Goal: Contribute content: Contribute content

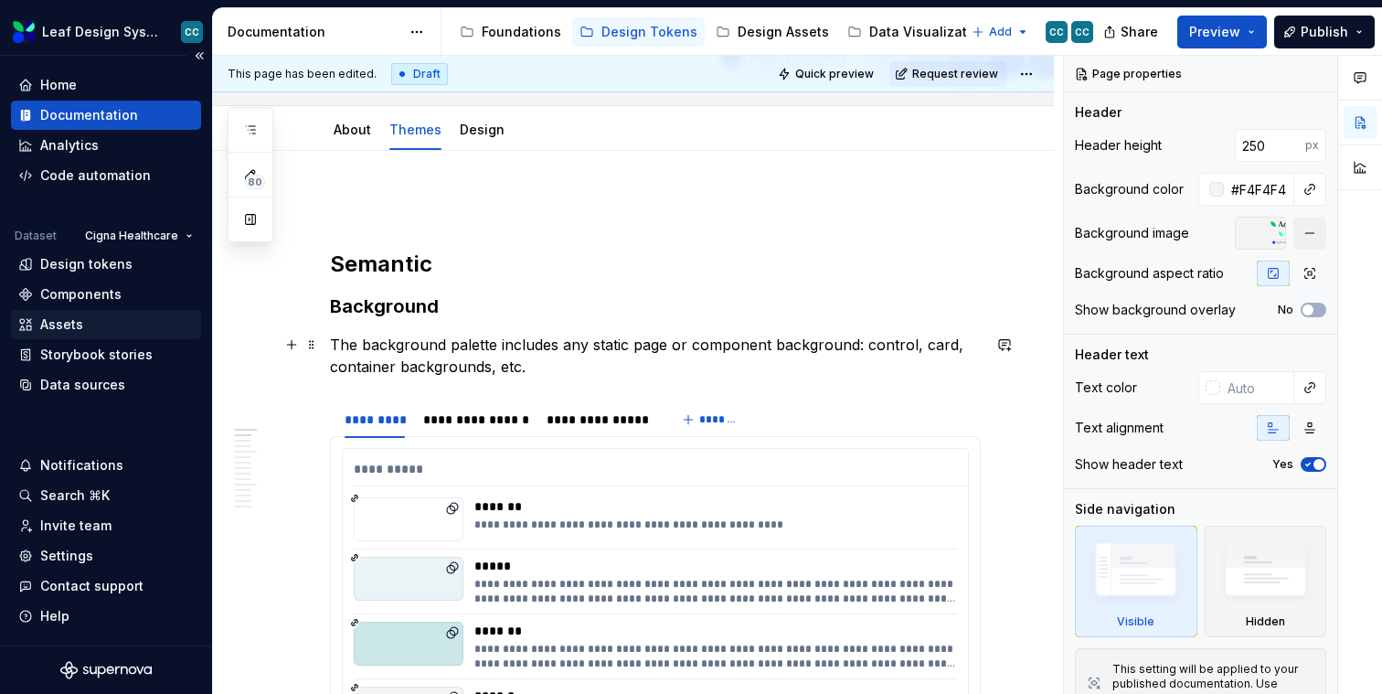
scroll to position [217, 0]
click at [422, 37] on html "Leaf Design System CC Home Documentation Analytics Code automation Dataset Cign…" at bounding box center [691, 347] width 1382 height 694
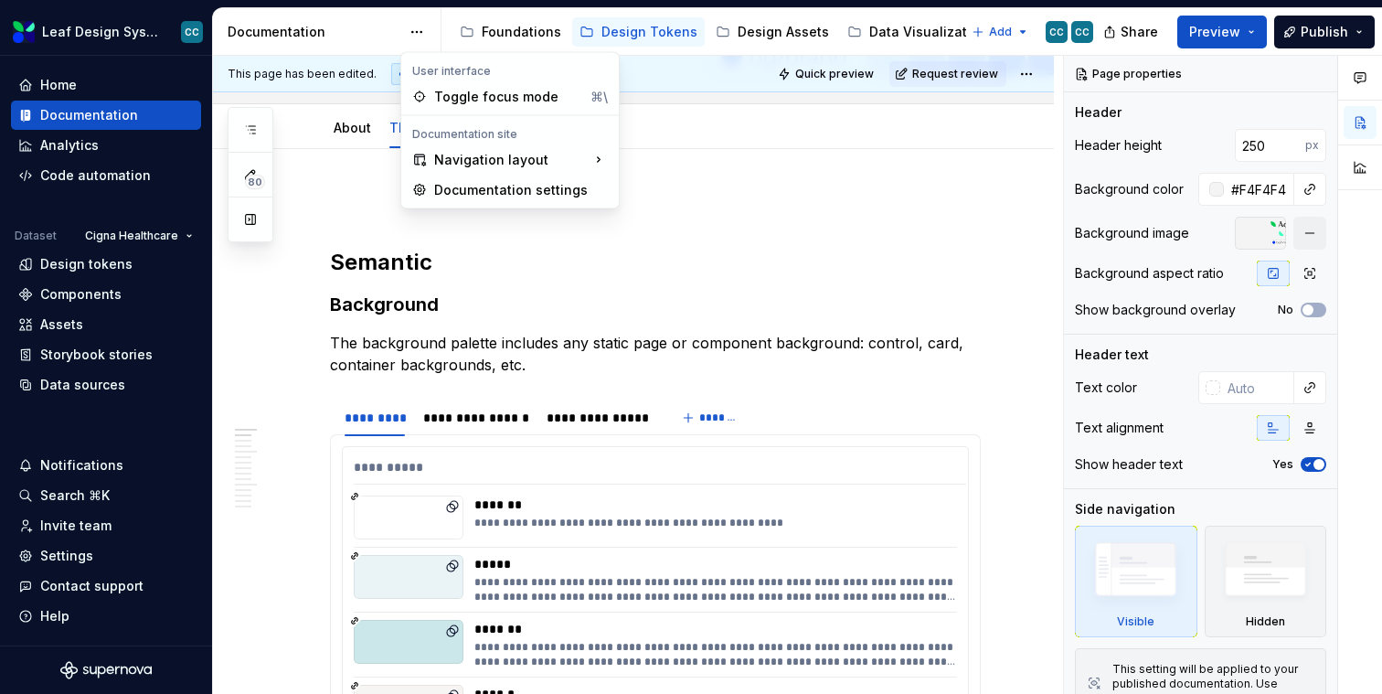
click at [334, 32] on html "Leaf Design System CC Home Documentation Analytics Code automation Dataset Cign…" at bounding box center [691, 347] width 1382 height 694
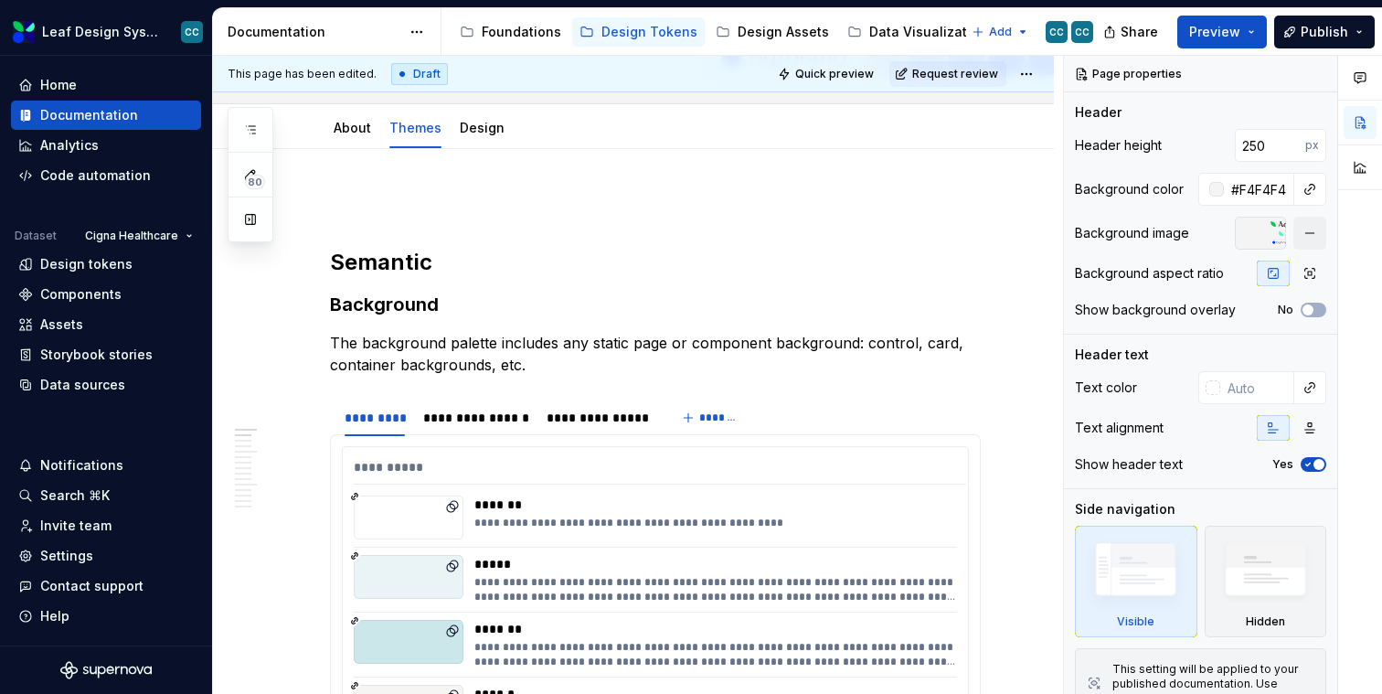
click at [288, 35] on div "Documentation" at bounding box center [314, 32] width 173 height 18
click at [761, 41] on div "Design Assets" at bounding box center [772, 32] width 113 height 22
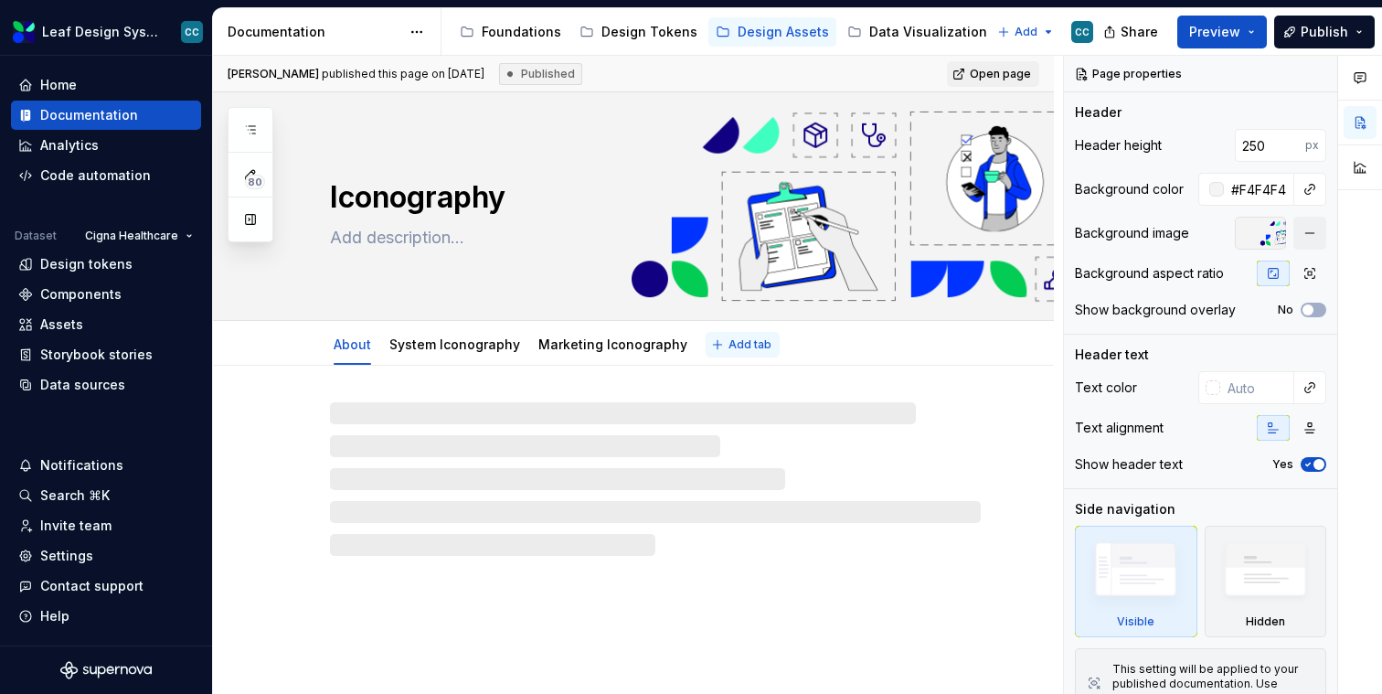
click at [727, 352] on button "Add tab" at bounding box center [743, 345] width 74 height 26
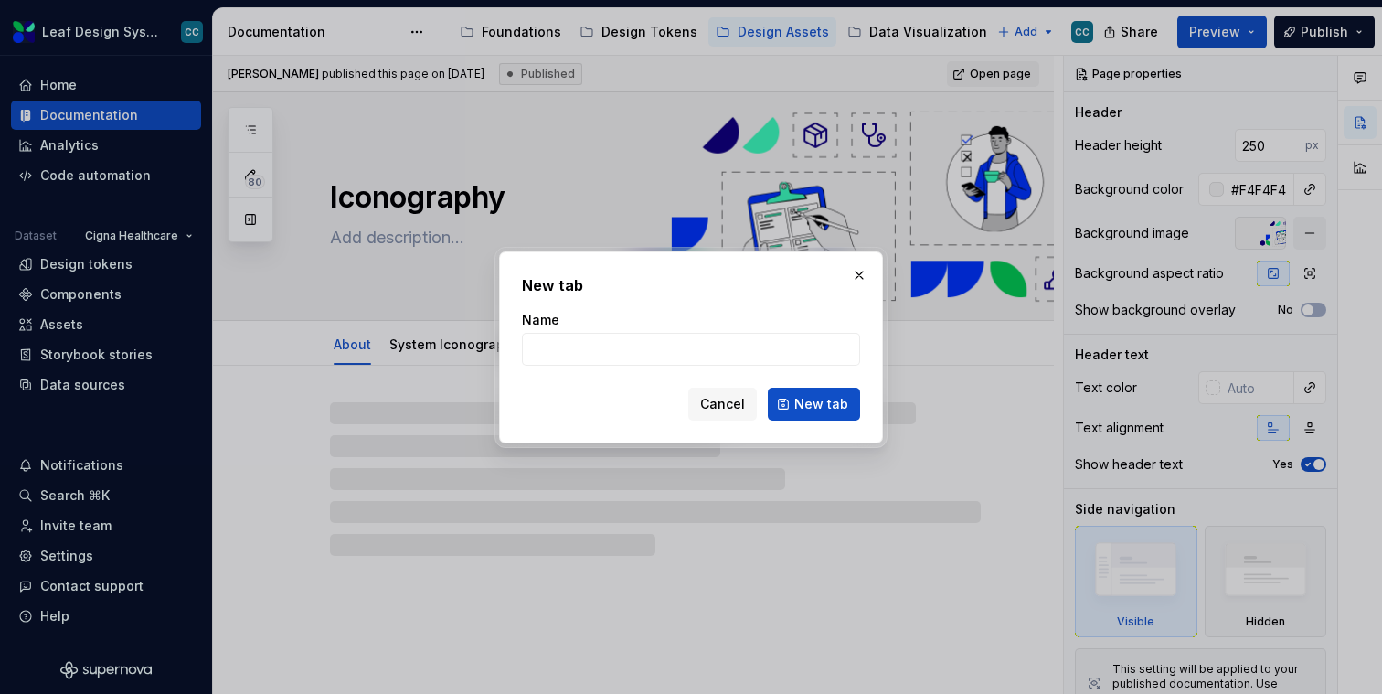
type textarea "*"
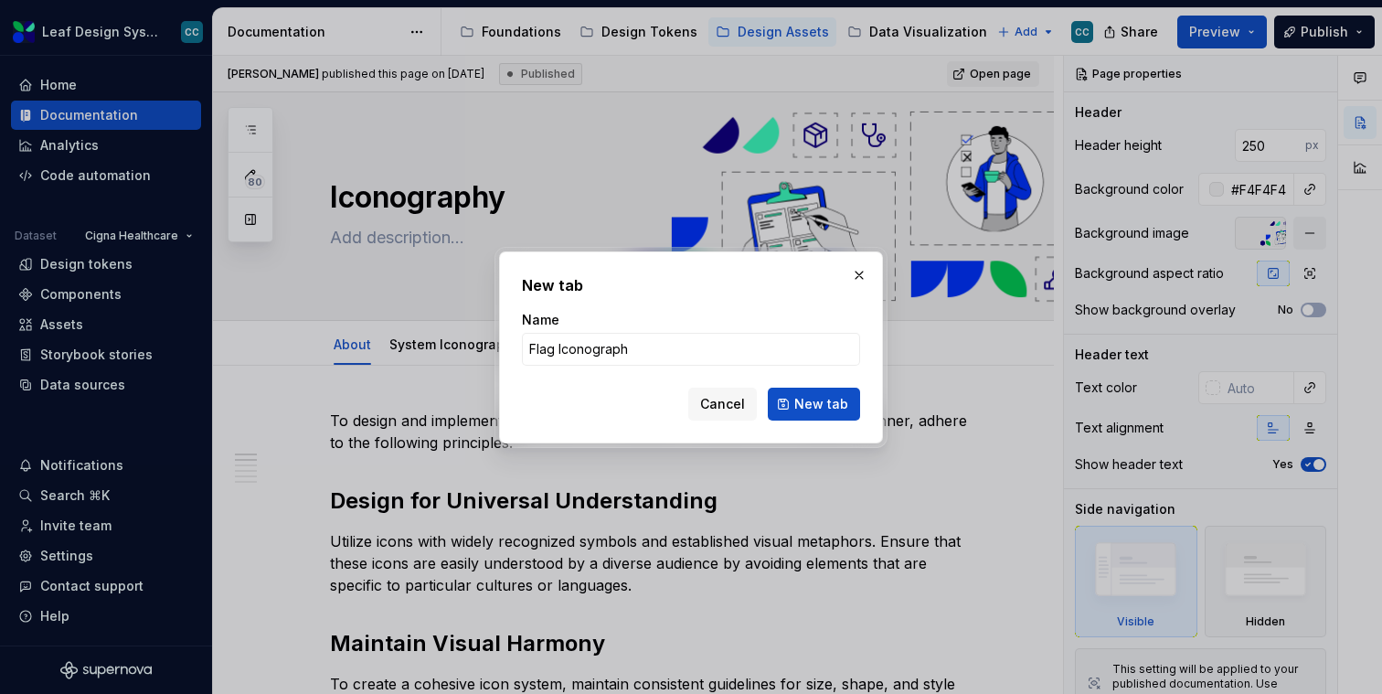
type input "Flag Iconography"
click button "New tab" at bounding box center [814, 404] width 92 height 33
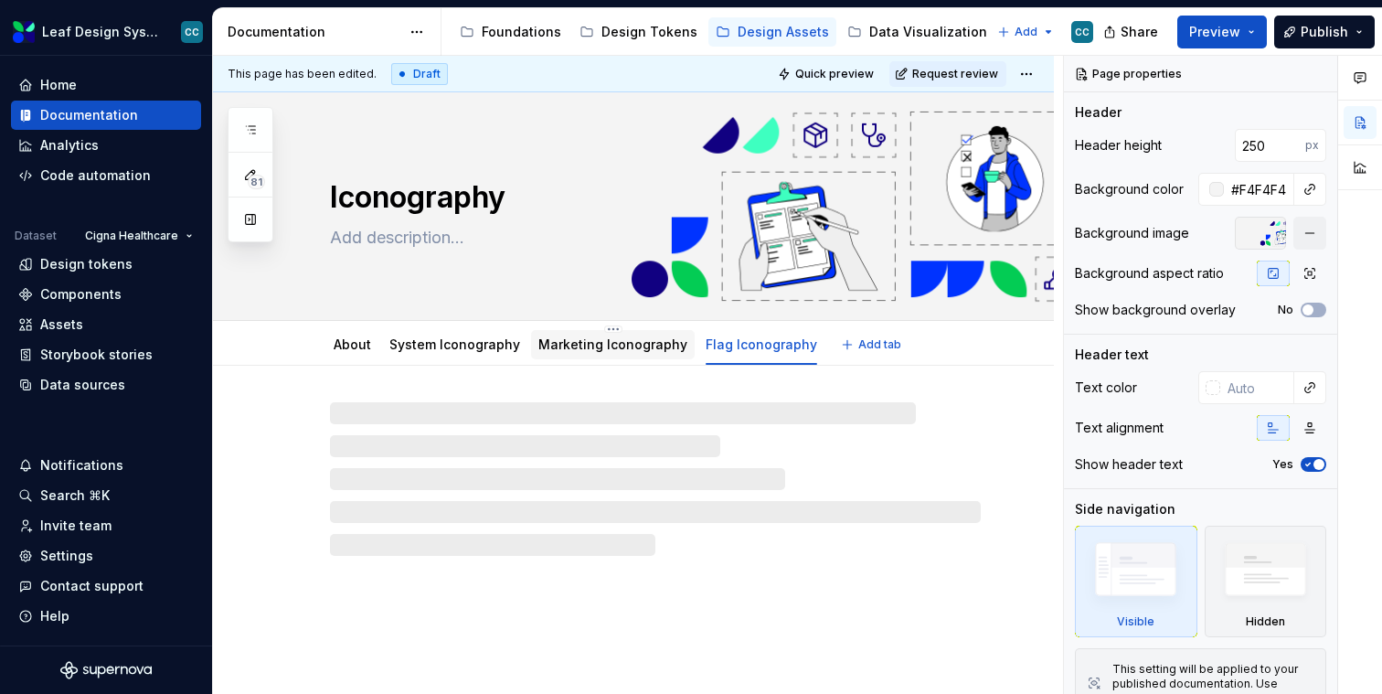
click at [611, 341] on link "Marketing Iconography" at bounding box center [612, 344] width 149 height 16
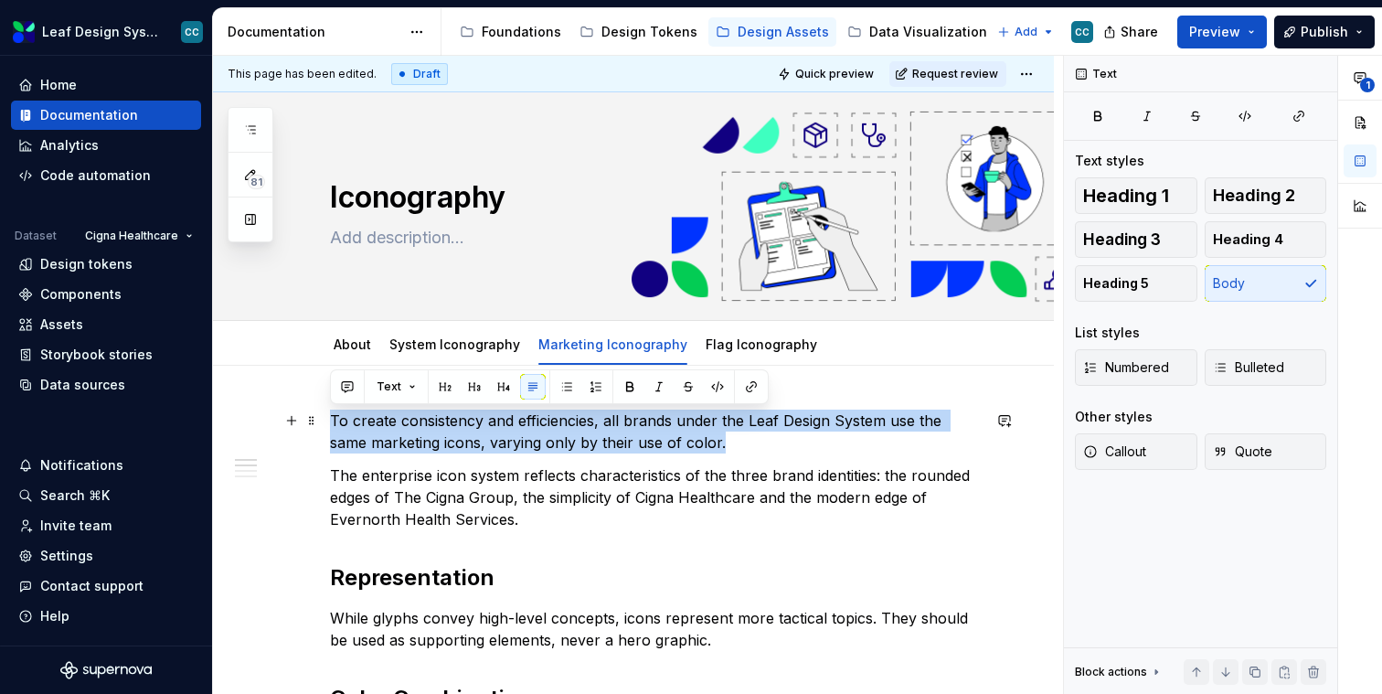
drag, startPoint x: 639, startPoint y: 441, endPoint x: 261, endPoint y: 424, distance: 377.9
copy p "To create consistency and efficiencies, all brands under the Leaf Design System…"
click at [758, 339] on link "Flag Iconography" at bounding box center [762, 344] width 112 height 16
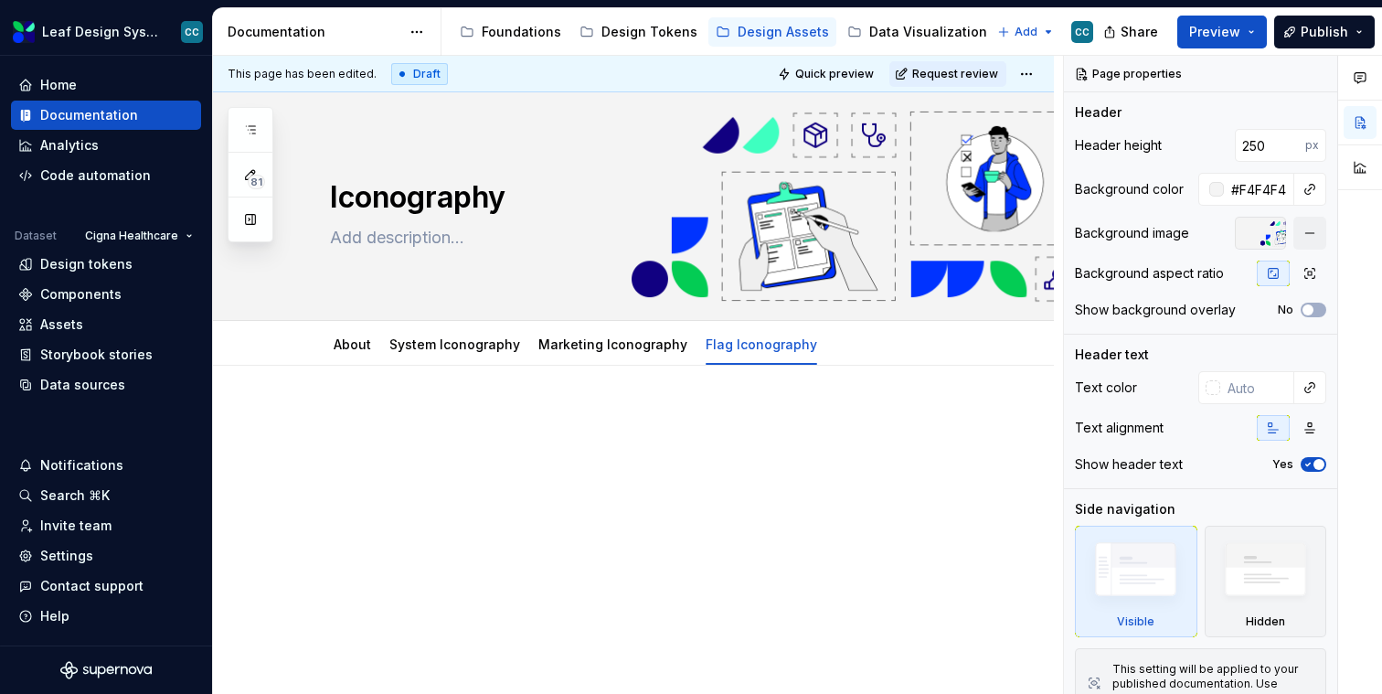
click at [677, 405] on div at bounding box center [633, 538] width 841 height 344
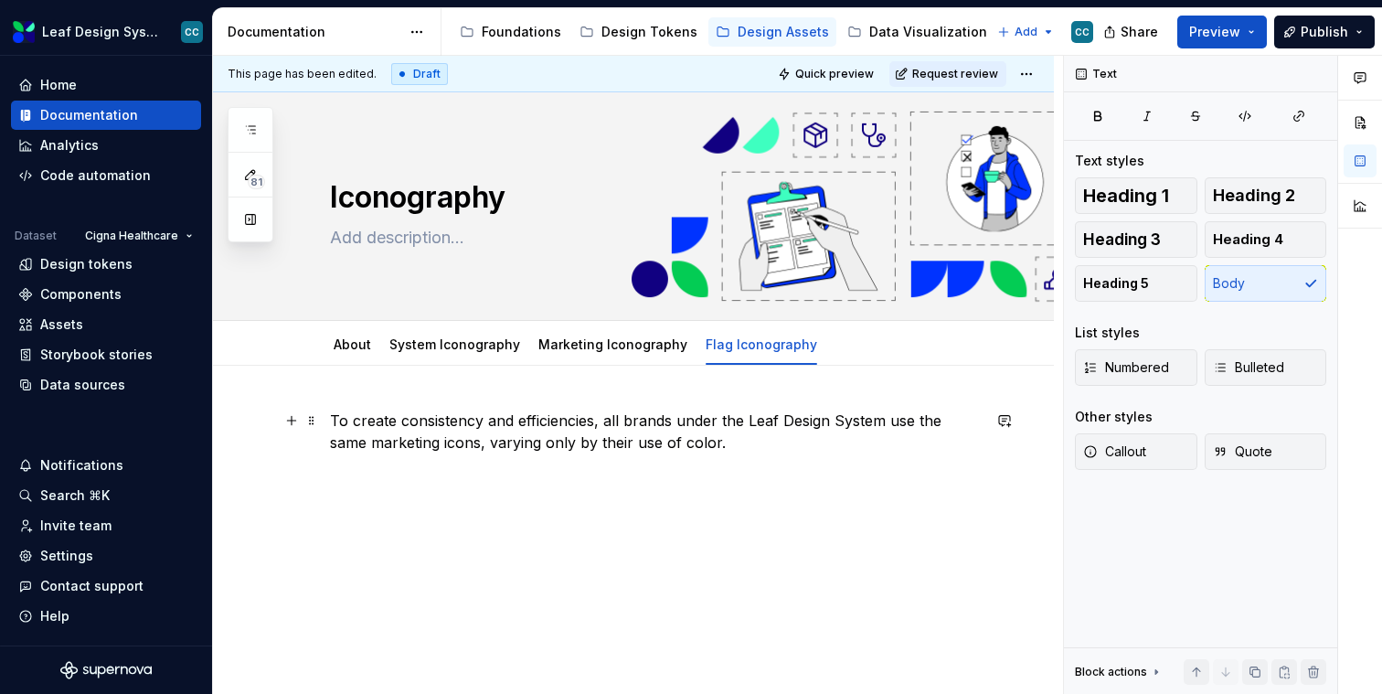
type textarea "*"
click at [383, 442] on p "To create consistency and efficiencies, all brands under the Leaf Design System…" at bounding box center [655, 432] width 651 height 44
click at [676, 432] on p "To create consistency and efficiencies, all brands under the Leaf Design System…" at bounding box center [655, 432] width 651 height 44
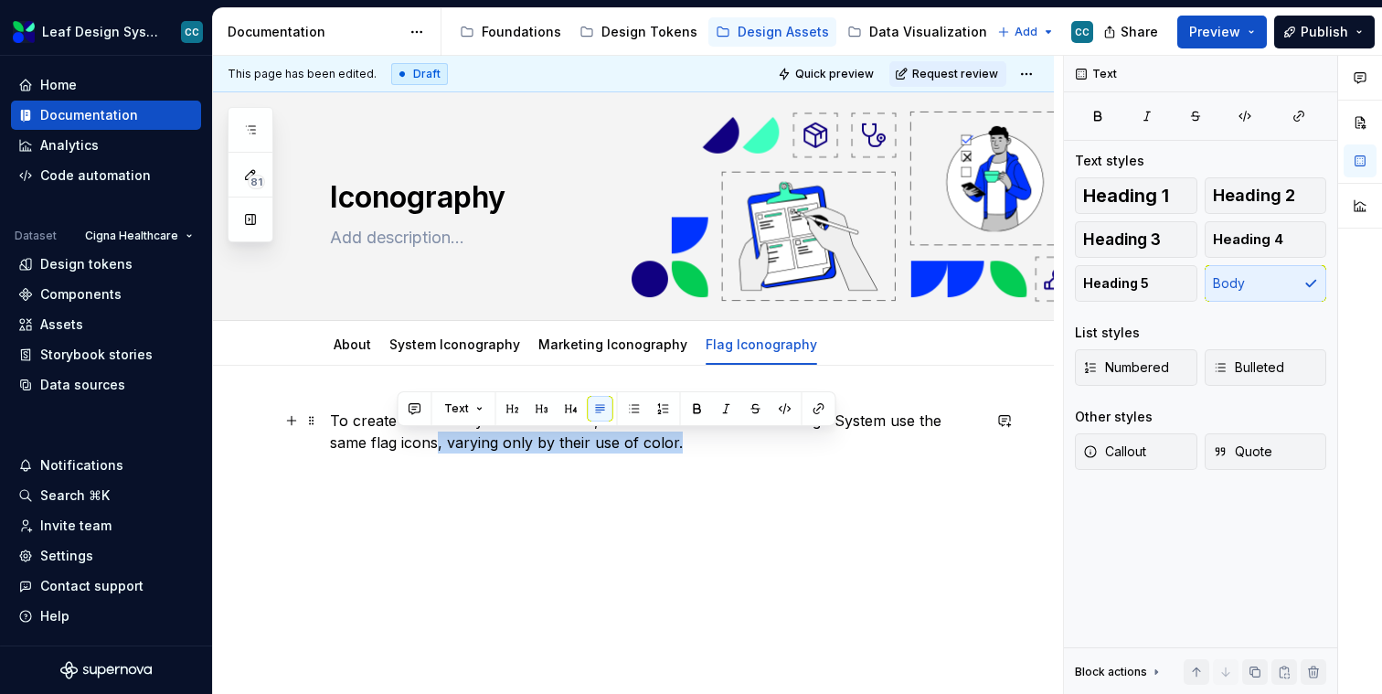
drag, startPoint x: 676, startPoint y: 432, endPoint x: 395, endPoint y: 430, distance: 280.7
click at [395, 430] on p "To create consistency and efficiencies, all brands under the Leaf Design System…" at bounding box center [655, 432] width 651 height 44
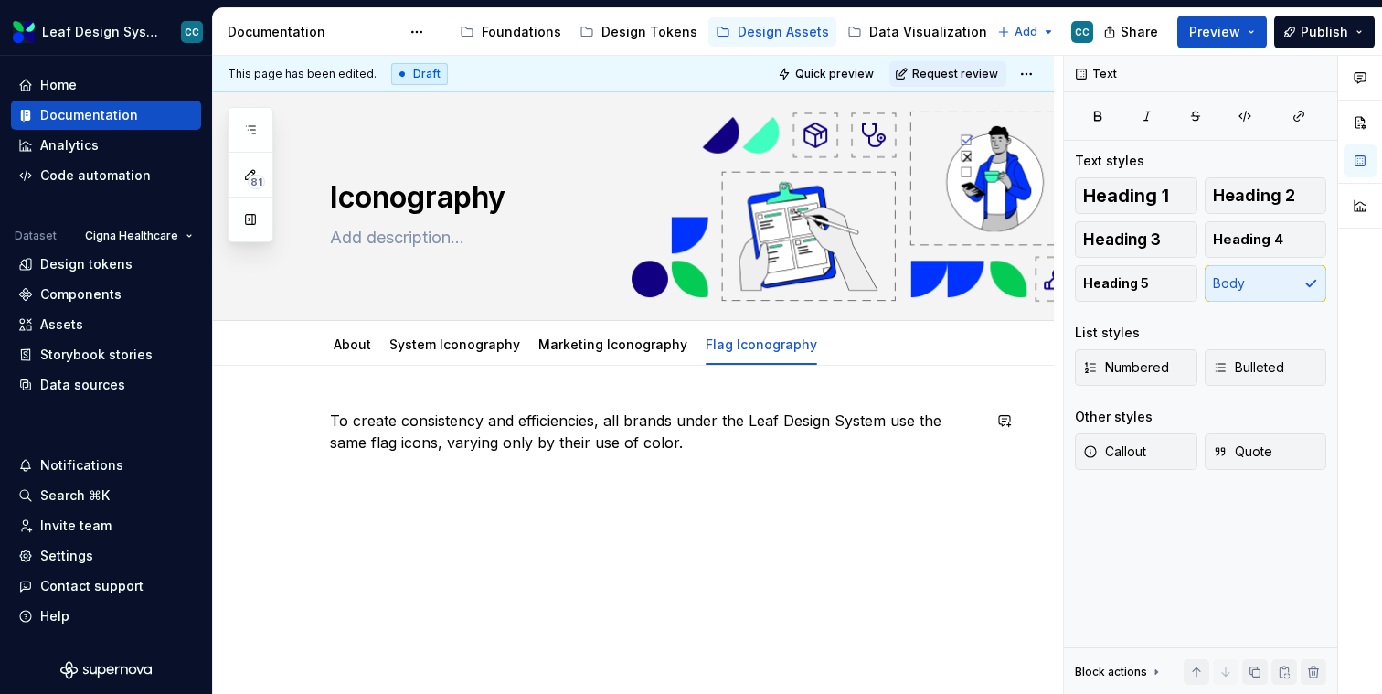
click at [580, 468] on div "To create consistency and efficiencies, all brands under the Leaf Design System…" at bounding box center [655, 444] width 651 height 69
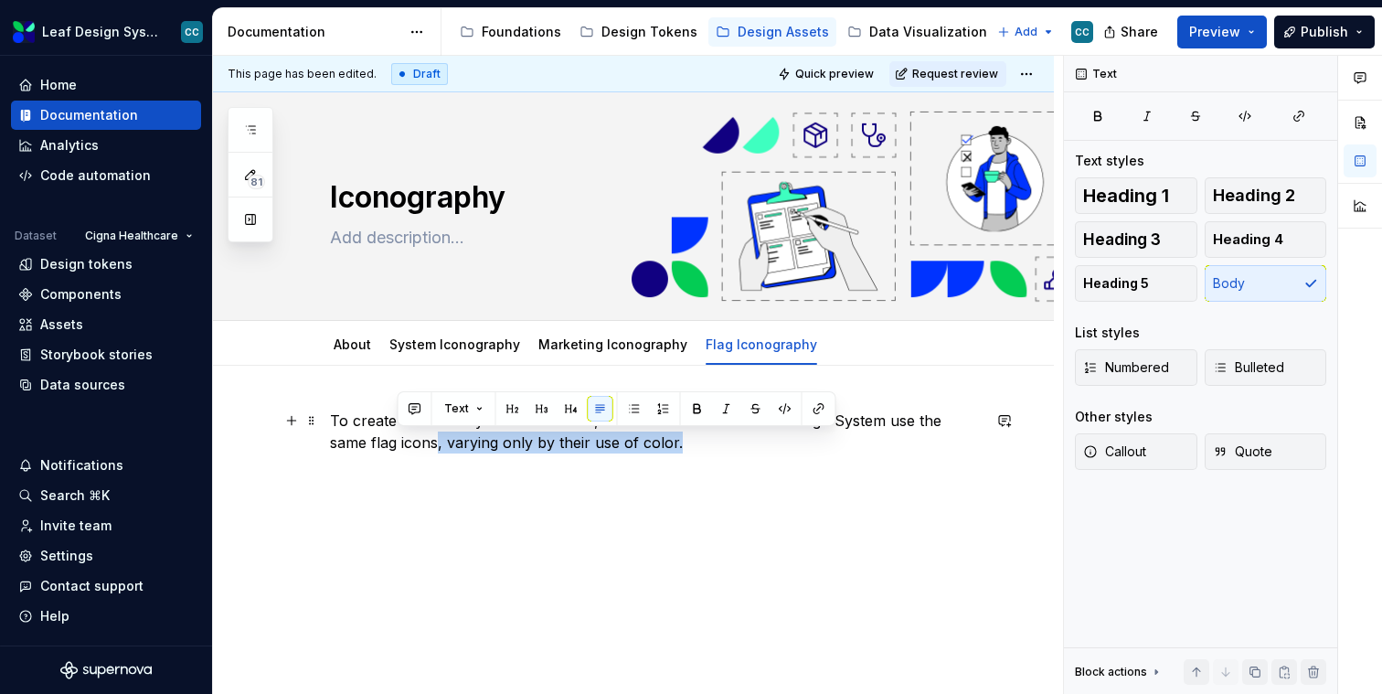
drag, startPoint x: 668, startPoint y: 454, endPoint x: 395, endPoint y: 444, distance: 273.5
click at [395, 444] on div "To create consistency and efficiencies, all brands under the Leaf Design System…" at bounding box center [655, 444] width 651 height 69
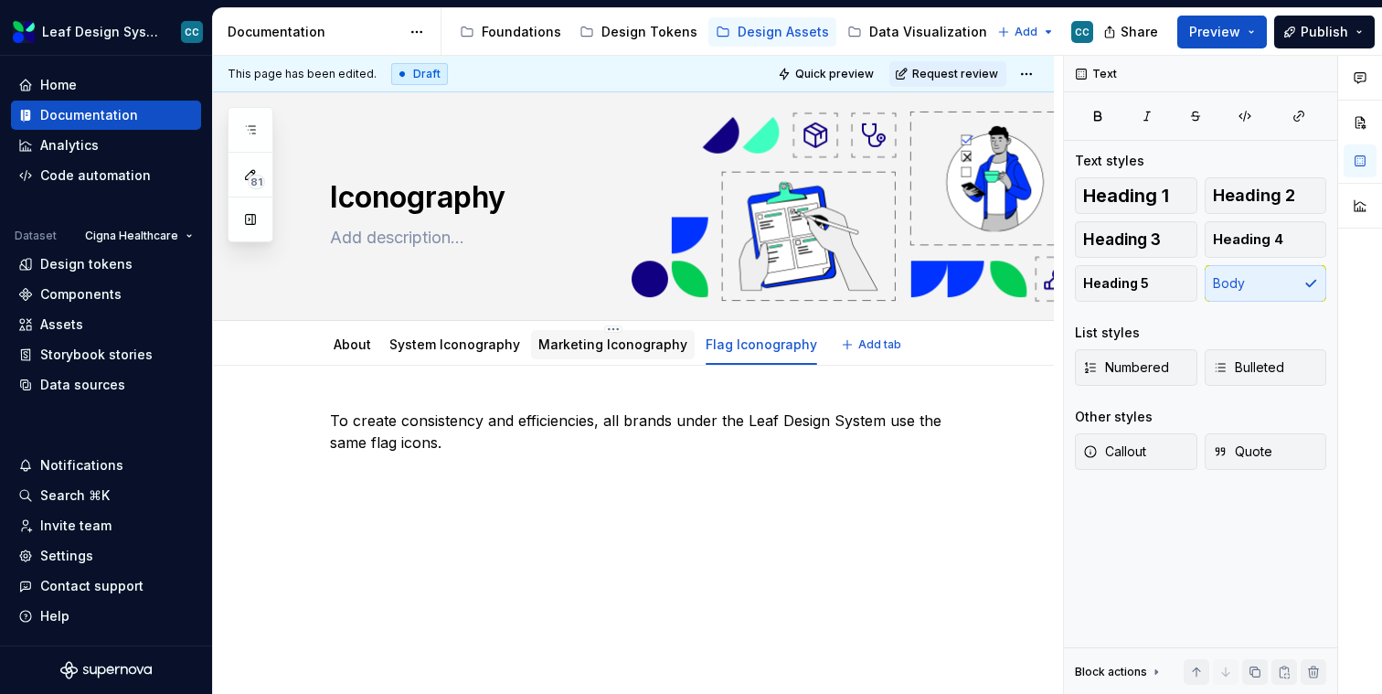
click at [552, 354] on div "Marketing Iconography" at bounding box center [612, 345] width 149 height 22
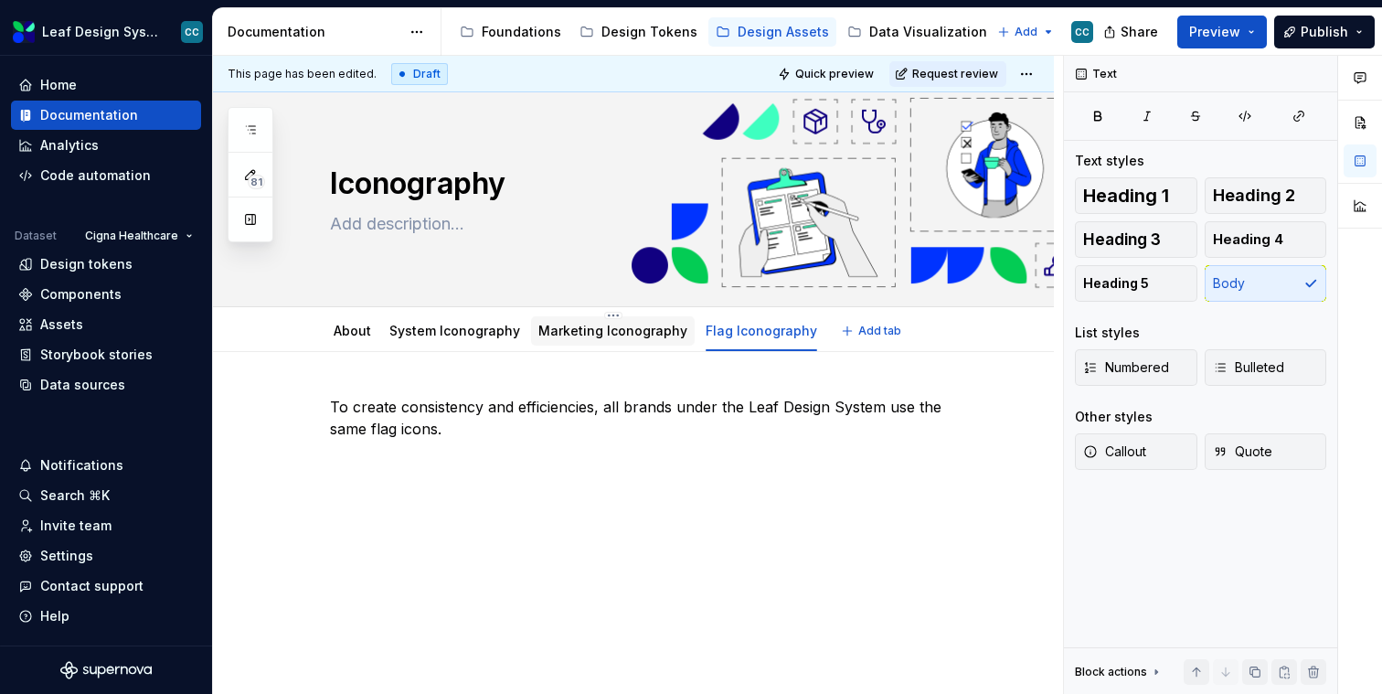
click at [574, 337] on link "Marketing Iconography" at bounding box center [612, 331] width 149 height 16
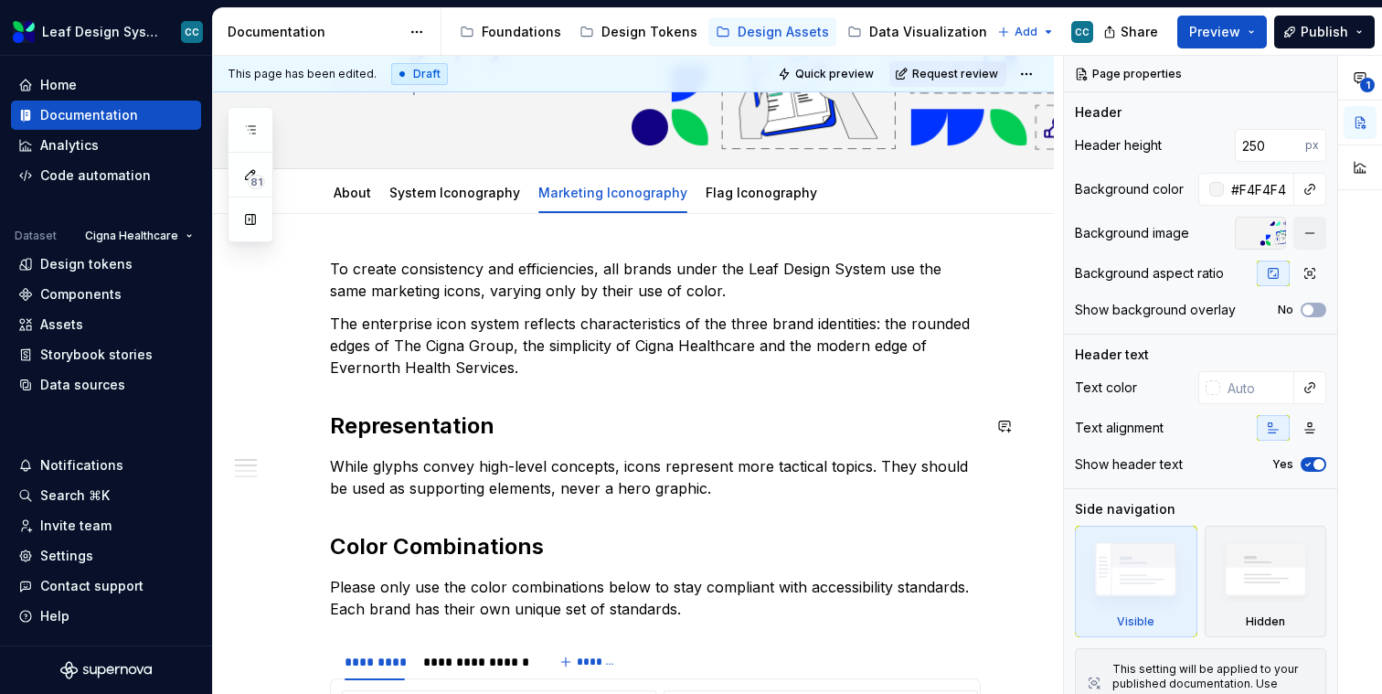
scroll to position [154, 0]
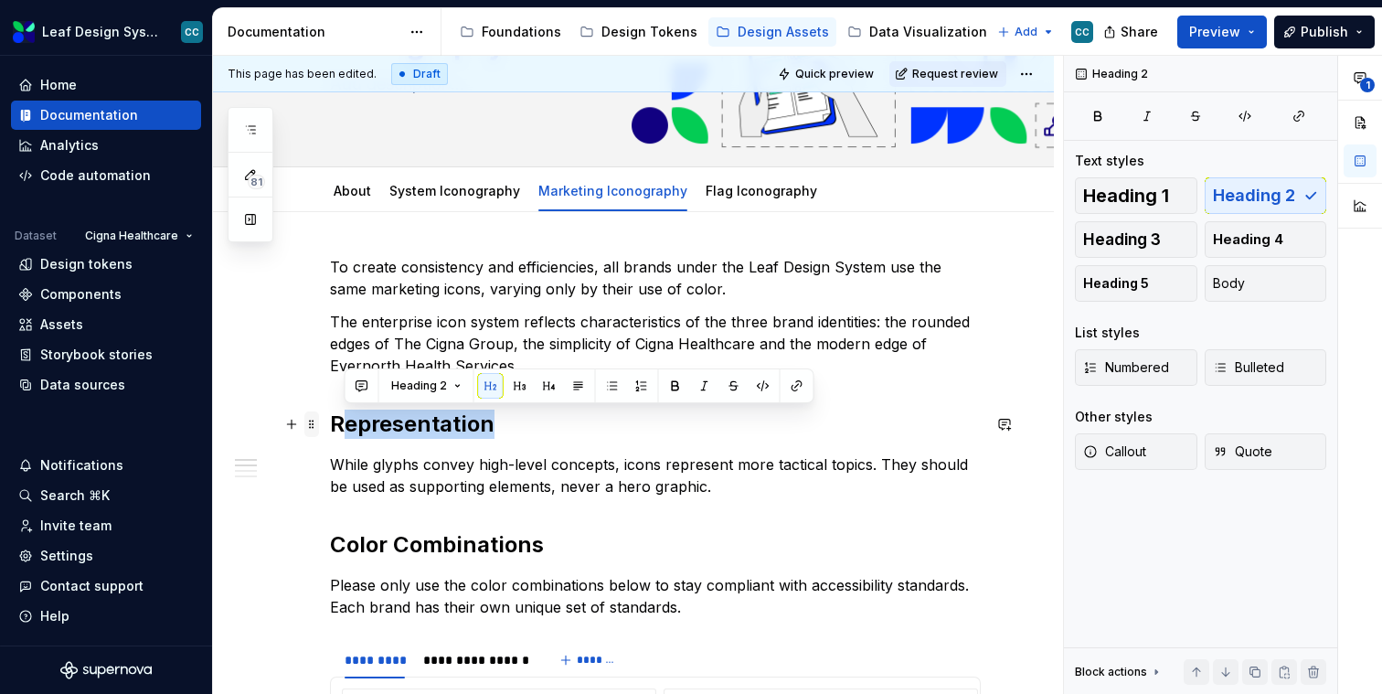
drag, startPoint x: 531, startPoint y: 432, endPoint x: 310, endPoint y: 432, distance: 221.2
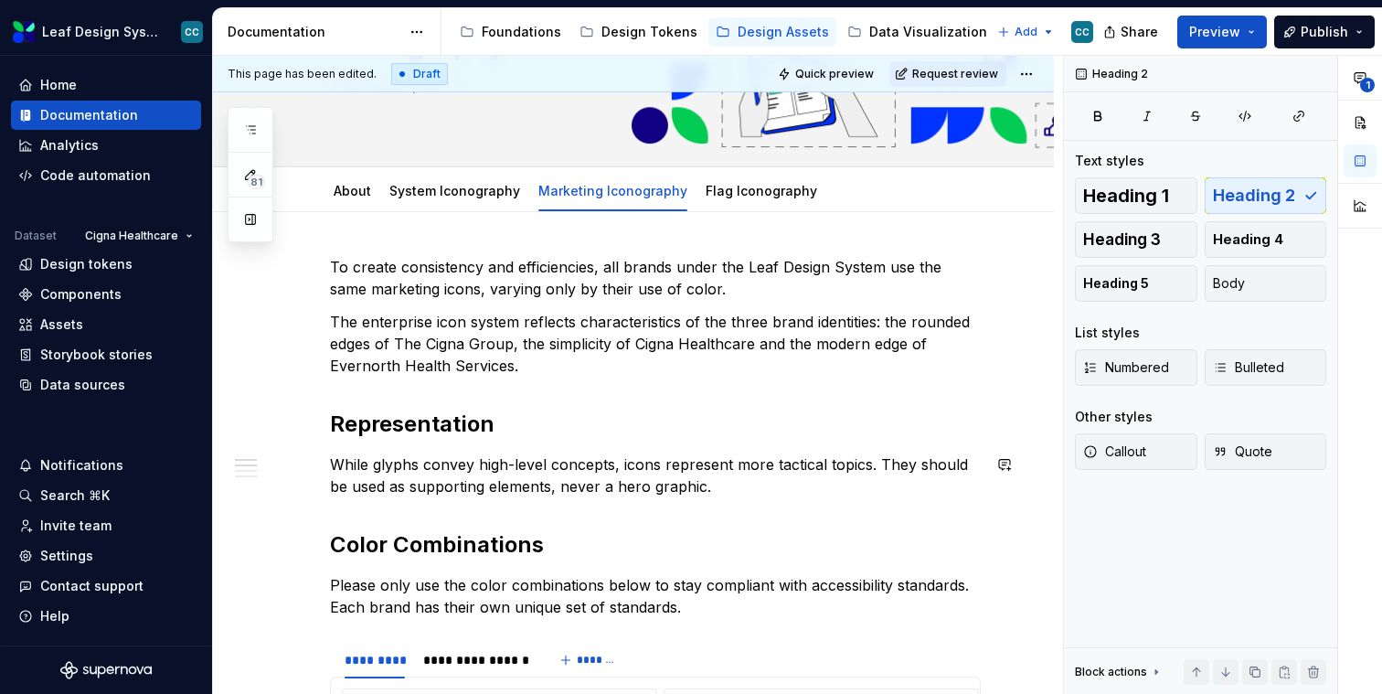
click at [542, 436] on h2 "Representation" at bounding box center [655, 424] width 651 height 29
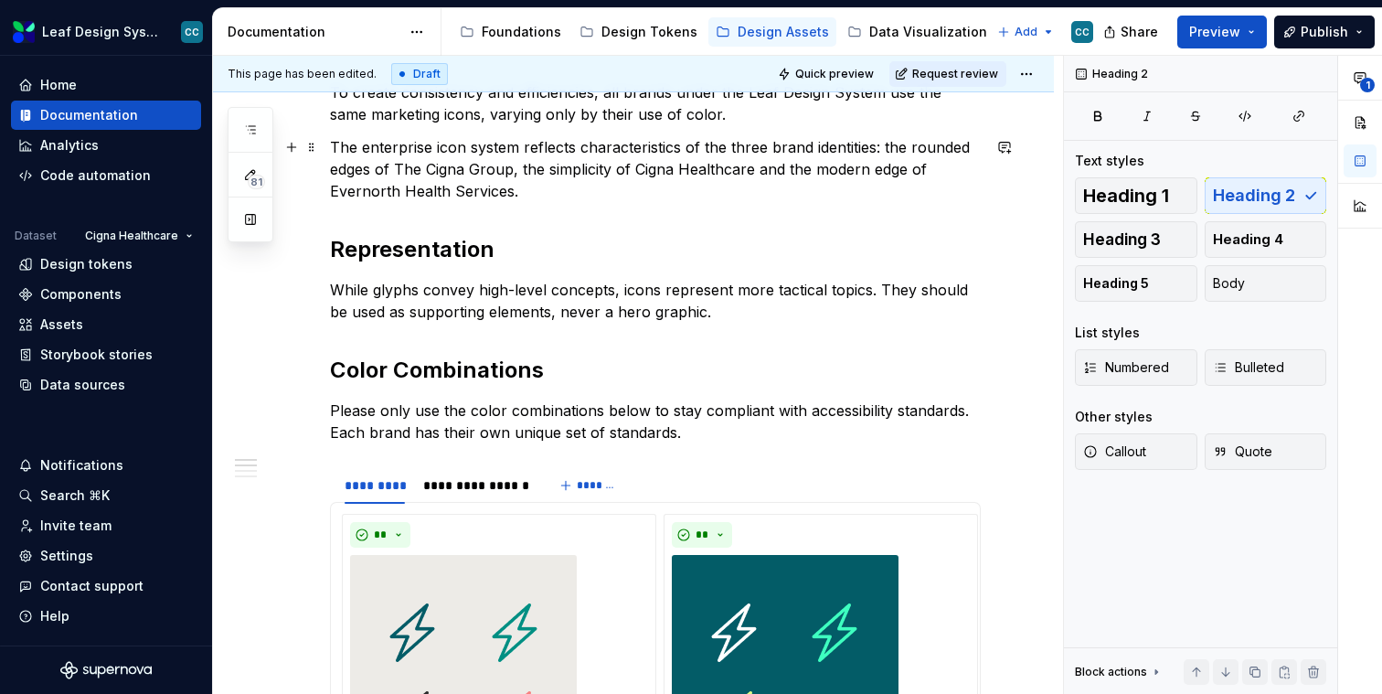
scroll to position [290, 0]
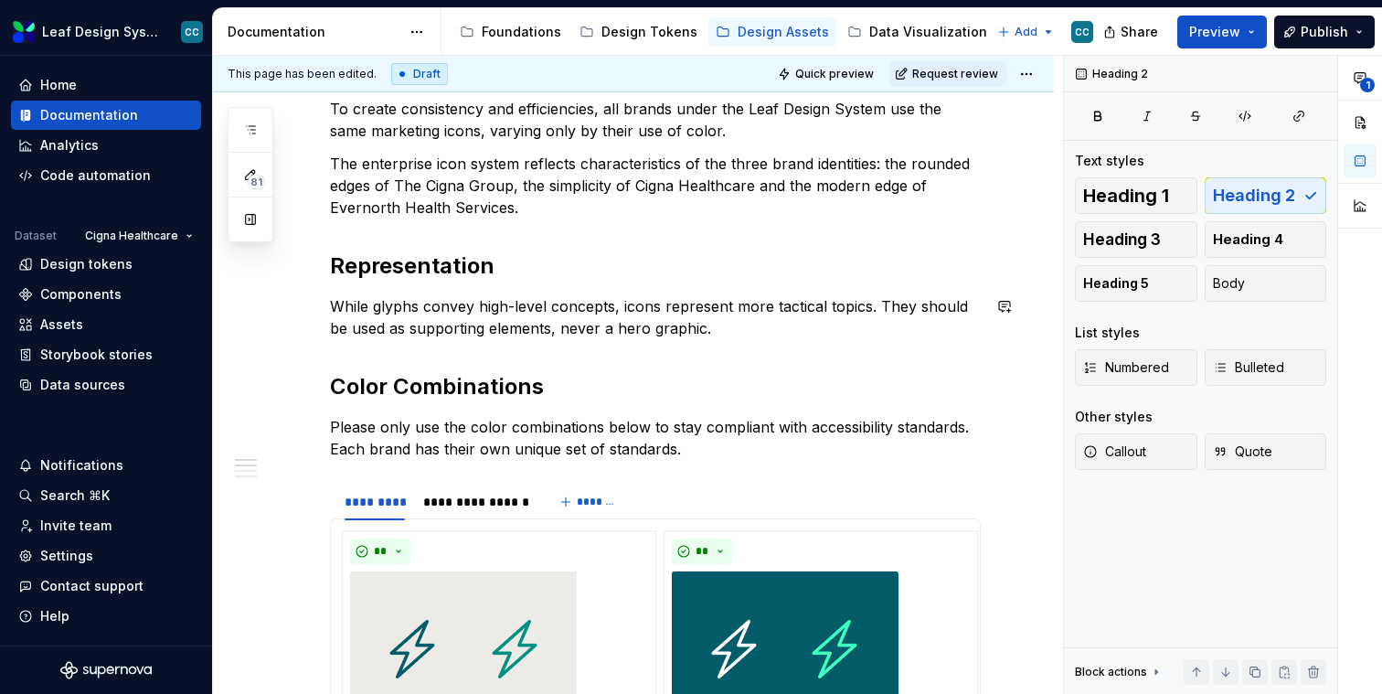
scroll to position [0, 0]
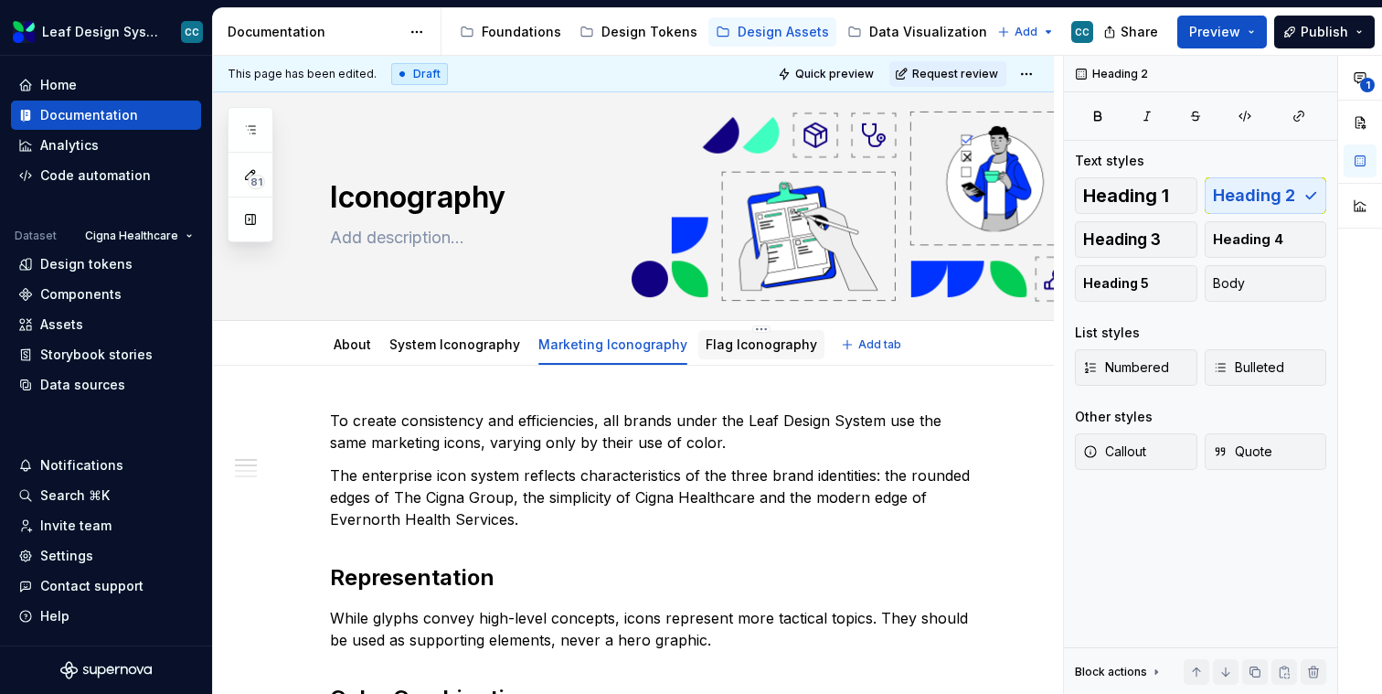
click at [730, 355] on div "Flag Iconography" at bounding box center [762, 345] width 112 height 22
click at [728, 359] on div "Flag Iconography" at bounding box center [761, 344] width 126 height 33
click at [759, 334] on div "Flag Iconography" at bounding box center [762, 345] width 112 height 22
click at [745, 347] on link "Flag Iconography" at bounding box center [762, 344] width 112 height 16
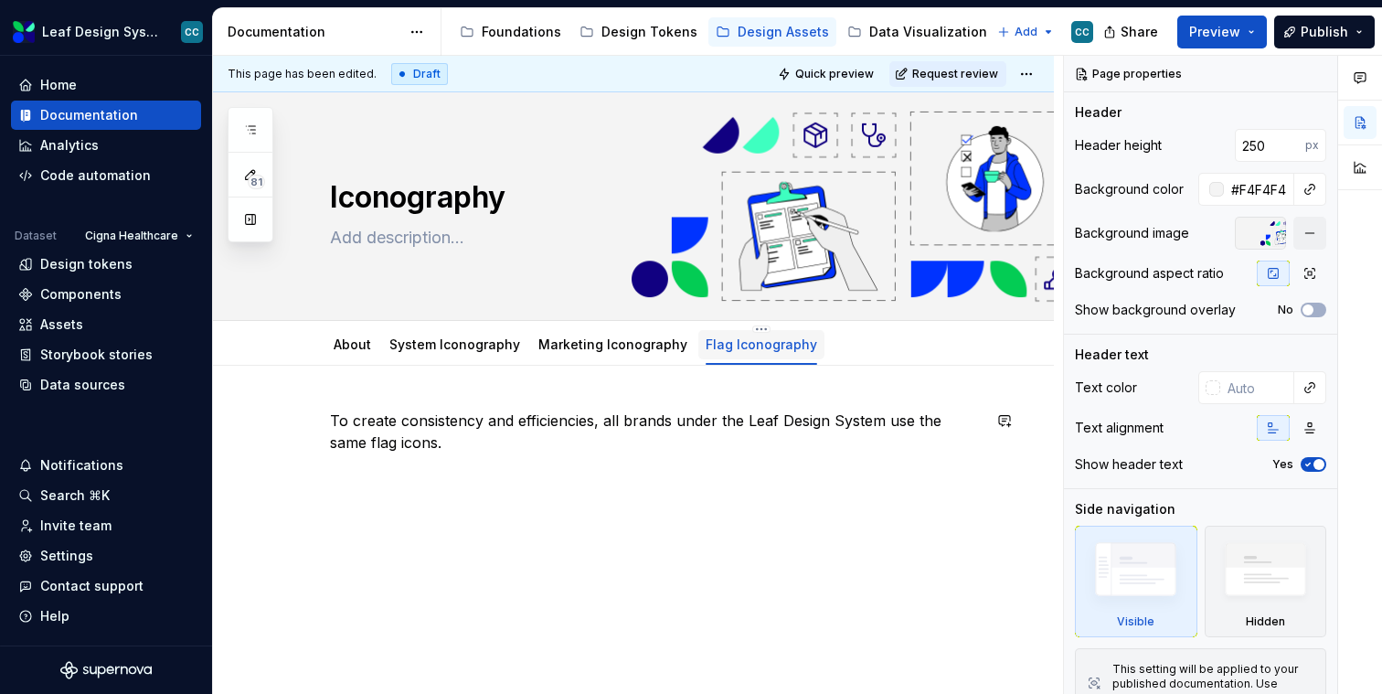
click at [681, 467] on div "To create consistency and efficiencies, all brands under the Leaf Design System…" at bounding box center [655, 444] width 651 height 69
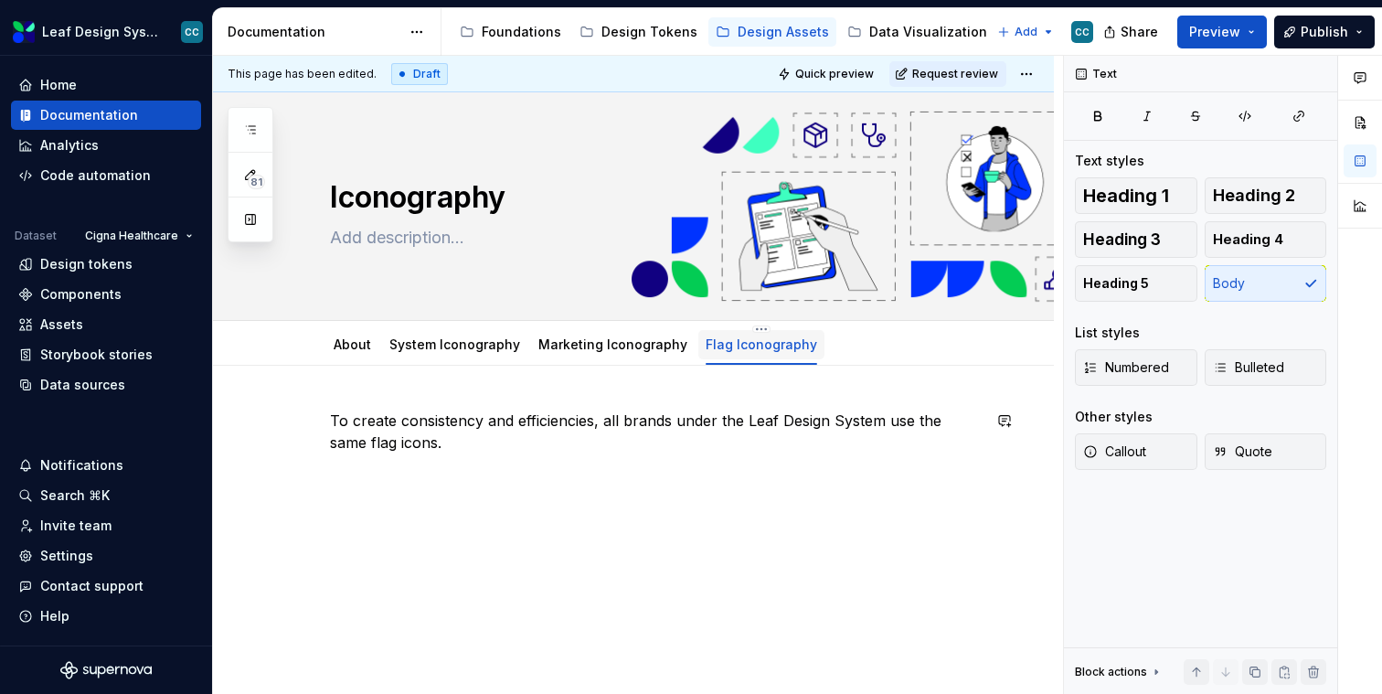
type textarea "*"
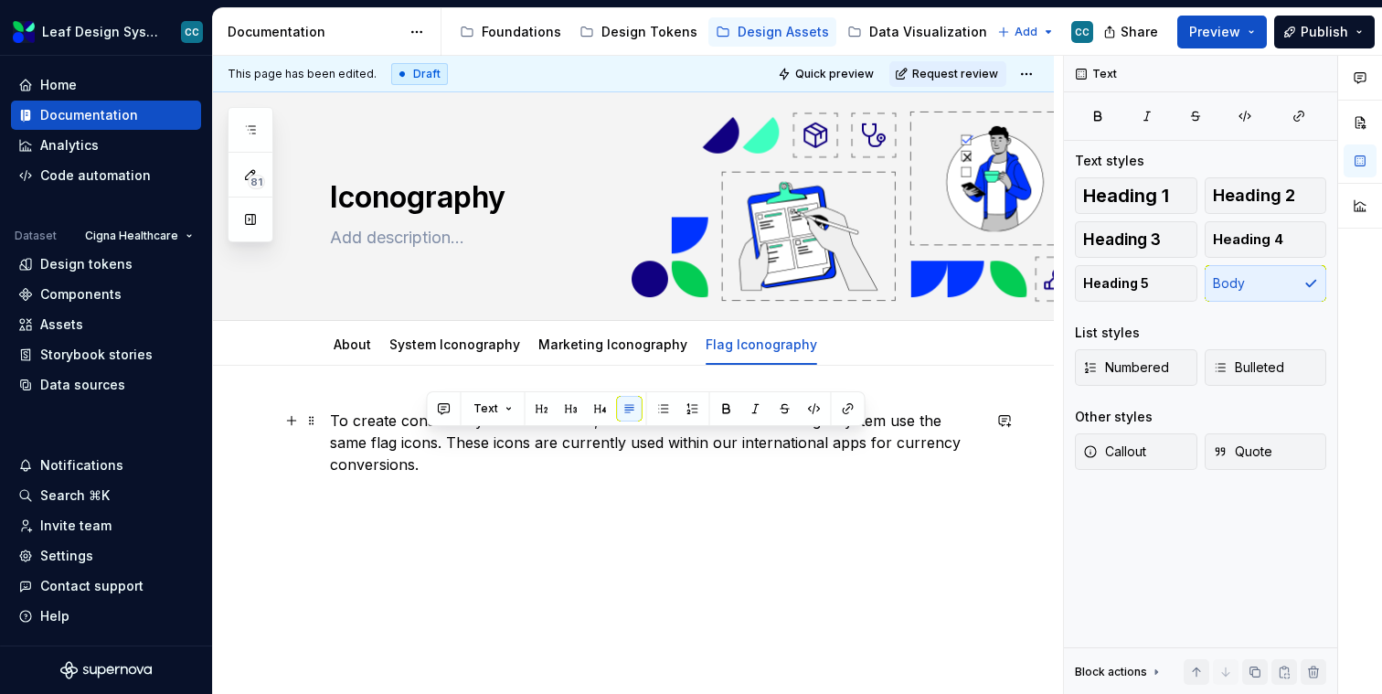
drag, startPoint x: 581, startPoint y: 482, endPoint x: 823, endPoint y: 439, distance: 245.2
click at [823, 439] on div "To create consistency and efficiencies, all brands under the Leaf Design System…" at bounding box center [655, 455] width 651 height 91
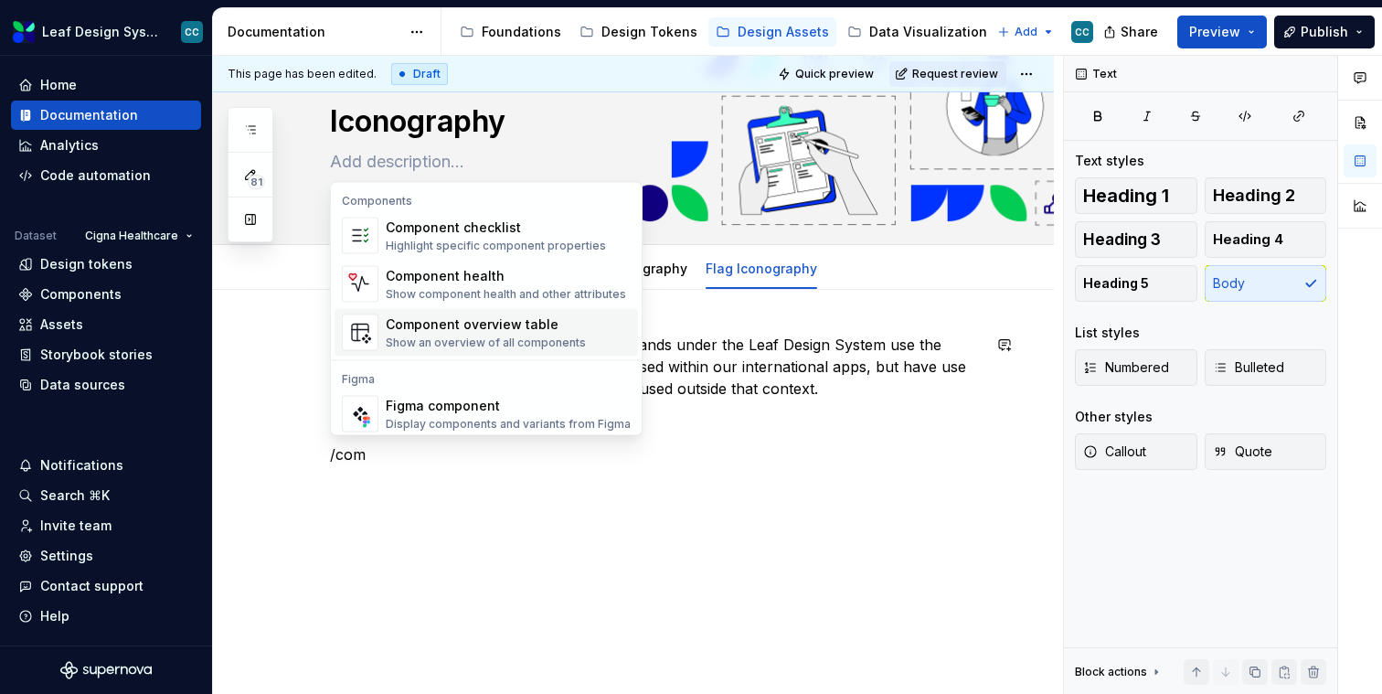
scroll to position [55, 0]
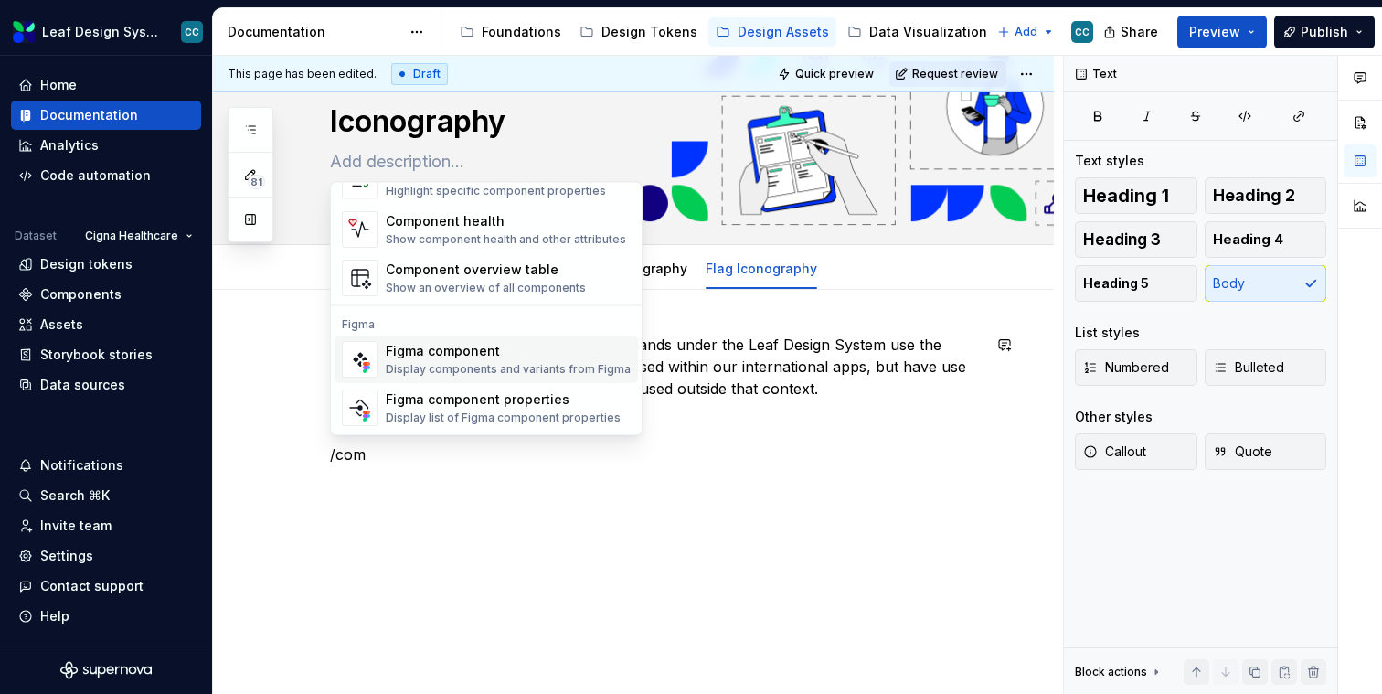
click at [442, 354] on div "Figma component" at bounding box center [508, 351] width 245 height 18
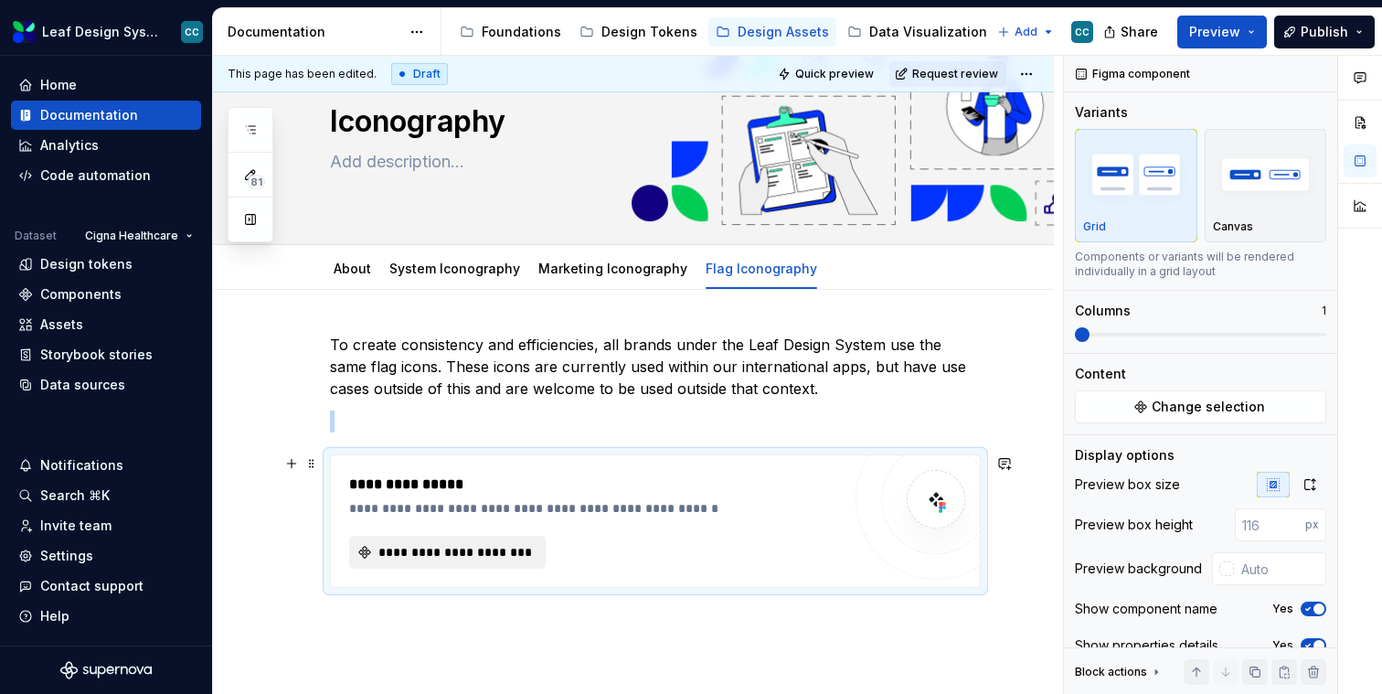
click at [464, 554] on span "**********" at bounding box center [455, 552] width 158 height 18
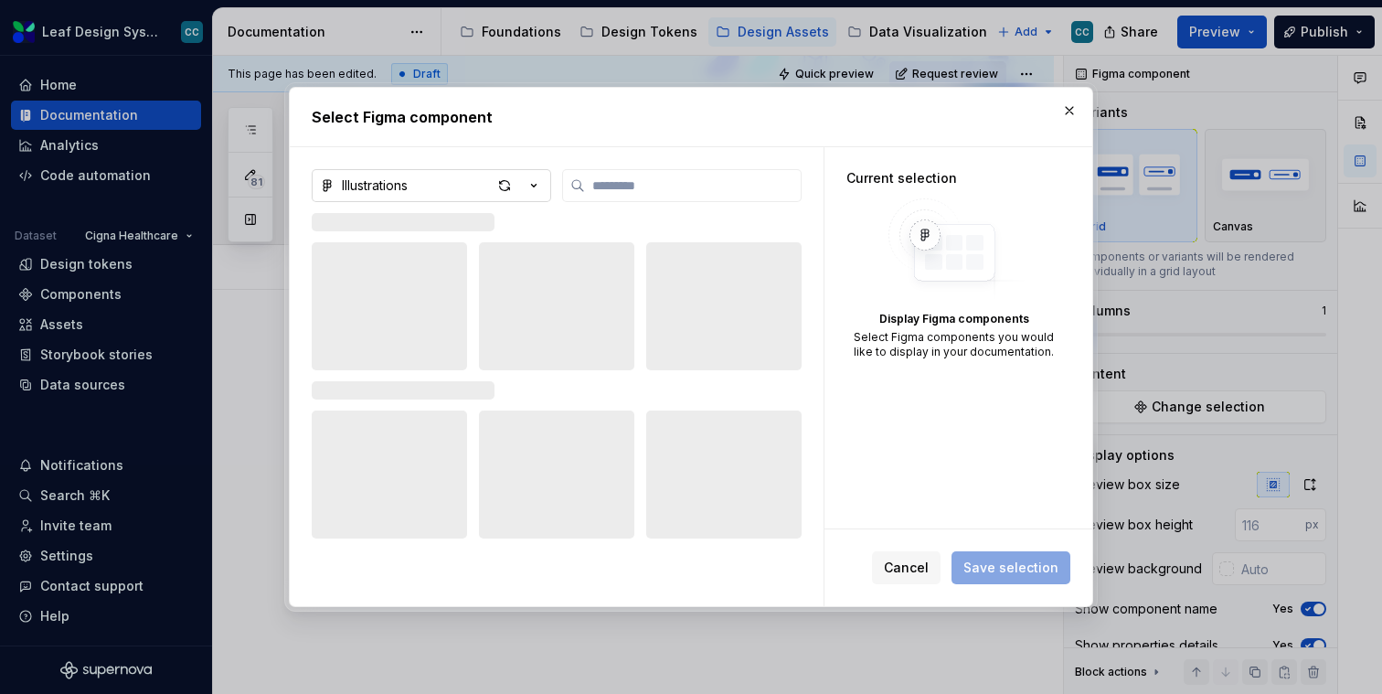
type textarea "*"
click at [540, 183] on icon "button" at bounding box center [534, 185] width 18 height 18
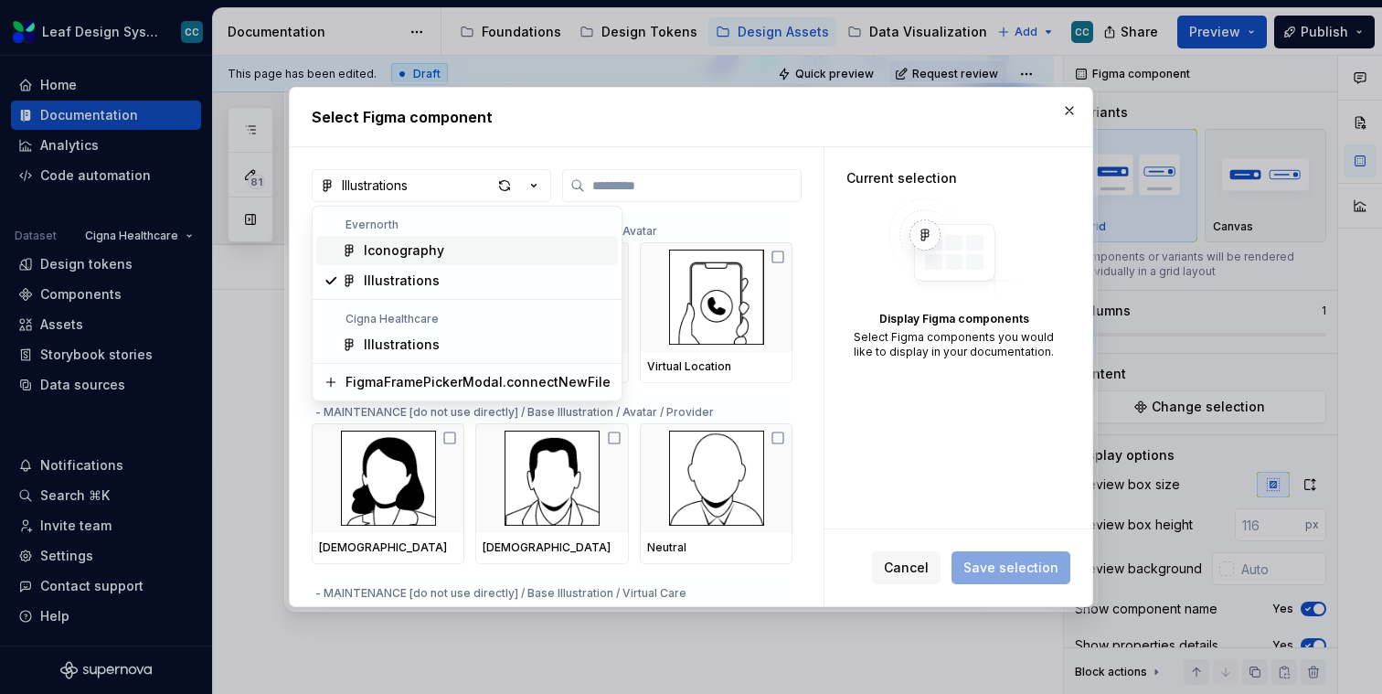
click at [485, 243] on div "Iconography" at bounding box center [487, 250] width 247 height 18
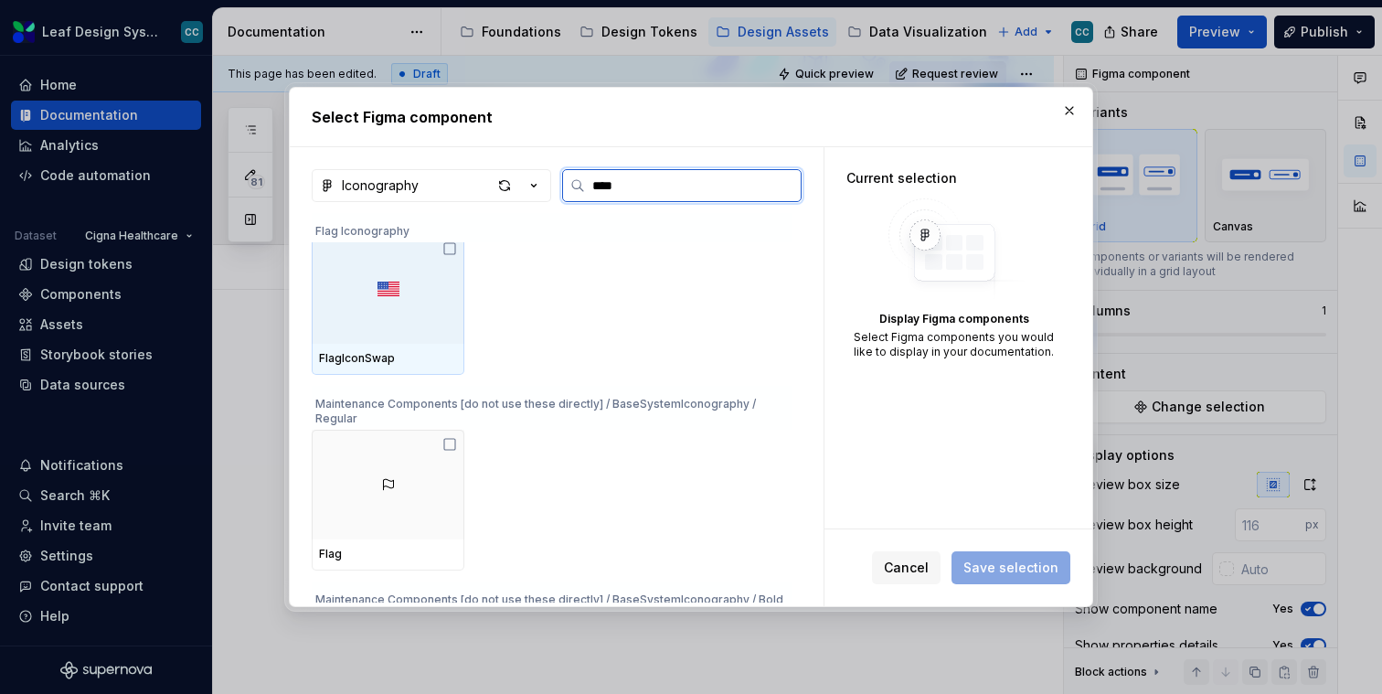
scroll to position [0, 0]
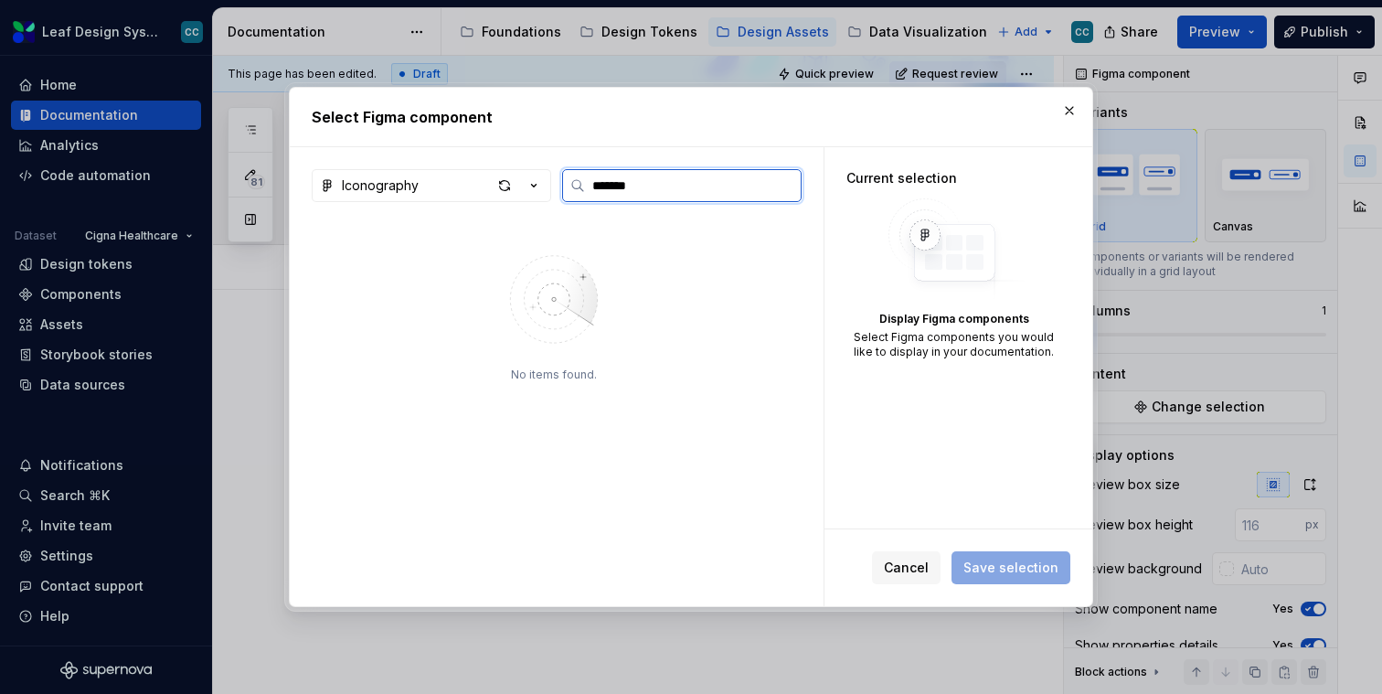
type input "********"
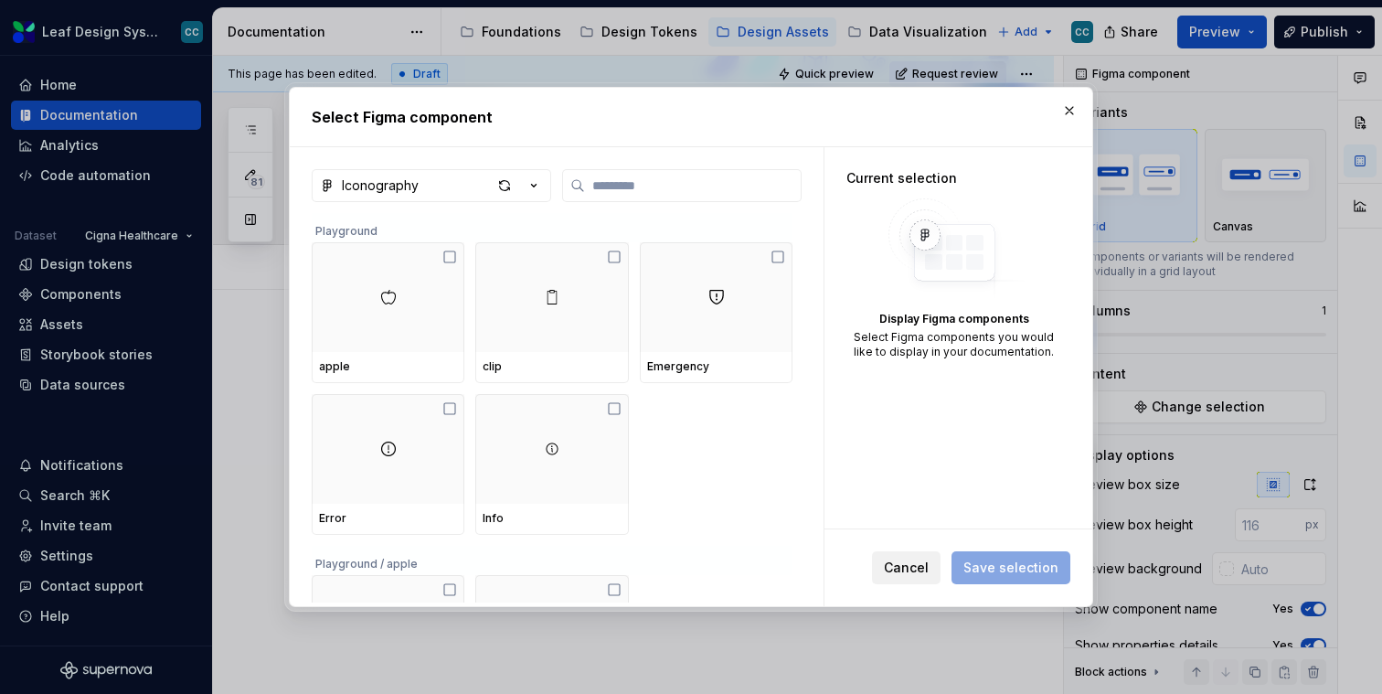
click at [905, 560] on span "Cancel" at bounding box center [906, 568] width 45 height 18
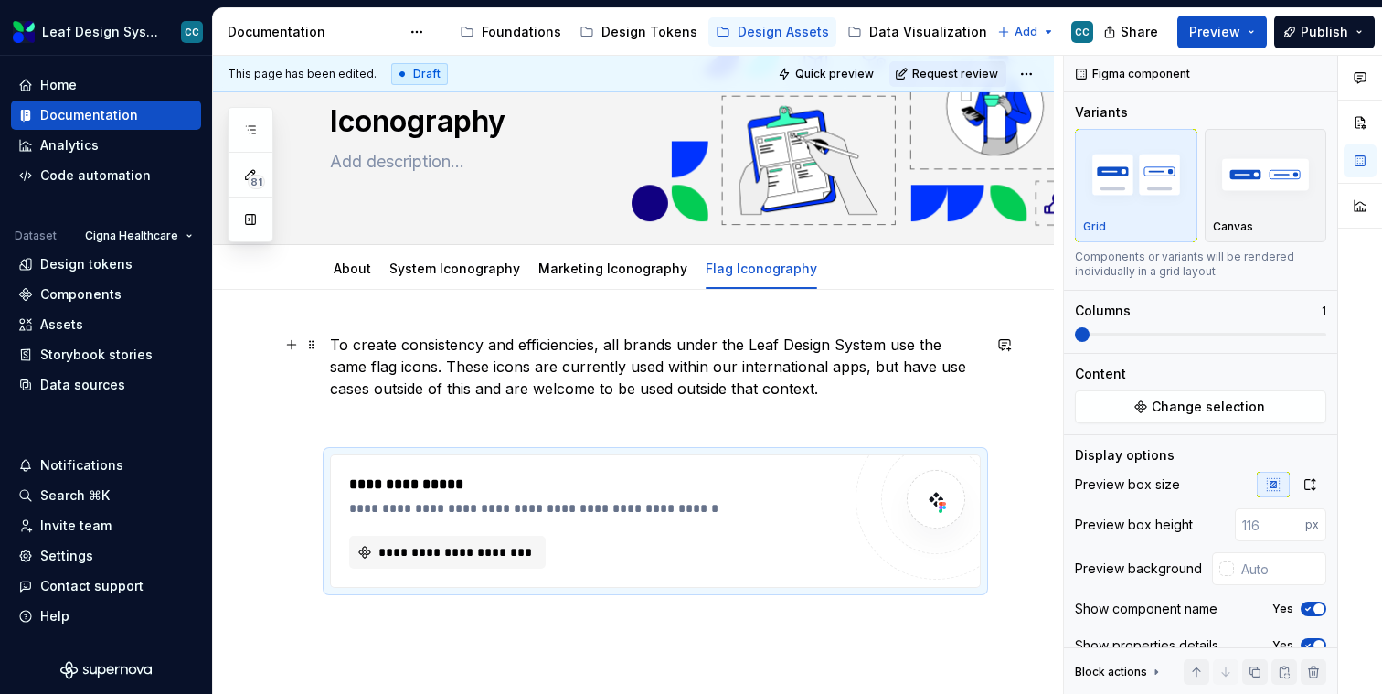
click at [756, 370] on p "To create consistency and efficiencies, all brands under the Leaf Design System…" at bounding box center [655, 367] width 651 height 66
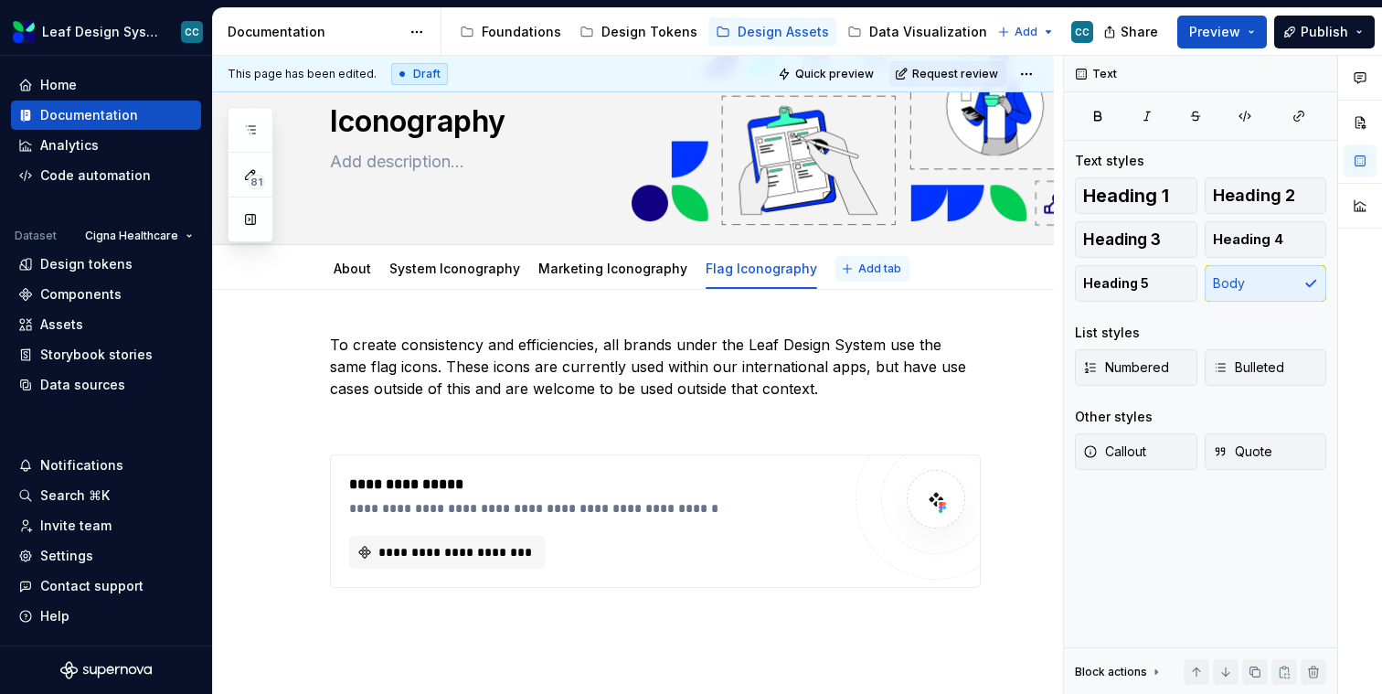
click at [862, 278] on button "Add tab" at bounding box center [873, 269] width 74 height 26
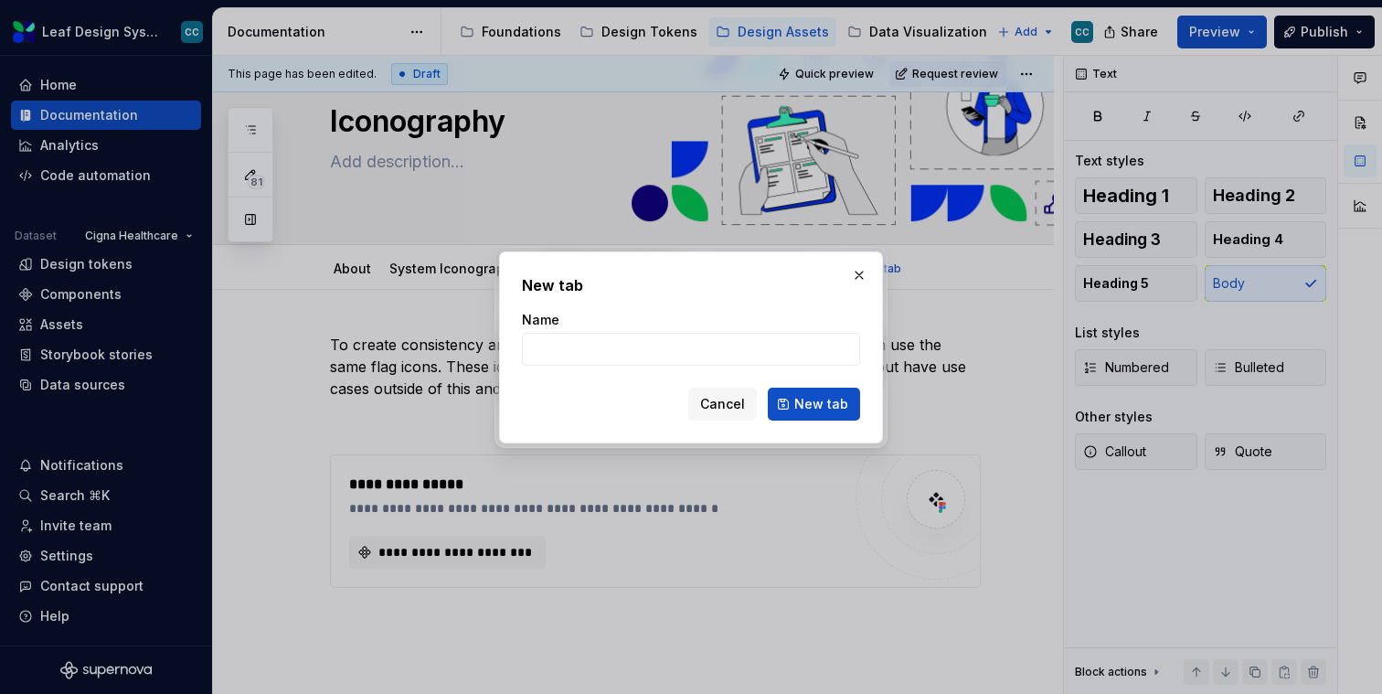
type textarea "*"
type input "s"
type input "Social Media Iconography"
click button "New tab" at bounding box center [814, 404] width 92 height 33
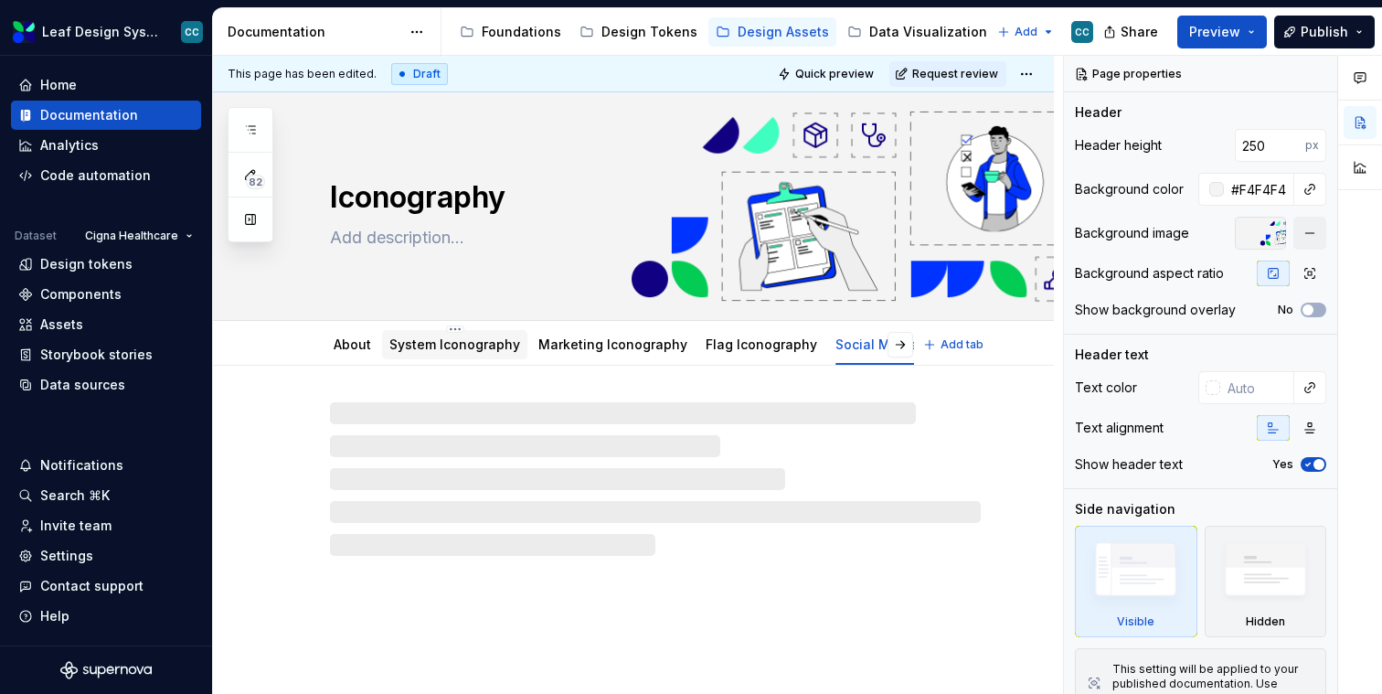
click at [464, 345] on link "System Iconography" at bounding box center [454, 344] width 131 height 16
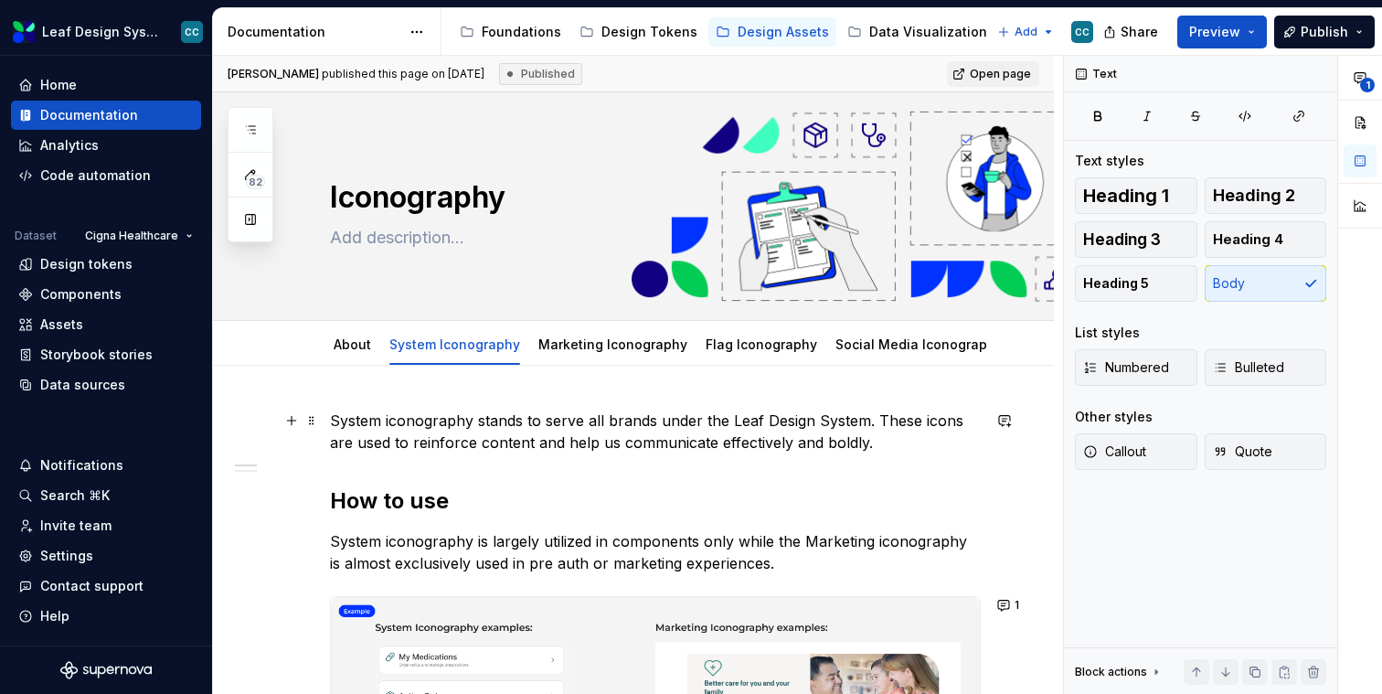
click at [705, 433] on p "System iconography stands to serve all brands under the Leaf Design System. The…" at bounding box center [655, 432] width 651 height 44
click at [870, 357] on div "Social Media Iconography" at bounding box center [919, 344] width 182 height 29
click at [841, 351] on link "Social Media Iconography" at bounding box center [919, 344] width 167 height 16
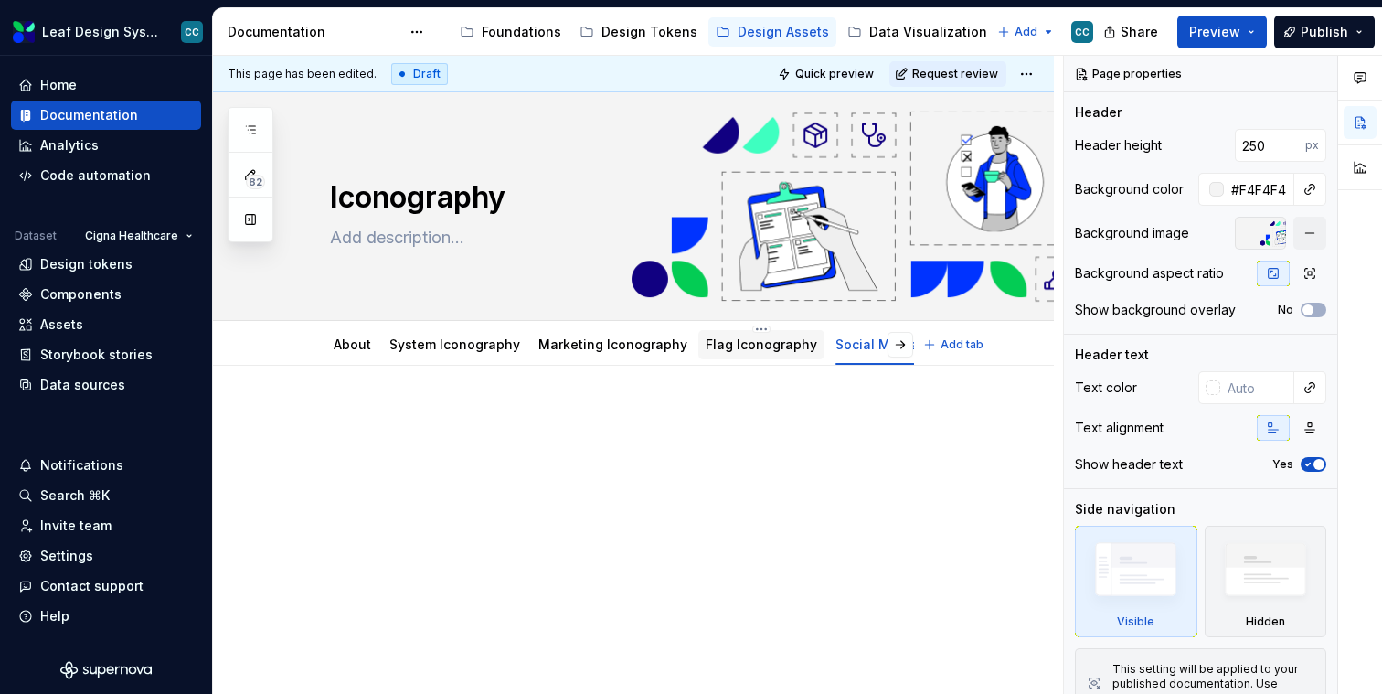
click at [752, 357] on div "Flag Iconography" at bounding box center [761, 344] width 126 height 29
click at [735, 347] on link "Flag Iconography" at bounding box center [762, 344] width 112 height 16
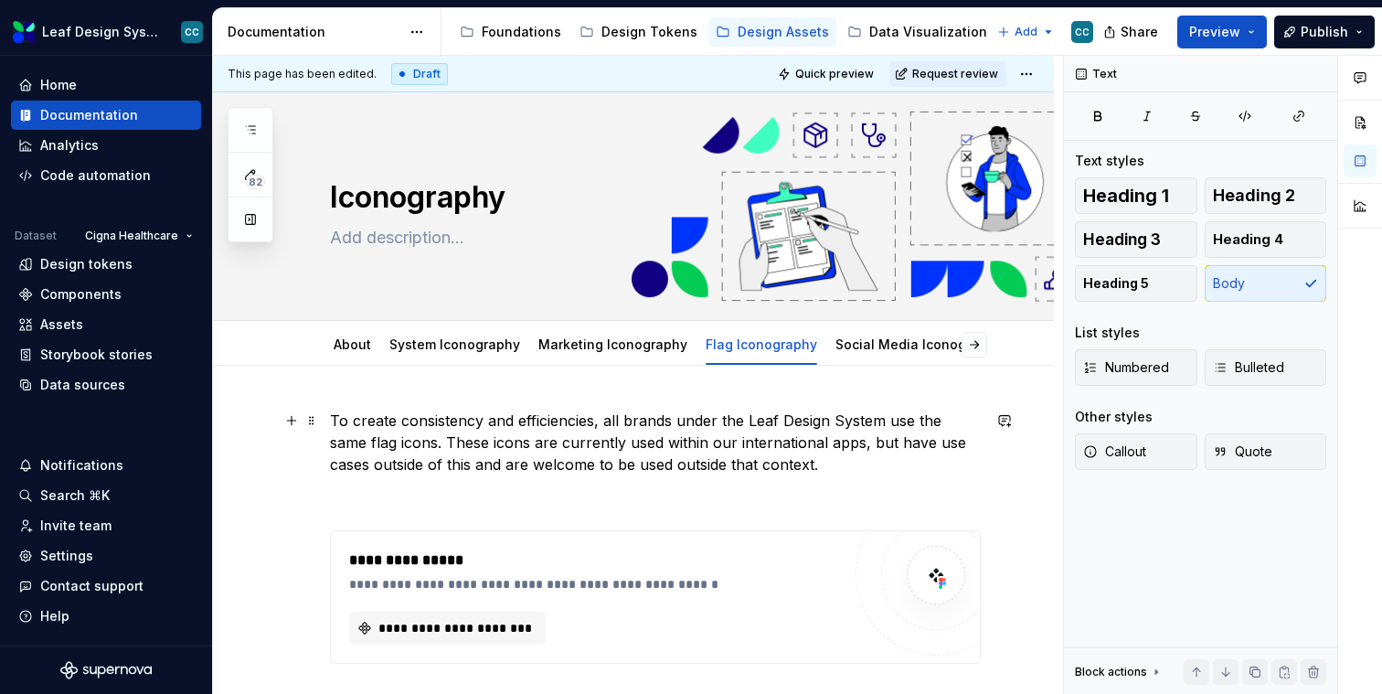
click at [747, 454] on p "To create consistency and efficiencies, all brands under the Leaf Design System…" at bounding box center [655, 443] width 651 height 66
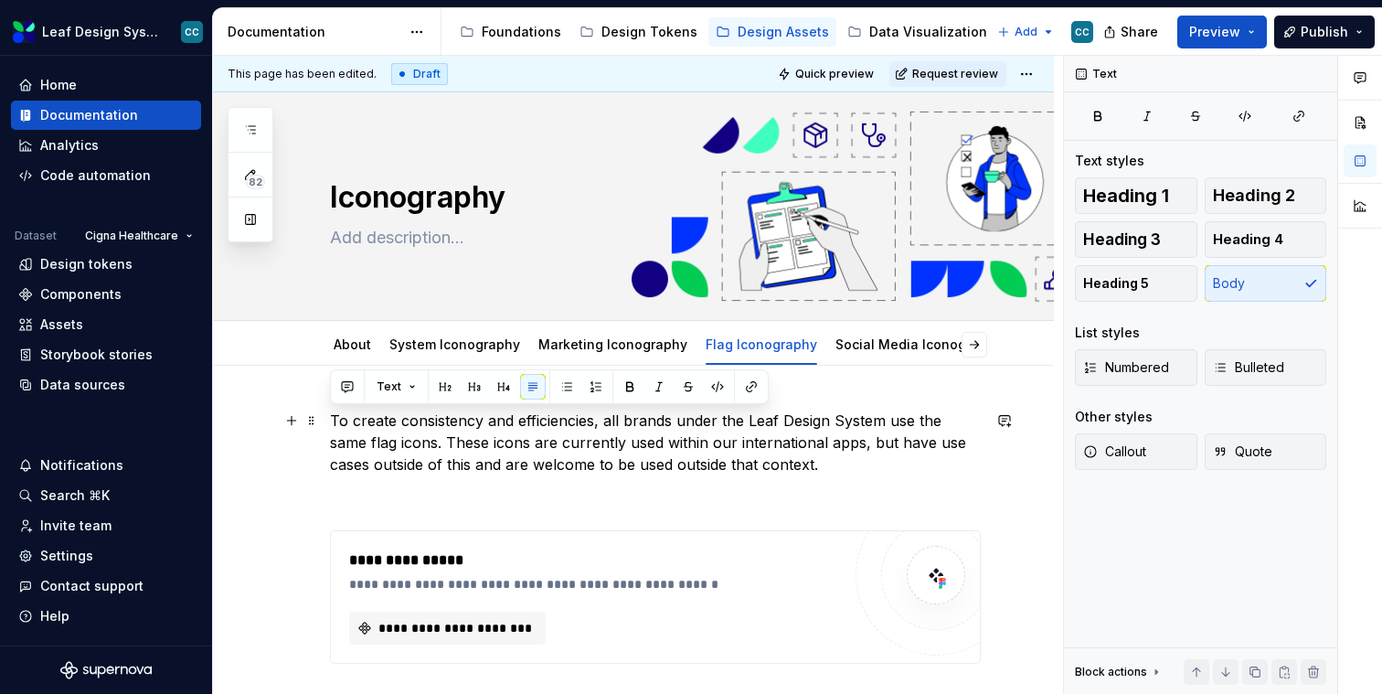
drag, startPoint x: 709, startPoint y: 470, endPoint x: 268, endPoint y: 419, distance: 444.5
click at [268, 419] on div "**********" at bounding box center [633, 630] width 841 height 528
click at [393, 469] on p "To create consistency and efficiencies, all brands under the Leaf Design System…" at bounding box center [655, 443] width 651 height 66
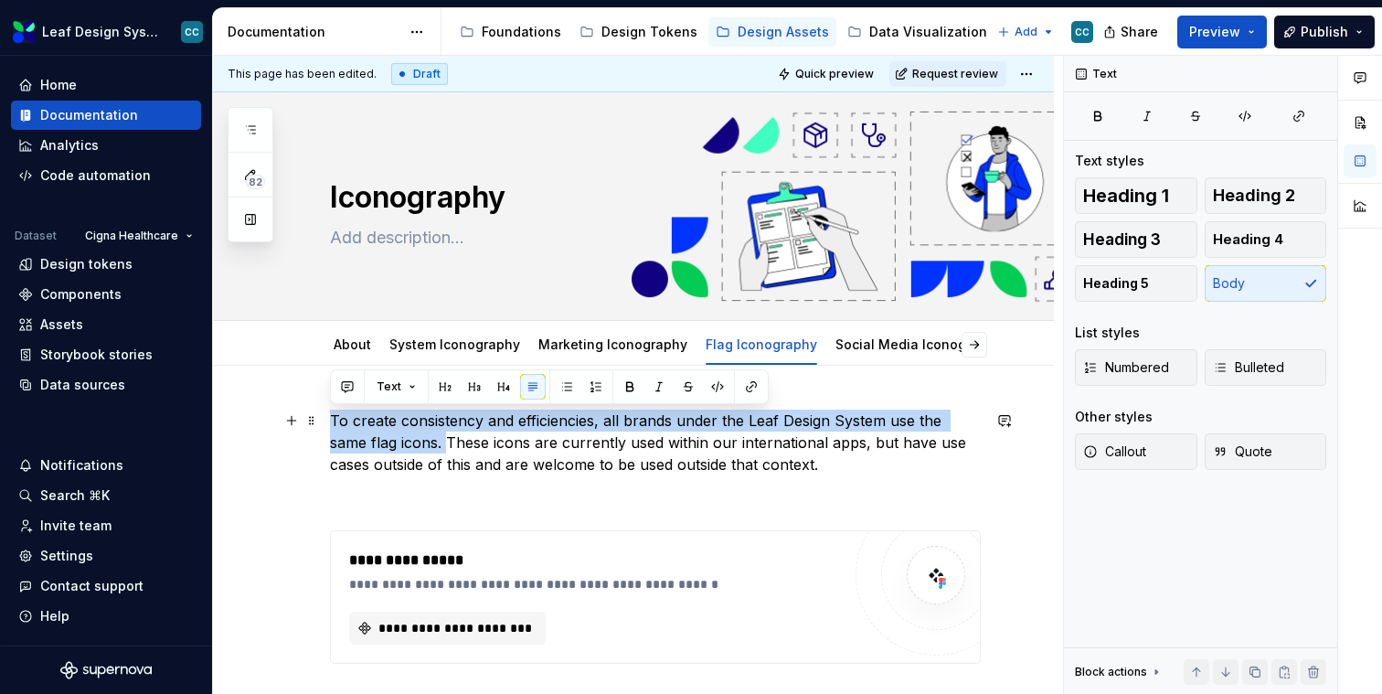
drag, startPoint x: 408, startPoint y: 444, endPoint x: 326, endPoint y: 423, distance: 84.0
click at [326, 423] on div "**********" at bounding box center [633, 630] width 841 height 528
copy p "To create consistency and efficiencies, all brands under the Leaf Design System…"
click at [901, 345] on button "button" at bounding box center [901, 345] width 26 height 26
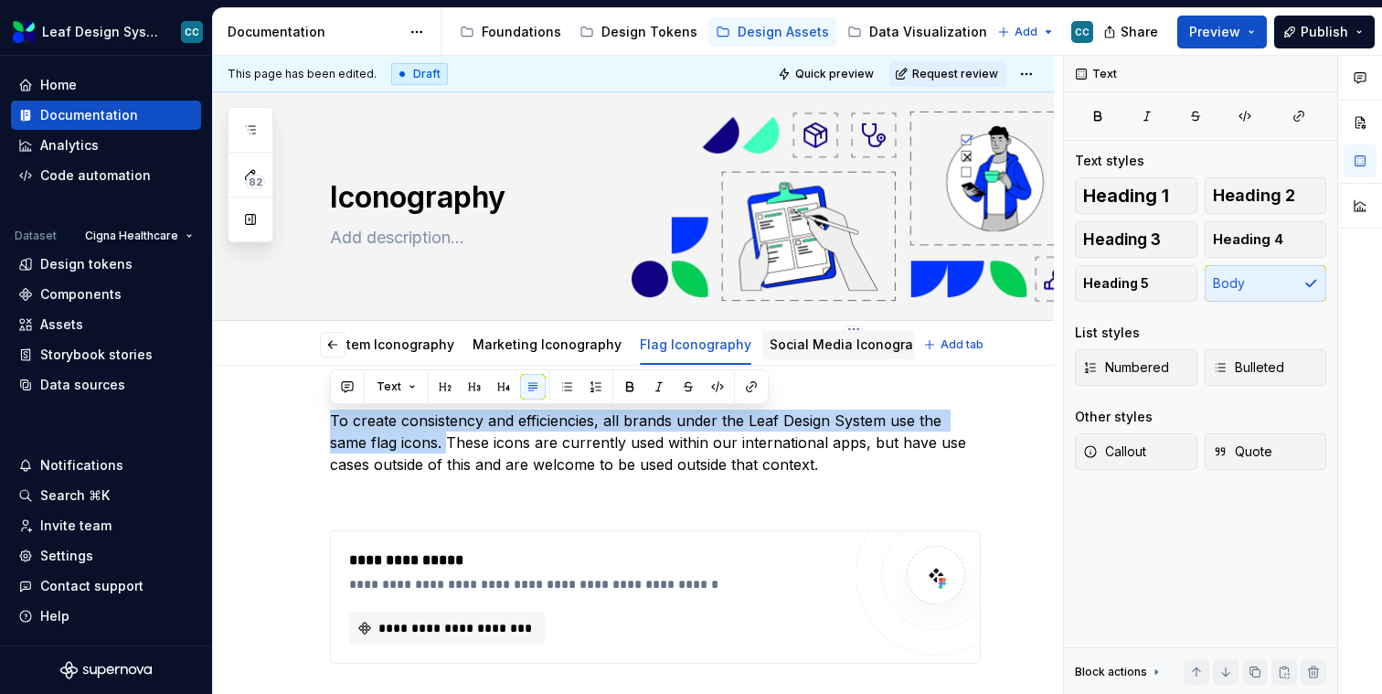
click at [843, 348] on link "Social Media Iconography" at bounding box center [853, 344] width 167 height 16
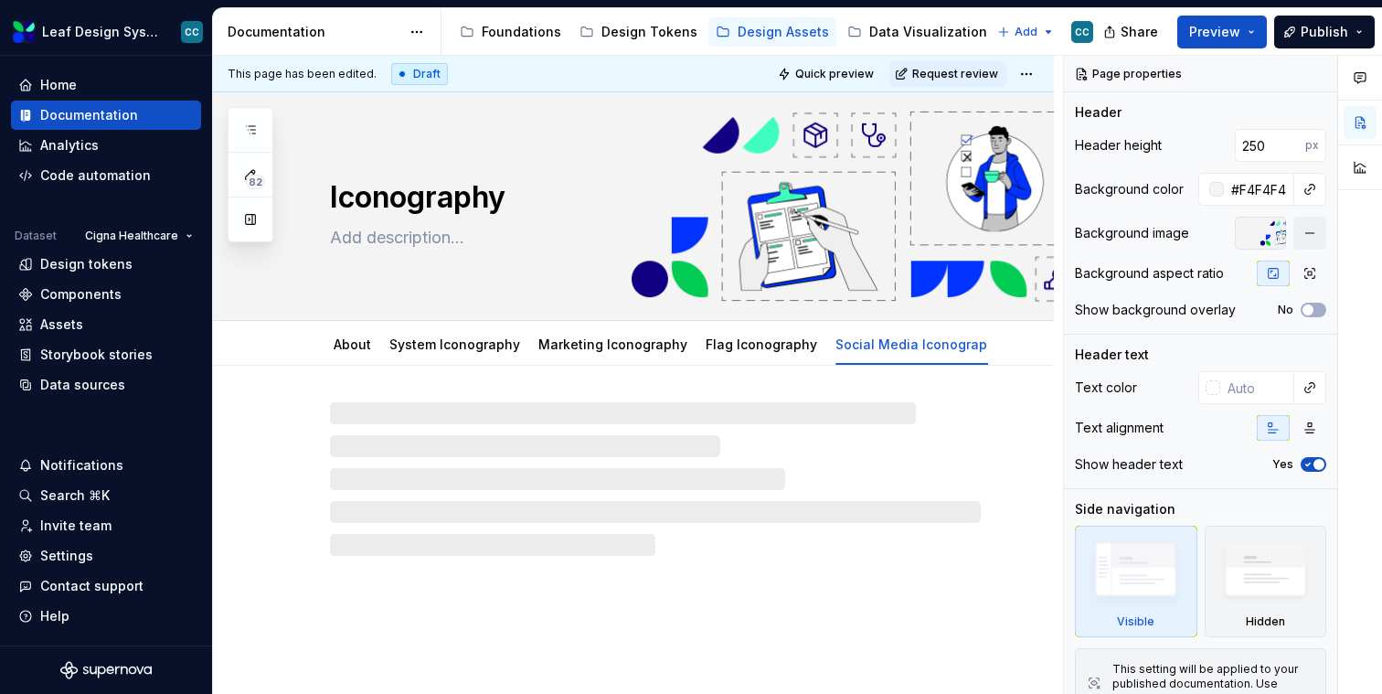
type textarea "*"
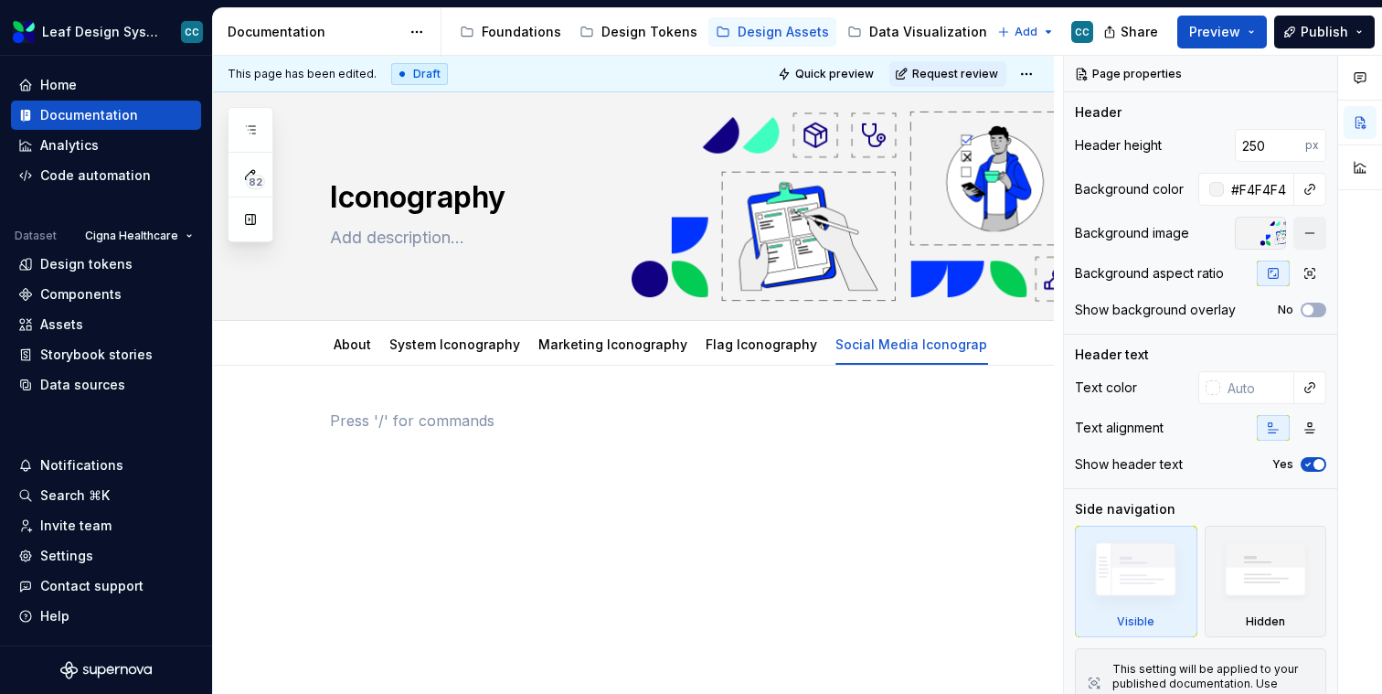
click at [645, 431] on p at bounding box center [655, 421] width 651 height 22
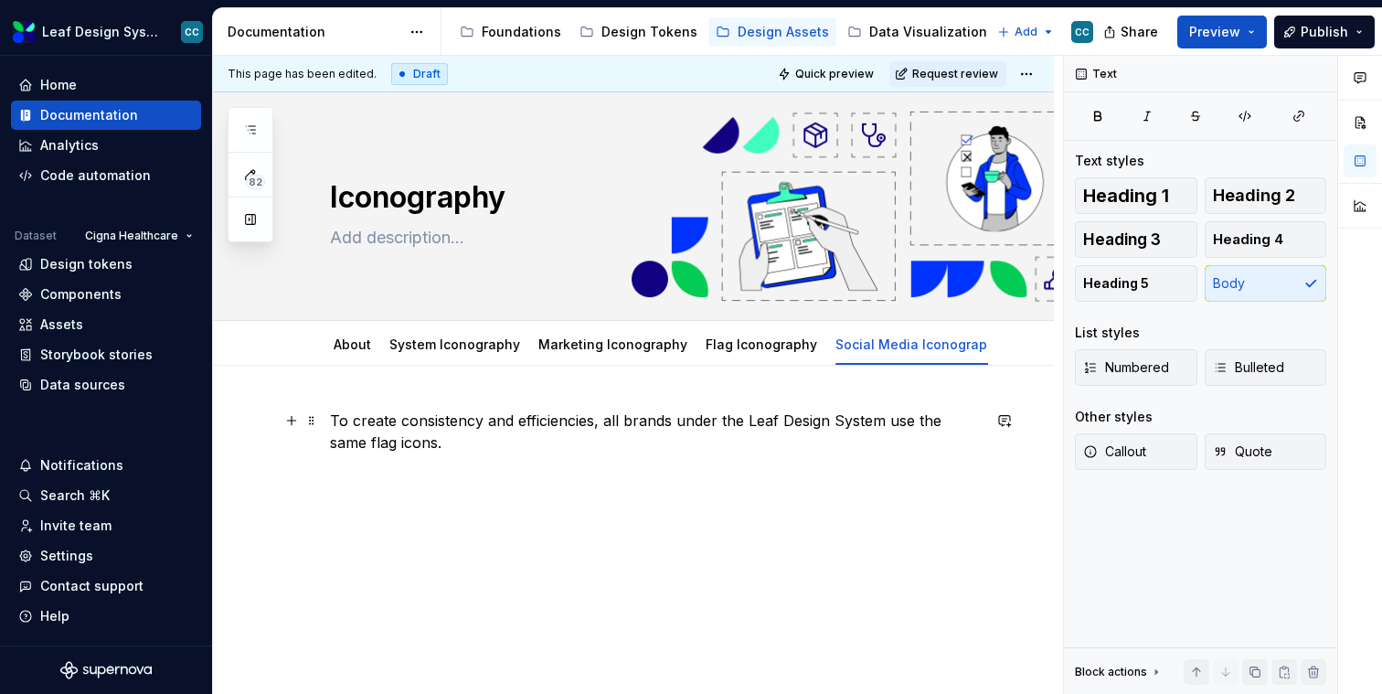
click at [659, 432] on p "To create consistency and efficiencies, all brands under the Leaf Design System…" at bounding box center [655, 432] width 651 height 44
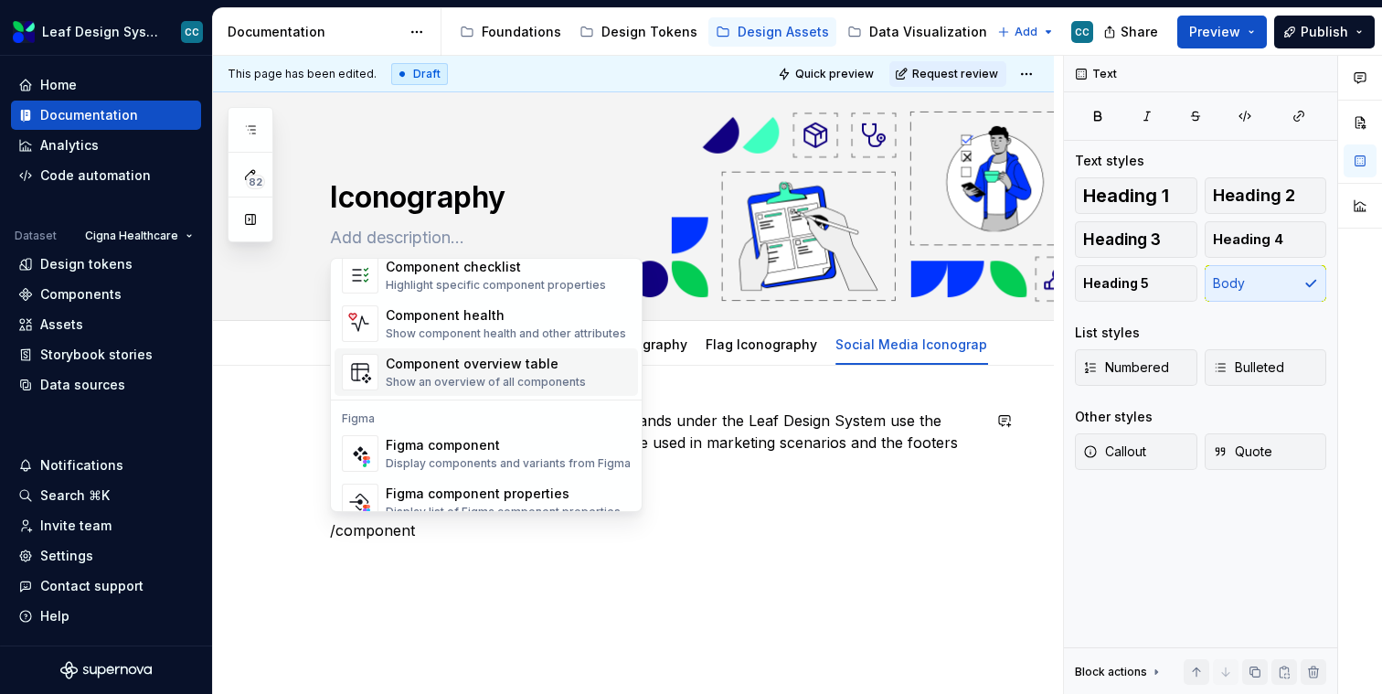
scroll to position [55, 0]
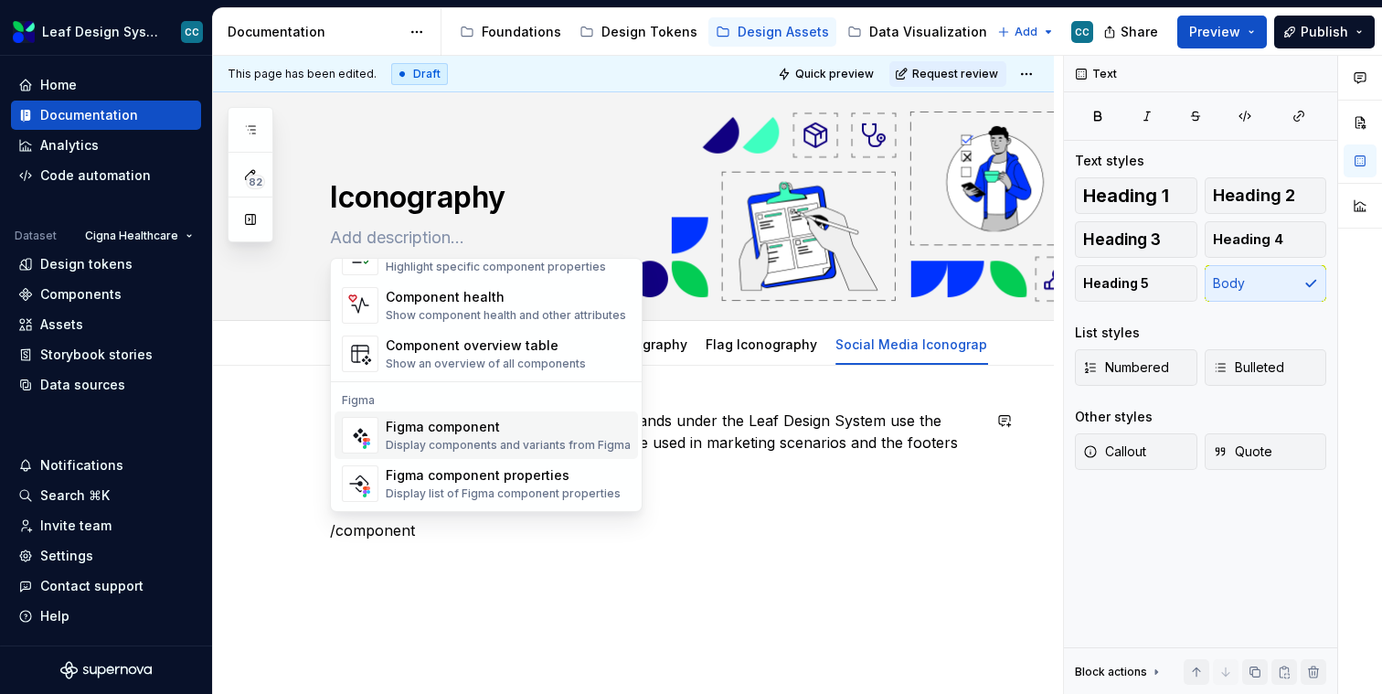
click at [491, 449] on div "Display components and variants from Figma" at bounding box center [508, 445] width 245 height 15
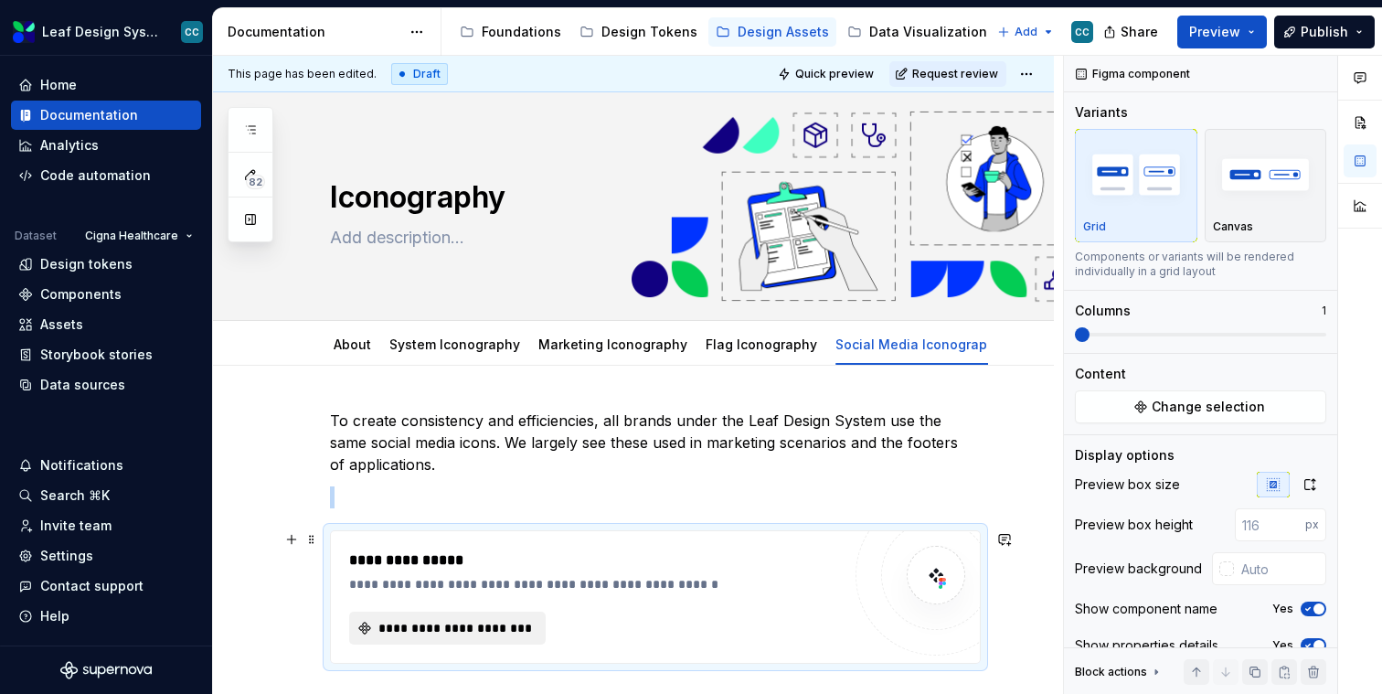
click at [459, 627] on span "**********" at bounding box center [455, 628] width 158 height 18
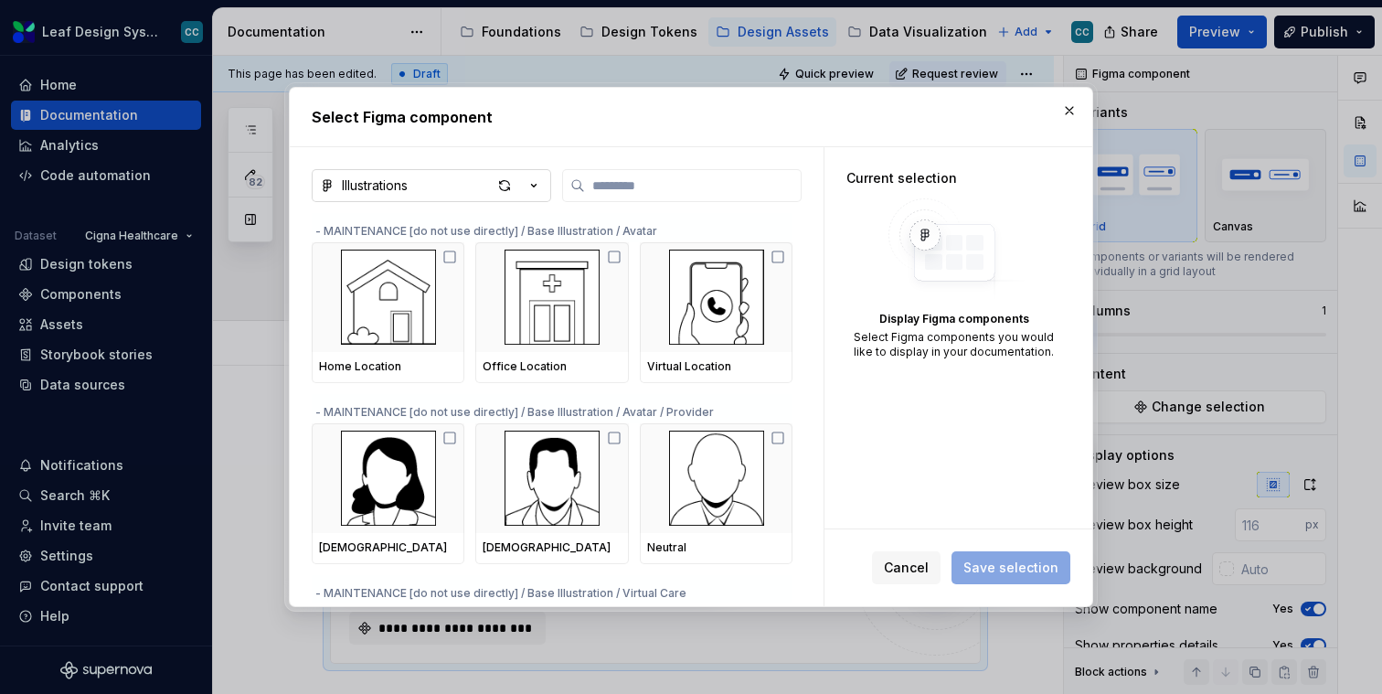
click at [460, 187] on button "Illustrations" at bounding box center [432, 185] width 240 height 33
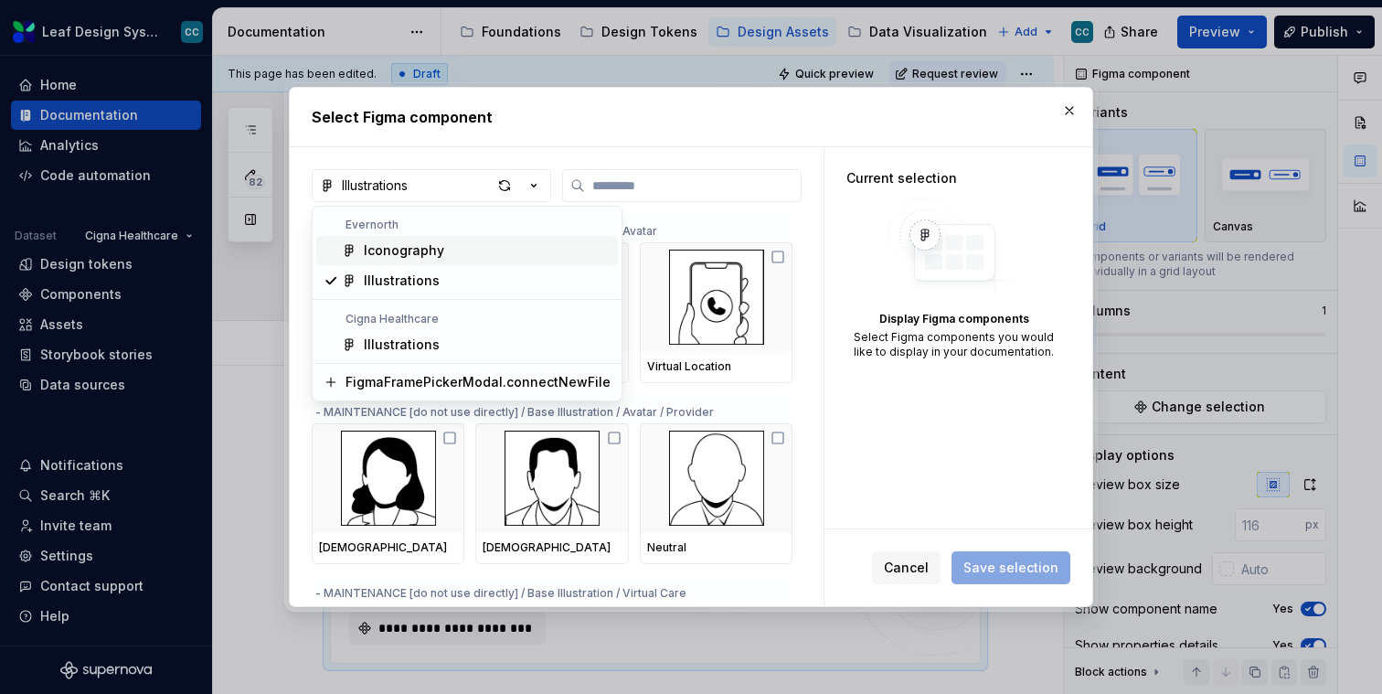
click at [462, 251] on div "Iconography" at bounding box center [487, 250] width 247 height 18
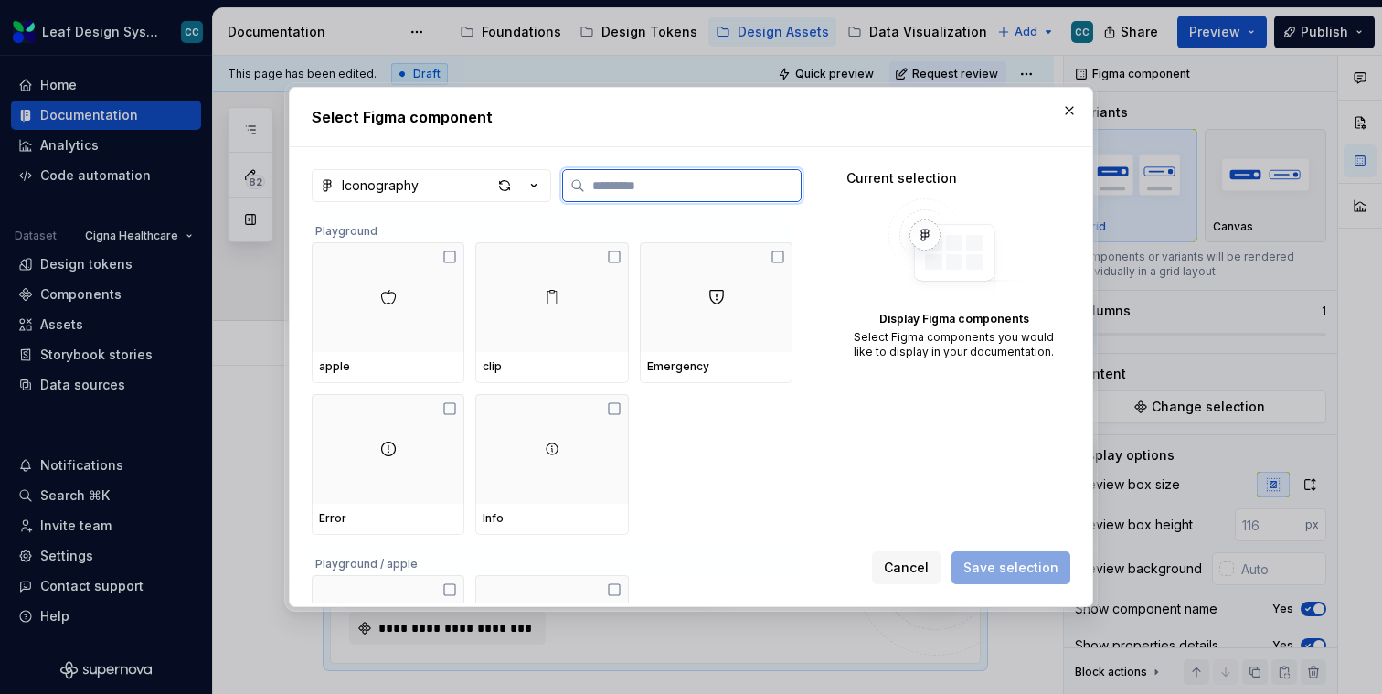
click at [605, 194] on input "search" at bounding box center [693, 185] width 216 height 18
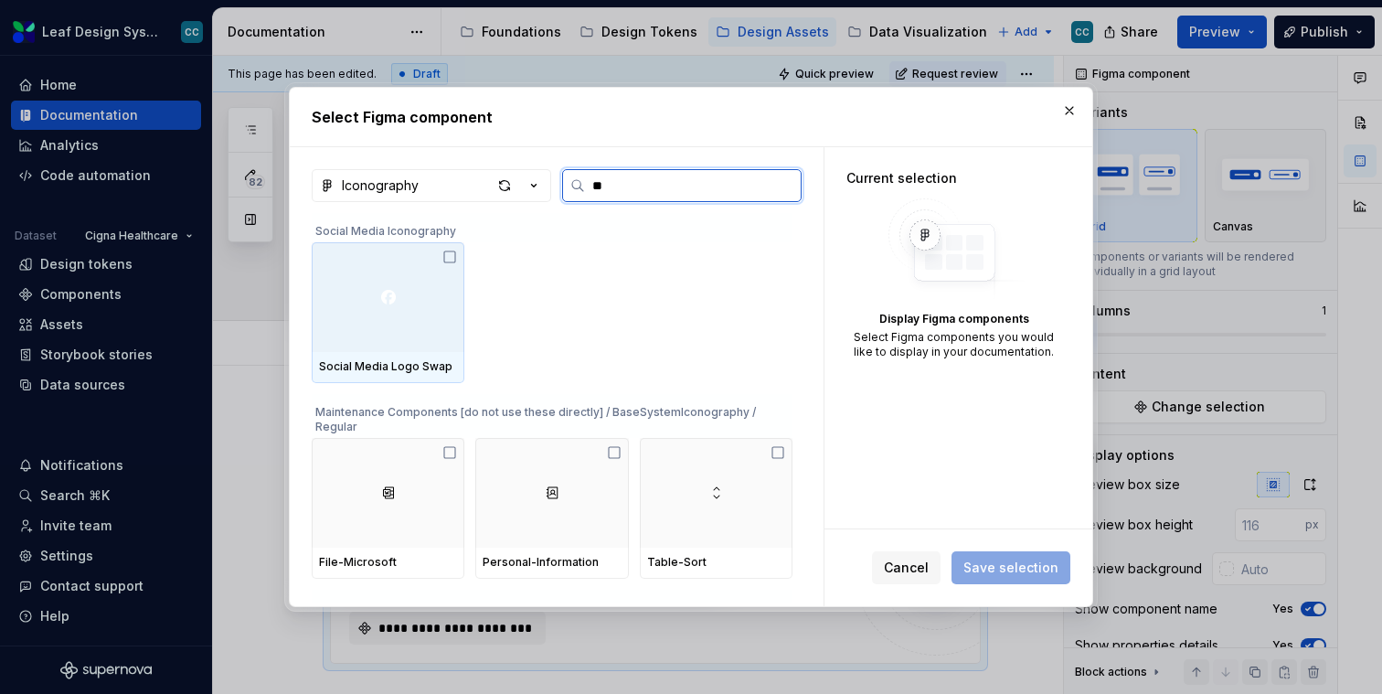
type input "*"
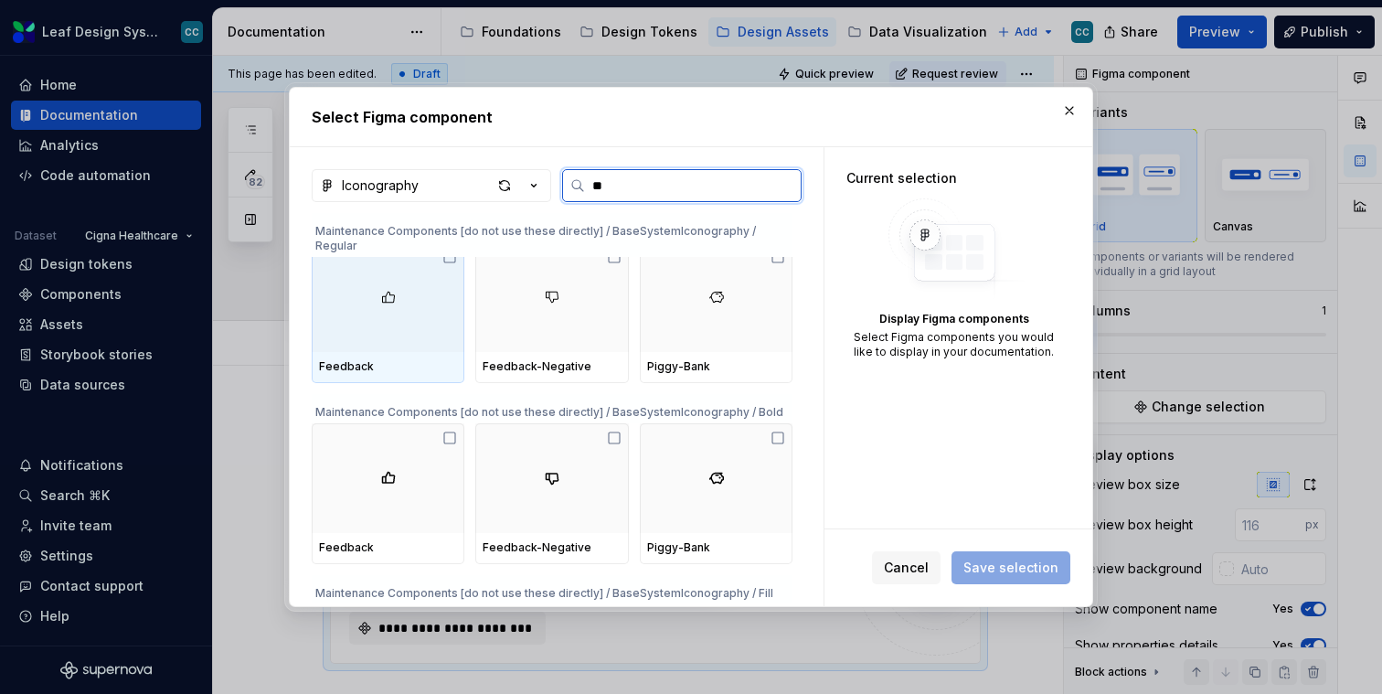
type input "*"
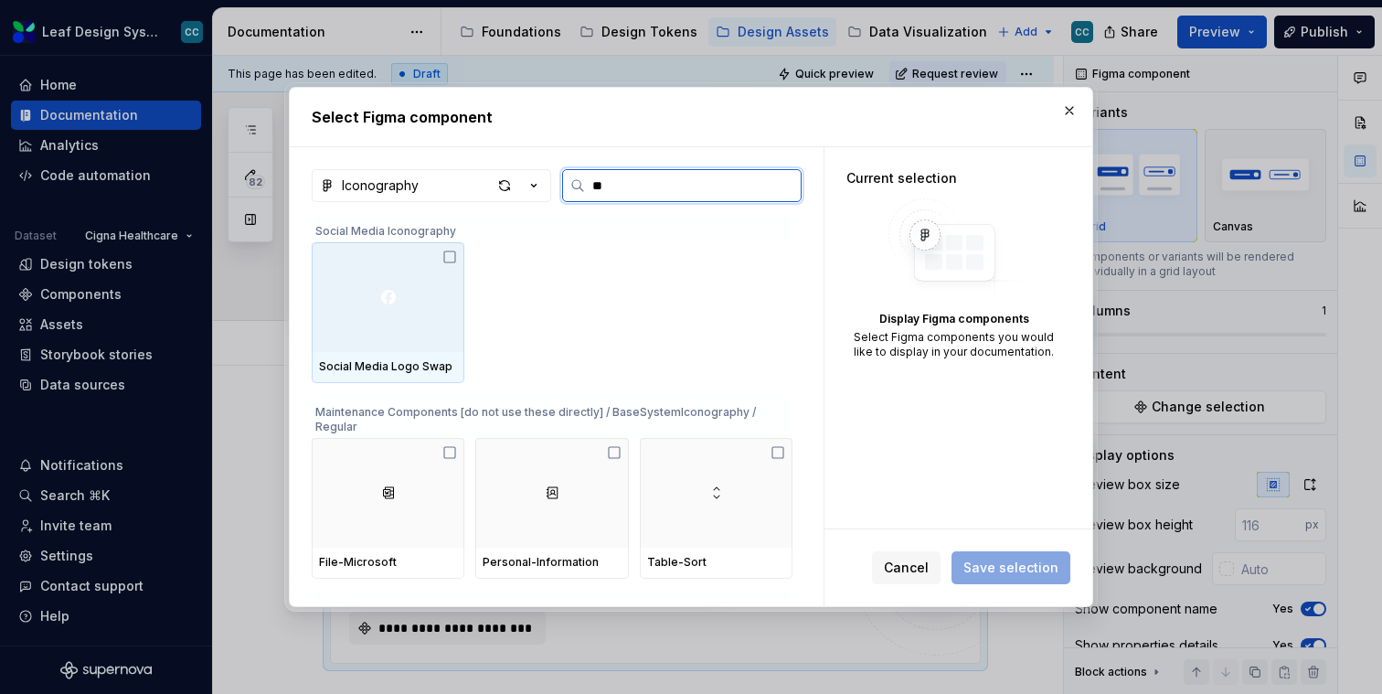
type input "*"
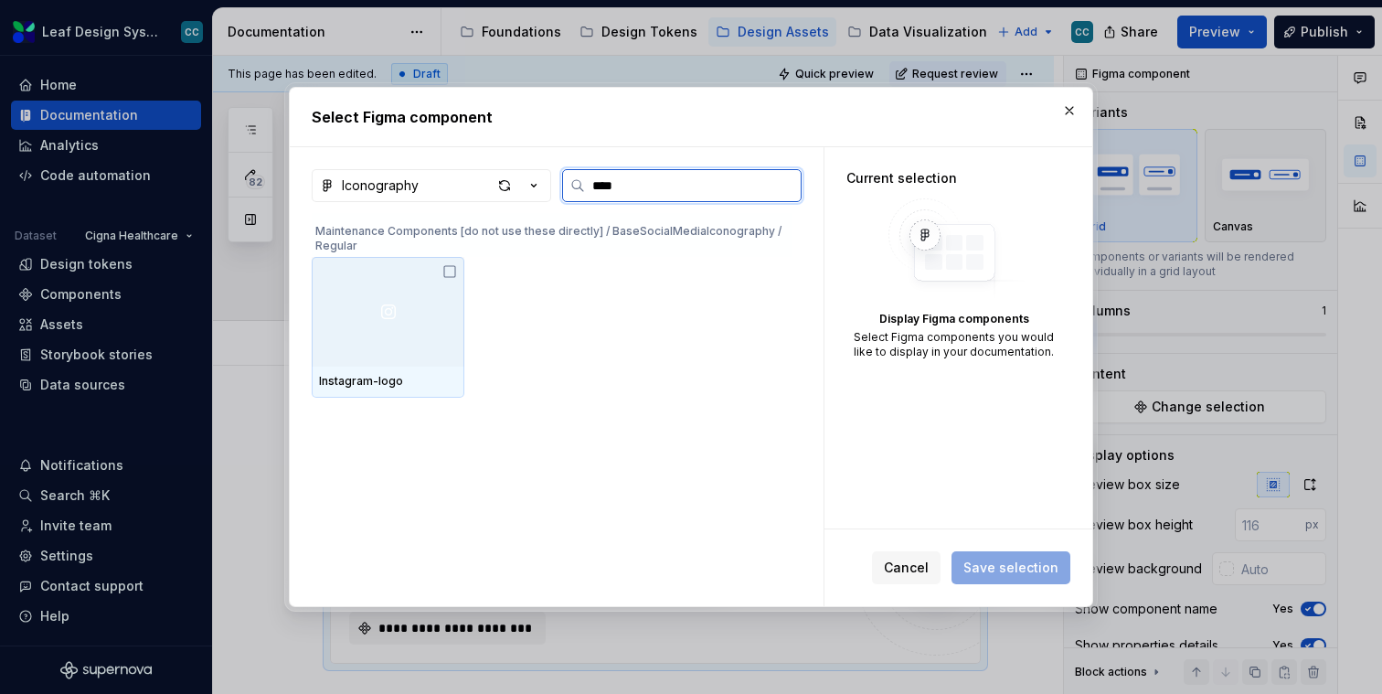
click at [408, 288] on div at bounding box center [388, 312] width 153 height 110
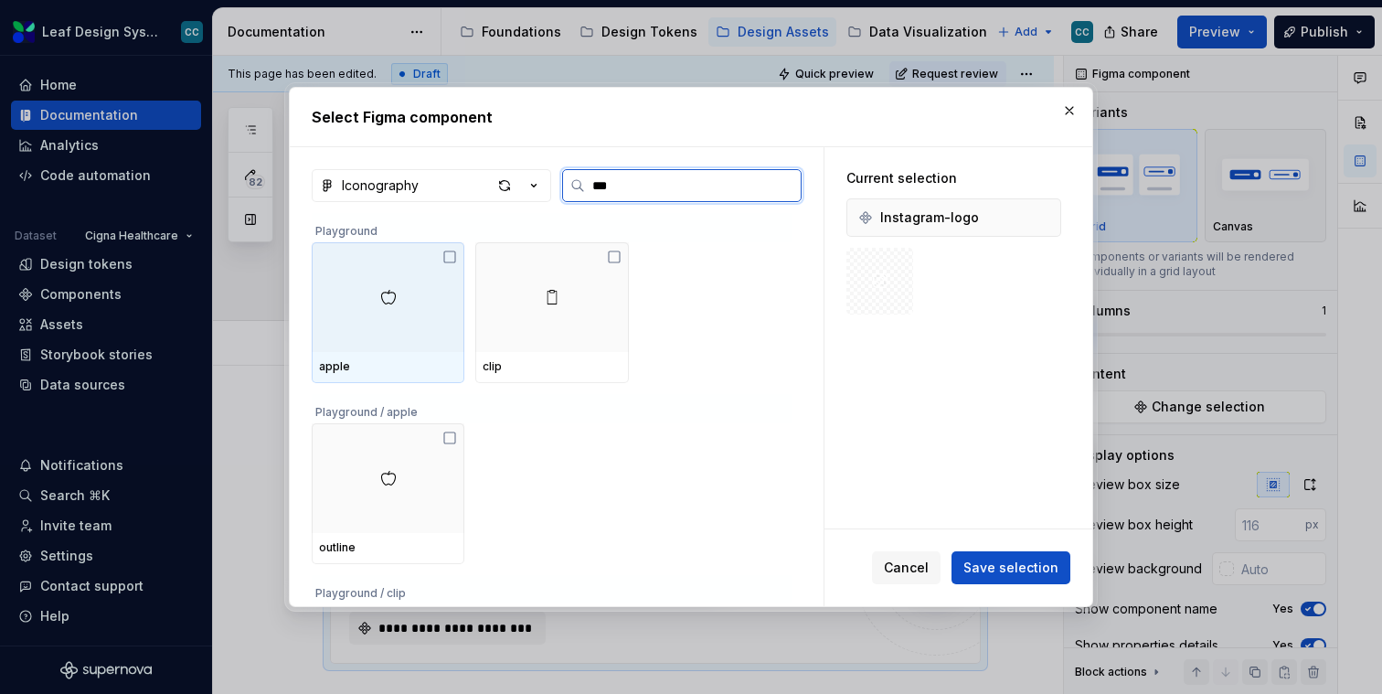
type input "****"
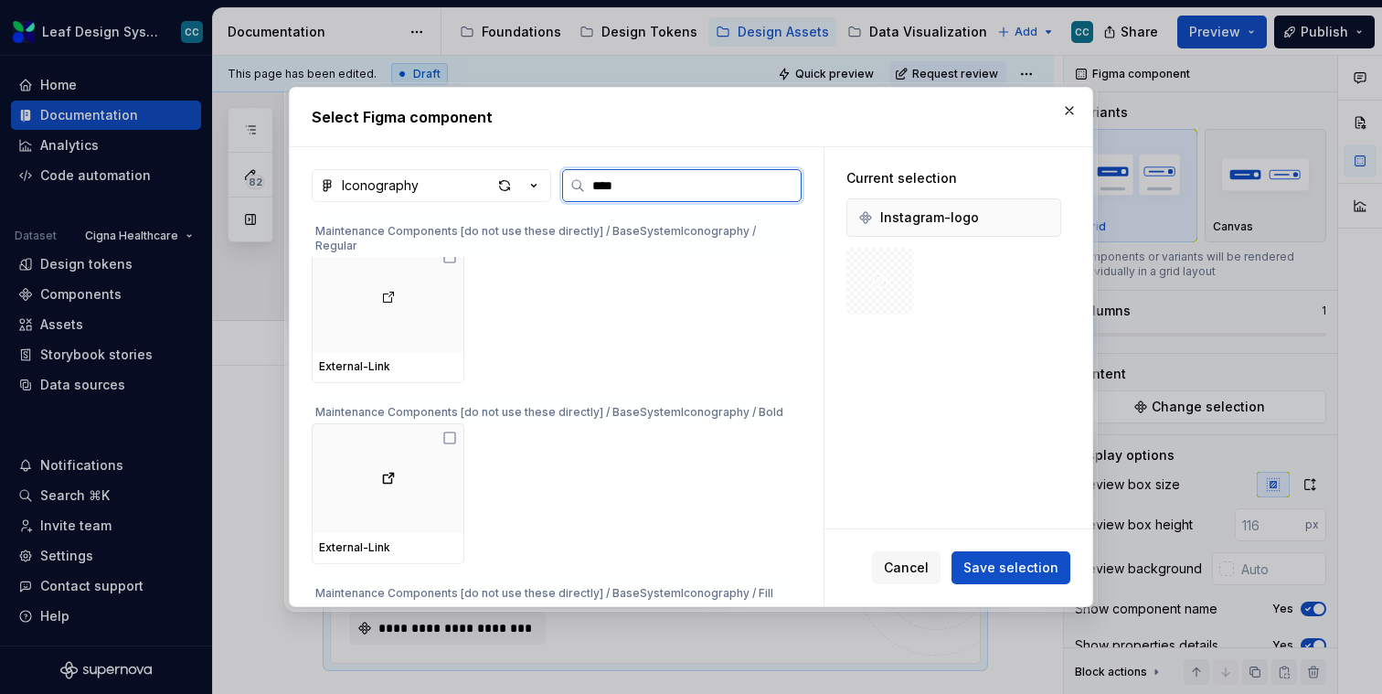
type textarea "*"
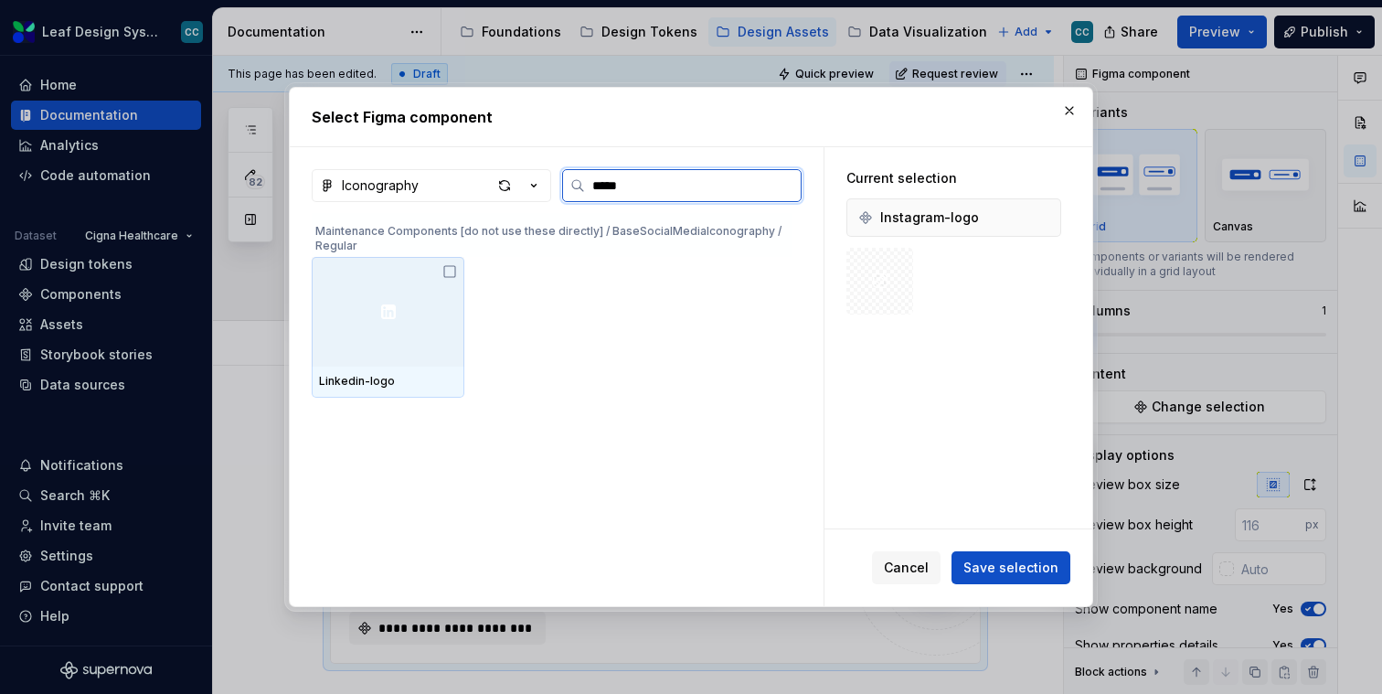
type input "******"
click at [430, 304] on div at bounding box center [388, 312] width 153 height 110
type input "********"
click at [371, 345] on div at bounding box center [388, 312] width 153 height 110
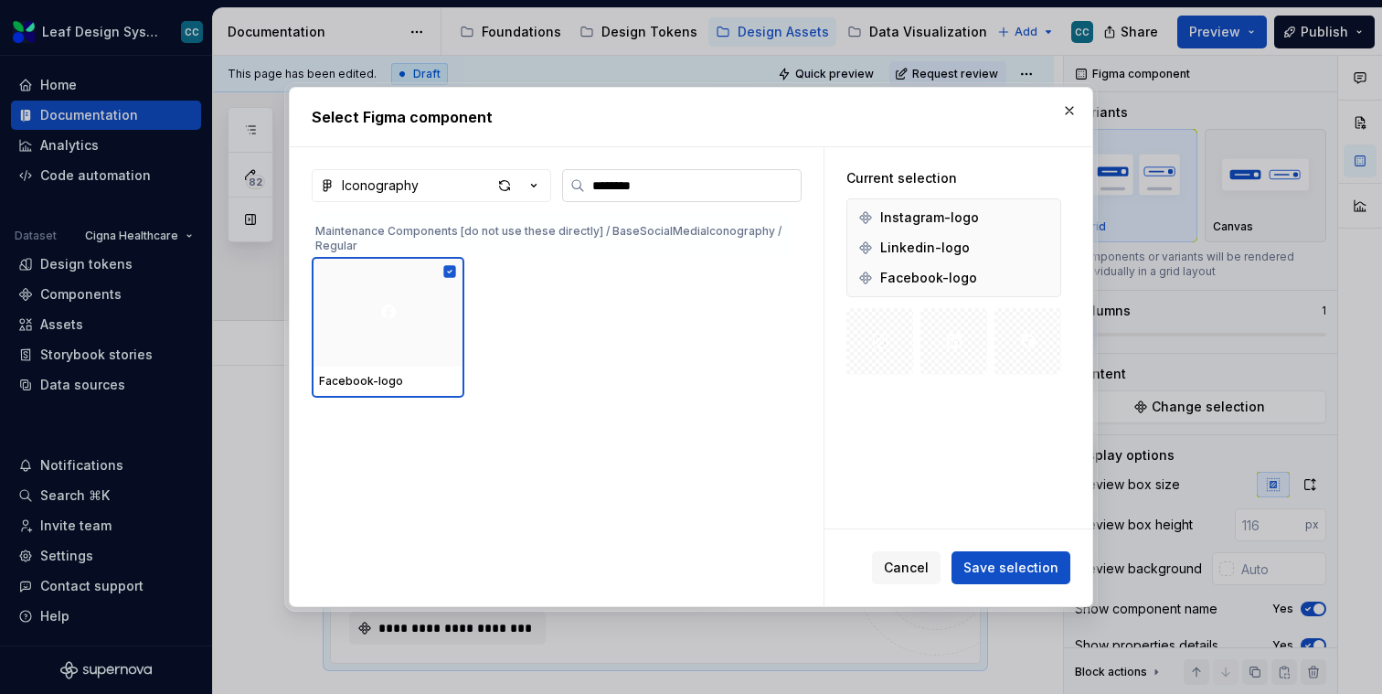
click at [683, 201] on label "********" at bounding box center [682, 185] width 240 height 33
click at [683, 195] on input "********" at bounding box center [693, 185] width 216 height 18
click at [683, 201] on label "********" at bounding box center [682, 185] width 240 height 33
click at [683, 195] on input "********" at bounding box center [693, 185] width 216 height 18
click at [683, 201] on label "********" at bounding box center [682, 185] width 240 height 33
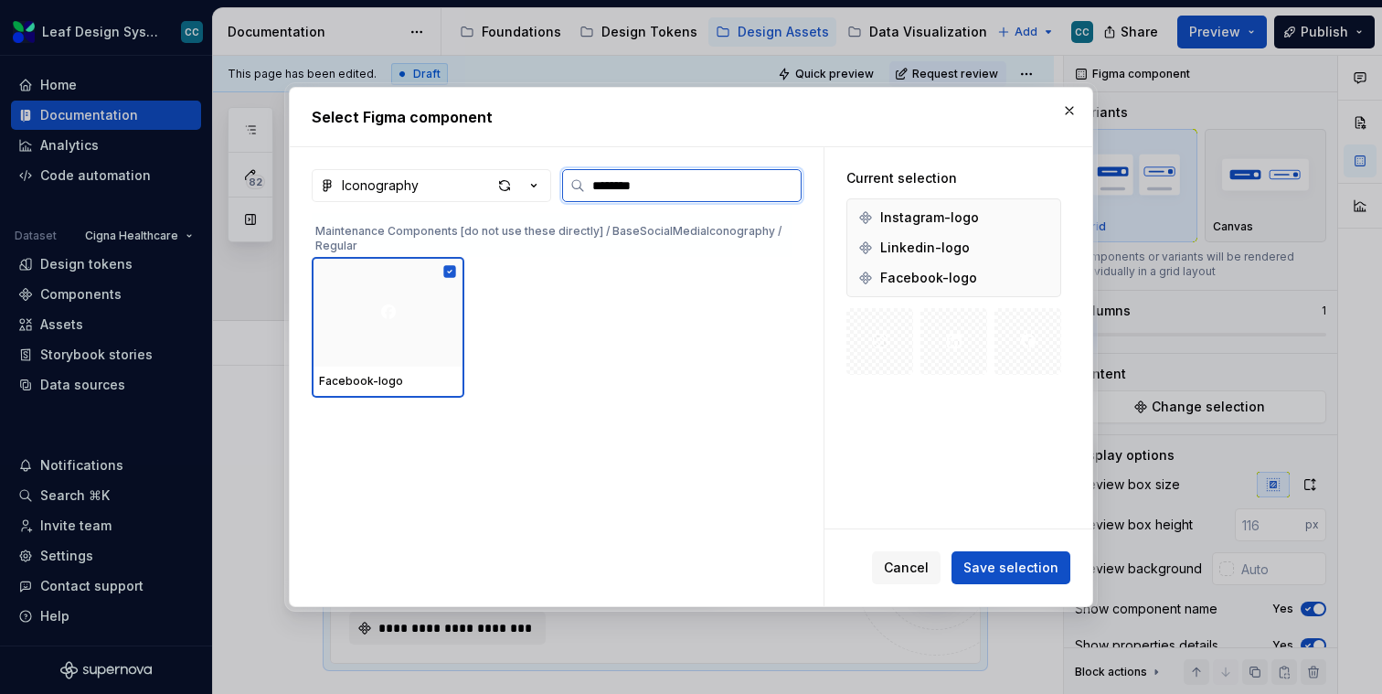
click at [683, 195] on input "********" at bounding box center [693, 185] width 216 height 18
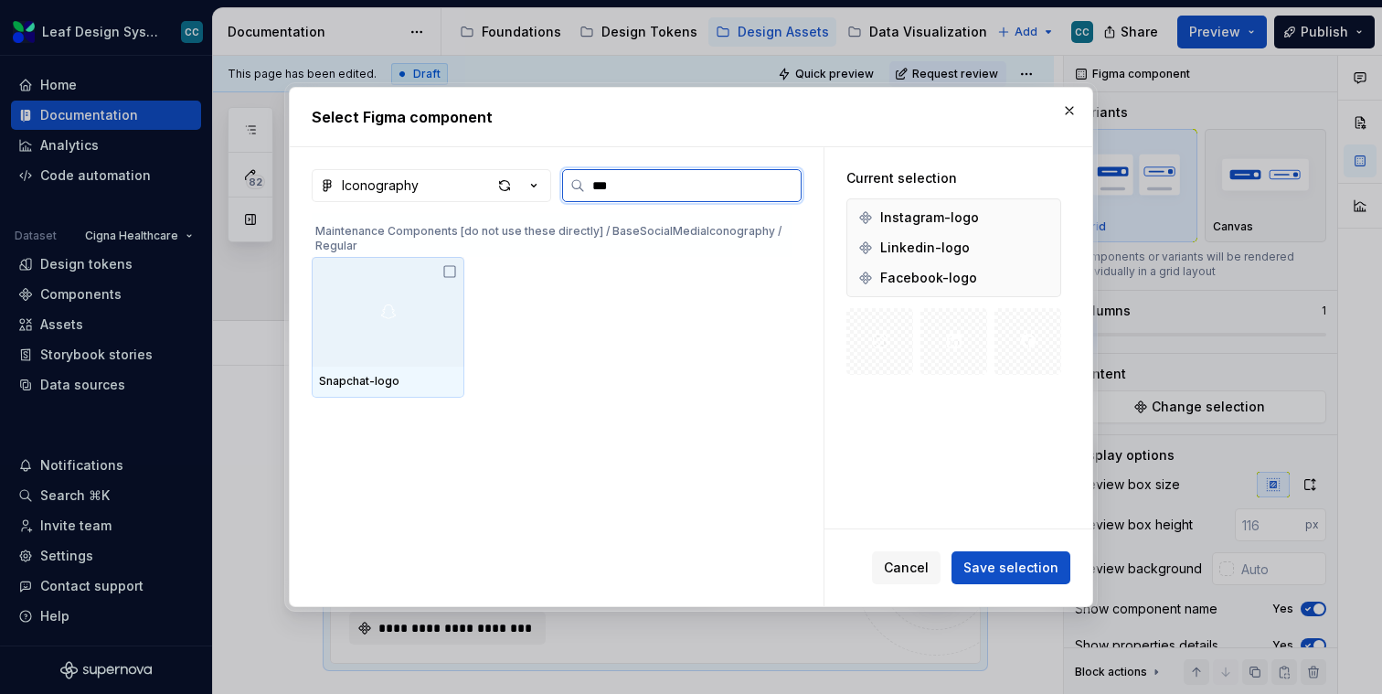
type input "****"
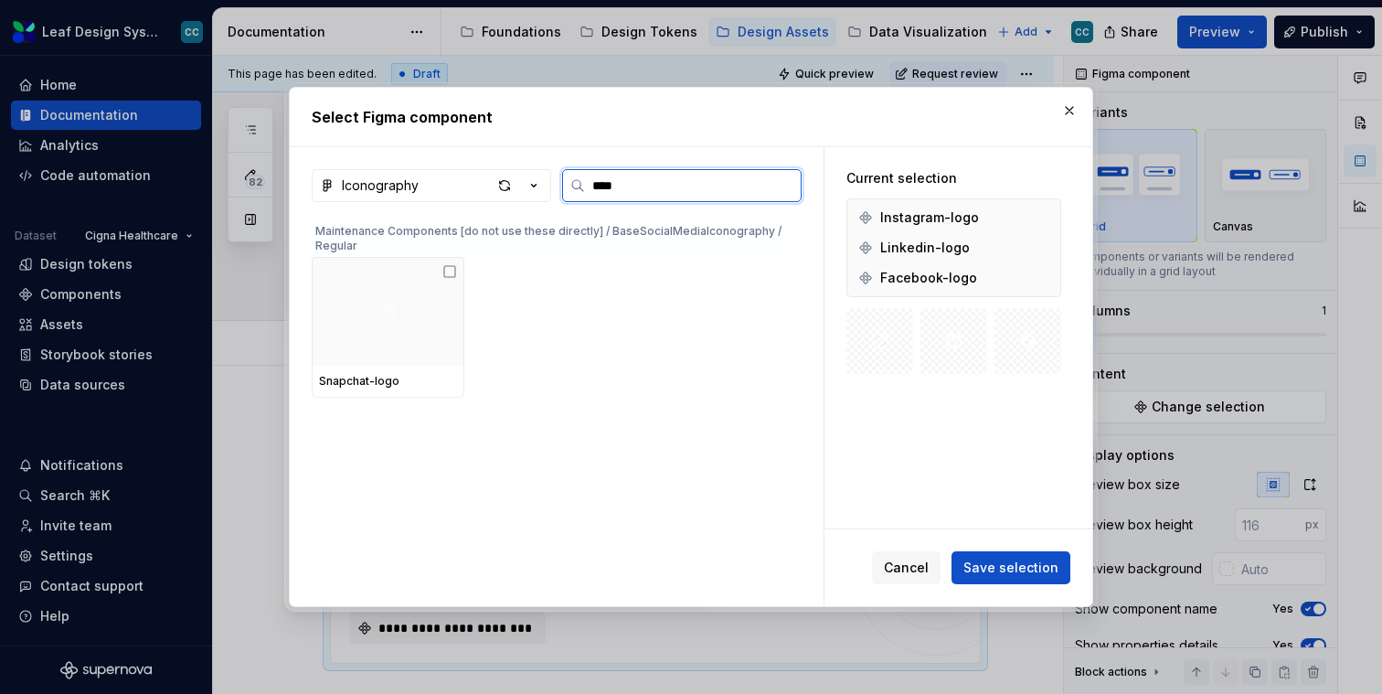
click at [358, 313] on div at bounding box center [388, 312] width 153 height 110
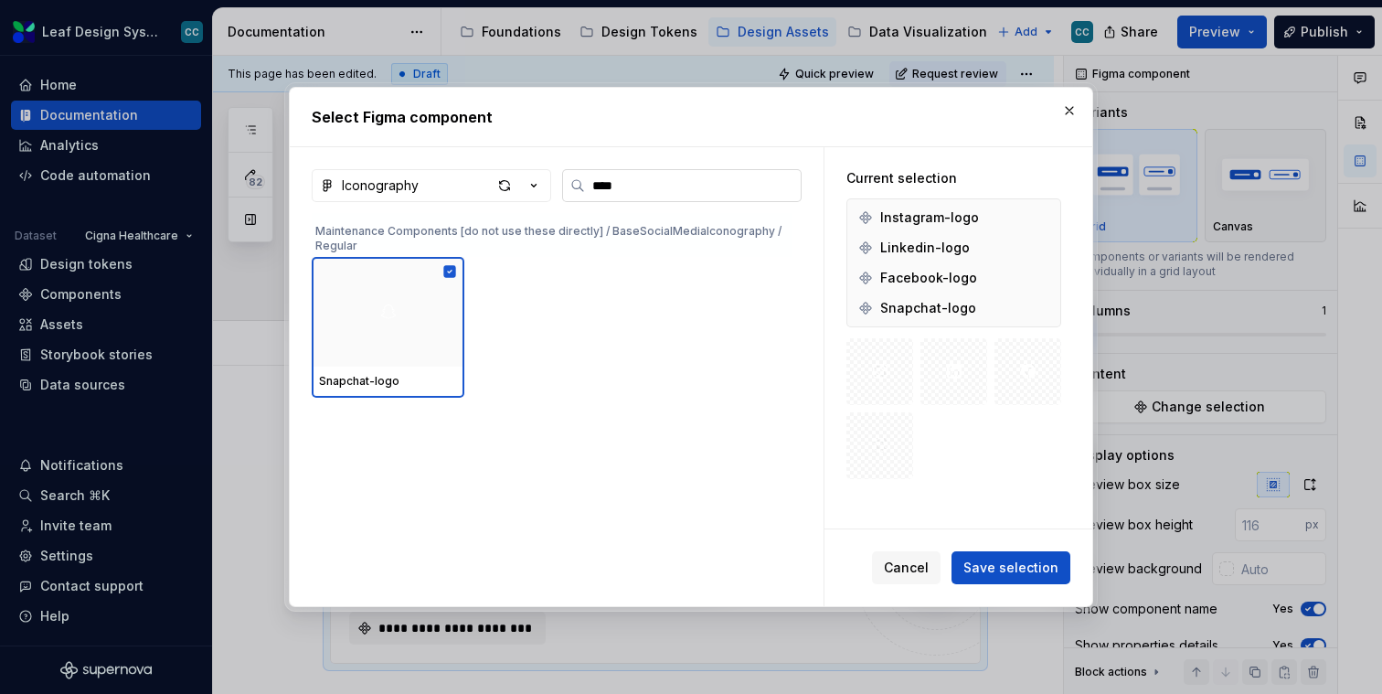
click at [633, 190] on input "****" at bounding box center [693, 185] width 216 height 18
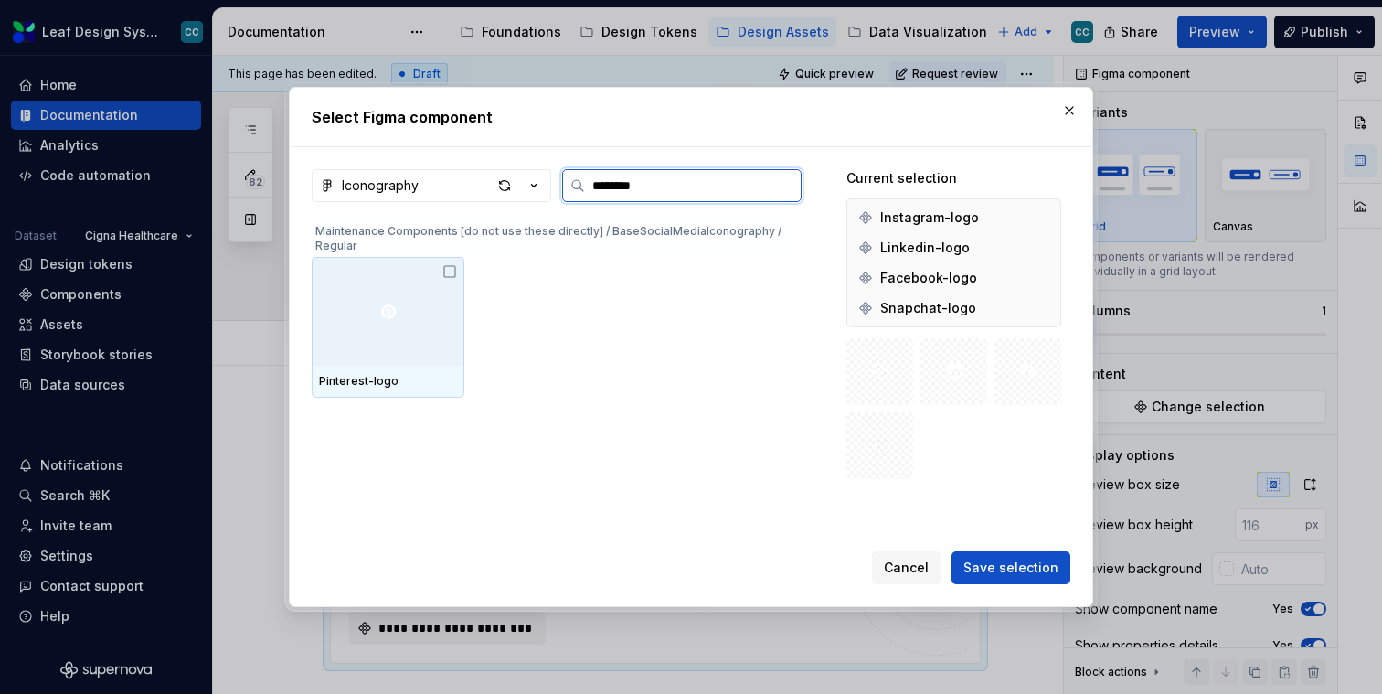
type input "*********"
click at [393, 314] on img at bounding box center [388, 311] width 15 height 15
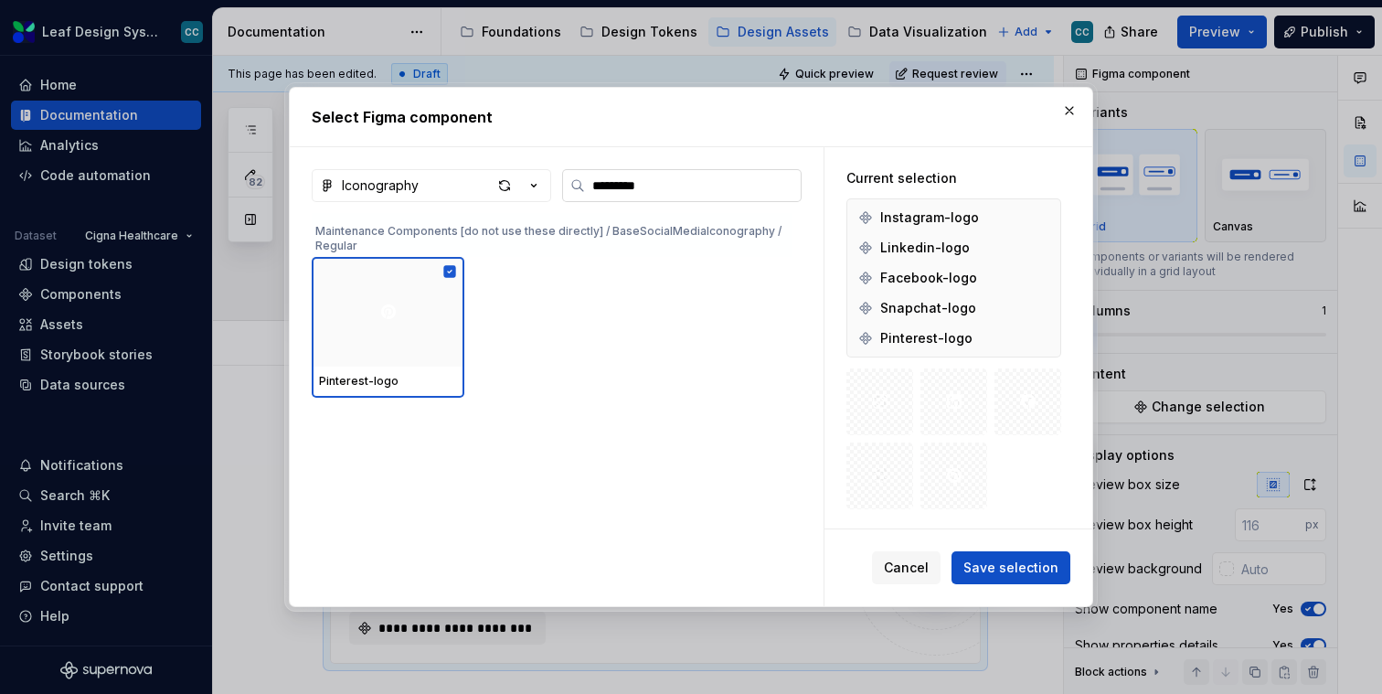
click at [681, 185] on input "*********" at bounding box center [693, 185] width 216 height 18
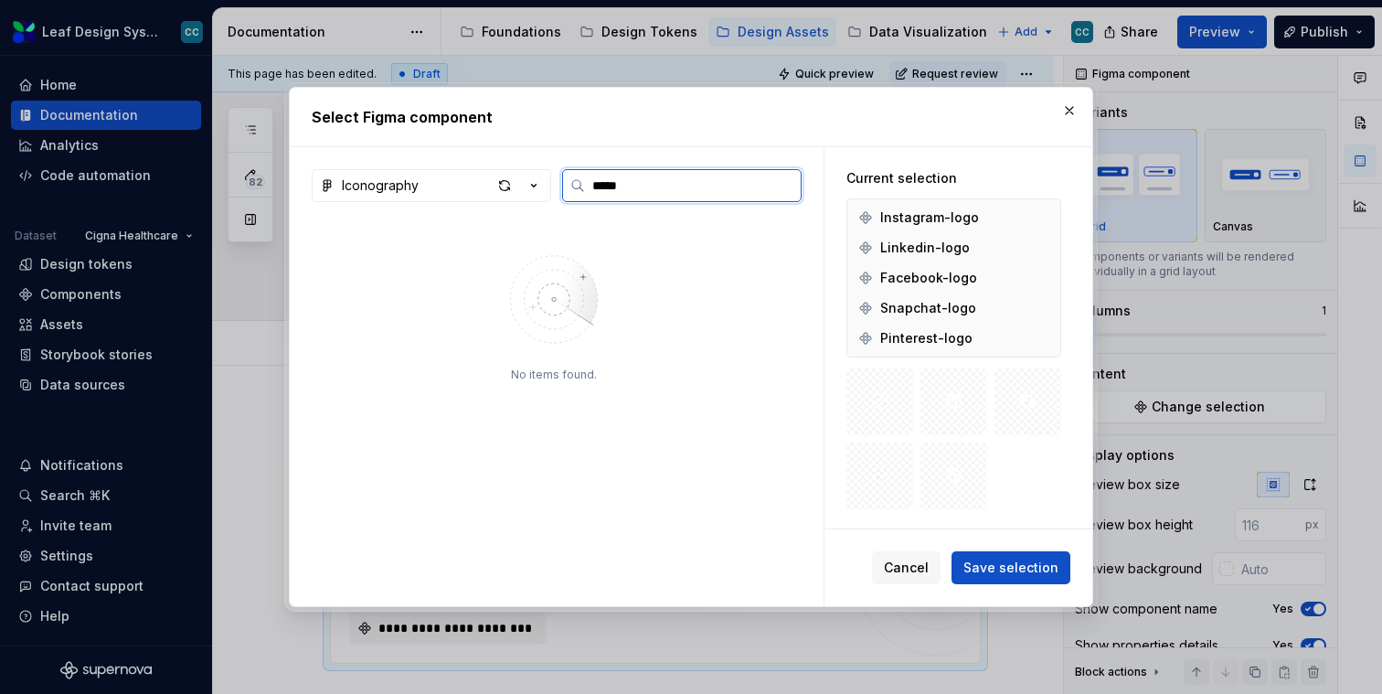
type input "*****"
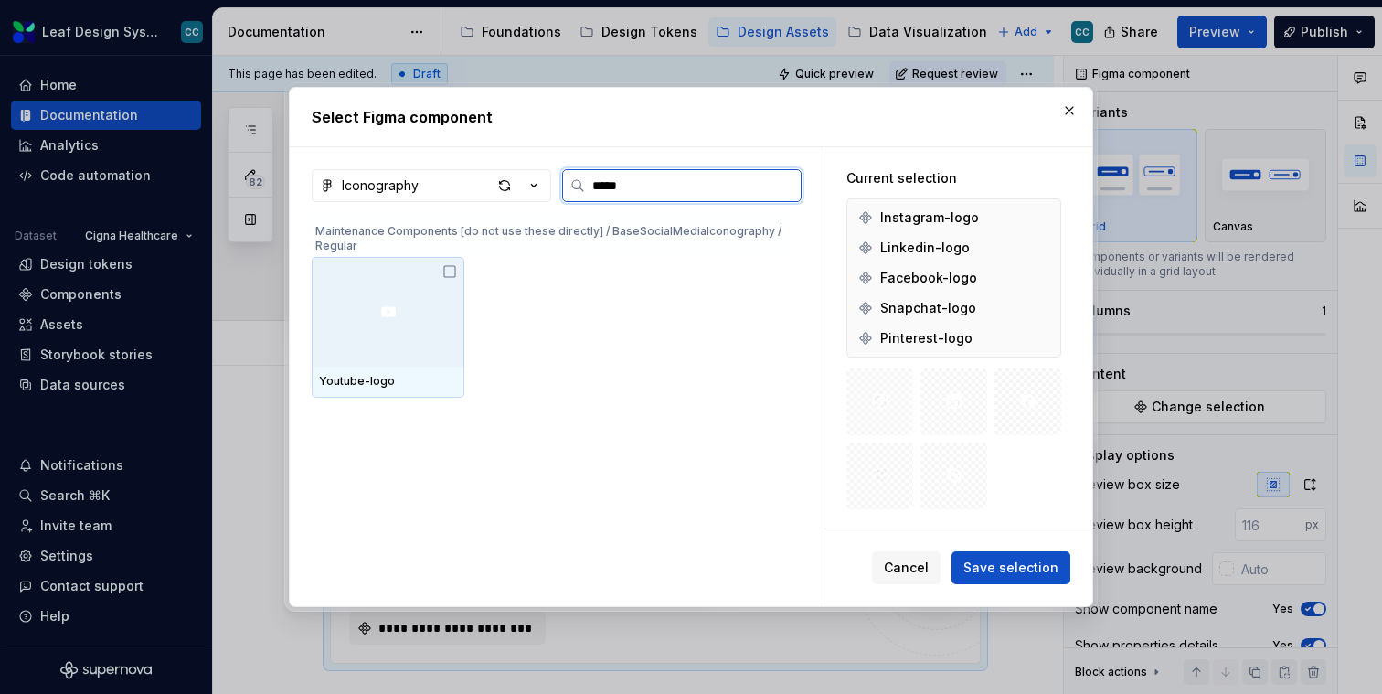
click at [416, 361] on div at bounding box center [388, 312] width 153 height 110
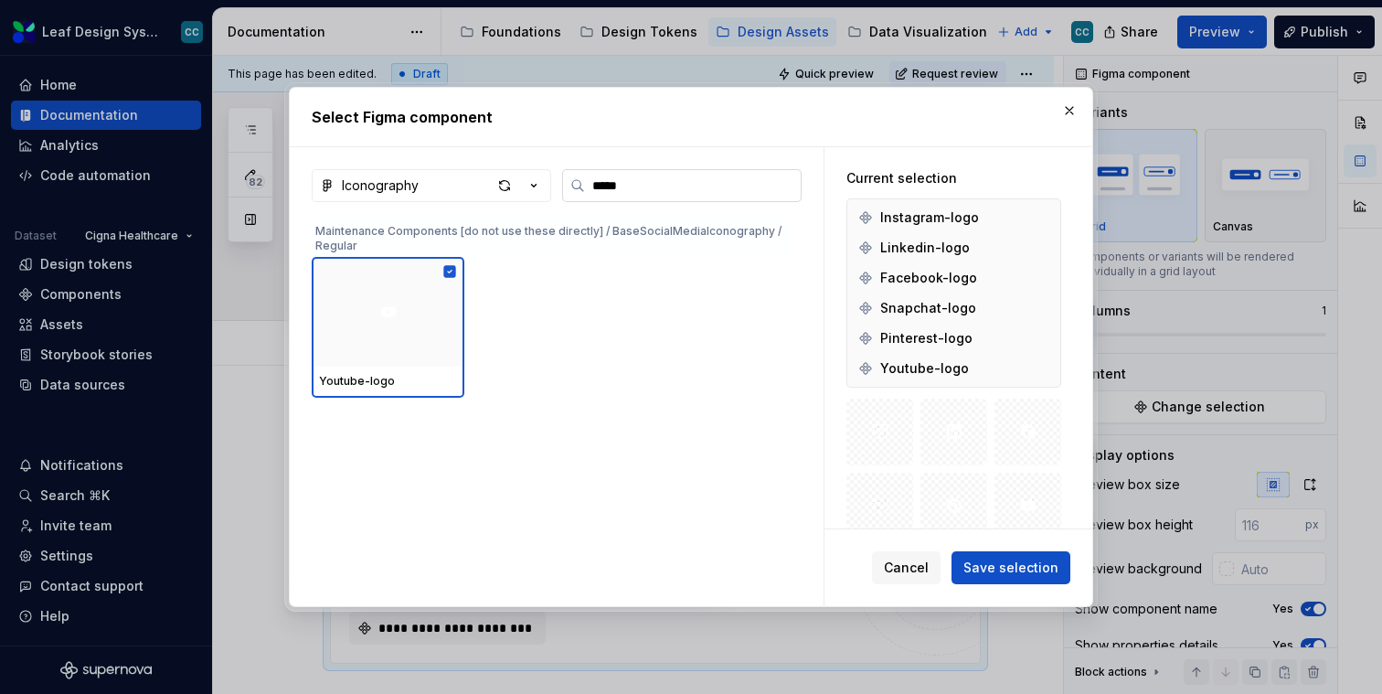
click at [783, 187] on input "*****" at bounding box center [693, 185] width 216 height 18
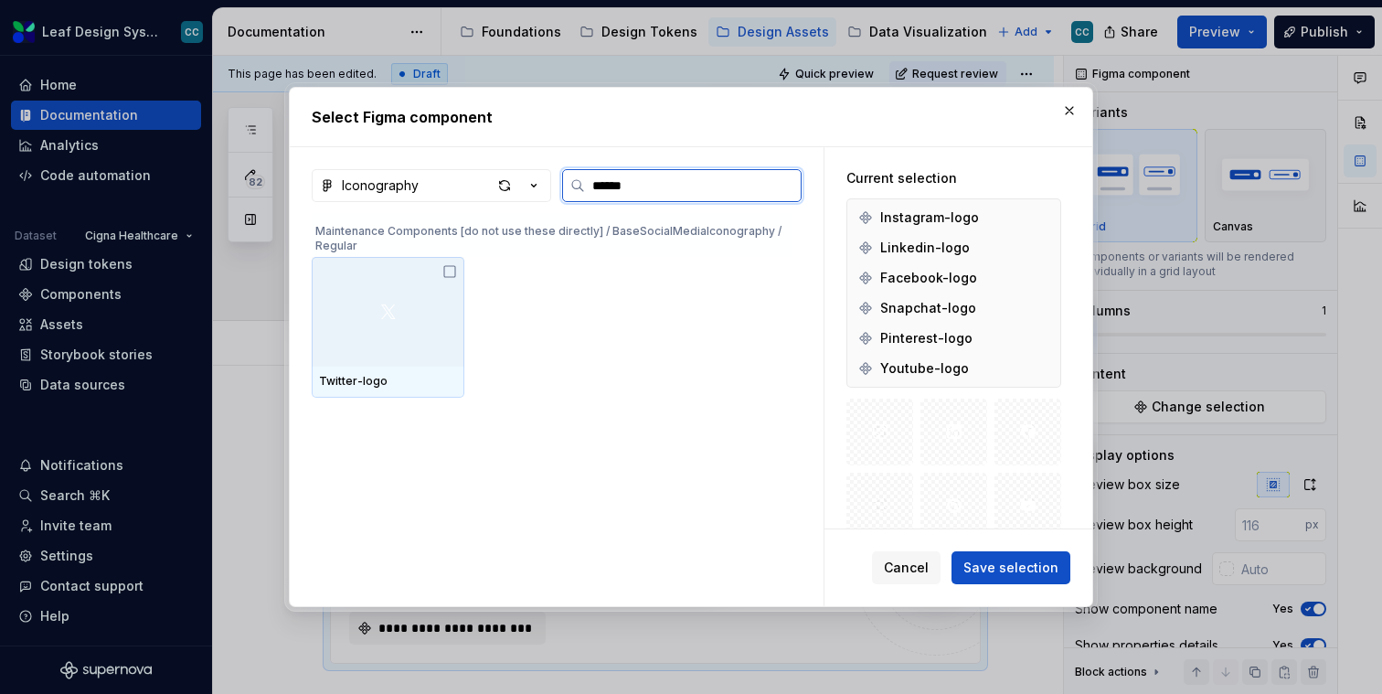
type input "*******"
click at [405, 348] on div at bounding box center [388, 312] width 153 height 110
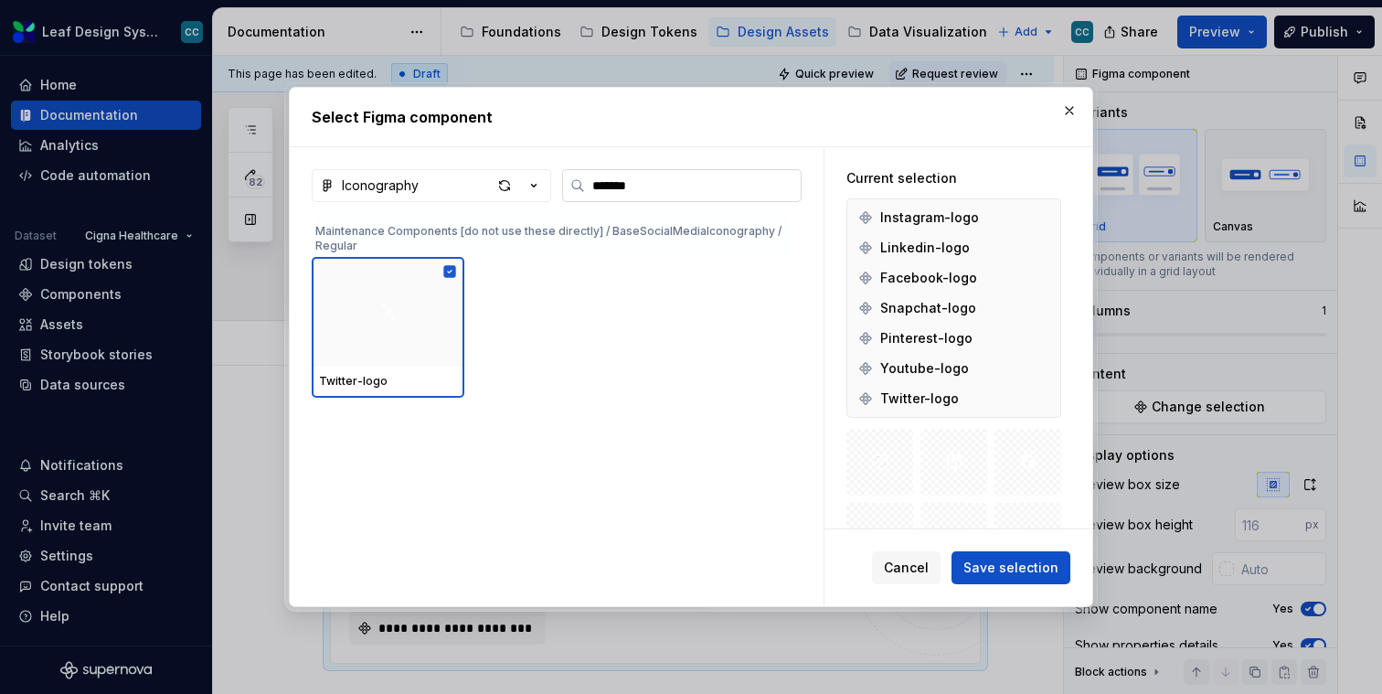
click at [788, 184] on input "*******" at bounding box center [693, 185] width 216 height 18
click at [786, 181] on input "*******" at bounding box center [693, 185] width 216 height 18
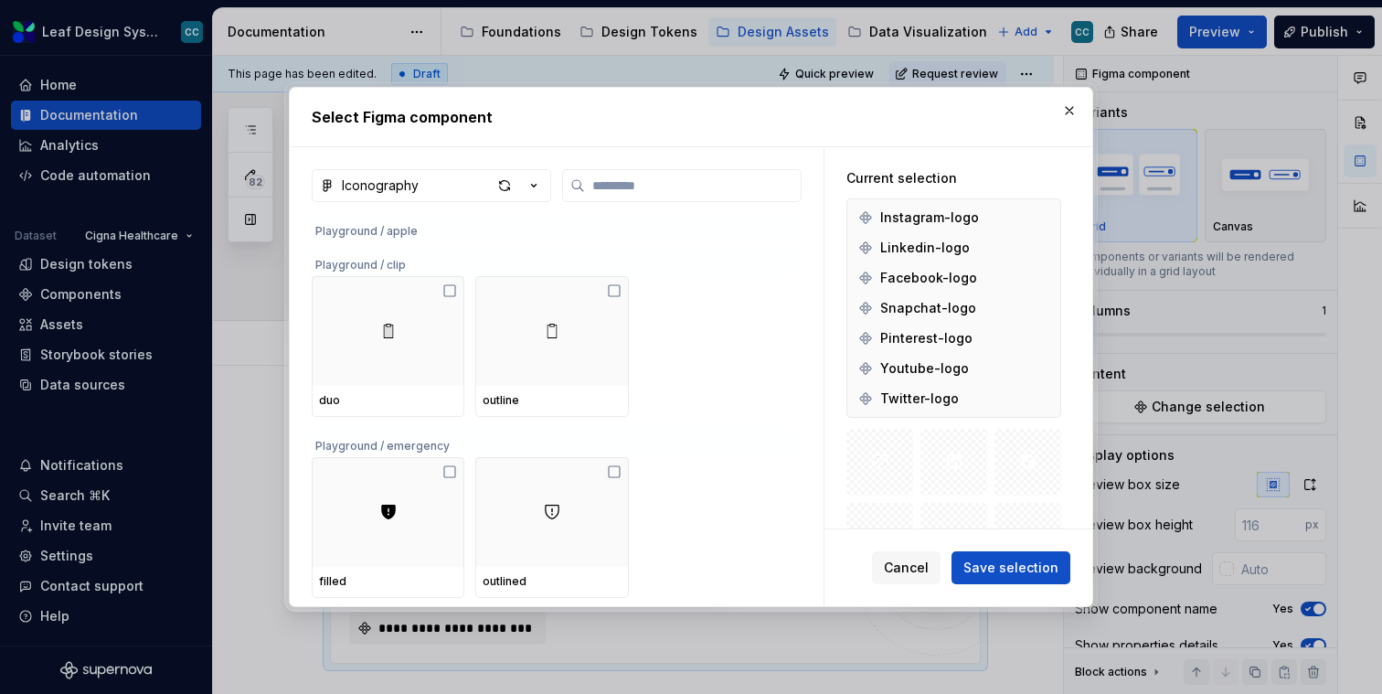
scroll to position [497, 0]
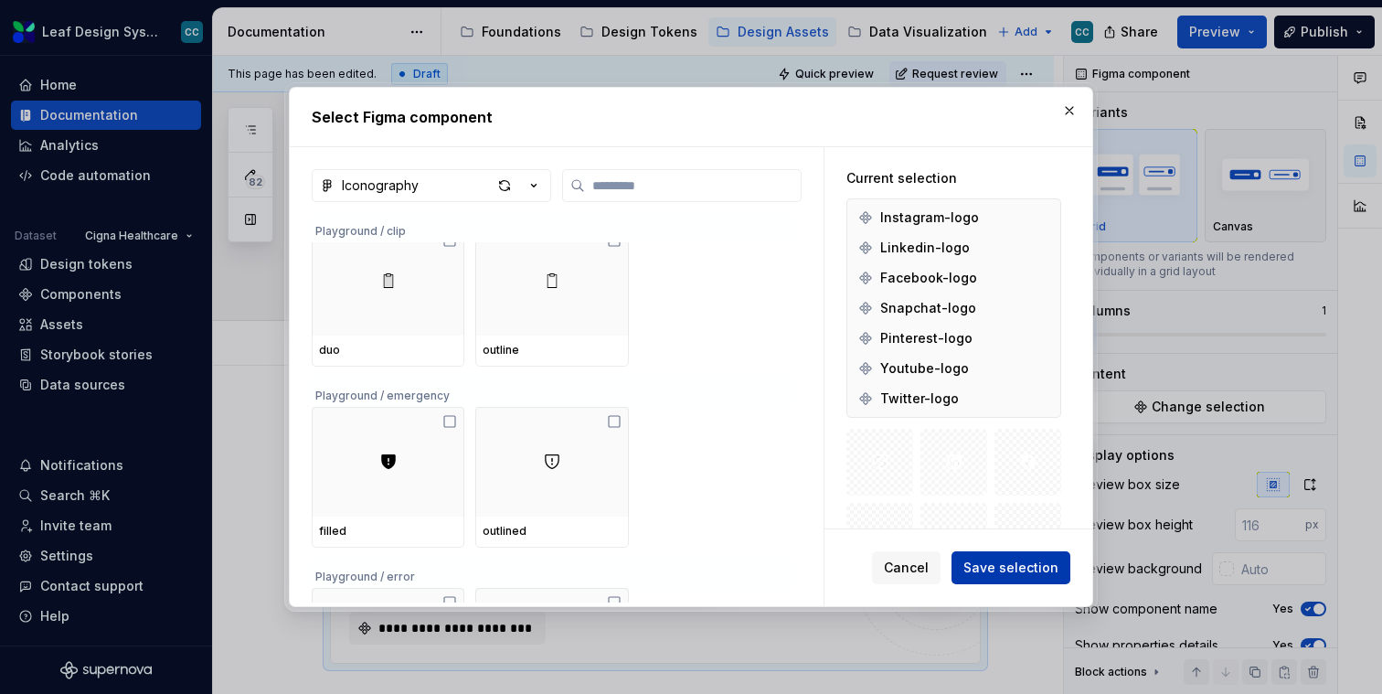
click at [976, 566] on span "Save selection" at bounding box center [1011, 568] width 95 height 18
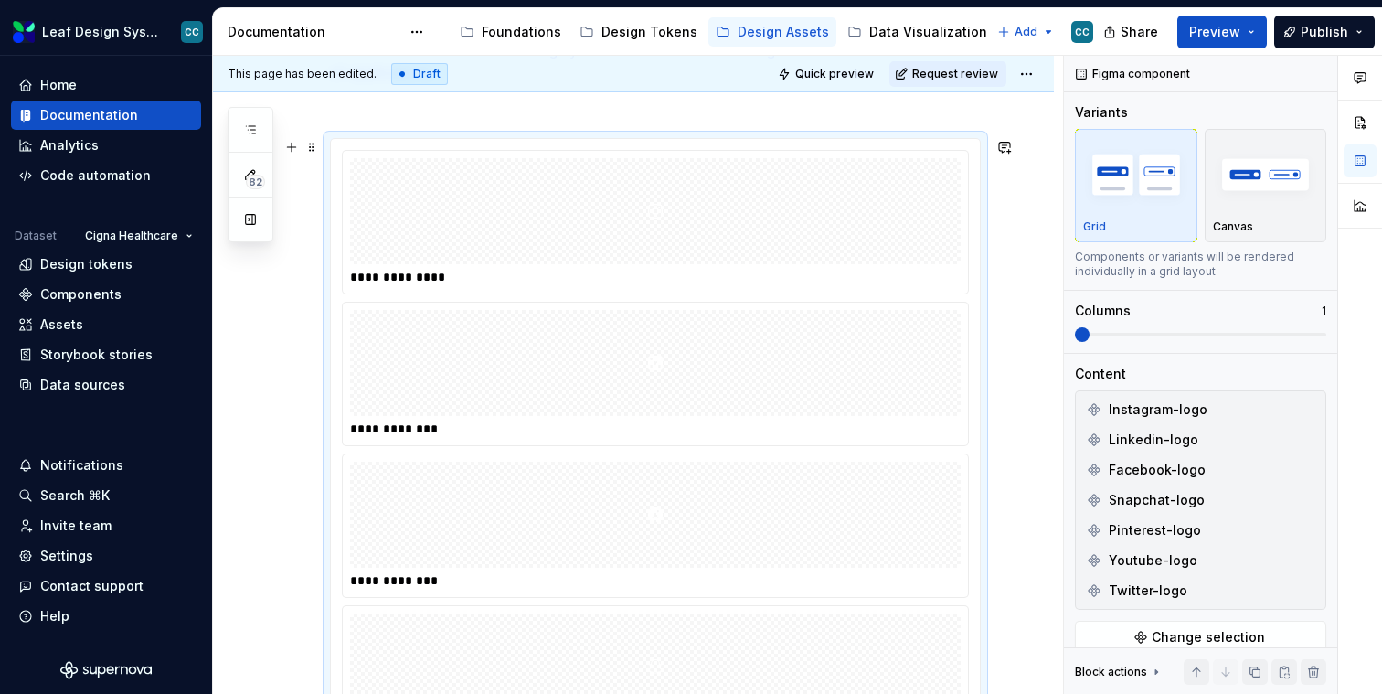
scroll to position [0, 0]
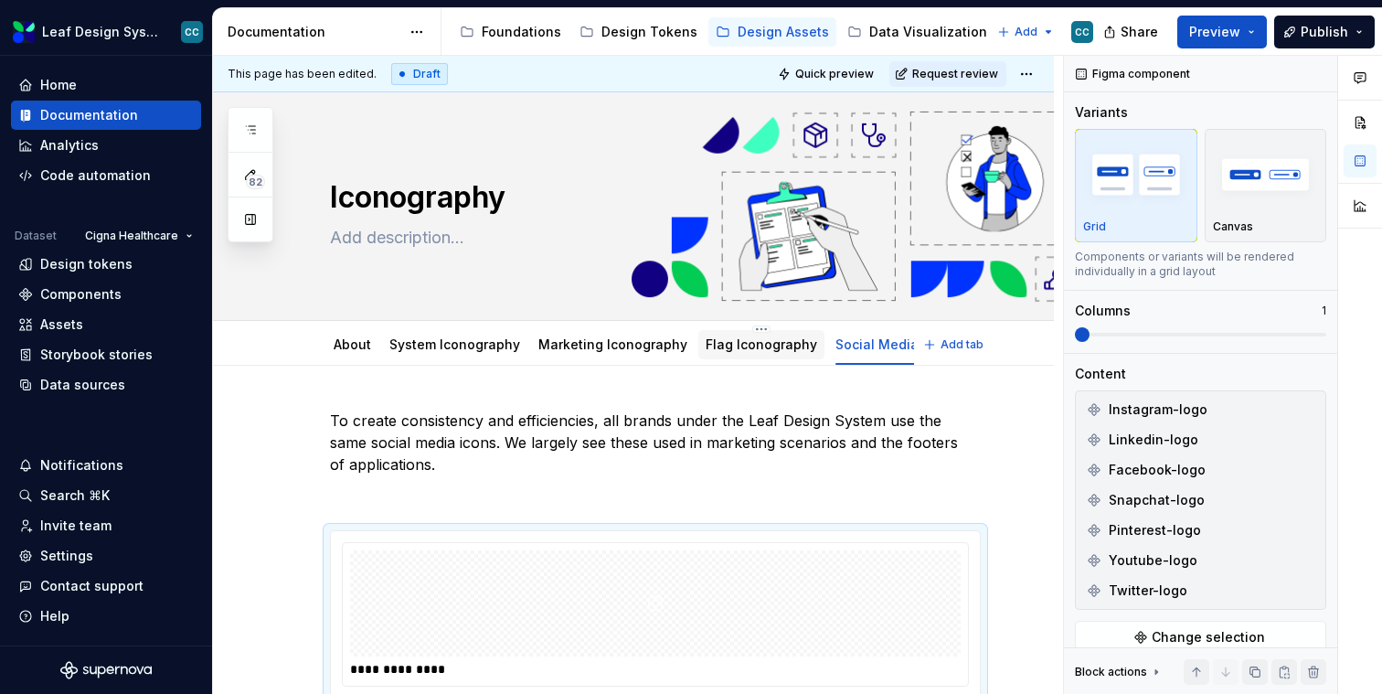
click at [732, 342] on link "Flag Iconography" at bounding box center [762, 344] width 112 height 16
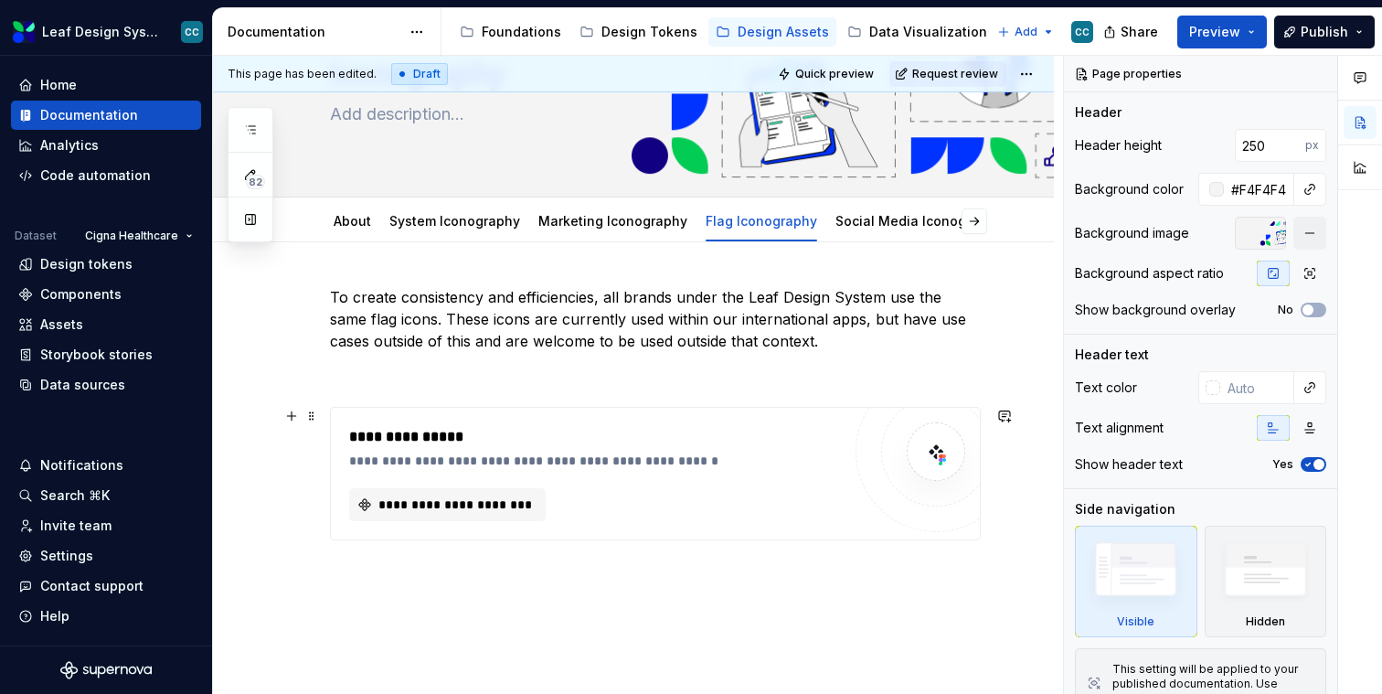
scroll to position [173, 0]
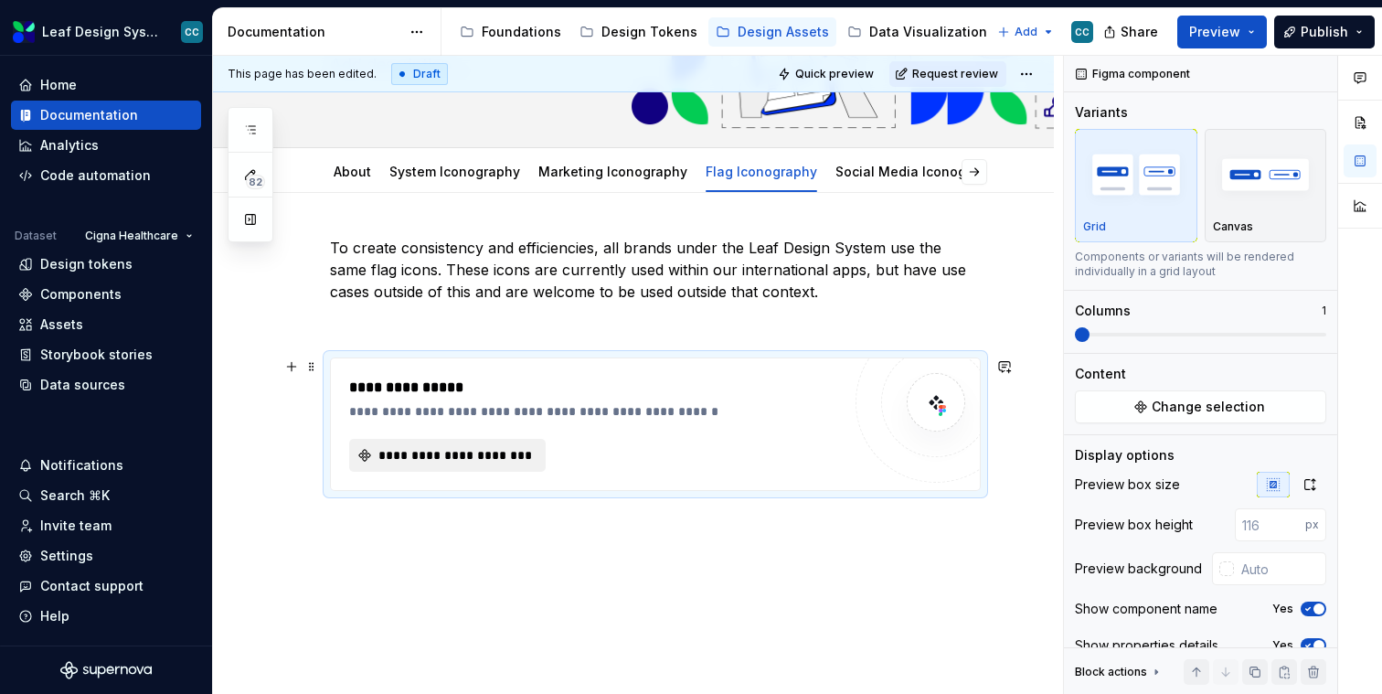
click at [416, 453] on span "**********" at bounding box center [455, 455] width 158 height 18
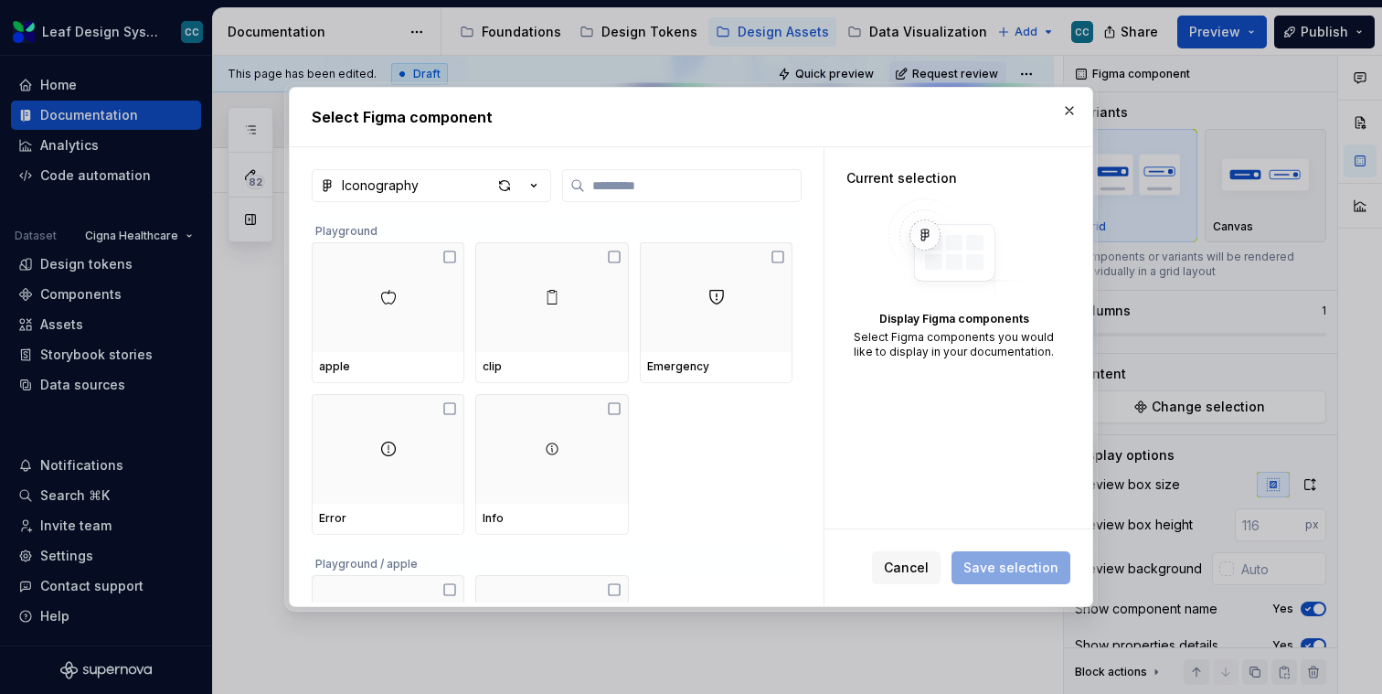
type textarea "*"
paste input "*******"
type input "*******"
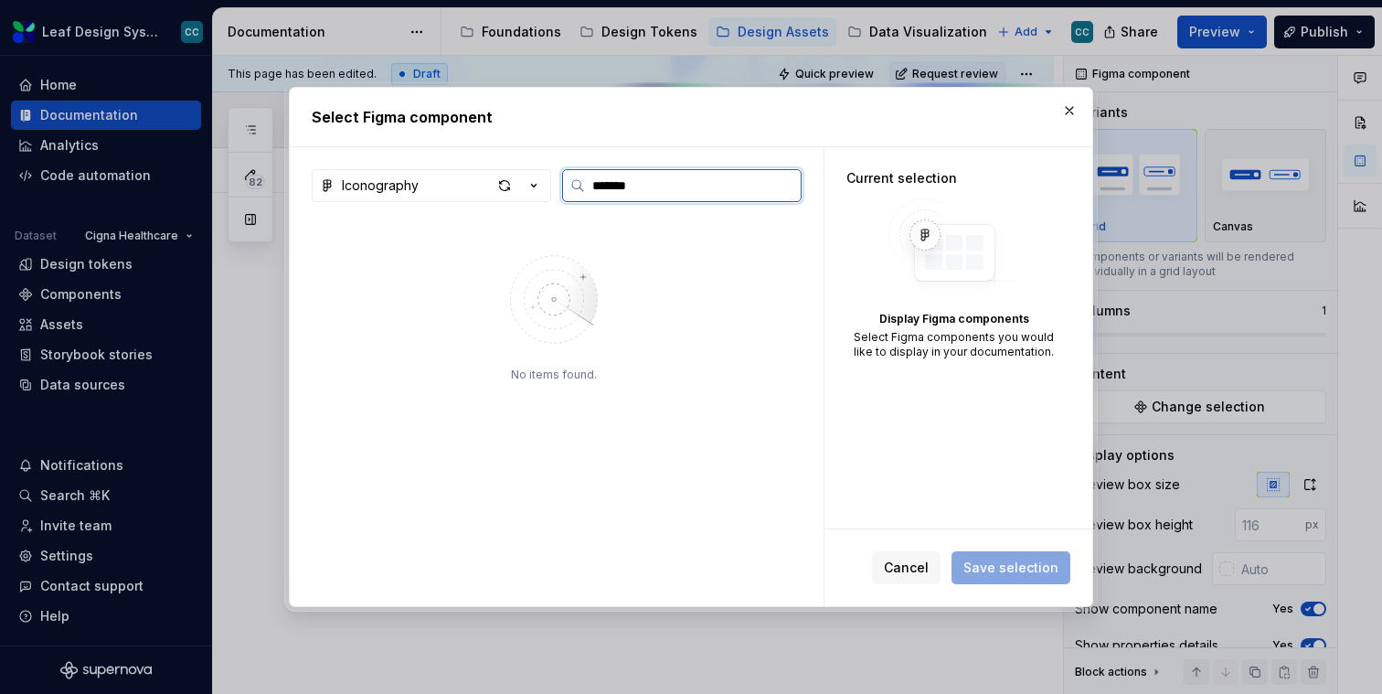
type textarea "*"
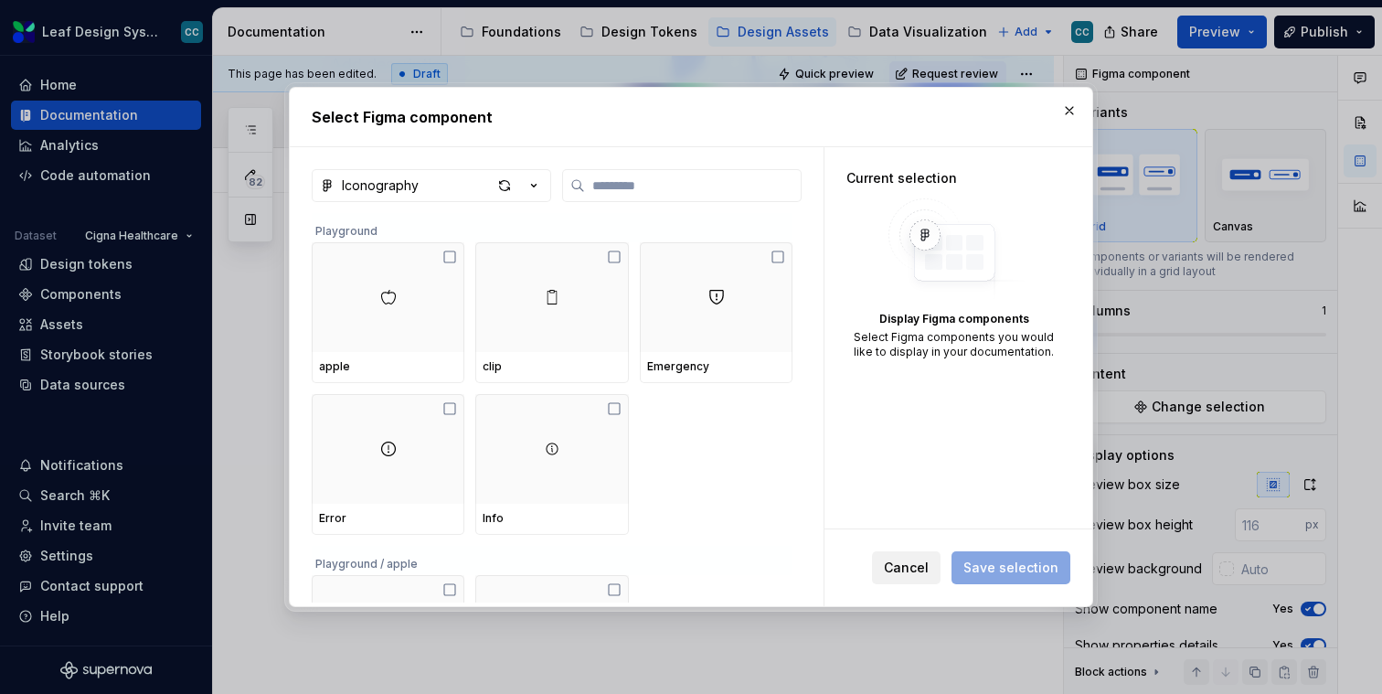
click at [906, 573] on span "Cancel" at bounding box center [906, 568] width 45 height 18
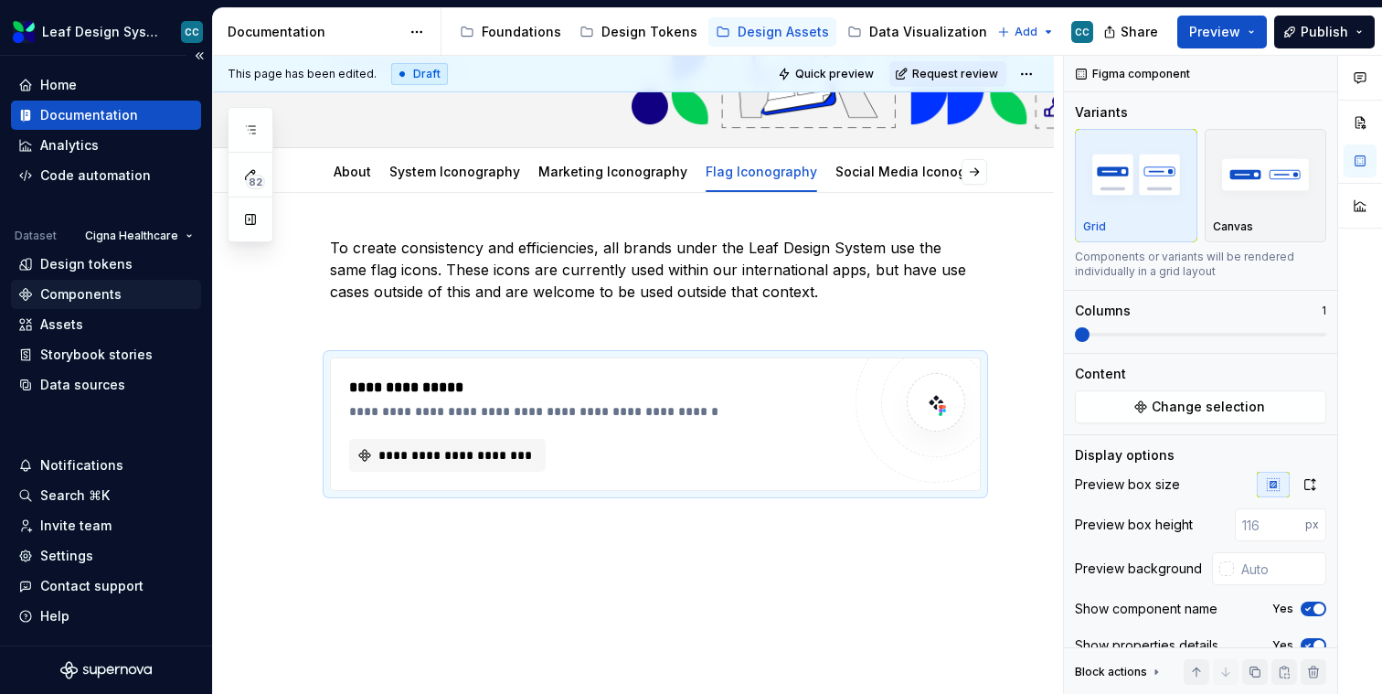
click at [101, 294] on div "Components" at bounding box center [80, 294] width 81 height 18
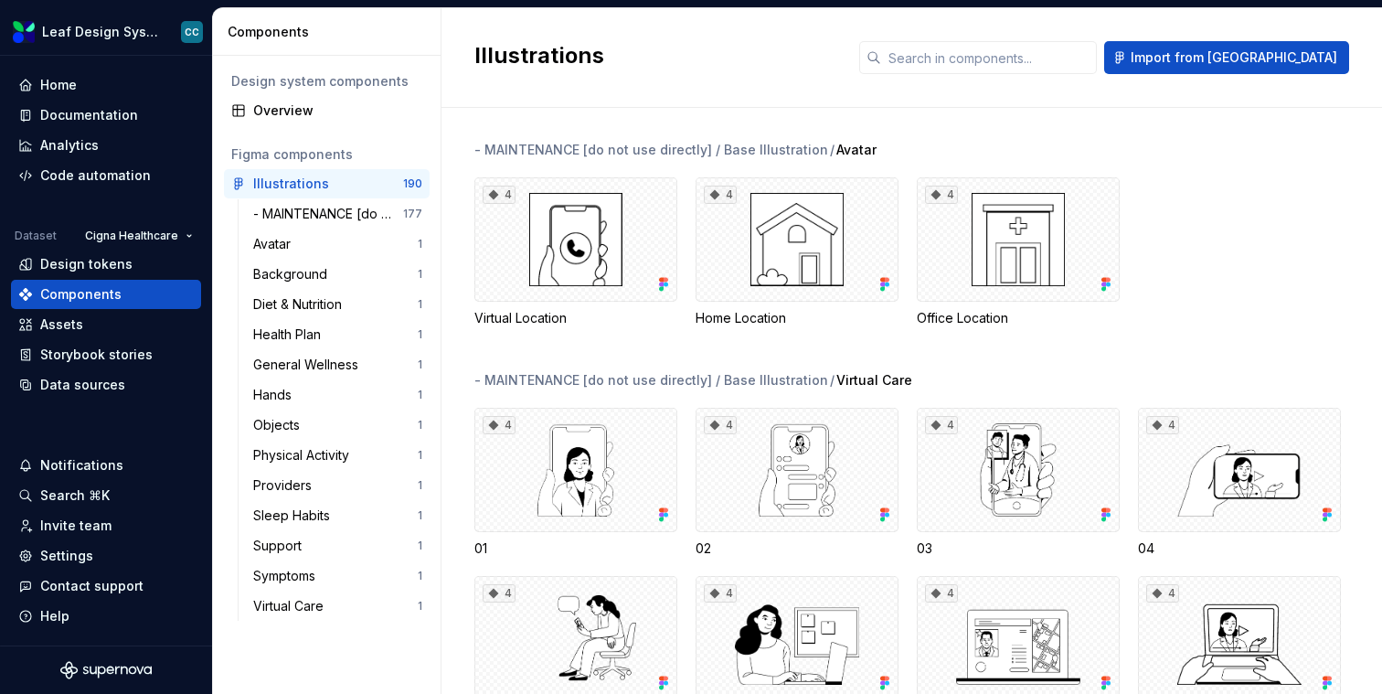
click at [943, 132] on div "- MAINTENANCE [do not use directly] / Base Illustration / Avatar 4 Virtual Loca…" at bounding box center [928, 401] width 908 height 586
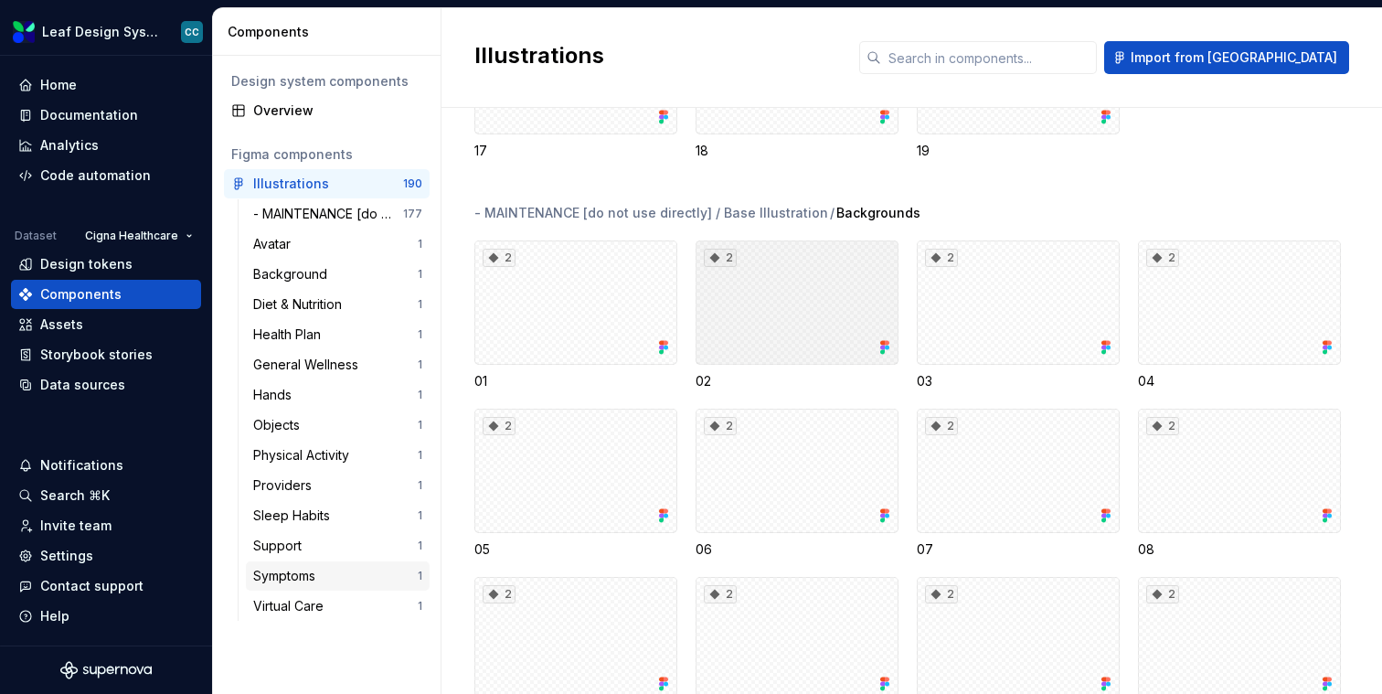
scroll to position [1043, 0]
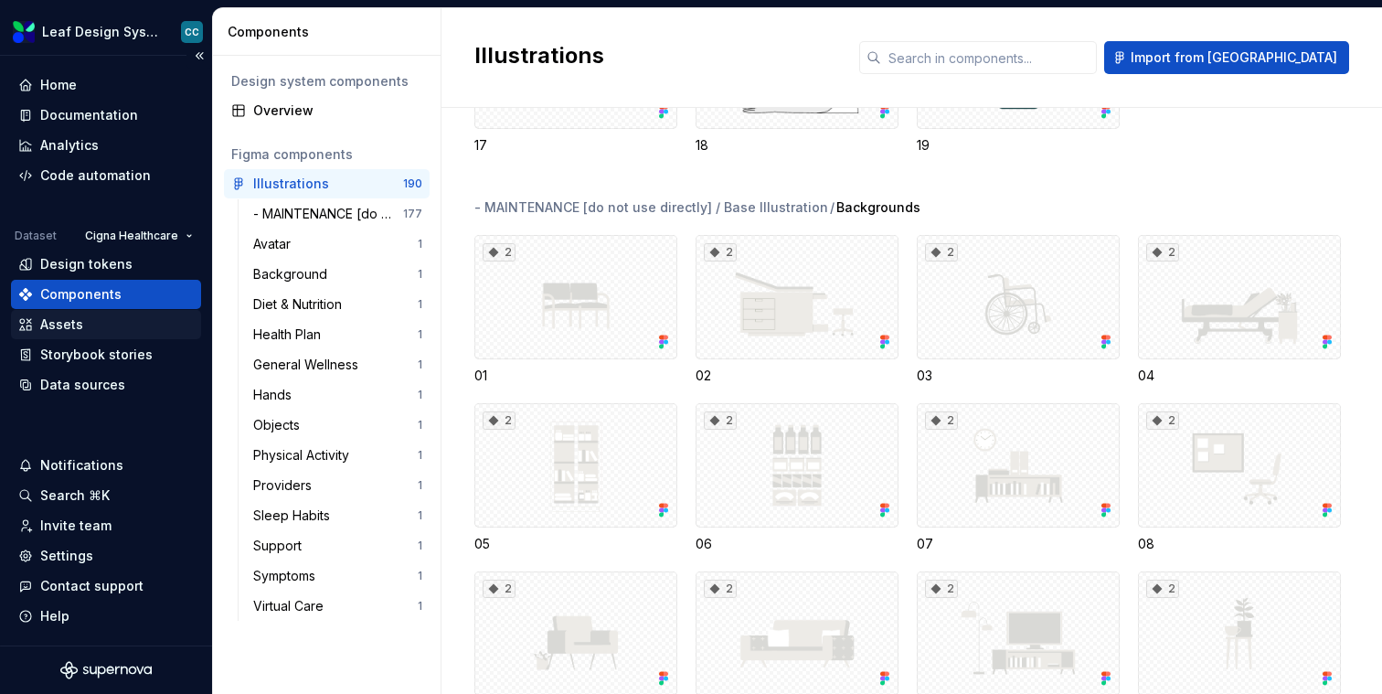
click at [93, 332] on div "Assets" at bounding box center [106, 324] width 176 height 18
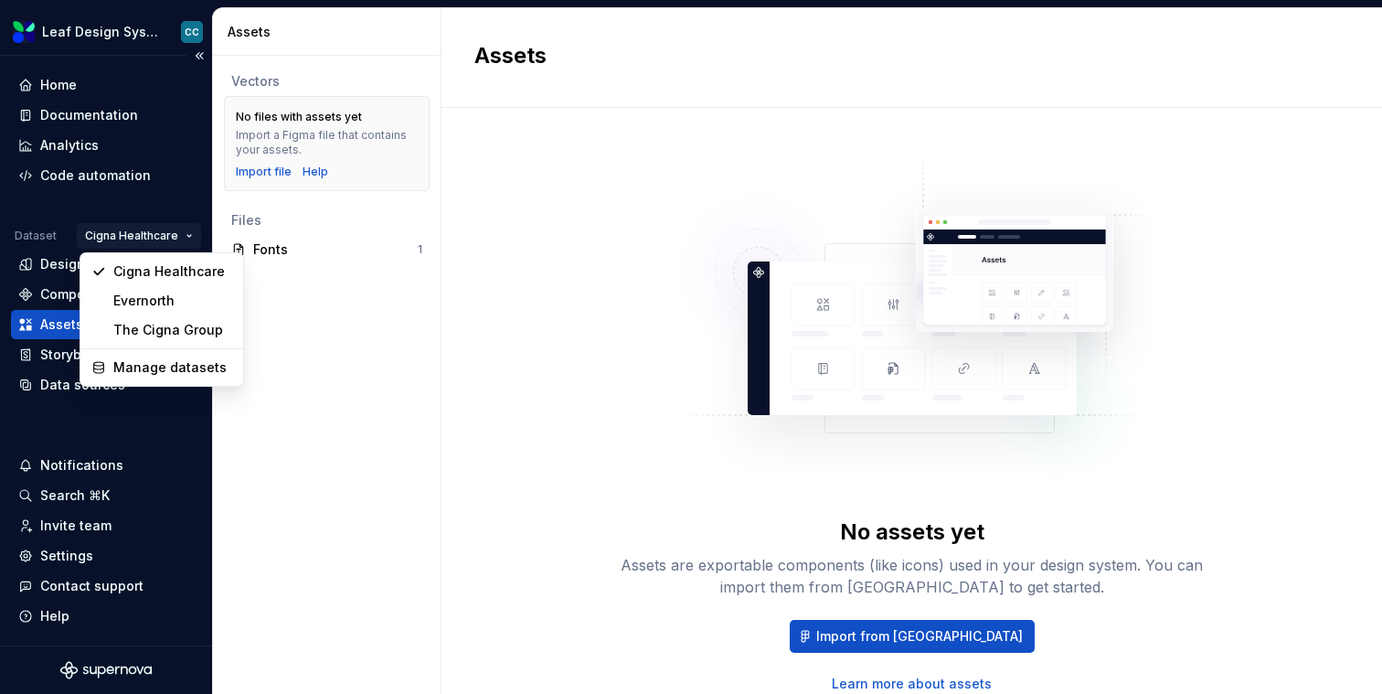
click at [124, 238] on html "Leaf Design System CC Home Documentation Analytics Code automation Dataset Cign…" at bounding box center [691, 347] width 1382 height 694
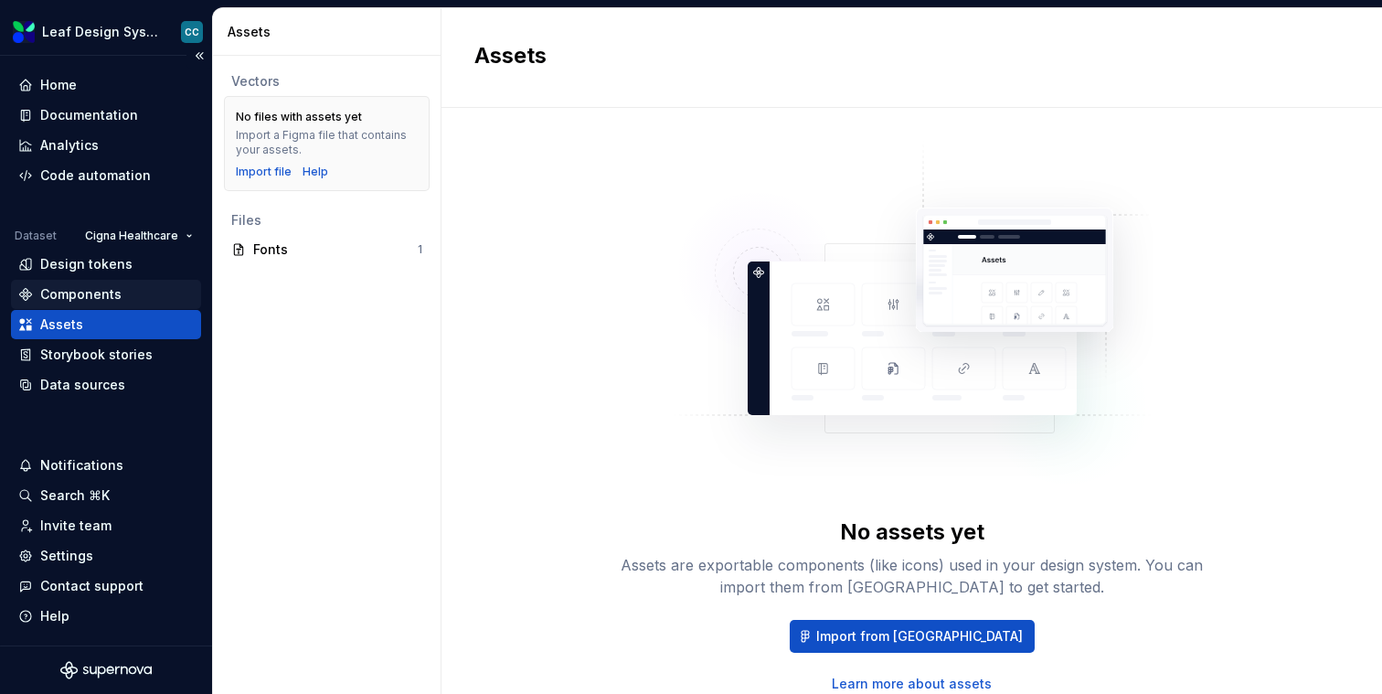
click at [92, 293] on div "Components" at bounding box center [80, 294] width 81 height 18
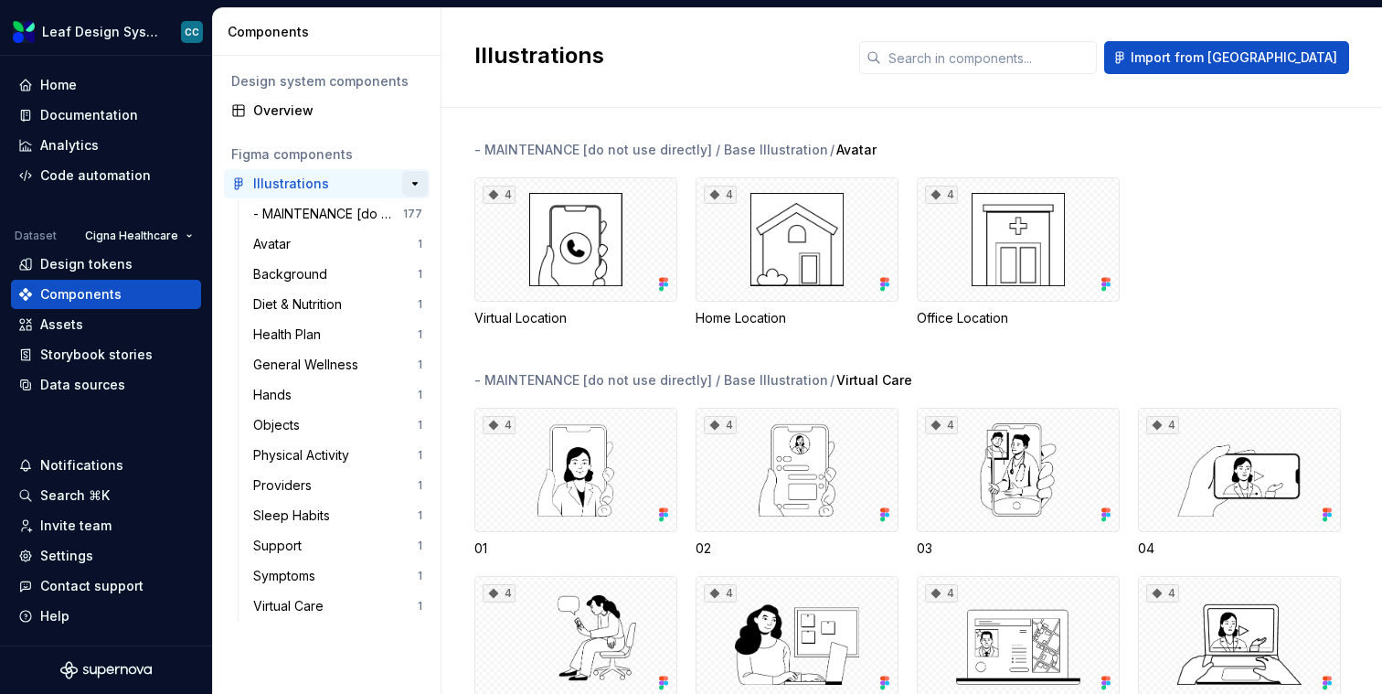
click at [412, 178] on button "button" at bounding box center [415, 184] width 26 height 26
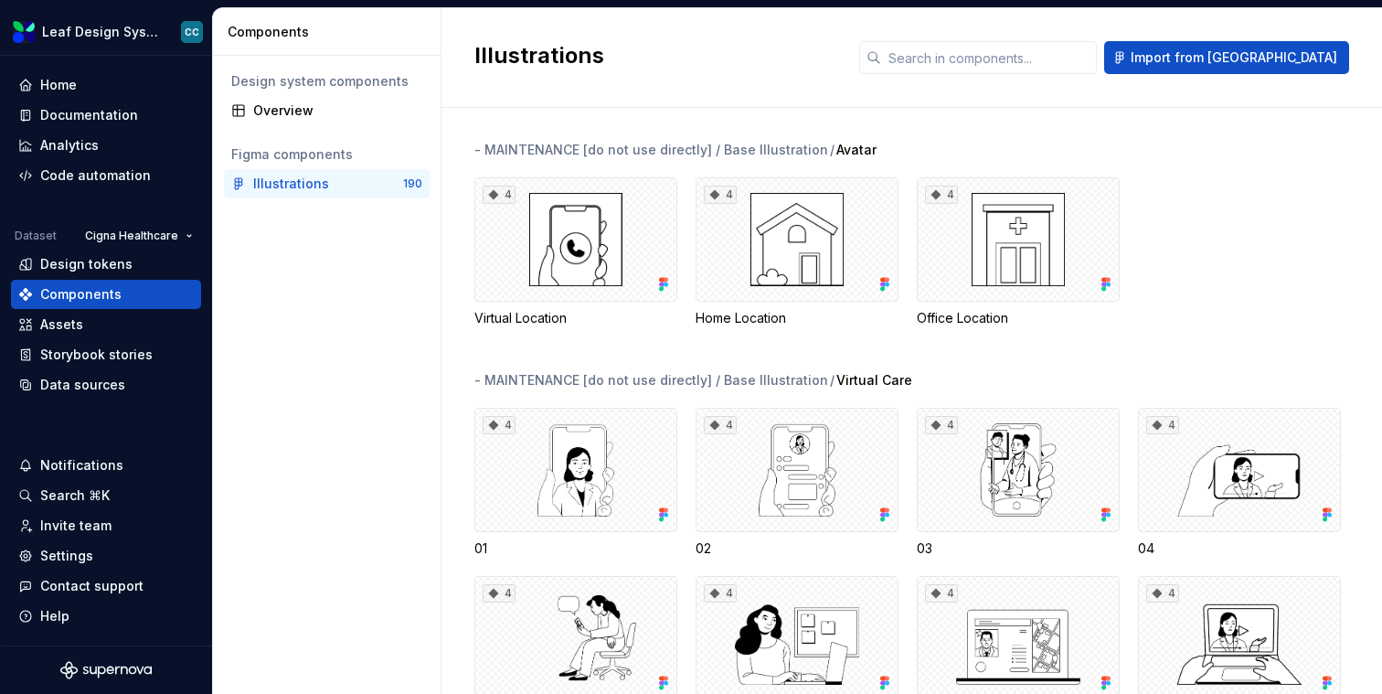
click at [283, 236] on div "Design system components Overview Figma components Illustrations 190" at bounding box center [327, 375] width 228 height 638
click at [341, 276] on div "Design system components Overview Figma components Illustrations 190" at bounding box center [327, 375] width 228 height 638
click at [315, 110] on div "Overview" at bounding box center [337, 110] width 169 height 18
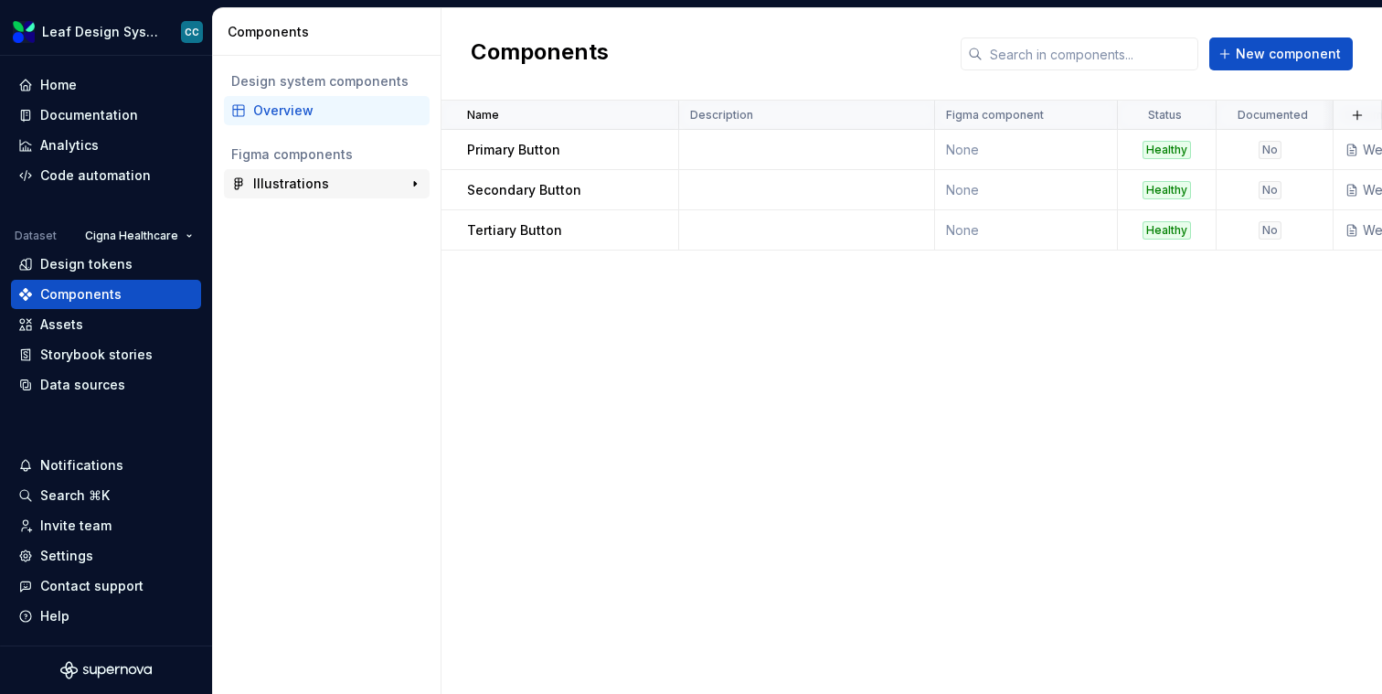
click at [267, 183] on div "Illustrations" at bounding box center [291, 184] width 76 height 18
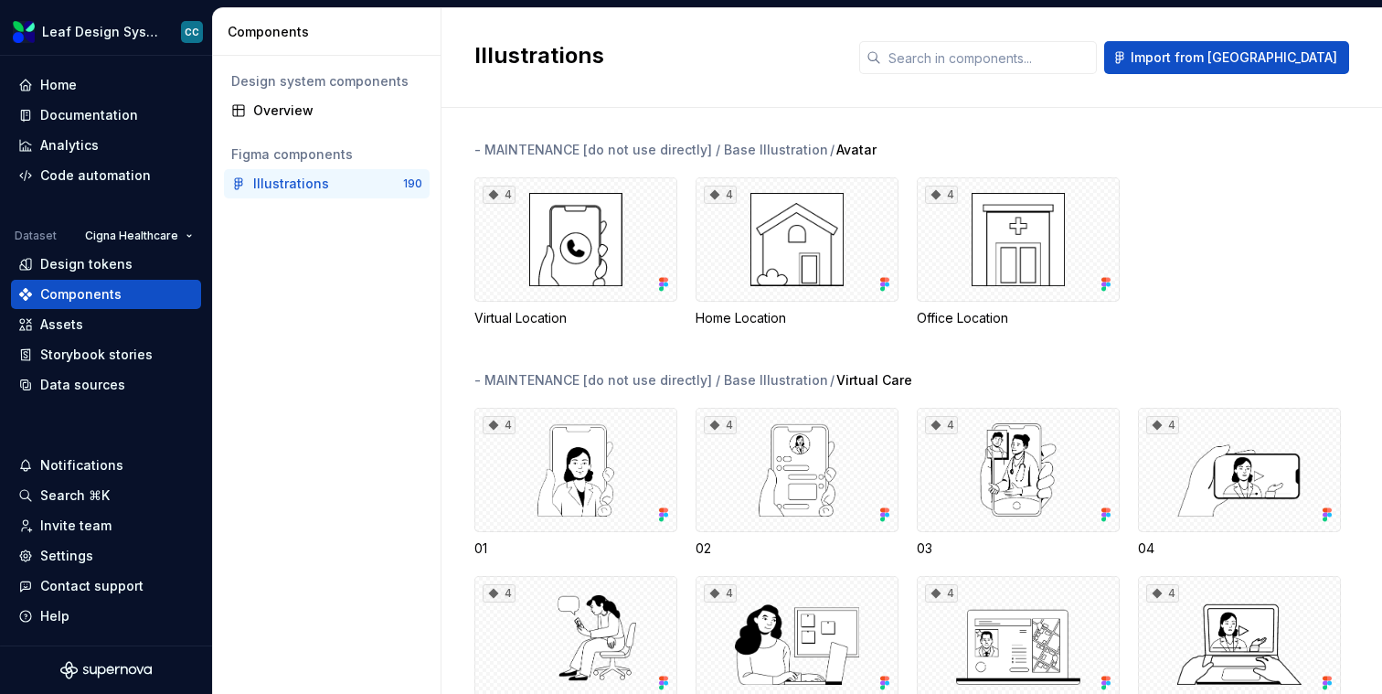
click at [368, 294] on div "Design system components Overview Figma components Illustrations 190" at bounding box center [327, 375] width 228 height 638
click at [160, 229] on html "Leaf Design System CC Home Documentation Analytics Code automation Dataset Cign…" at bounding box center [691, 347] width 1382 height 694
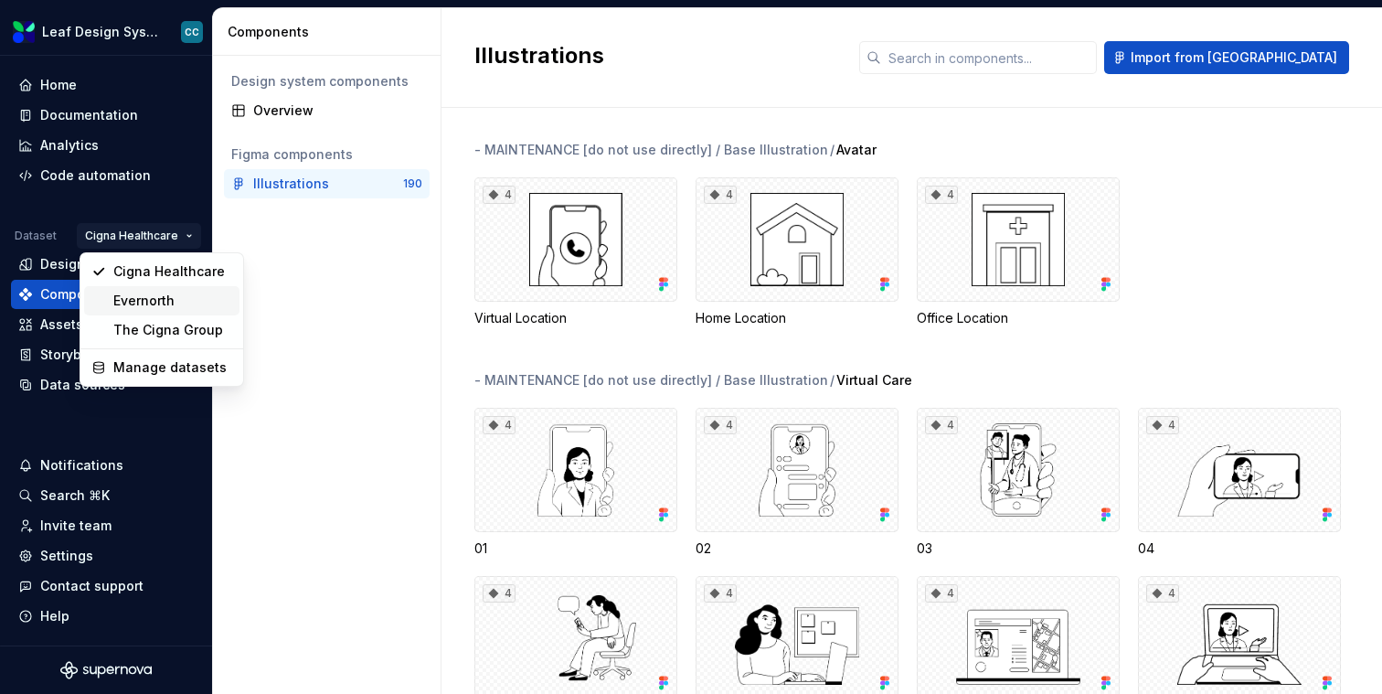
click at [145, 293] on div "Evernorth" at bounding box center [172, 301] width 119 height 18
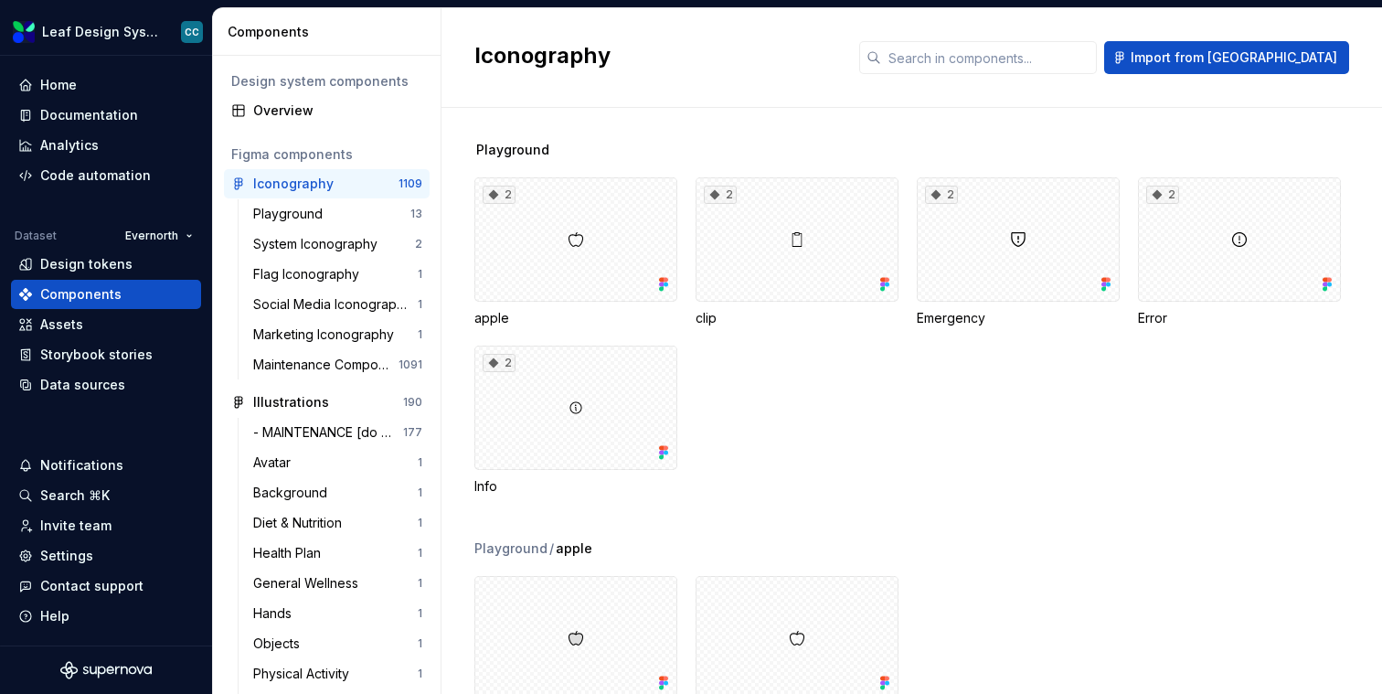
click at [1040, 142] on div "Playground" at bounding box center [928, 150] width 908 height 18
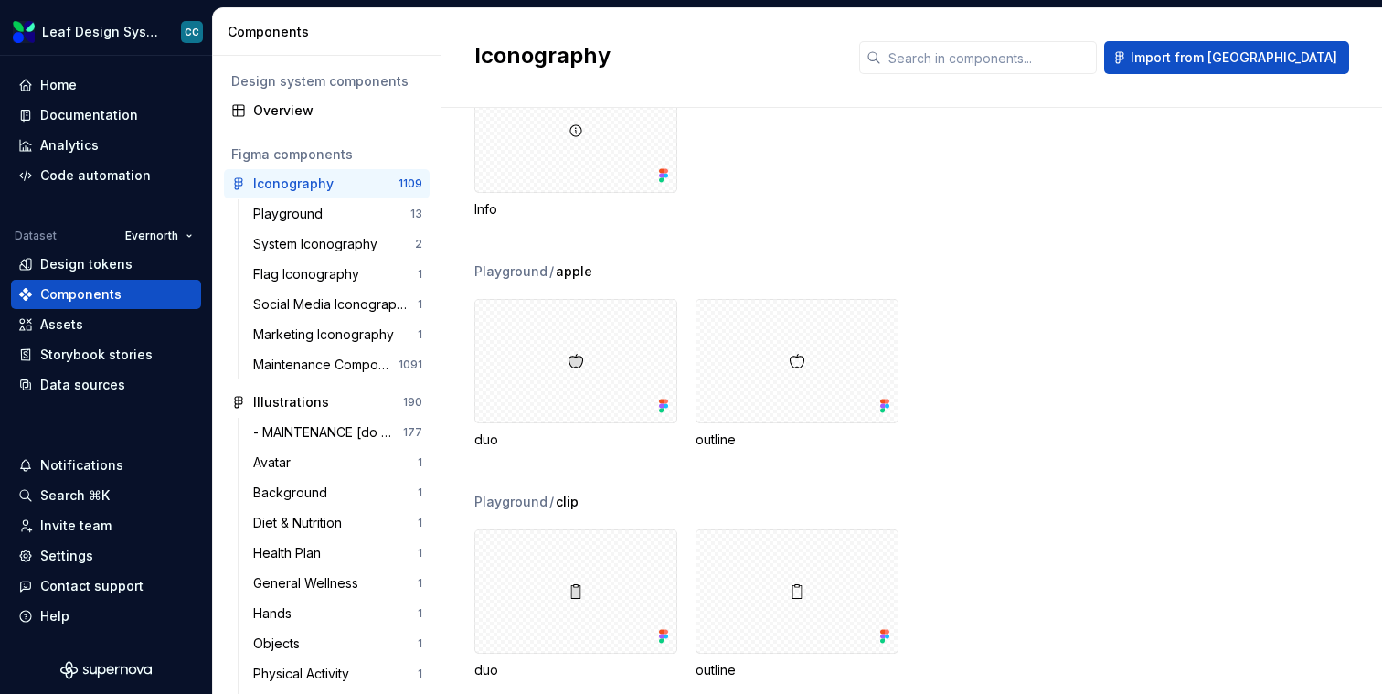
scroll to position [336, 0]
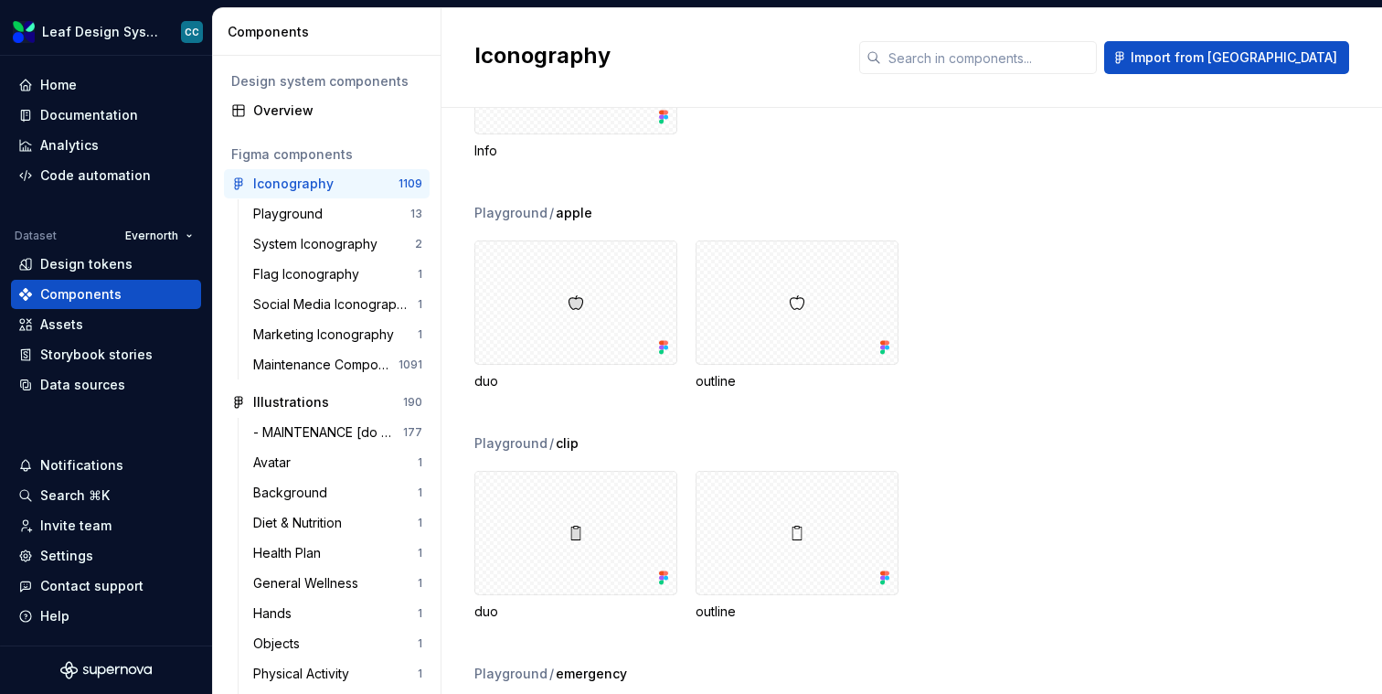
click at [996, 461] on div "Playground / clip duo outline" at bounding box center [928, 549] width 908 height 230
click at [1306, 49] on span "Import from Figma" at bounding box center [1234, 57] width 207 height 18
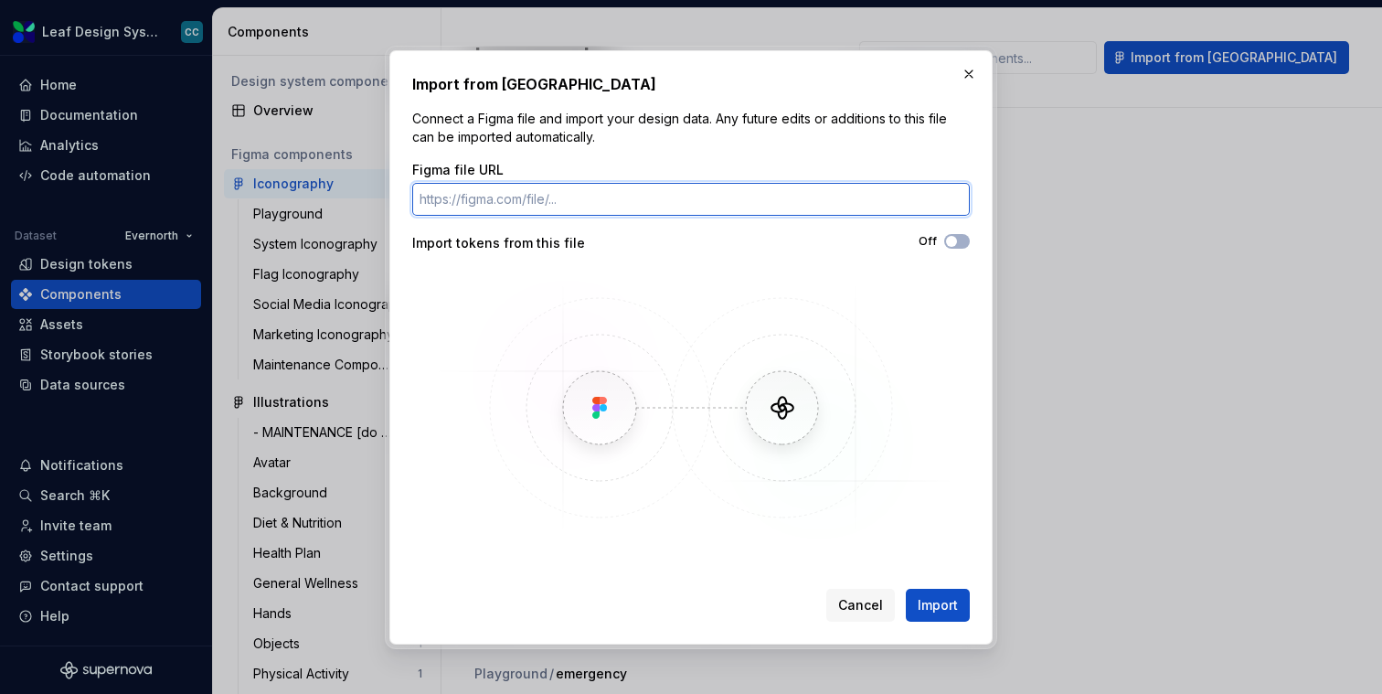
paste input "https://www.figma.com/design/j1a0rBkoH65XiGKfq7ppWa/Iconography?node-id=2206-69…"
type input "https://www.figma.com/design/j1a0rBkoH65XiGKfq7ppWa/Iconography?node-id=2206-69…"
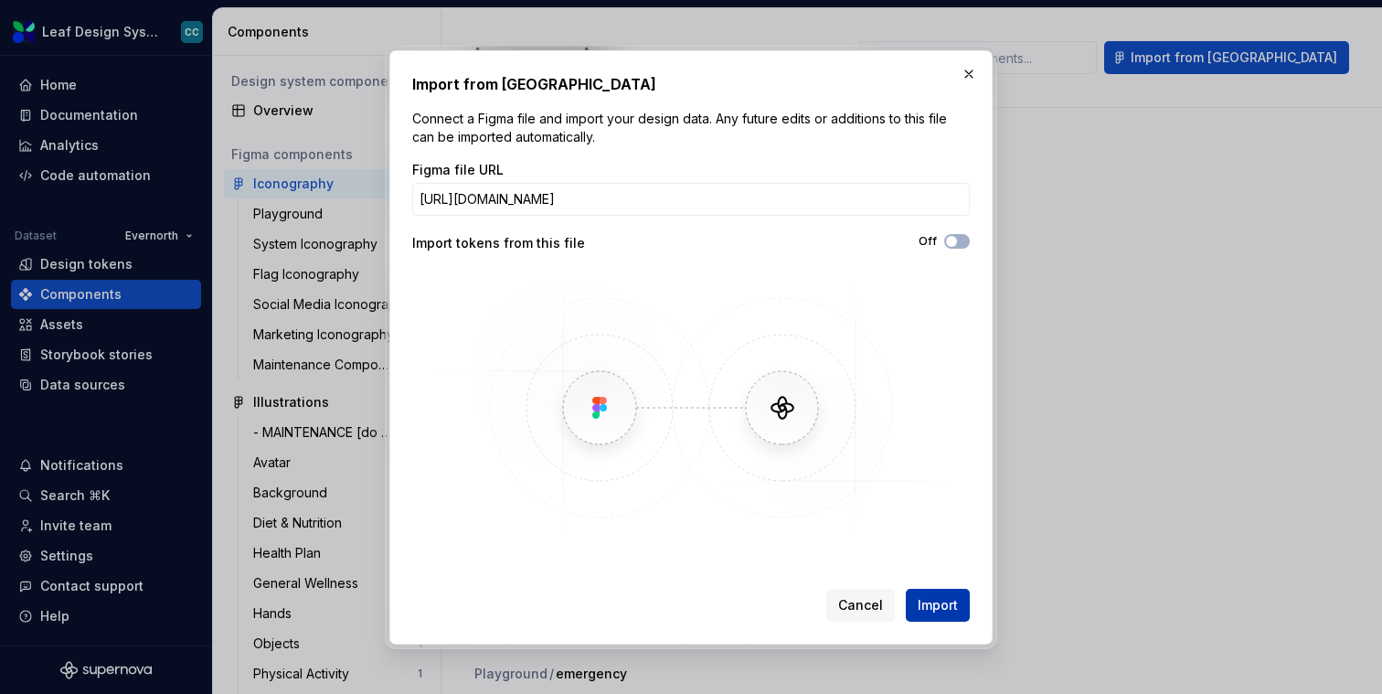
scroll to position [0, 0]
click at [945, 609] on span "Import" at bounding box center [938, 605] width 40 height 18
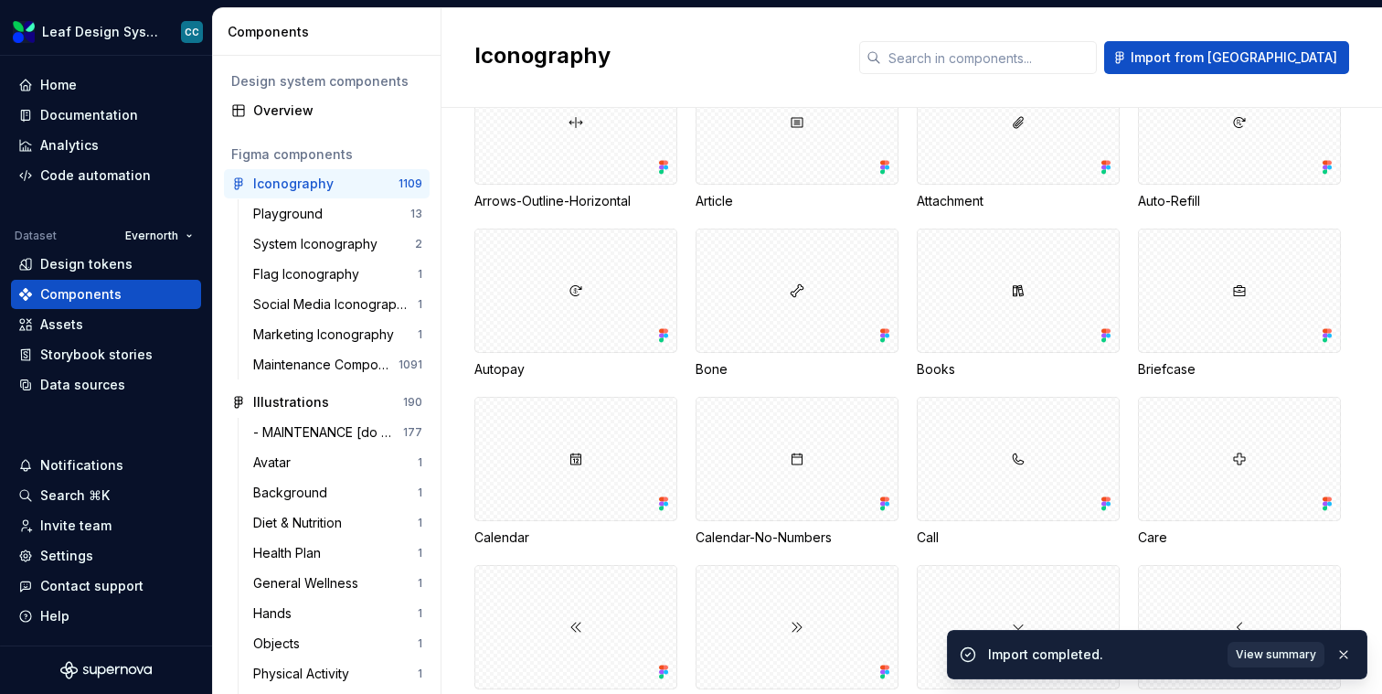
click at [1279, 652] on span "View summary" at bounding box center [1276, 654] width 80 height 15
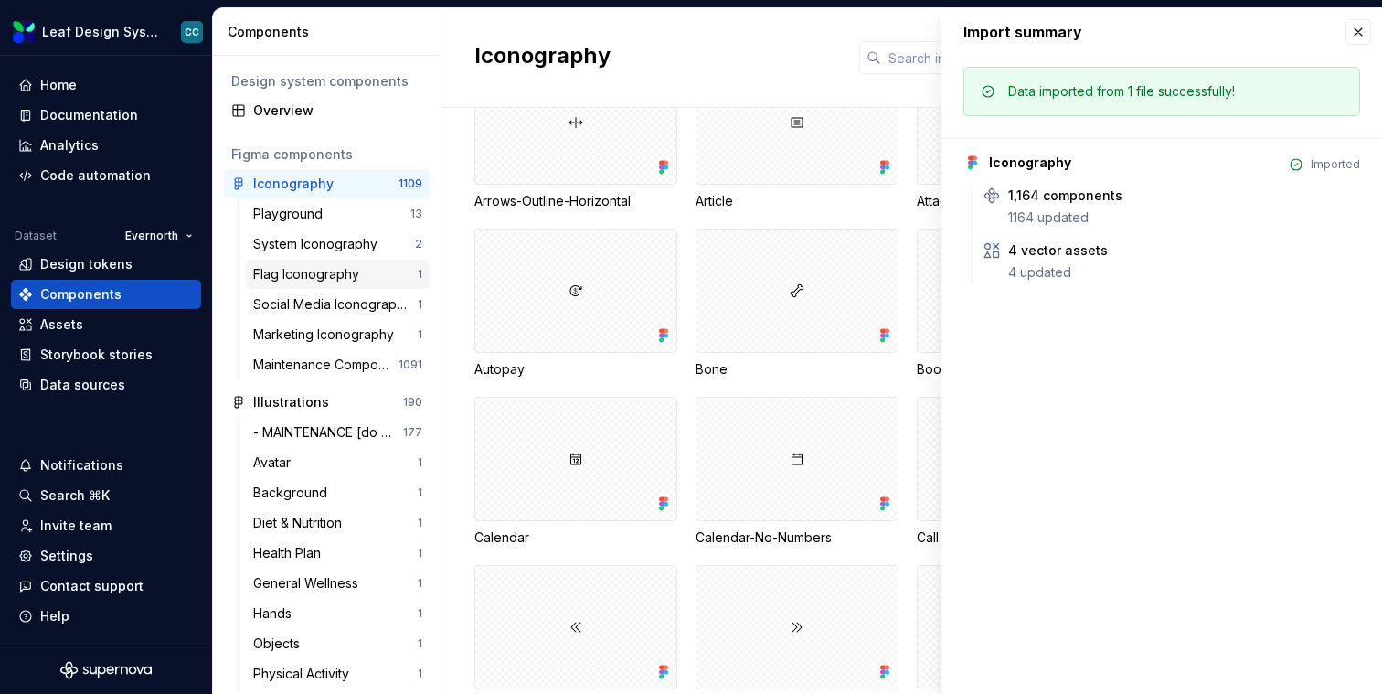
click at [291, 275] on div "Flag Iconography" at bounding box center [309, 274] width 113 height 18
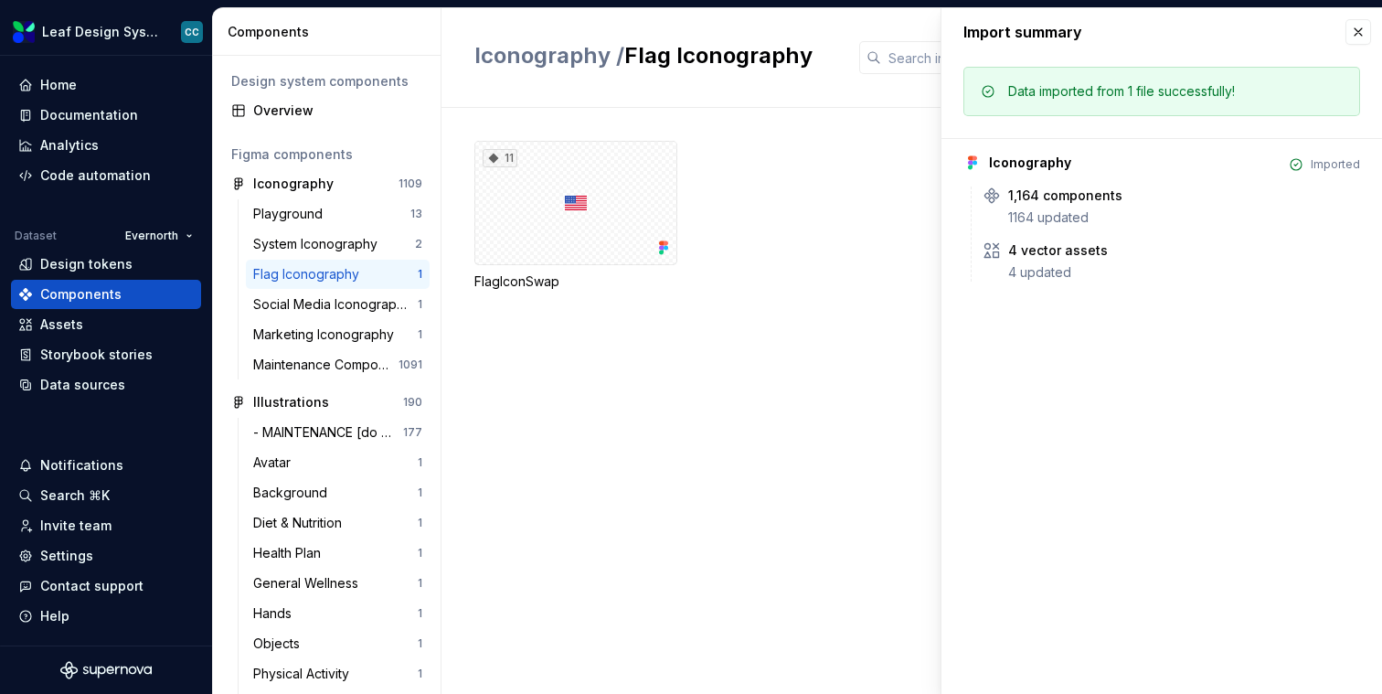
click at [623, 367] on div "11 FlagIconSwap" at bounding box center [928, 401] width 908 height 586
click at [1361, 23] on button "button" at bounding box center [1359, 32] width 26 height 26
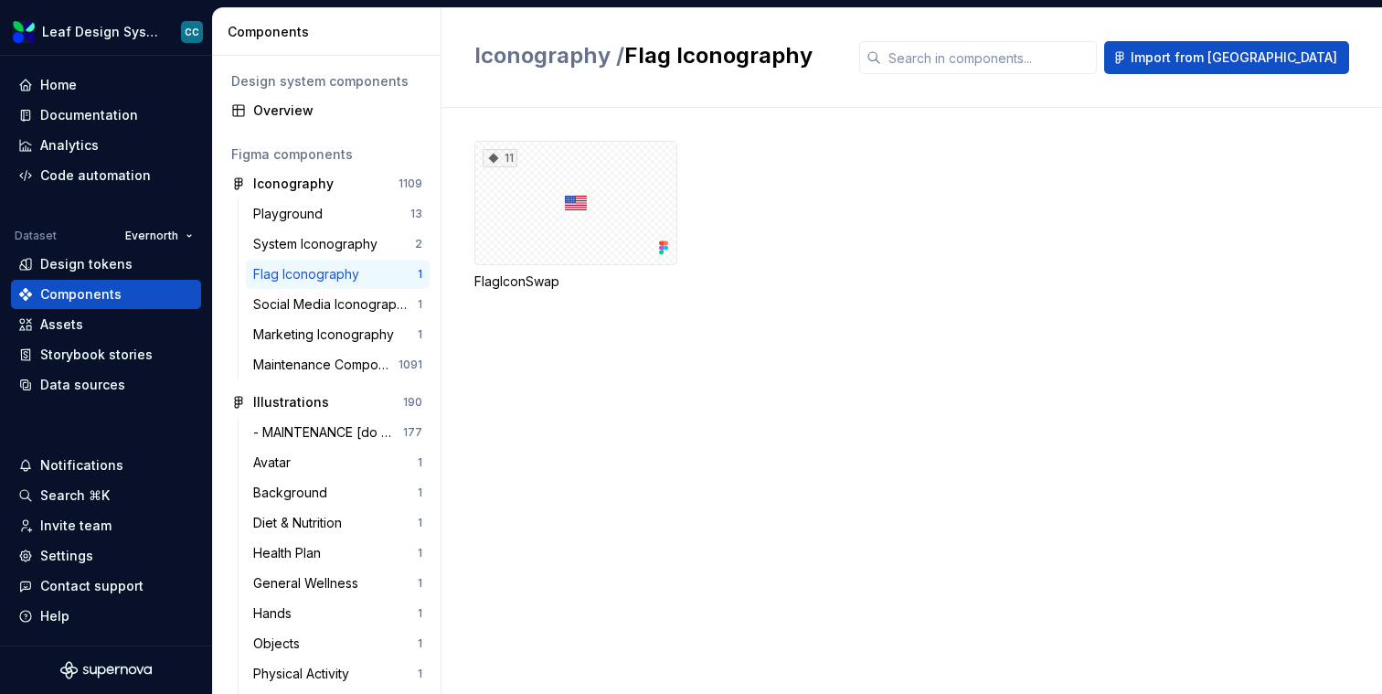
click at [739, 332] on div "11 FlagIconSwap" at bounding box center [928, 238] width 908 height 194
click at [314, 368] on div "Maintenance Components [do not use these directly]" at bounding box center [326, 365] width 146 height 18
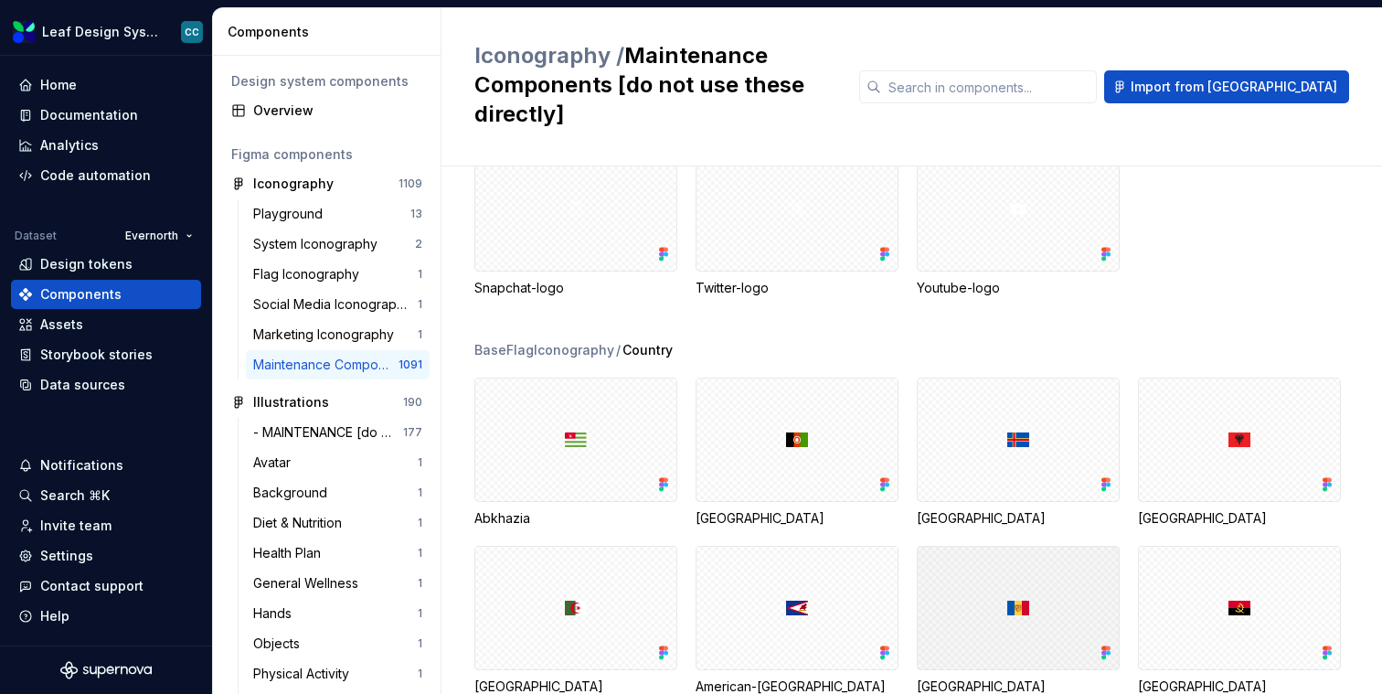
scroll to position [36961, 0]
click at [575, 342] on div "BaseFlagIconography" at bounding box center [544, 351] width 140 height 18
copy div "BaseFlagIconography"
click at [575, 342] on div "BaseFlagIconography" at bounding box center [544, 351] width 140 height 18
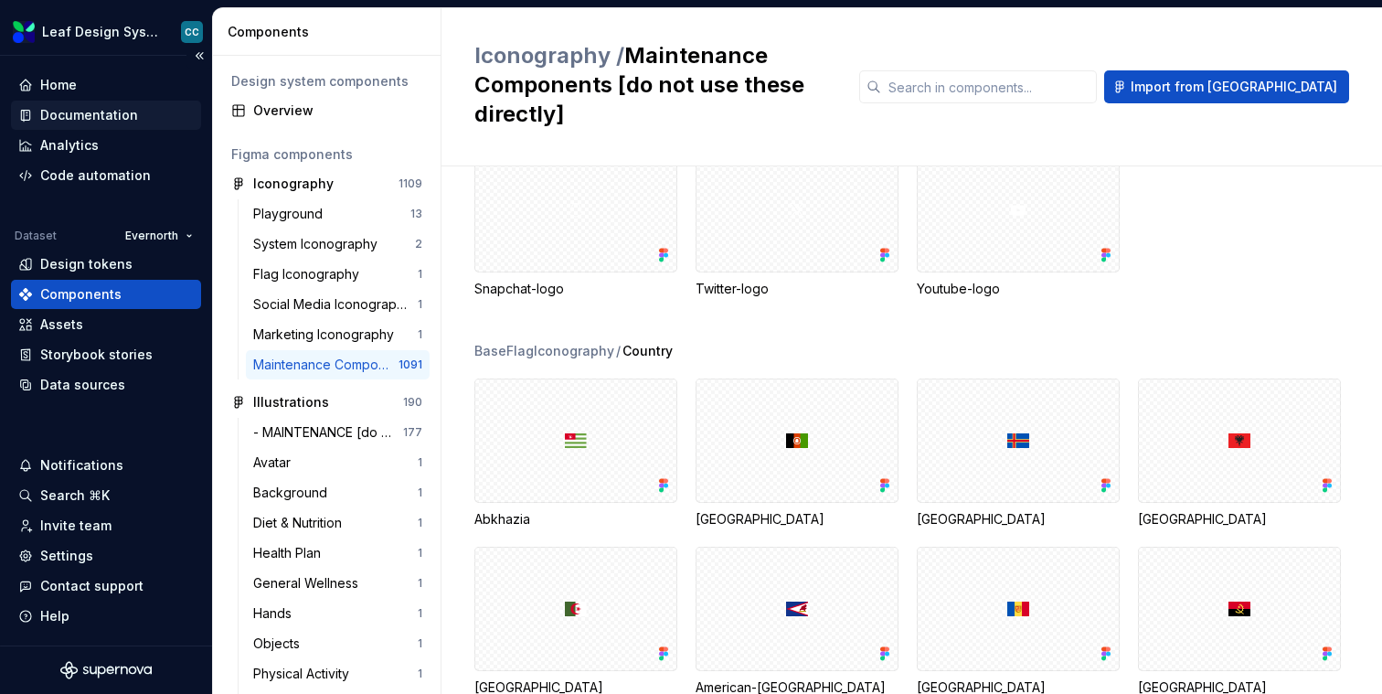
click at [105, 110] on div "Documentation" at bounding box center [89, 115] width 98 height 18
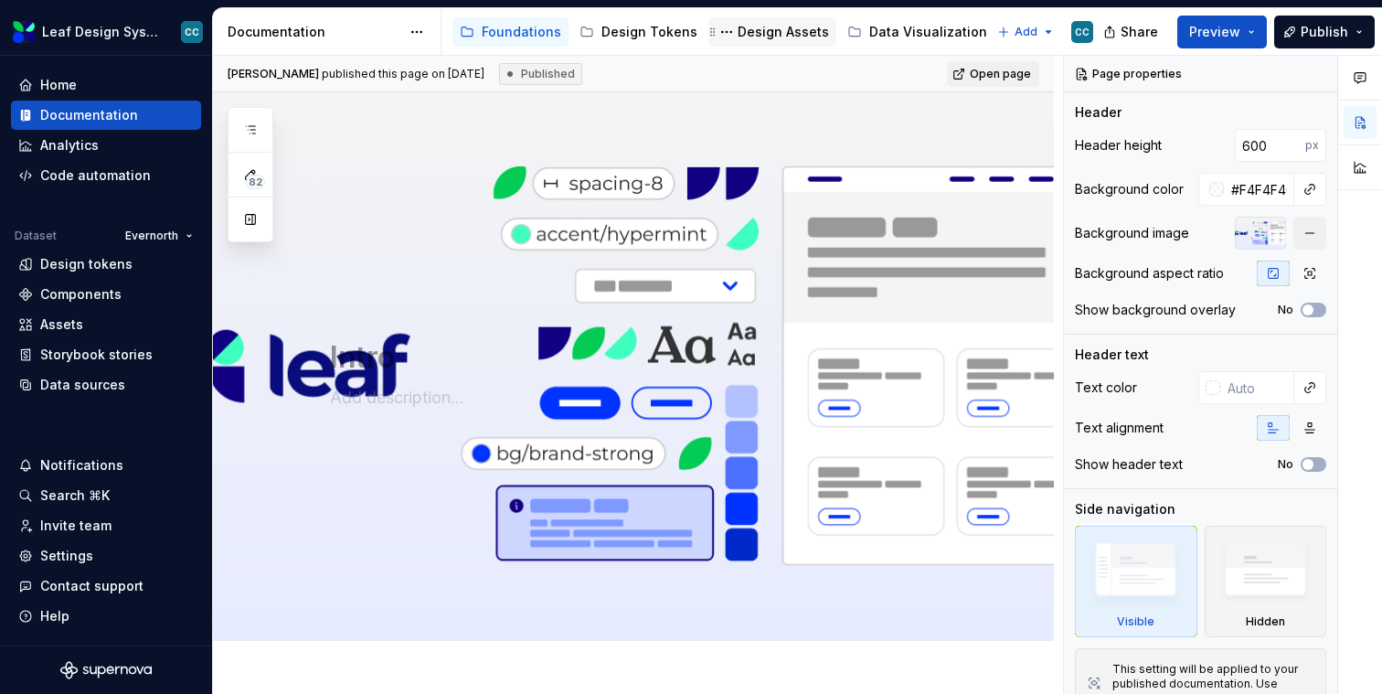
click at [772, 30] on div "Design Assets" at bounding box center [783, 32] width 91 height 18
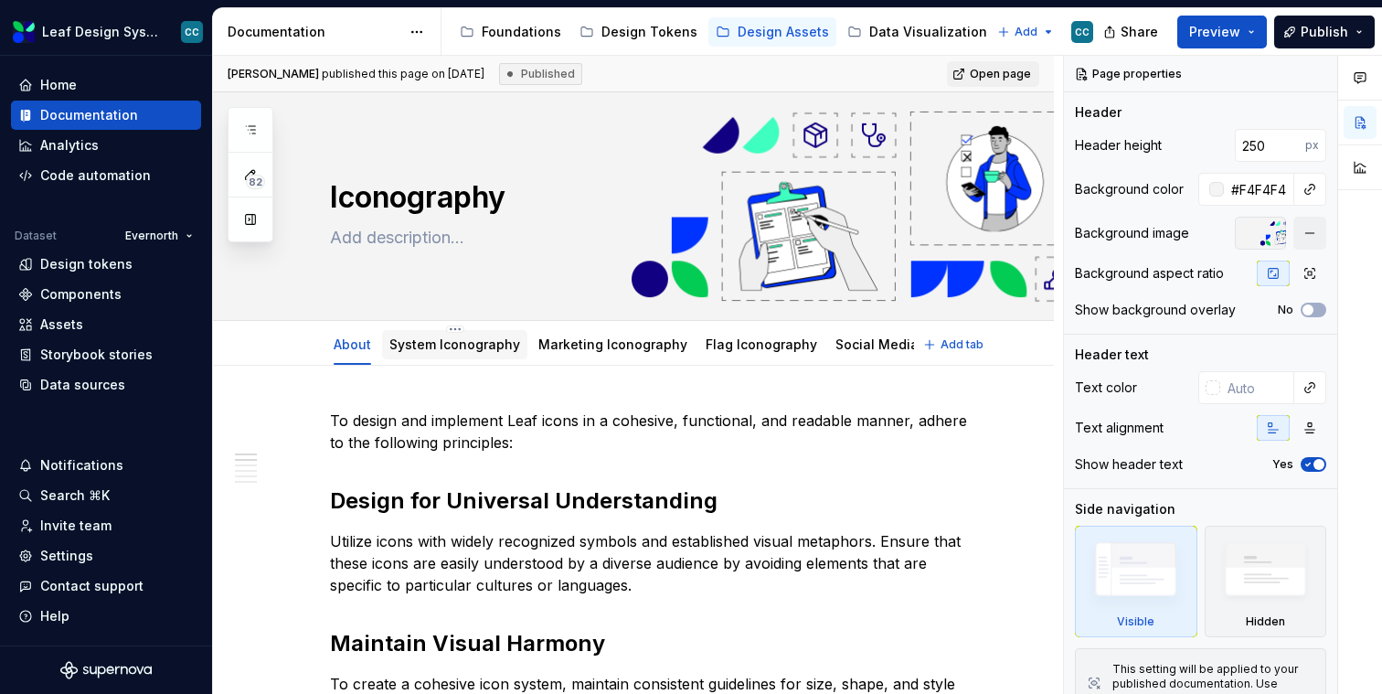
click at [464, 354] on div "System Iconography" at bounding box center [454, 345] width 131 height 22
click at [735, 347] on link "Flag Iconography" at bounding box center [762, 344] width 112 height 16
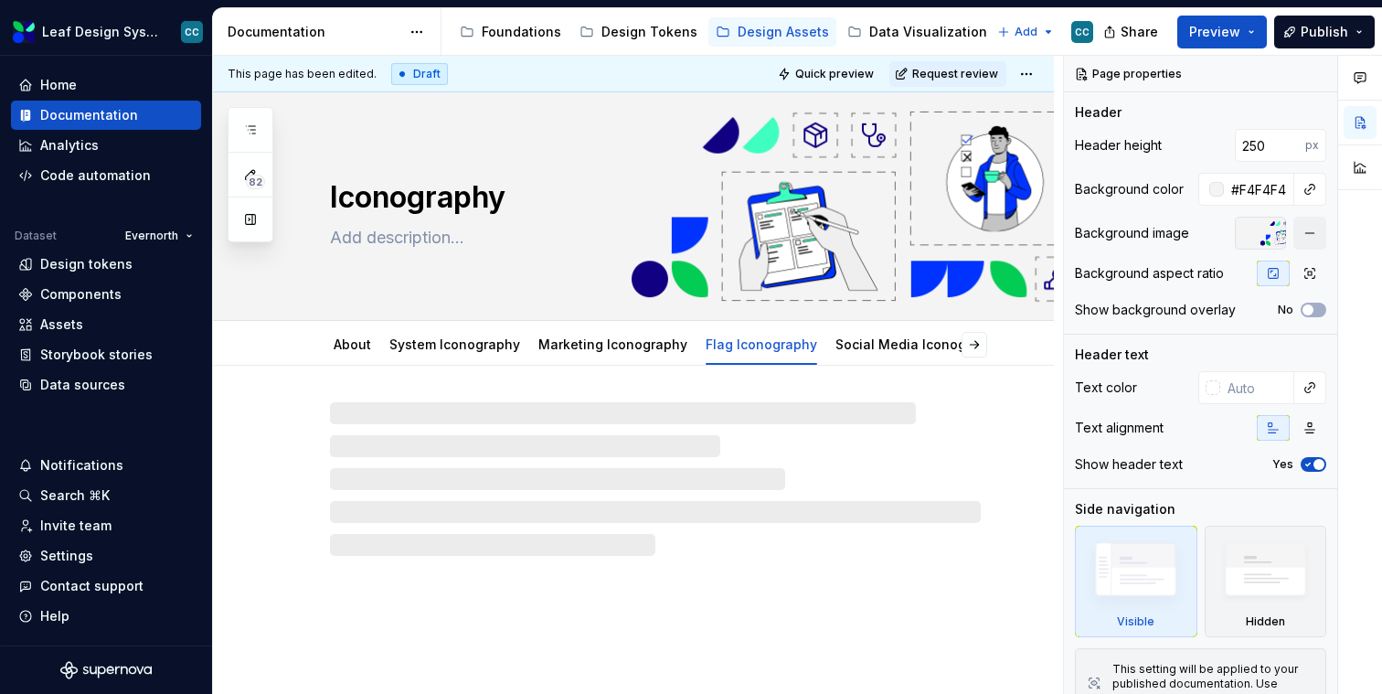
type textarea "*"
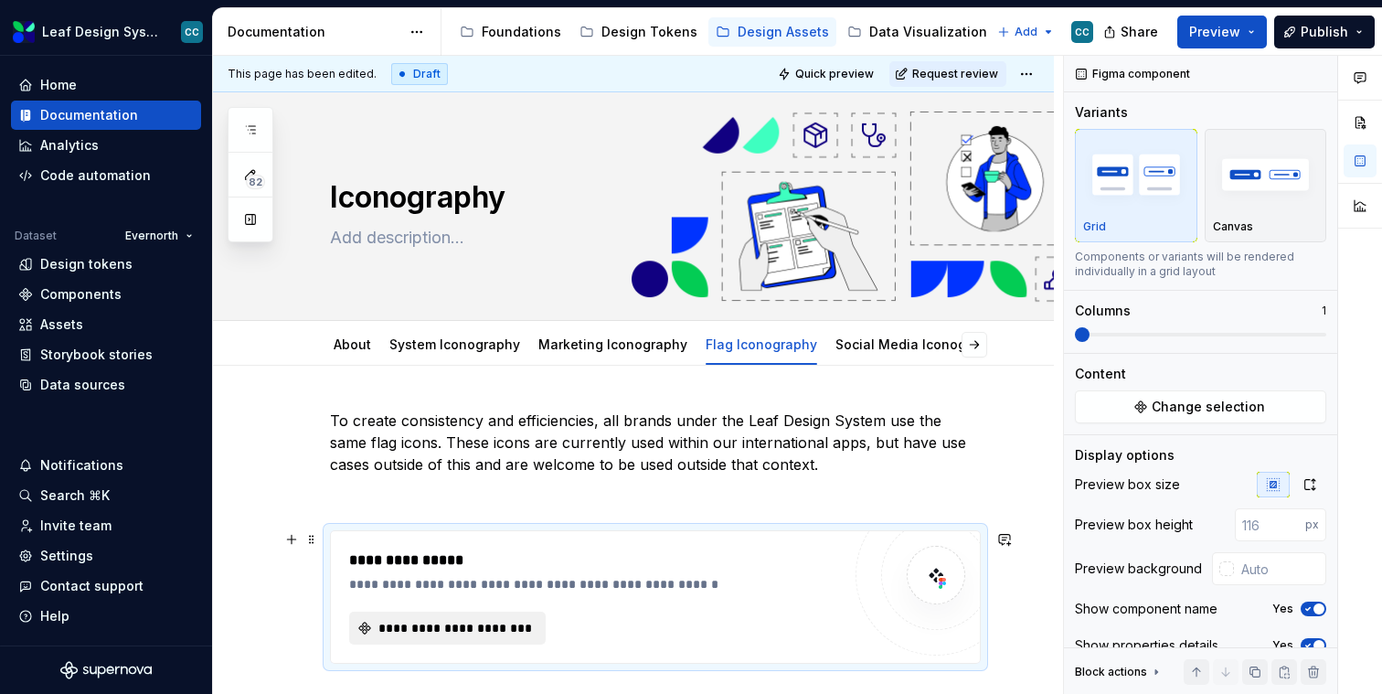
click at [490, 625] on span "**********" at bounding box center [455, 628] width 158 height 18
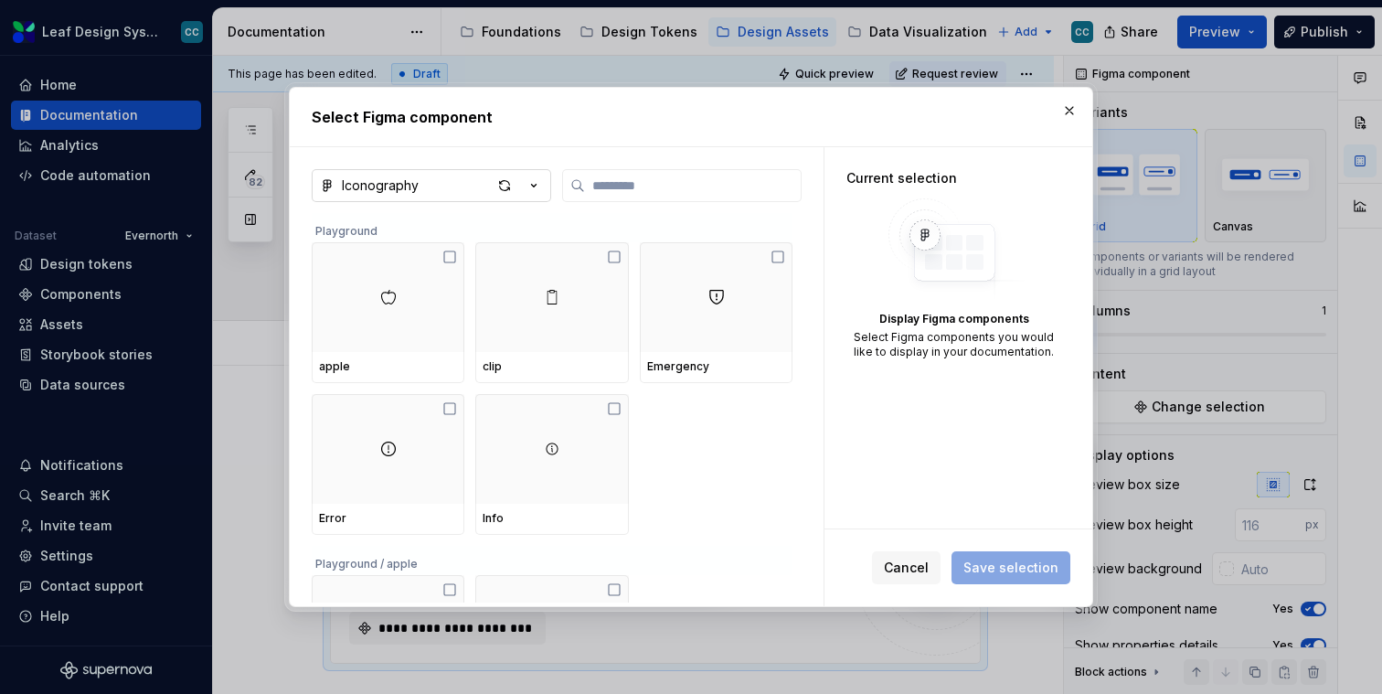
click at [474, 184] on button "Iconography" at bounding box center [432, 185] width 240 height 33
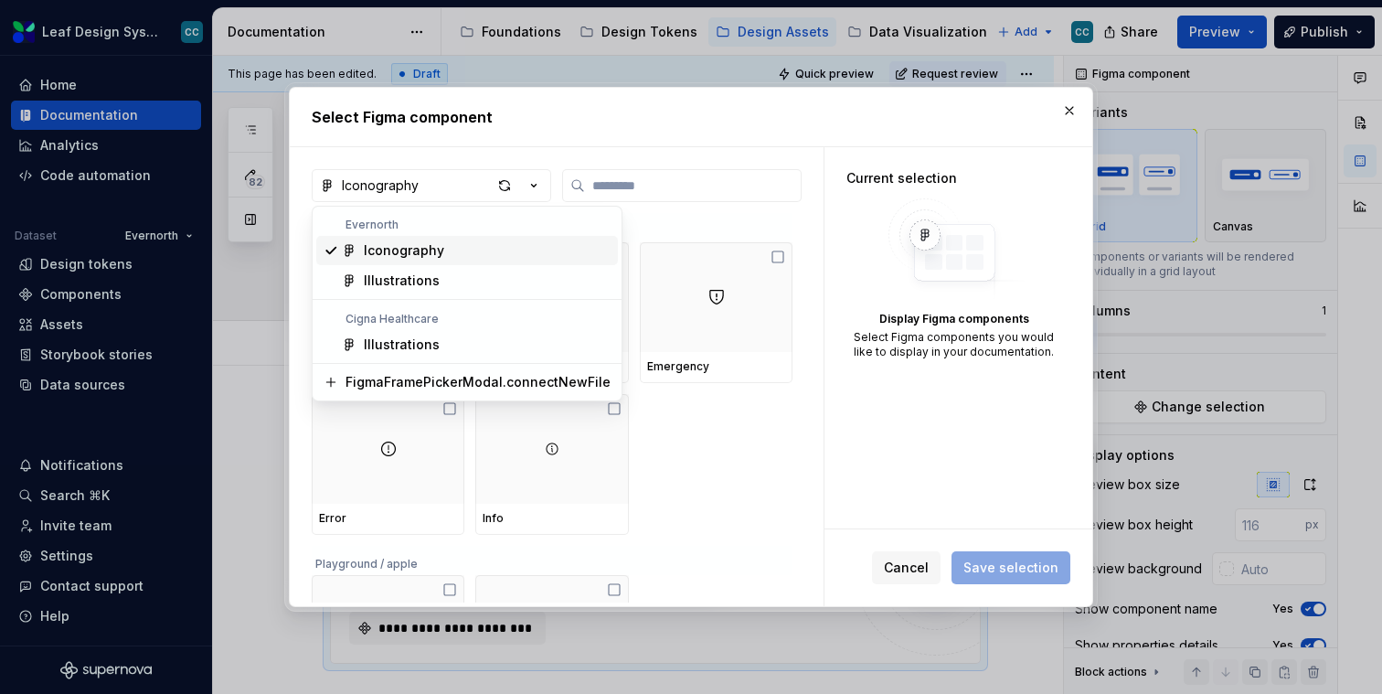
click at [439, 248] on div "Iconography" at bounding box center [404, 250] width 80 height 18
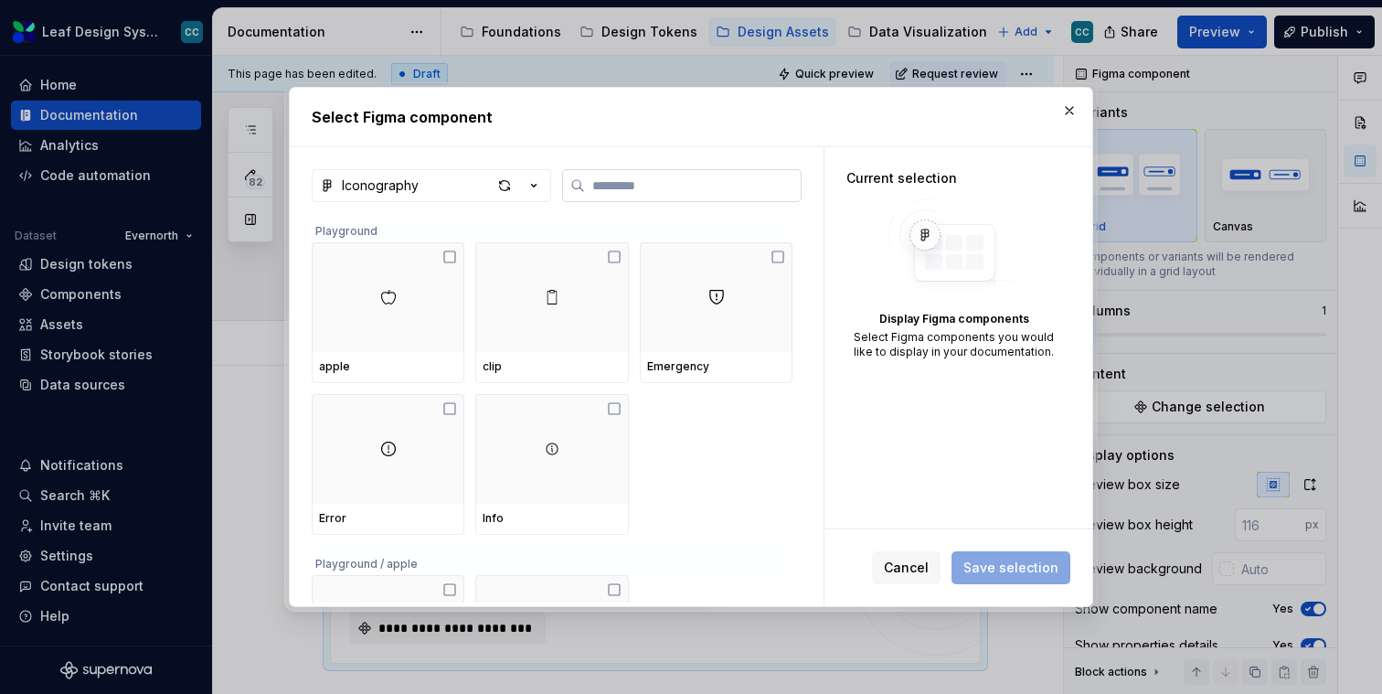
click at [652, 182] on input "search" at bounding box center [693, 185] width 216 height 18
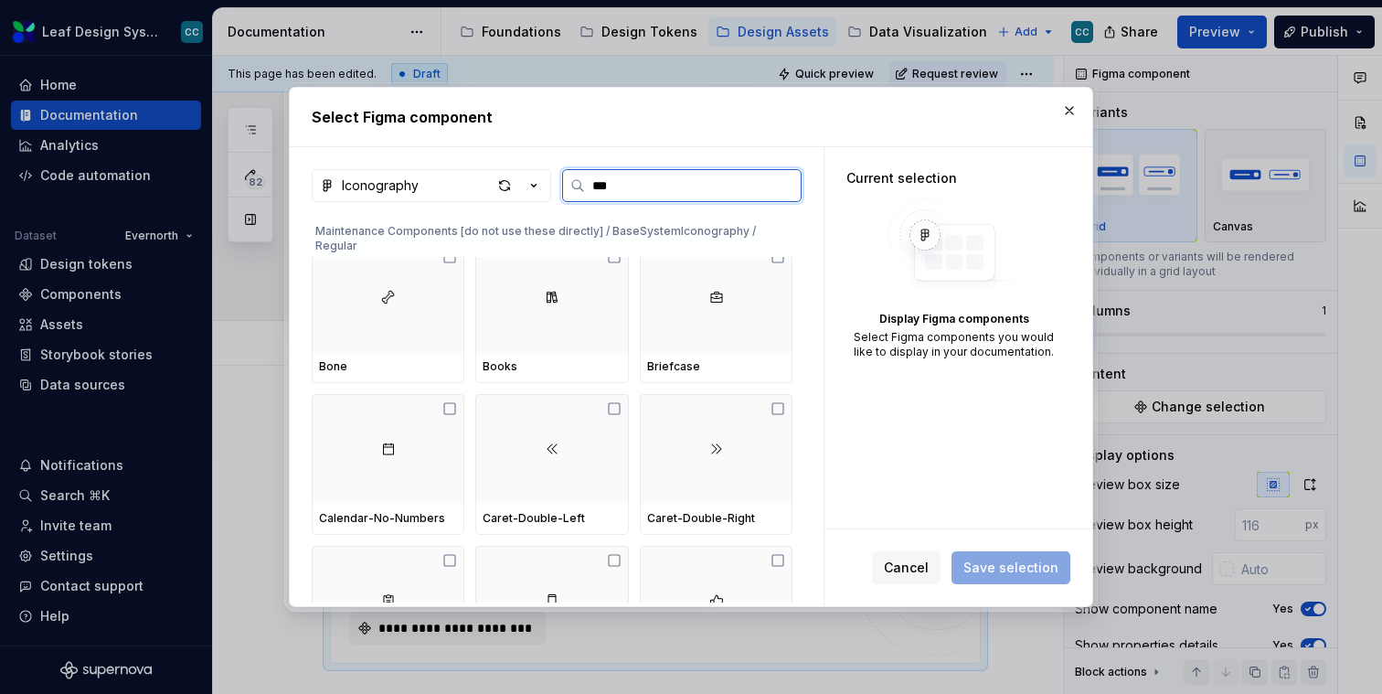
type input "****"
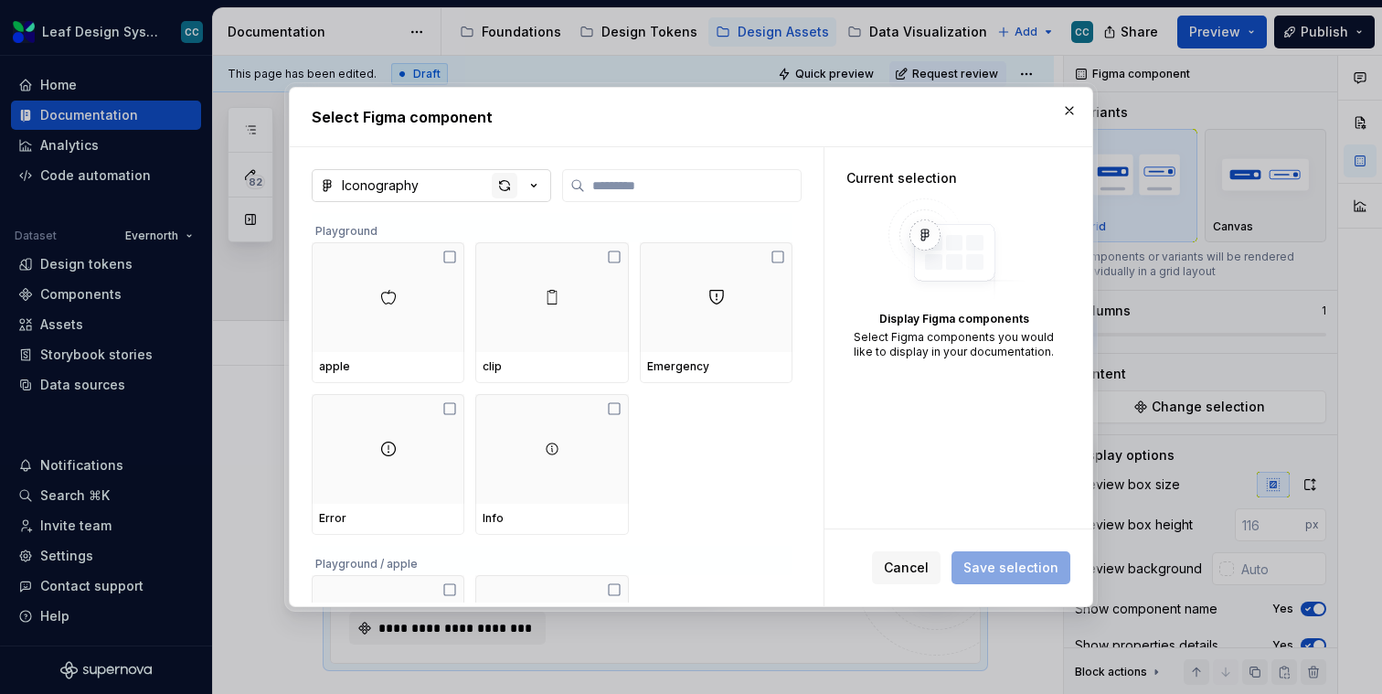
click at [509, 185] on div "button" at bounding box center [505, 186] width 26 height 26
type textarea "*"
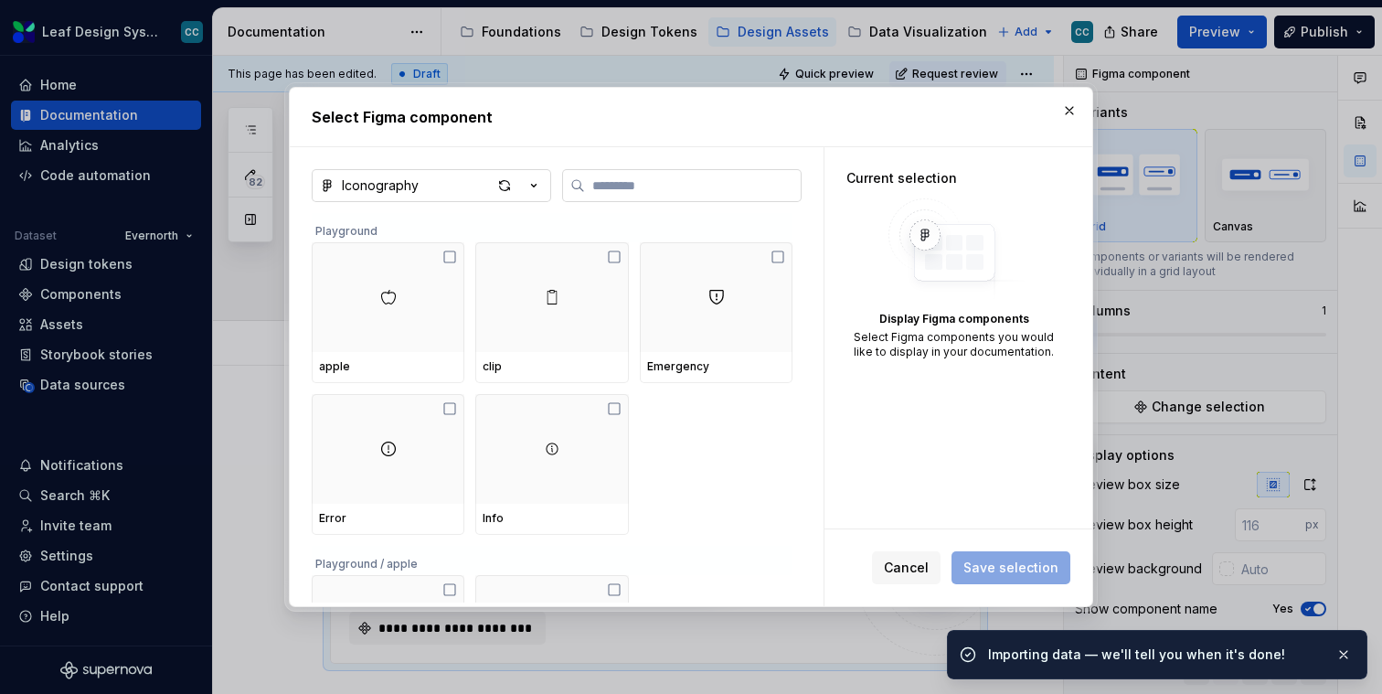
click at [596, 194] on label at bounding box center [682, 185] width 240 height 33
click at [596, 194] on input "search" at bounding box center [693, 185] width 216 height 18
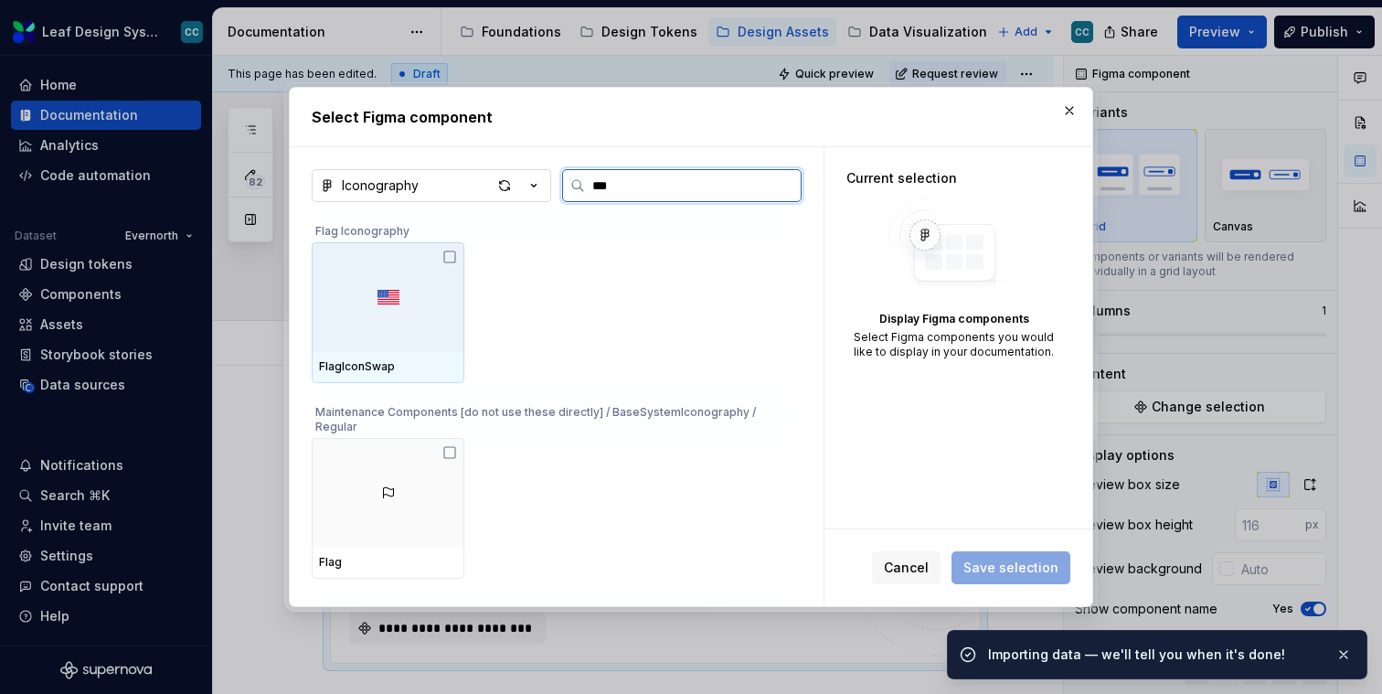
type input "****"
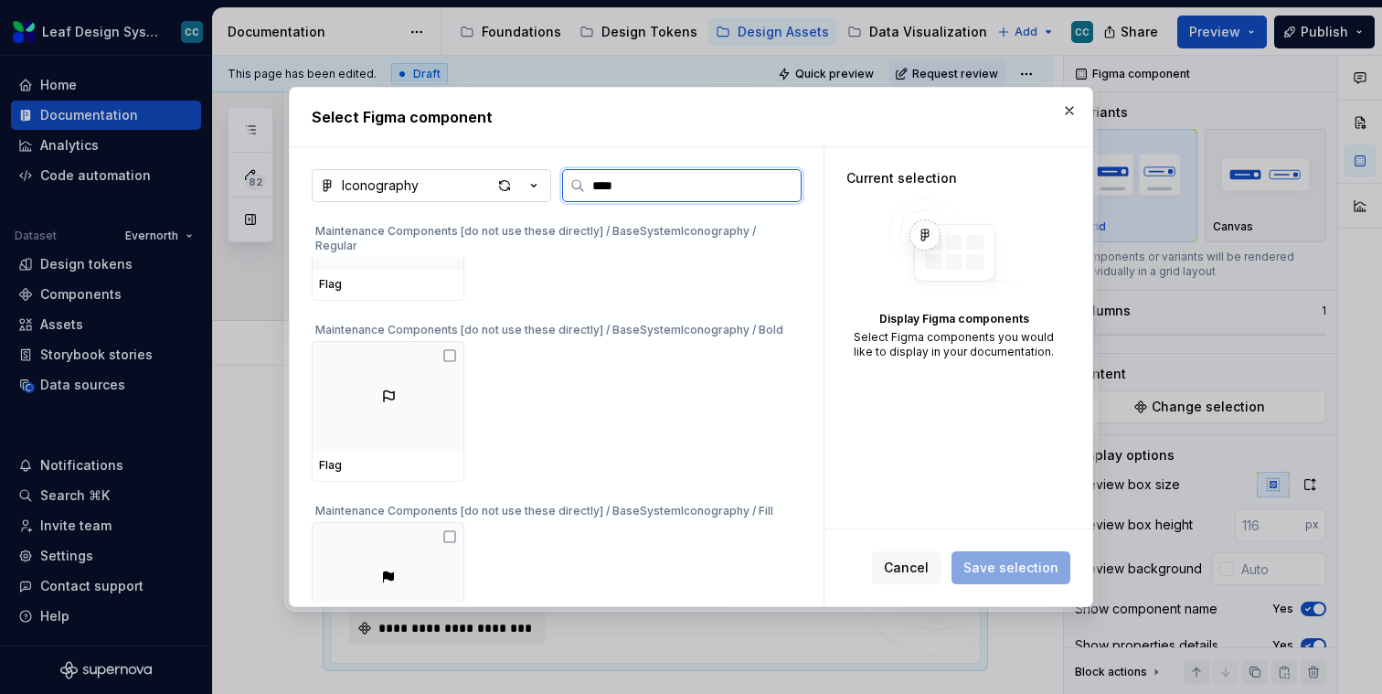
type textarea "*"
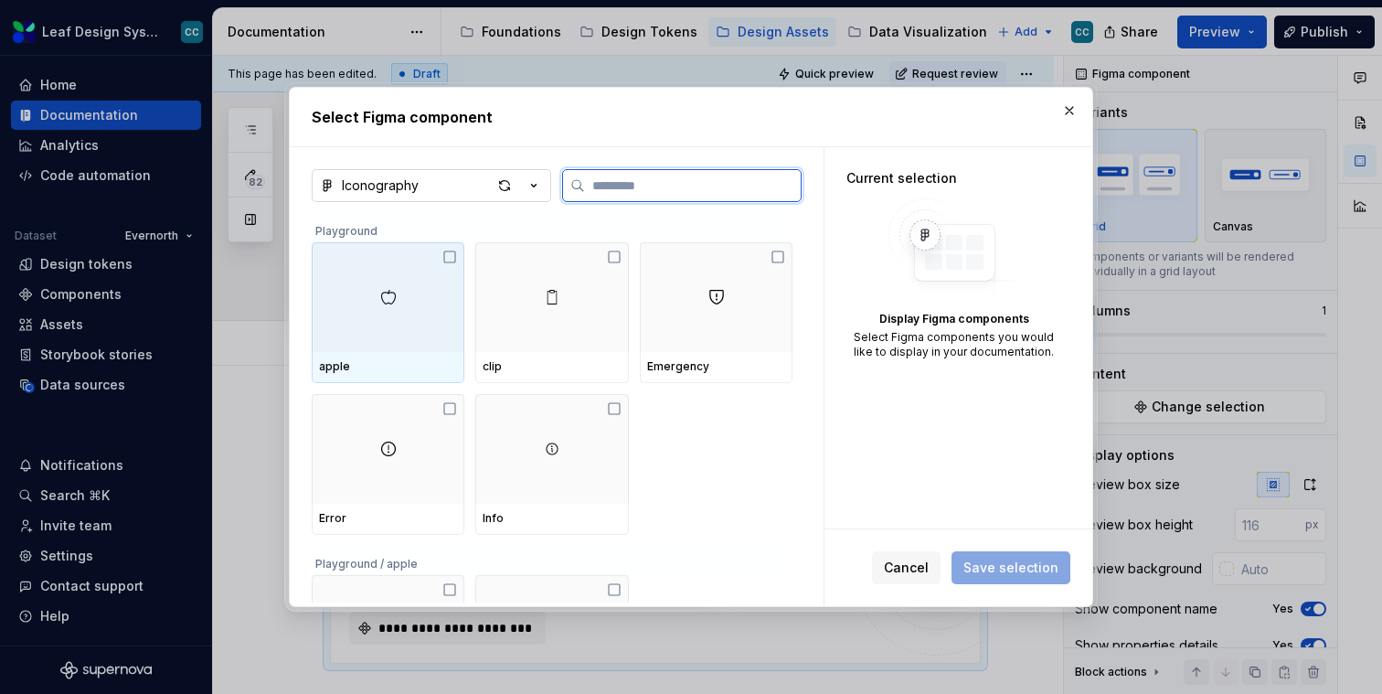
type textarea "*"
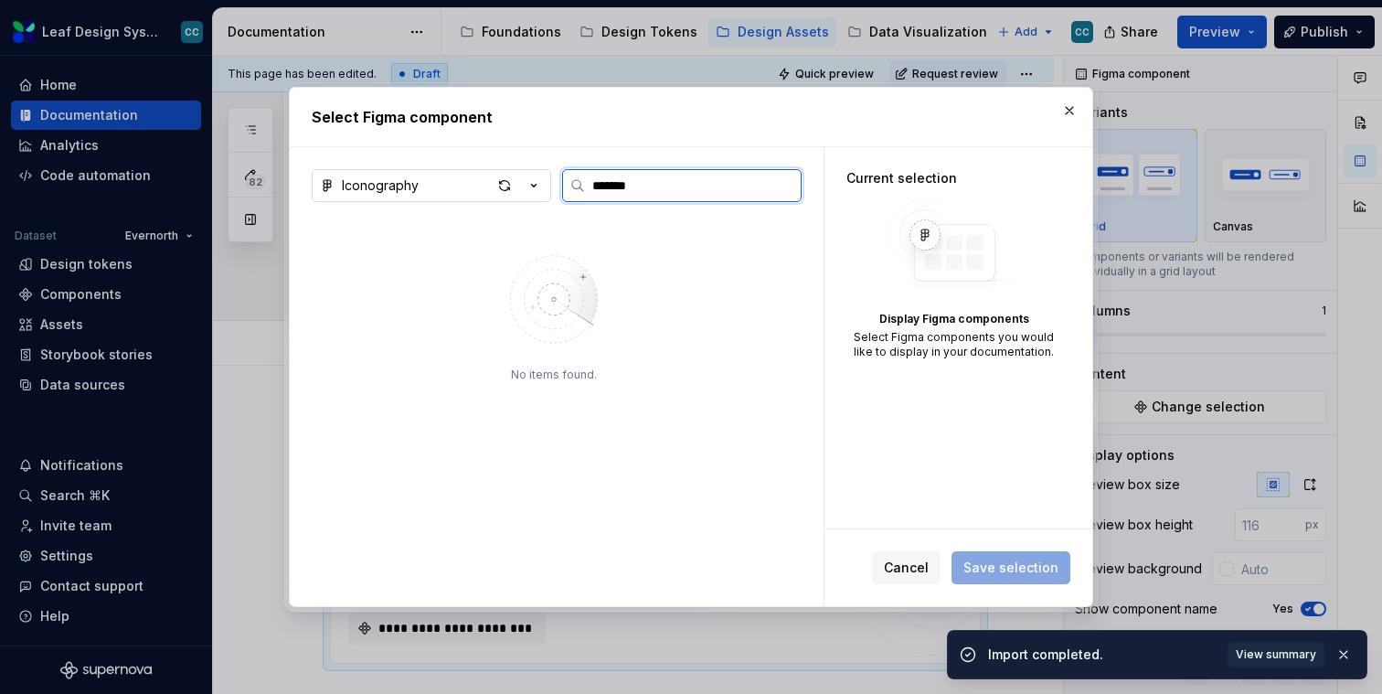
type input "********"
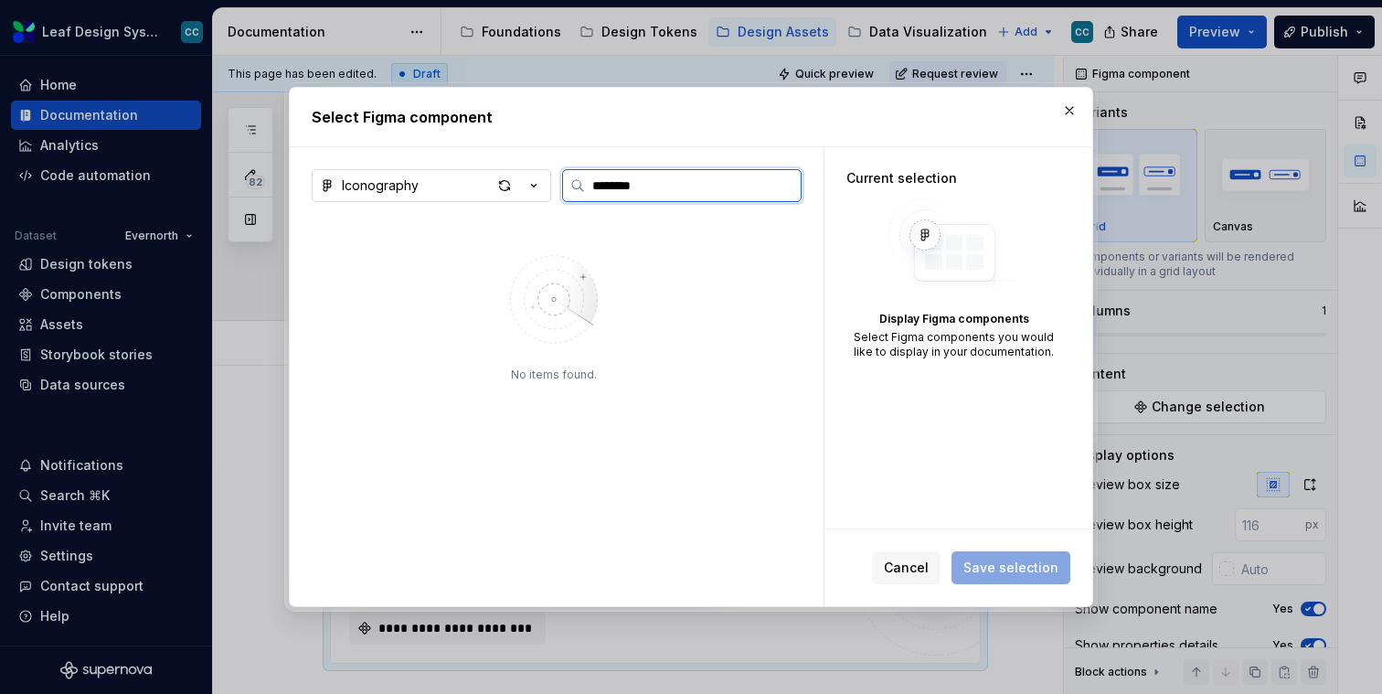
type textarea "*"
type input "*******"
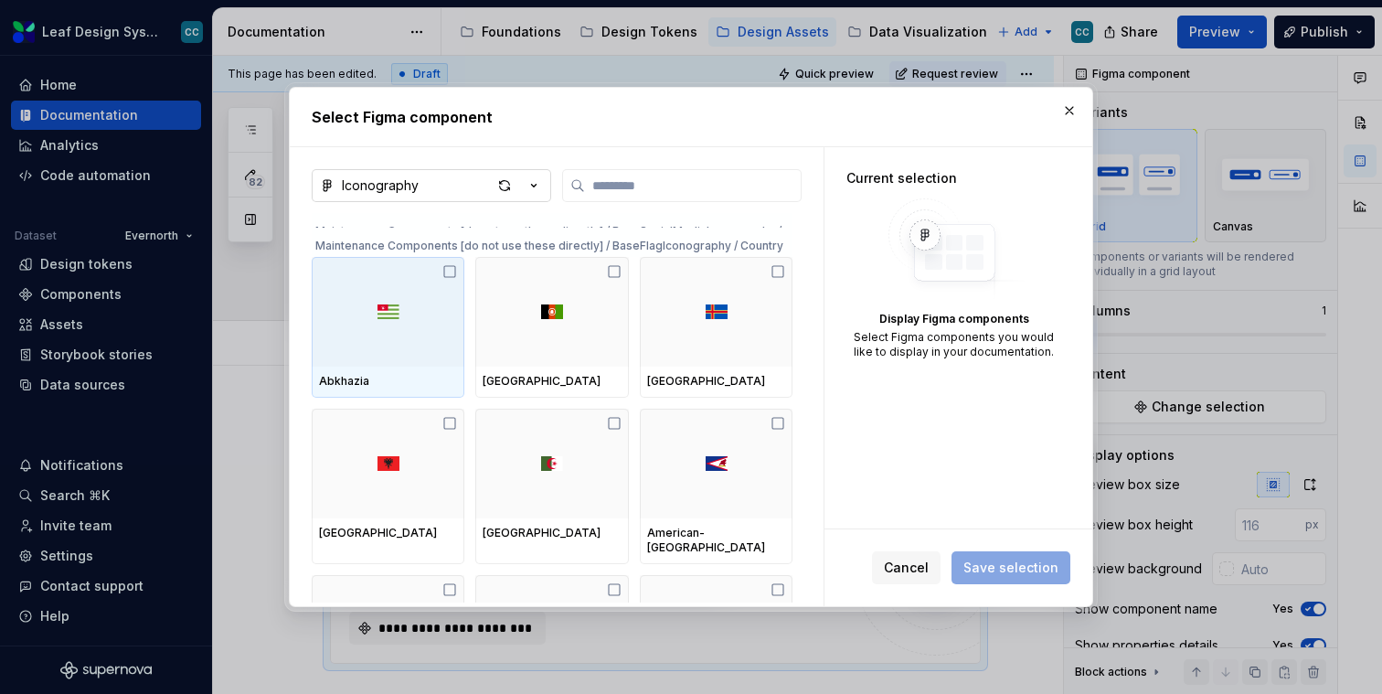
scroll to position [43043, 0]
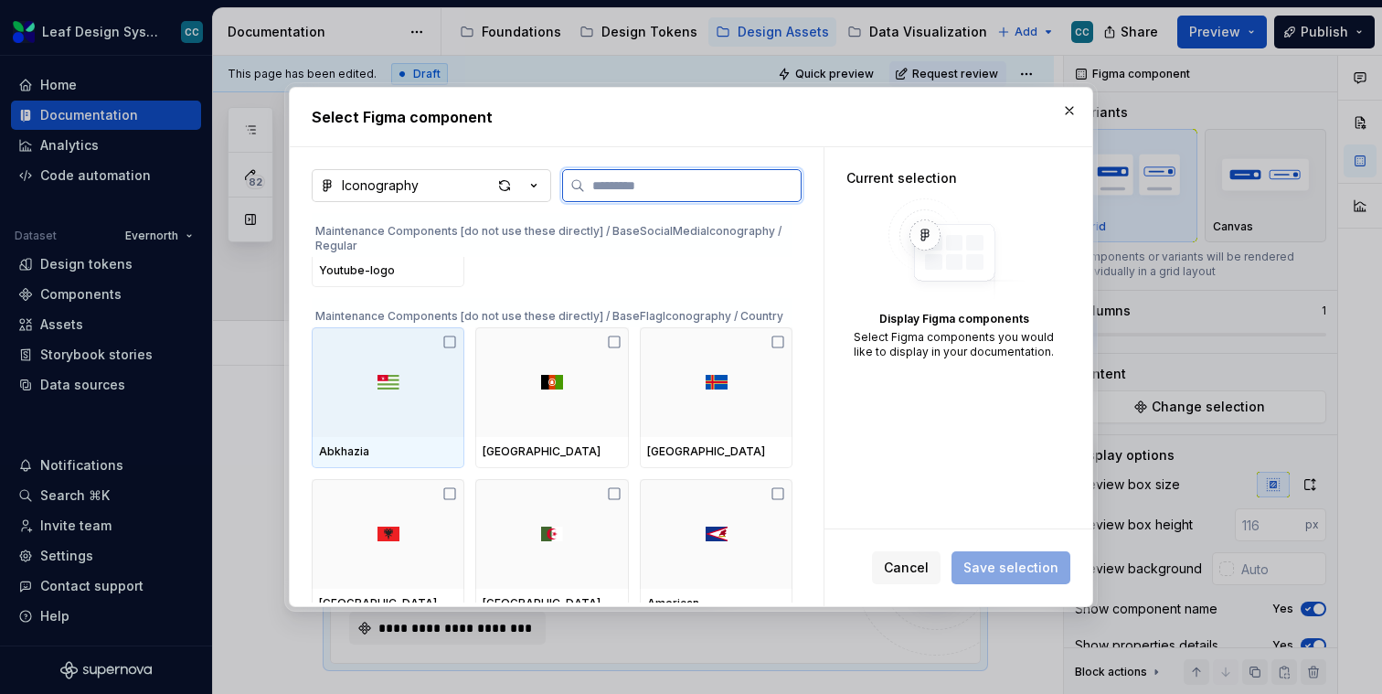
click at [408, 393] on div at bounding box center [388, 382] width 153 height 110
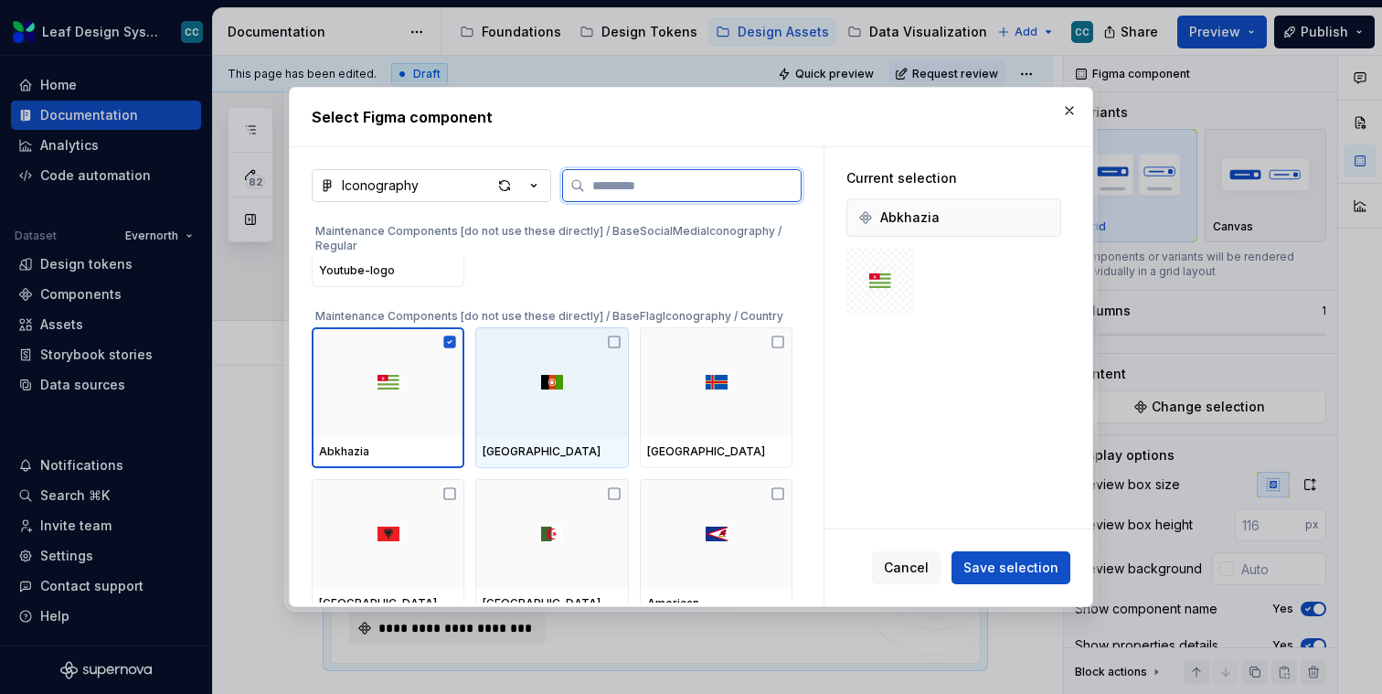
click at [535, 394] on div at bounding box center [551, 382] width 153 height 110
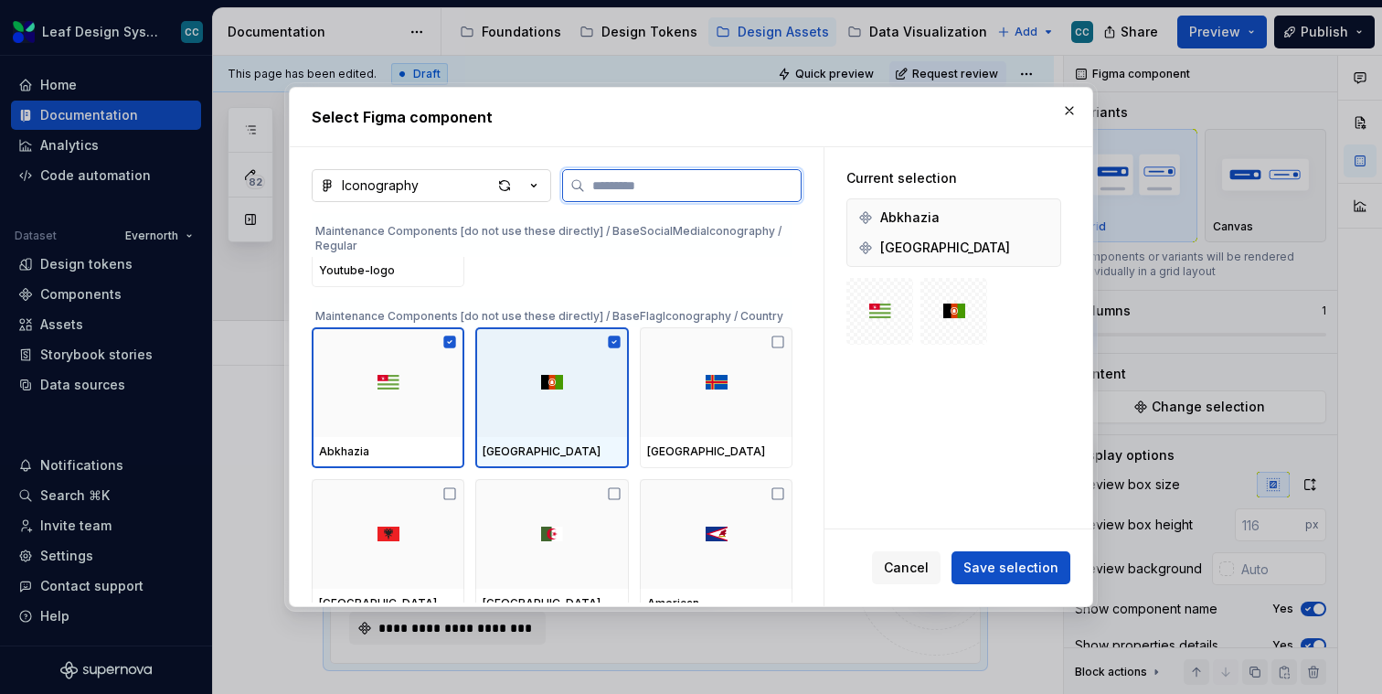
click at [693, 392] on div at bounding box center [716, 382] width 153 height 110
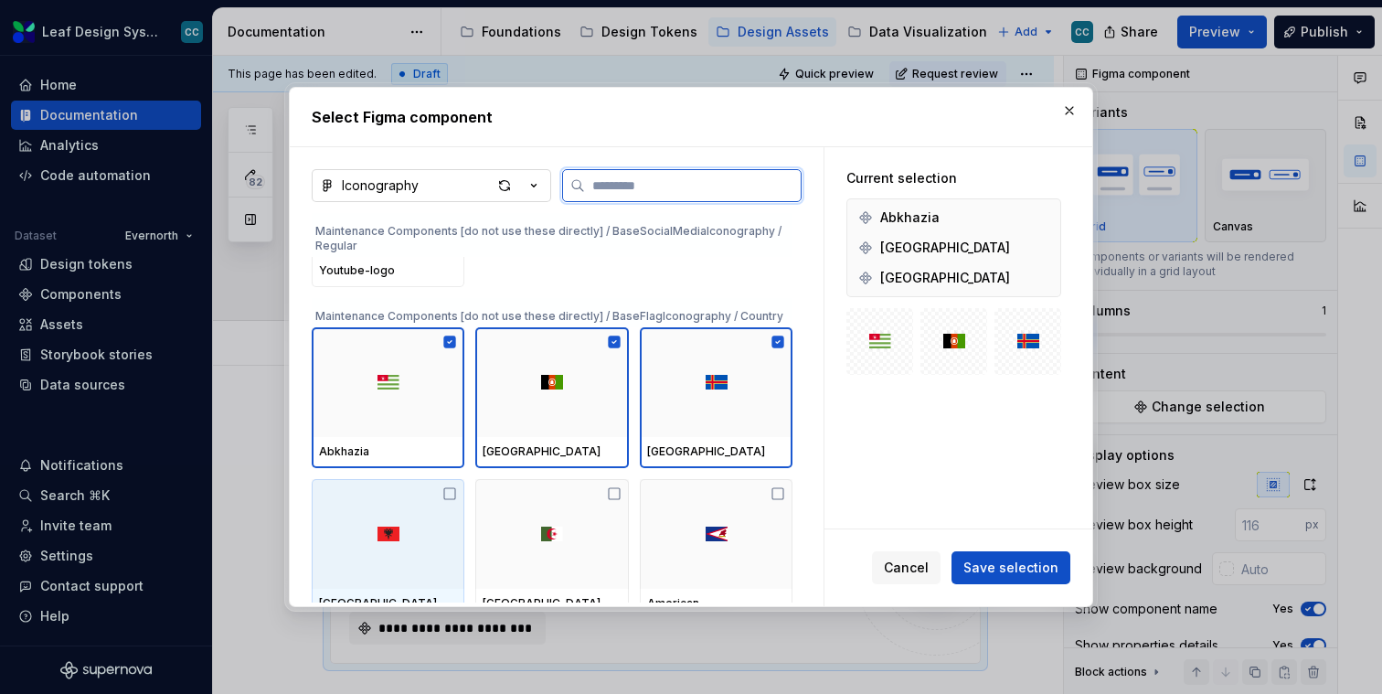
click at [367, 536] on div at bounding box center [388, 534] width 153 height 110
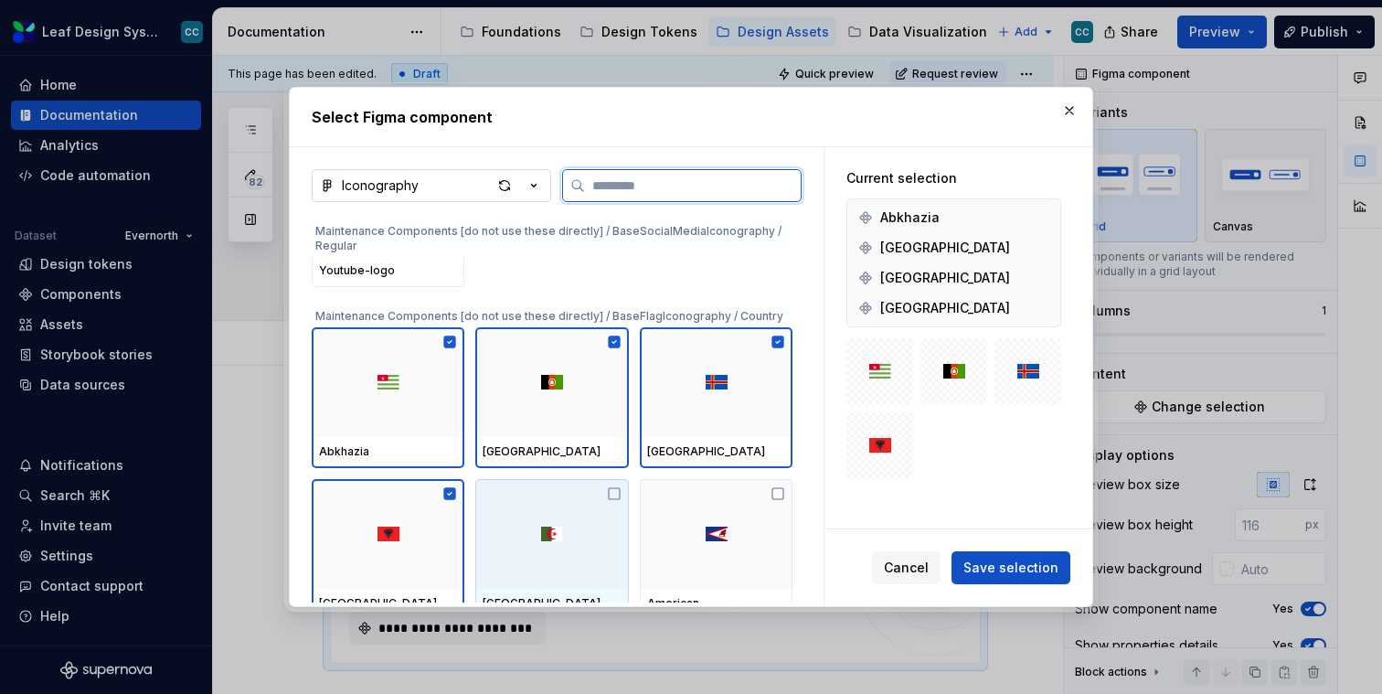
click at [563, 536] on img at bounding box center [552, 534] width 22 height 15
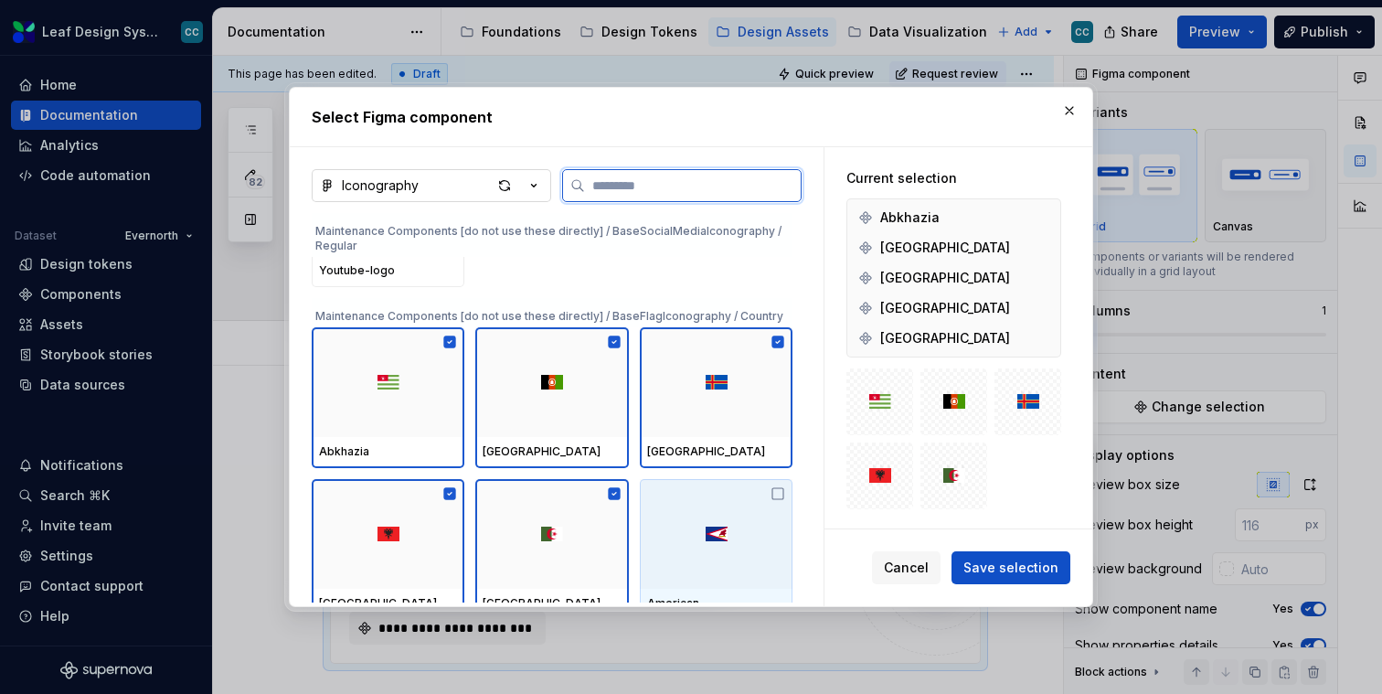
click at [732, 523] on div at bounding box center [716, 534] width 153 height 110
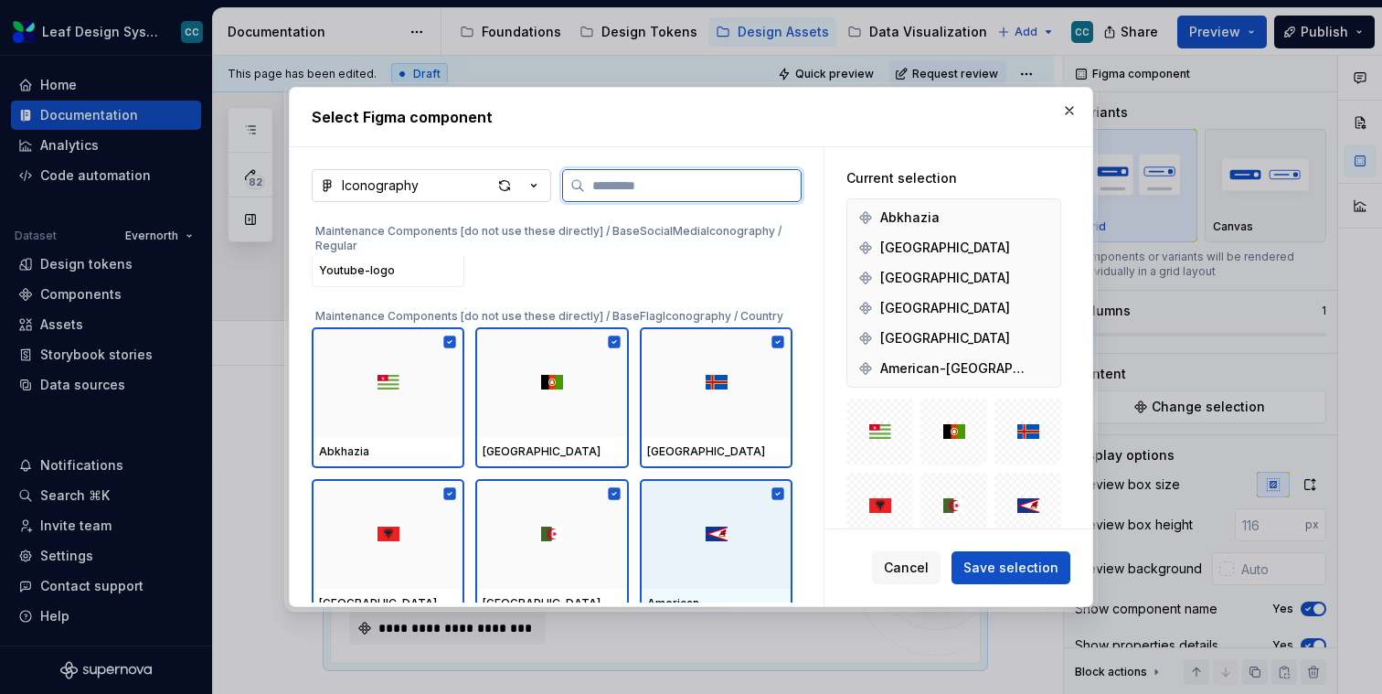
scroll to position [43176, 0]
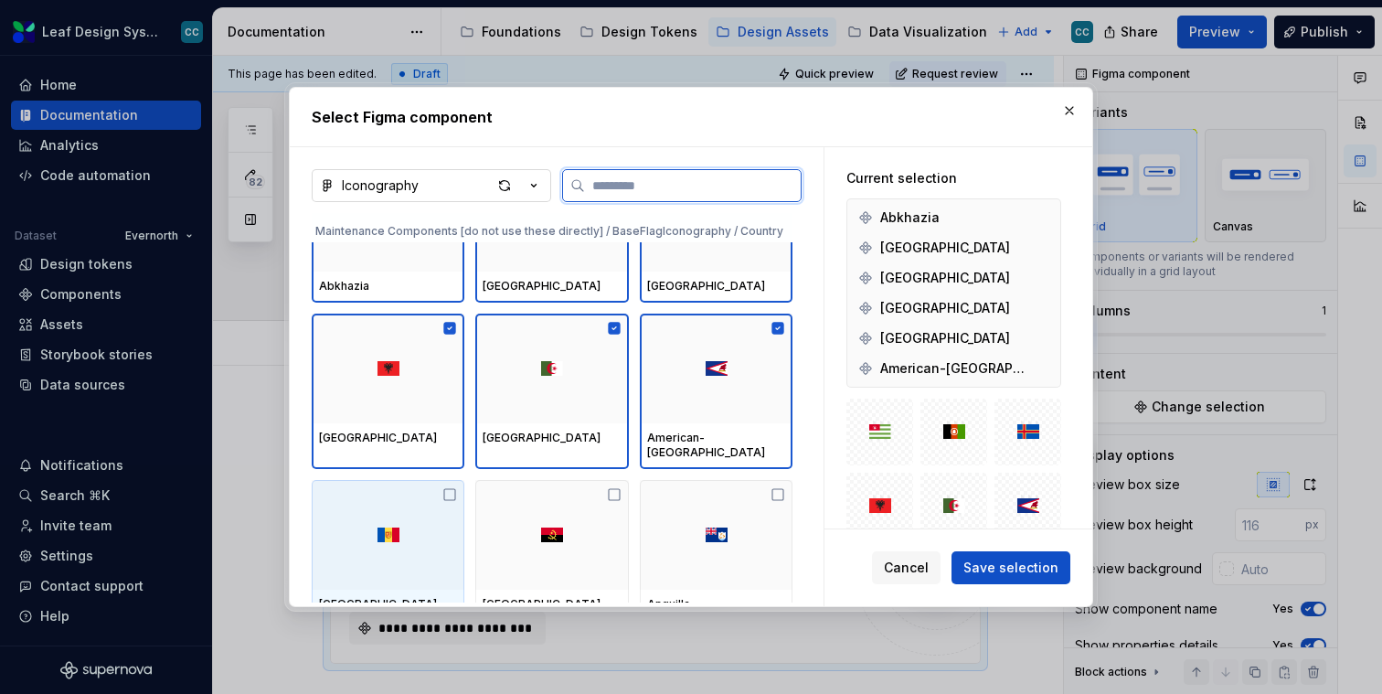
click at [385, 543] on div at bounding box center [388, 535] width 153 height 110
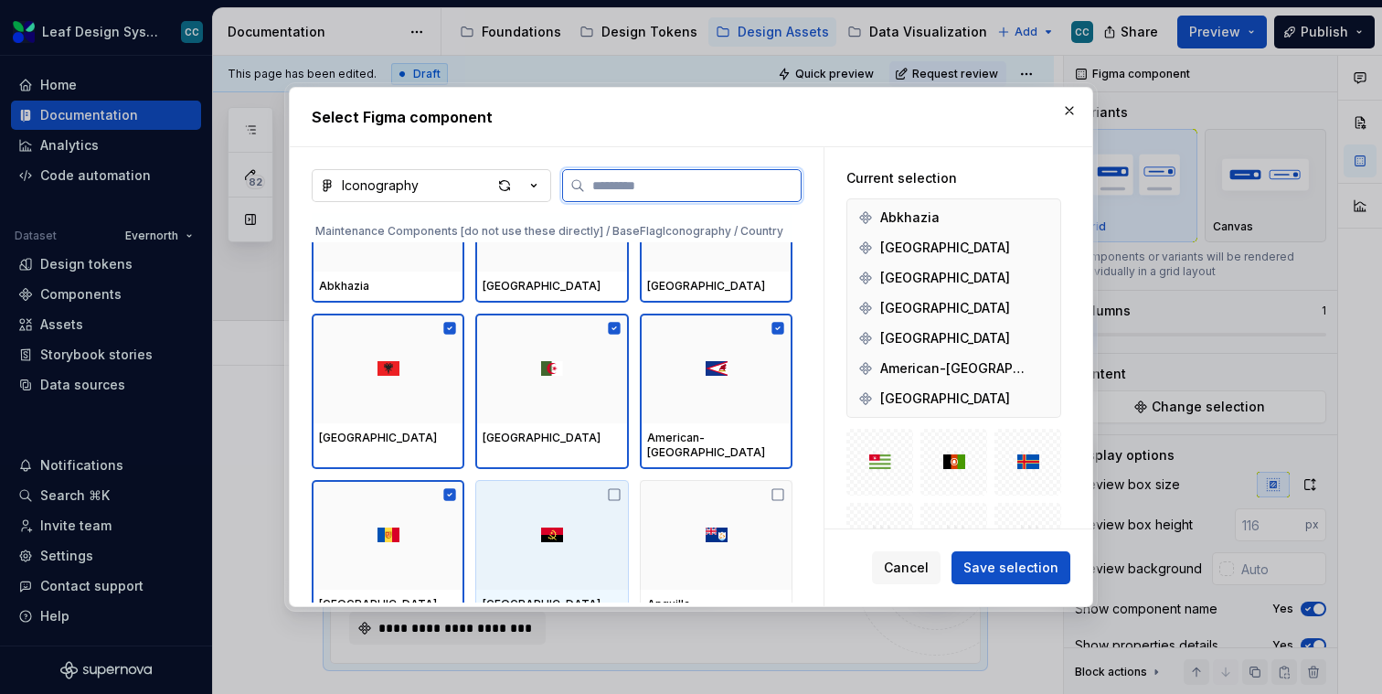
click at [545, 531] on div at bounding box center [551, 535] width 153 height 110
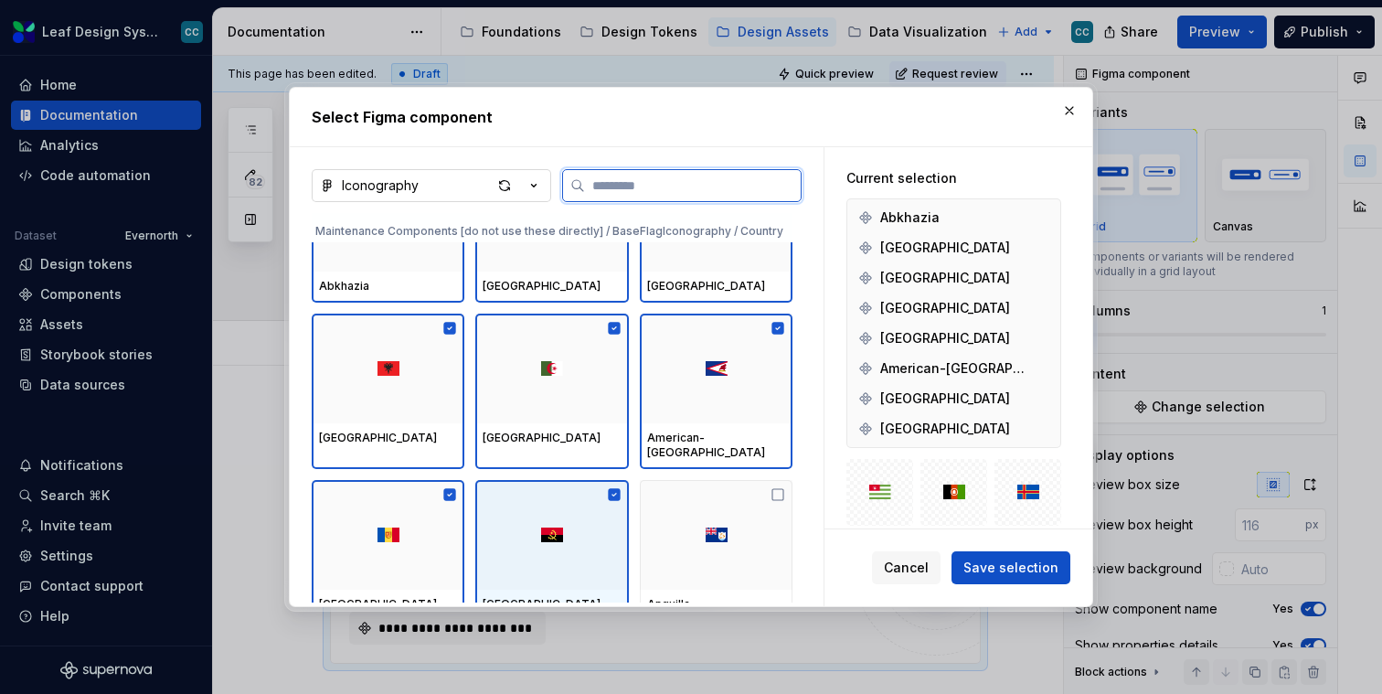
click at [715, 528] on img at bounding box center [717, 535] width 22 height 15
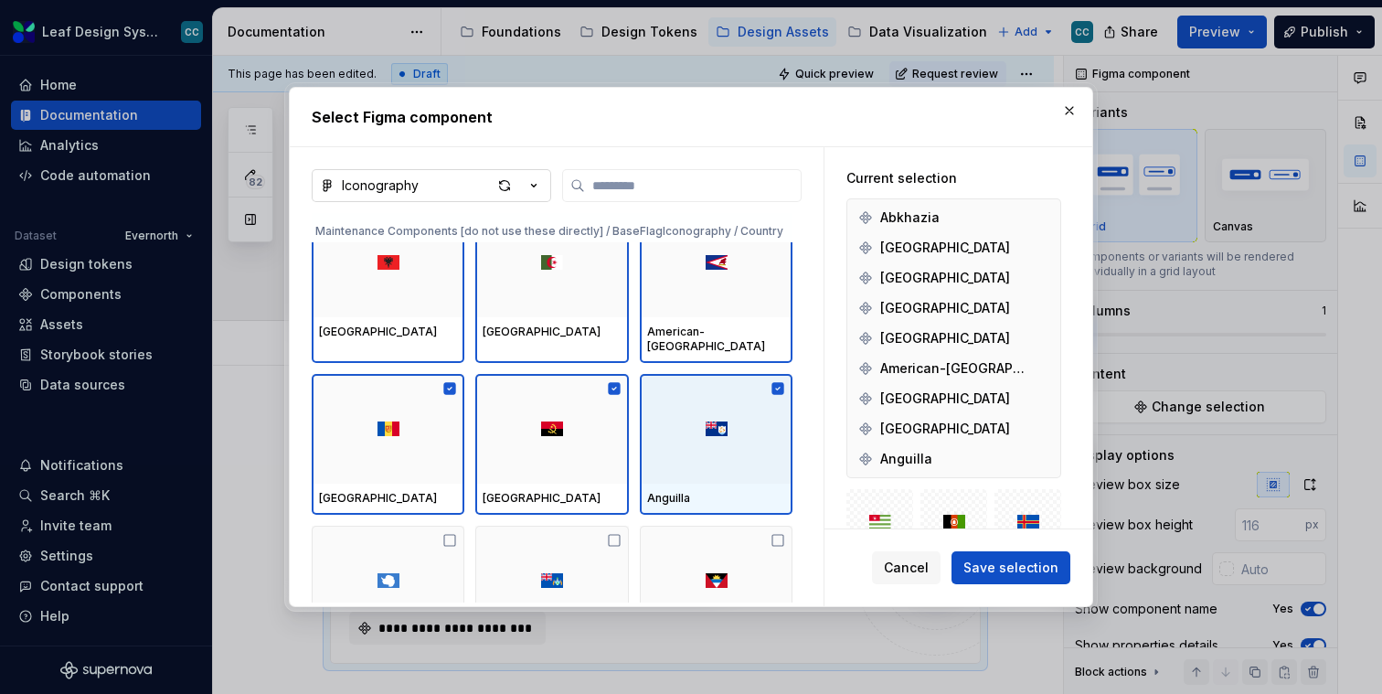
scroll to position [43351, 0]
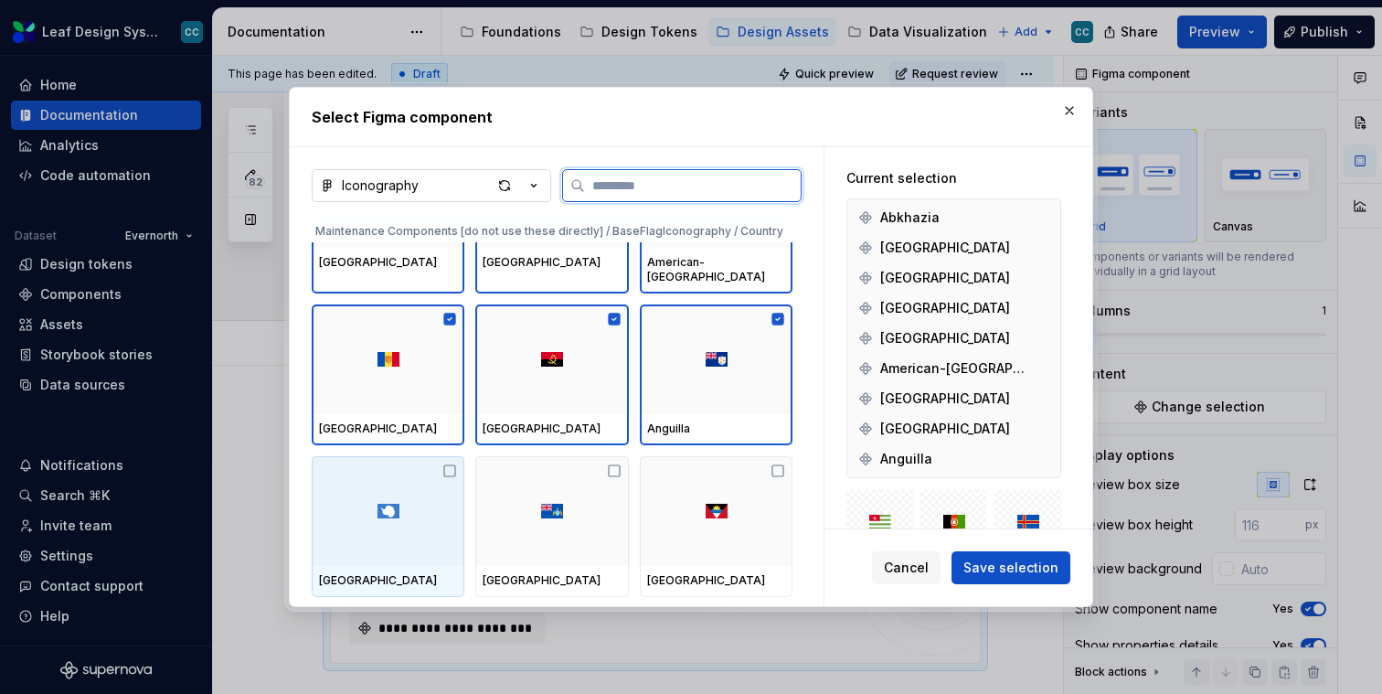
click at [367, 522] on div at bounding box center [388, 511] width 153 height 110
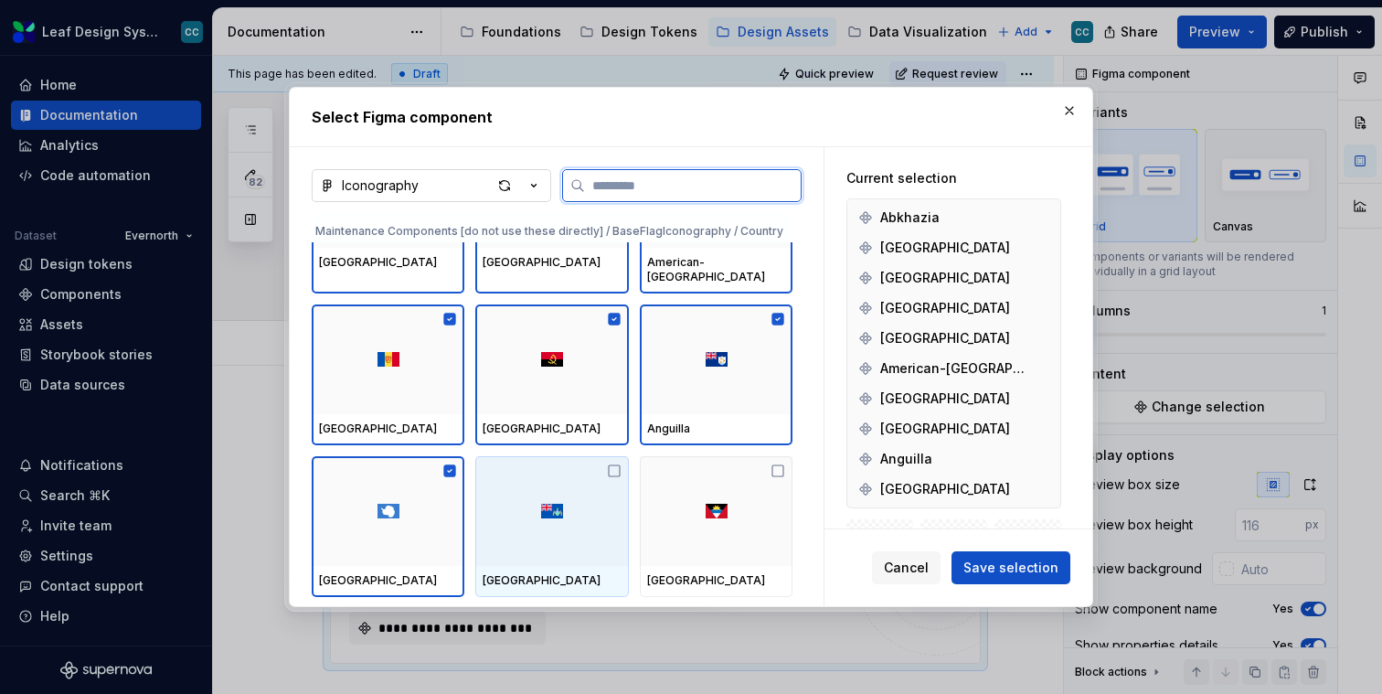
click at [548, 515] on div at bounding box center [551, 511] width 153 height 110
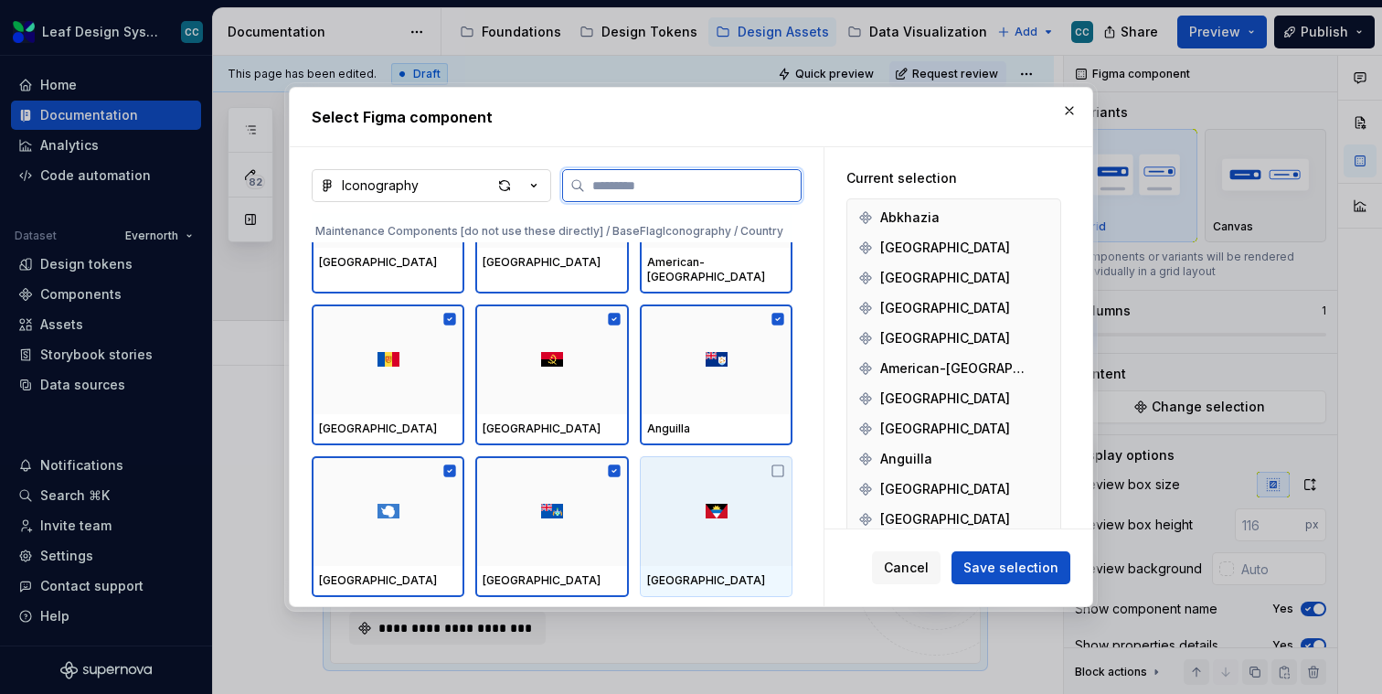
click at [698, 514] on div at bounding box center [716, 511] width 153 height 110
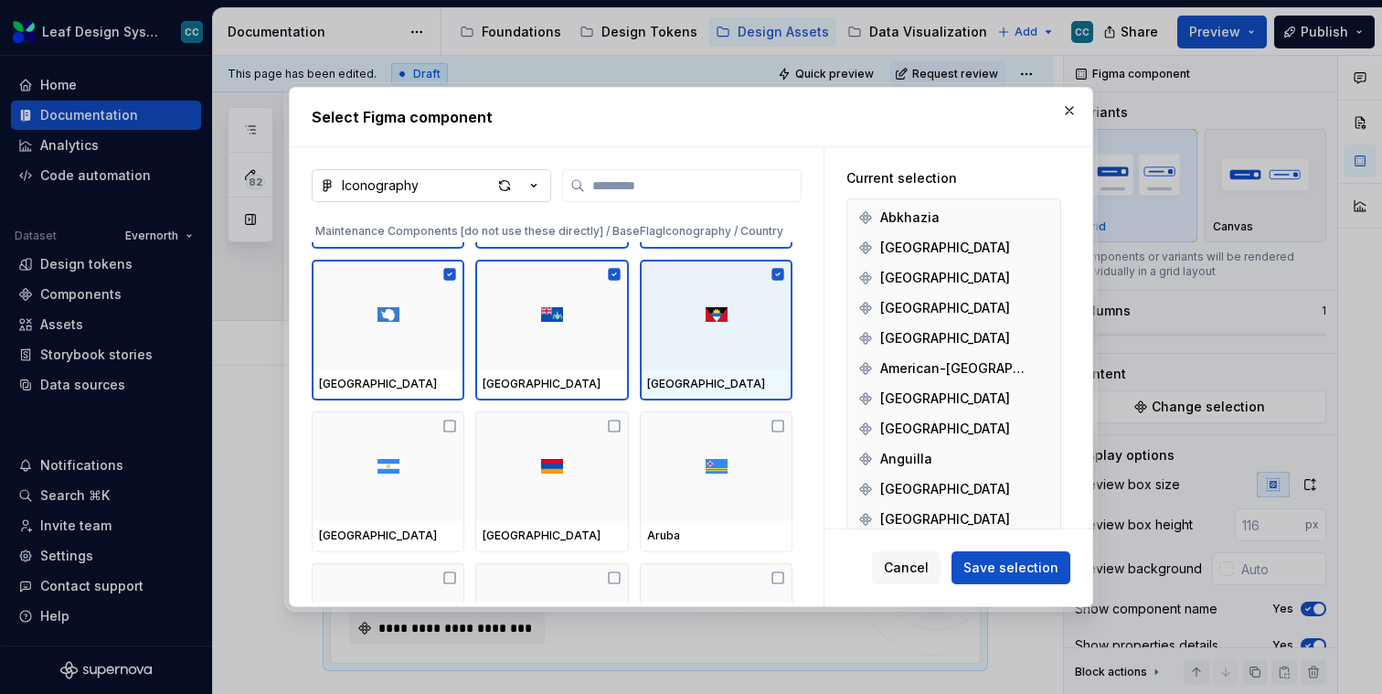
scroll to position [43560, 0]
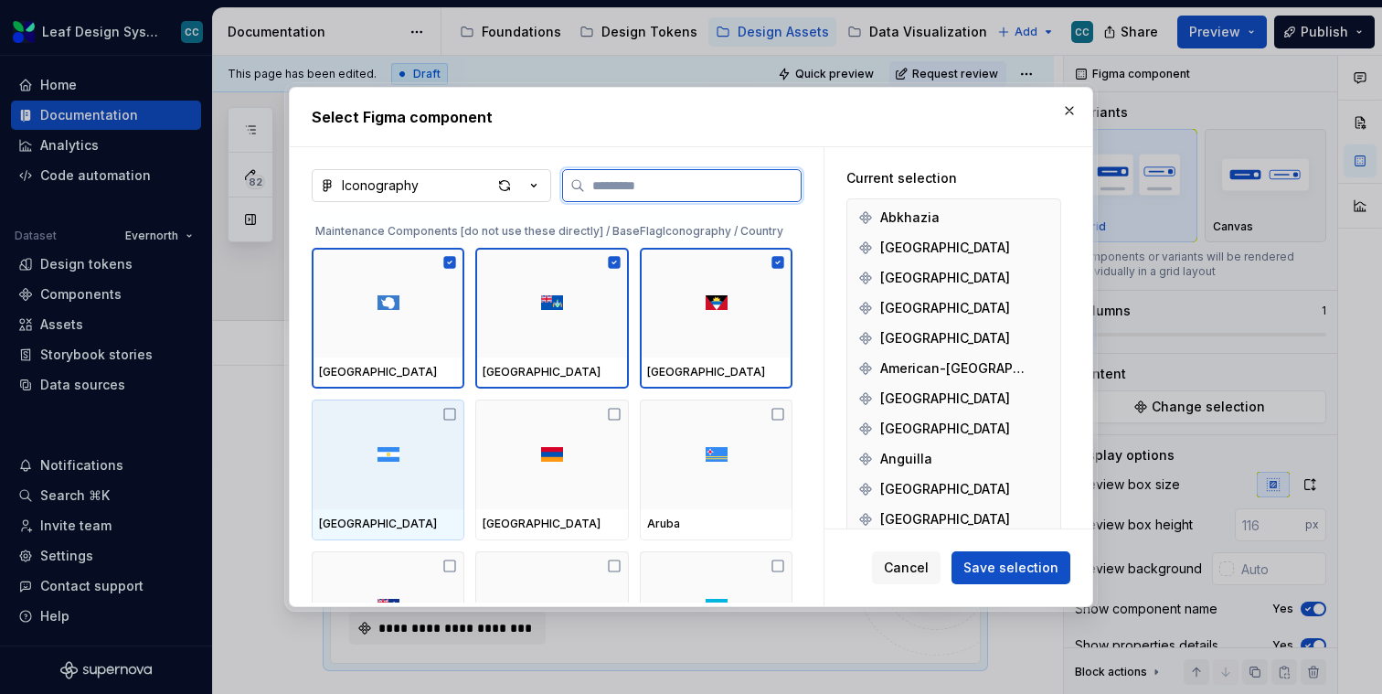
click at [361, 461] on div at bounding box center [388, 455] width 153 height 110
click at [549, 461] on div at bounding box center [551, 455] width 153 height 110
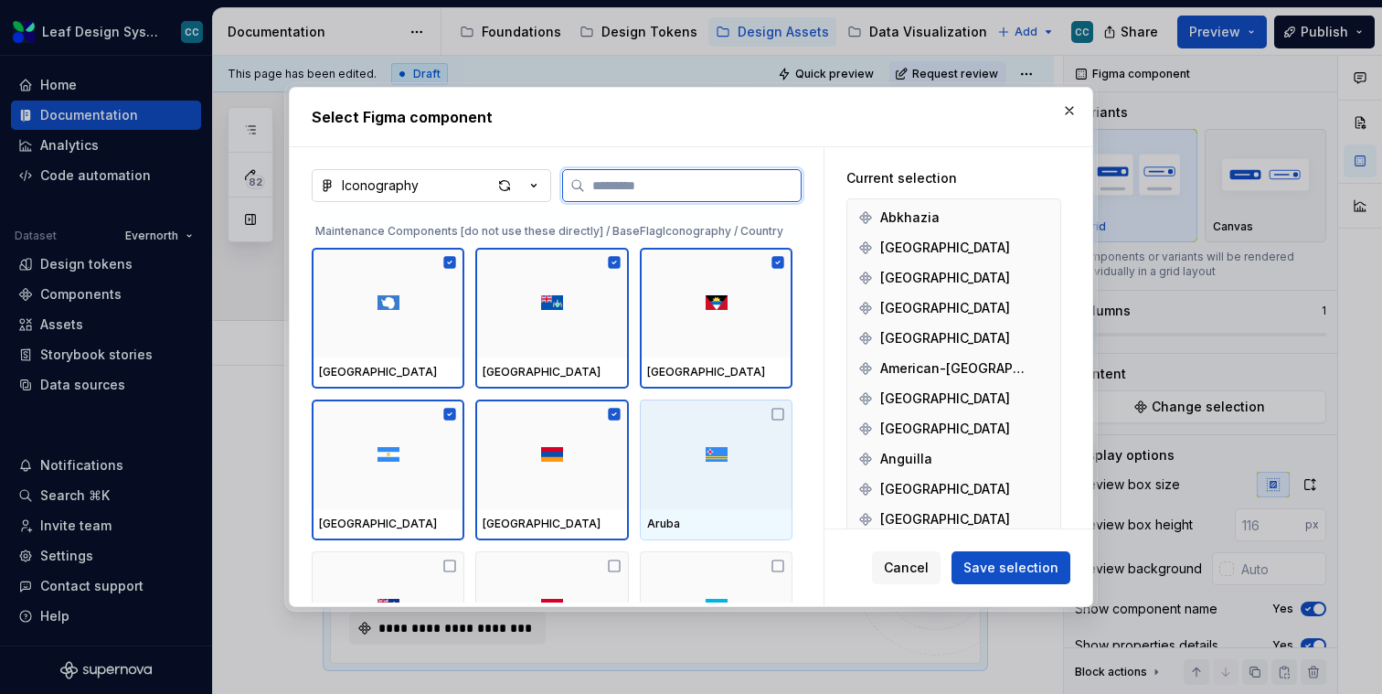
click at [699, 453] on div at bounding box center [716, 455] width 153 height 110
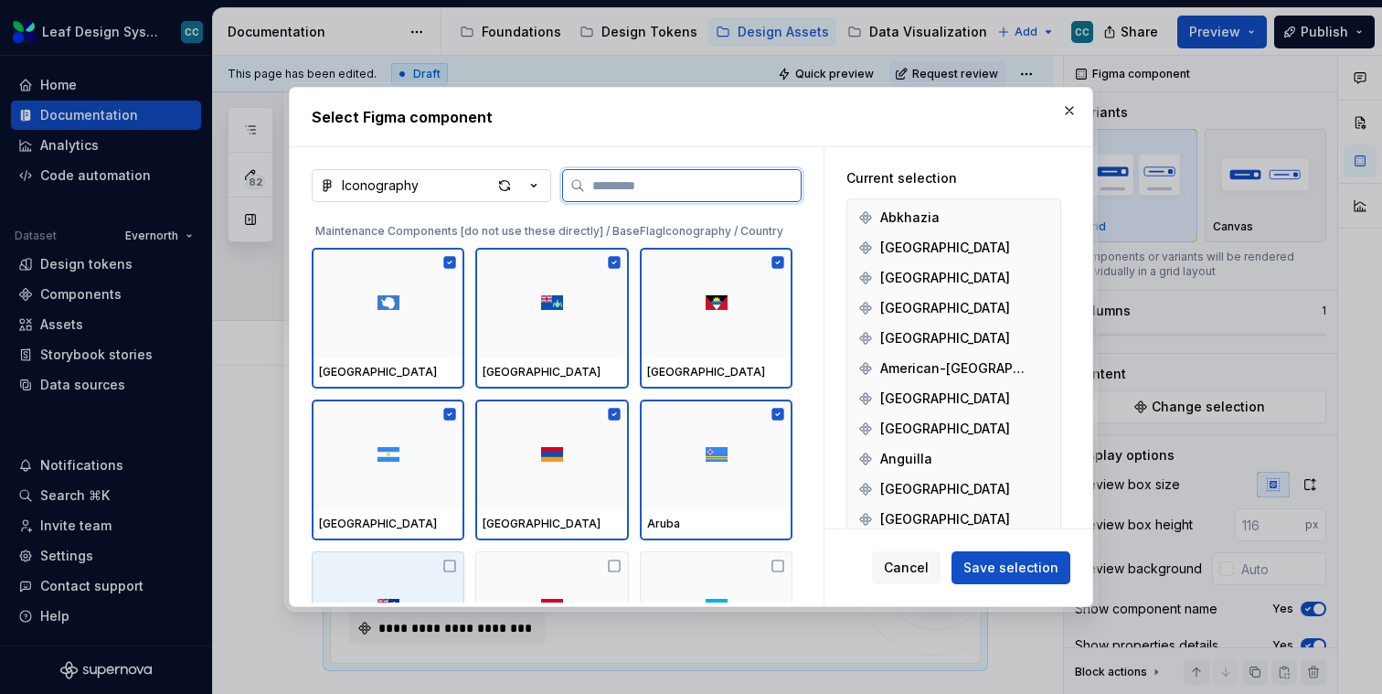
click at [396, 599] on img at bounding box center [389, 606] width 22 height 15
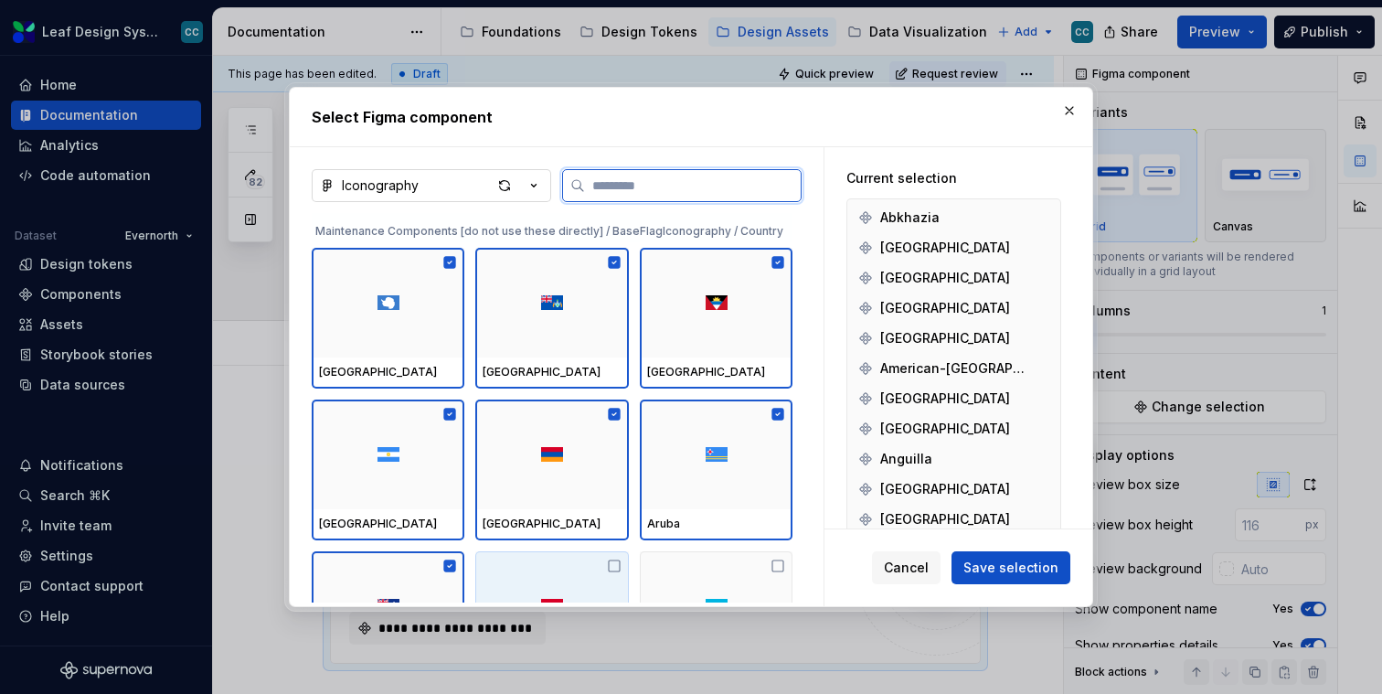
click at [608, 575] on div at bounding box center [551, 606] width 153 height 110
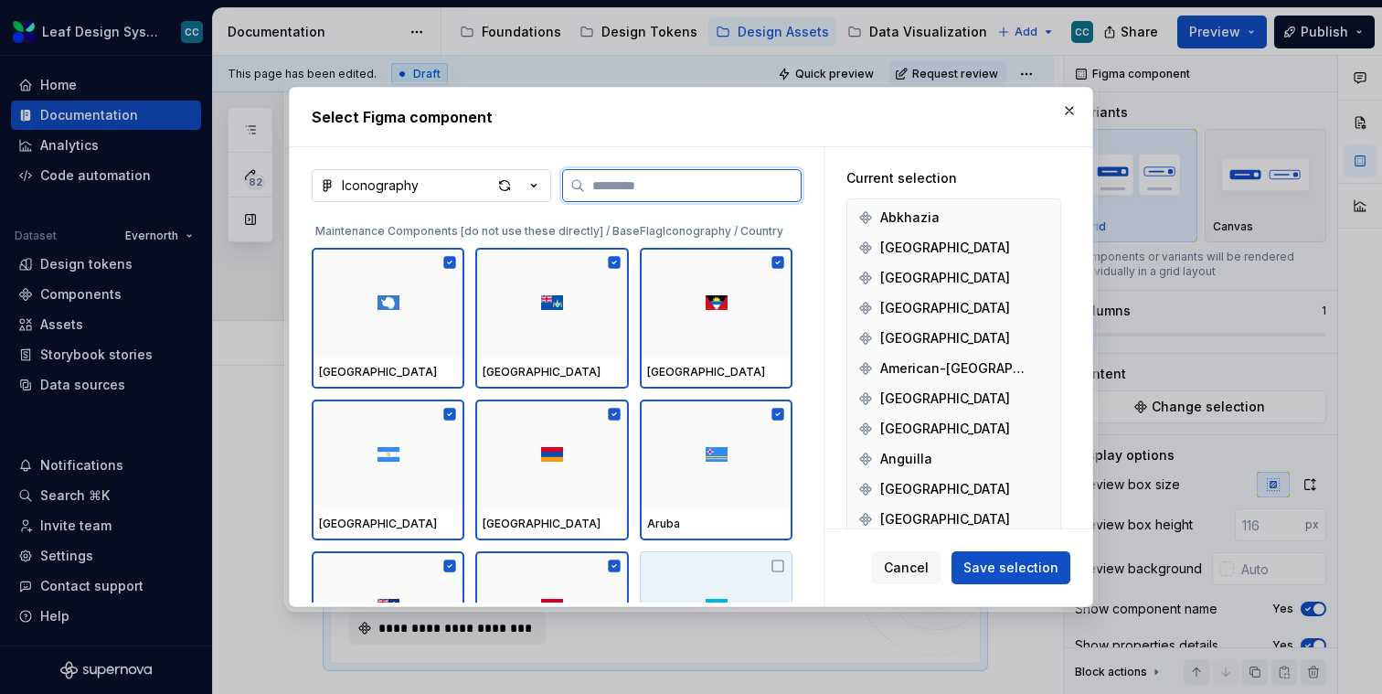
click at [727, 573] on div at bounding box center [716, 606] width 153 height 110
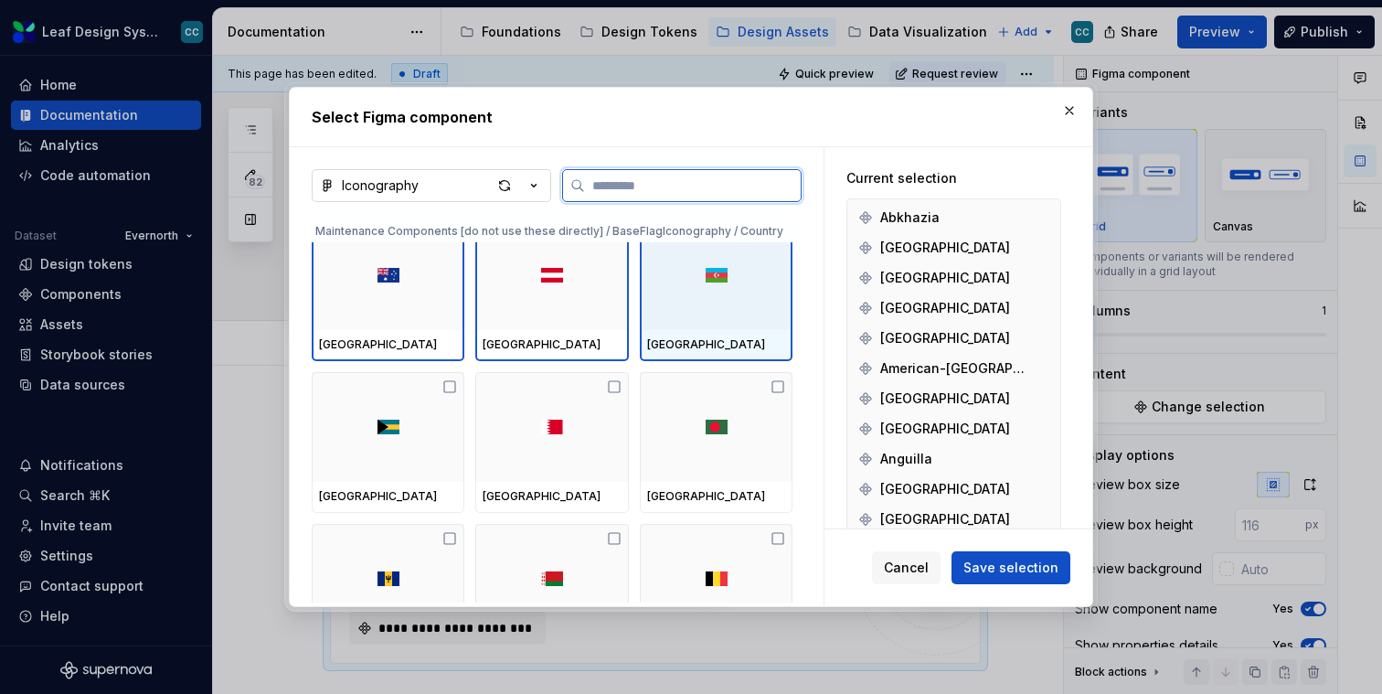
scroll to position [43853, 0]
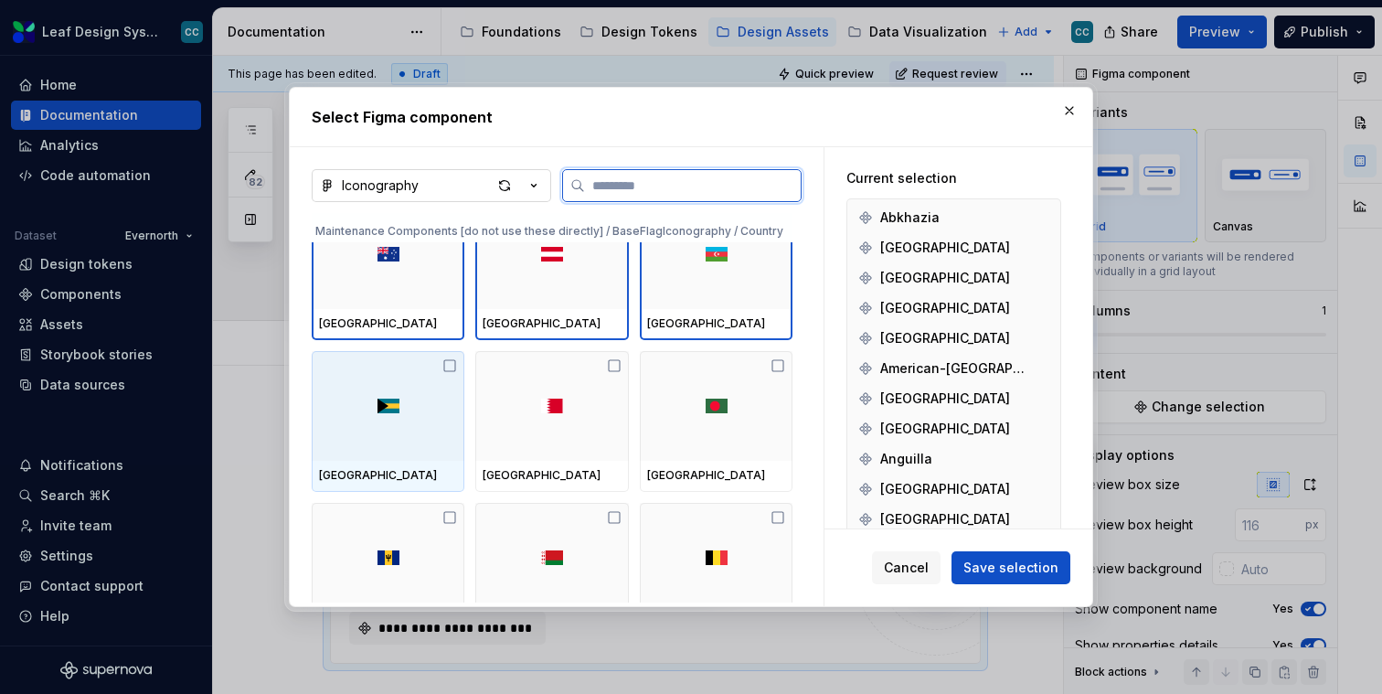
click at [397, 390] on div at bounding box center [388, 406] width 153 height 110
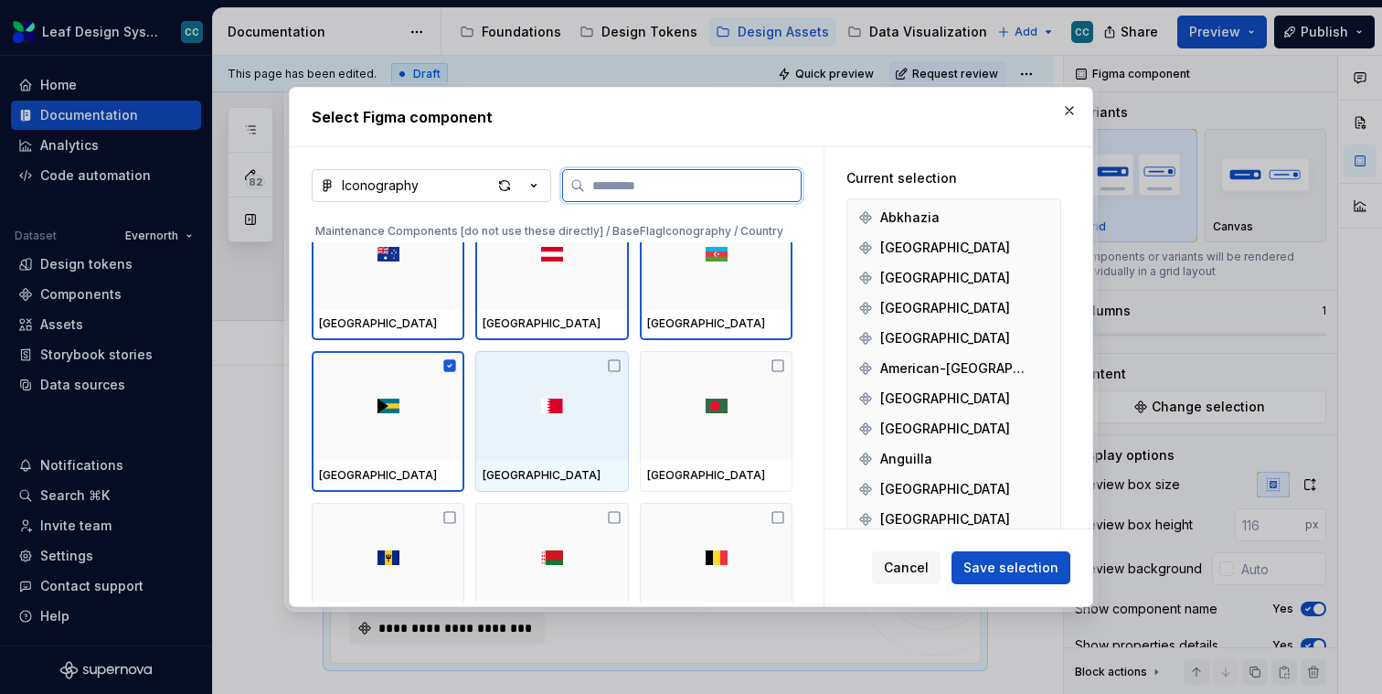
click at [570, 400] on div at bounding box center [551, 406] width 153 height 110
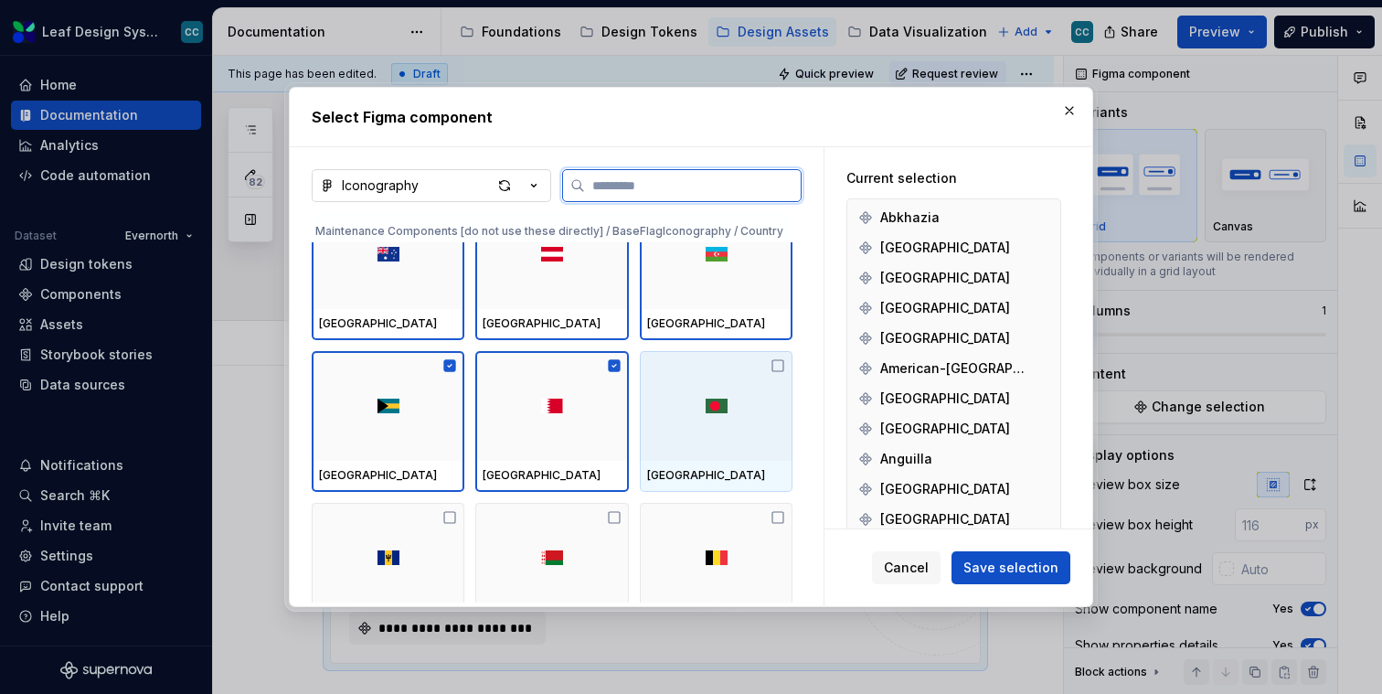
click at [721, 403] on img at bounding box center [717, 406] width 22 height 15
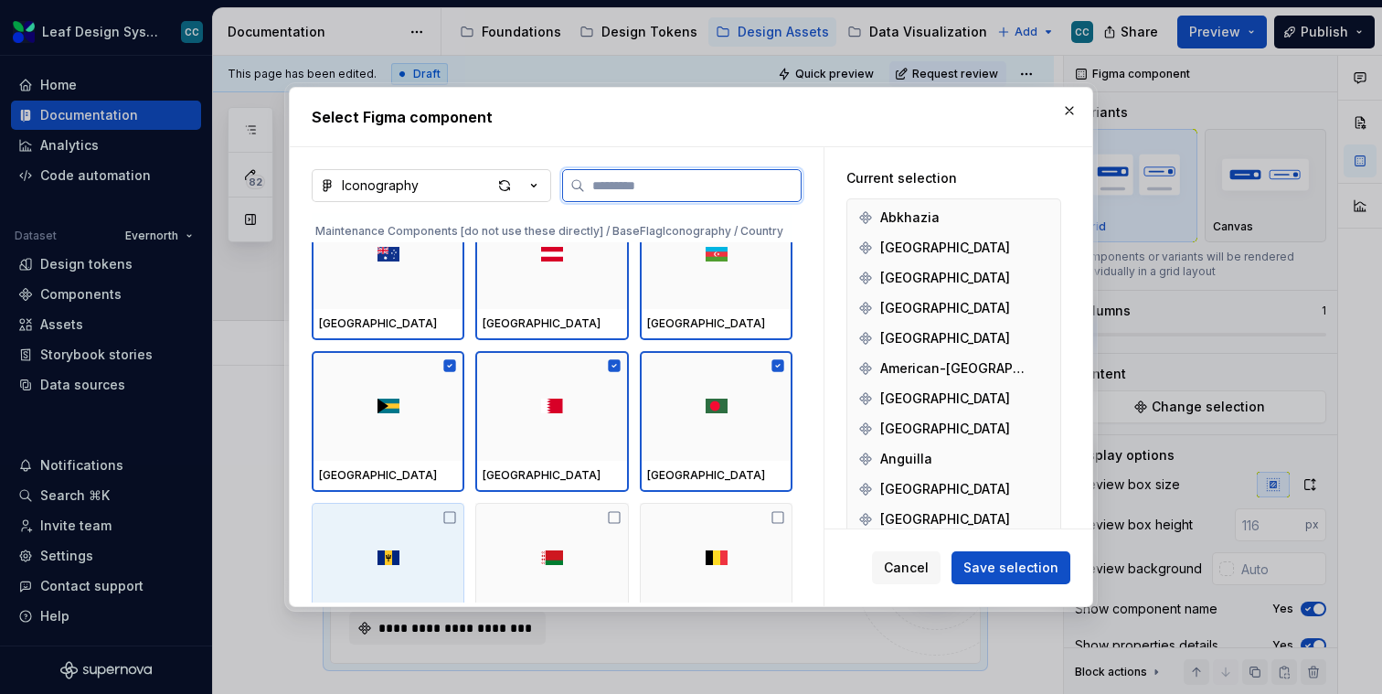
click at [430, 521] on div at bounding box center [388, 558] width 153 height 110
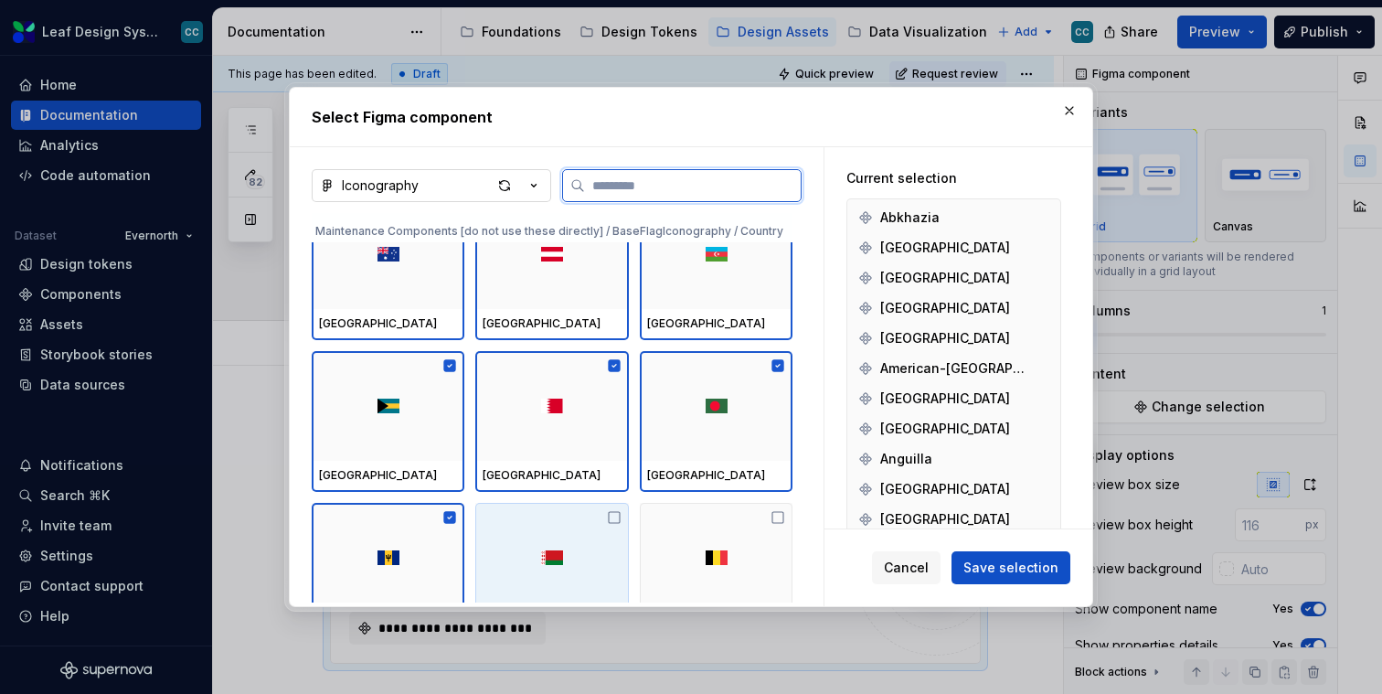
click at [605, 528] on div at bounding box center [551, 558] width 153 height 110
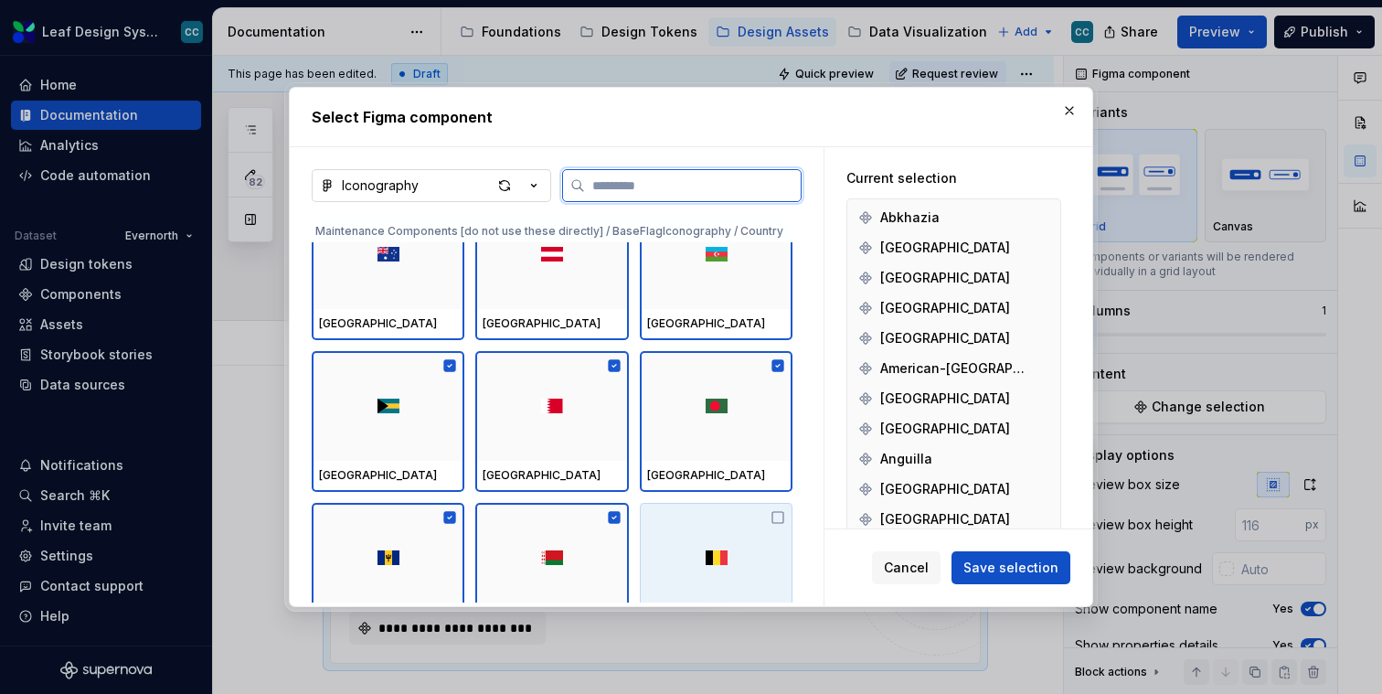
click at [705, 532] on div at bounding box center [716, 558] width 153 height 110
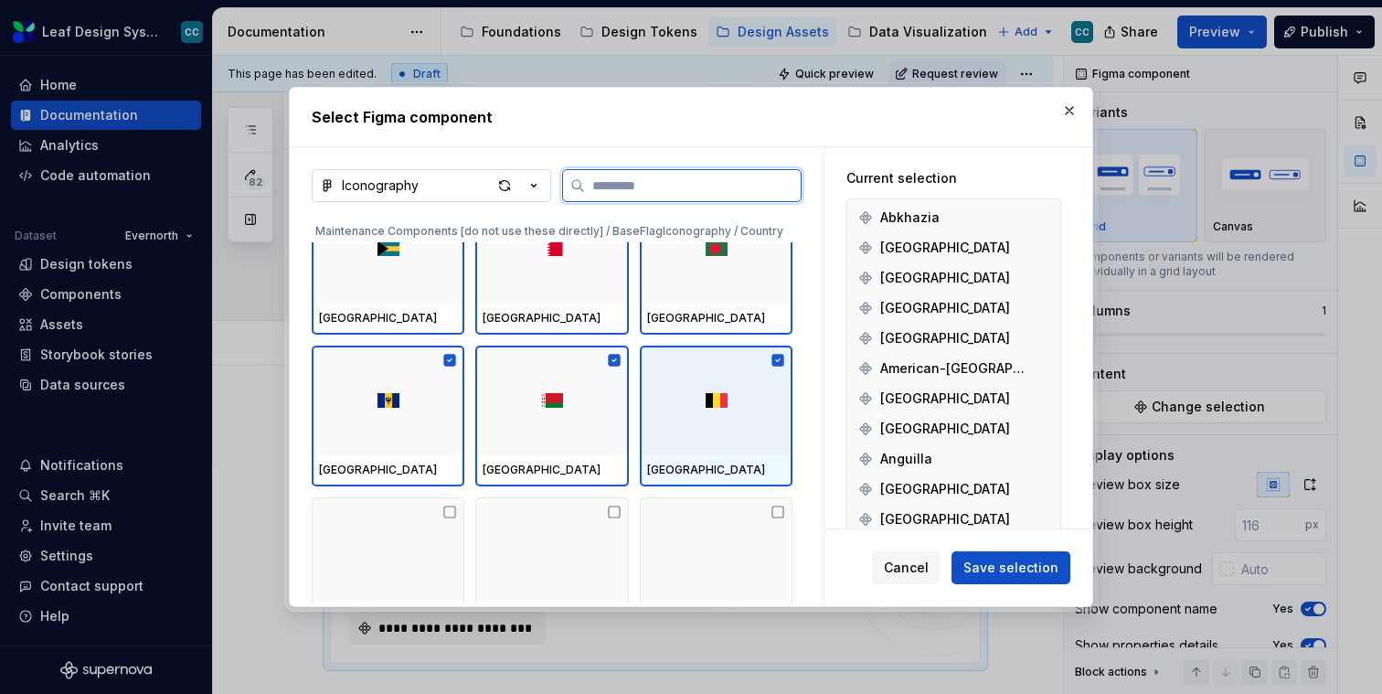
scroll to position [44013, 0]
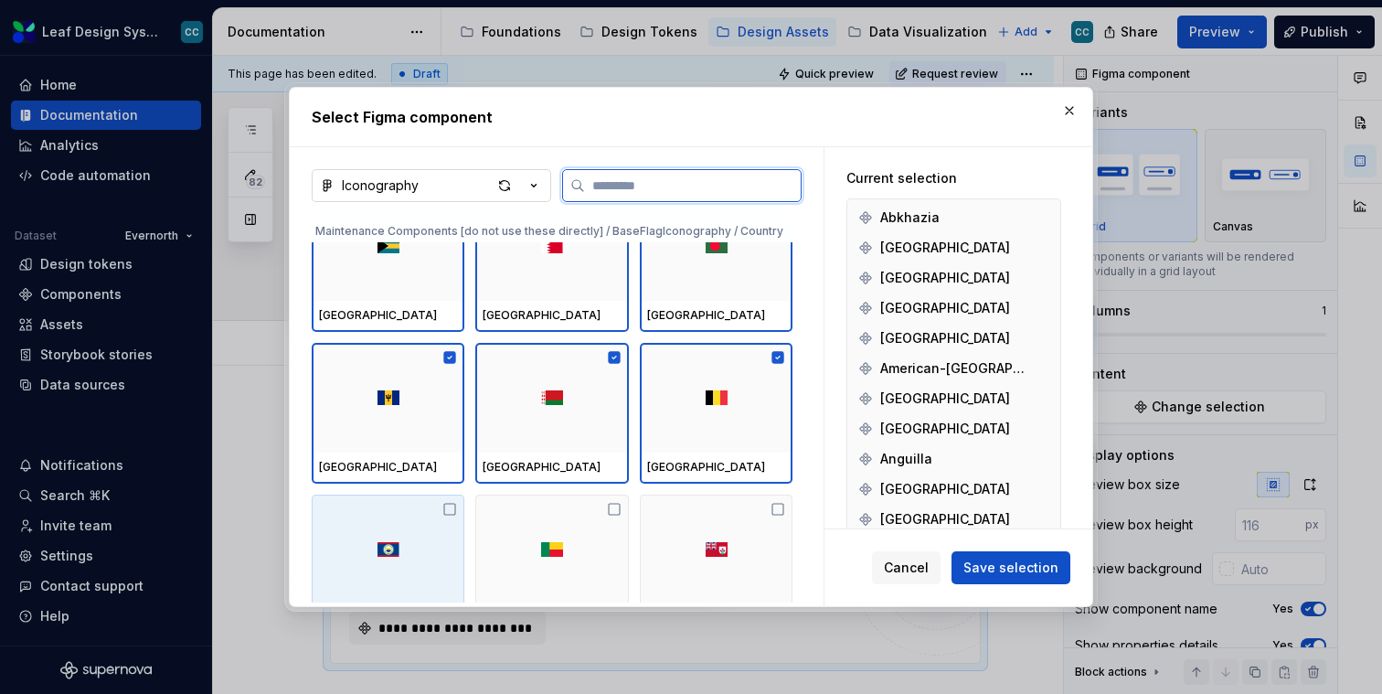
click at [330, 507] on div at bounding box center [388, 550] width 153 height 110
click at [554, 507] on div at bounding box center [551, 550] width 153 height 110
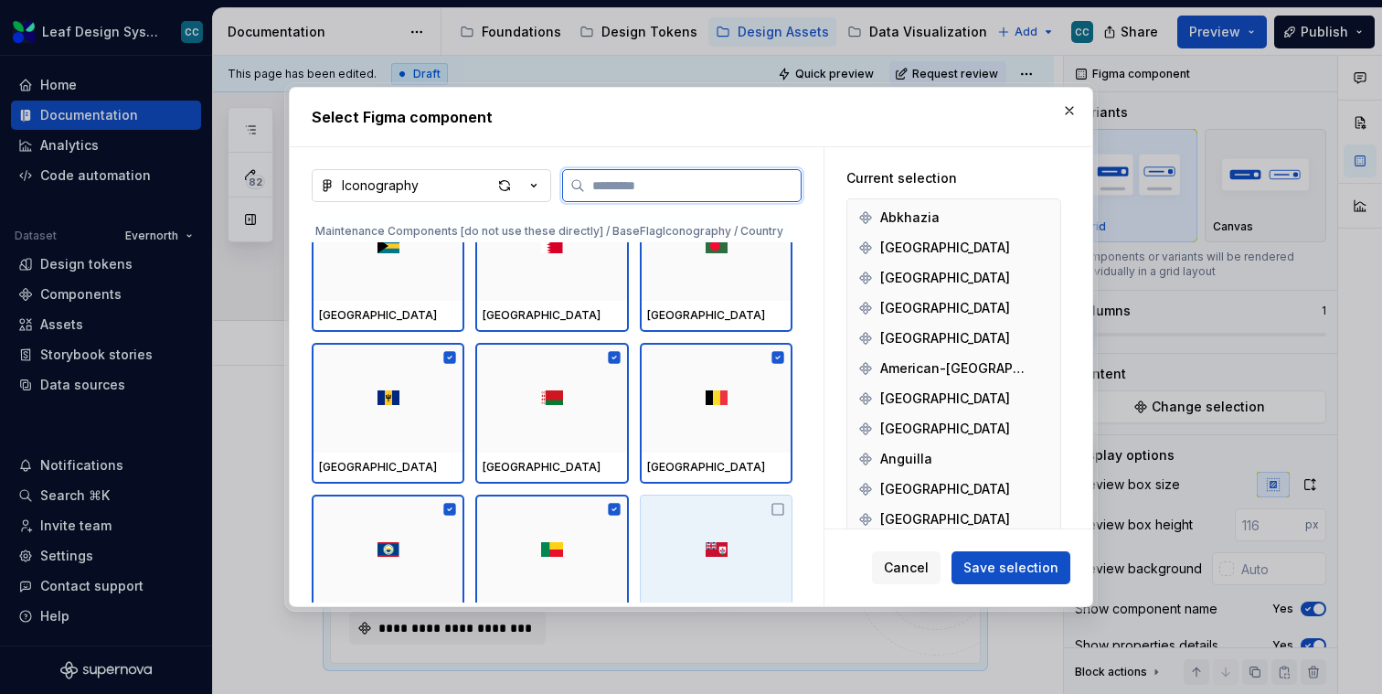
click at [720, 523] on div at bounding box center [716, 550] width 153 height 110
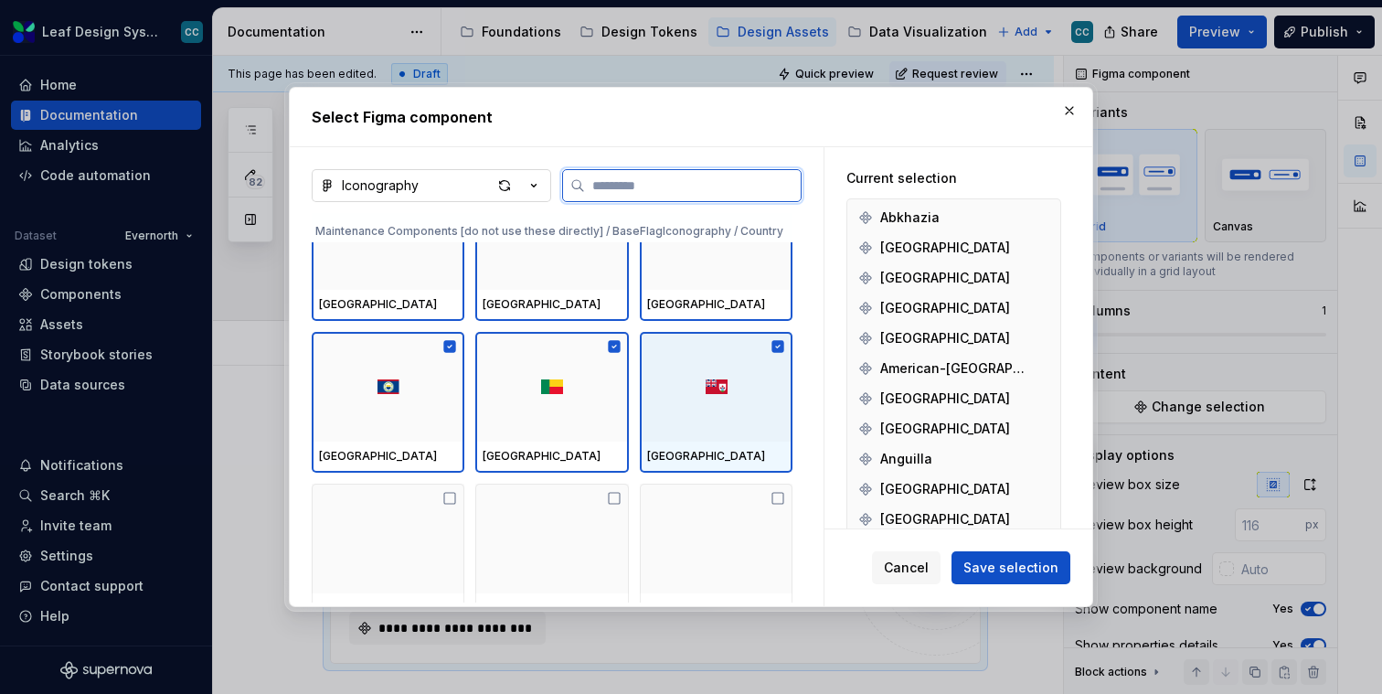
scroll to position [44189, 0]
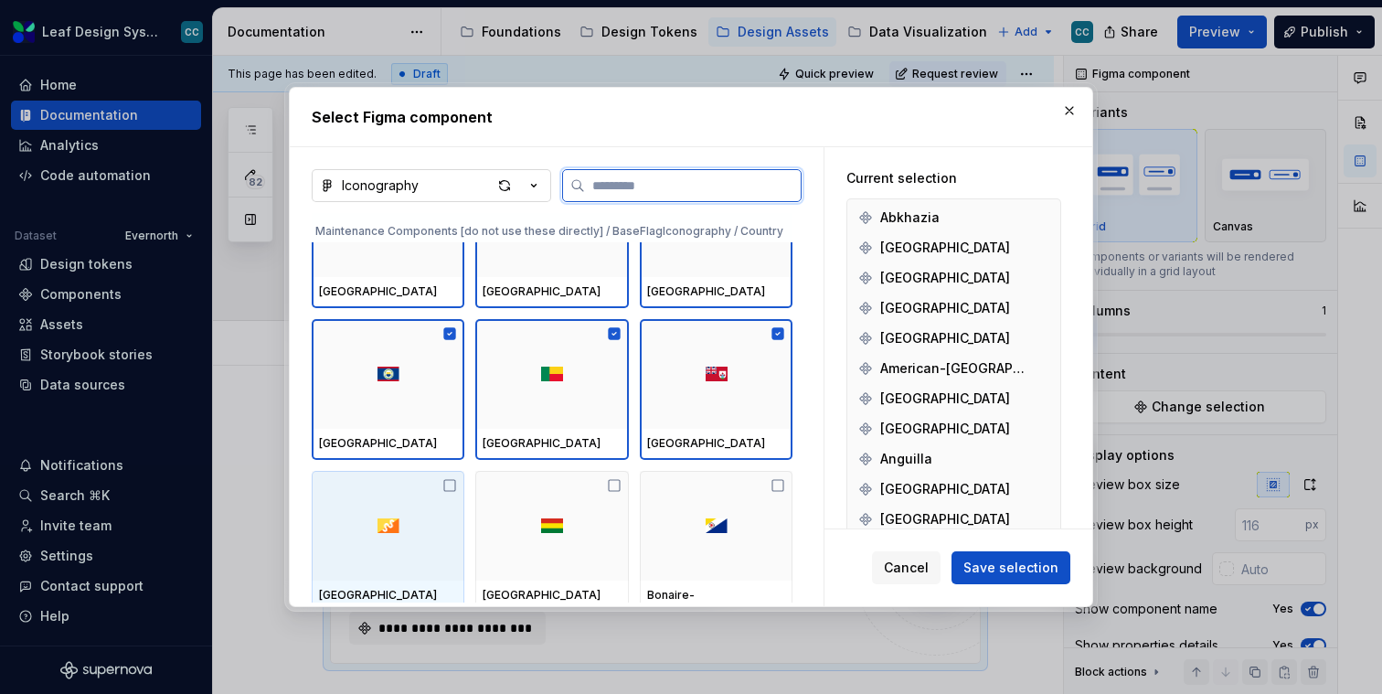
click at [366, 523] on div at bounding box center [388, 526] width 153 height 110
click at [544, 525] on div at bounding box center [551, 526] width 153 height 110
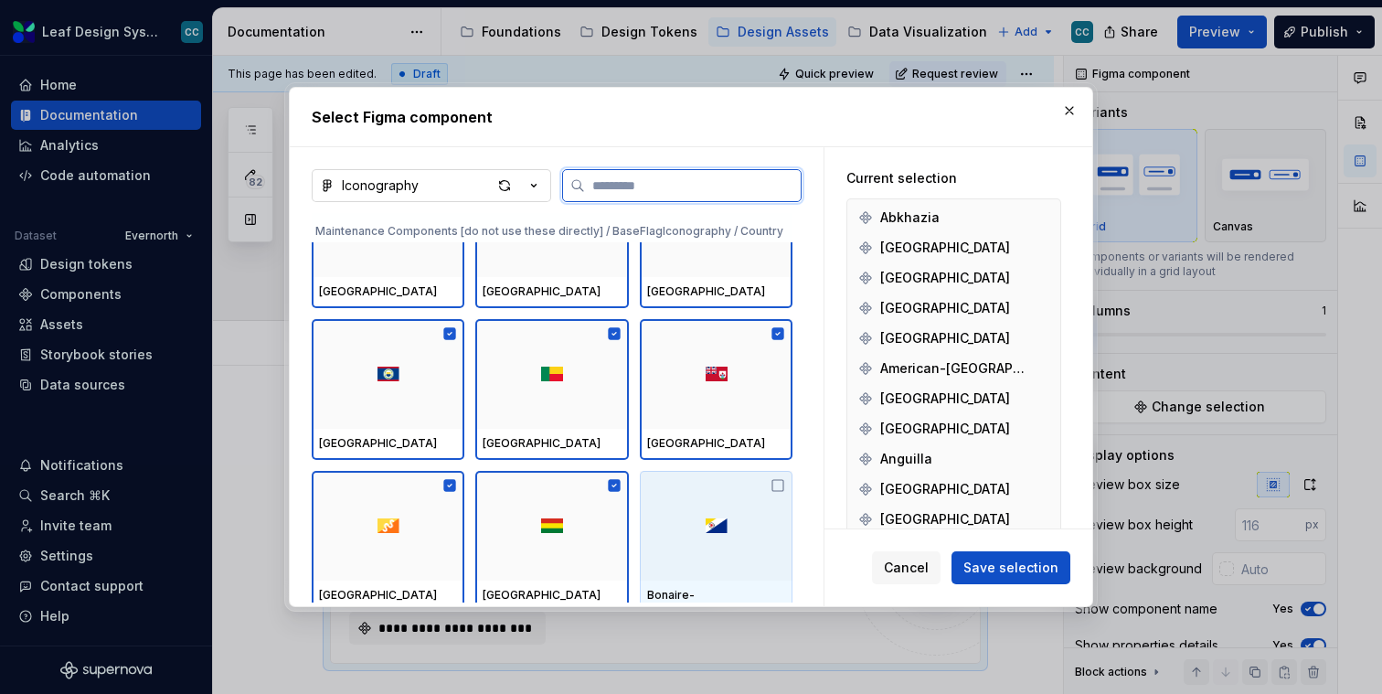
click at [701, 527] on div at bounding box center [716, 526] width 153 height 110
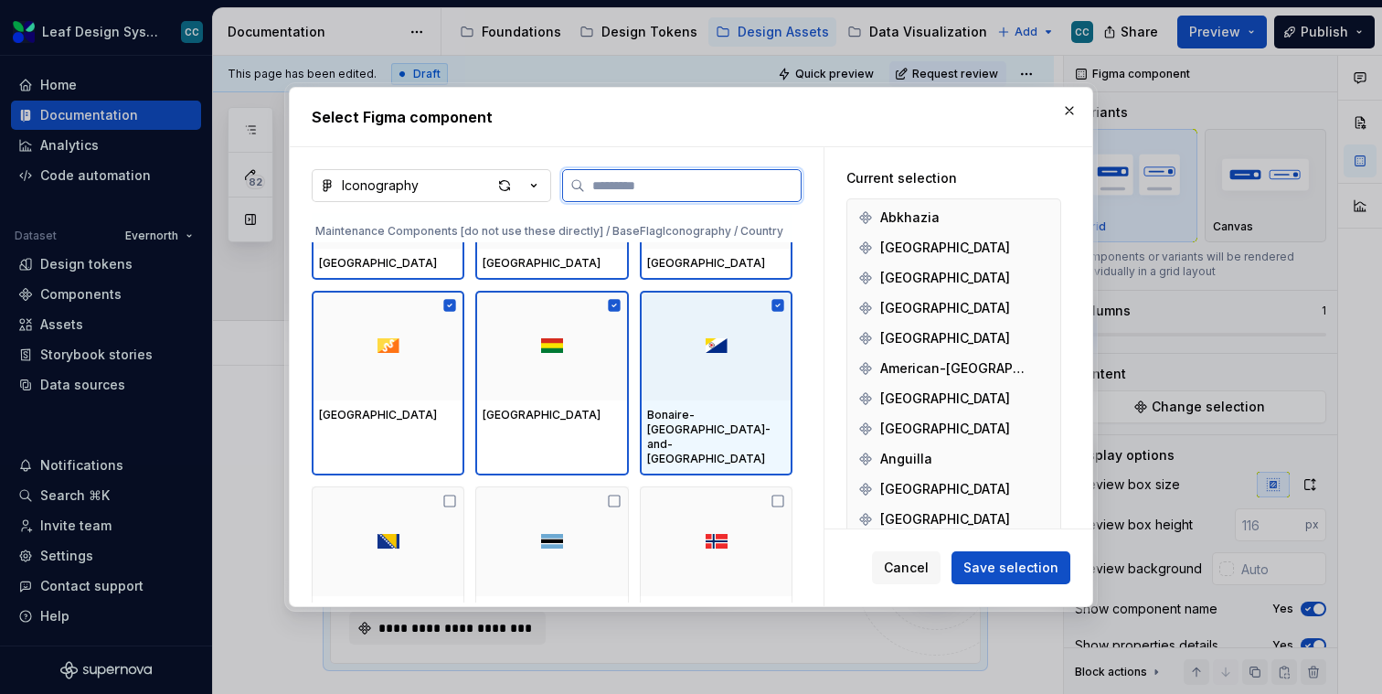
scroll to position [44330, 0]
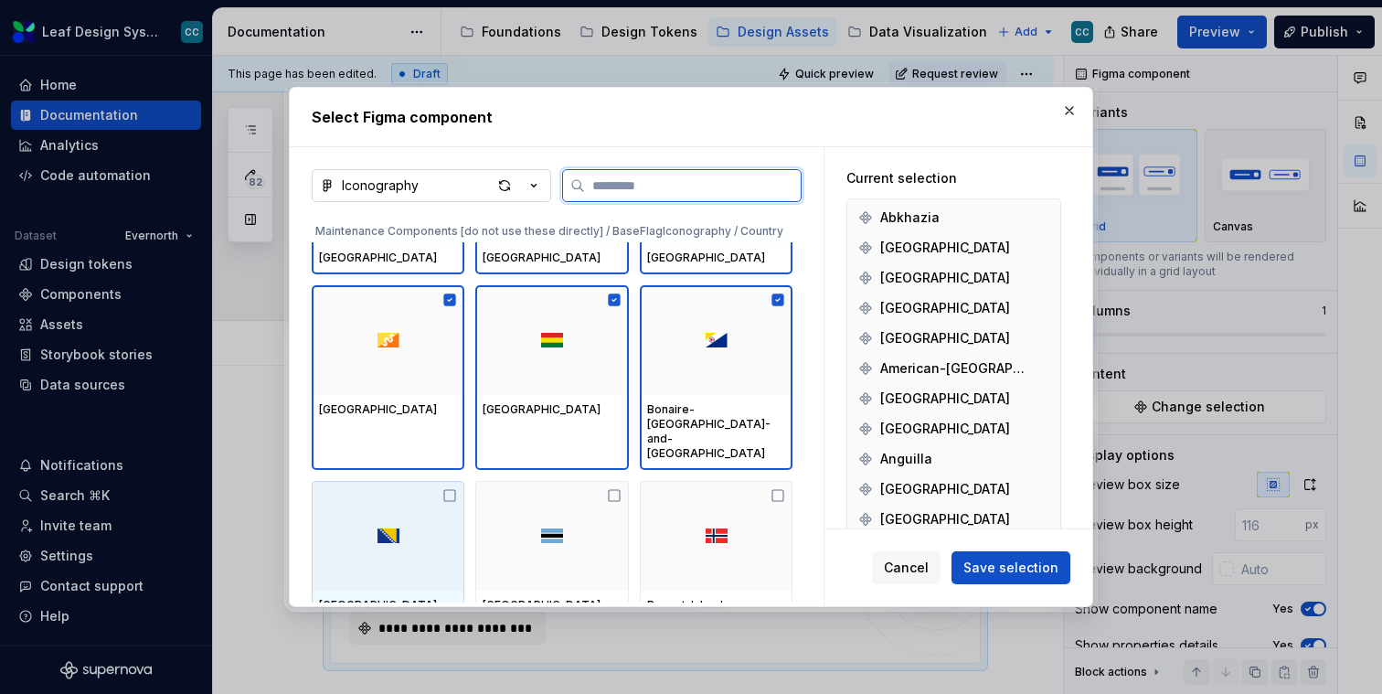
click at [354, 534] on div at bounding box center [388, 536] width 153 height 110
click at [528, 533] on div at bounding box center [551, 536] width 153 height 110
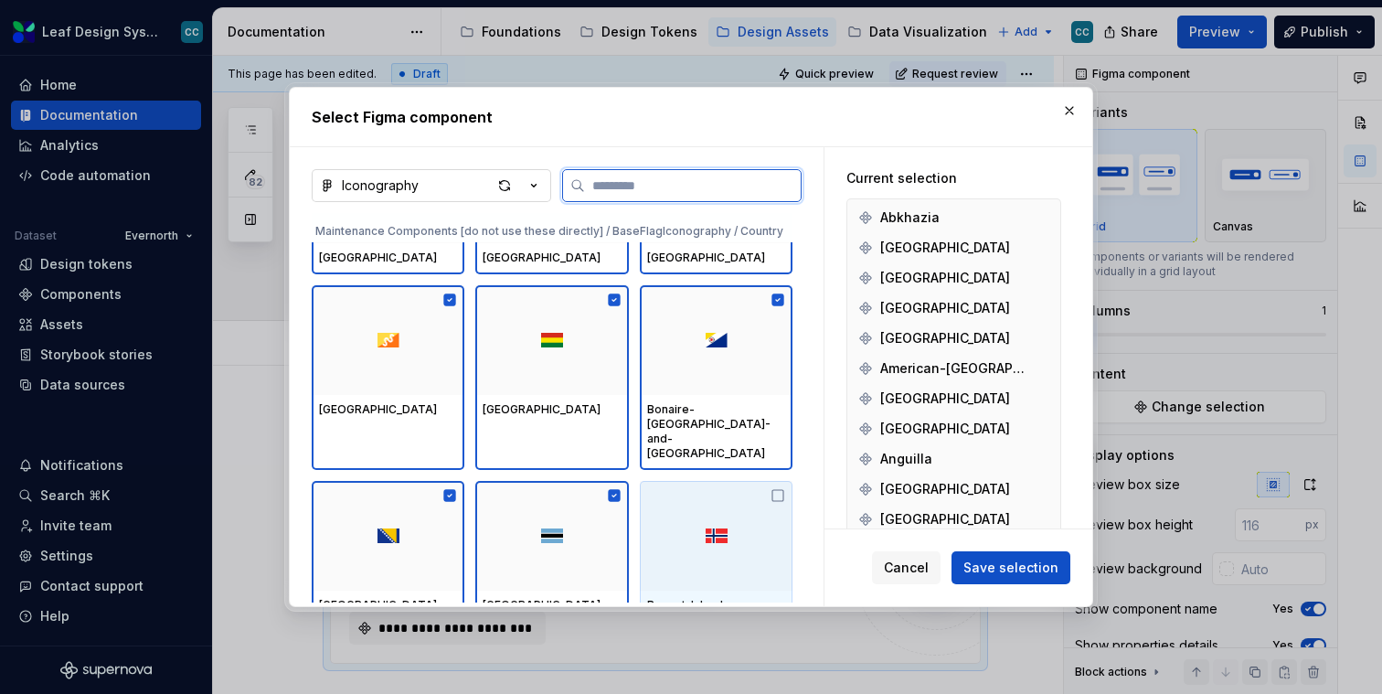
click at [720, 533] on div at bounding box center [716, 536] width 153 height 110
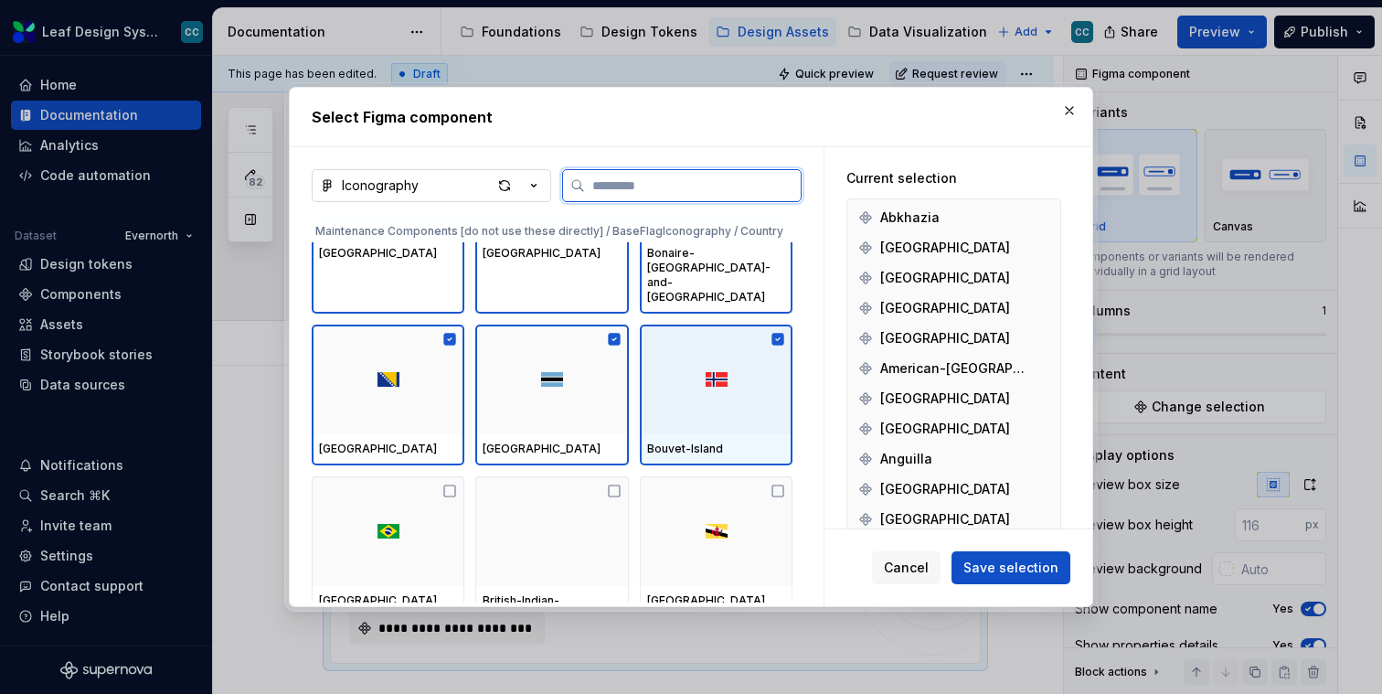
scroll to position [44489, 0]
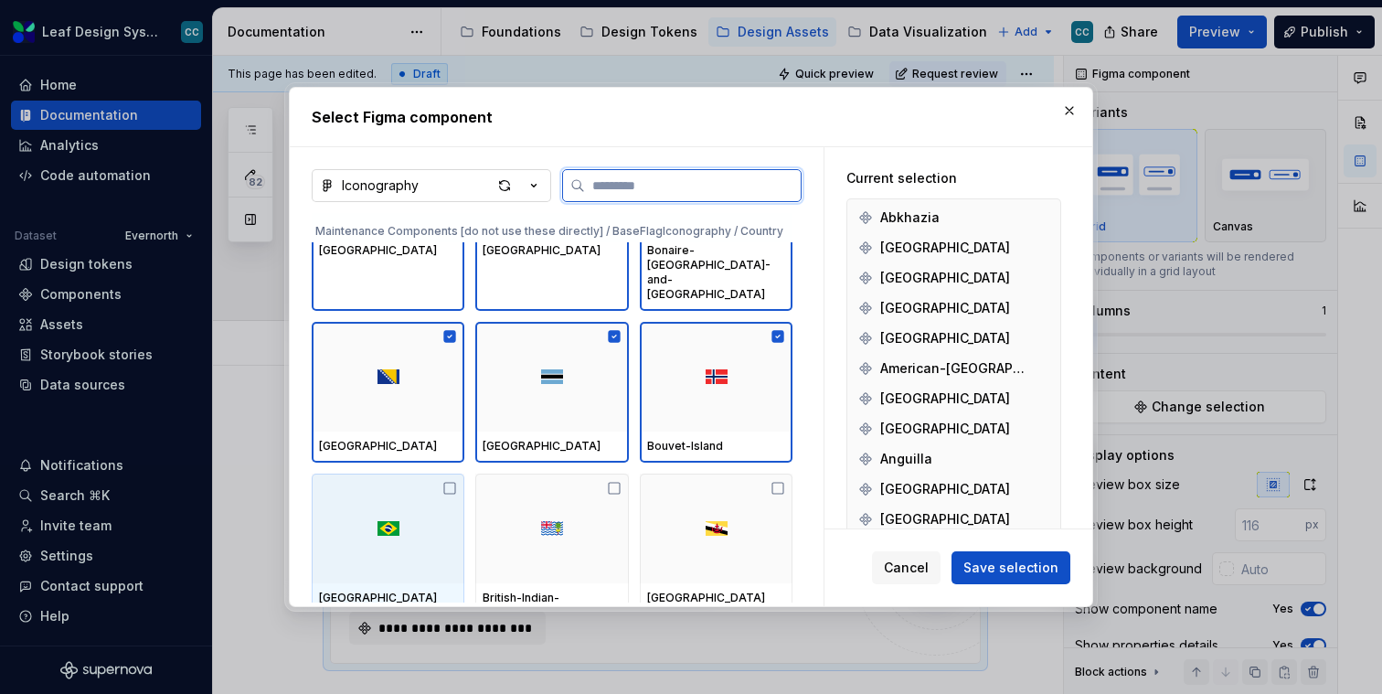
click at [407, 530] on div at bounding box center [388, 529] width 153 height 110
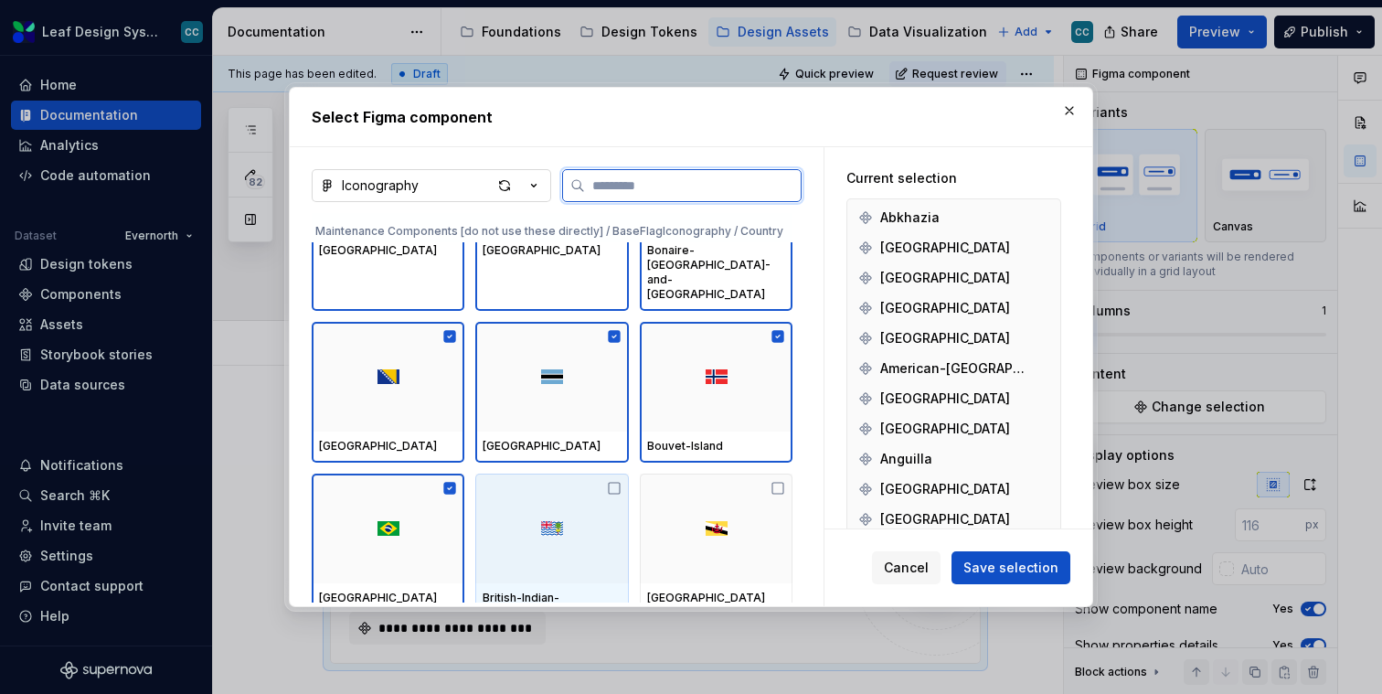
click at [536, 531] on div at bounding box center [551, 529] width 153 height 110
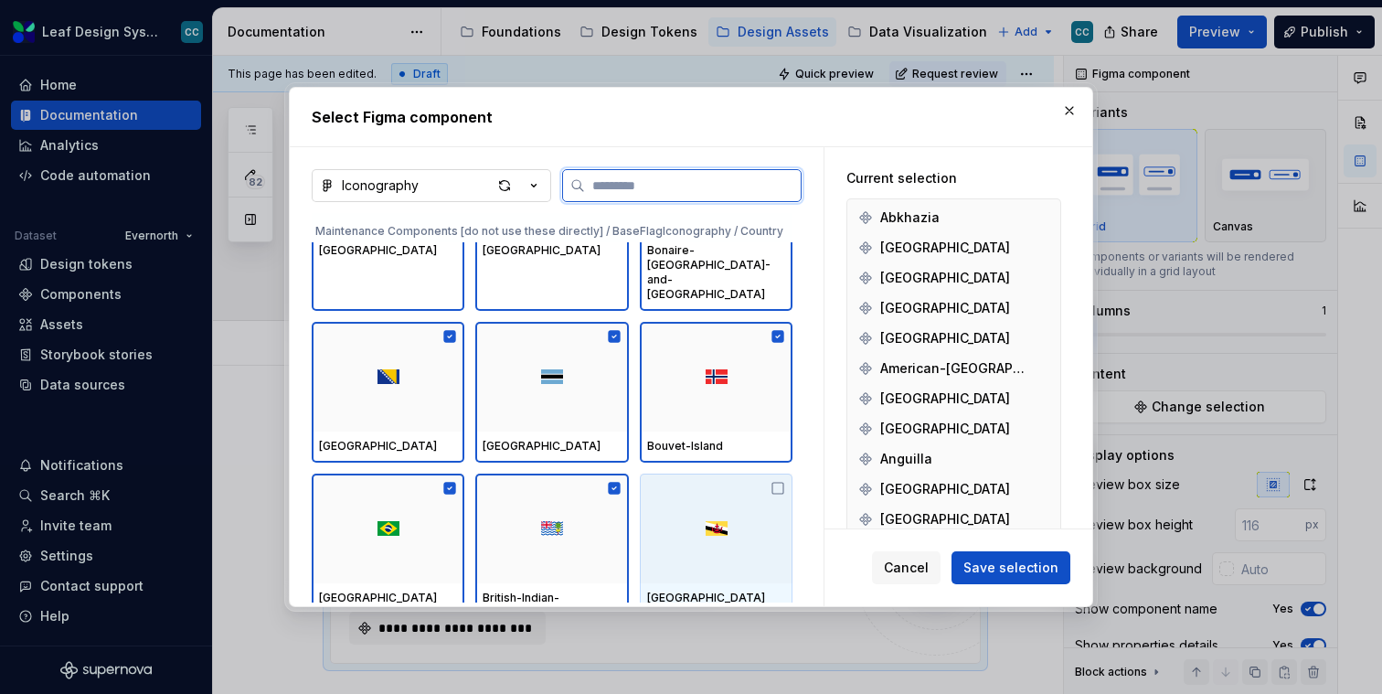
click at [696, 520] on div at bounding box center [716, 529] width 153 height 110
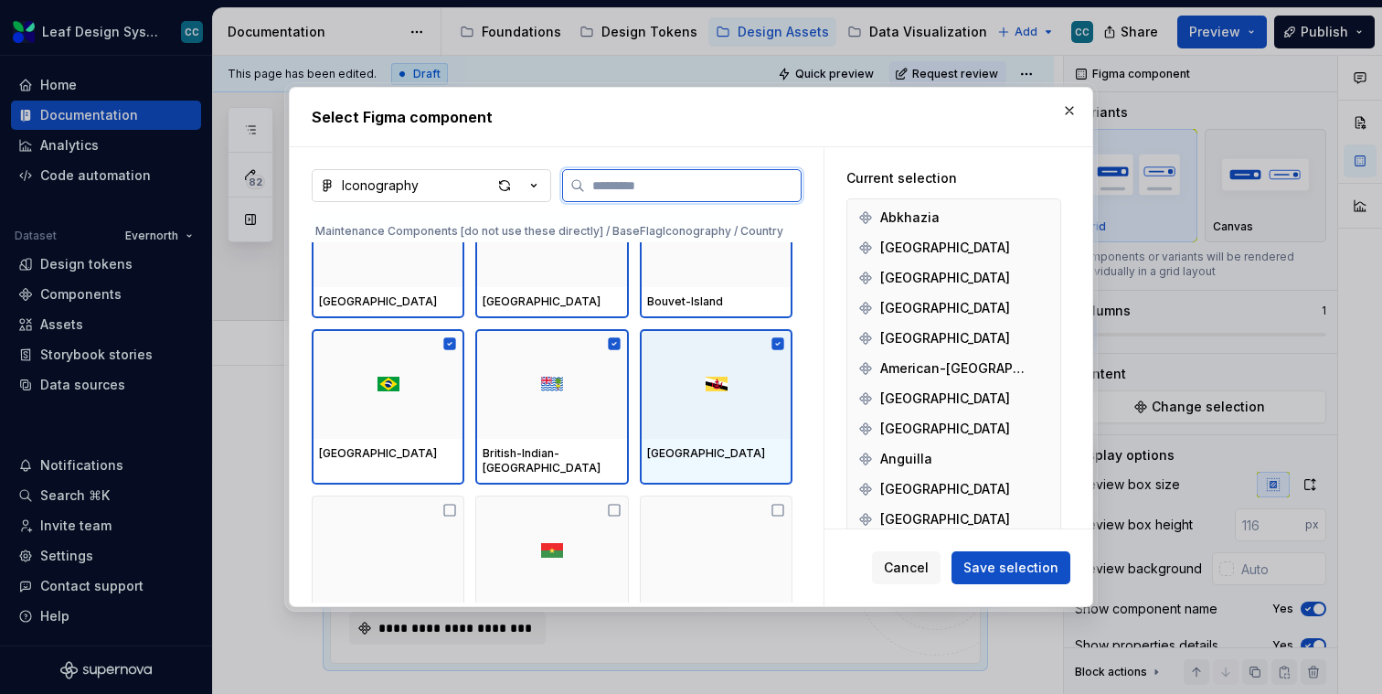
scroll to position [44668, 0]
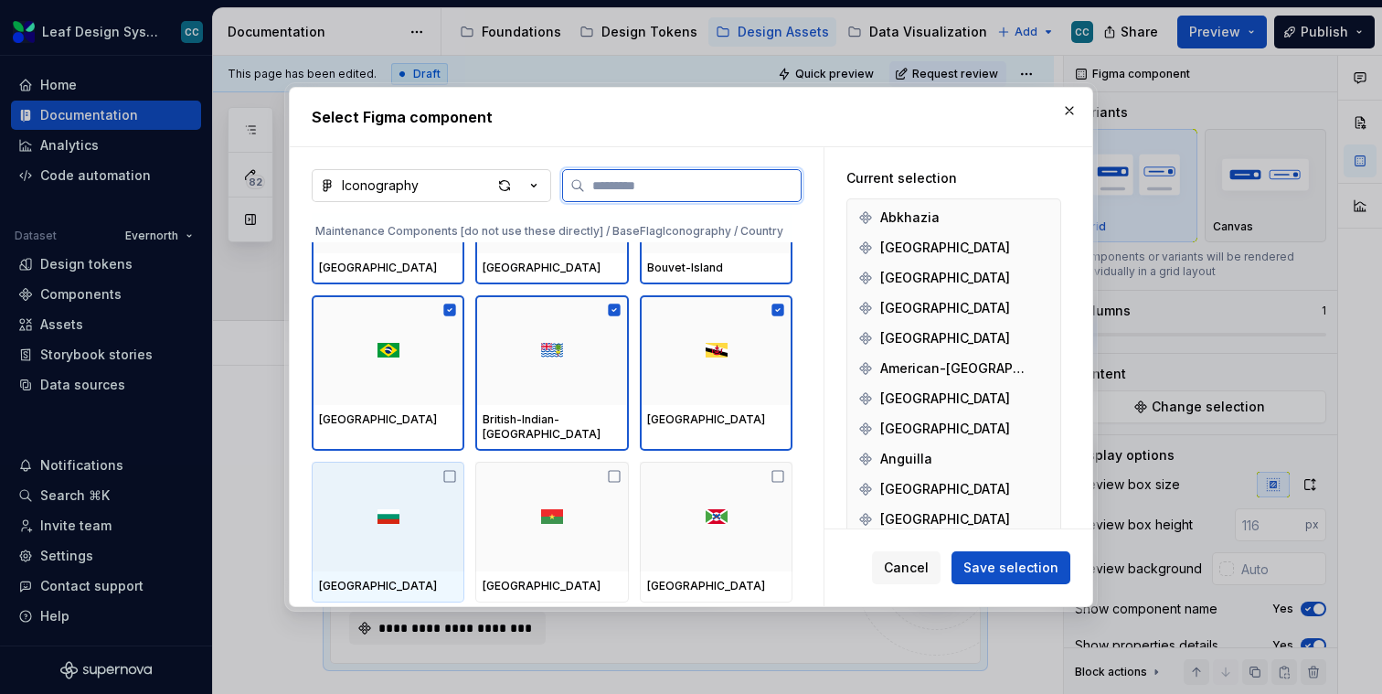
click at [378, 533] on div at bounding box center [388, 517] width 153 height 110
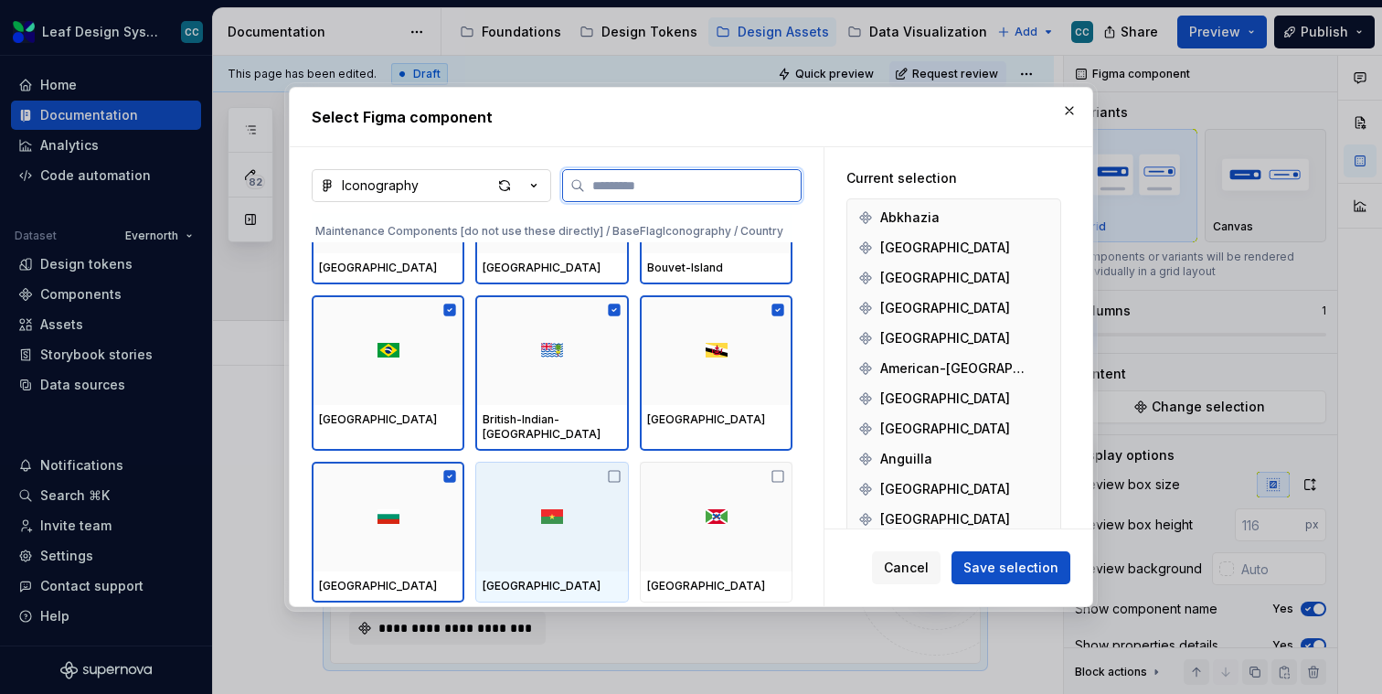
click at [554, 534] on div at bounding box center [551, 517] width 153 height 110
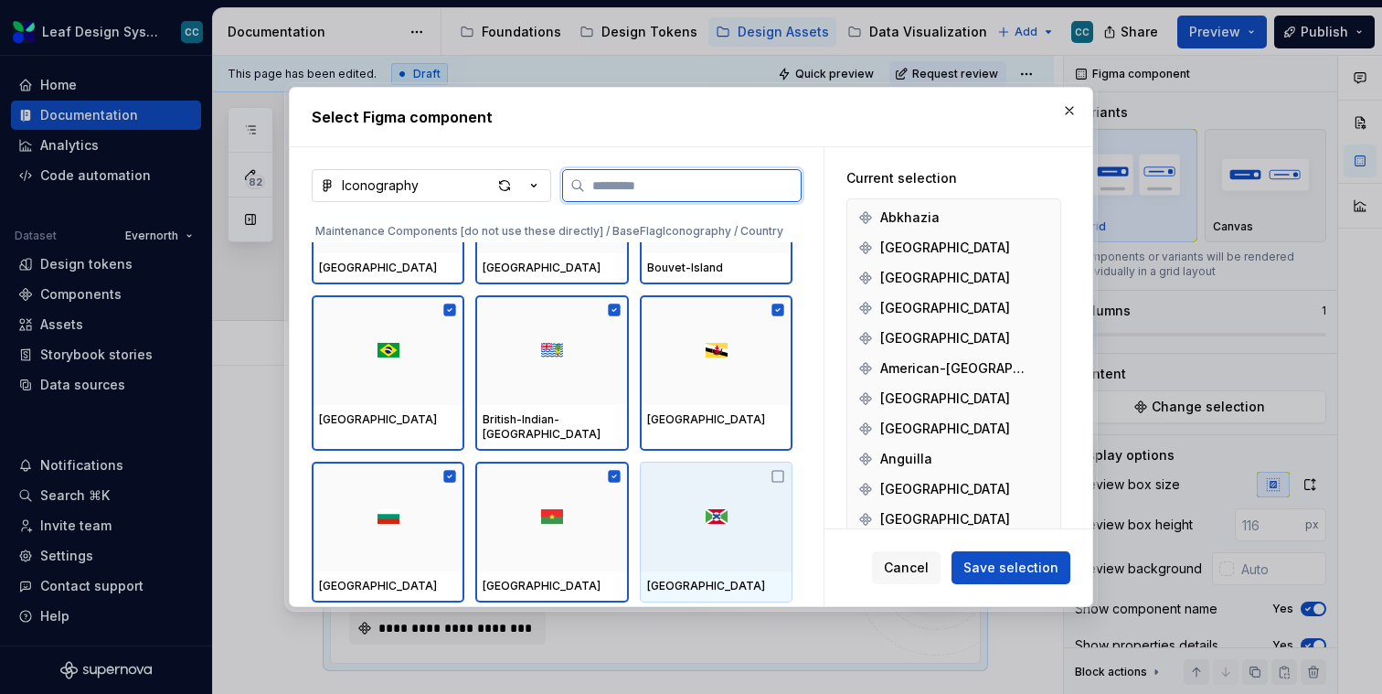
click at [711, 530] on div at bounding box center [716, 517] width 153 height 110
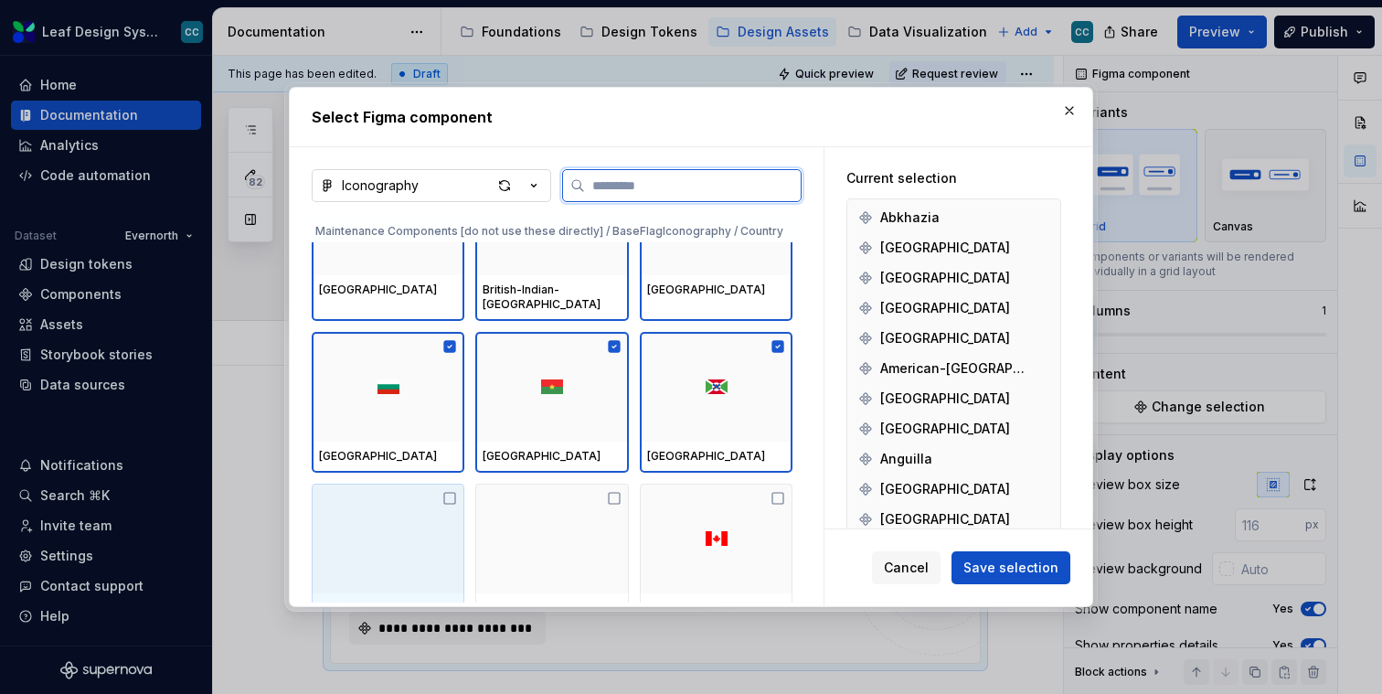
click at [381, 519] on div at bounding box center [388, 539] width 153 height 110
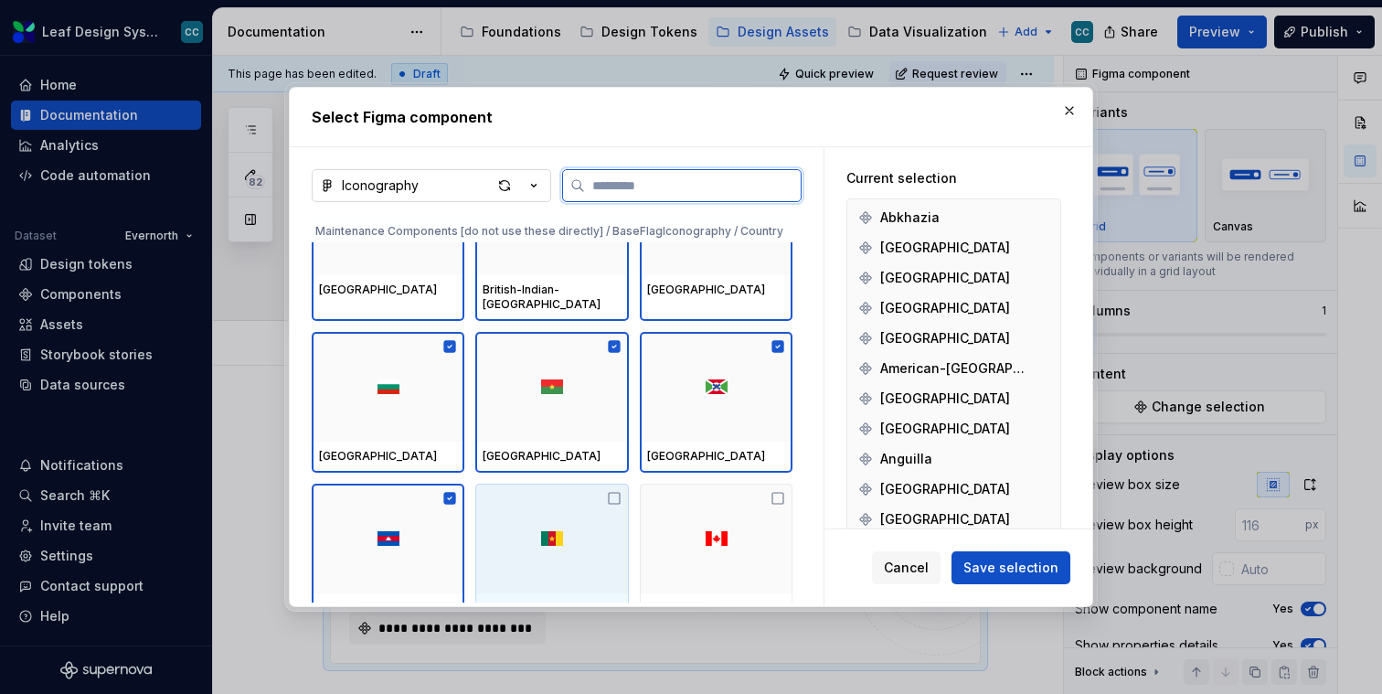
click at [564, 519] on div at bounding box center [551, 539] width 153 height 110
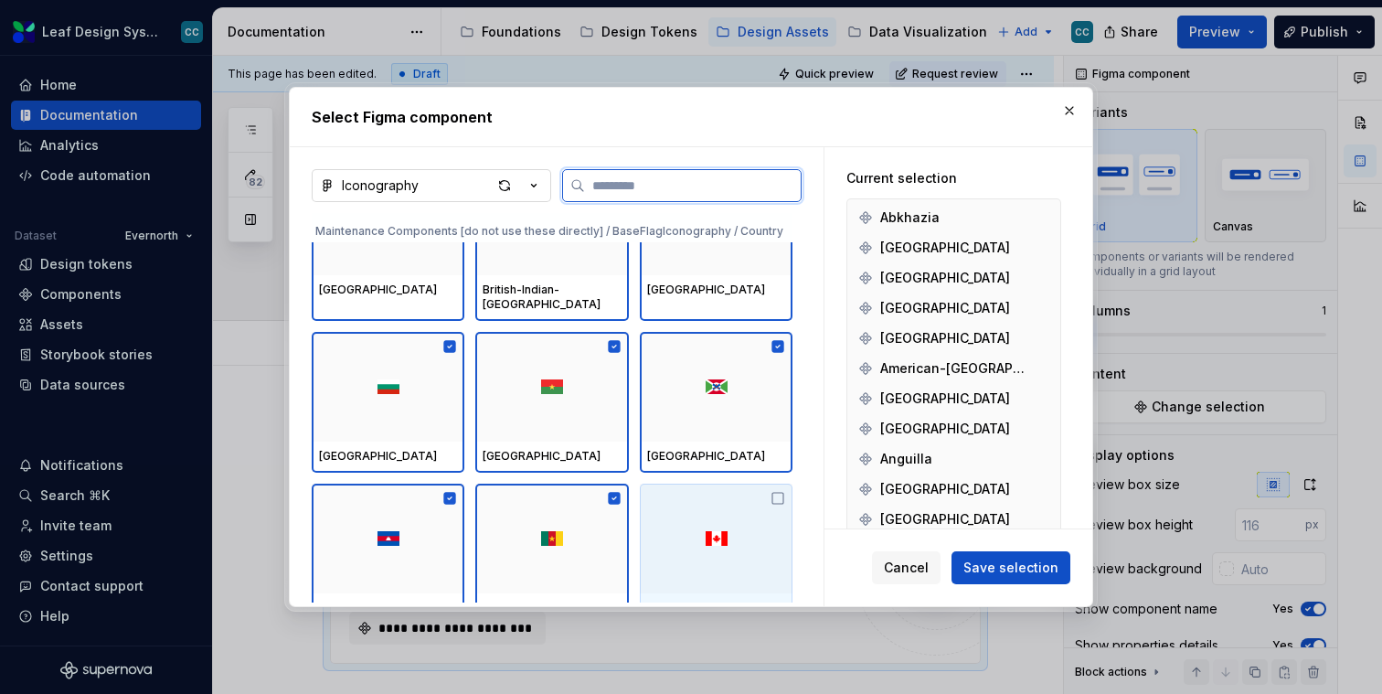
click at [729, 523] on div at bounding box center [716, 539] width 153 height 110
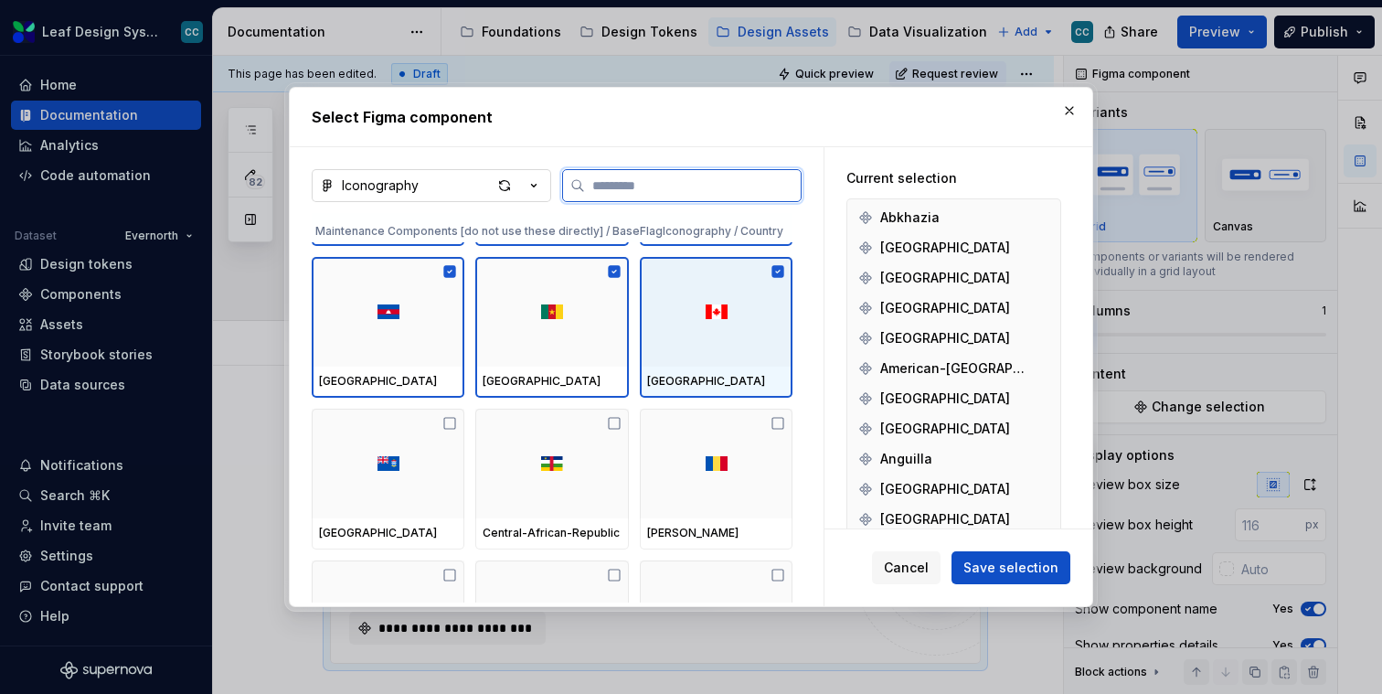
scroll to position [45015, 0]
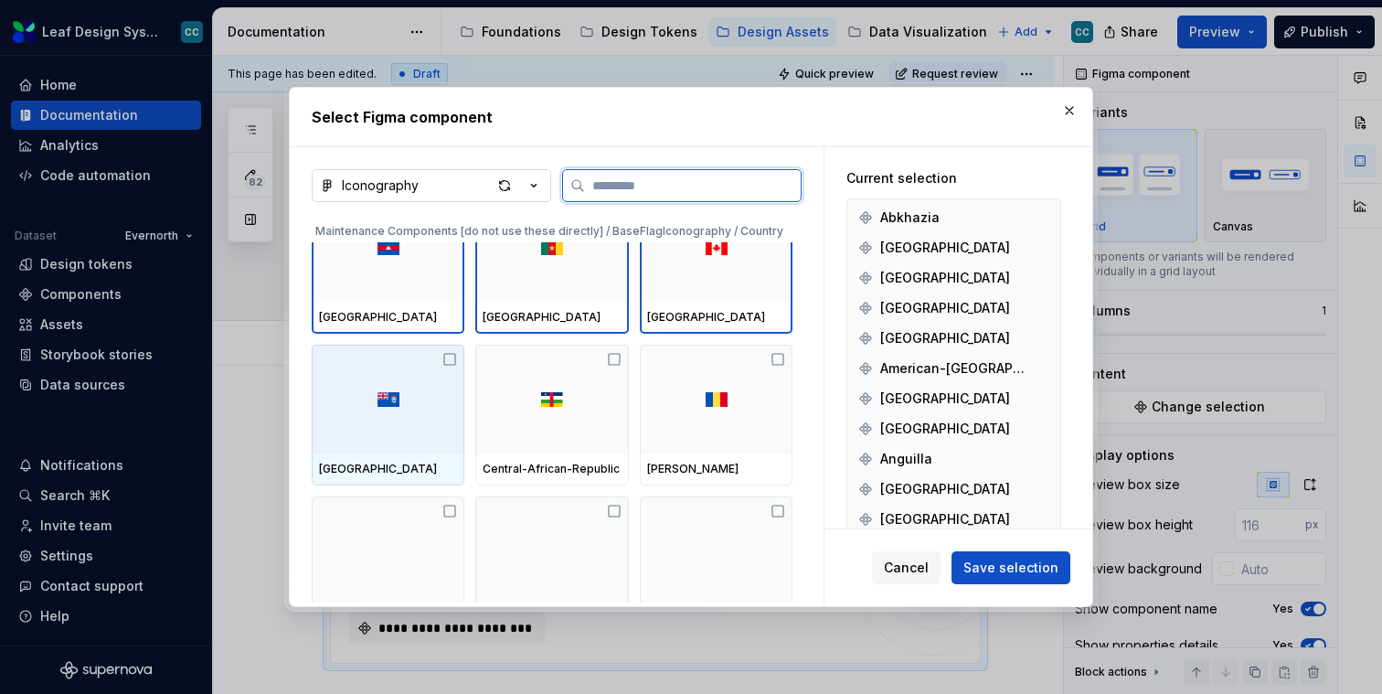
click at [424, 404] on div at bounding box center [388, 400] width 153 height 110
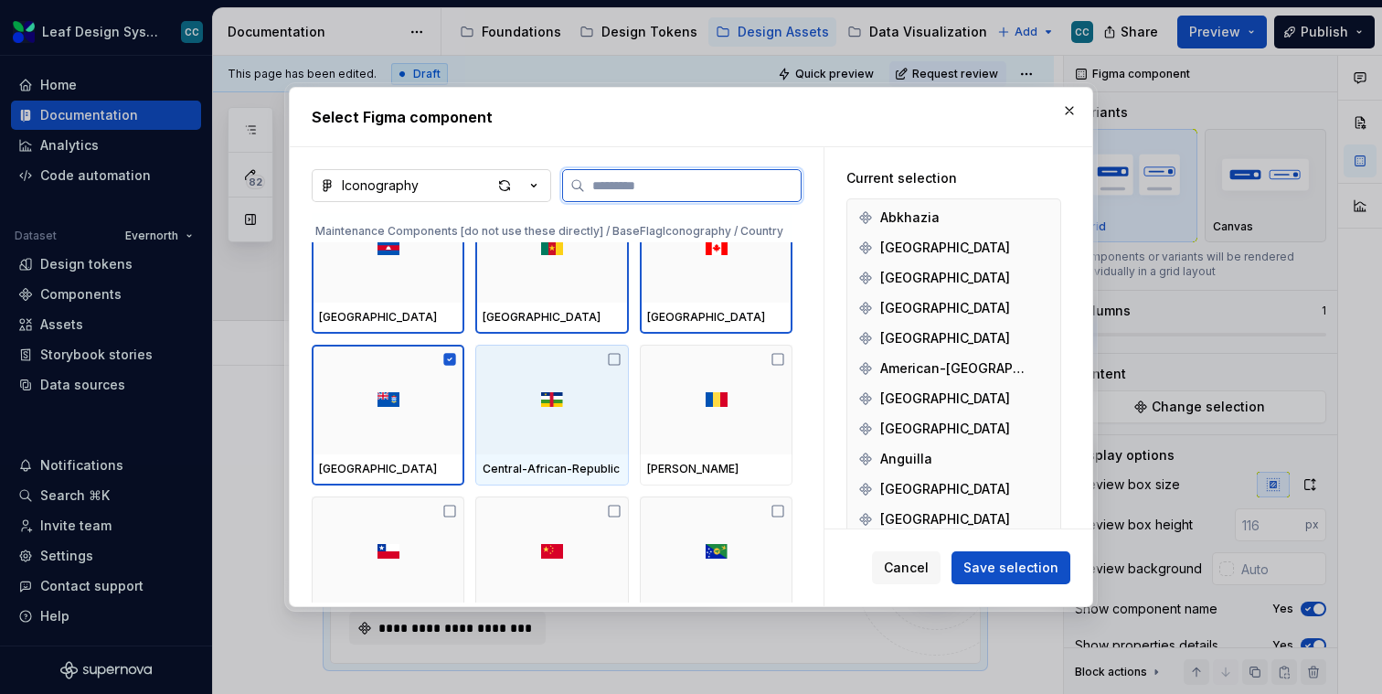
click at [560, 408] on div at bounding box center [551, 400] width 153 height 110
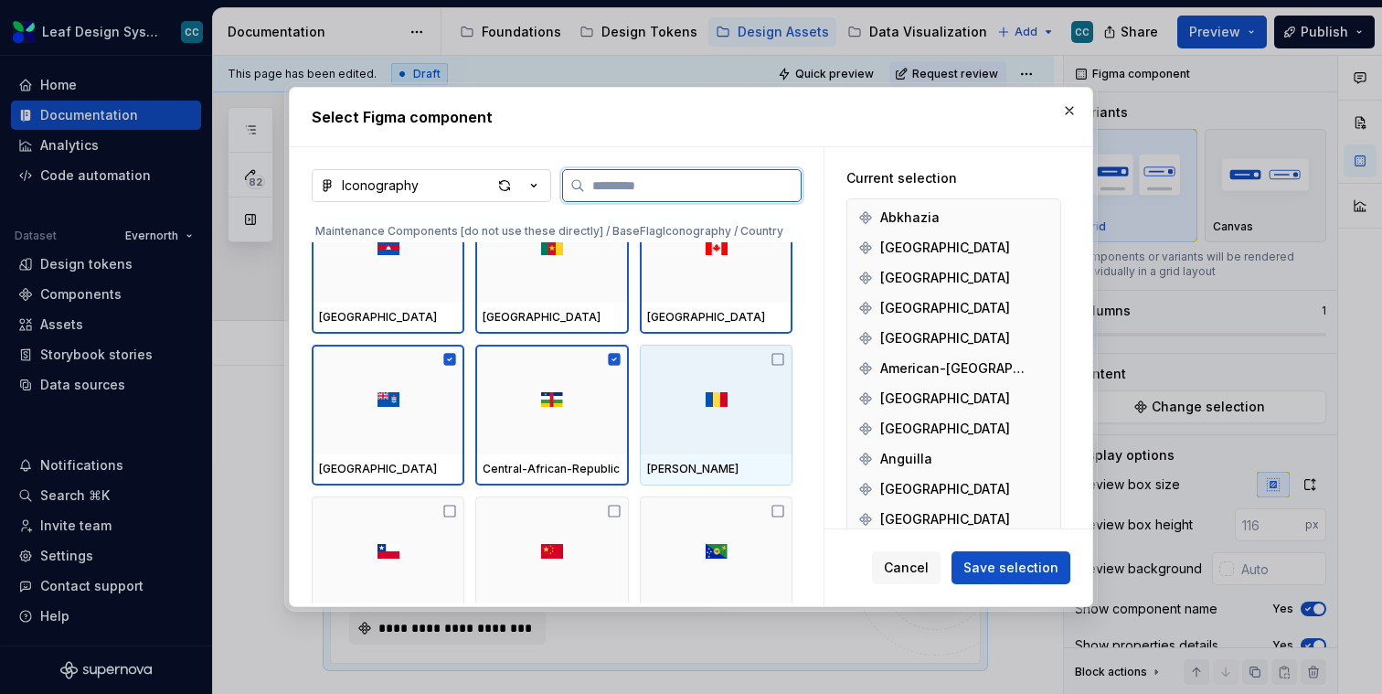
click at [743, 405] on div at bounding box center [716, 400] width 153 height 110
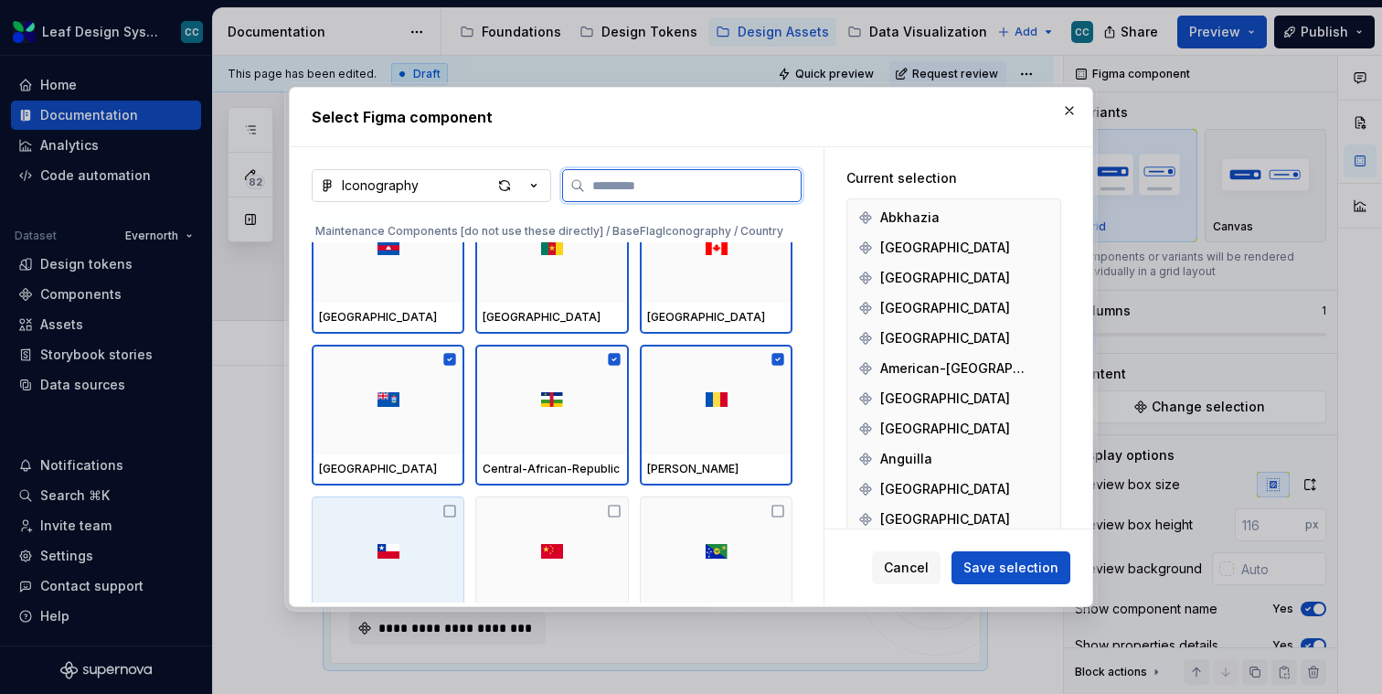
click at [426, 576] on div at bounding box center [388, 551] width 153 height 110
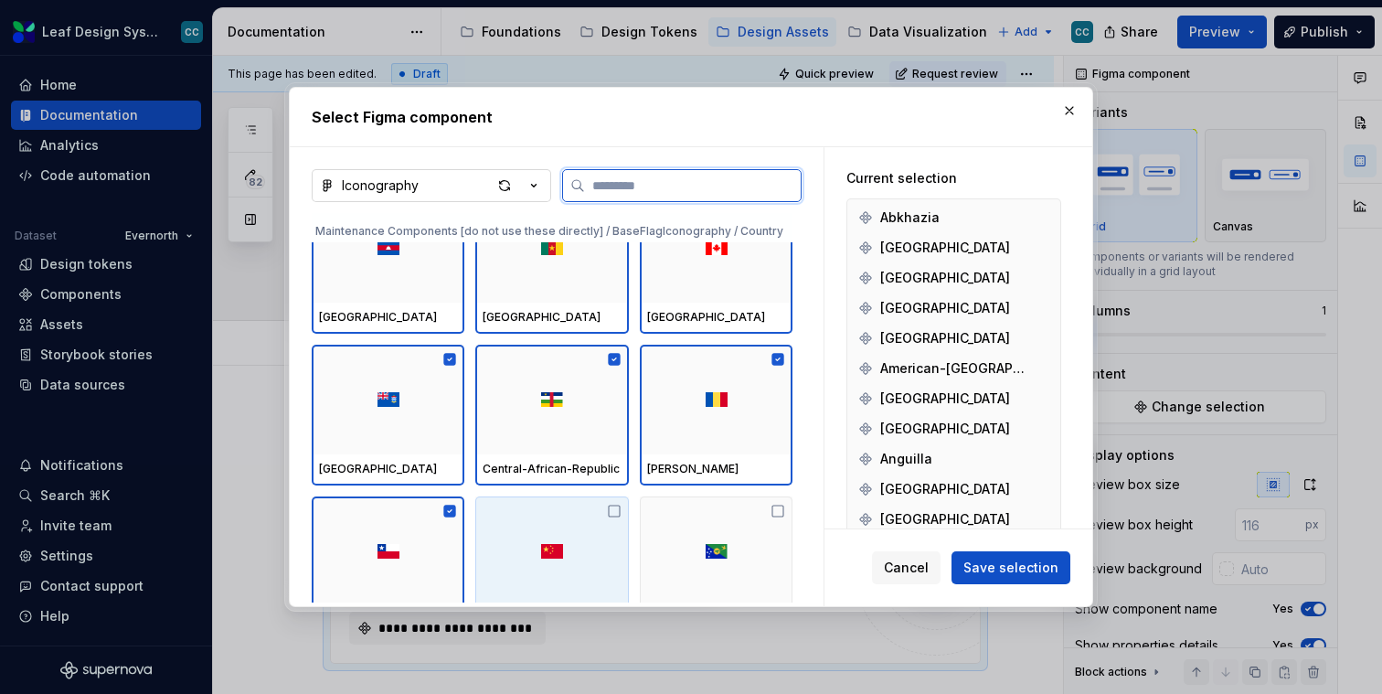
click at [554, 576] on div at bounding box center [551, 551] width 153 height 110
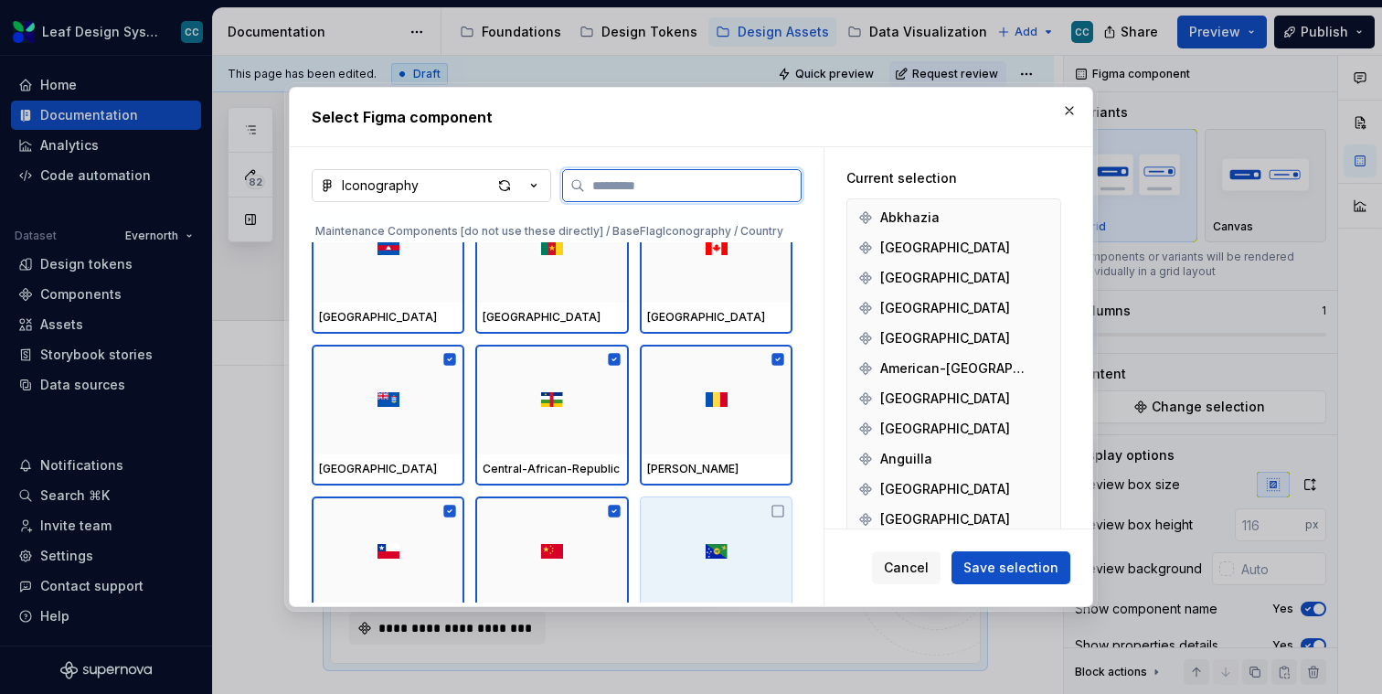
click at [724, 558] on div at bounding box center [716, 551] width 153 height 110
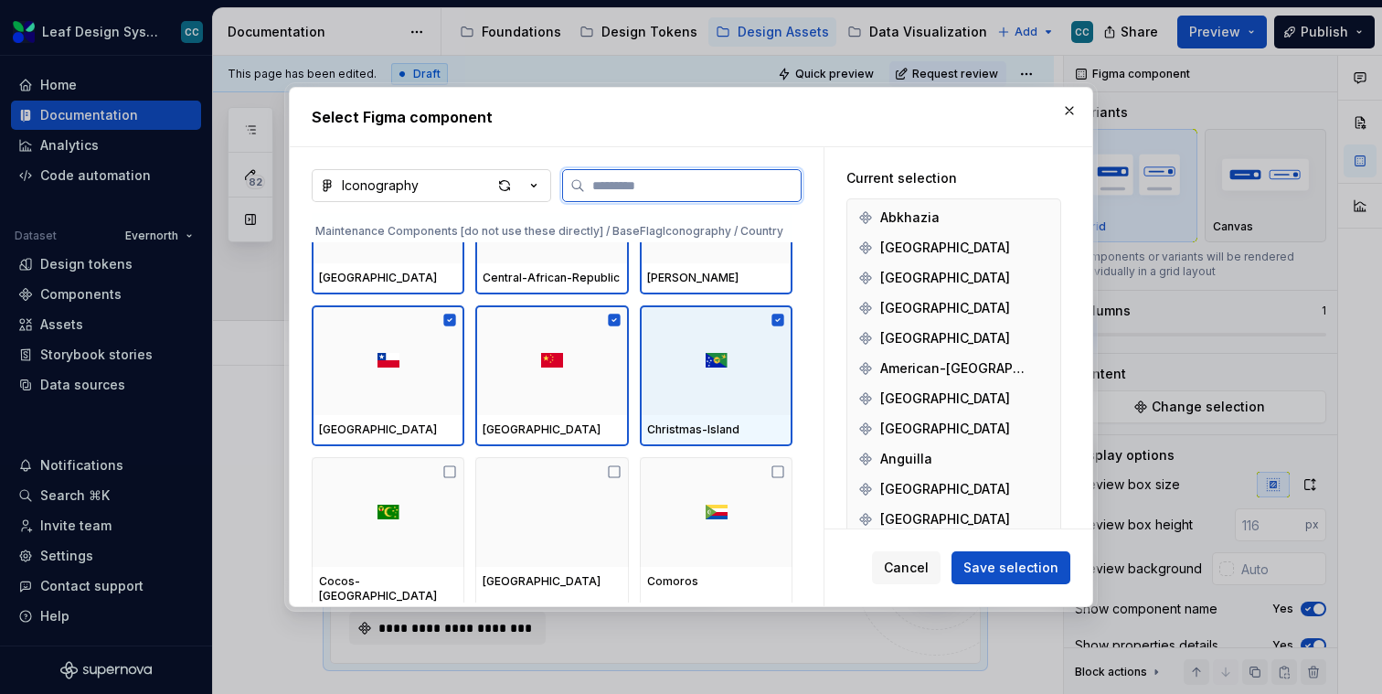
scroll to position [45208, 0]
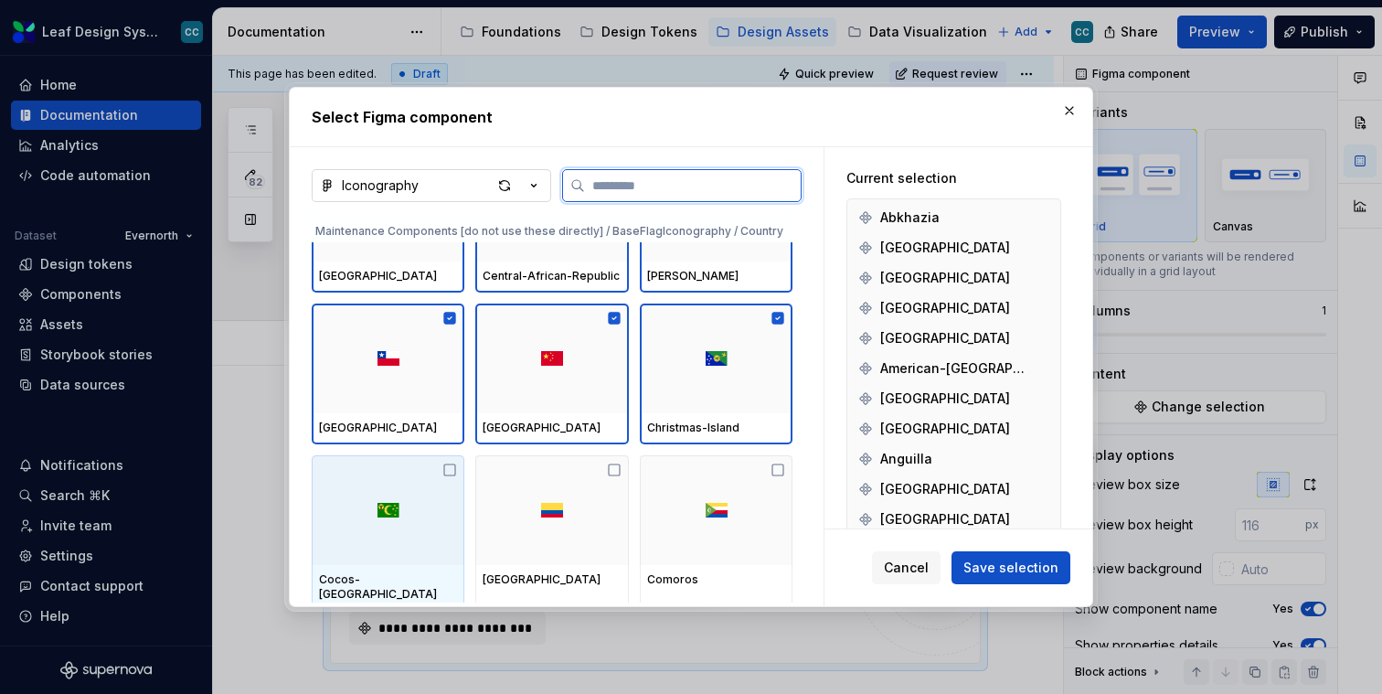
click at [379, 496] on div at bounding box center [388, 510] width 153 height 110
click at [551, 496] on div at bounding box center [551, 510] width 153 height 110
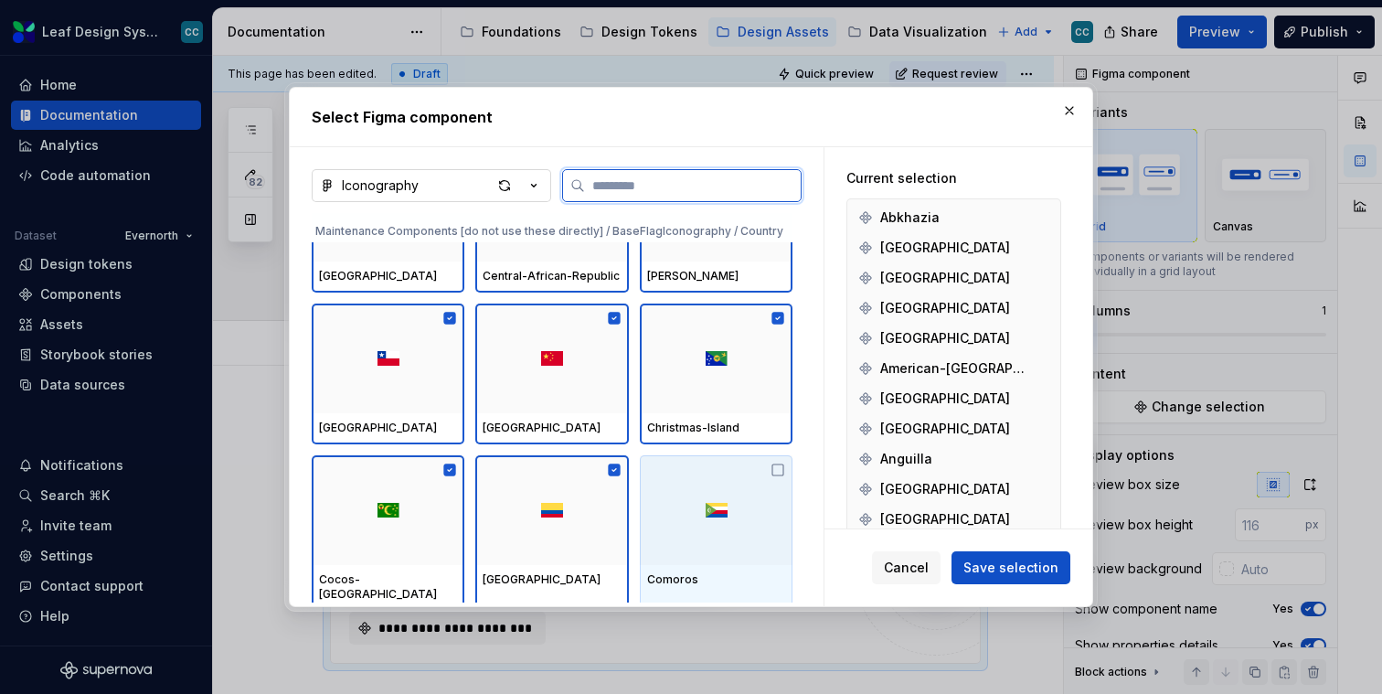
click at [698, 496] on div at bounding box center [716, 510] width 153 height 110
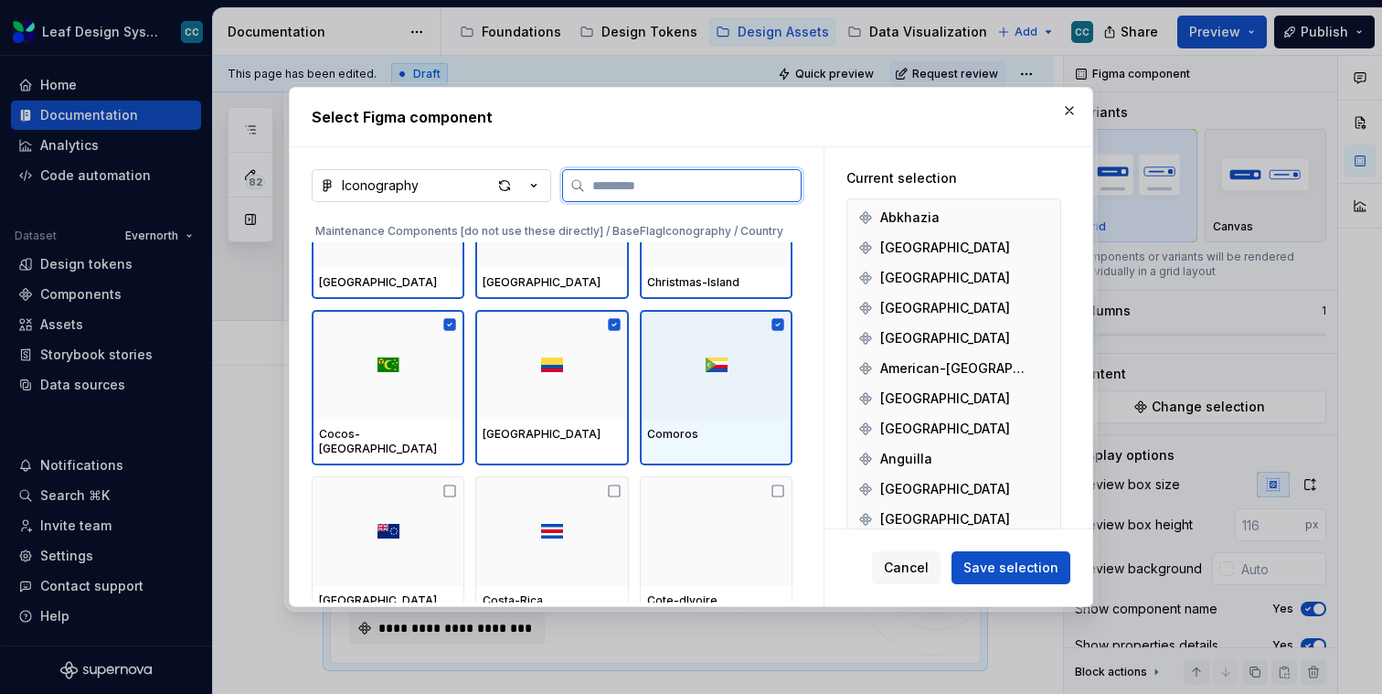
scroll to position [45416, 0]
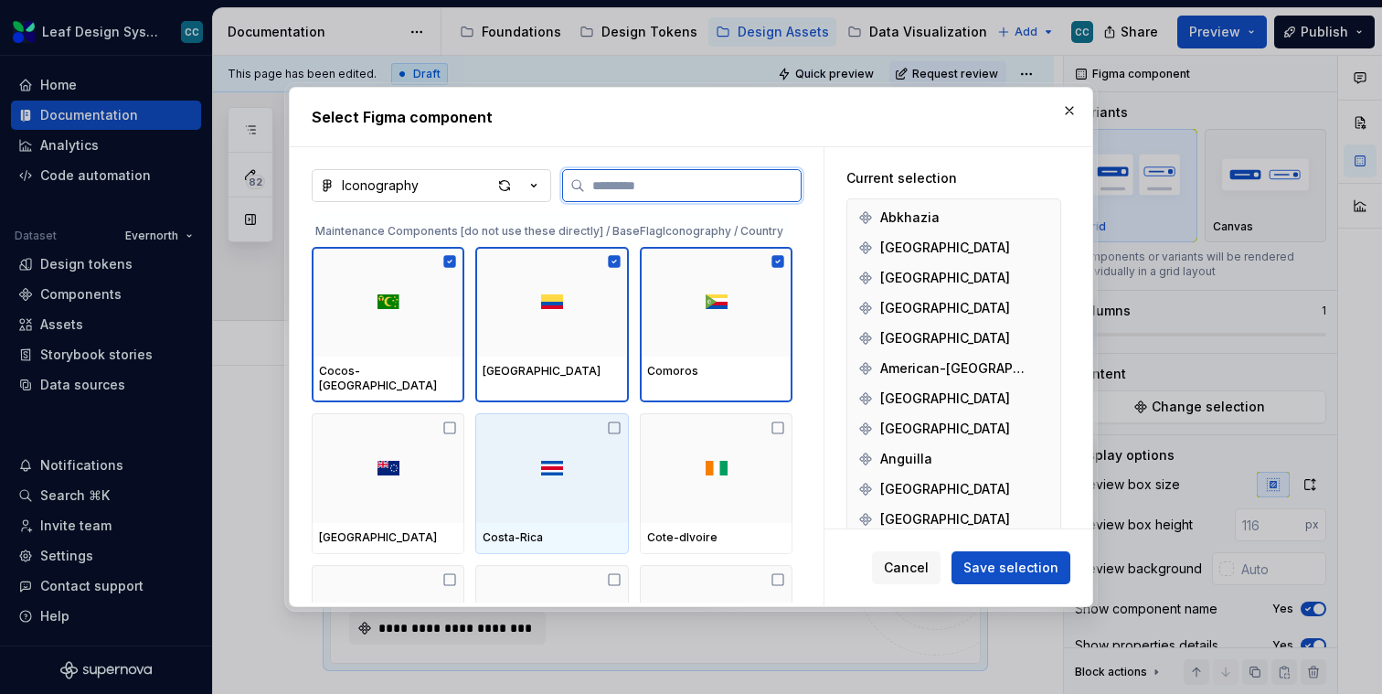
click at [347, 471] on div at bounding box center [388, 468] width 153 height 110
click at [547, 469] on div at bounding box center [551, 468] width 153 height 110
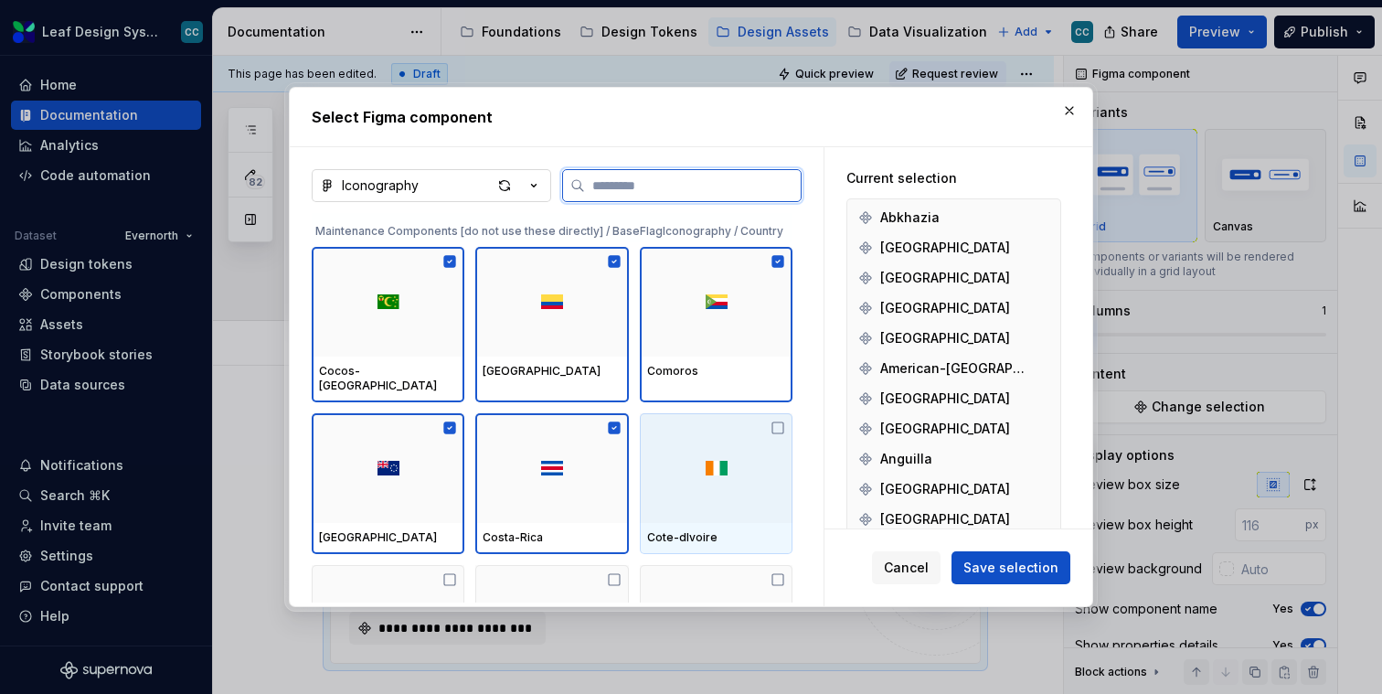
click at [747, 474] on div at bounding box center [716, 468] width 153 height 110
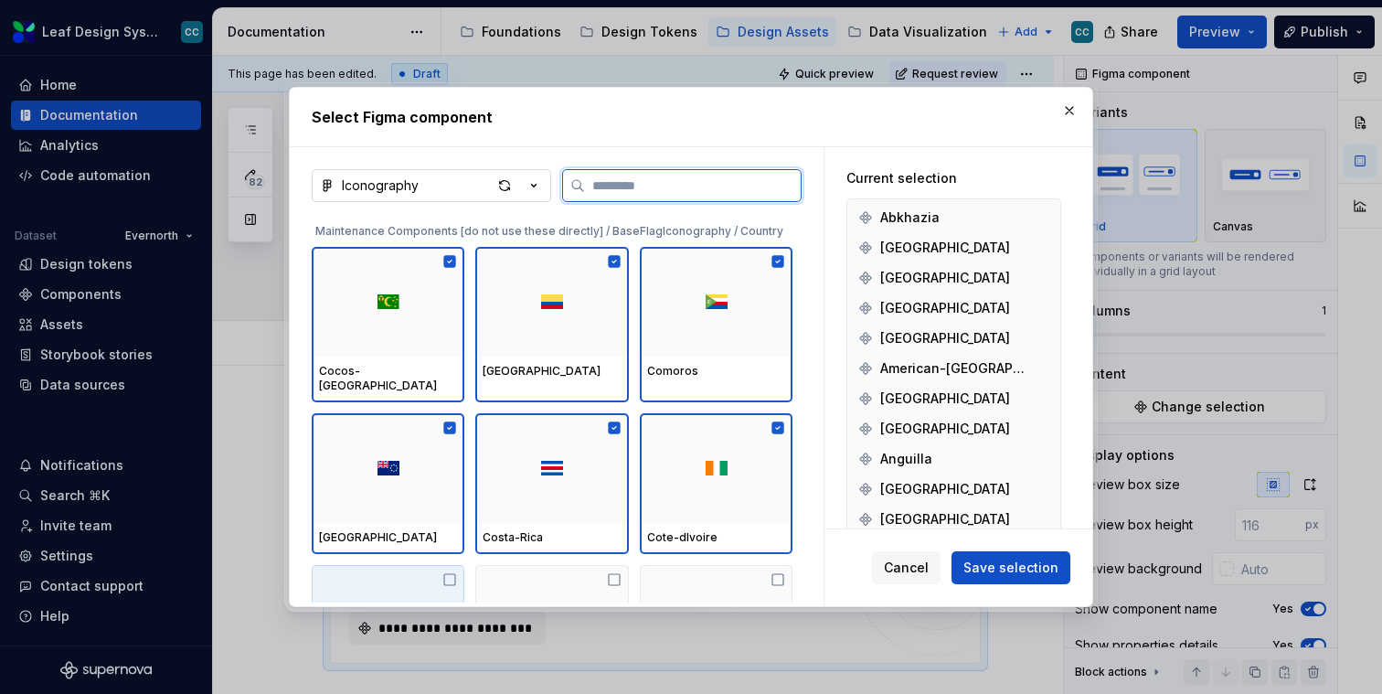
click at [432, 592] on div at bounding box center [388, 620] width 153 height 110
click at [586, 583] on div at bounding box center [551, 620] width 153 height 110
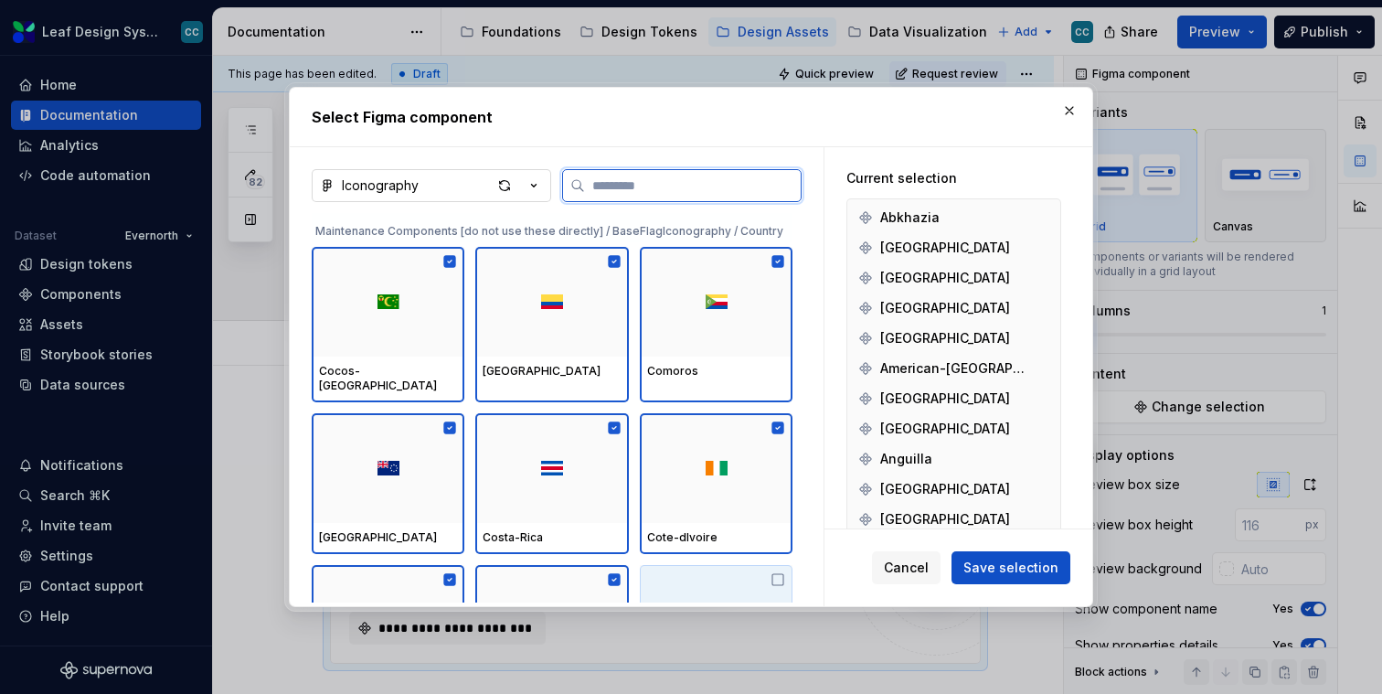
click at [712, 583] on div at bounding box center [716, 620] width 153 height 110
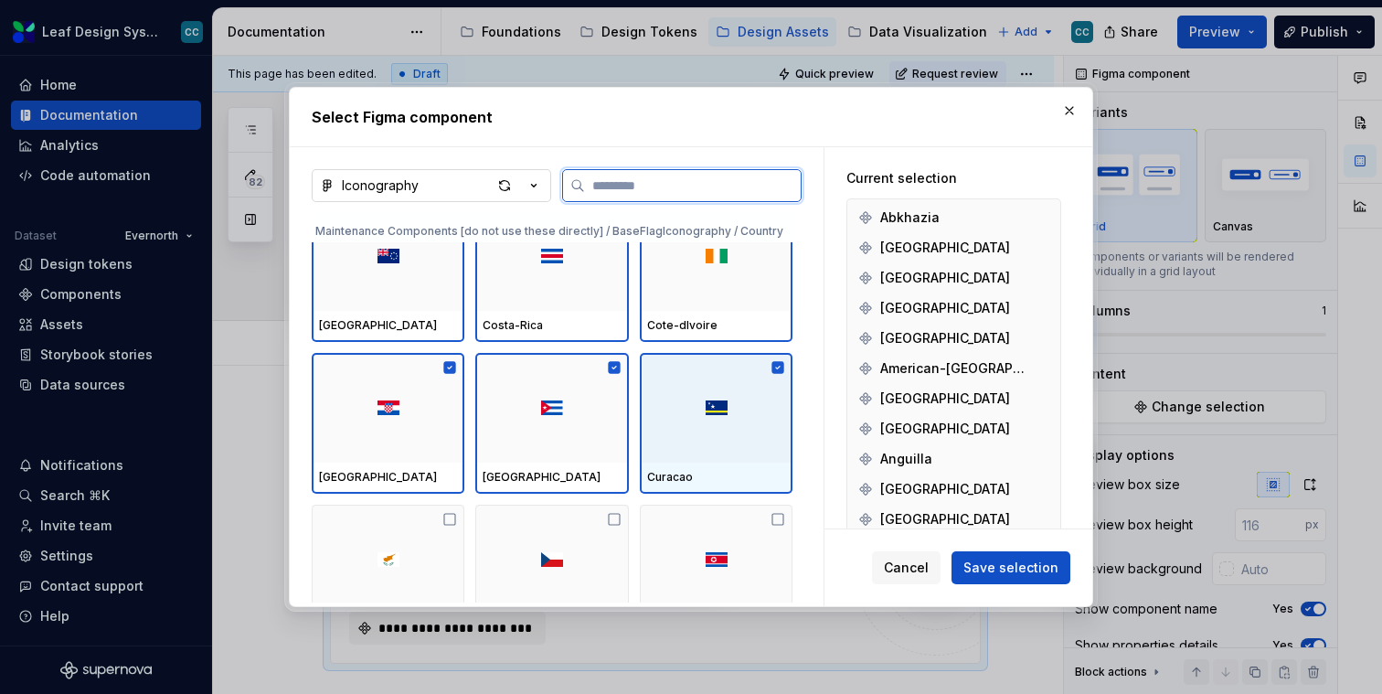
scroll to position [45593, 0]
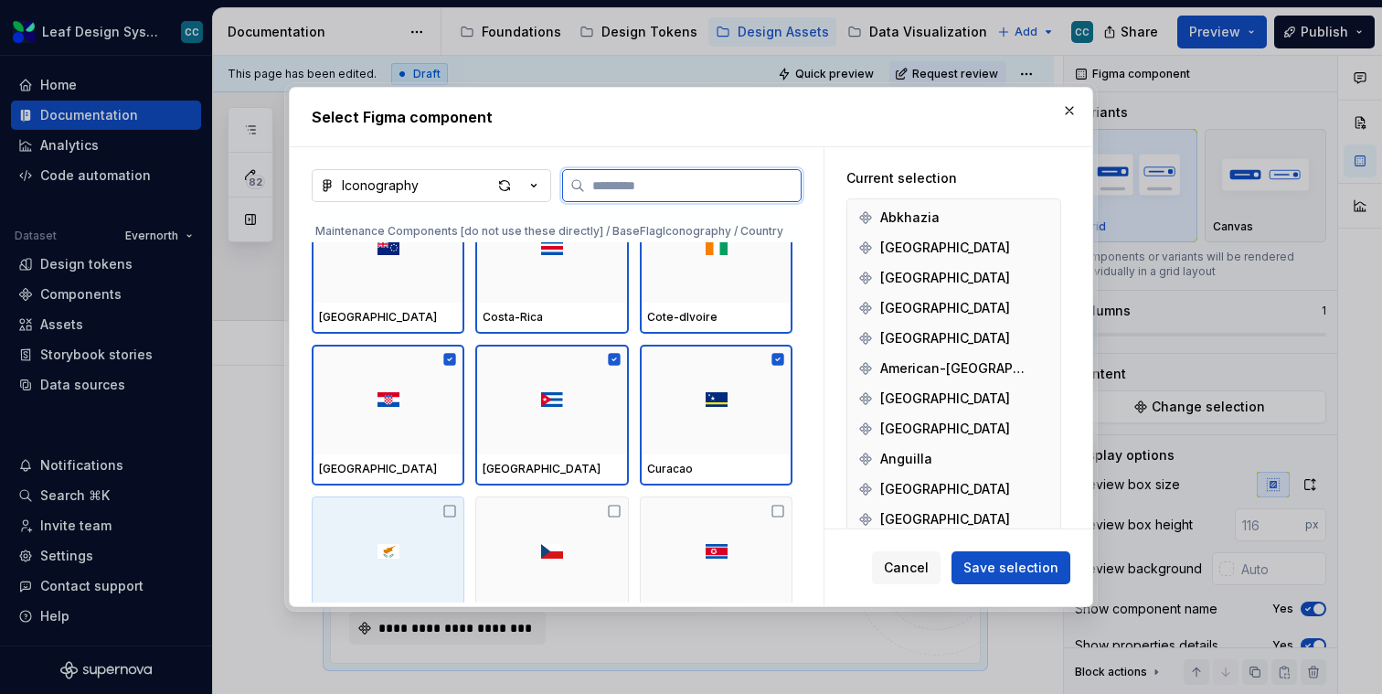
click at [407, 520] on div at bounding box center [388, 551] width 153 height 110
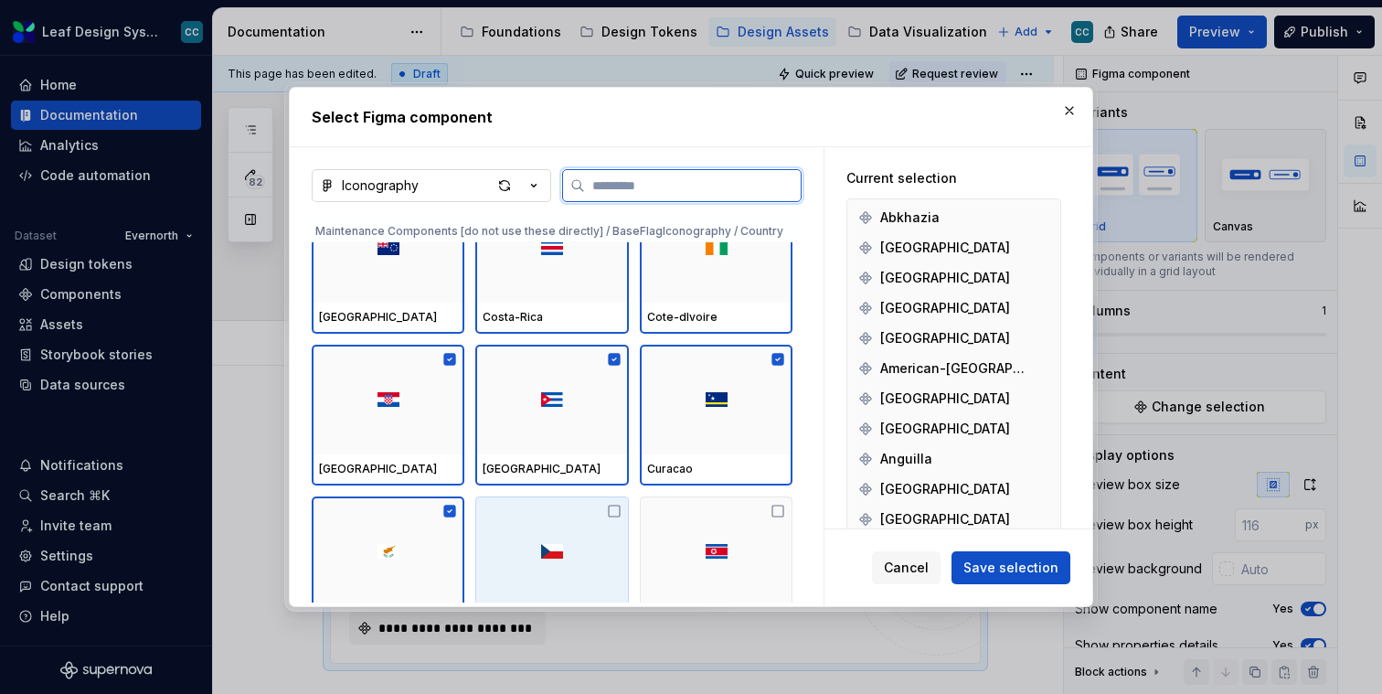
click at [572, 523] on div at bounding box center [551, 551] width 153 height 110
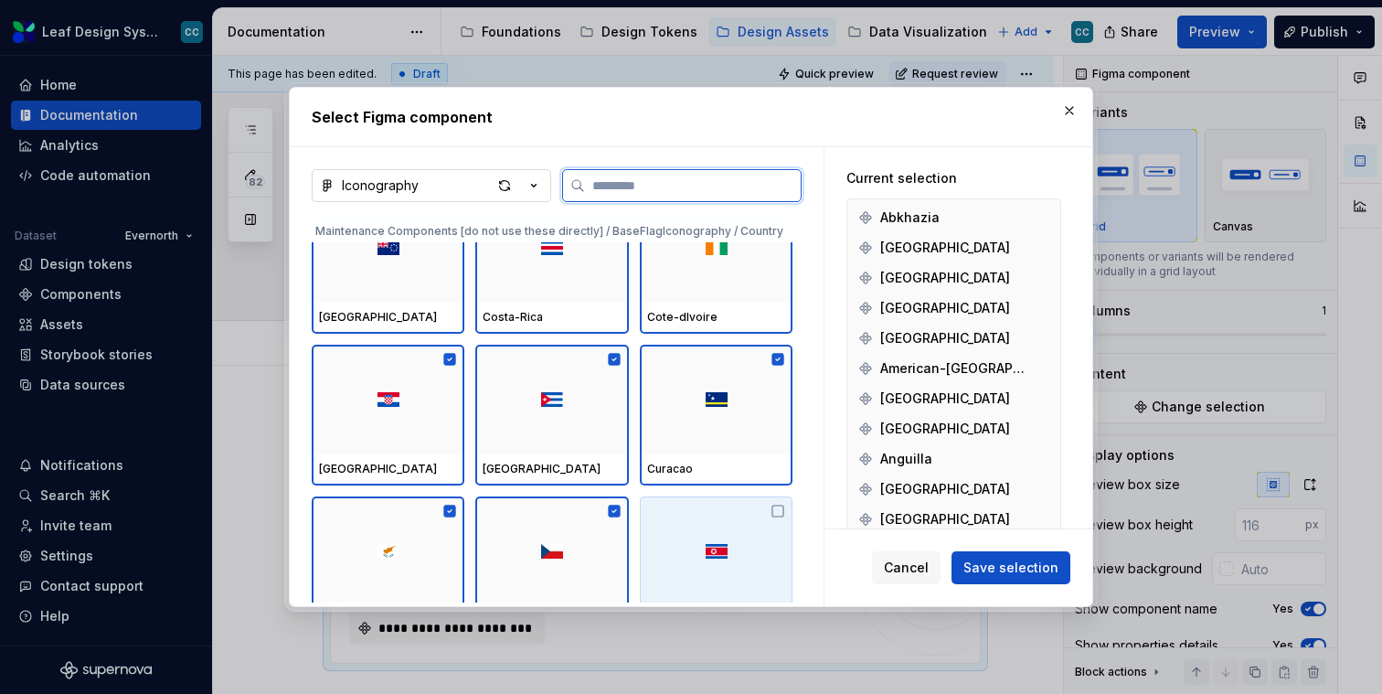
click at [719, 521] on div at bounding box center [716, 551] width 153 height 110
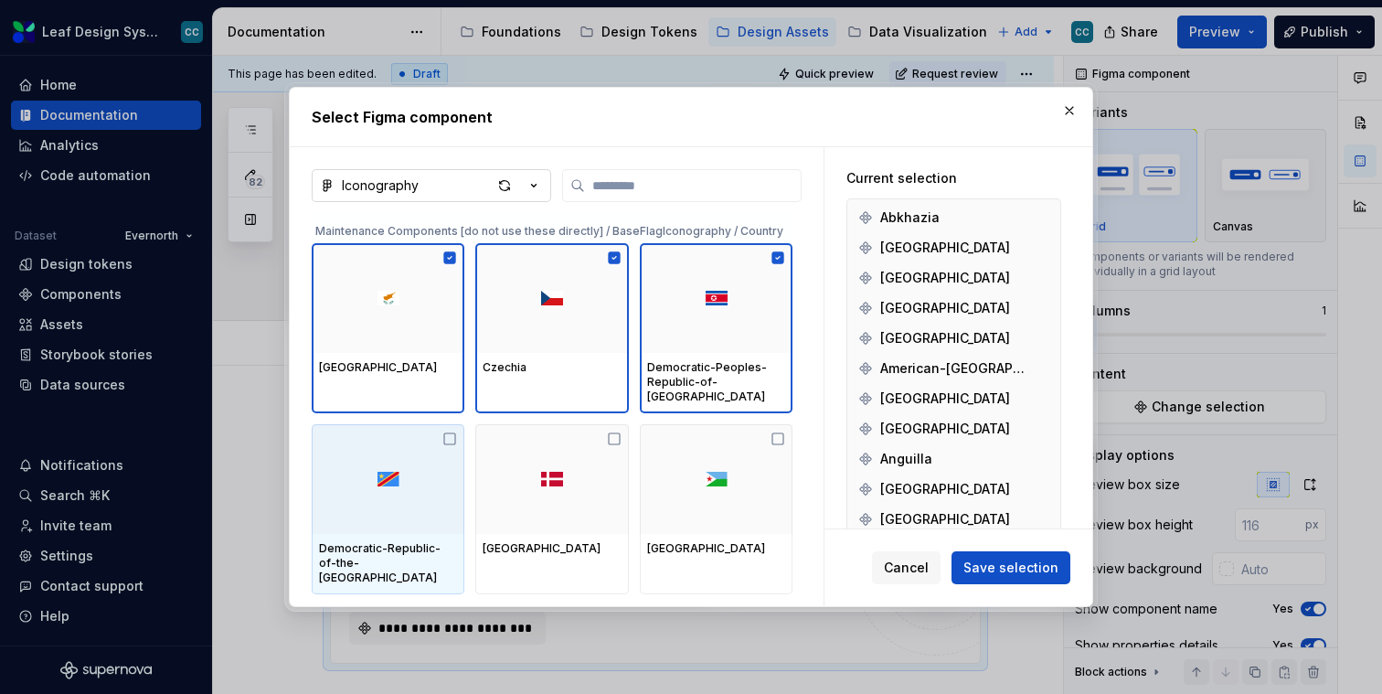
scroll to position [45842, 0]
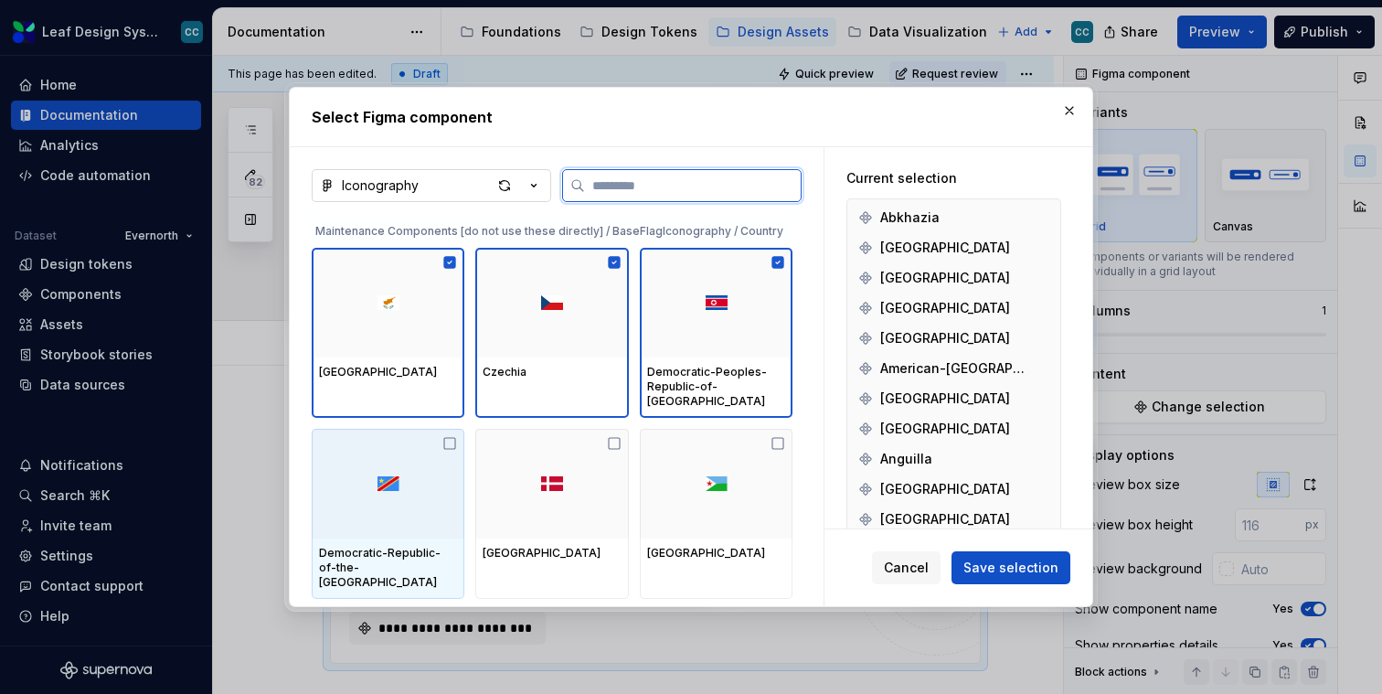
click at [374, 497] on div at bounding box center [388, 484] width 153 height 110
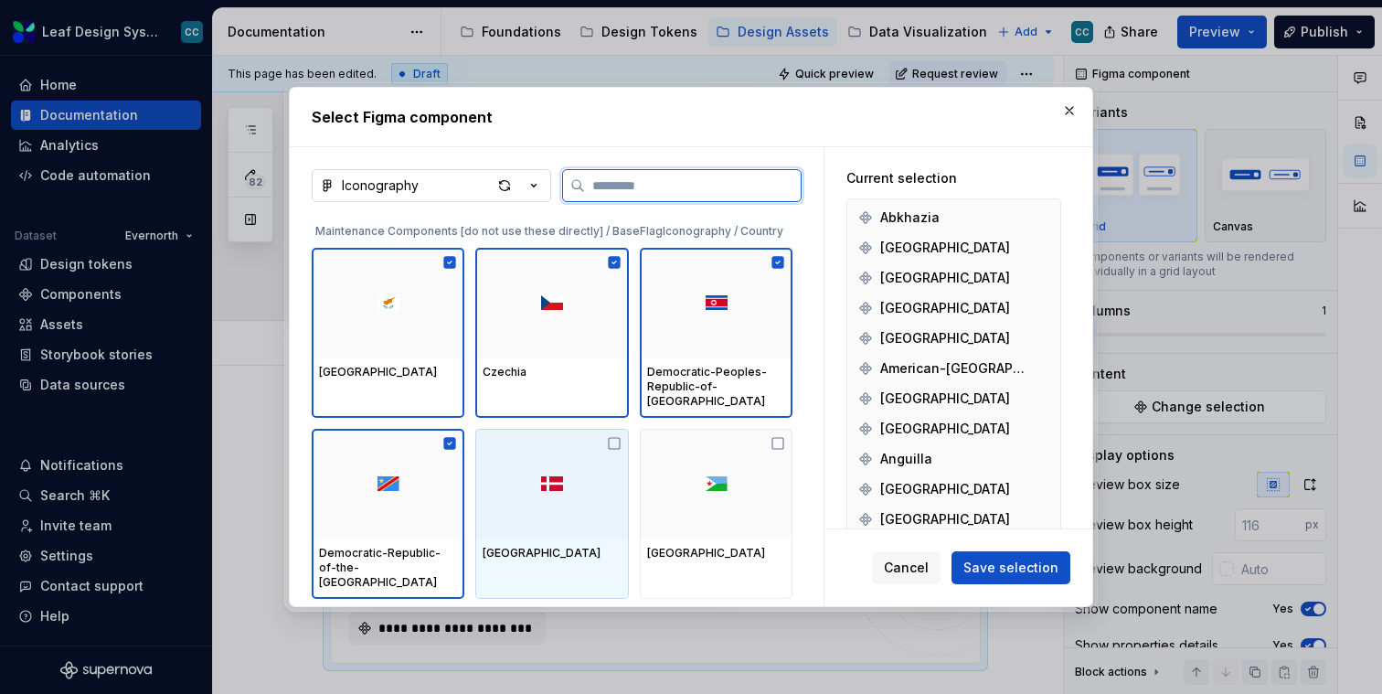
click at [602, 472] on div at bounding box center [551, 484] width 153 height 110
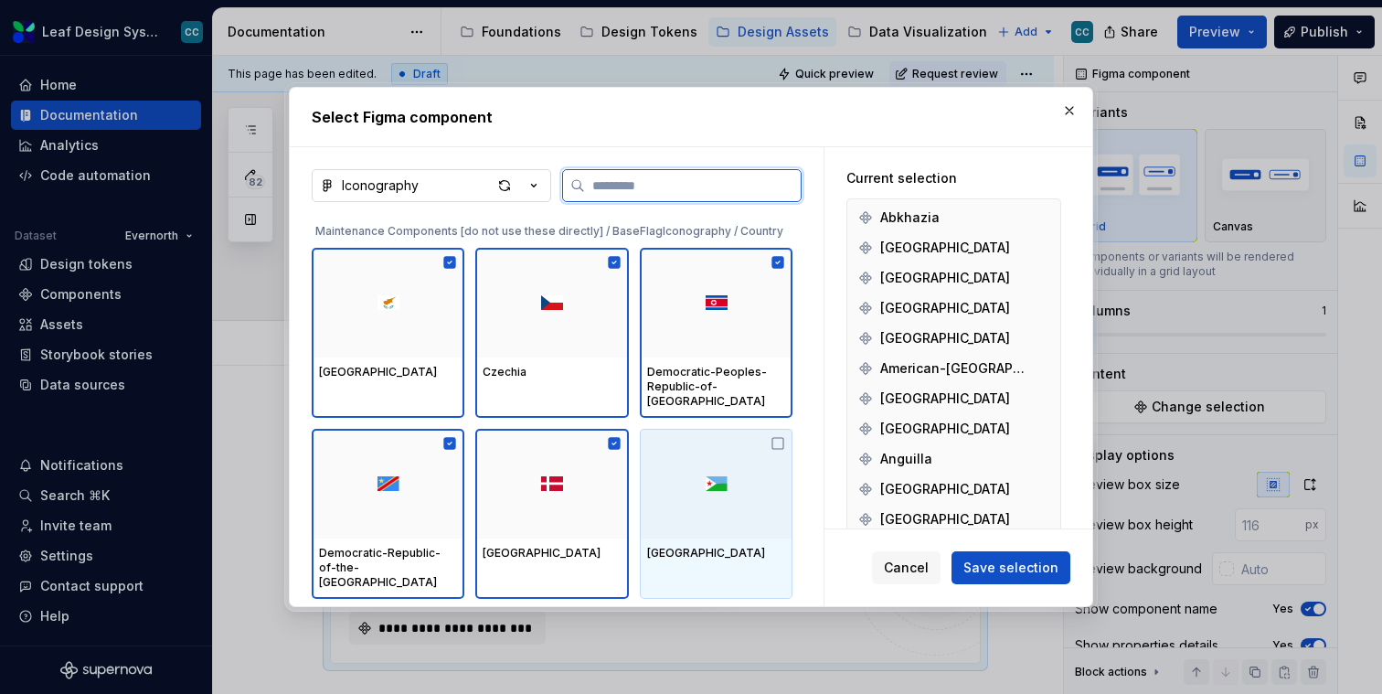
click at [732, 471] on div at bounding box center [716, 484] width 153 height 110
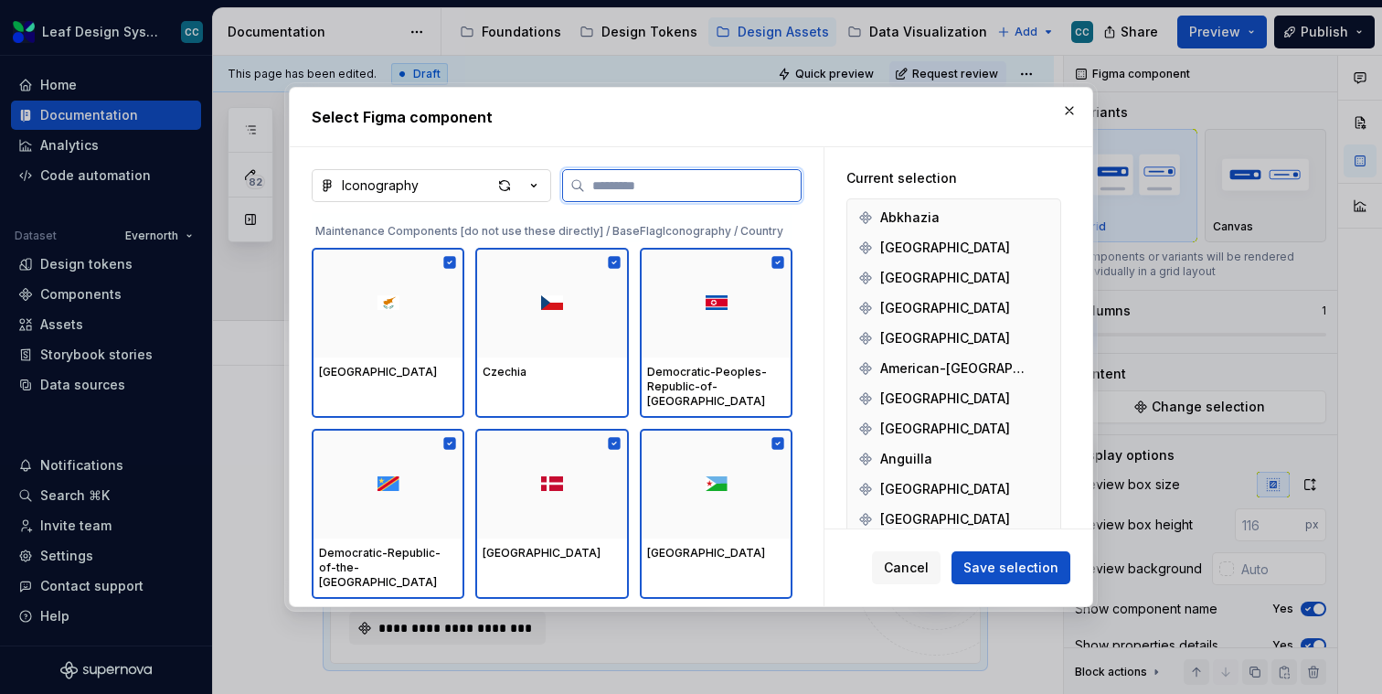
click at [729, 610] on div at bounding box center [716, 665] width 153 height 110
click at [719, 610] on div at bounding box center [716, 665] width 153 height 110
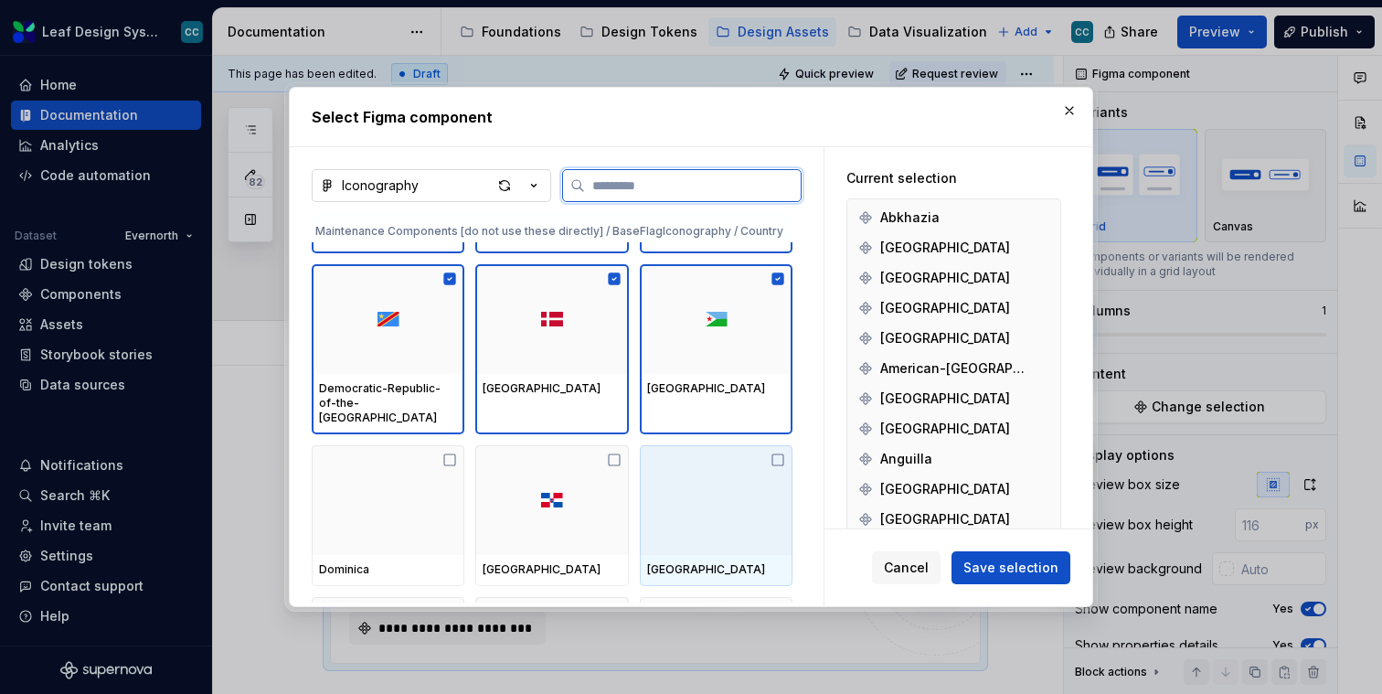
scroll to position [46128, 0]
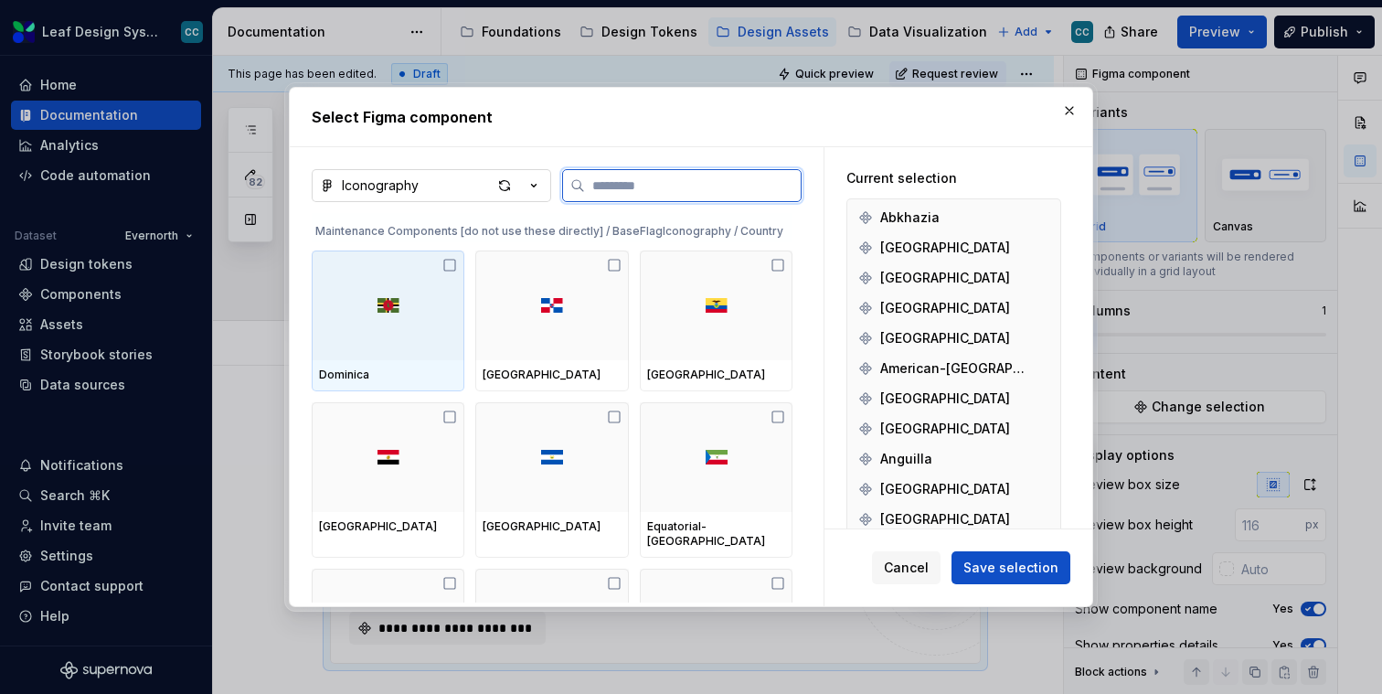
click at [376, 368] on div "Dominica" at bounding box center [388, 375] width 138 height 15
click at [553, 373] on div "Dominican-Republic" at bounding box center [551, 375] width 153 height 31
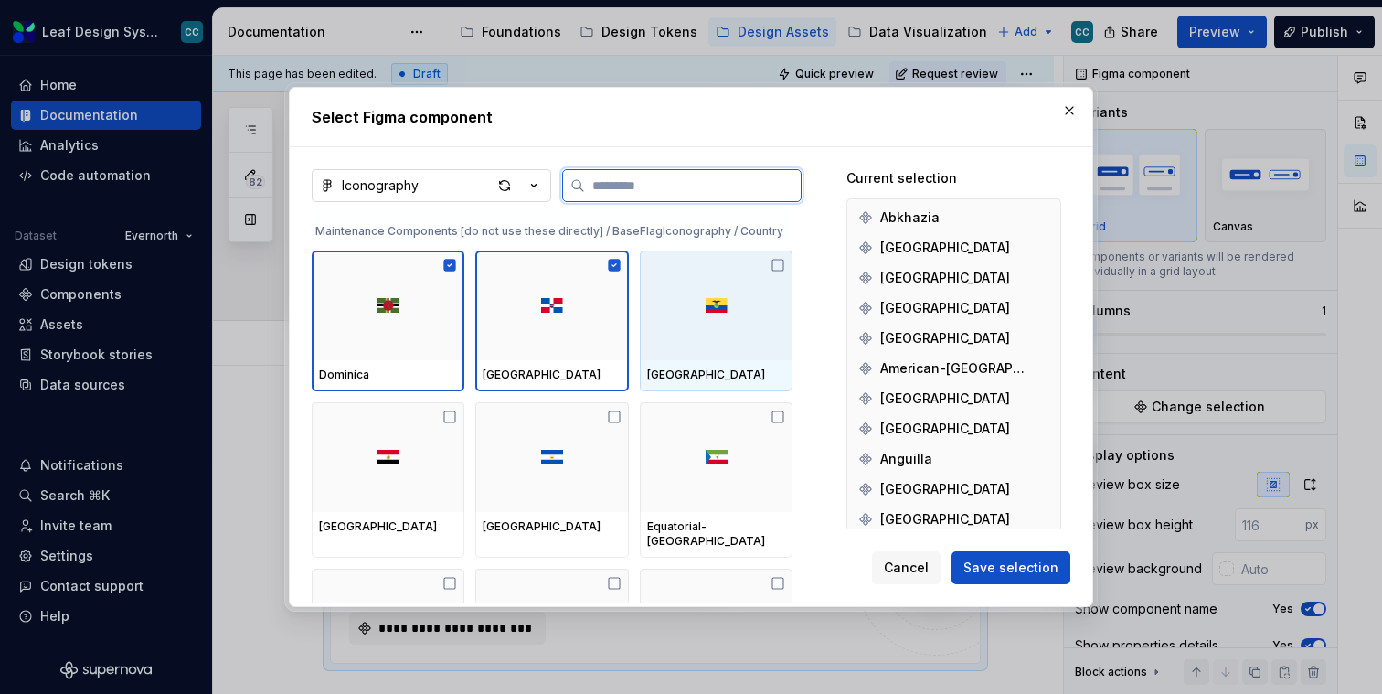
click at [693, 368] on div "Ecuador" at bounding box center [716, 375] width 138 height 15
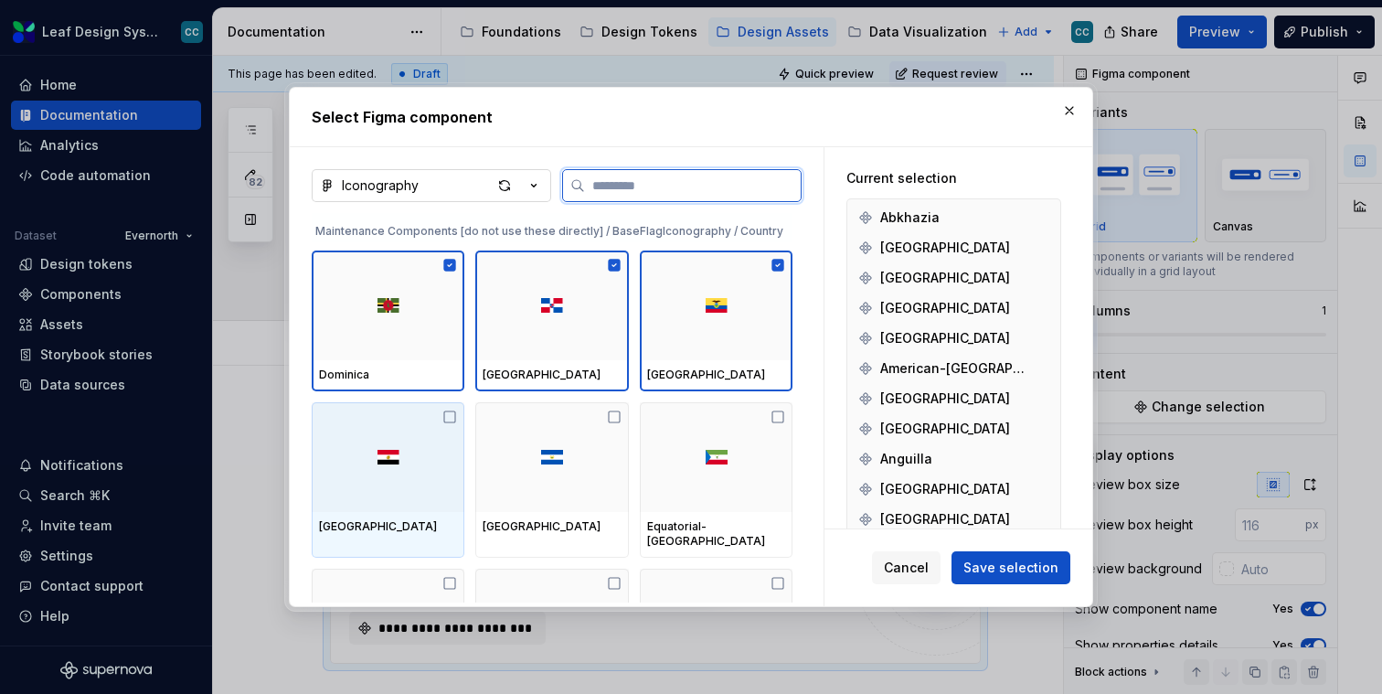
click at [416, 443] on div at bounding box center [388, 457] width 153 height 110
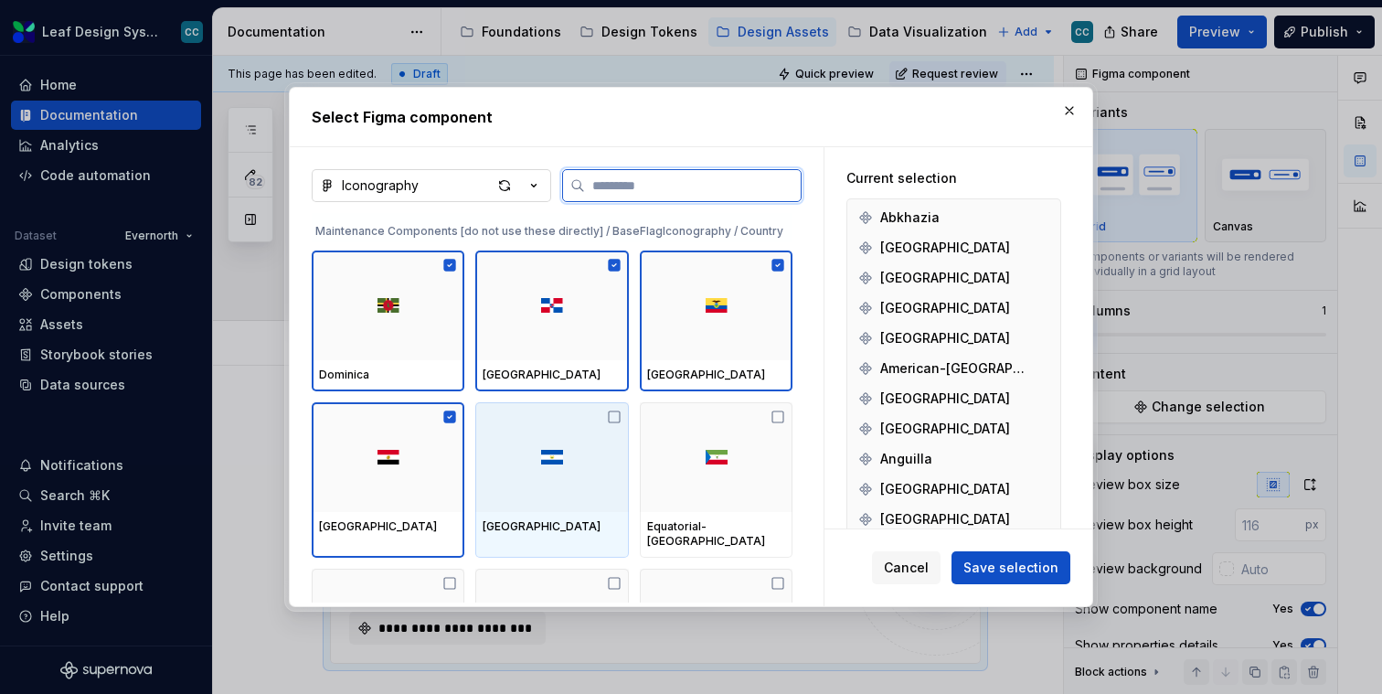
click at [545, 459] on div at bounding box center [551, 457] width 153 height 110
click at [677, 466] on div at bounding box center [716, 457] width 153 height 110
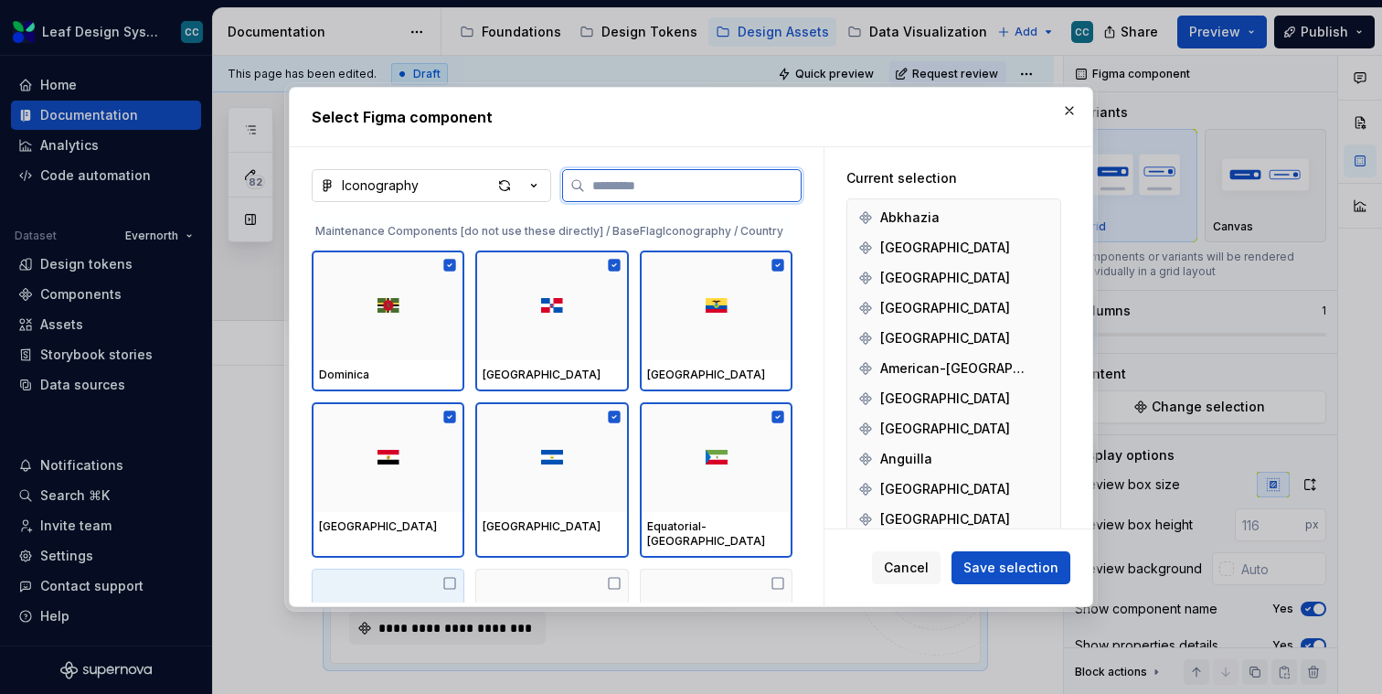
click at [446, 569] on div at bounding box center [388, 624] width 153 height 110
click at [568, 569] on div at bounding box center [551, 624] width 153 height 110
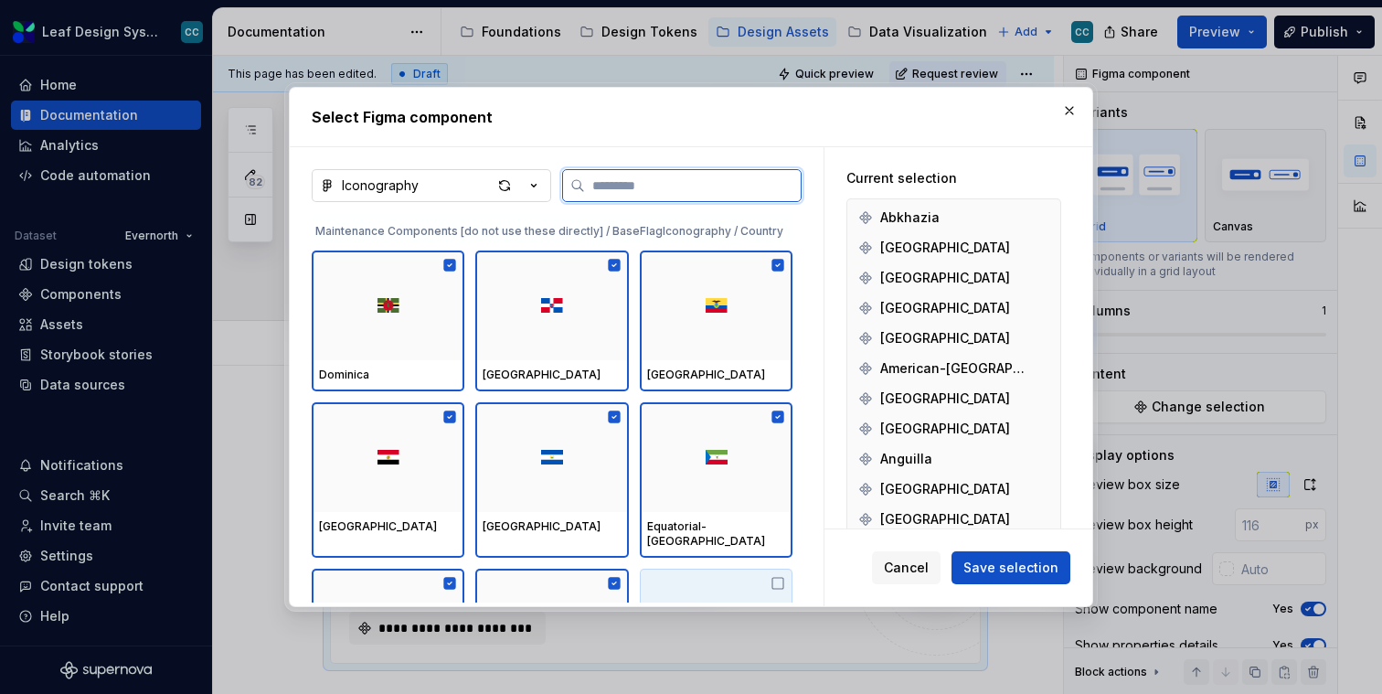
click at [684, 569] on div at bounding box center [716, 624] width 153 height 110
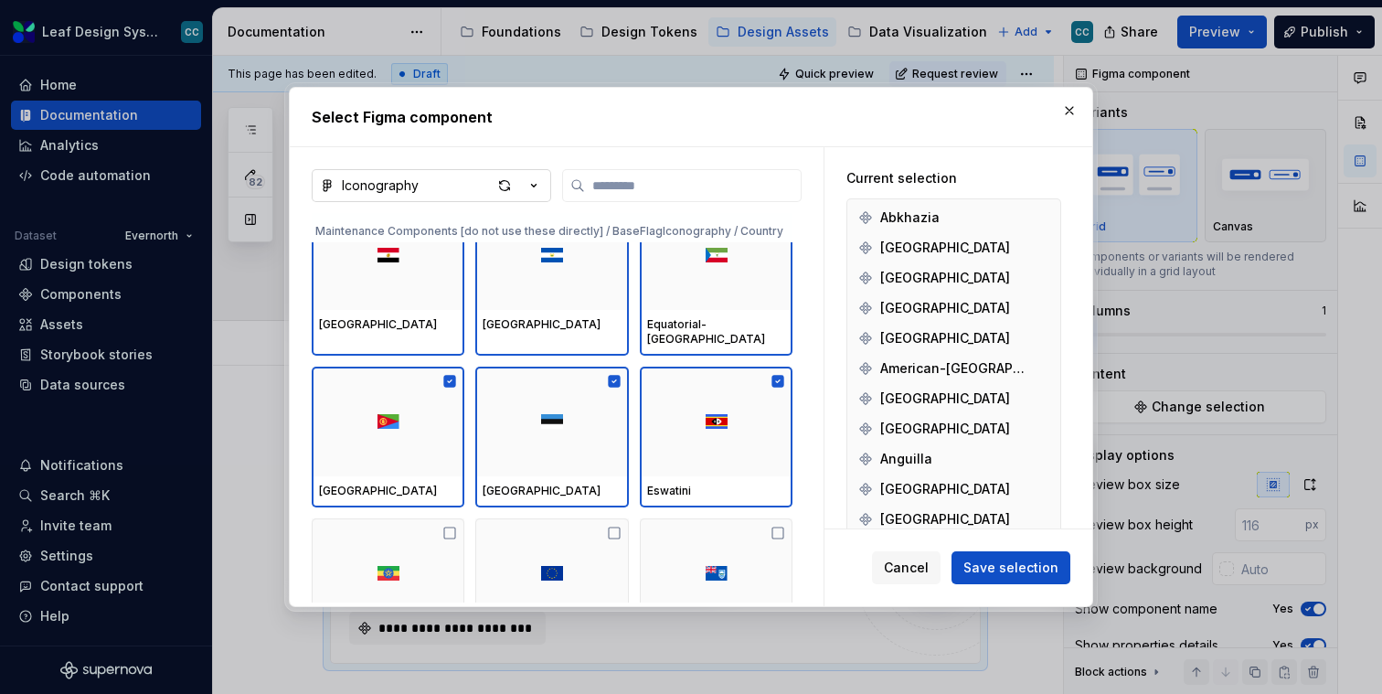
scroll to position [46391, 0]
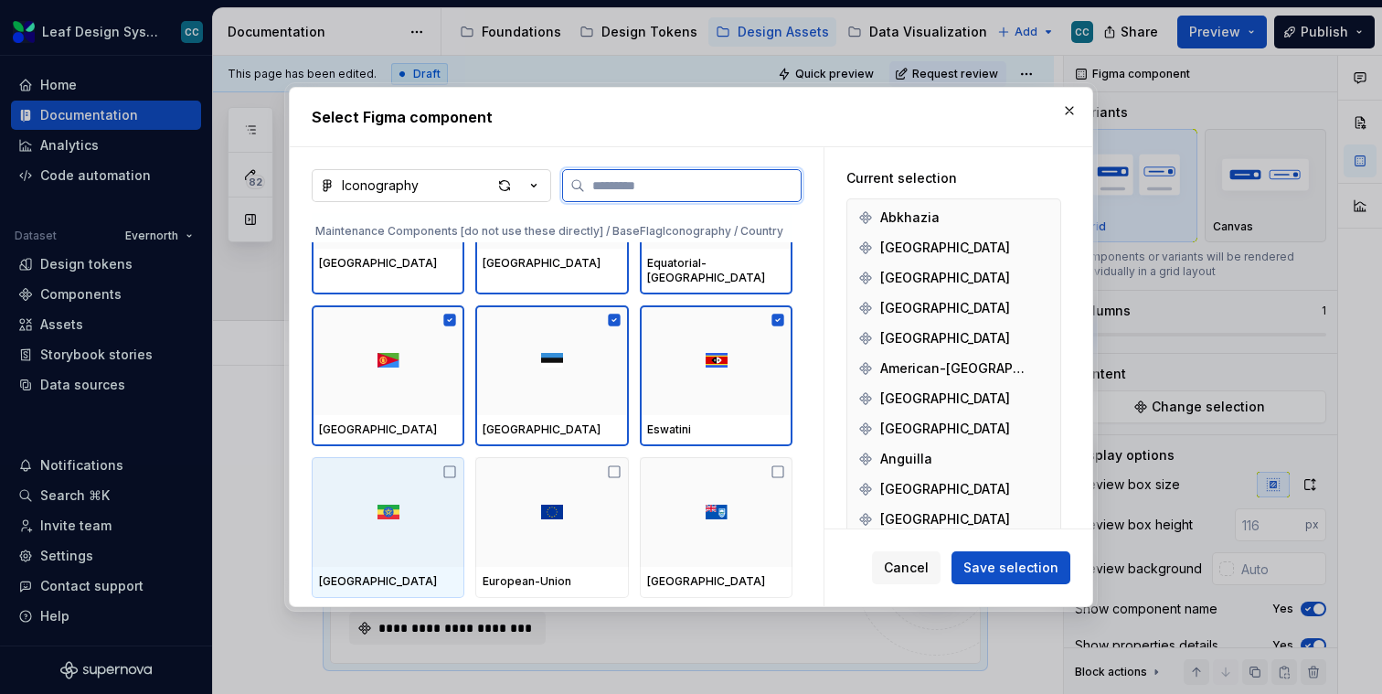
click at [367, 415] on div "Eritrea" at bounding box center [388, 430] width 153 height 31
click at [394, 462] on div at bounding box center [388, 512] width 153 height 110
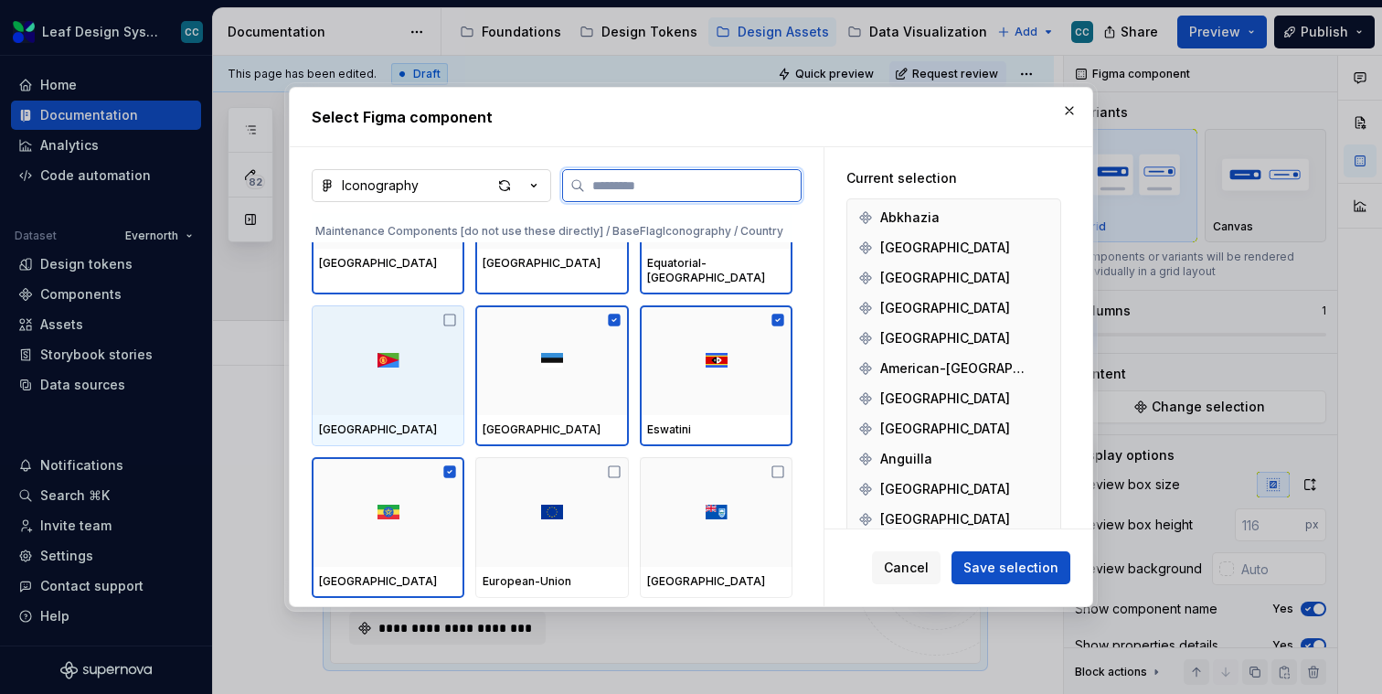
click at [378, 354] on div at bounding box center [388, 360] width 153 height 110
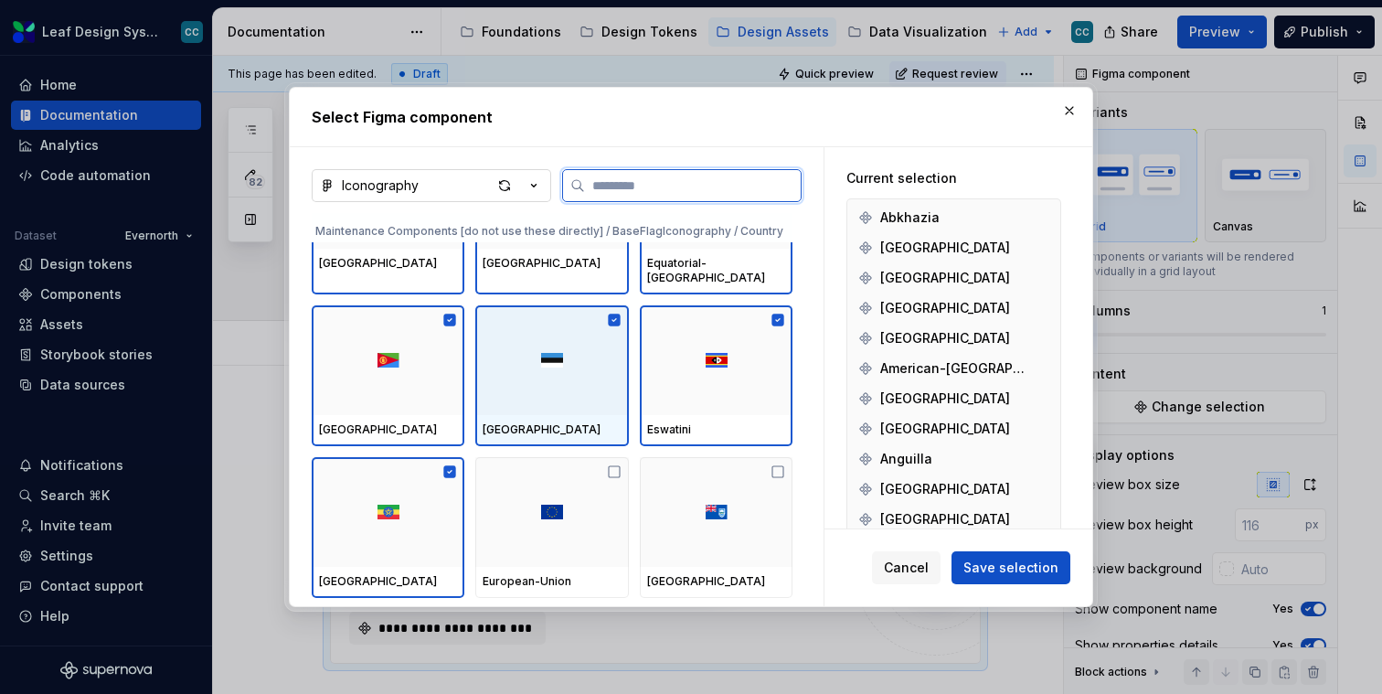
click at [538, 366] on div at bounding box center [551, 360] width 153 height 110
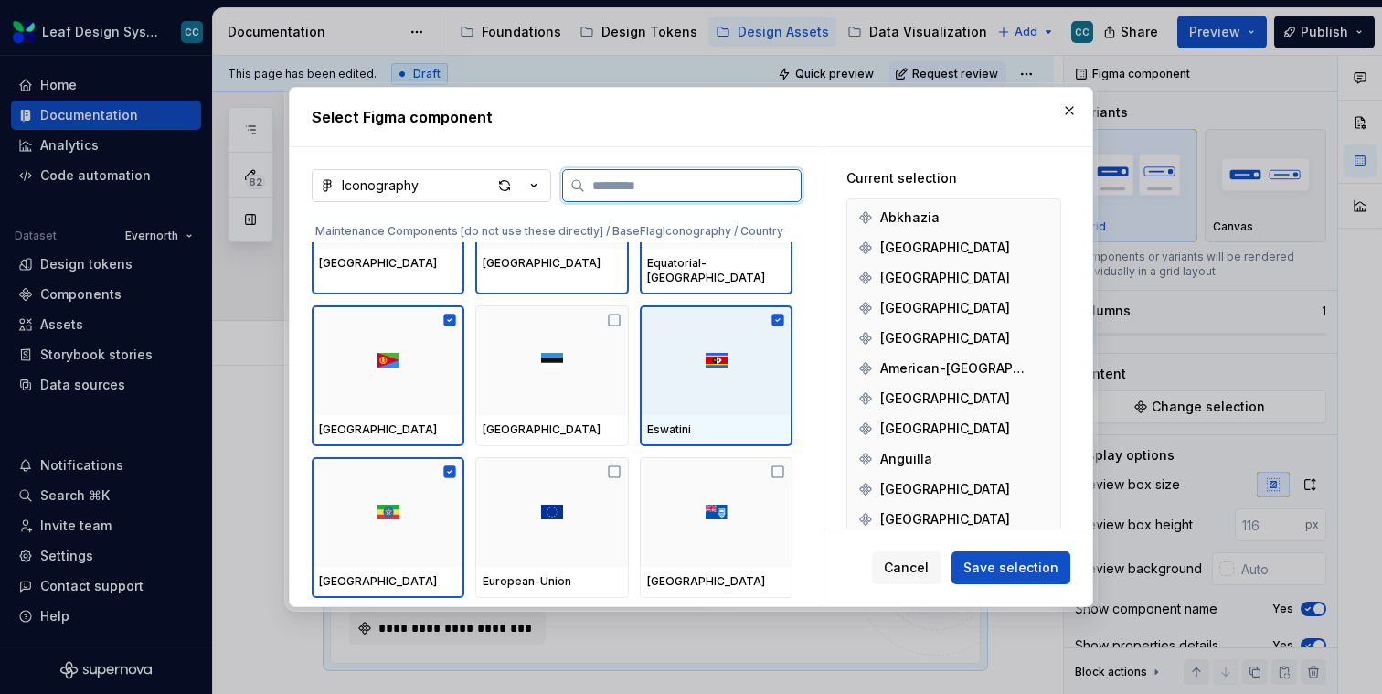
click at [681, 366] on div at bounding box center [716, 360] width 153 height 110
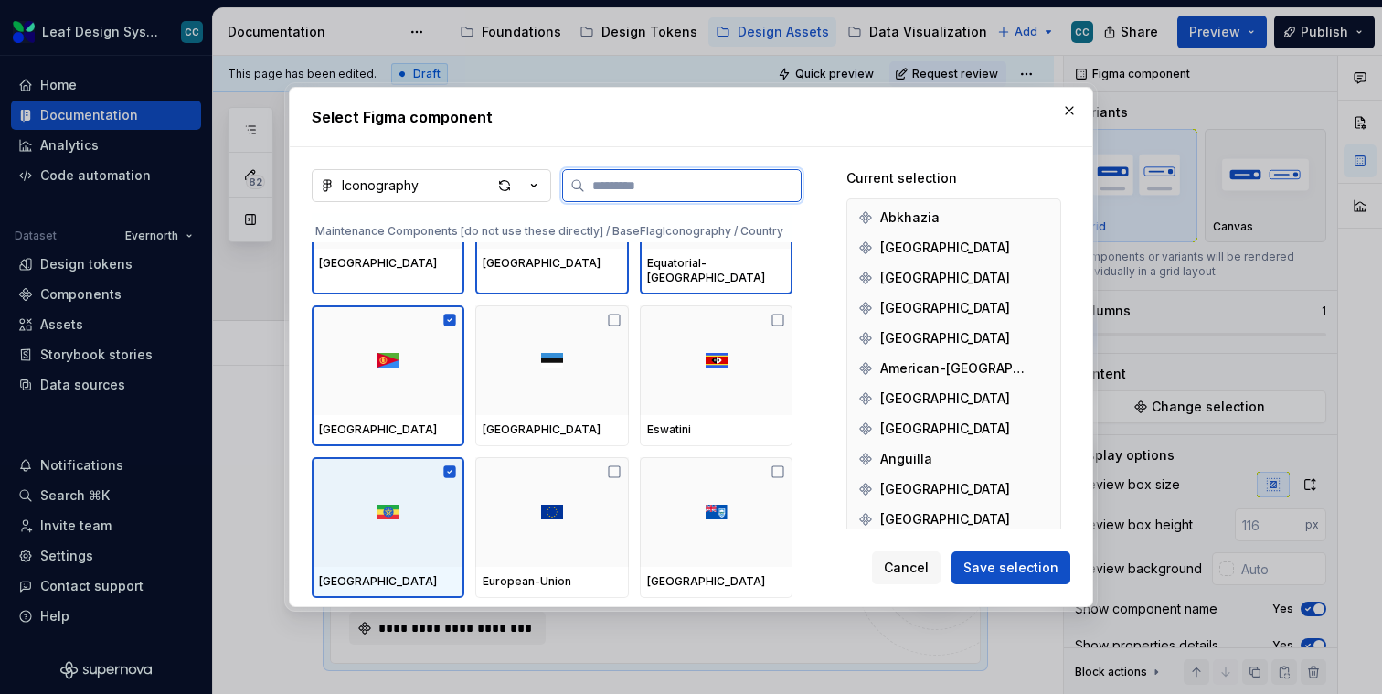
click at [383, 567] on div "Ethiopia" at bounding box center [388, 582] width 153 height 31
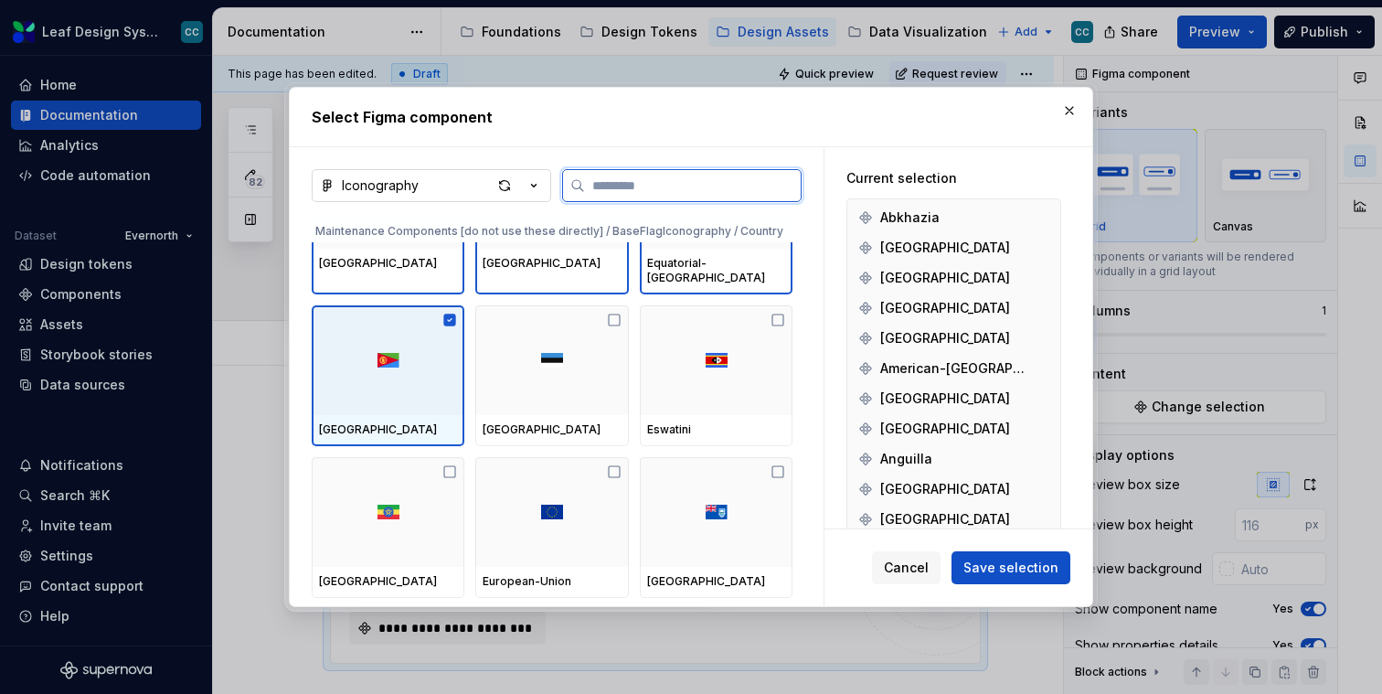
click at [409, 369] on div at bounding box center [388, 360] width 153 height 110
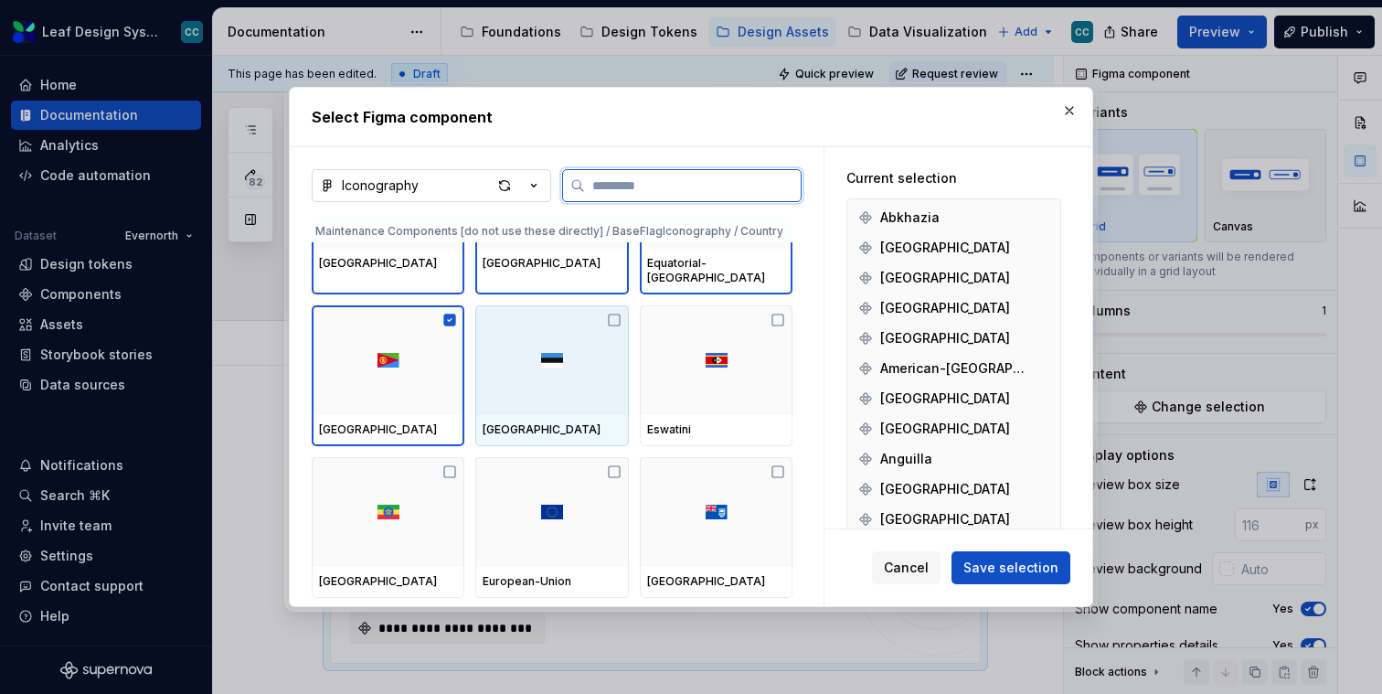
click at [591, 351] on div at bounding box center [551, 360] width 153 height 110
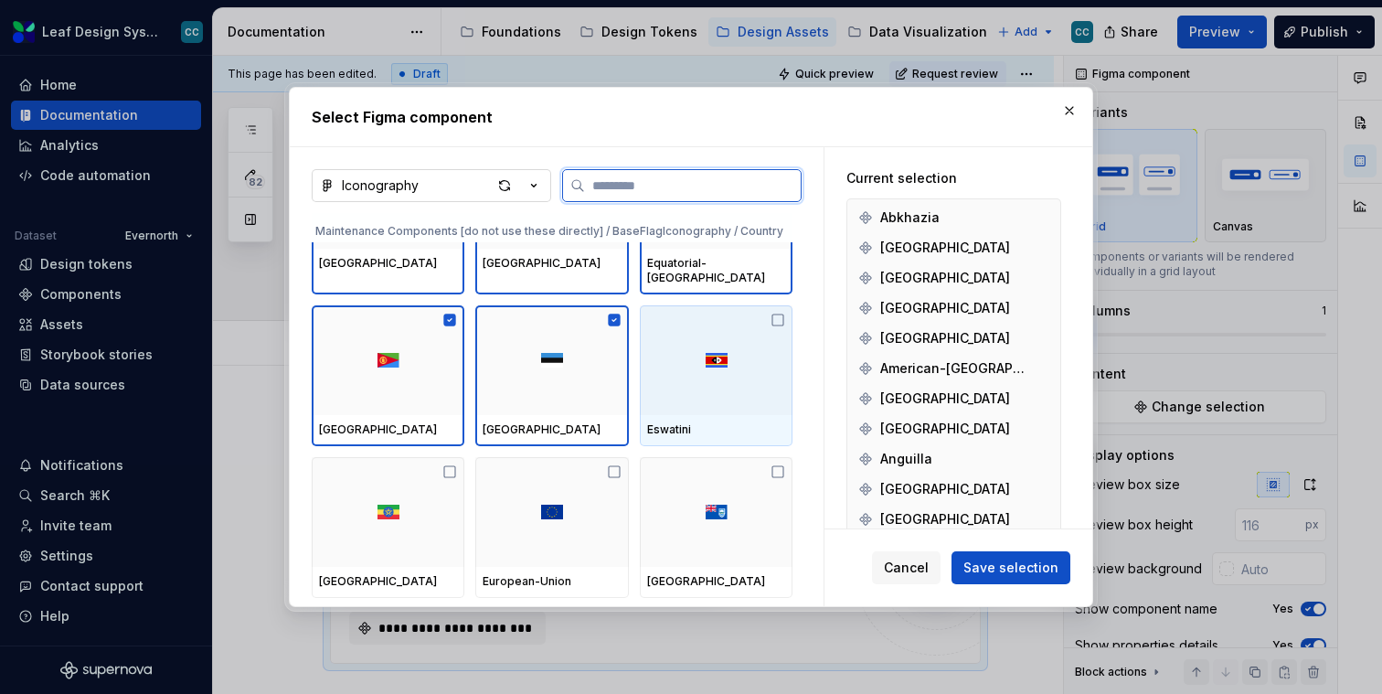
click at [734, 348] on div at bounding box center [716, 360] width 153 height 110
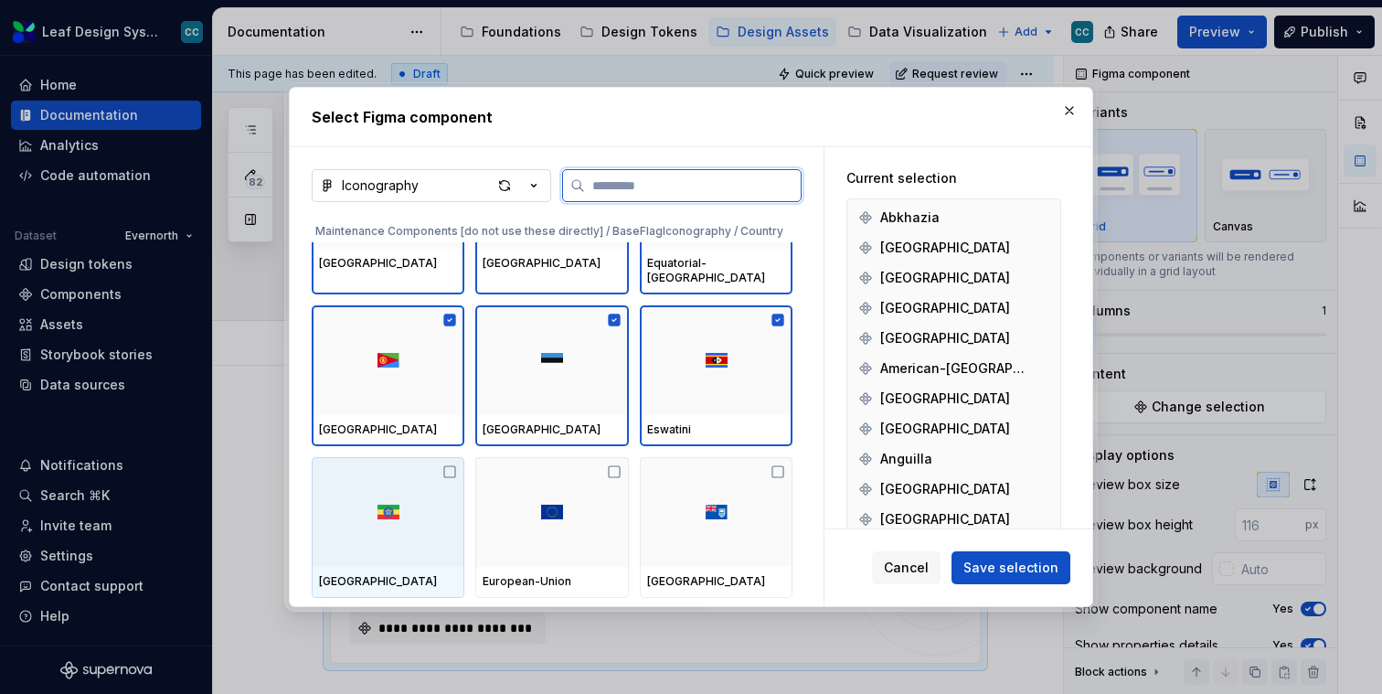
click at [453, 474] on div at bounding box center [388, 512] width 153 height 110
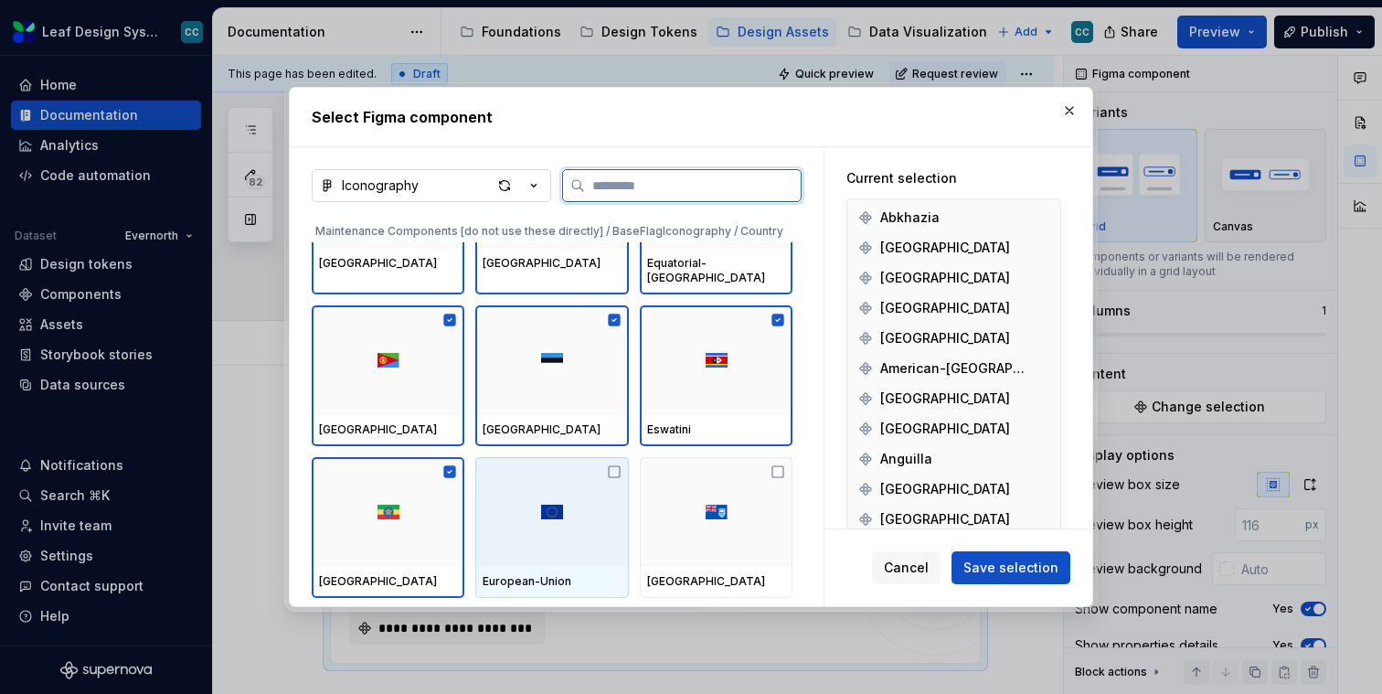
click at [558, 505] on img at bounding box center [552, 512] width 22 height 15
click at [742, 480] on div at bounding box center [716, 512] width 153 height 110
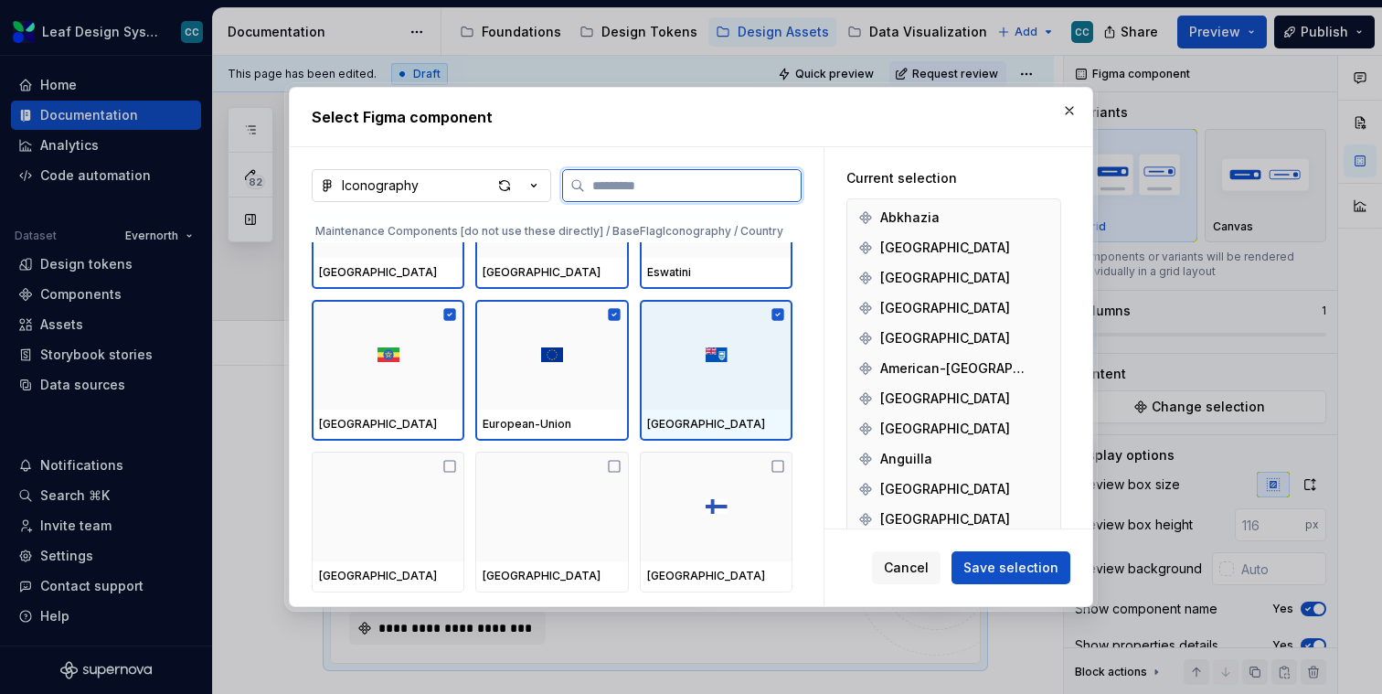
scroll to position [46589, 0]
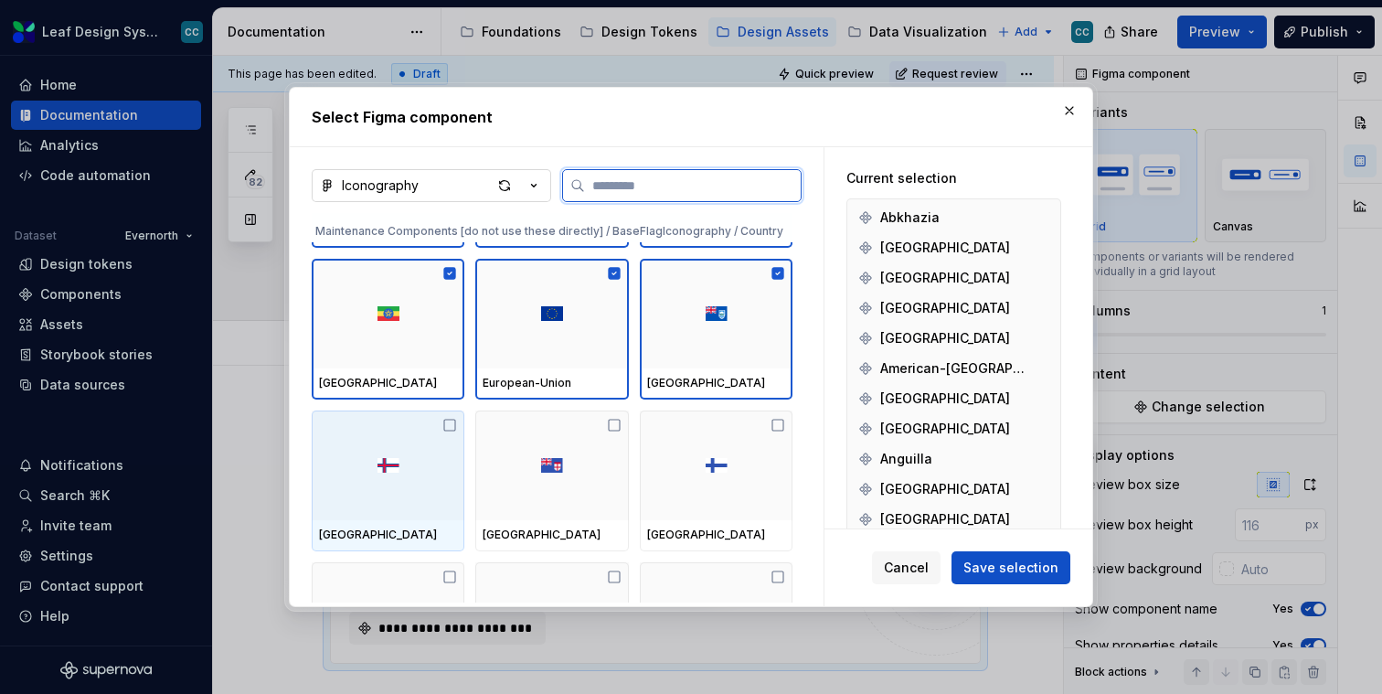
click at [414, 441] on div at bounding box center [388, 465] width 153 height 110
click at [514, 442] on div at bounding box center [551, 465] width 153 height 110
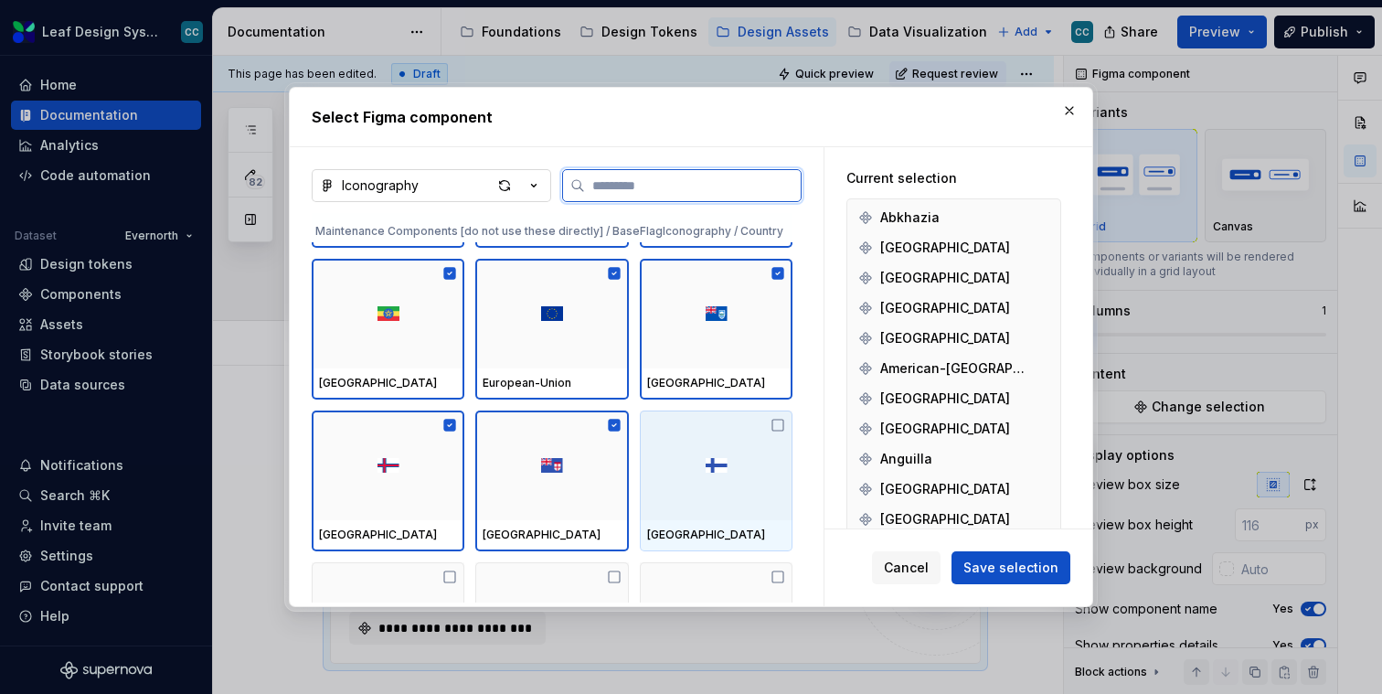
click at [677, 443] on div at bounding box center [716, 465] width 153 height 110
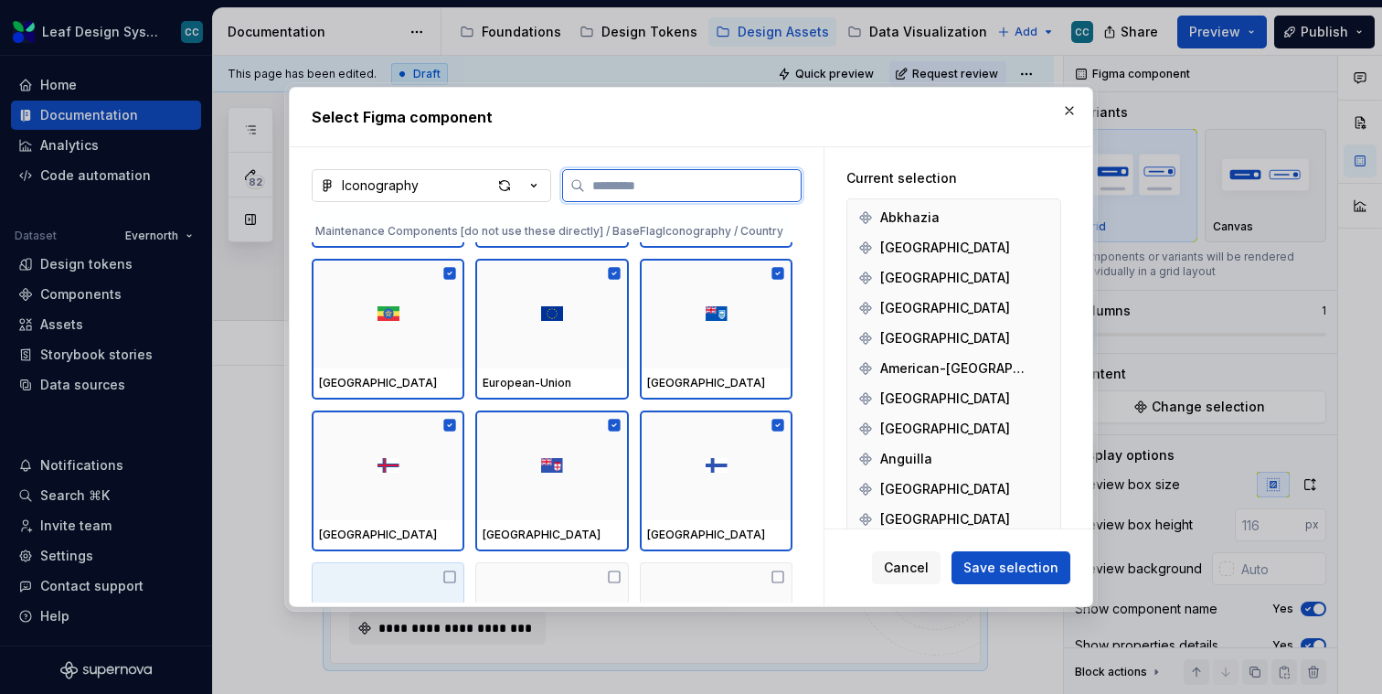
click at [410, 563] on div at bounding box center [388, 617] width 153 height 110
click at [546, 563] on div at bounding box center [551, 617] width 153 height 110
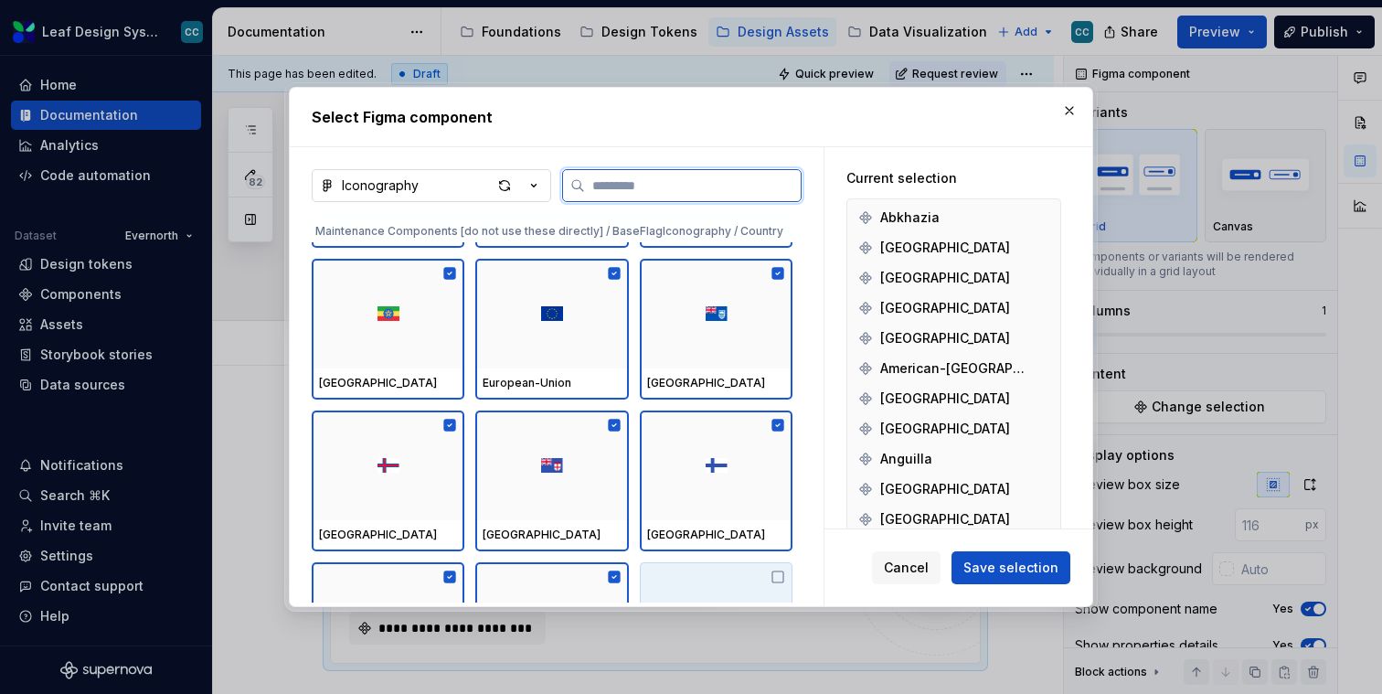
click at [698, 566] on div at bounding box center [716, 617] width 153 height 110
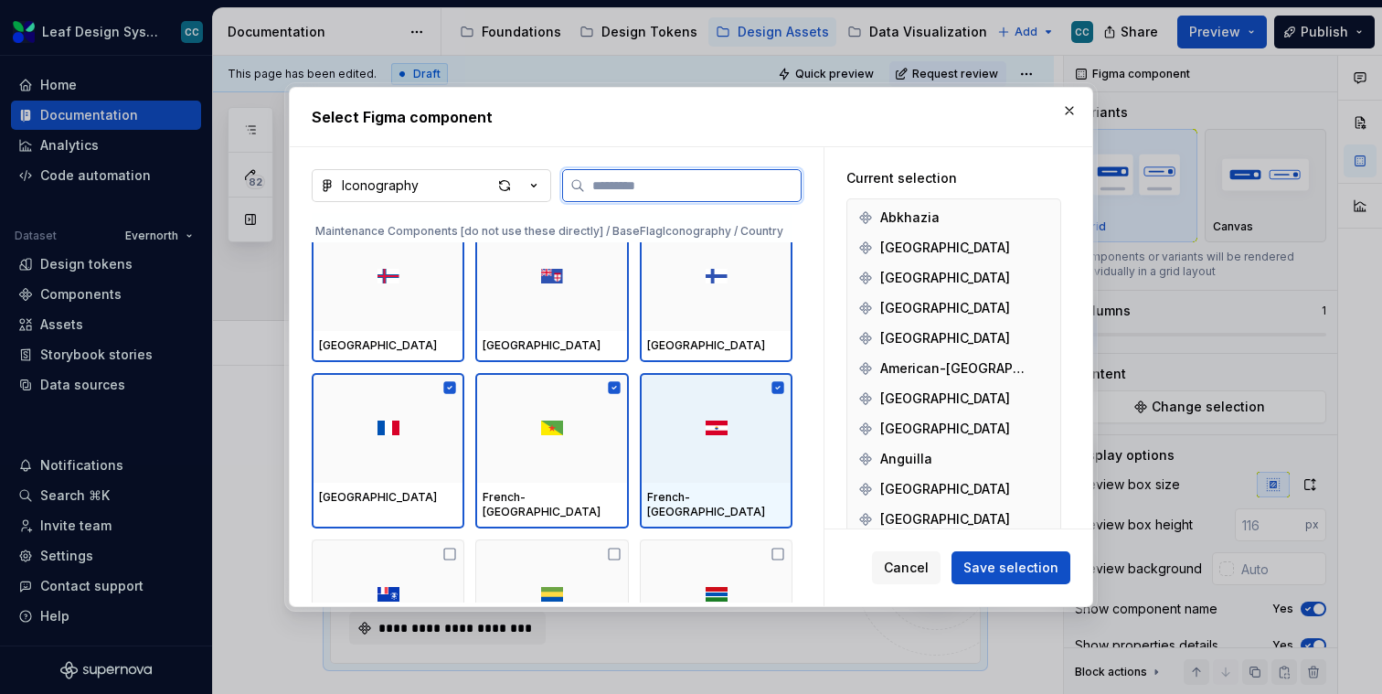
scroll to position [46760, 0]
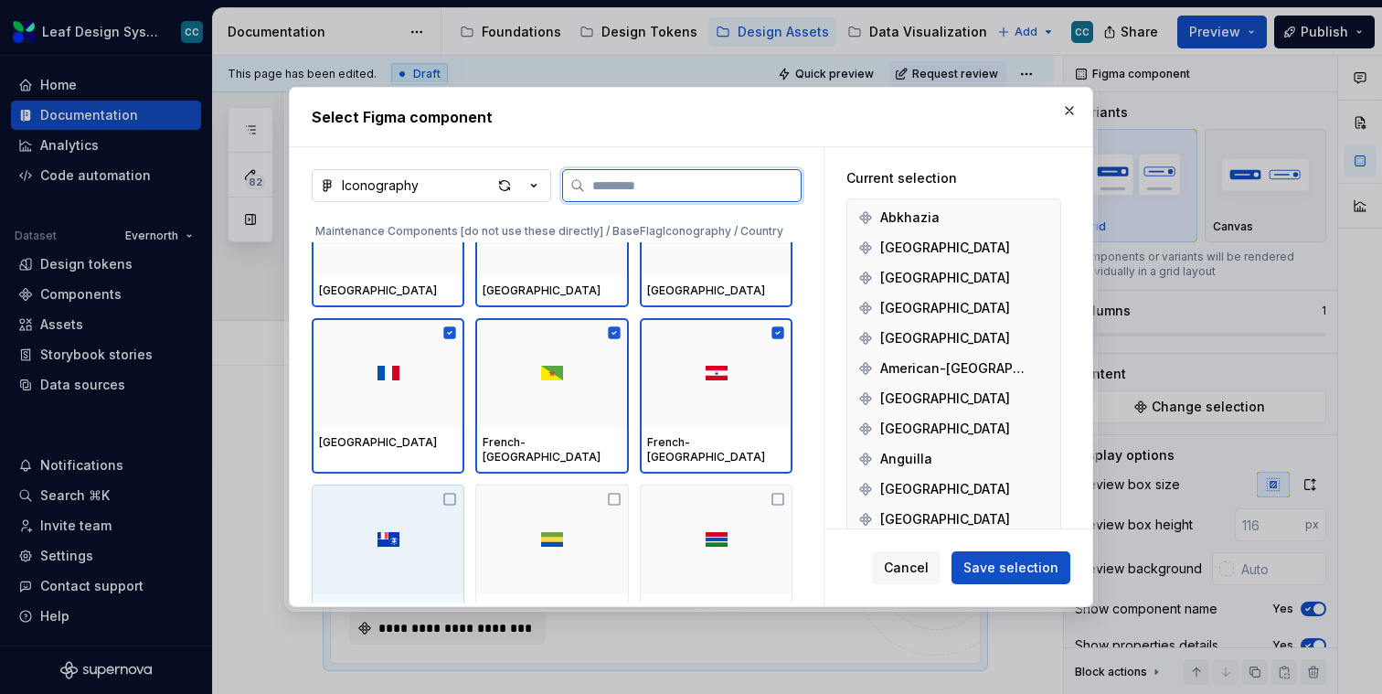
click at [351, 508] on div at bounding box center [388, 540] width 153 height 110
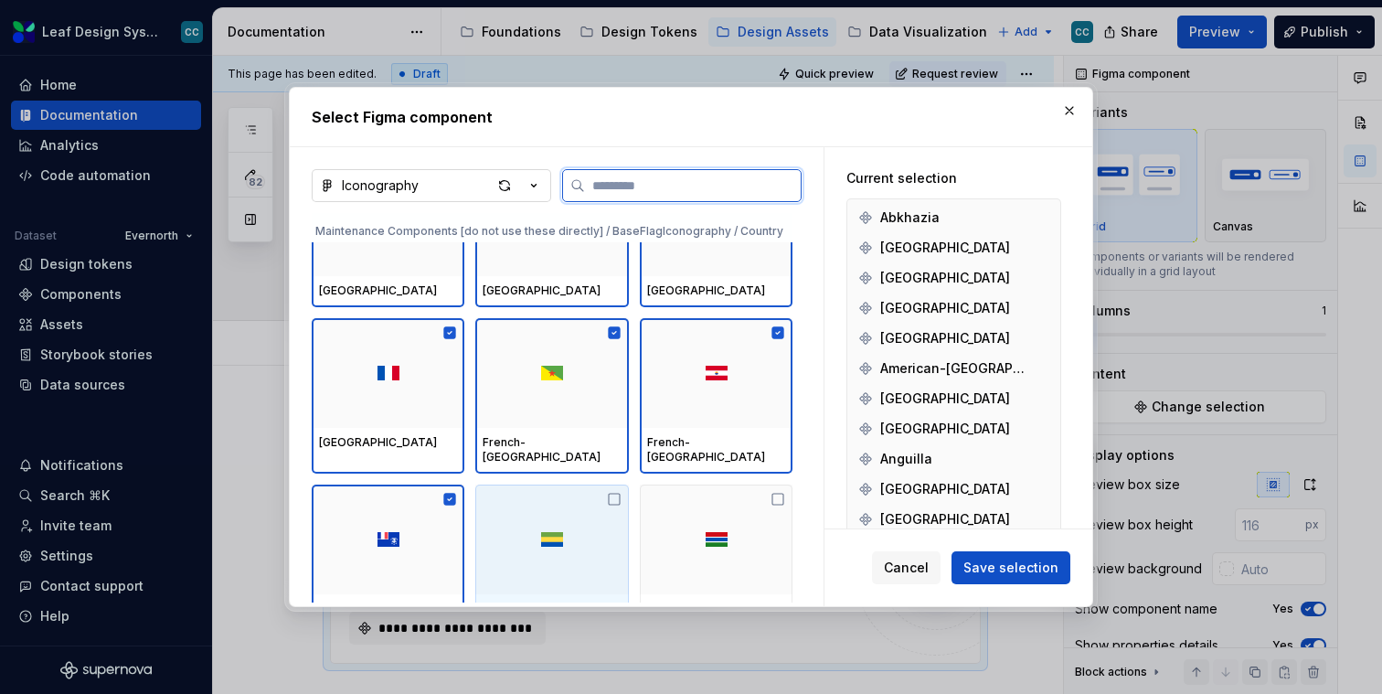
click at [537, 506] on div at bounding box center [551, 540] width 153 height 110
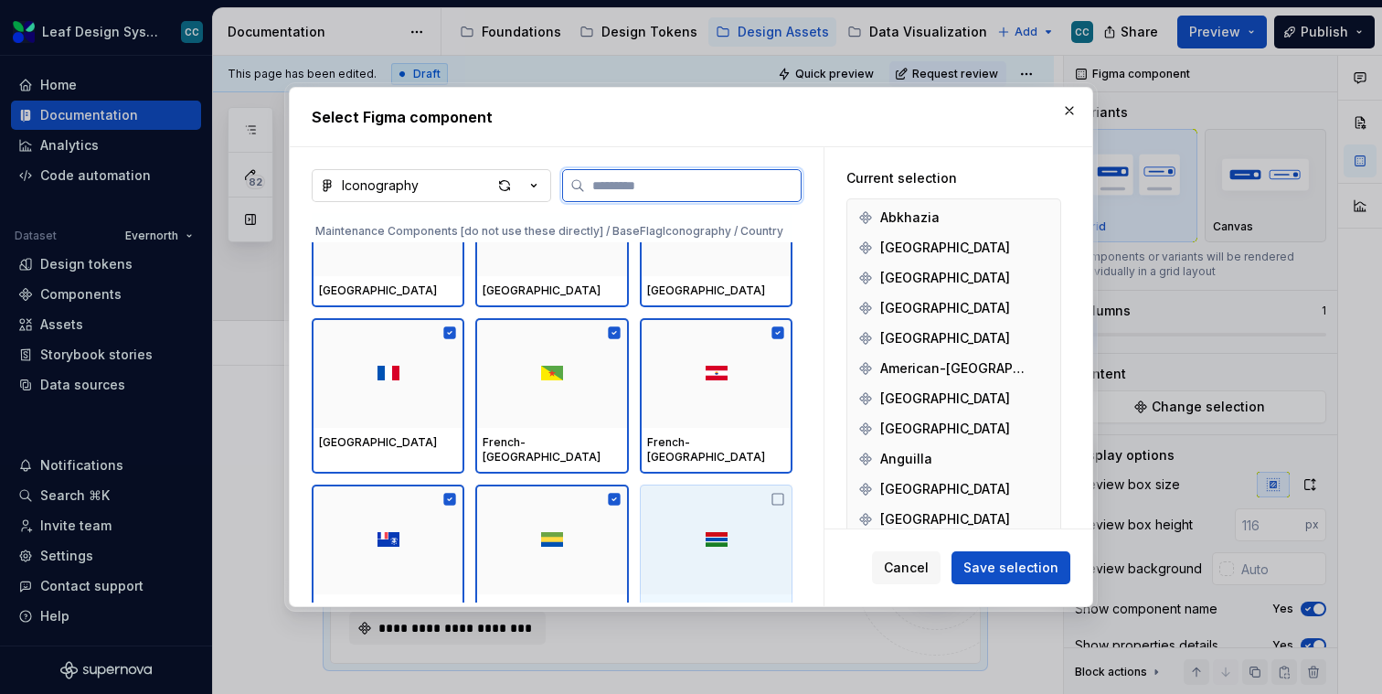
click at [763, 487] on div at bounding box center [716, 540] width 153 height 110
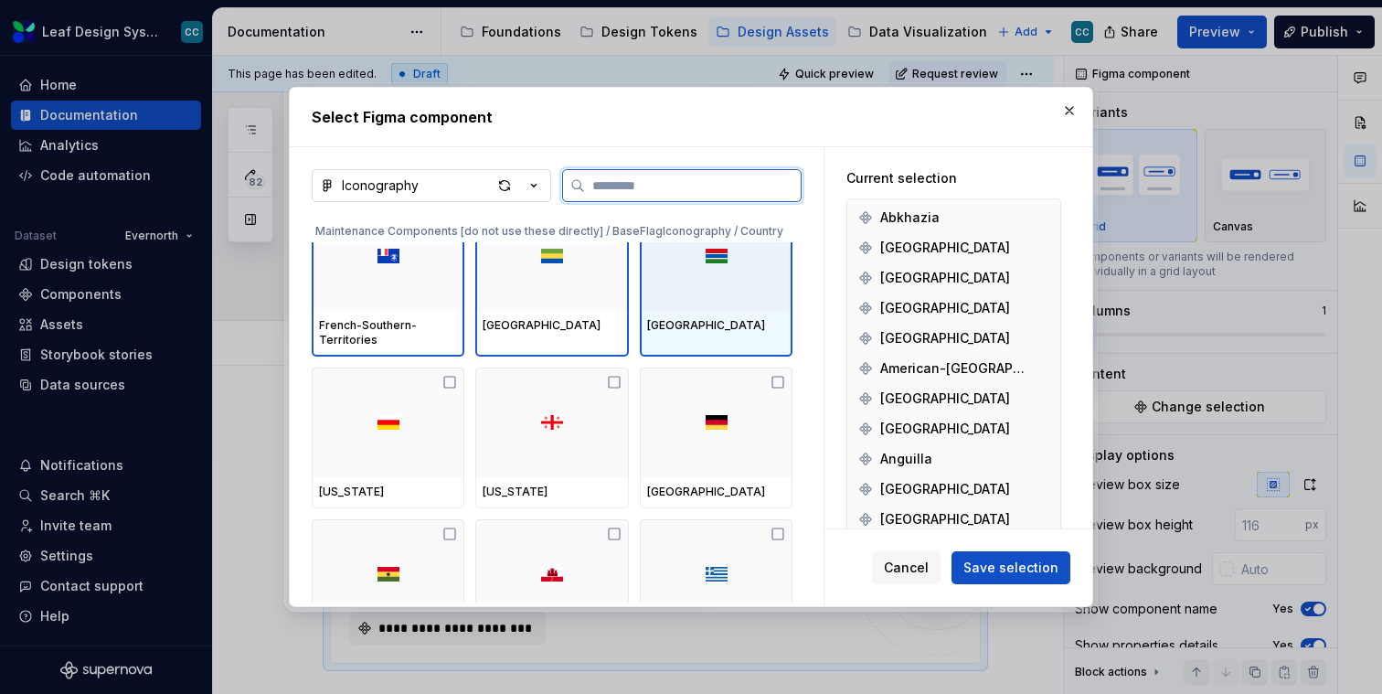
scroll to position [47133, 0]
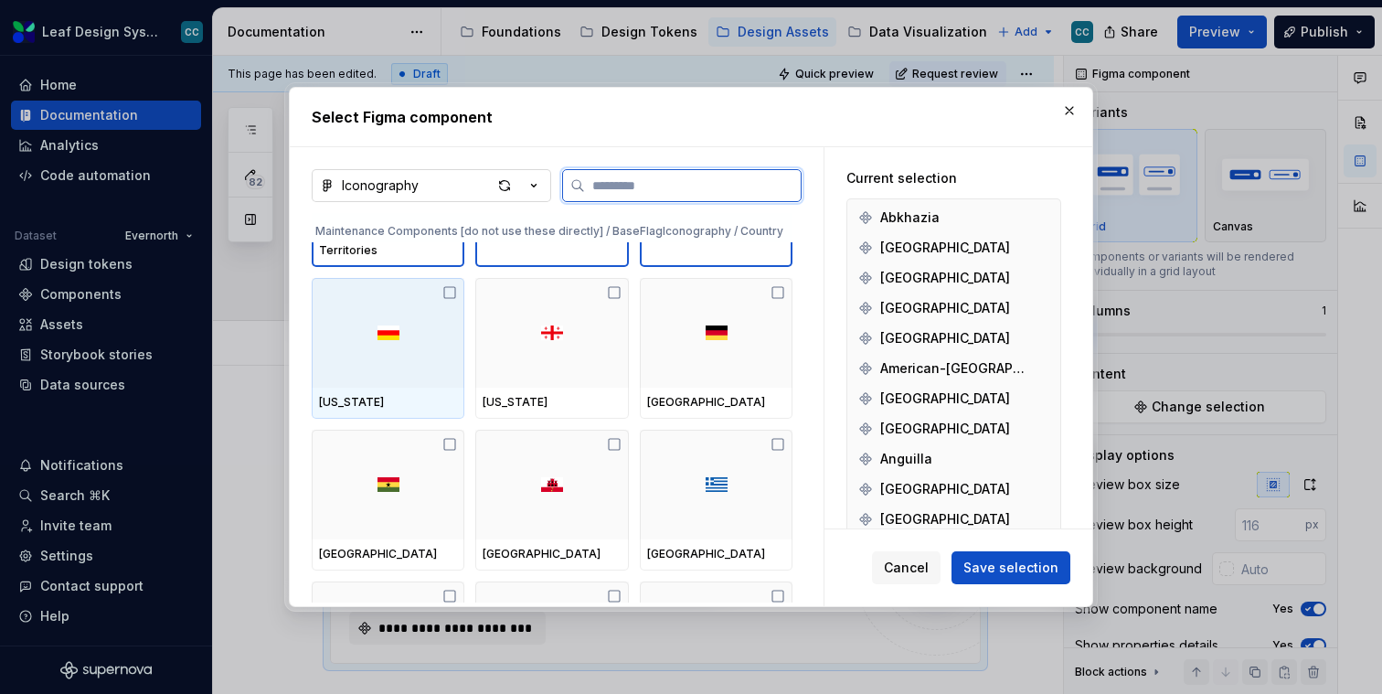
click at [401, 388] on div "Georgia" at bounding box center [388, 403] width 153 height 31
click at [508, 388] on div "Georgia" at bounding box center [551, 403] width 153 height 31
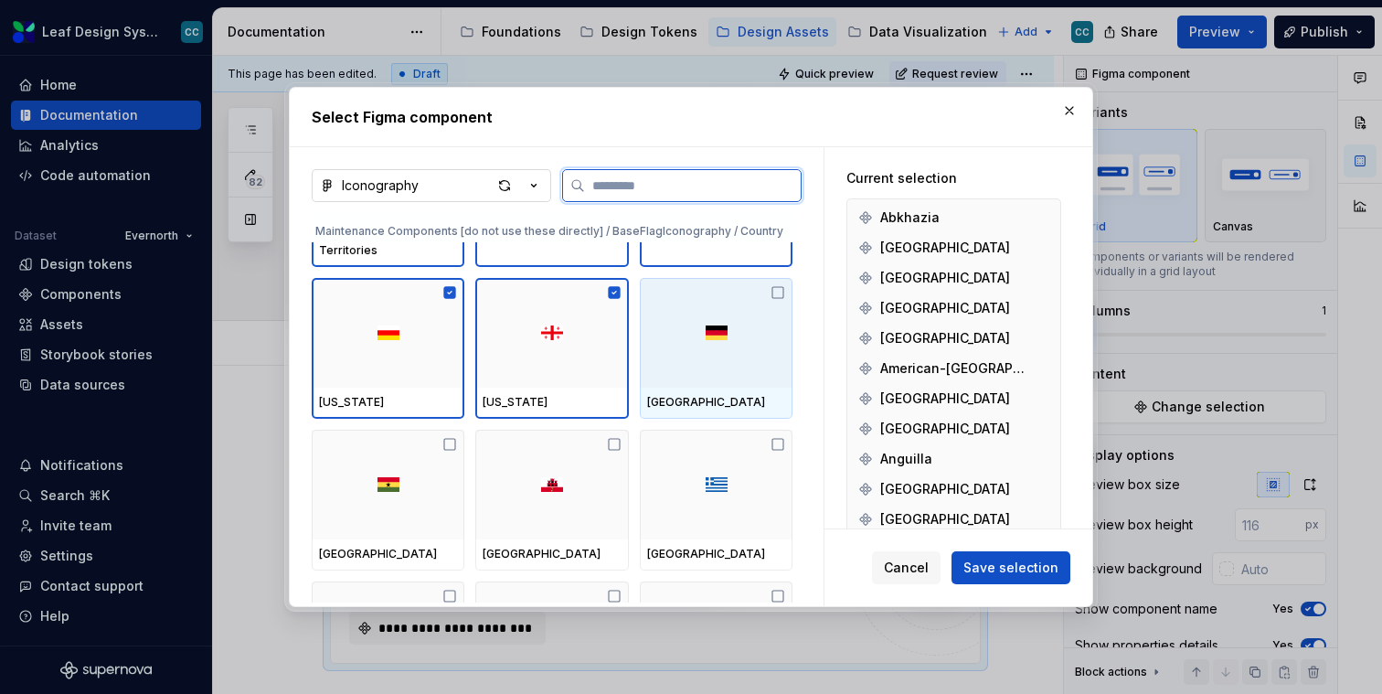
click at [688, 367] on div at bounding box center [716, 333] width 153 height 110
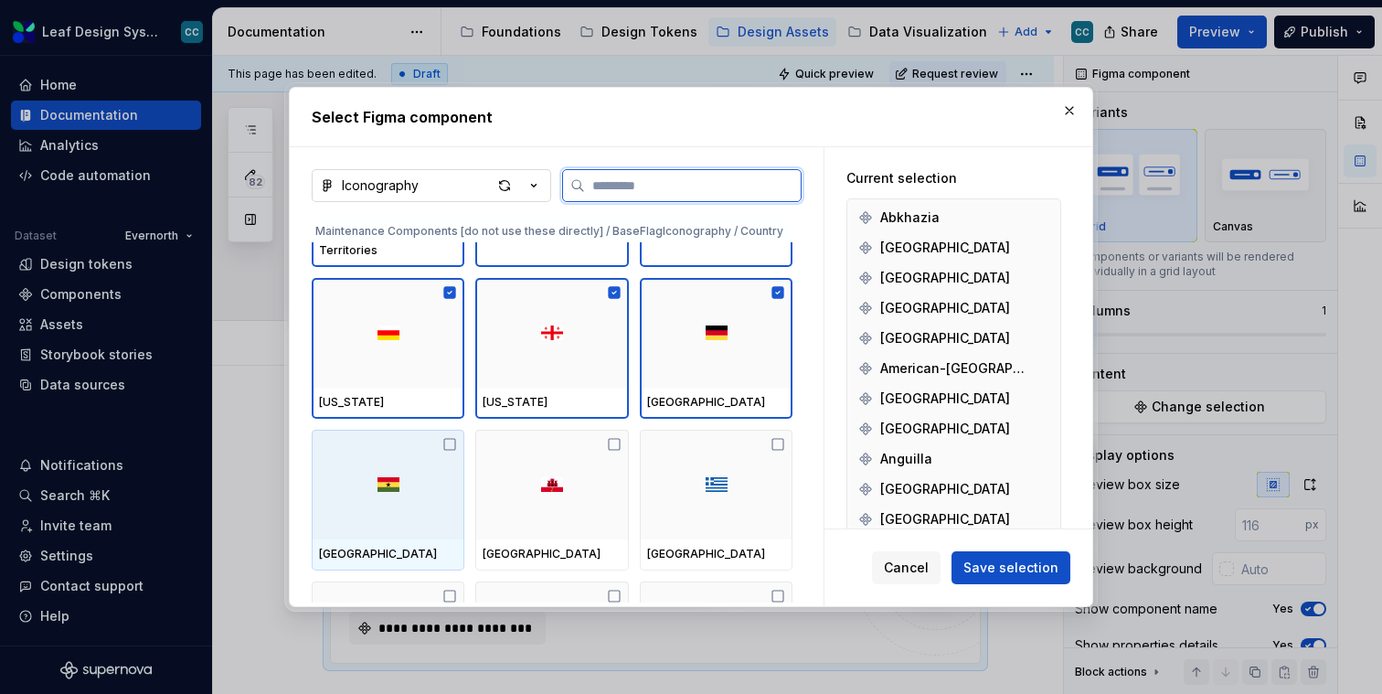
click at [392, 483] on div at bounding box center [388, 485] width 153 height 110
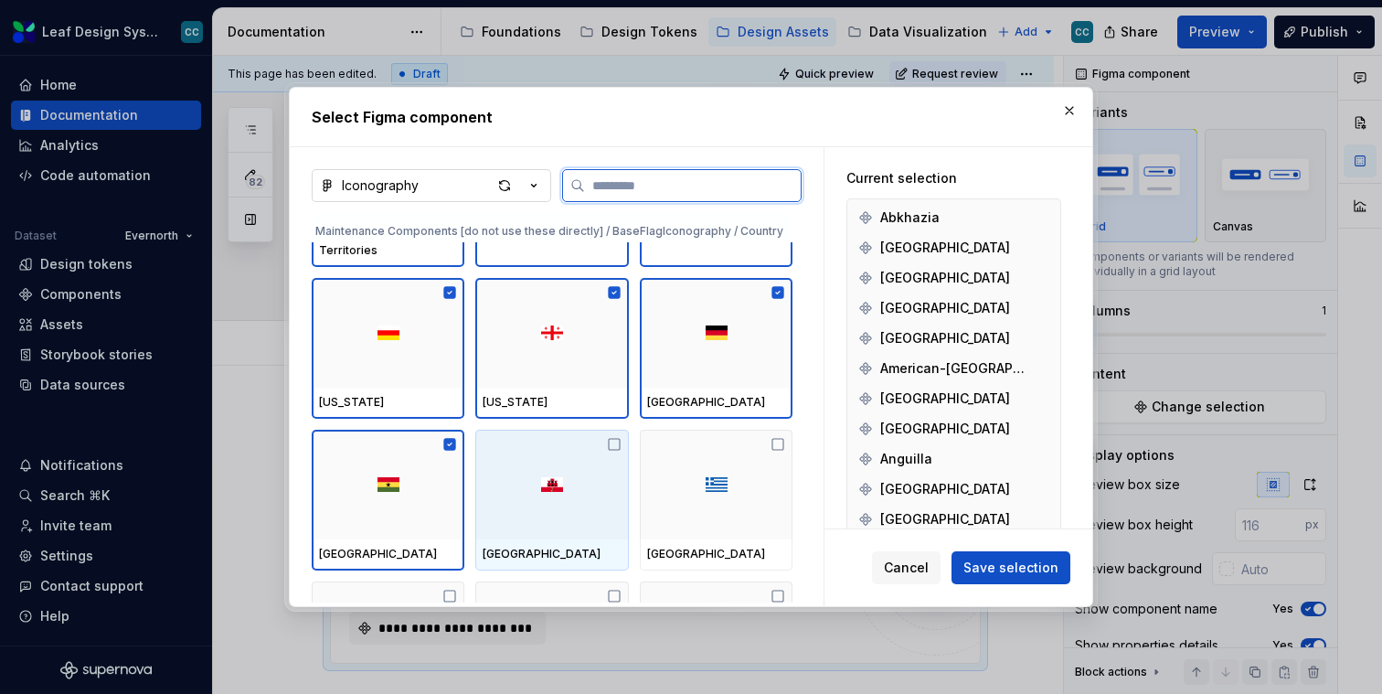
click at [538, 483] on div at bounding box center [551, 485] width 153 height 110
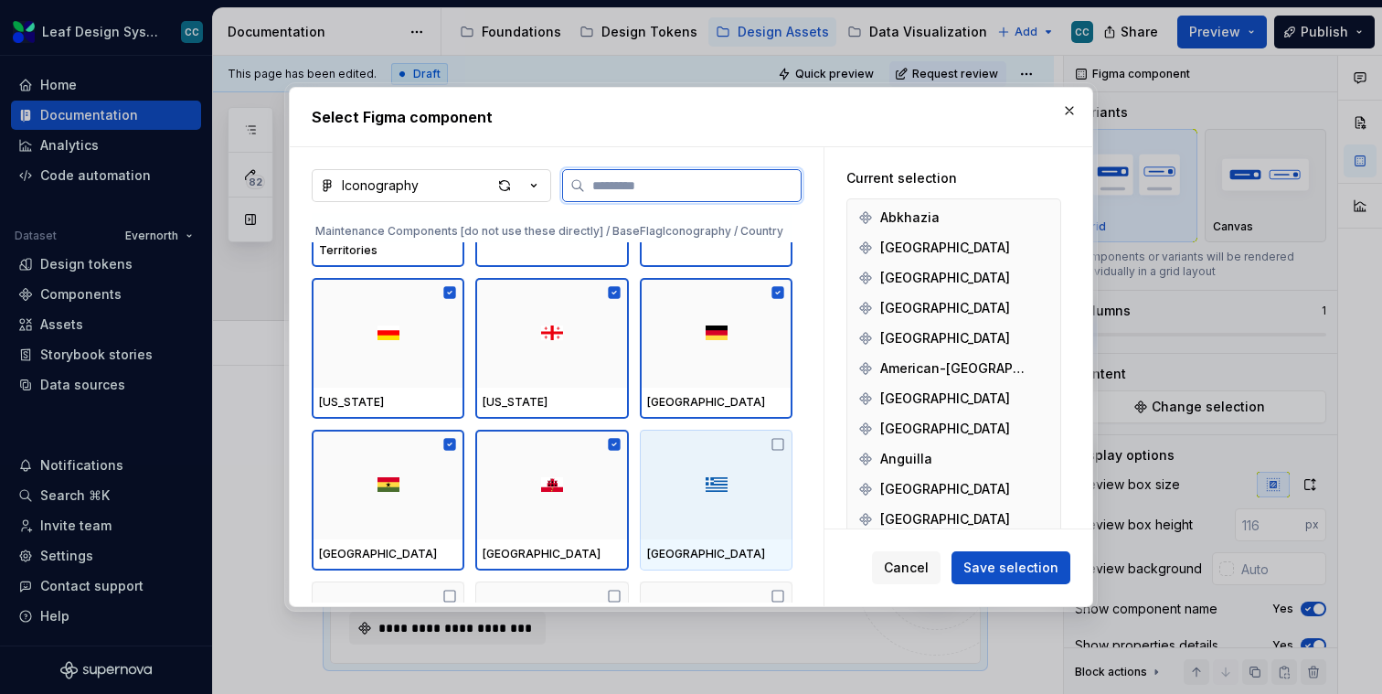
click at [722, 477] on img at bounding box center [717, 484] width 22 height 15
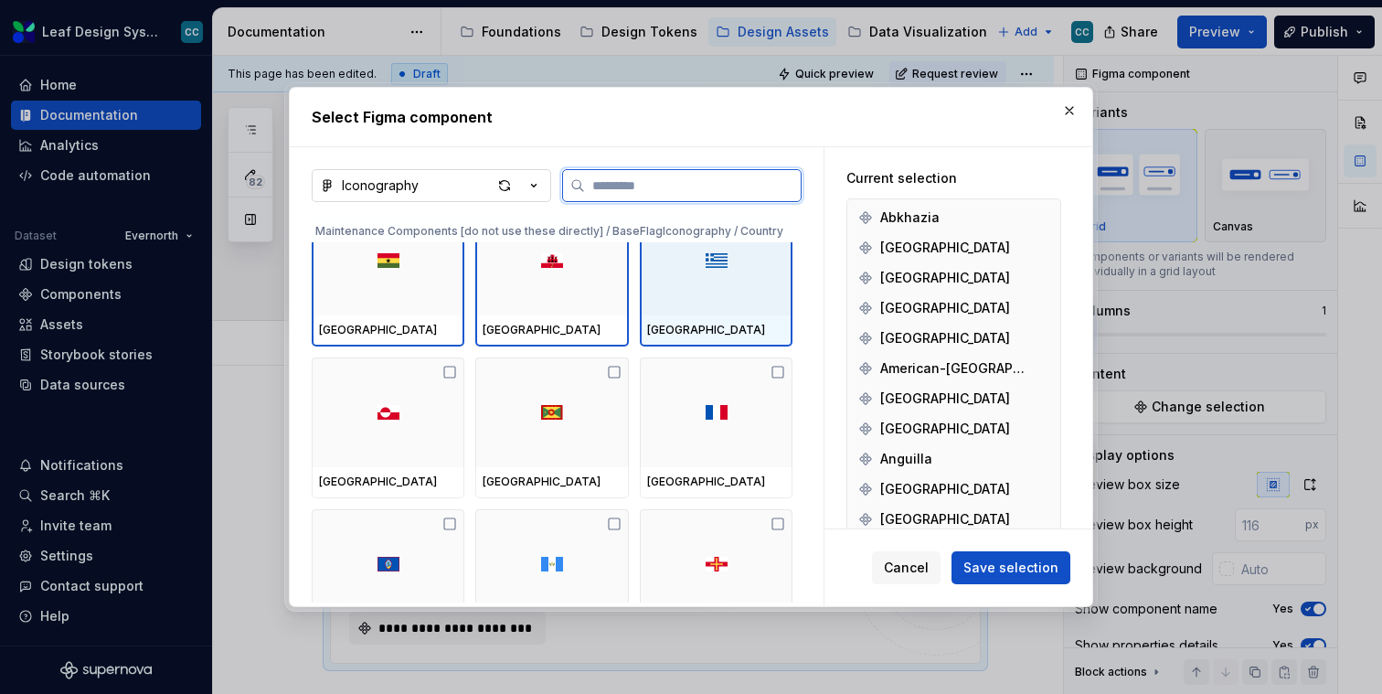
scroll to position [47311, 0]
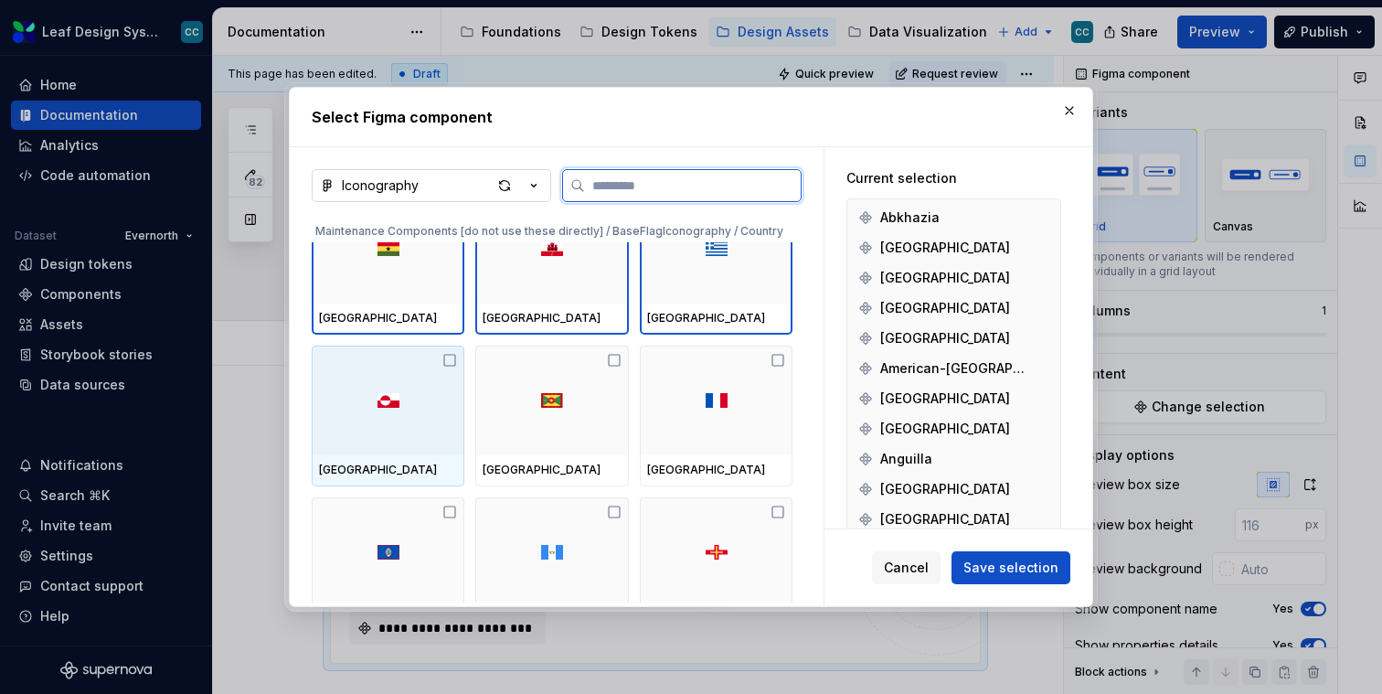
click at [368, 437] on div at bounding box center [388, 401] width 153 height 110
click at [560, 437] on div at bounding box center [551, 401] width 153 height 110
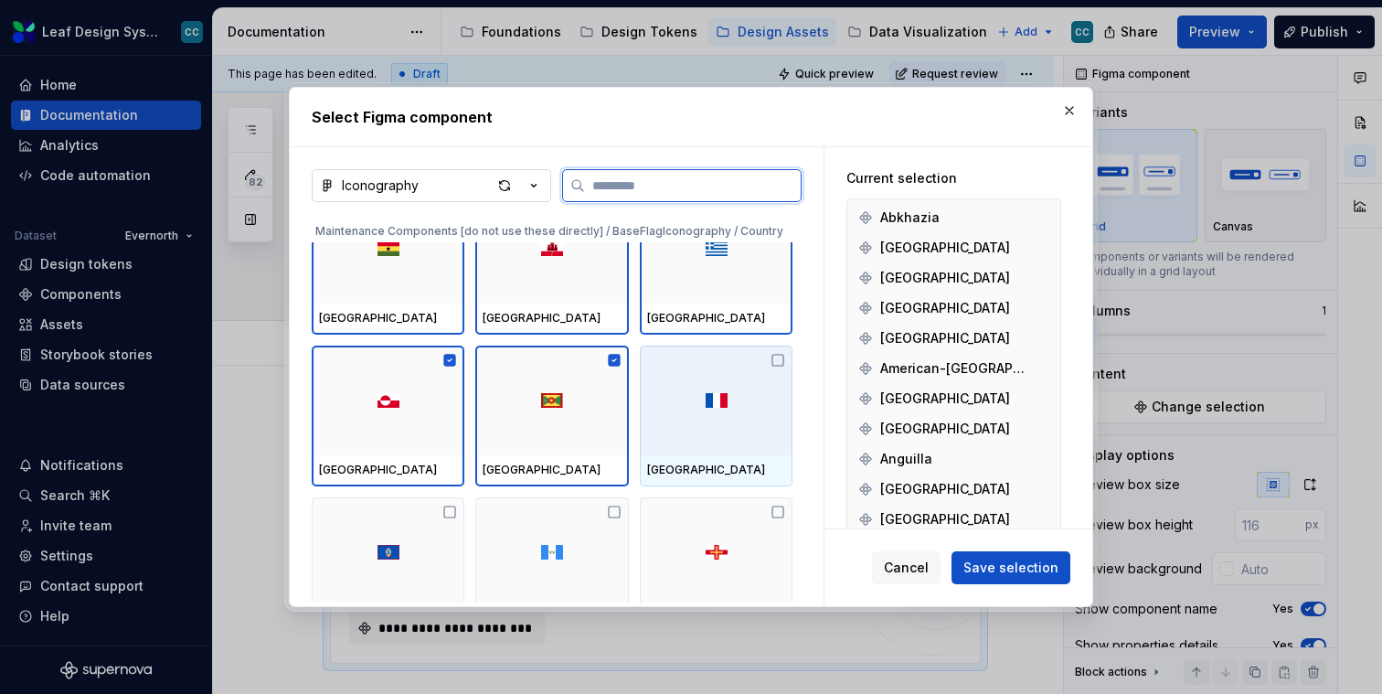
click at [705, 420] on div at bounding box center [716, 401] width 153 height 110
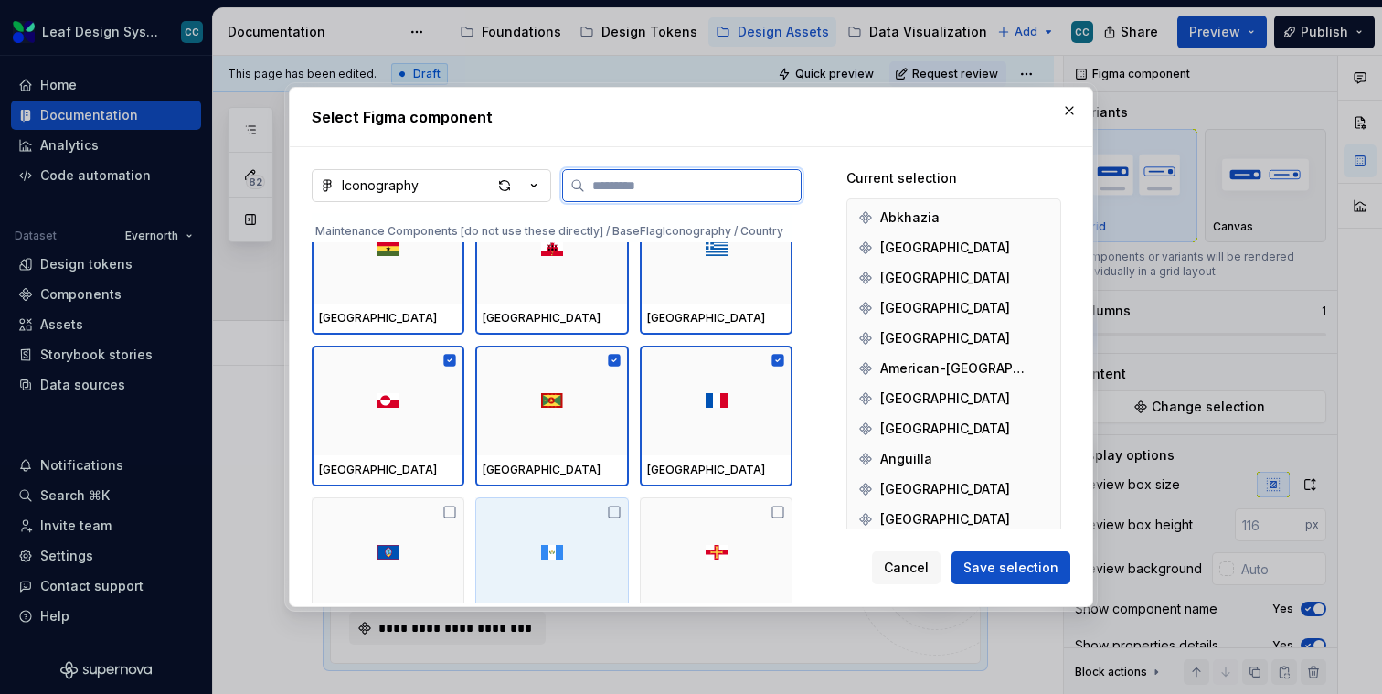
click at [420, 550] on div at bounding box center [388, 552] width 153 height 110
click at [565, 540] on div at bounding box center [551, 552] width 153 height 110
click at [657, 543] on div at bounding box center [716, 552] width 153 height 110
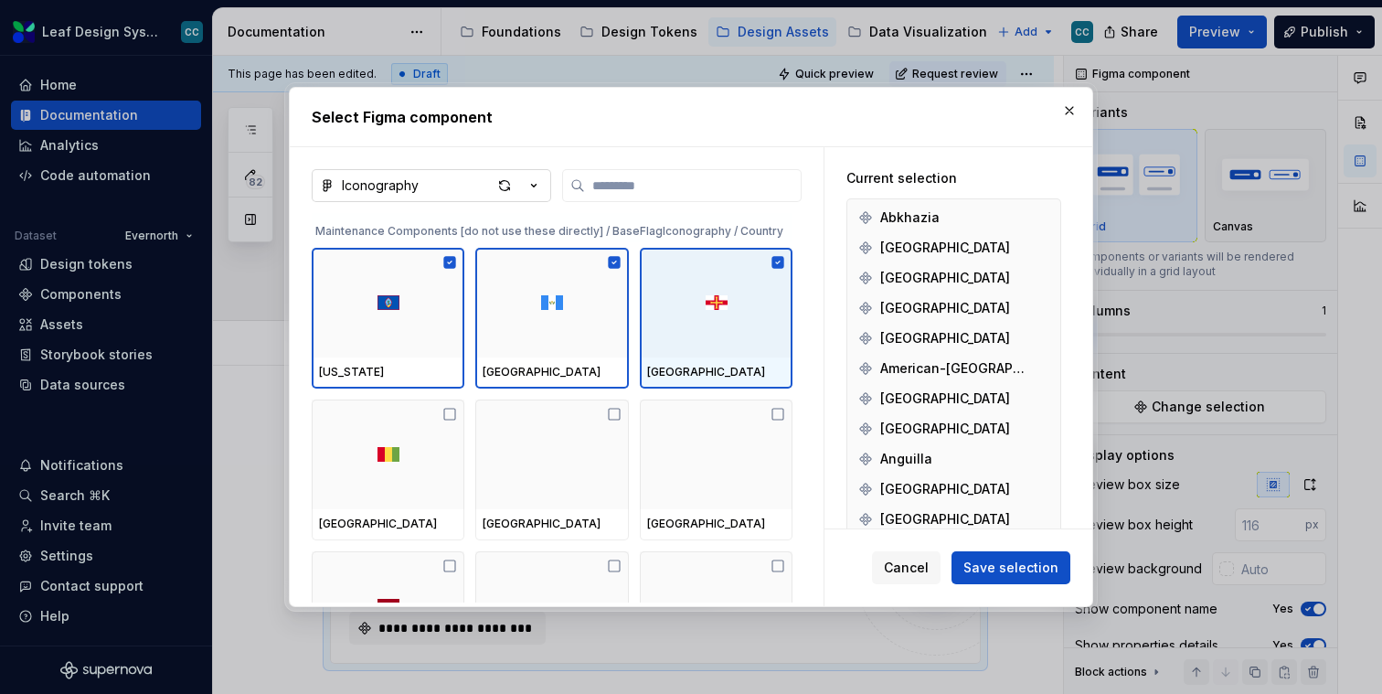
scroll to position [47565, 0]
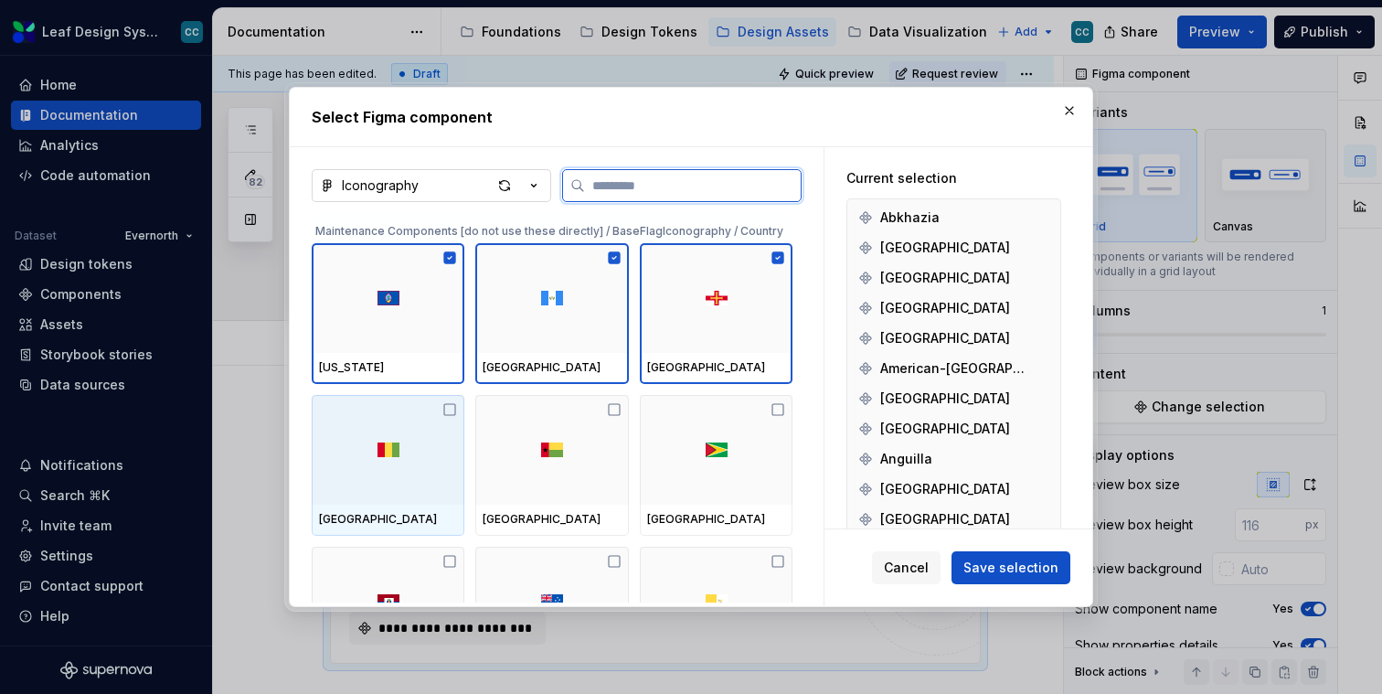
click at [336, 415] on div at bounding box center [388, 450] width 153 height 110
click at [572, 418] on div at bounding box center [551, 450] width 153 height 110
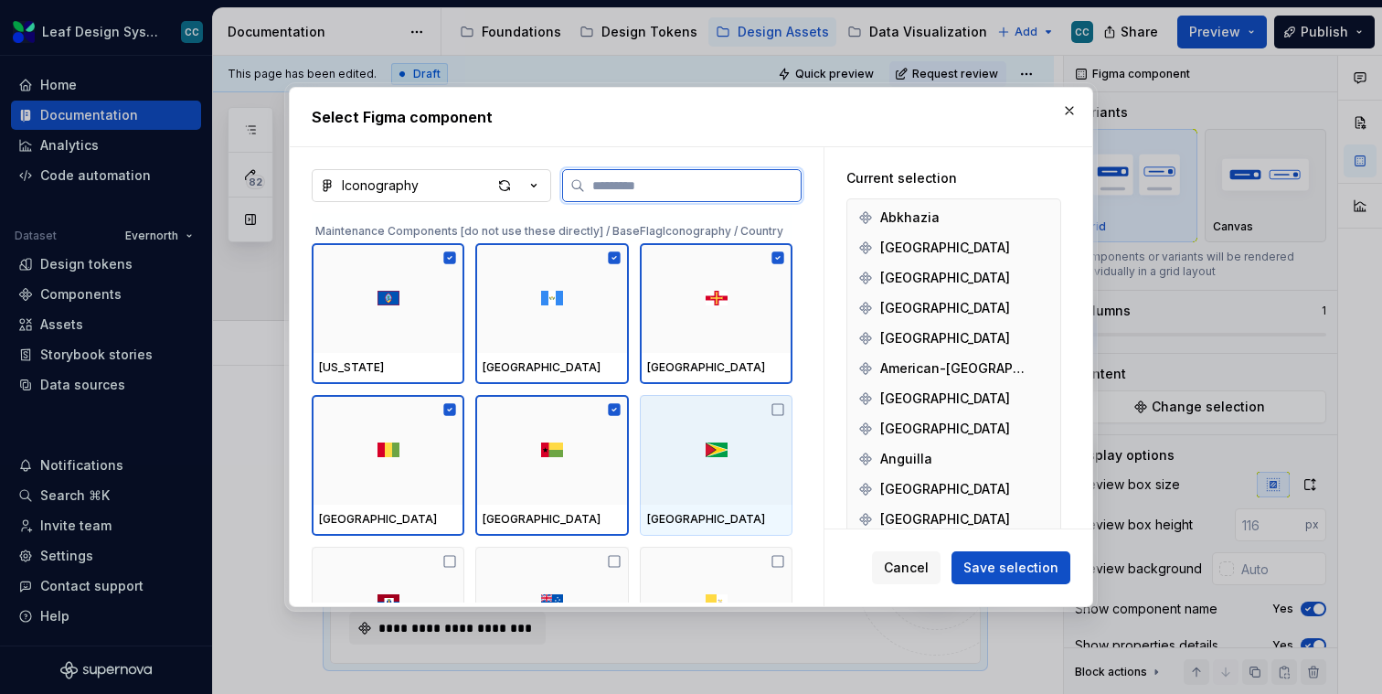
click at [704, 420] on div at bounding box center [716, 450] width 153 height 110
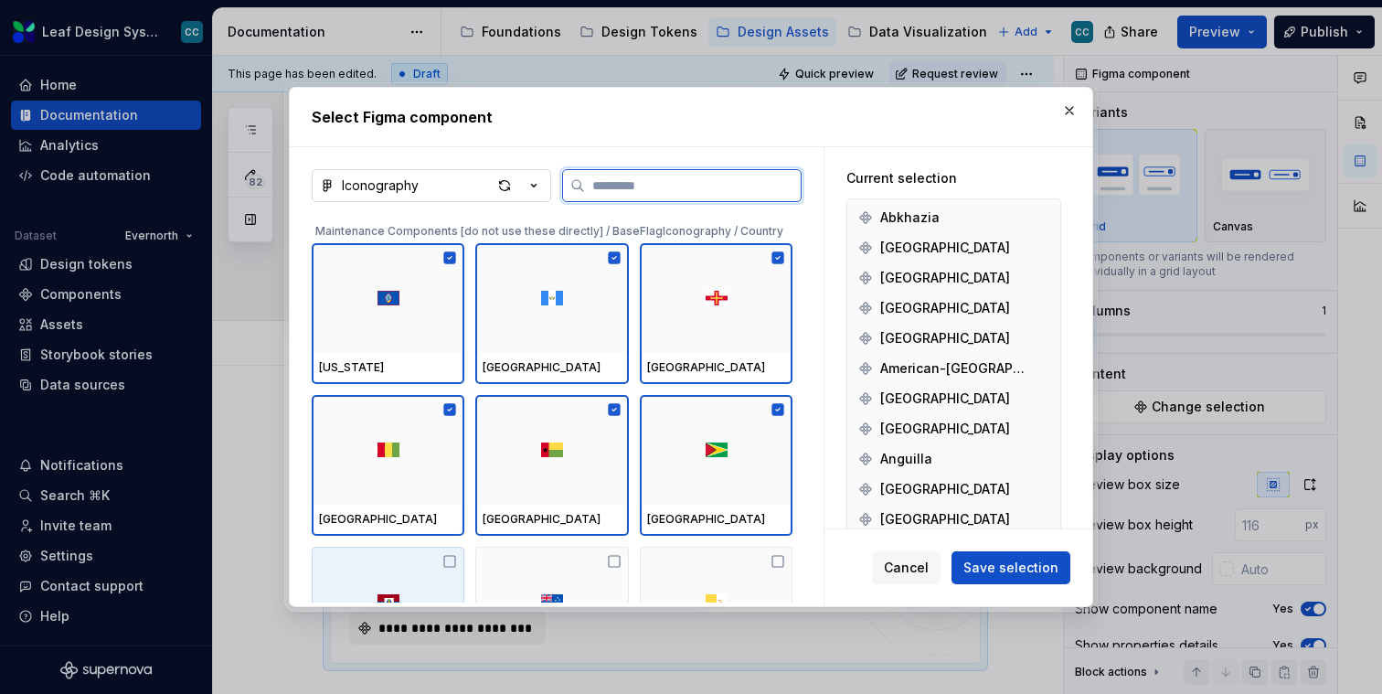
click at [432, 565] on div at bounding box center [388, 602] width 153 height 110
click at [565, 565] on div at bounding box center [551, 602] width 153 height 110
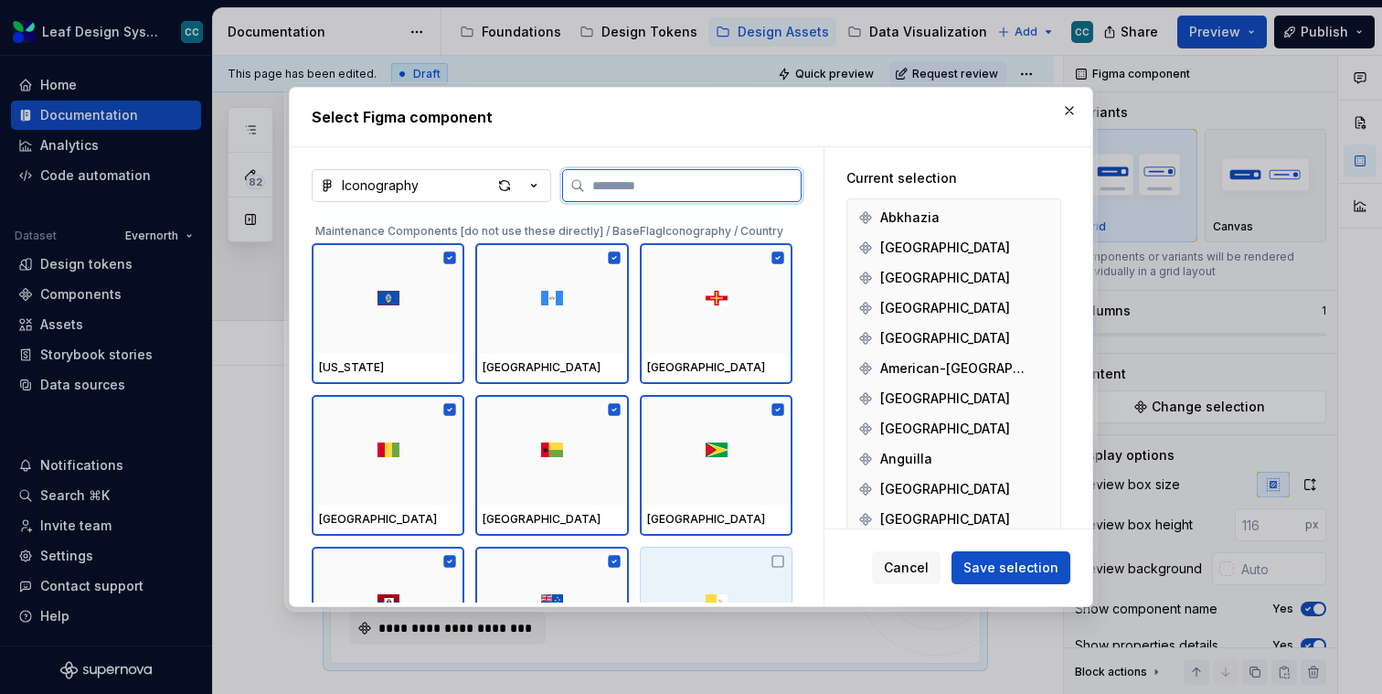
click at [687, 565] on div at bounding box center [716, 602] width 153 height 110
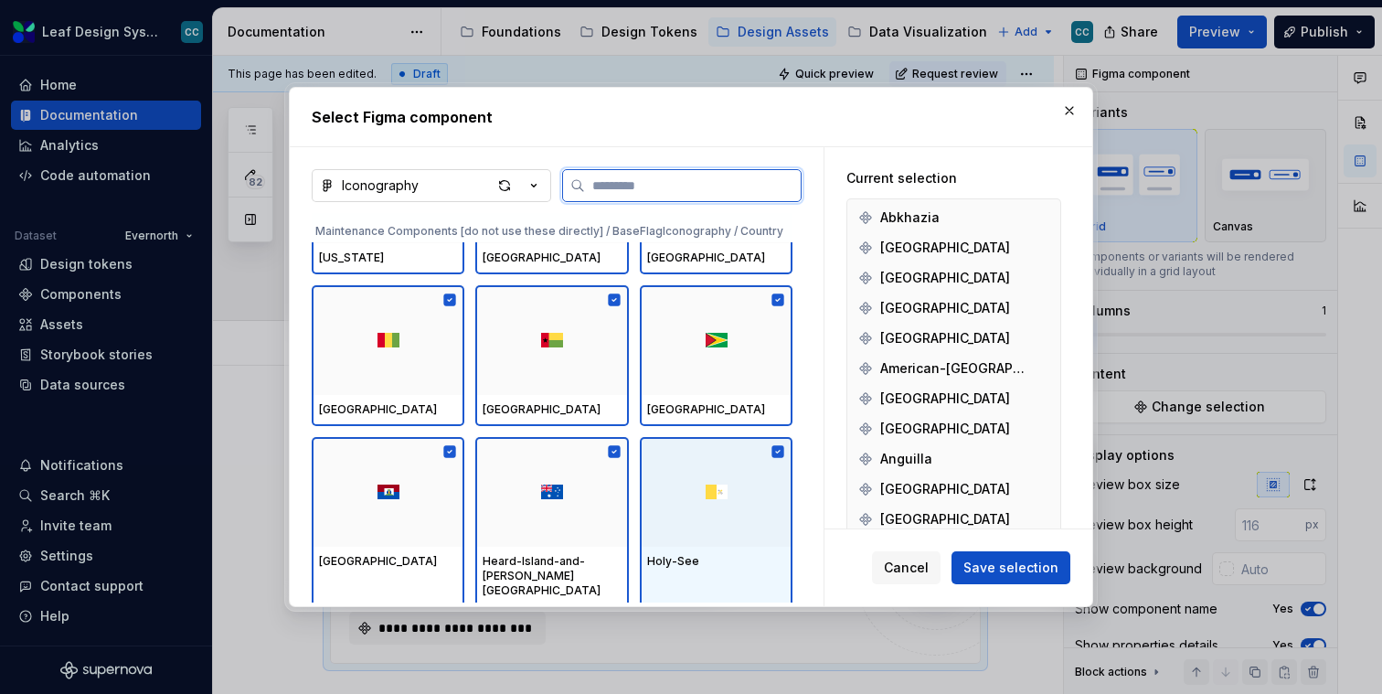
scroll to position [47759, 0]
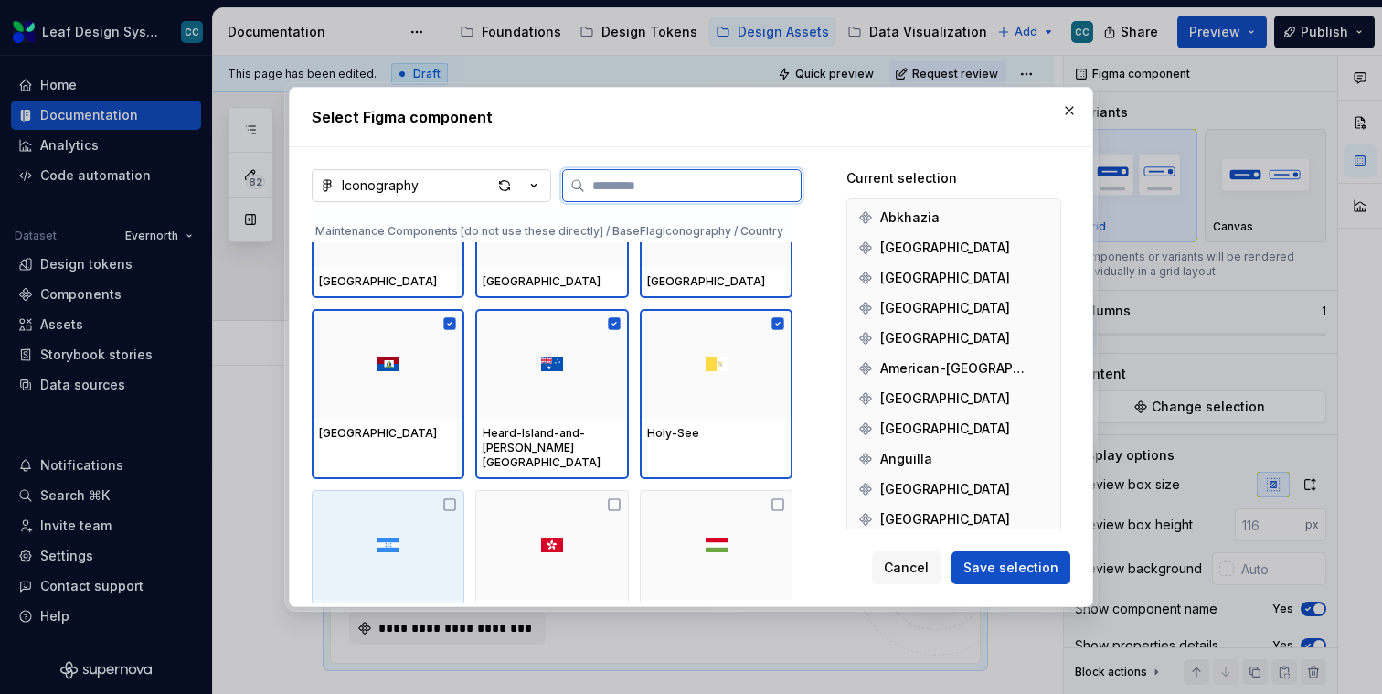
click at [400, 517] on div at bounding box center [388, 545] width 153 height 110
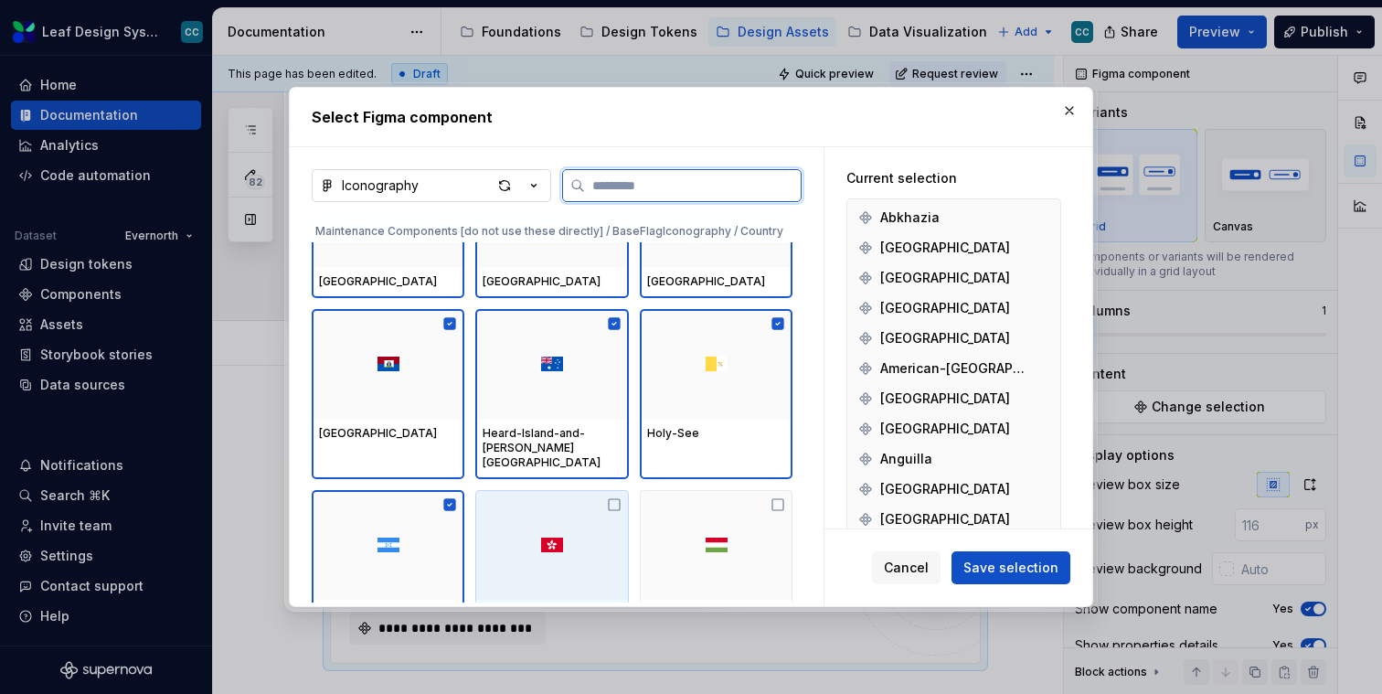
click at [534, 517] on div at bounding box center [551, 545] width 153 height 110
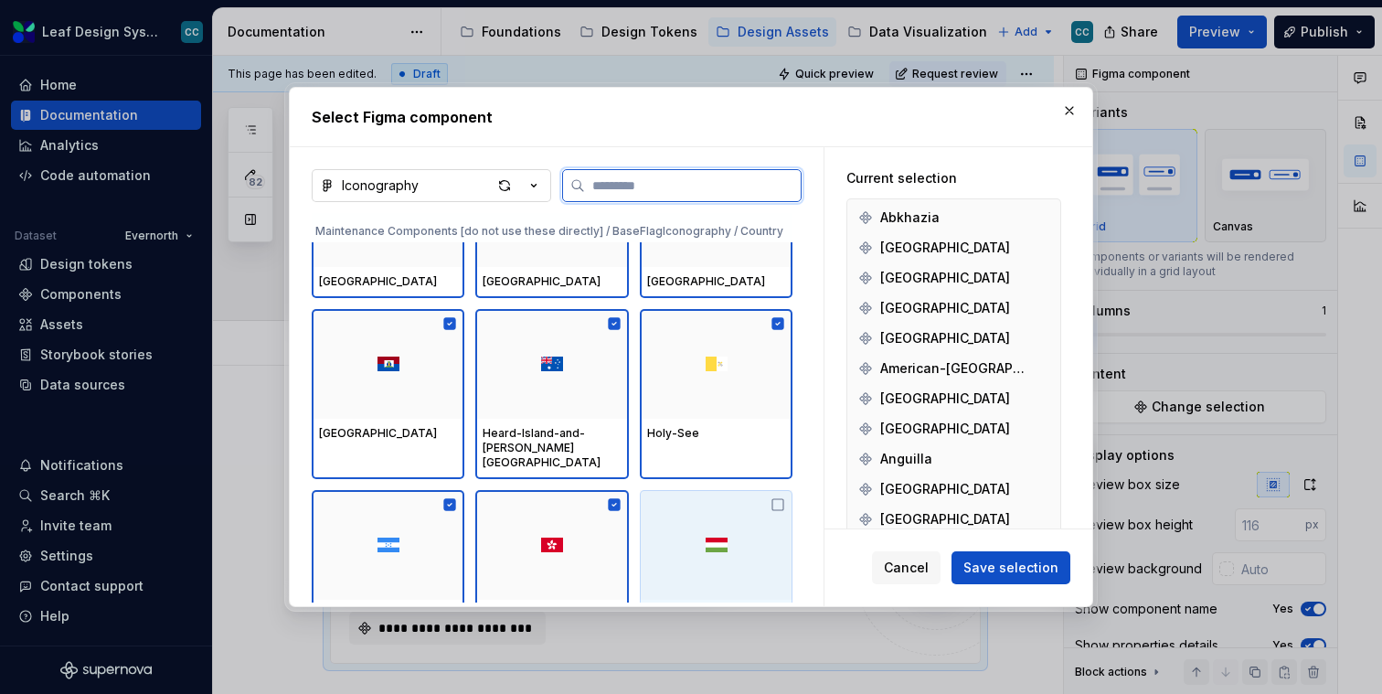
click at [725, 517] on div at bounding box center [716, 545] width 153 height 110
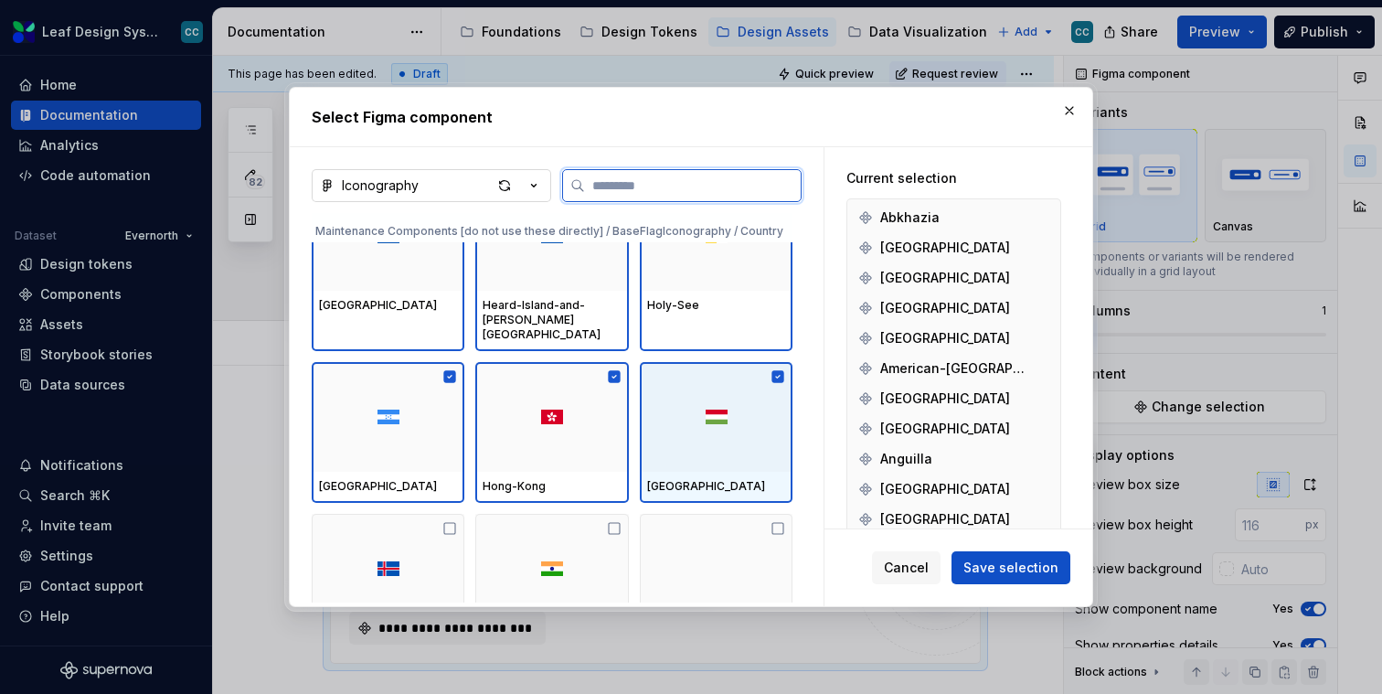
scroll to position [47957, 0]
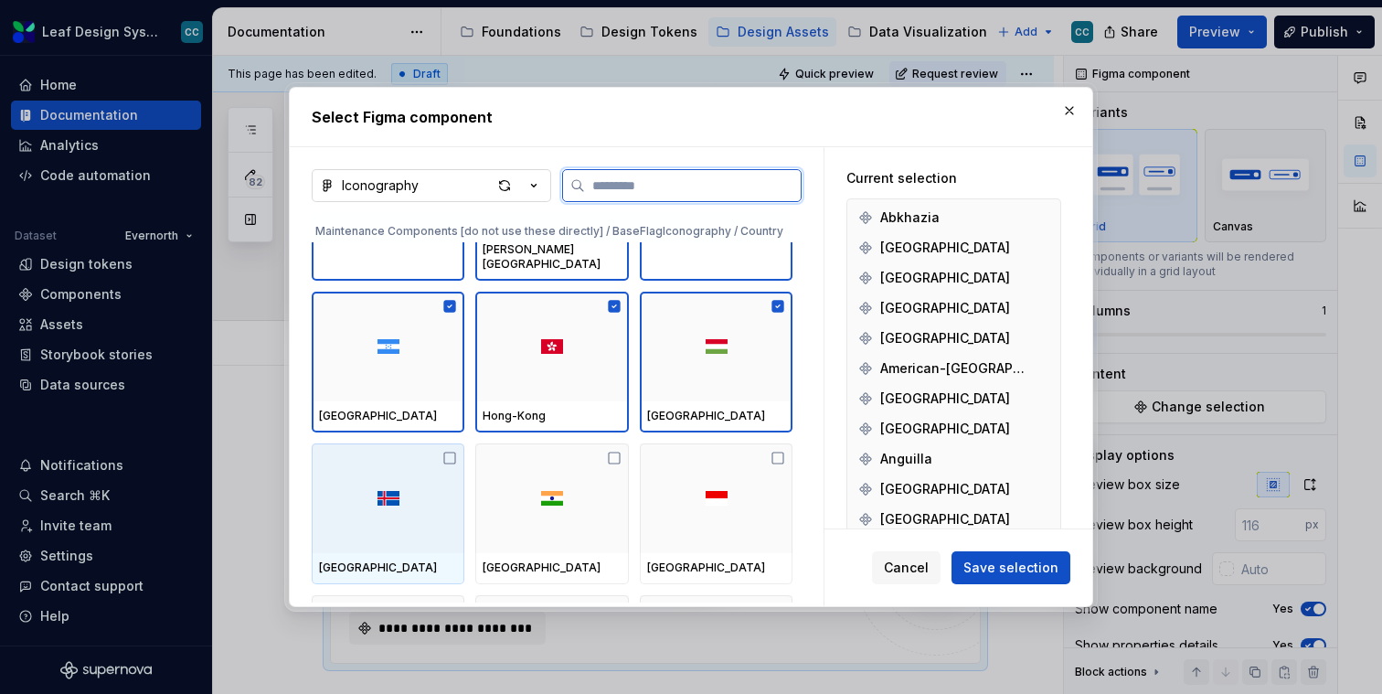
click at [377, 490] on div at bounding box center [388, 498] width 153 height 110
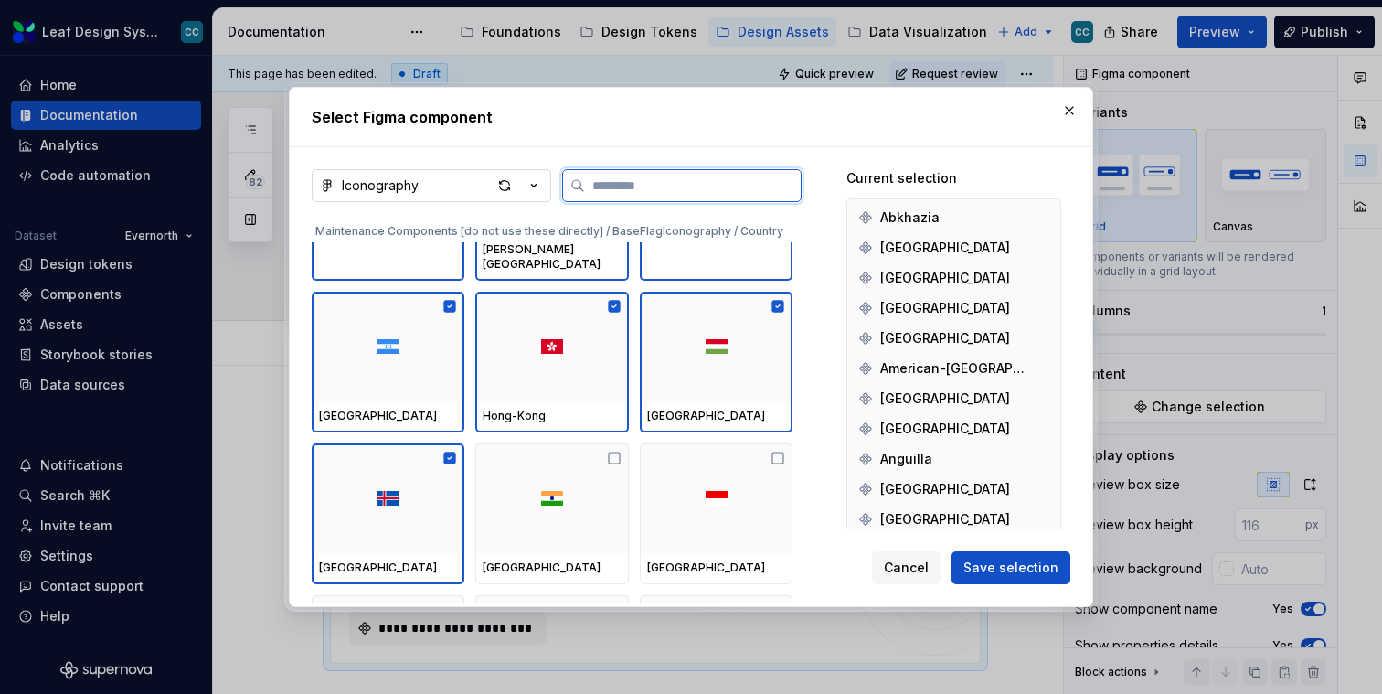
click at [545, 488] on div at bounding box center [551, 498] width 153 height 110
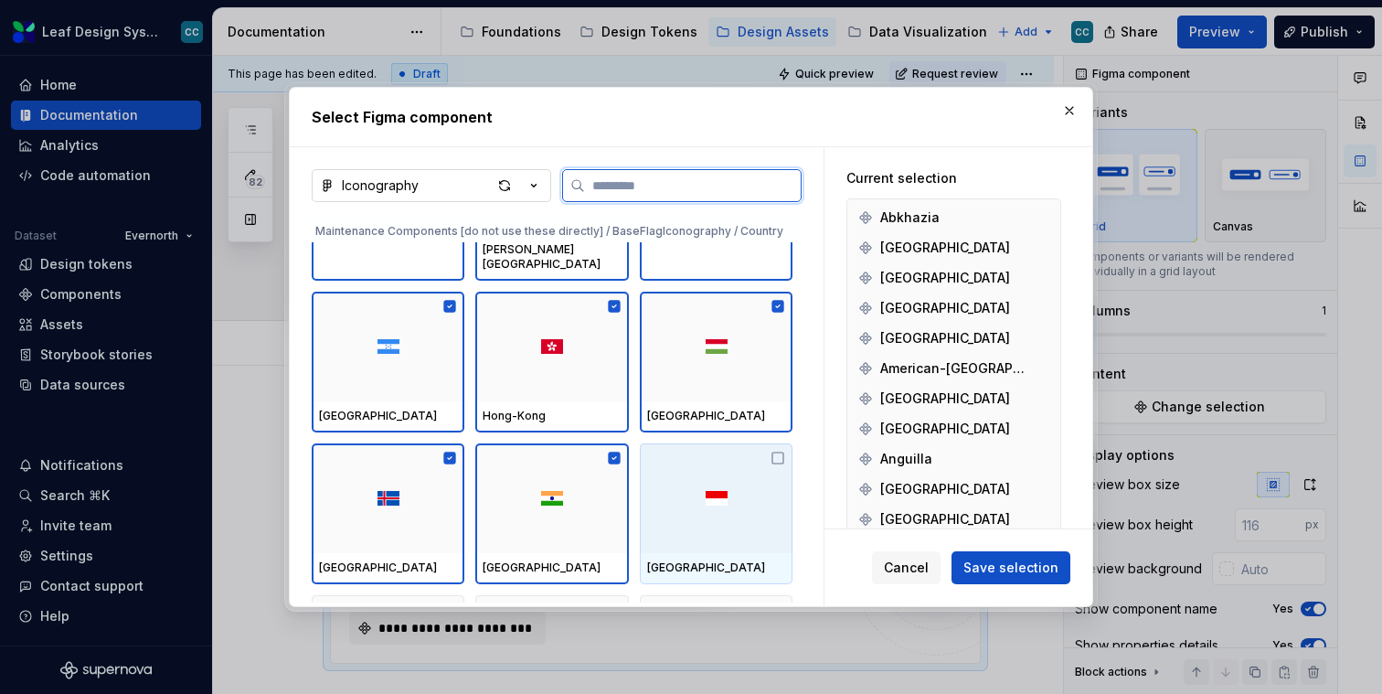
click at [726, 491] on img at bounding box center [717, 498] width 22 height 15
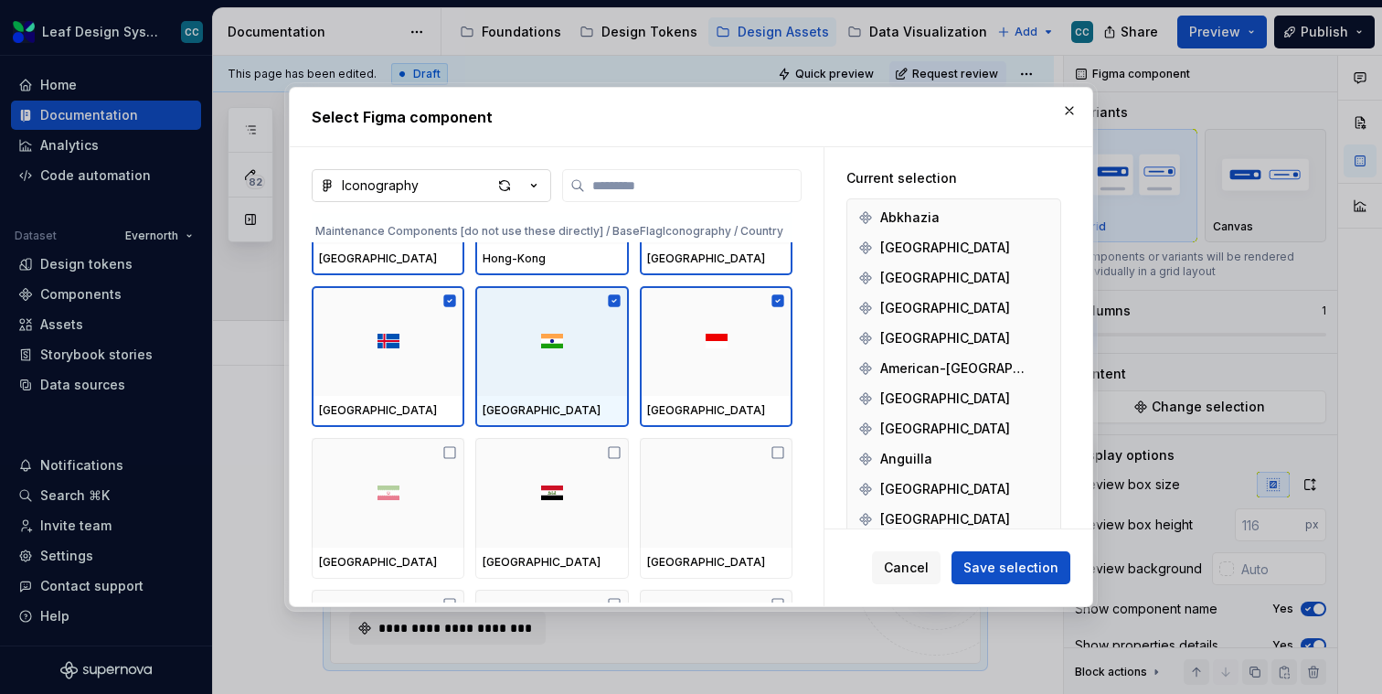
scroll to position [48133, 0]
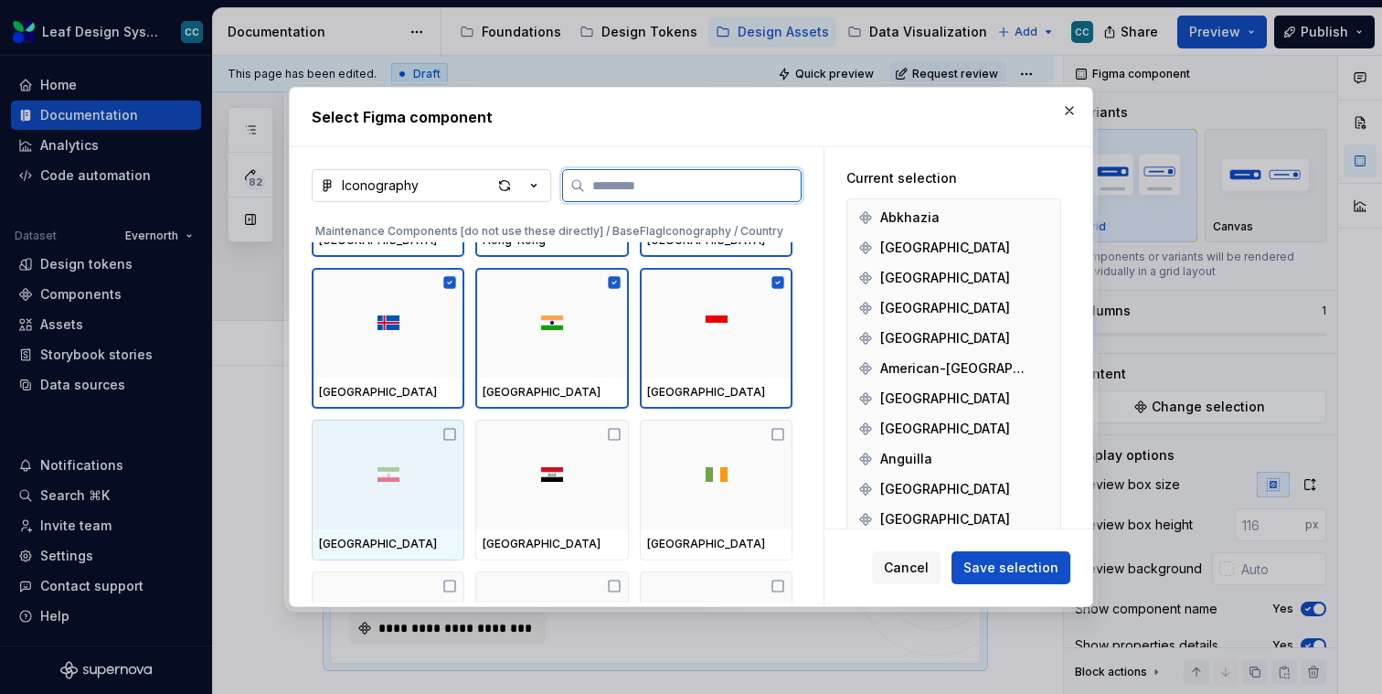
click at [369, 472] on div at bounding box center [388, 475] width 153 height 110
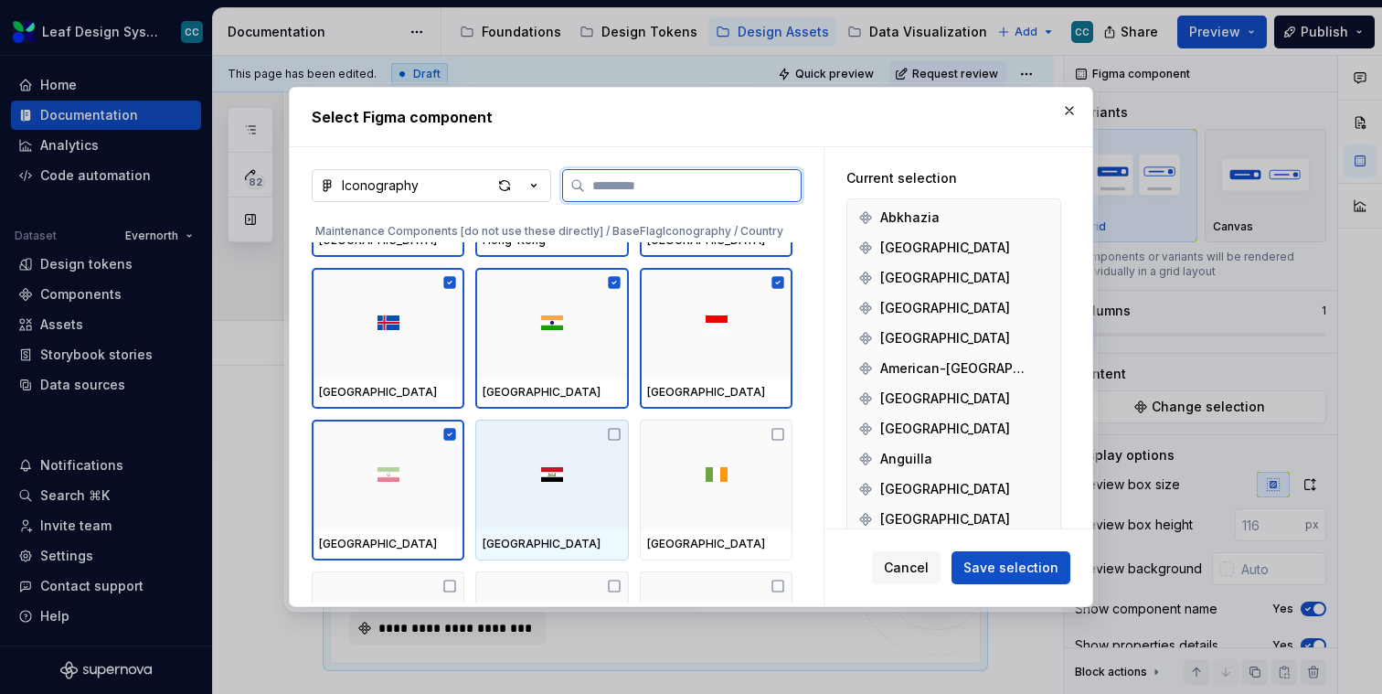
click at [555, 467] on img at bounding box center [552, 474] width 22 height 15
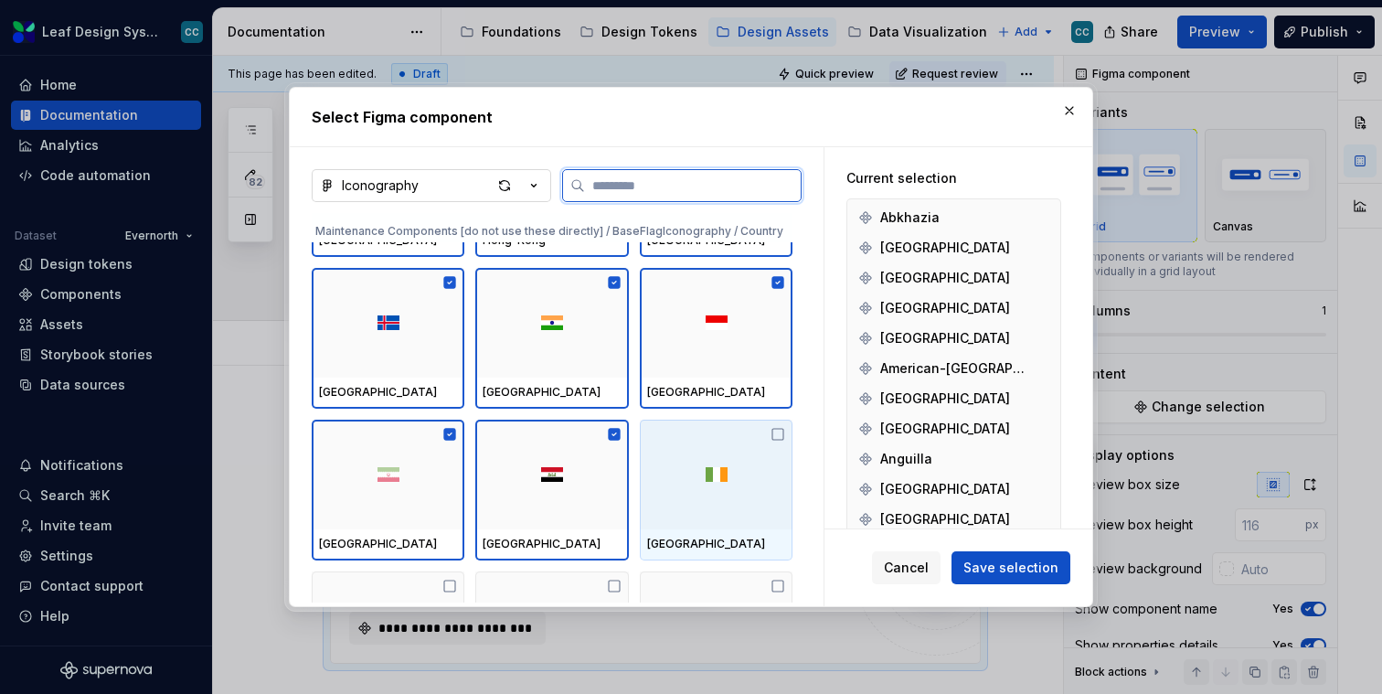
click at [709, 463] on div at bounding box center [716, 475] width 153 height 110
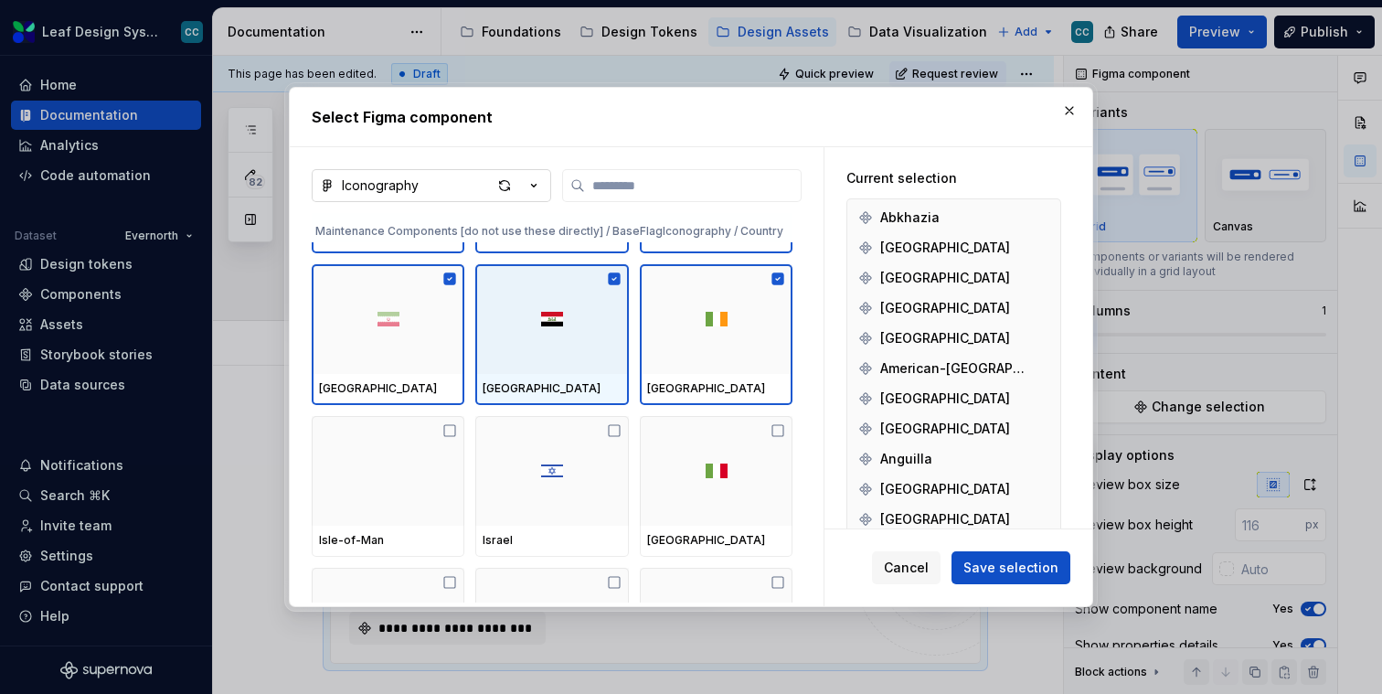
scroll to position [48299, 0]
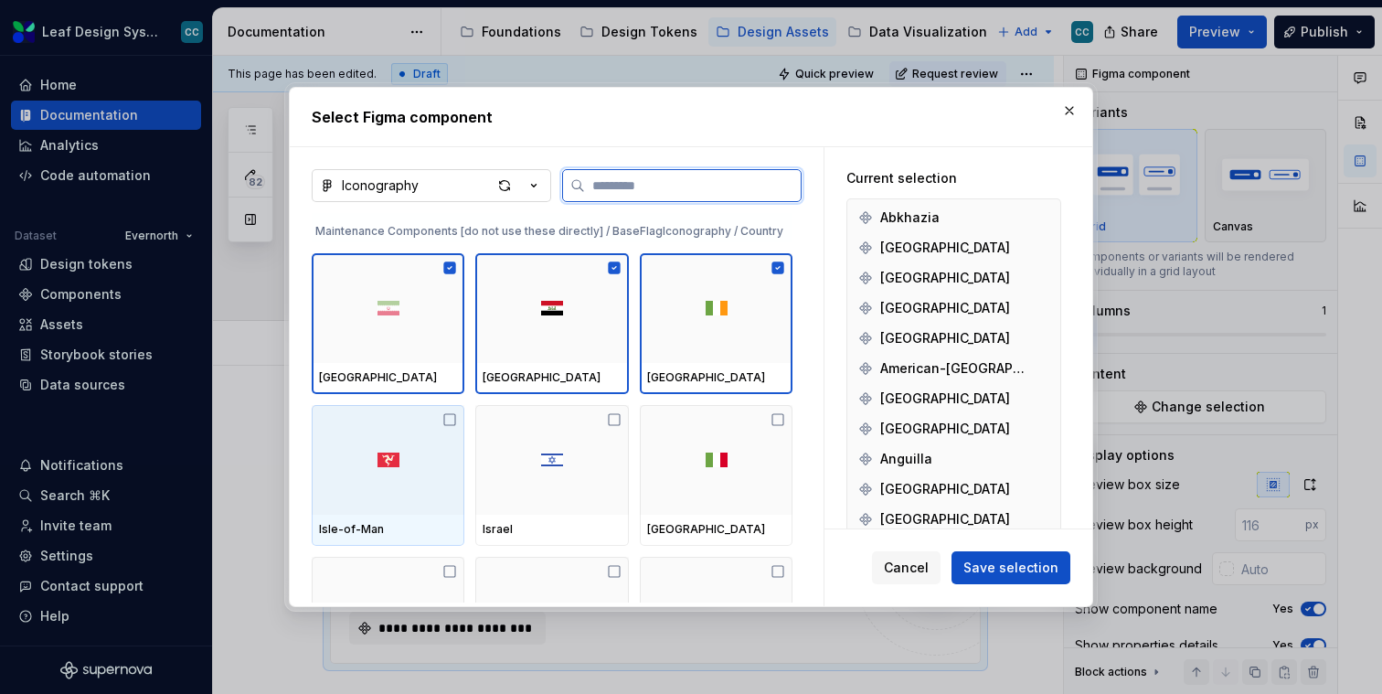
click at [352, 453] on div at bounding box center [388, 460] width 153 height 110
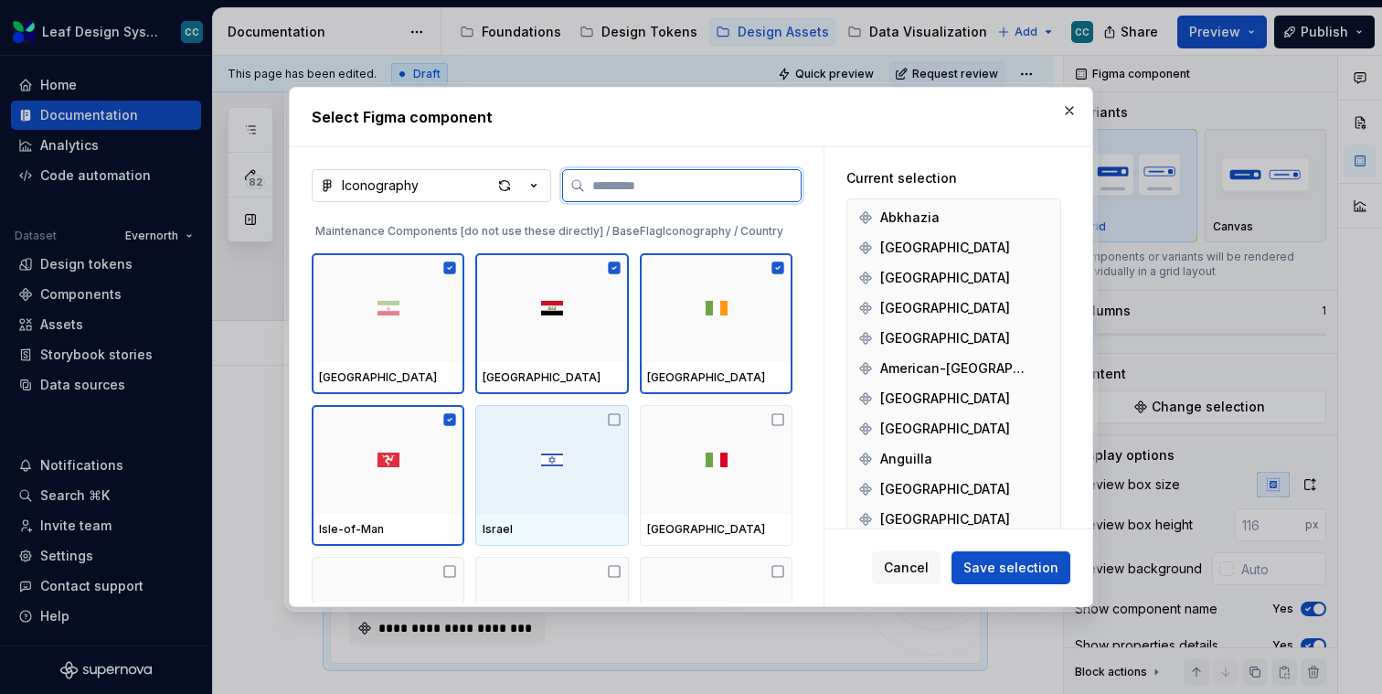
click at [514, 462] on div at bounding box center [551, 460] width 153 height 110
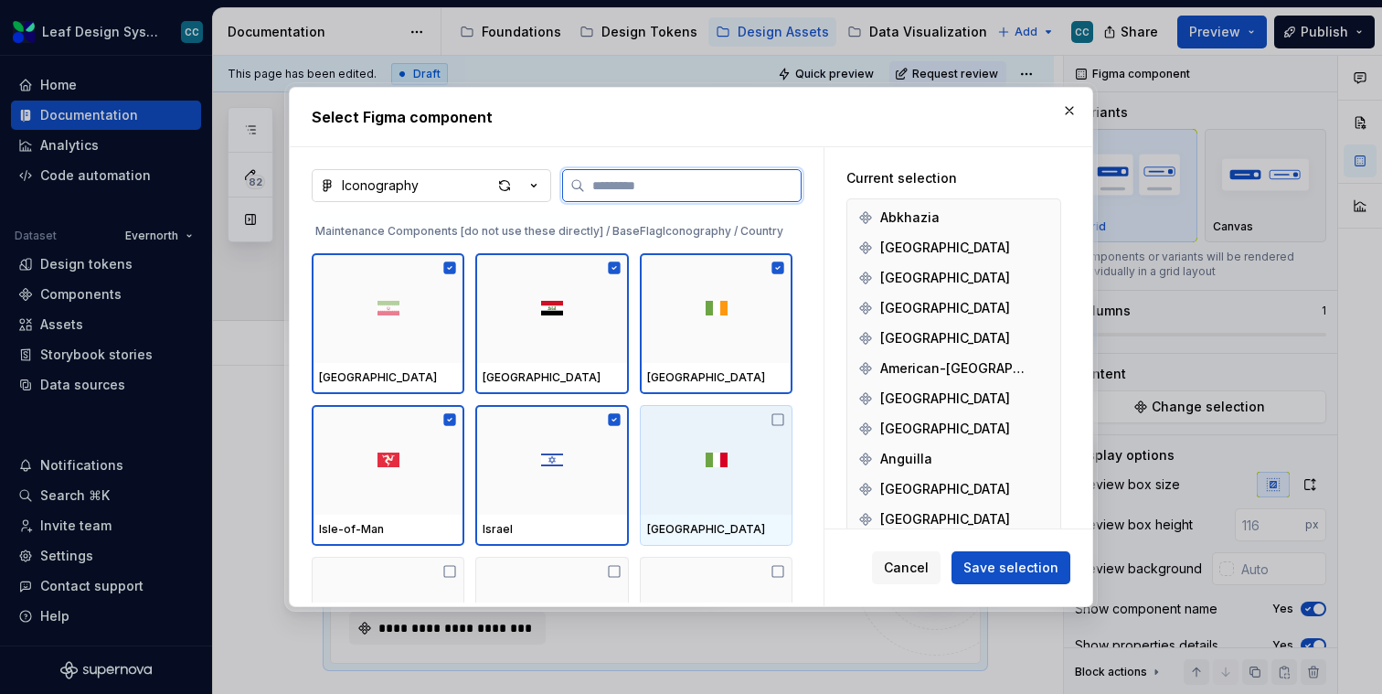
click at [761, 441] on div at bounding box center [716, 460] width 153 height 110
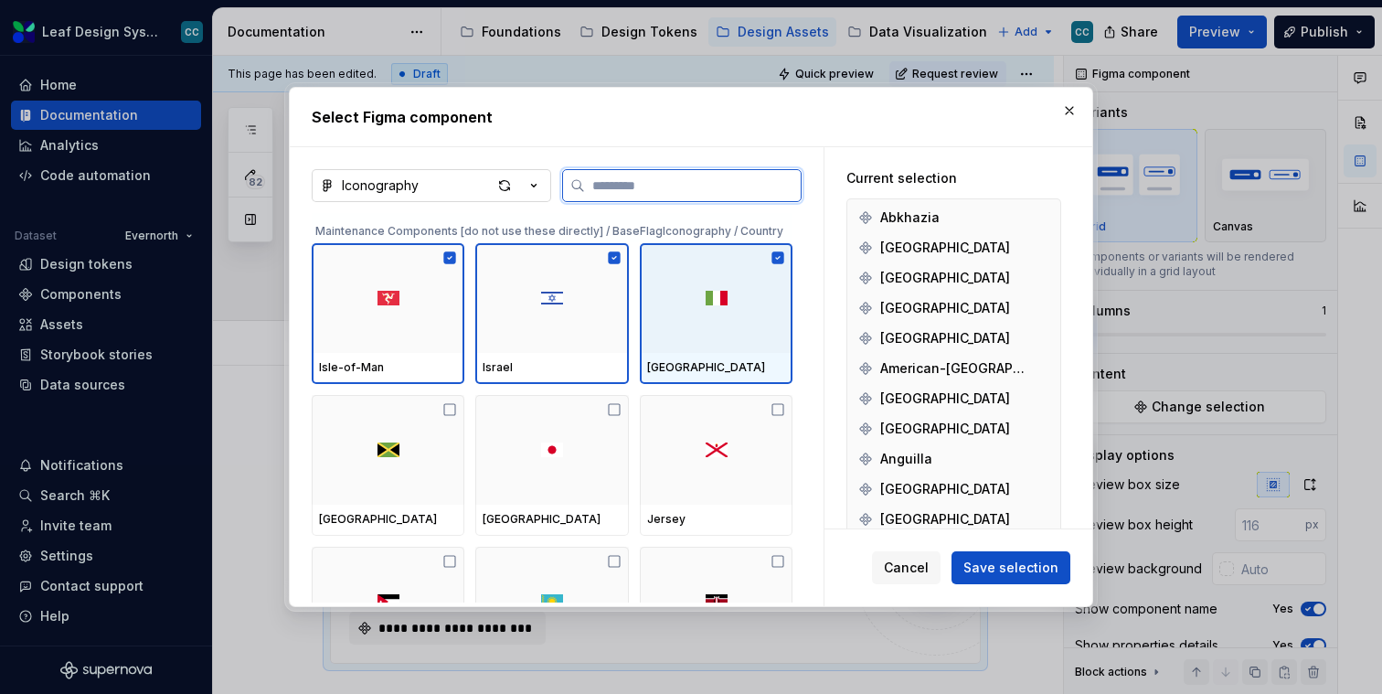
scroll to position [48516, 0]
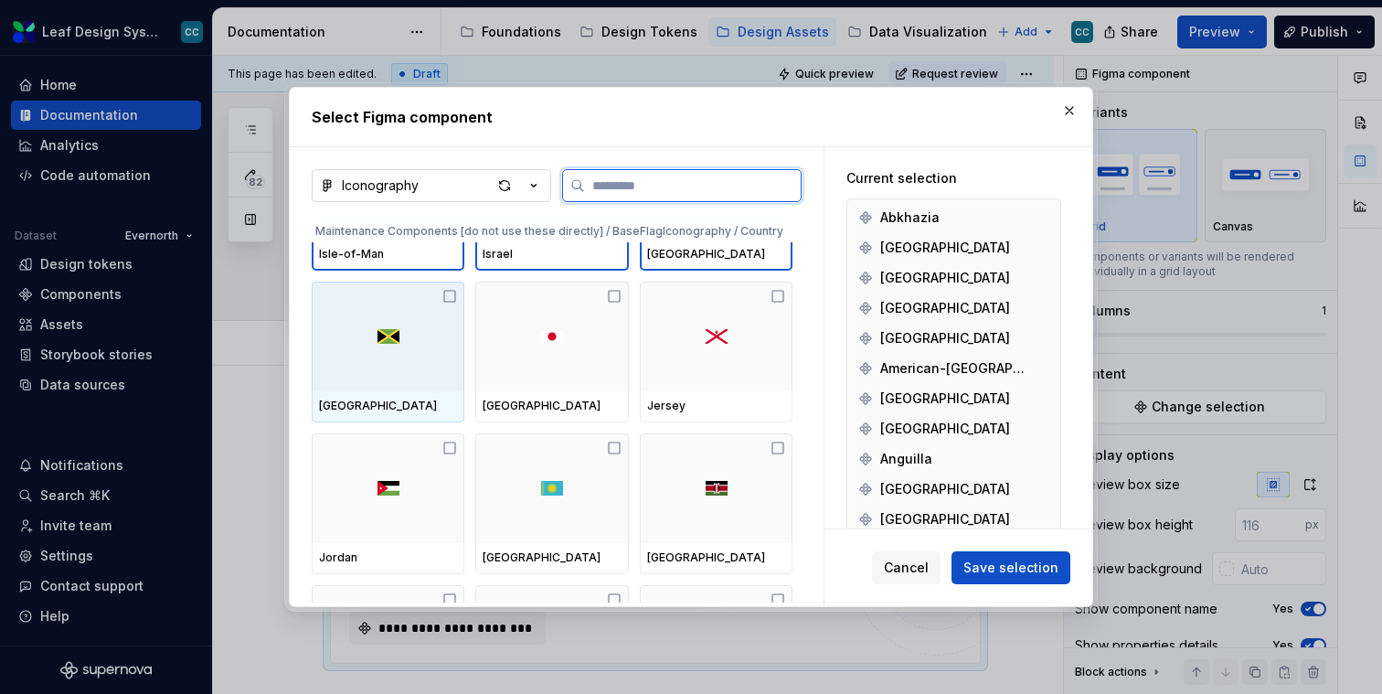
click at [396, 356] on div at bounding box center [388, 337] width 153 height 110
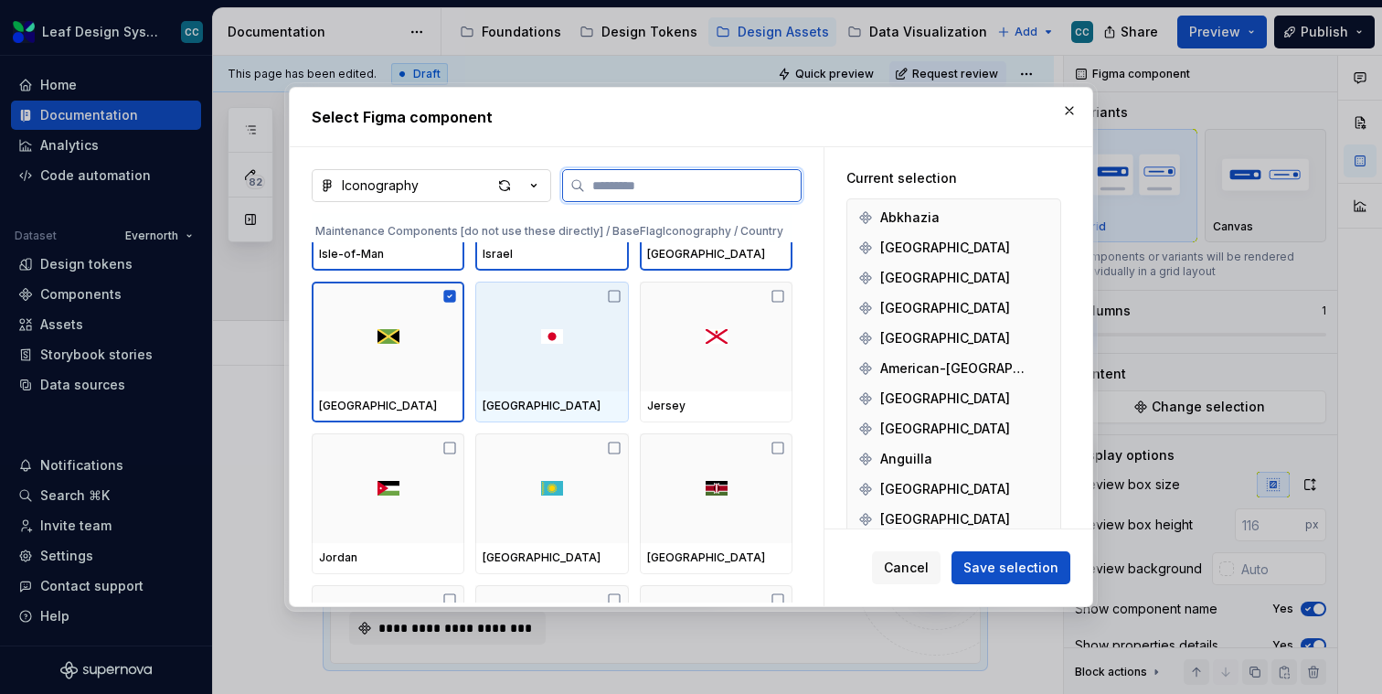
click at [530, 364] on div at bounding box center [551, 337] width 153 height 110
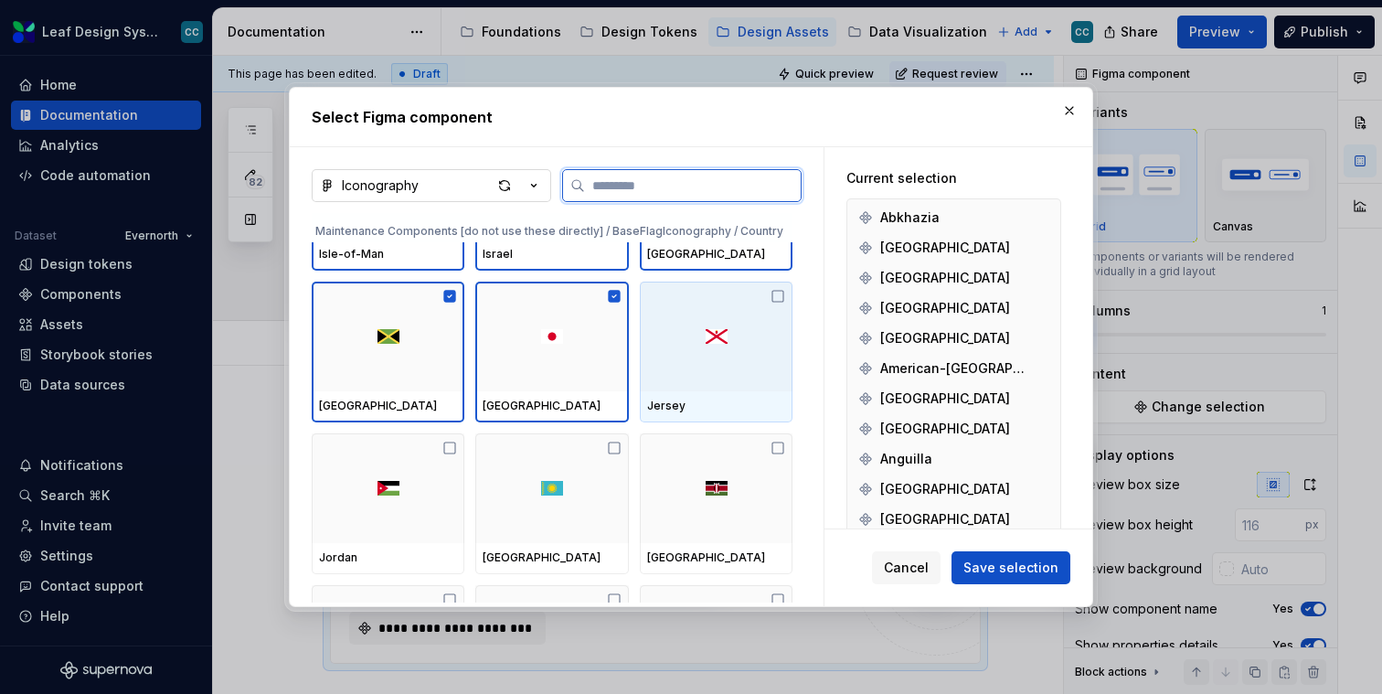
click at [690, 364] on div at bounding box center [716, 337] width 153 height 110
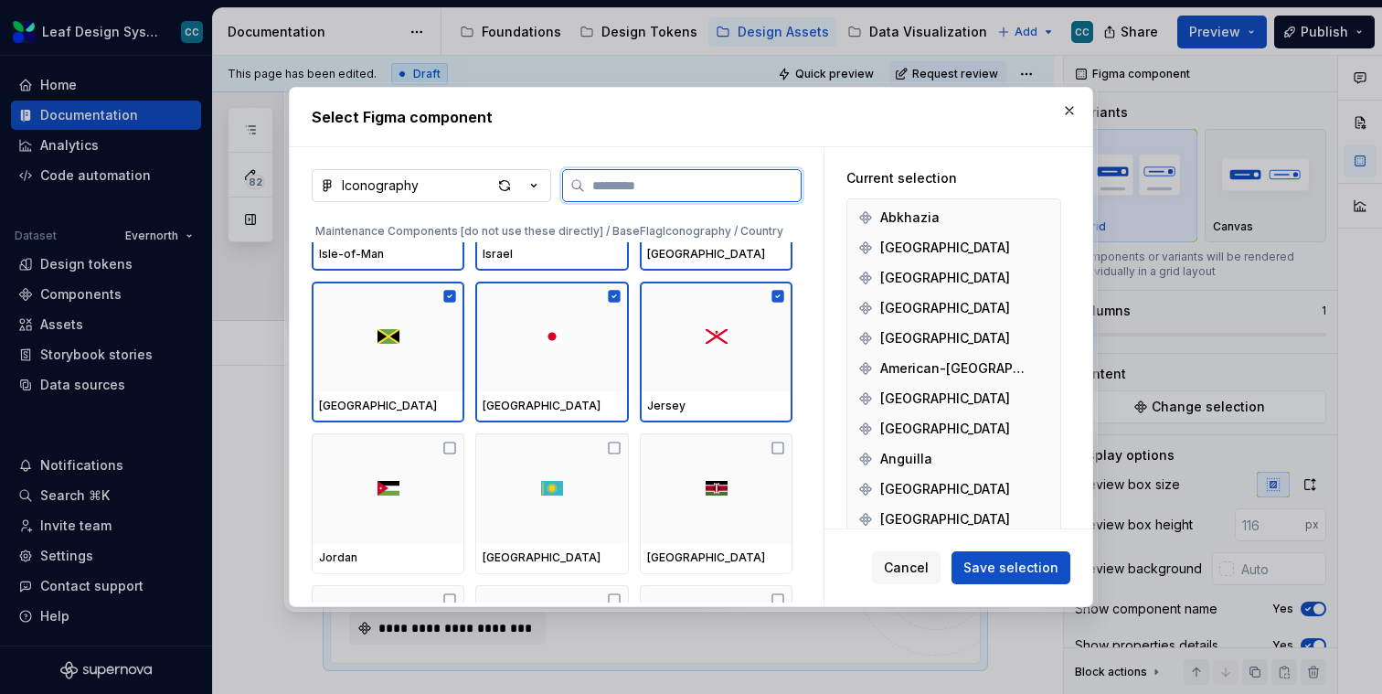
click at [398, 466] on div at bounding box center [388, 488] width 153 height 110
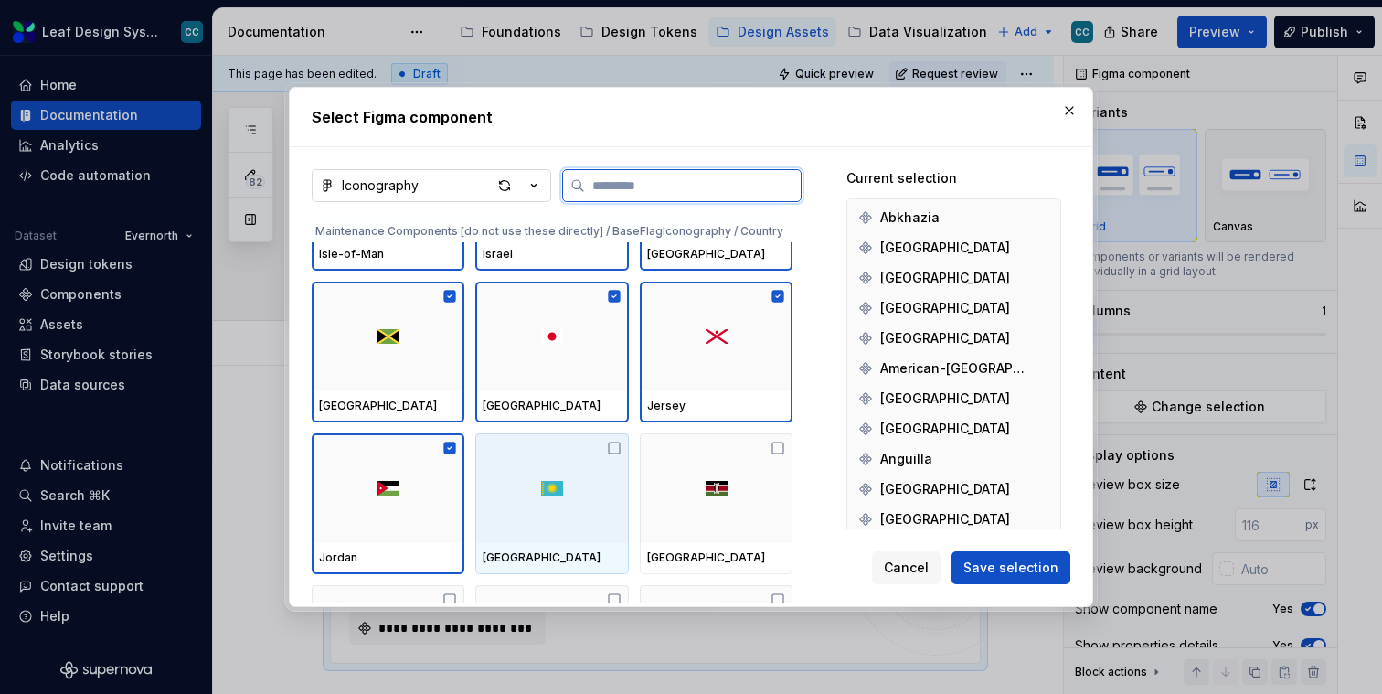
drag, startPoint x: 586, startPoint y: 479, endPoint x: 605, endPoint y: 482, distance: 19.4
click at [586, 479] on div at bounding box center [551, 488] width 153 height 110
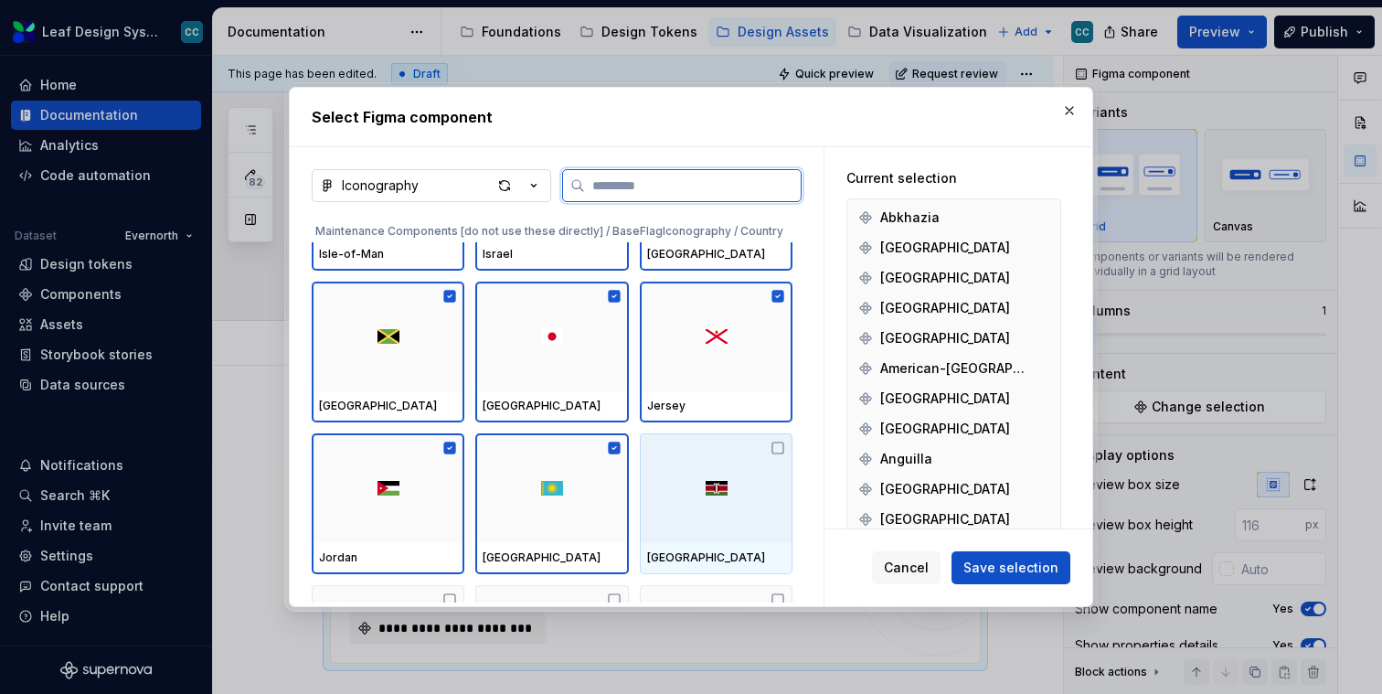
click at [758, 489] on div at bounding box center [716, 488] width 153 height 110
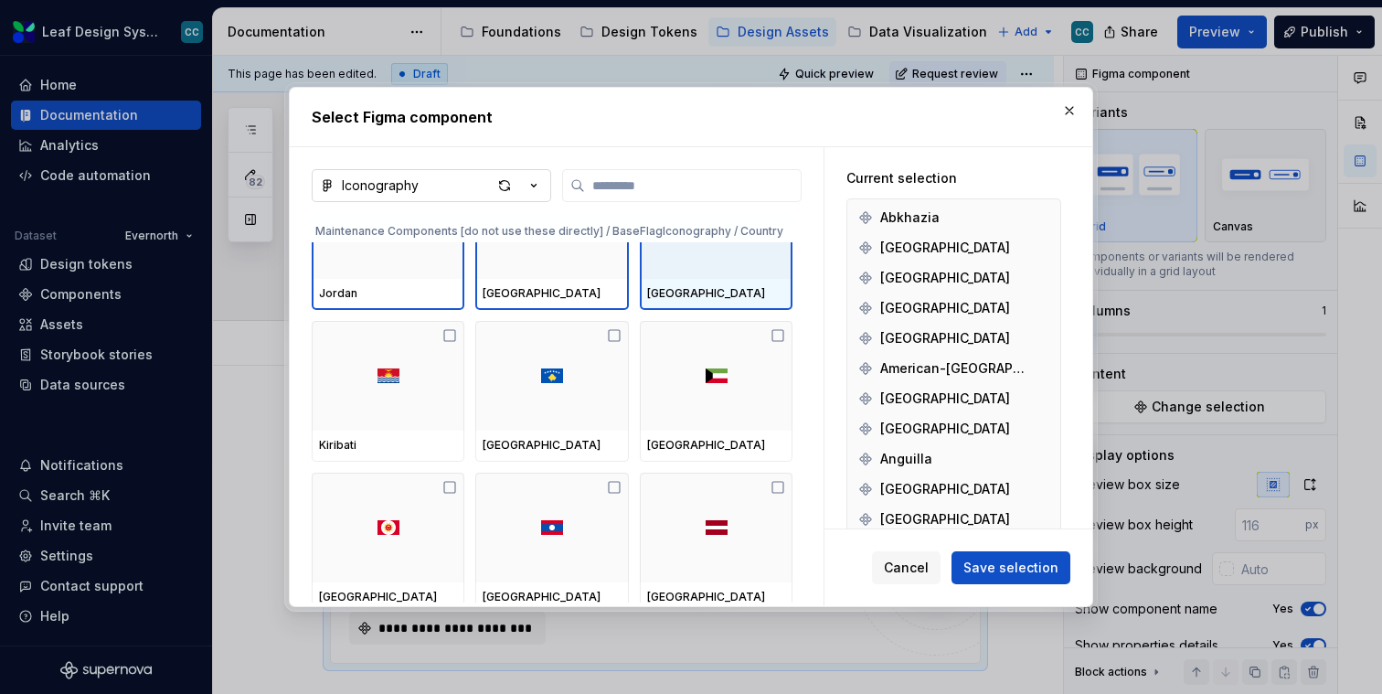
scroll to position [48798, 0]
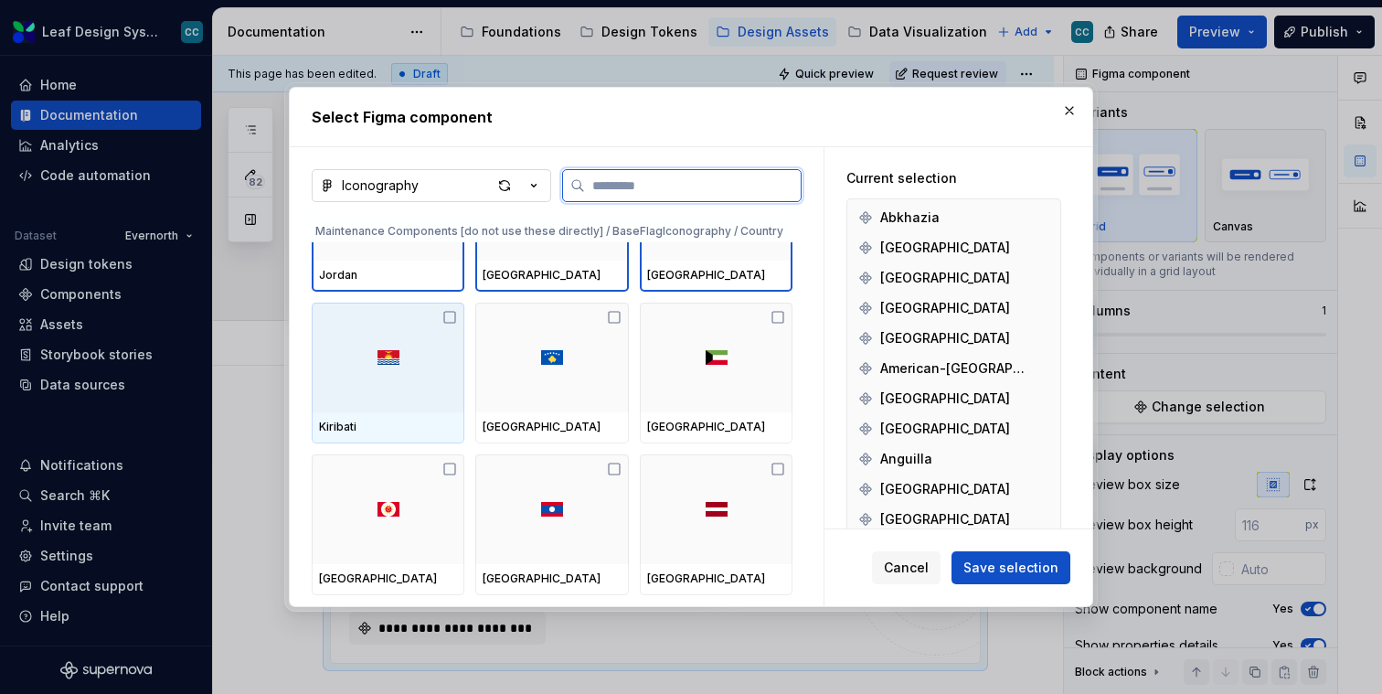
click at [435, 391] on div at bounding box center [388, 358] width 153 height 110
click at [516, 404] on div at bounding box center [551, 358] width 153 height 110
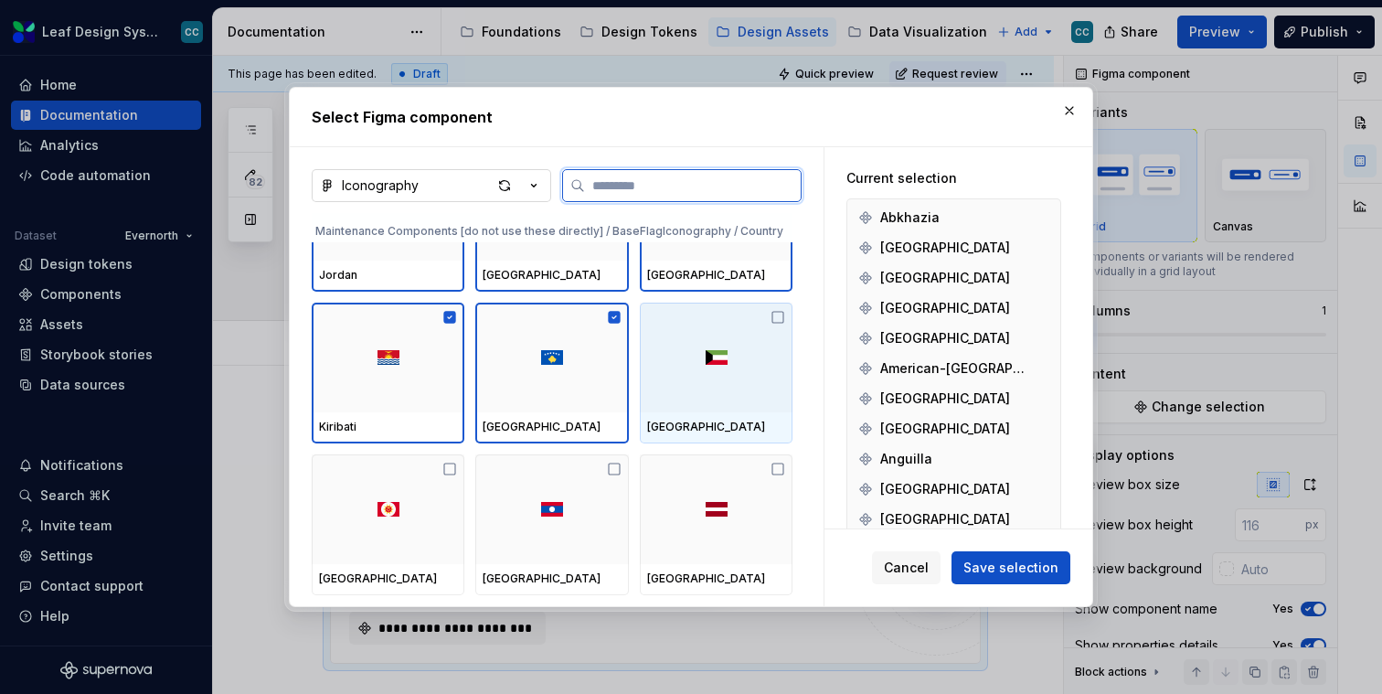
click at [681, 405] on div at bounding box center [716, 358] width 153 height 110
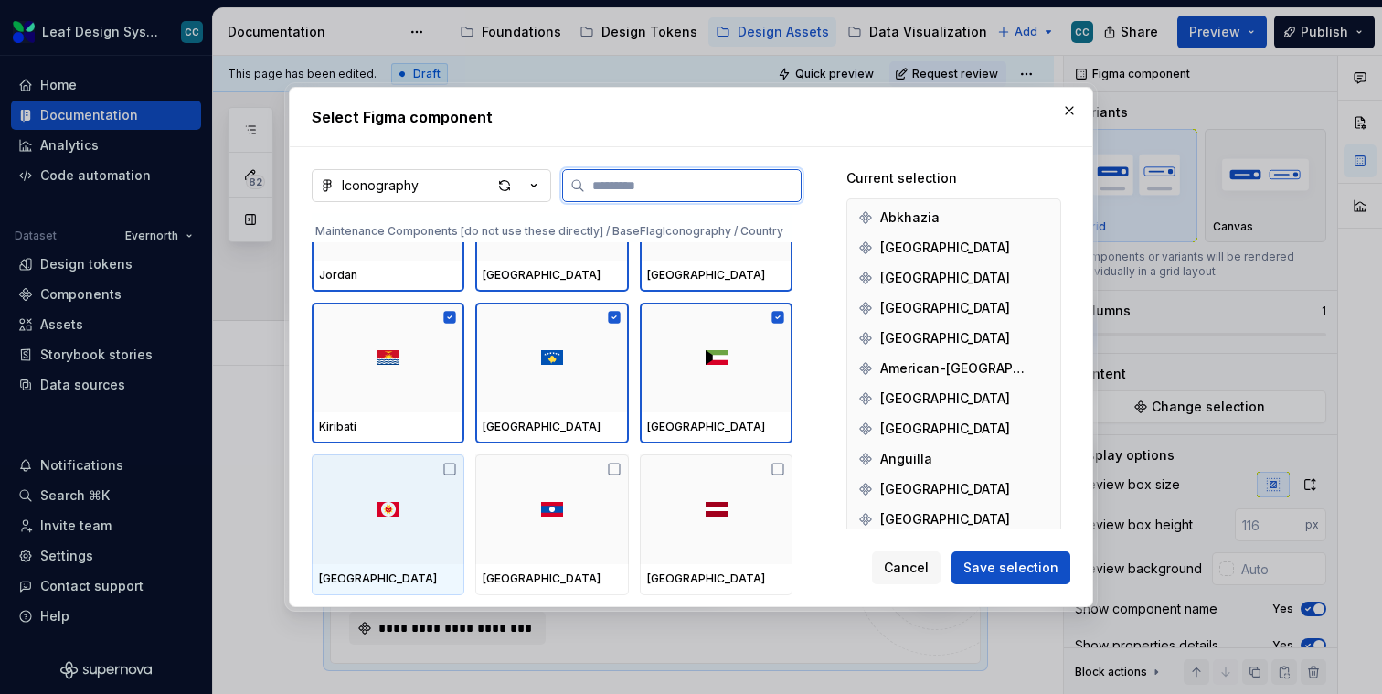
click at [414, 487] on div at bounding box center [388, 509] width 153 height 110
click at [600, 516] on div at bounding box center [551, 509] width 153 height 110
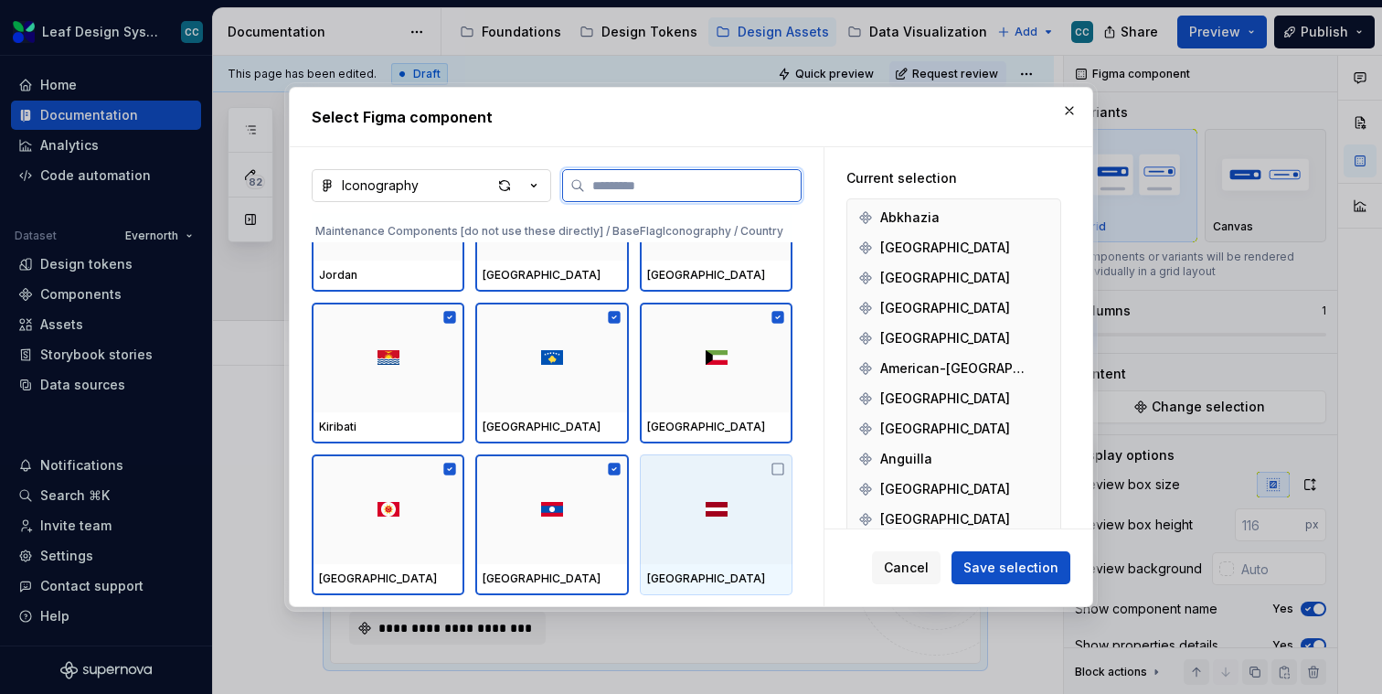
click at [700, 523] on div at bounding box center [716, 509] width 153 height 110
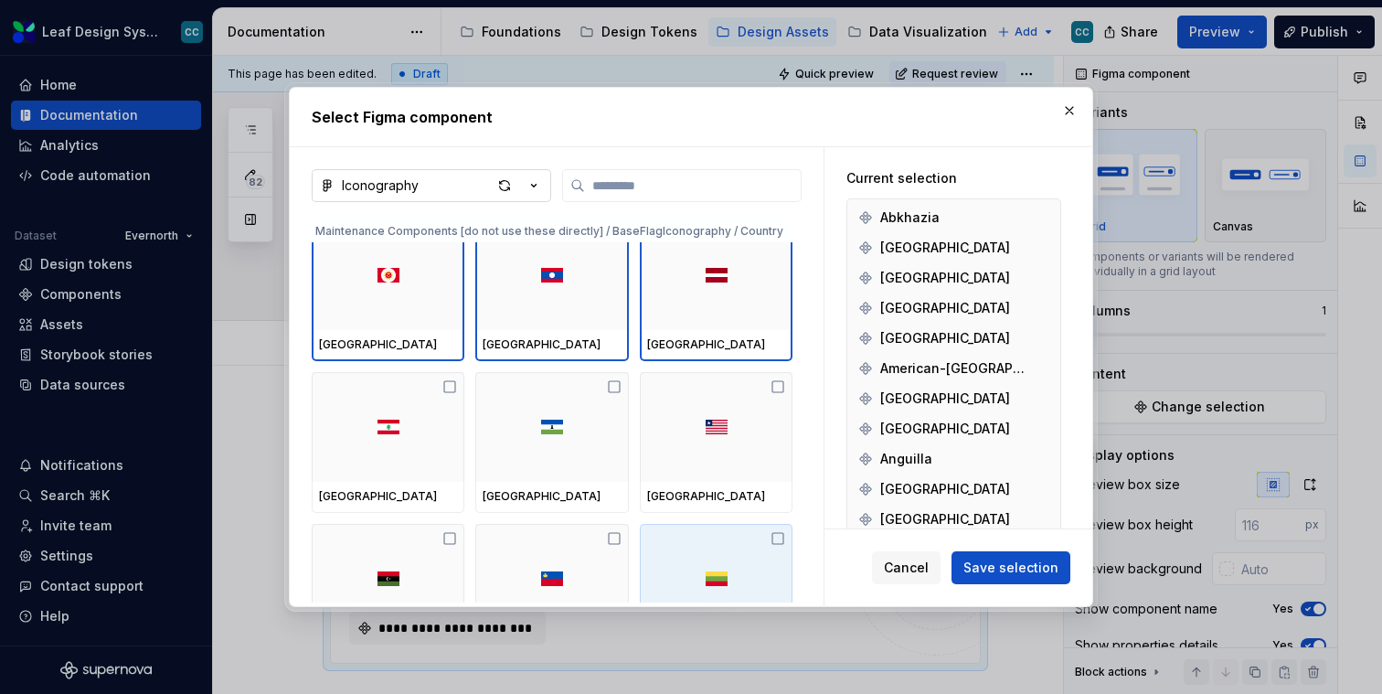
scroll to position [48991, 0]
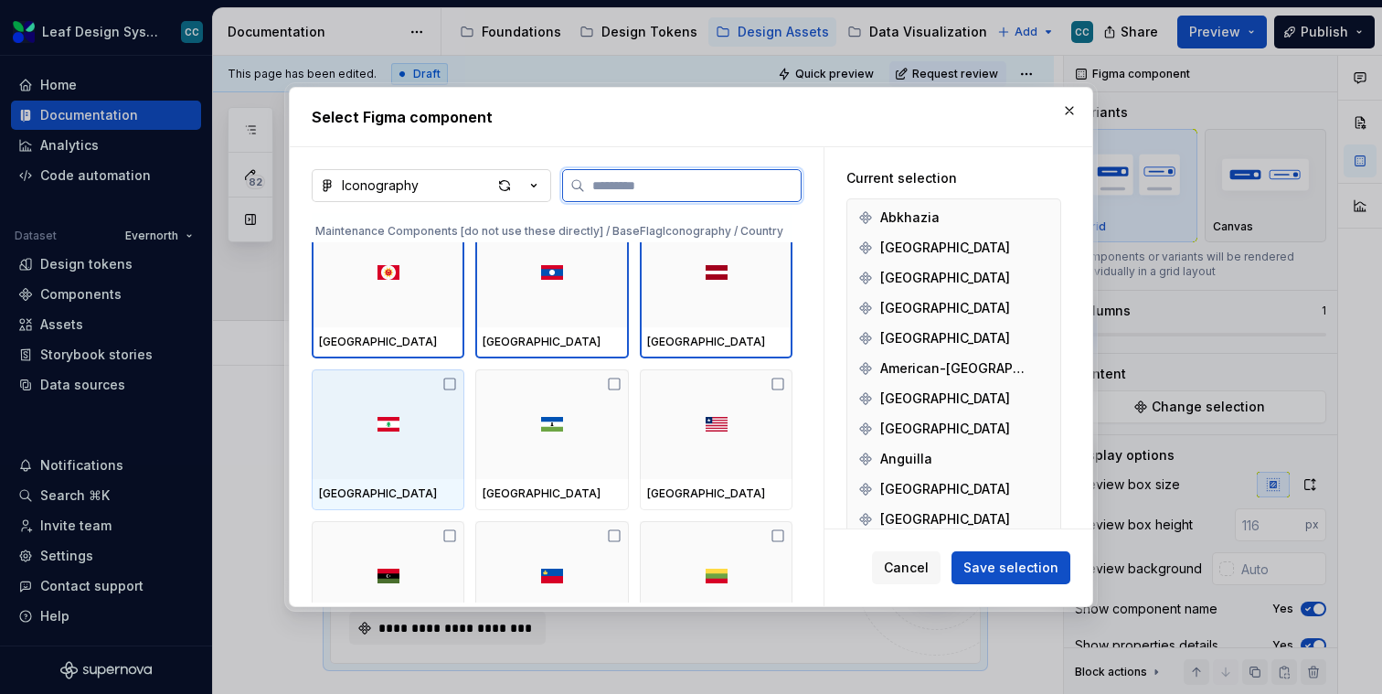
click at [337, 383] on div at bounding box center [388, 424] width 153 height 110
click at [551, 389] on div at bounding box center [551, 424] width 153 height 110
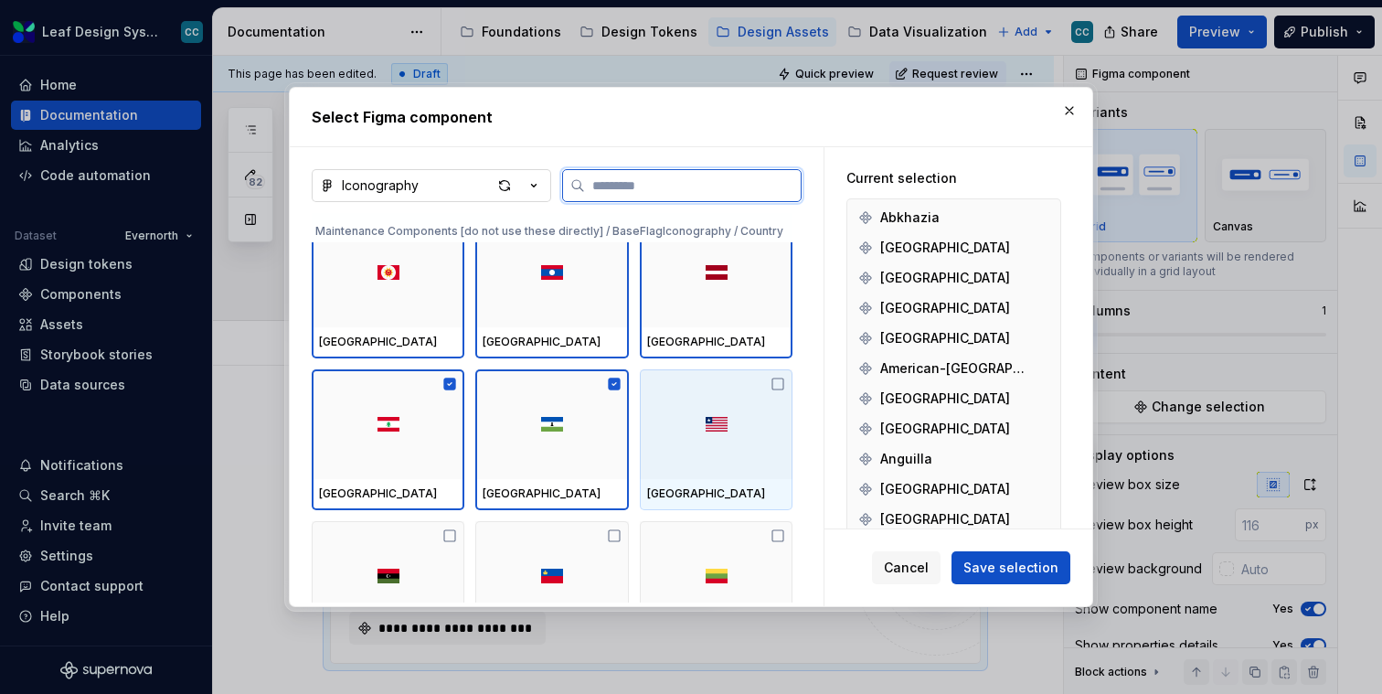
click at [678, 401] on div at bounding box center [716, 424] width 153 height 110
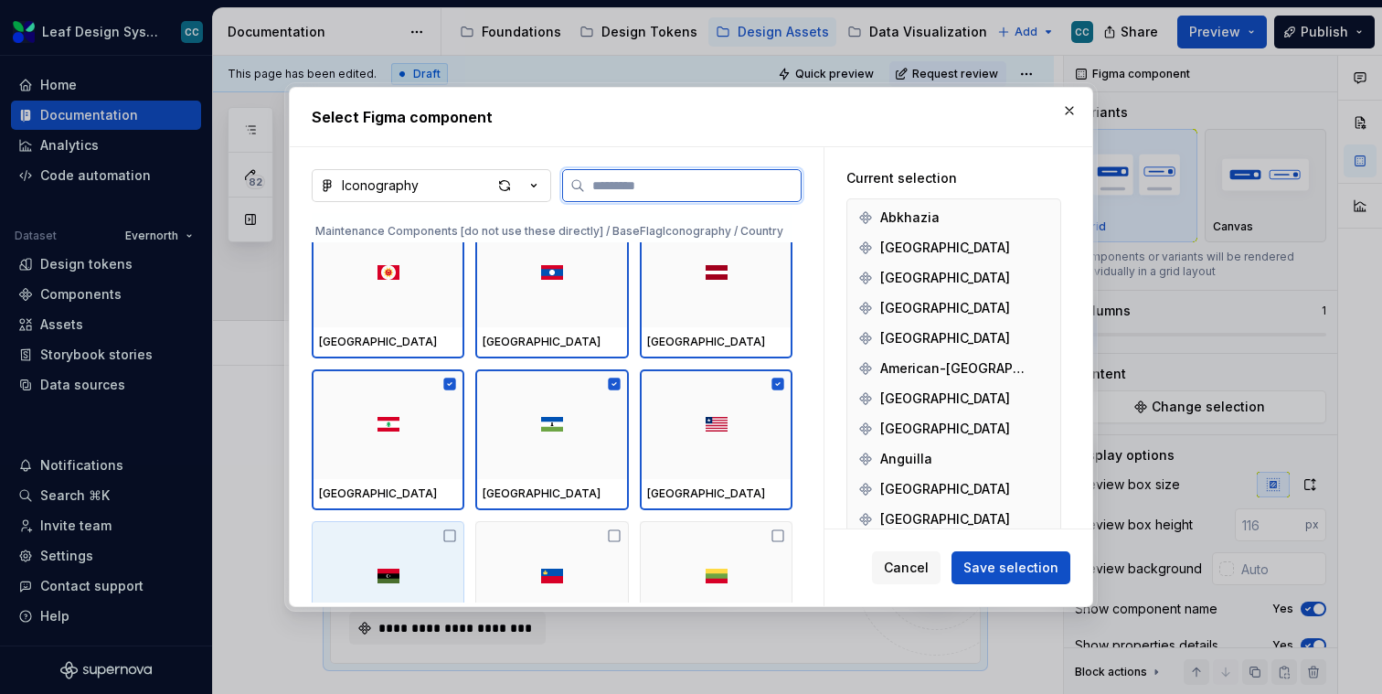
click at [416, 568] on div at bounding box center [388, 576] width 153 height 110
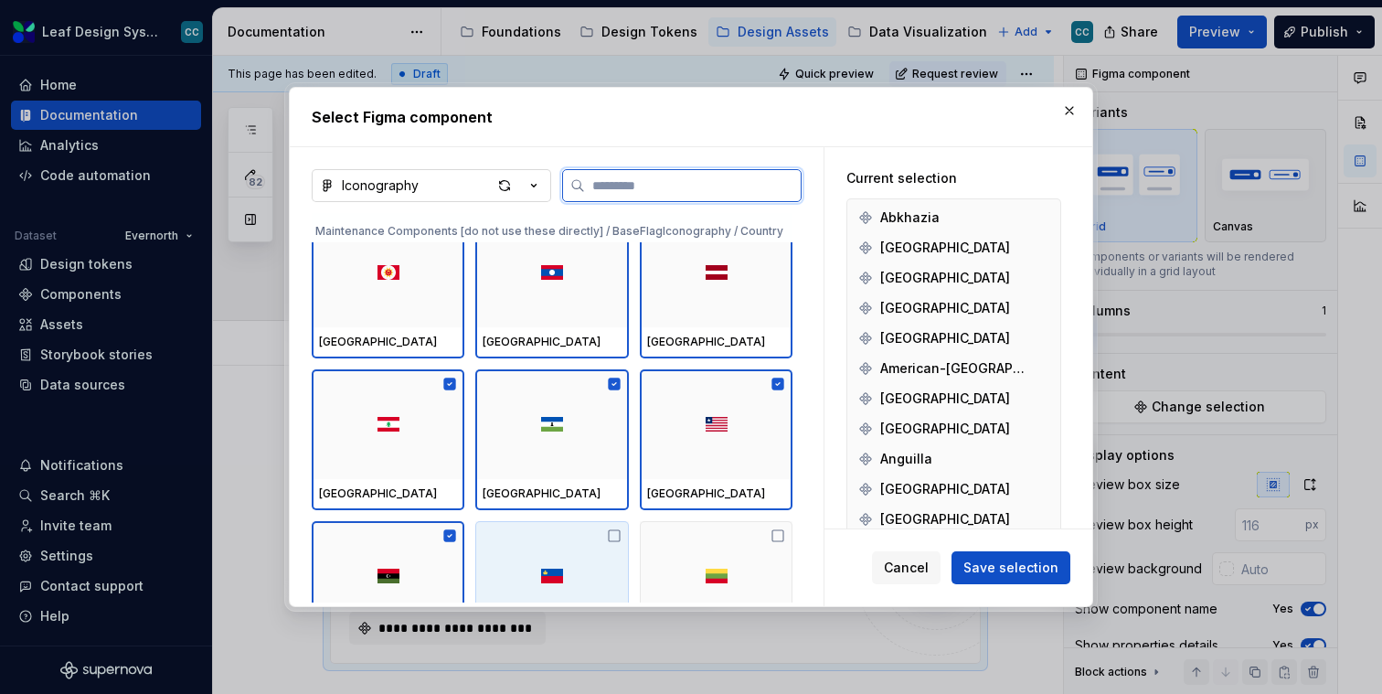
click at [560, 569] on img at bounding box center [552, 576] width 22 height 15
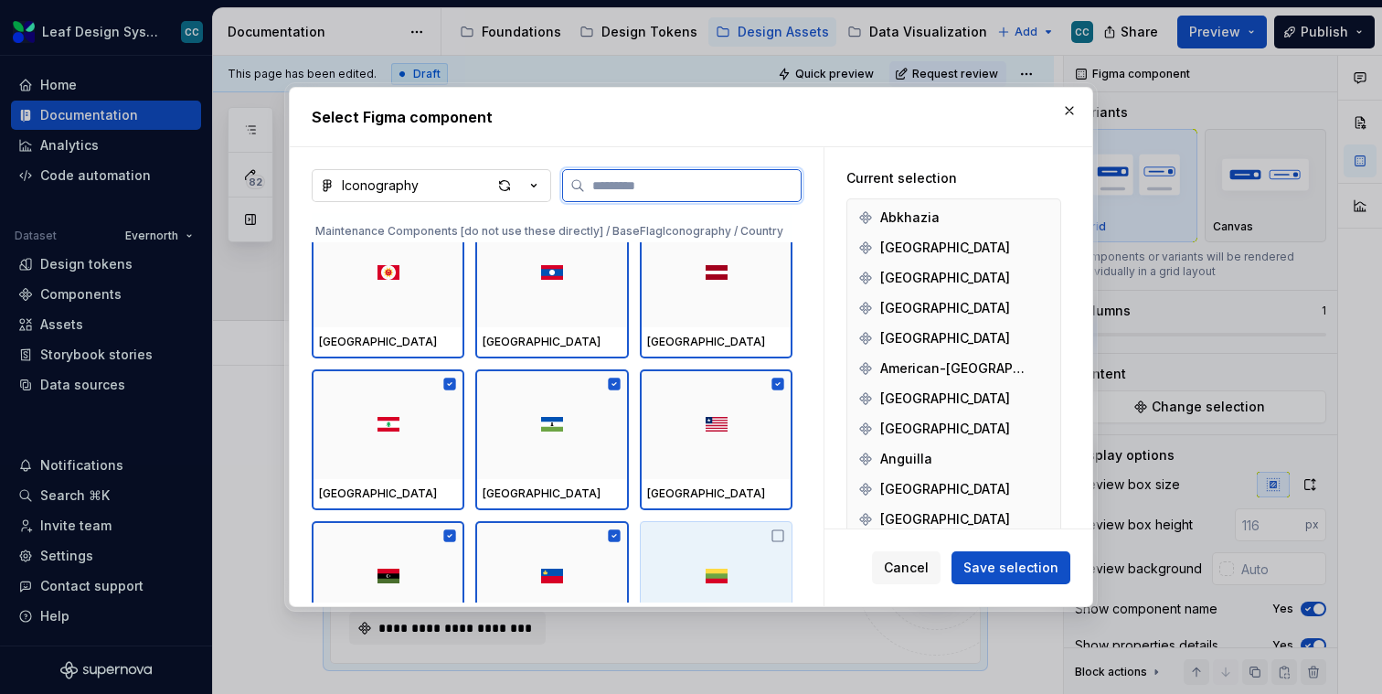
click at [677, 565] on div at bounding box center [716, 576] width 153 height 110
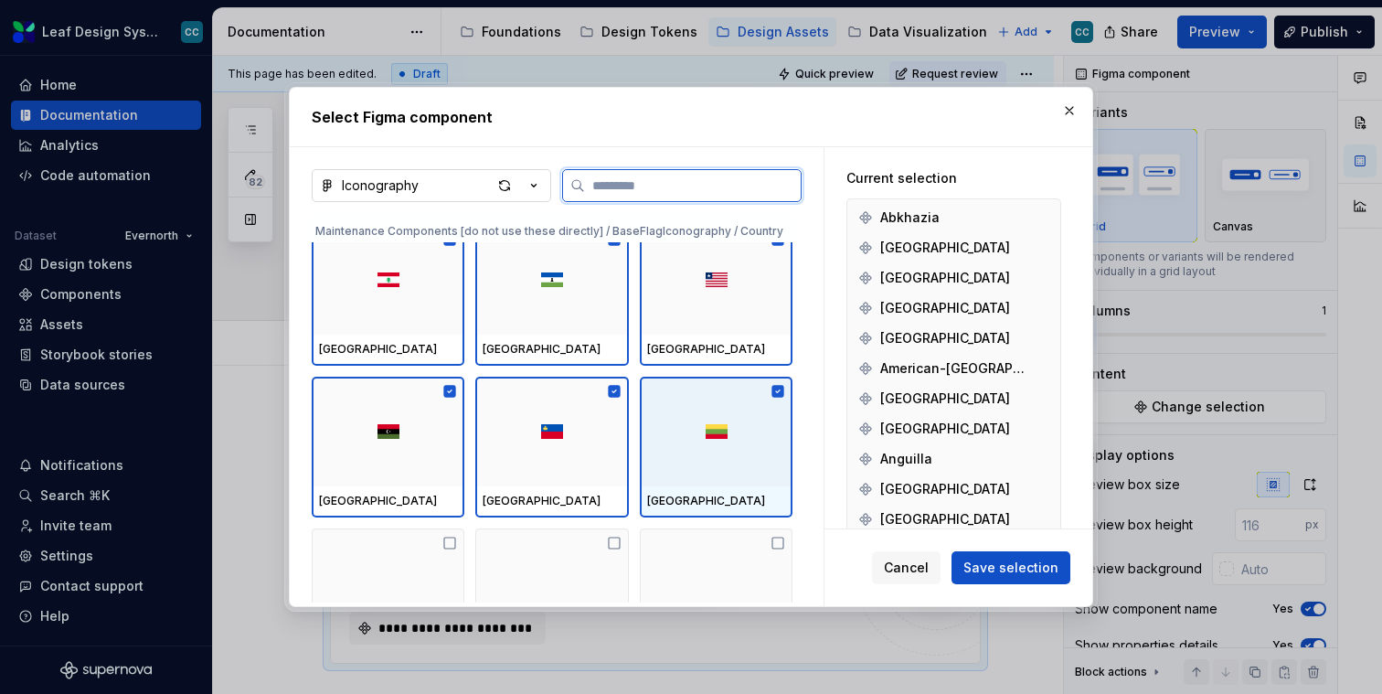
scroll to position [49143, 0]
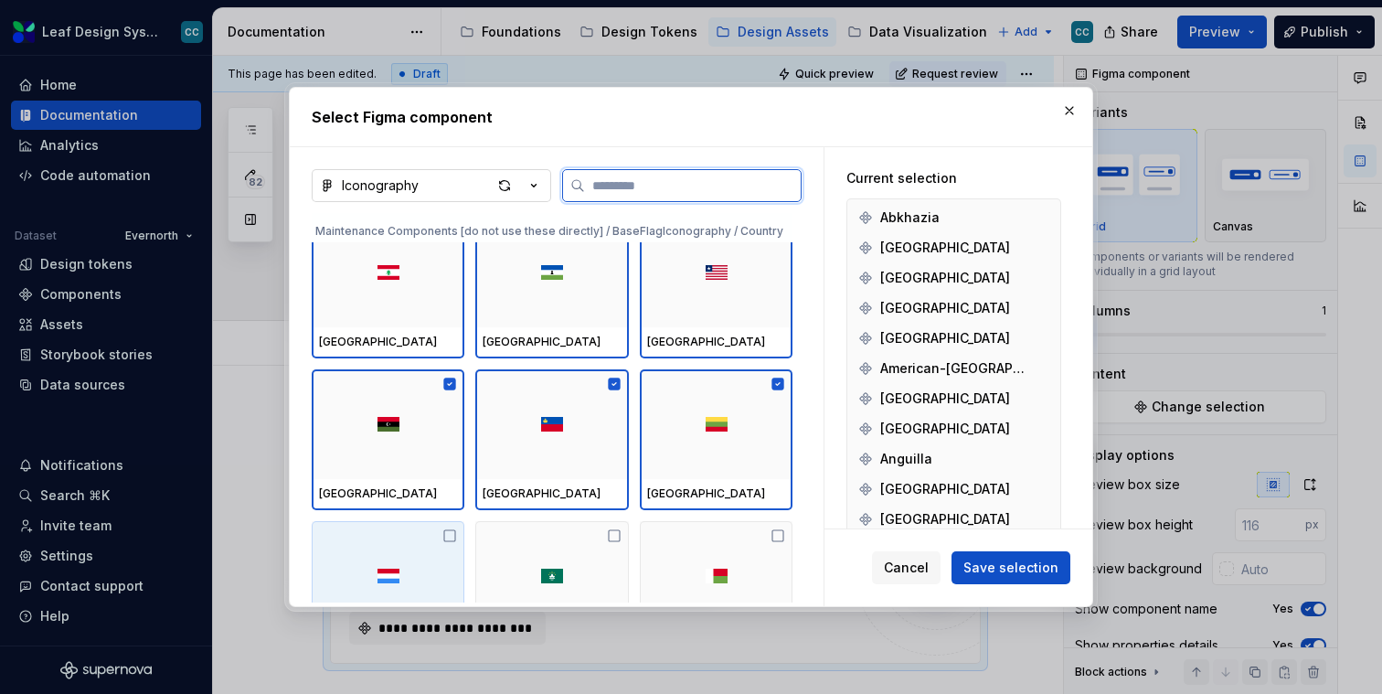
click at [425, 548] on div at bounding box center [388, 576] width 153 height 110
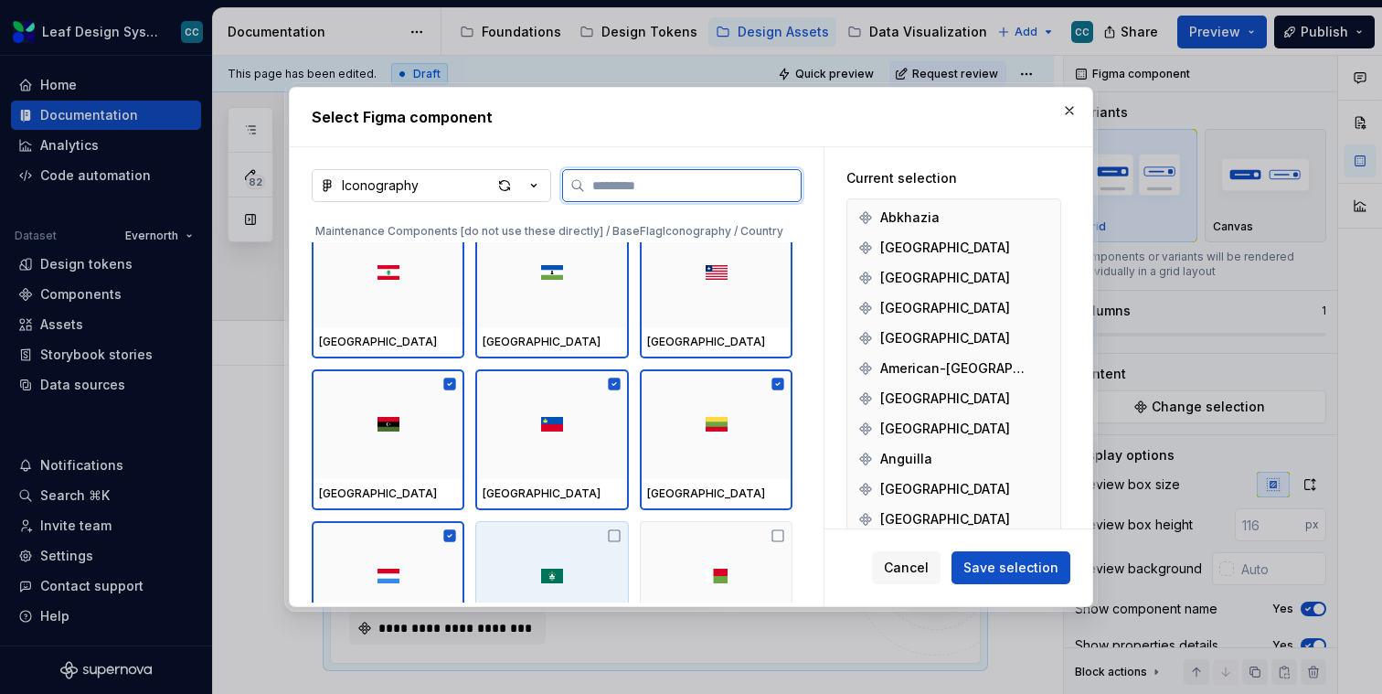
click at [575, 551] on div at bounding box center [551, 576] width 153 height 110
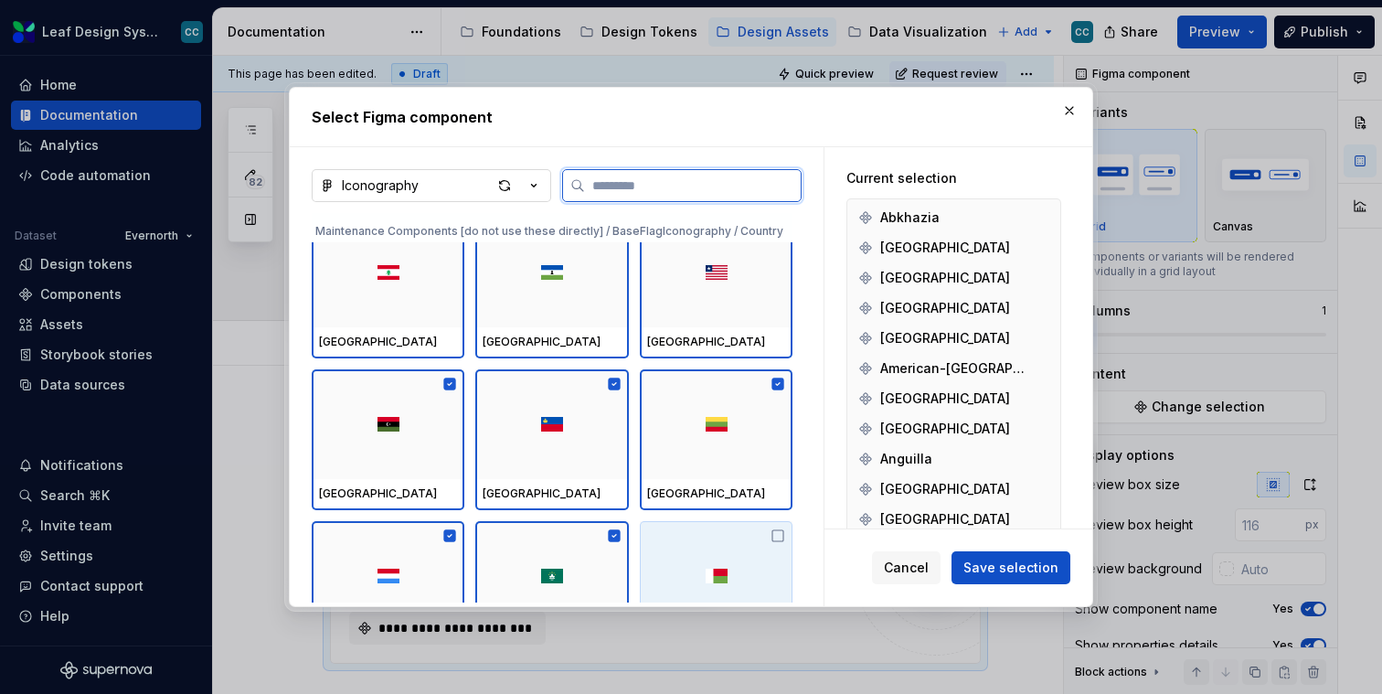
click at [720, 550] on div at bounding box center [716, 576] width 153 height 110
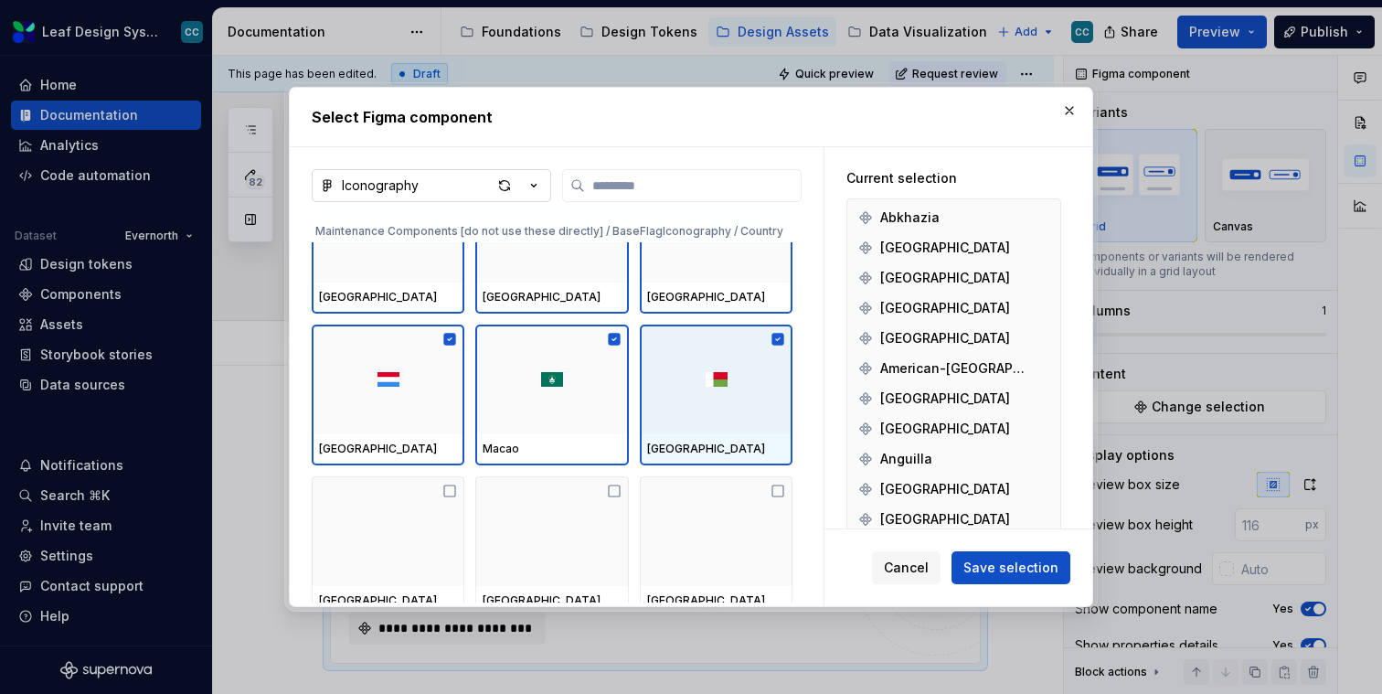
scroll to position [49342, 0]
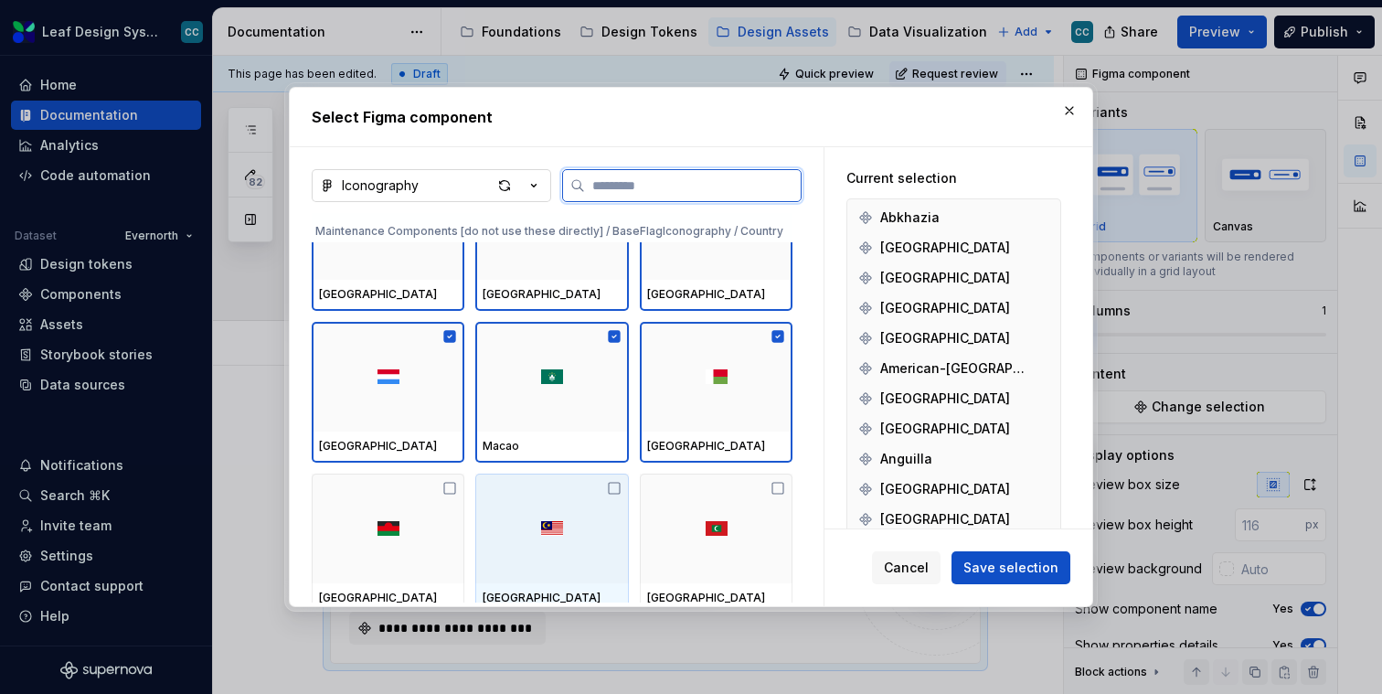
click at [464, 509] on div at bounding box center [388, 529] width 153 height 110
click at [537, 520] on div at bounding box center [551, 529] width 153 height 110
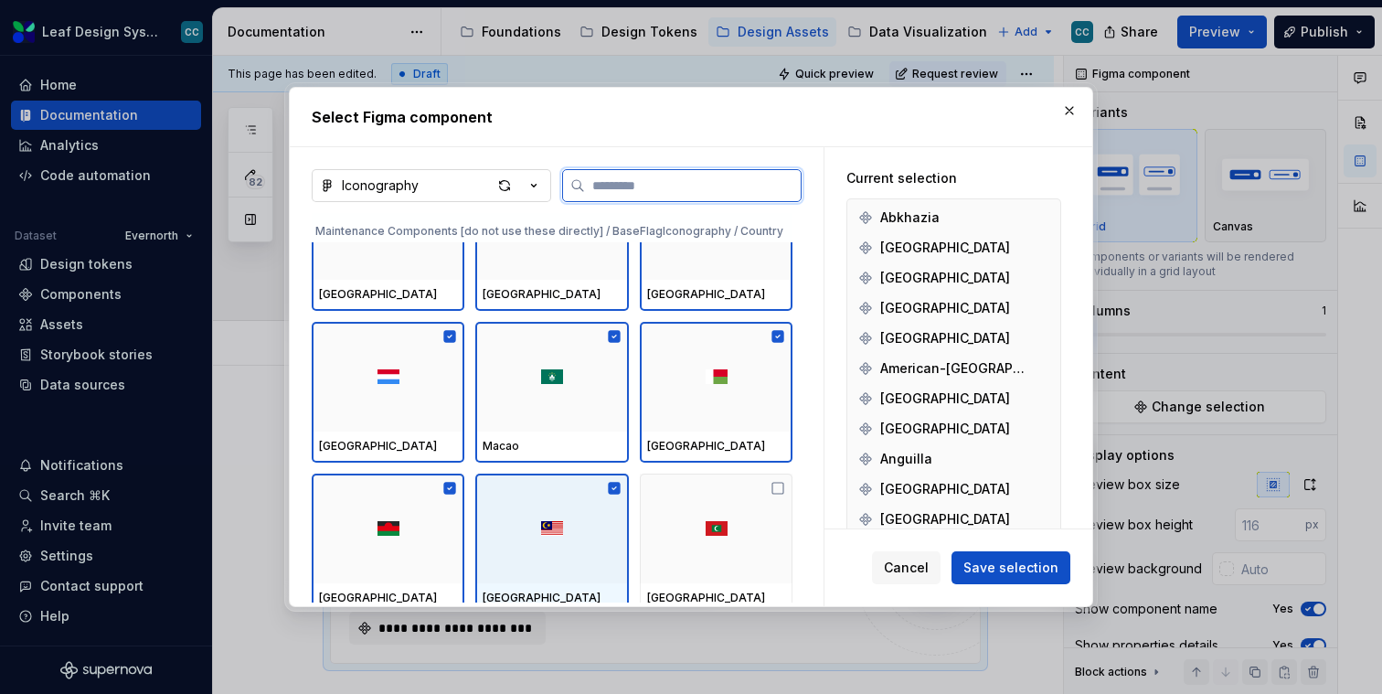
click at [675, 520] on div at bounding box center [716, 529] width 153 height 110
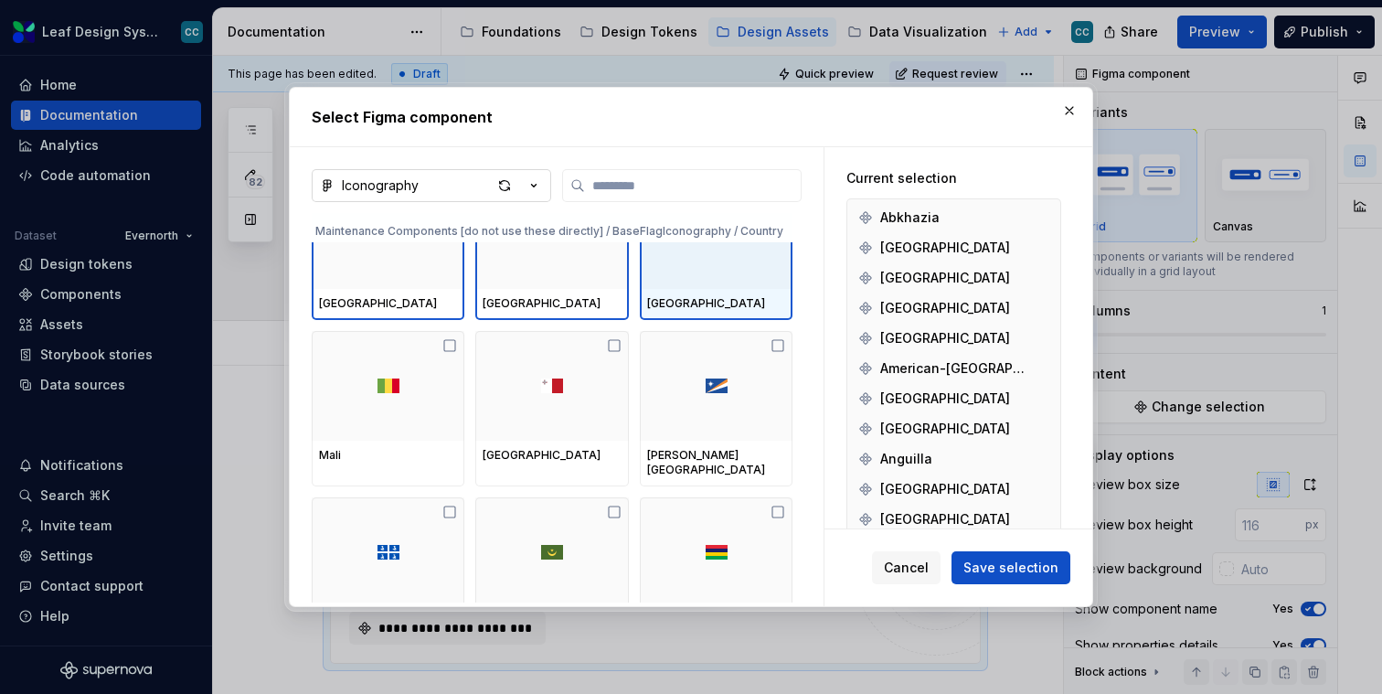
scroll to position [49625, 0]
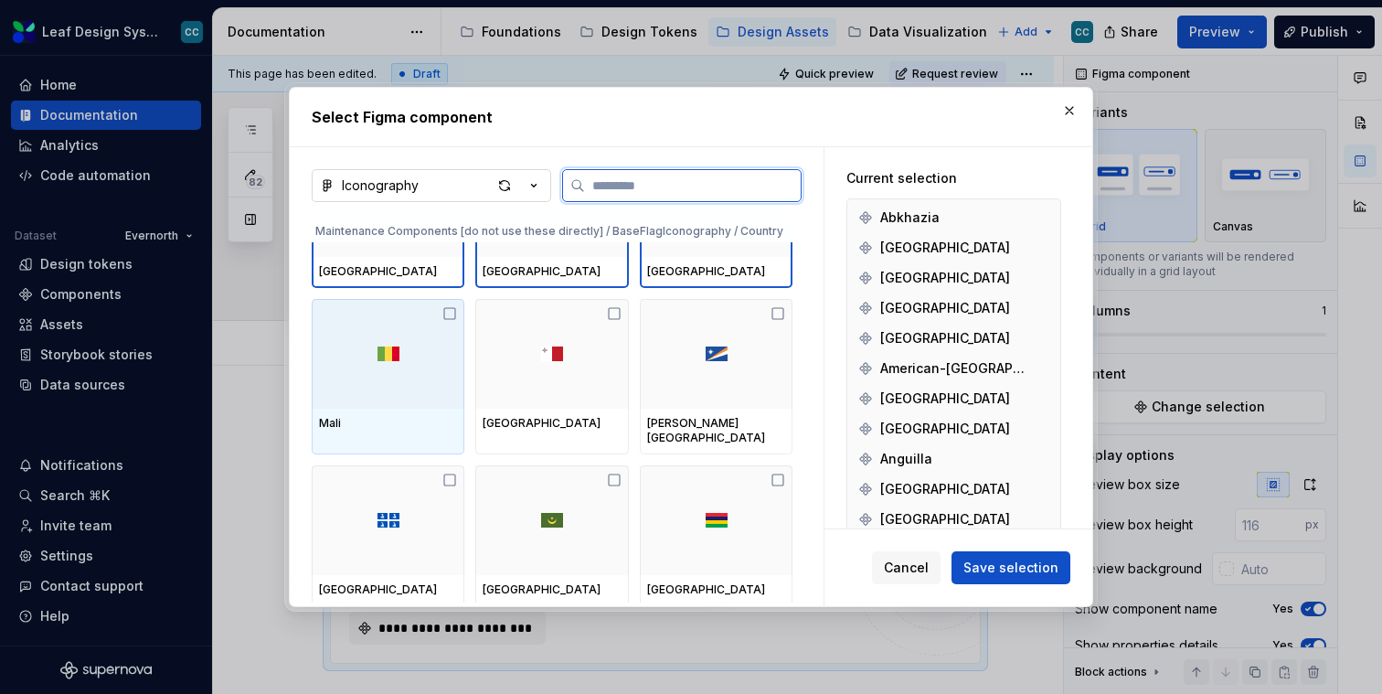
click at [386, 404] on div at bounding box center [388, 354] width 153 height 110
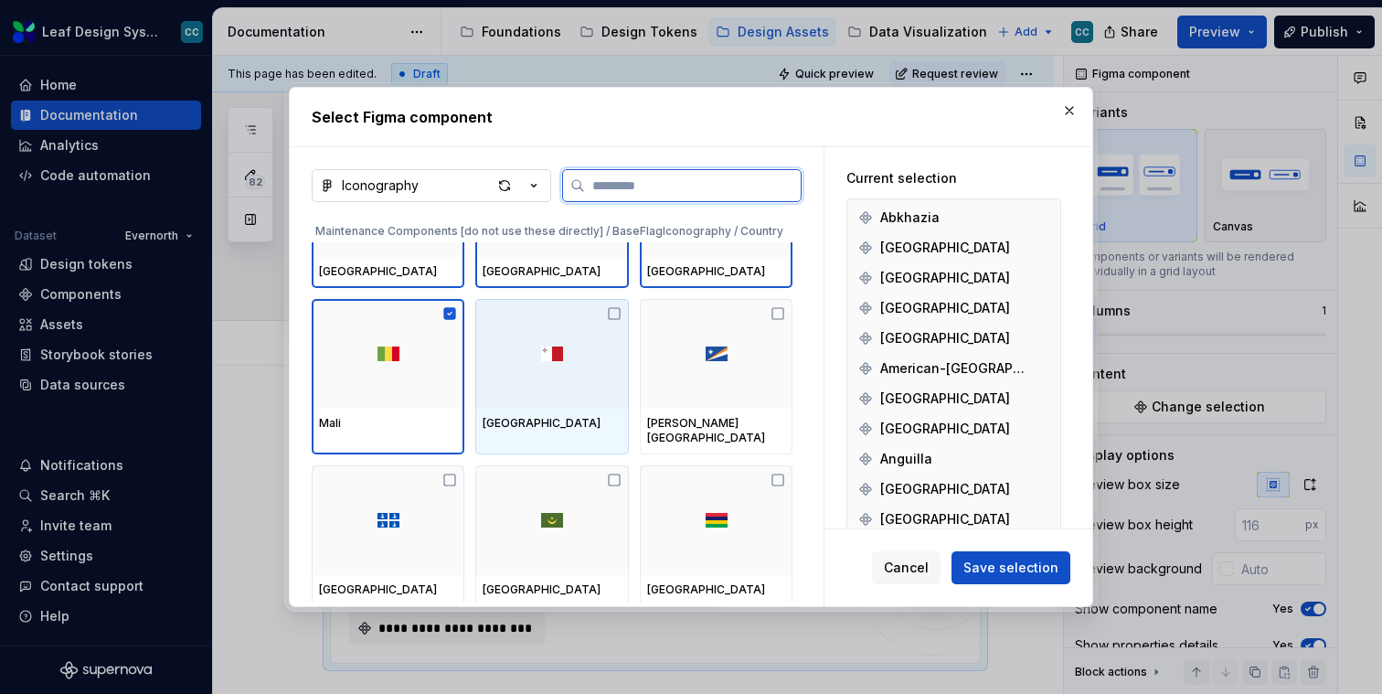
click at [577, 404] on div at bounding box center [551, 354] width 153 height 110
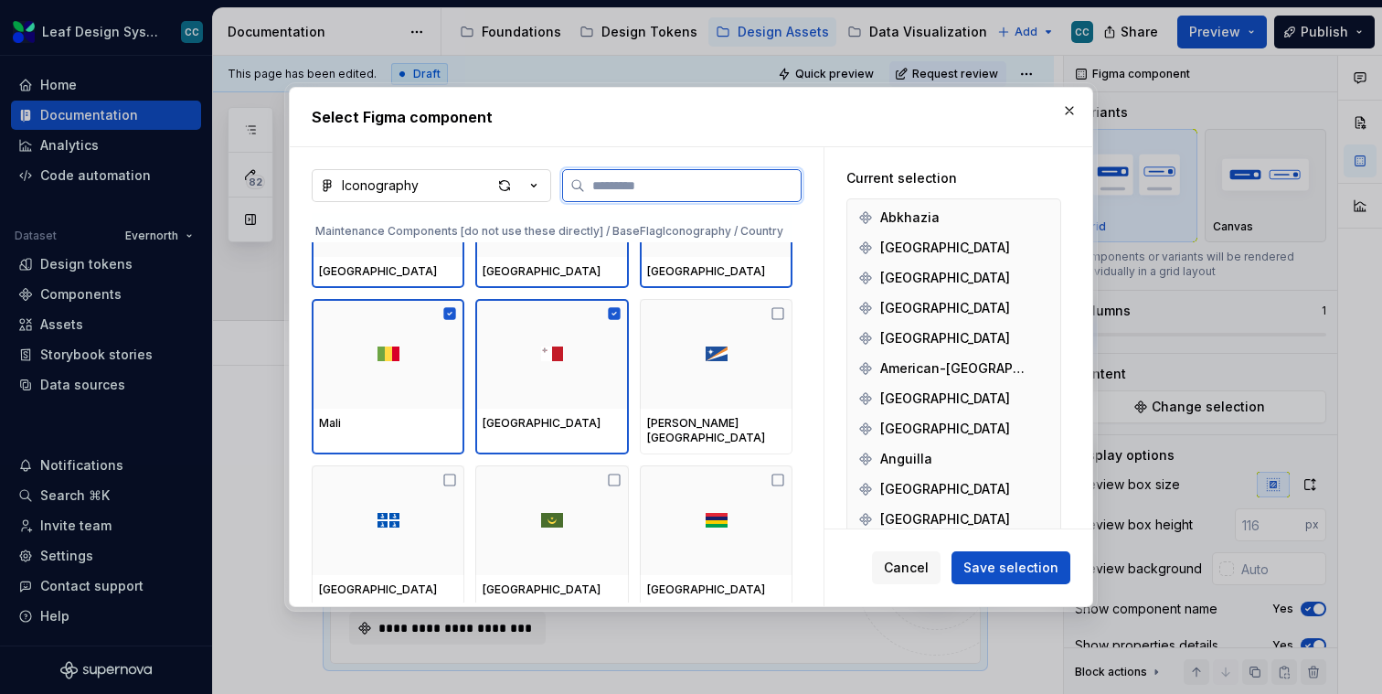
click at [681, 404] on div at bounding box center [716, 354] width 153 height 110
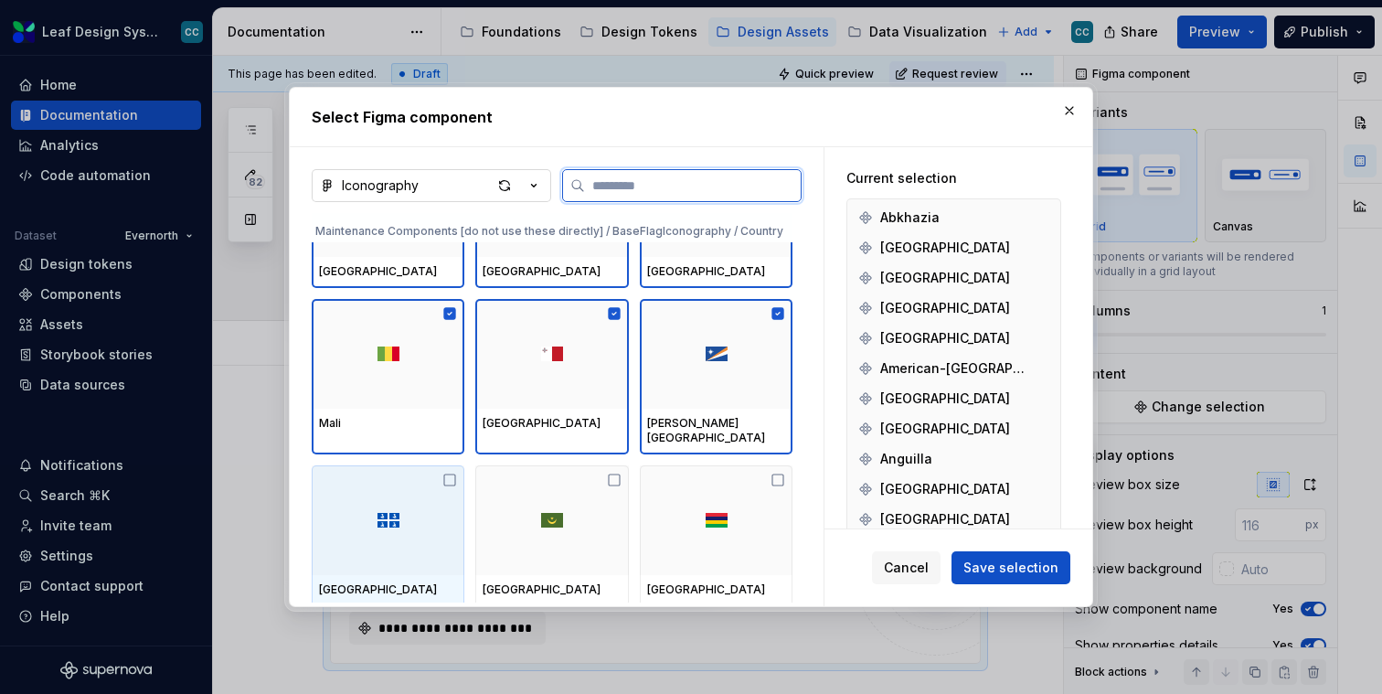
click at [457, 496] on div at bounding box center [388, 520] width 153 height 110
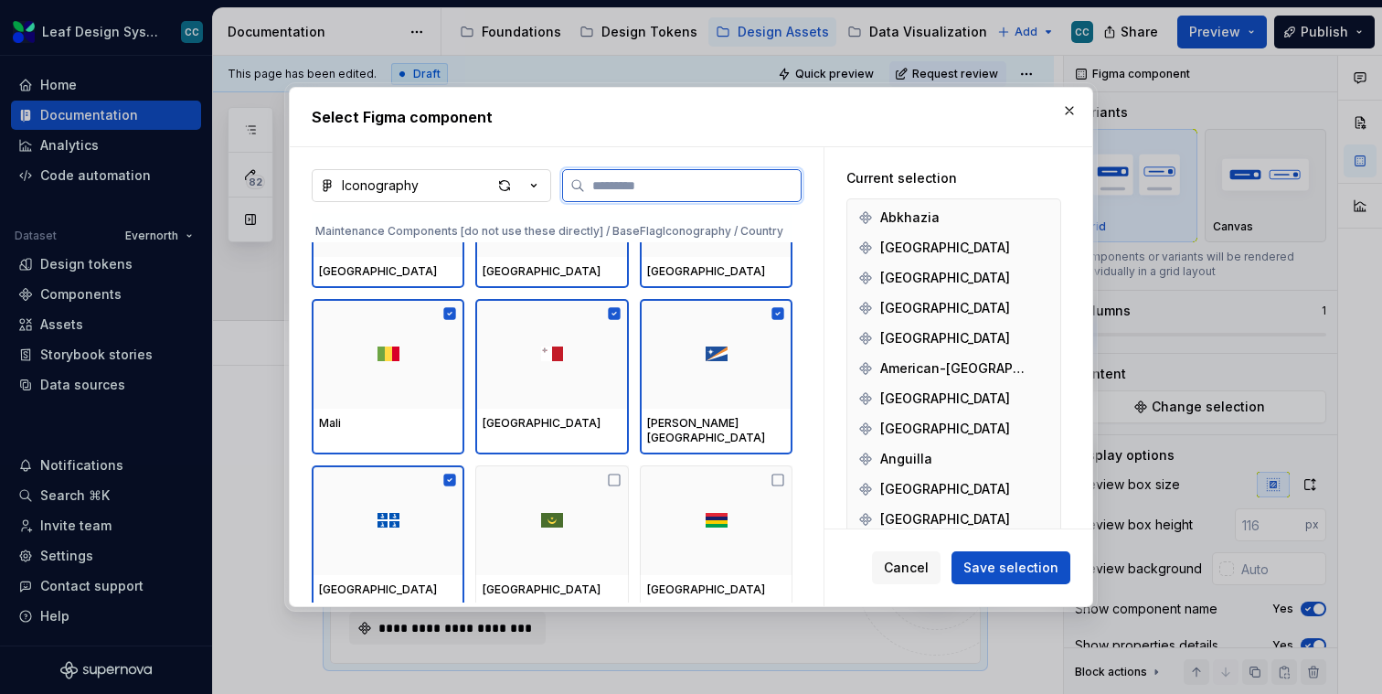
click at [571, 501] on div at bounding box center [551, 520] width 153 height 110
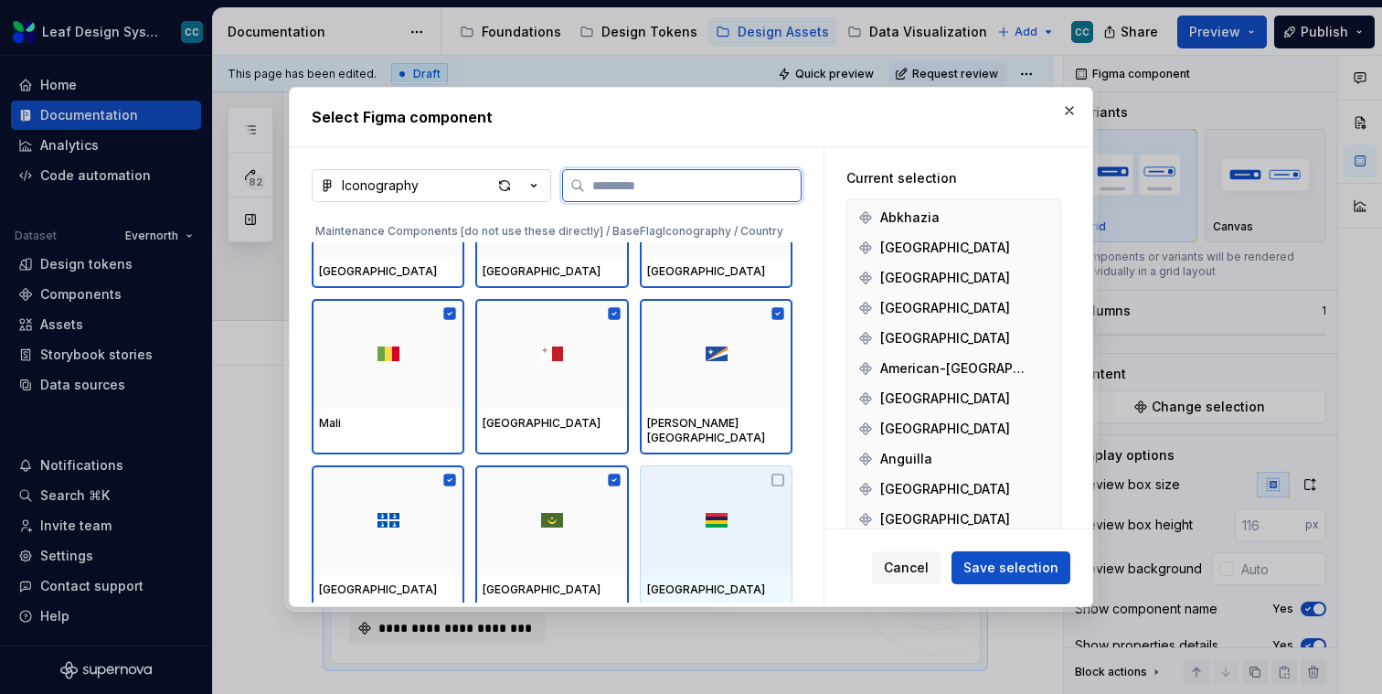
click at [711, 509] on div at bounding box center [716, 520] width 153 height 110
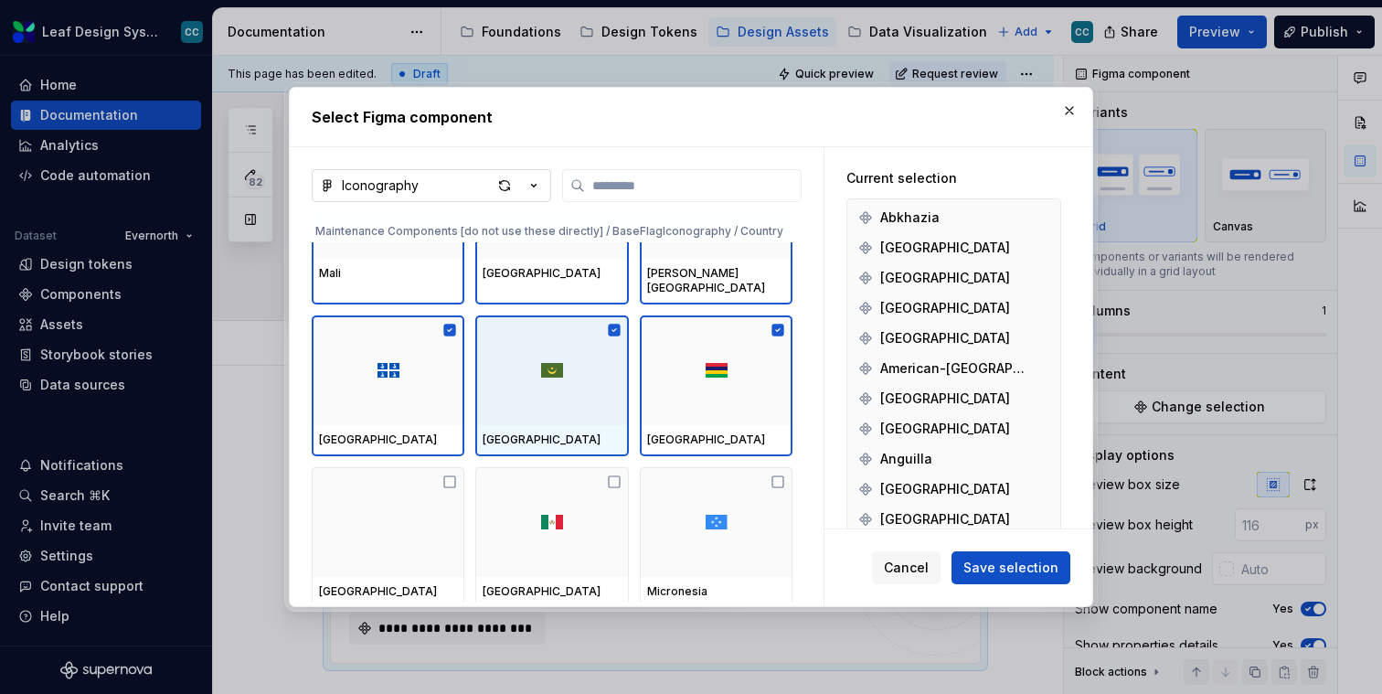
scroll to position [49838, 0]
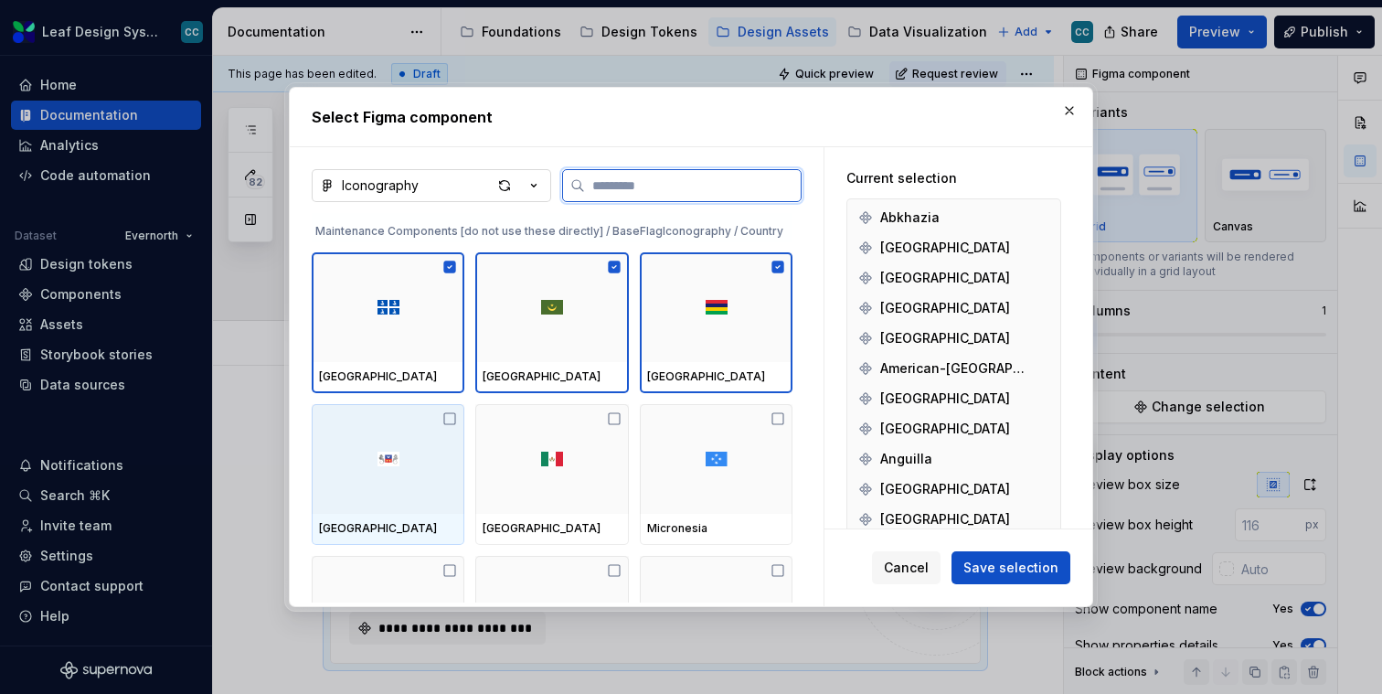
click at [368, 459] on div at bounding box center [388, 459] width 153 height 110
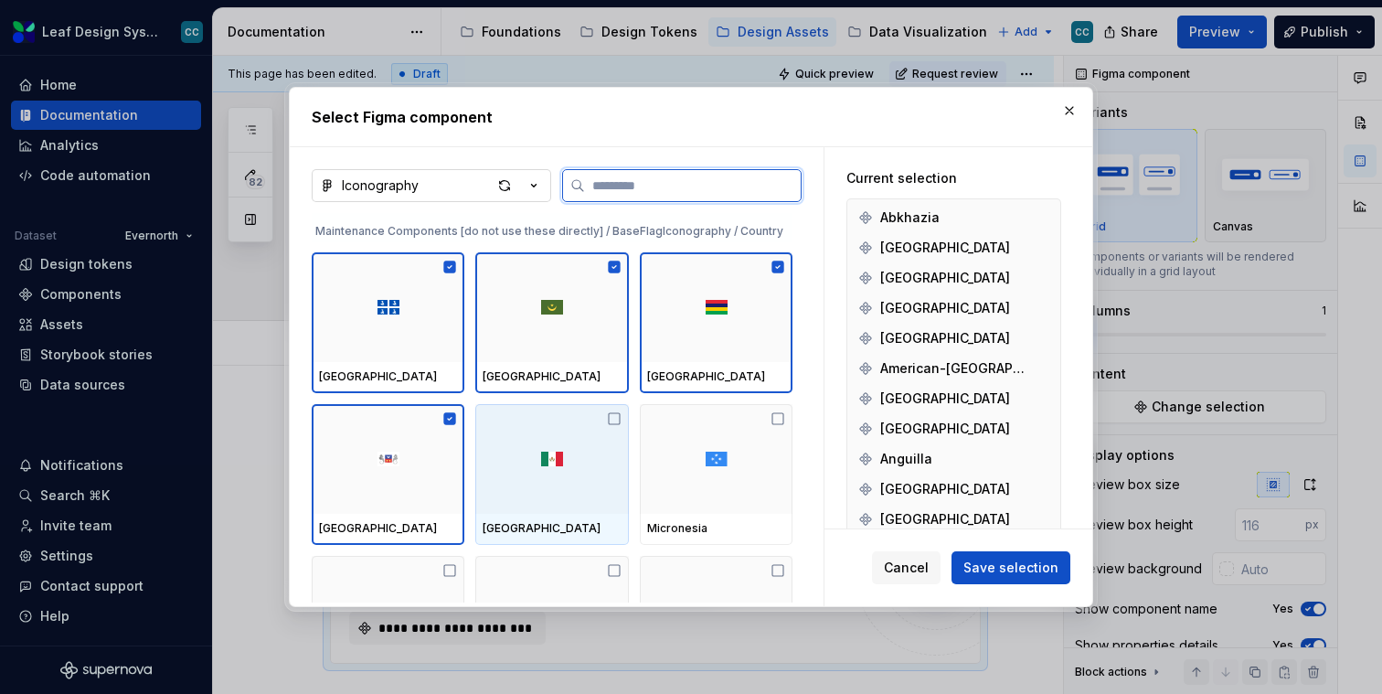
click at [496, 471] on div at bounding box center [551, 459] width 153 height 110
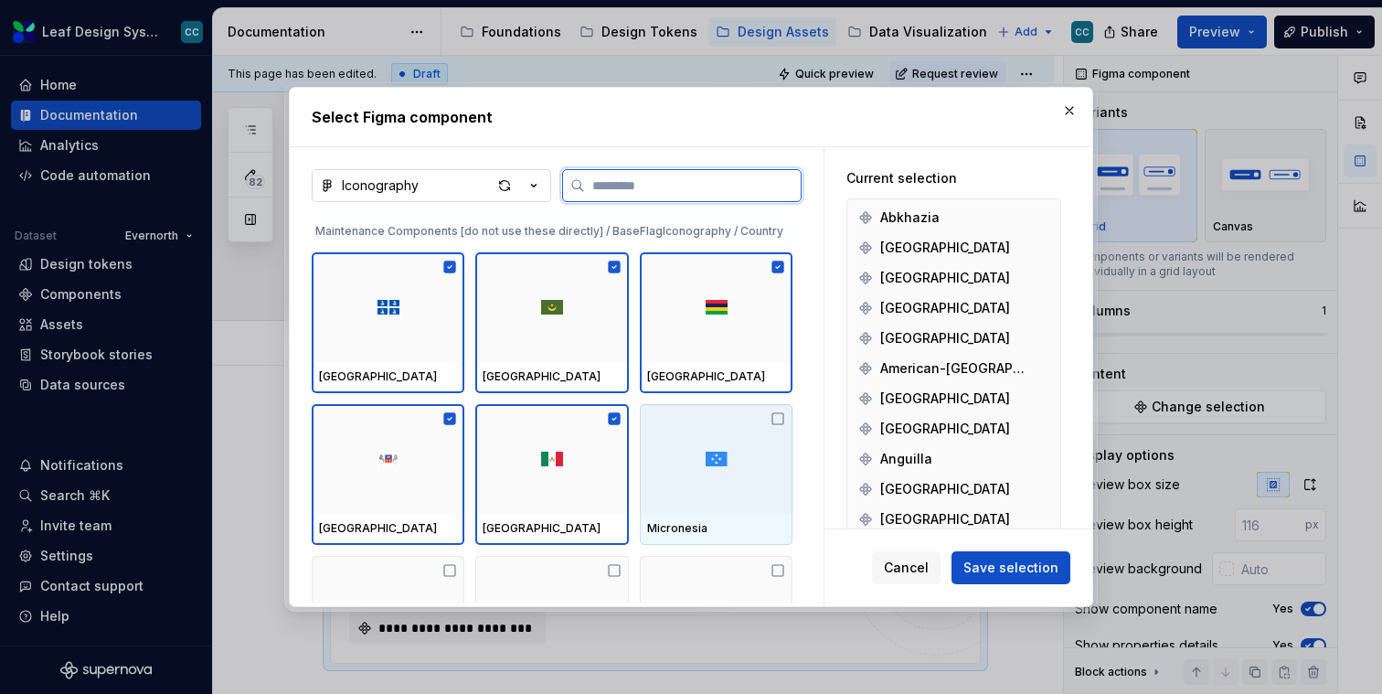
click at [710, 462] on div at bounding box center [716, 459] width 153 height 110
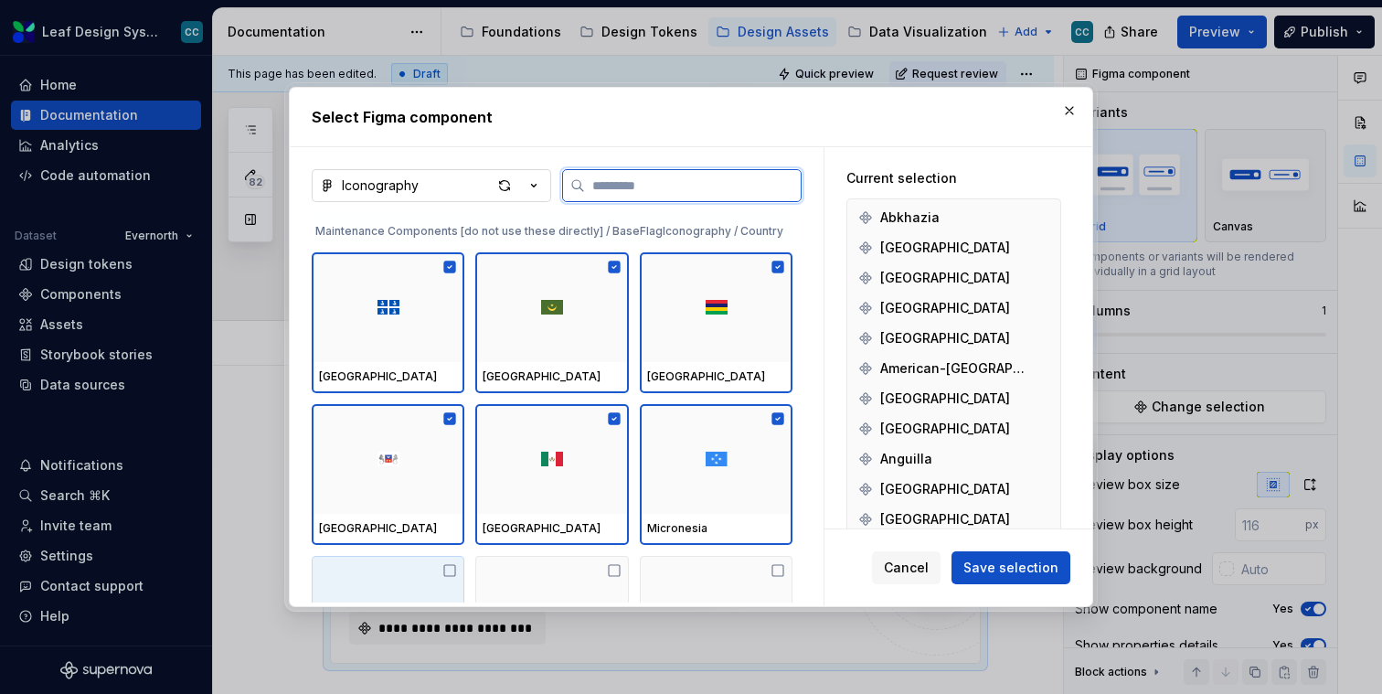
click at [378, 569] on div at bounding box center [388, 611] width 153 height 110
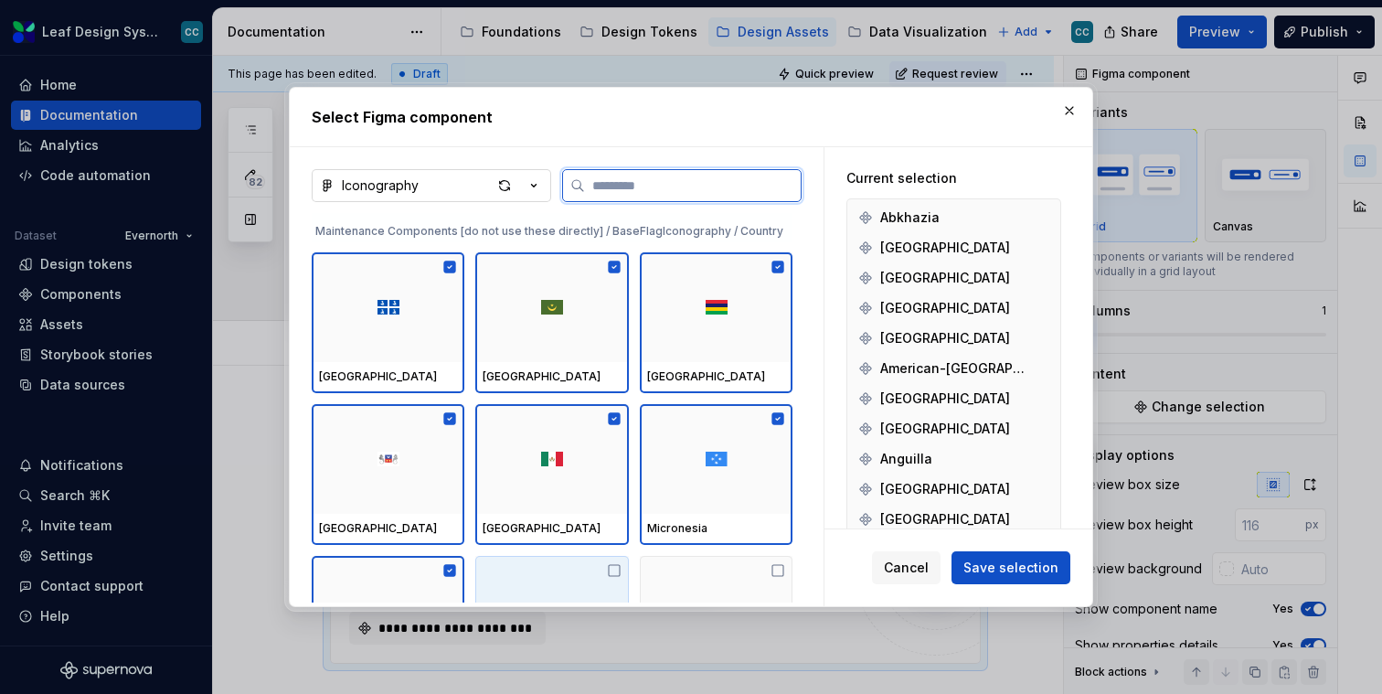
click at [539, 570] on div at bounding box center [551, 611] width 153 height 110
click at [735, 571] on div at bounding box center [716, 611] width 153 height 110
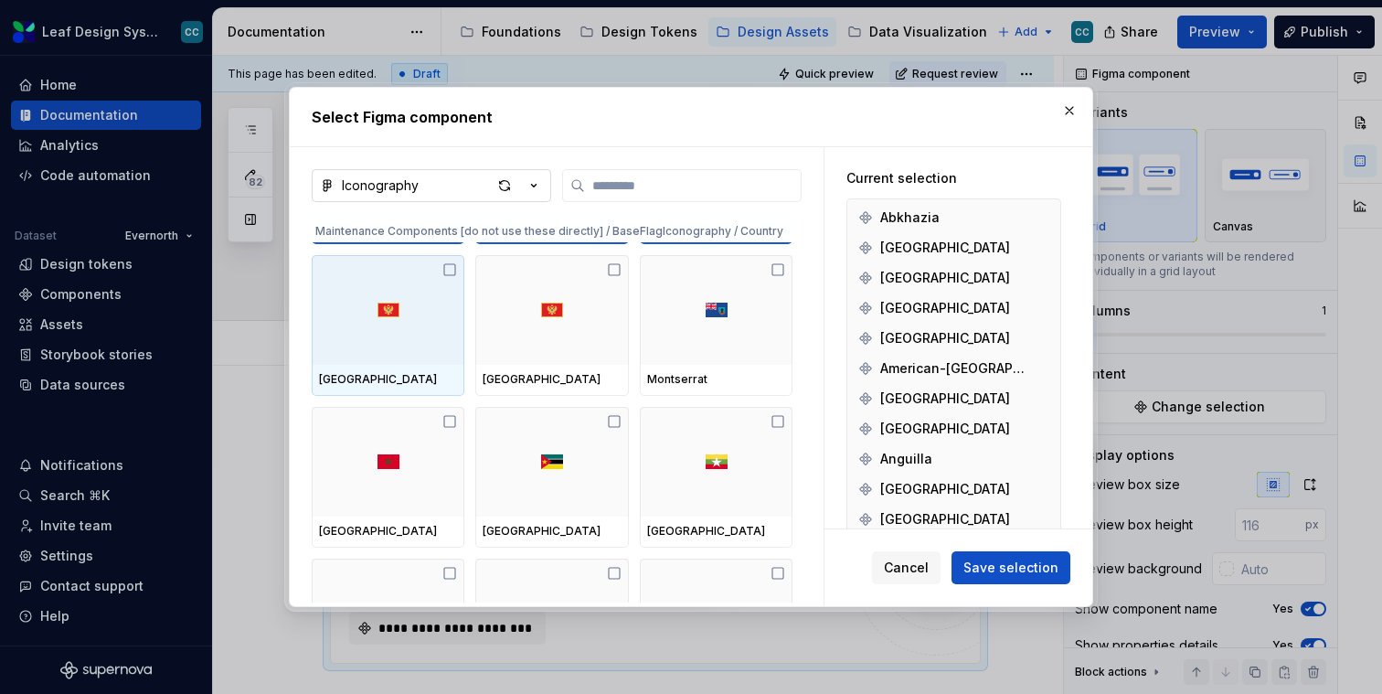
scroll to position [50230, 0]
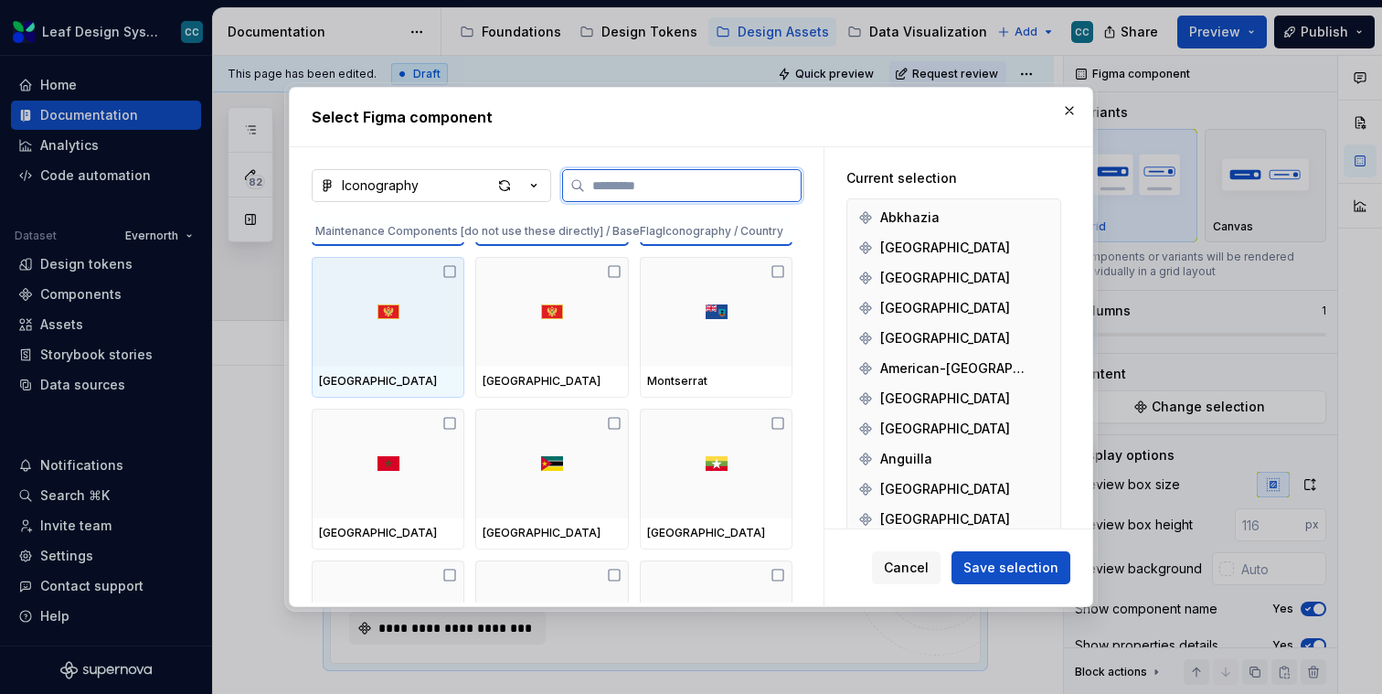
click at [373, 335] on div at bounding box center [388, 312] width 153 height 110
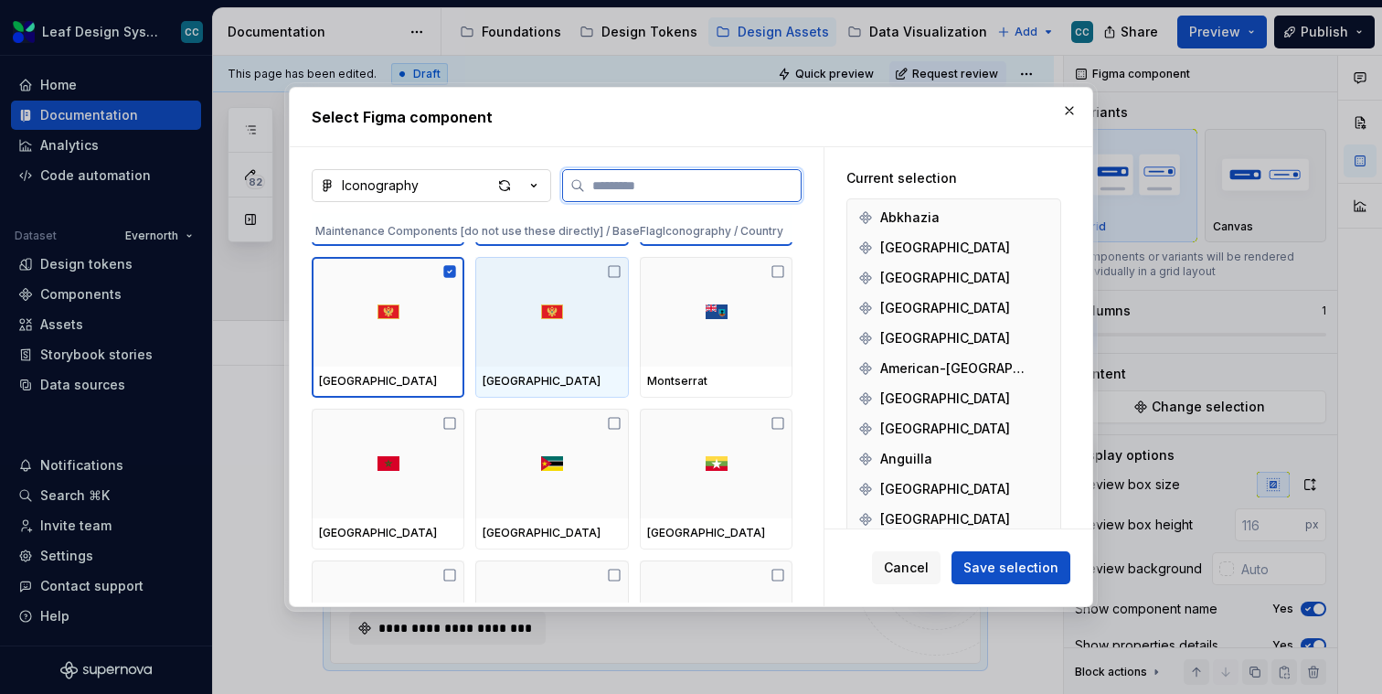
click at [557, 335] on div at bounding box center [551, 312] width 153 height 110
click at [698, 341] on div at bounding box center [716, 312] width 153 height 110
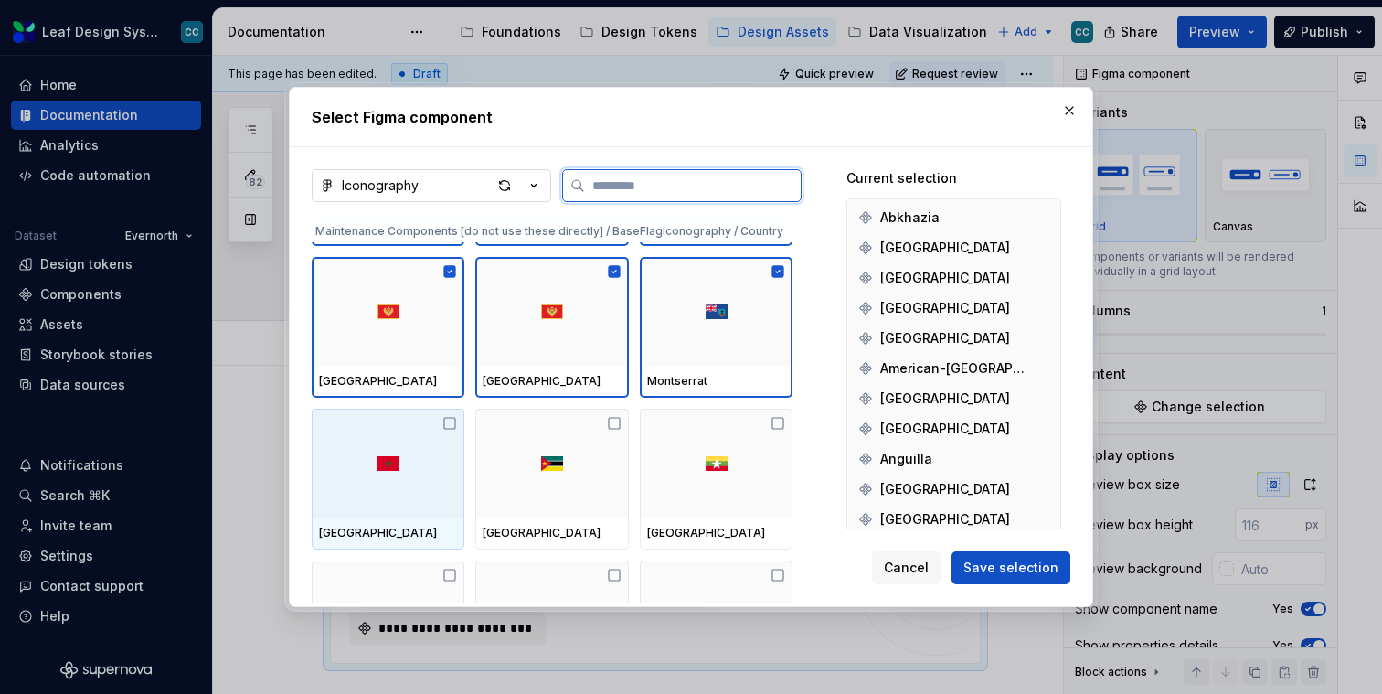
click at [410, 499] on div at bounding box center [388, 464] width 153 height 110
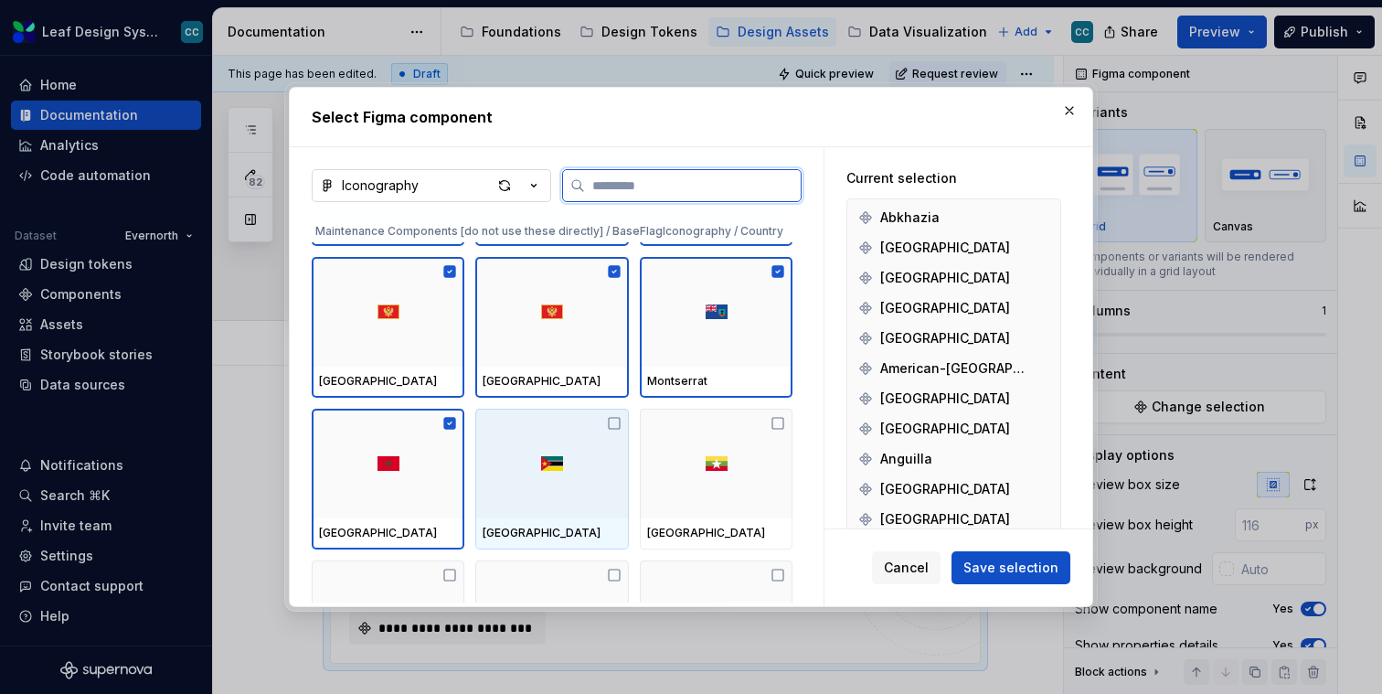
click at [597, 499] on div at bounding box center [551, 464] width 153 height 110
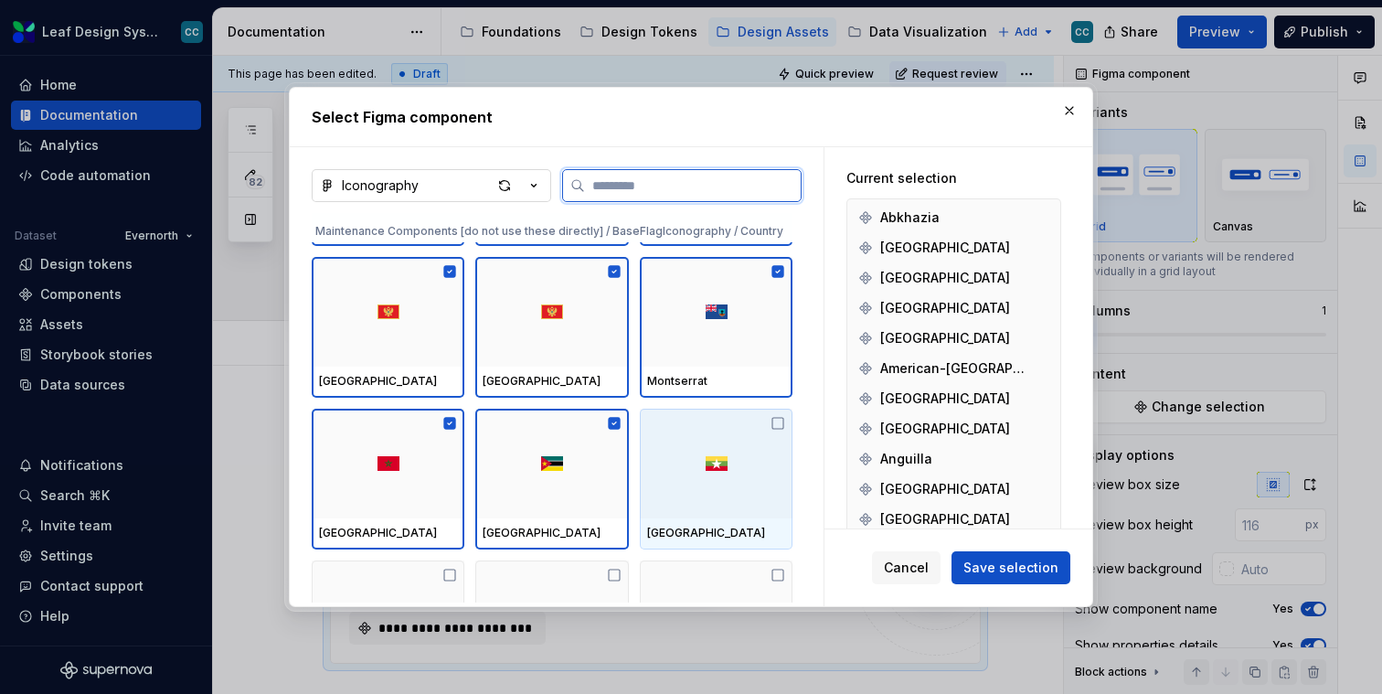
click at [701, 499] on div at bounding box center [716, 464] width 153 height 110
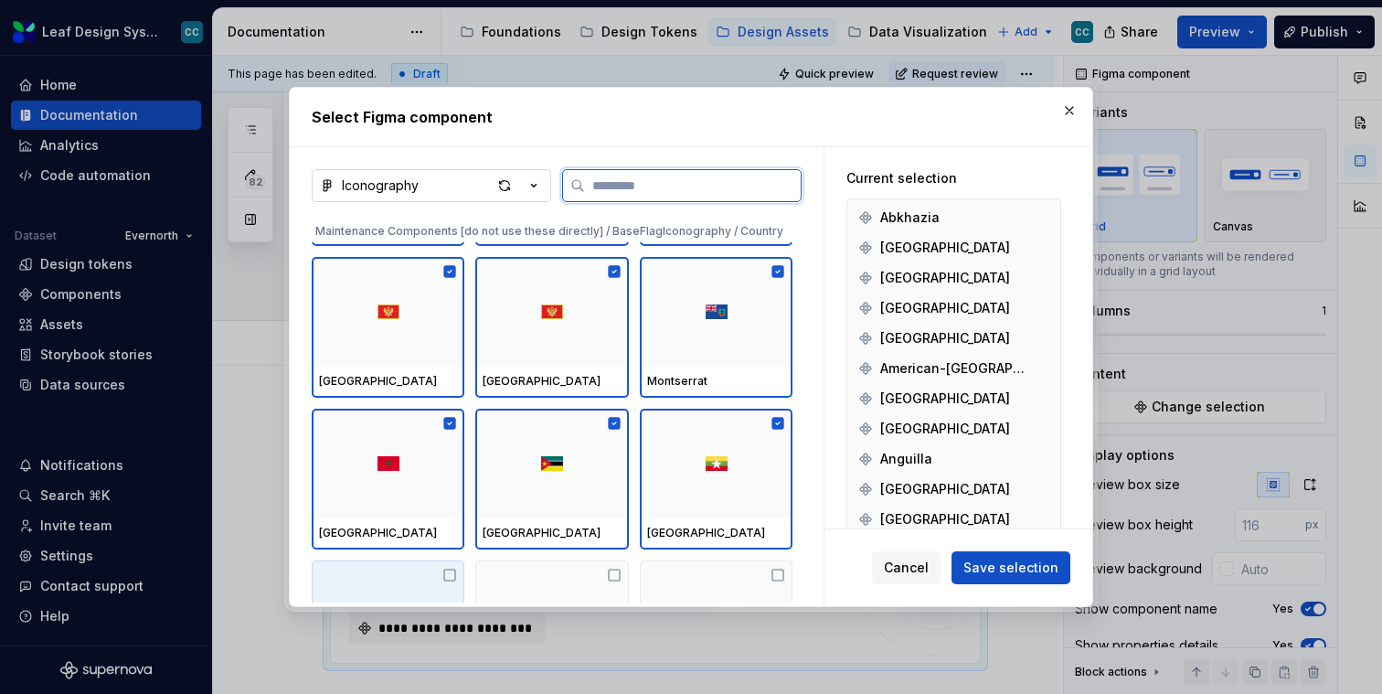
click at [361, 600] on div at bounding box center [388, 615] width 153 height 110
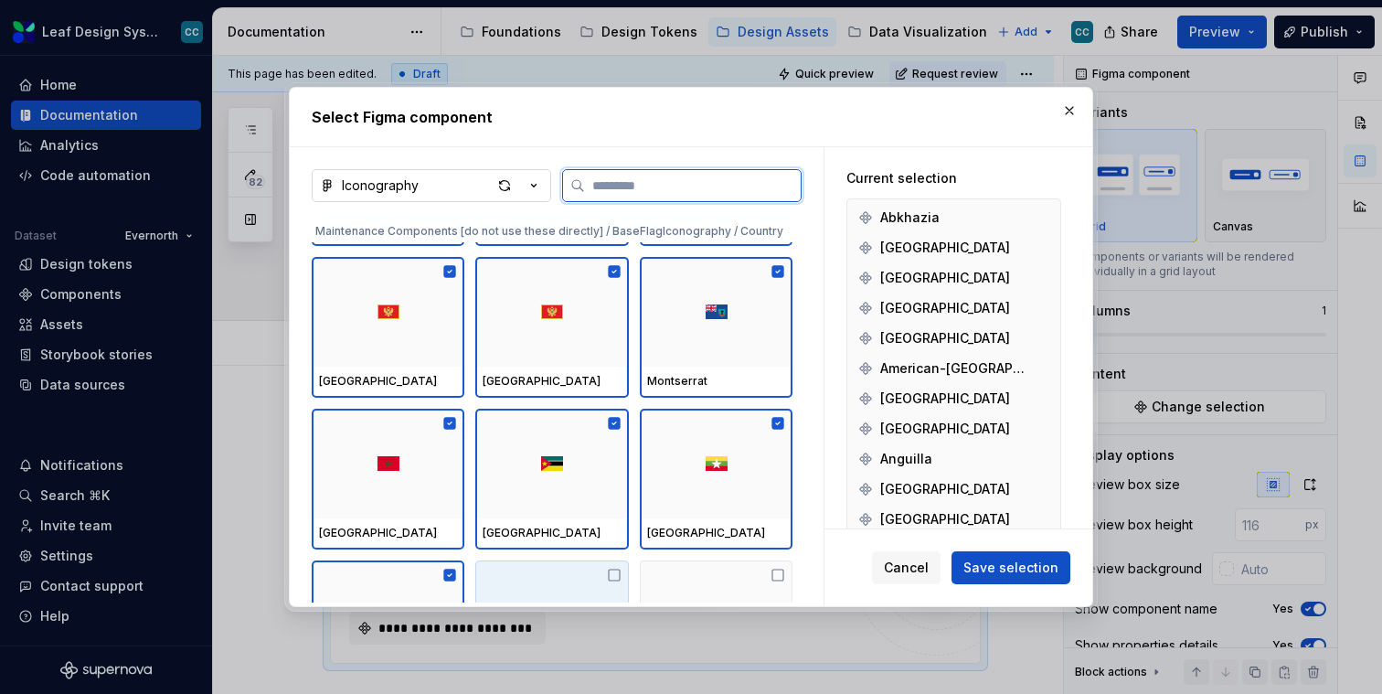
click at [517, 596] on div at bounding box center [551, 615] width 153 height 110
click at [663, 591] on div at bounding box center [716, 615] width 153 height 110
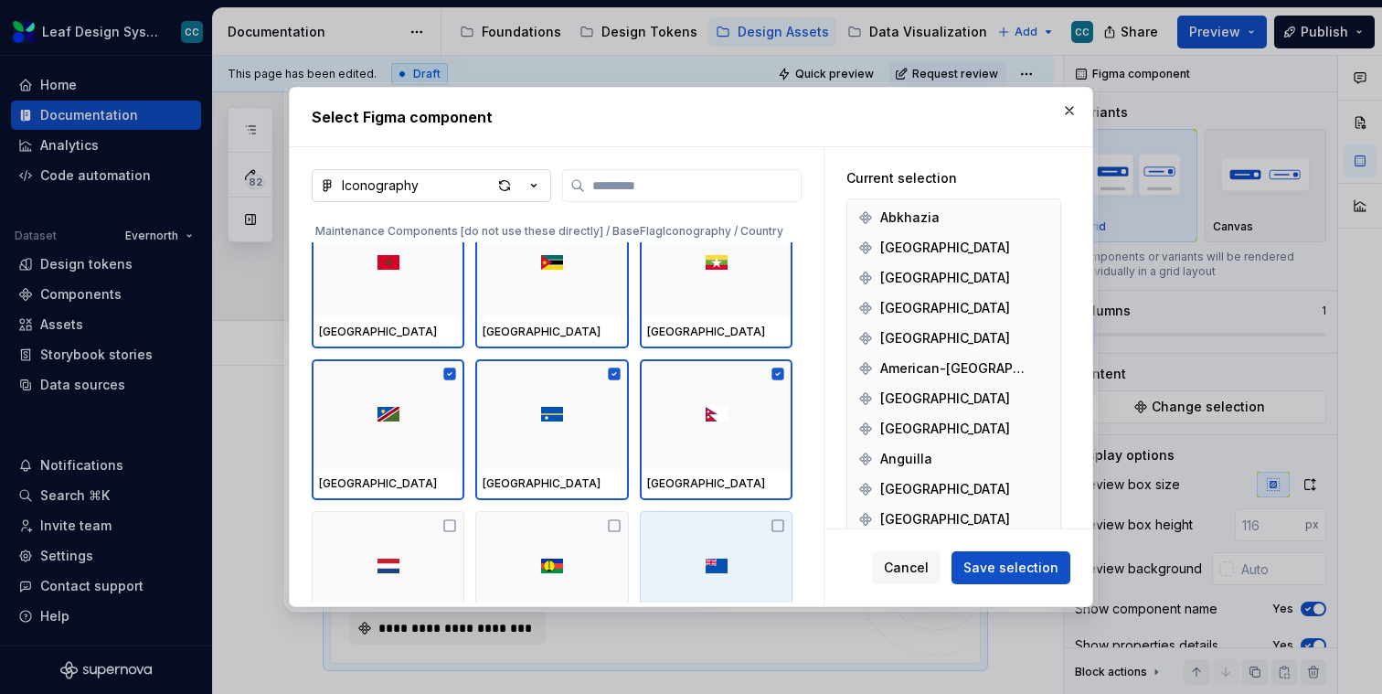
scroll to position [50433, 0]
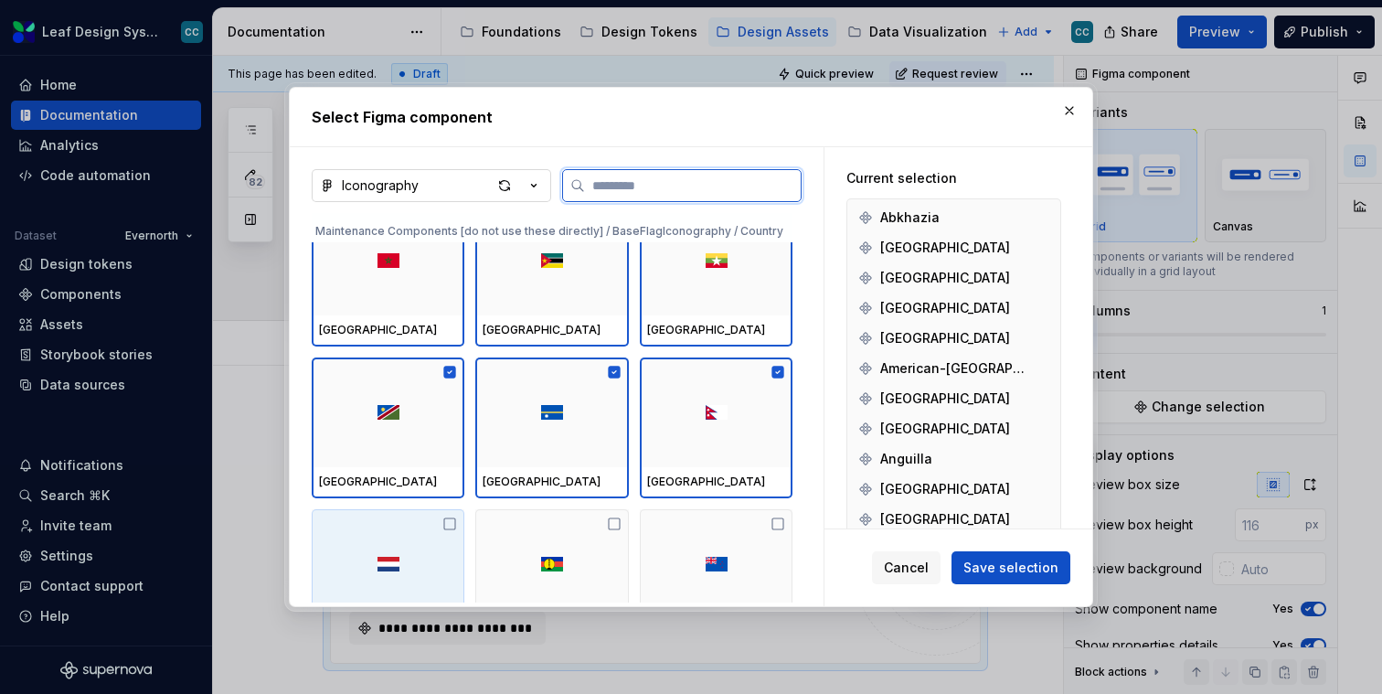
click at [405, 531] on div at bounding box center [388, 564] width 153 height 110
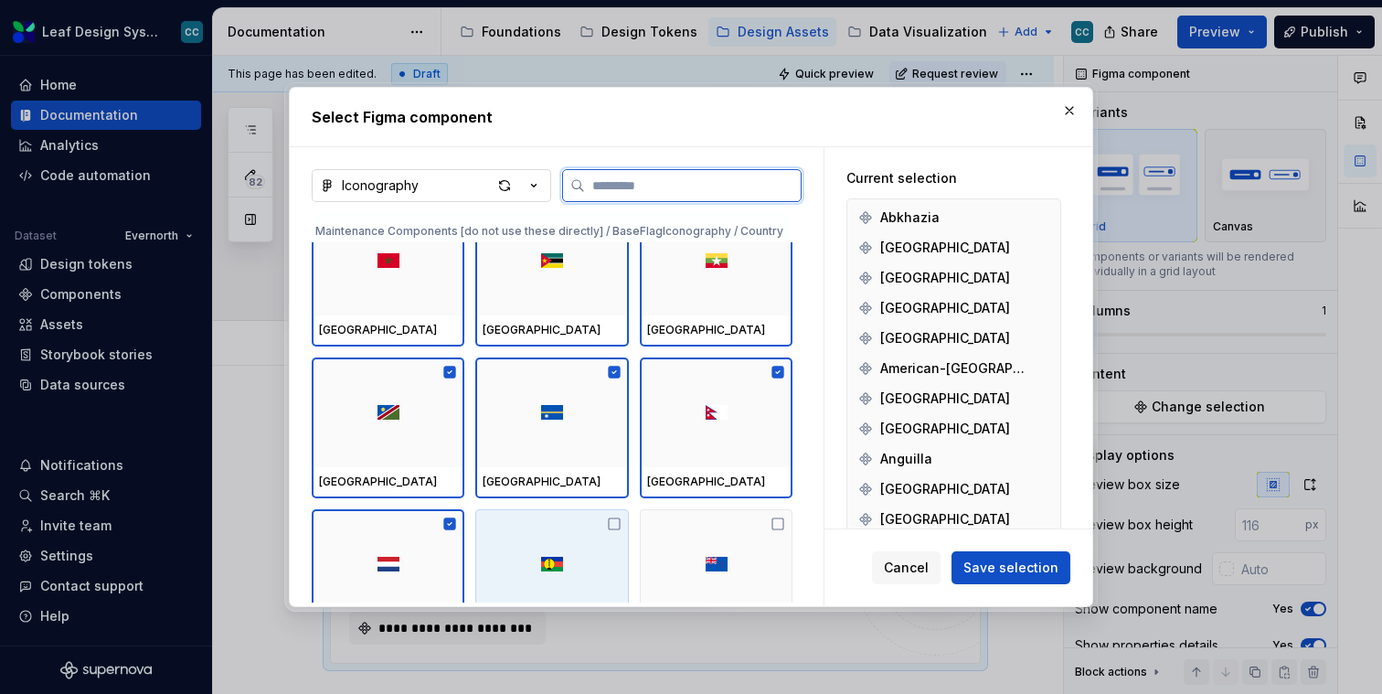
click at [529, 535] on div at bounding box center [551, 564] width 153 height 110
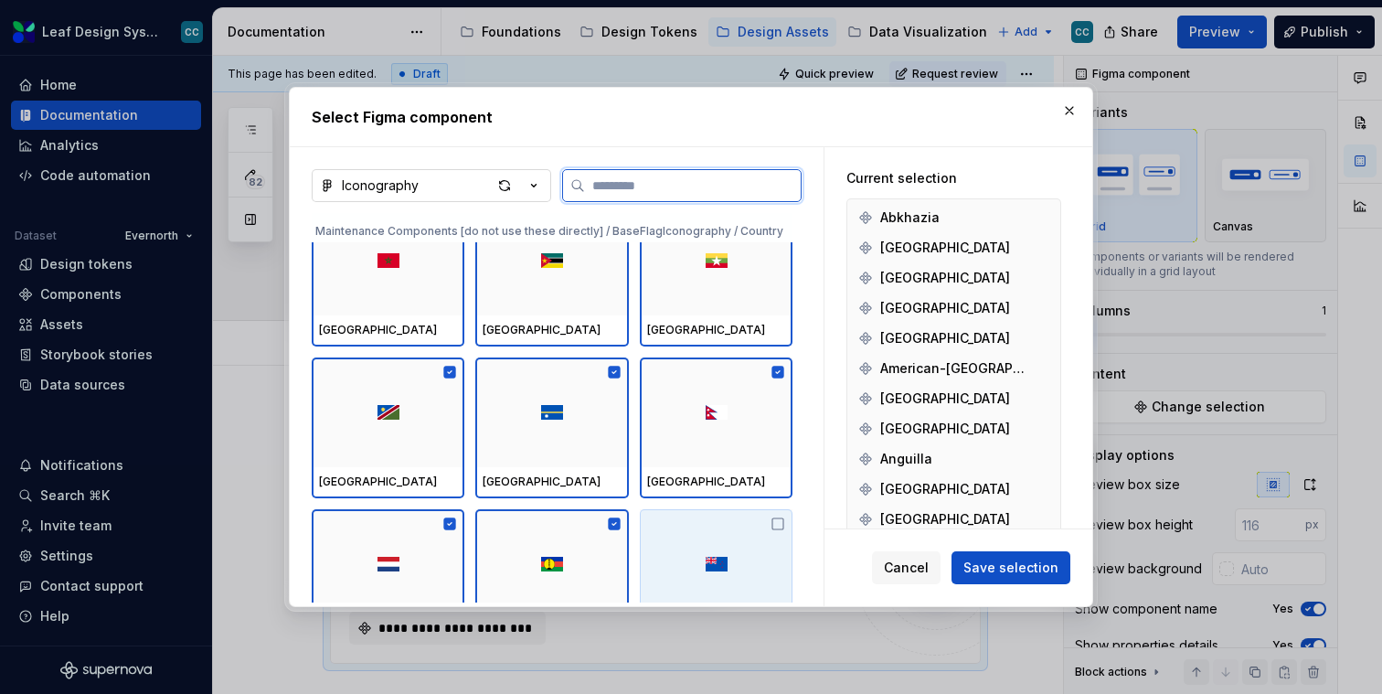
click at [719, 539] on div at bounding box center [716, 564] width 153 height 110
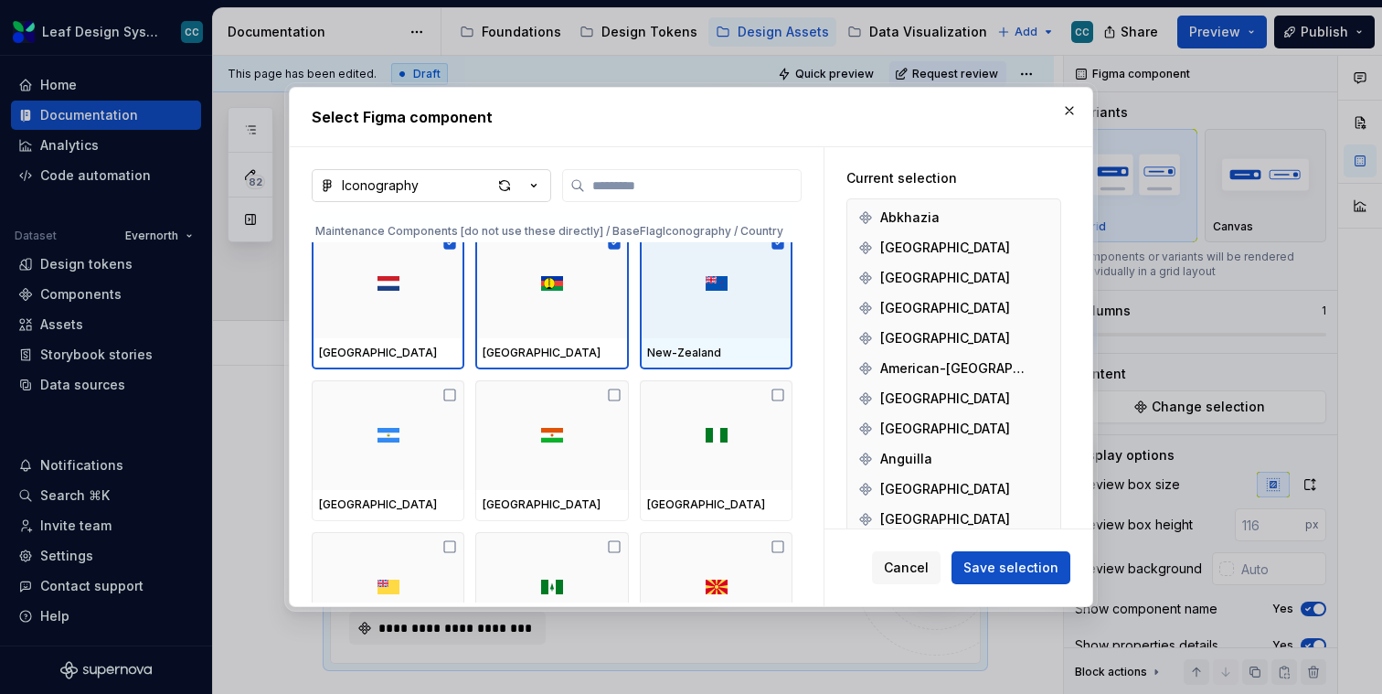
scroll to position [50676, 0]
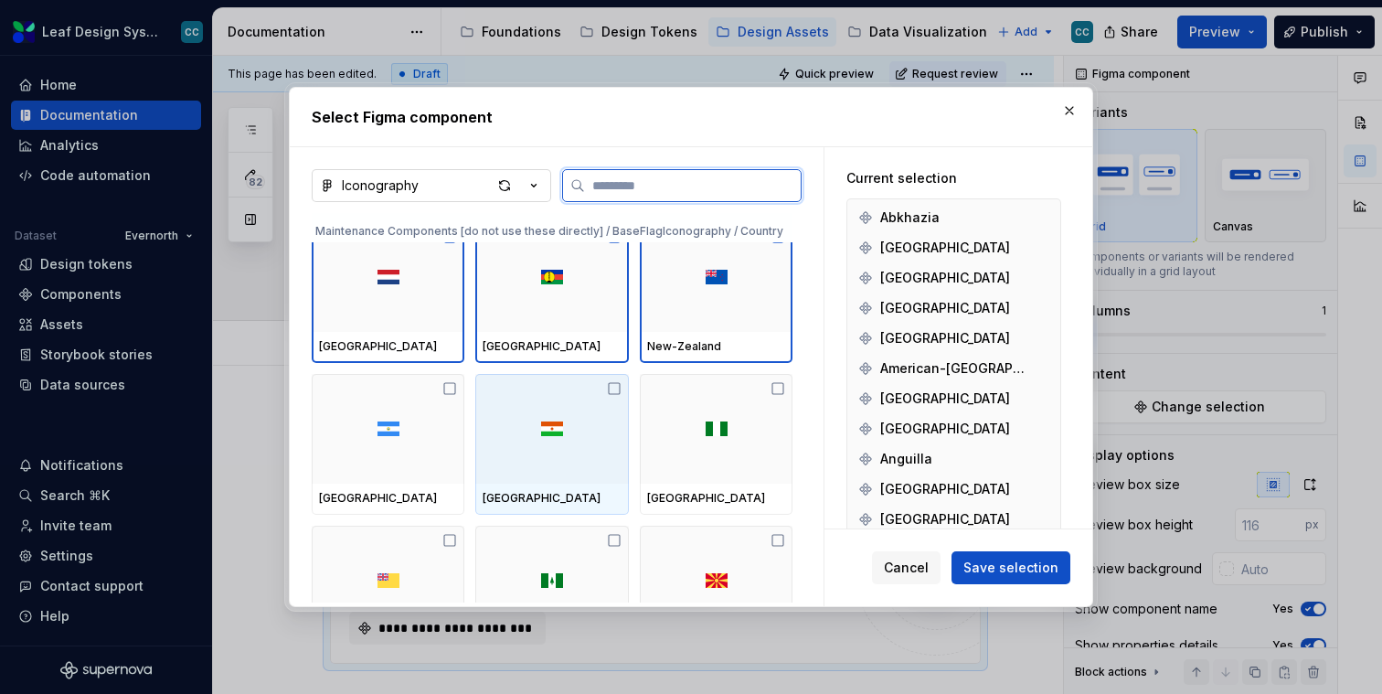
click at [397, 441] on div at bounding box center [388, 429] width 153 height 110
click at [531, 448] on div at bounding box center [551, 429] width 153 height 110
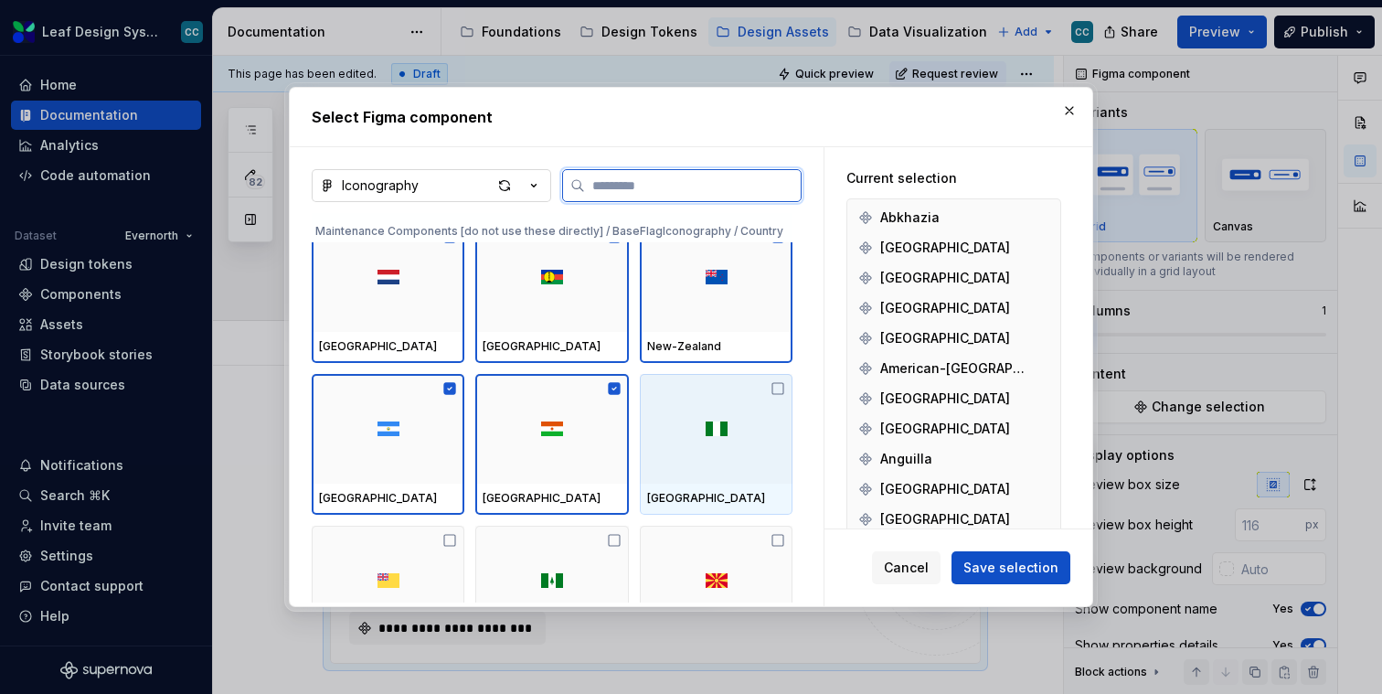
click at [688, 436] on div at bounding box center [716, 429] width 153 height 110
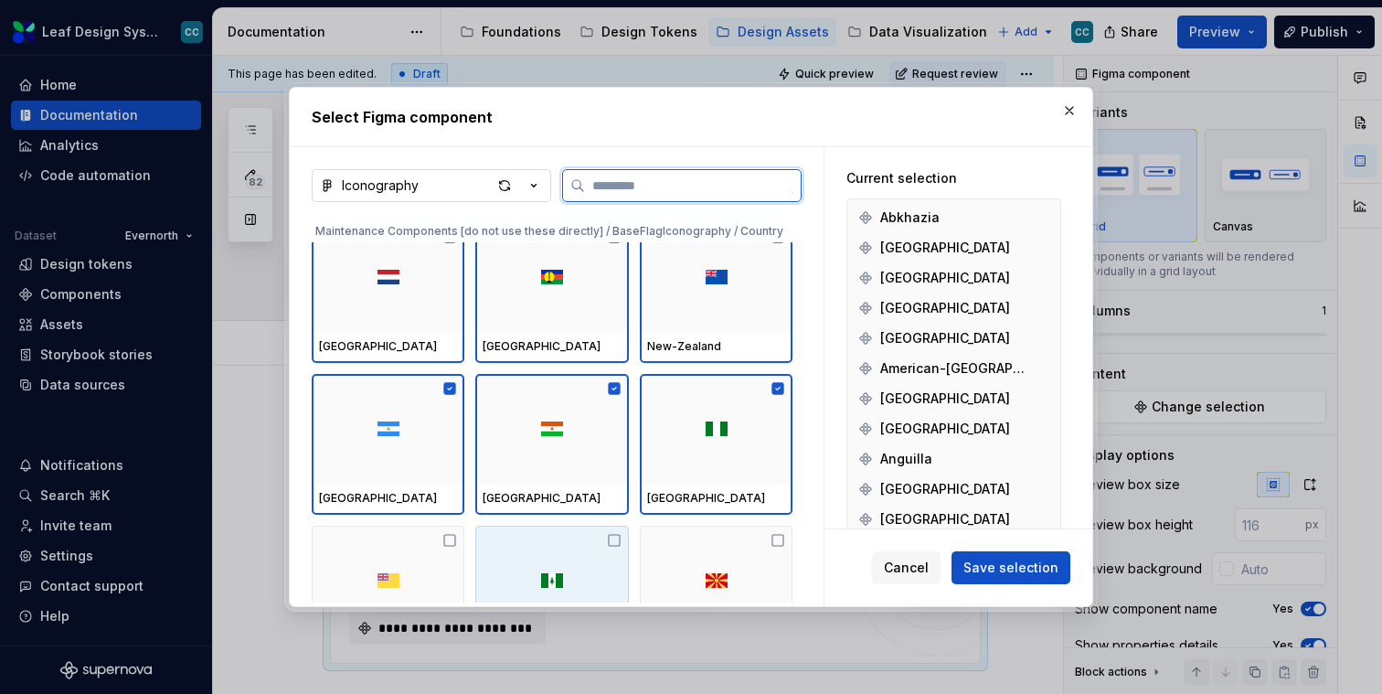
click at [420, 588] on div at bounding box center [388, 581] width 153 height 110
click at [594, 588] on div at bounding box center [551, 581] width 153 height 110
click at [715, 583] on img at bounding box center [717, 580] width 22 height 15
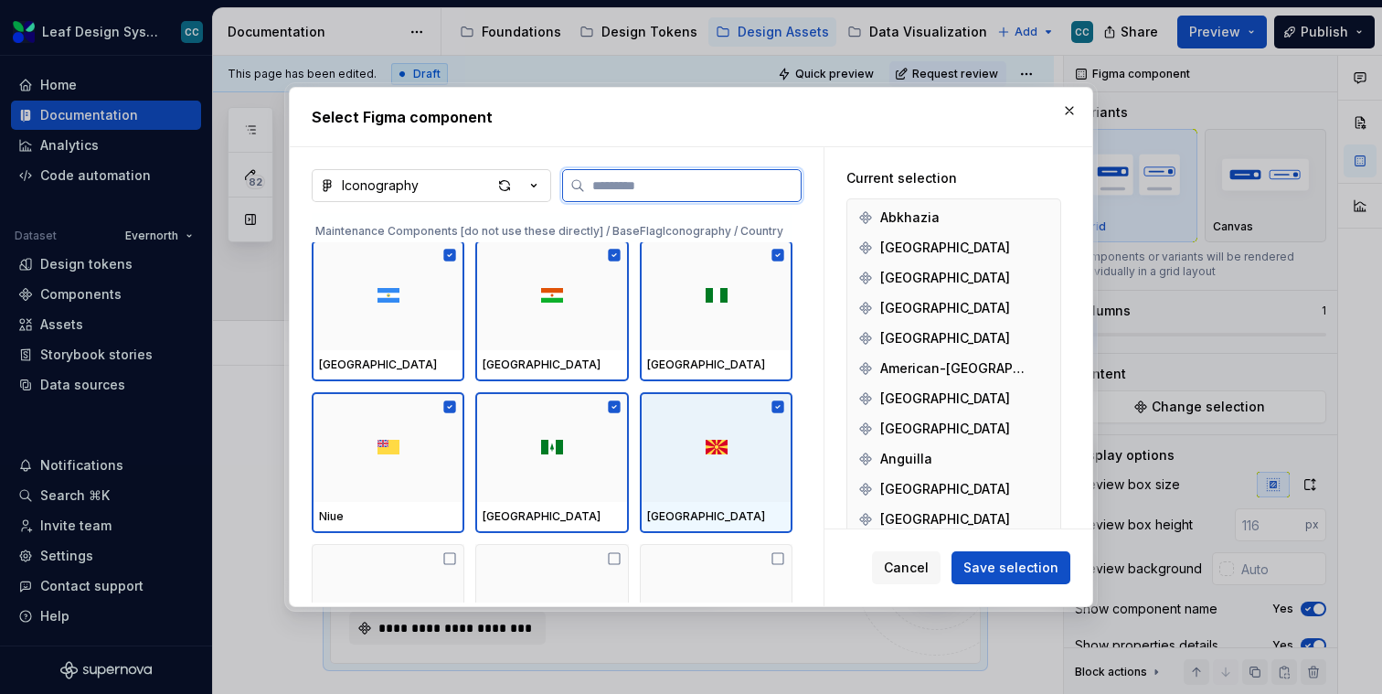
scroll to position [50854, 0]
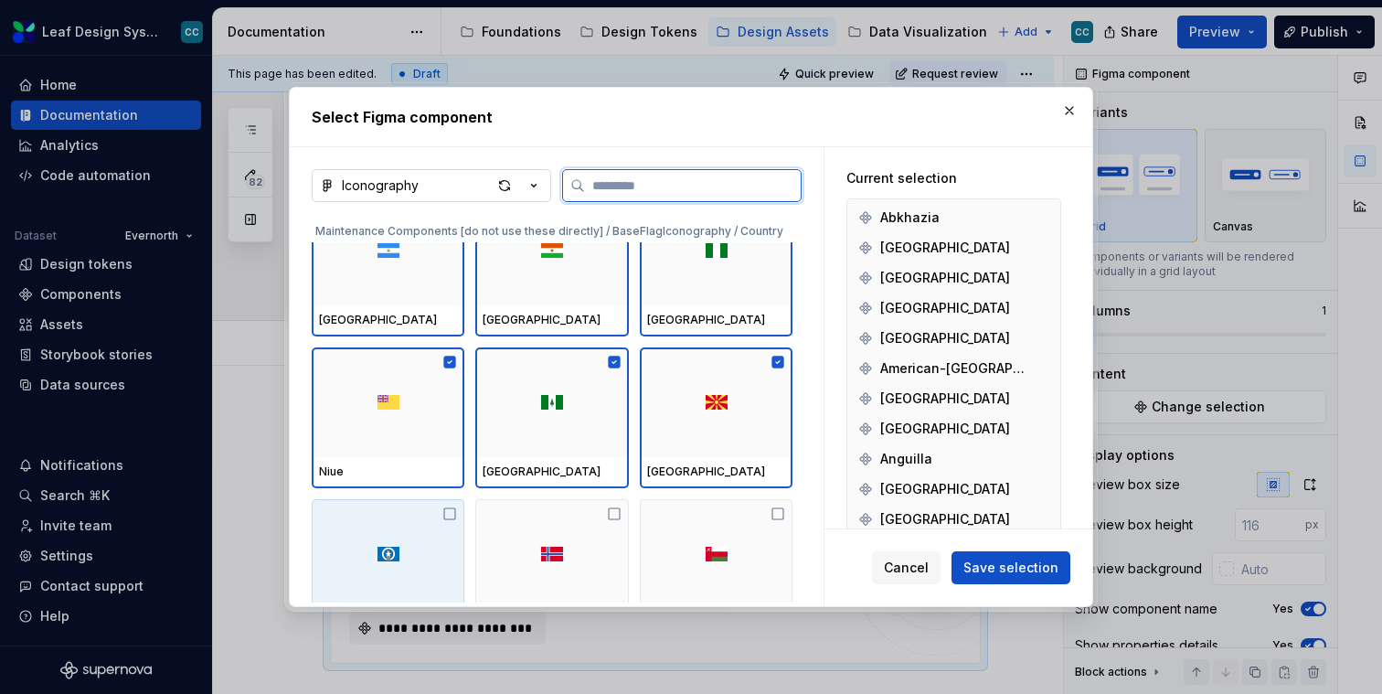
click at [420, 515] on div at bounding box center [388, 554] width 153 height 110
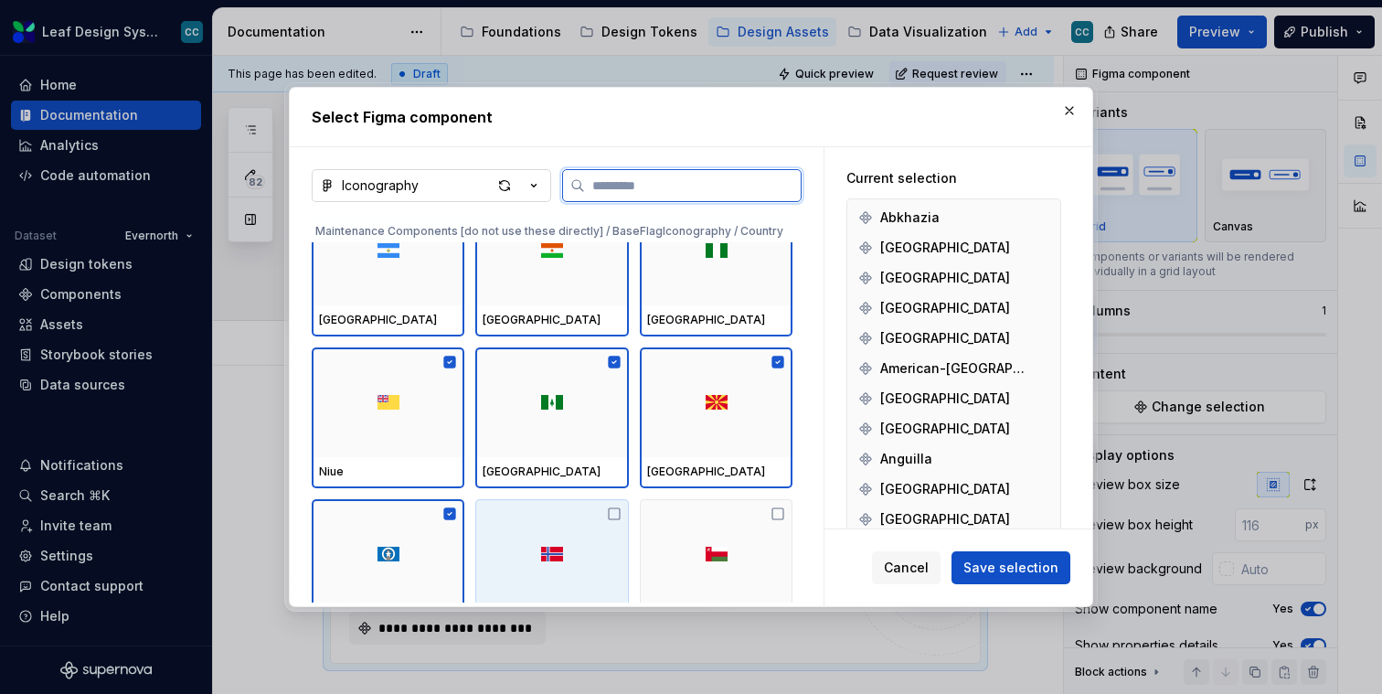
click at [564, 517] on div at bounding box center [551, 554] width 153 height 110
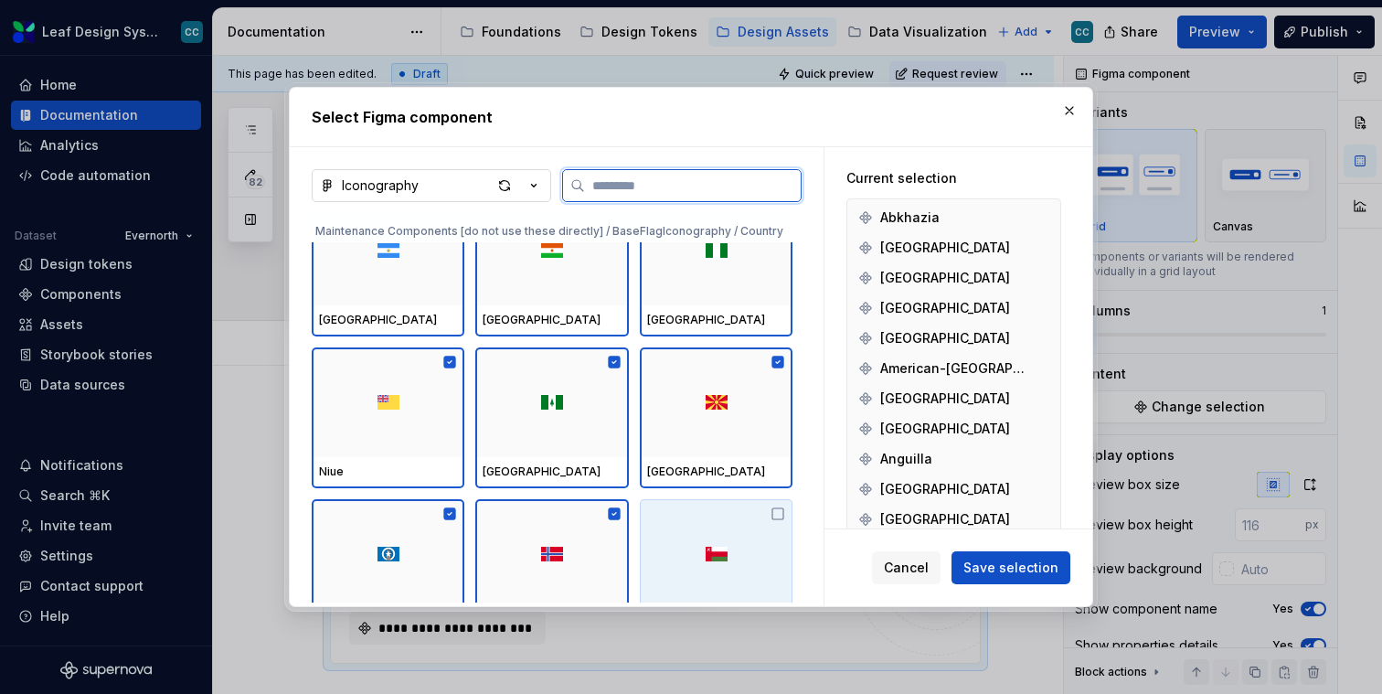
click at [725, 538] on div at bounding box center [716, 554] width 153 height 110
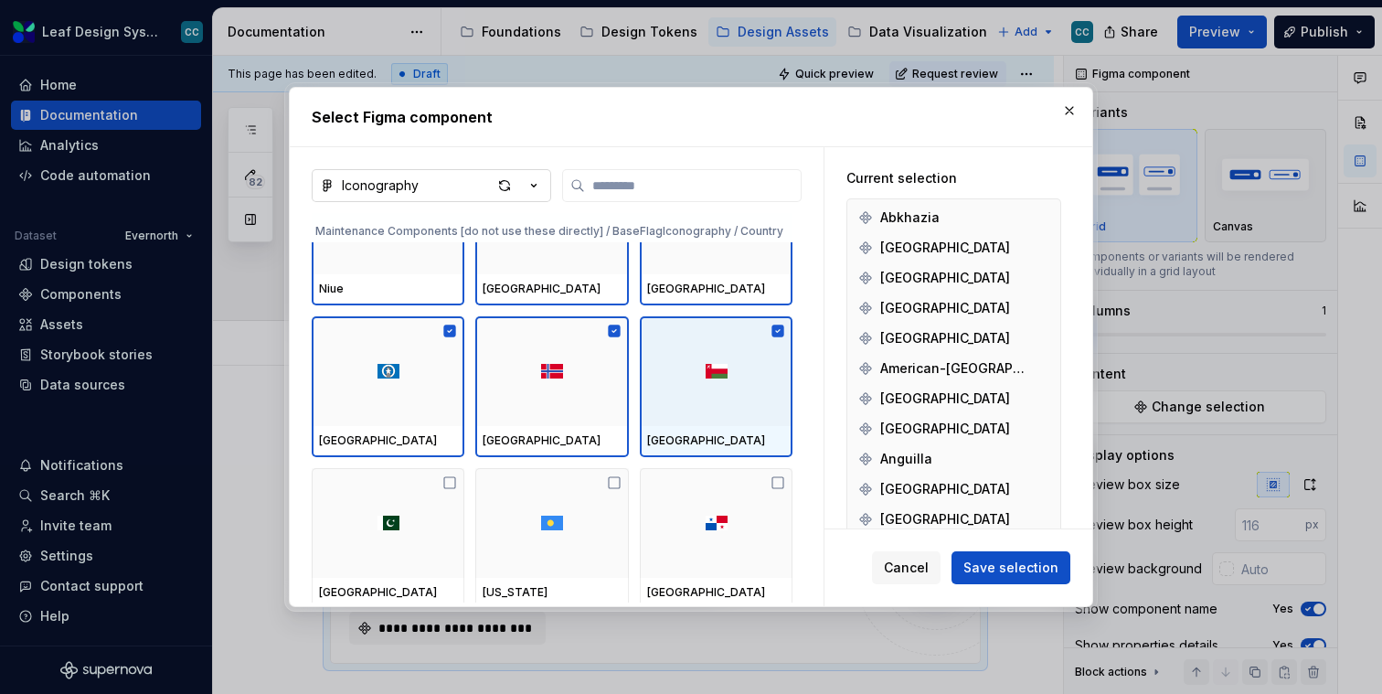
scroll to position [51039, 0]
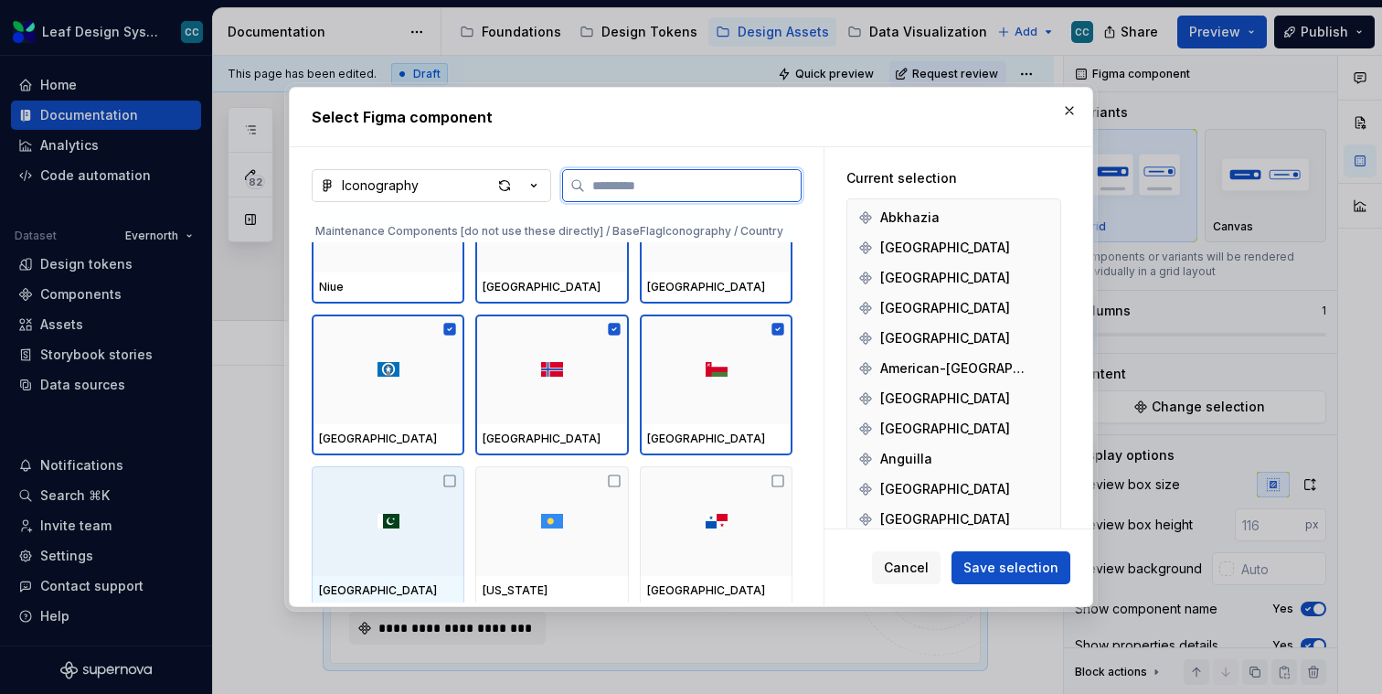
click at [336, 484] on div at bounding box center [388, 521] width 153 height 110
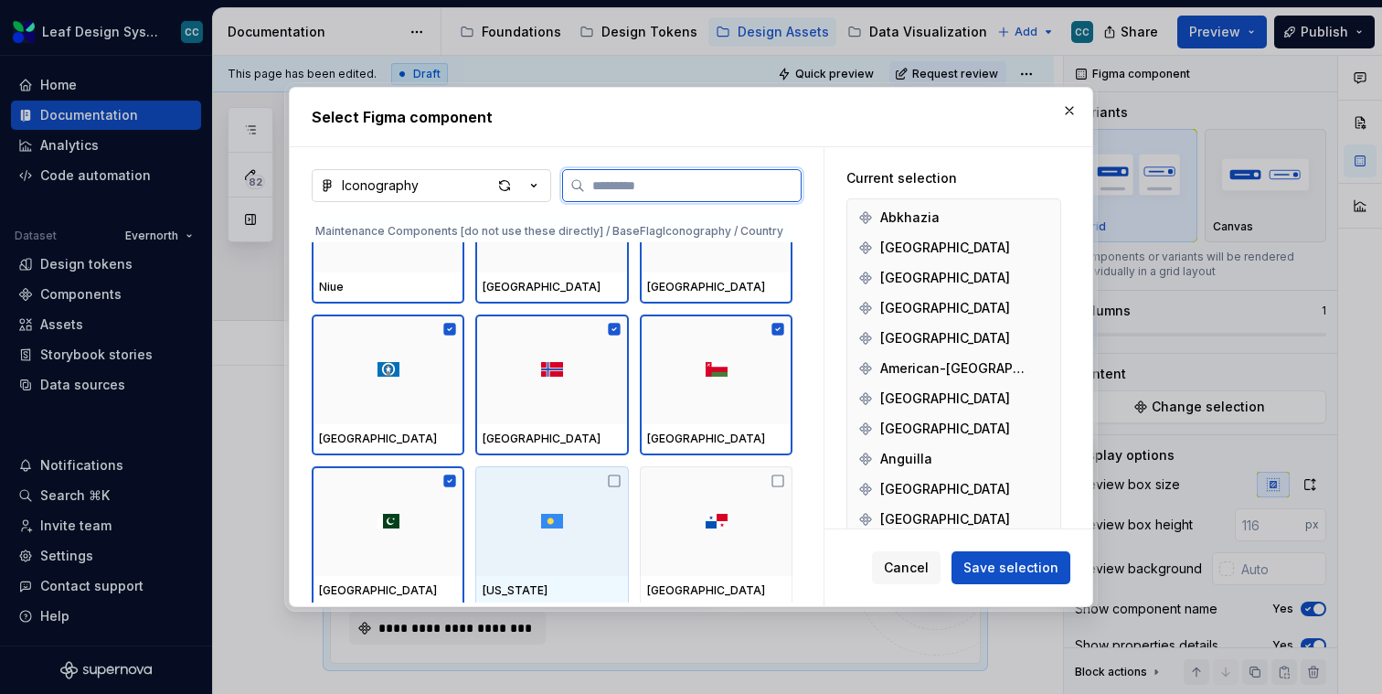
click at [506, 496] on div at bounding box center [551, 521] width 153 height 110
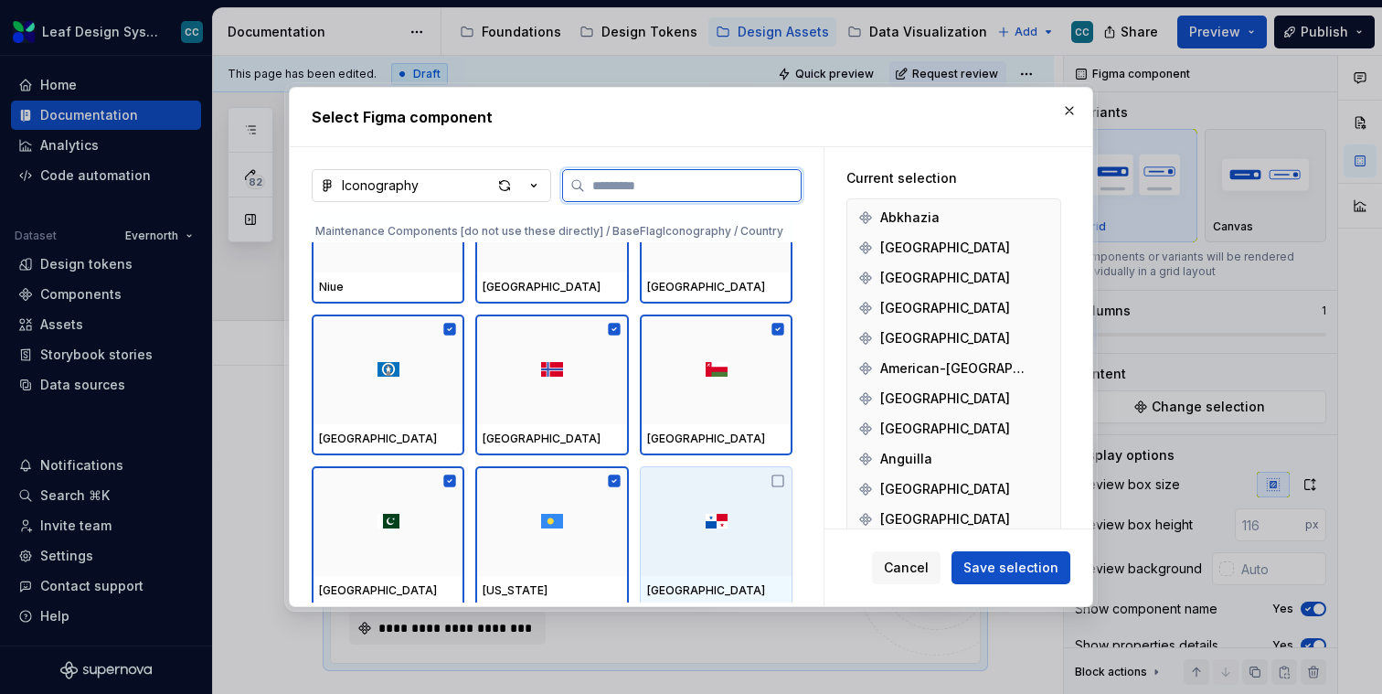
click at [685, 517] on div at bounding box center [716, 521] width 153 height 110
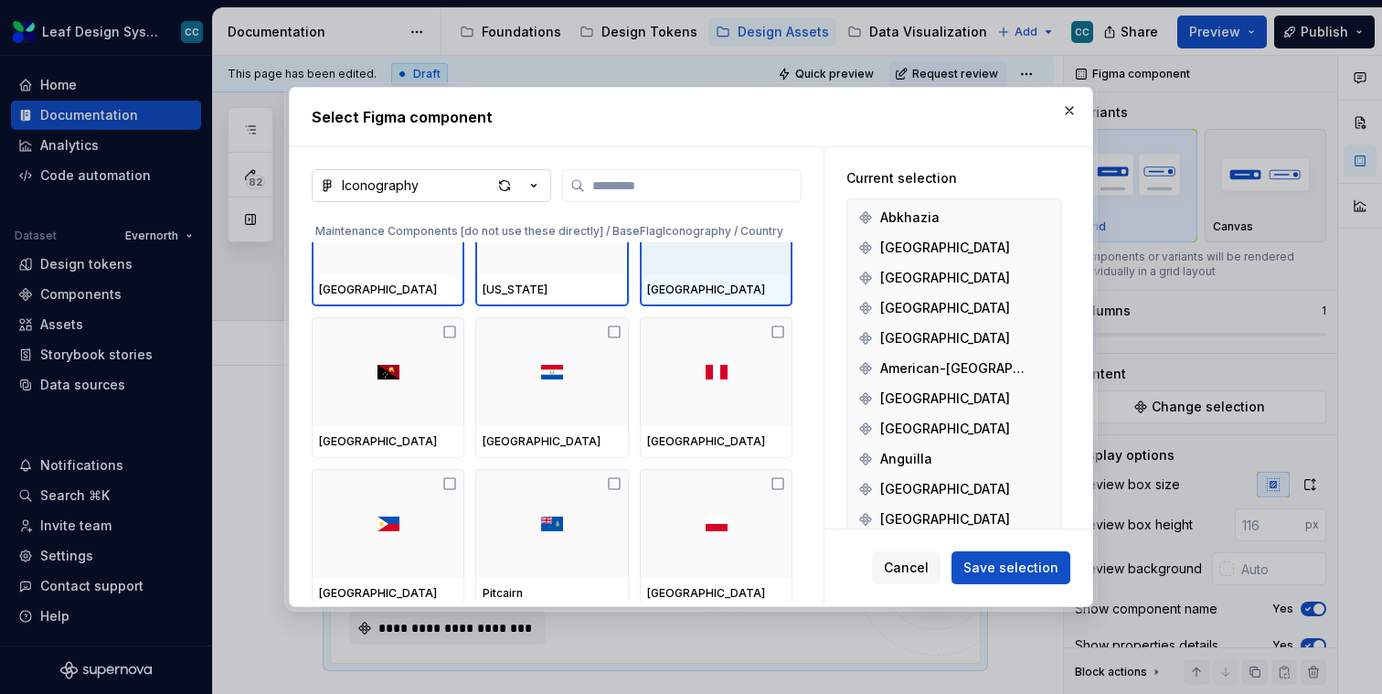
scroll to position [51321, 0]
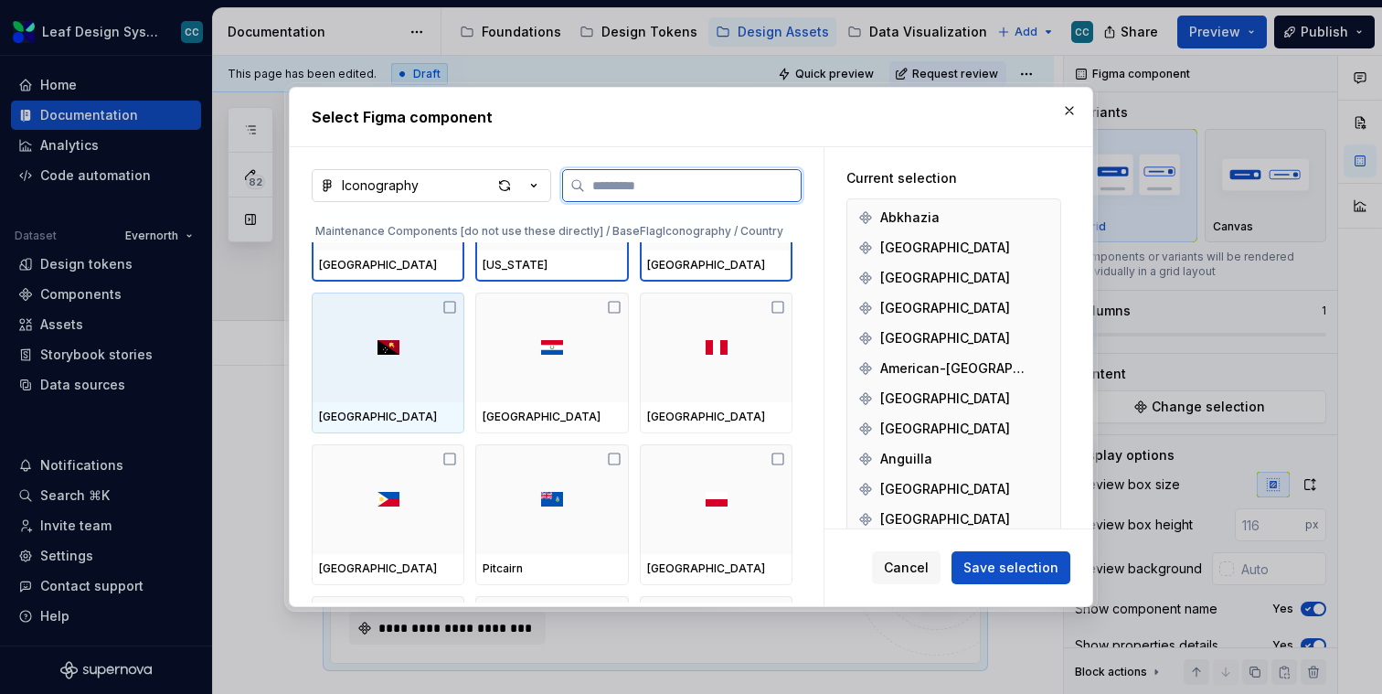
click at [381, 336] on div at bounding box center [388, 348] width 153 height 110
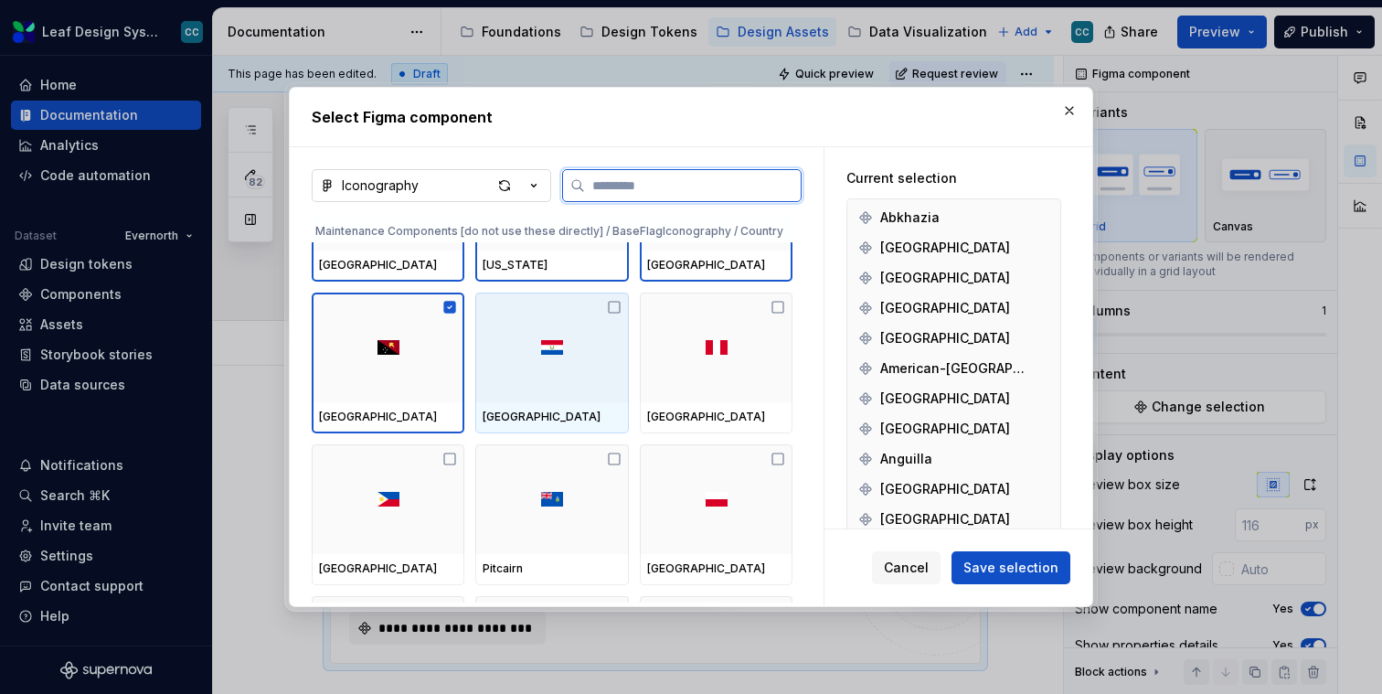
click at [543, 363] on div at bounding box center [551, 348] width 153 height 110
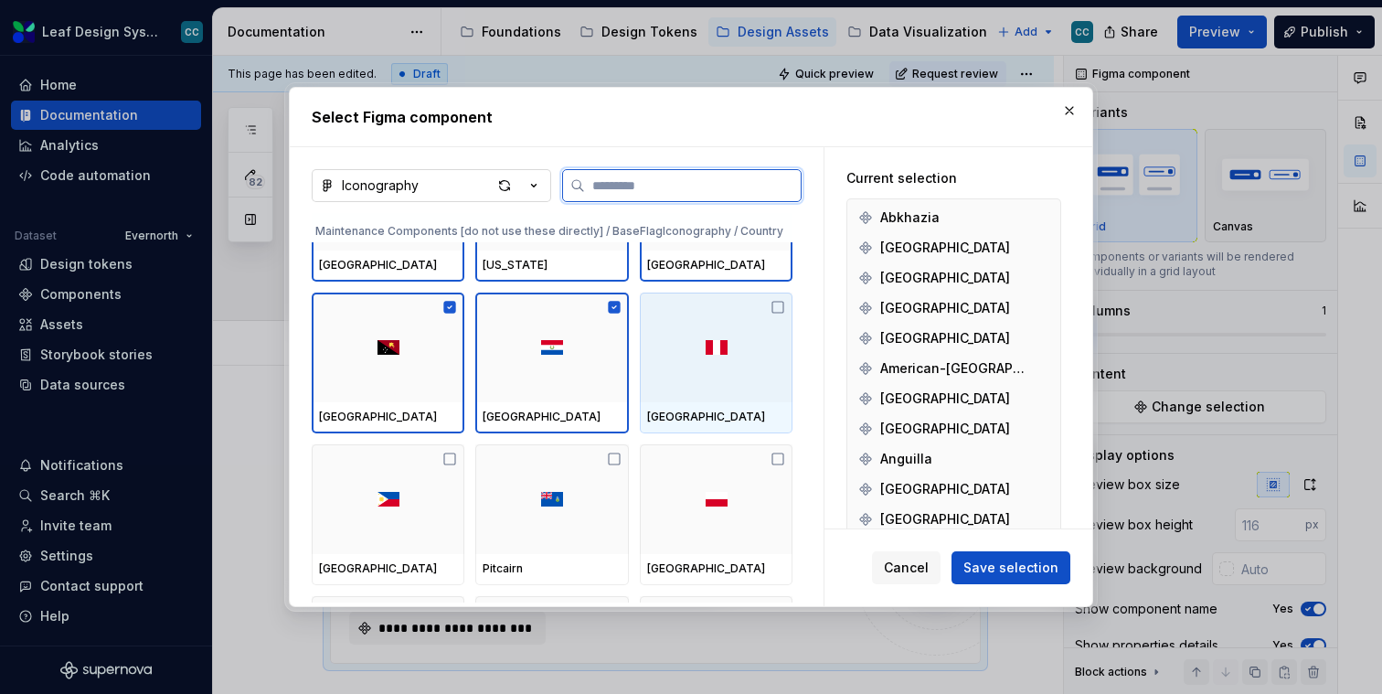
click at [706, 364] on div at bounding box center [716, 348] width 153 height 110
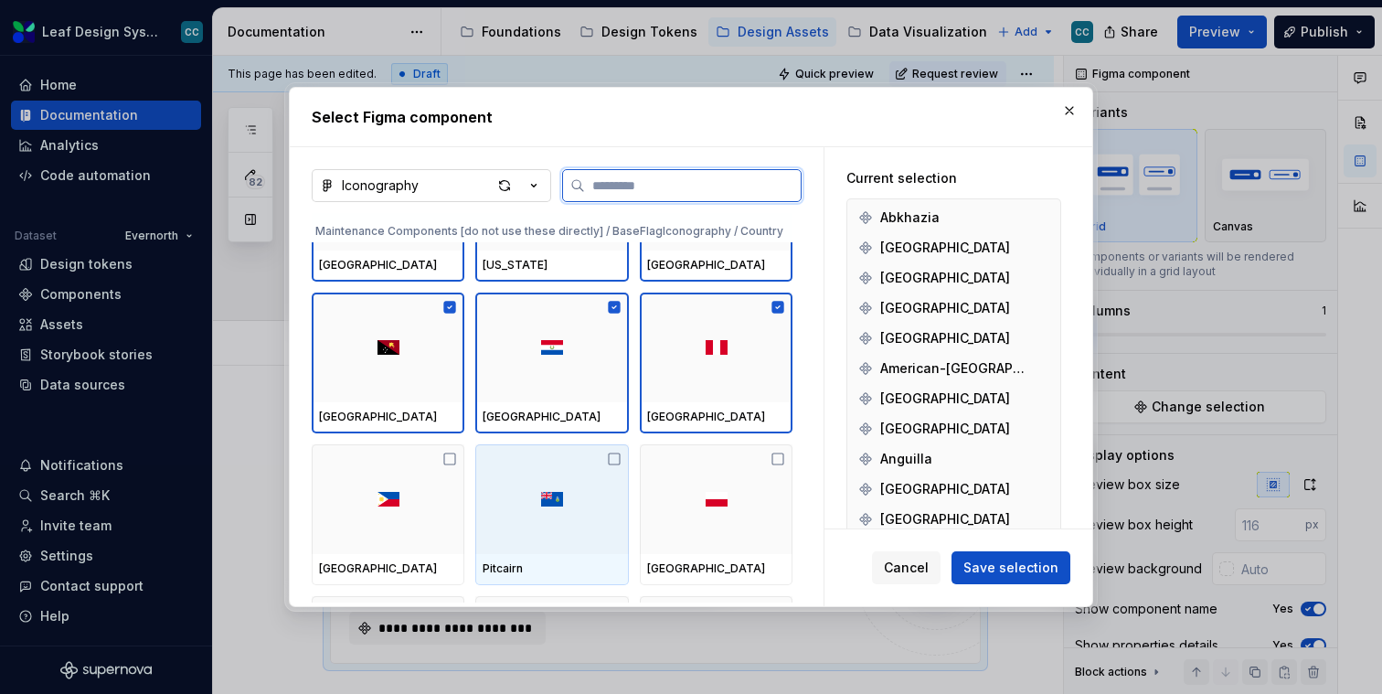
click at [371, 514] on div at bounding box center [388, 499] width 153 height 110
click at [573, 514] on div at bounding box center [551, 499] width 153 height 110
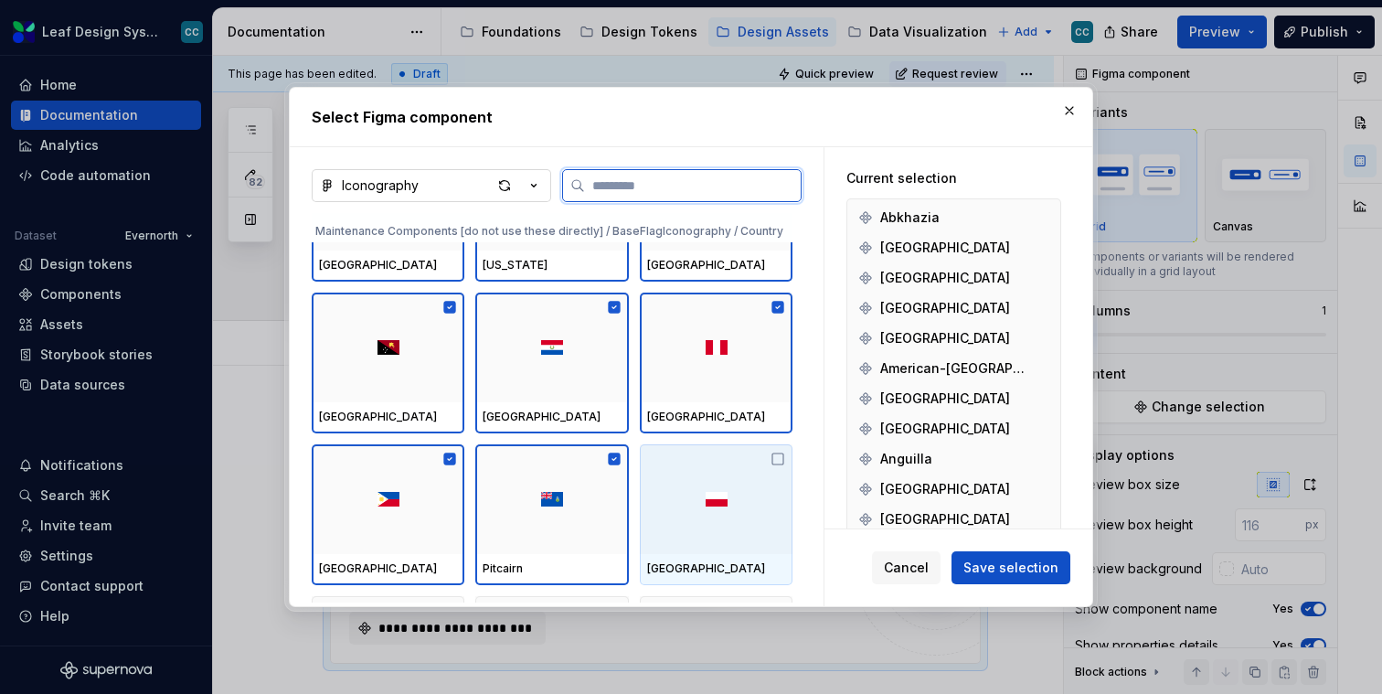
click at [705, 506] on div at bounding box center [716, 499] width 153 height 110
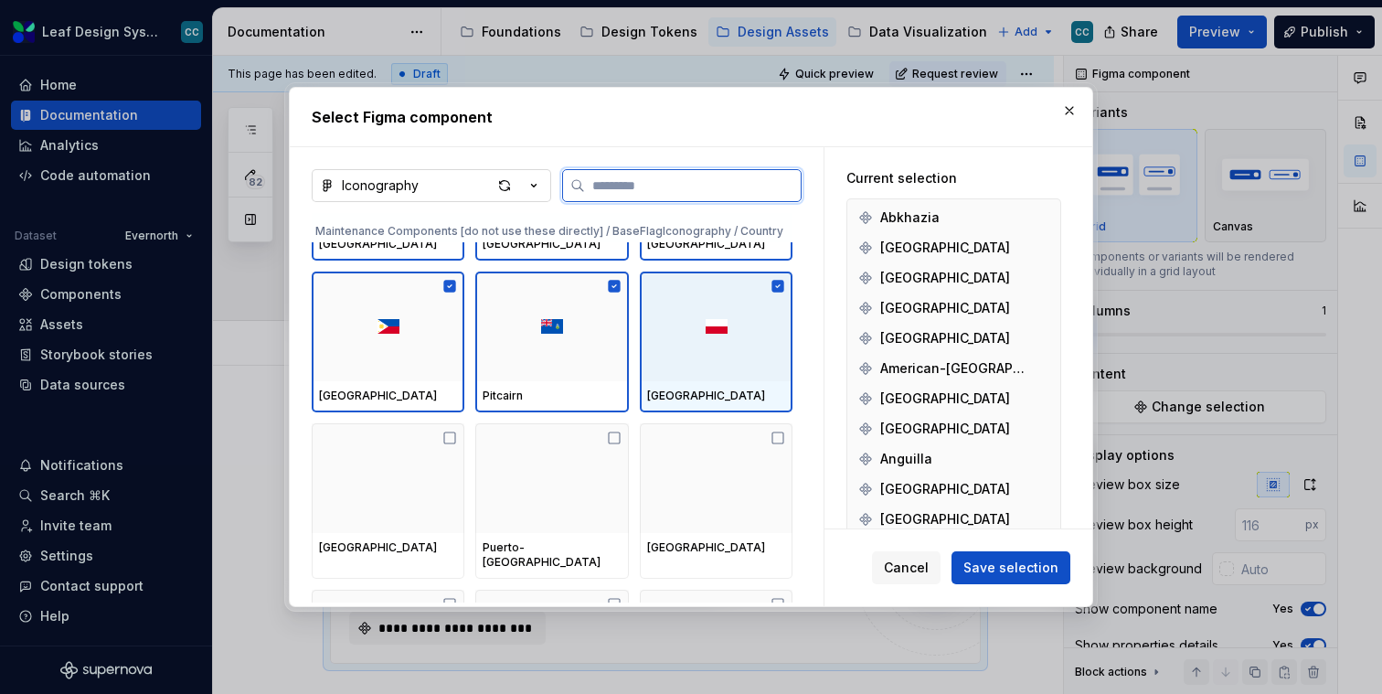
scroll to position [51539, 0]
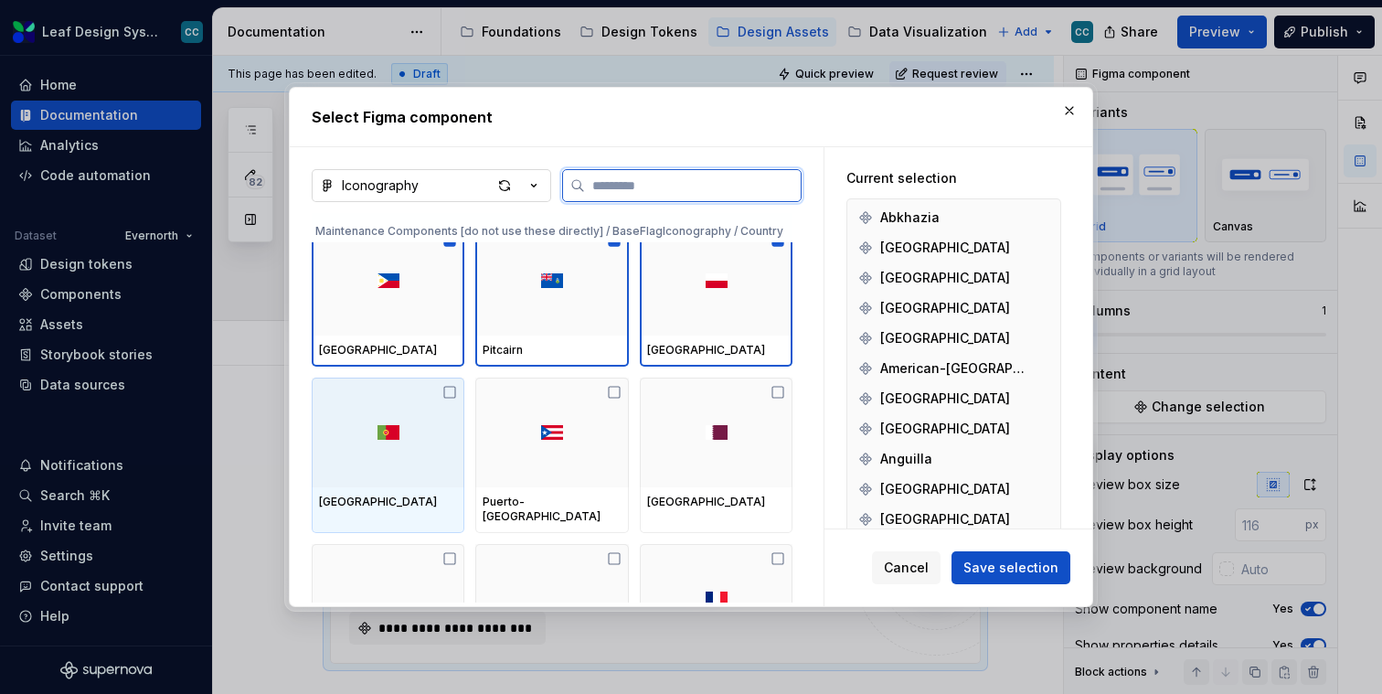
click at [332, 488] on div "Portugal" at bounding box center [388, 502] width 153 height 31
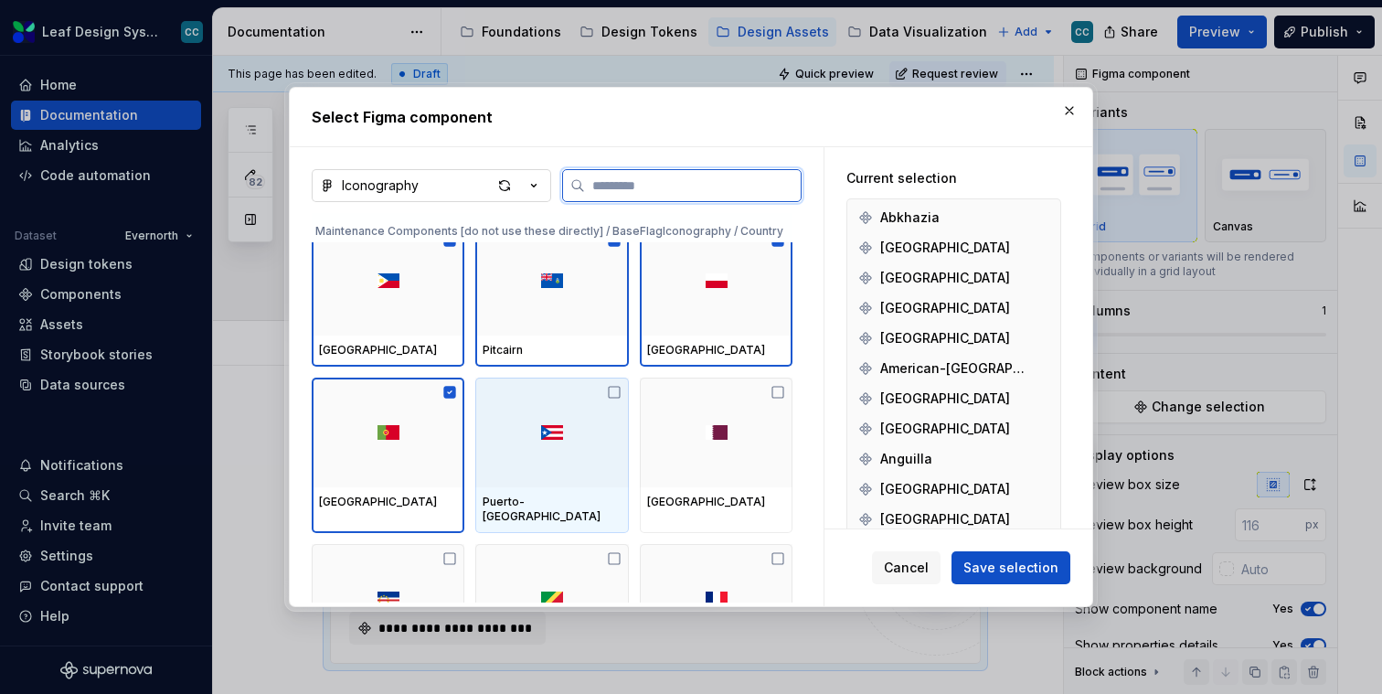
click at [548, 488] on div "Puerto-Rico" at bounding box center [551, 510] width 153 height 46
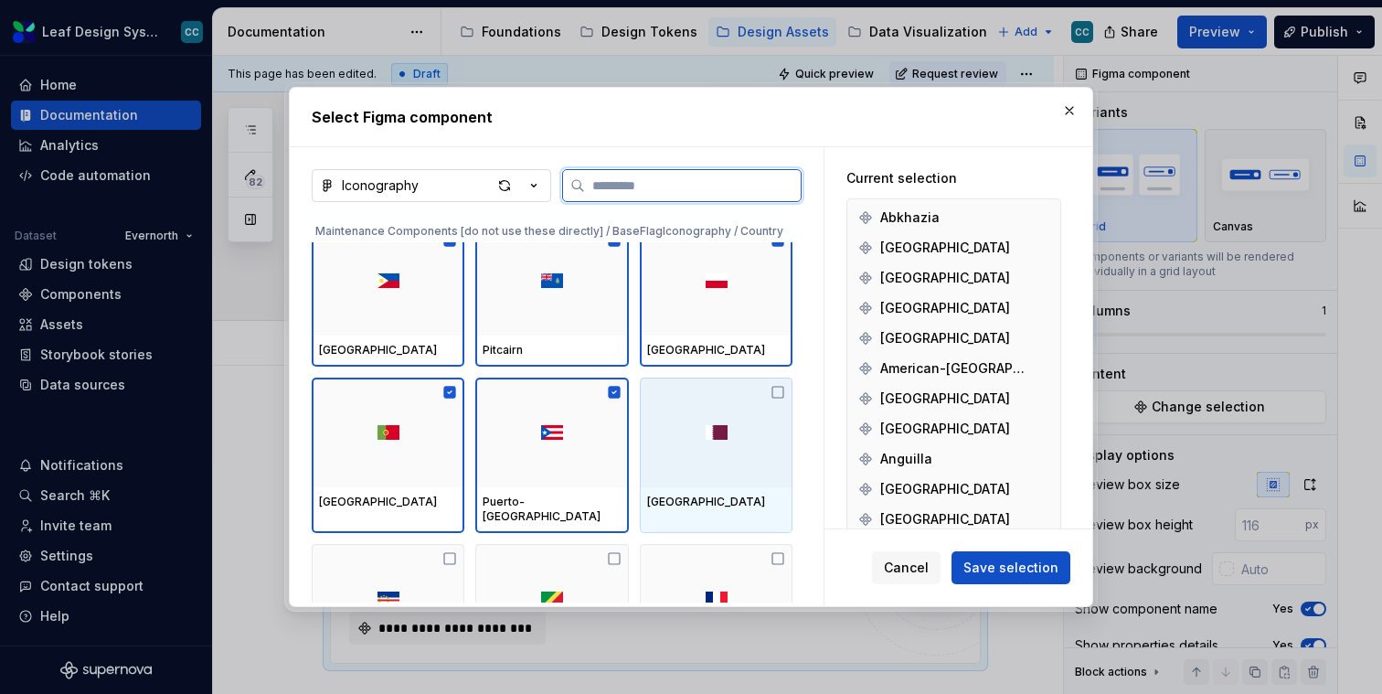
click at [701, 465] on div at bounding box center [716, 433] width 153 height 110
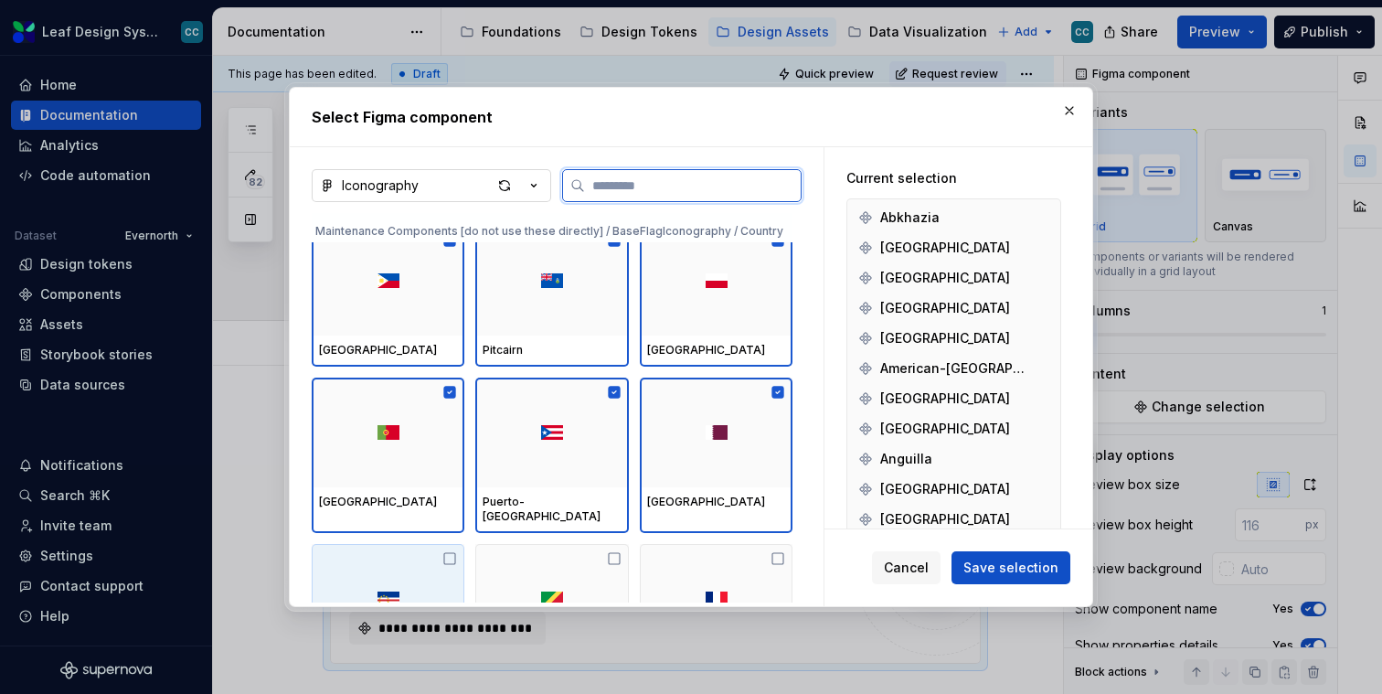
click at [389, 592] on img at bounding box center [389, 599] width 22 height 15
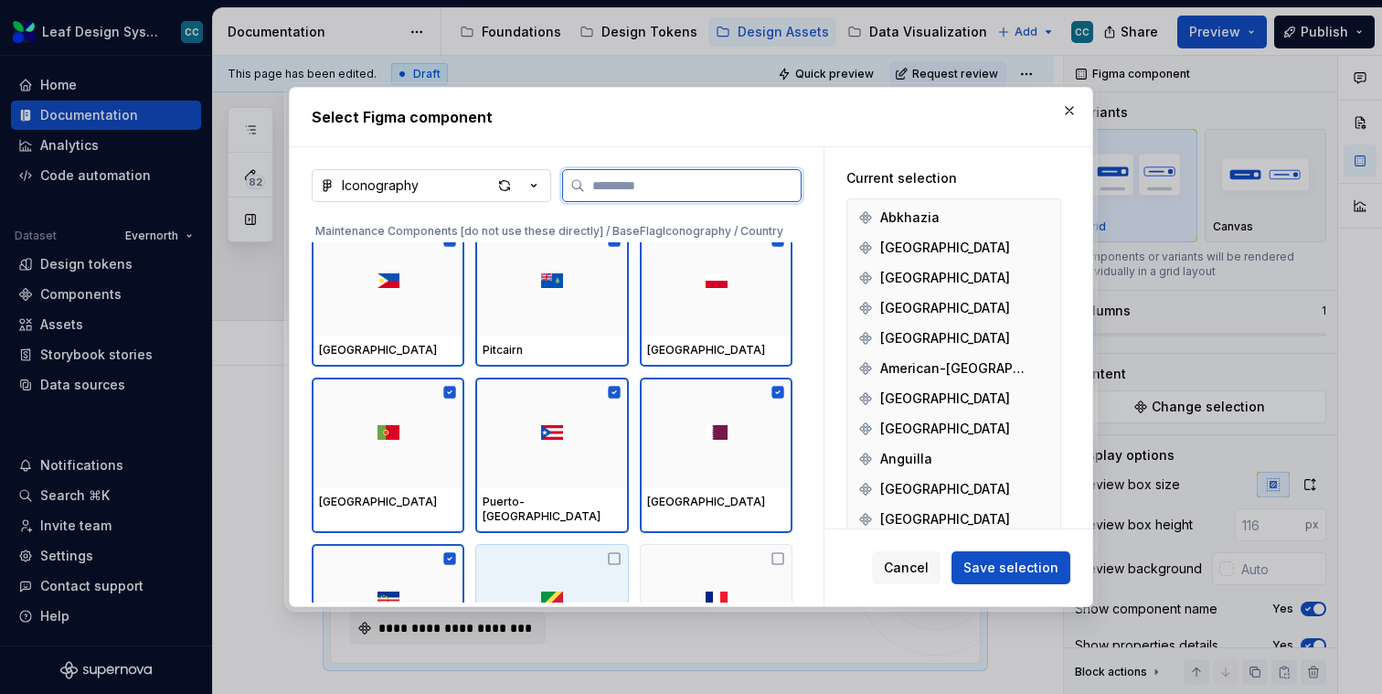
click at [628, 585] on div at bounding box center [551, 599] width 153 height 110
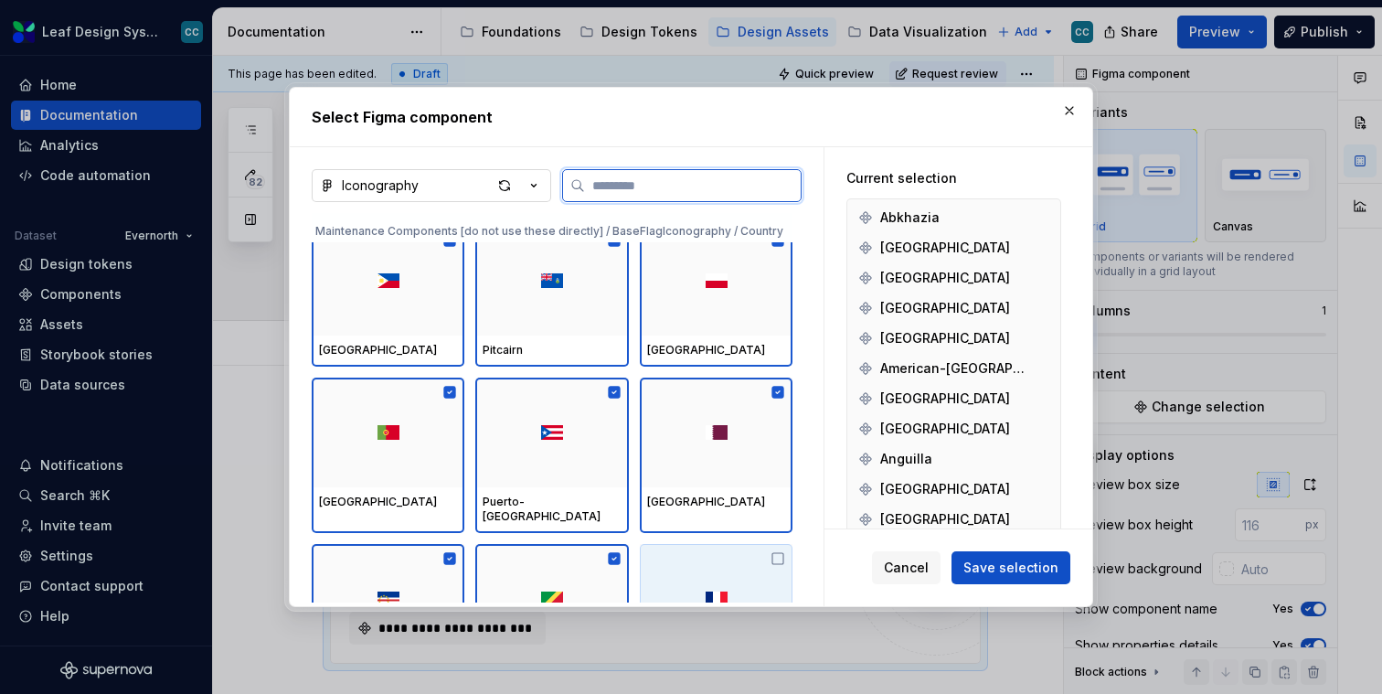
click at [709, 585] on div at bounding box center [716, 599] width 153 height 110
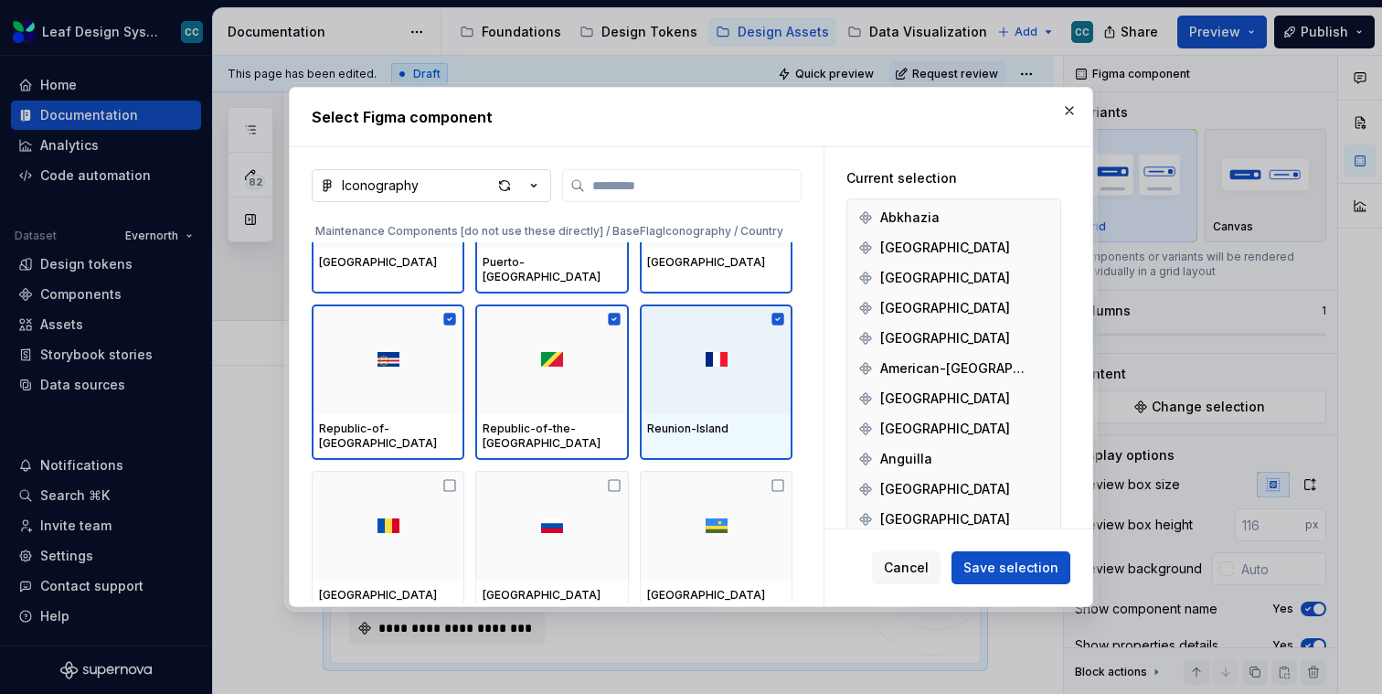
scroll to position [51737, 0]
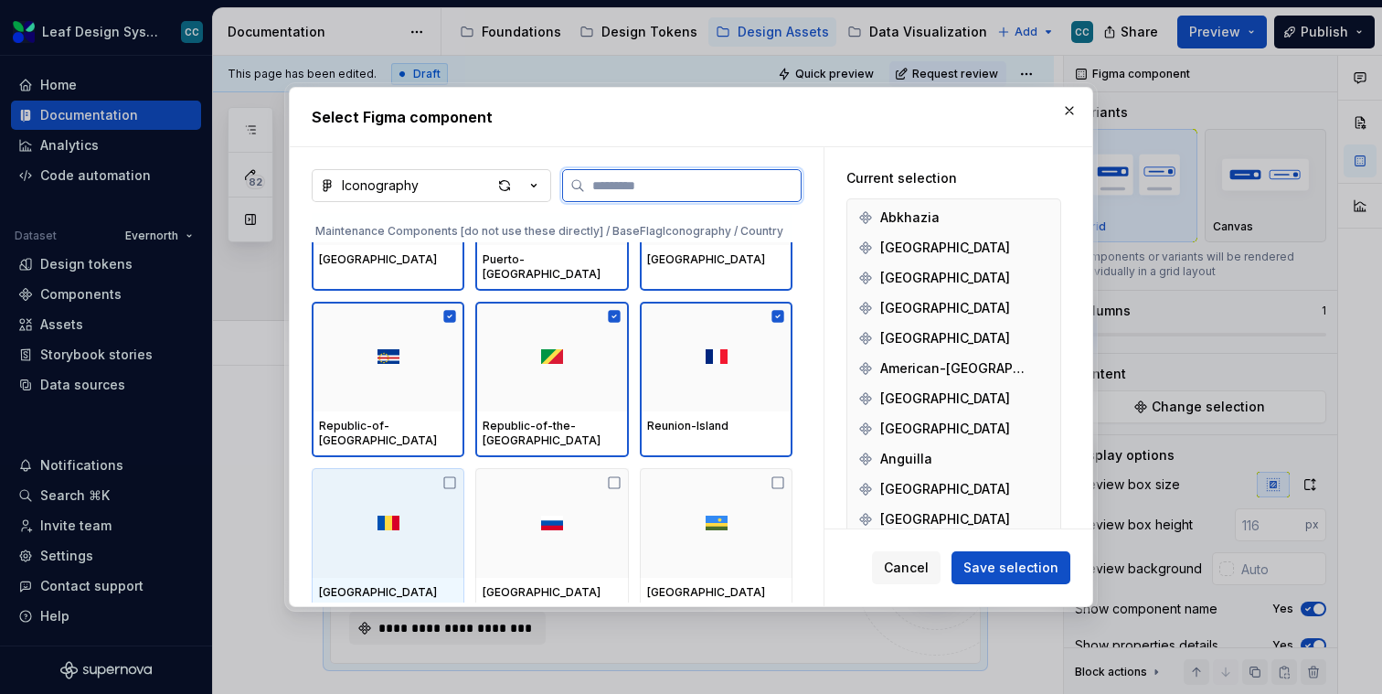
click at [374, 498] on div at bounding box center [388, 523] width 153 height 110
click at [503, 498] on div at bounding box center [551, 523] width 153 height 110
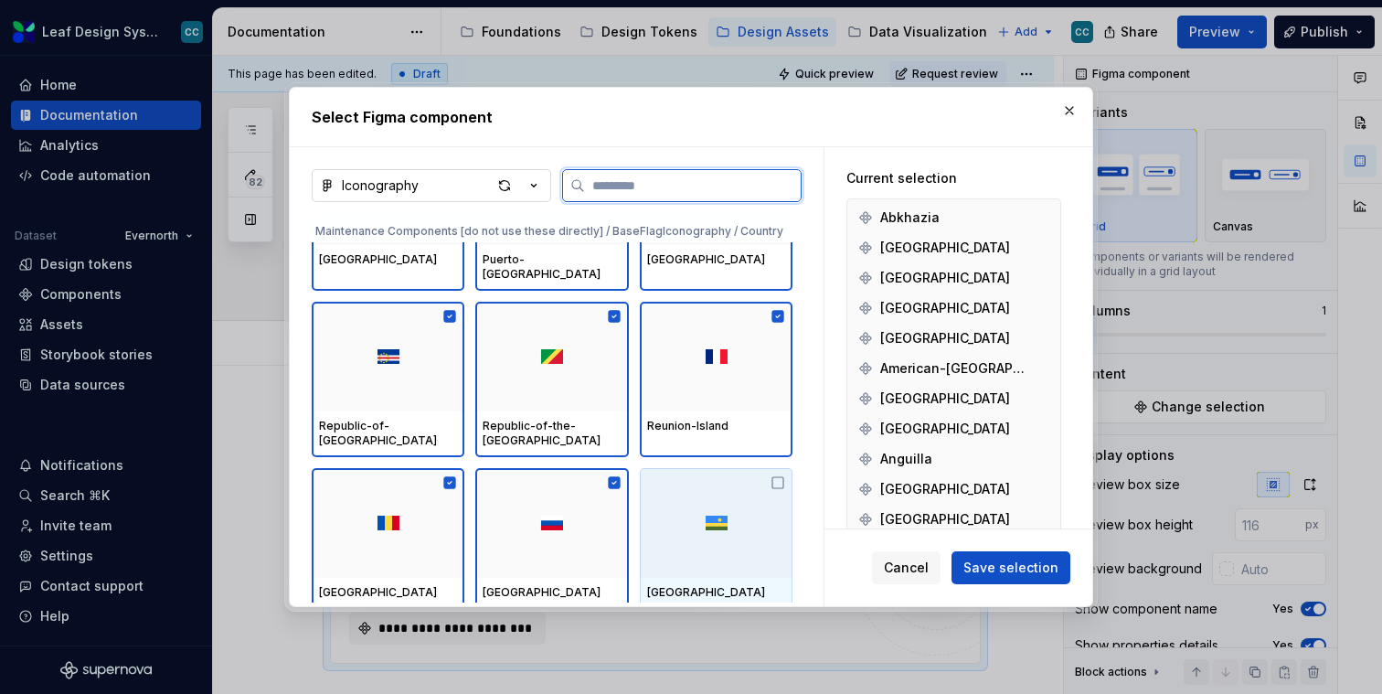
click at [728, 516] on img at bounding box center [717, 523] width 22 height 15
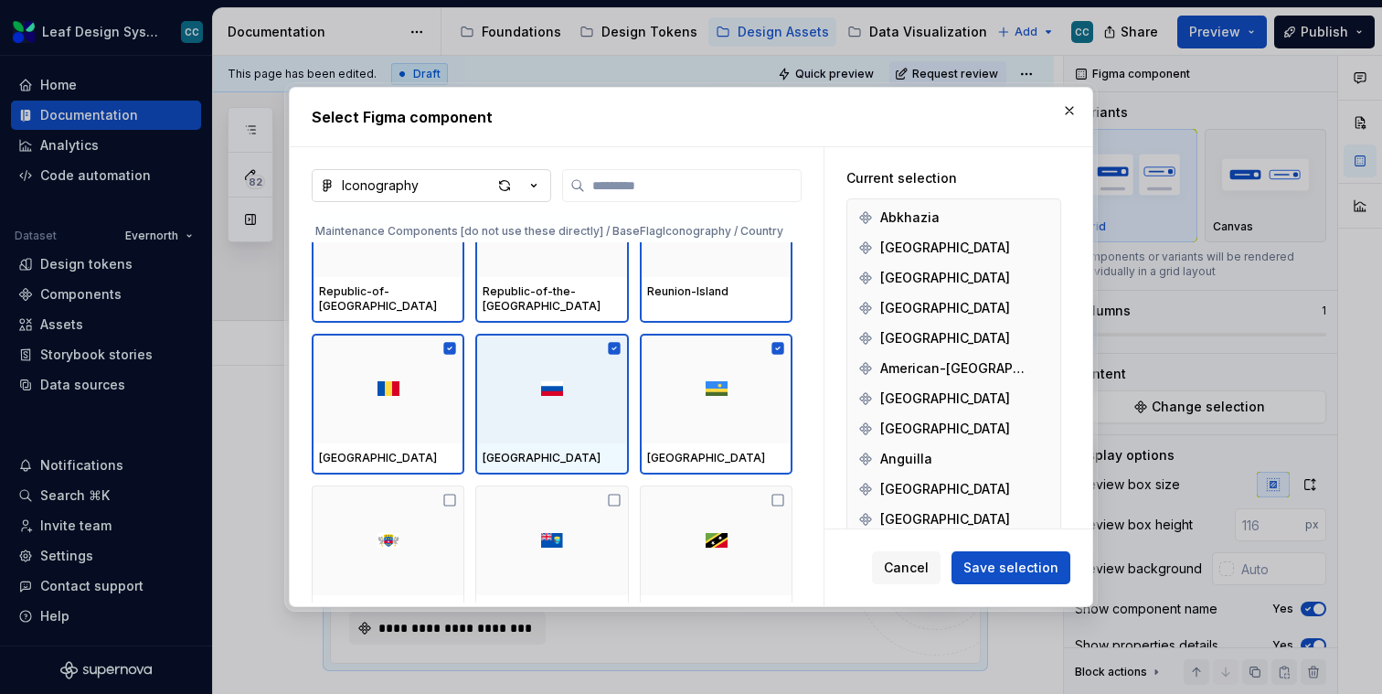
scroll to position [51873, 0]
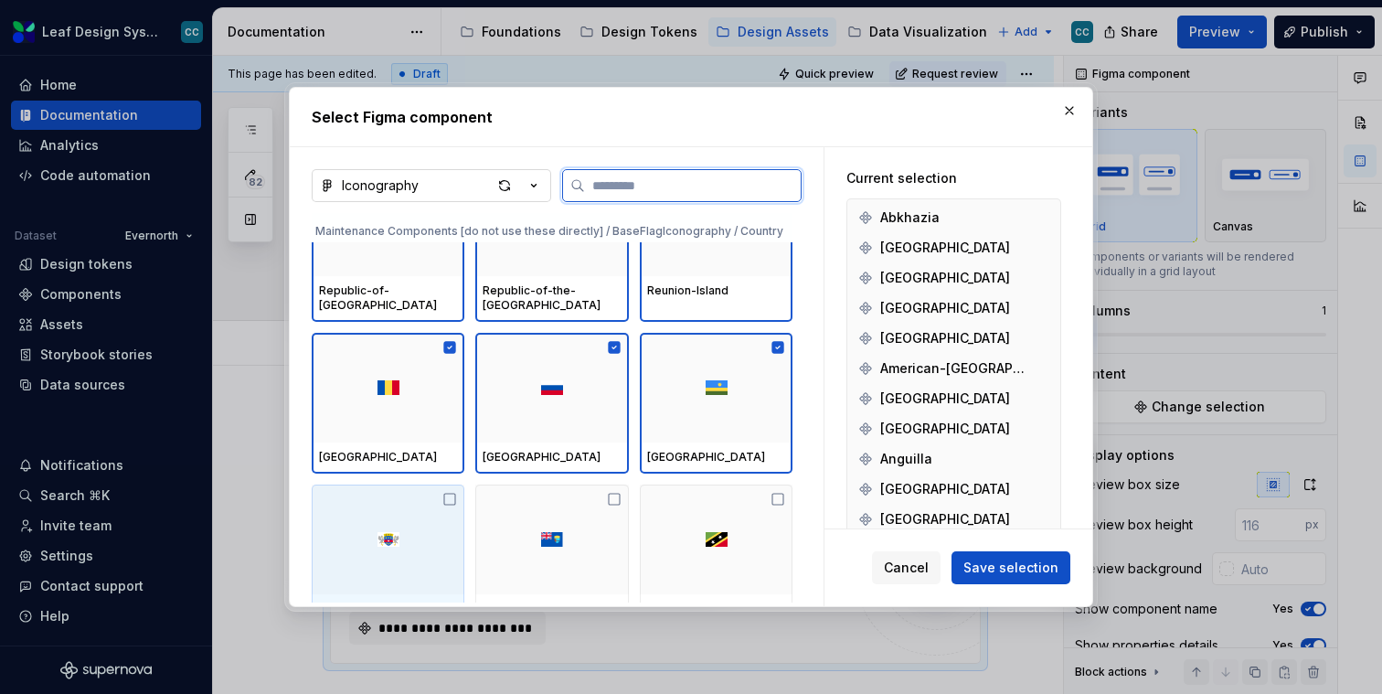
click at [367, 513] on div at bounding box center [388, 540] width 153 height 110
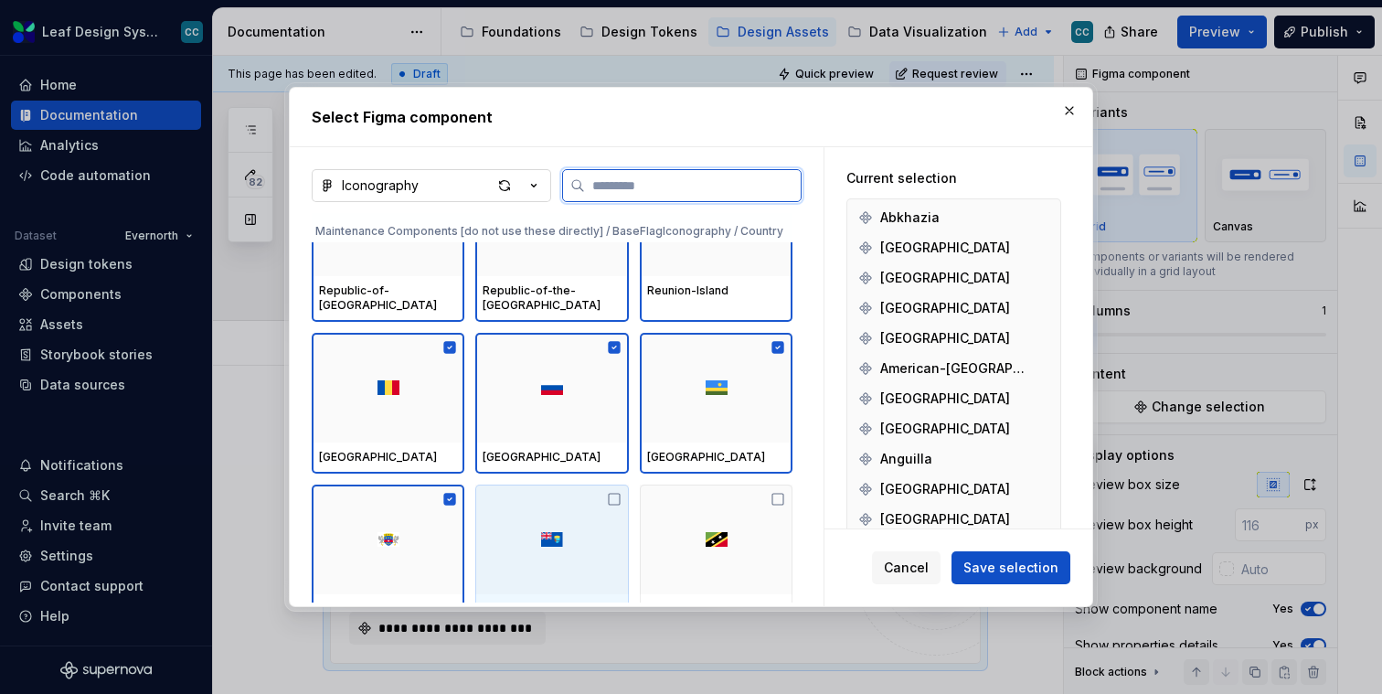
click at [569, 512] on div at bounding box center [551, 540] width 153 height 110
click at [699, 517] on div at bounding box center [716, 540] width 153 height 110
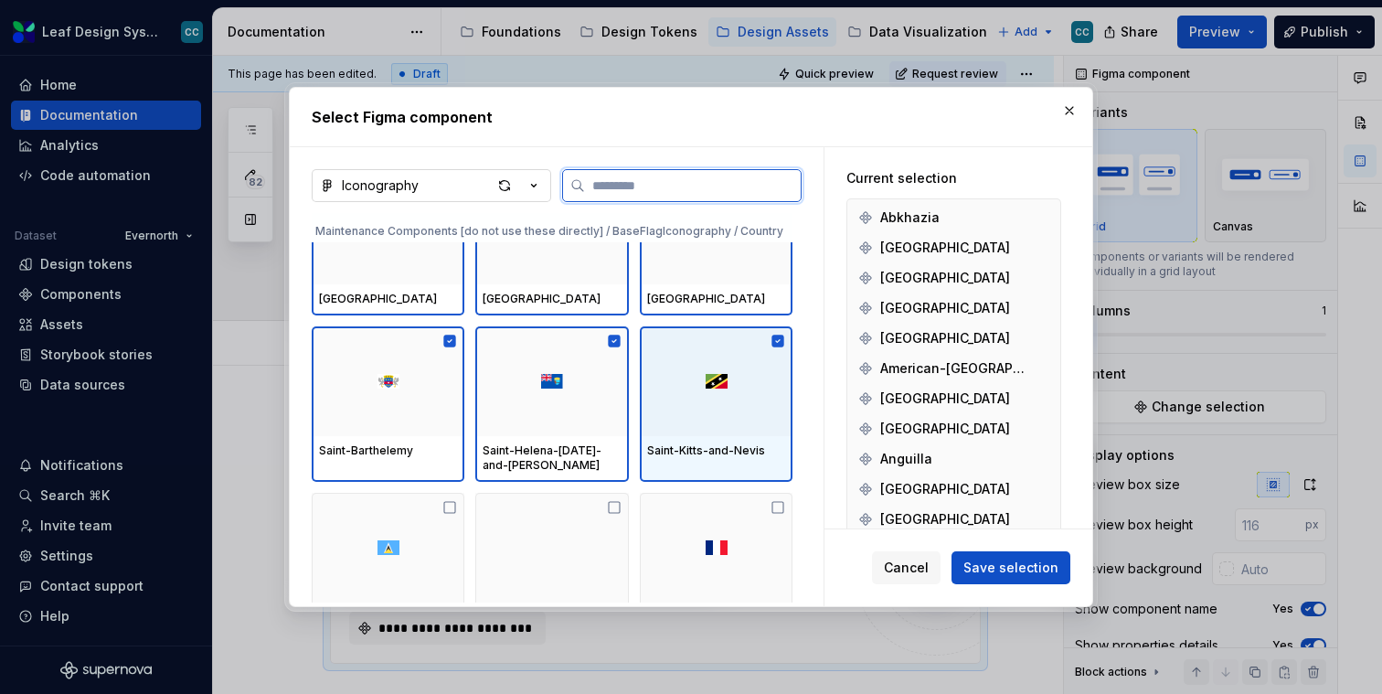
scroll to position [52052, 0]
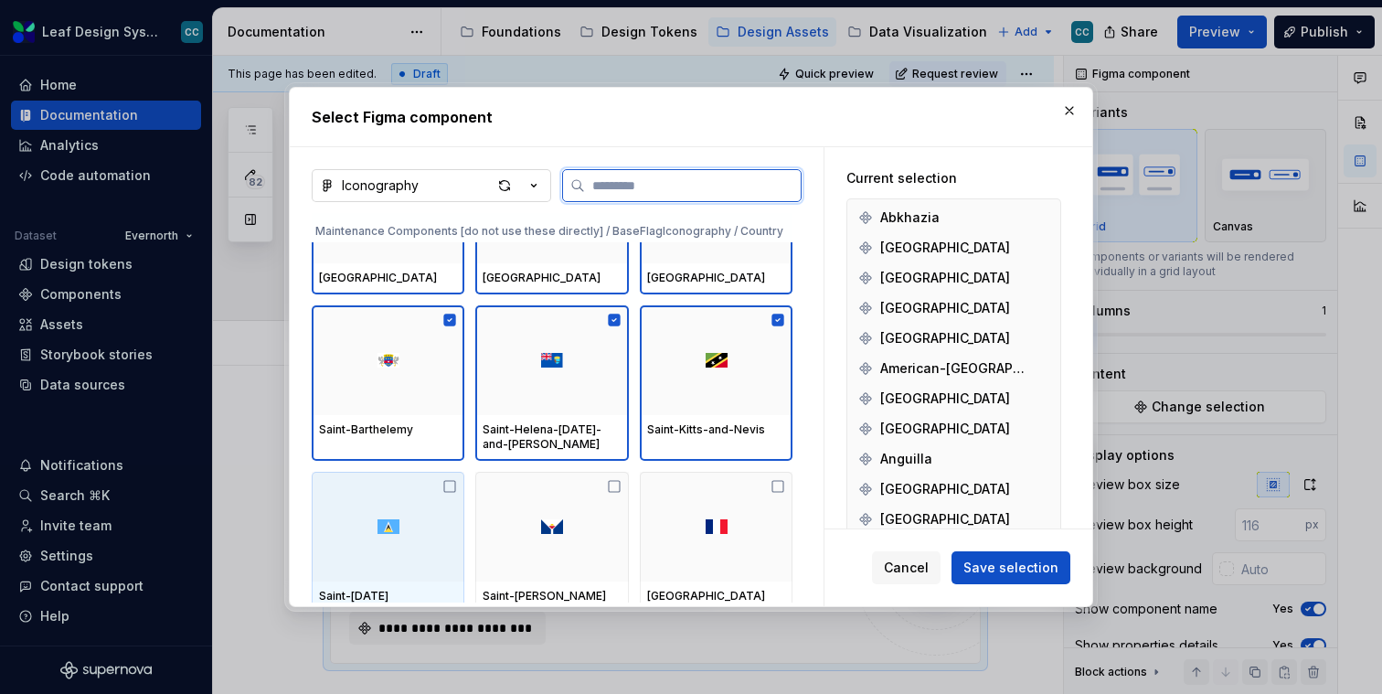
click at [363, 490] on div at bounding box center [388, 527] width 153 height 110
click at [521, 494] on div at bounding box center [551, 527] width 153 height 110
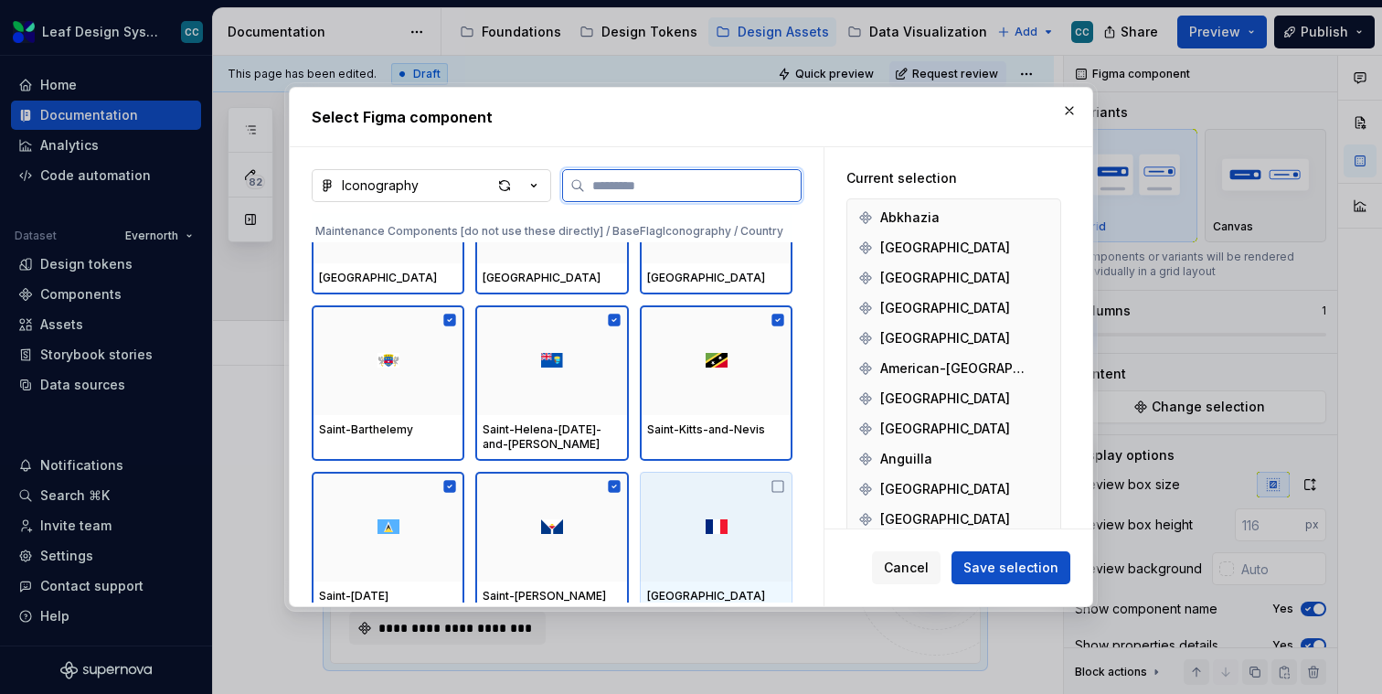
click at [718, 519] on img at bounding box center [717, 526] width 22 height 15
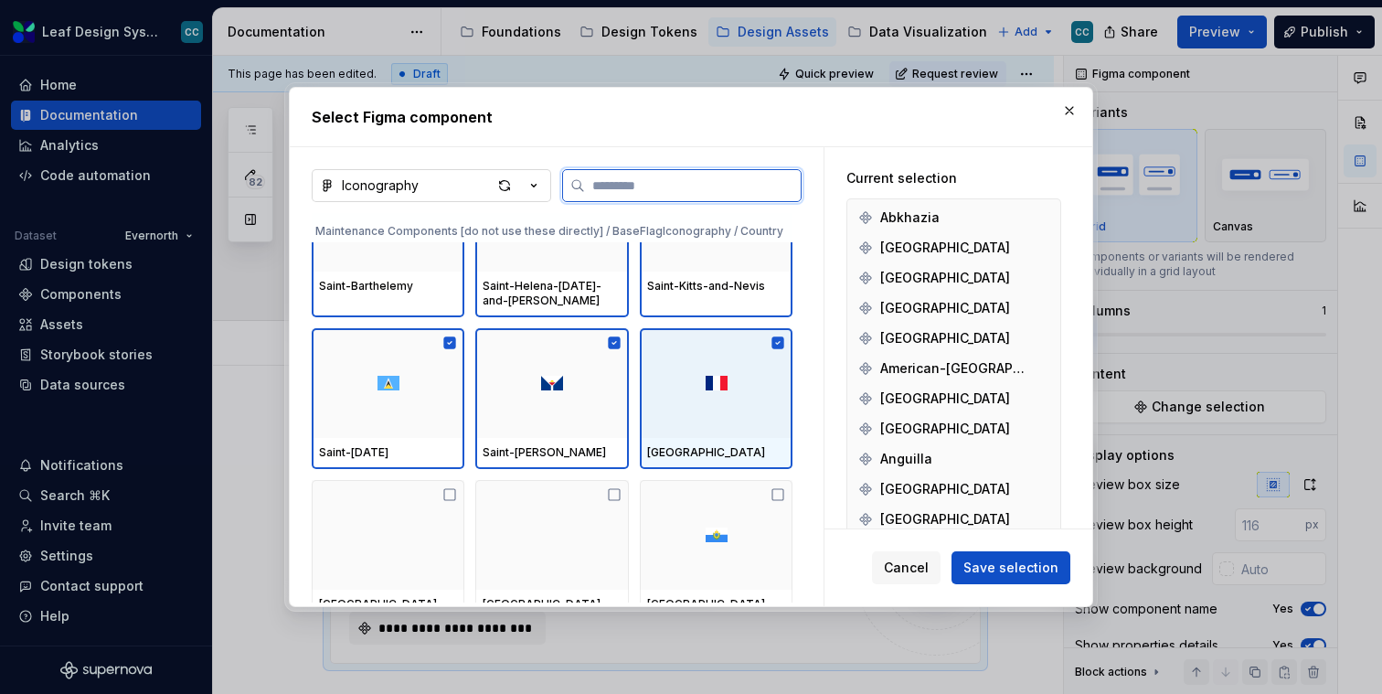
scroll to position [52332, 0]
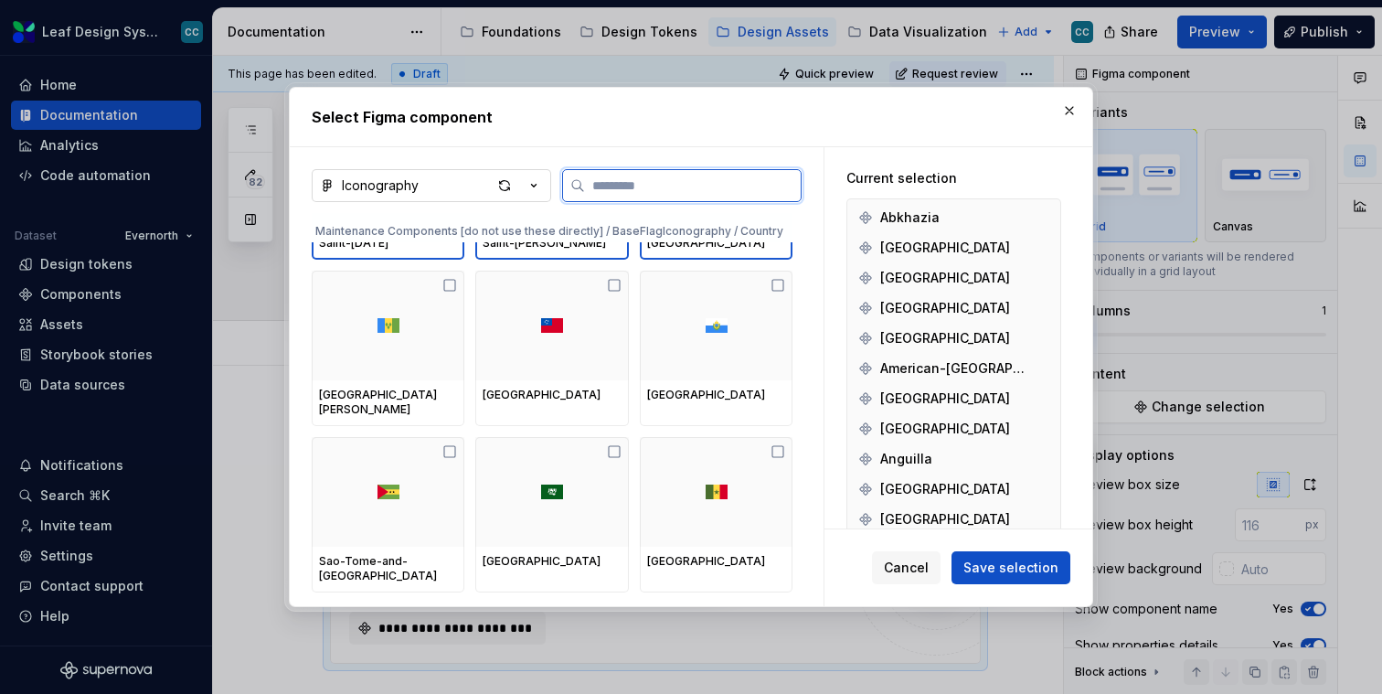
click at [354, 417] on div "Saint-Vincent-and-the-Grenadines" at bounding box center [388, 403] width 153 height 46
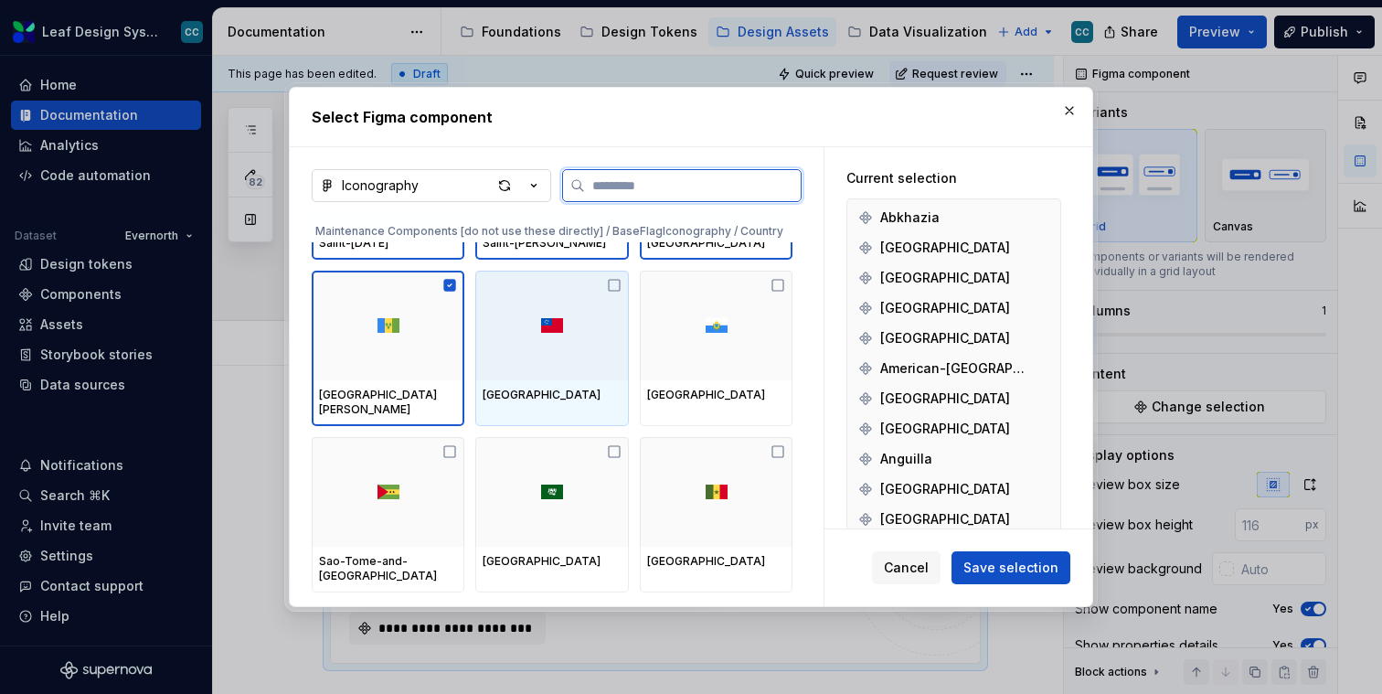
click at [539, 417] on div "Samoa" at bounding box center [551, 348] width 153 height 155
click at [707, 403] on div "San-Marino" at bounding box center [716, 395] width 153 height 31
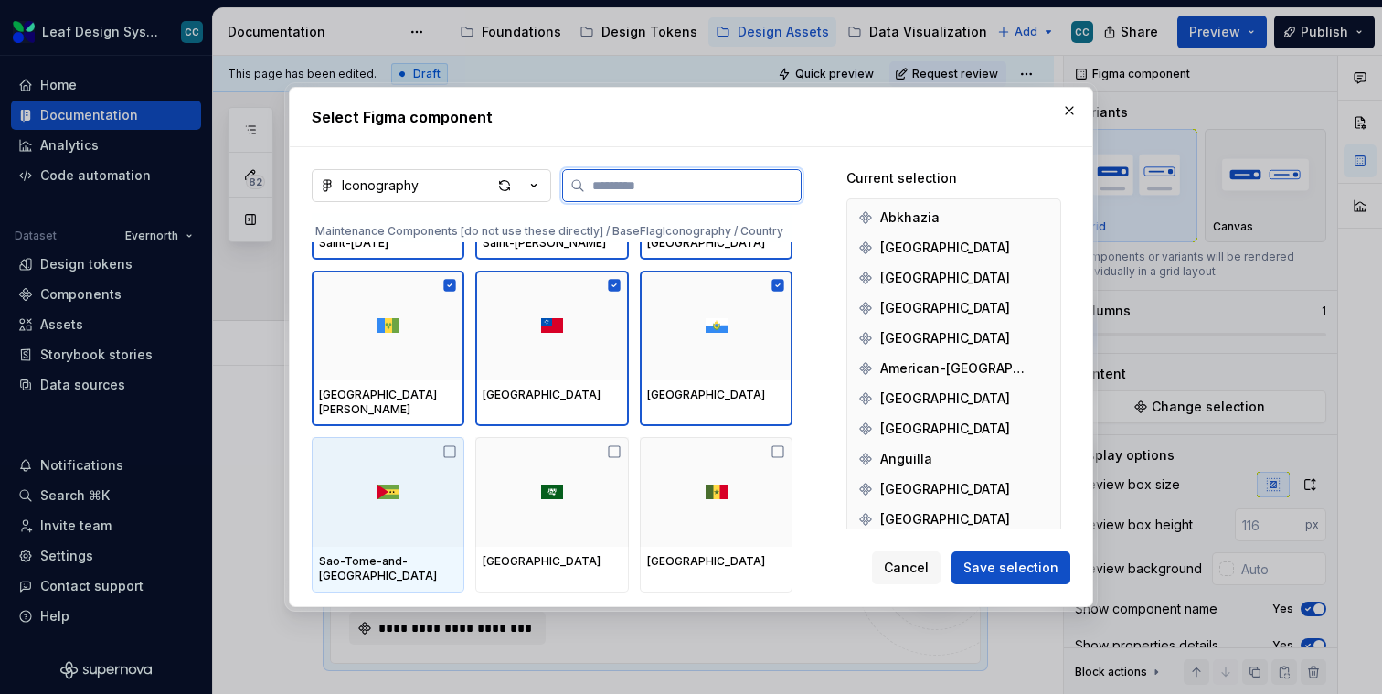
click at [403, 496] on div at bounding box center [388, 492] width 153 height 110
click at [628, 503] on div at bounding box center [551, 492] width 153 height 110
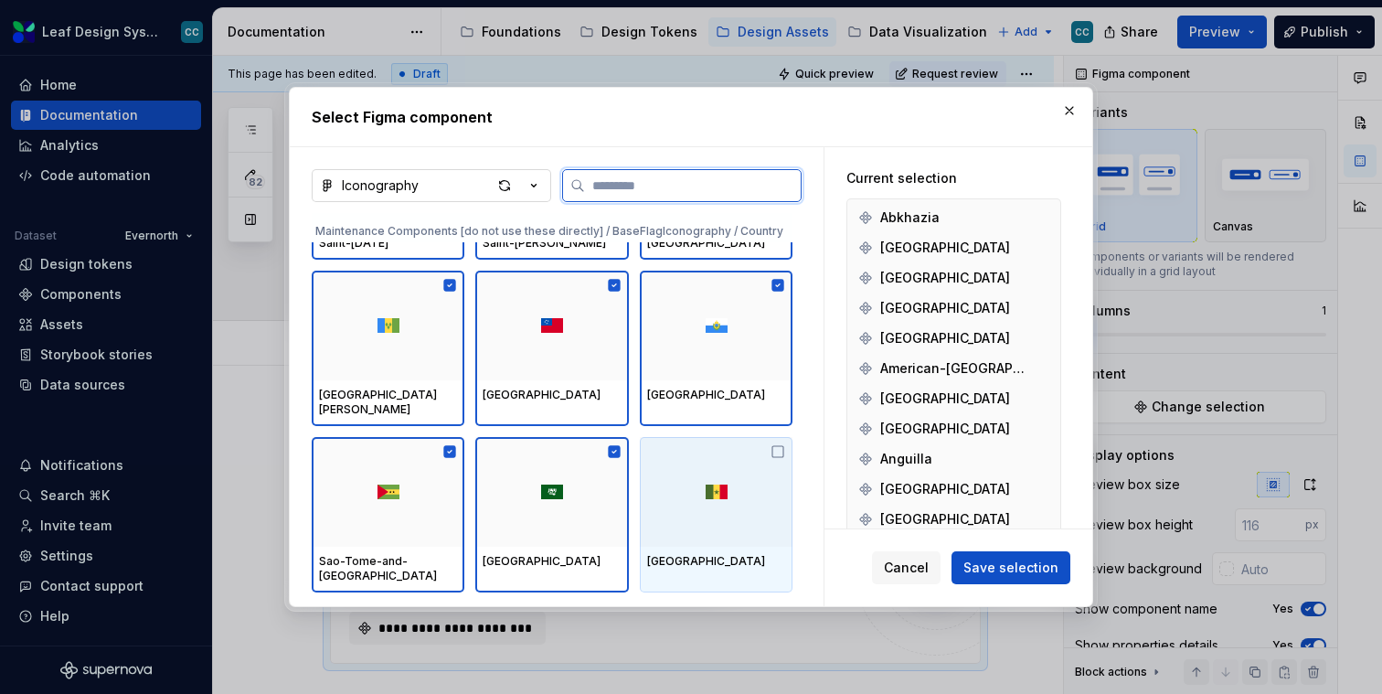
click at [698, 514] on div at bounding box center [716, 492] width 153 height 110
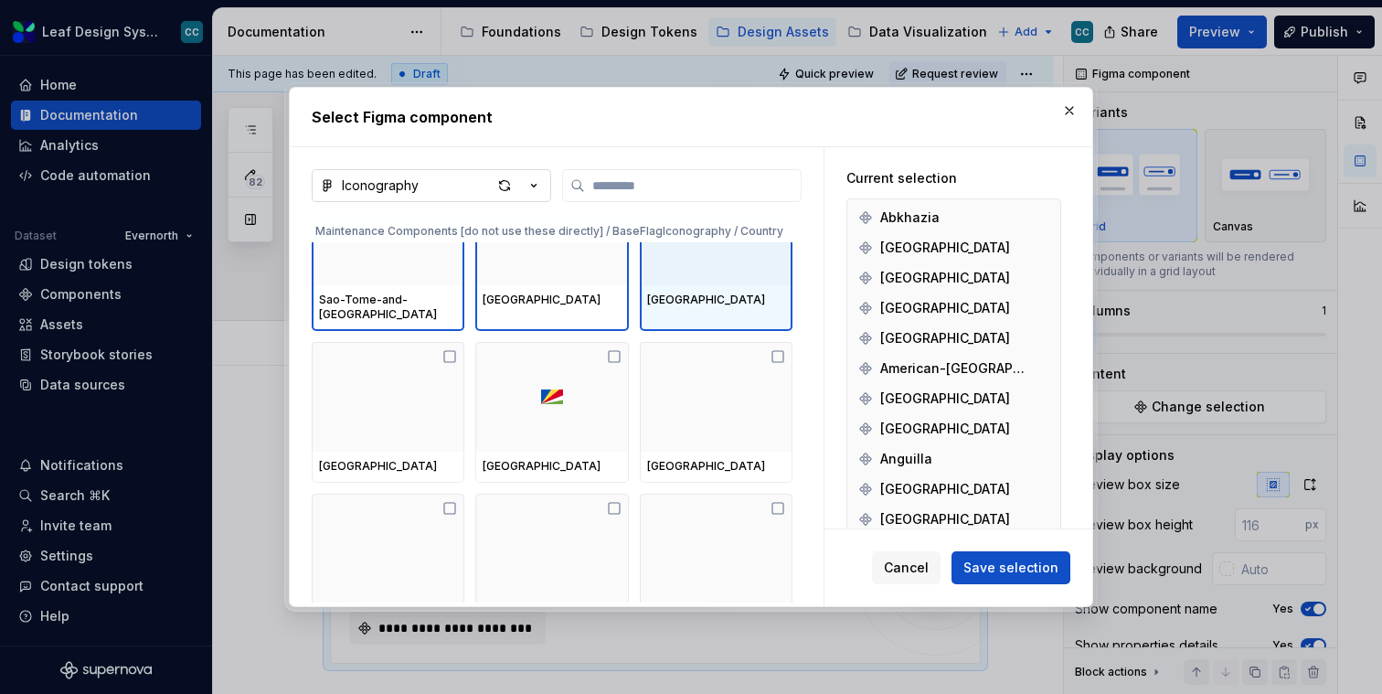
scroll to position [52608, 0]
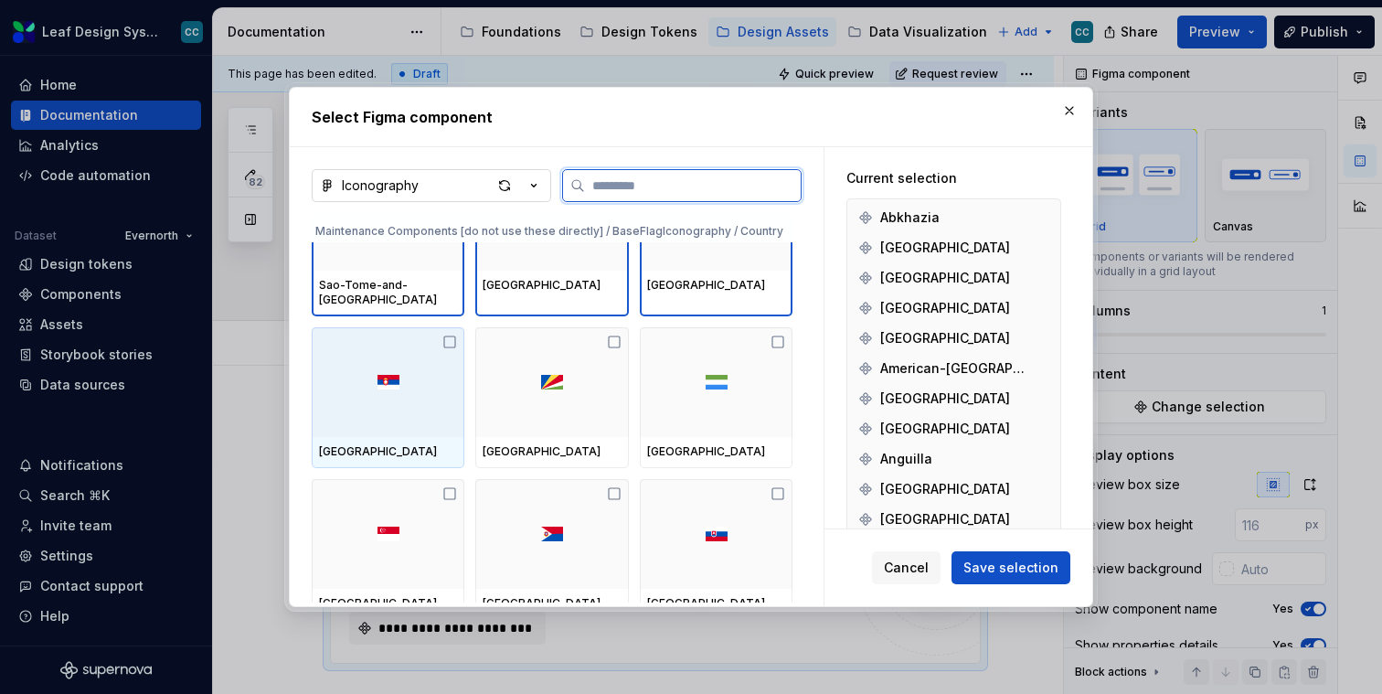
click at [344, 362] on div at bounding box center [388, 382] width 153 height 110
click at [521, 374] on div at bounding box center [551, 382] width 153 height 110
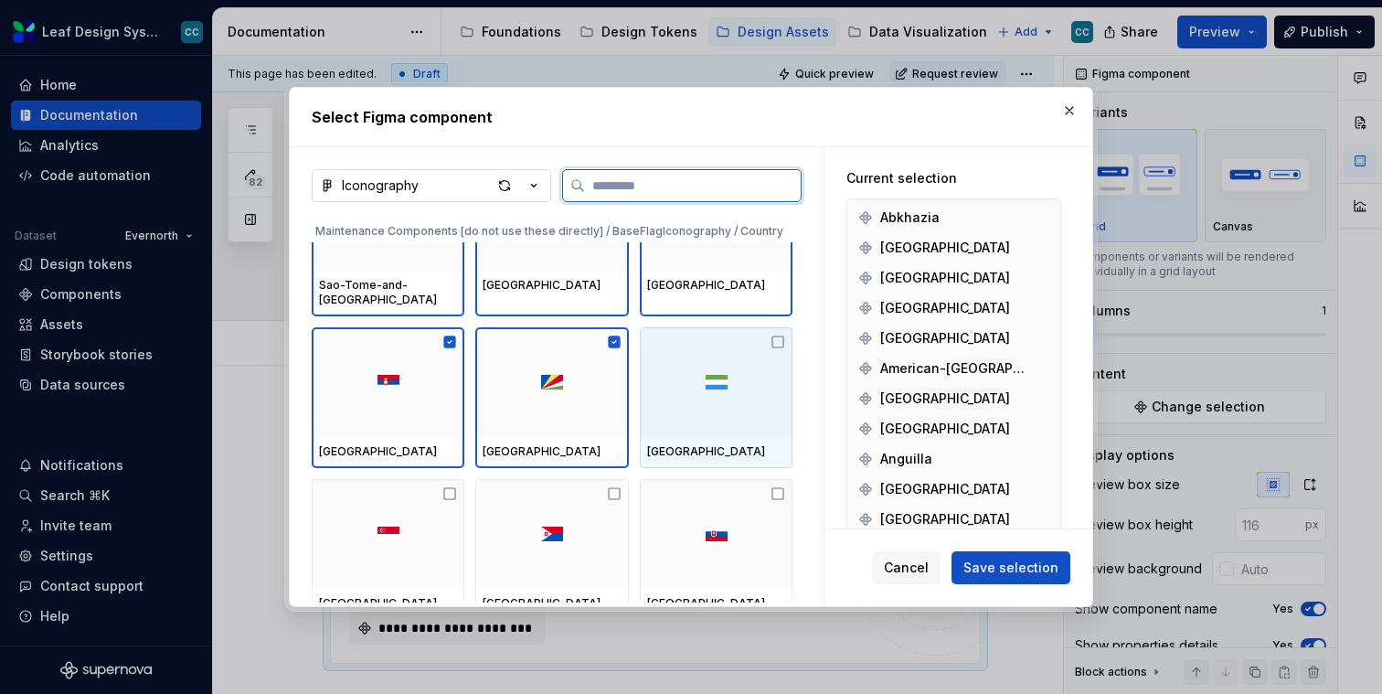
click at [716, 387] on div at bounding box center [716, 382] width 153 height 110
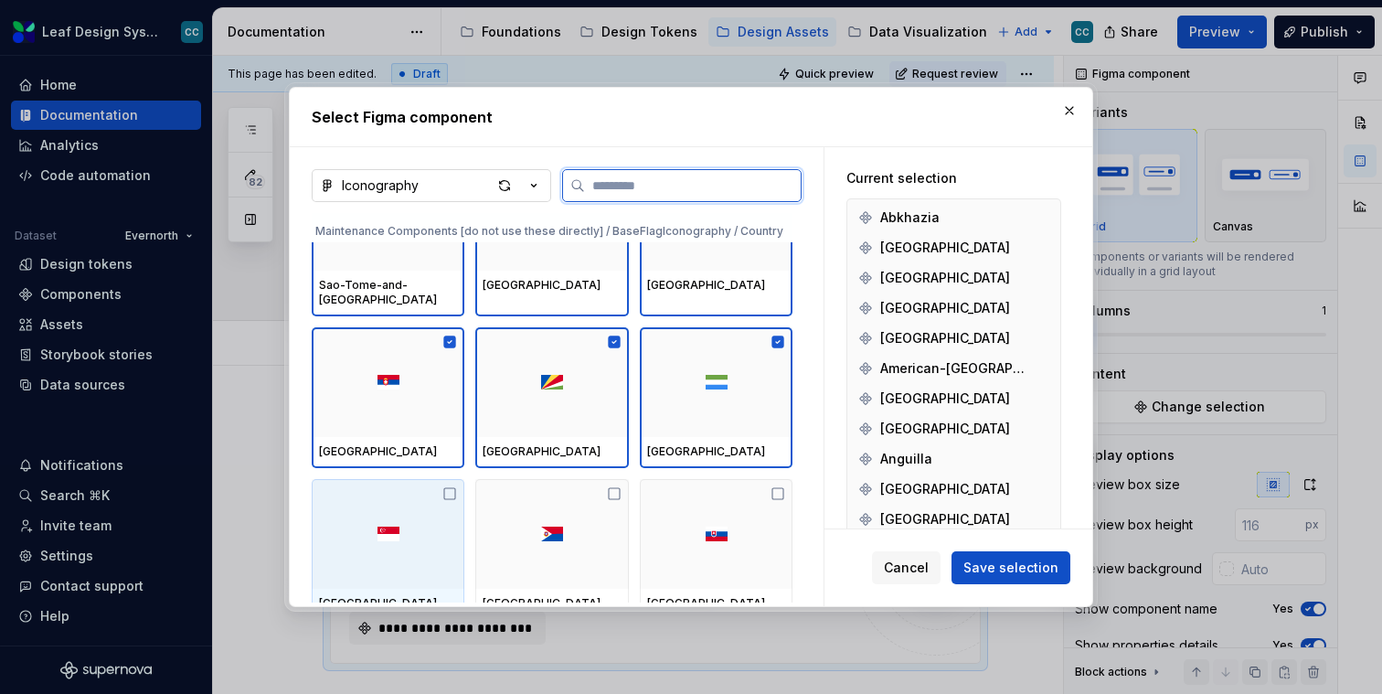
click at [421, 527] on div at bounding box center [388, 534] width 153 height 110
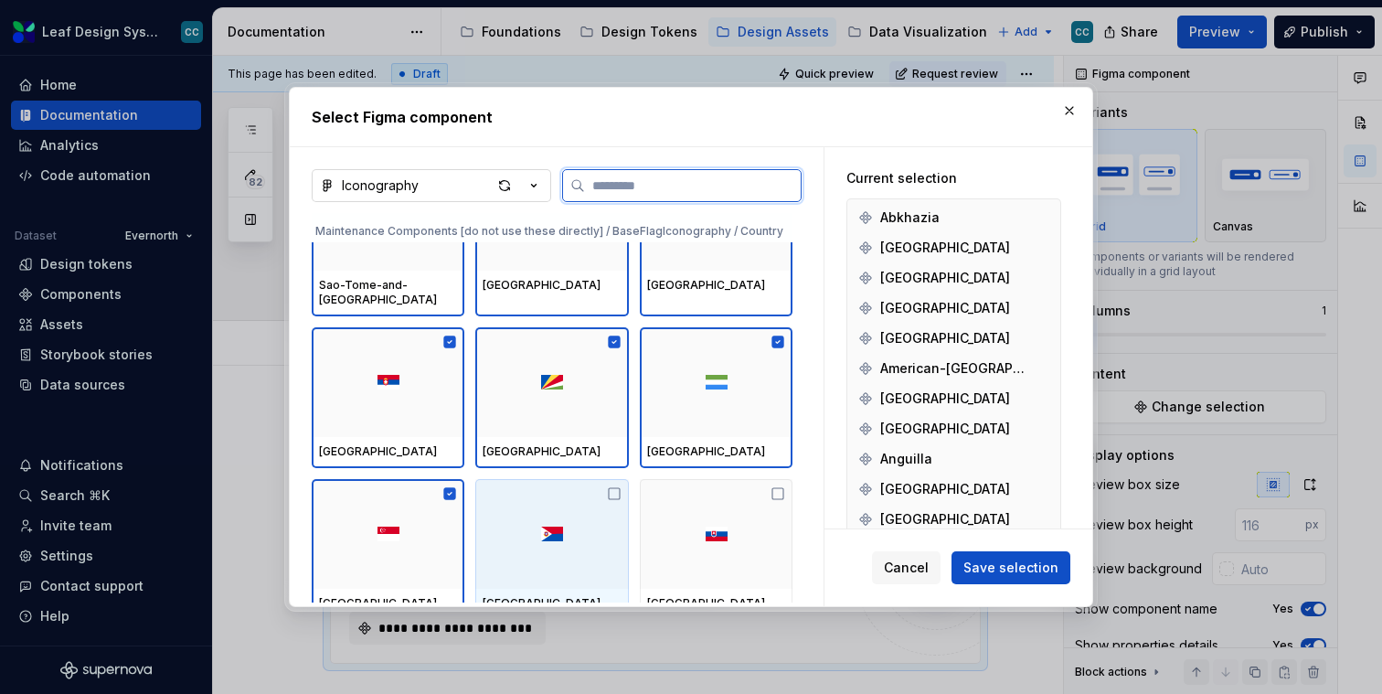
click at [564, 527] on div at bounding box center [551, 534] width 153 height 110
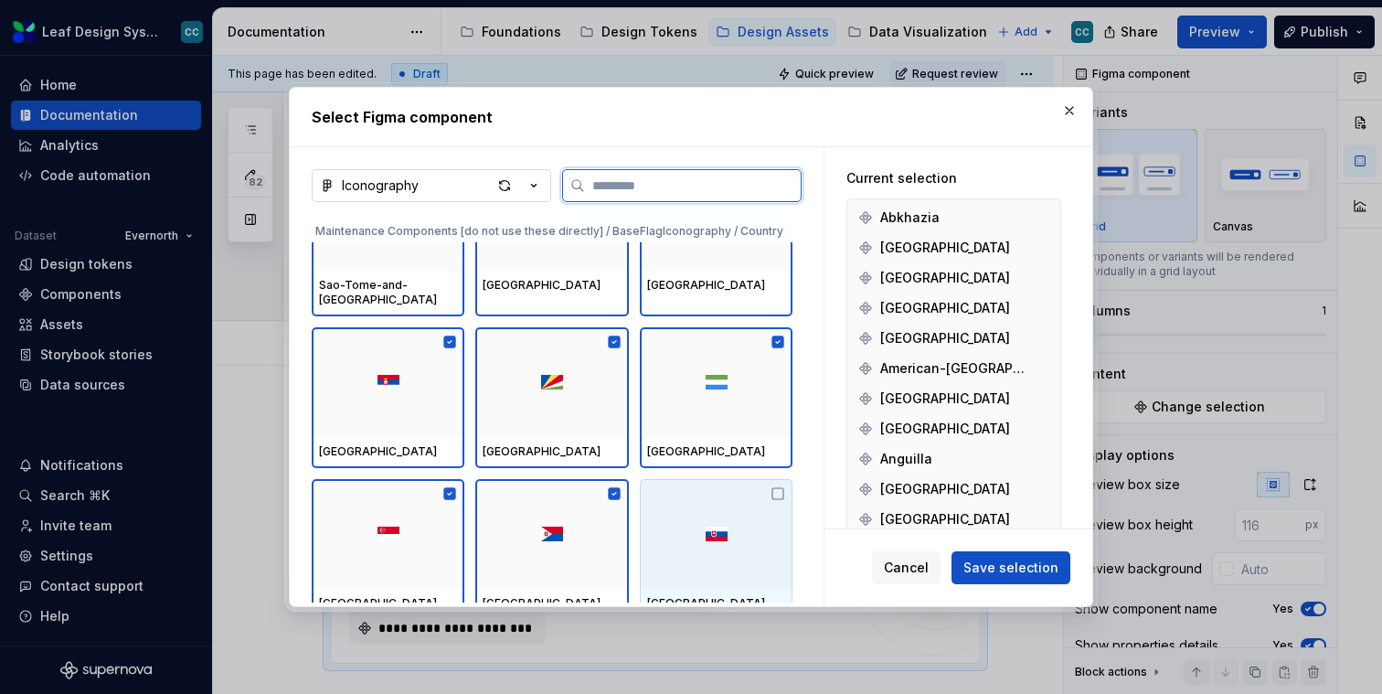
click at [672, 542] on div at bounding box center [716, 534] width 153 height 110
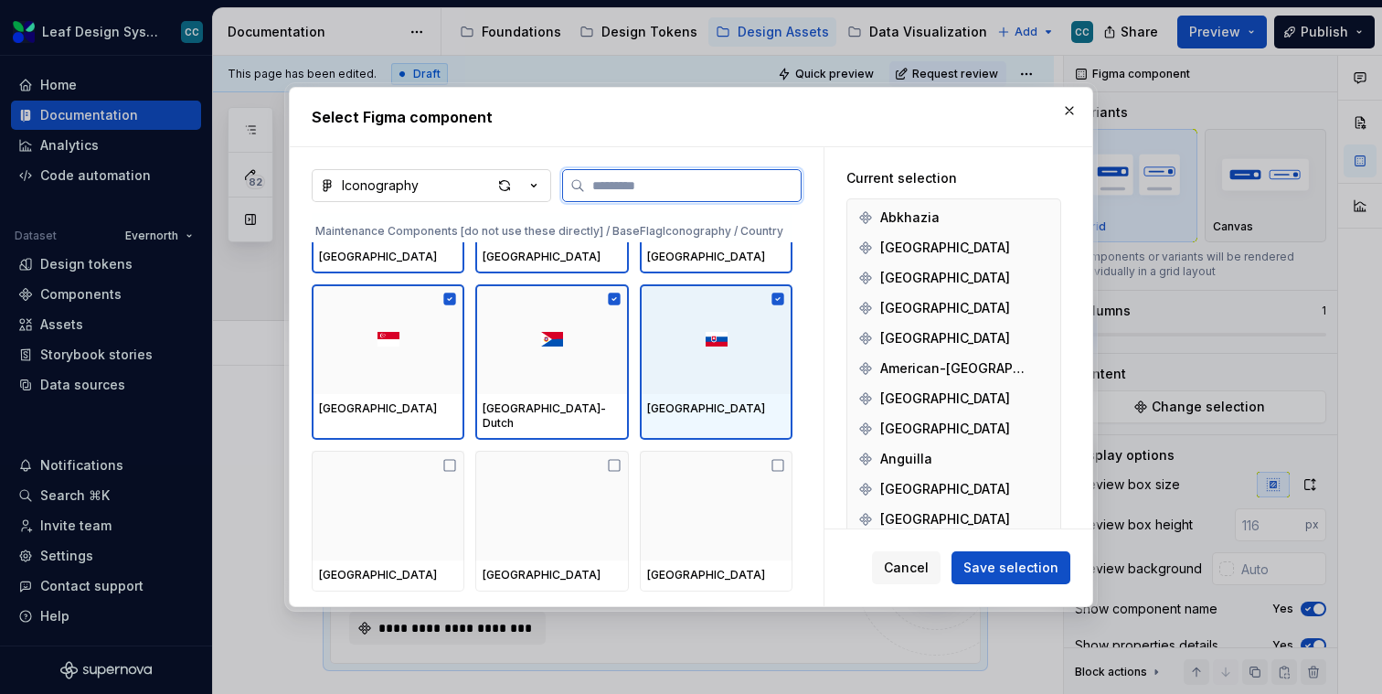
scroll to position [52826, 0]
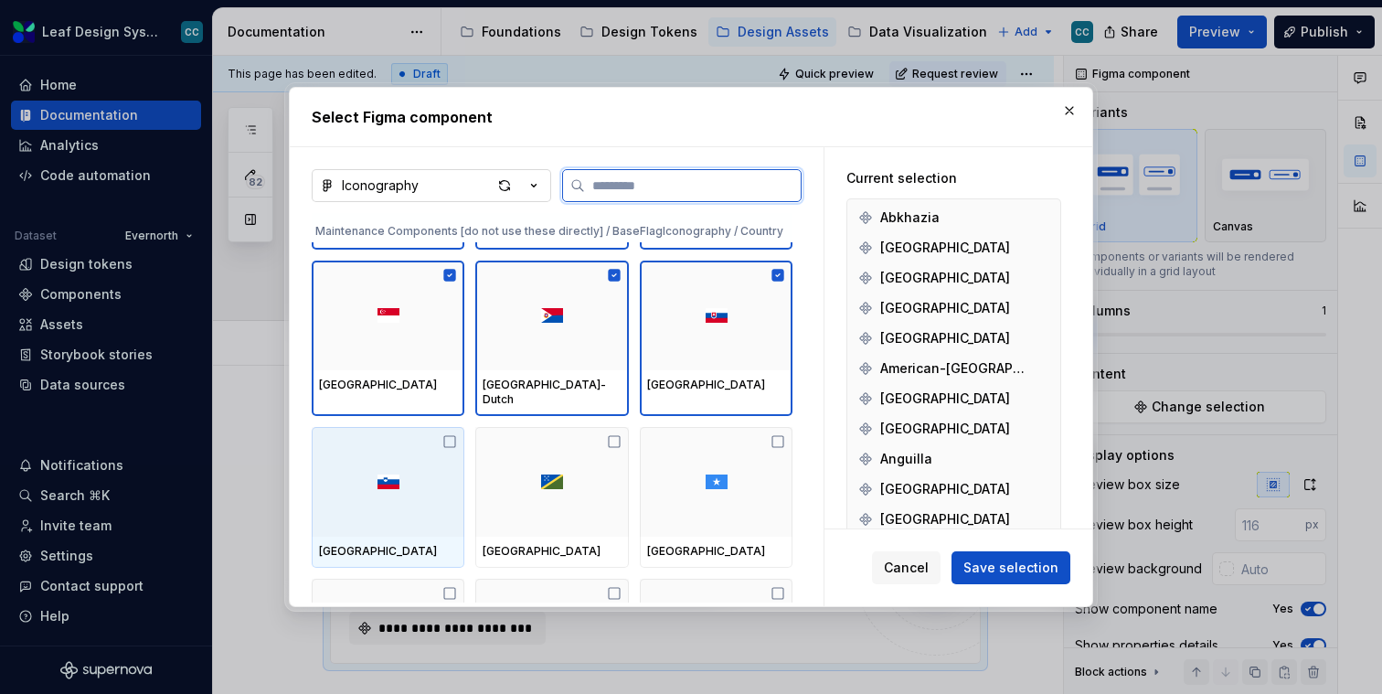
click at [395, 439] on div at bounding box center [388, 482] width 153 height 110
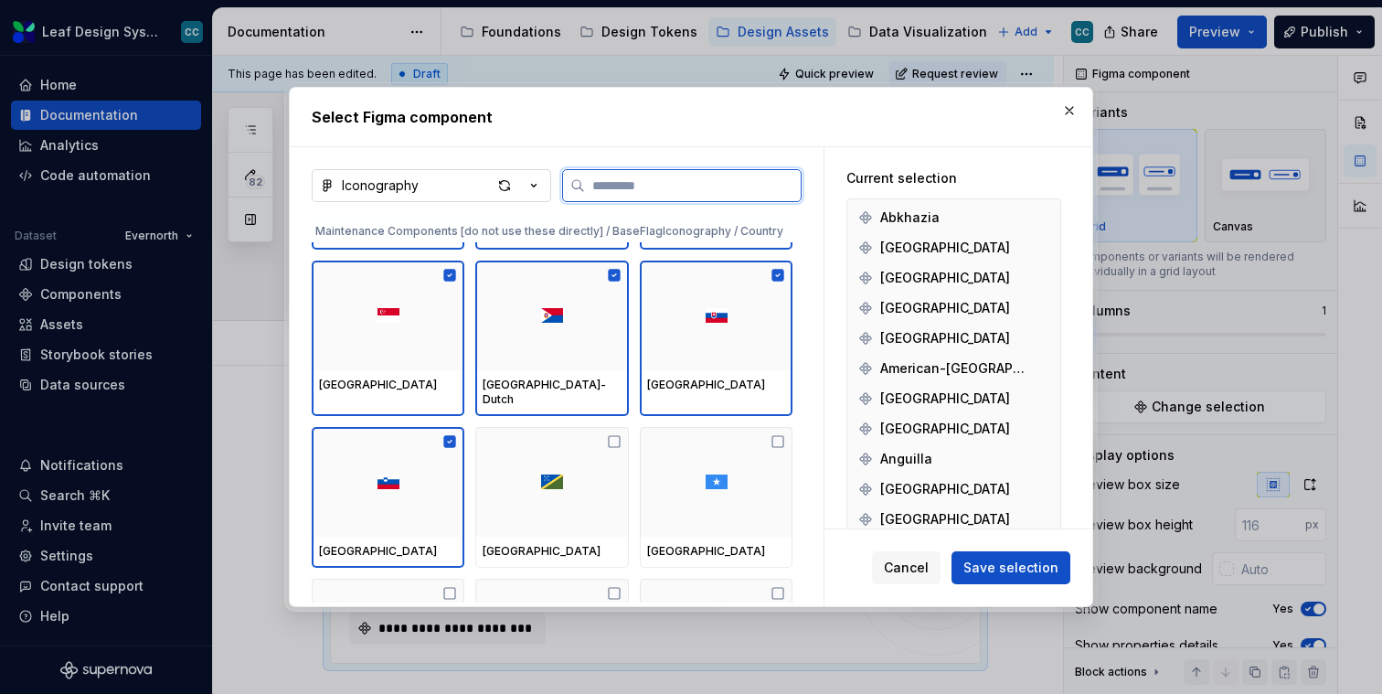
click at [550, 474] on img at bounding box center [552, 481] width 22 height 15
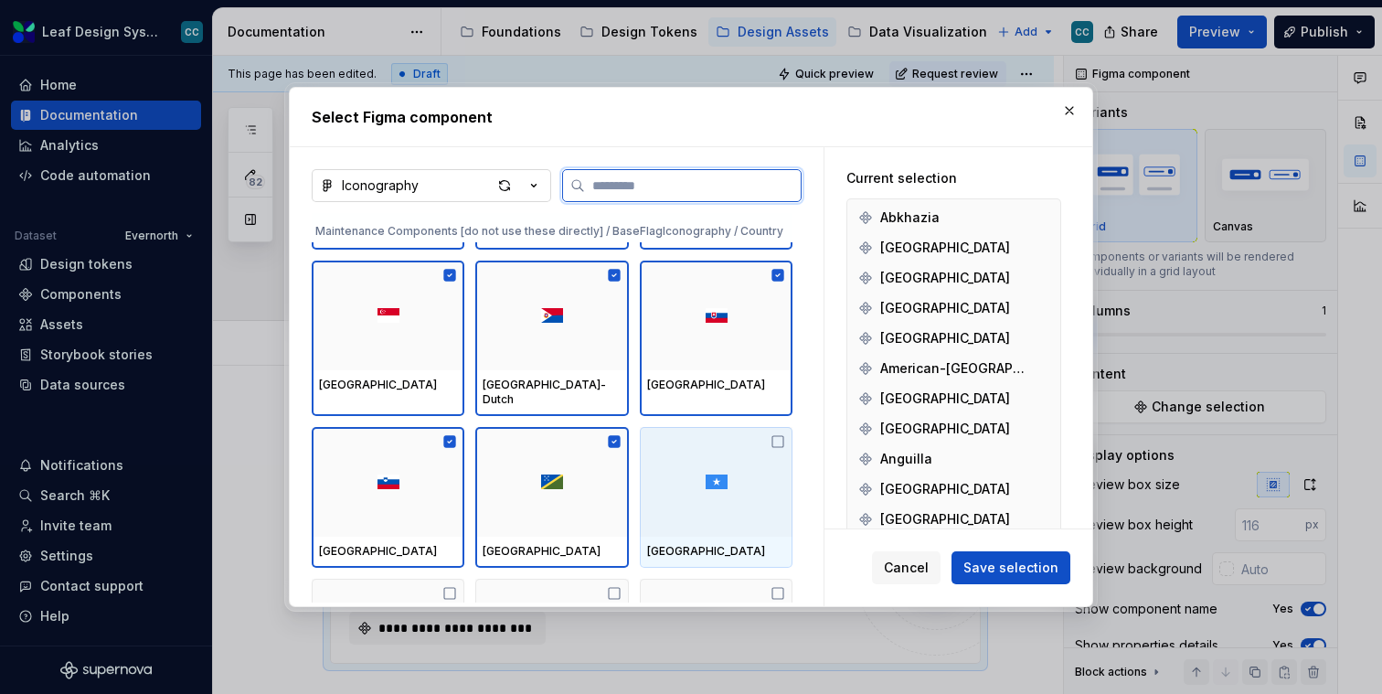
click at [708, 459] on div at bounding box center [716, 482] width 153 height 110
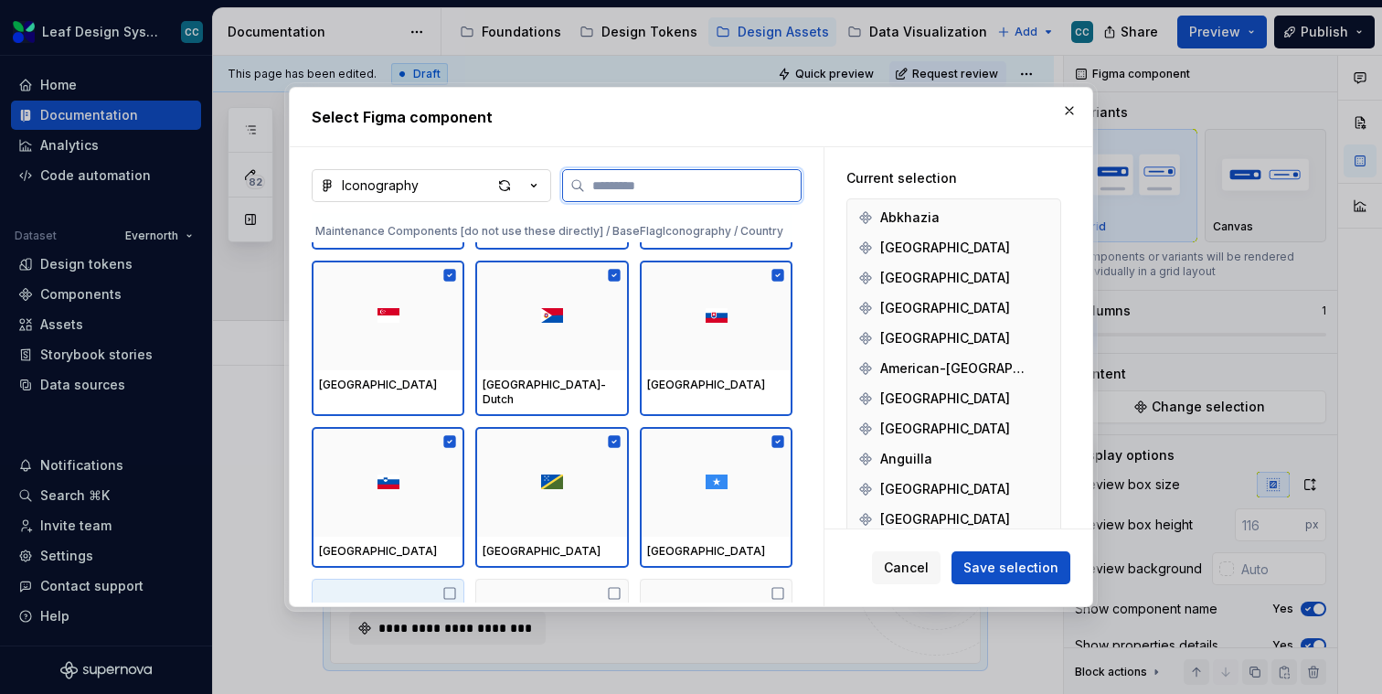
click at [432, 579] on div at bounding box center [388, 634] width 153 height 110
click at [544, 579] on div at bounding box center [551, 634] width 153 height 110
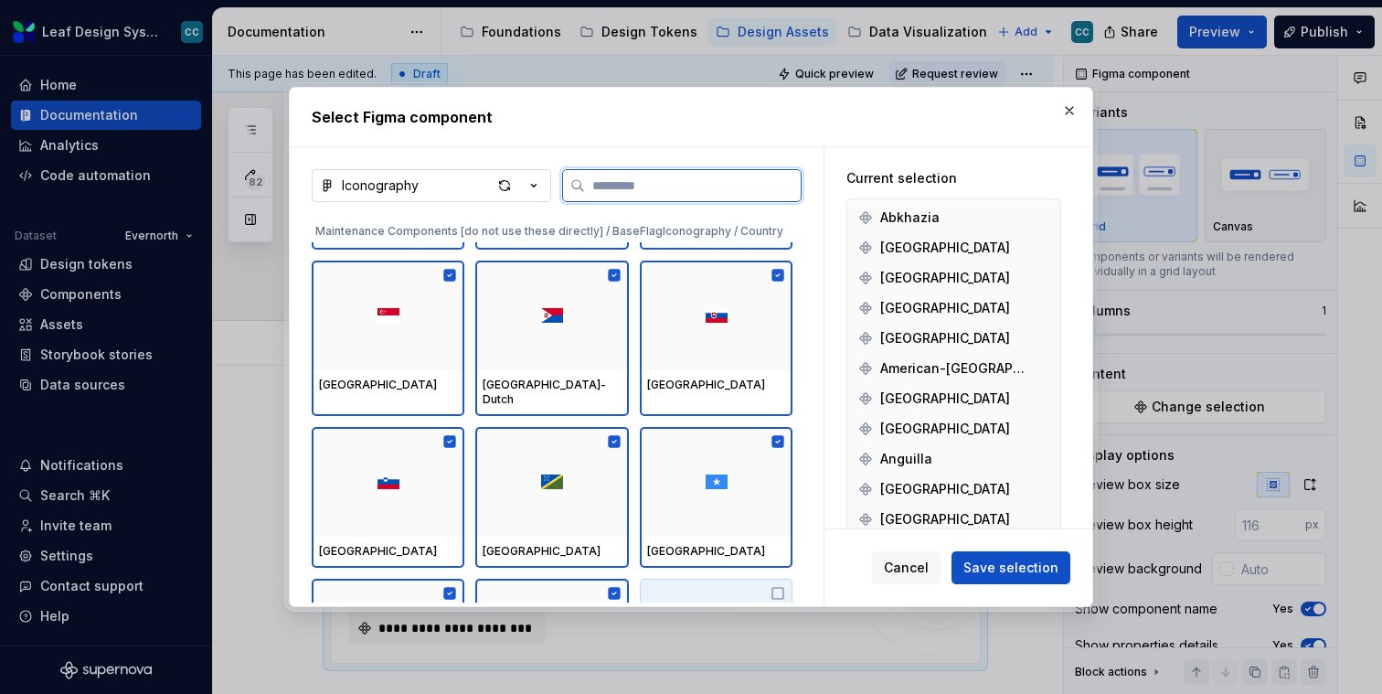
click at [728, 581] on div at bounding box center [716, 634] width 153 height 110
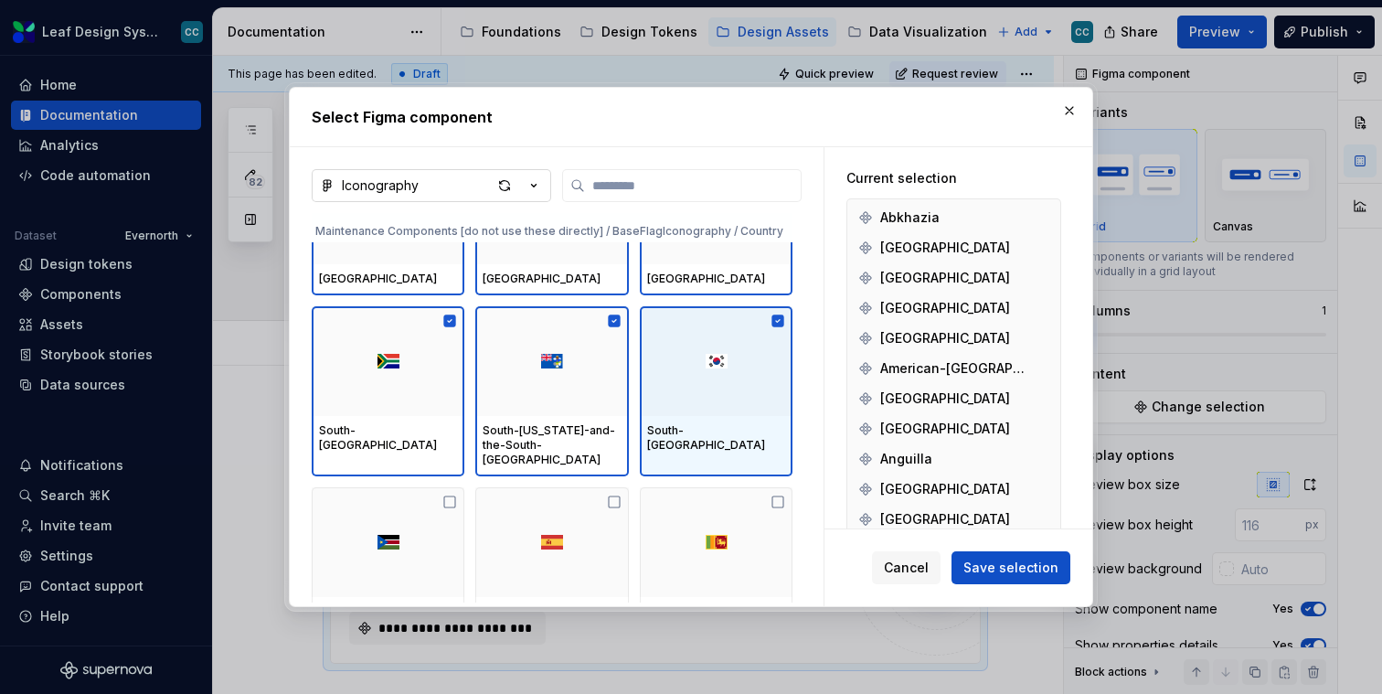
scroll to position [53042, 0]
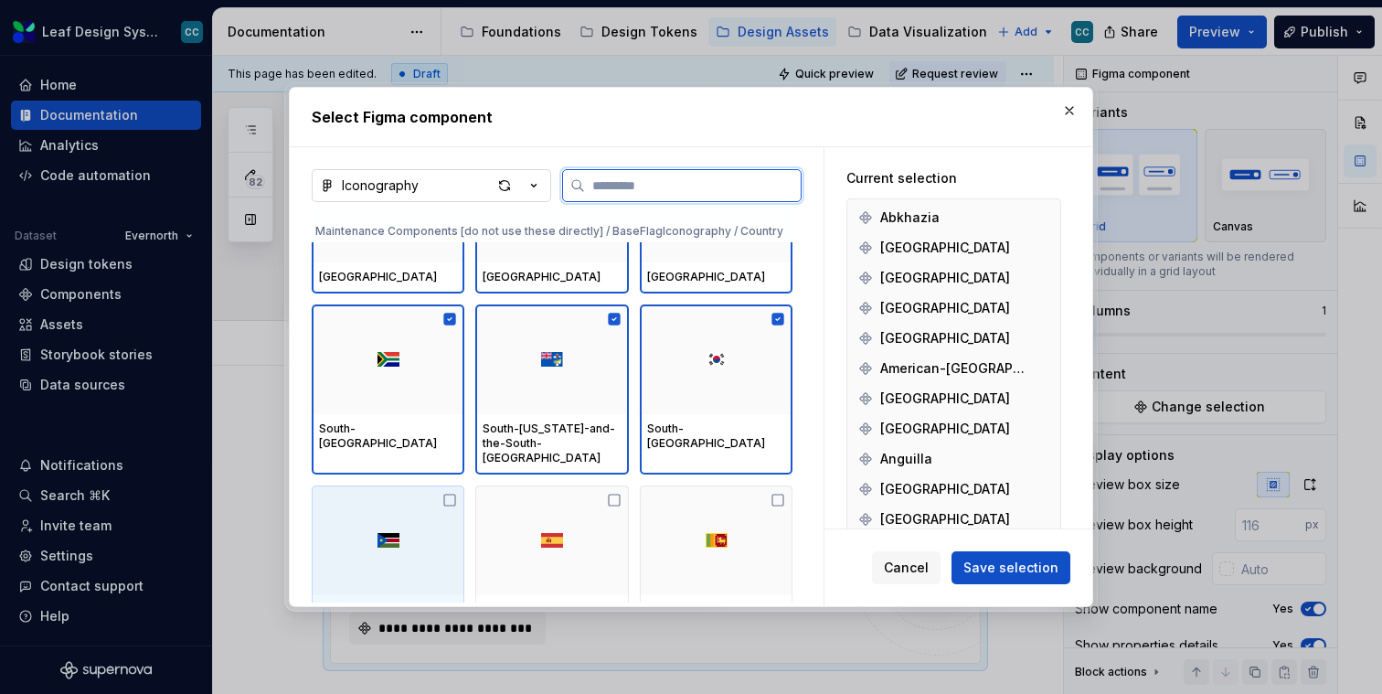
click at [421, 517] on div at bounding box center [388, 540] width 153 height 110
click at [518, 517] on div at bounding box center [551, 540] width 153 height 110
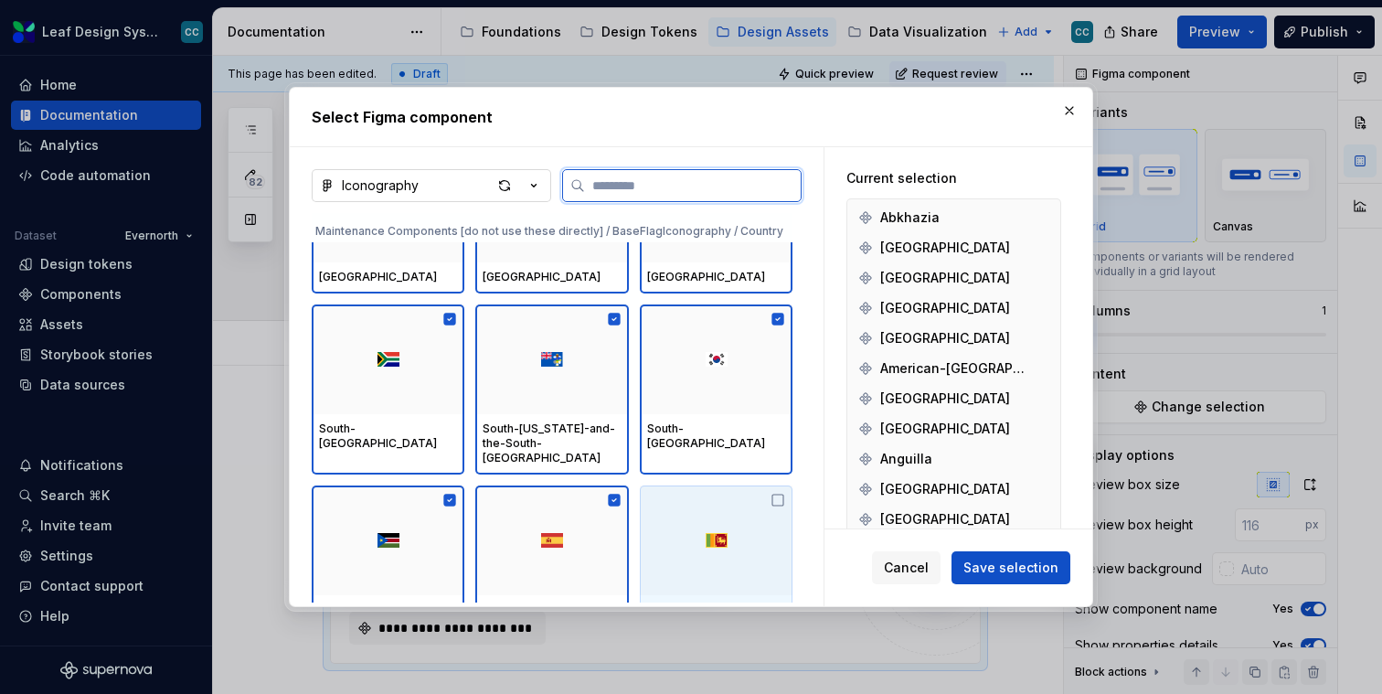
click at [666, 520] on div at bounding box center [716, 540] width 153 height 110
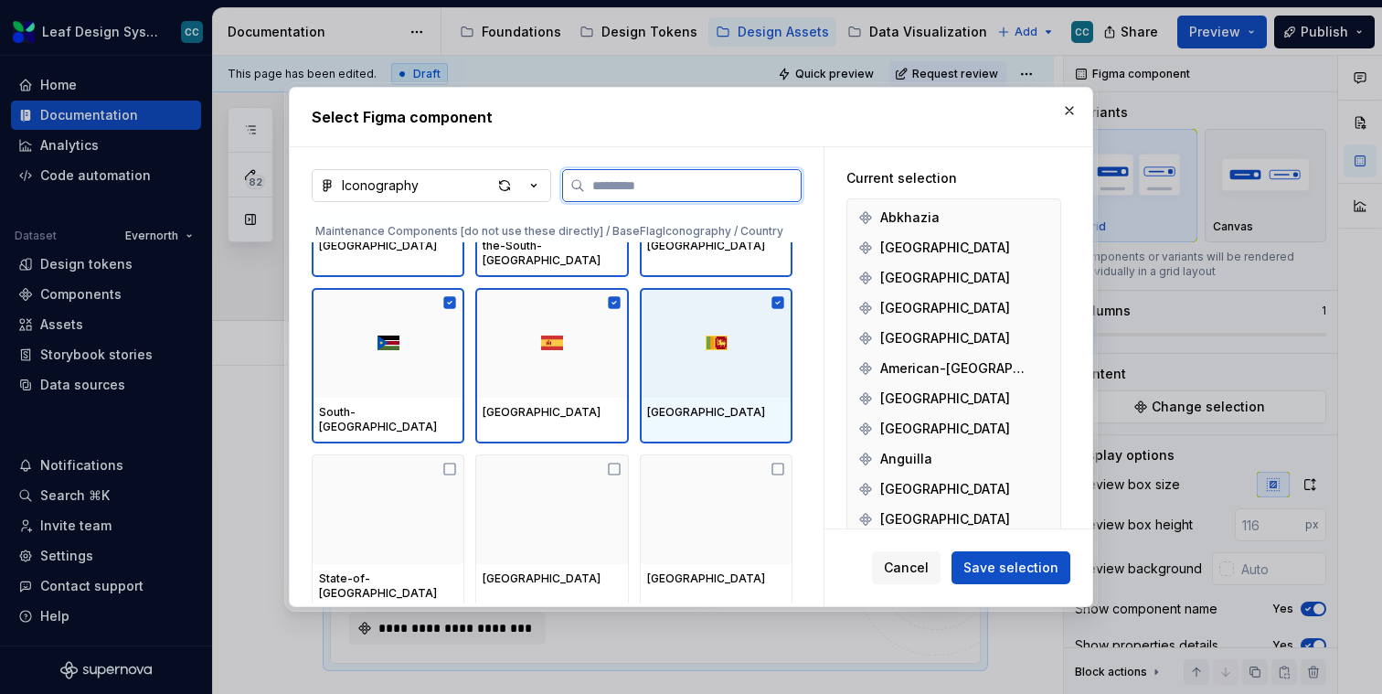
scroll to position [53264, 0]
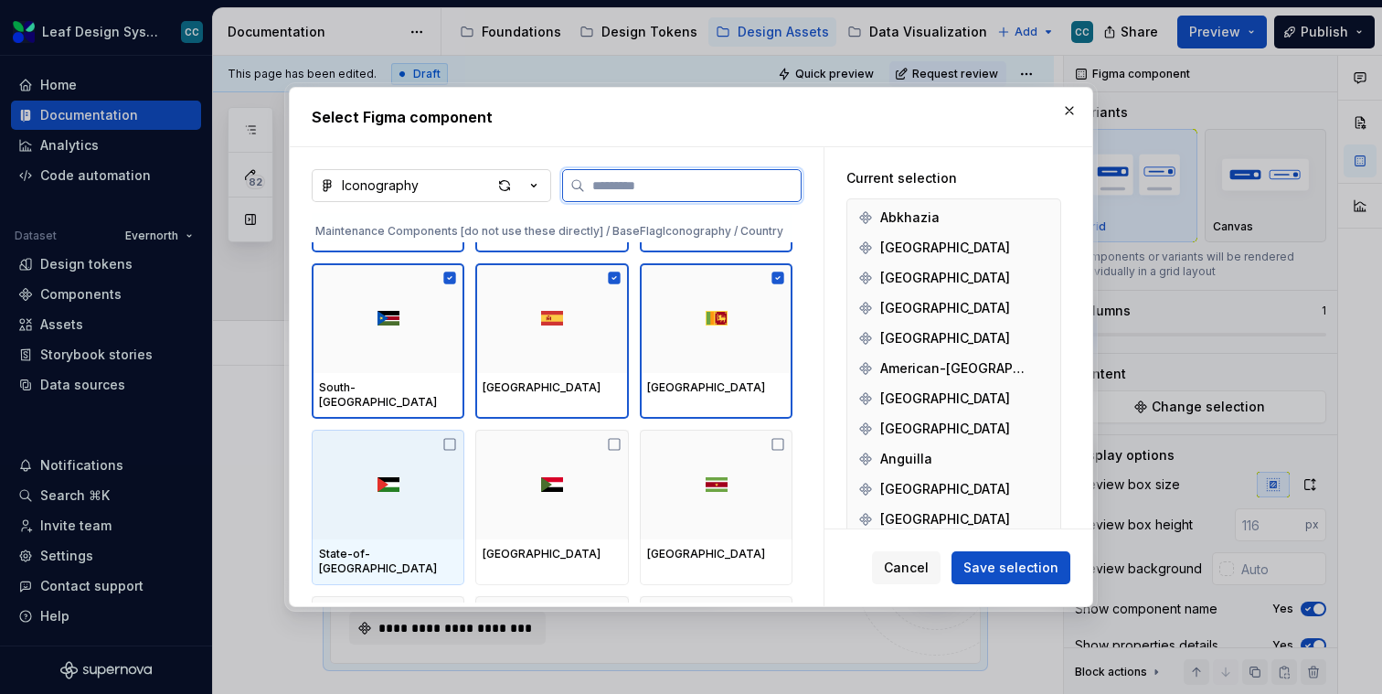
click at [379, 539] on div "State-of-Palestine" at bounding box center [388, 562] width 153 height 46
click at [516, 492] on div at bounding box center [551, 485] width 153 height 110
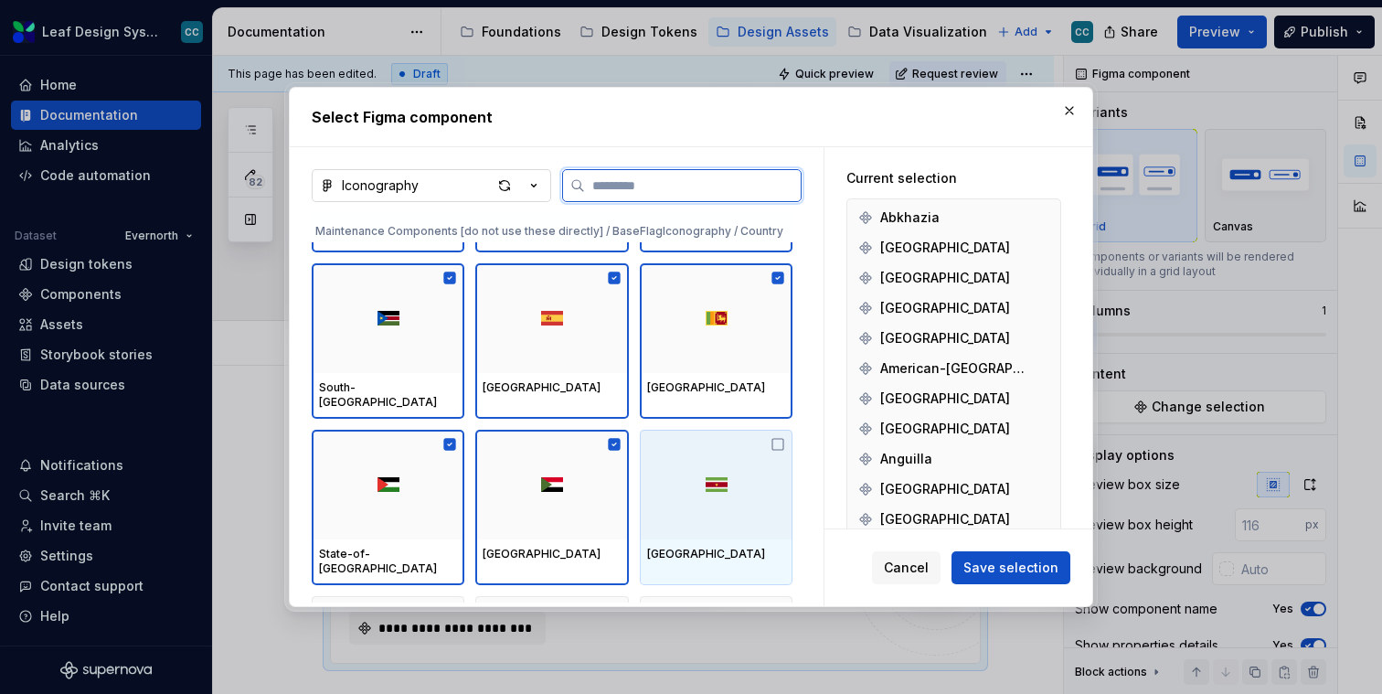
click at [679, 469] on div at bounding box center [716, 485] width 153 height 110
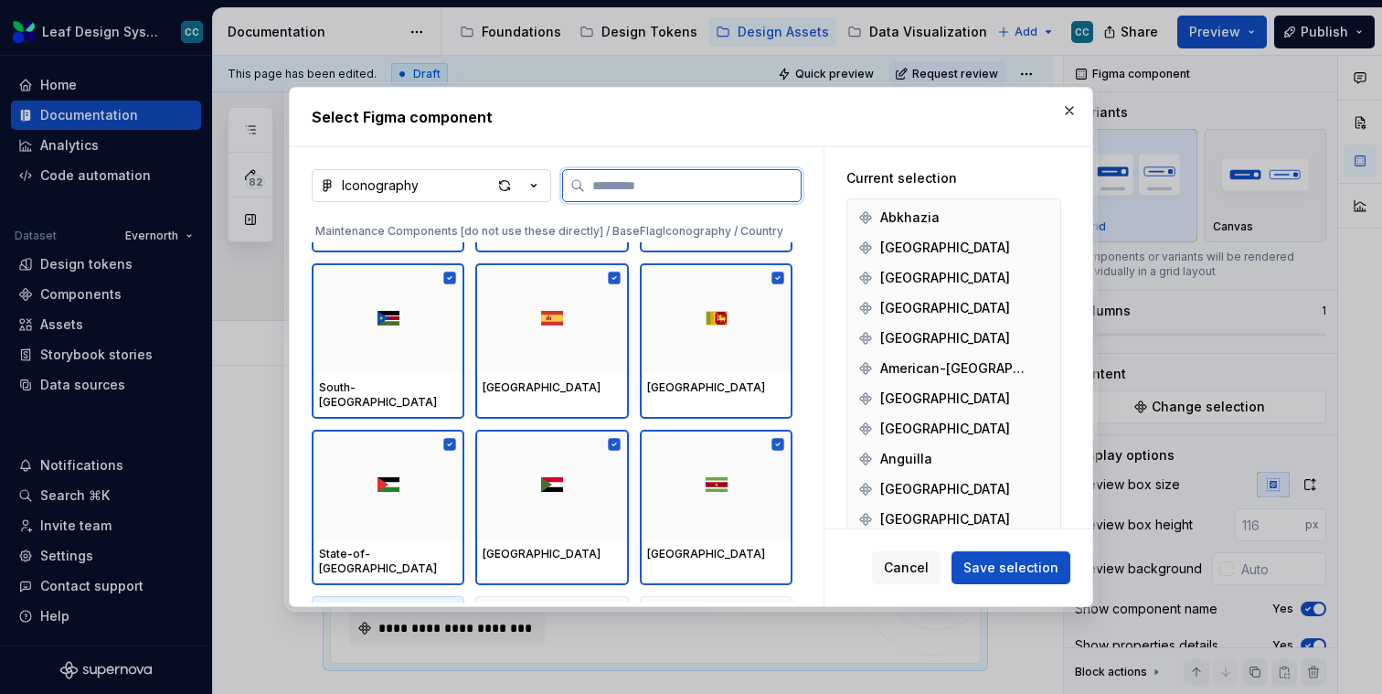
click at [421, 596] on div at bounding box center [388, 651] width 153 height 110
click at [563, 644] on img at bounding box center [552, 651] width 22 height 15
click at [699, 596] on div at bounding box center [716, 651] width 153 height 110
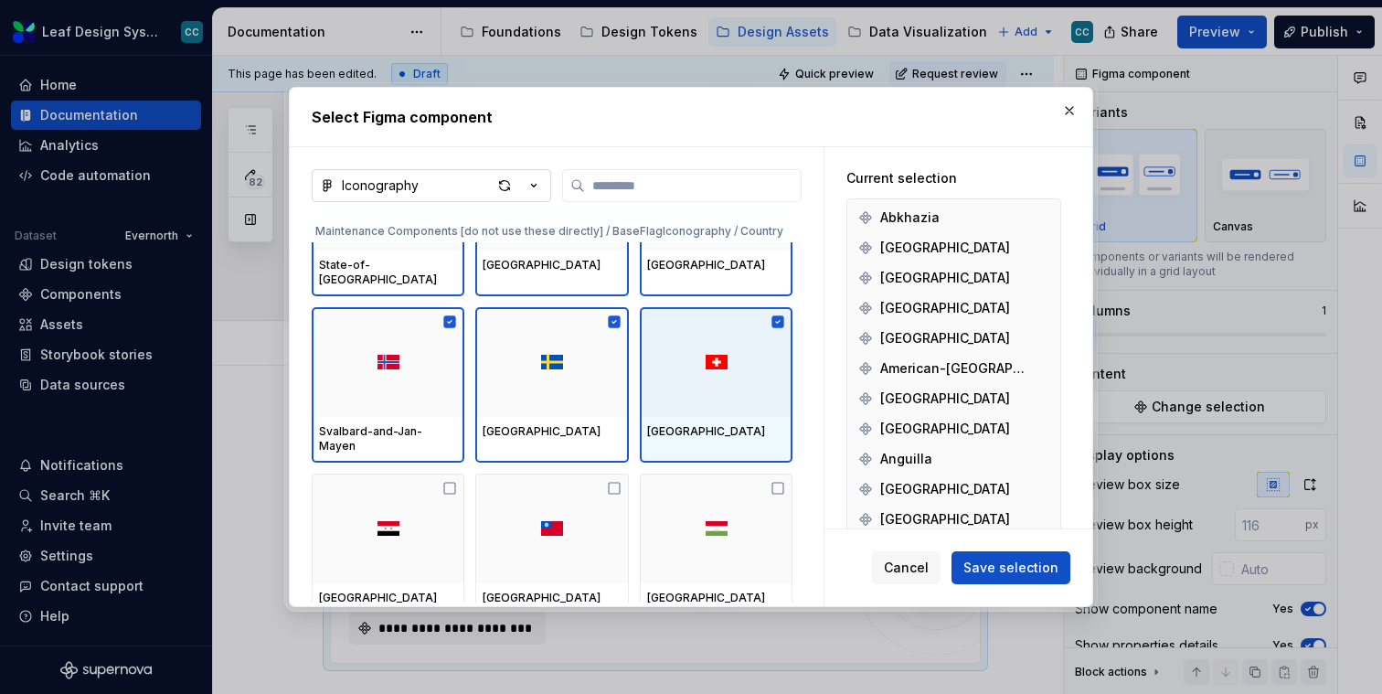
scroll to position [53467, 0]
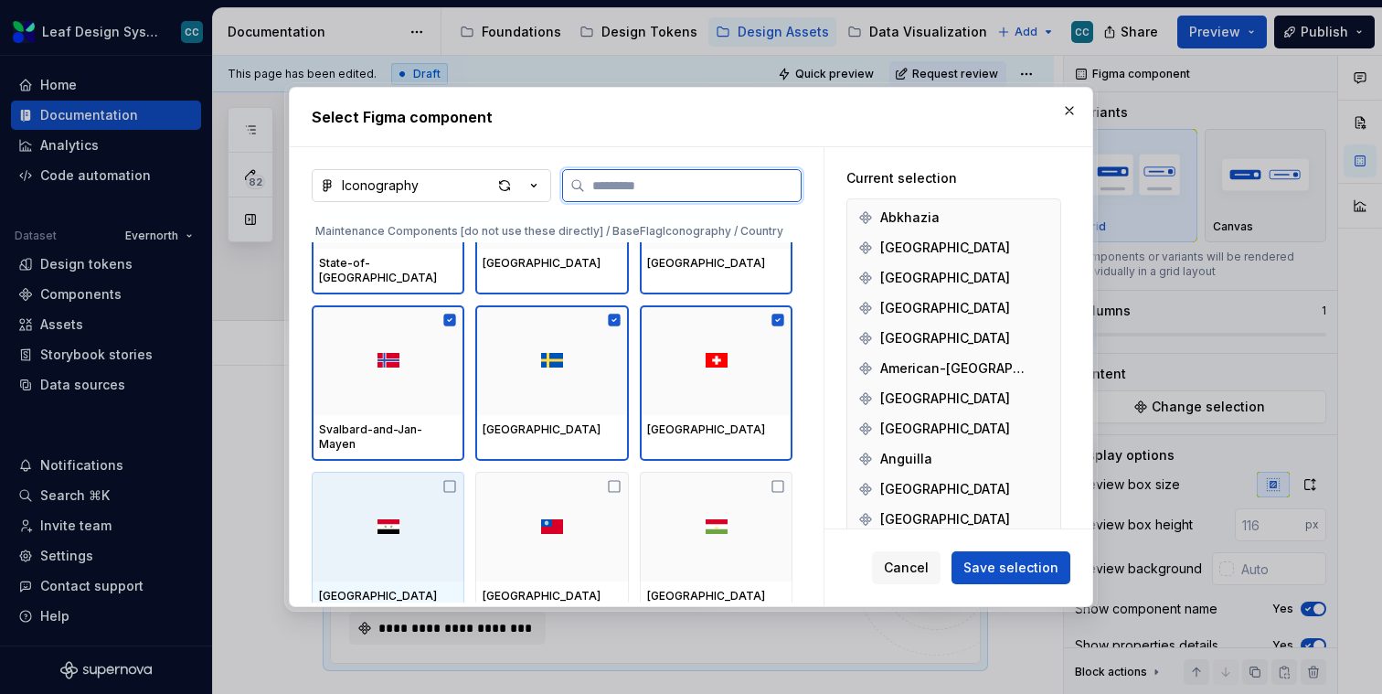
click at [410, 521] on div at bounding box center [388, 527] width 153 height 110
click at [549, 521] on div at bounding box center [551, 527] width 153 height 110
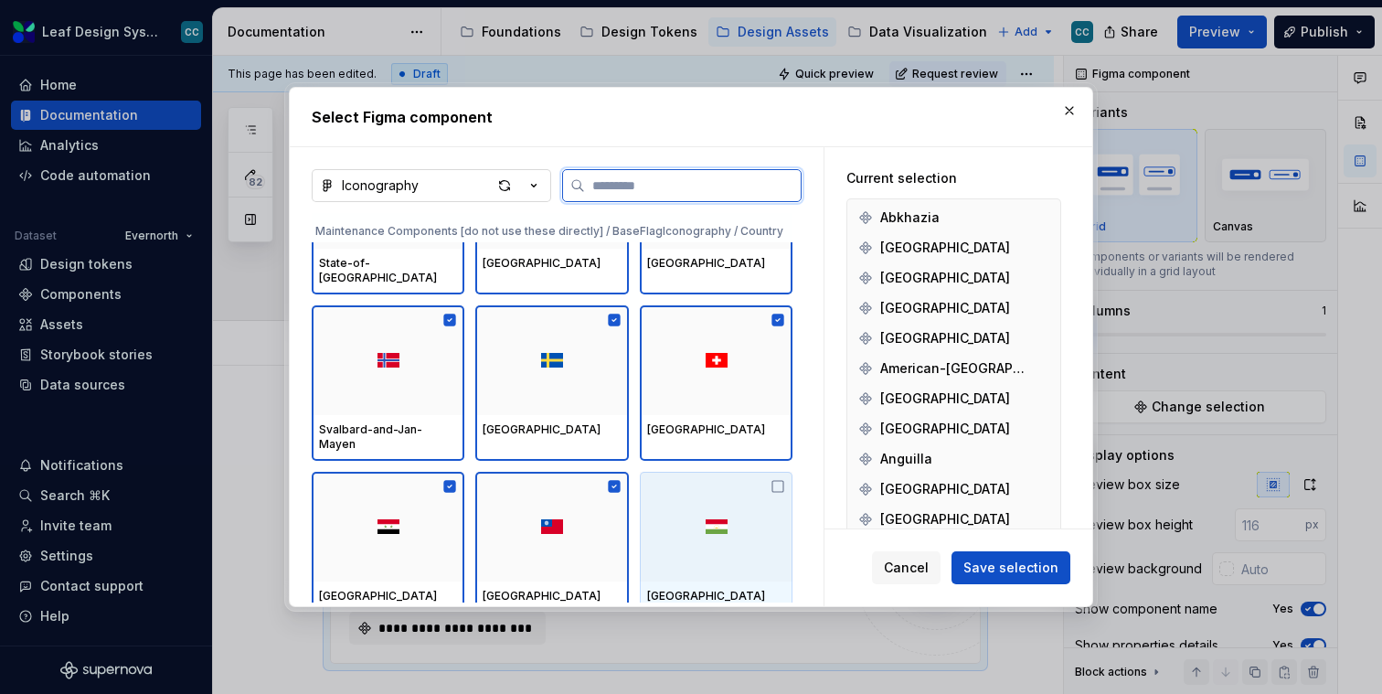
click at [733, 529] on div at bounding box center [716, 527] width 153 height 110
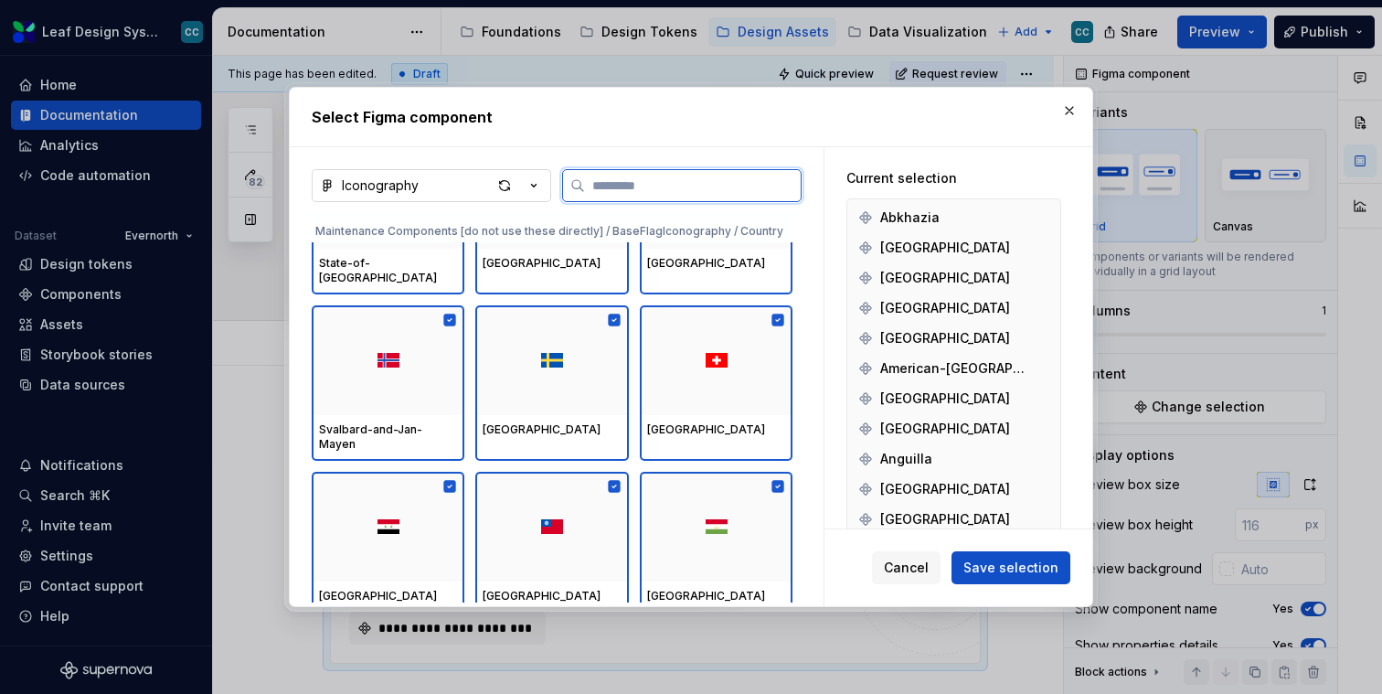
click at [421, 624] on div at bounding box center [388, 679] width 153 height 110
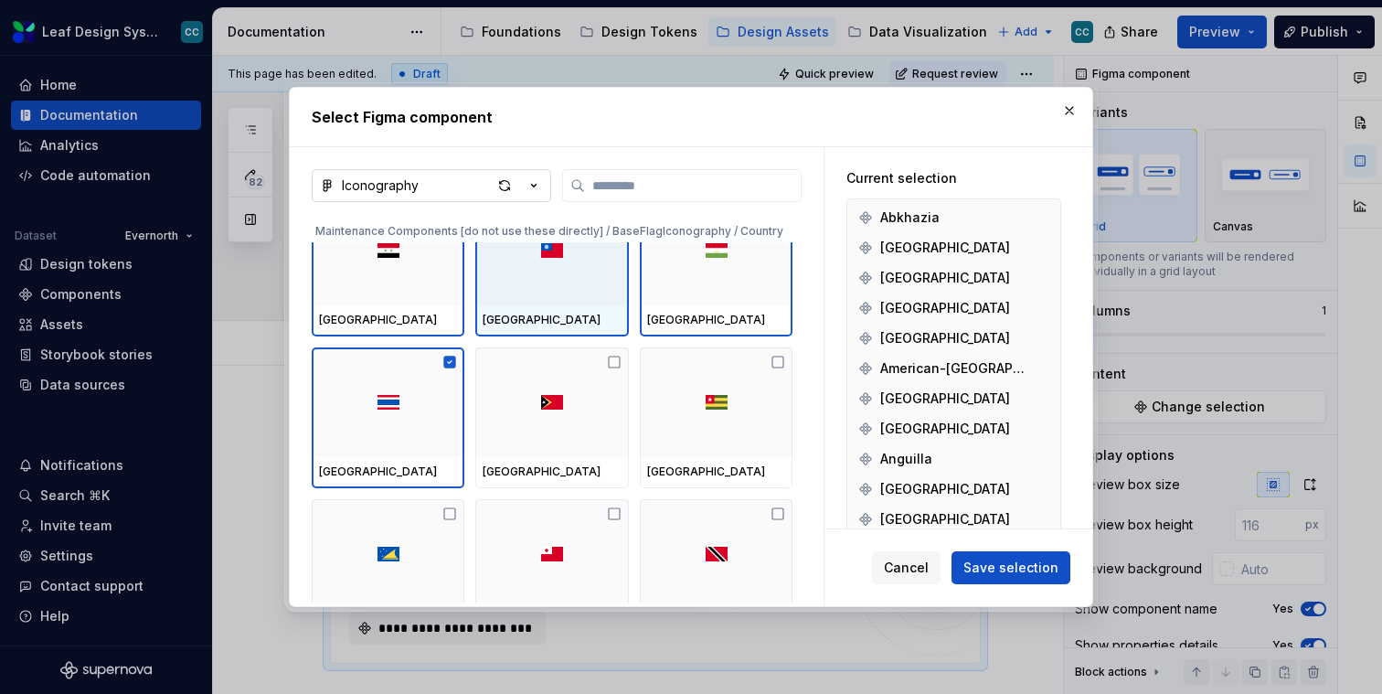
scroll to position [53775, 0]
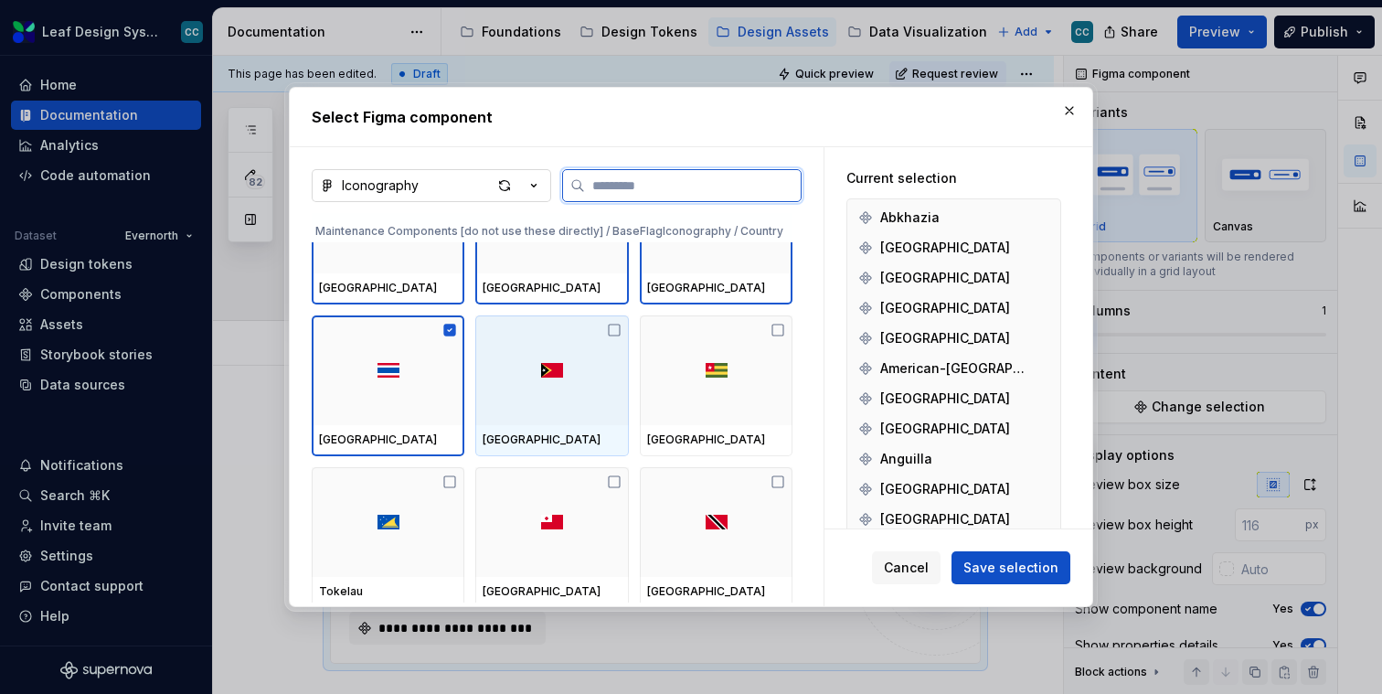
click at [571, 386] on div at bounding box center [551, 370] width 153 height 110
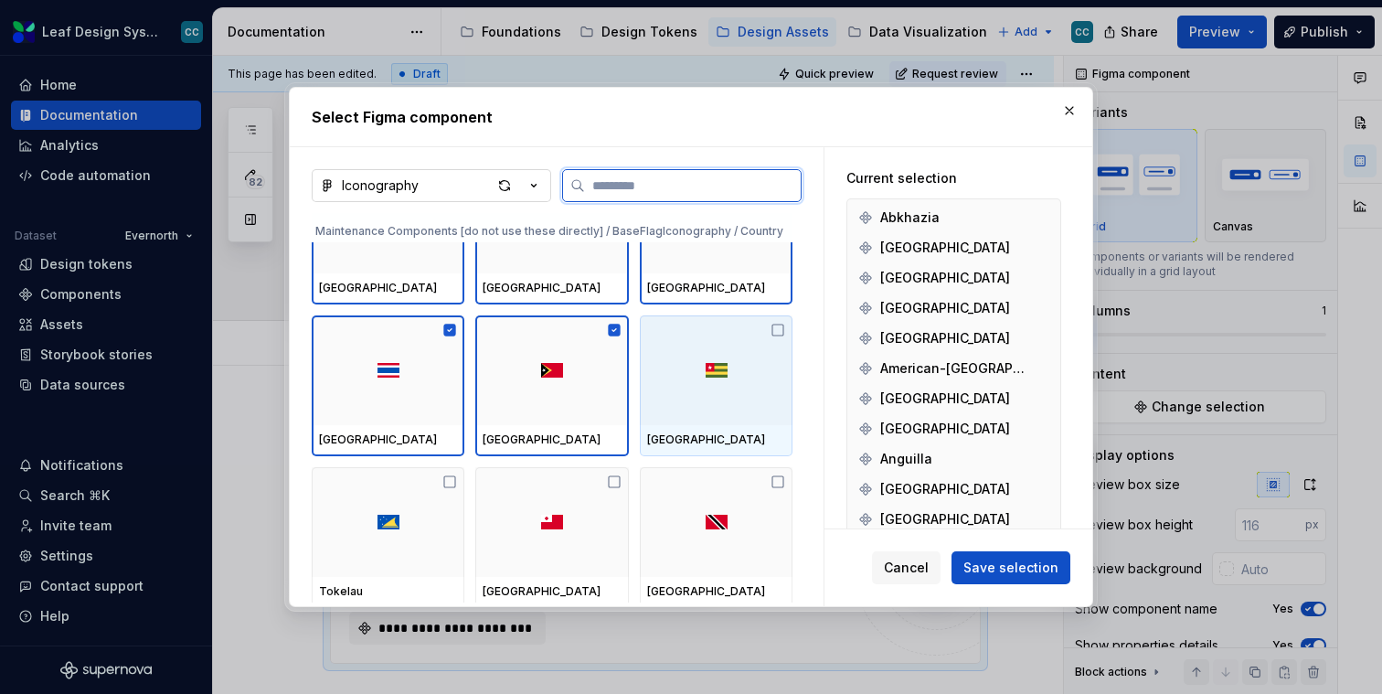
click at [717, 364] on div at bounding box center [716, 370] width 153 height 110
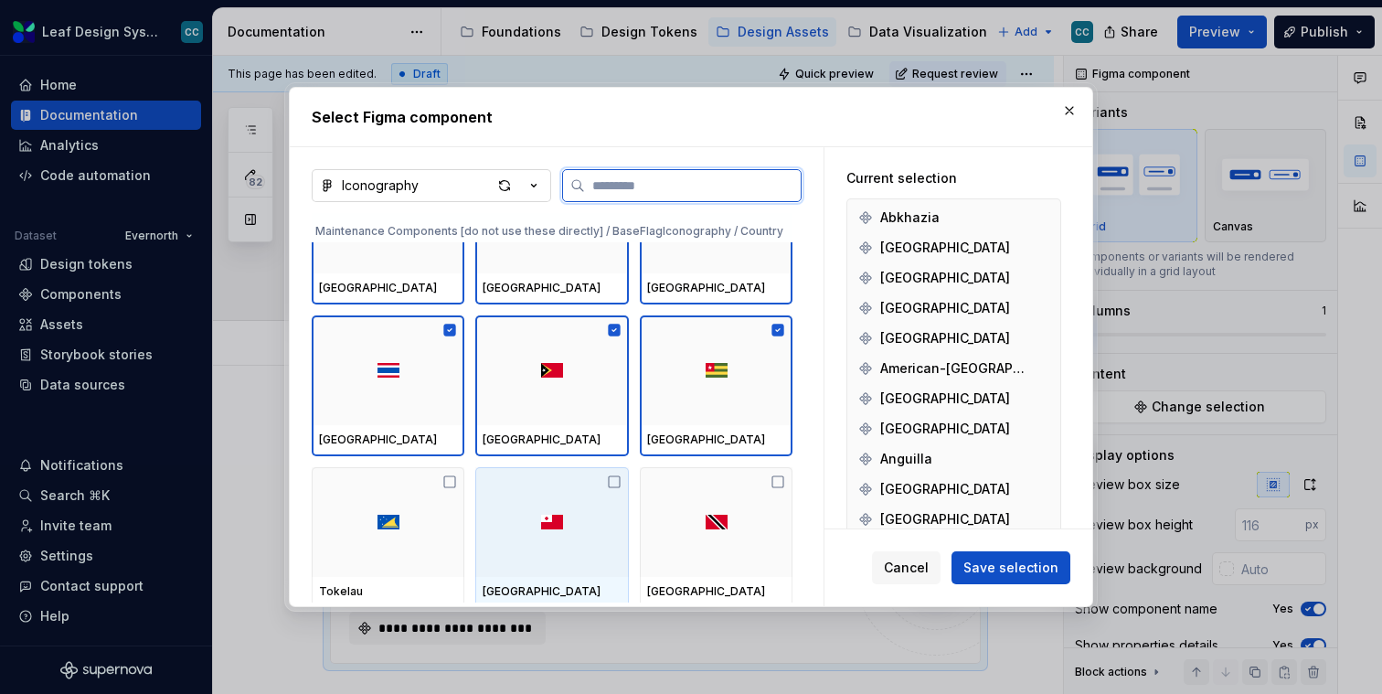
click at [390, 510] on div at bounding box center [388, 522] width 153 height 110
click at [547, 517] on div at bounding box center [551, 522] width 153 height 110
click at [710, 513] on div at bounding box center [716, 522] width 153 height 110
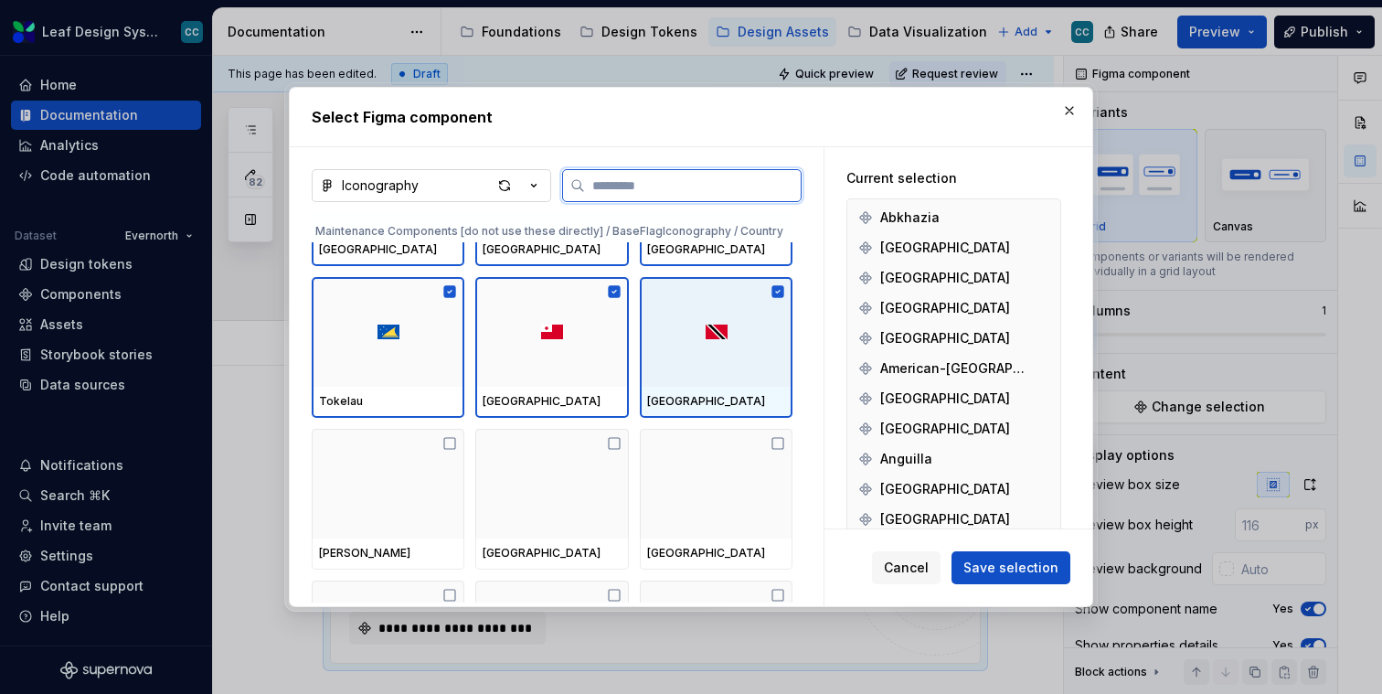
scroll to position [53992, 0]
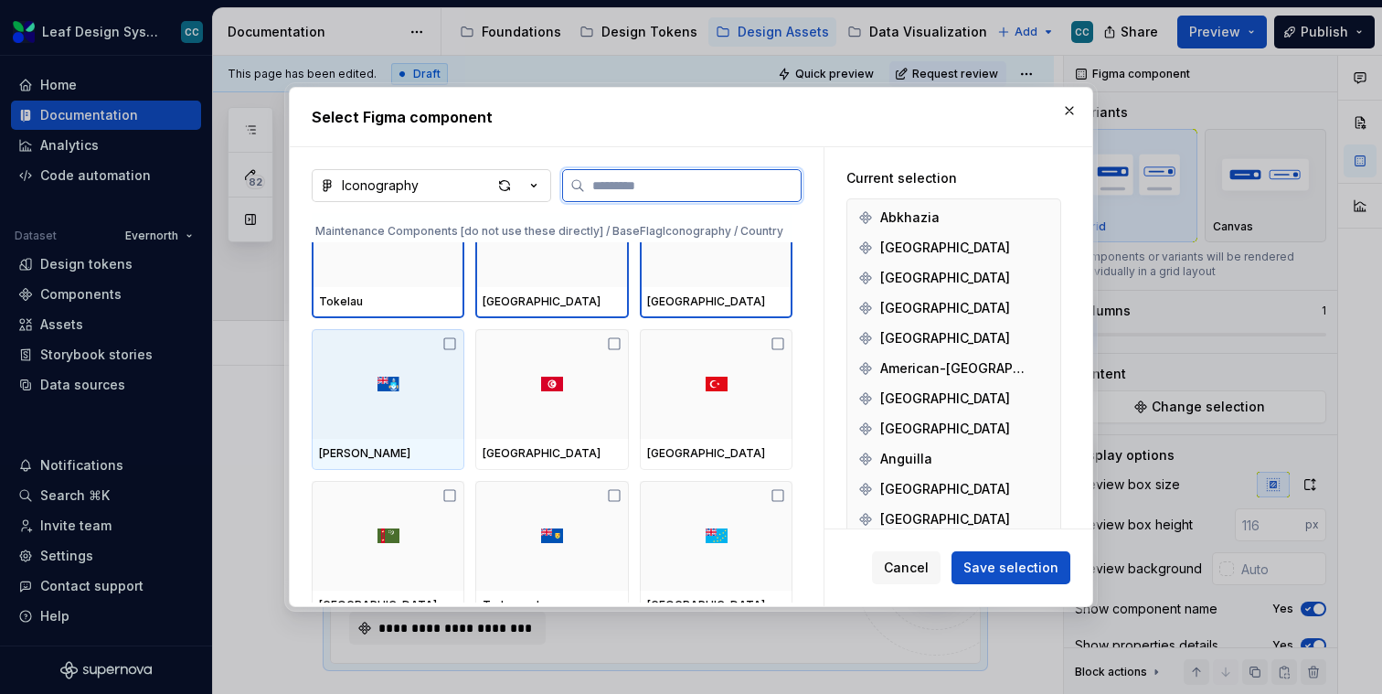
click at [342, 403] on div at bounding box center [388, 384] width 153 height 110
click at [528, 385] on div at bounding box center [551, 384] width 153 height 110
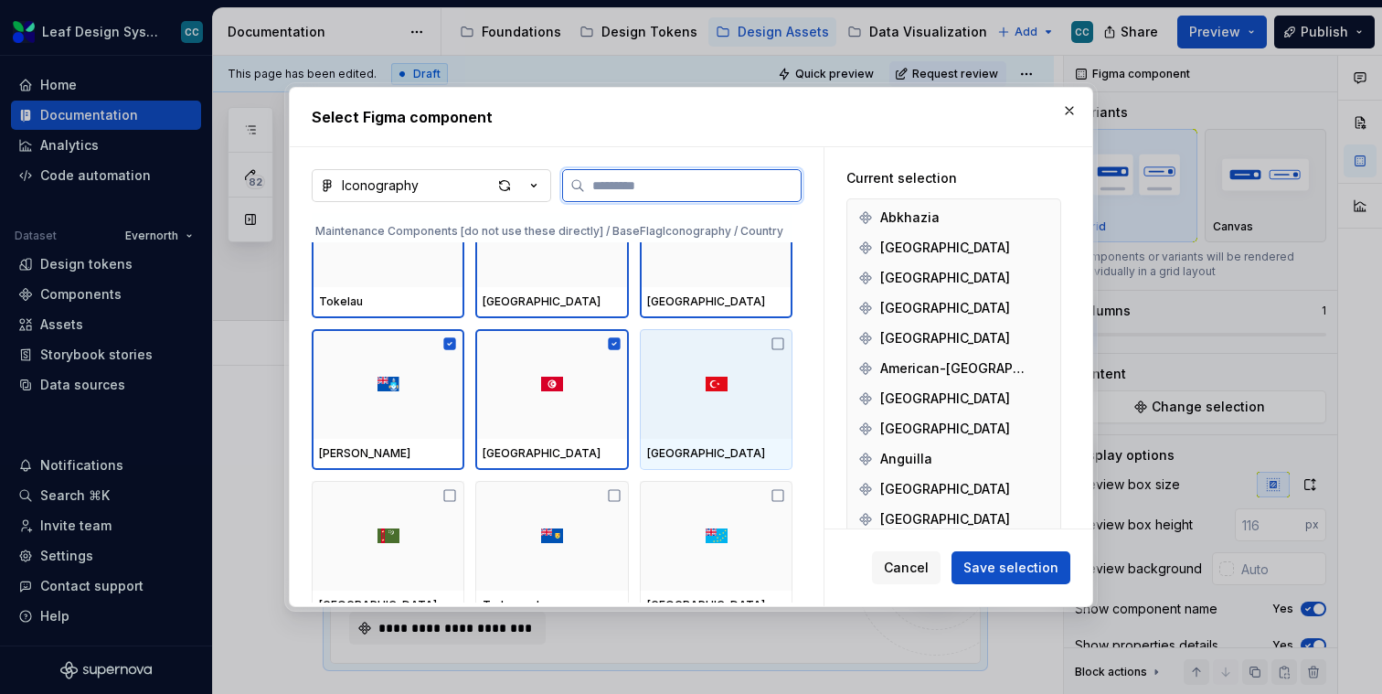
click at [793, 386] on div at bounding box center [716, 384] width 153 height 110
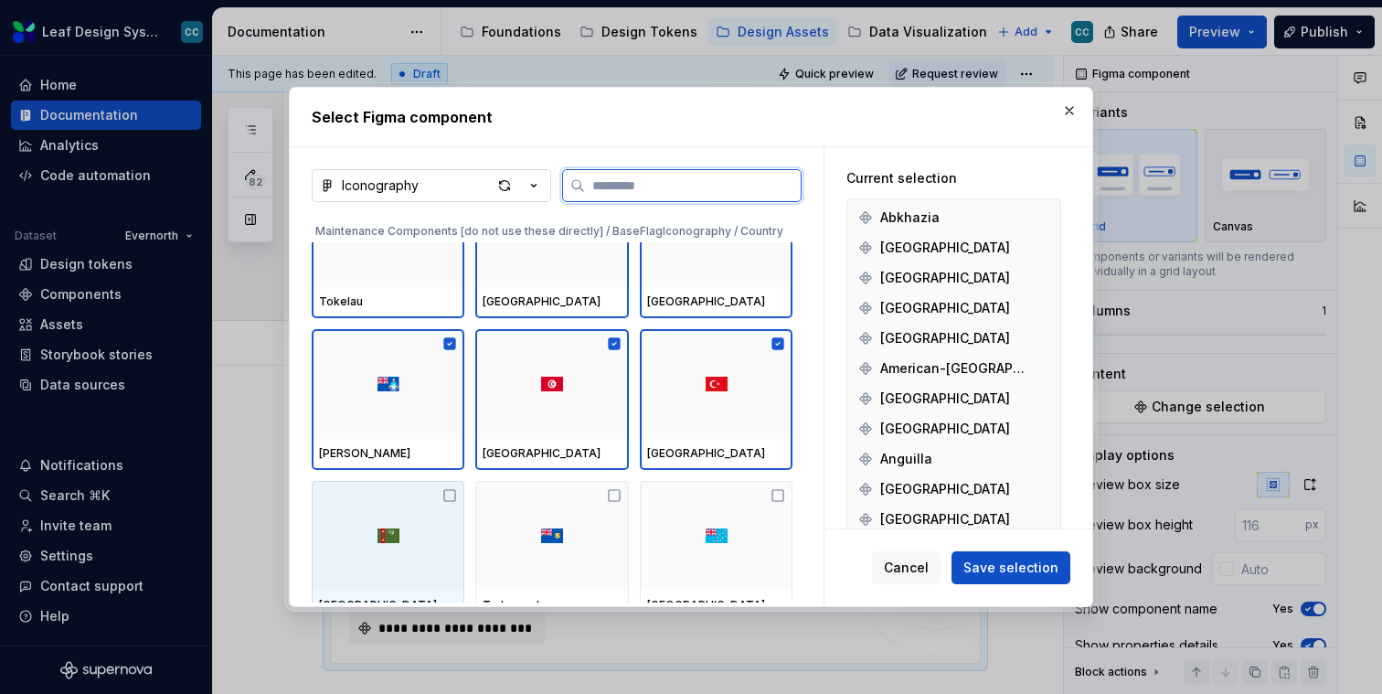
click at [399, 544] on div at bounding box center [388, 536] width 153 height 110
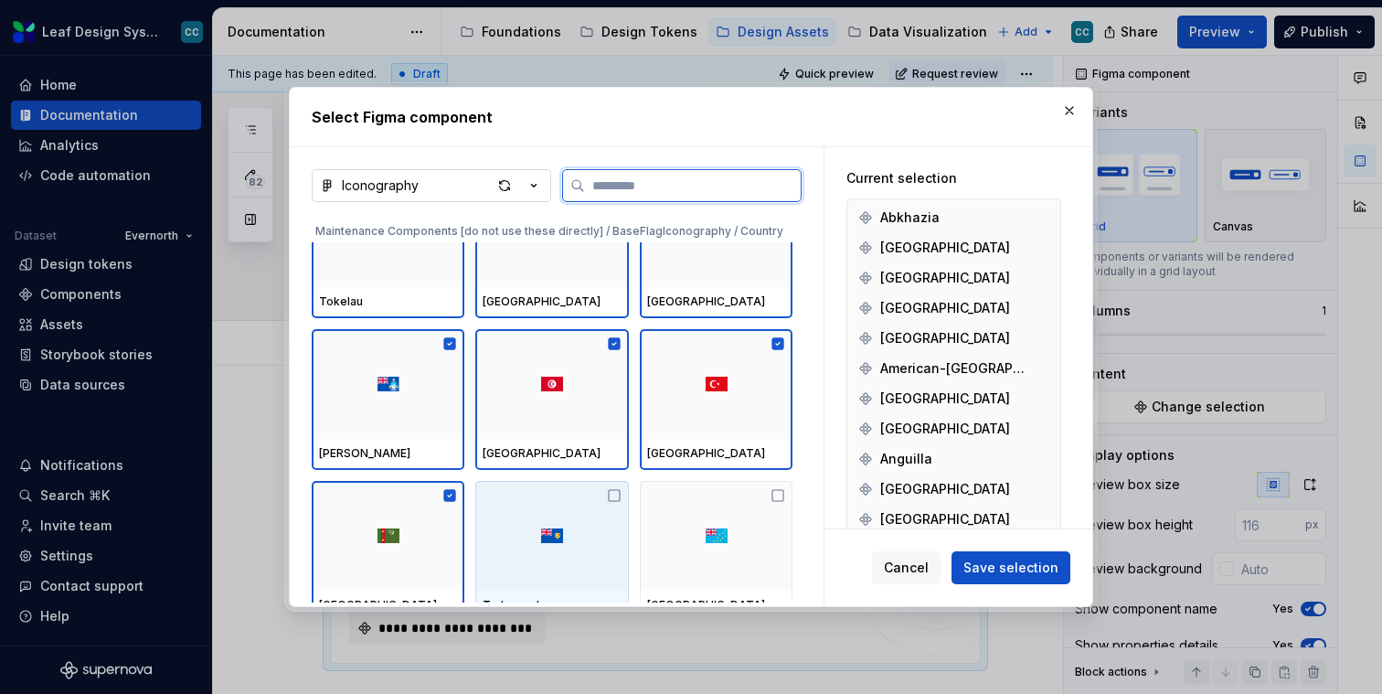
click at [598, 541] on div at bounding box center [551, 536] width 153 height 110
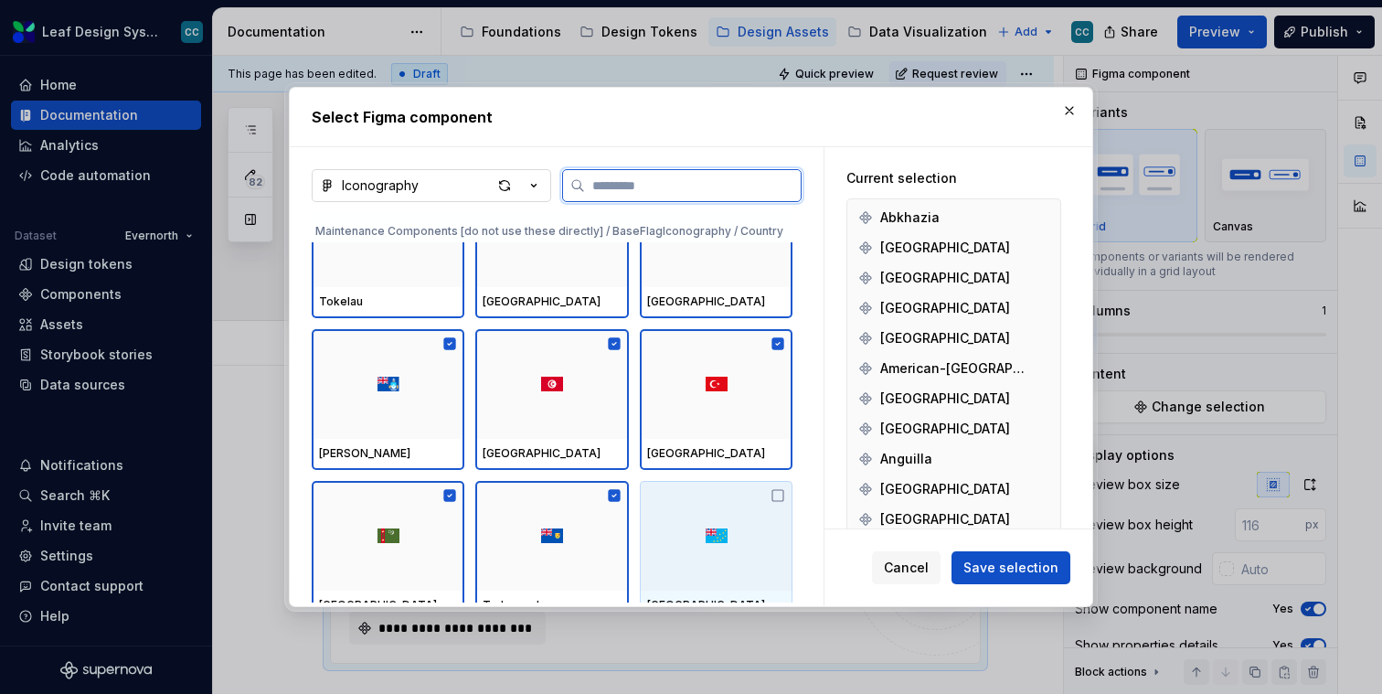
click at [705, 536] on div at bounding box center [716, 536] width 153 height 110
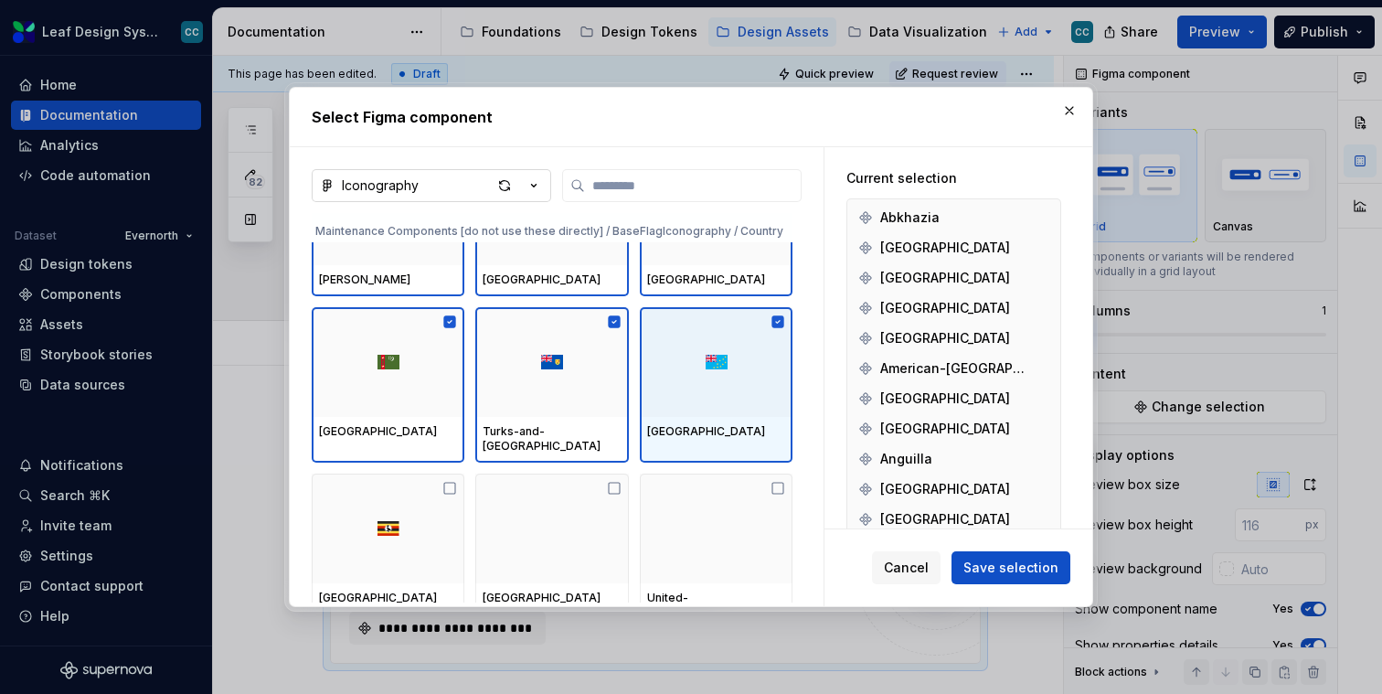
scroll to position [54182, 0]
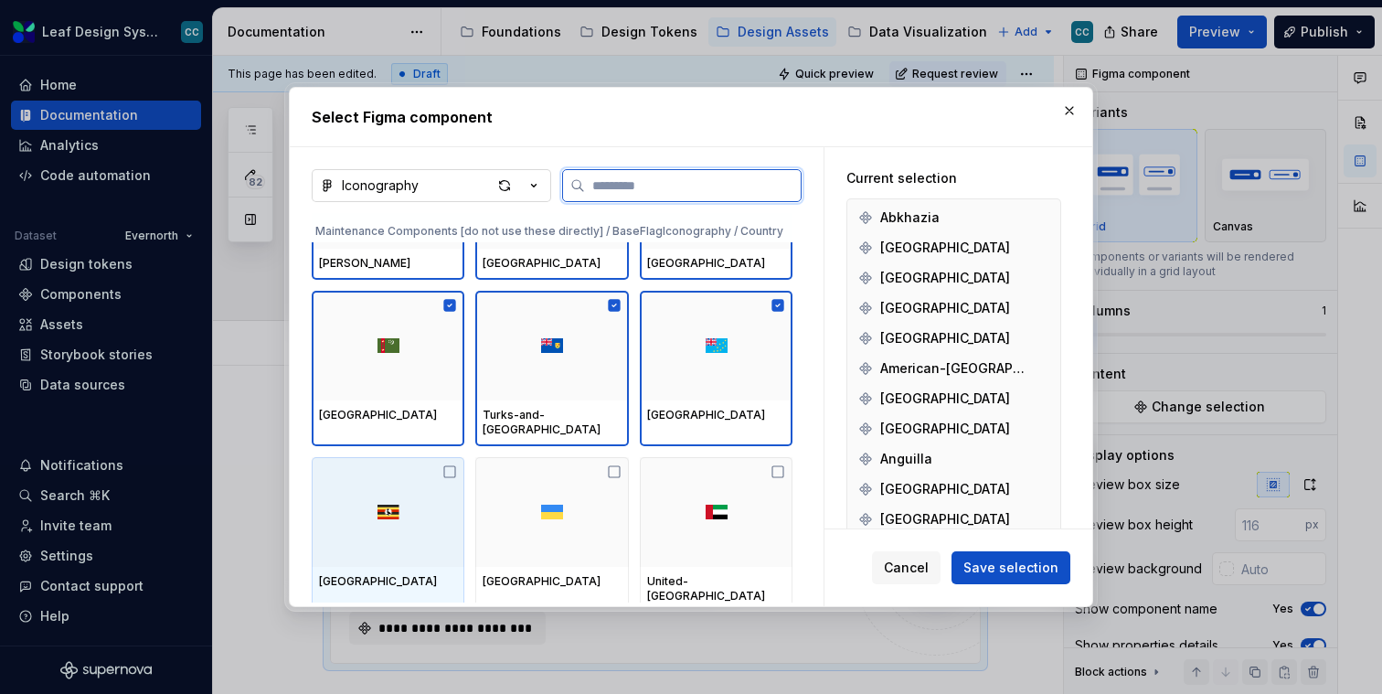
click at [343, 506] on div at bounding box center [388, 512] width 153 height 110
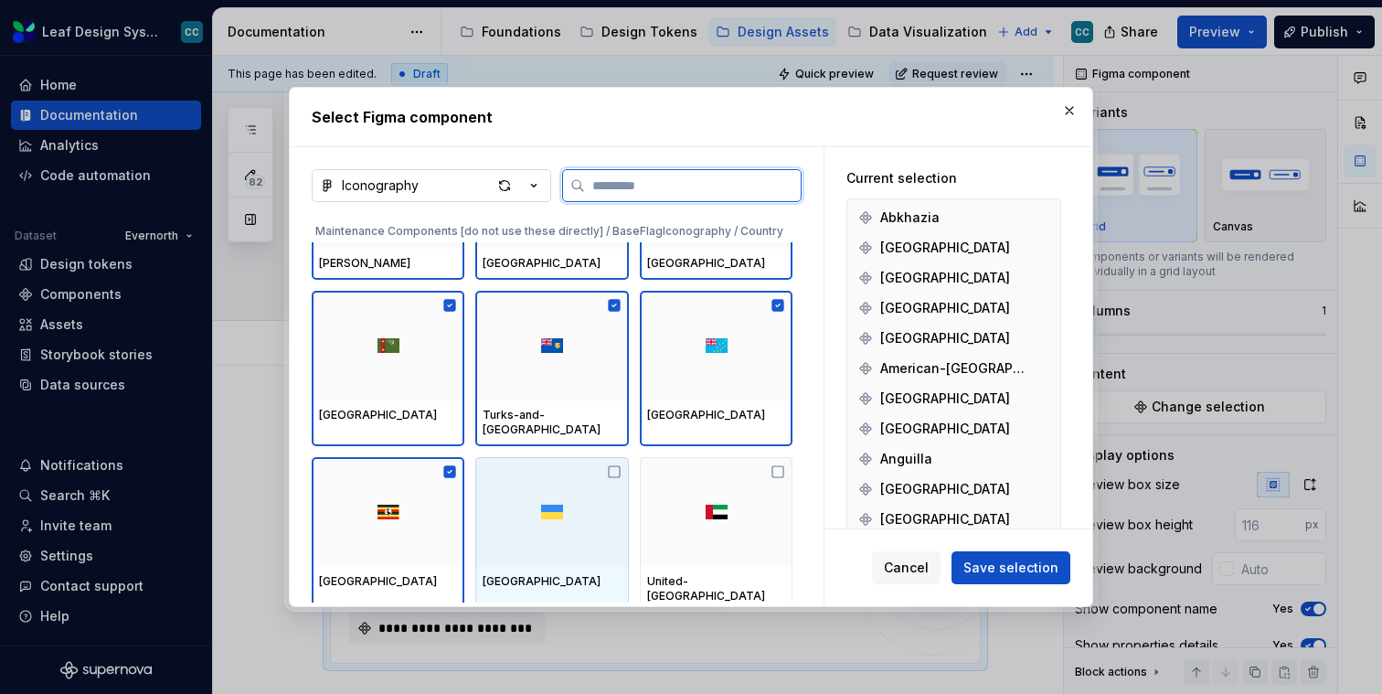
click at [523, 506] on div at bounding box center [551, 512] width 153 height 110
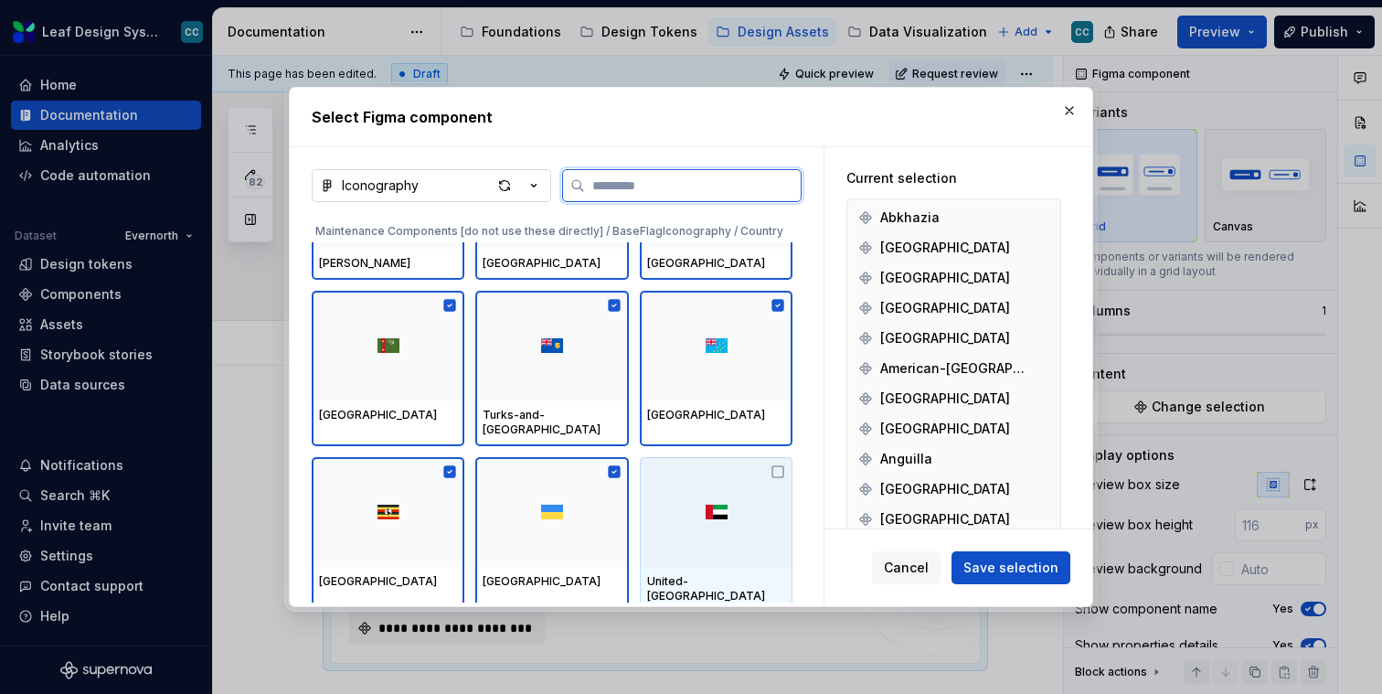
click at [739, 496] on div at bounding box center [716, 512] width 153 height 110
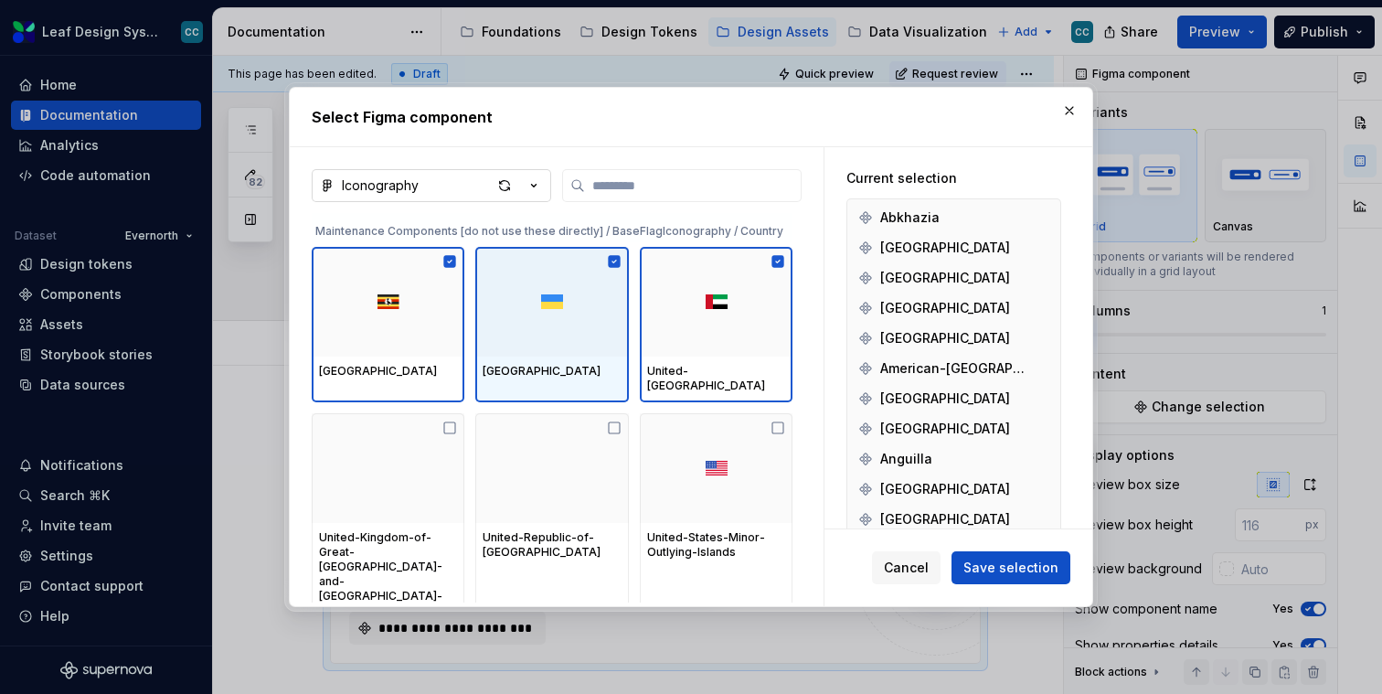
scroll to position [54420, 0]
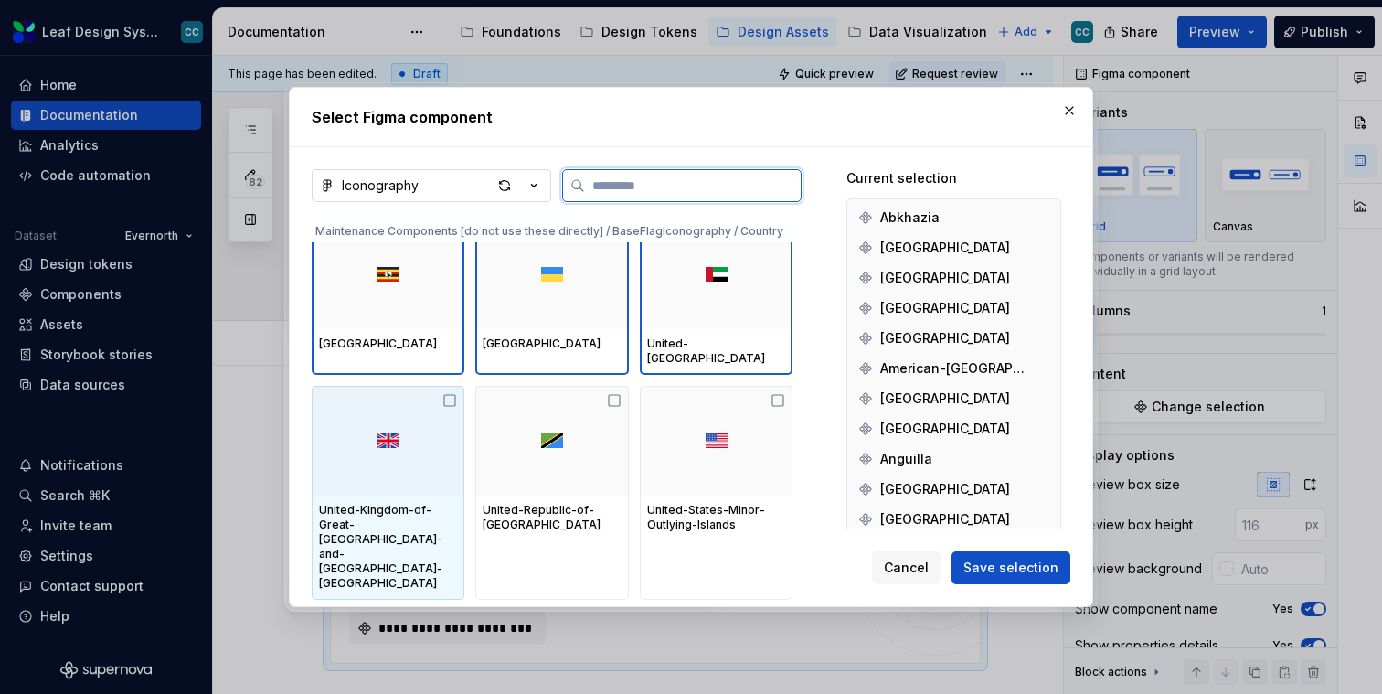
click at [314, 451] on div at bounding box center [388, 441] width 153 height 110
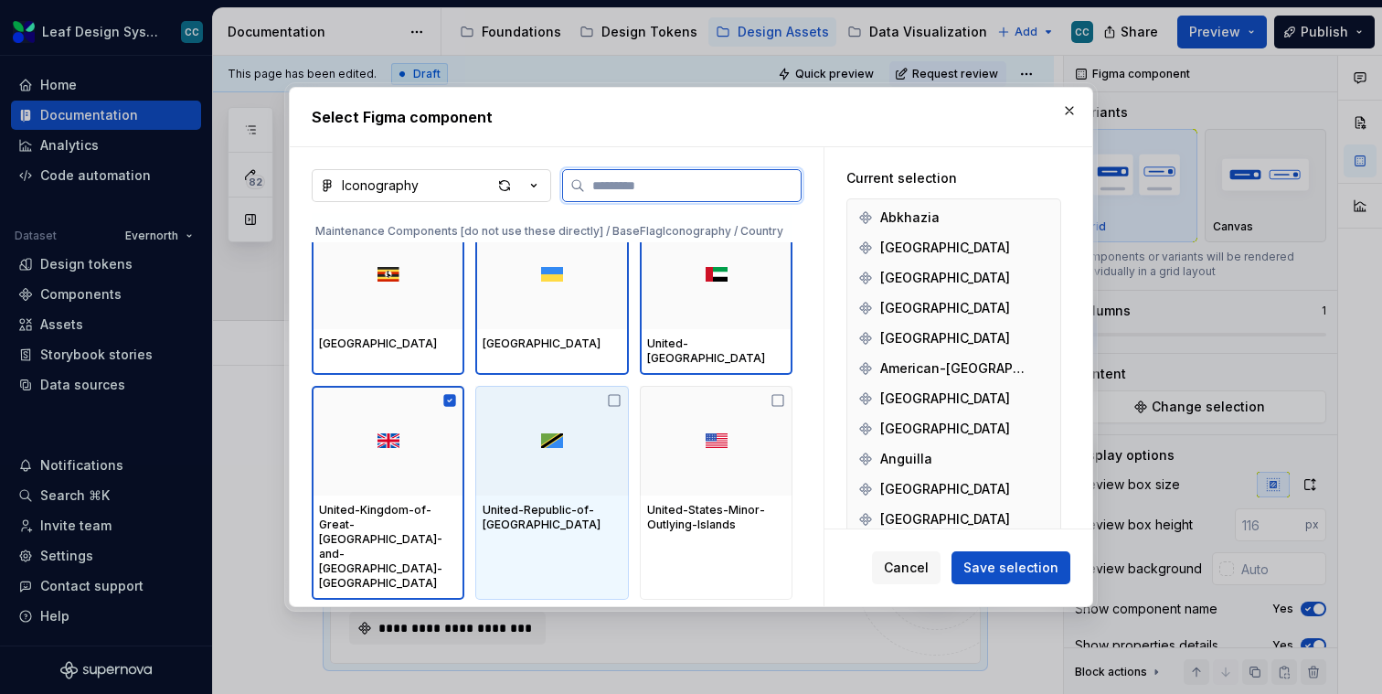
click at [517, 454] on div at bounding box center [551, 441] width 153 height 110
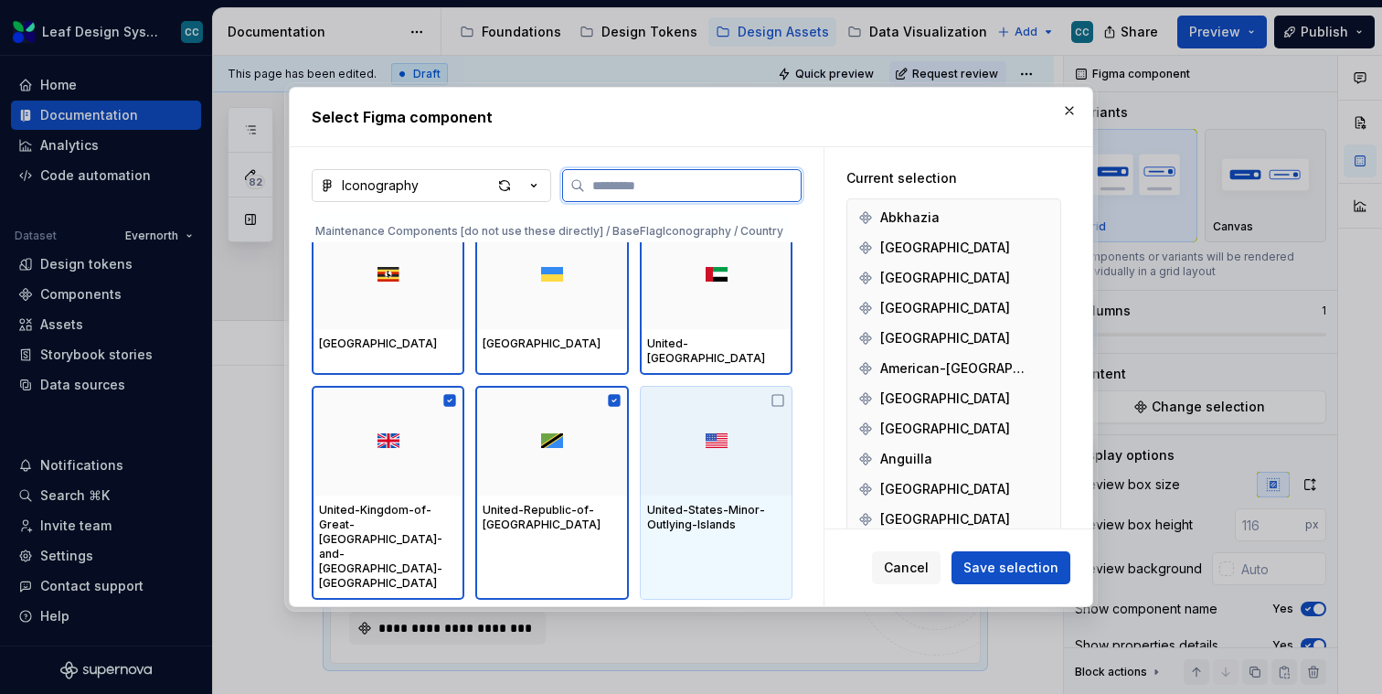
click at [715, 450] on div at bounding box center [716, 441] width 153 height 110
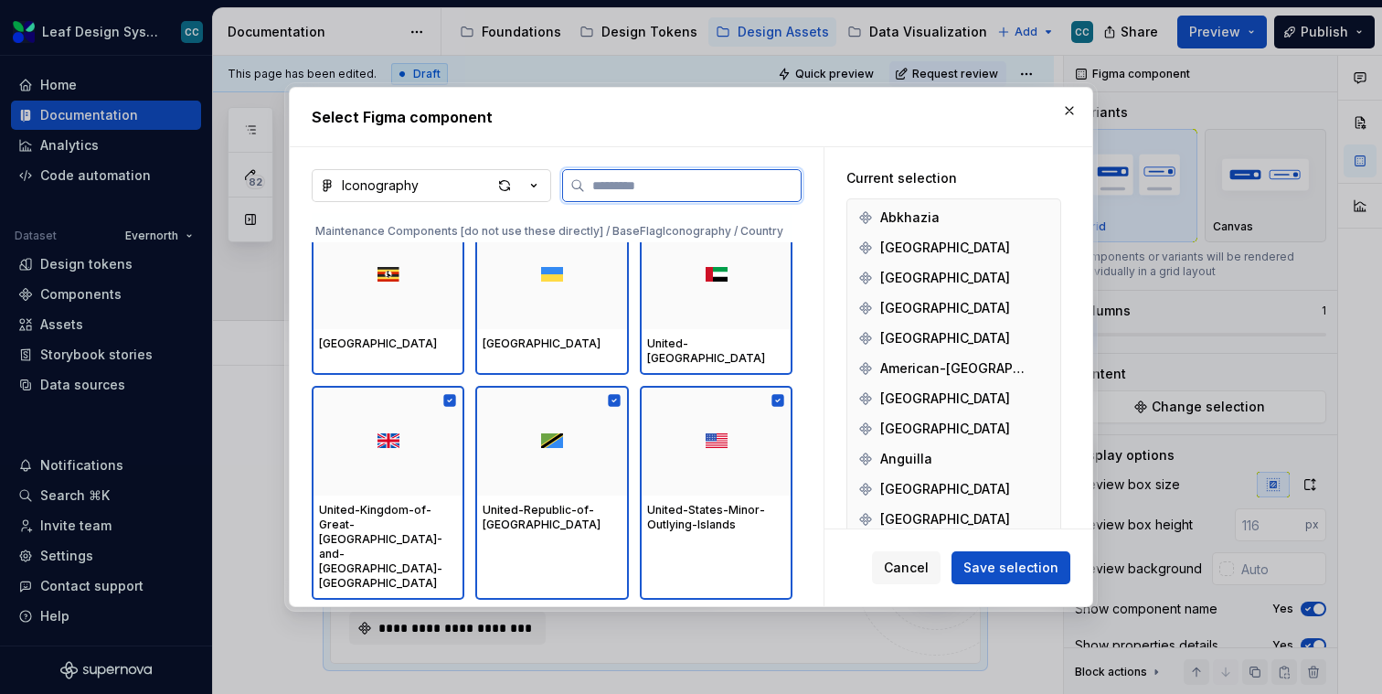
click at [407, 611] on div at bounding box center [388, 666] width 153 height 110
click at [610, 611] on div at bounding box center [551, 666] width 153 height 110
click at [715, 611] on div at bounding box center [716, 666] width 153 height 110
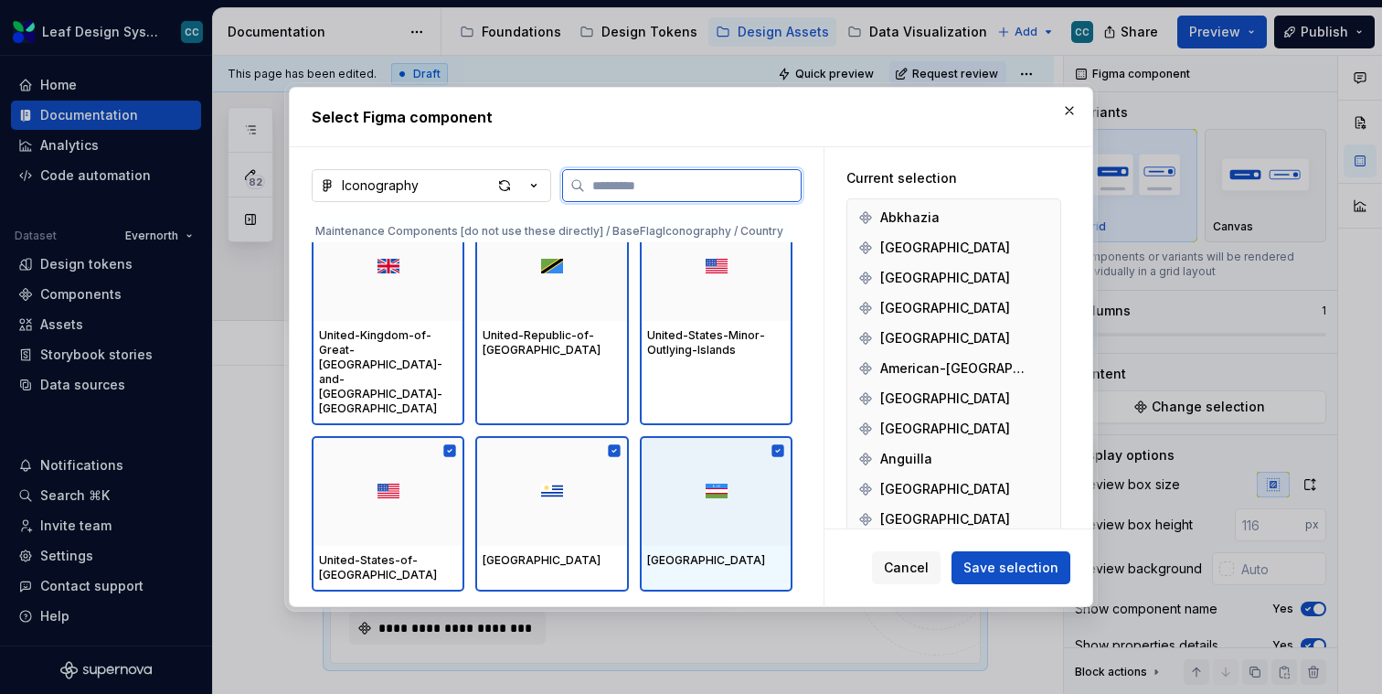
scroll to position [54692, 0]
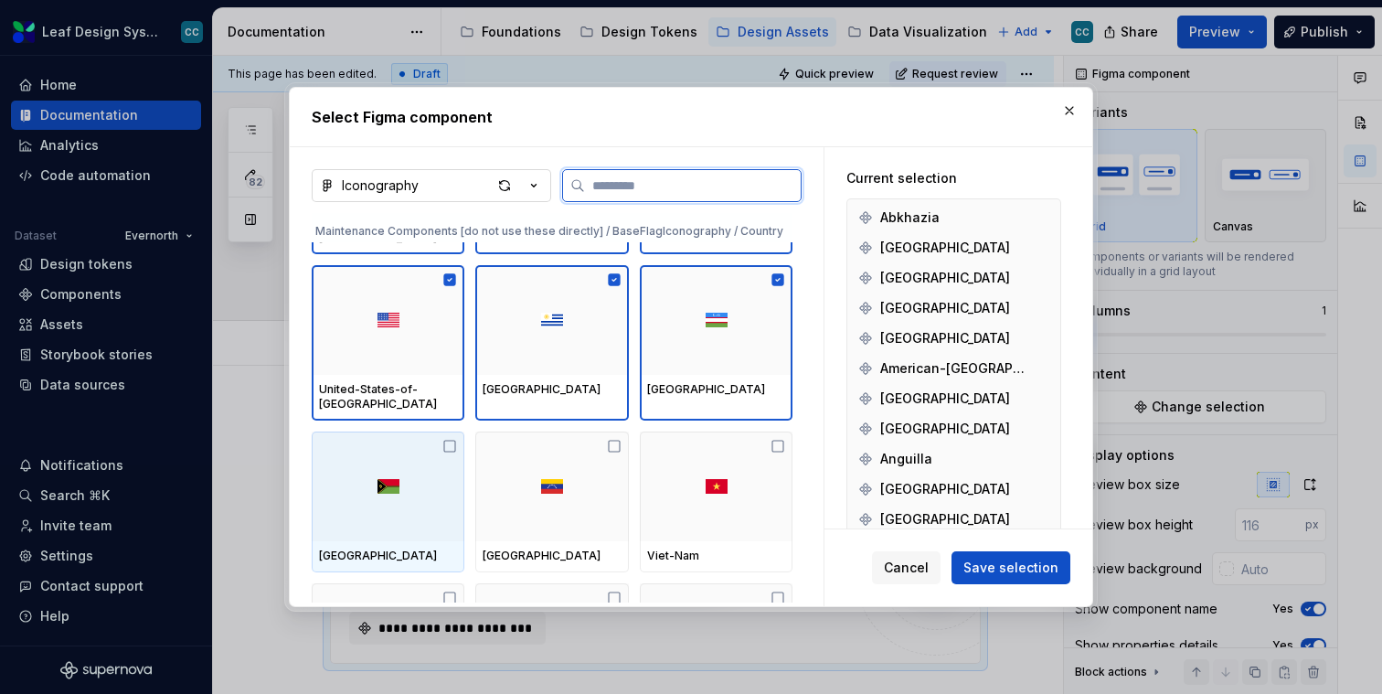
click at [429, 432] on div at bounding box center [388, 487] width 153 height 110
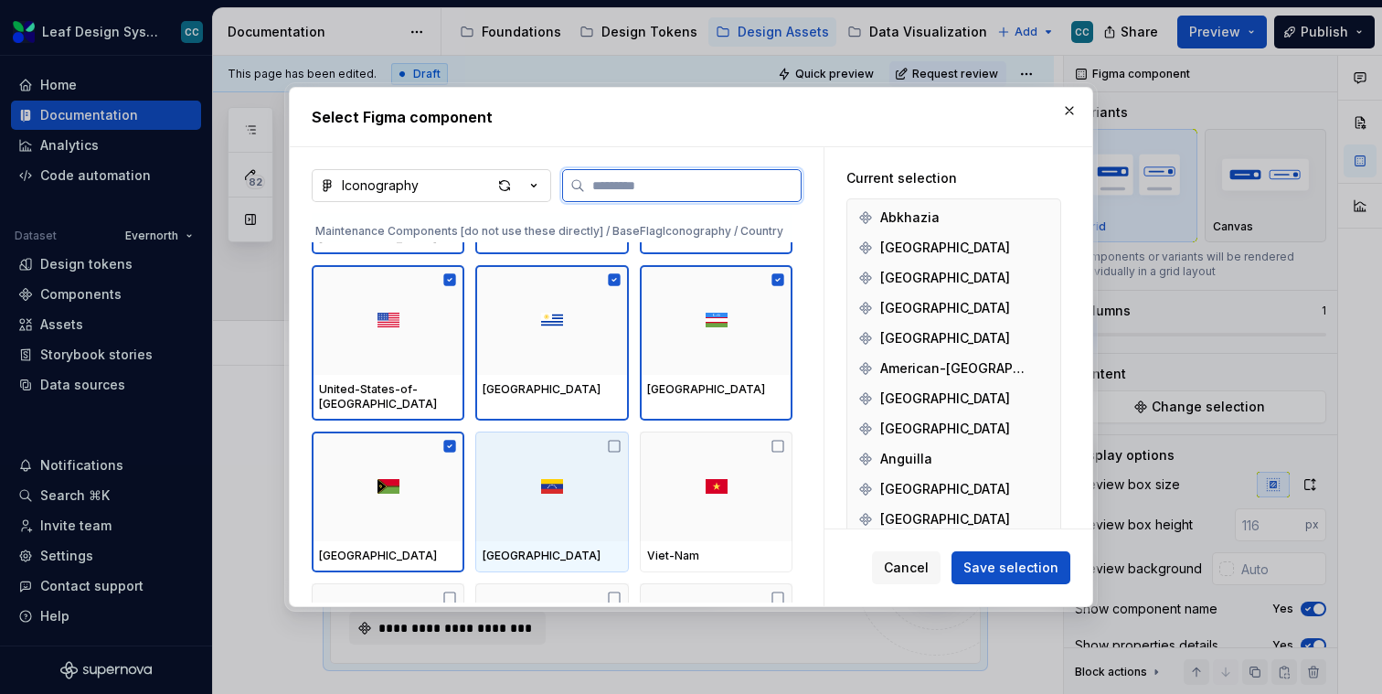
click at [520, 432] on div at bounding box center [551, 487] width 153 height 110
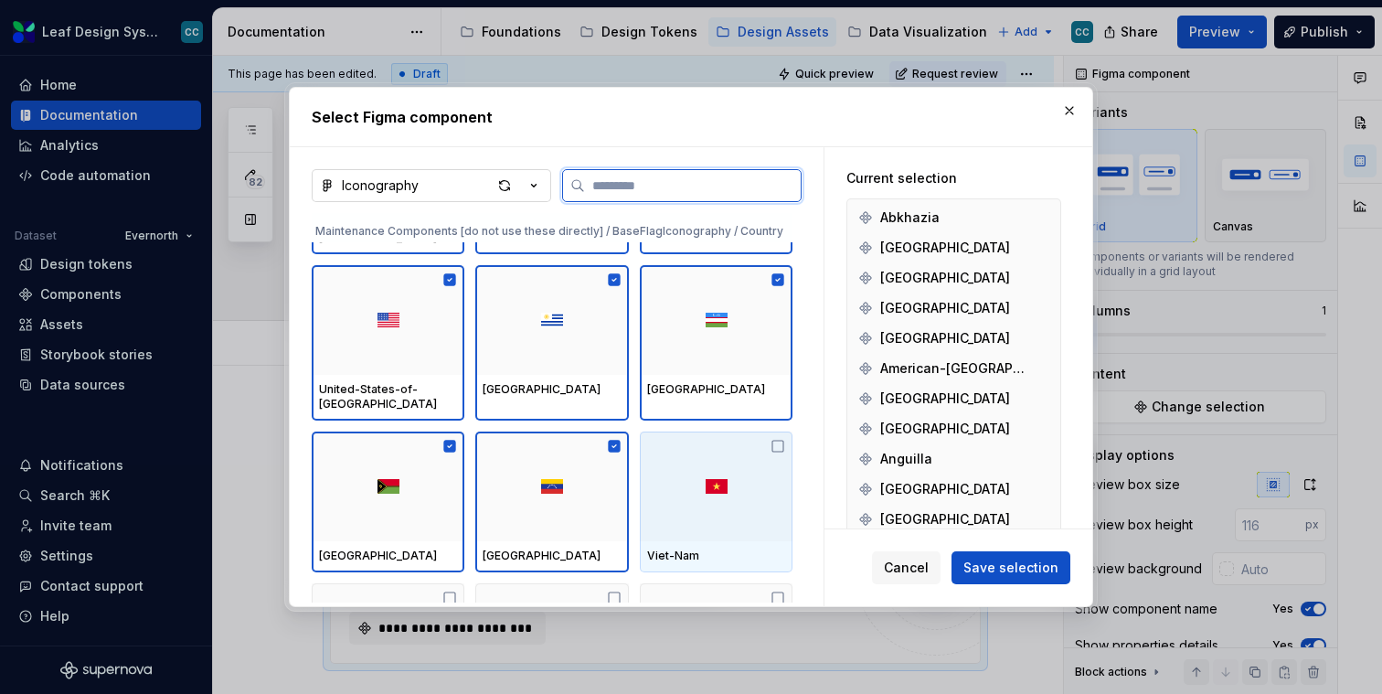
click at [704, 432] on div at bounding box center [716, 487] width 153 height 110
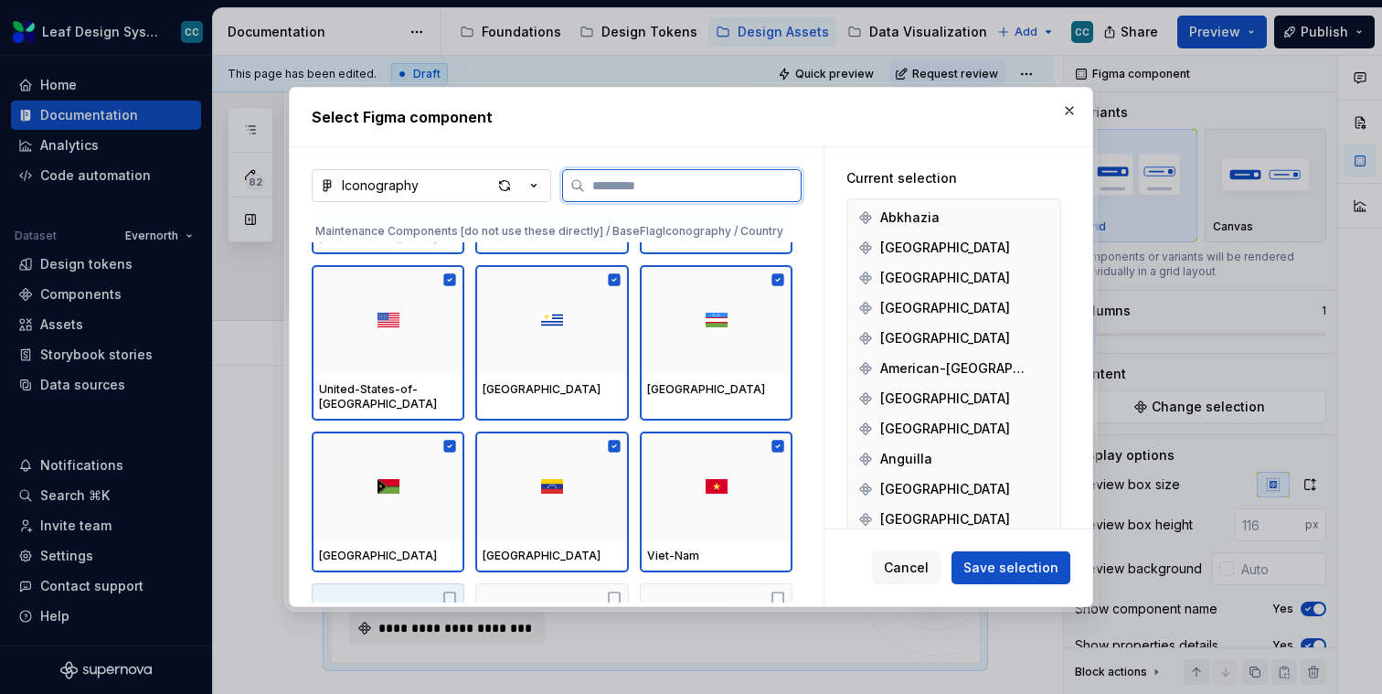
click at [389, 583] on div at bounding box center [388, 638] width 153 height 110
click at [588, 583] on div at bounding box center [551, 638] width 153 height 110
click at [698, 583] on div at bounding box center [716, 638] width 153 height 110
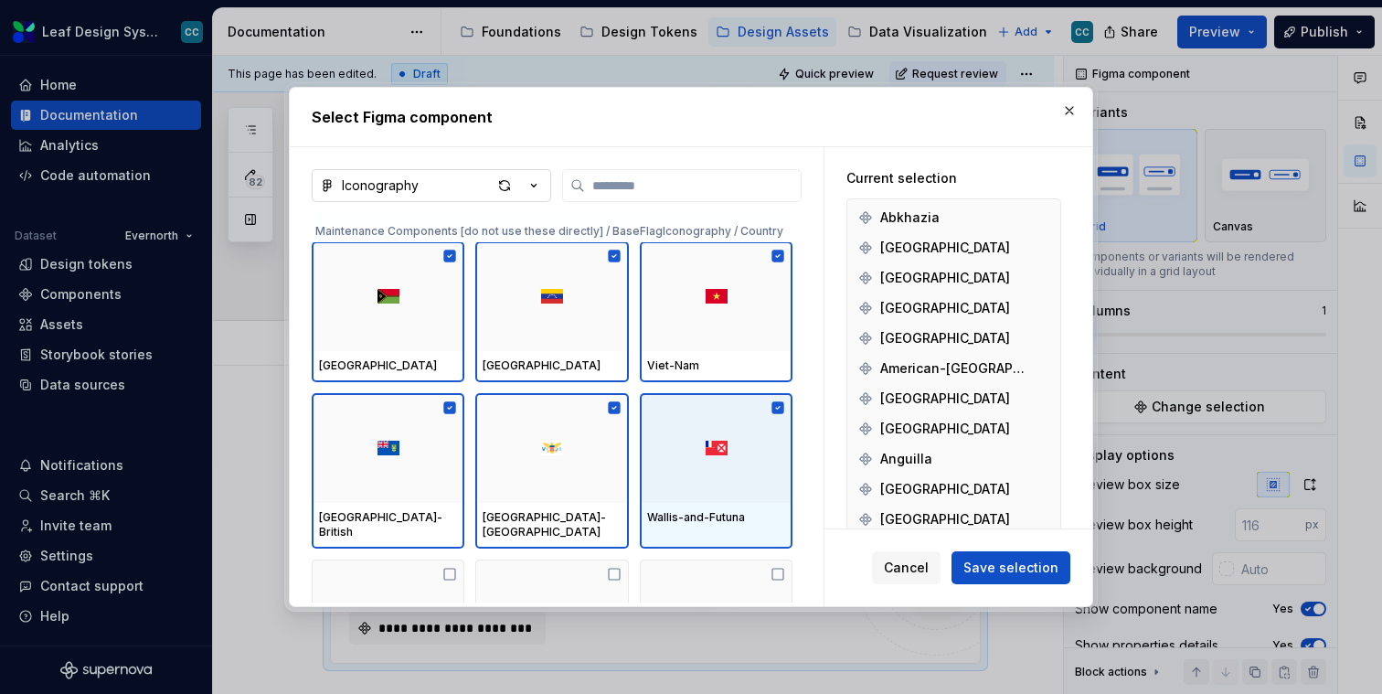
scroll to position [54884, 0]
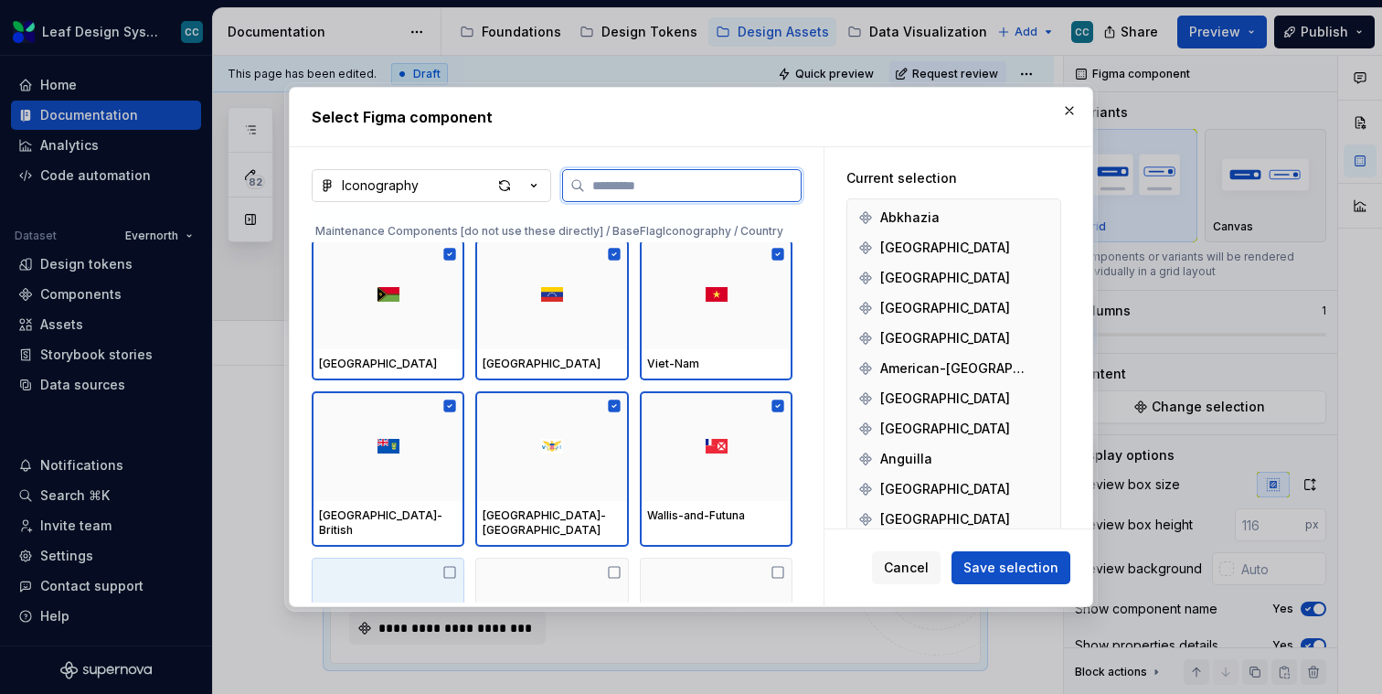
click at [414, 558] on div at bounding box center [388, 613] width 153 height 110
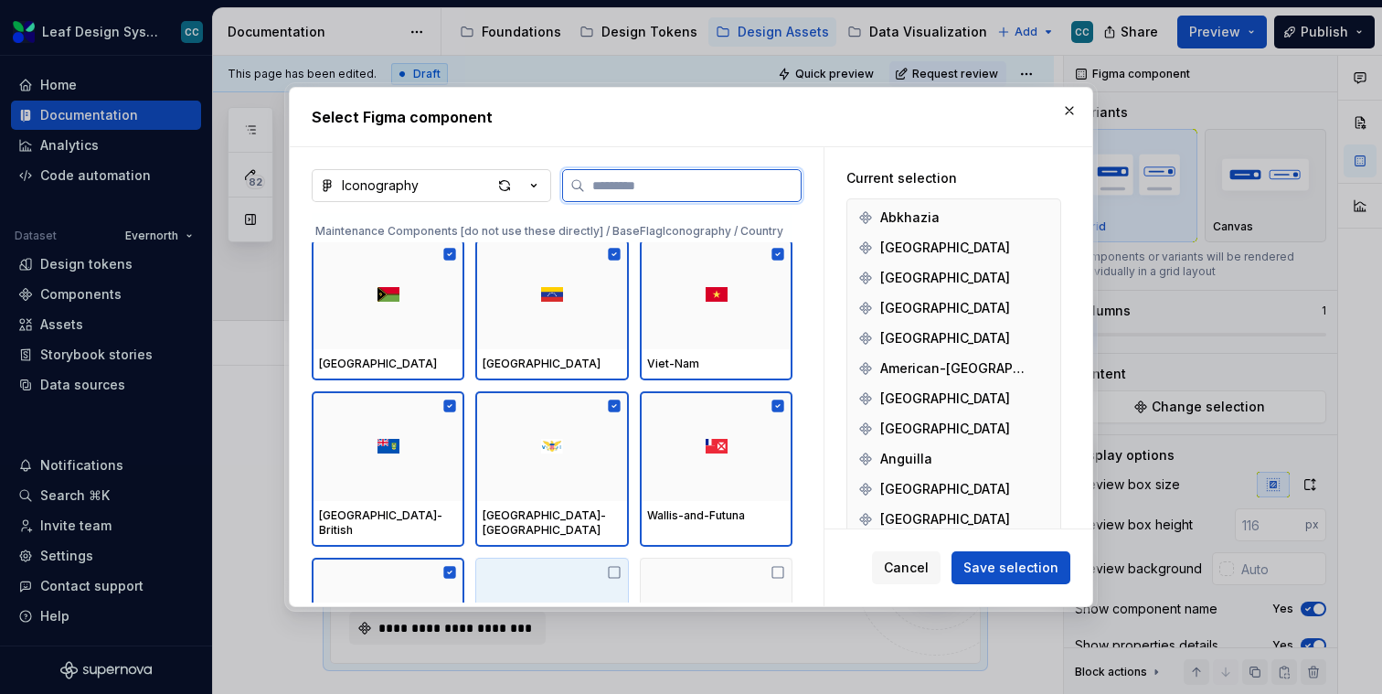
click at [534, 558] on div at bounding box center [551, 613] width 153 height 110
click at [709, 558] on div at bounding box center [716, 613] width 153 height 110
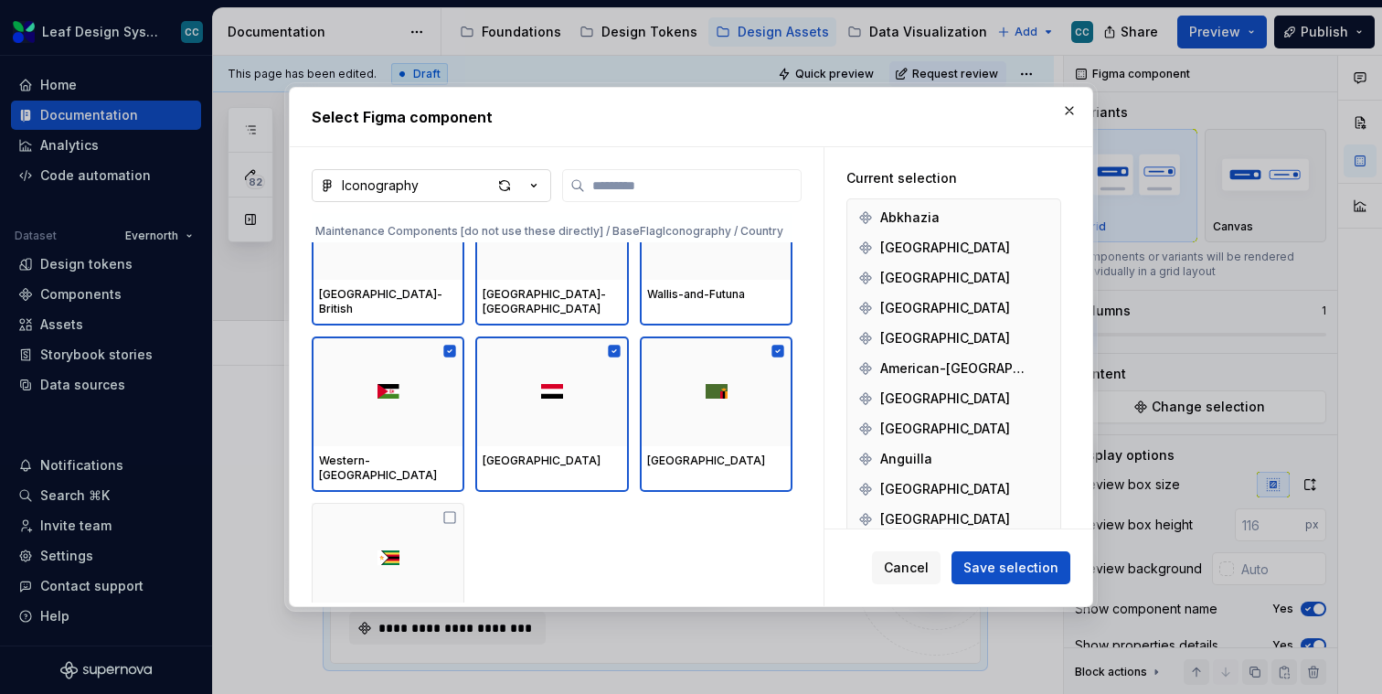
scroll to position [55025, 0]
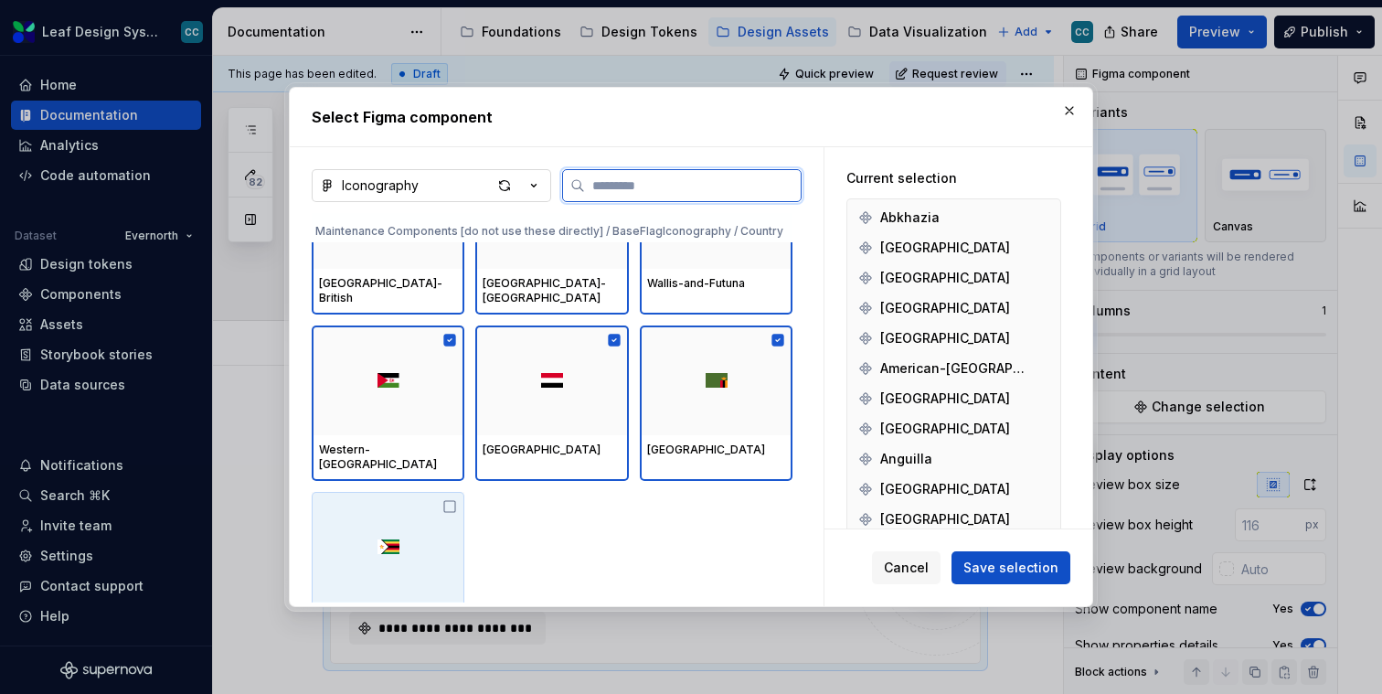
click at [363, 520] on div at bounding box center [388, 547] width 153 height 110
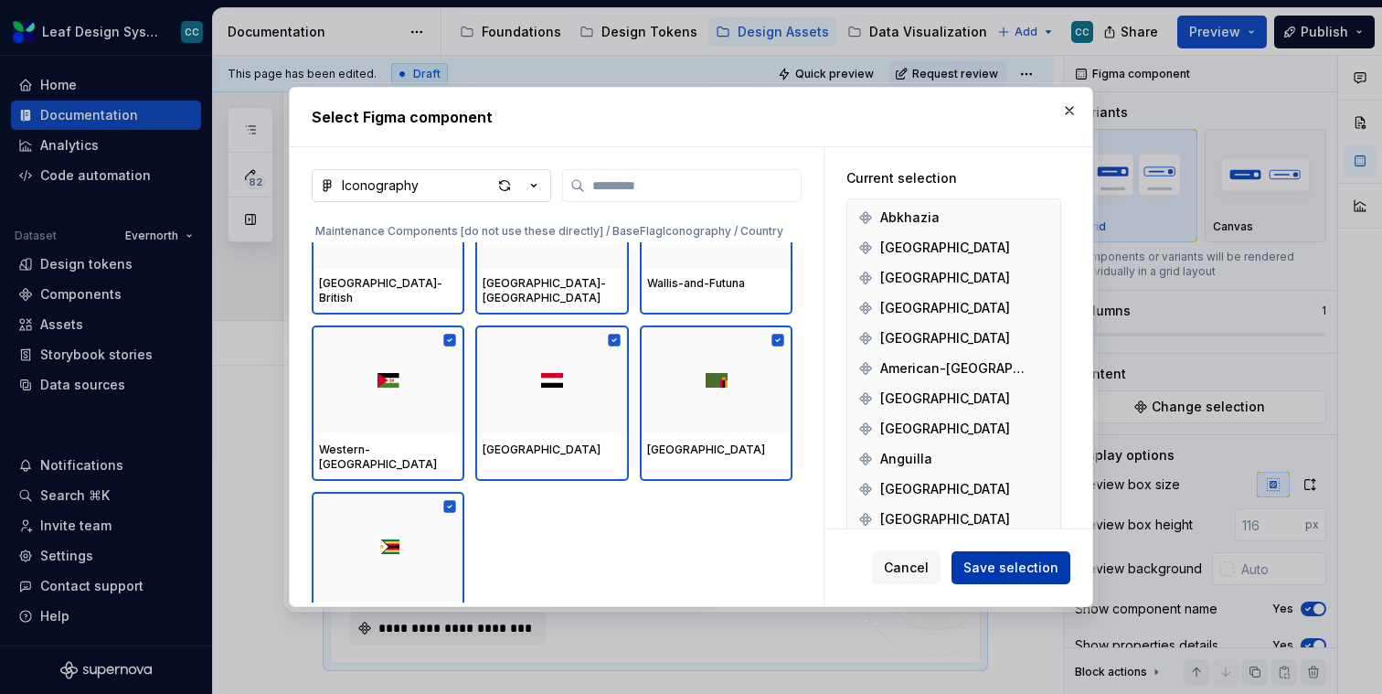
click at [992, 563] on span "Save selection" at bounding box center [1011, 568] width 95 height 18
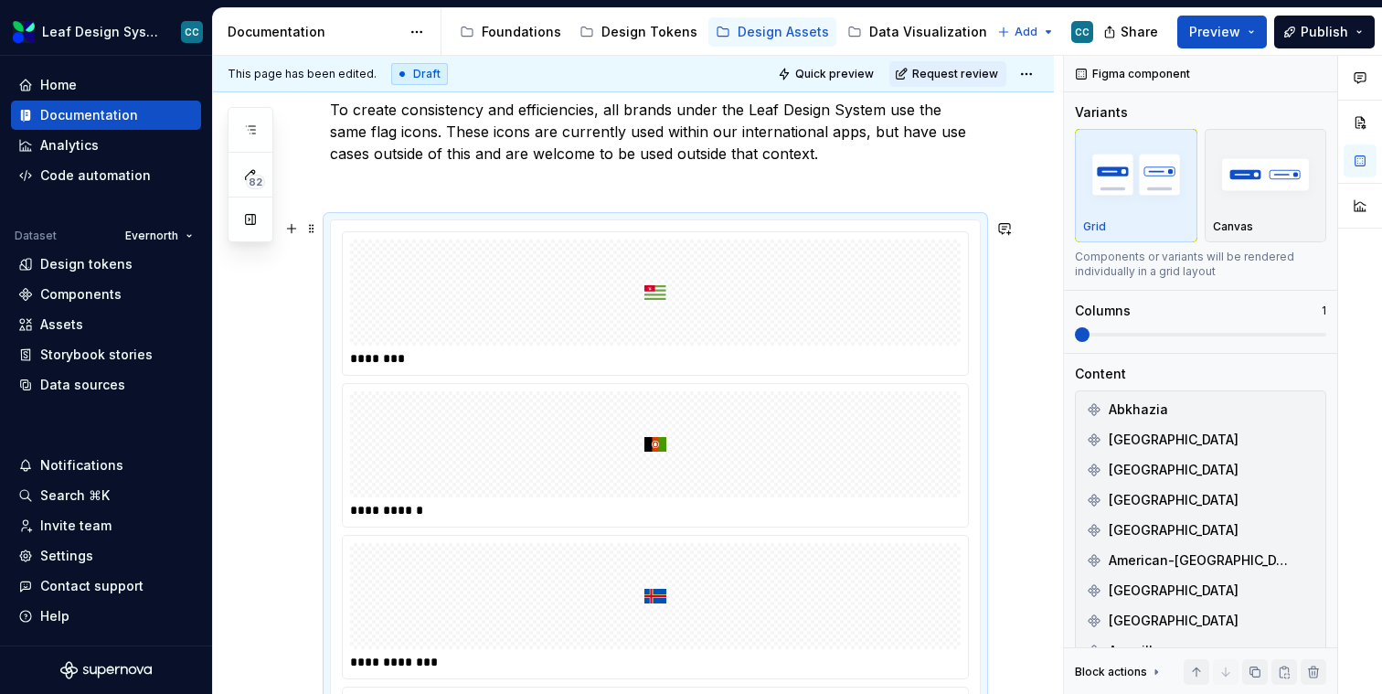
scroll to position [320, 0]
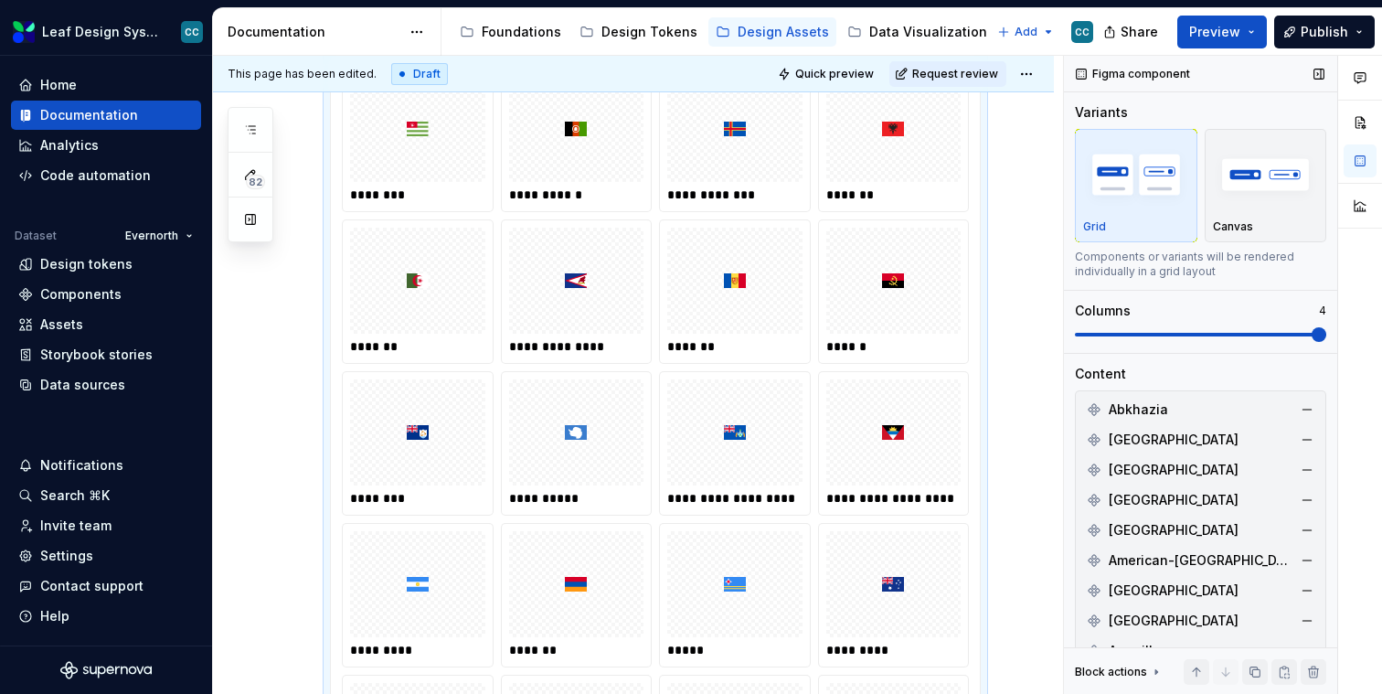
click at [1323, 335] on span at bounding box center [1319, 334] width 15 height 15
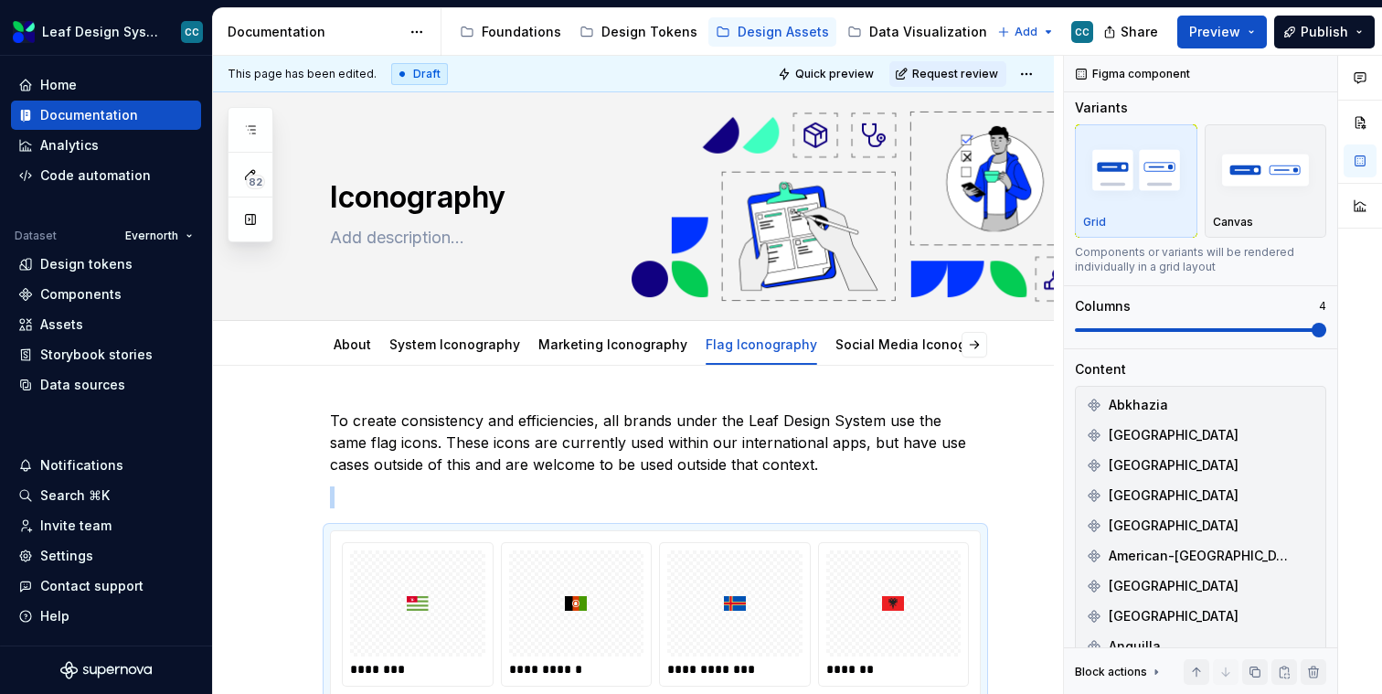
scroll to position [0, 0]
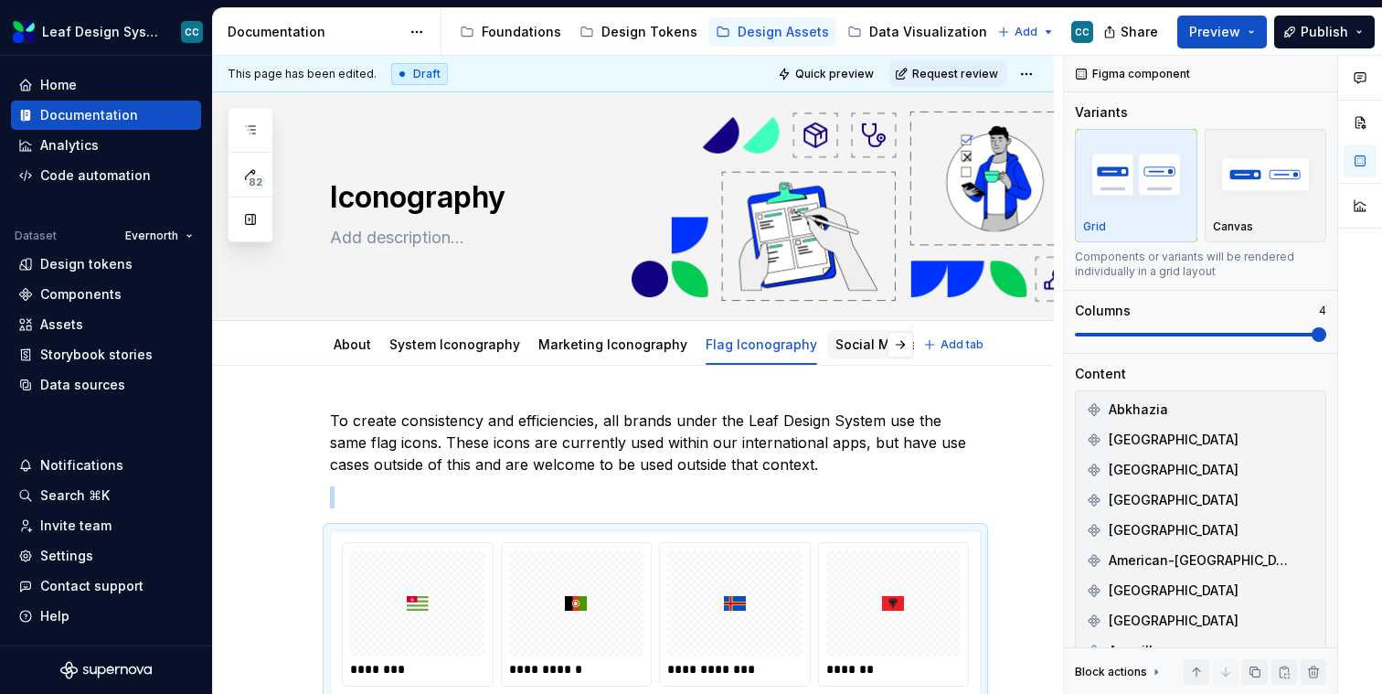
click at [895, 336] on link "Social Media Iconography" at bounding box center [919, 344] width 167 height 16
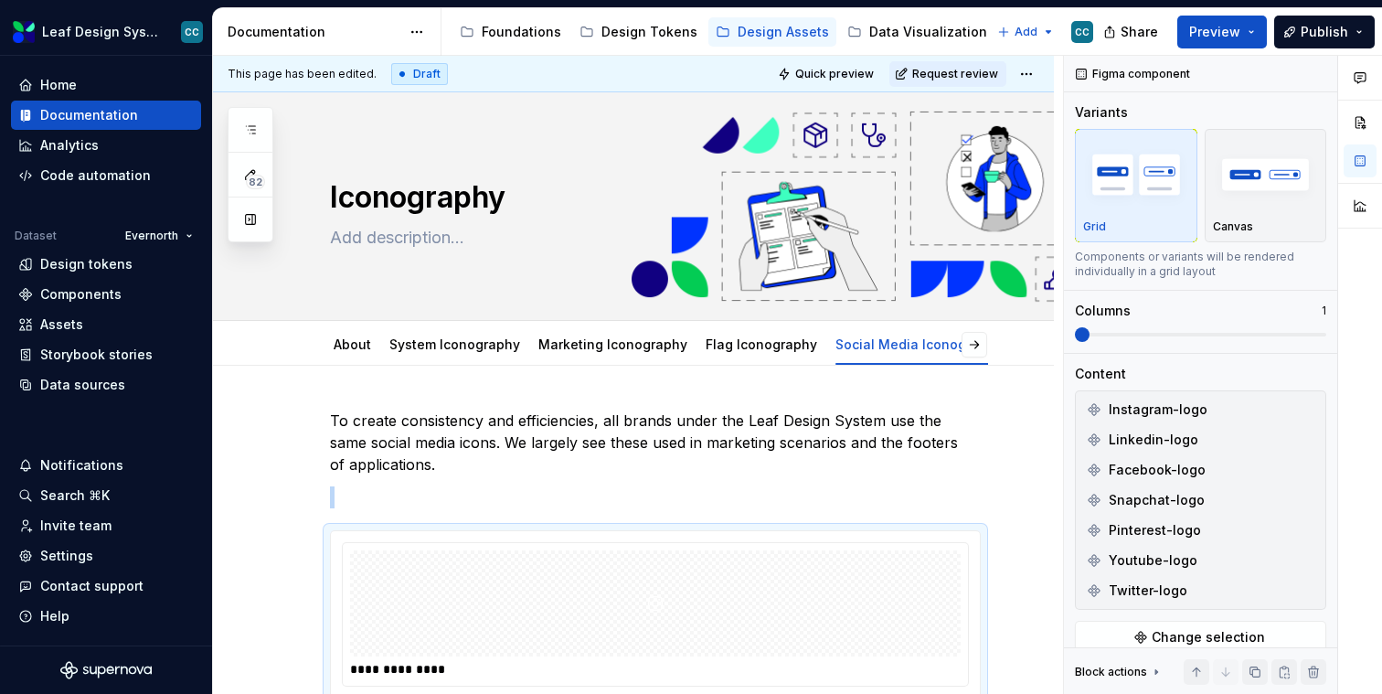
click at [821, 610] on div at bounding box center [655, 603] width 611 height 106
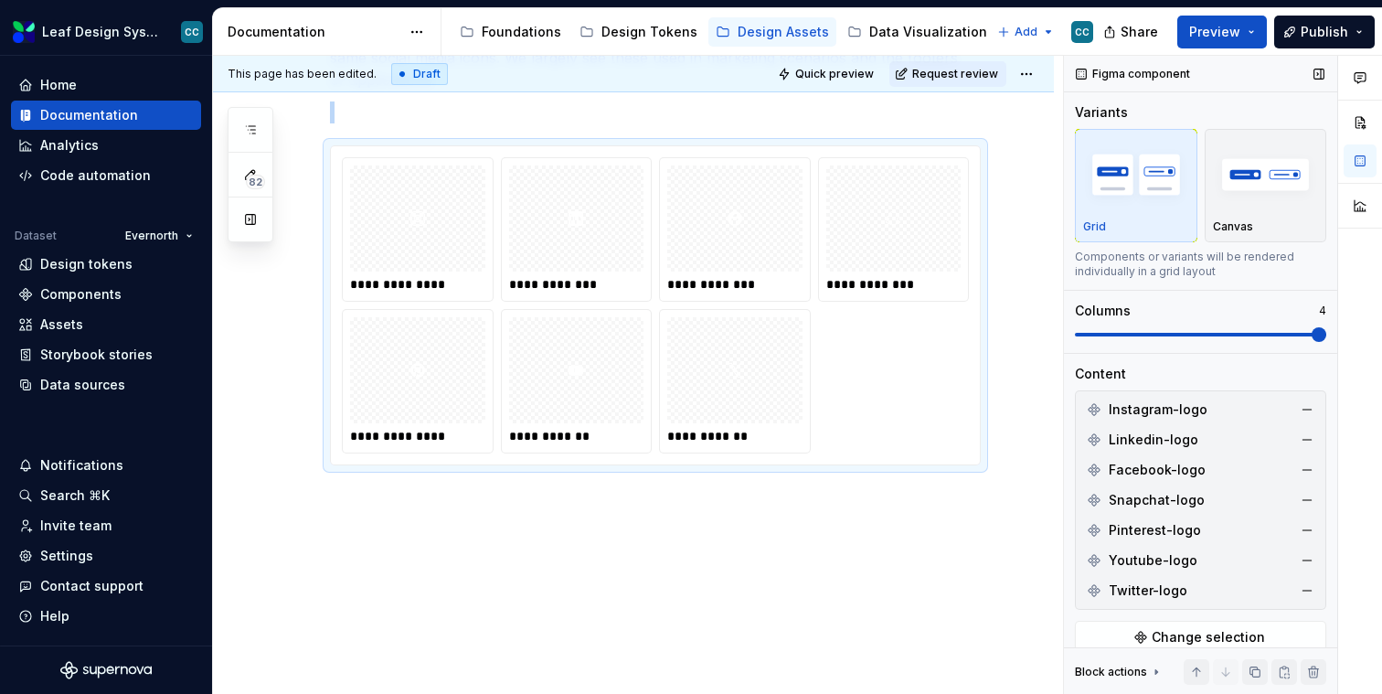
click at [1327, 335] on span at bounding box center [1319, 334] width 15 height 15
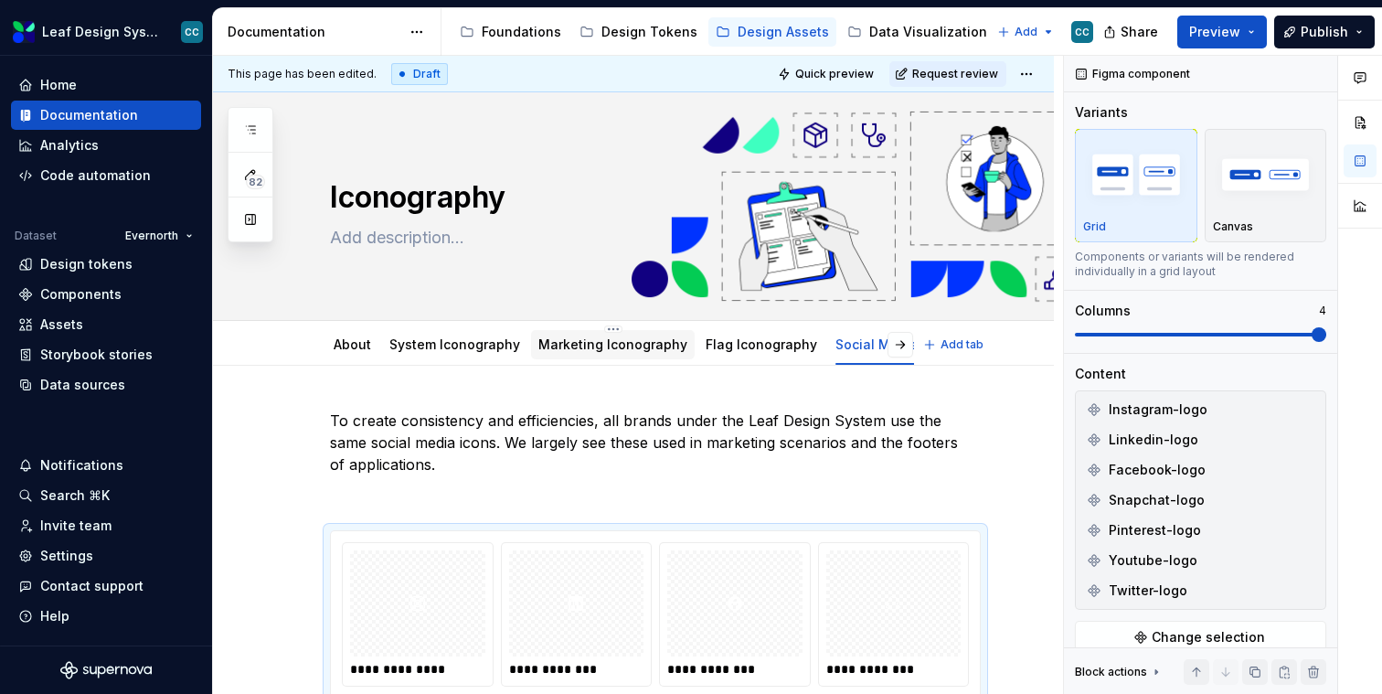
click at [568, 359] on div "Marketing Iconography" at bounding box center [613, 344] width 164 height 33
click at [476, 351] on link "System Iconography" at bounding box center [454, 344] width 131 height 16
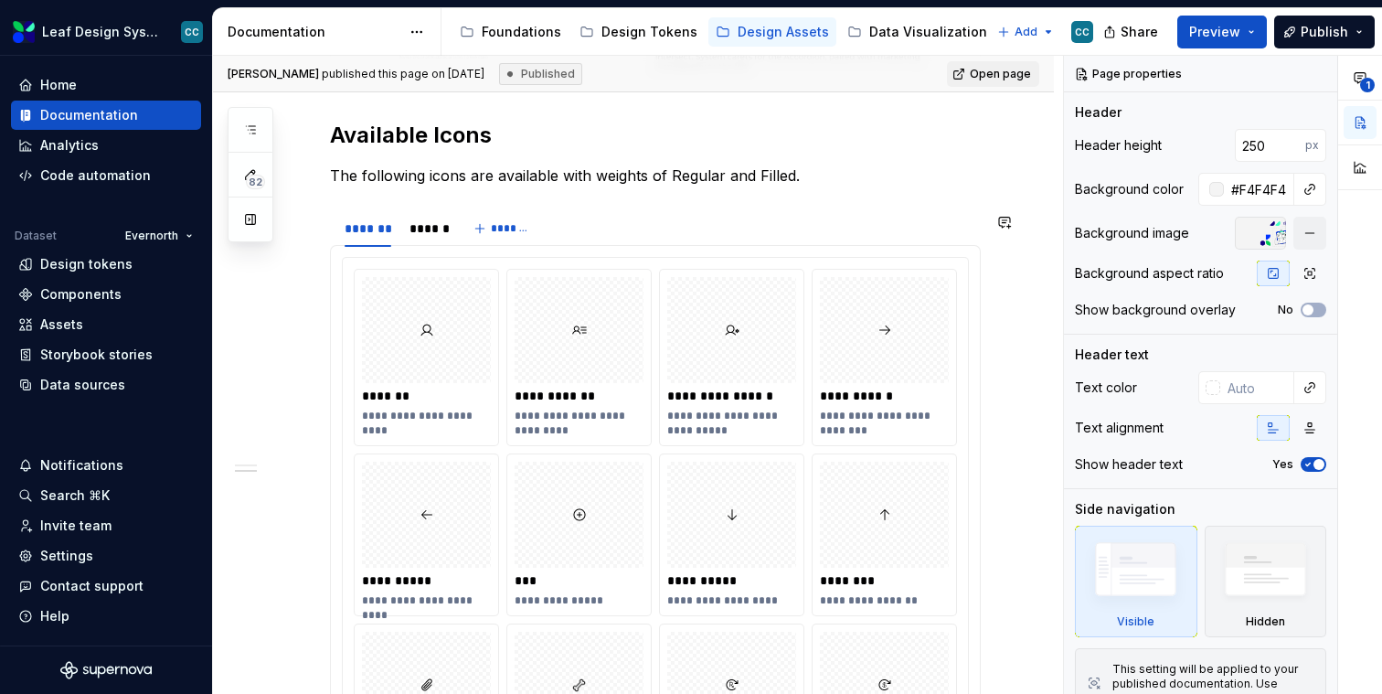
scroll to position [802, 0]
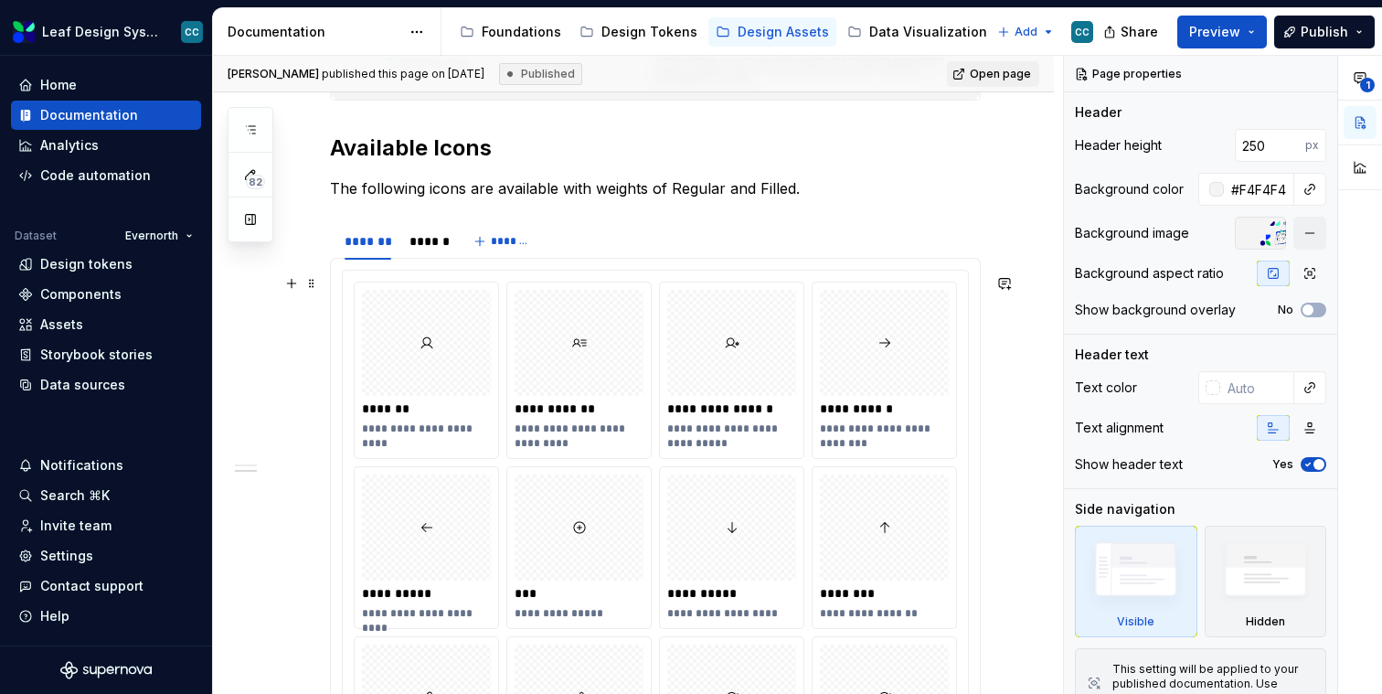
click at [591, 304] on div at bounding box center [579, 343] width 129 height 106
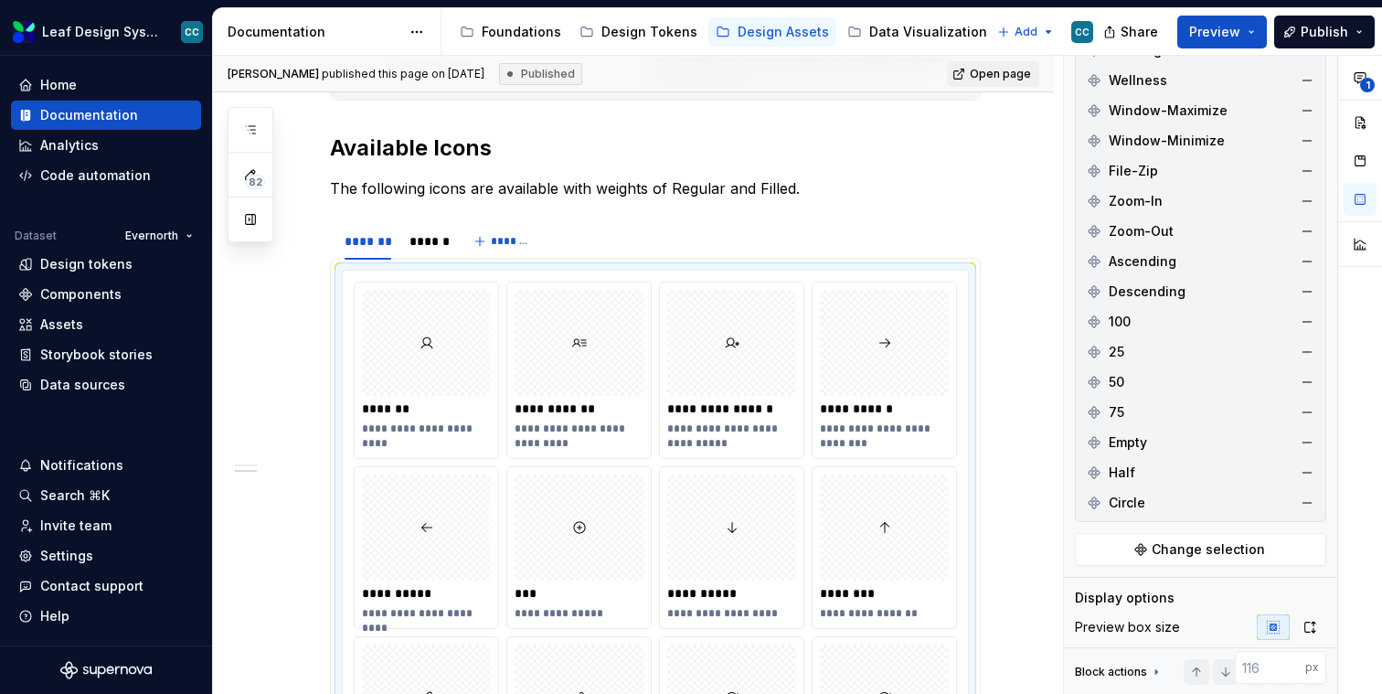
scroll to position [5931, 0]
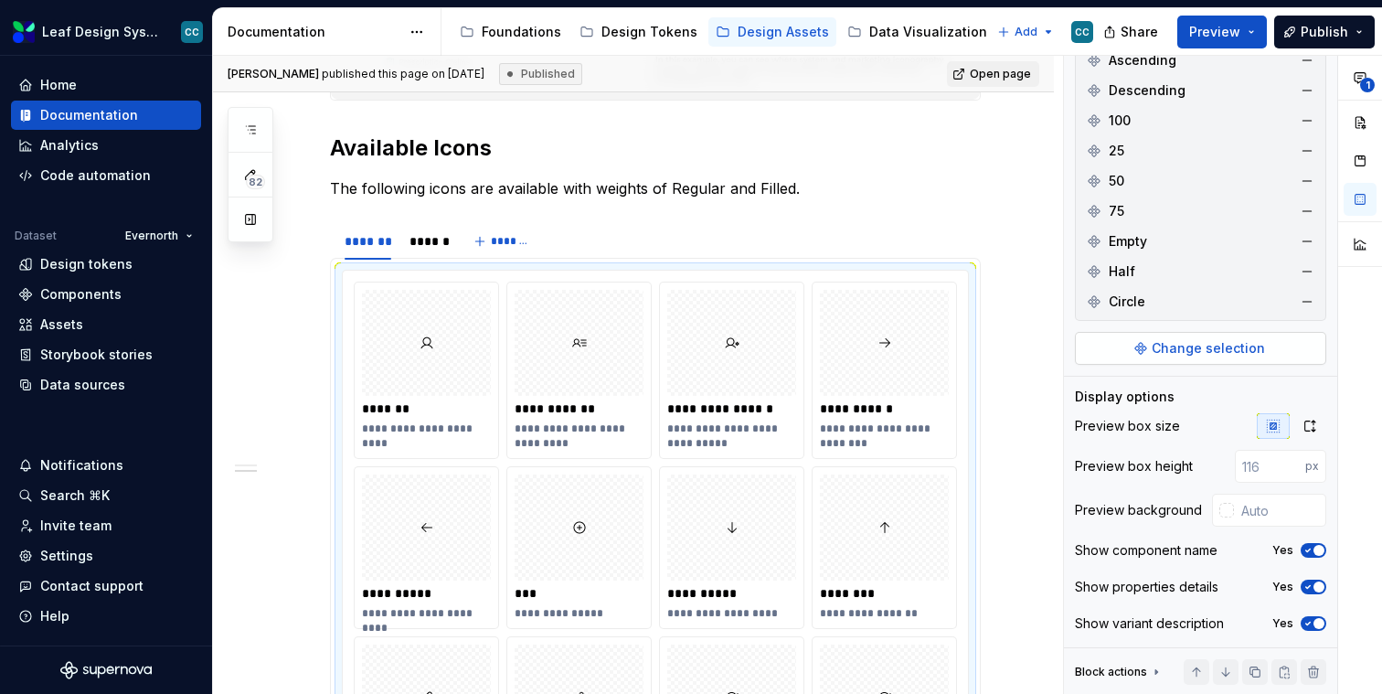
click at [1215, 354] on span "Change selection" at bounding box center [1208, 348] width 113 height 18
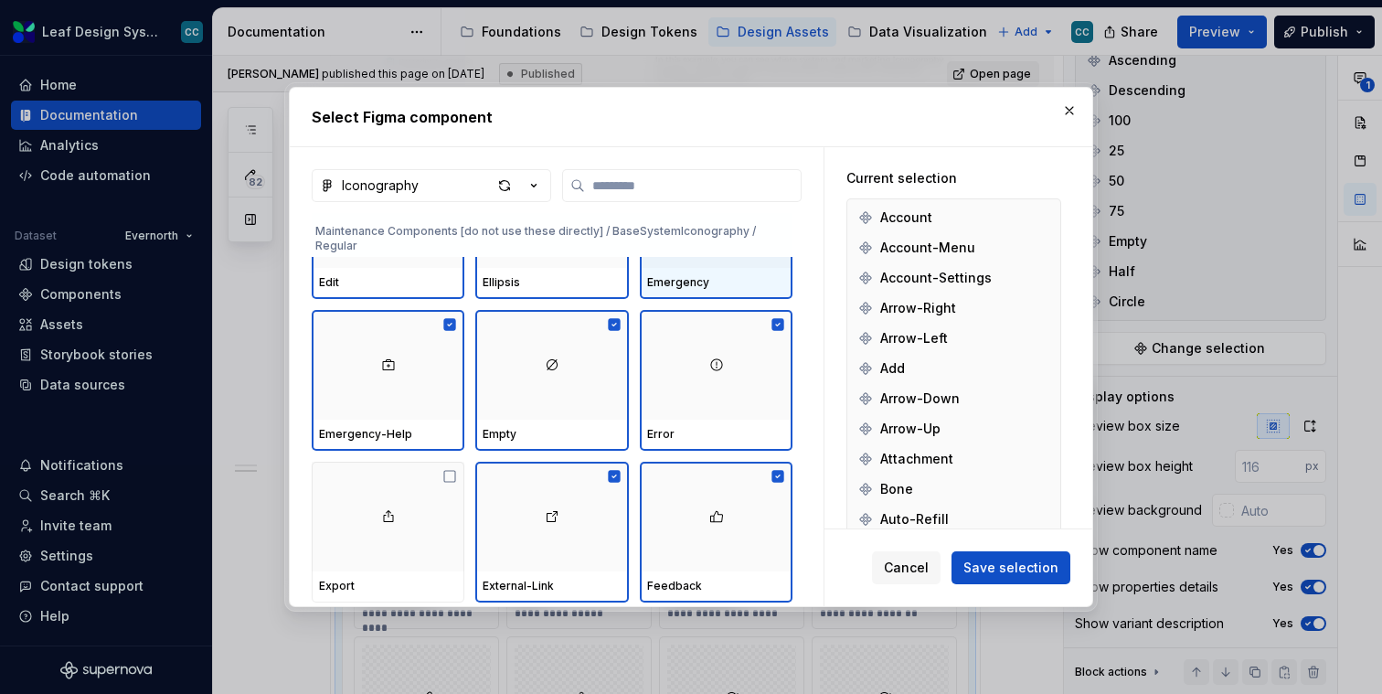
scroll to position [4527, 0]
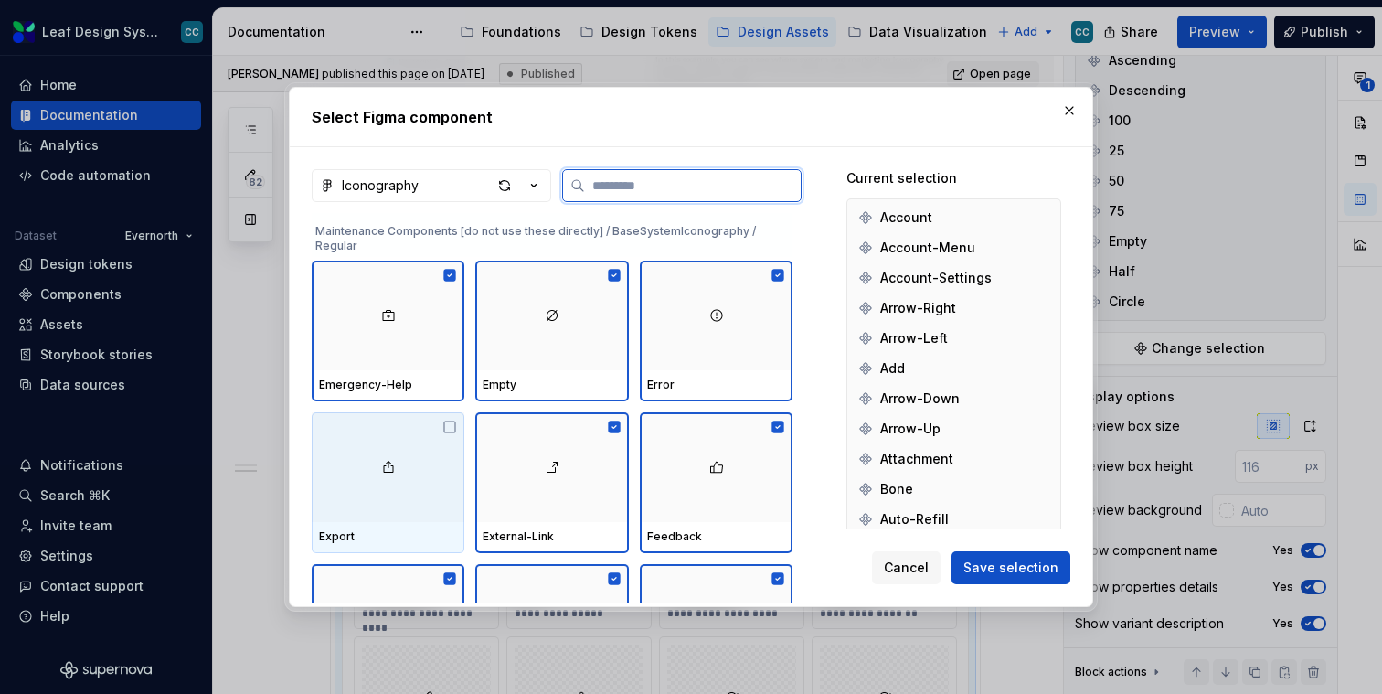
click at [366, 532] on div "Export" at bounding box center [388, 536] width 138 height 15
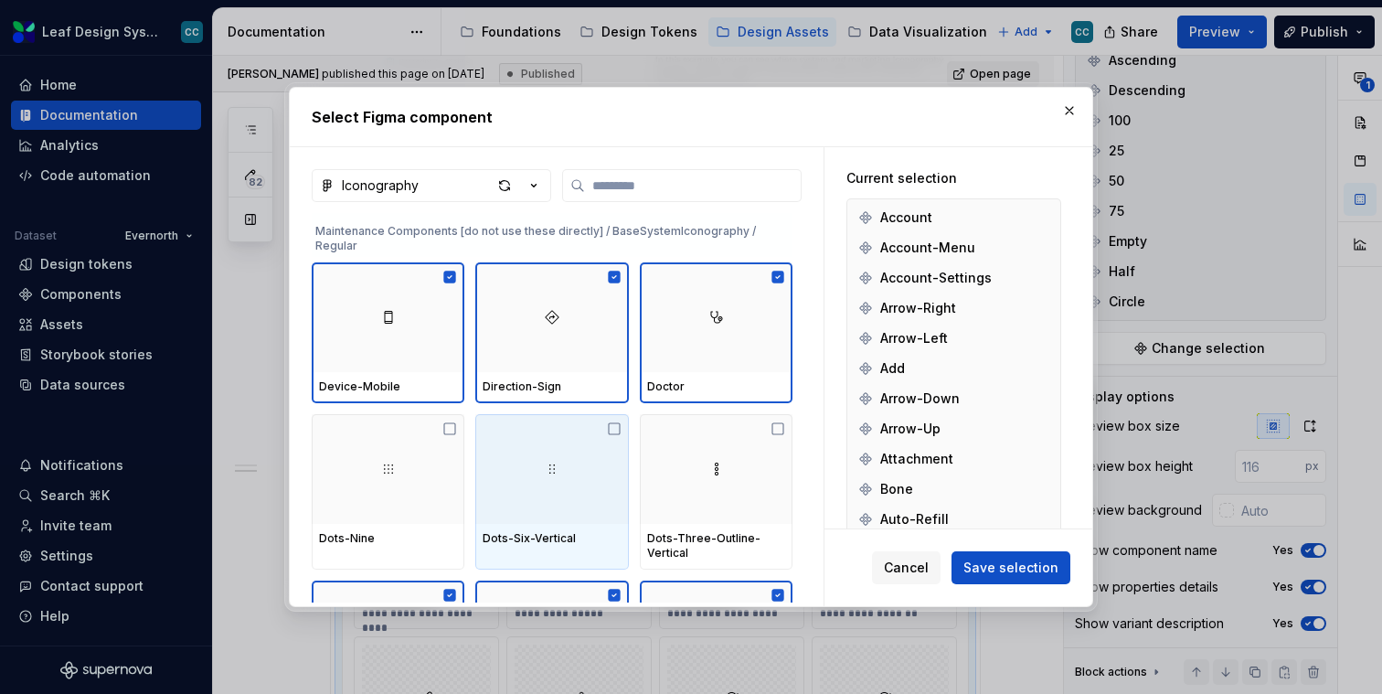
scroll to position [3992, 0]
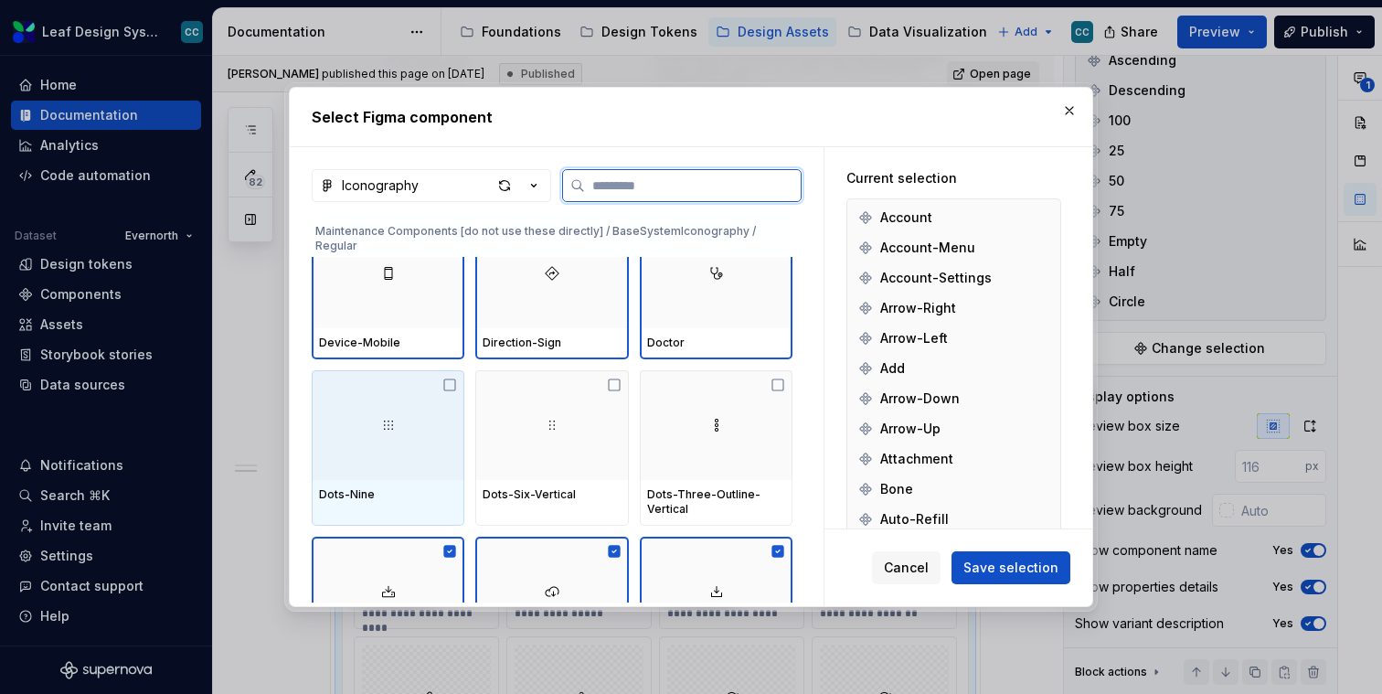
click at [410, 474] on div at bounding box center [388, 425] width 153 height 110
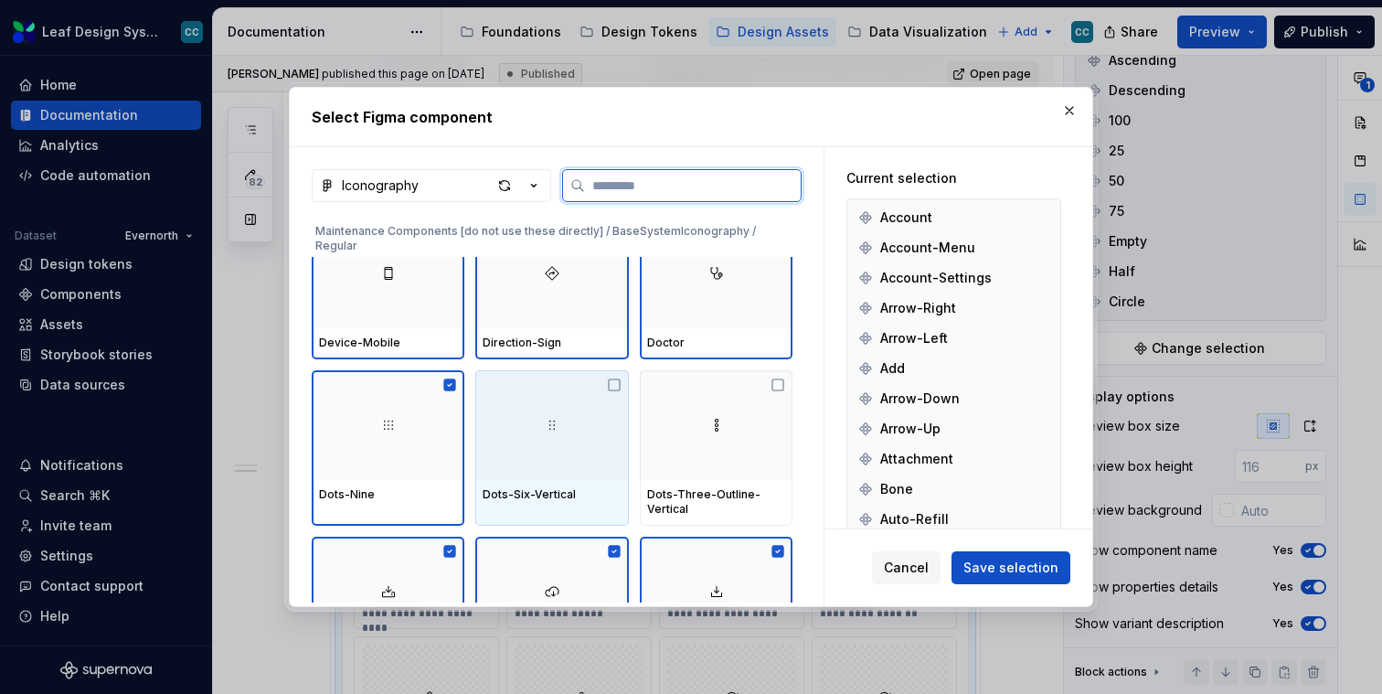
click at [527, 474] on div at bounding box center [551, 425] width 153 height 110
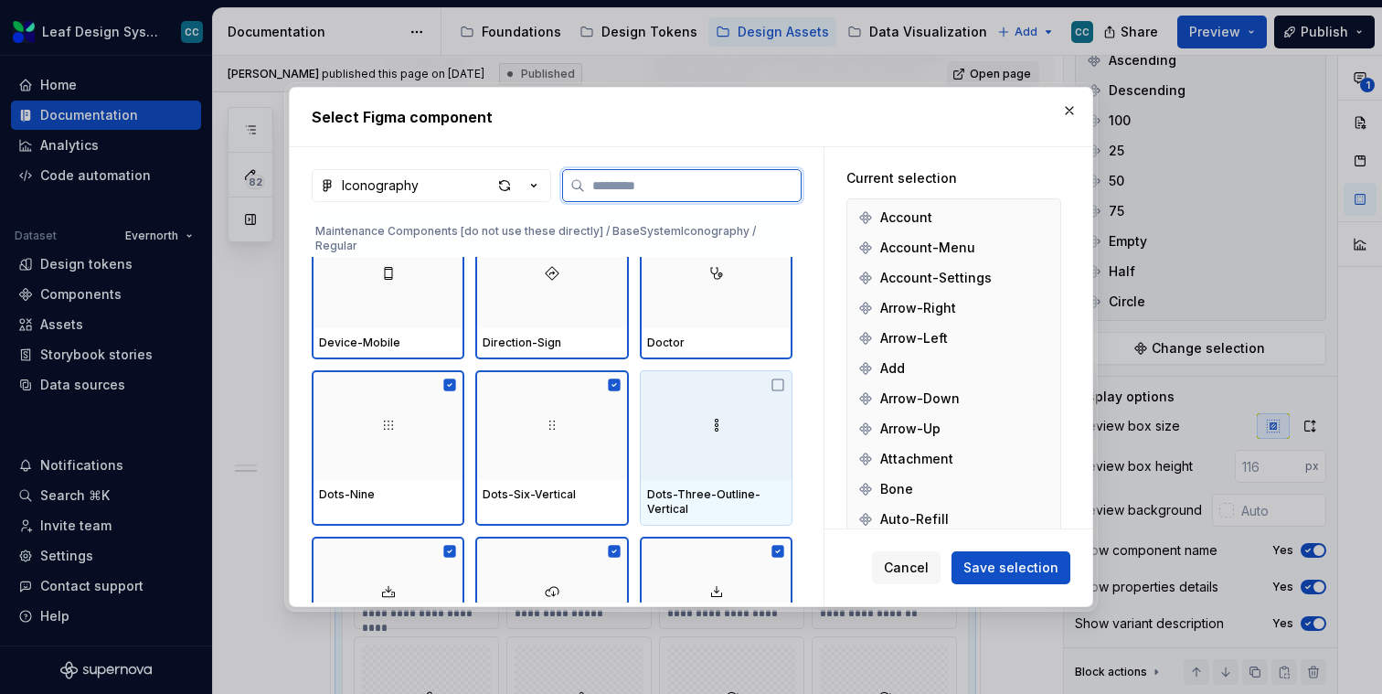
click at [743, 473] on div at bounding box center [716, 425] width 153 height 110
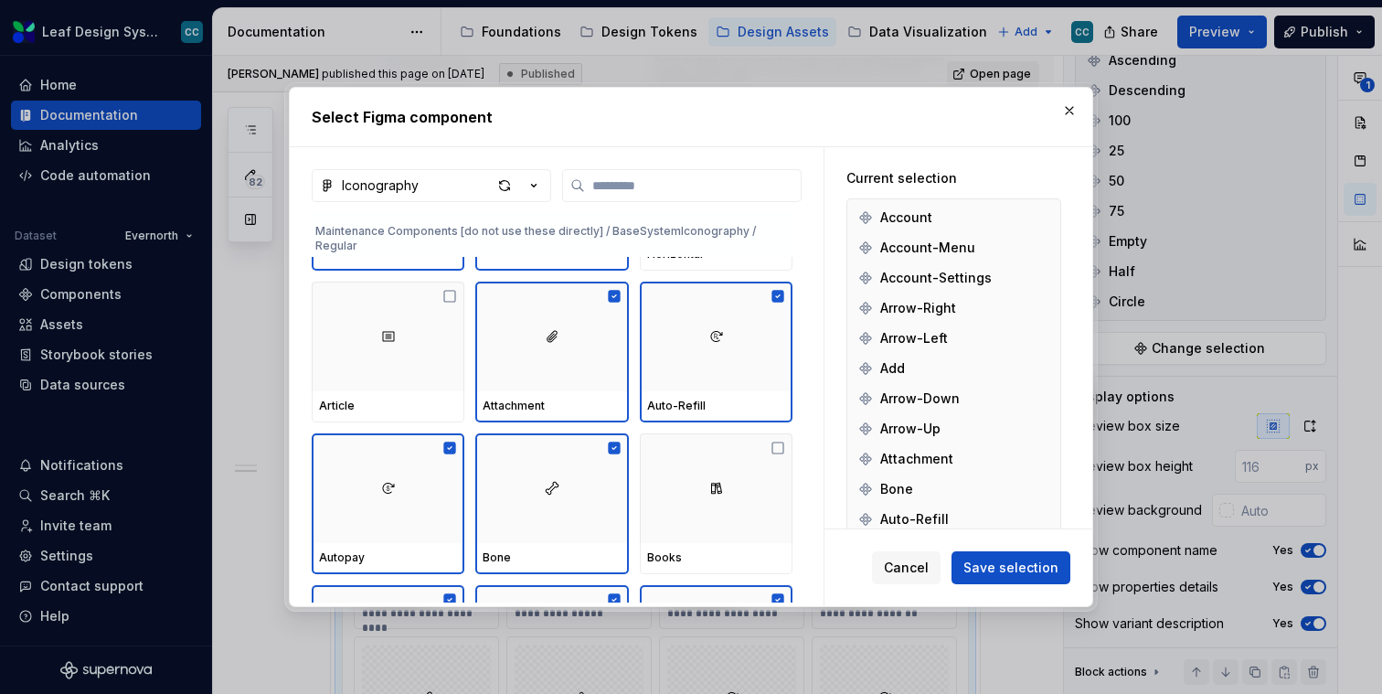
scroll to position [2050, 0]
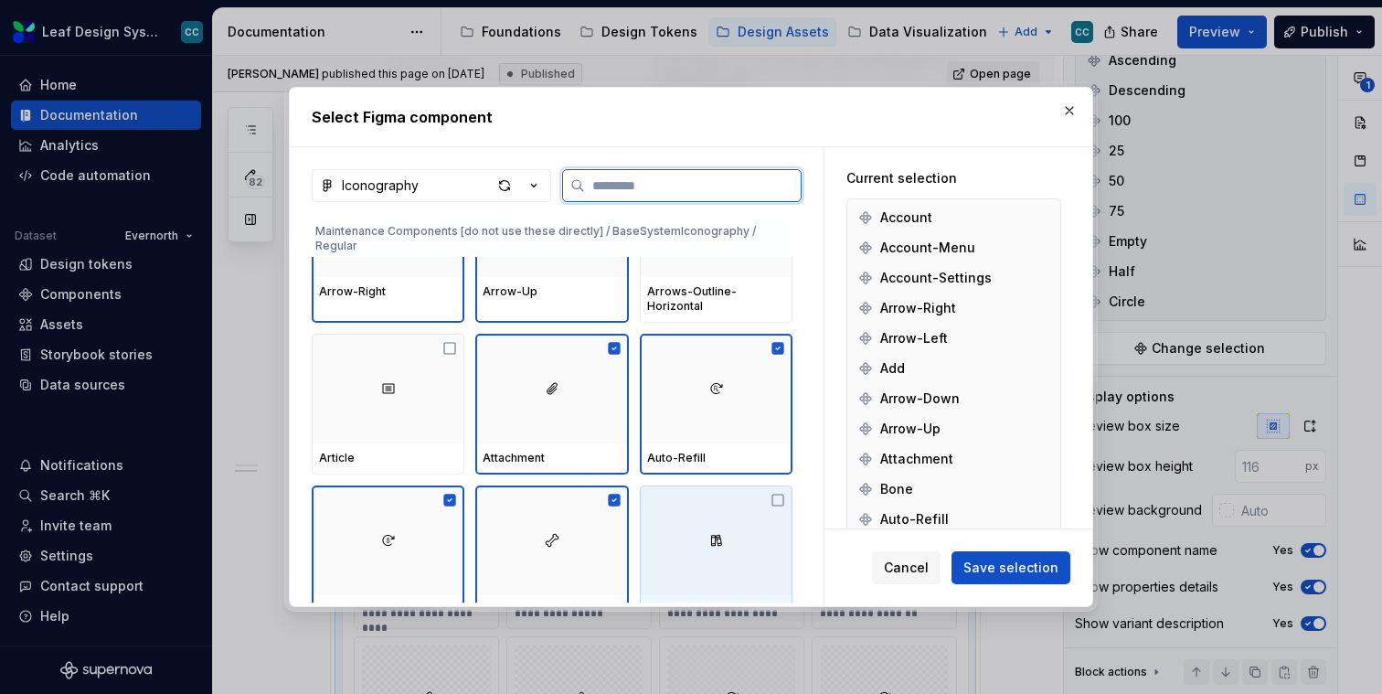
click at [687, 514] on div at bounding box center [716, 540] width 153 height 110
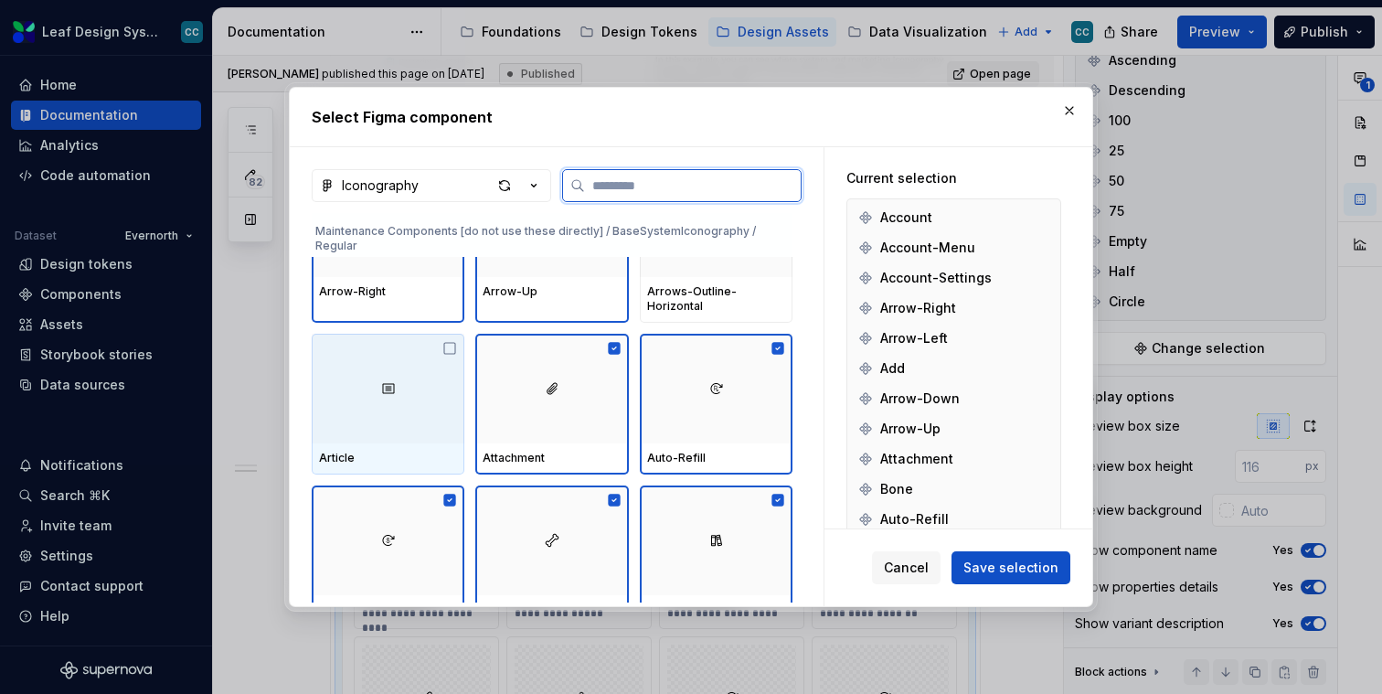
click at [344, 376] on div at bounding box center [388, 389] width 153 height 110
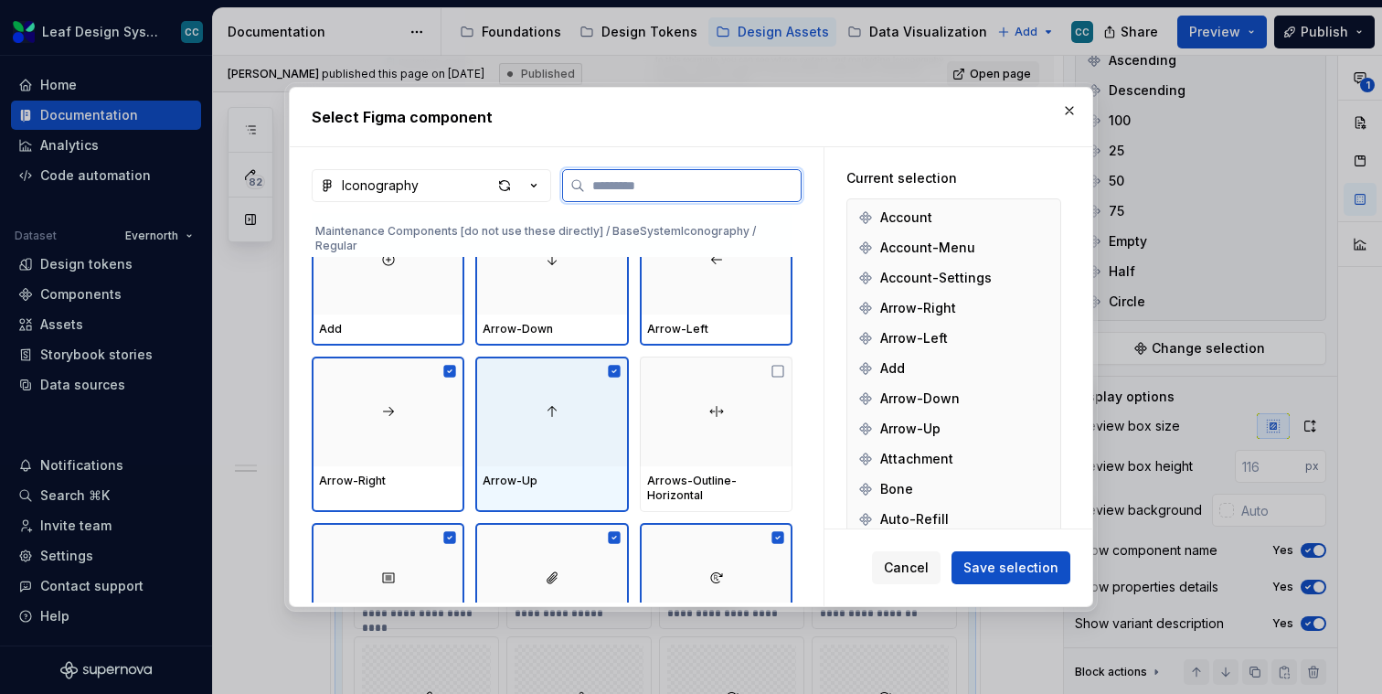
click at [706, 439] on div at bounding box center [716, 412] width 153 height 110
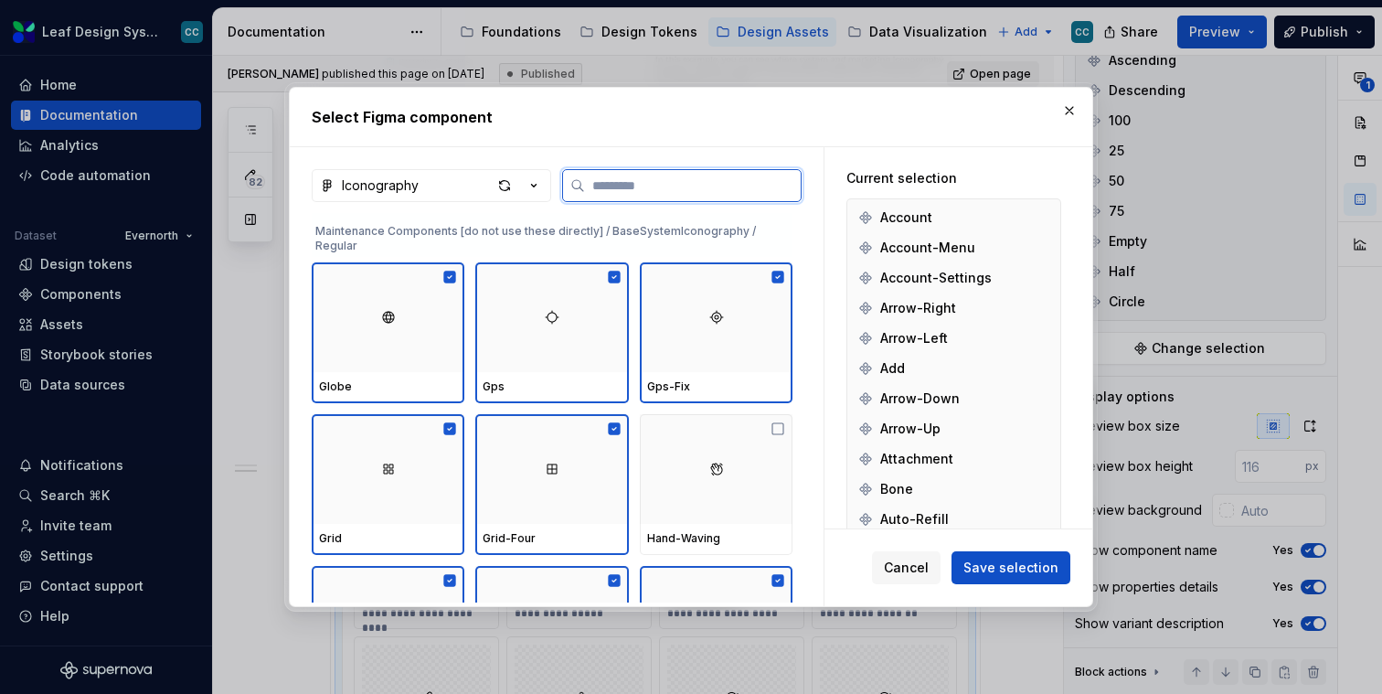
click at [706, 439] on div at bounding box center [716, 469] width 153 height 110
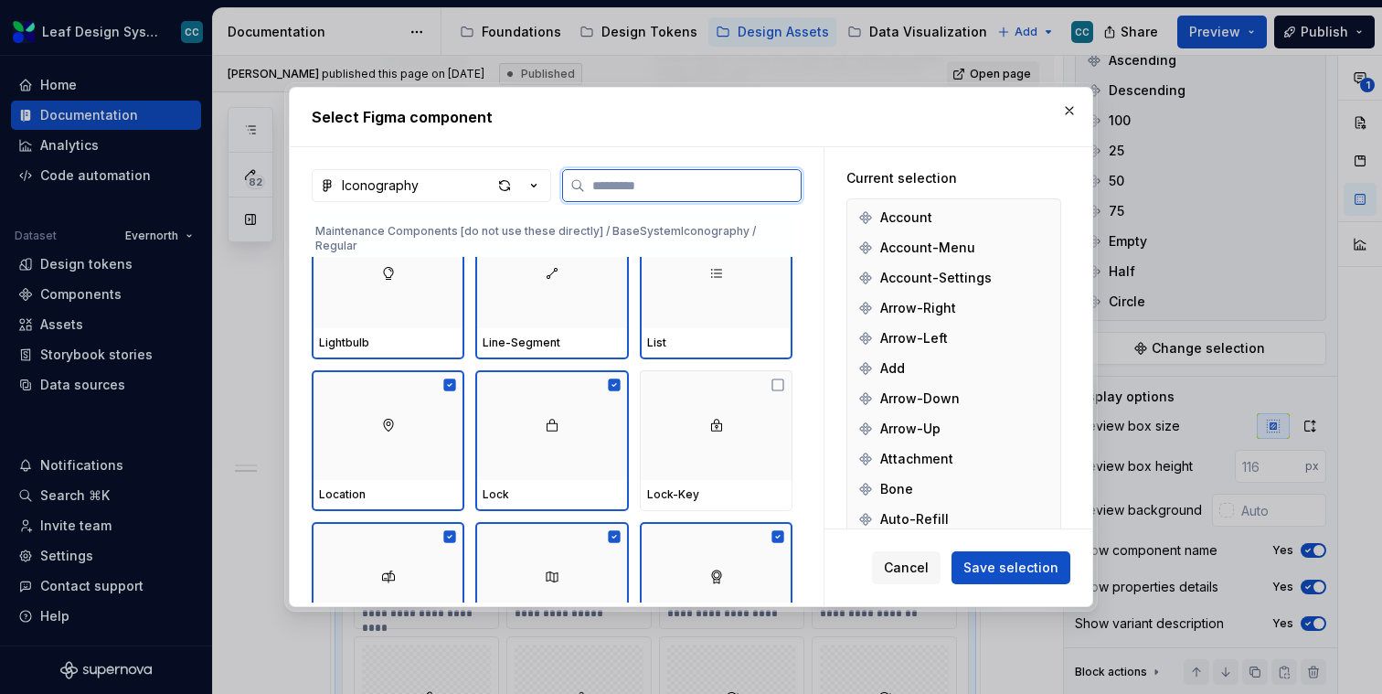
click at [706, 439] on div at bounding box center [716, 425] width 153 height 110
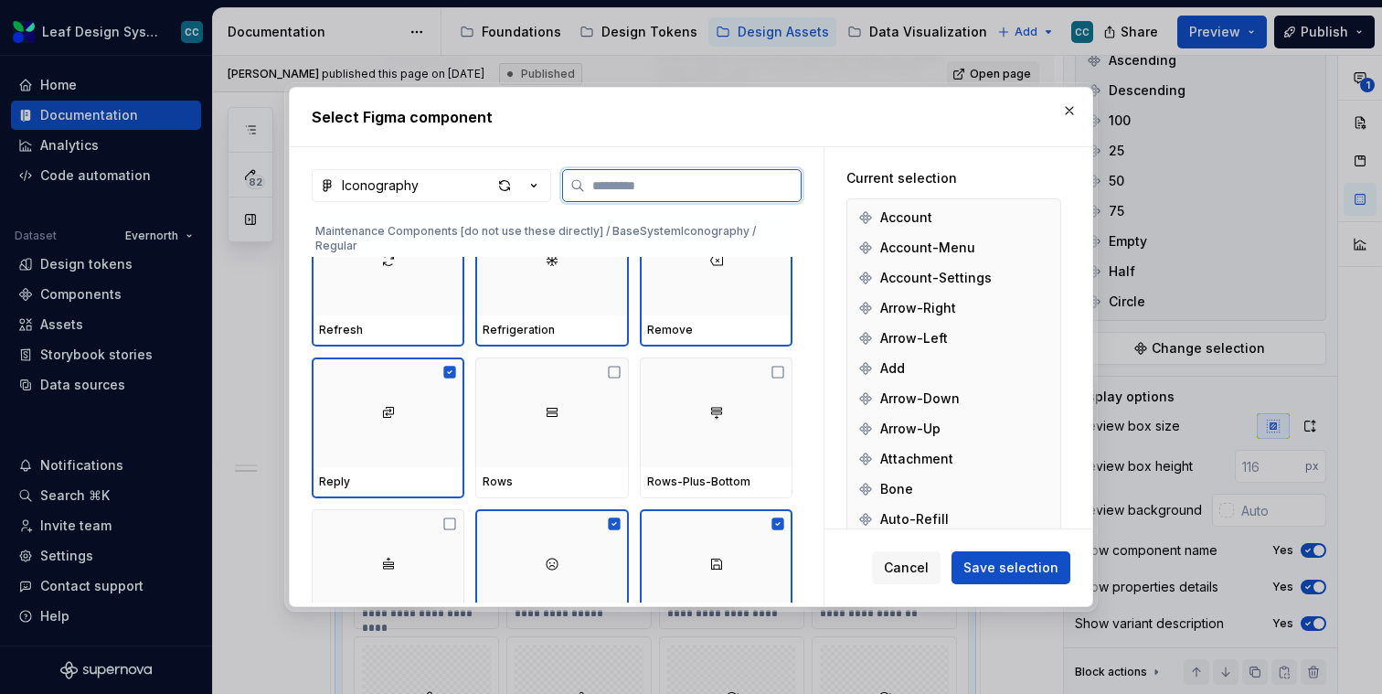
scroll to position [8792, 0]
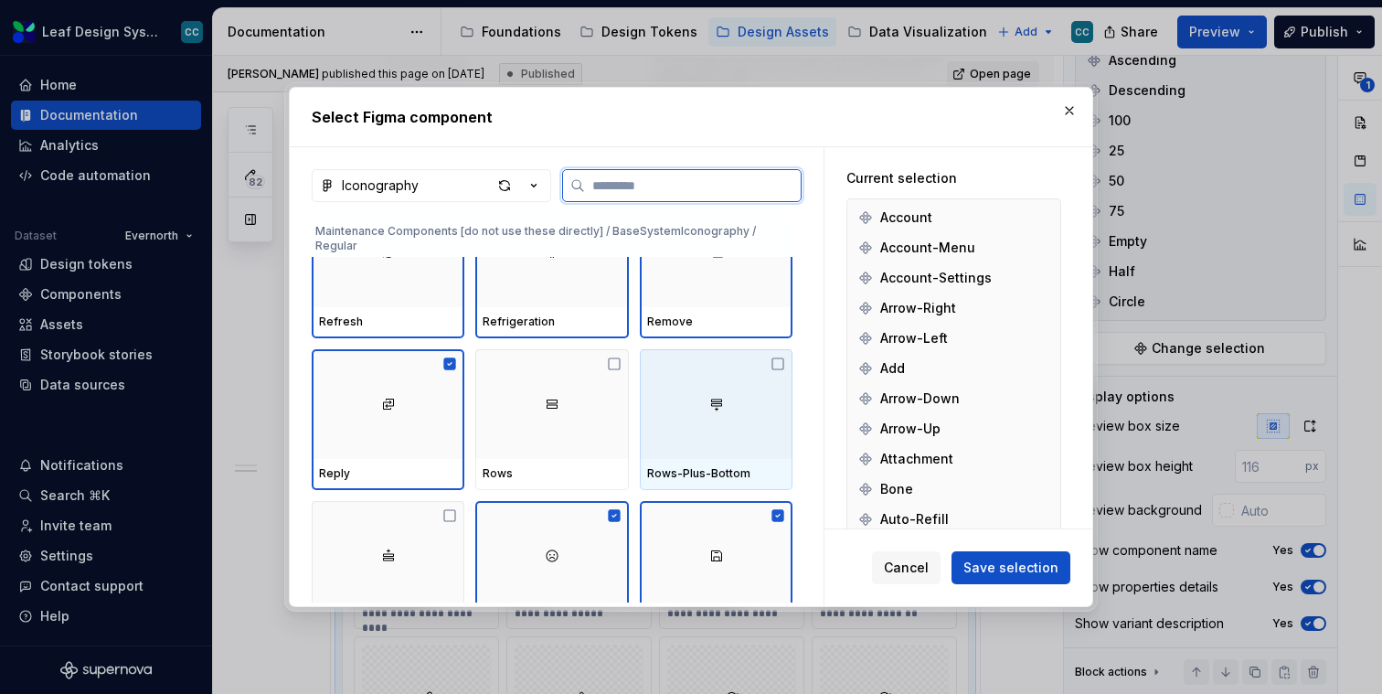
click at [542, 428] on div at bounding box center [551, 404] width 153 height 110
click at [671, 426] on div at bounding box center [716, 404] width 153 height 110
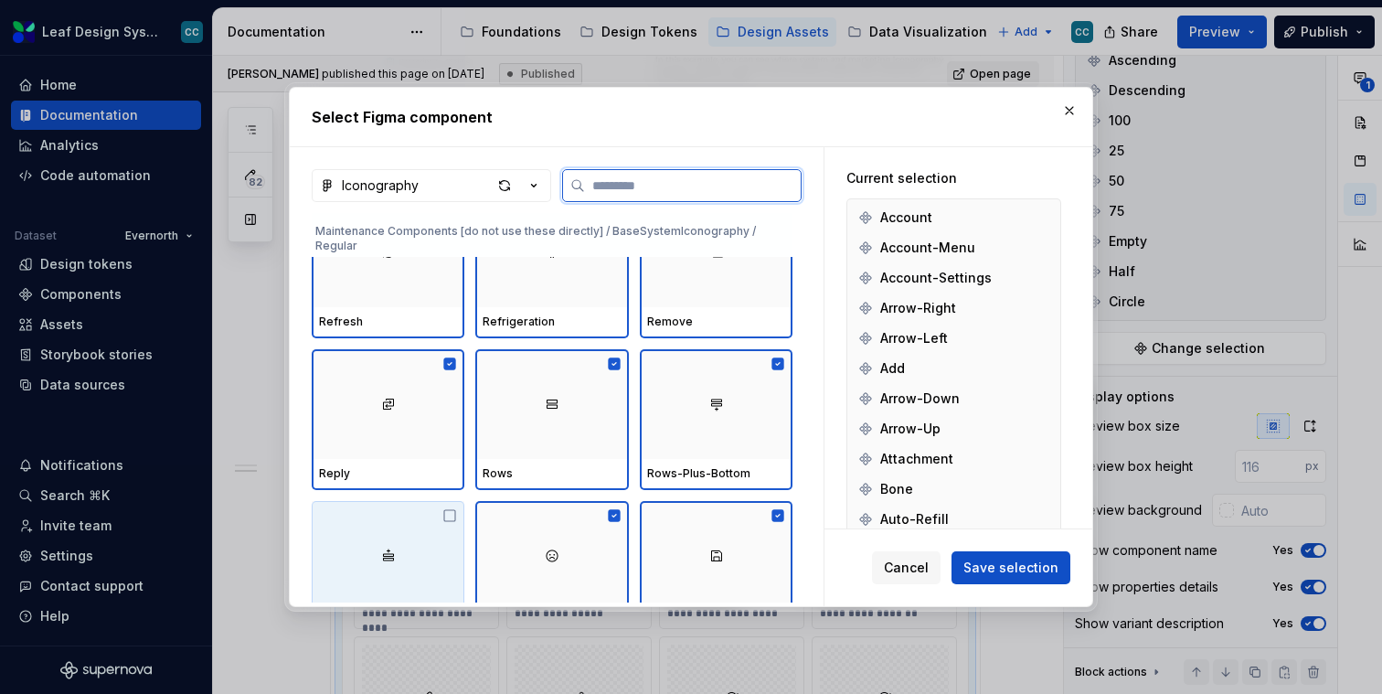
click at [393, 549] on img at bounding box center [388, 556] width 15 height 15
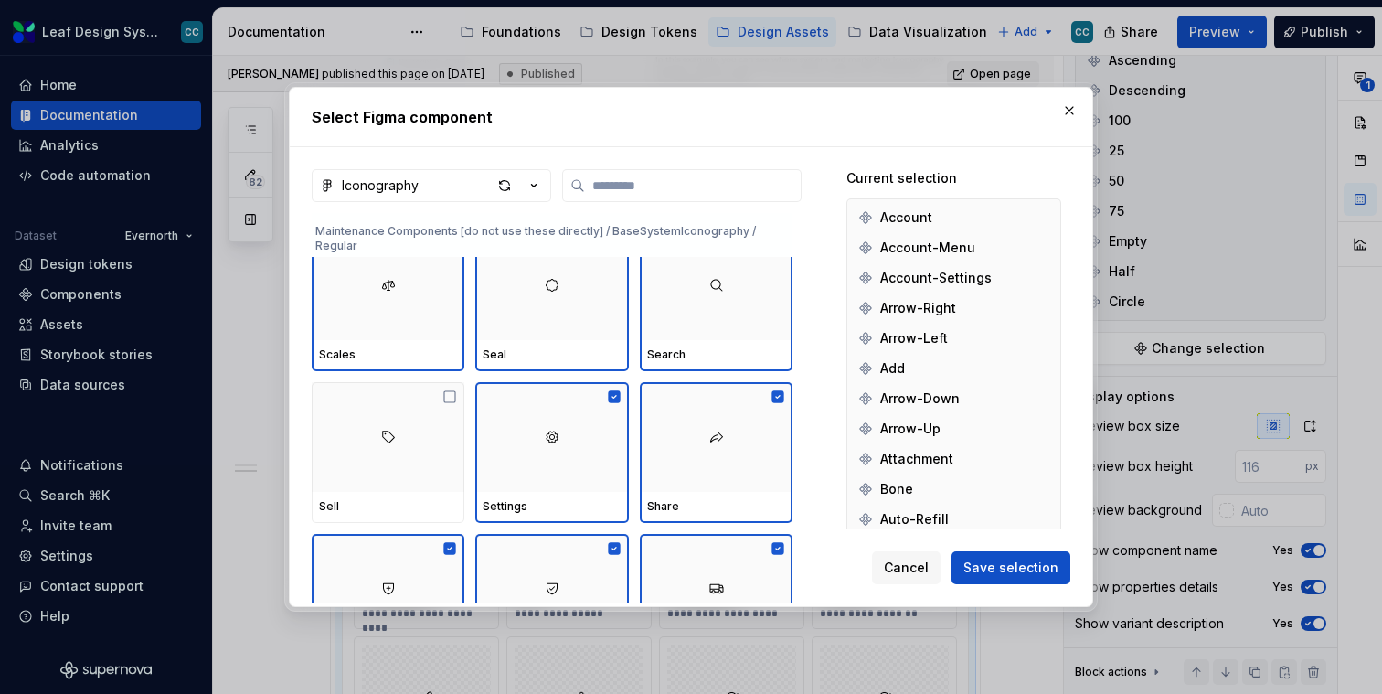
scroll to position [9194, 0]
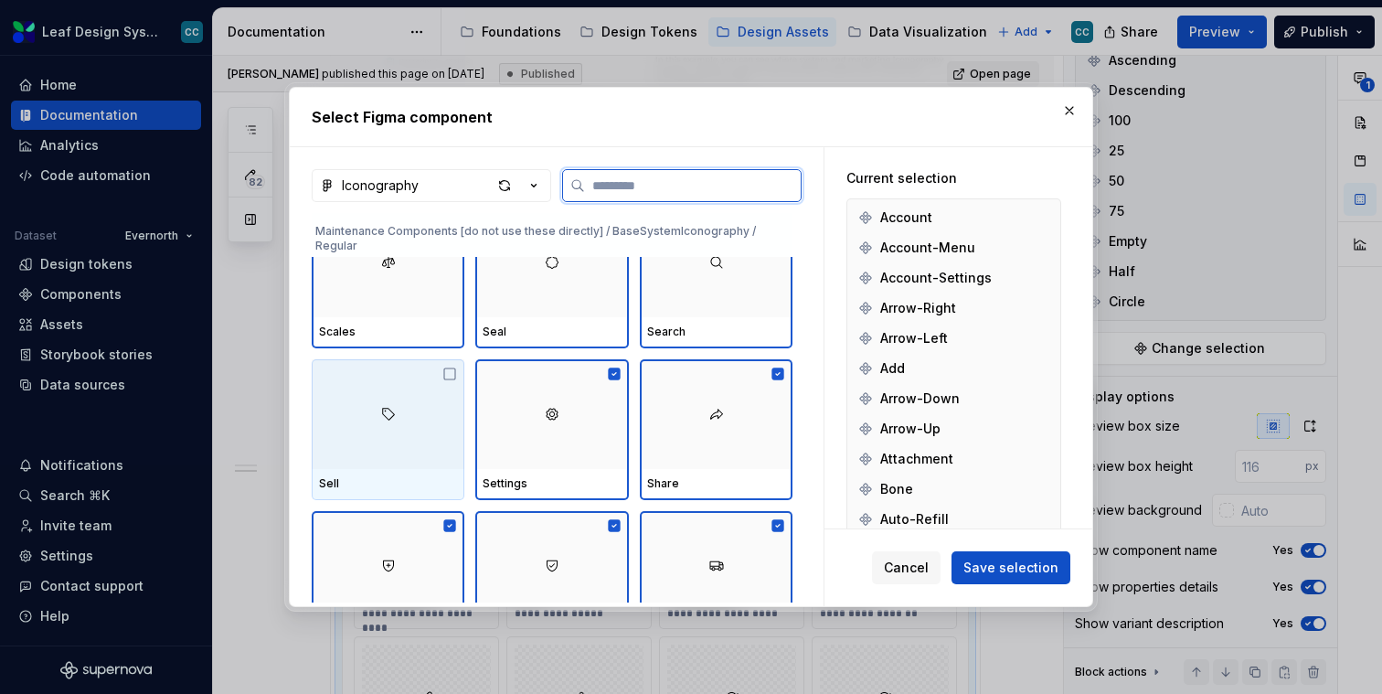
click at [339, 432] on div at bounding box center [388, 414] width 153 height 110
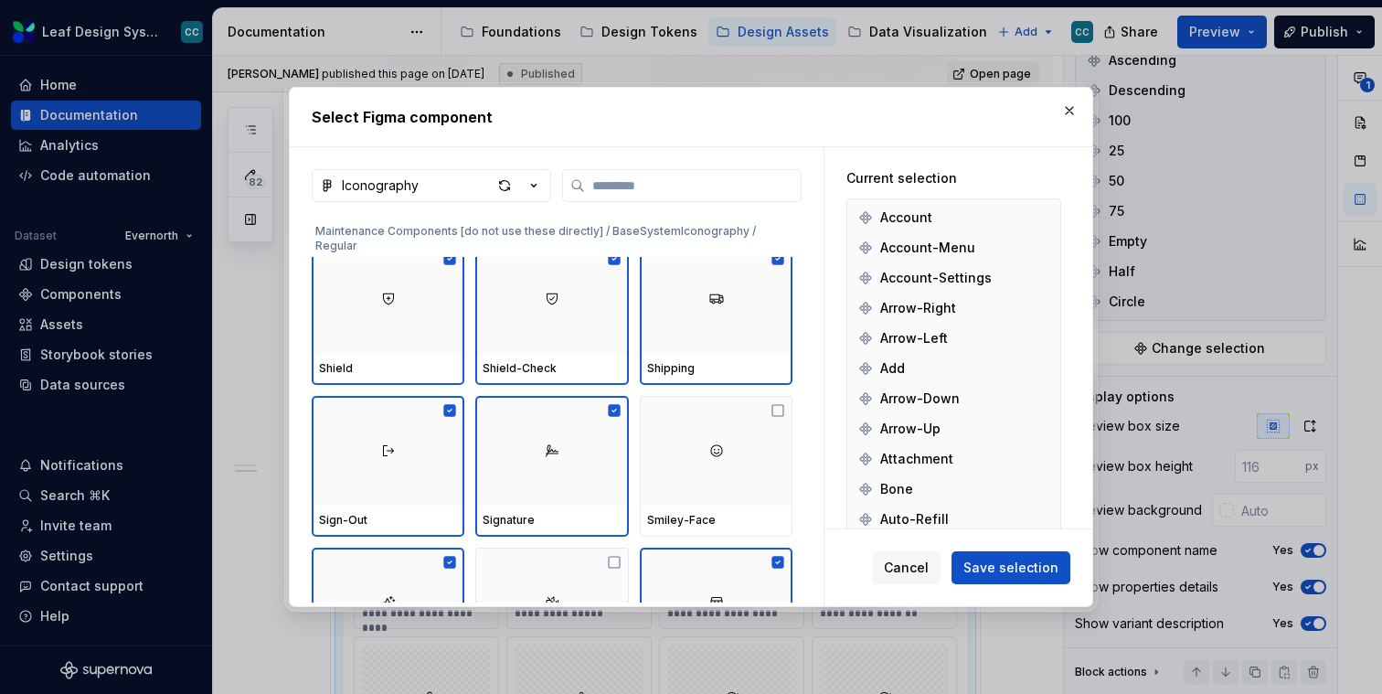
scroll to position [9474, 0]
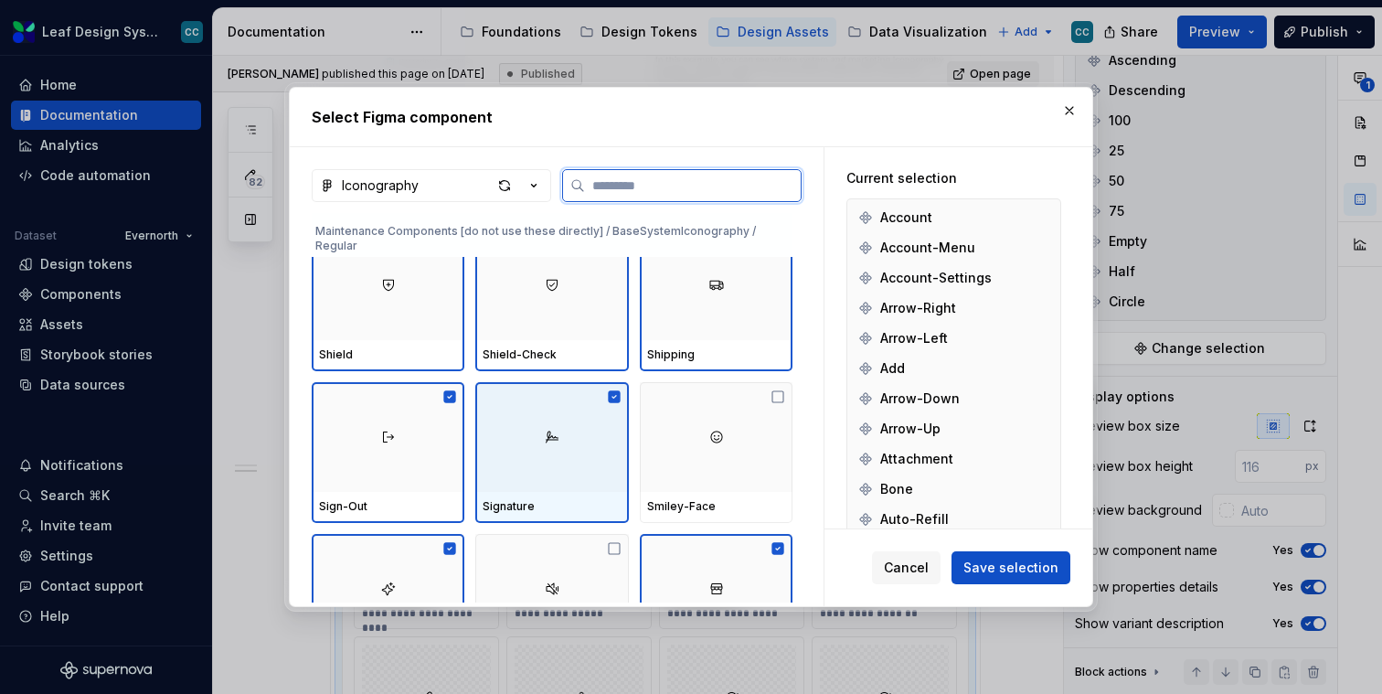
click at [624, 457] on div at bounding box center [551, 437] width 153 height 110
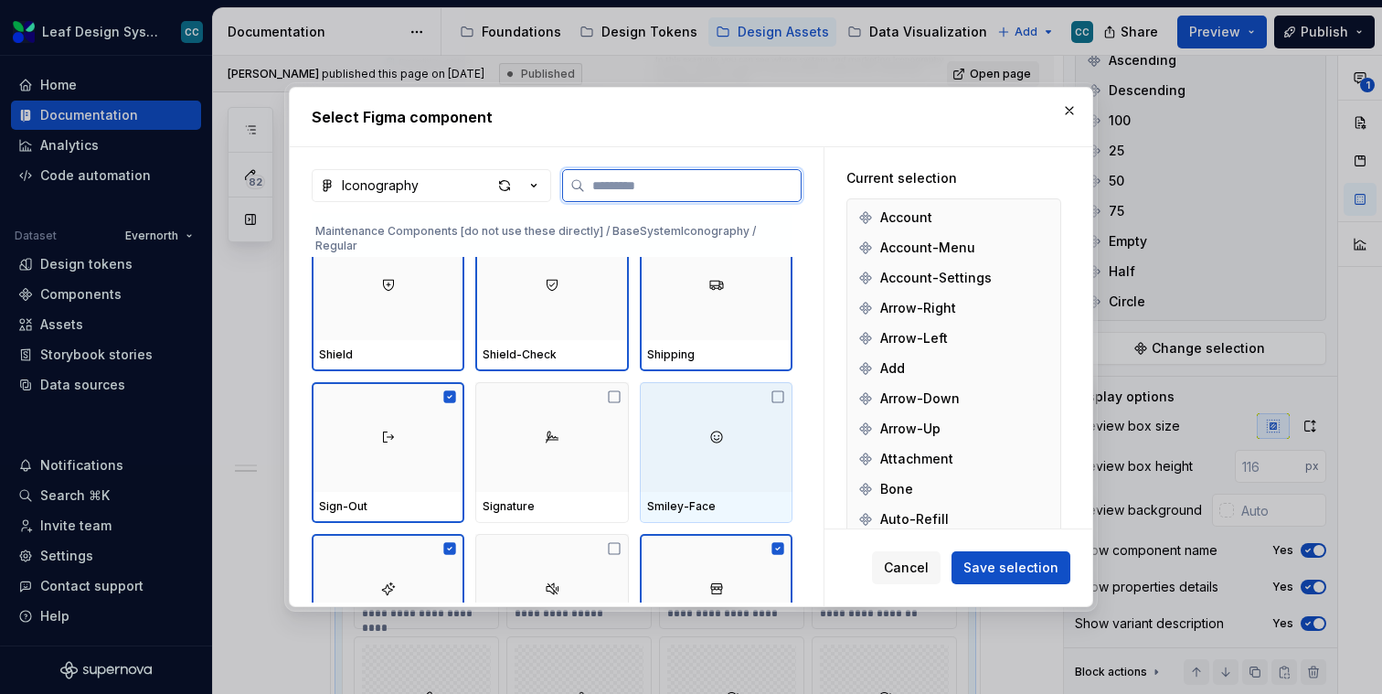
click at [669, 444] on div at bounding box center [716, 437] width 153 height 110
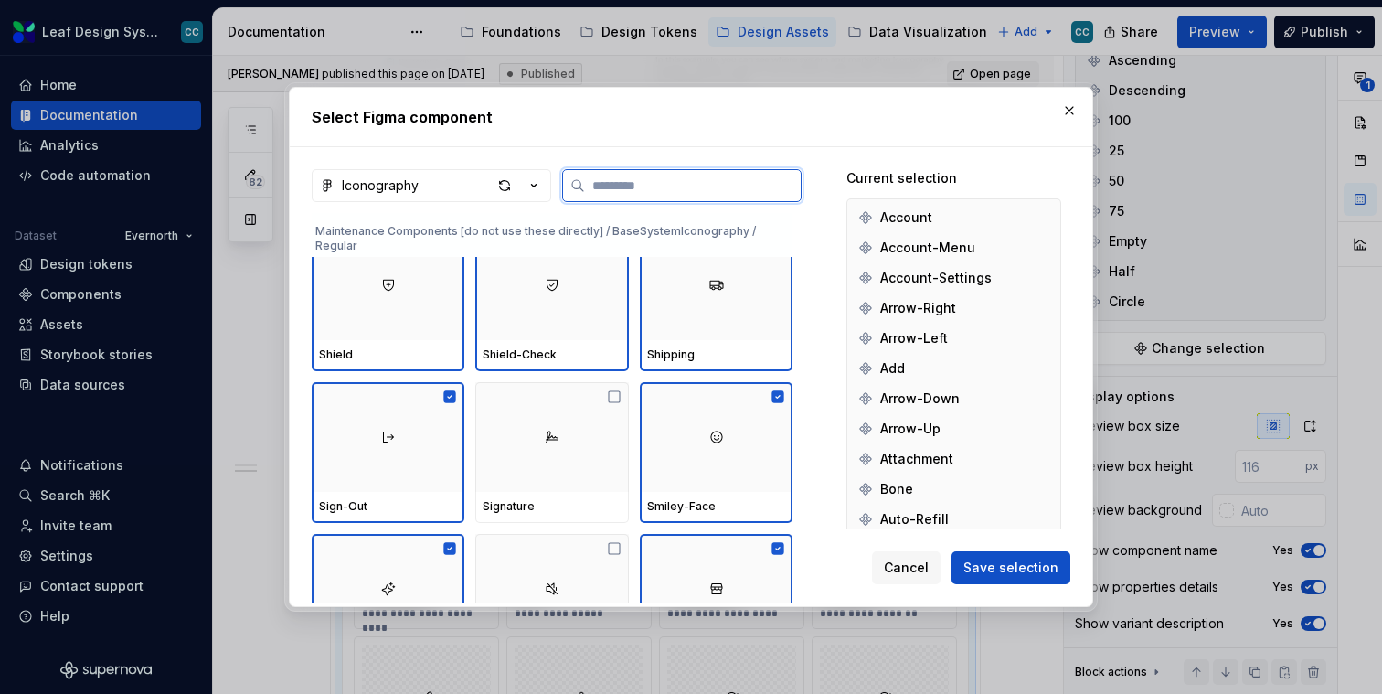
click at [580, 478] on div at bounding box center [551, 437] width 153 height 110
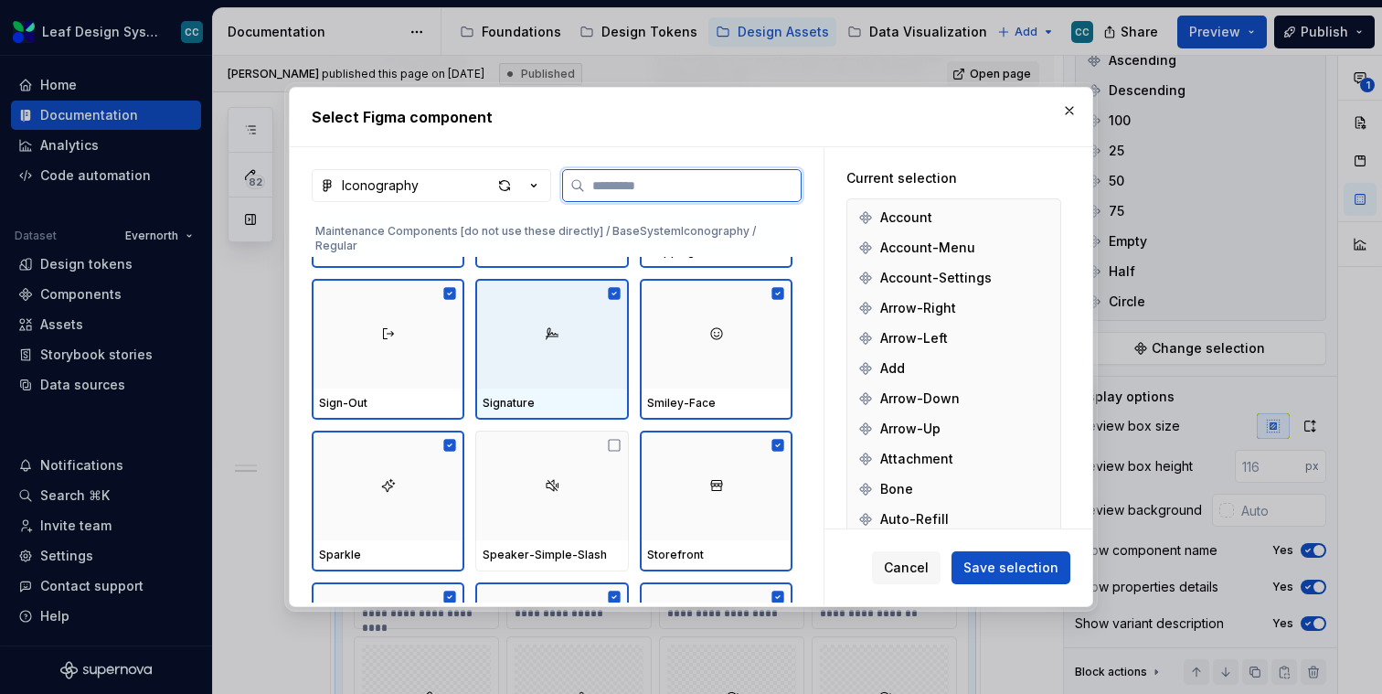
scroll to position [9652, 0]
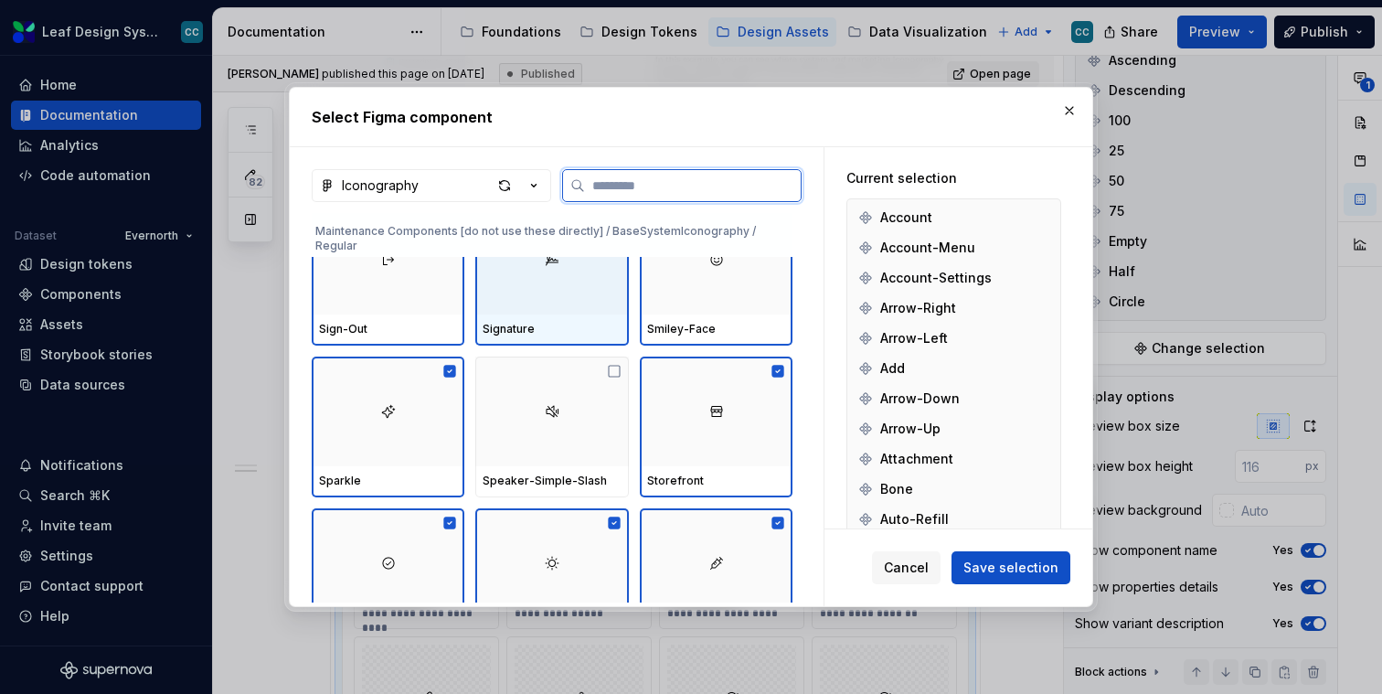
click at [580, 508] on div at bounding box center [551, 563] width 153 height 110
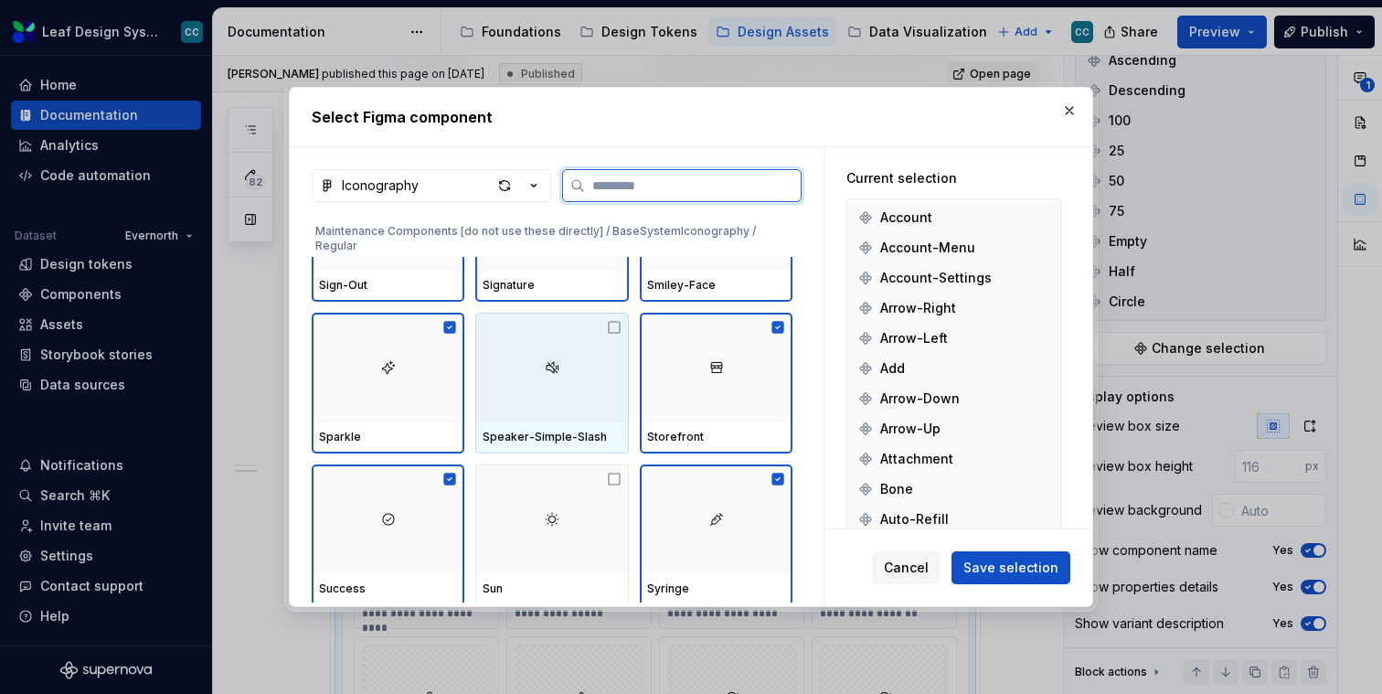
click at [577, 384] on div at bounding box center [551, 368] width 153 height 110
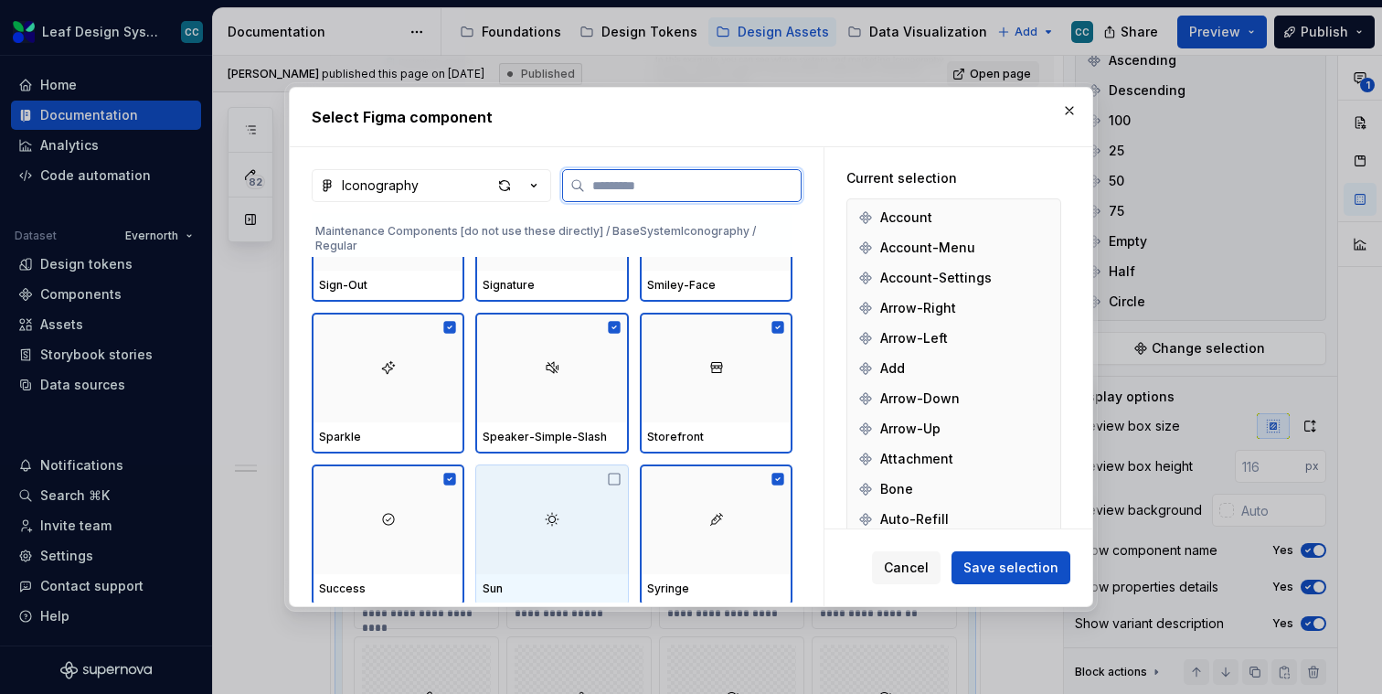
click at [565, 555] on div at bounding box center [551, 519] width 153 height 110
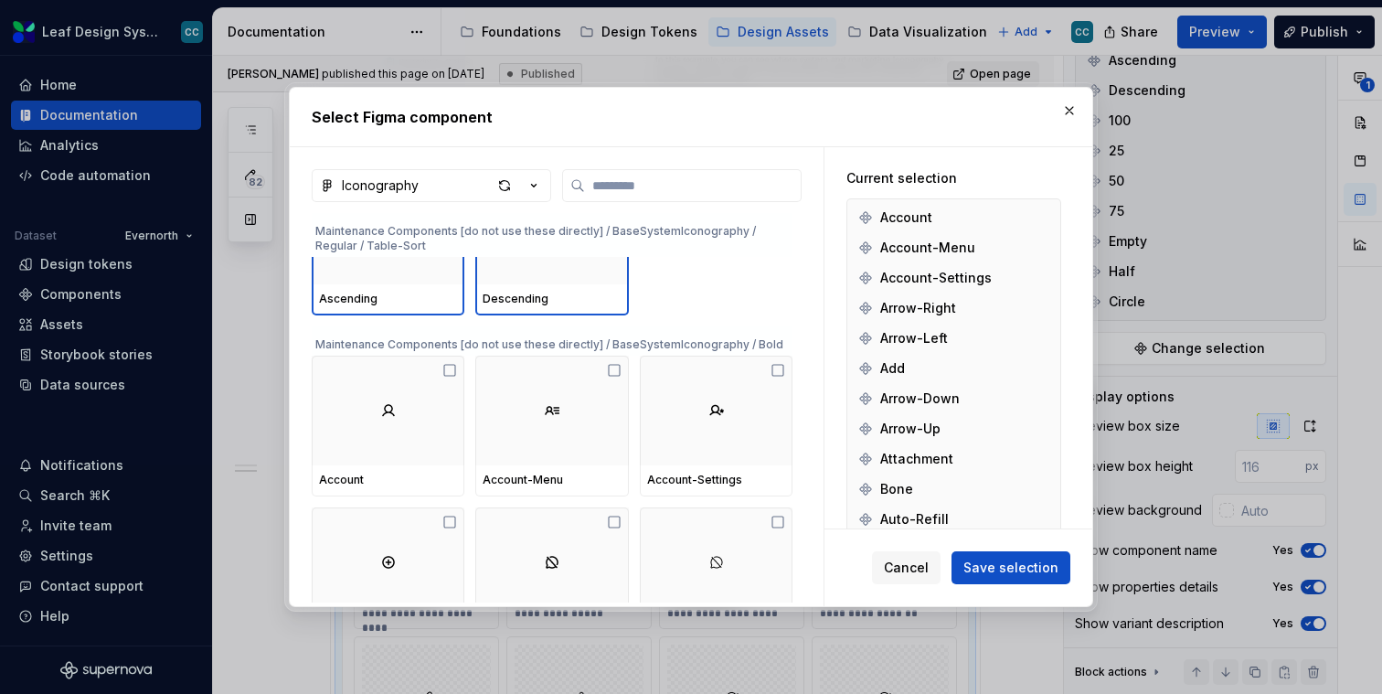
scroll to position [11930, 0]
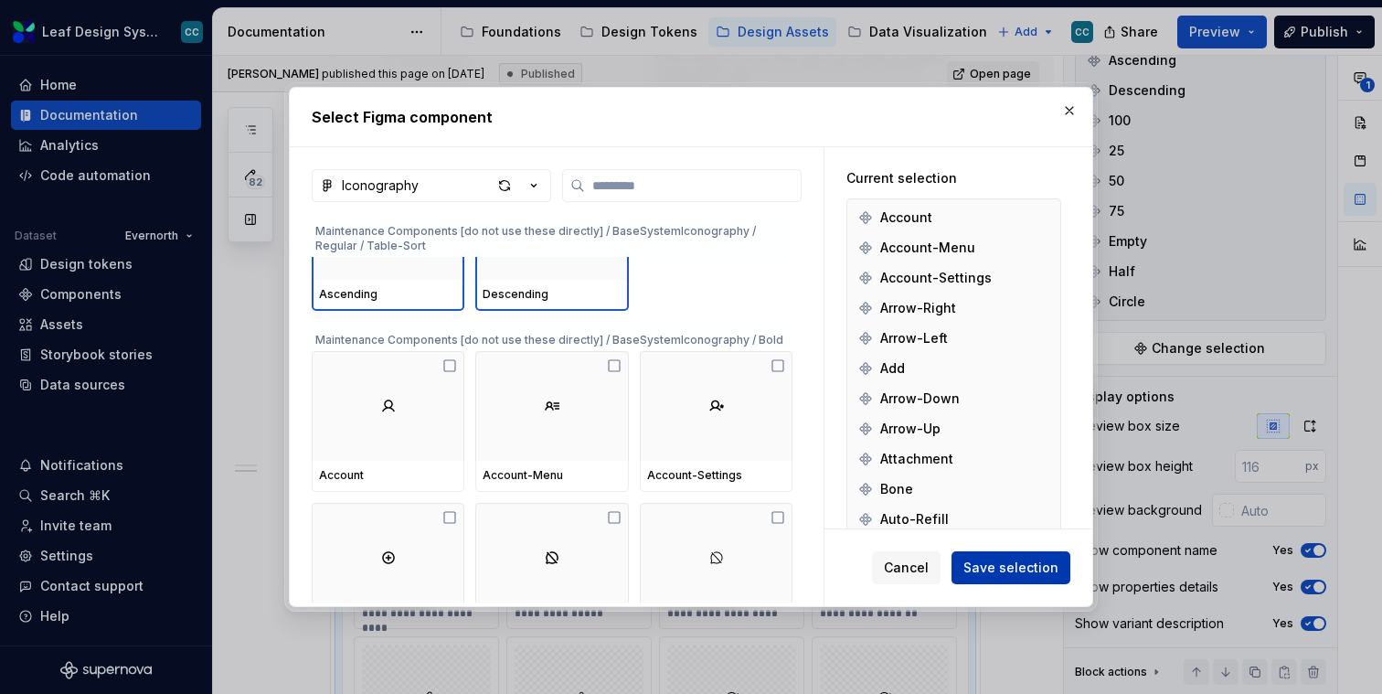
click at [995, 564] on span "Save selection" at bounding box center [1011, 568] width 95 height 18
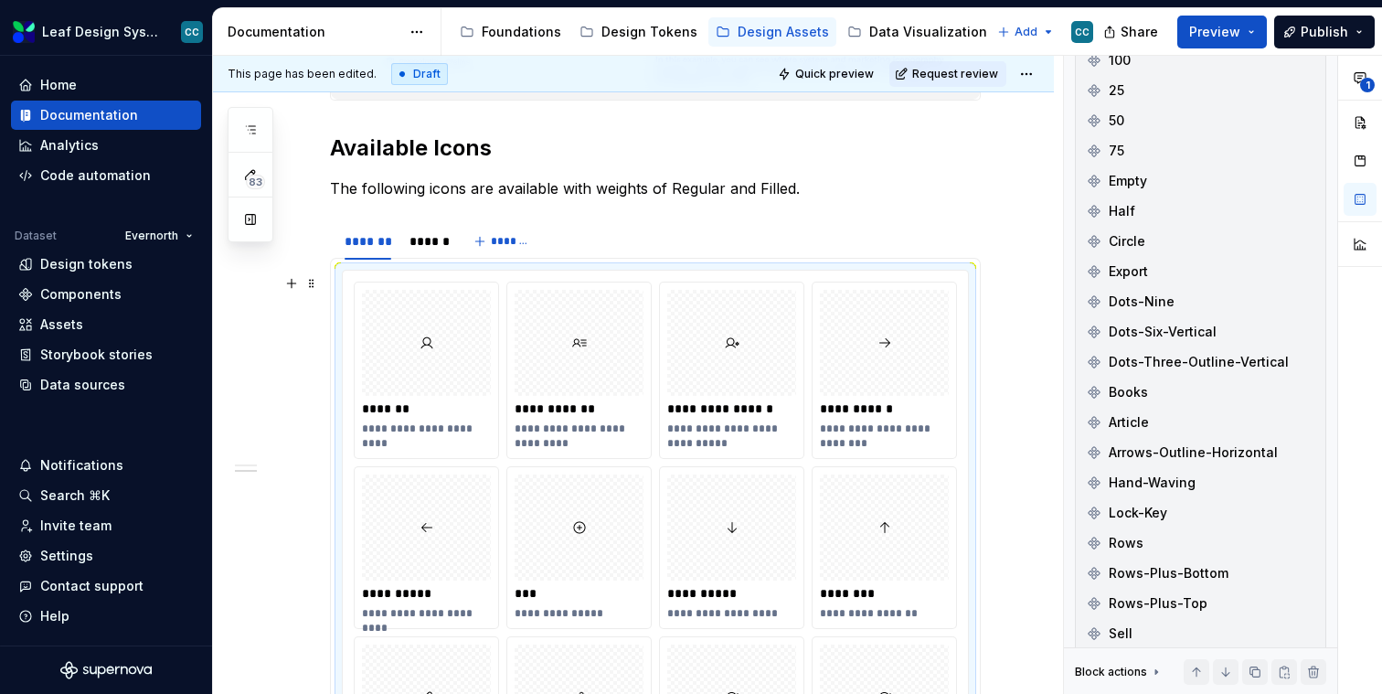
scroll to position [5870, 0]
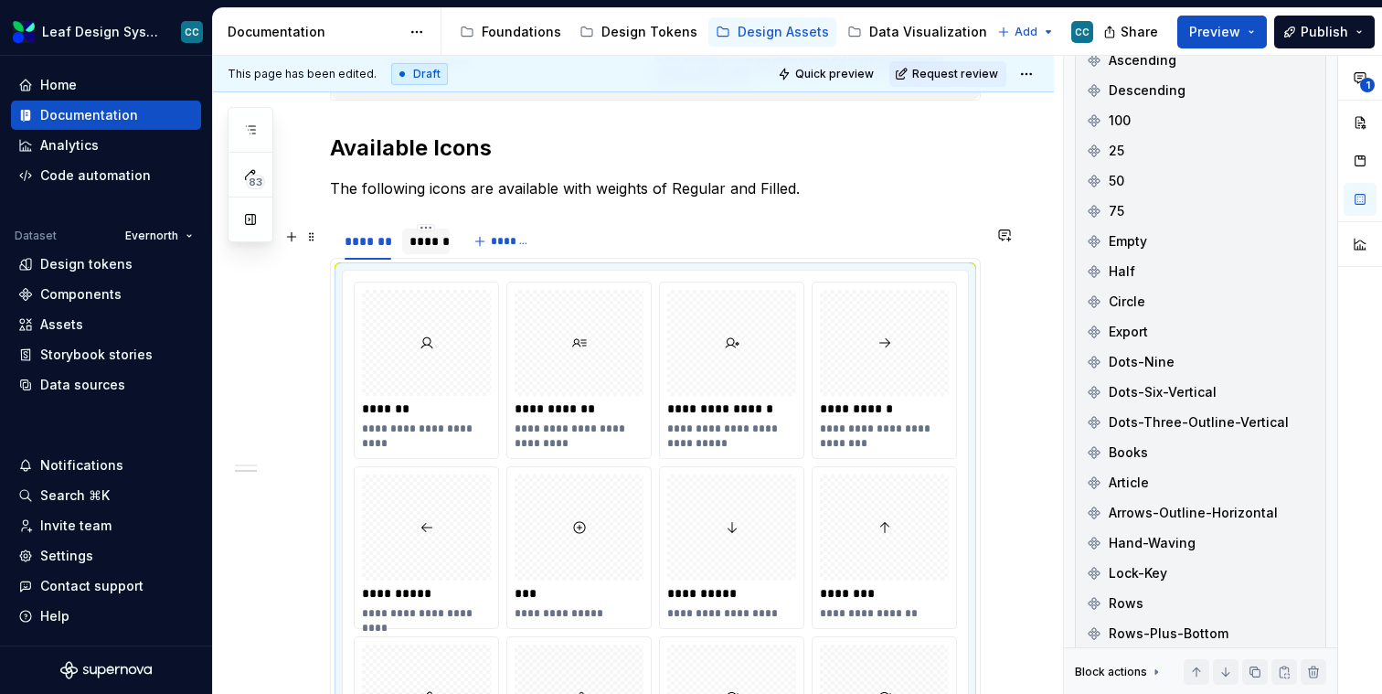
click at [421, 251] on div "******" at bounding box center [426, 241] width 33 height 18
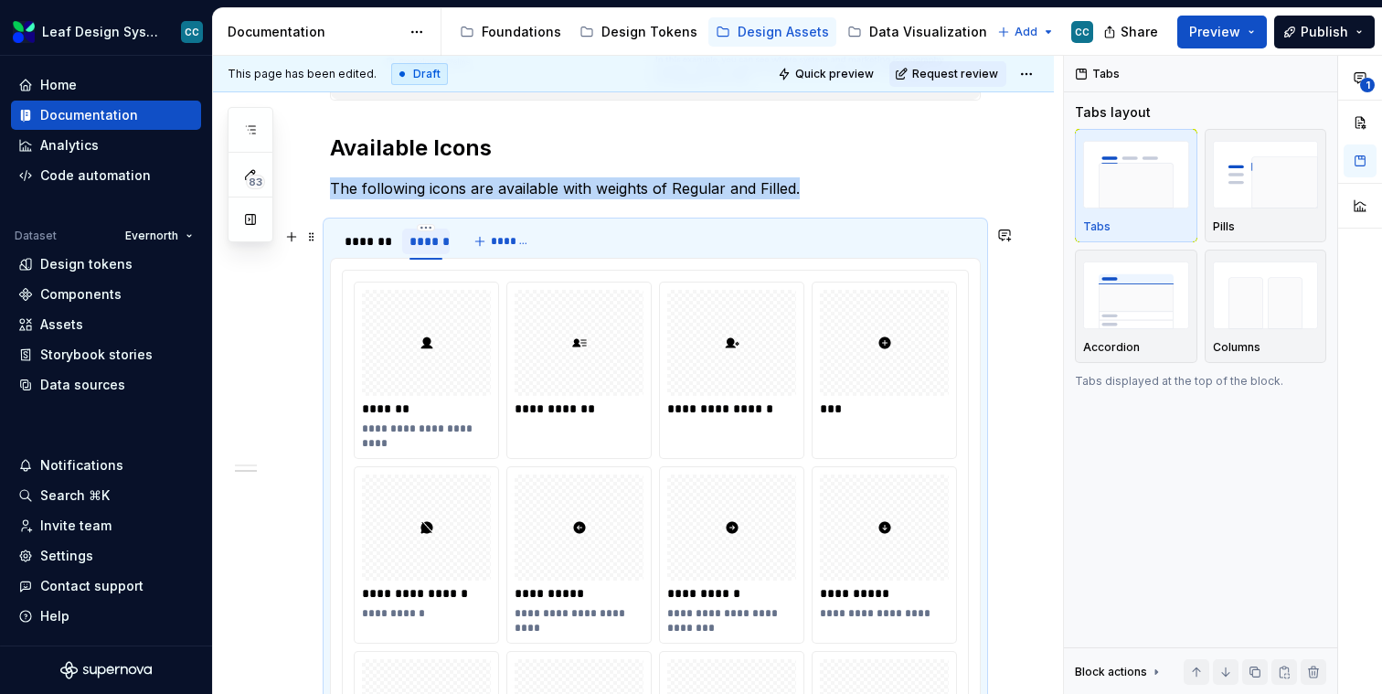
scroll to position [0, 0]
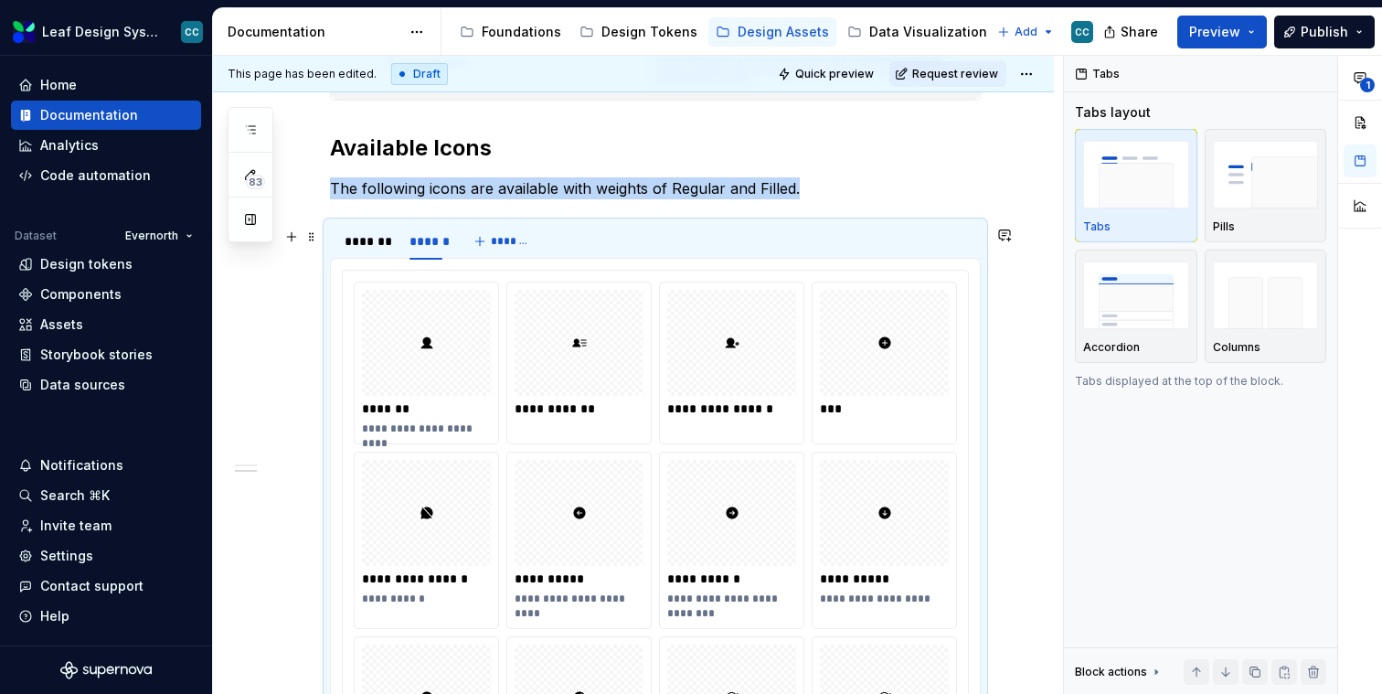
type textarea "*"
click at [730, 288] on div "**********" at bounding box center [732, 353] width 144 height 143
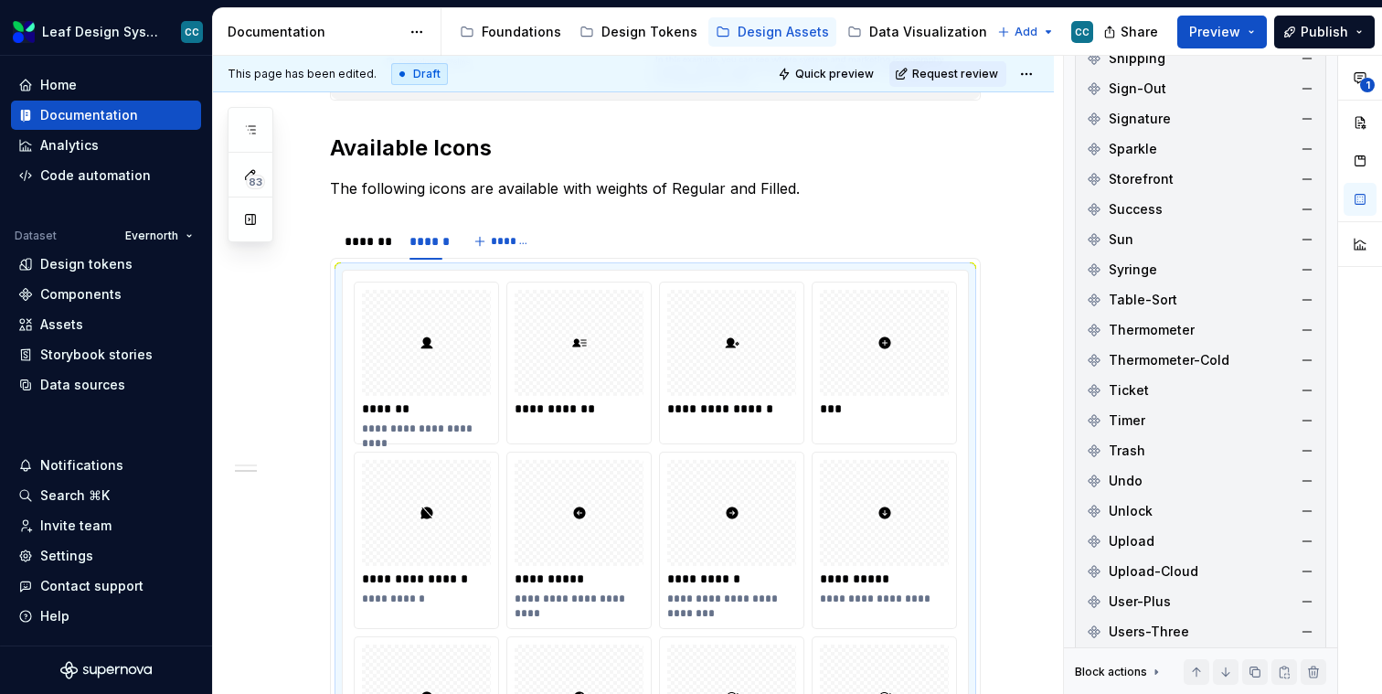
scroll to position [5689, 0]
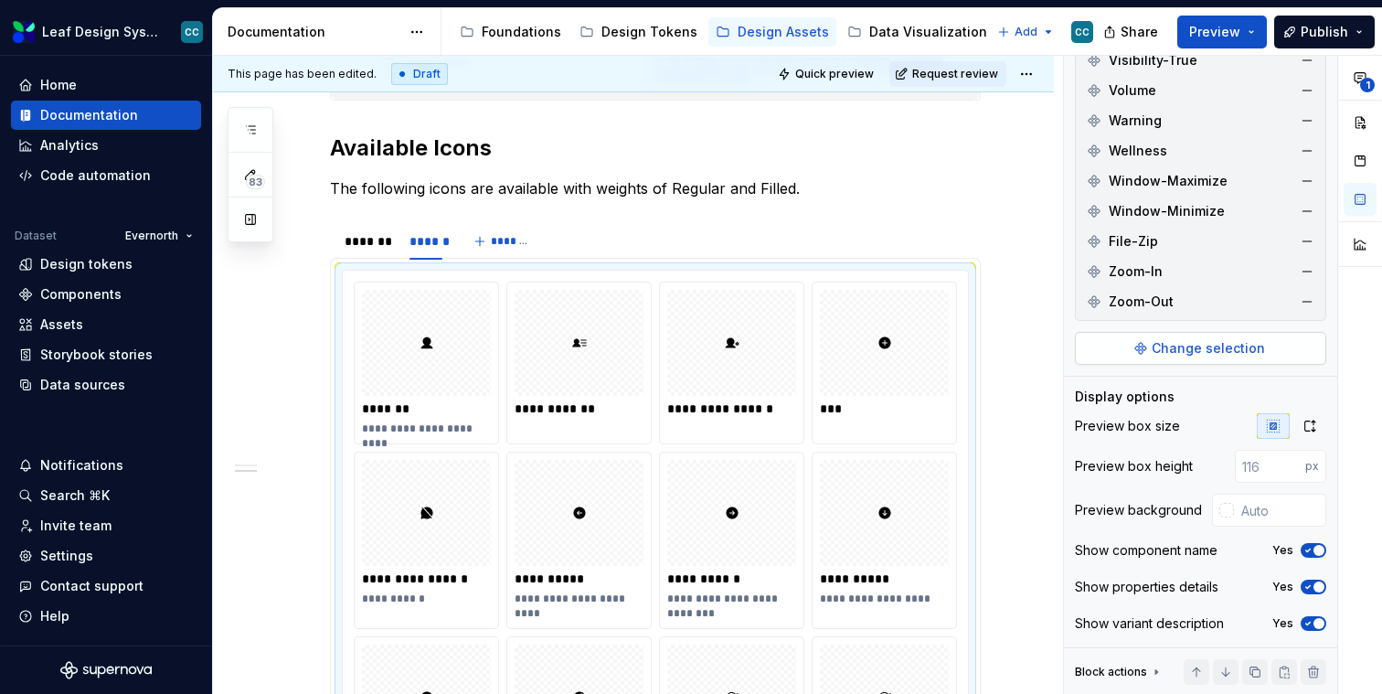
click at [1243, 344] on span "Change selection" at bounding box center [1208, 348] width 113 height 18
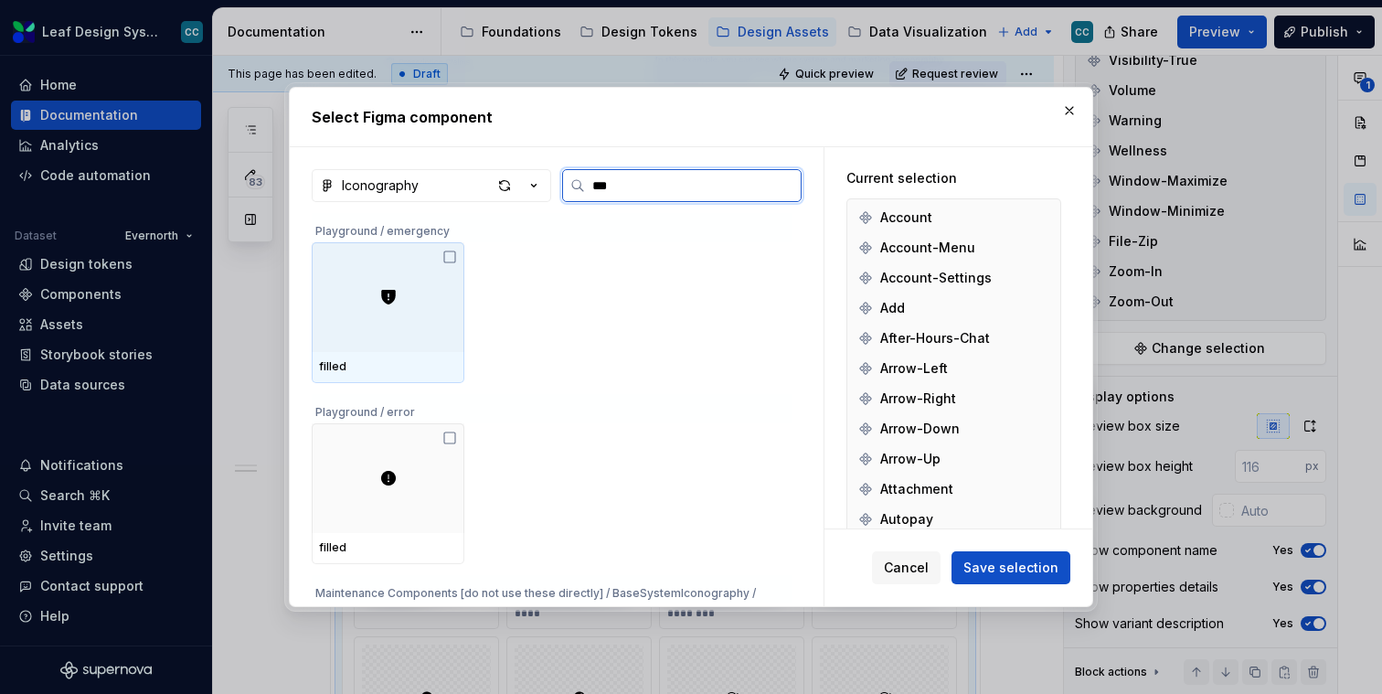
type input "****"
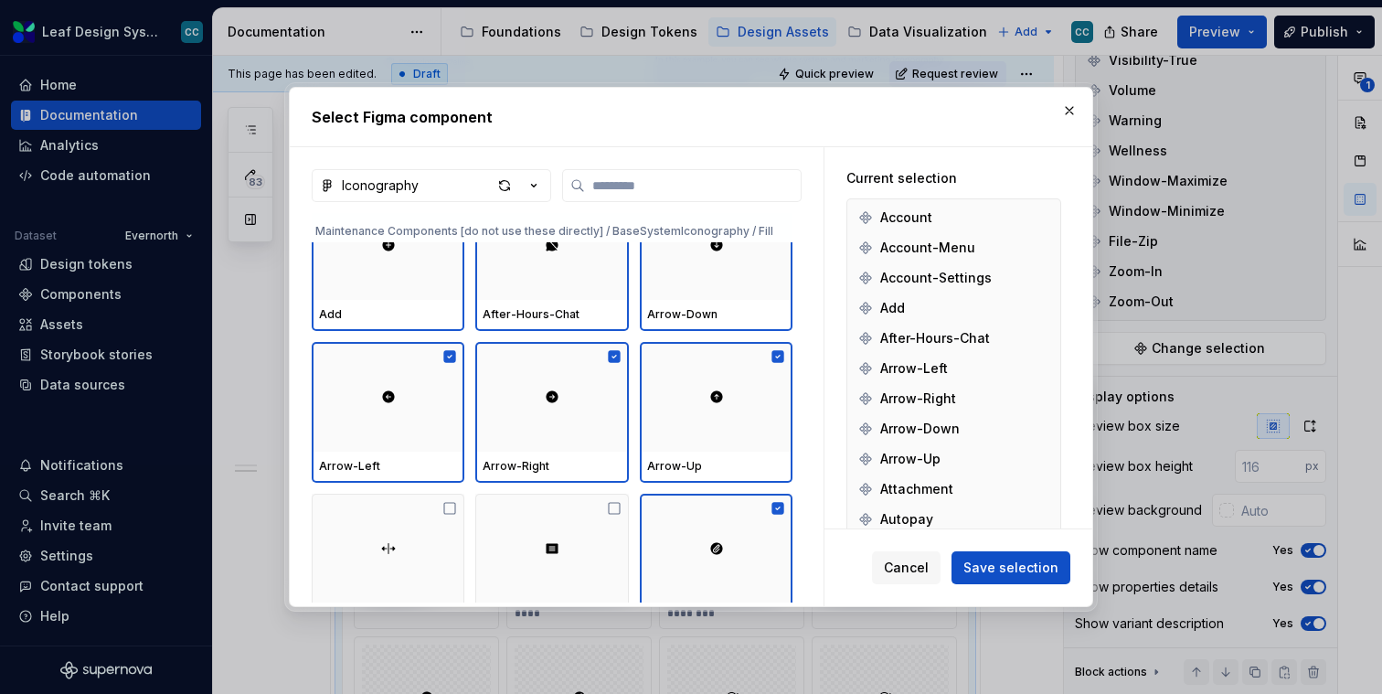
scroll to position [22086, 0]
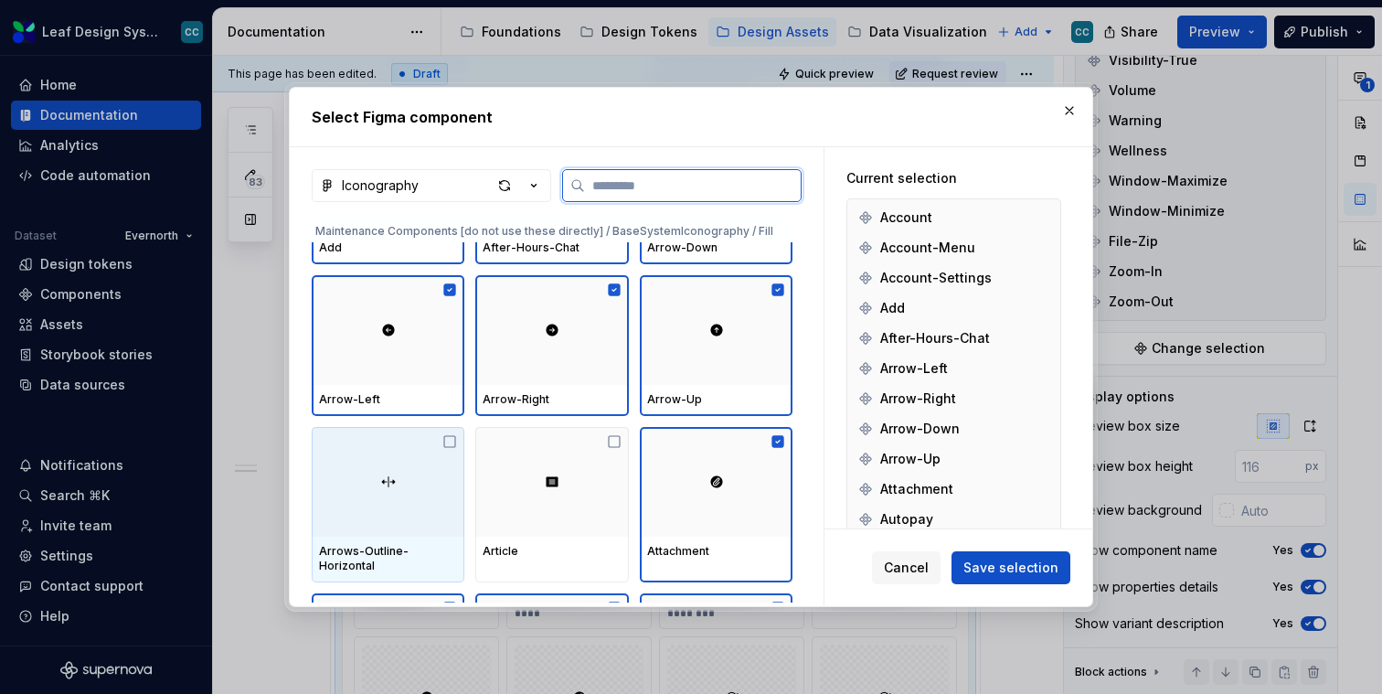
click at [339, 471] on div at bounding box center [388, 482] width 153 height 110
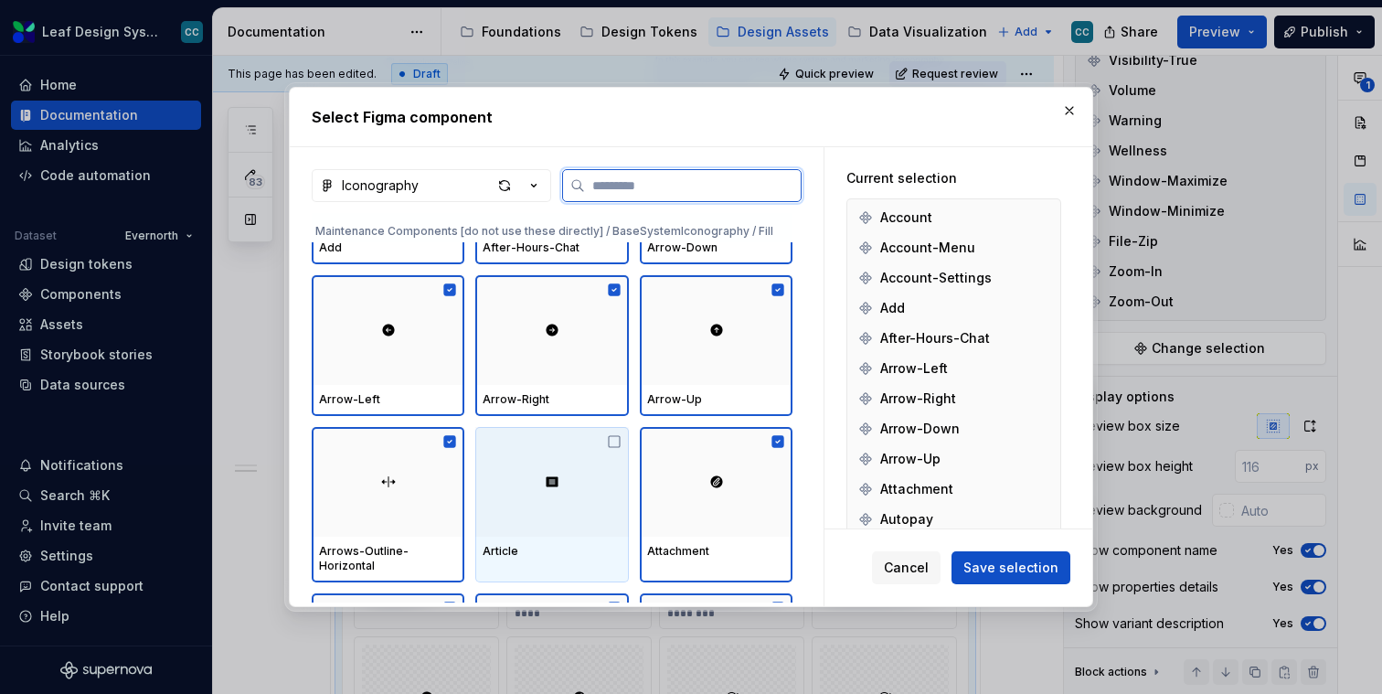
click at [522, 471] on div at bounding box center [551, 482] width 153 height 110
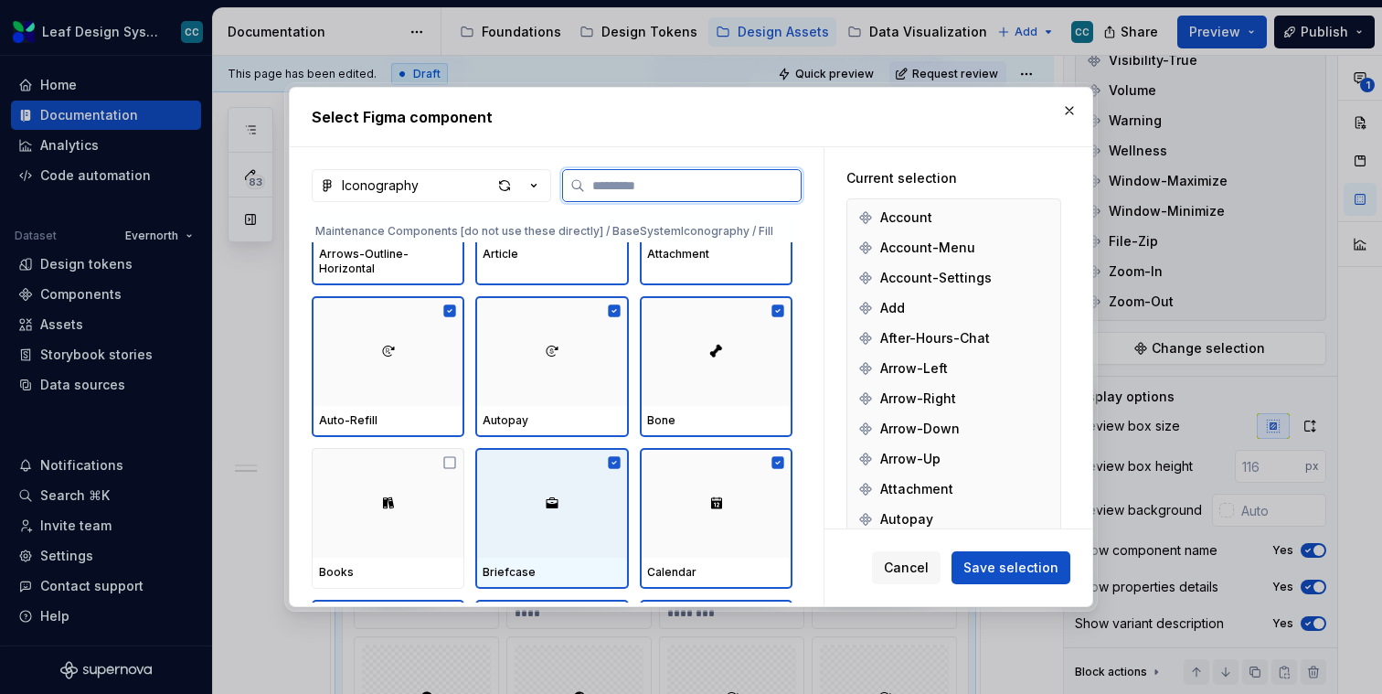
click at [414, 505] on div at bounding box center [388, 503] width 153 height 110
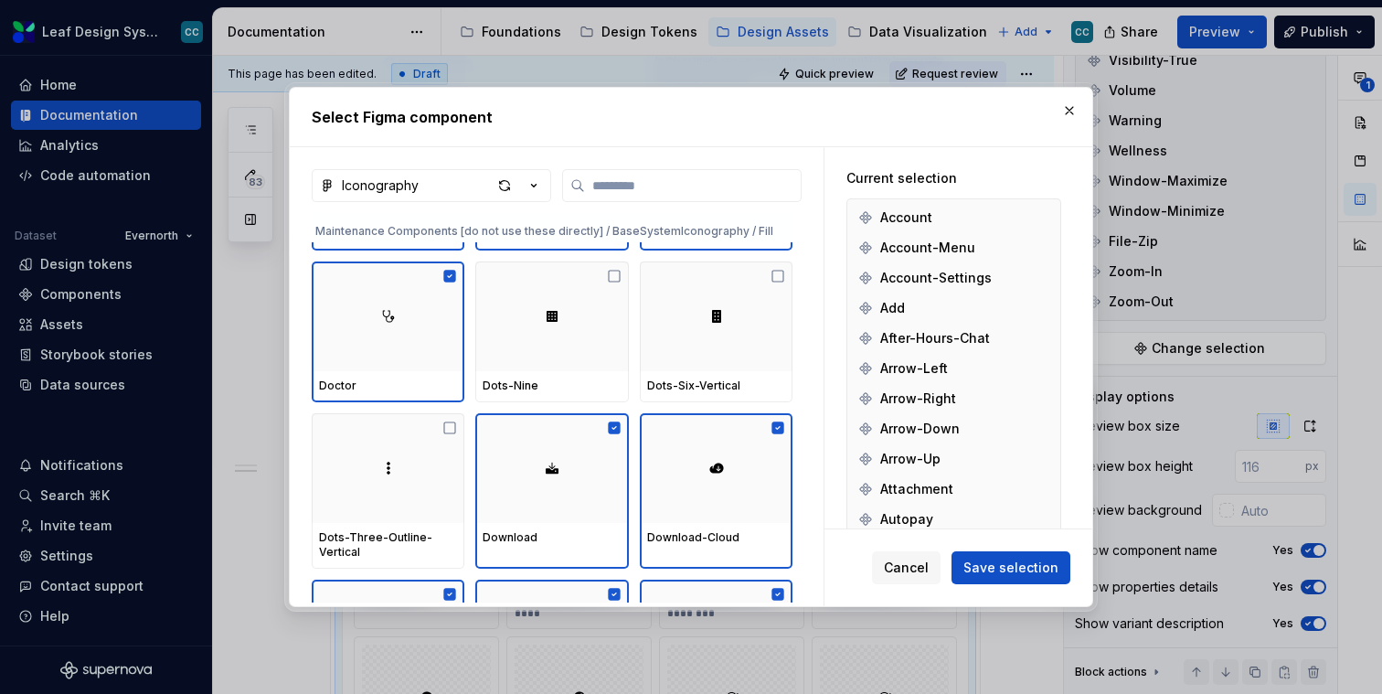
scroll to position [24216, 0]
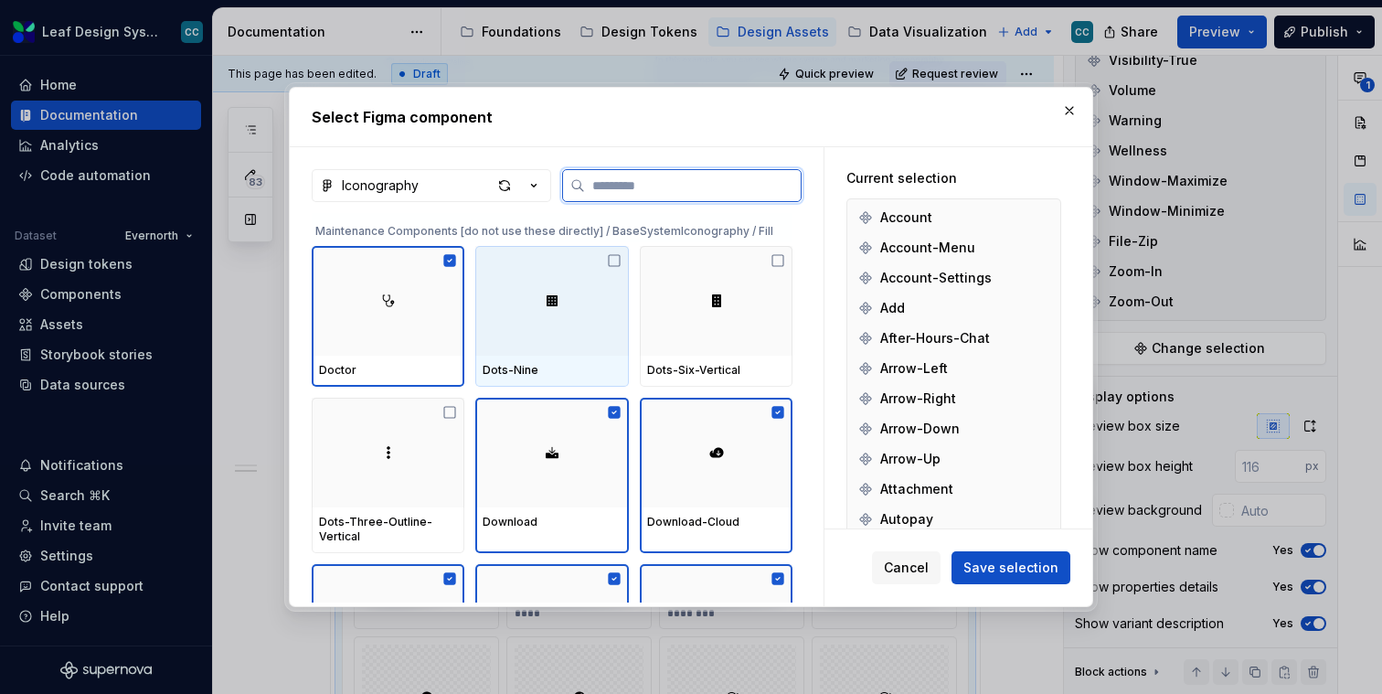
click at [569, 339] on div at bounding box center [551, 301] width 153 height 110
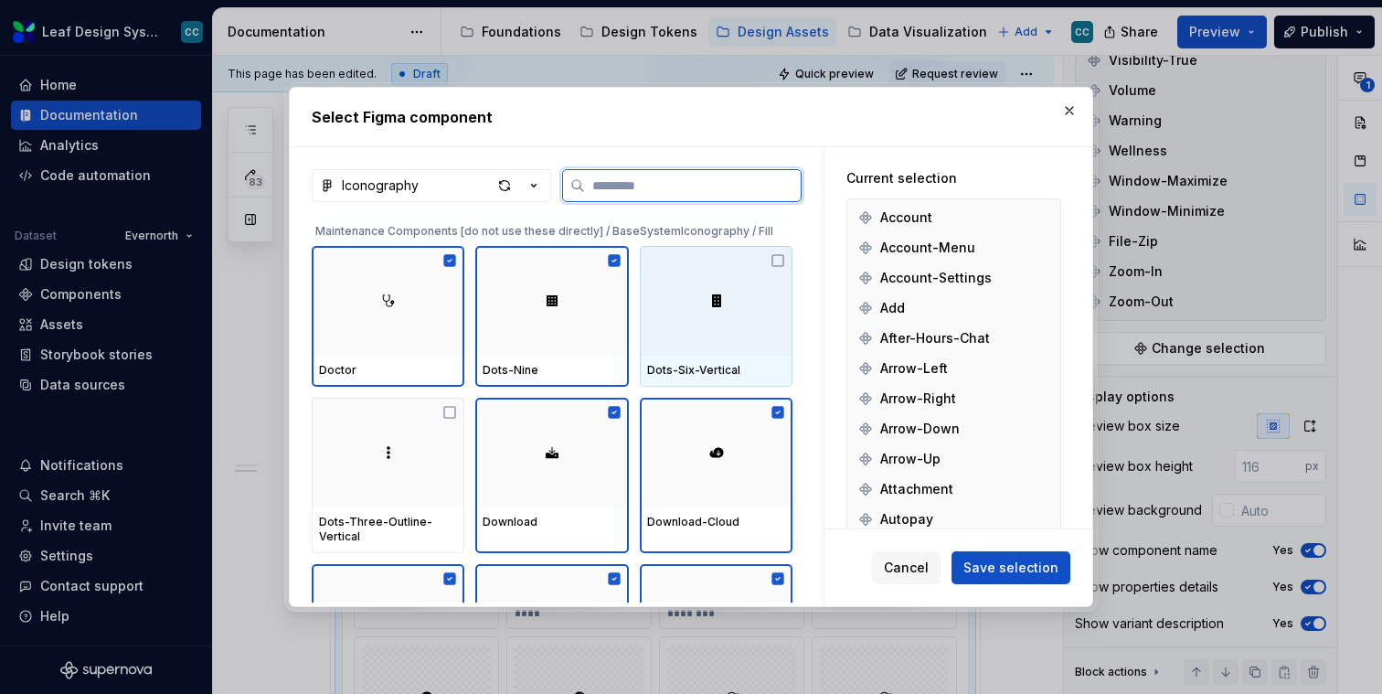
click at [693, 339] on div at bounding box center [716, 301] width 153 height 110
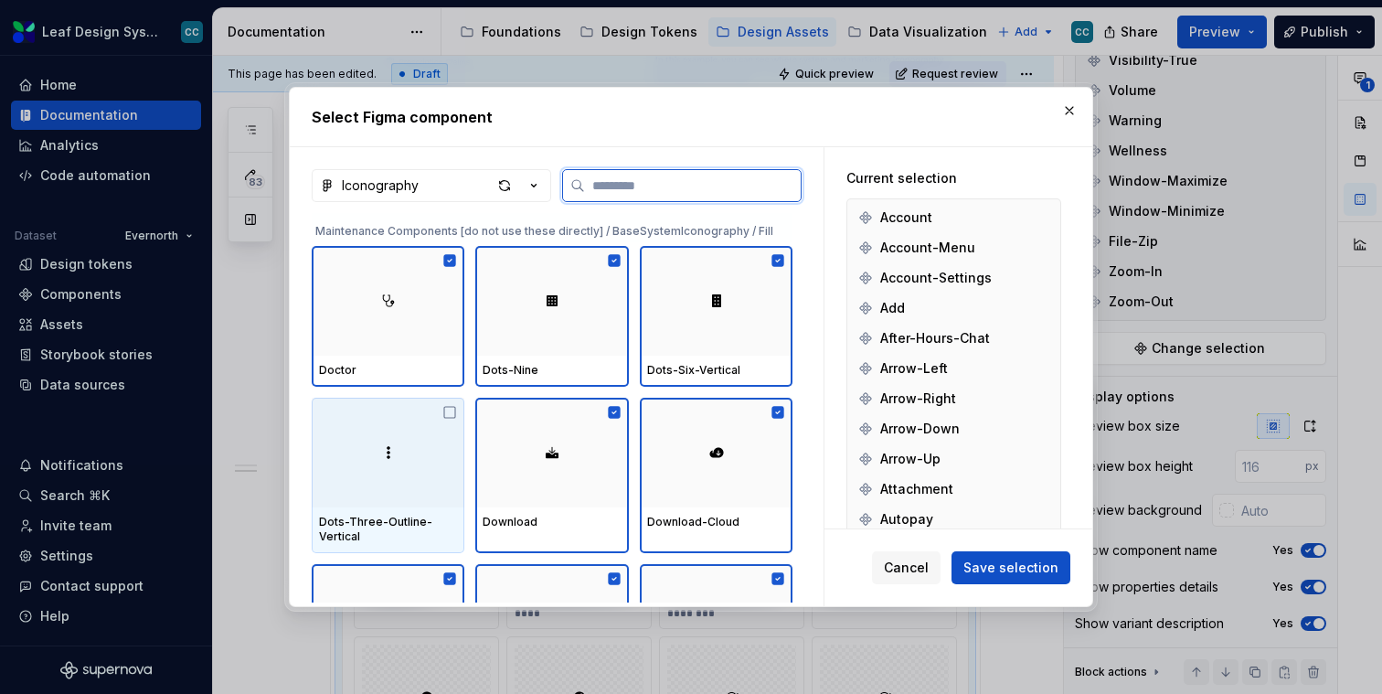
click at [373, 479] on div at bounding box center [388, 453] width 153 height 110
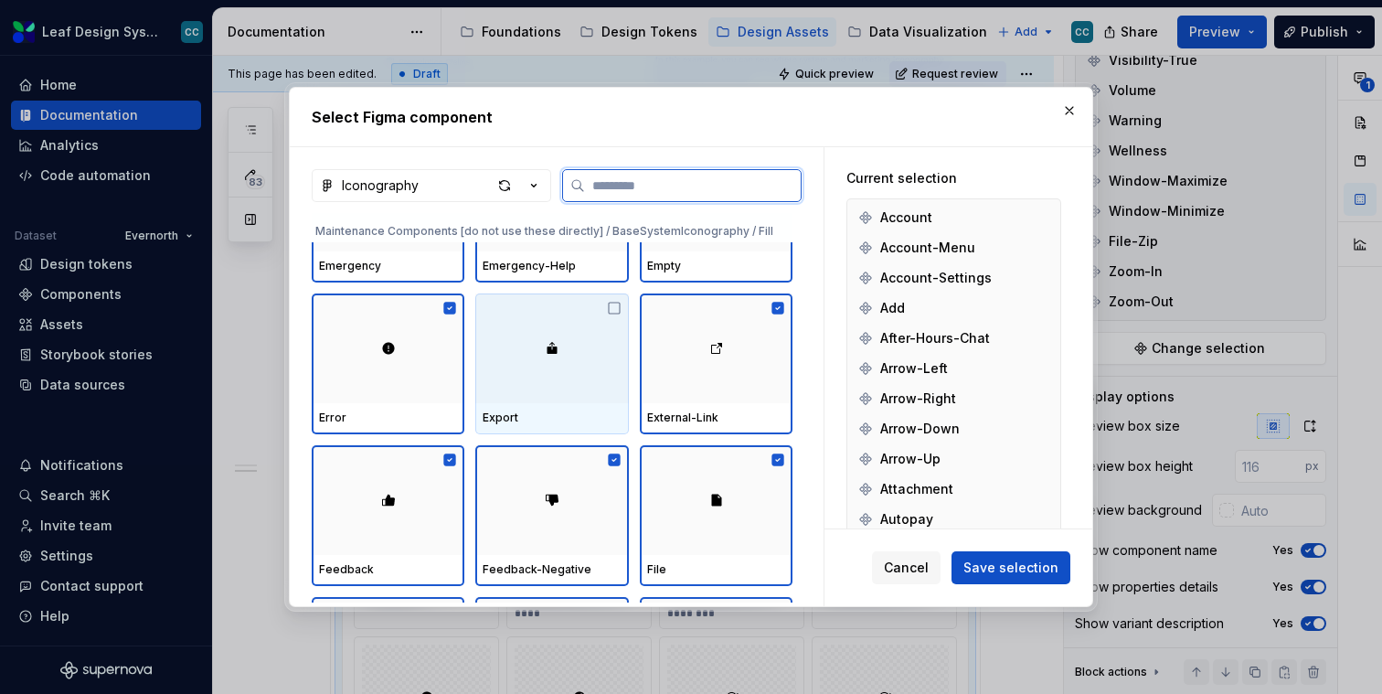
click at [566, 400] on div at bounding box center [551, 348] width 153 height 110
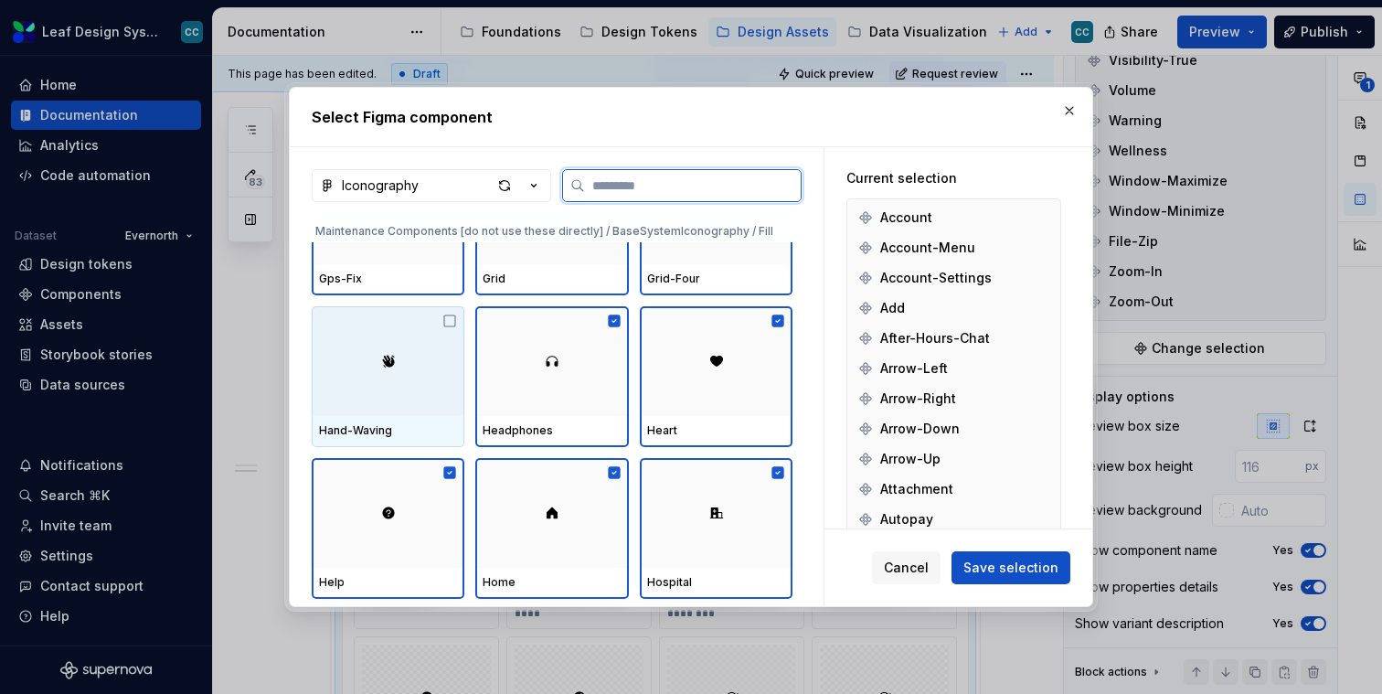
click at [398, 414] on div at bounding box center [388, 361] width 153 height 110
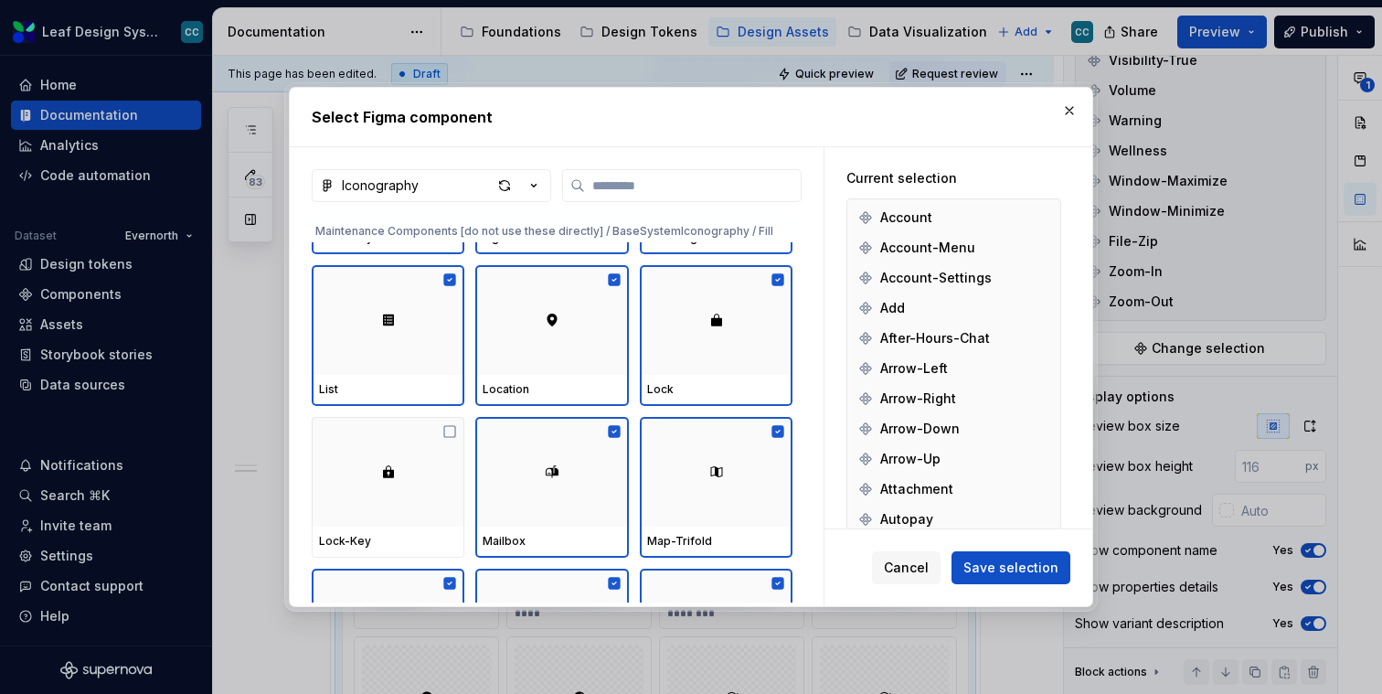
type textarea "*"
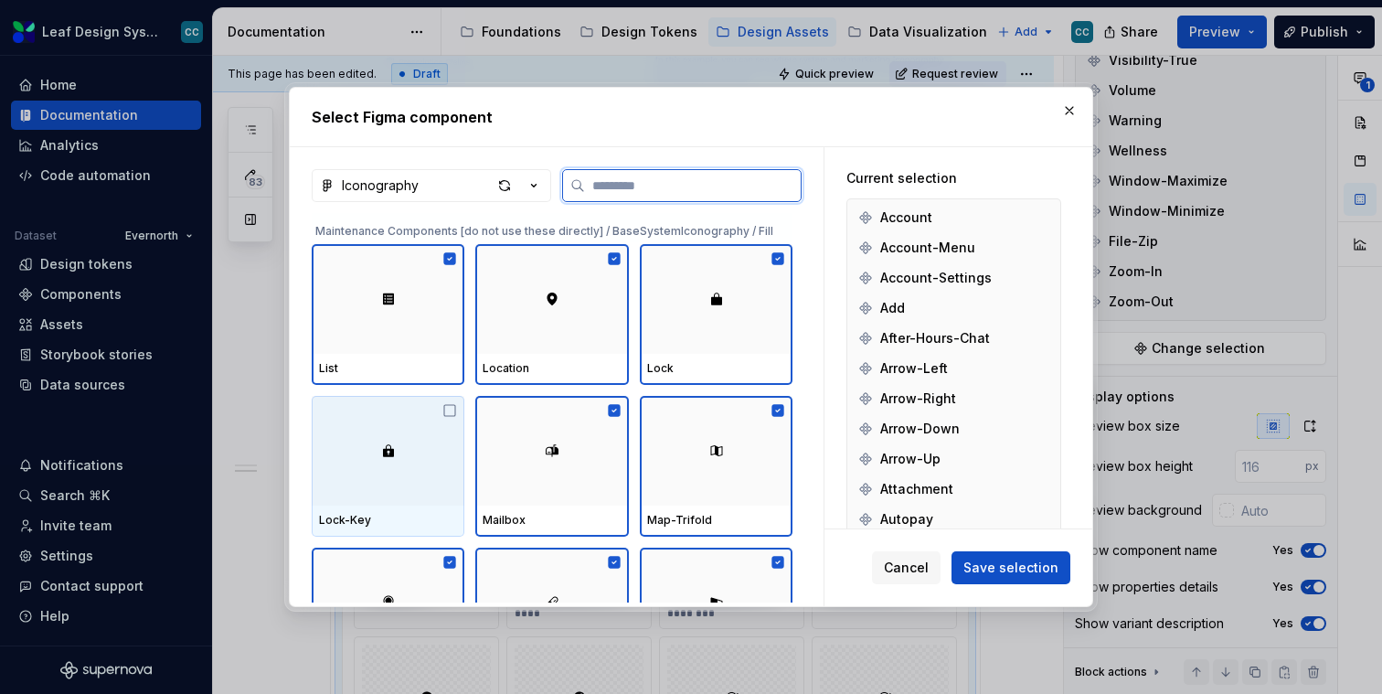
click at [385, 460] on div at bounding box center [388, 451] width 153 height 110
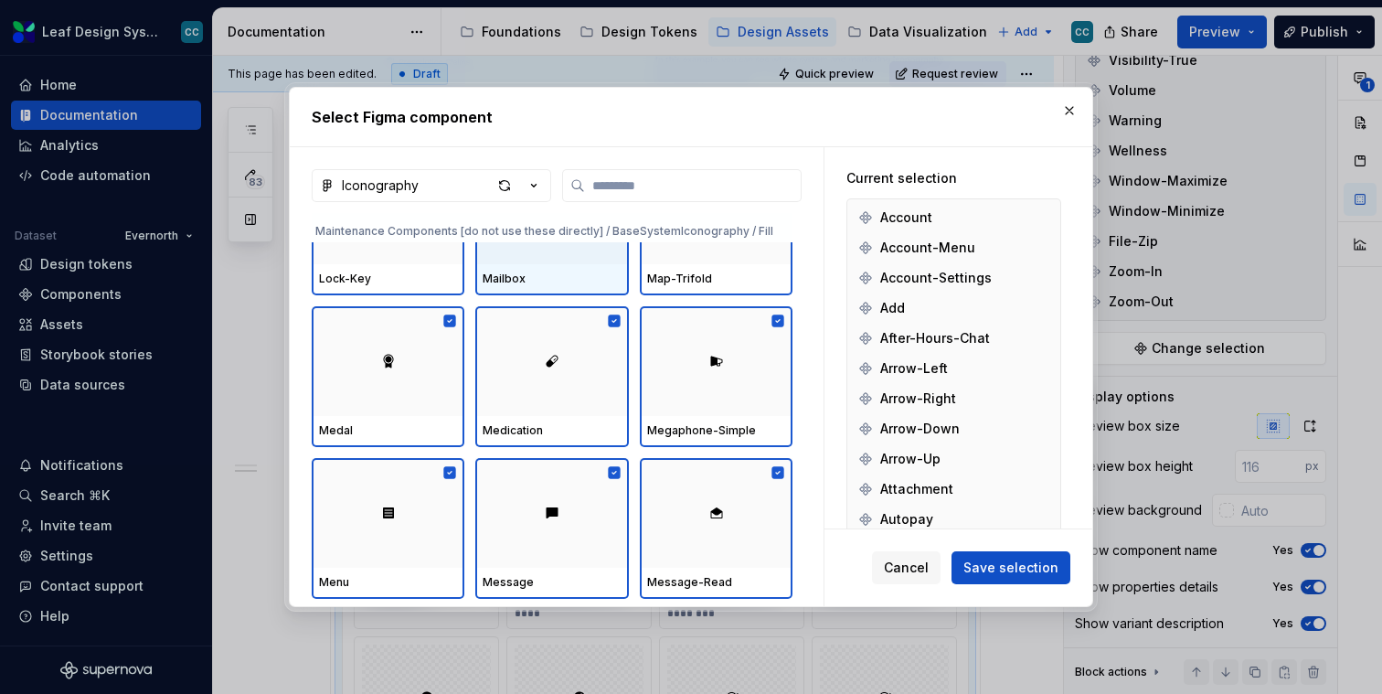
scroll to position [27480, 0]
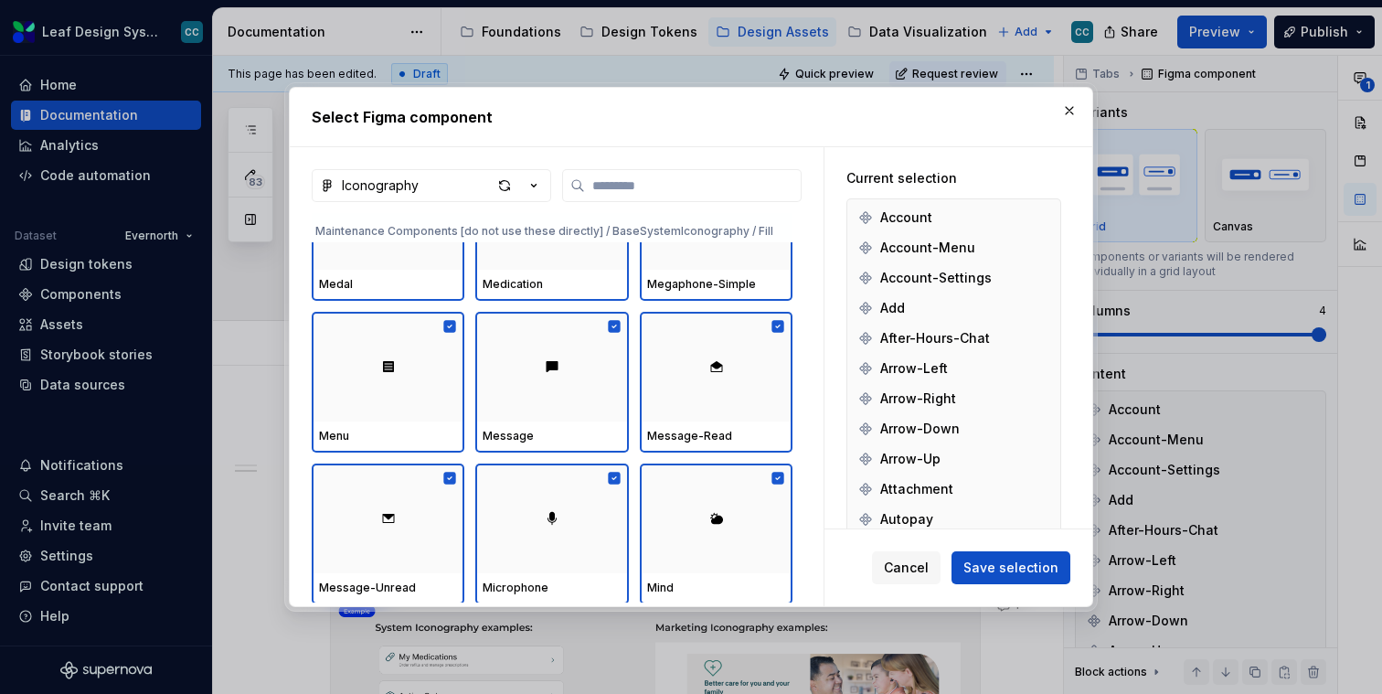
scroll to position [5689, 0]
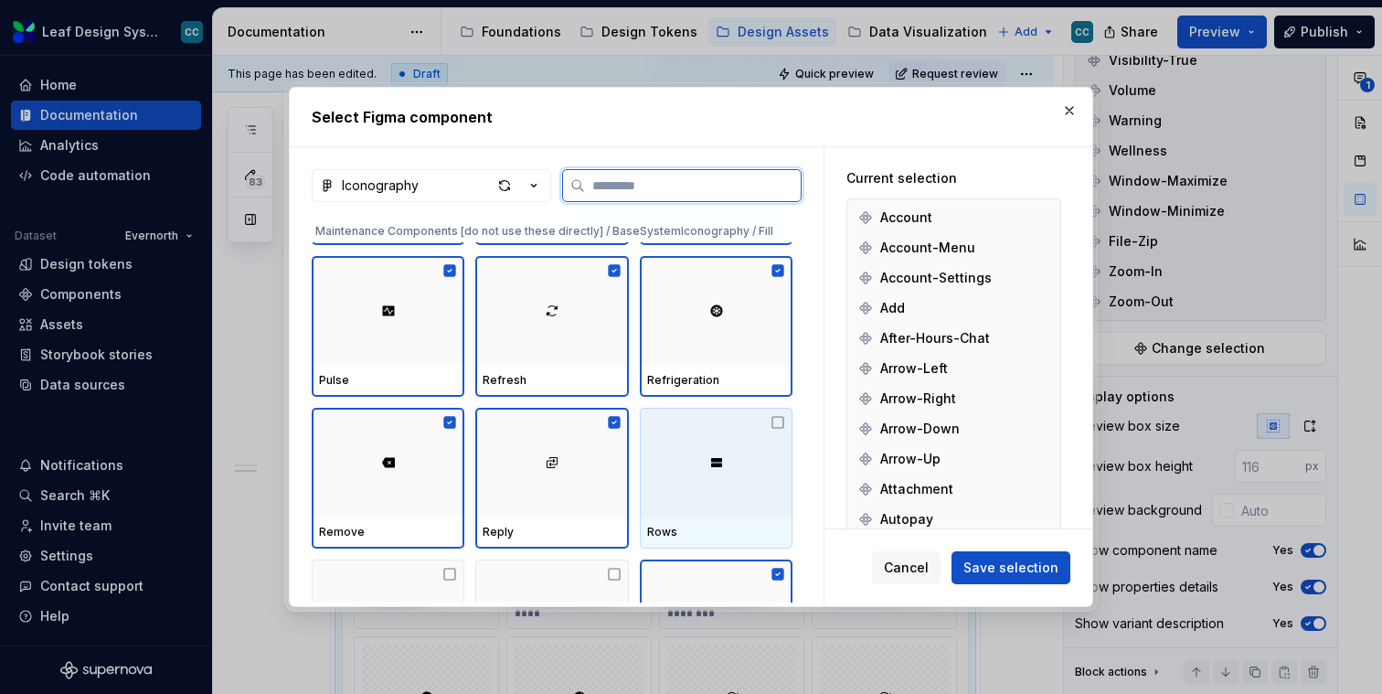
click at [734, 465] on div at bounding box center [716, 463] width 153 height 110
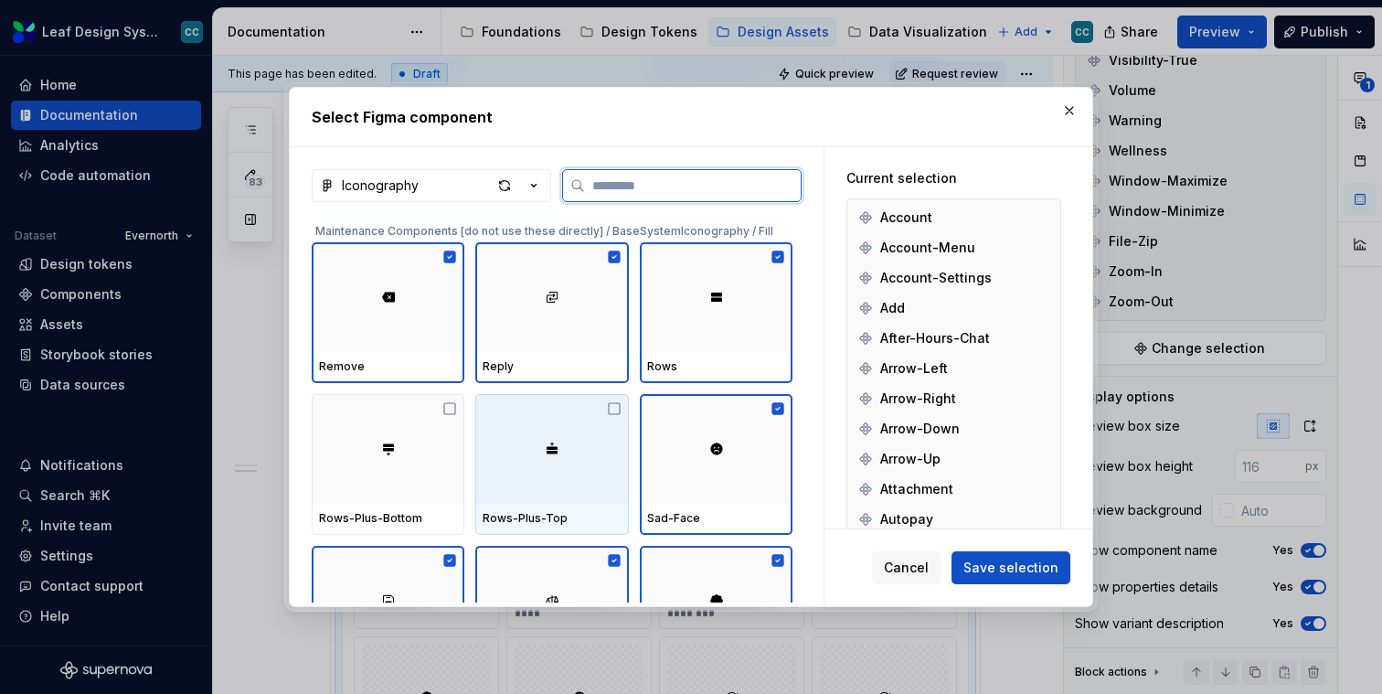
click at [373, 449] on div at bounding box center [388, 449] width 153 height 110
click at [551, 449] on img at bounding box center [552, 449] width 15 height 15
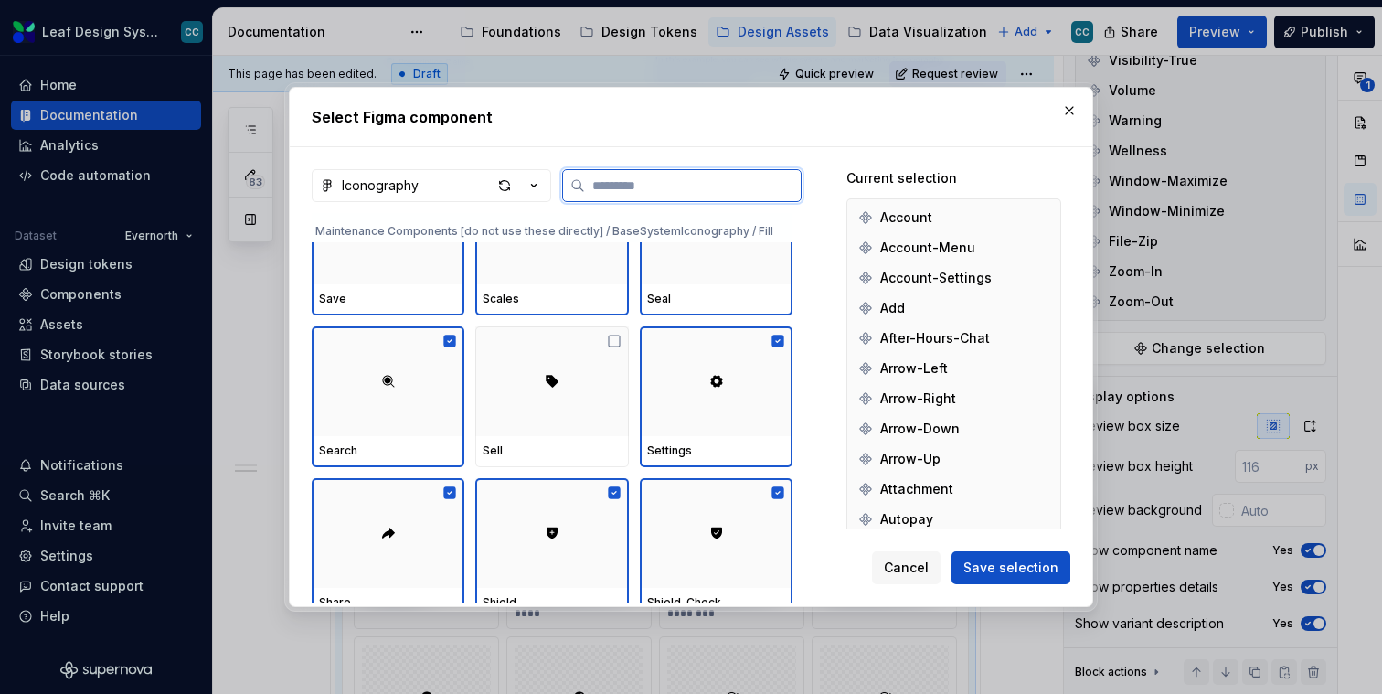
click at [551, 450] on div "Sell" at bounding box center [552, 450] width 138 height 15
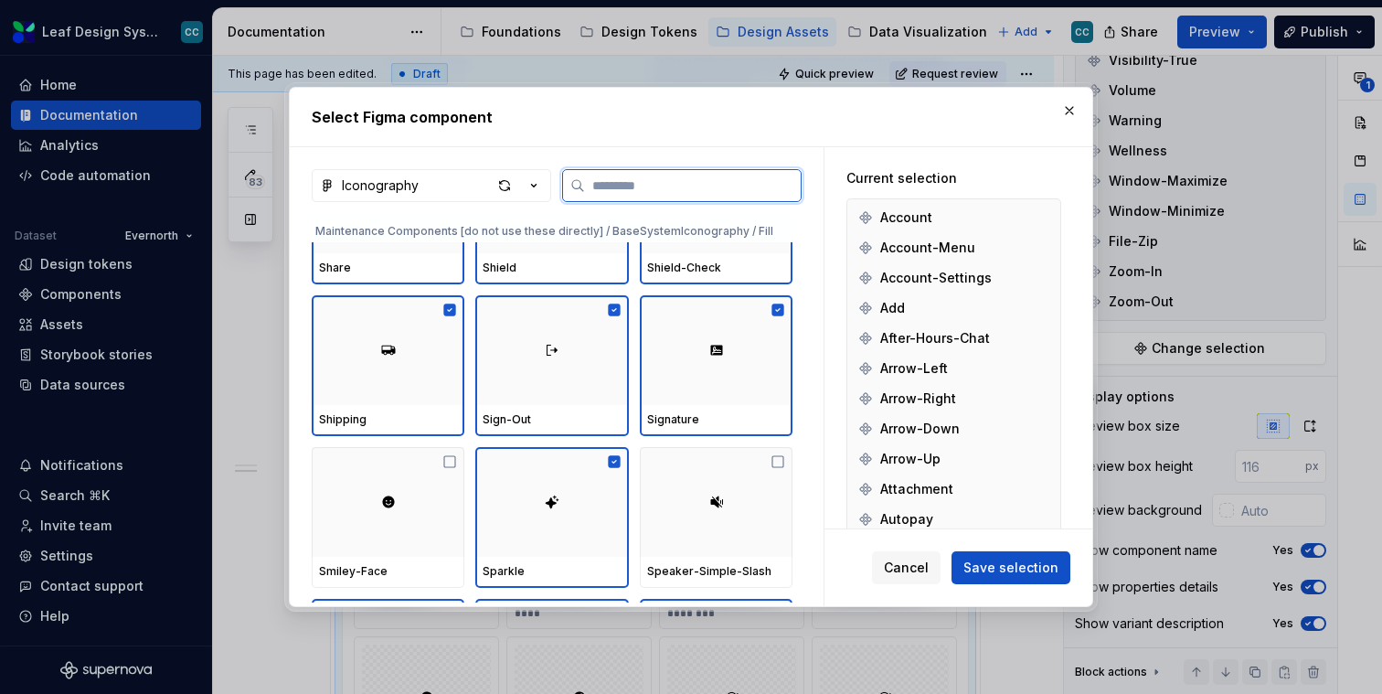
scroll to position [29708, 0]
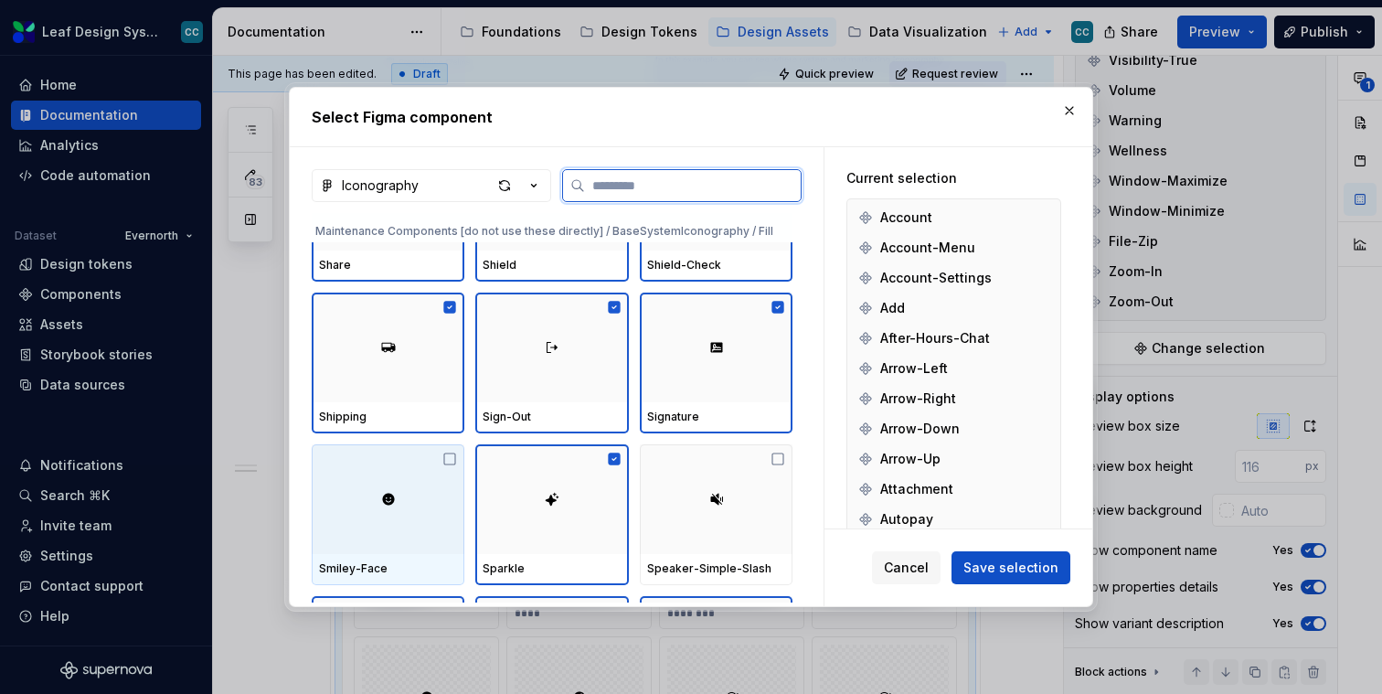
click at [369, 533] on div at bounding box center [388, 499] width 153 height 110
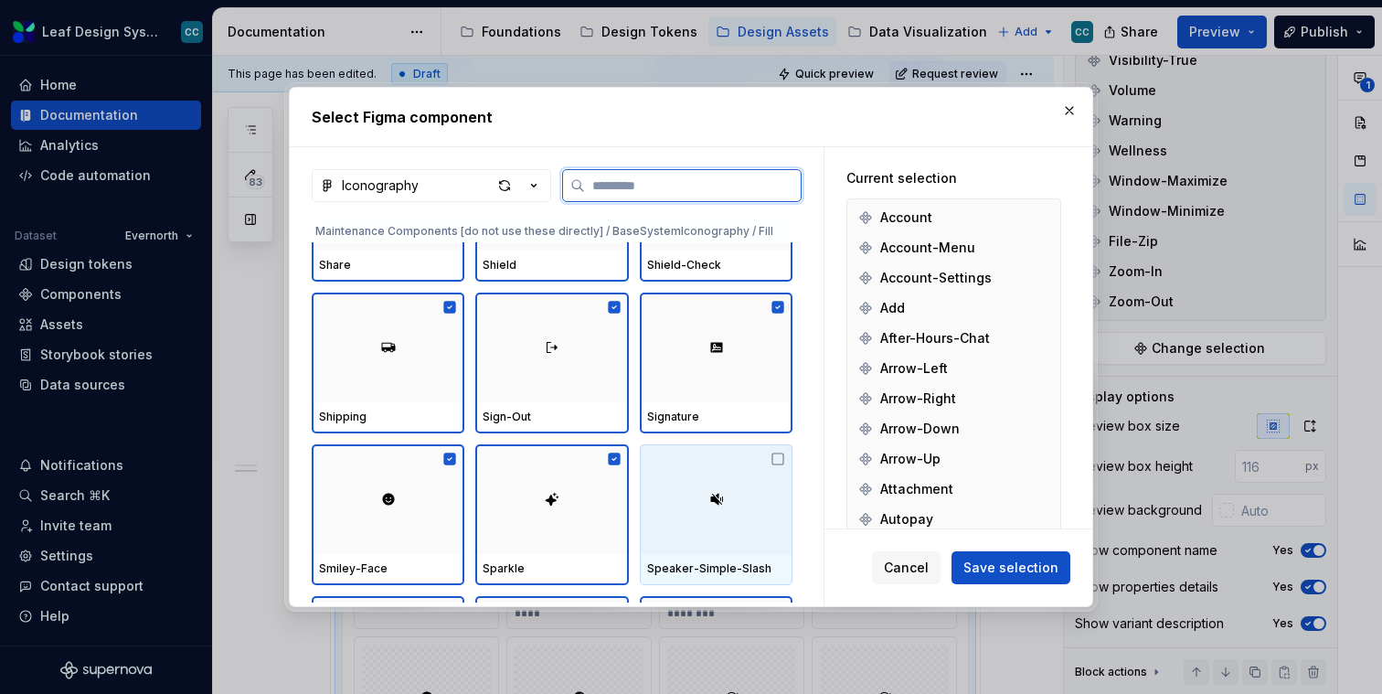
click at [706, 517] on div at bounding box center [716, 499] width 153 height 110
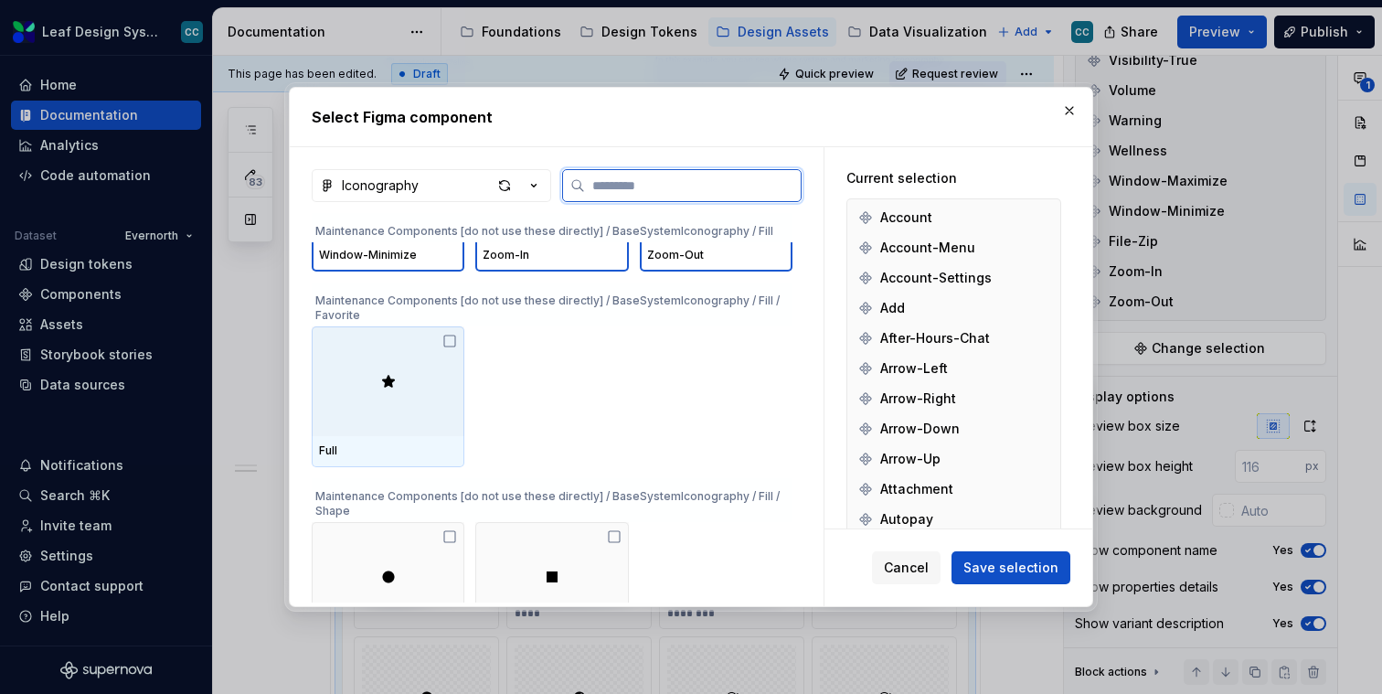
click at [366, 371] on div at bounding box center [388, 381] width 153 height 110
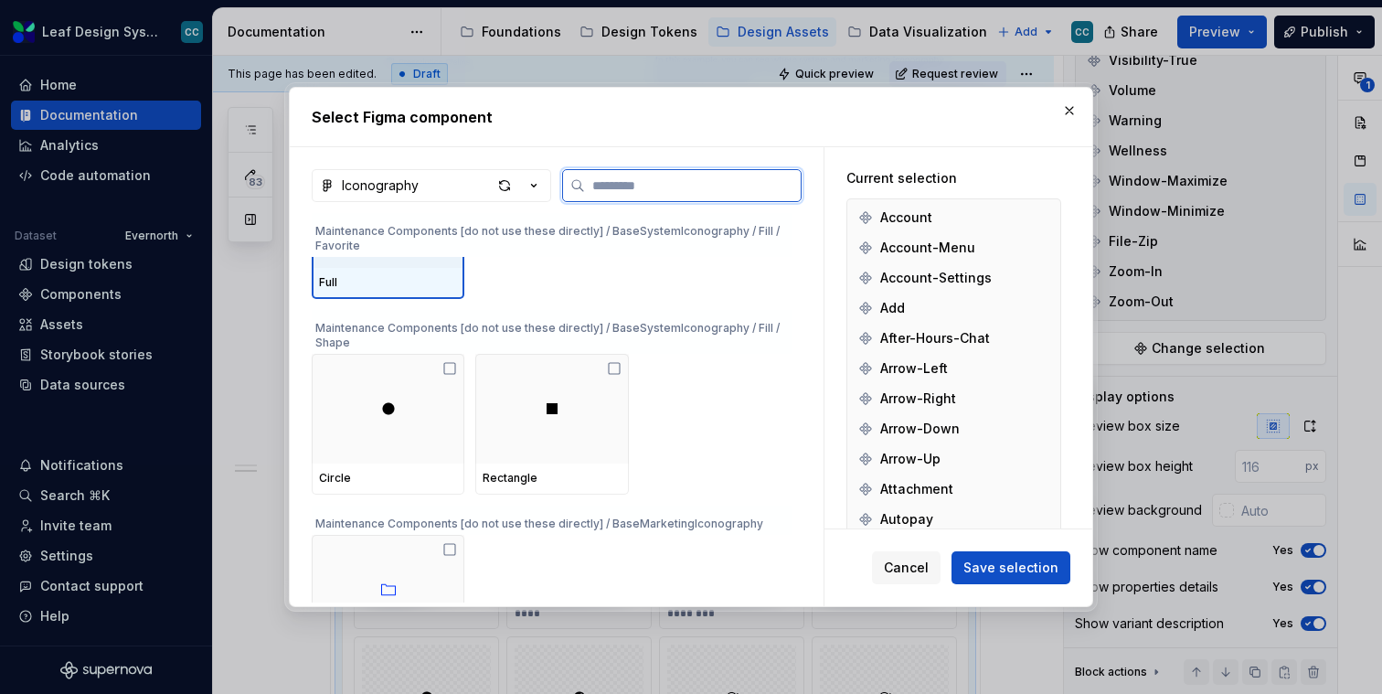
click at [400, 426] on div at bounding box center [388, 409] width 153 height 110
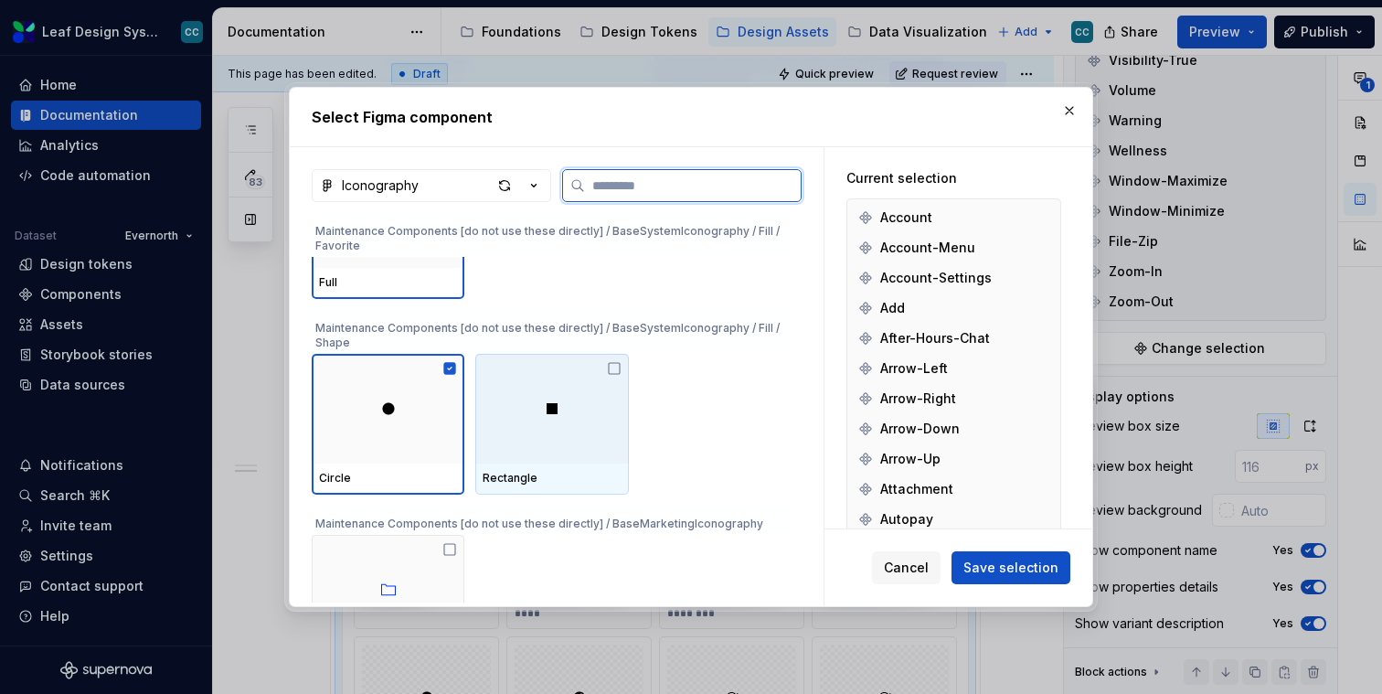
click at [538, 426] on div at bounding box center [551, 409] width 153 height 110
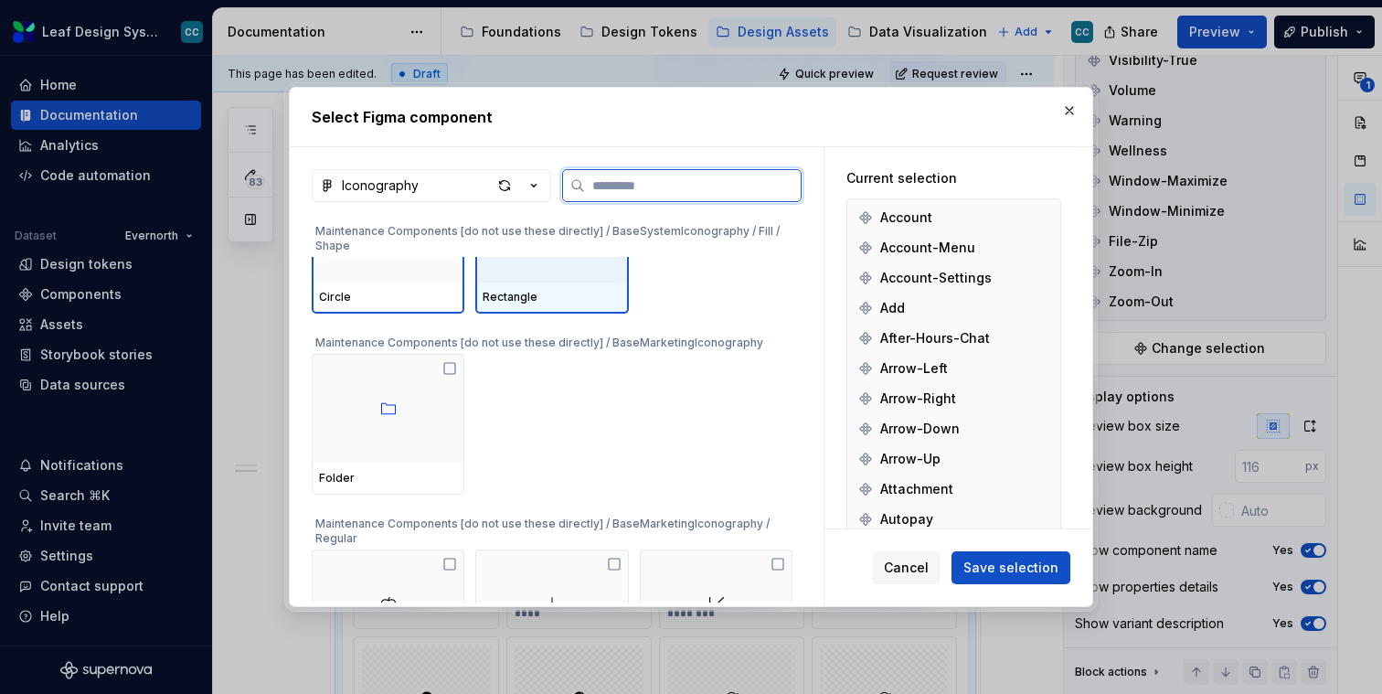
scroll to position [31565, 0]
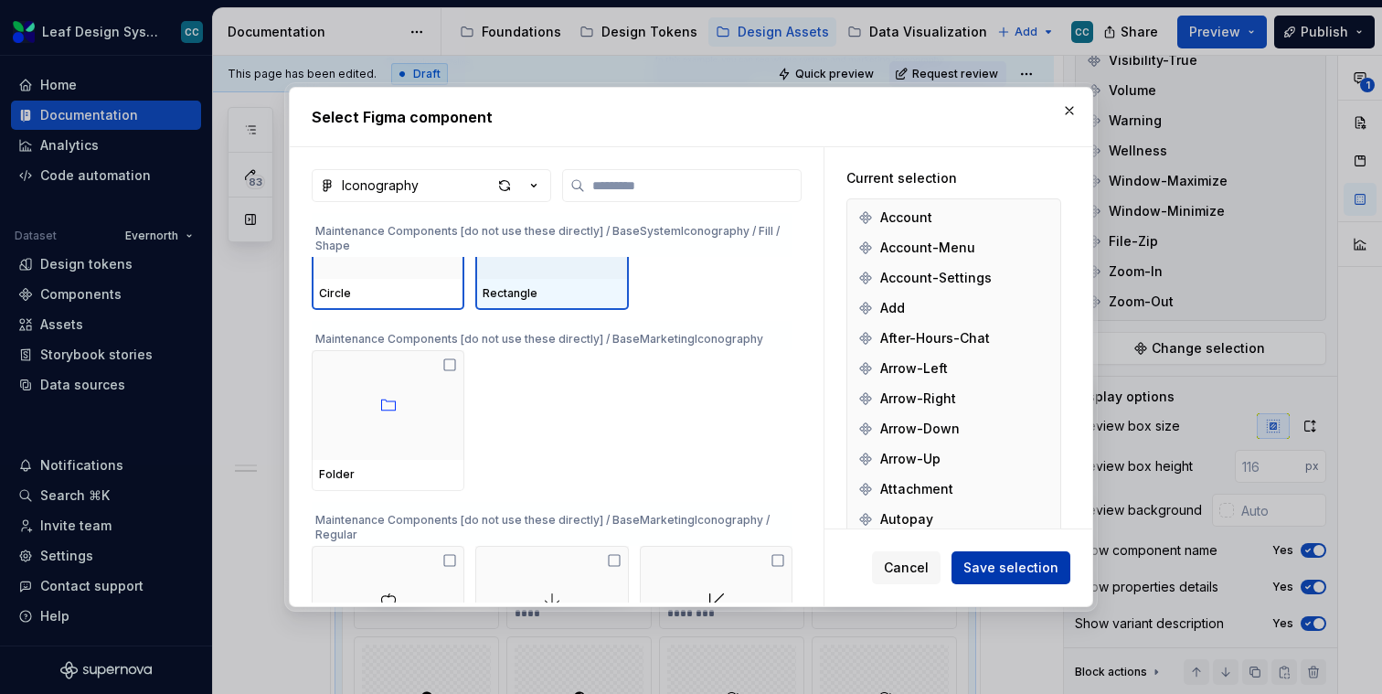
click at [984, 571] on span "Save selection" at bounding box center [1011, 568] width 95 height 18
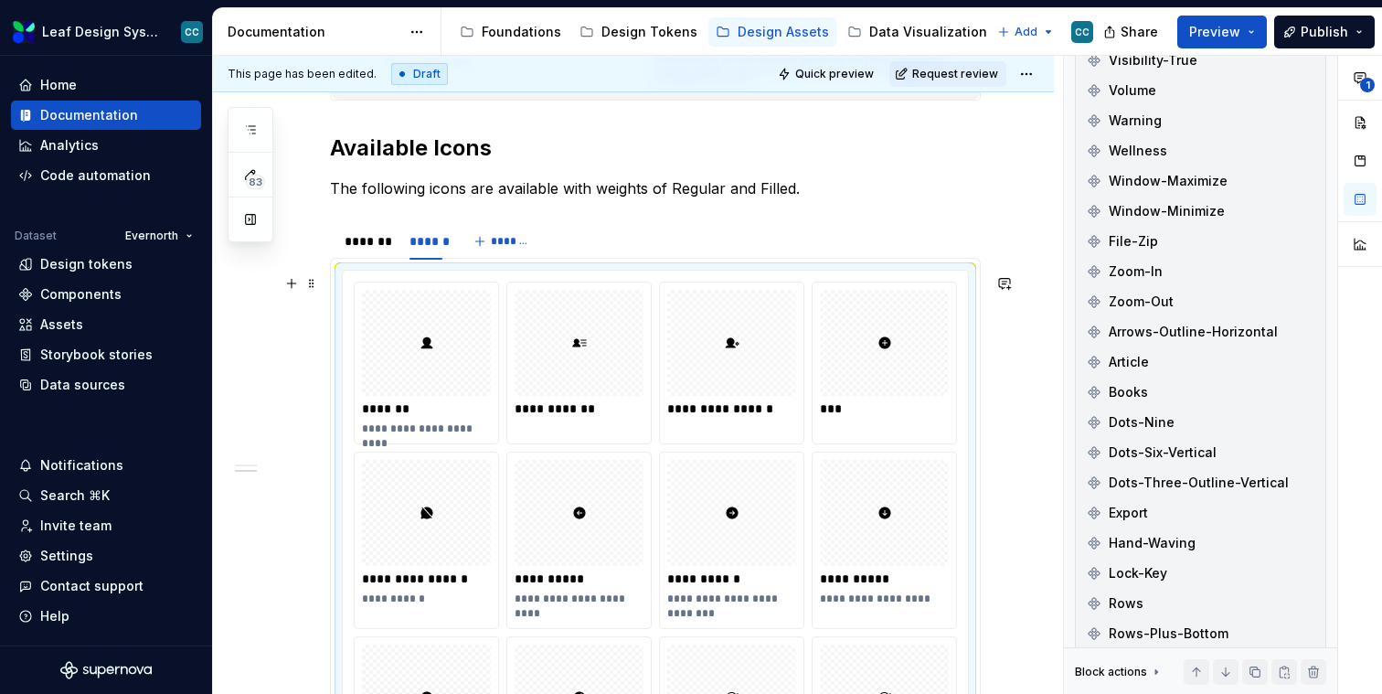
type textarea "*"
click at [489, 245] on button "*******" at bounding box center [504, 242] width 72 height 26
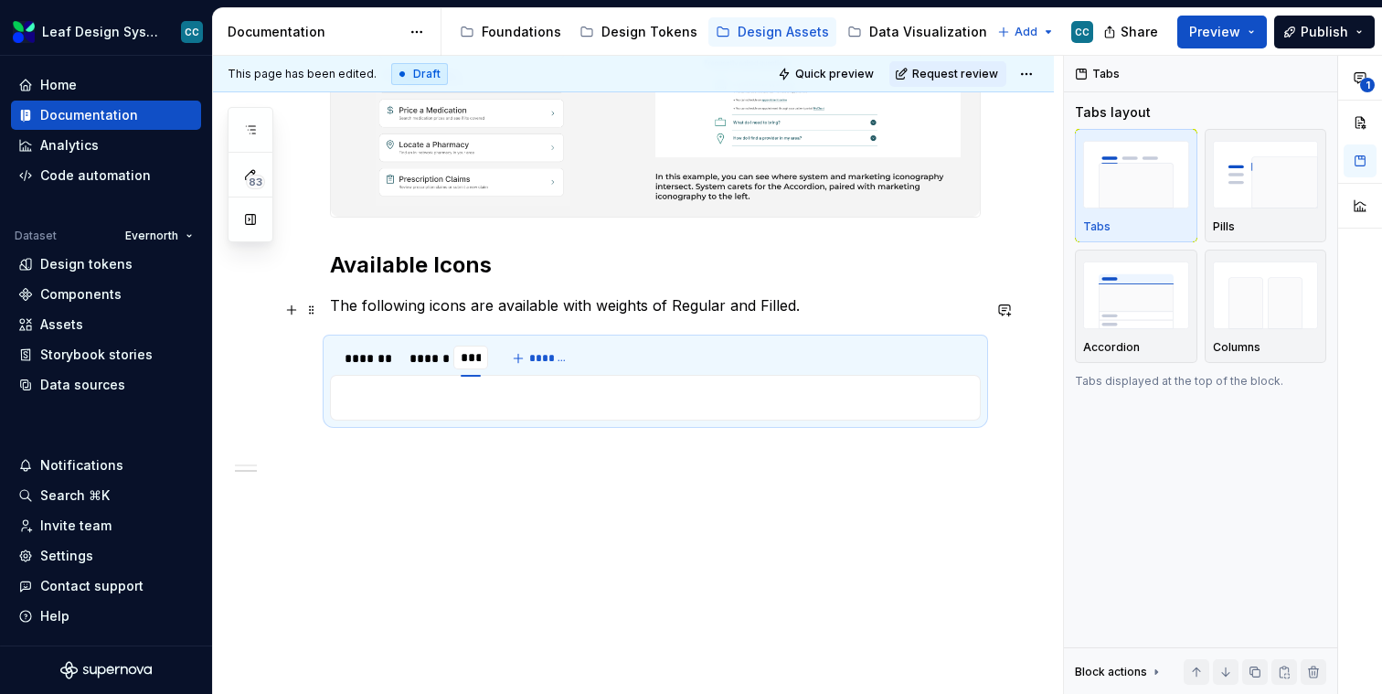
type input "****"
click at [547, 400] on p at bounding box center [655, 398] width 627 height 22
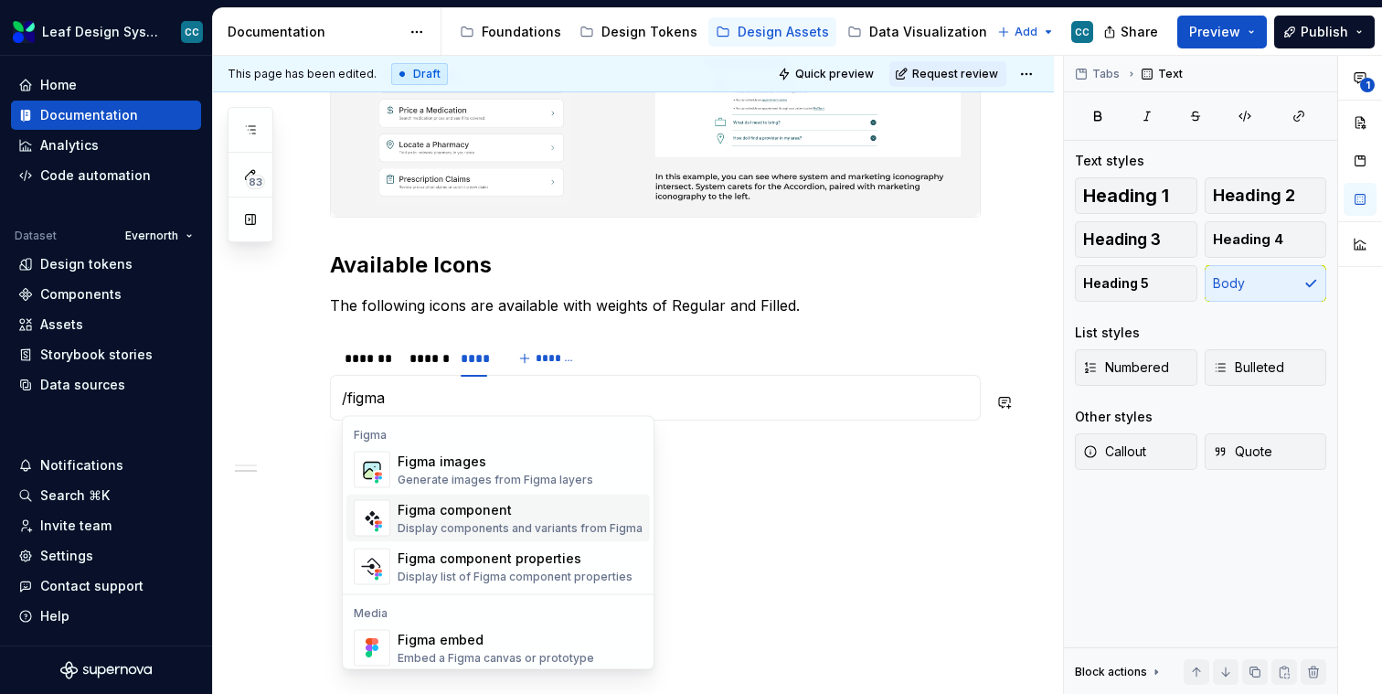
click at [519, 522] on div "Display components and variants from Figma" at bounding box center [520, 528] width 245 height 15
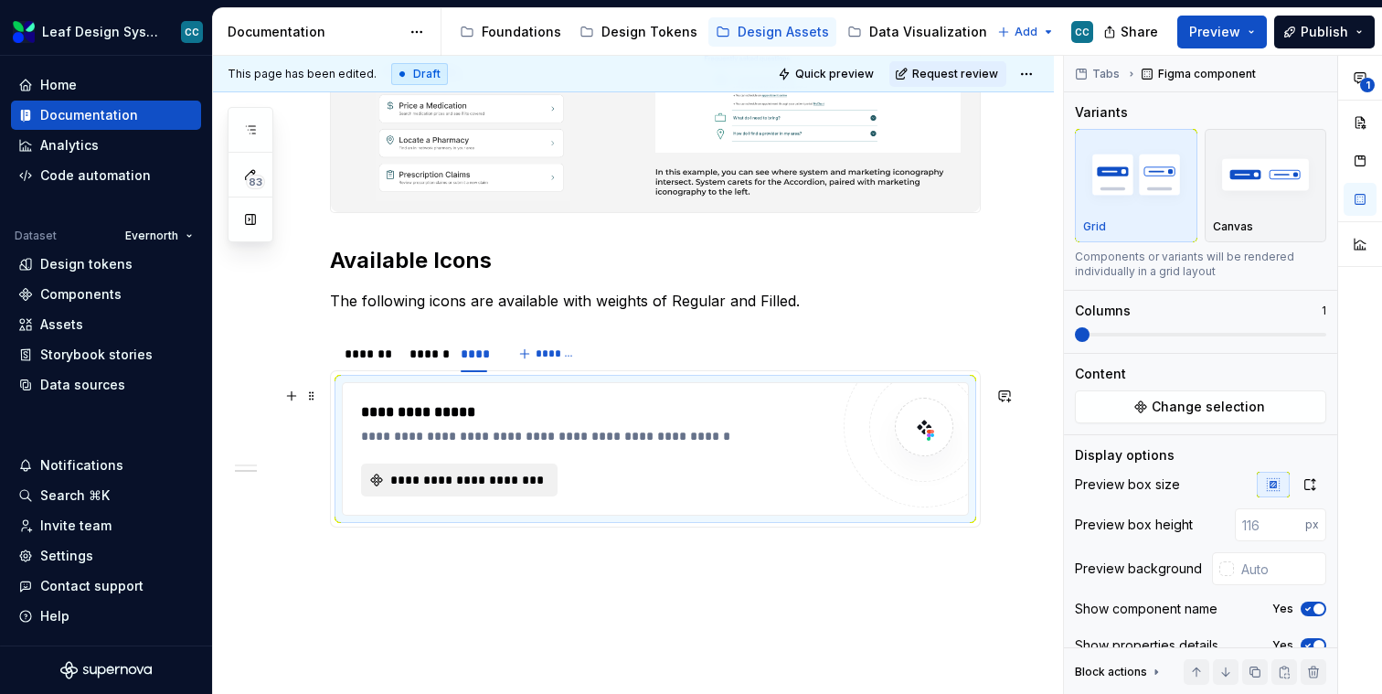
click at [506, 495] on button "**********" at bounding box center [459, 480] width 197 height 33
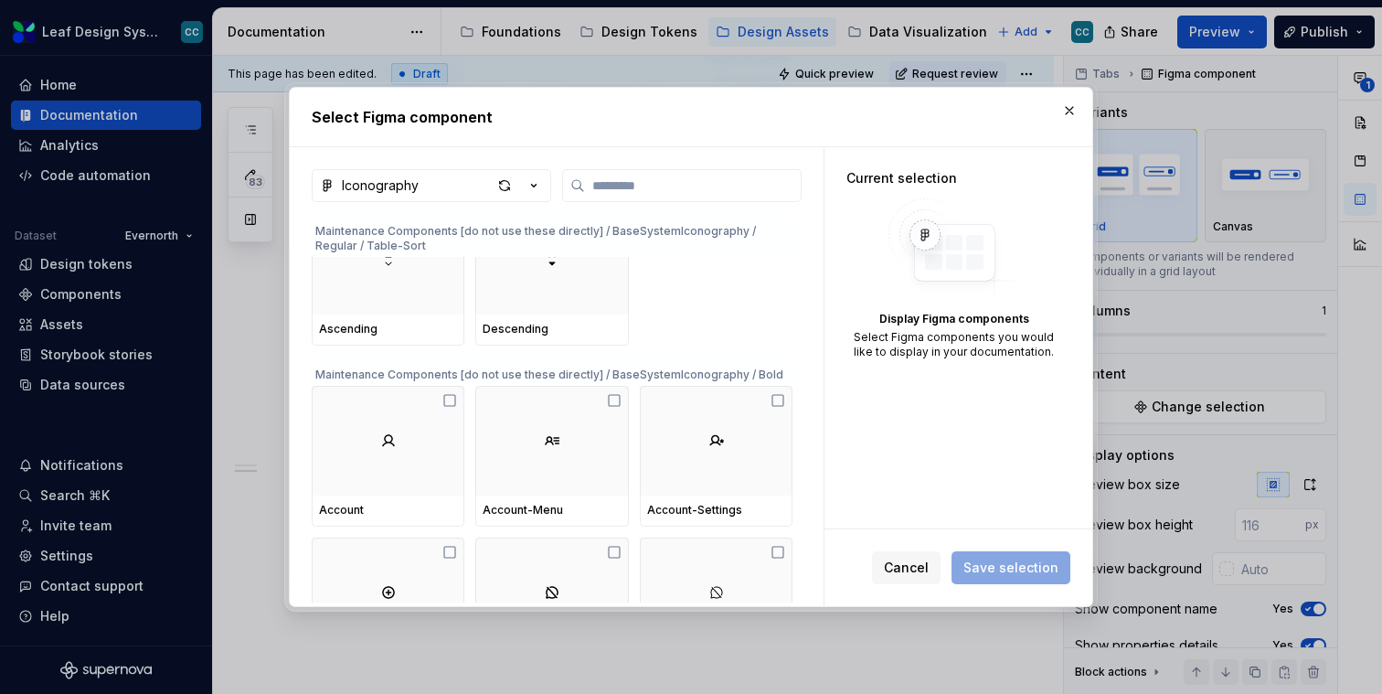
scroll to position [11988, 0]
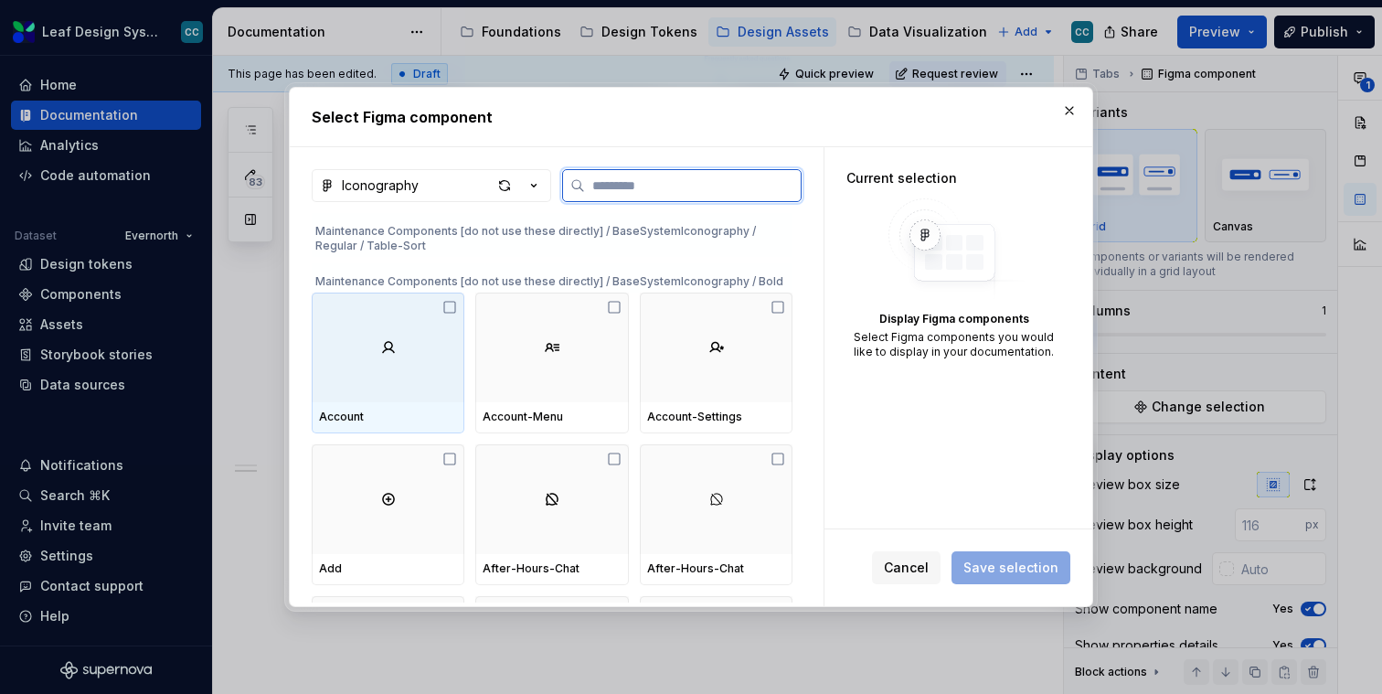
click at [430, 397] on div at bounding box center [388, 348] width 153 height 110
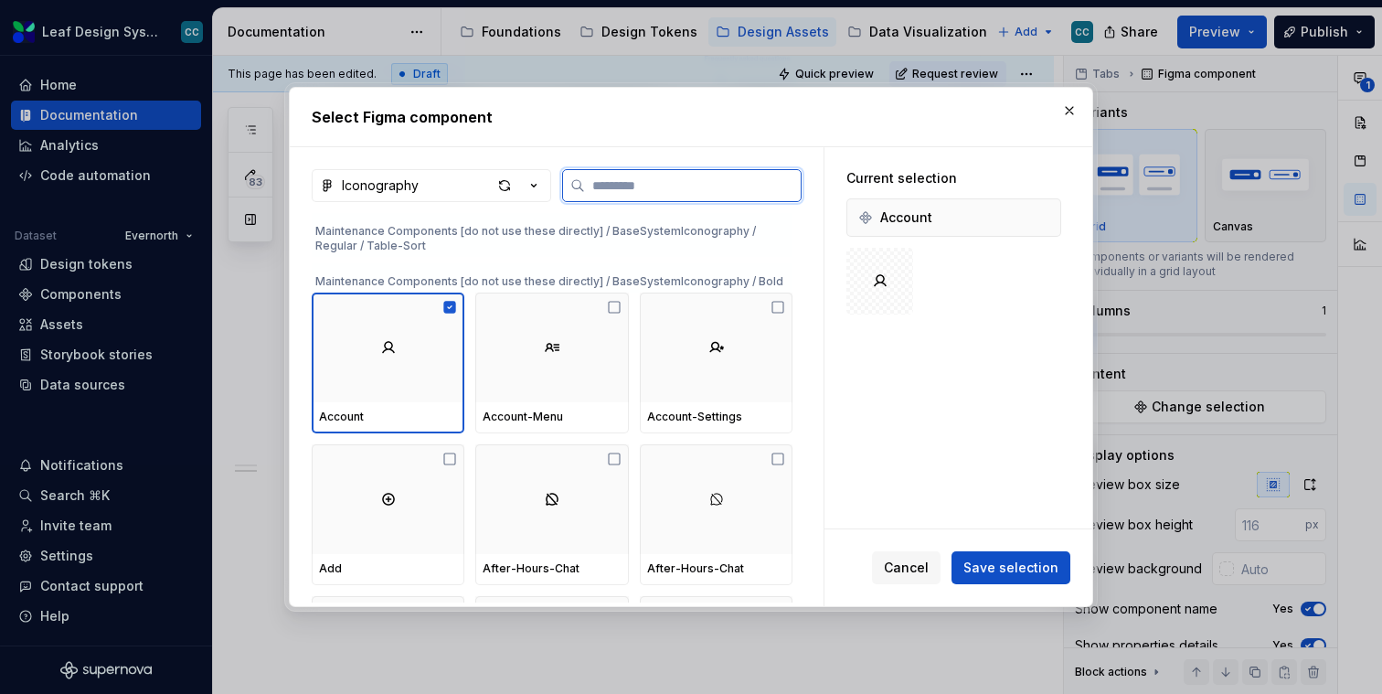
click at [592, 369] on div at bounding box center [551, 348] width 153 height 110
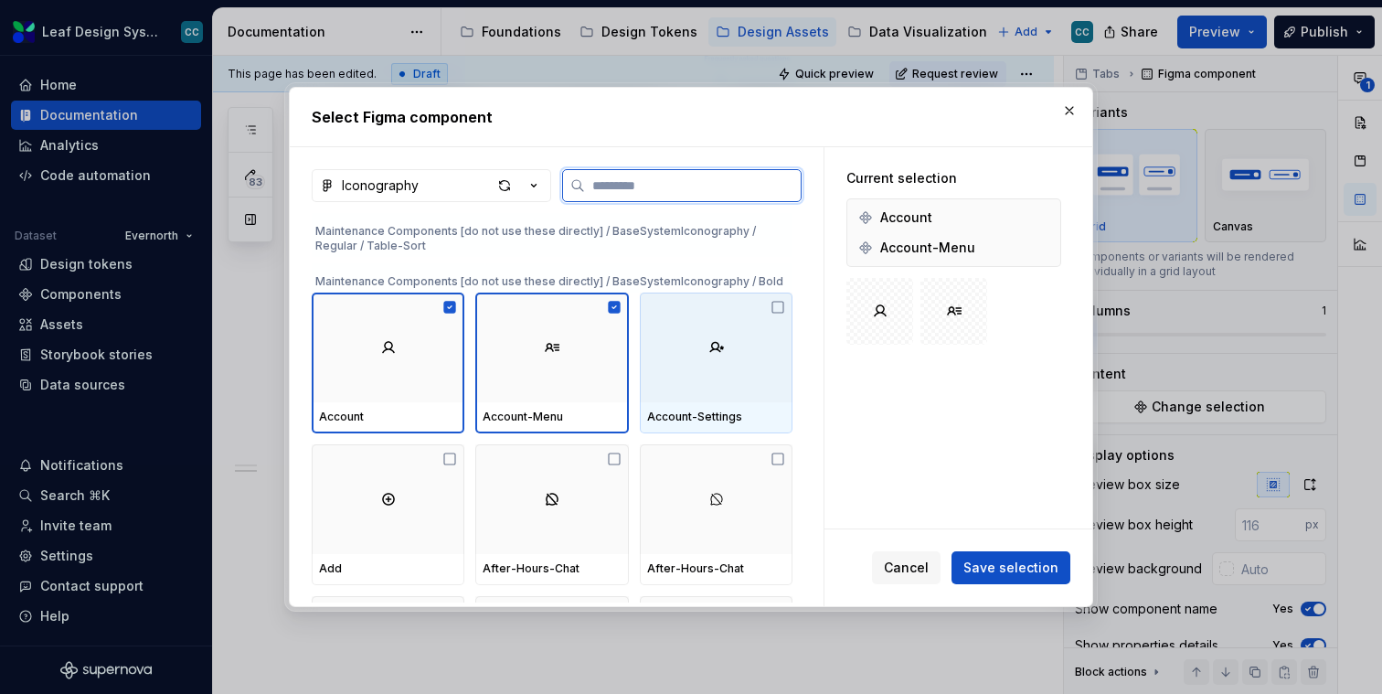
click at [690, 368] on div at bounding box center [716, 348] width 153 height 110
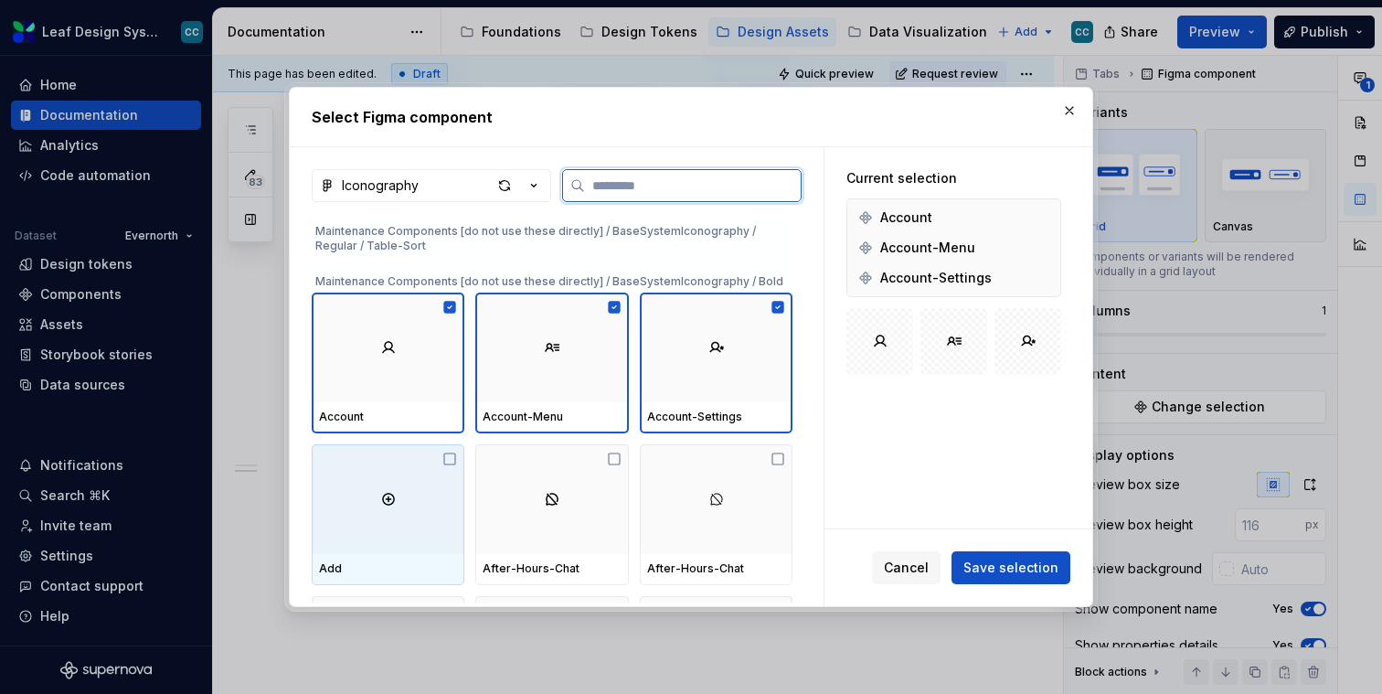
click at [343, 513] on div at bounding box center [388, 499] width 153 height 110
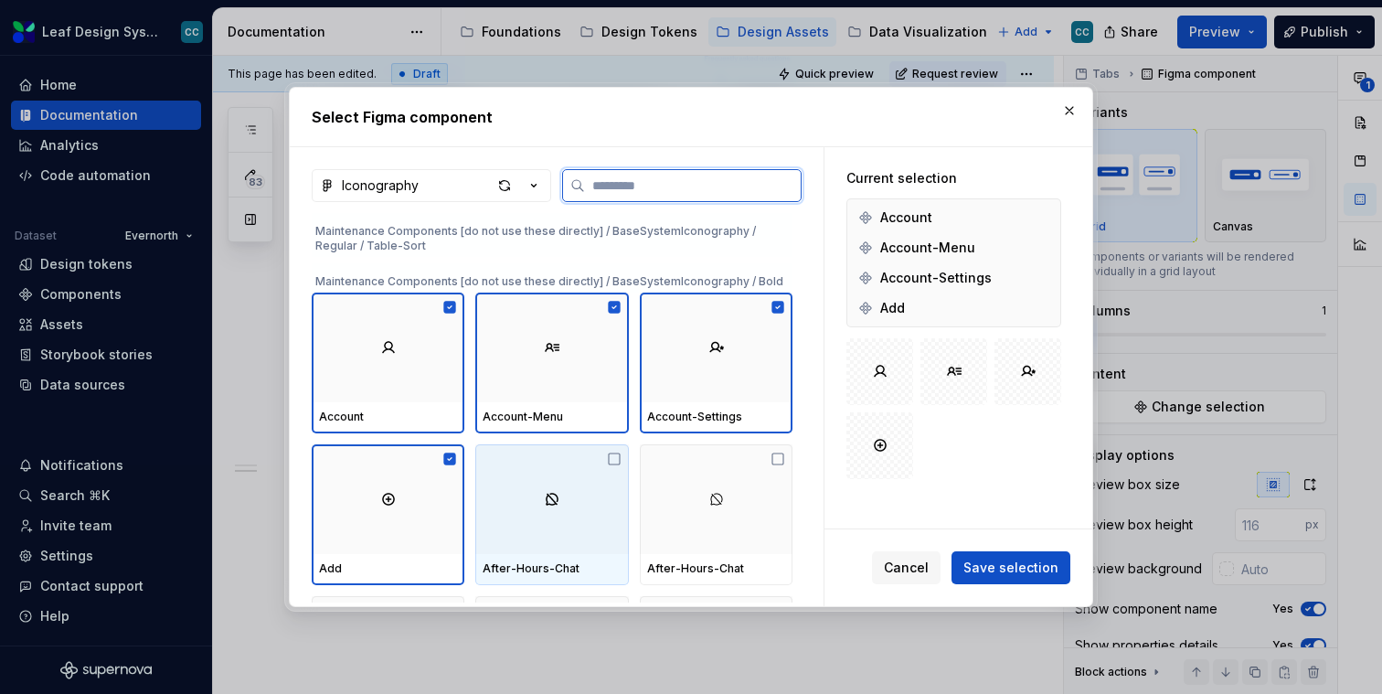
click at [564, 500] on div at bounding box center [551, 499] width 153 height 110
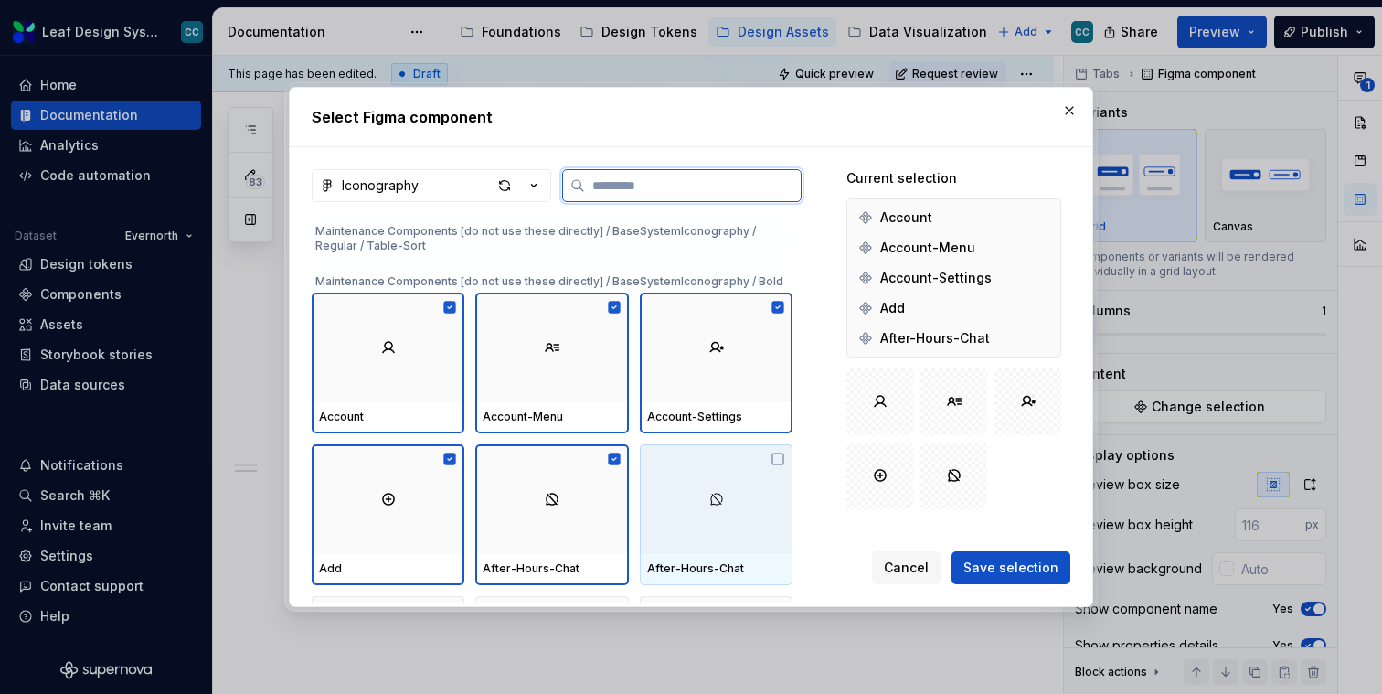
click at [721, 504] on img at bounding box center [716, 499] width 15 height 15
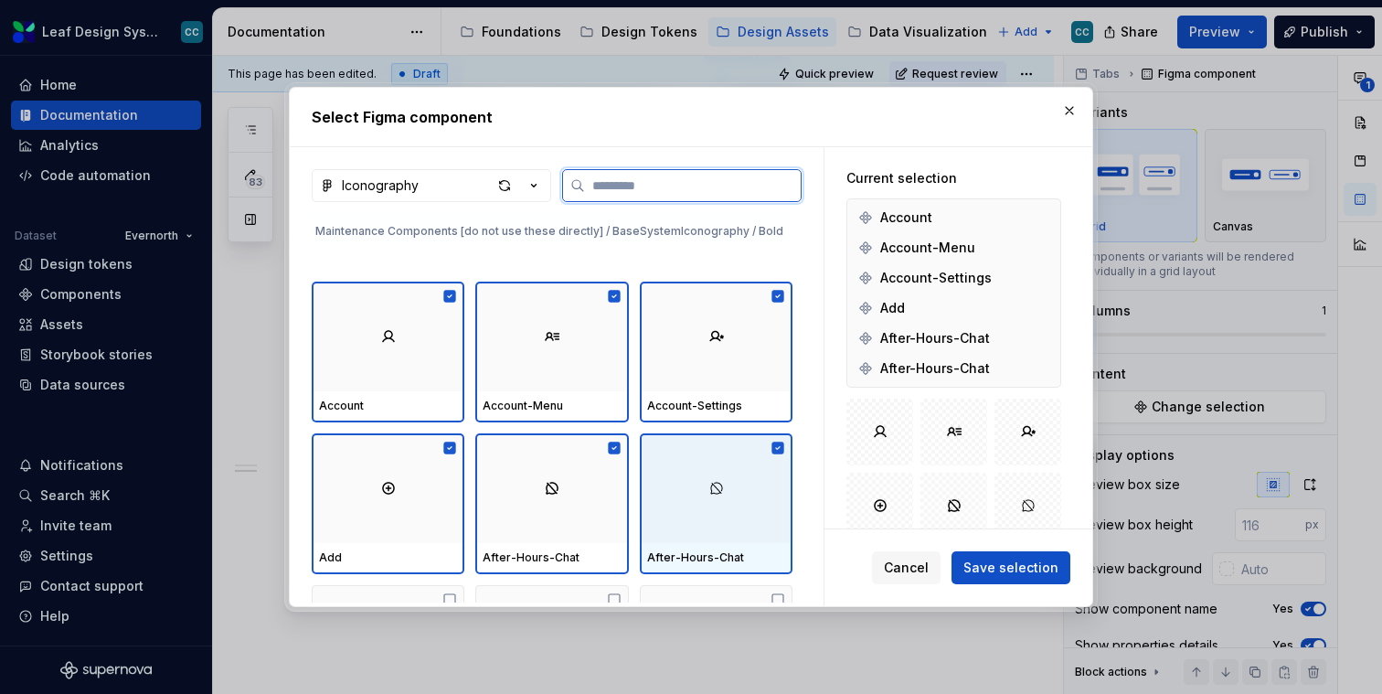
scroll to position [12161, 0]
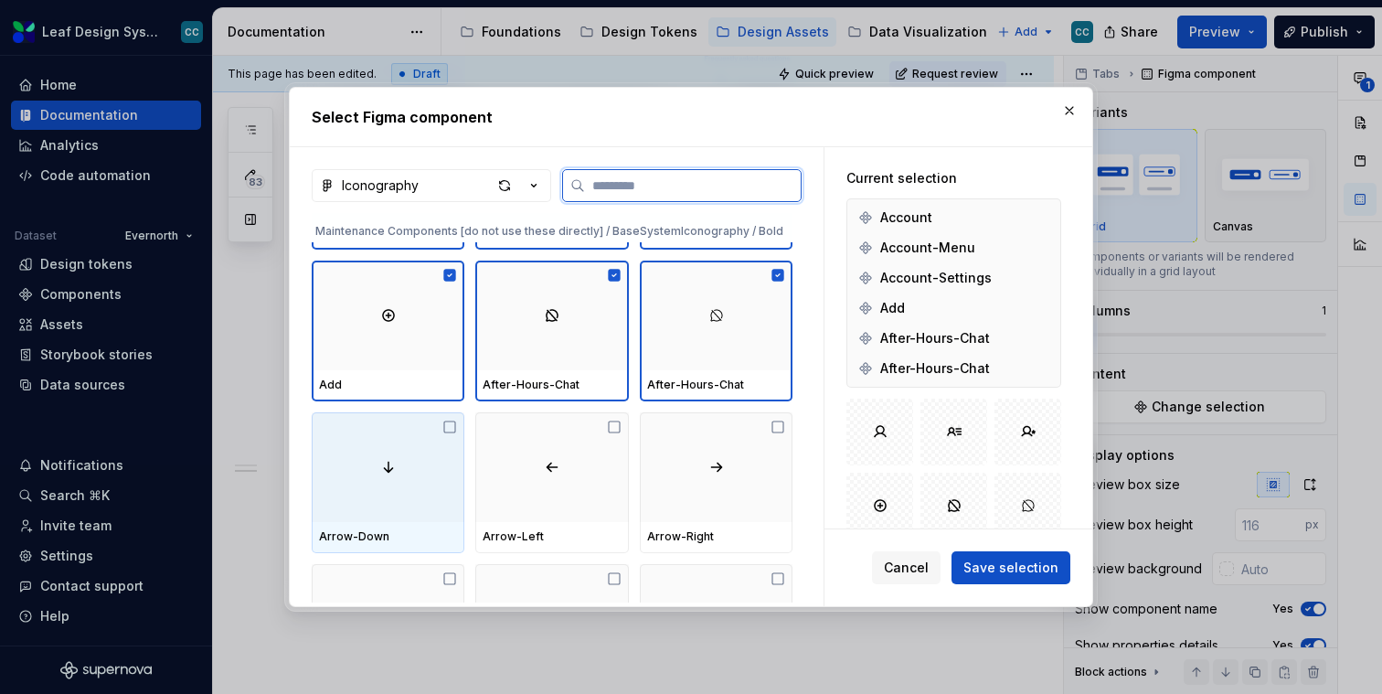
click at [406, 495] on div at bounding box center [388, 467] width 153 height 110
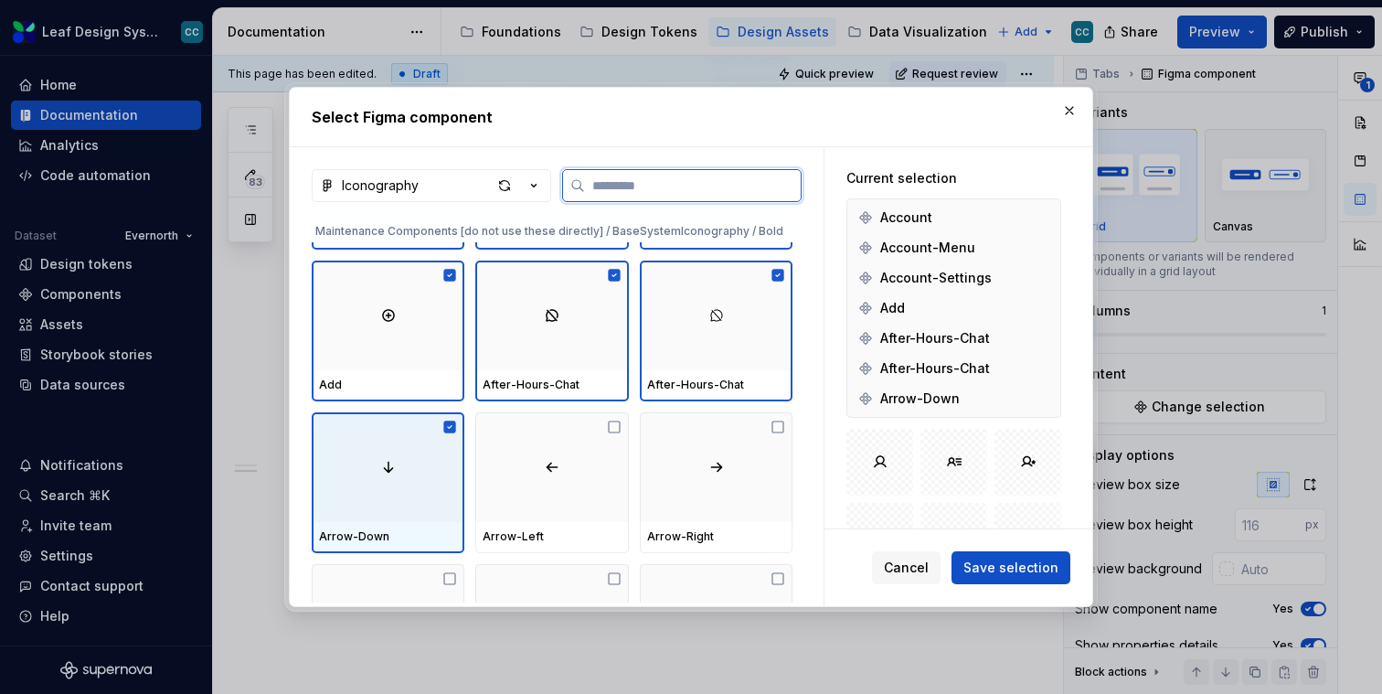
click at [548, 489] on div at bounding box center [551, 467] width 153 height 110
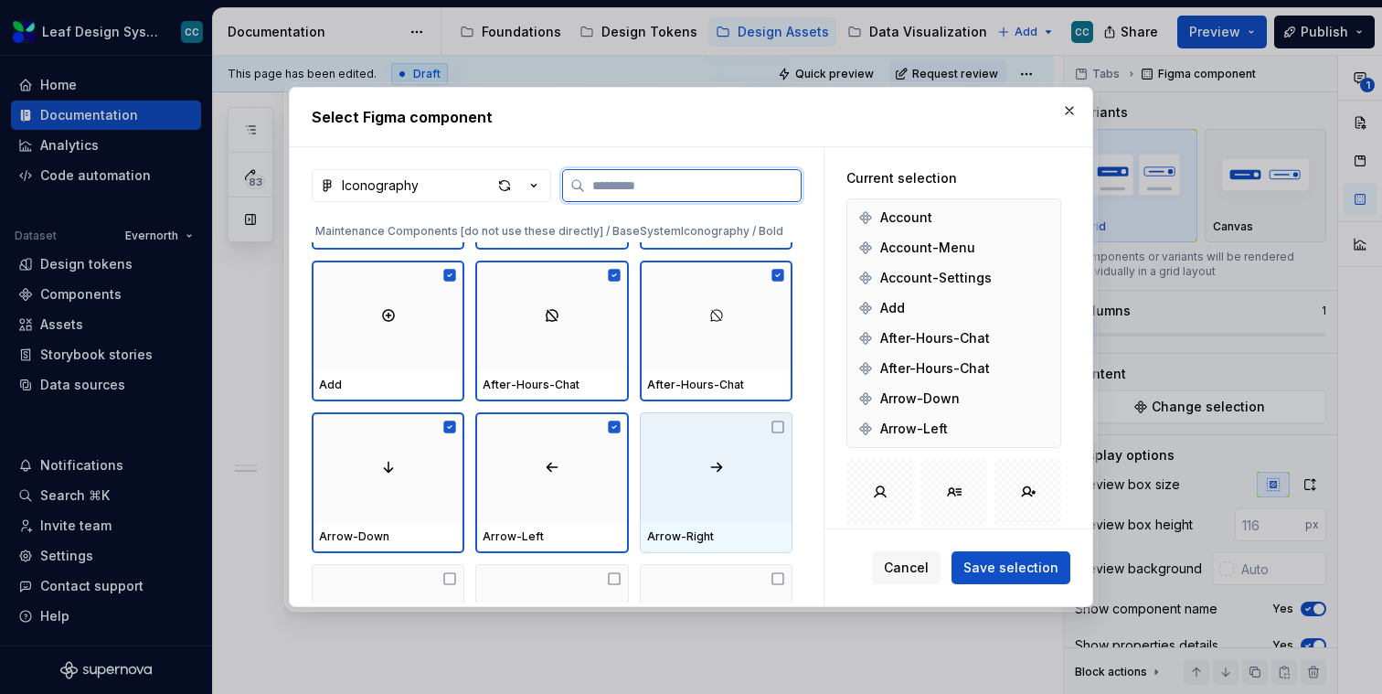
click at [739, 478] on div at bounding box center [716, 467] width 153 height 110
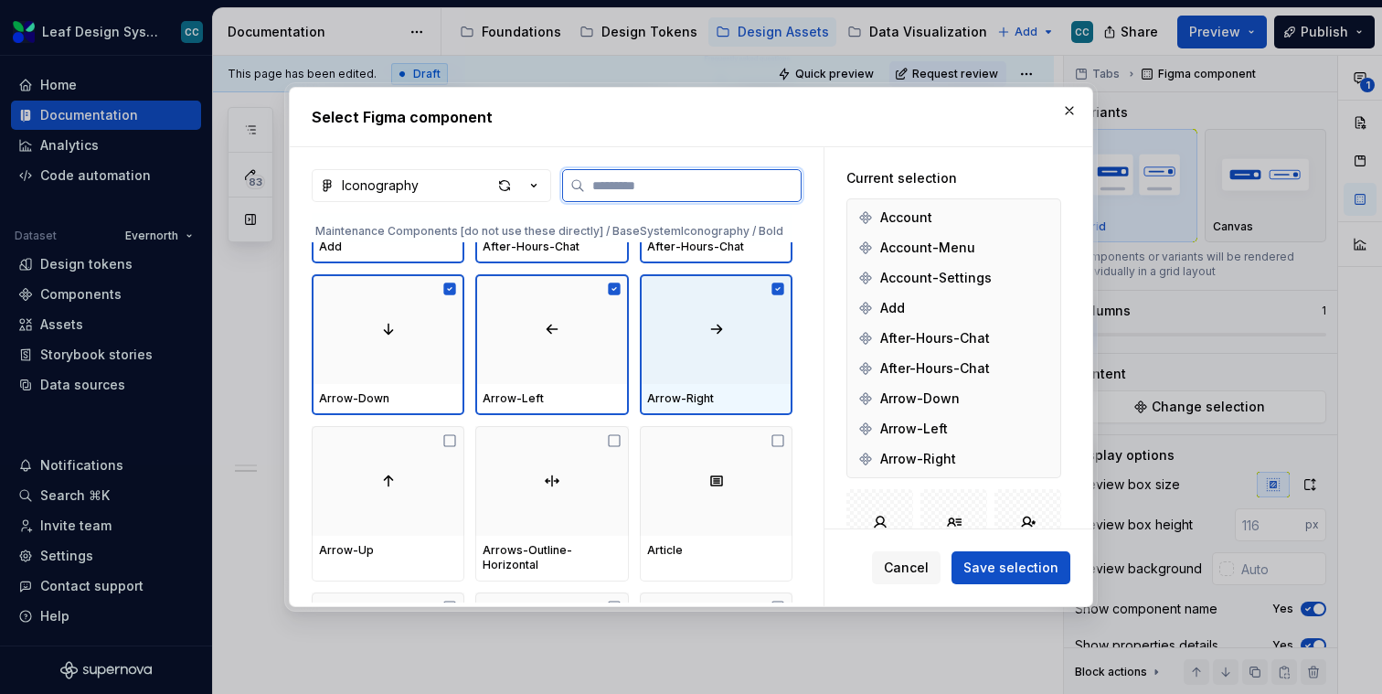
scroll to position [12346, 0]
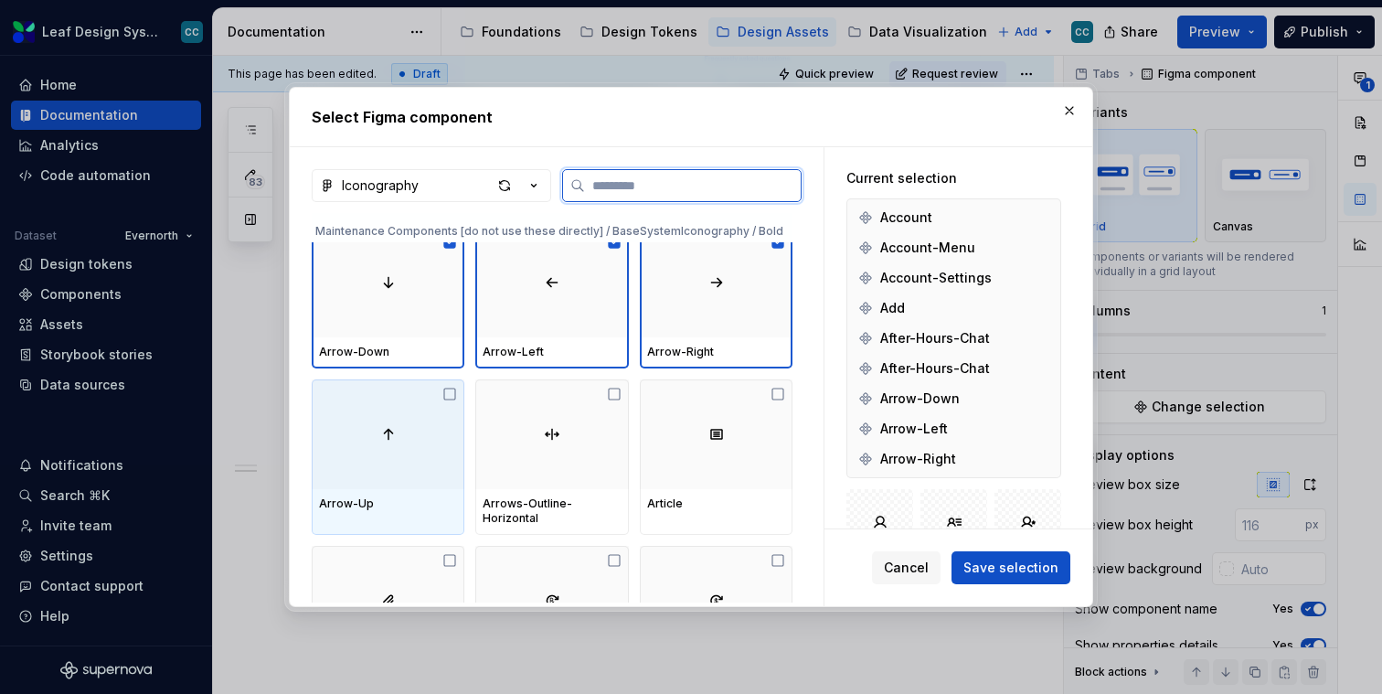
click at [392, 476] on div at bounding box center [388, 434] width 153 height 110
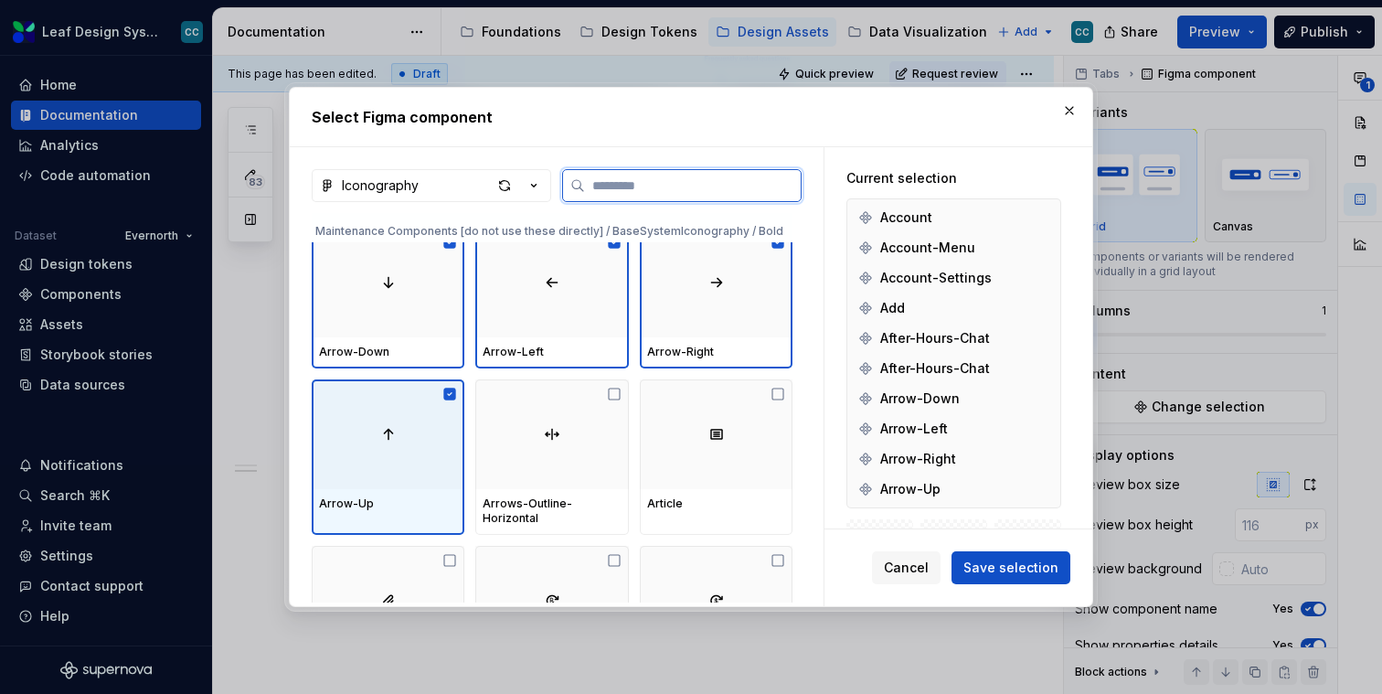
click at [538, 469] on div at bounding box center [551, 434] width 153 height 110
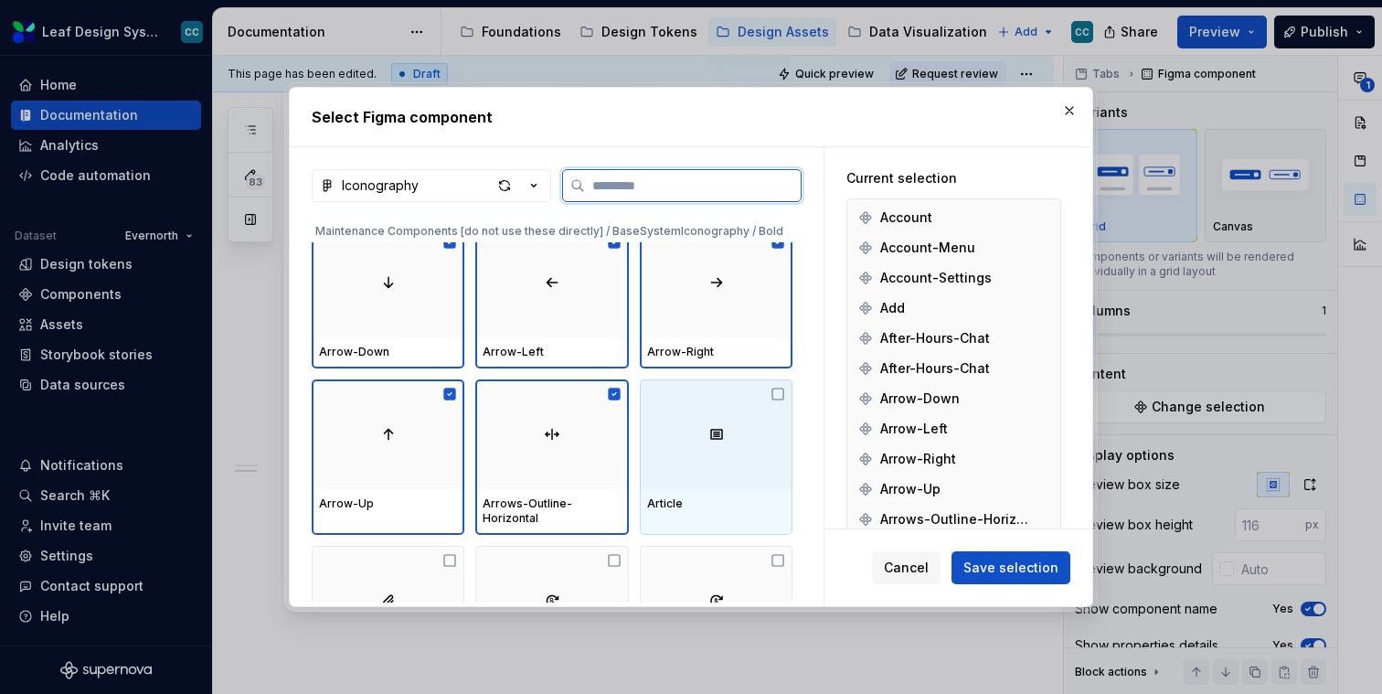
click at [696, 464] on div at bounding box center [716, 434] width 153 height 110
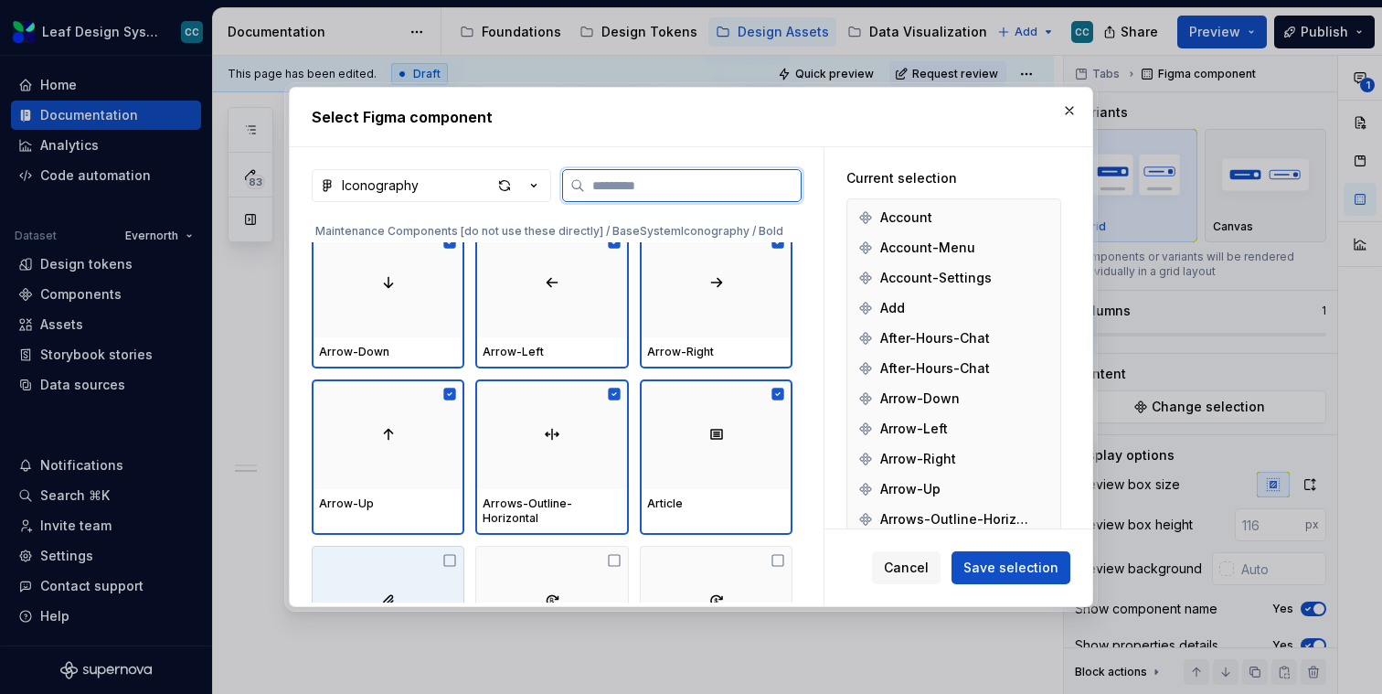
click at [377, 560] on div at bounding box center [388, 601] width 153 height 110
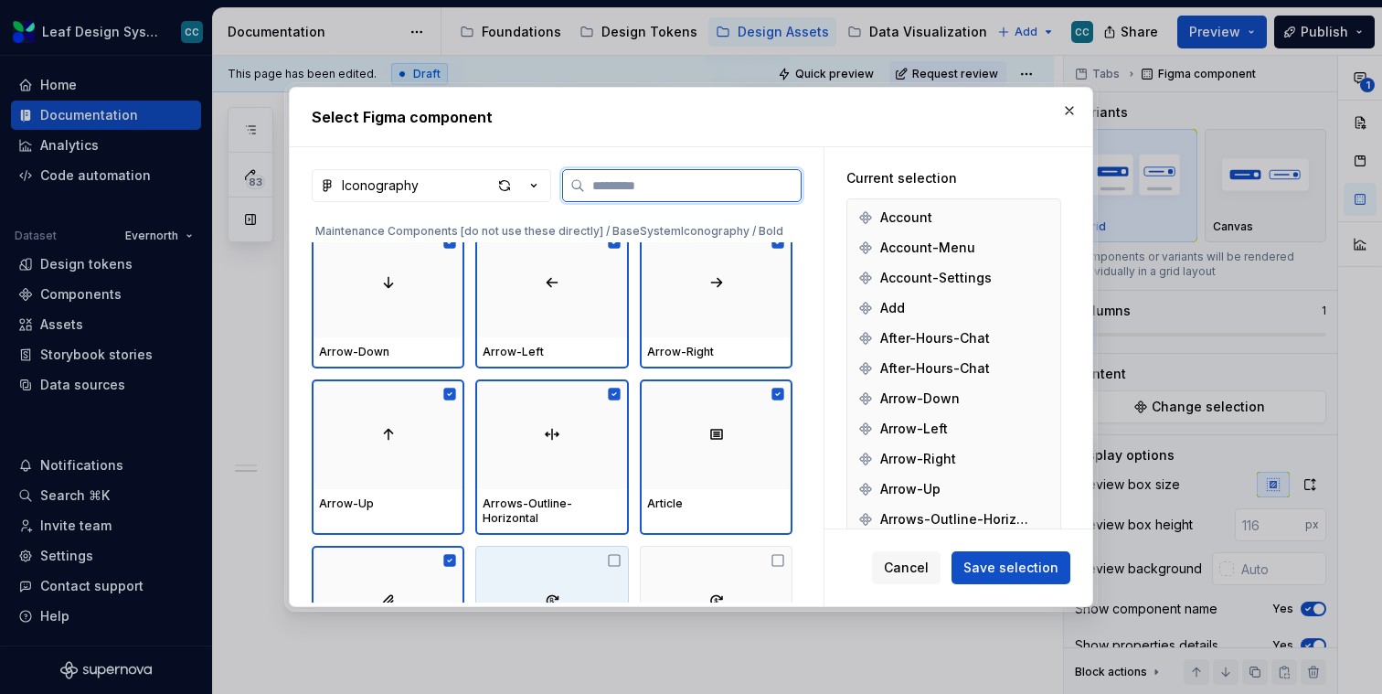
click at [557, 560] on div at bounding box center [551, 601] width 153 height 110
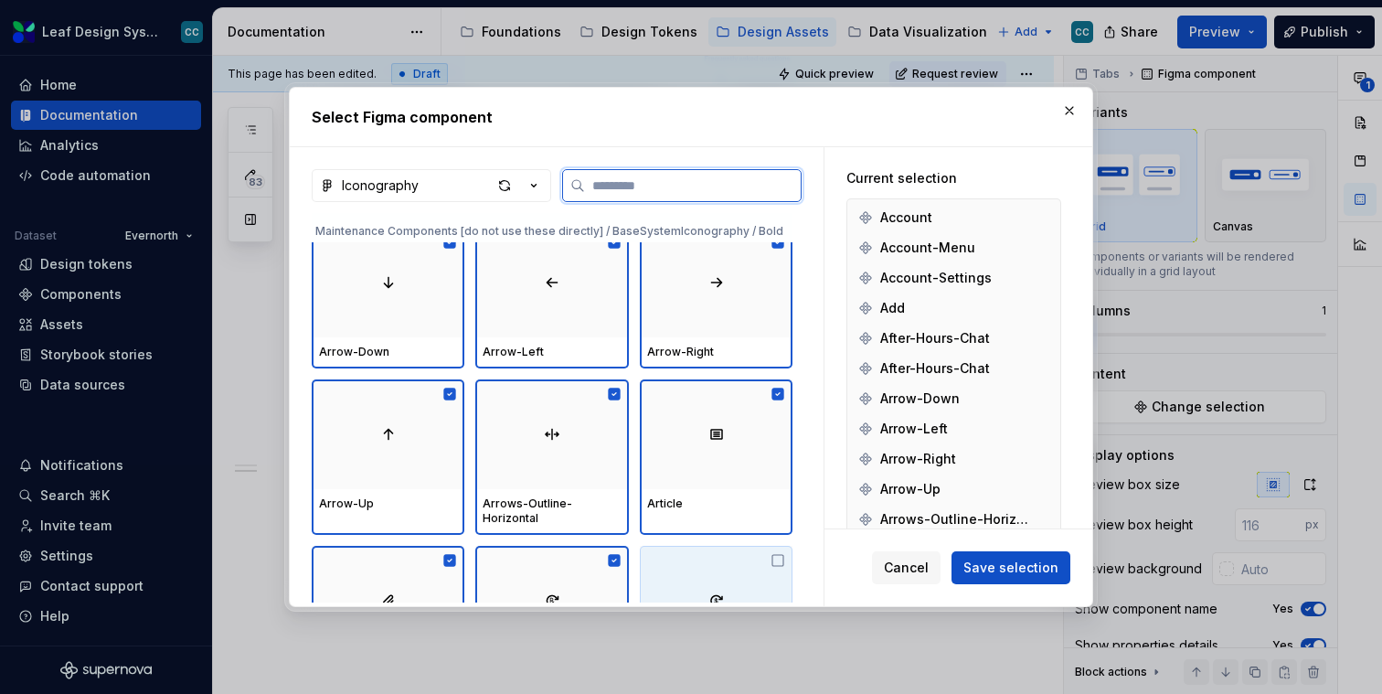
click at [733, 553] on div at bounding box center [716, 601] width 153 height 110
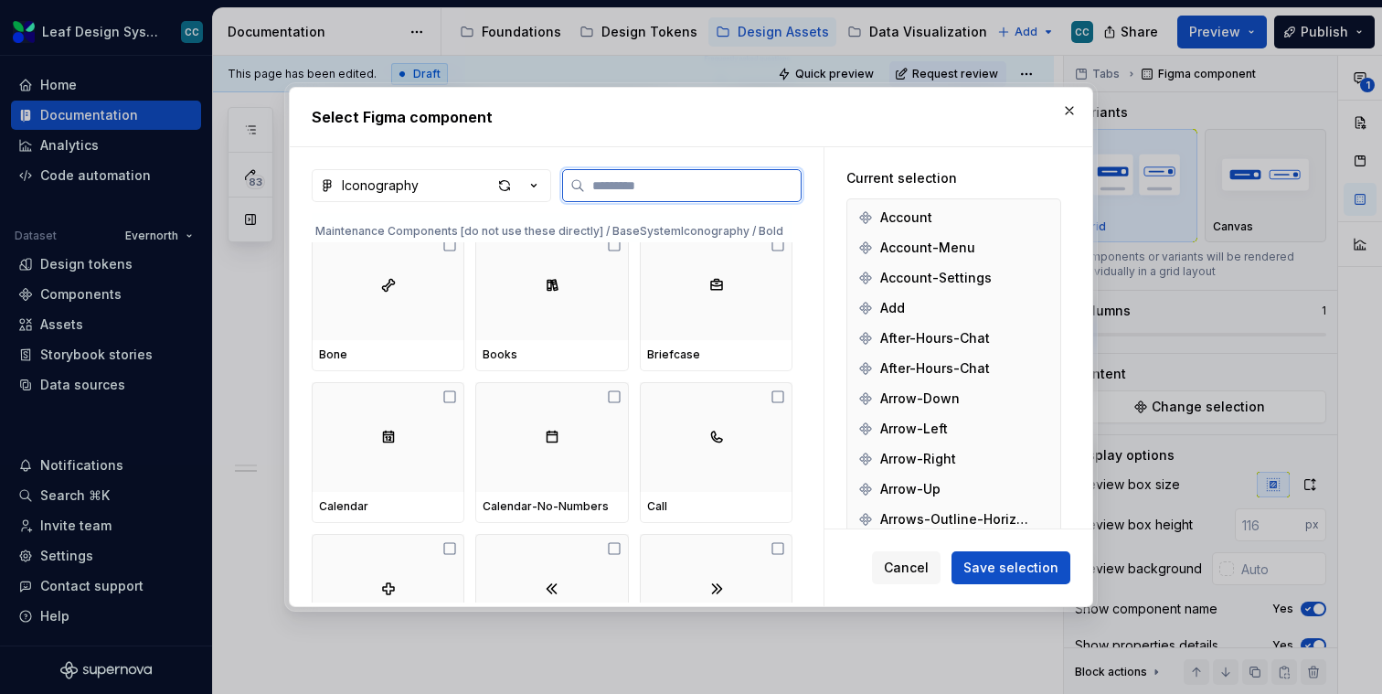
scroll to position [12784, 0]
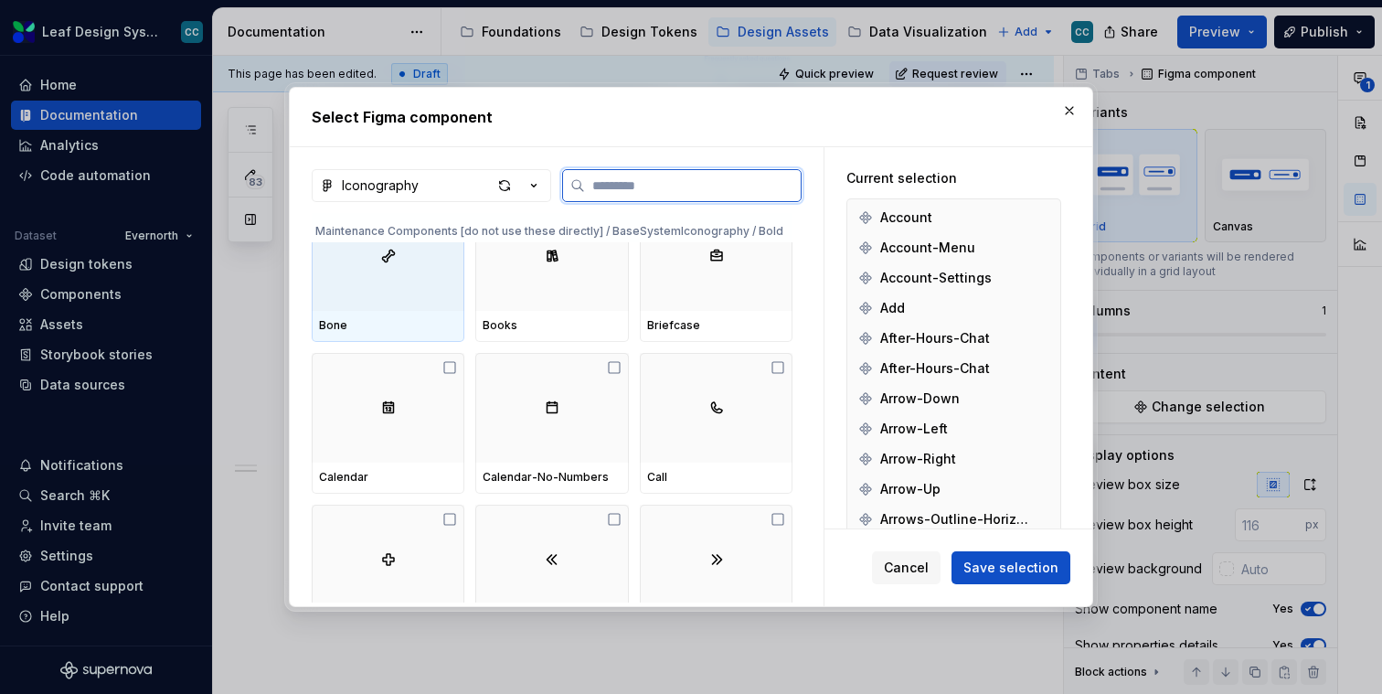
click at [418, 311] on div "Bone" at bounding box center [388, 326] width 153 height 31
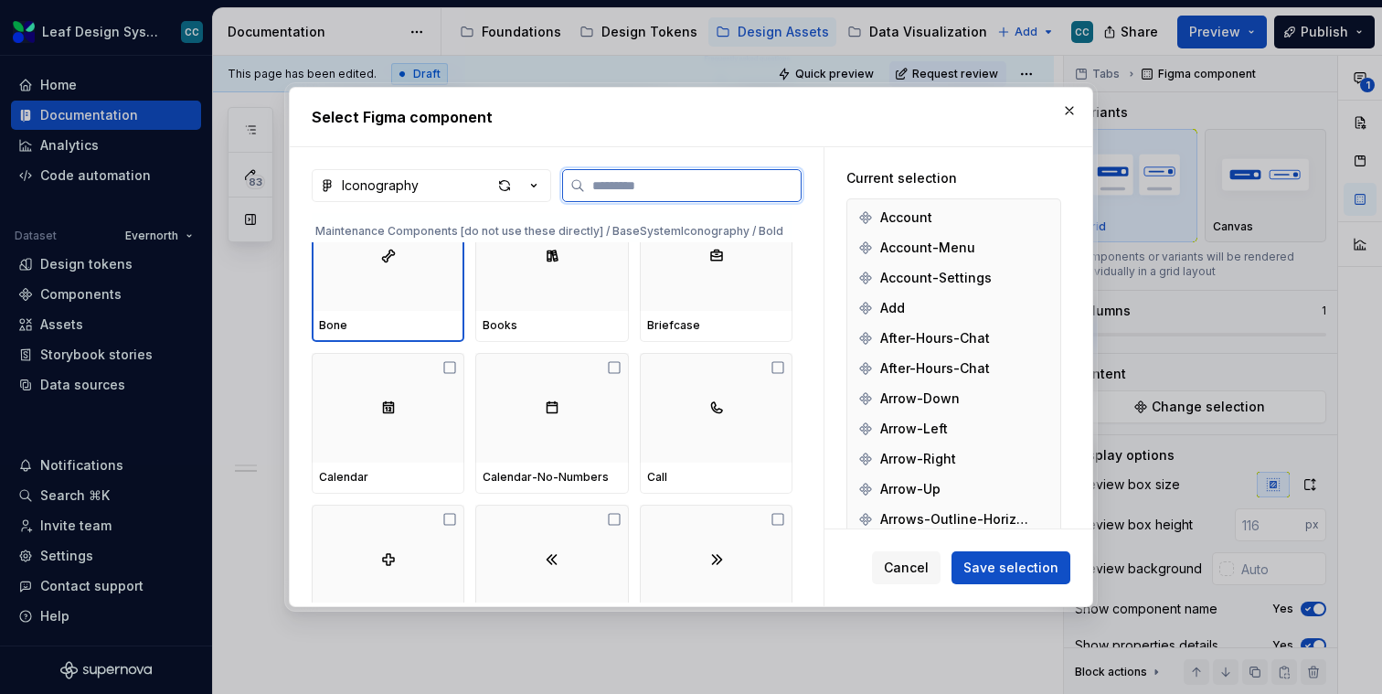
click at [538, 311] on div "Books" at bounding box center [551, 326] width 153 height 31
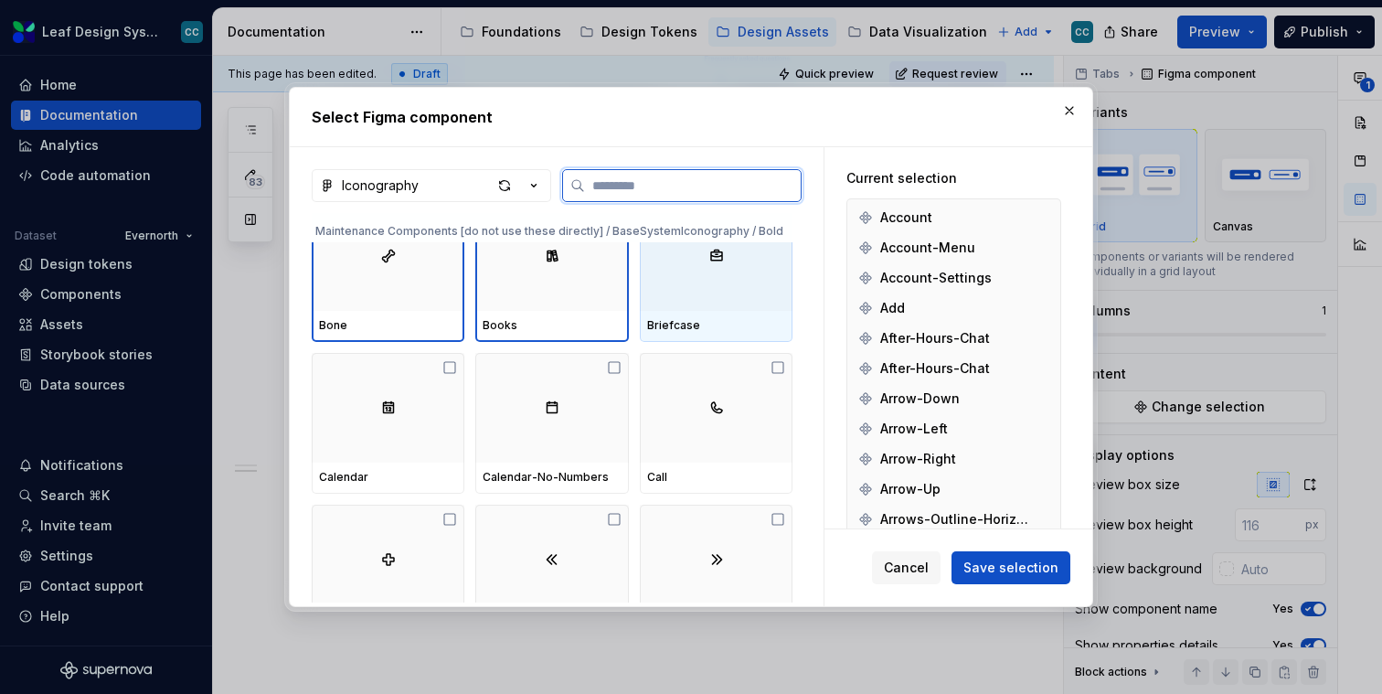
click at [730, 305] on div at bounding box center [716, 256] width 153 height 110
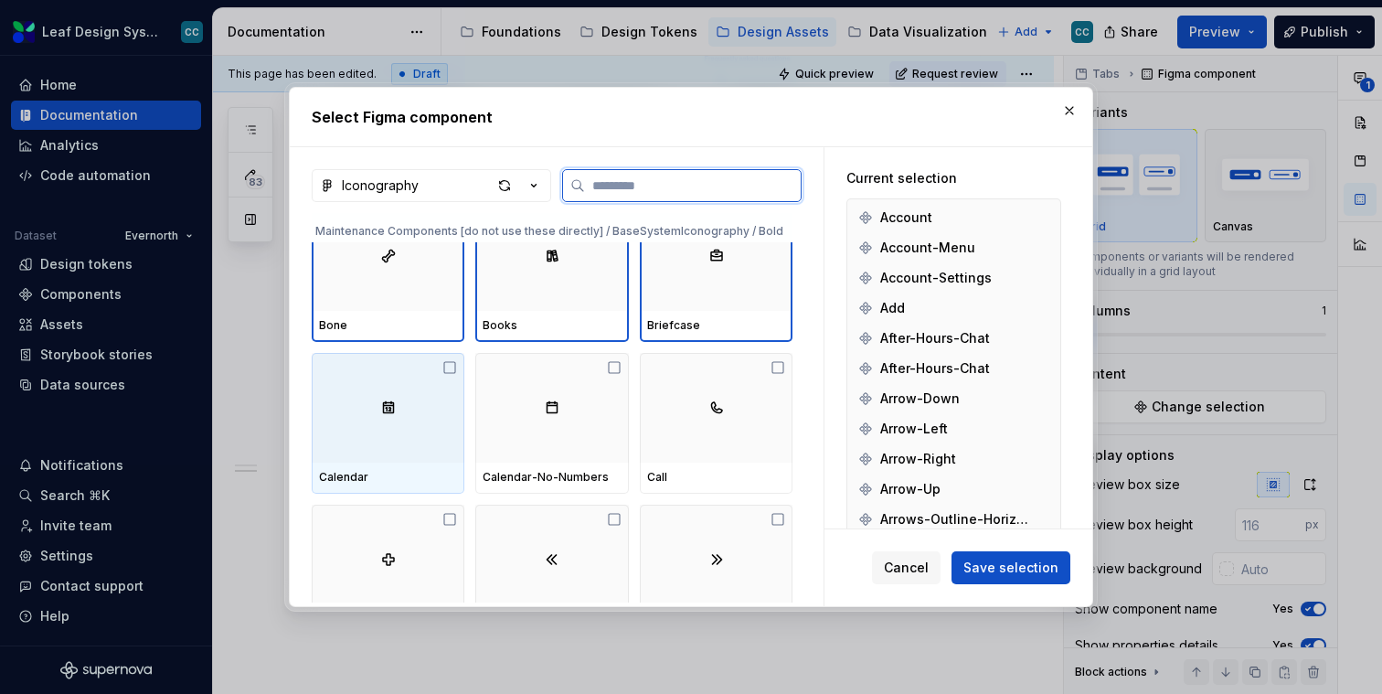
click at [383, 416] on div at bounding box center [388, 408] width 153 height 110
click at [559, 417] on div at bounding box center [551, 408] width 153 height 110
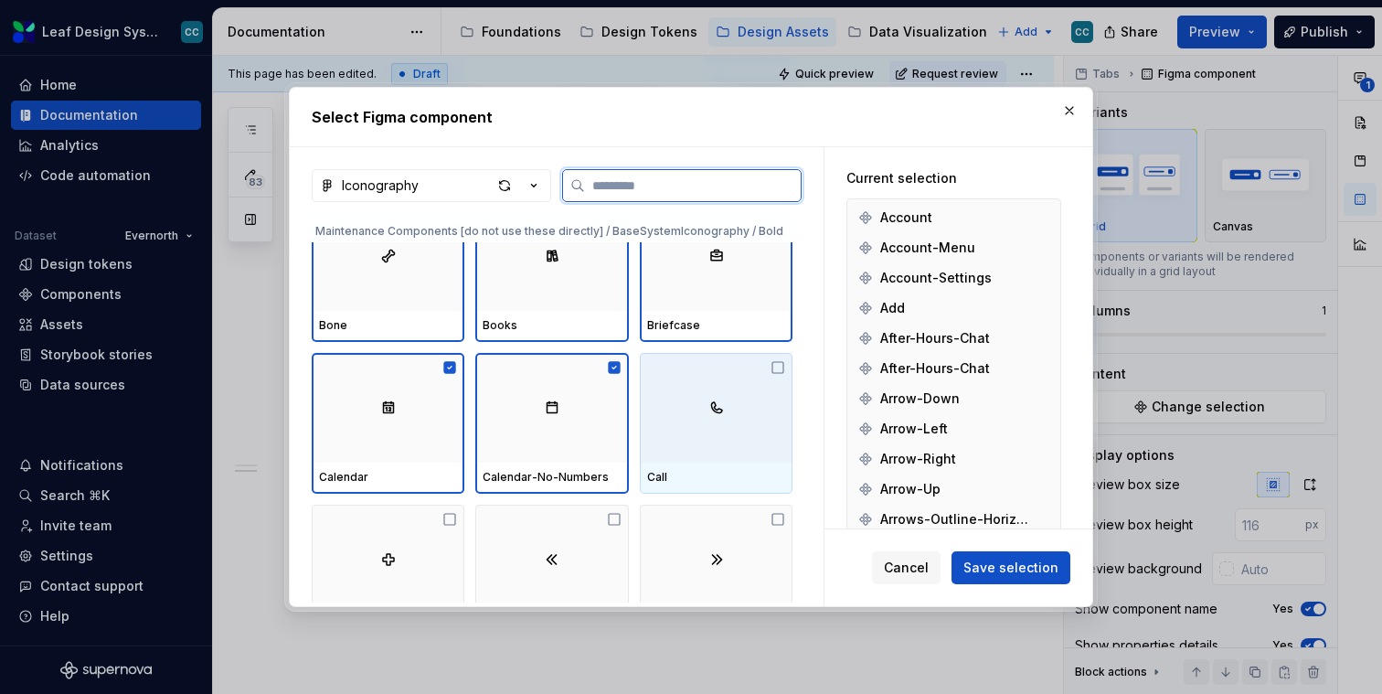
click at [781, 425] on div at bounding box center [716, 408] width 153 height 110
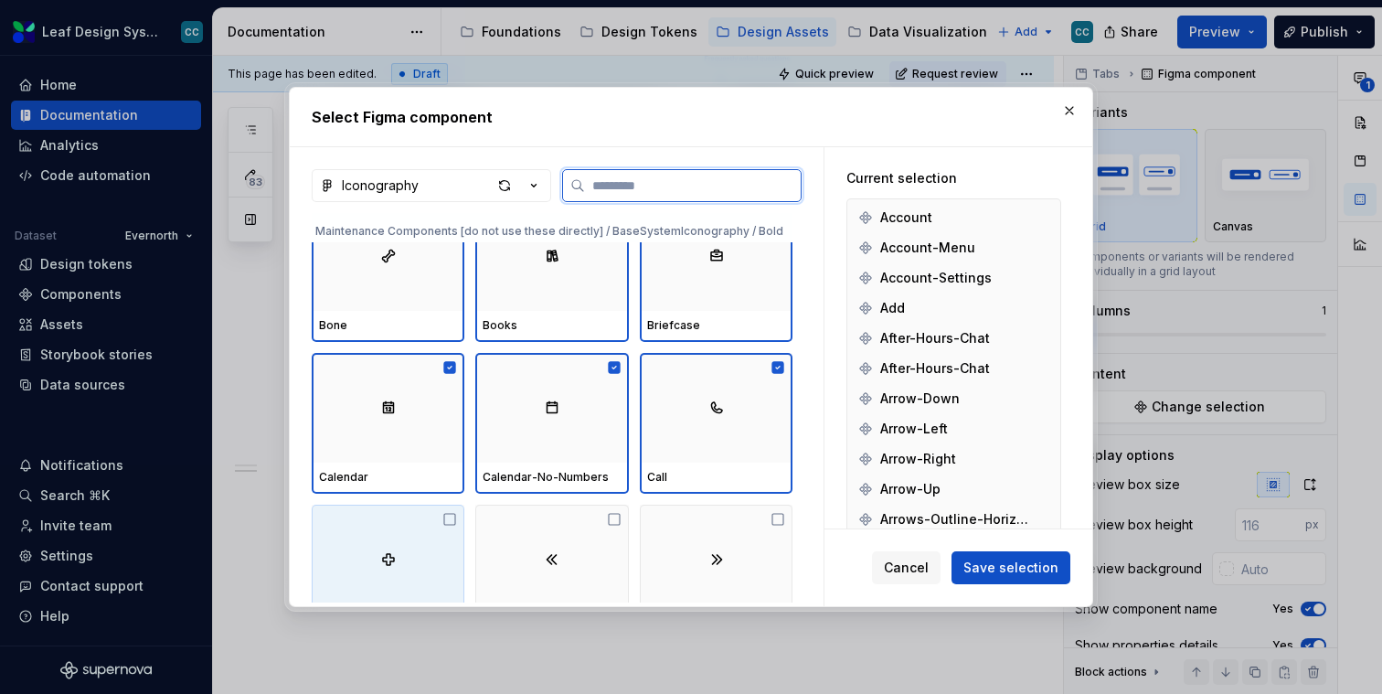
click at [420, 537] on div at bounding box center [388, 560] width 153 height 110
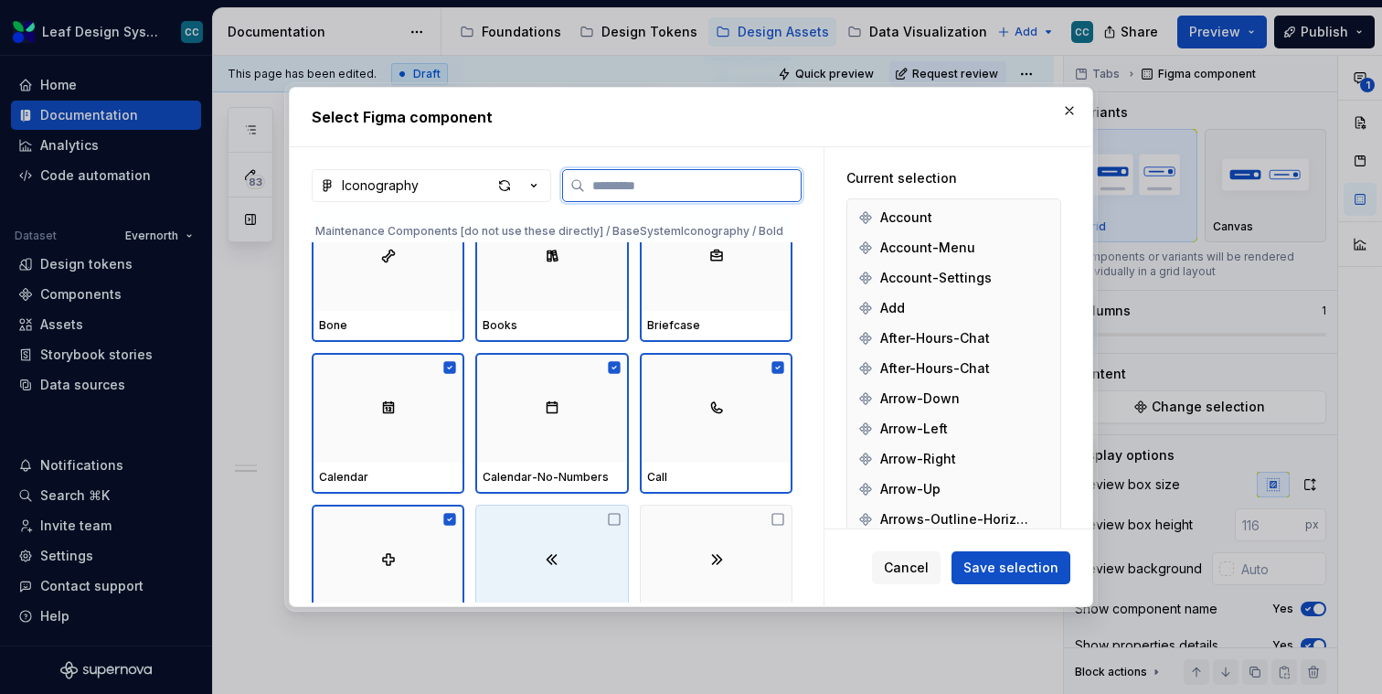
click at [596, 537] on div at bounding box center [551, 560] width 153 height 110
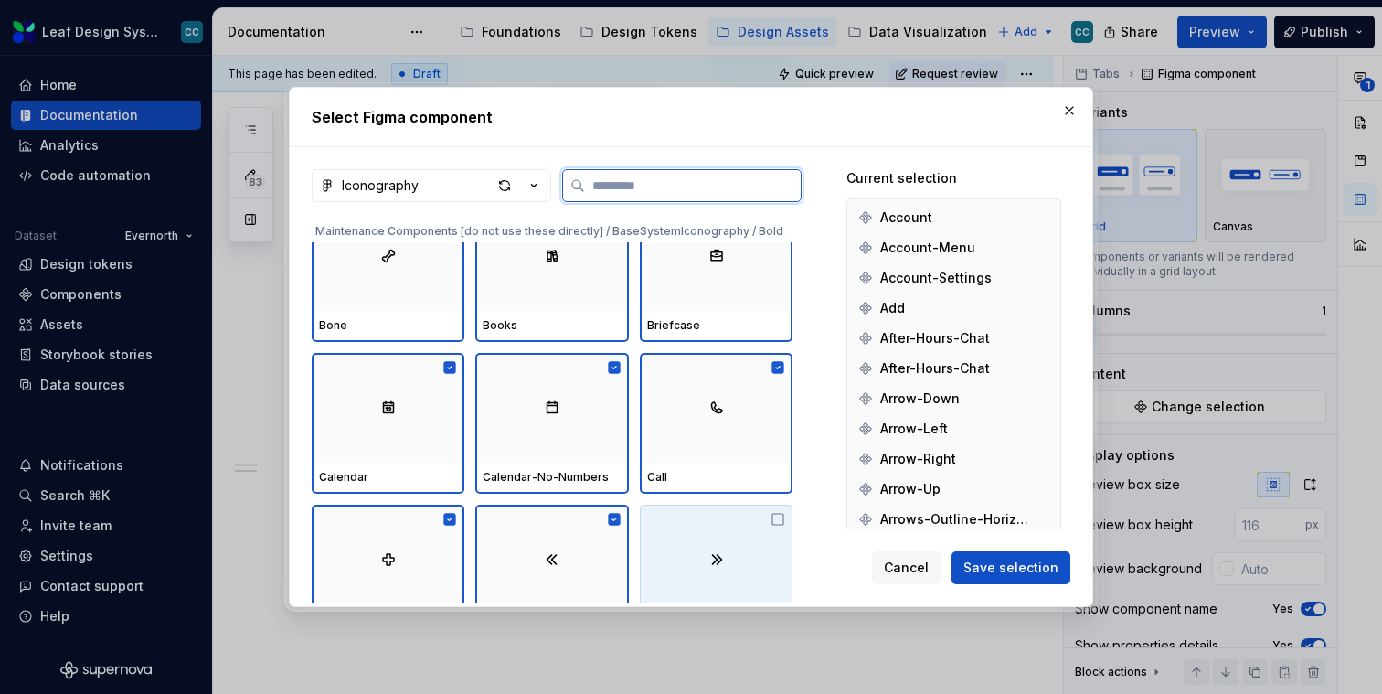
click at [721, 542] on div at bounding box center [716, 560] width 153 height 110
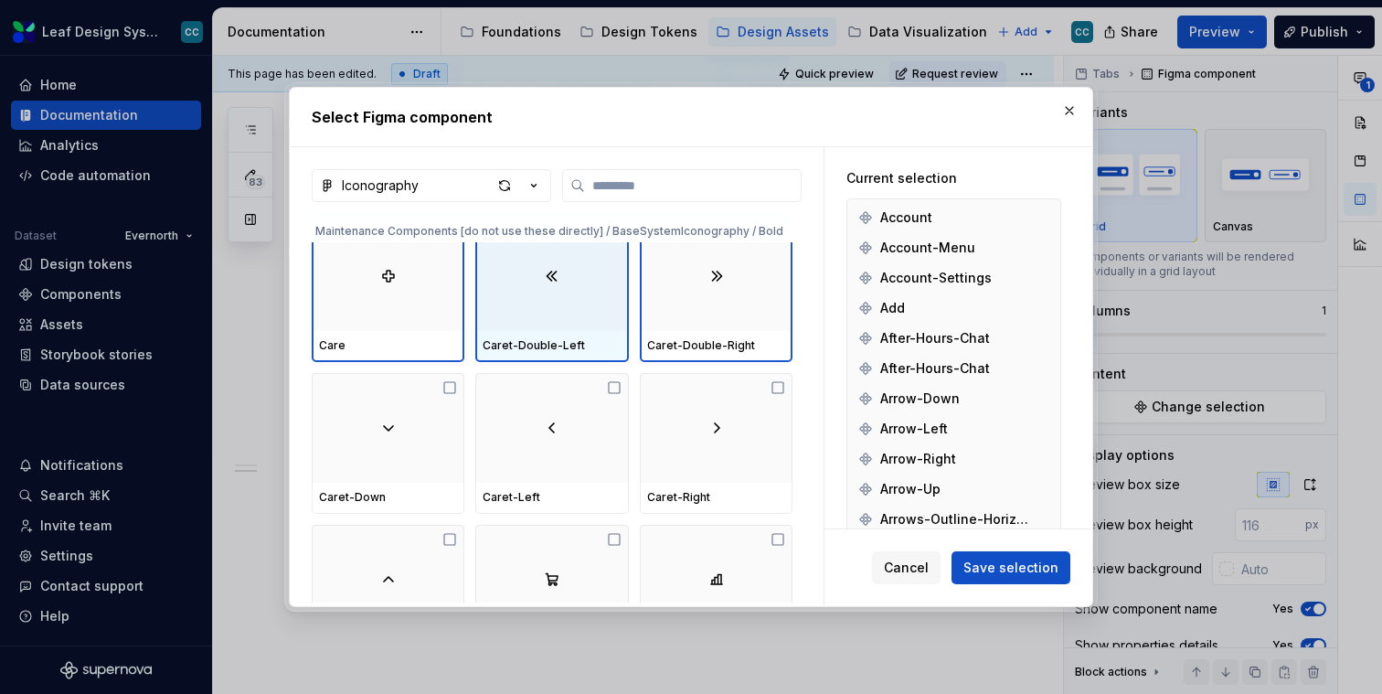
scroll to position [13074, 0]
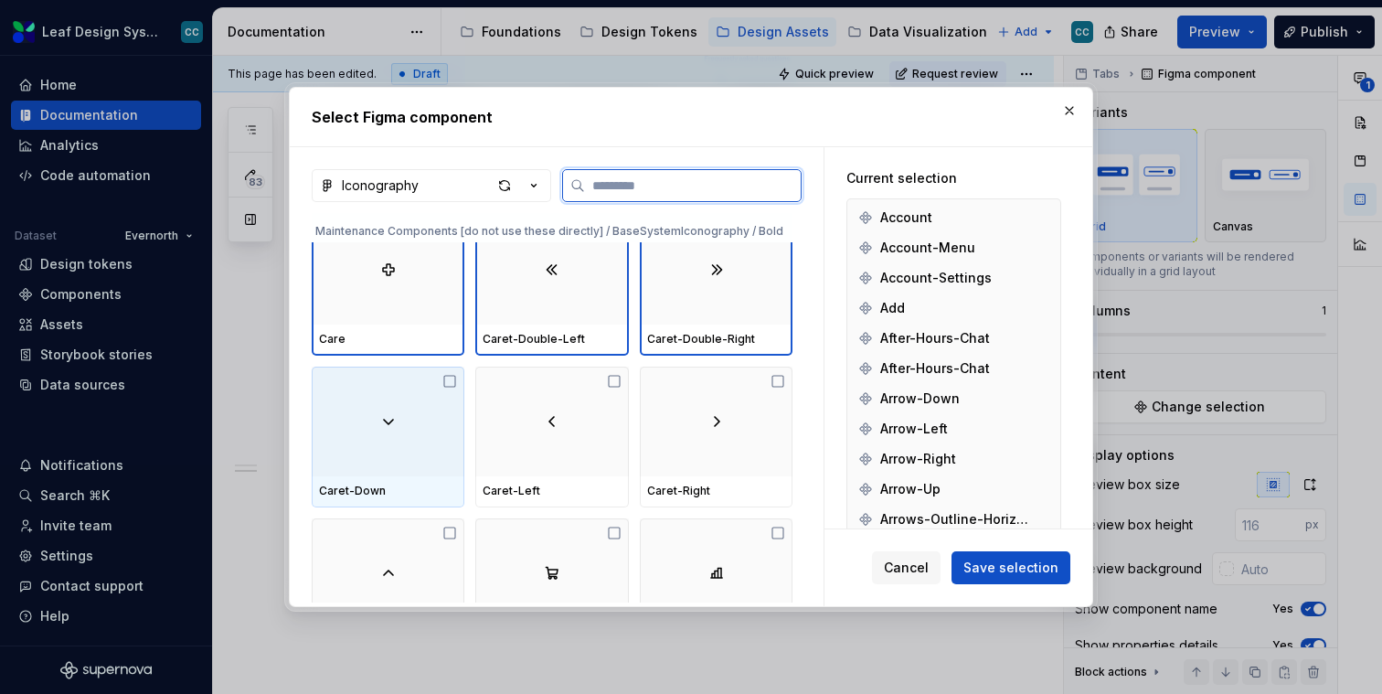
click at [380, 425] on div at bounding box center [388, 422] width 153 height 110
click at [534, 425] on div at bounding box center [551, 422] width 153 height 110
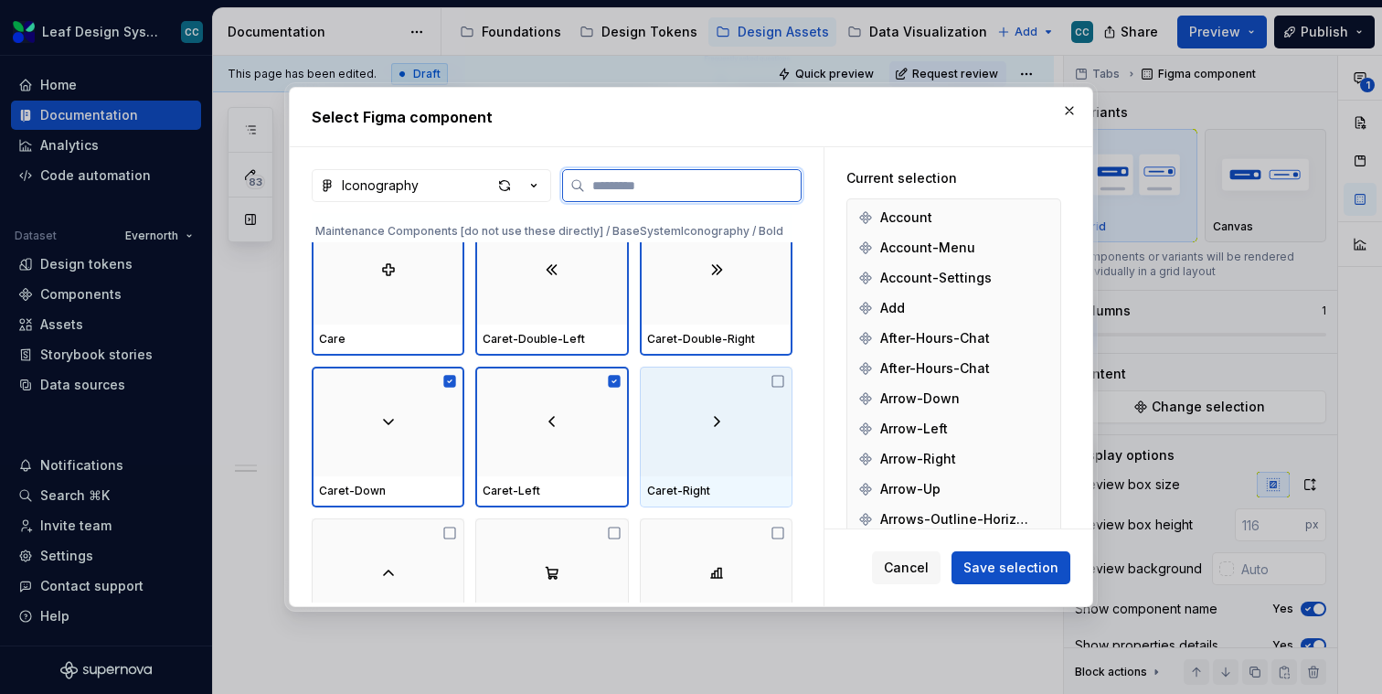
click at [747, 398] on div at bounding box center [716, 422] width 153 height 110
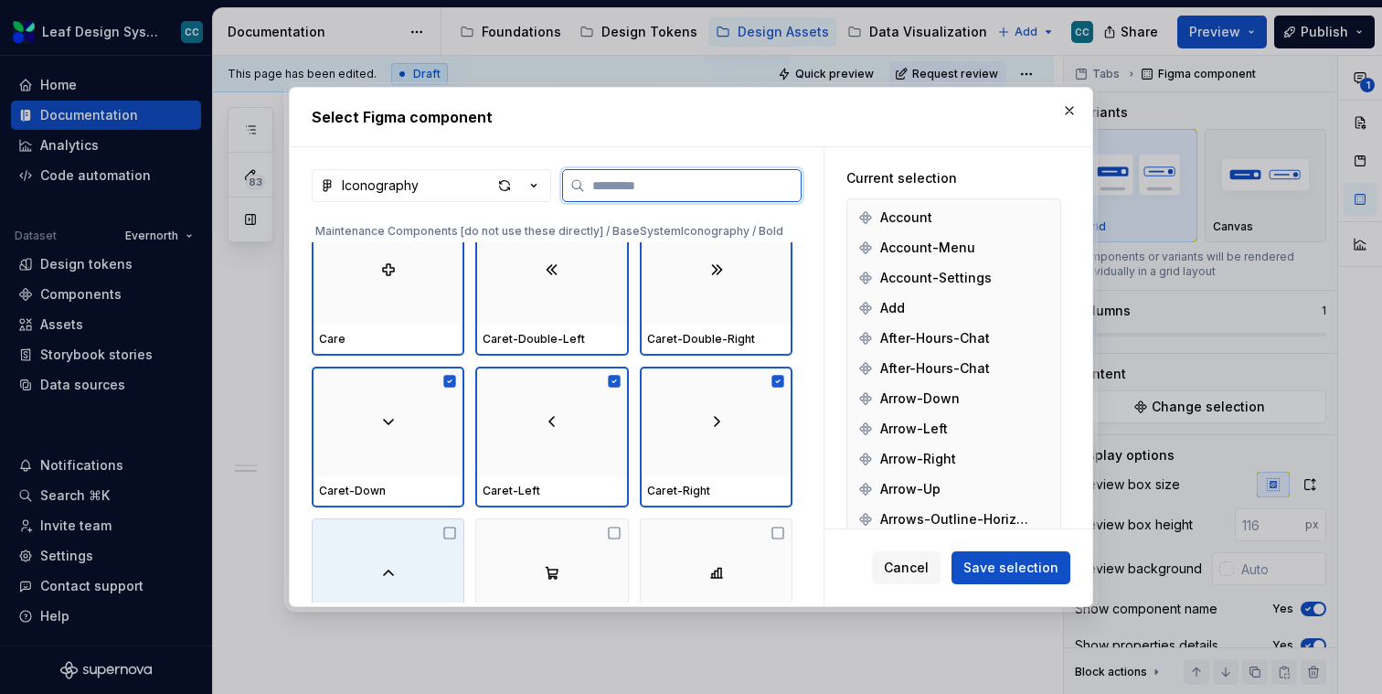
click at [456, 574] on div at bounding box center [388, 573] width 153 height 110
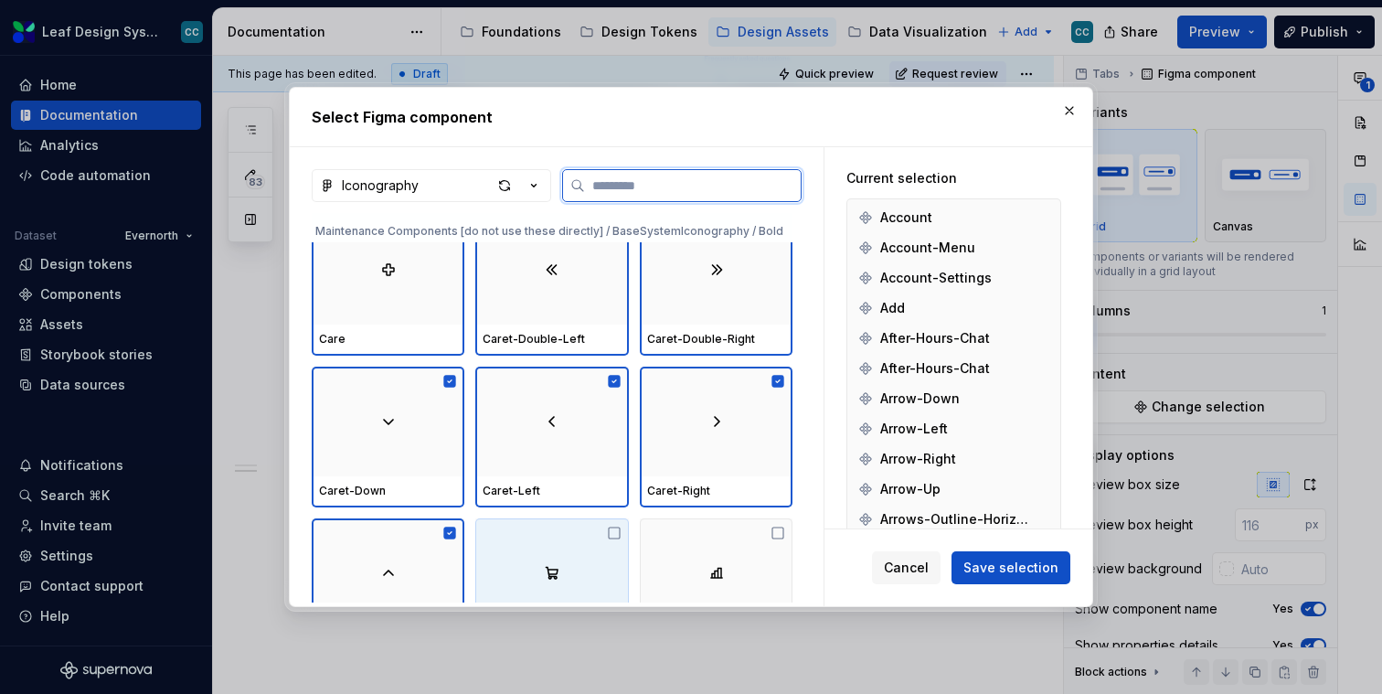
click at [569, 574] on div at bounding box center [551, 573] width 153 height 110
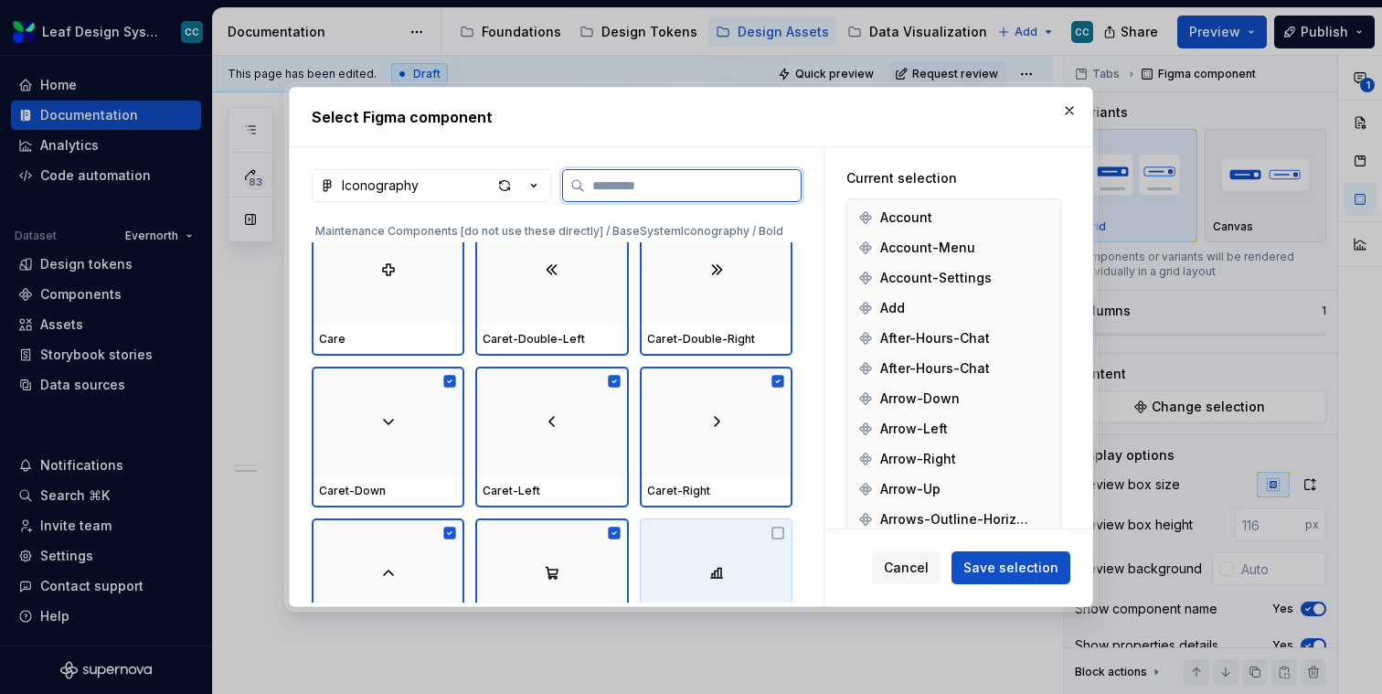
click at [692, 574] on div at bounding box center [716, 573] width 153 height 110
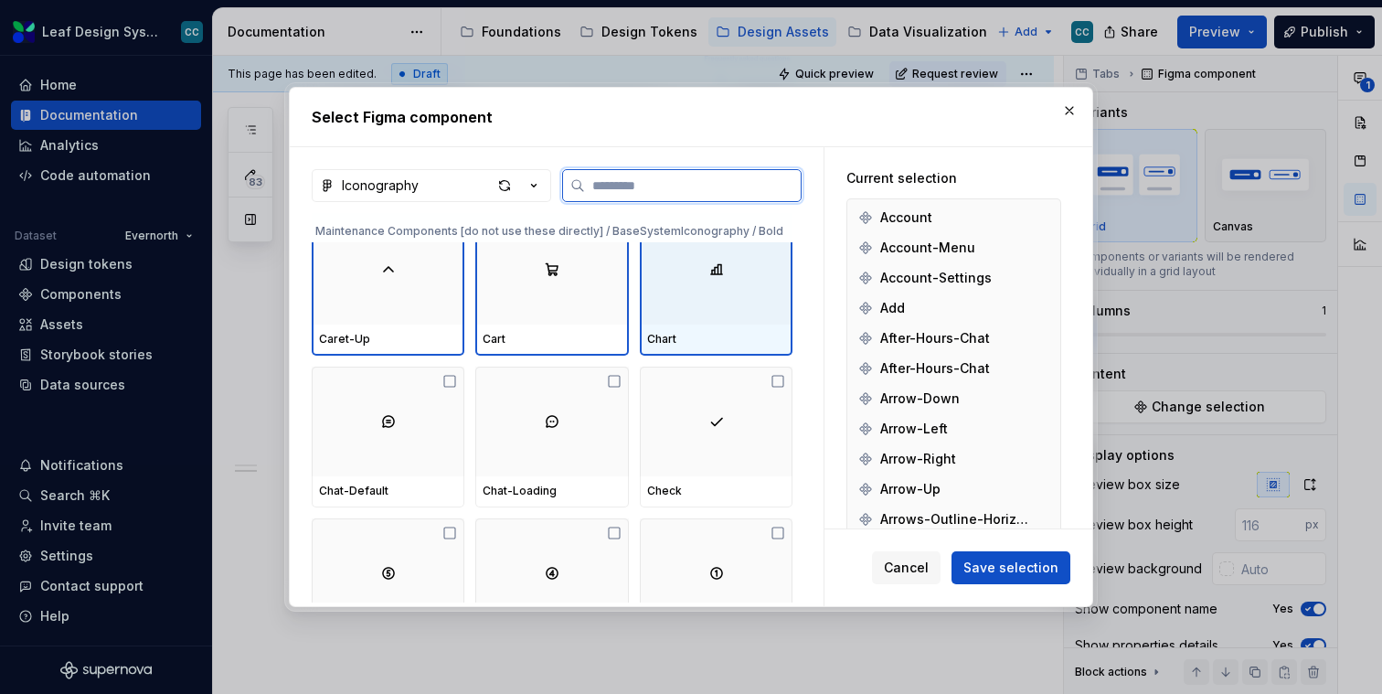
scroll to position [13351, 0]
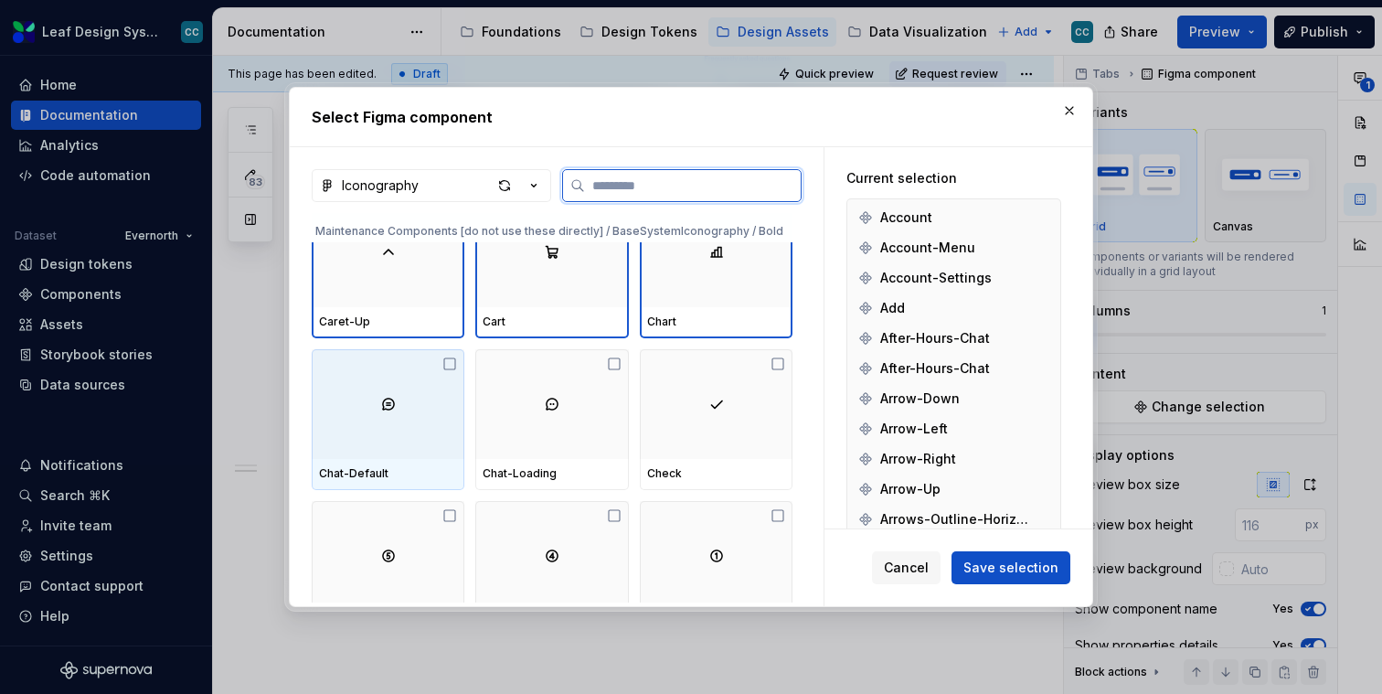
click at [369, 400] on div at bounding box center [388, 404] width 153 height 110
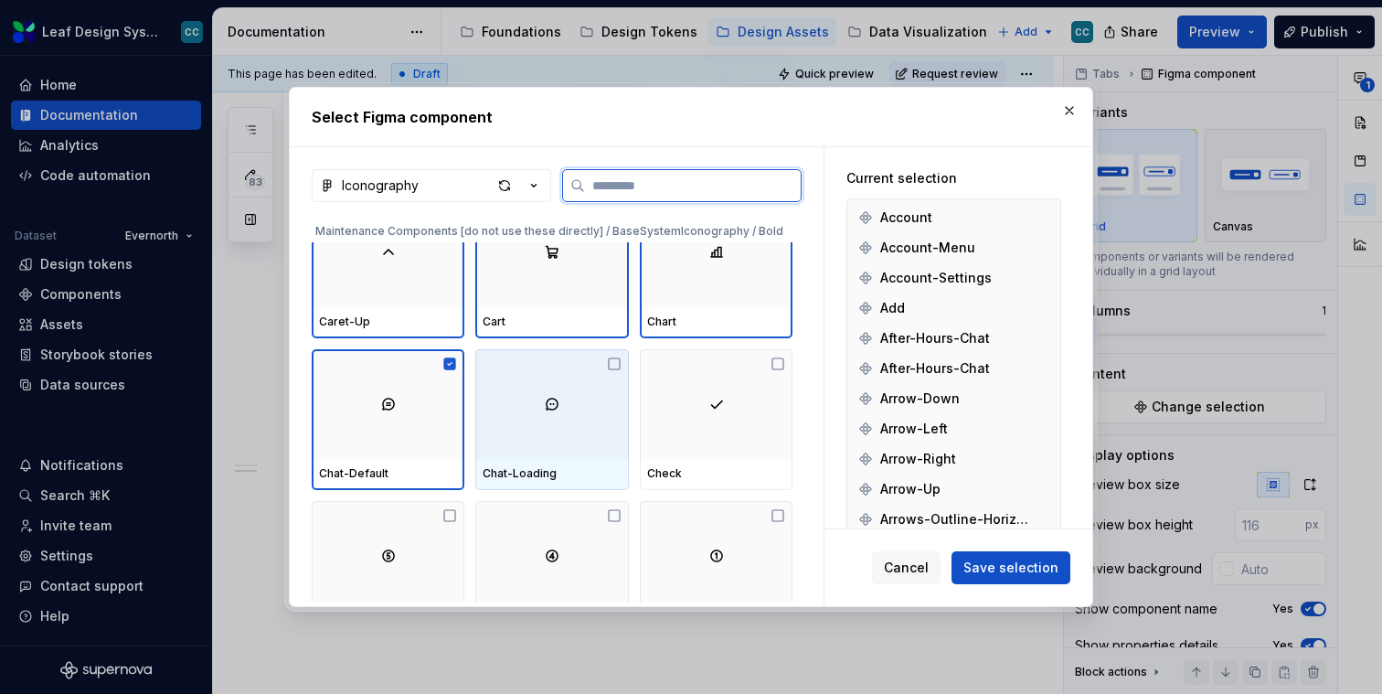
click at [559, 401] on img at bounding box center [552, 404] width 15 height 15
click at [720, 397] on img at bounding box center [716, 404] width 15 height 15
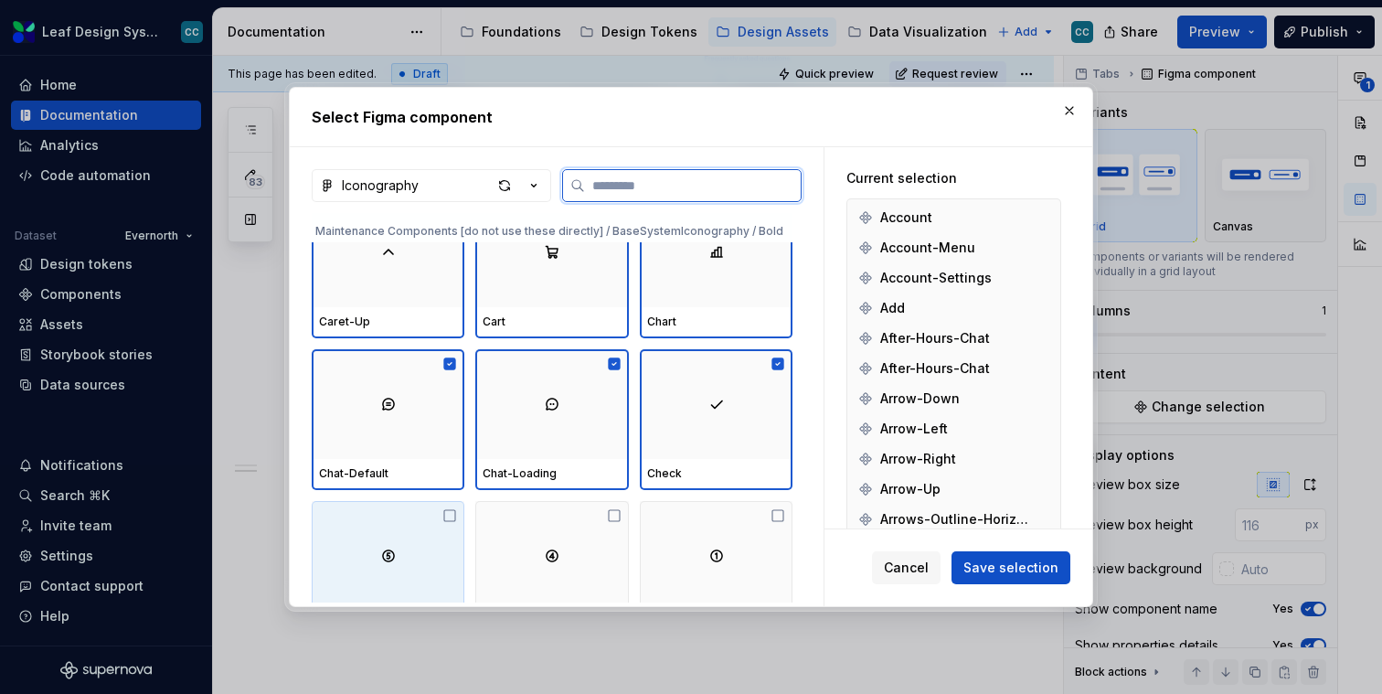
click at [389, 557] on img at bounding box center [388, 556] width 15 height 15
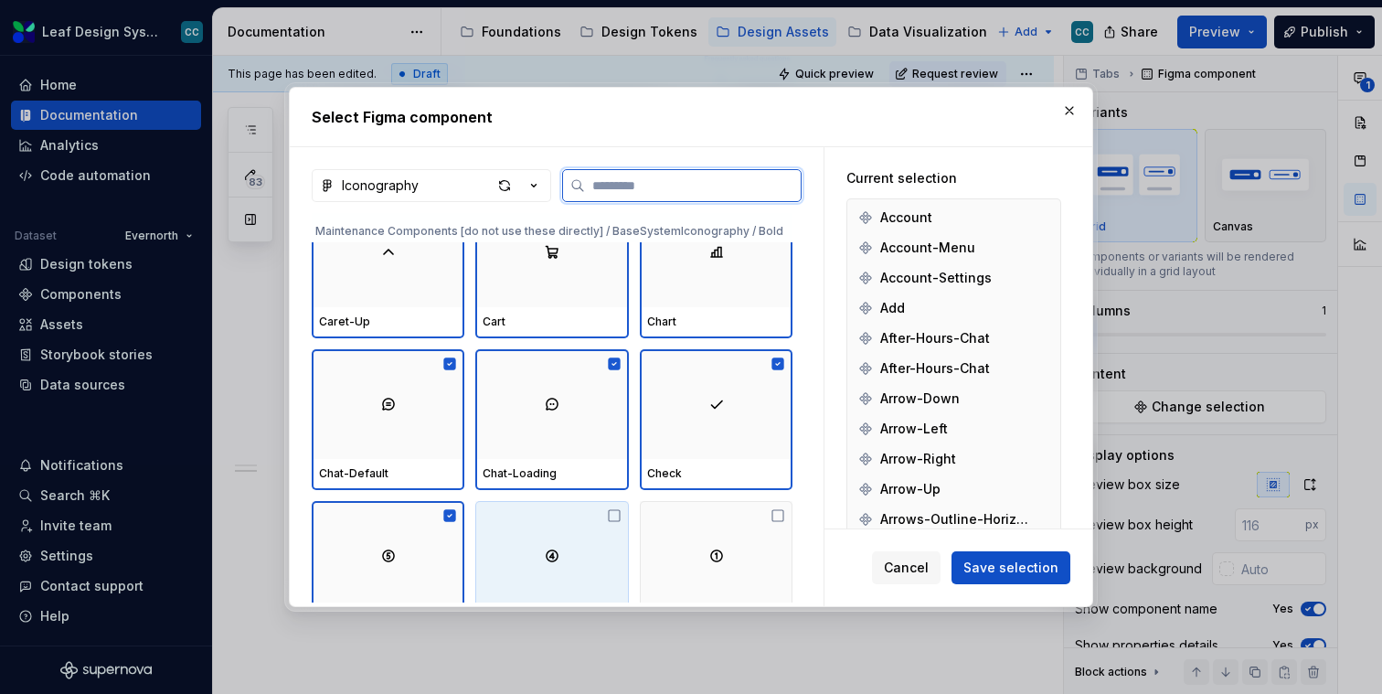
click at [588, 546] on div at bounding box center [551, 556] width 153 height 110
click at [705, 546] on div at bounding box center [716, 556] width 153 height 110
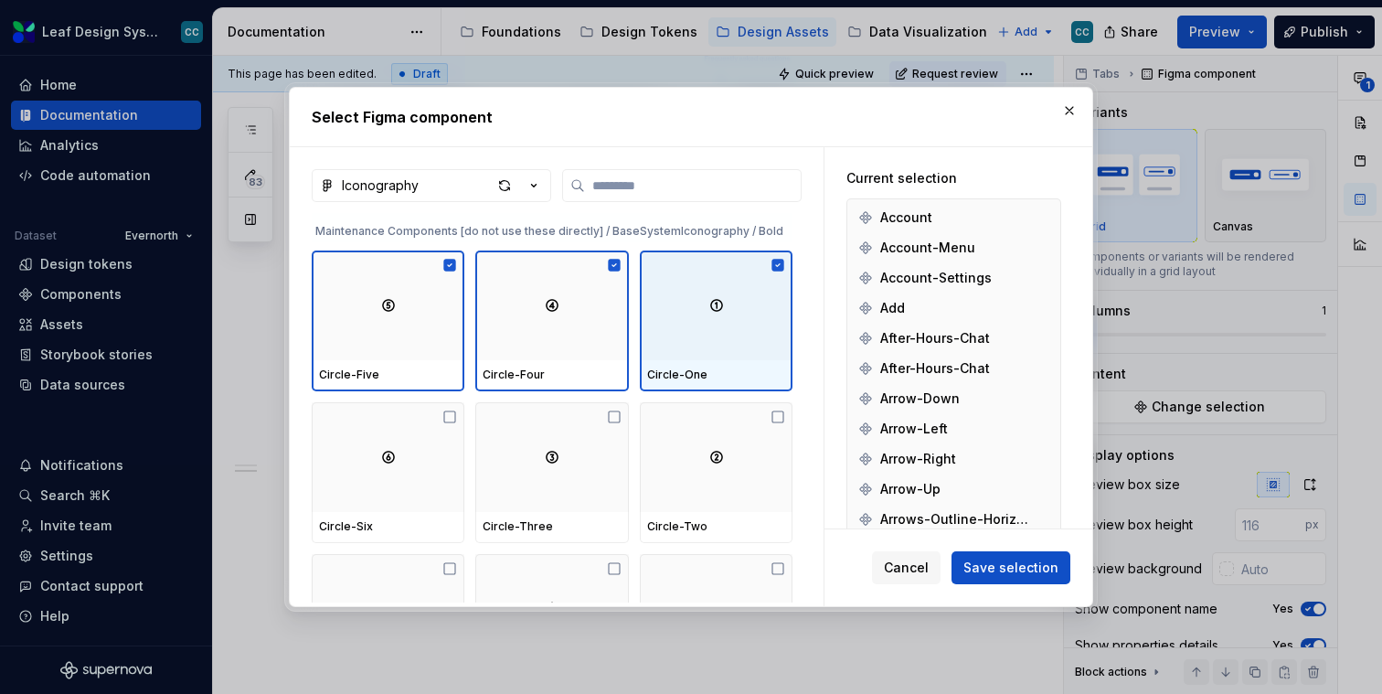
scroll to position [13610, 0]
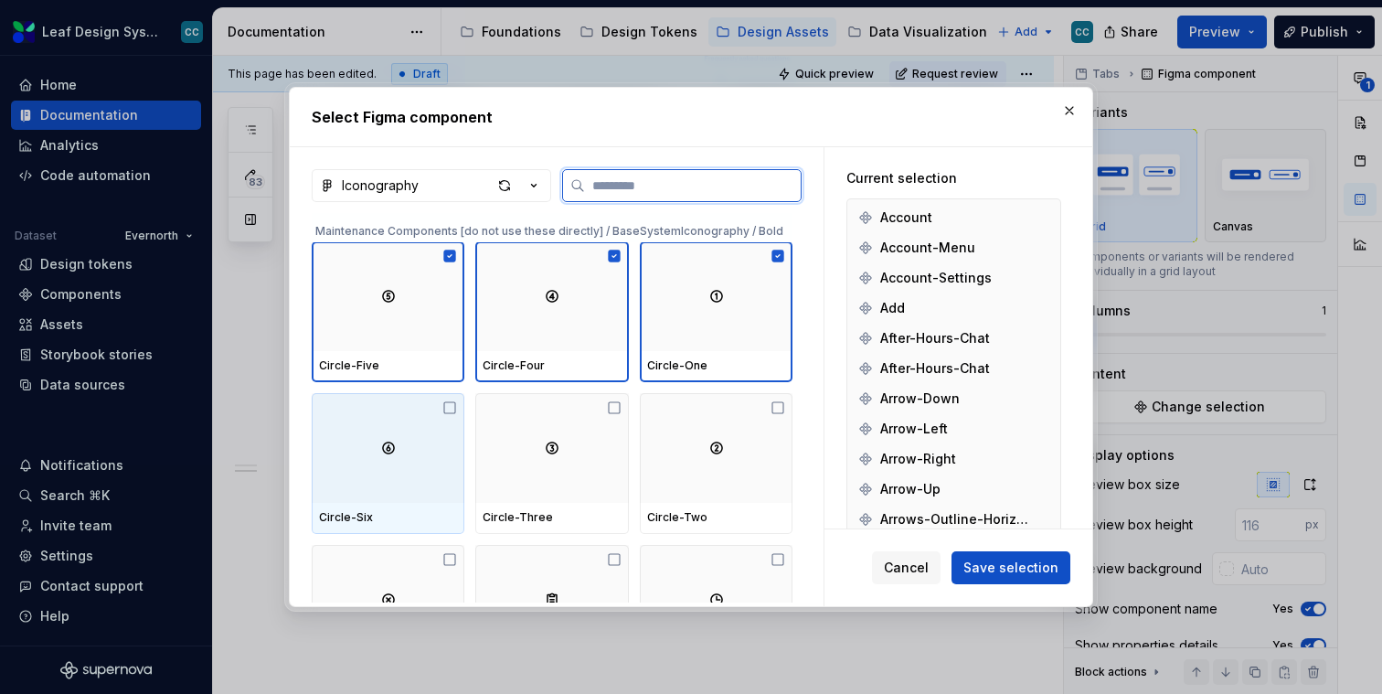
click at [396, 442] on img at bounding box center [388, 448] width 15 height 15
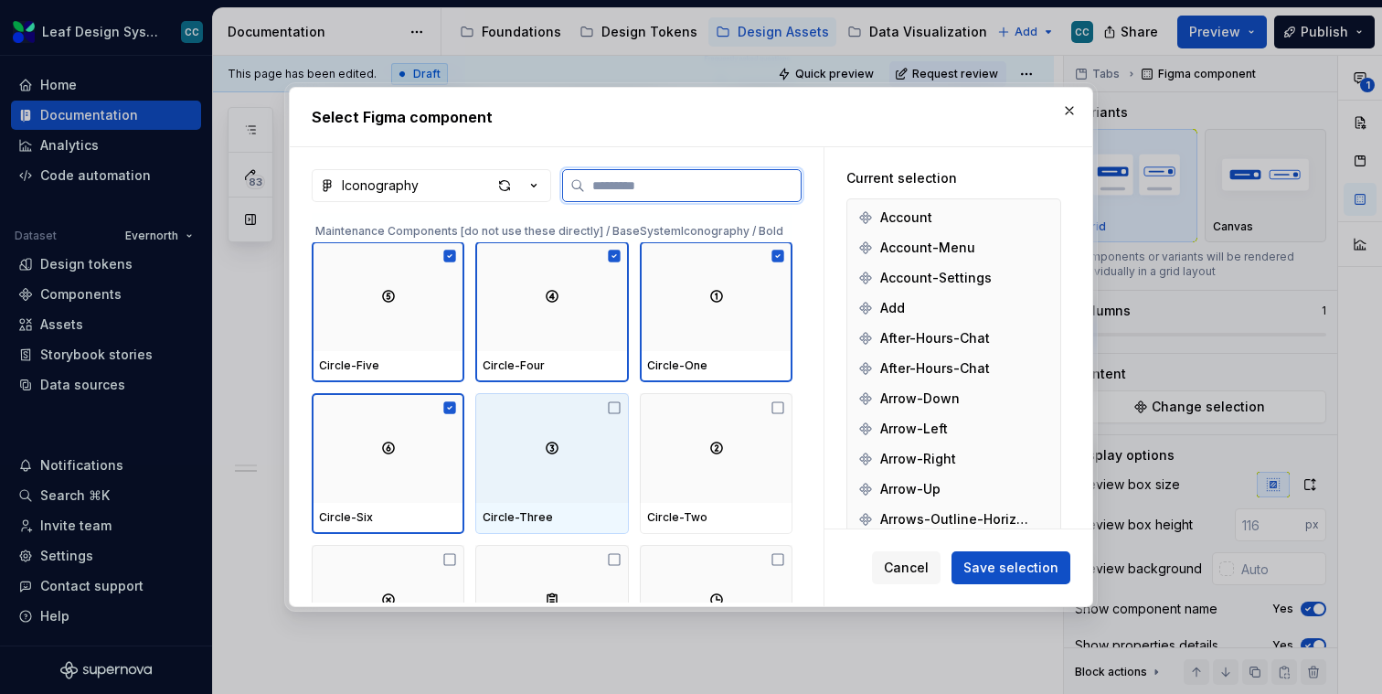
click at [547, 443] on div at bounding box center [551, 448] width 153 height 110
click at [716, 429] on div at bounding box center [716, 448] width 153 height 110
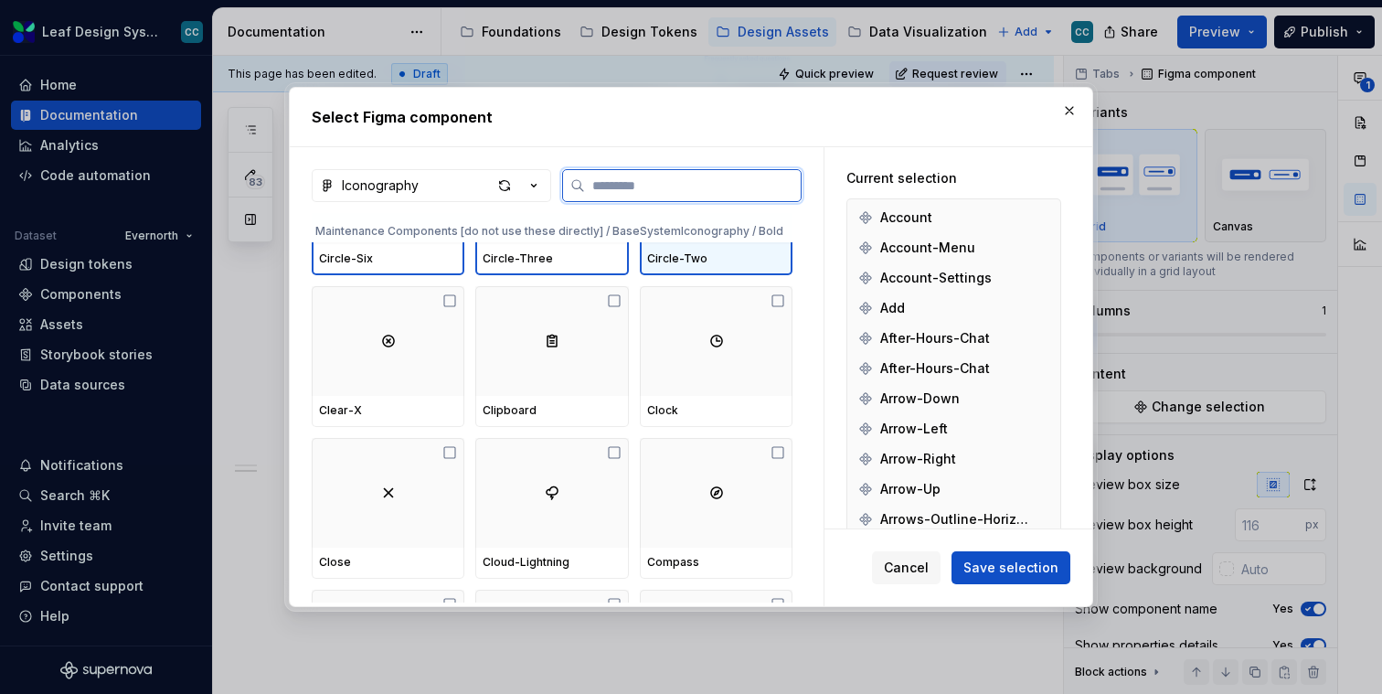
scroll to position [13832, 0]
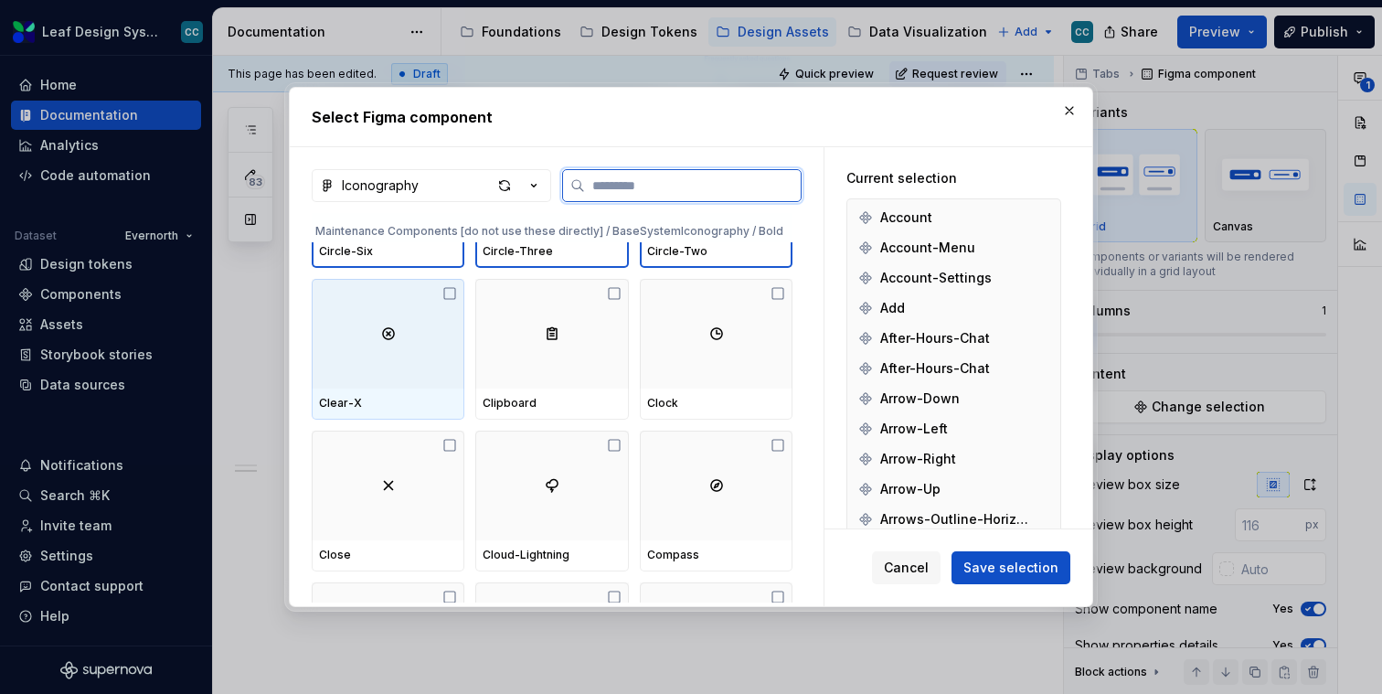
click at [397, 366] on div at bounding box center [388, 334] width 153 height 110
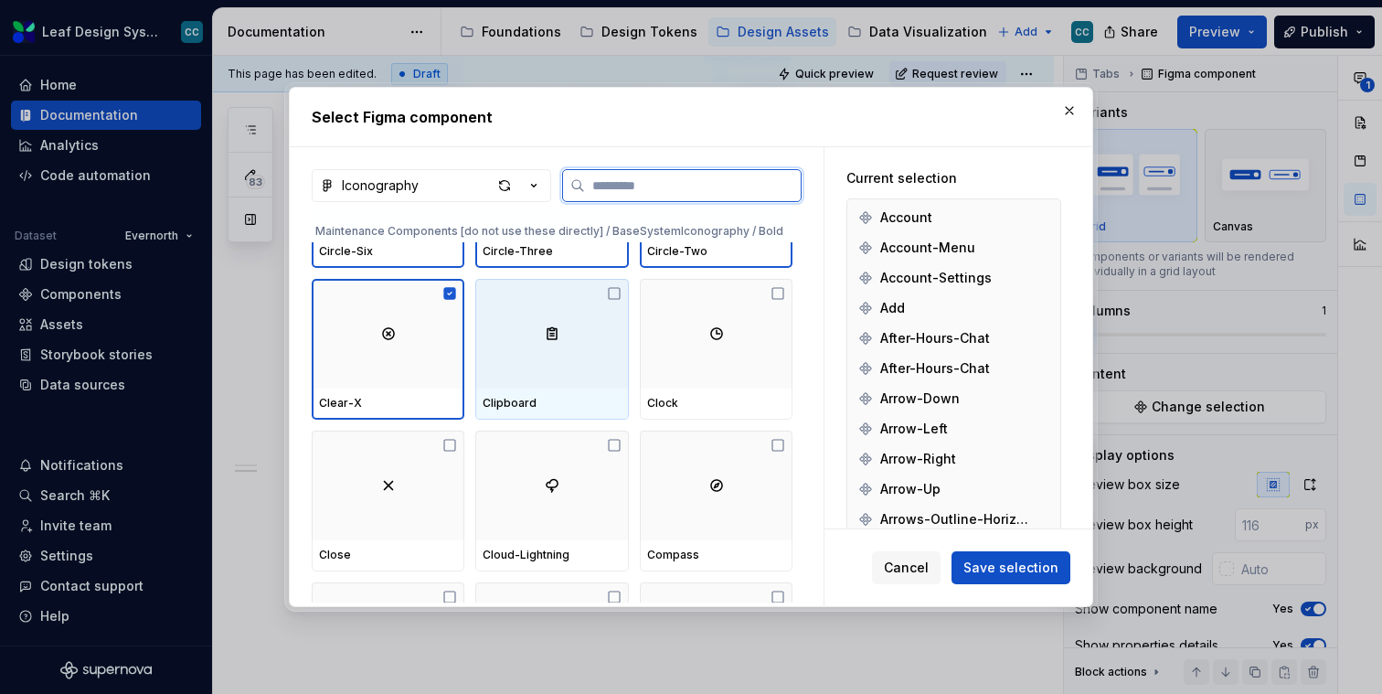
click at [520, 366] on div at bounding box center [551, 334] width 153 height 110
click at [657, 366] on div at bounding box center [716, 334] width 153 height 110
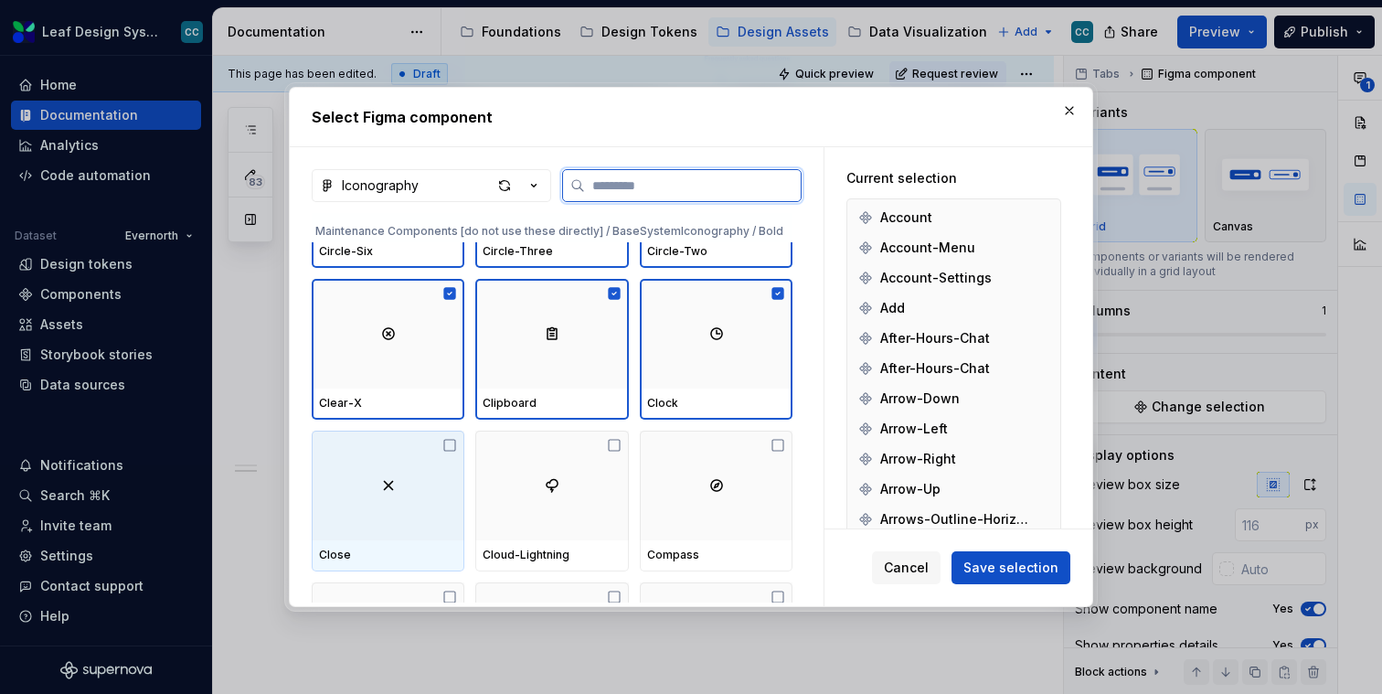
click at [442, 489] on div at bounding box center [388, 486] width 153 height 110
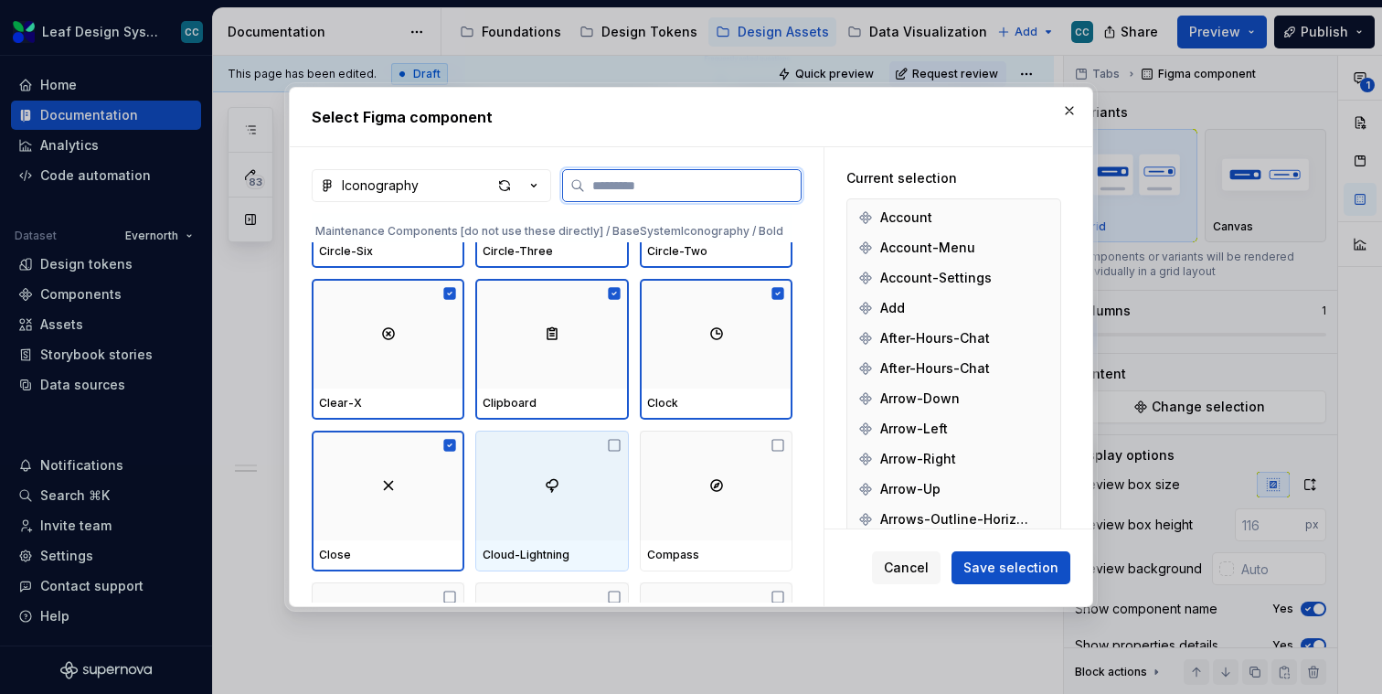
click at [594, 489] on div at bounding box center [551, 486] width 153 height 110
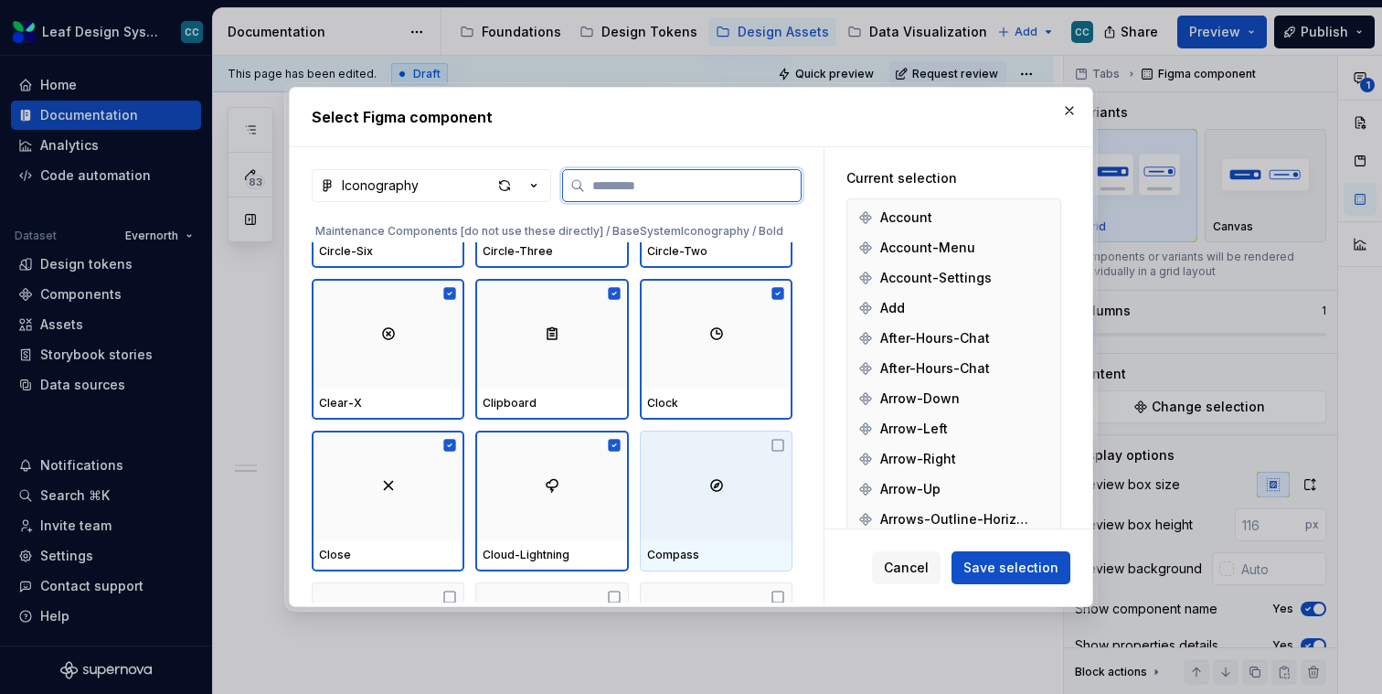
click at [724, 489] on img at bounding box center [716, 485] width 15 height 15
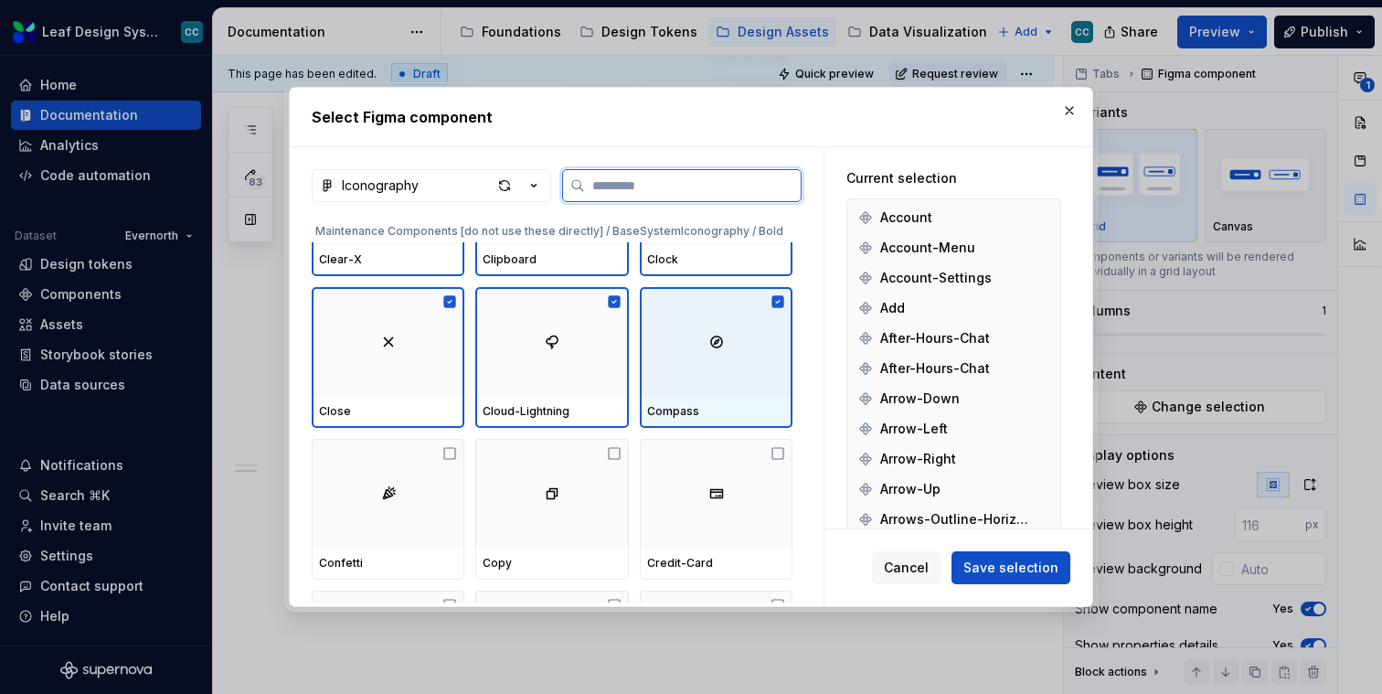
scroll to position [13996, 0]
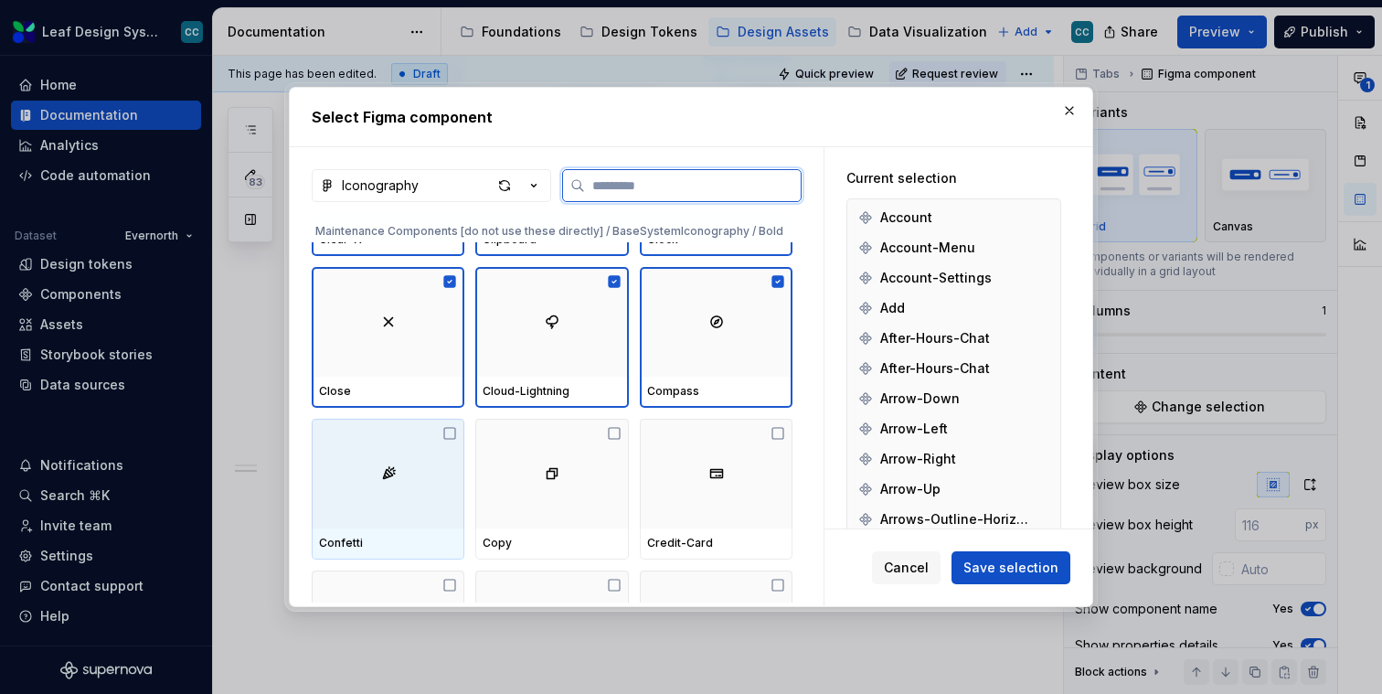
click at [404, 523] on div at bounding box center [388, 474] width 153 height 110
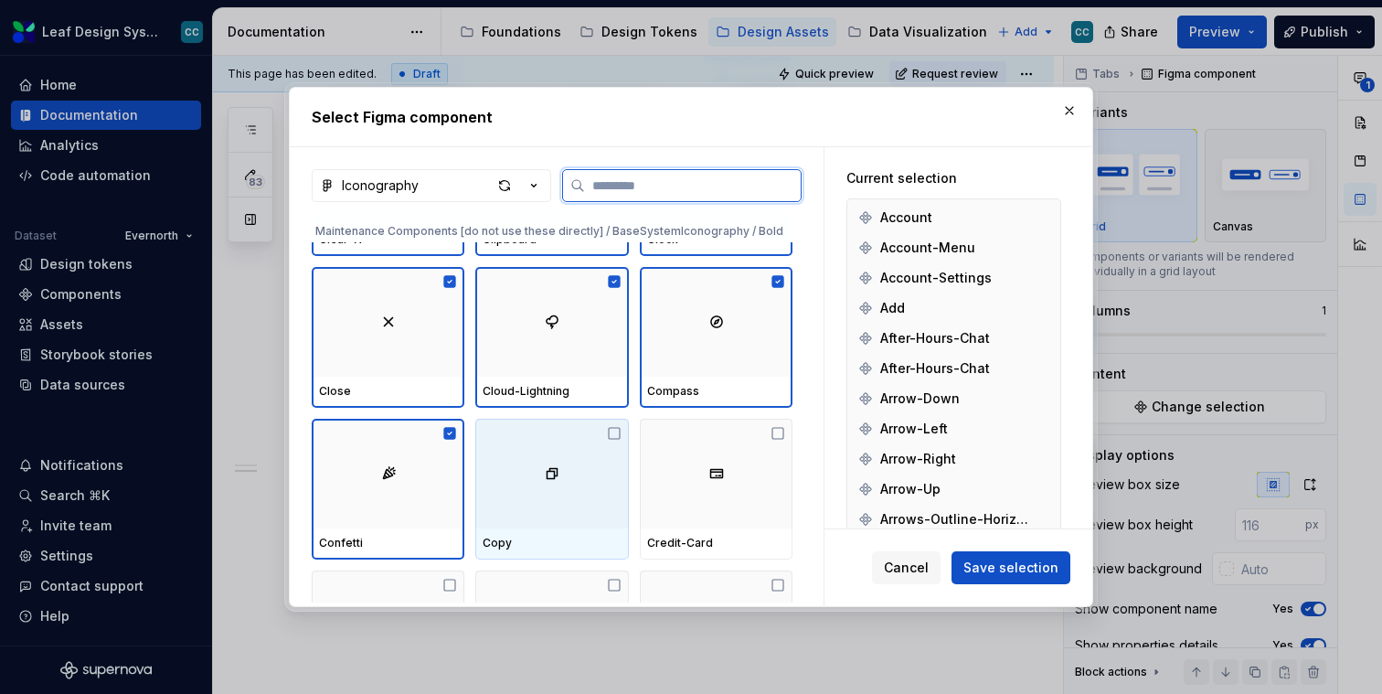
click at [537, 523] on div at bounding box center [551, 474] width 153 height 110
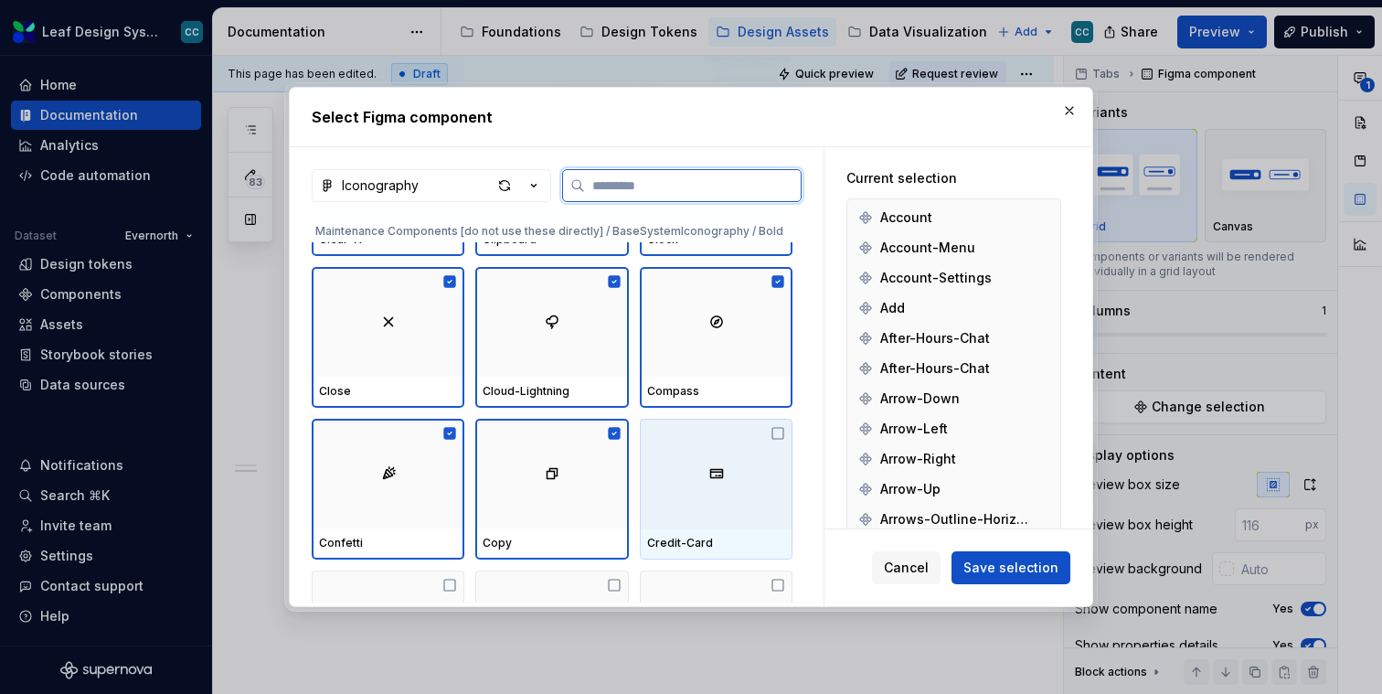
click at [691, 505] on div at bounding box center [716, 474] width 153 height 110
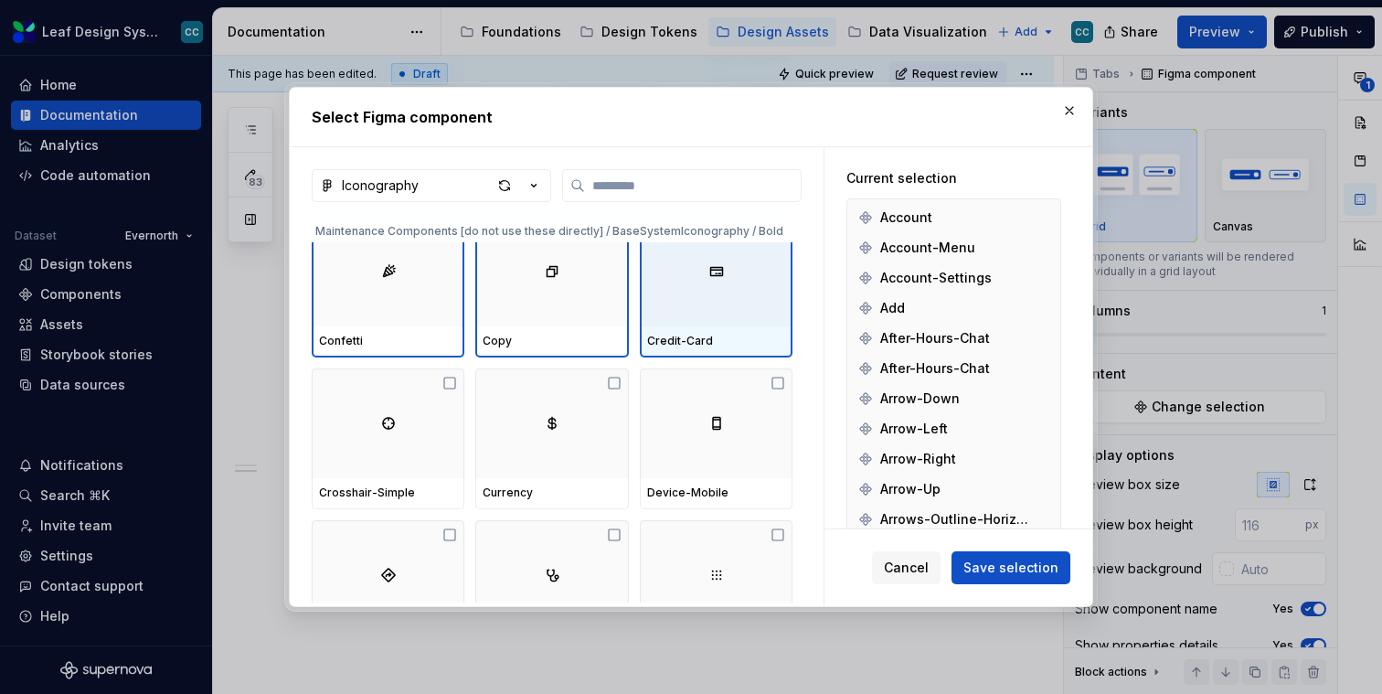
scroll to position [14204, 0]
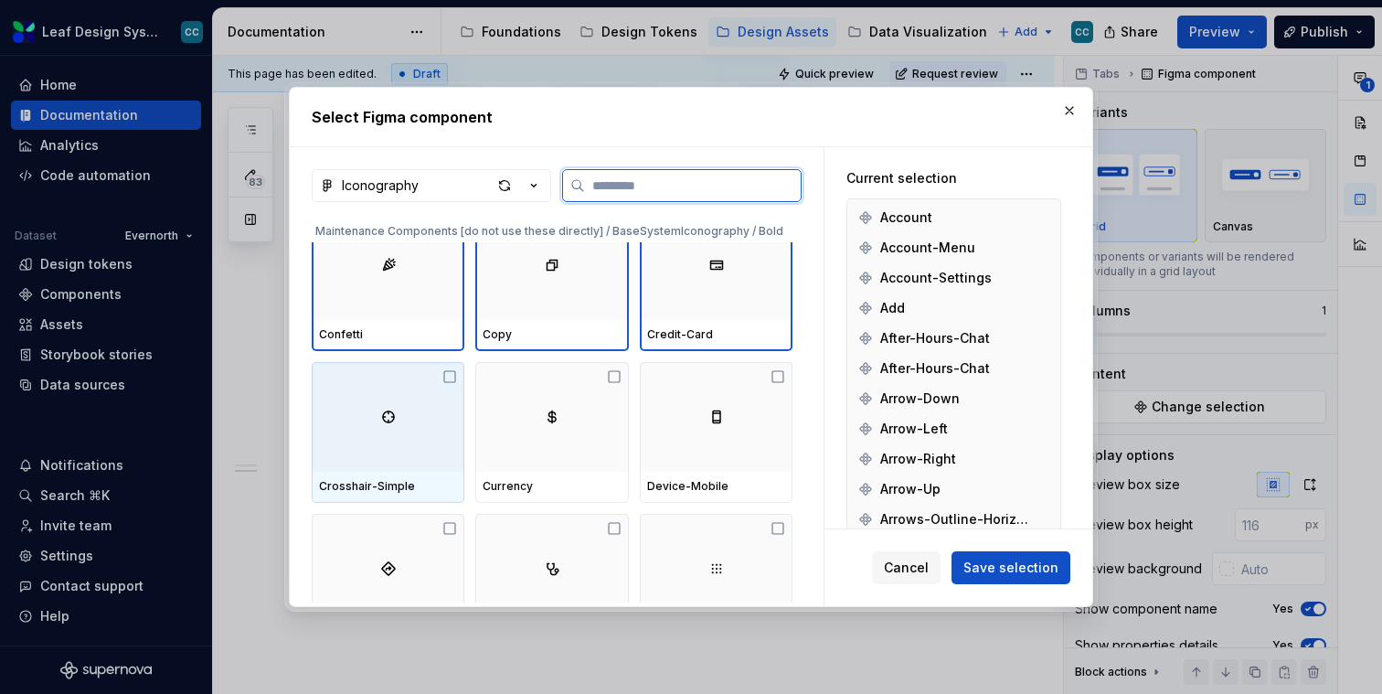
click at [358, 455] on div at bounding box center [388, 417] width 153 height 110
click at [532, 455] on div at bounding box center [551, 417] width 153 height 110
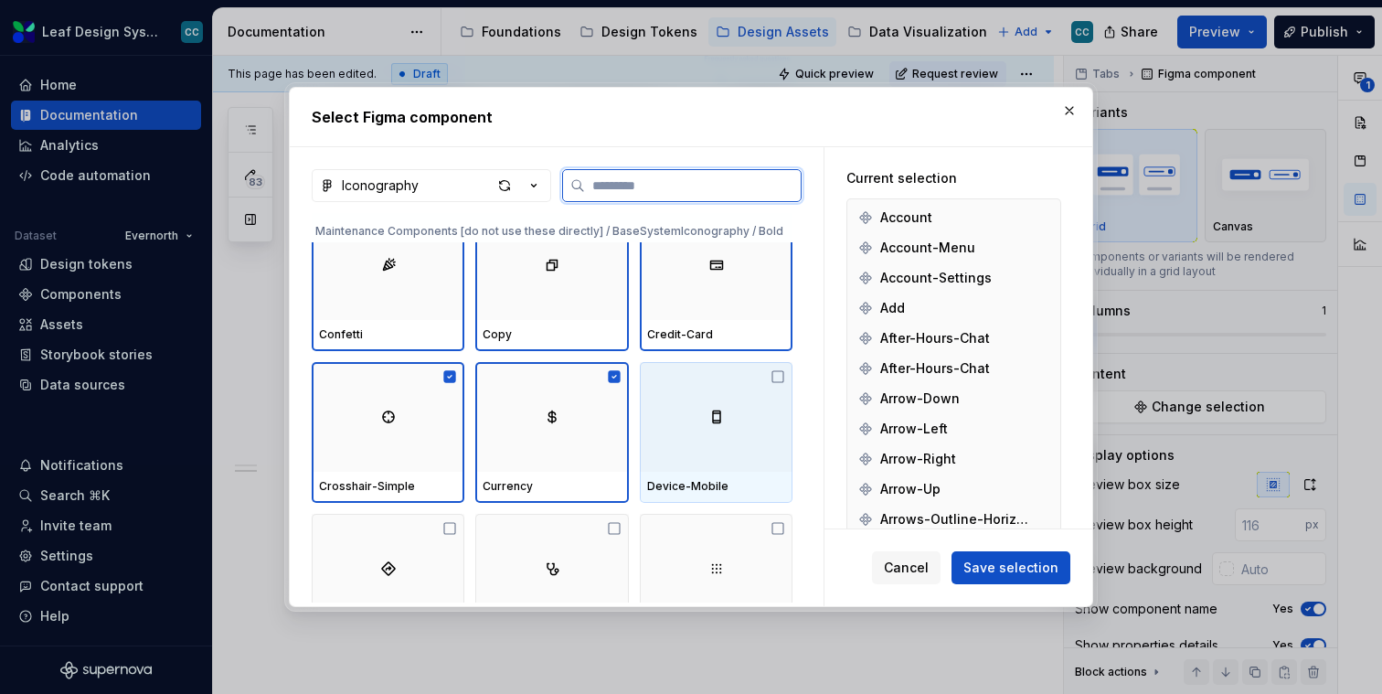
click at [741, 442] on div at bounding box center [716, 417] width 153 height 110
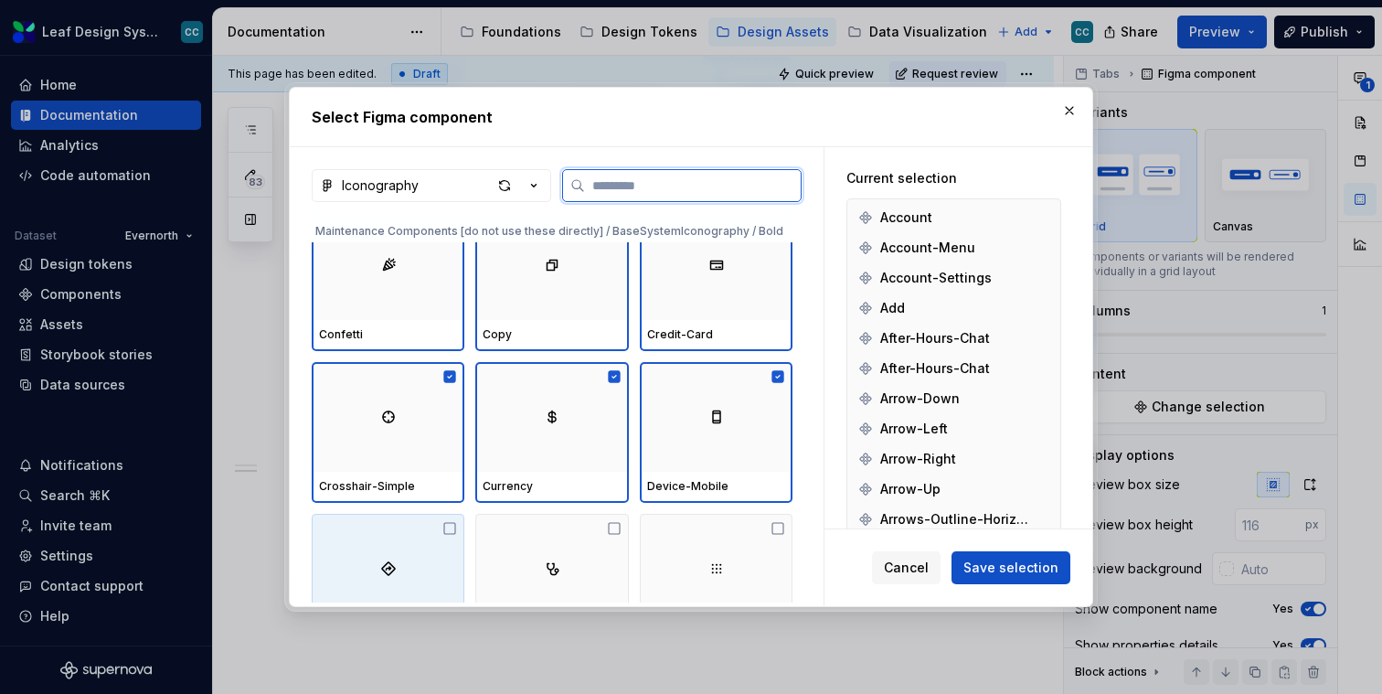
click at [458, 539] on div at bounding box center [388, 569] width 153 height 110
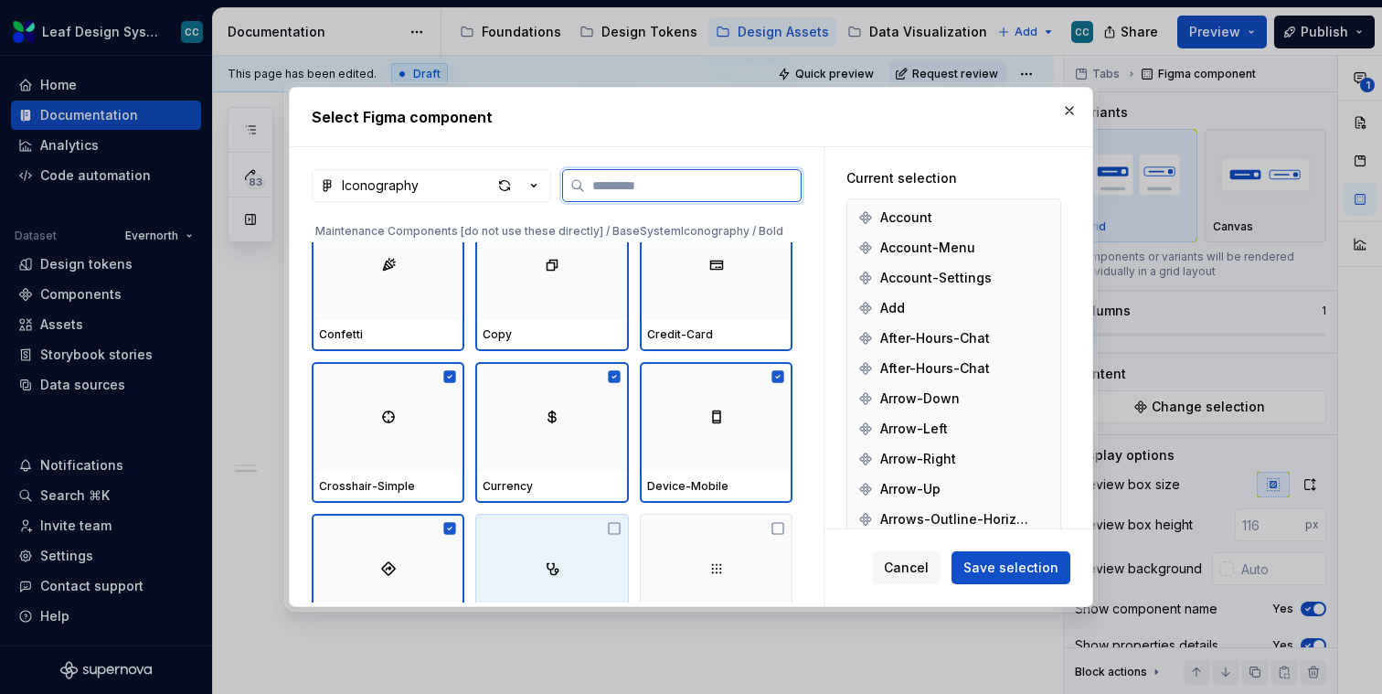
drag, startPoint x: 585, startPoint y: 539, endPoint x: 702, endPoint y: 539, distance: 117.0
click at [585, 539] on div at bounding box center [551, 569] width 153 height 110
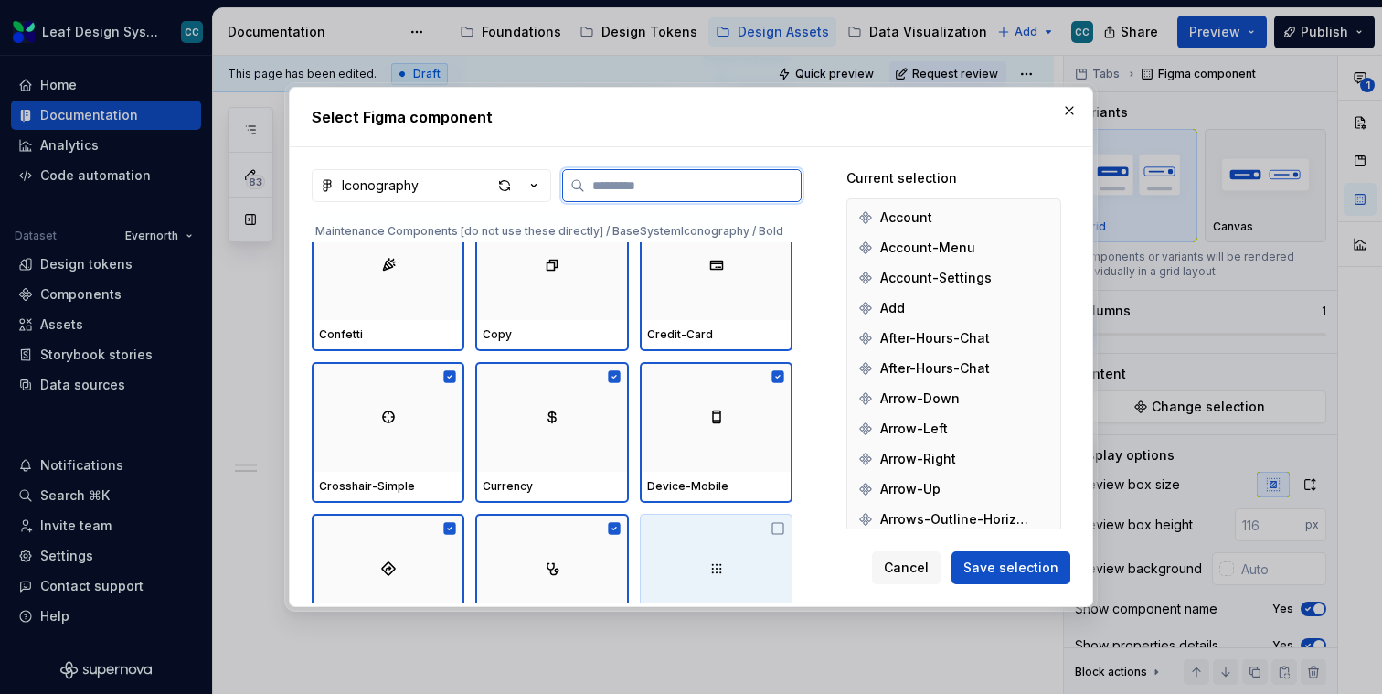
click at [720, 539] on div at bounding box center [716, 569] width 153 height 110
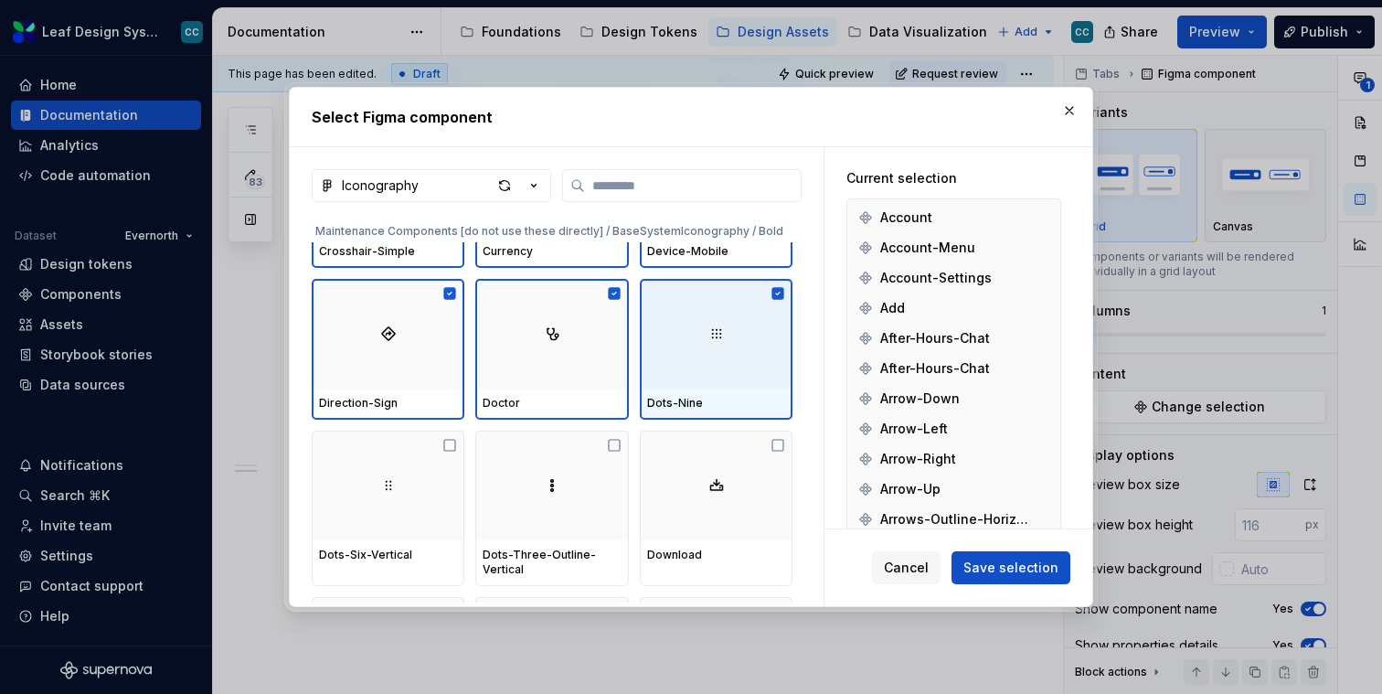
scroll to position [14409, 0]
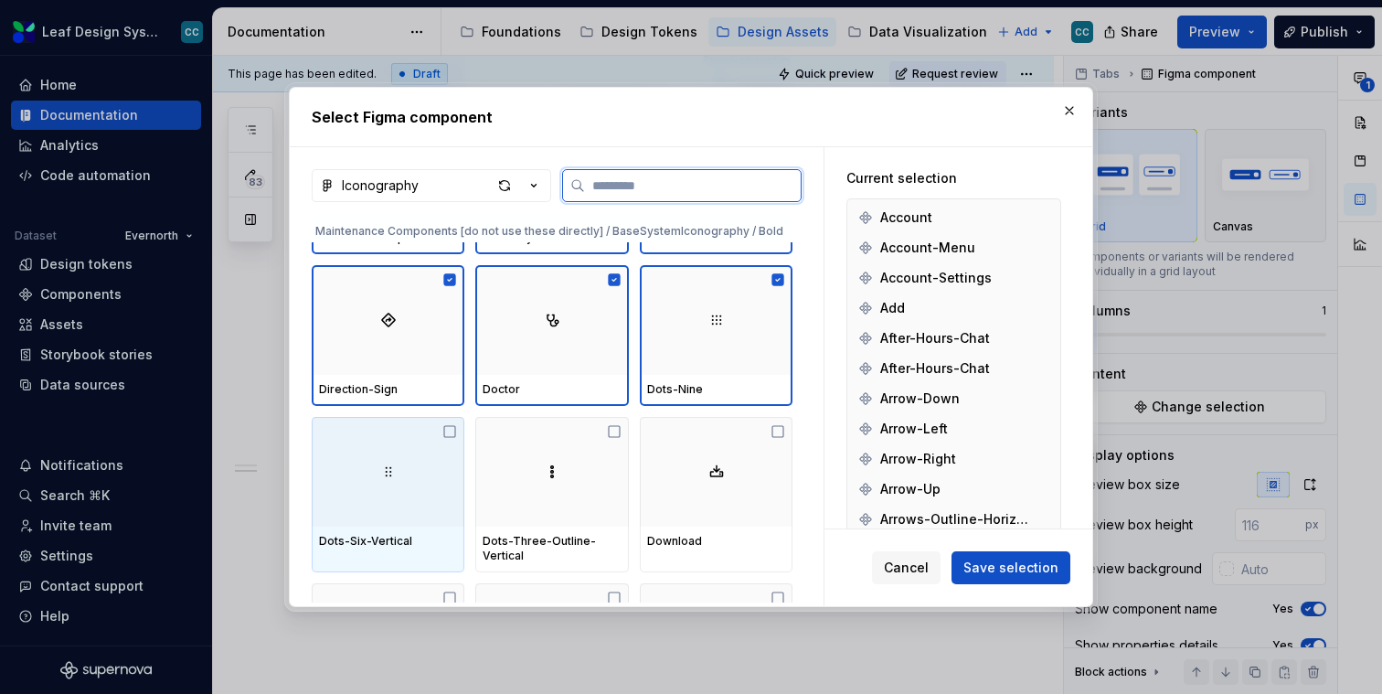
click at [400, 487] on div at bounding box center [388, 472] width 153 height 110
click at [545, 487] on div at bounding box center [551, 472] width 153 height 110
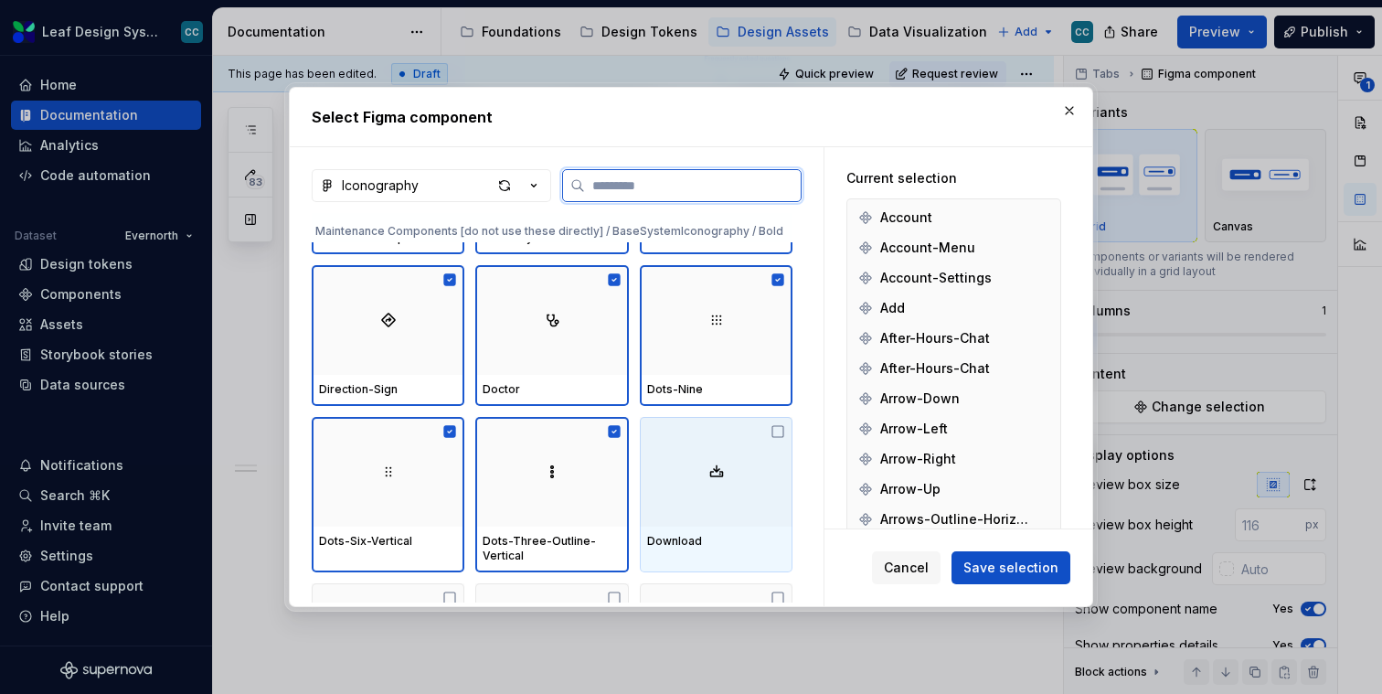
click at [743, 480] on div at bounding box center [716, 472] width 153 height 110
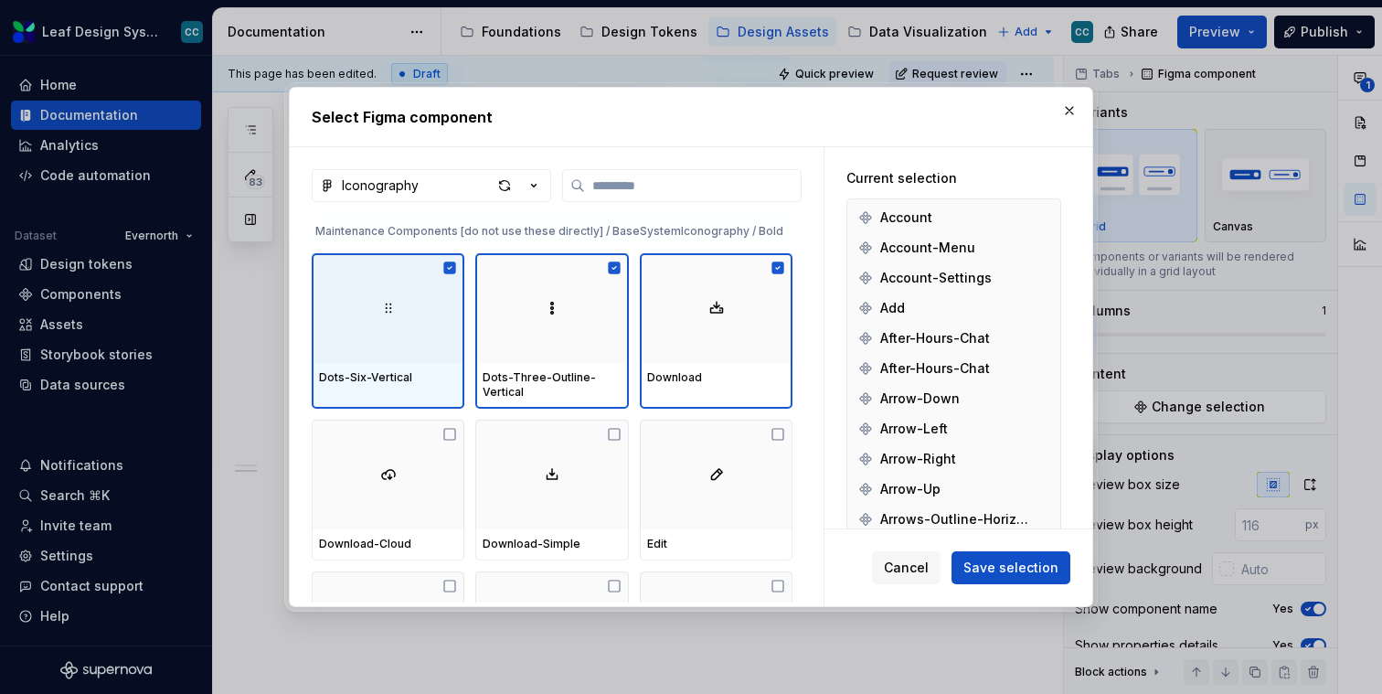
scroll to position [14589, 0]
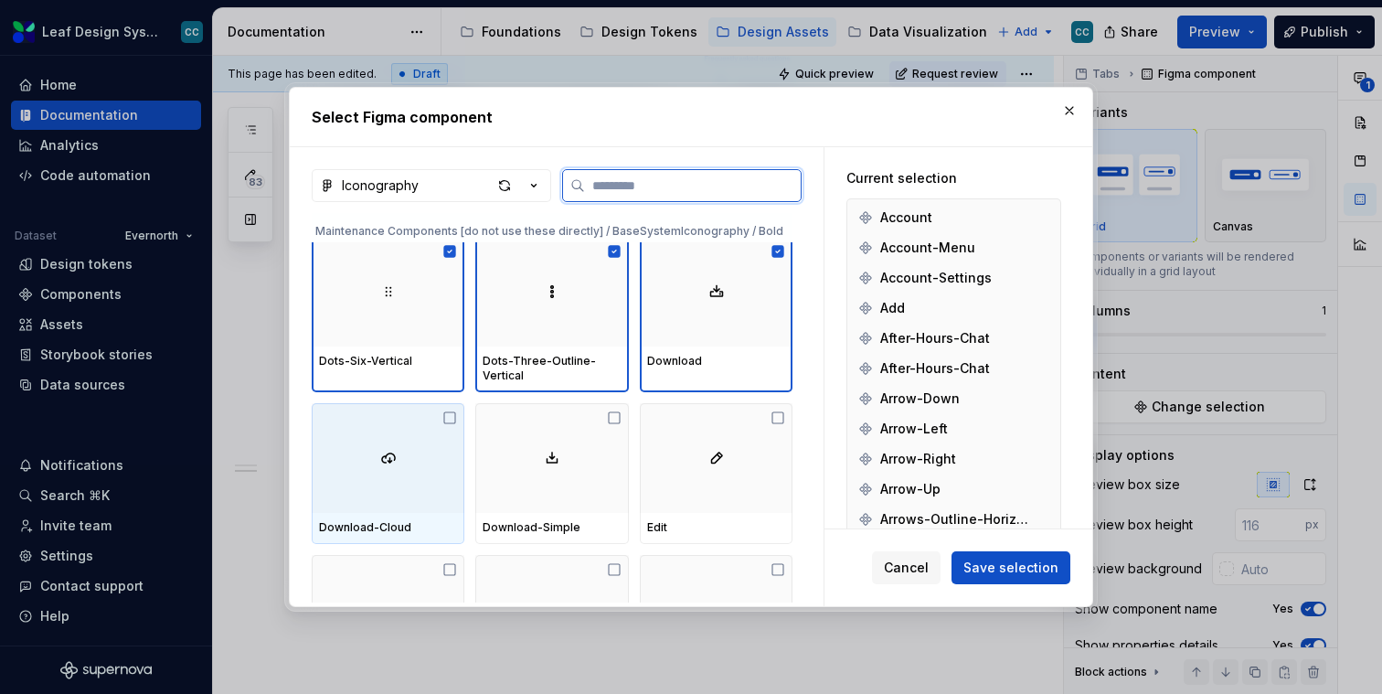
click at [420, 441] on div at bounding box center [388, 458] width 153 height 110
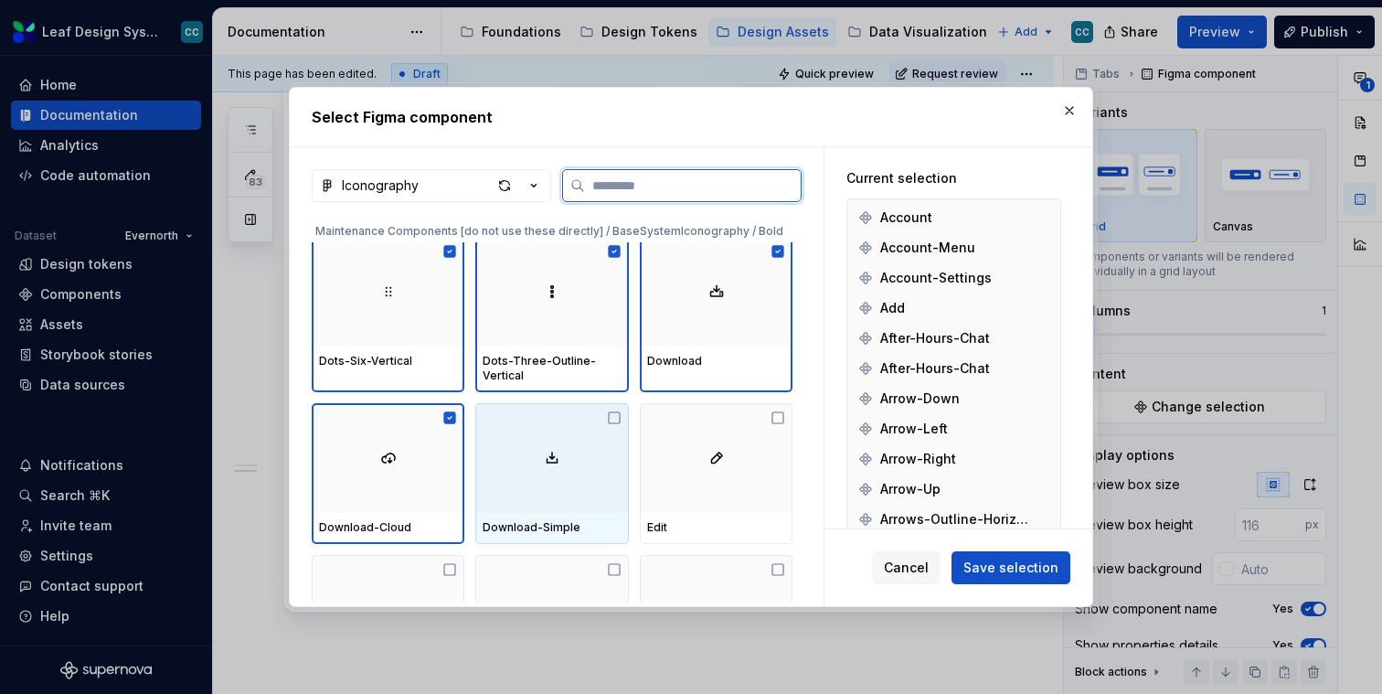
click at [591, 439] on div at bounding box center [551, 458] width 153 height 110
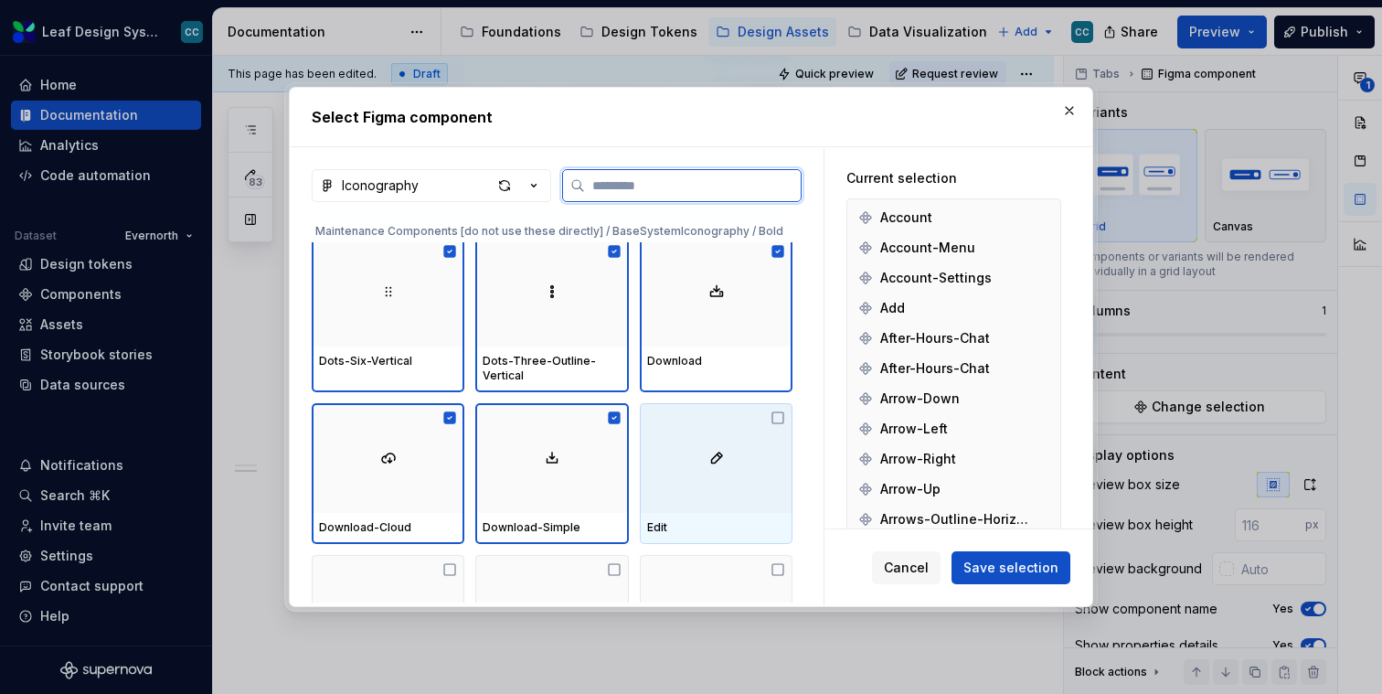
click at [715, 455] on div at bounding box center [716, 458] width 153 height 110
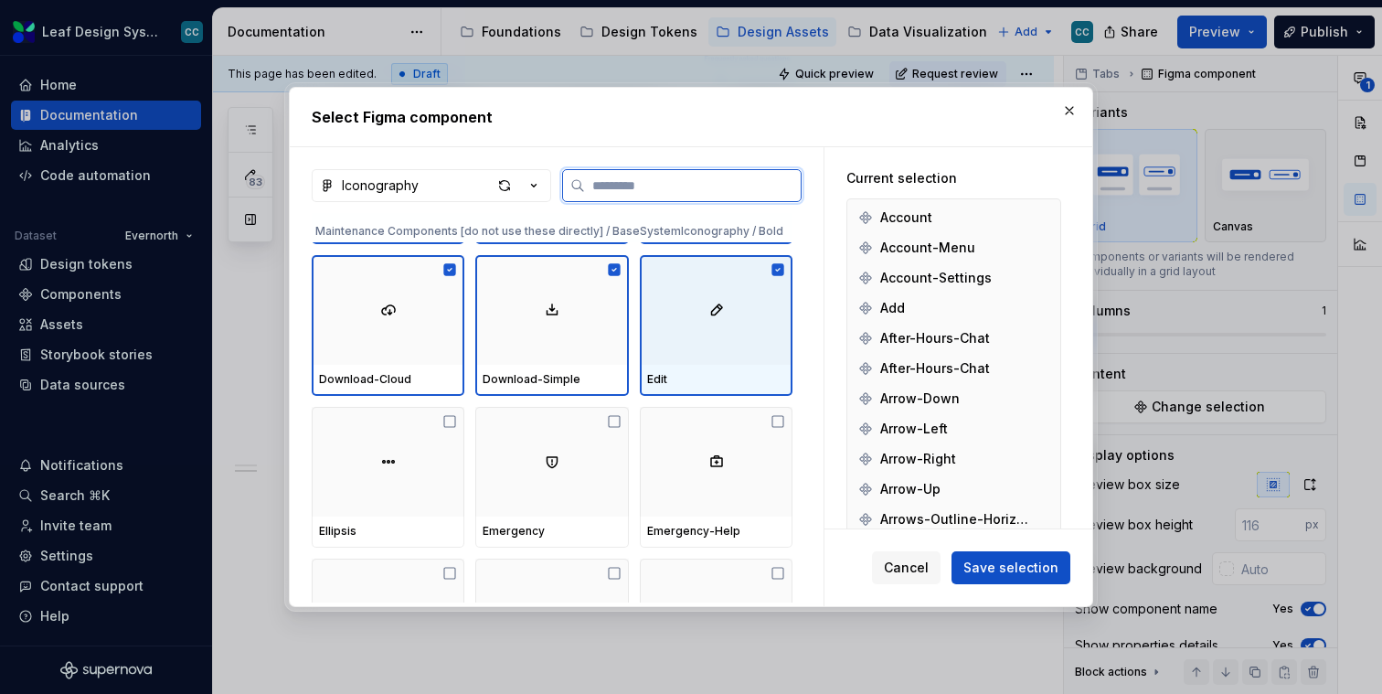
scroll to position [14860, 0]
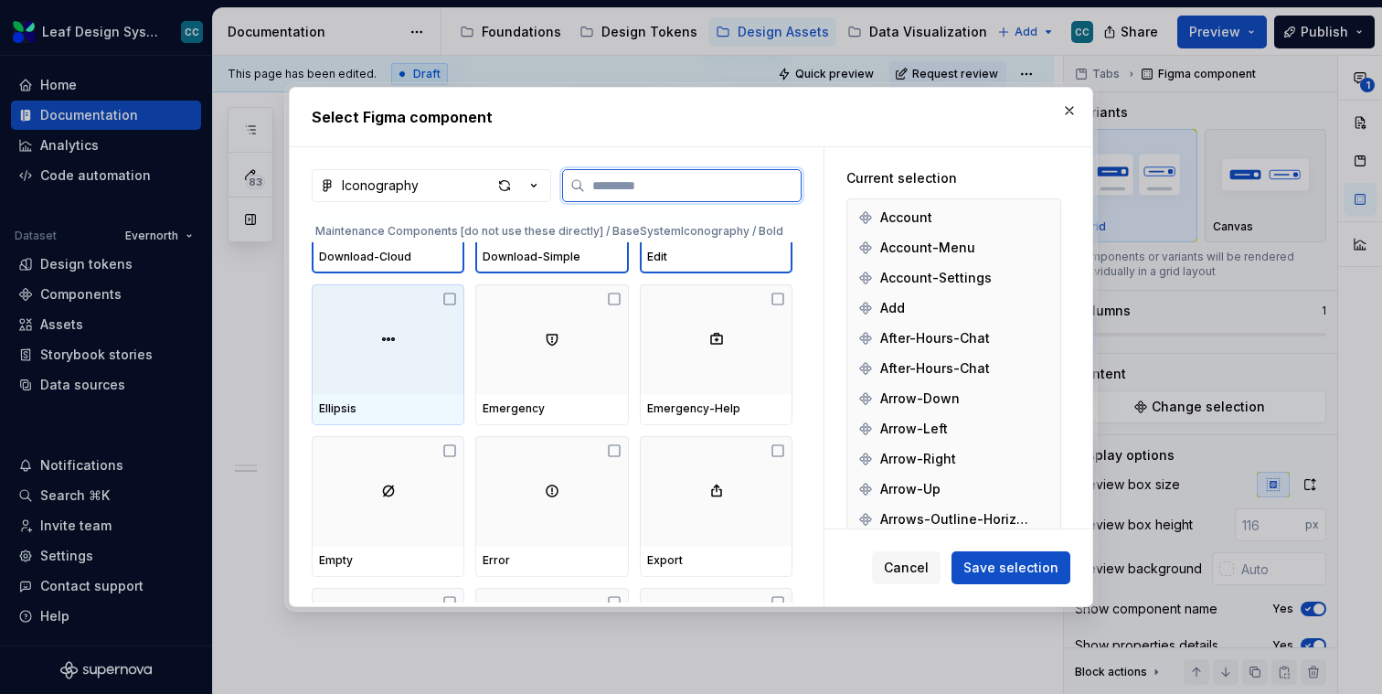
click at [397, 404] on div "Ellipsis" at bounding box center [388, 408] width 138 height 15
click at [517, 399] on div "Emergency" at bounding box center [551, 409] width 153 height 31
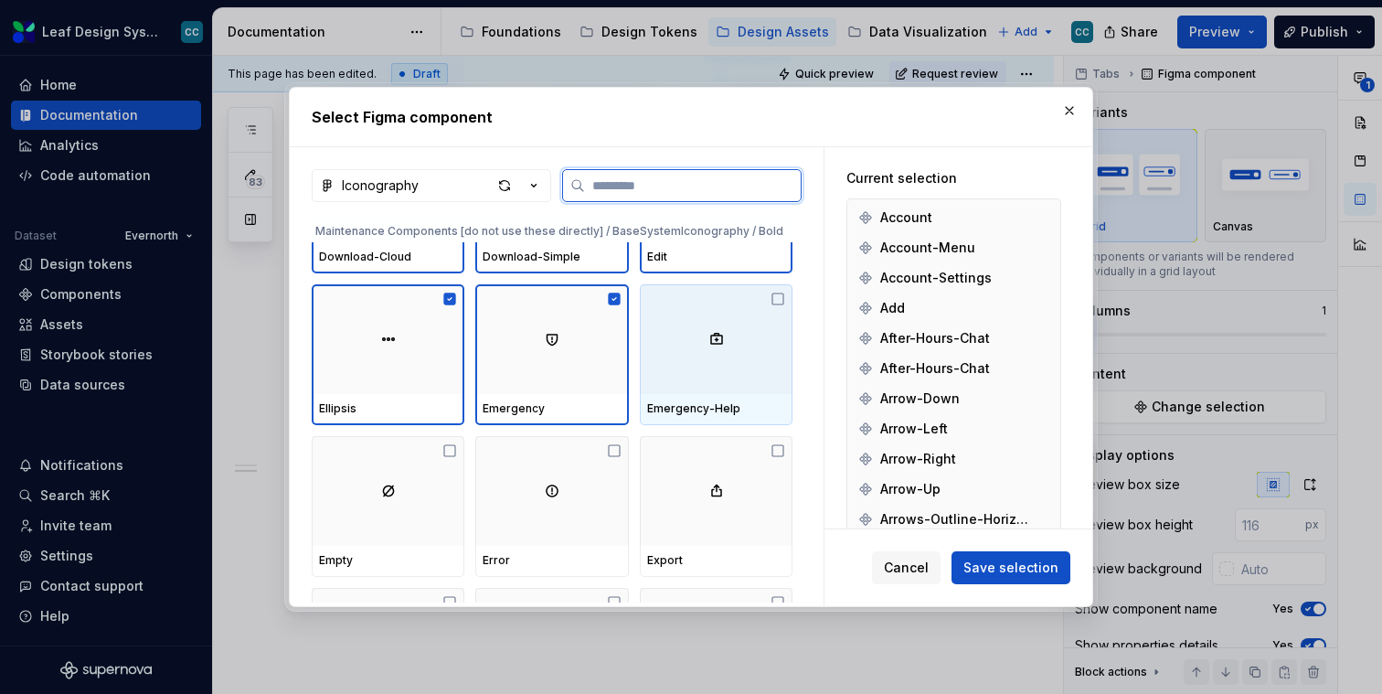
click at [698, 389] on div at bounding box center [716, 339] width 153 height 110
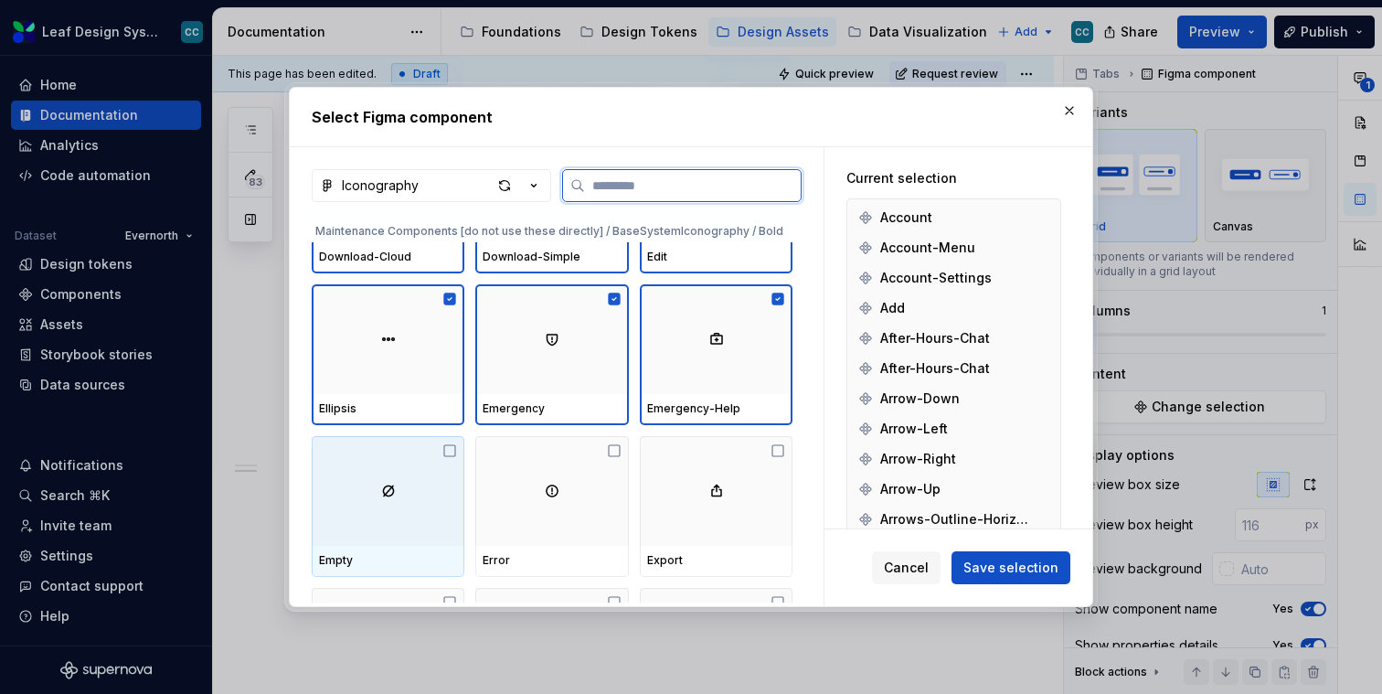
click at [375, 544] on div at bounding box center [388, 491] width 153 height 110
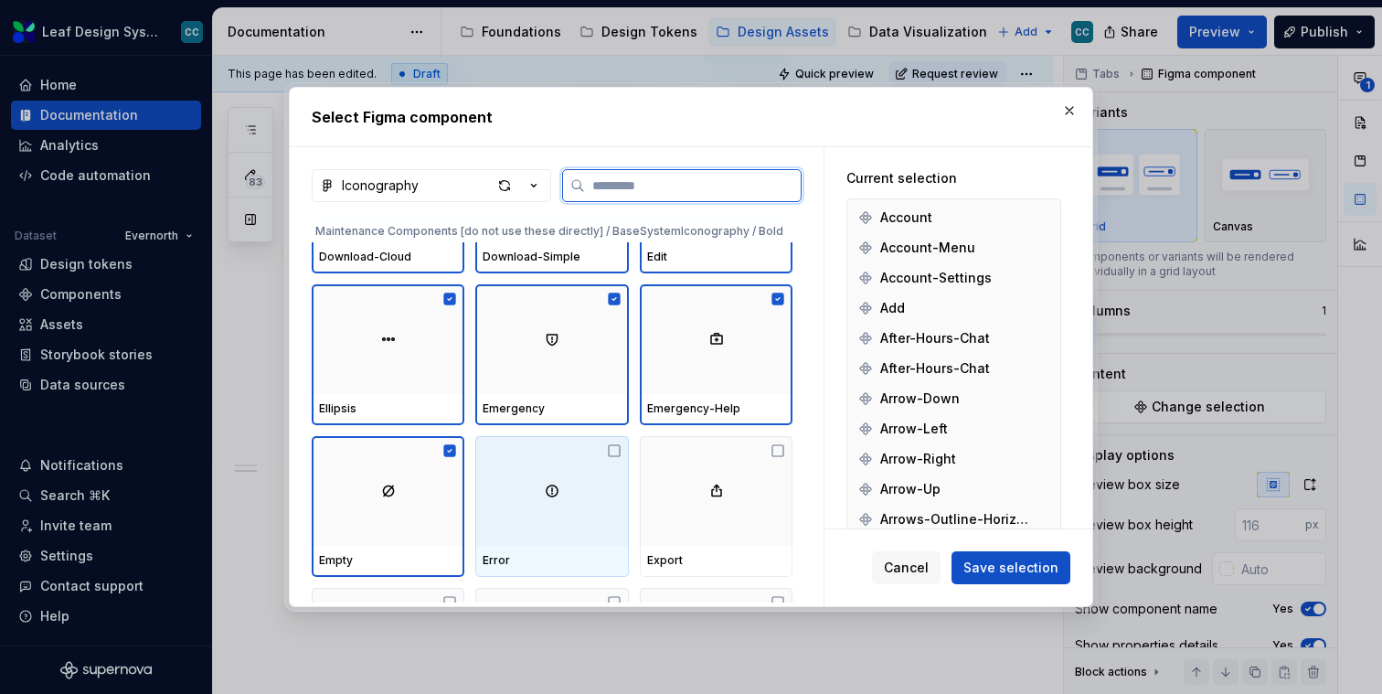
click at [533, 539] on div at bounding box center [551, 491] width 153 height 110
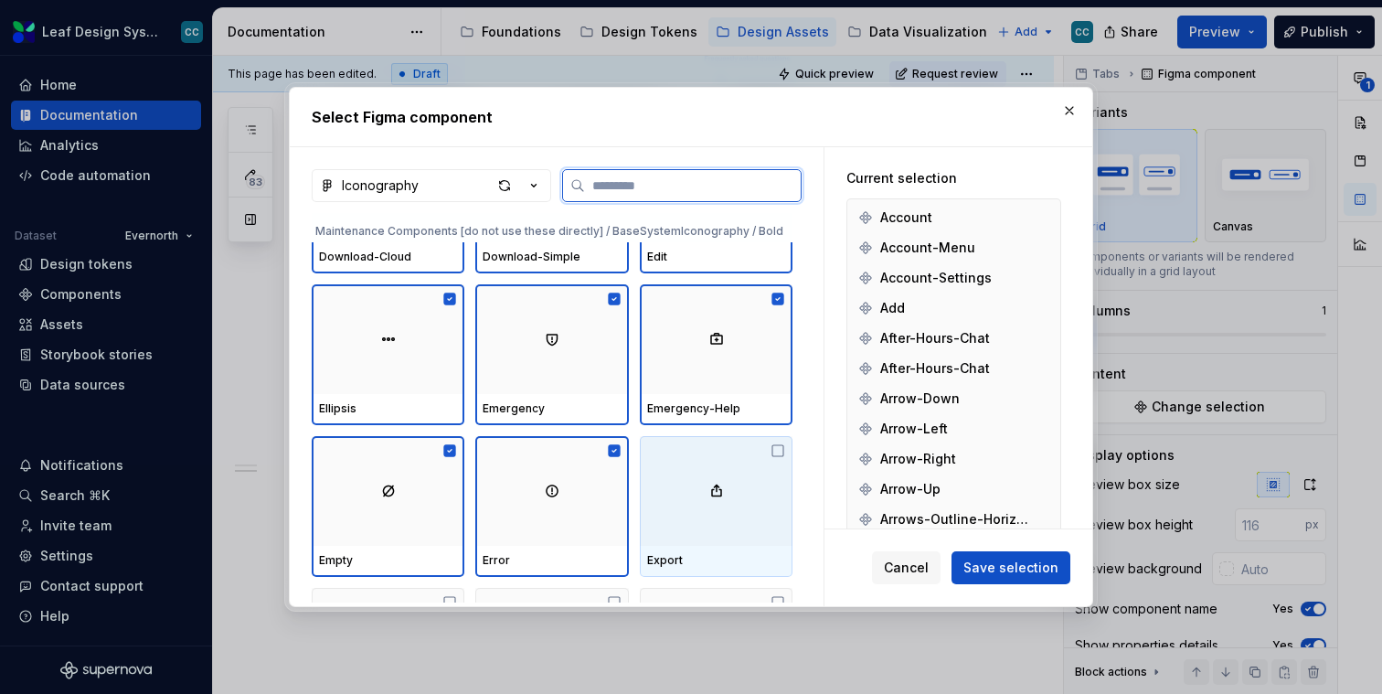
click at [730, 511] on div at bounding box center [716, 491] width 153 height 110
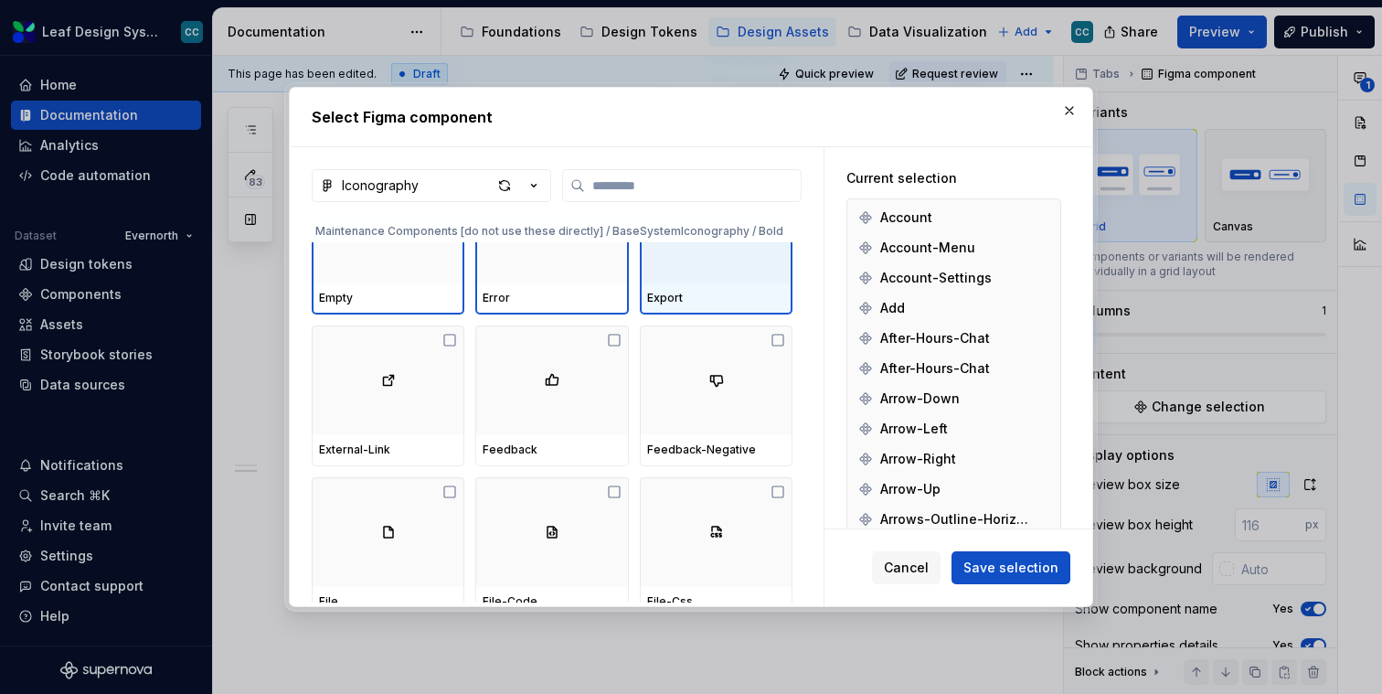
scroll to position [15081, 0]
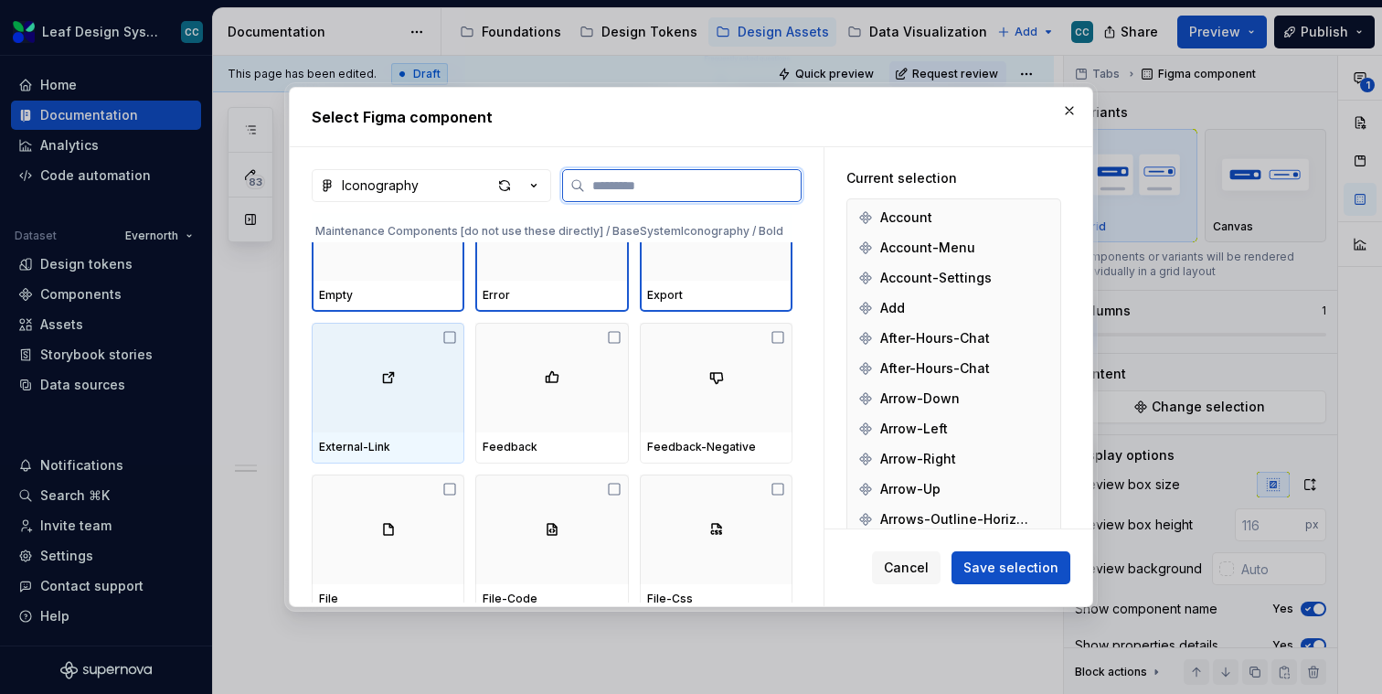
click at [326, 357] on div at bounding box center [388, 378] width 153 height 110
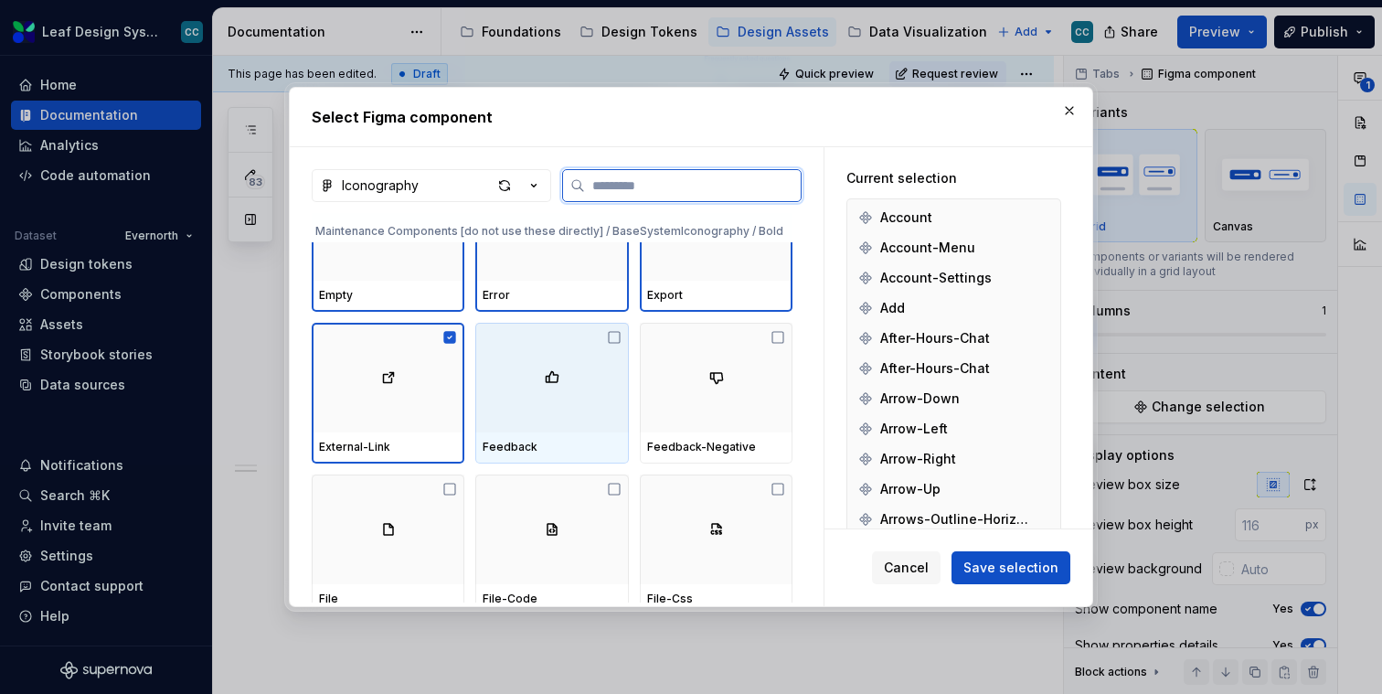
click at [560, 378] on img at bounding box center [552, 377] width 15 height 15
click at [697, 375] on div at bounding box center [716, 378] width 153 height 110
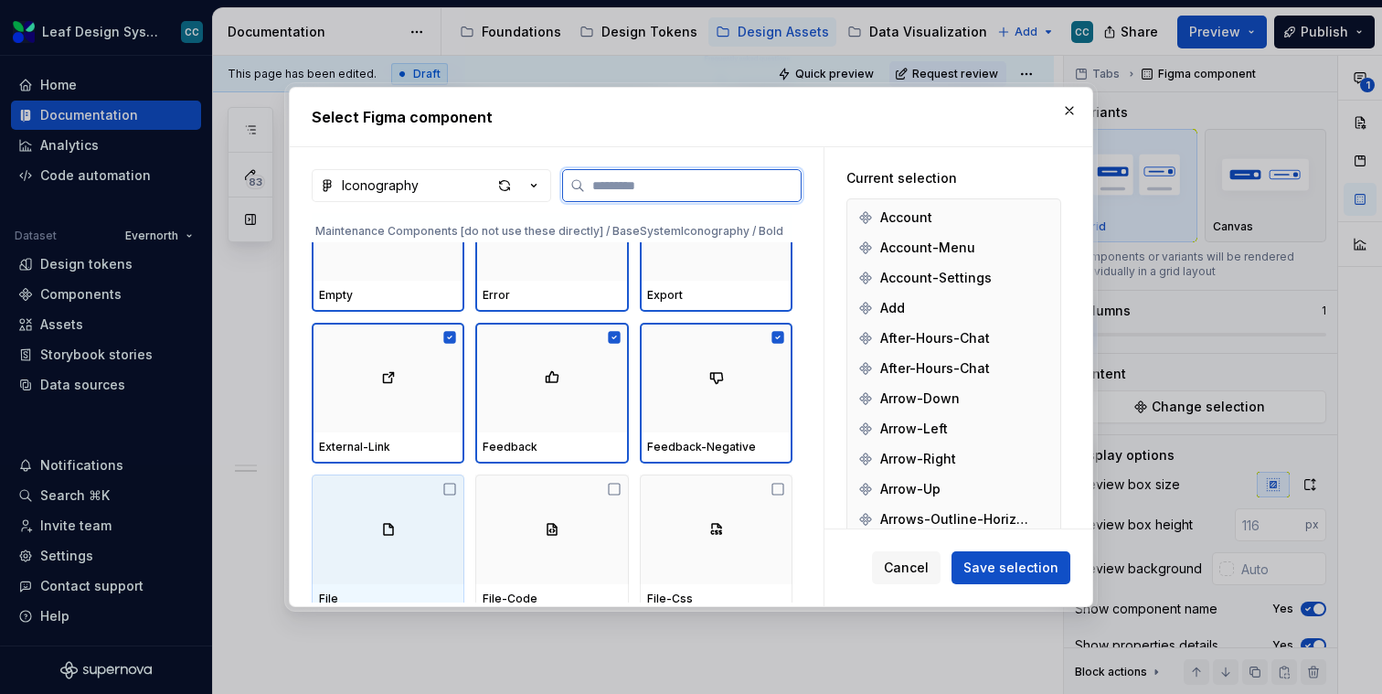
click at [402, 506] on div at bounding box center [388, 529] width 153 height 110
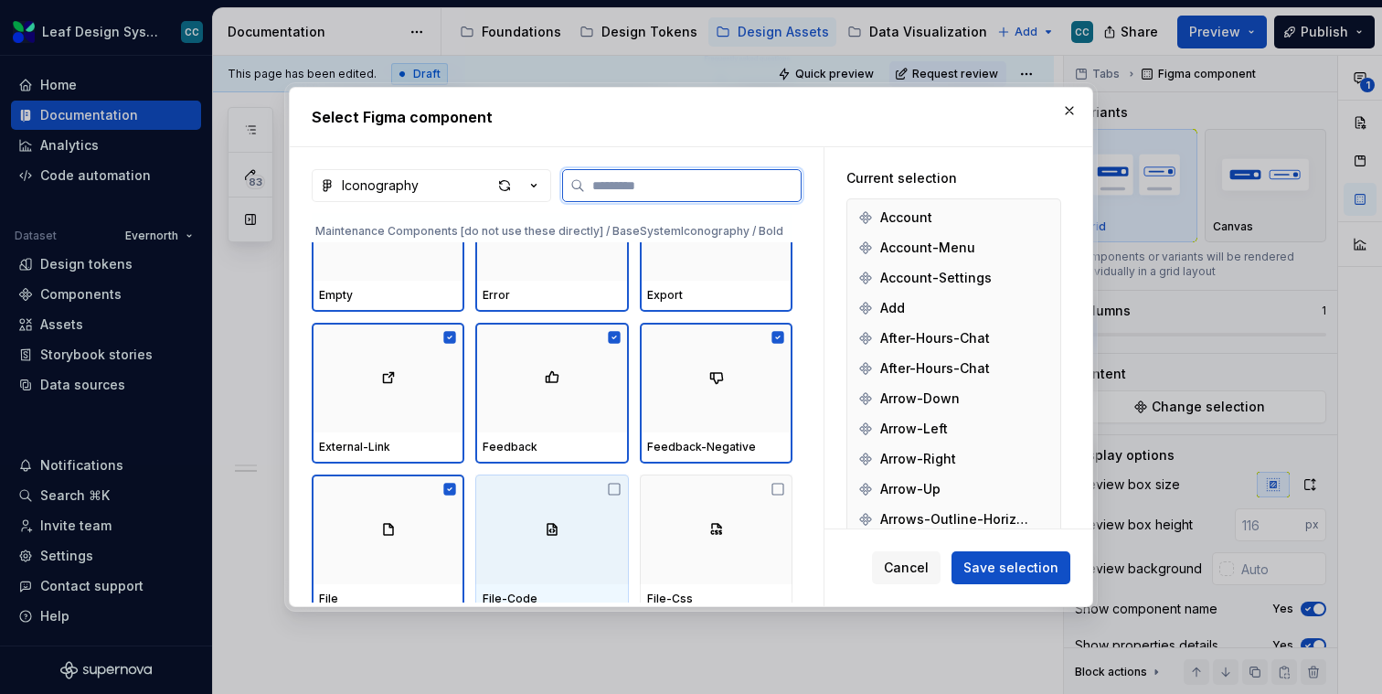
click at [521, 506] on div at bounding box center [551, 529] width 153 height 110
click at [681, 502] on div at bounding box center [716, 529] width 153 height 110
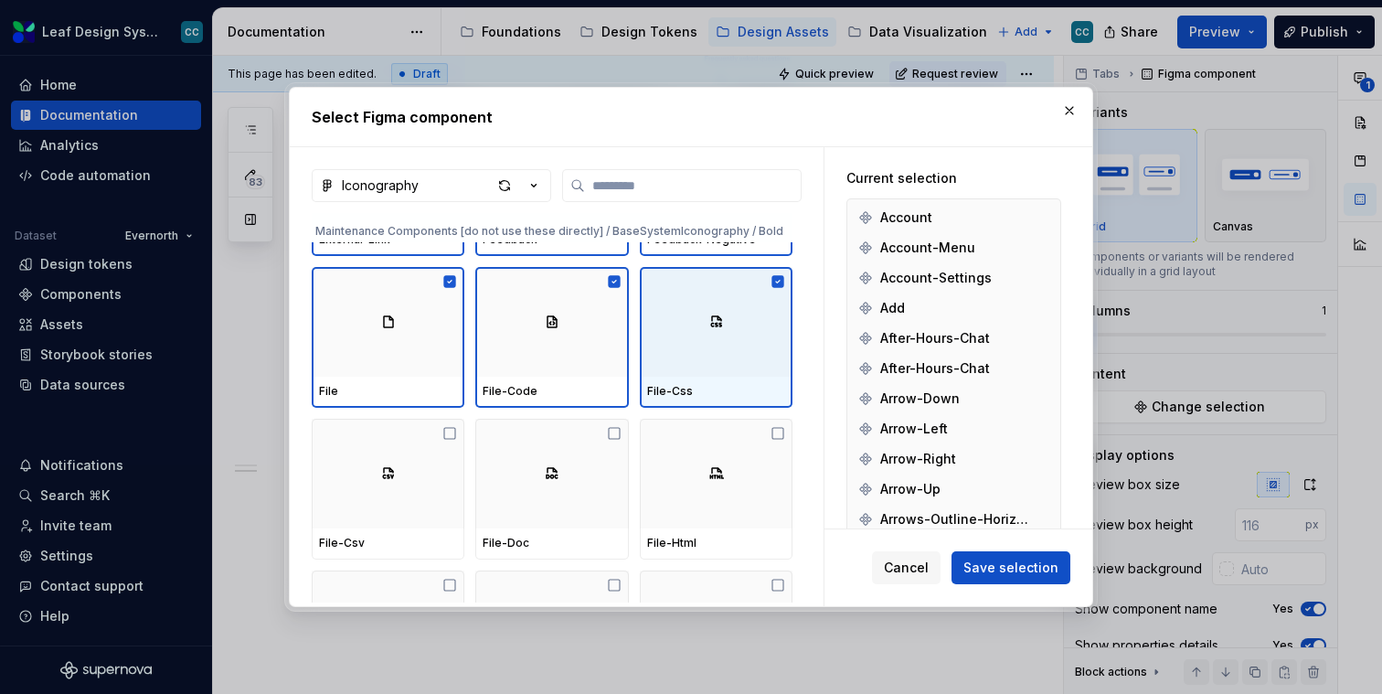
scroll to position [15308, 0]
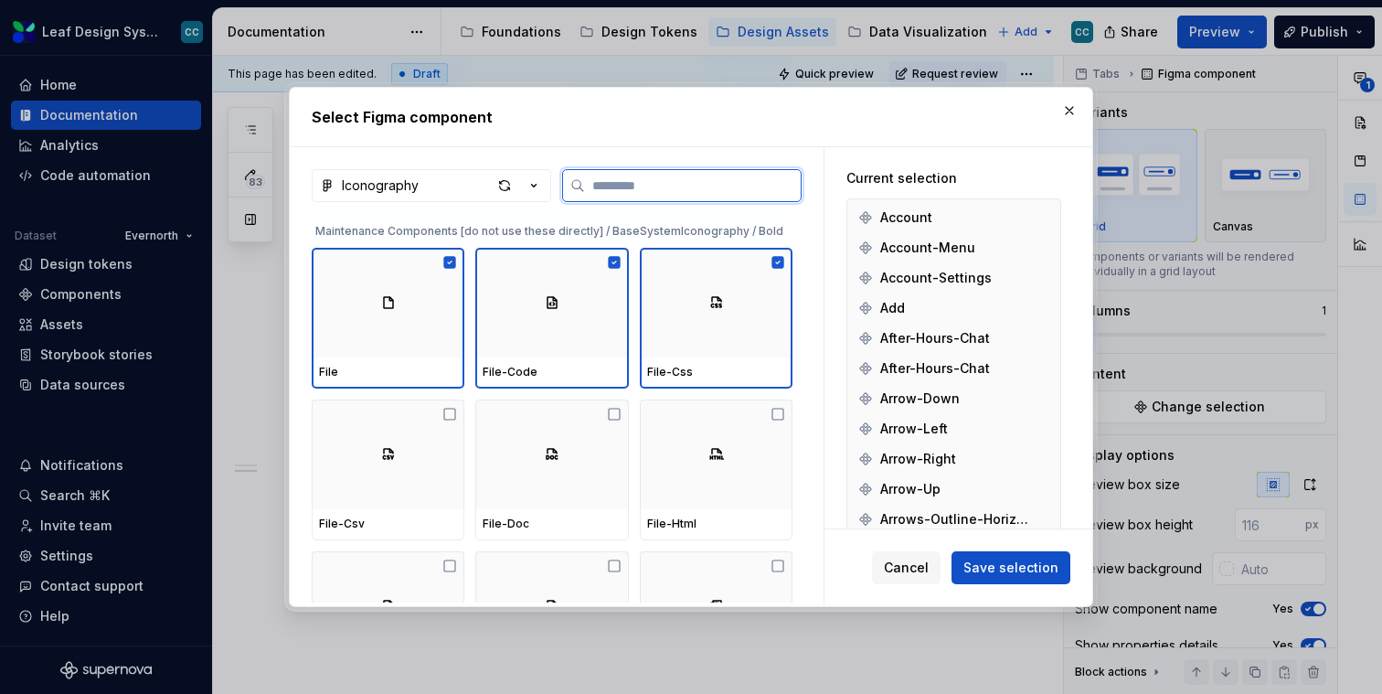
click at [407, 495] on div at bounding box center [388, 455] width 153 height 110
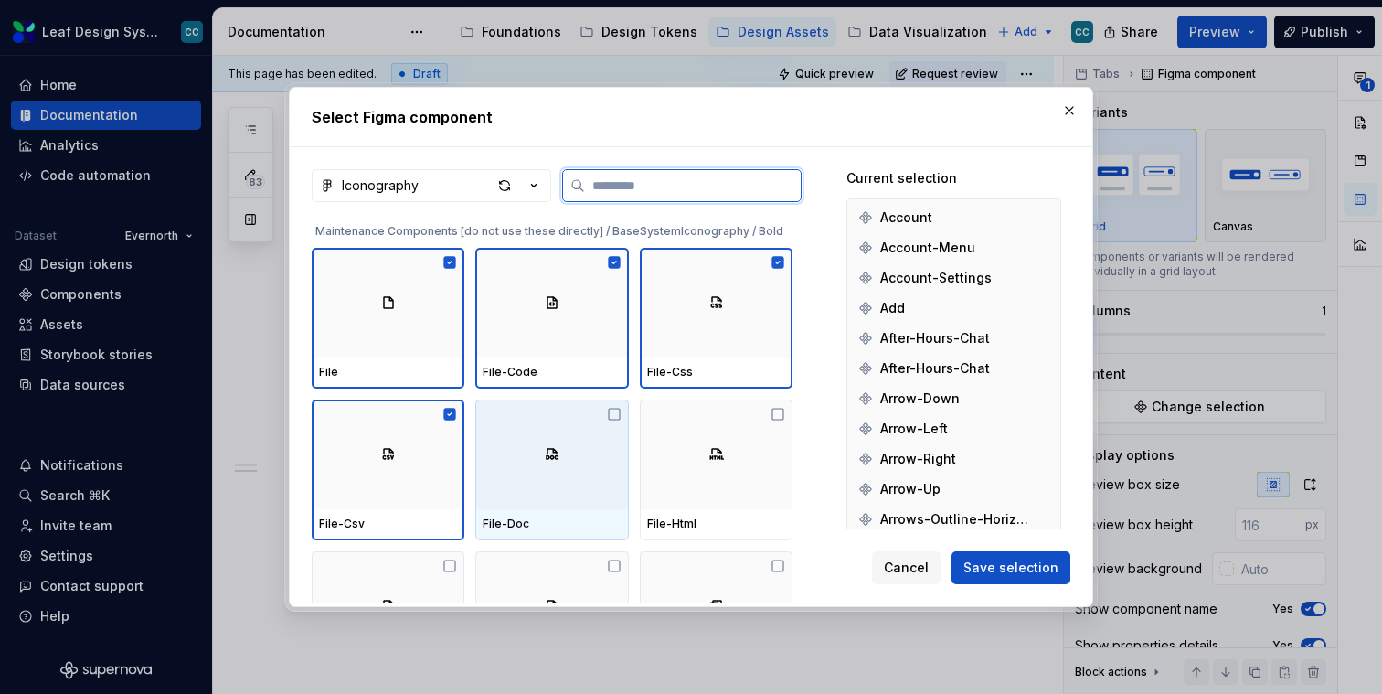
click at [536, 485] on div at bounding box center [551, 455] width 153 height 110
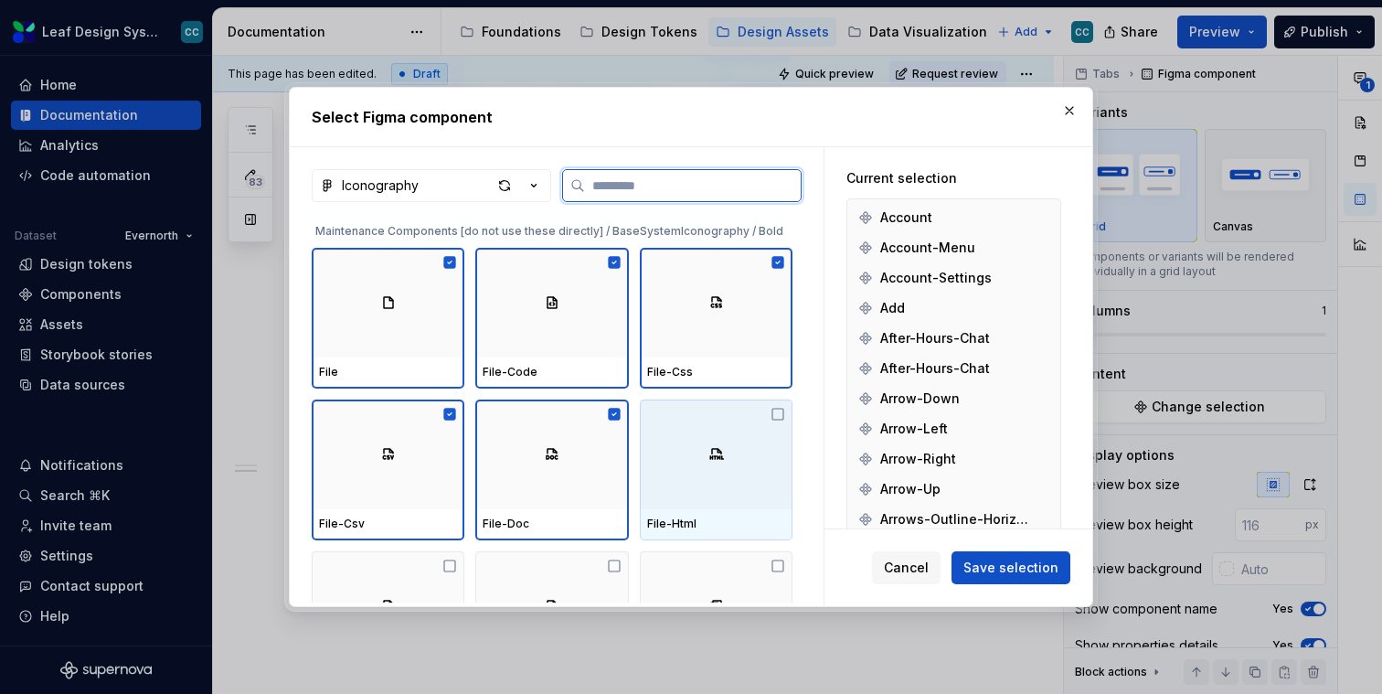
click at [756, 452] on div at bounding box center [716, 455] width 153 height 110
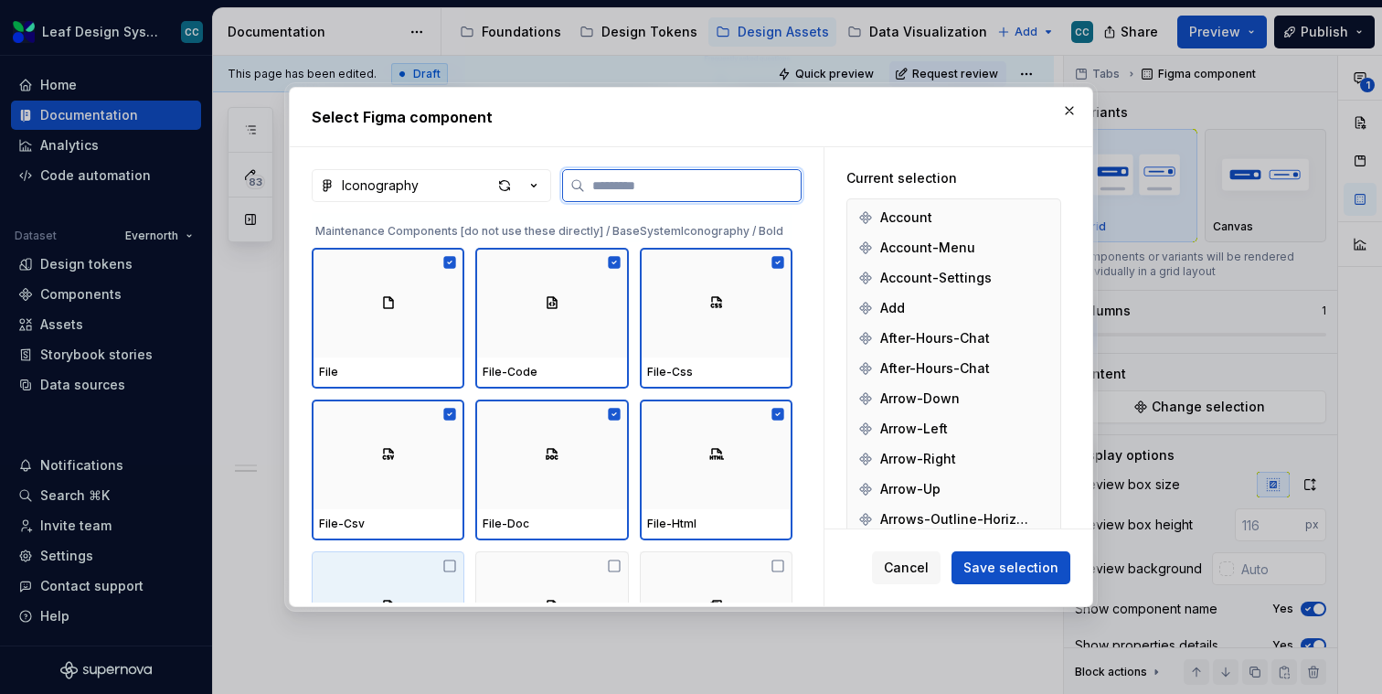
click at [424, 593] on div at bounding box center [388, 606] width 153 height 110
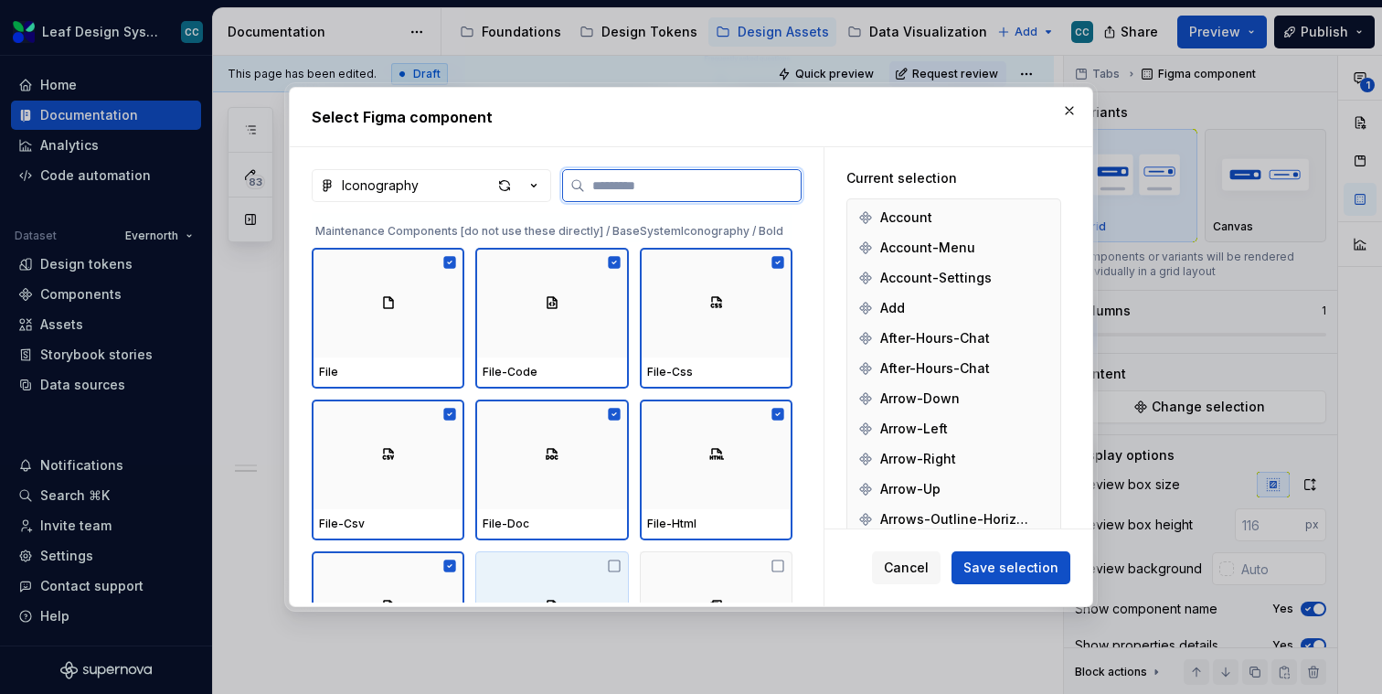
click at [572, 586] on div at bounding box center [551, 606] width 153 height 110
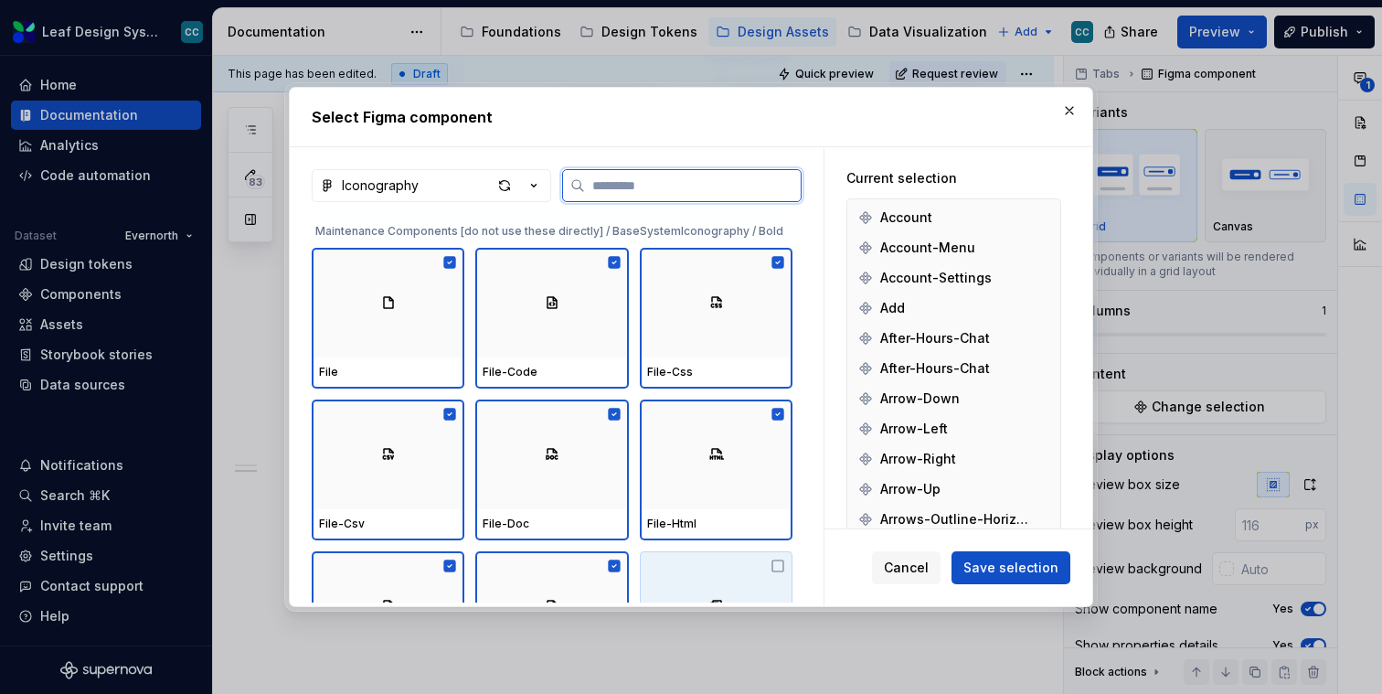
click at [716, 586] on div at bounding box center [716, 606] width 153 height 110
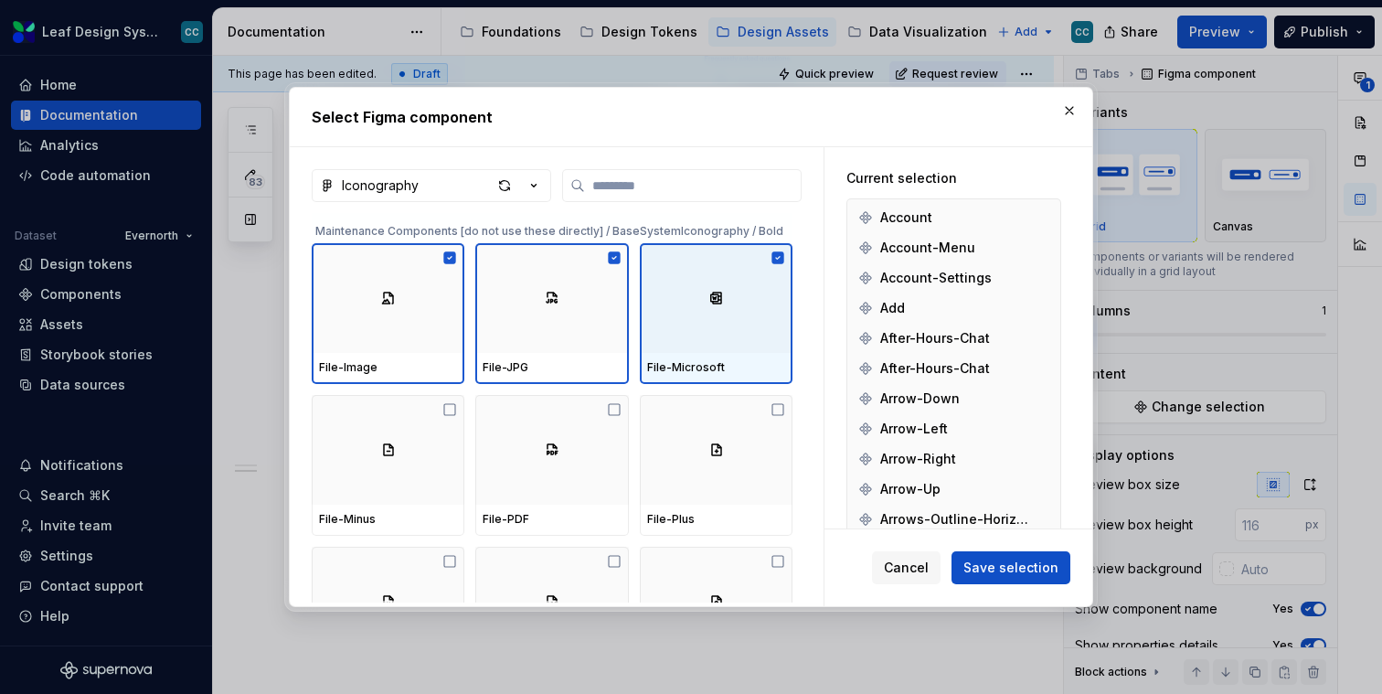
scroll to position [15580, 0]
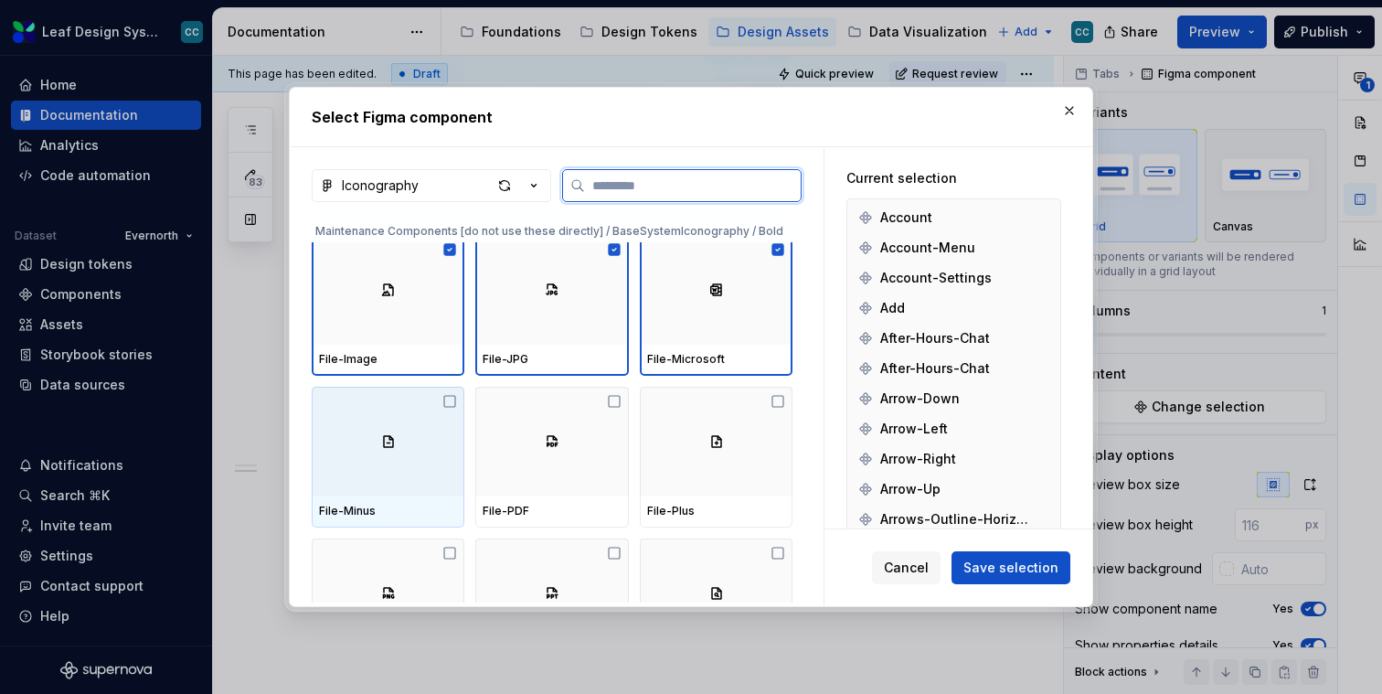
click at [426, 469] on div at bounding box center [388, 442] width 153 height 110
click at [517, 468] on div at bounding box center [551, 442] width 153 height 110
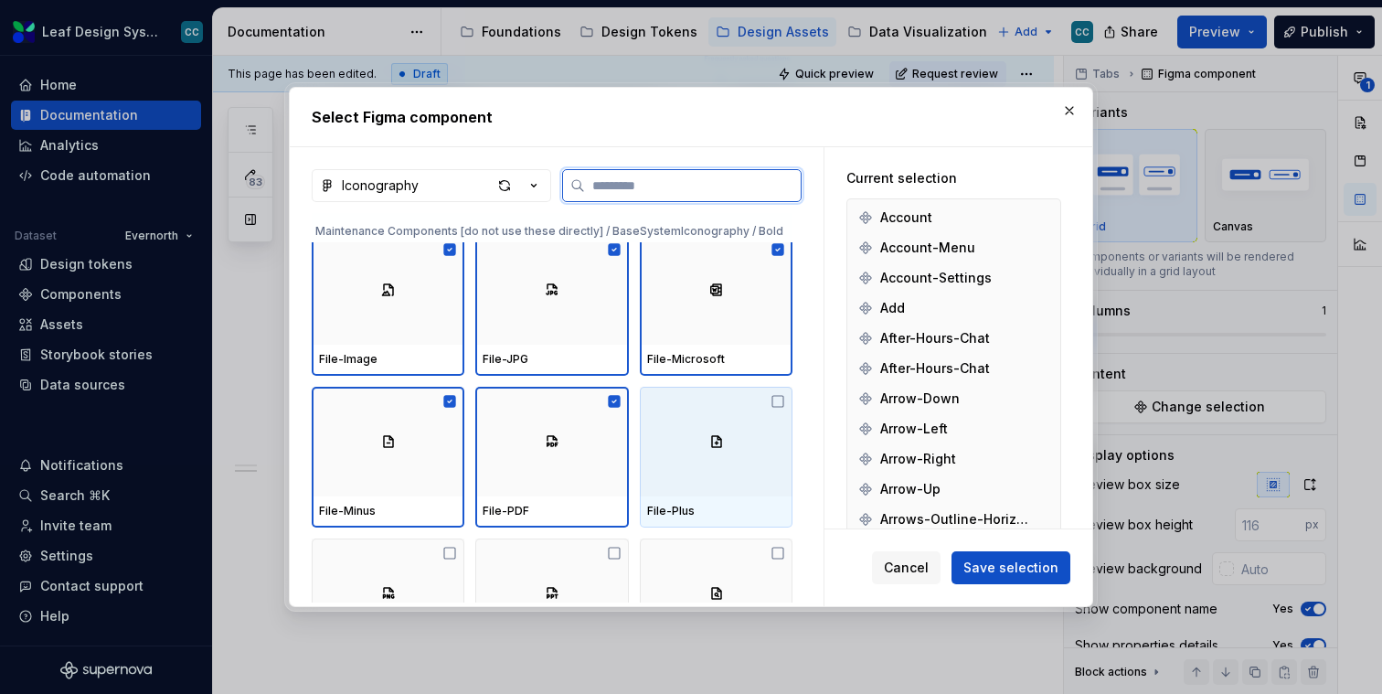
click at [699, 447] on div at bounding box center [716, 442] width 153 height 110
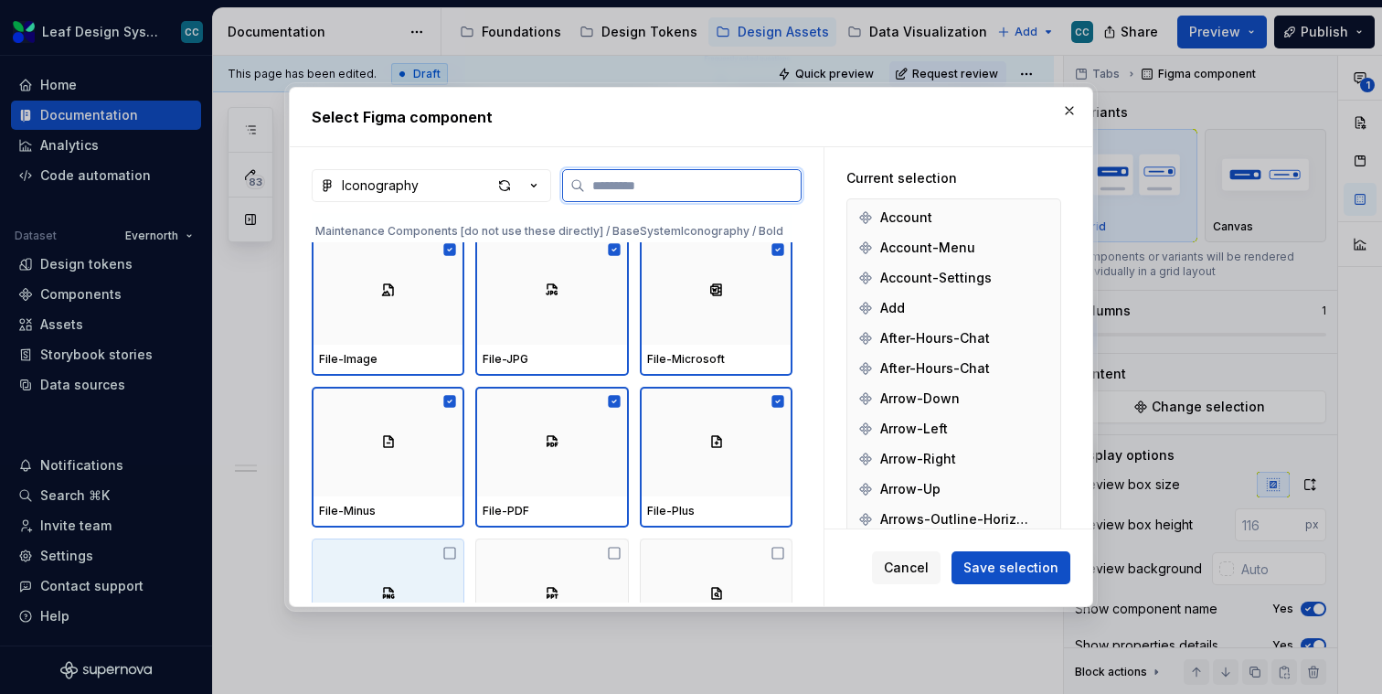
click at [429, 576] on div at bounding box center [388, 593] width 153 height 110
click at [552, 576] on div at bounding box center [551, 593] width 153 height 110
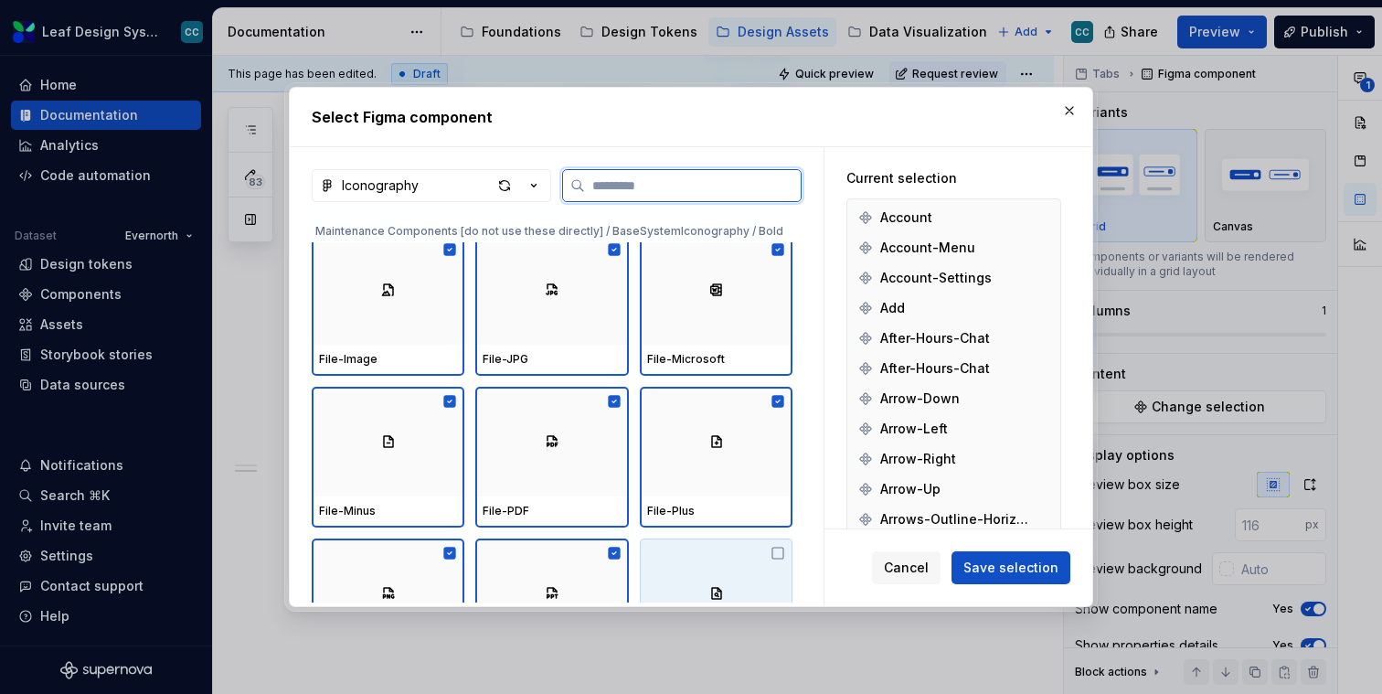
click at [688, 576] on div at bounding box center [716, 593] width 153 height 110
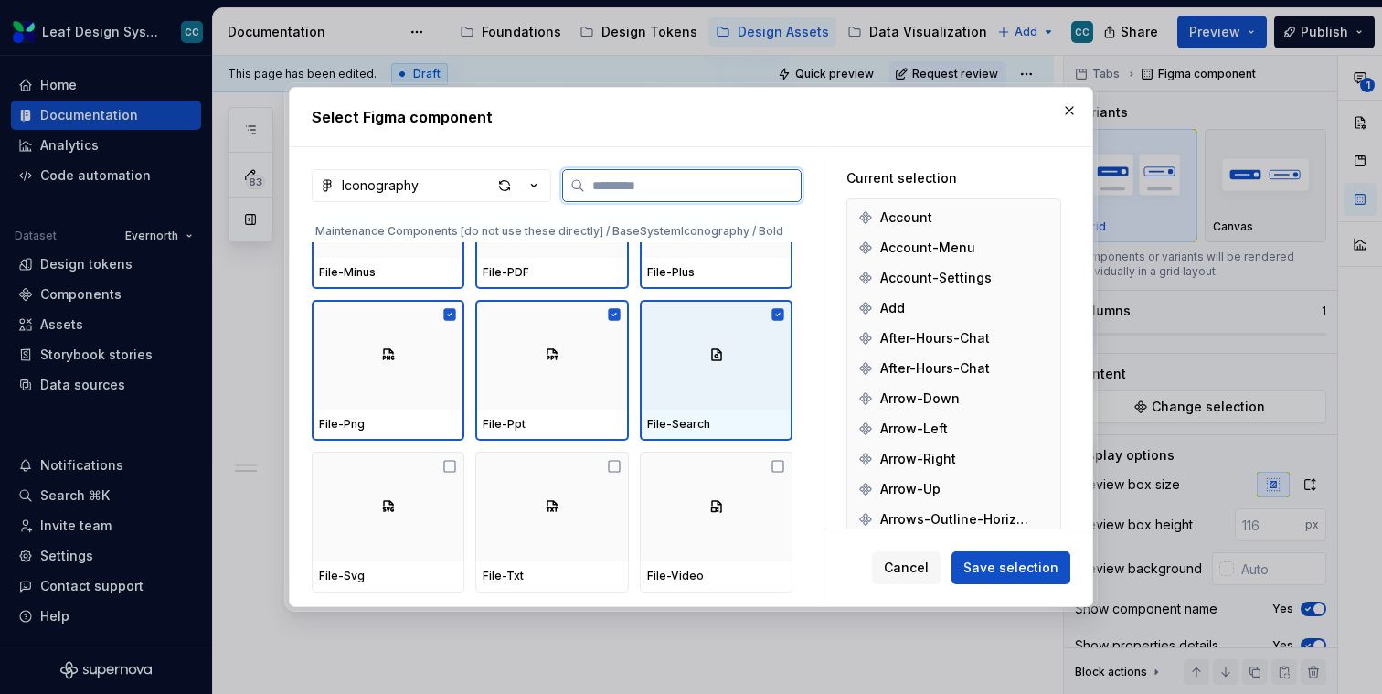
scroll to position [15835, 0]
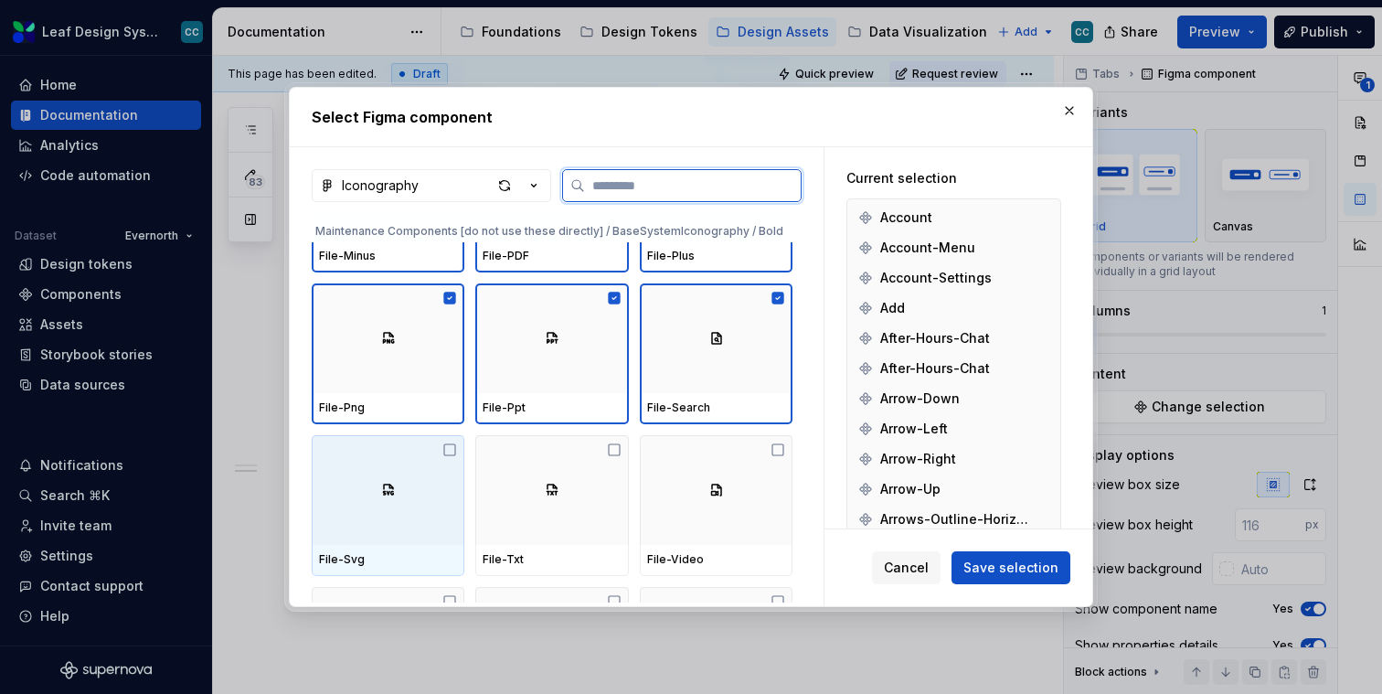
click at [424, 480] on div at bounding box center [388, 490] width 153 height 110
click at [530, 480] on div at bounding box center [551, 490] width 153 height 110
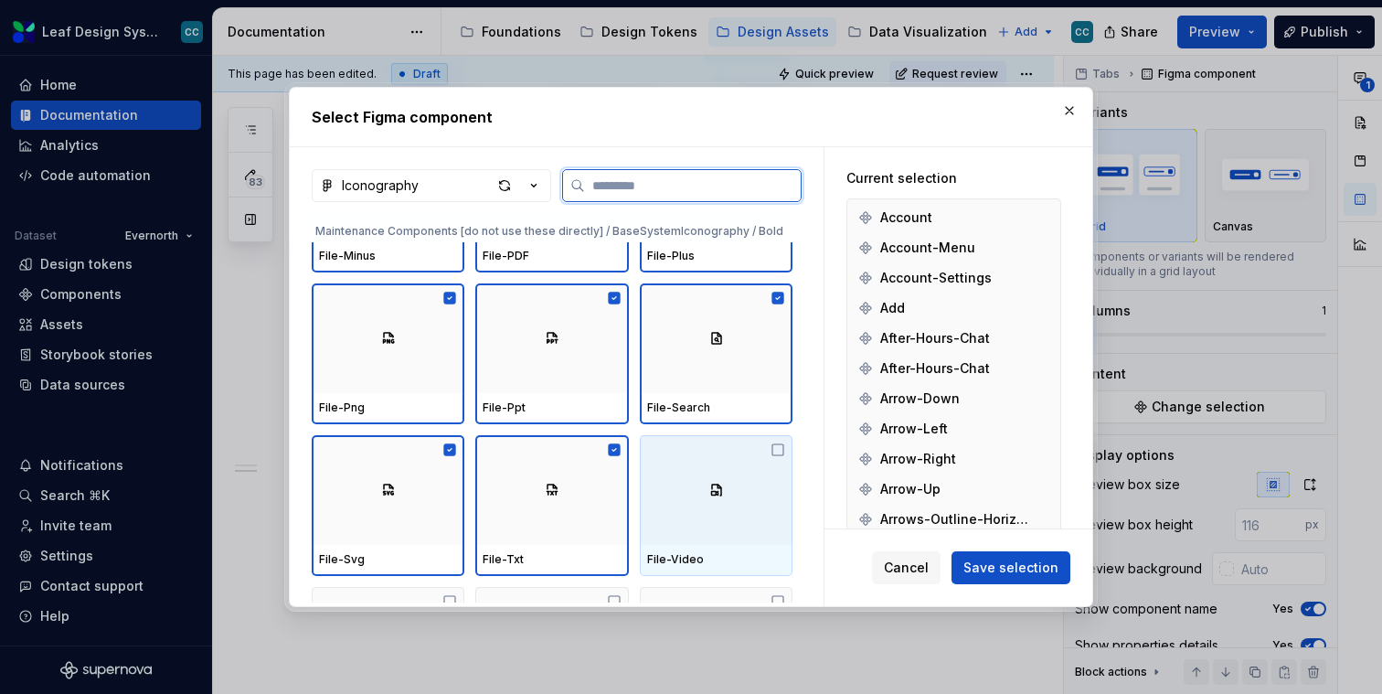
click at [713, 486] on div at bounding box center [716, 490] width 153 height 110
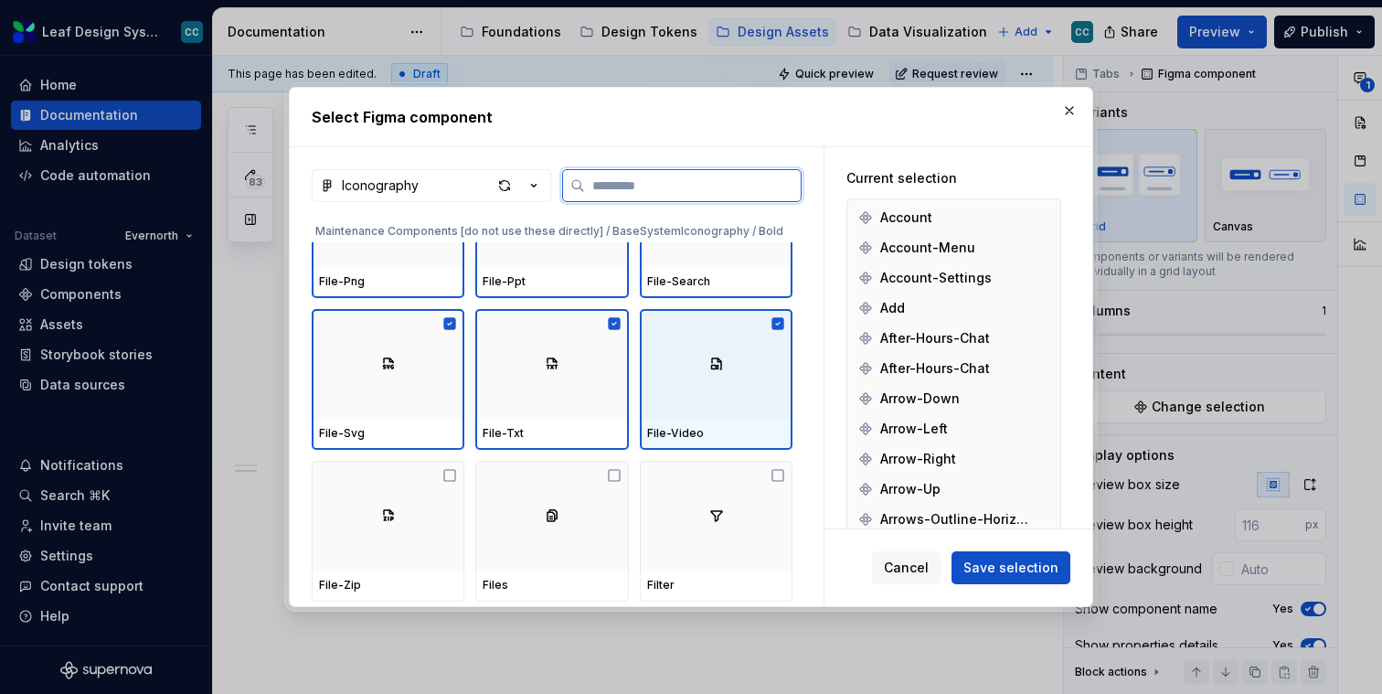
scroll to position [16077, 0]
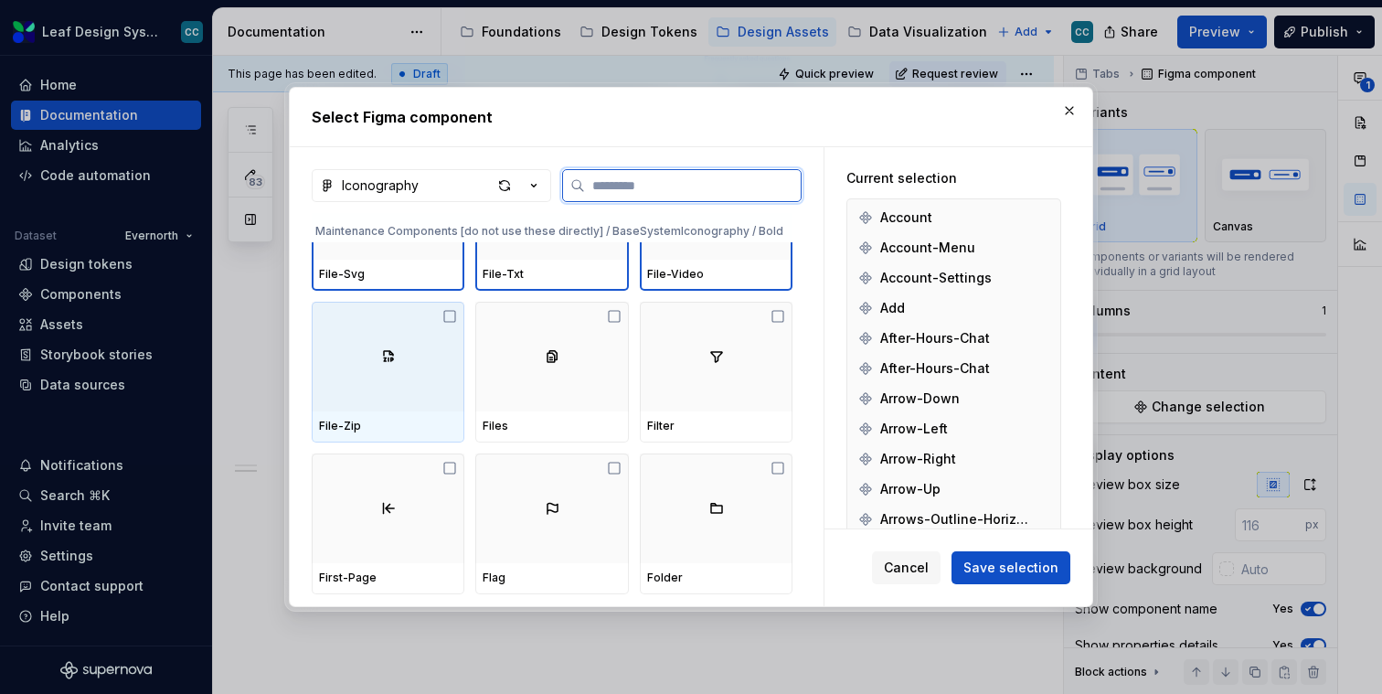
click at [383, 395] on div at bounding box center [388, 357] width 153 height 110
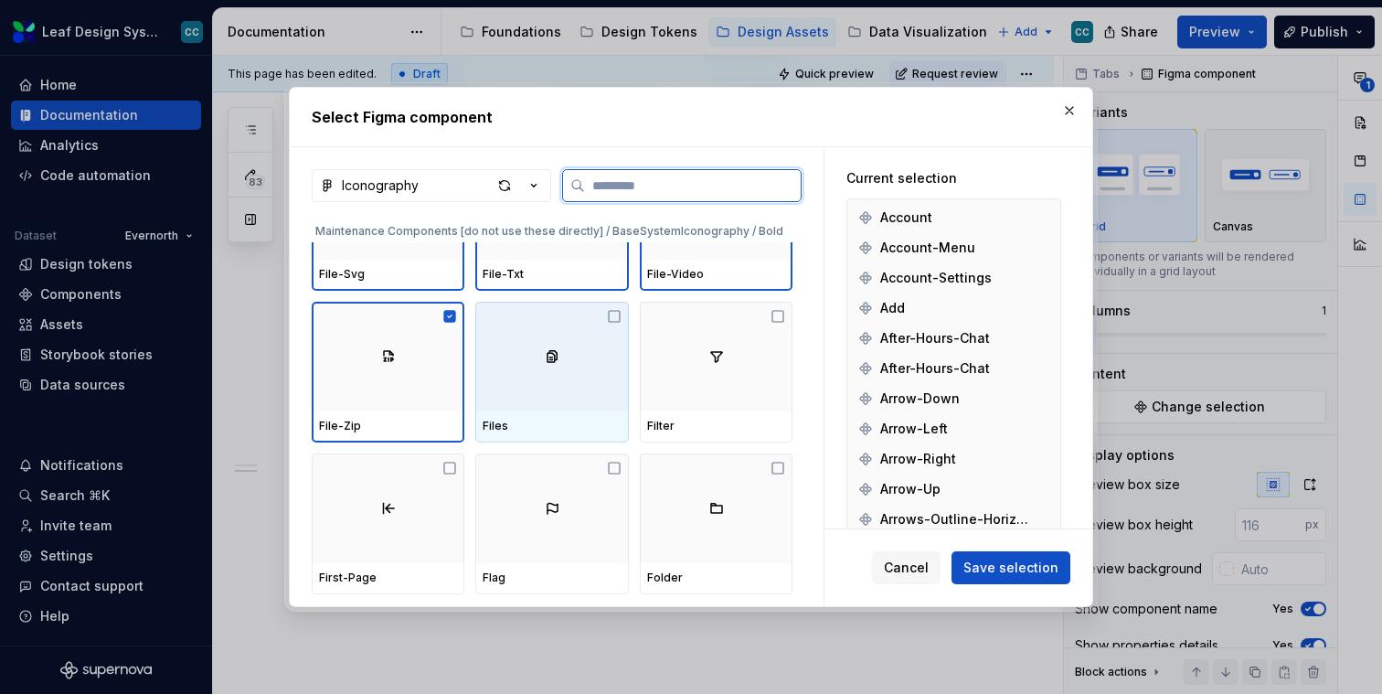
click at [528, 388] on div at bounding box center [551, 357] width 153 height 110
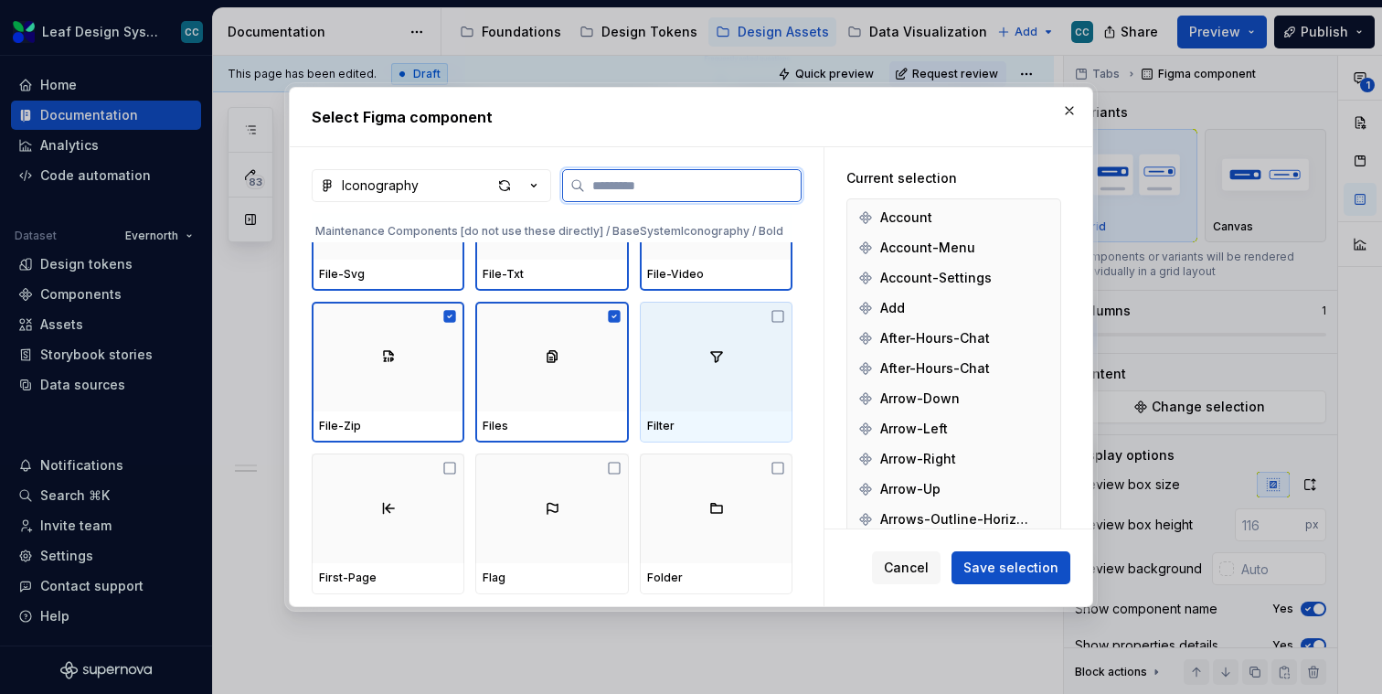
click at [702, 388] on div at bounding box center [716, 357] width 153 height 110
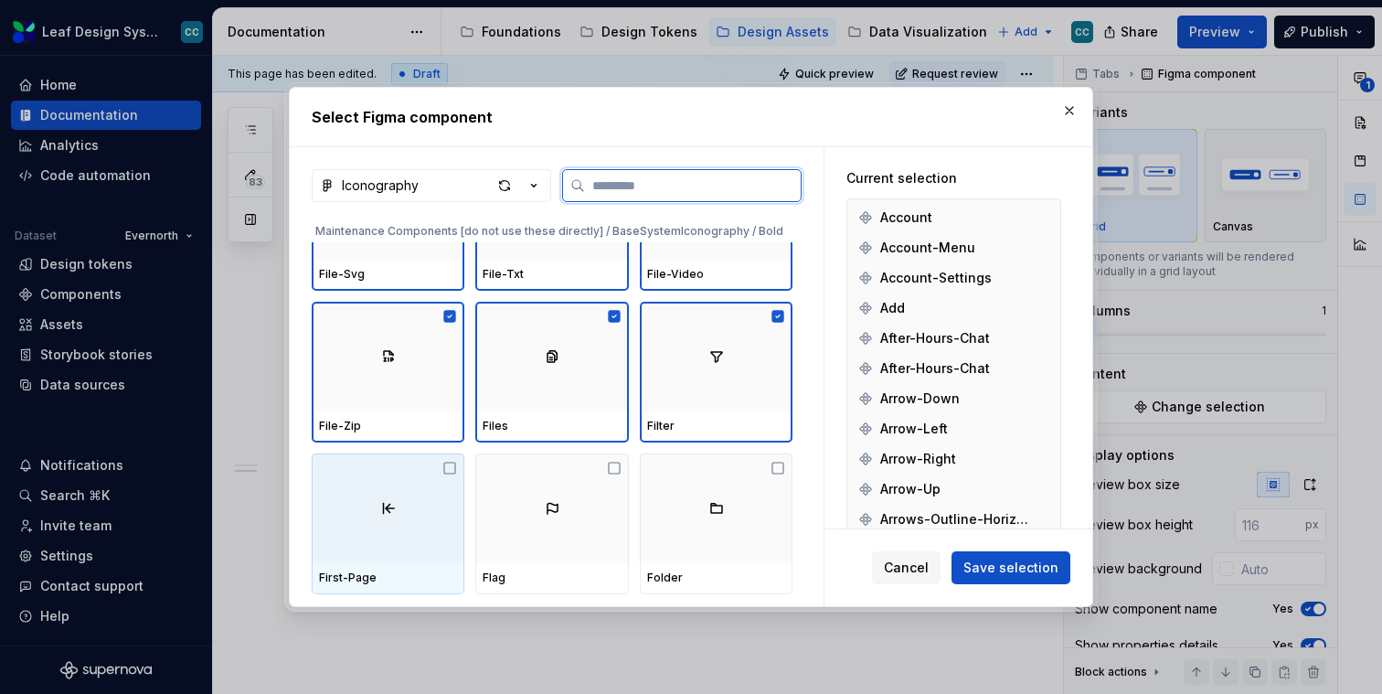
click at [400, 542] on div at bounding box center [388, 508] width 153 height 110
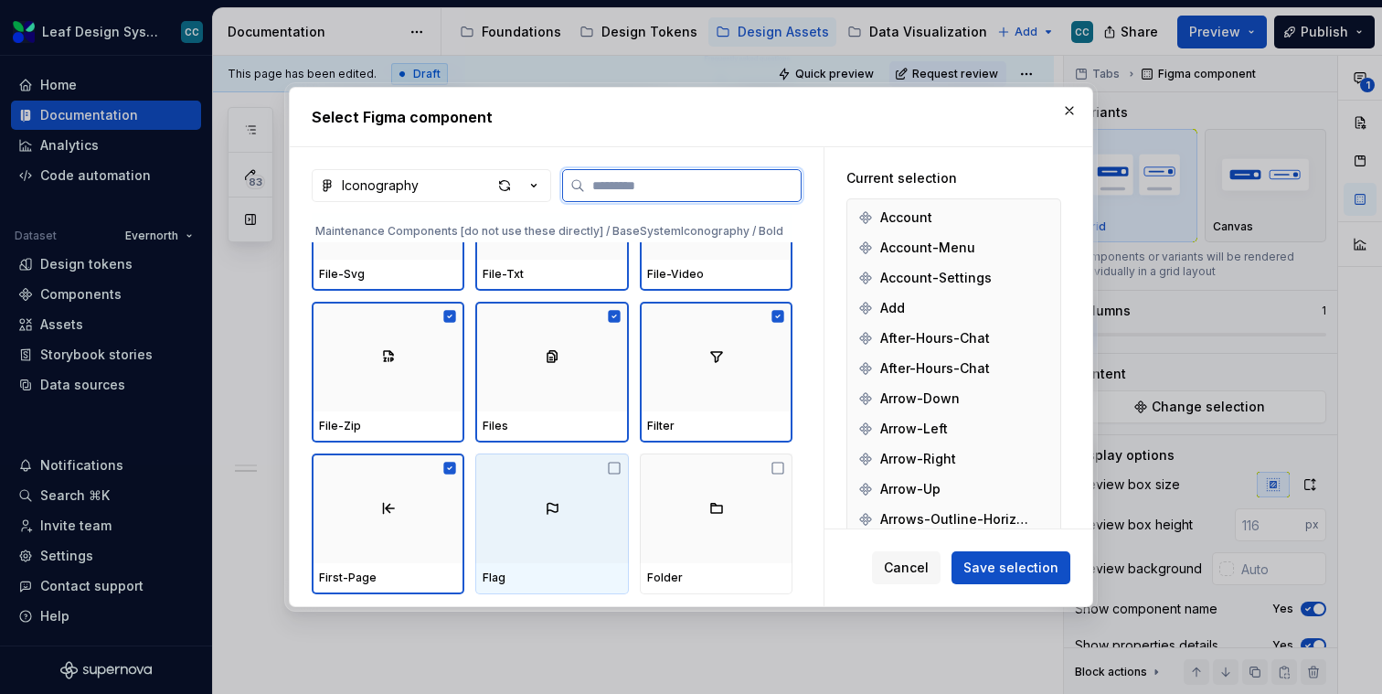
click at [549, 535] on div at bounding box center [551, 508] width 153 height 110
click at [705, 516] on div at bounding box center [716, 508] width 153 height 110
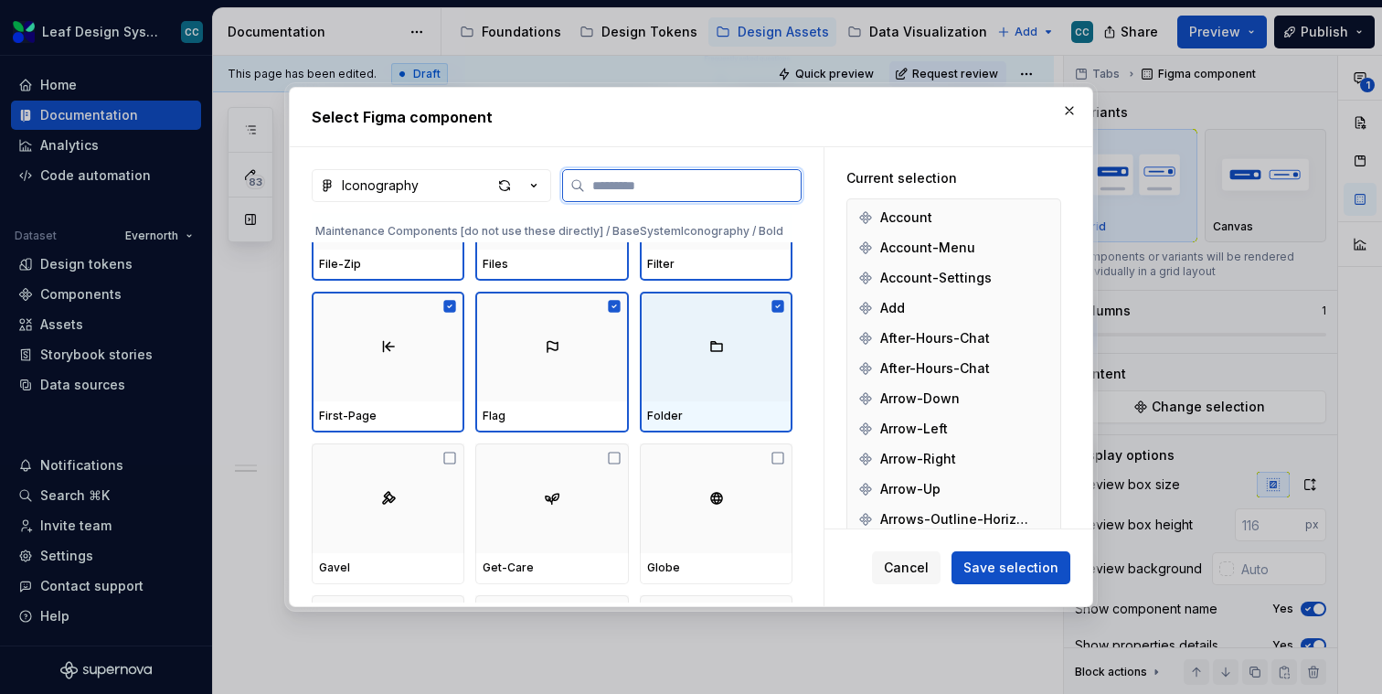
scroll to position [16265, 0]
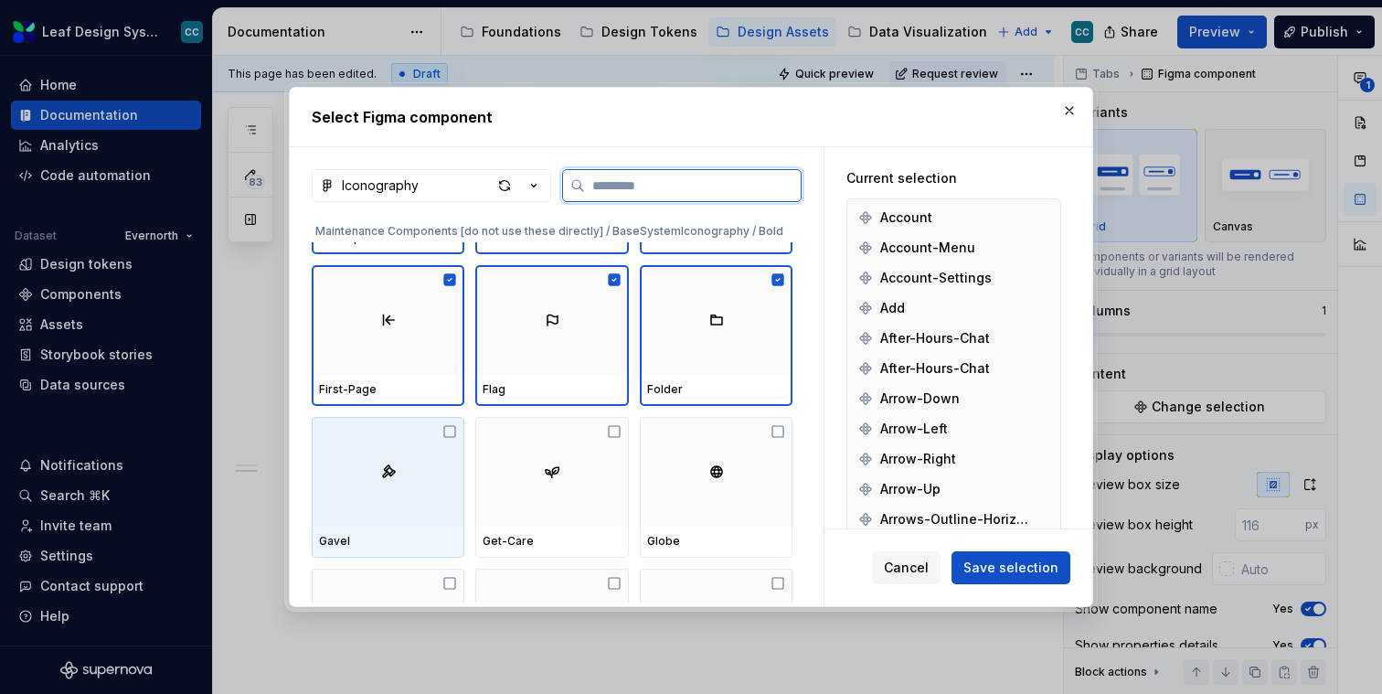
click at [425, 488] on div at bounding box center [388, 472] width 153 height 110
click at [530, 489] on div at bounding box center [551, 472] width 153 height 110
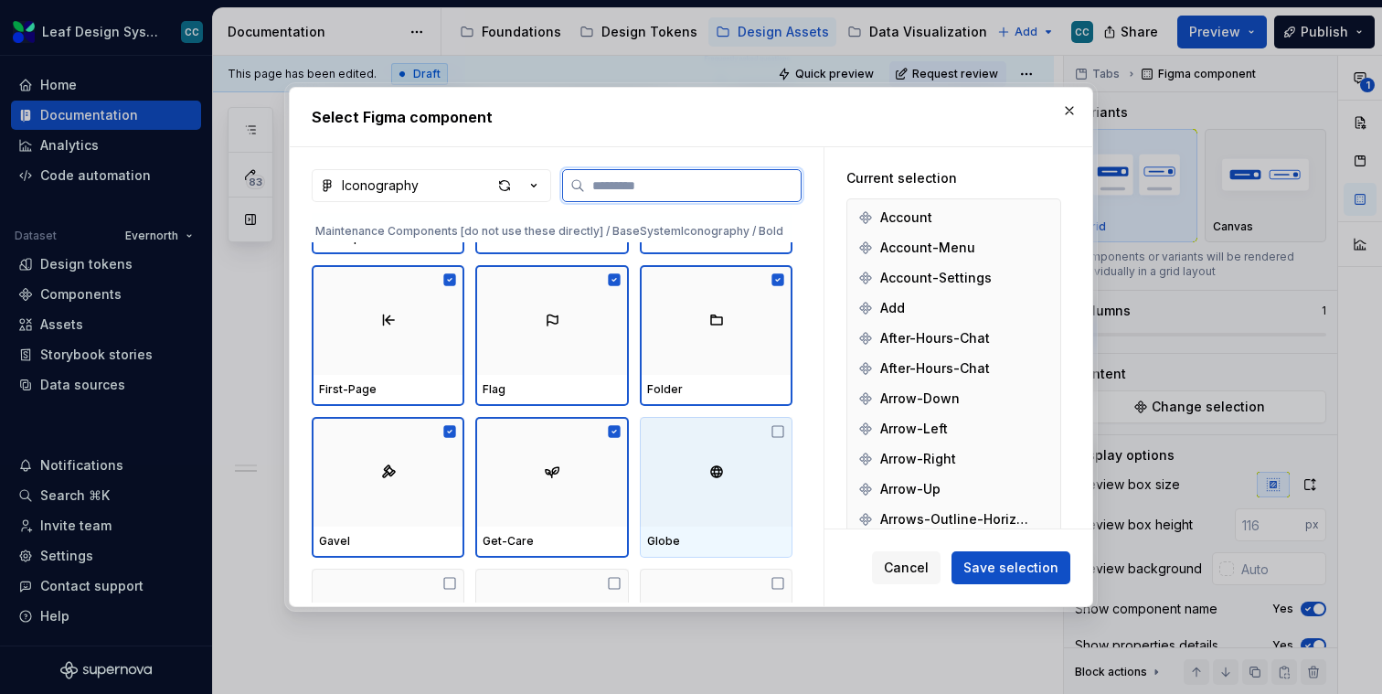
click at [721, 480] on div at bounding box center [716, 472] width 153 height 110
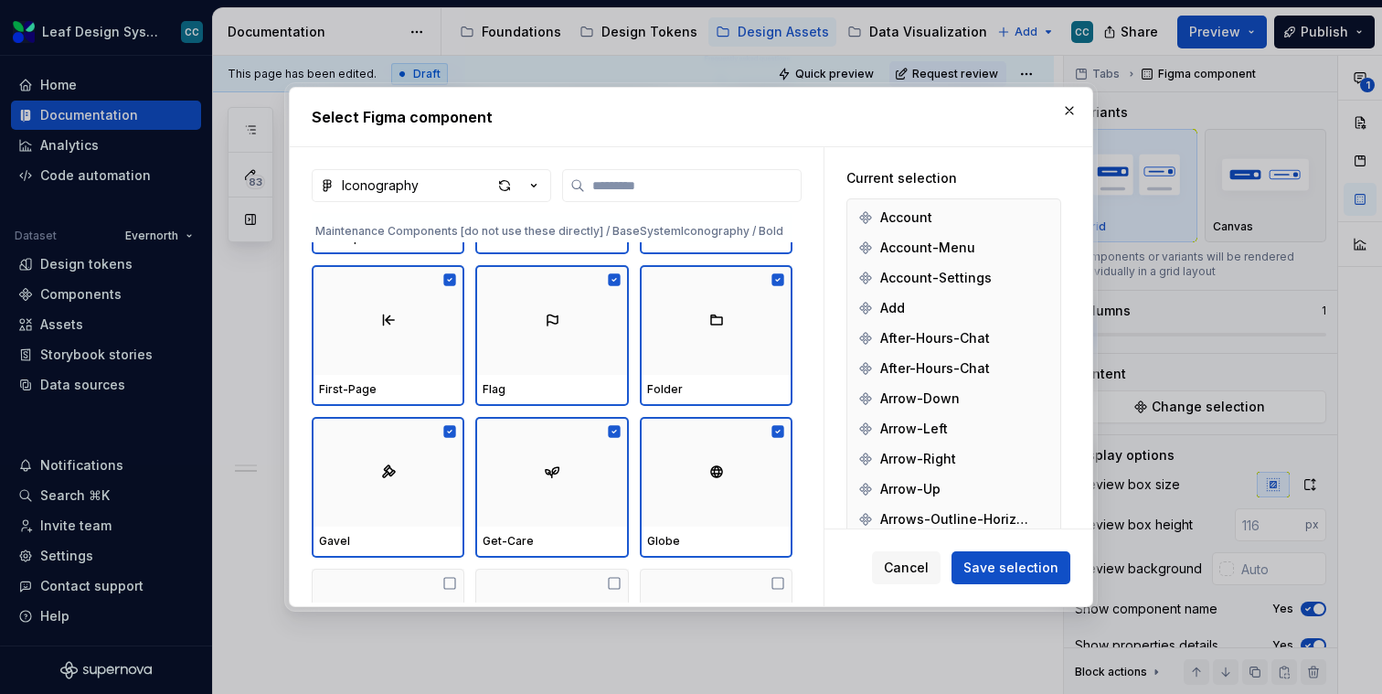
click at [322, 606] on div "Select Figma component Iconography Maintenance Components [do not use these dir…" at bounding box center [691, 347] width 805 height 520
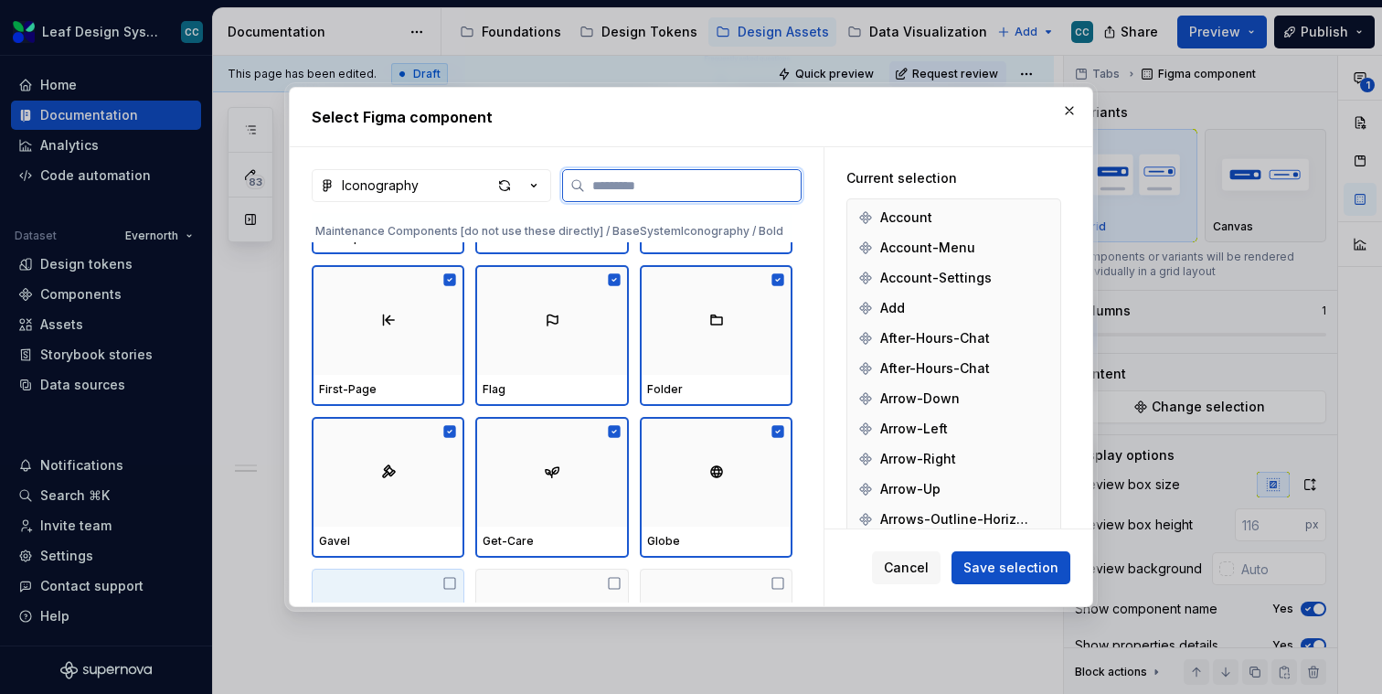
click at [378, 581] on div at bounding box center [388, 624] width 153 height 110
click at [562, 578] on div at bounding box center [551, 624] width 153 height 110
click at [702, 583] on div at bounding box center [716, 624] width 153 height 110
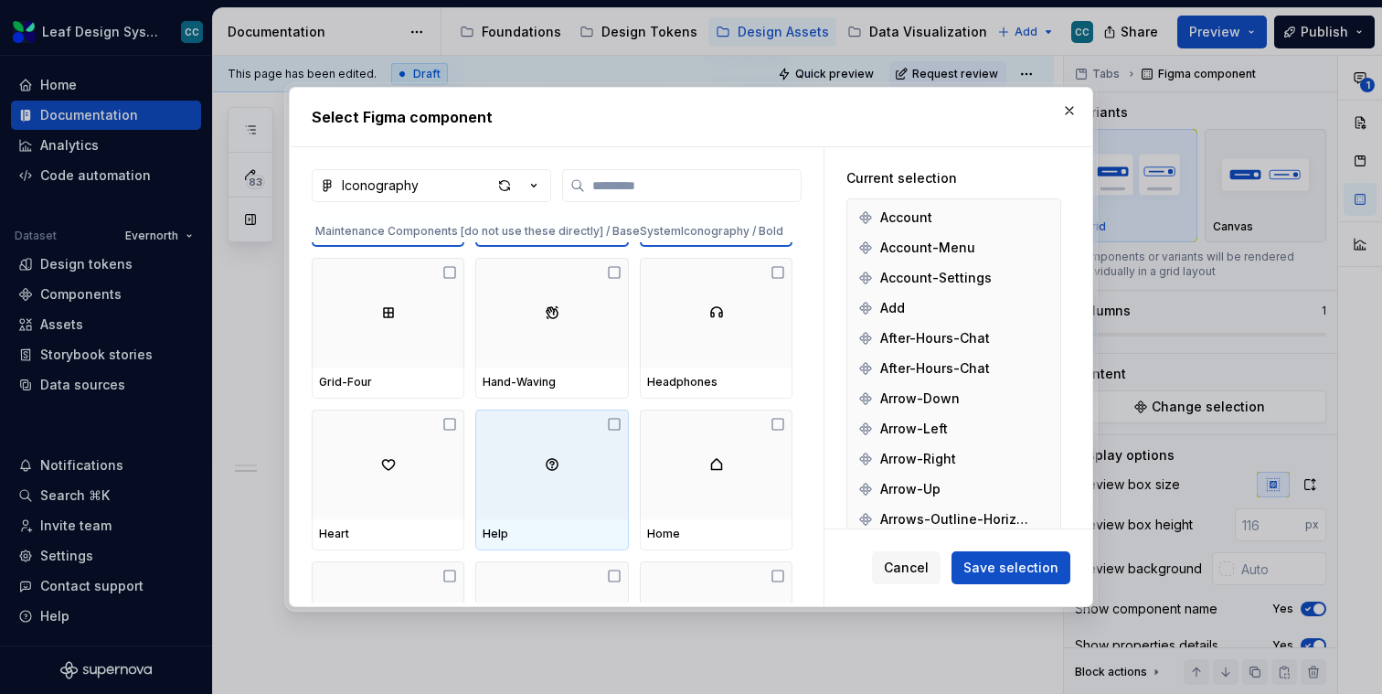
scroll to position [16688, 0]
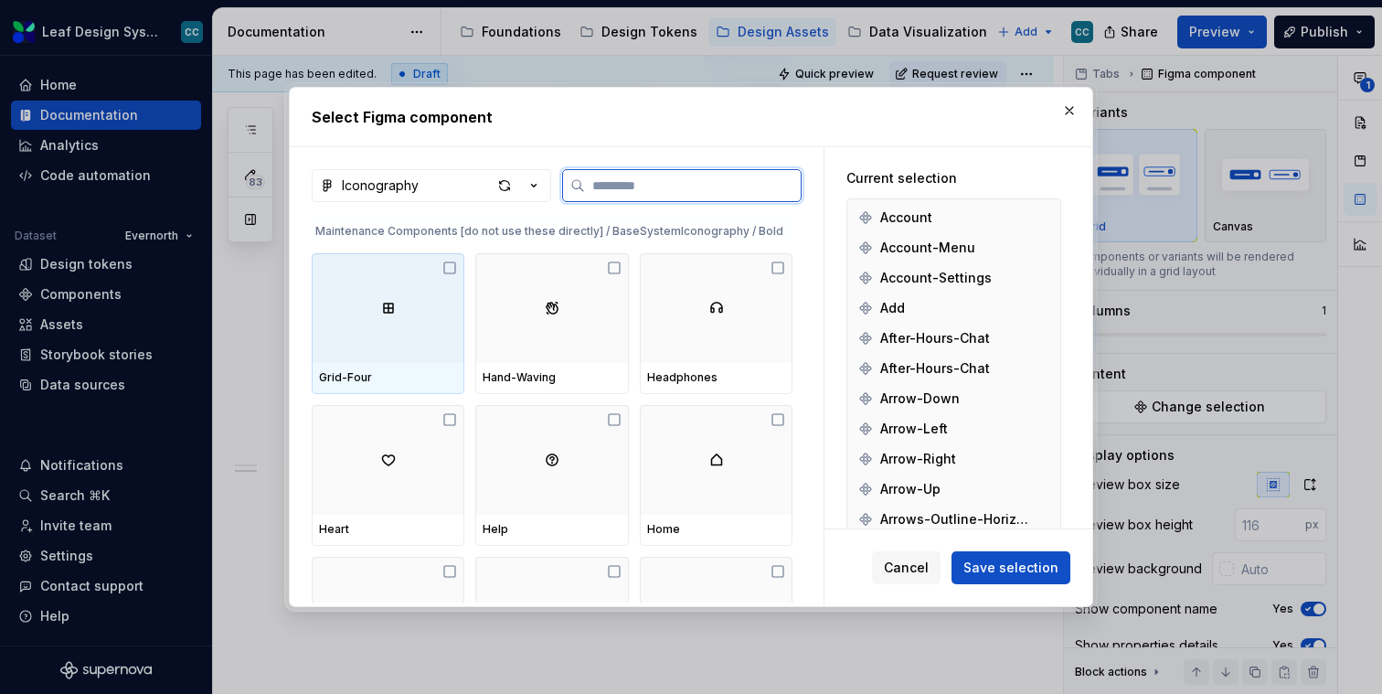
click at [382, 355] on div at bounding box center [388, 308] width 153 height 110
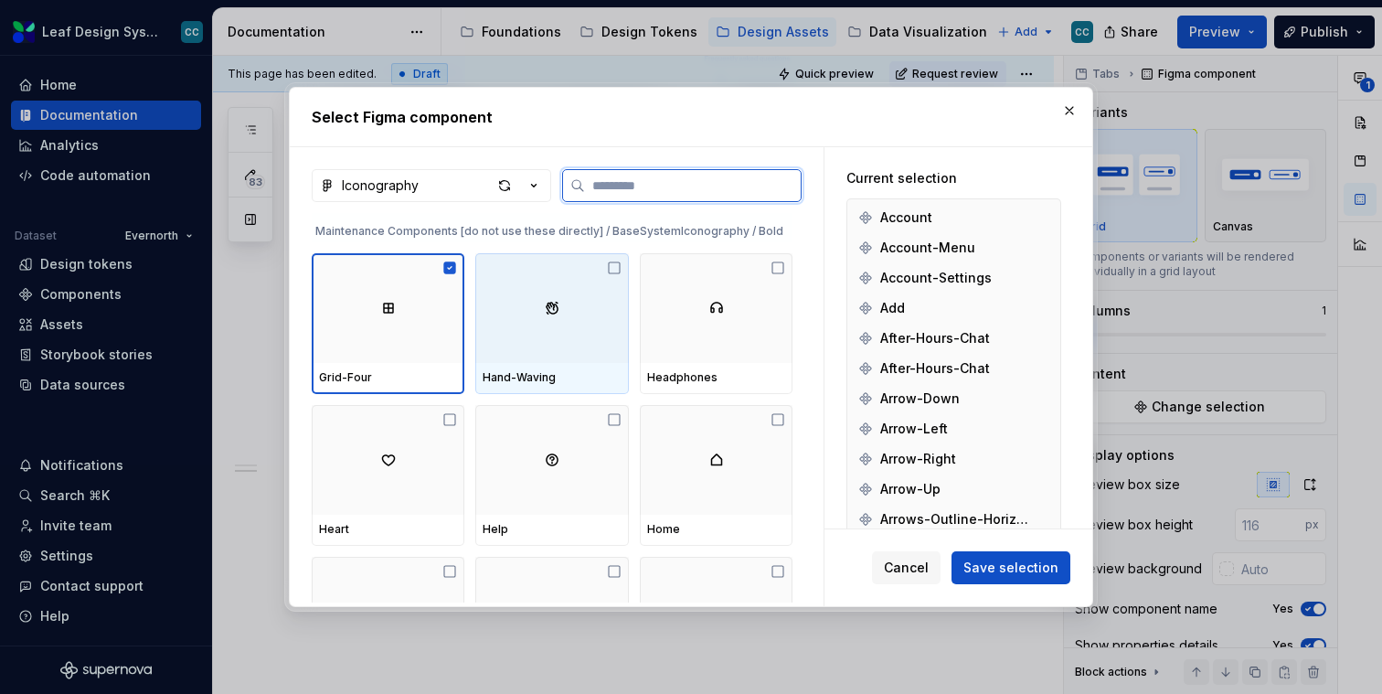
click at [576, 355] on div at bounding box center [551, 308] width 153 height 110
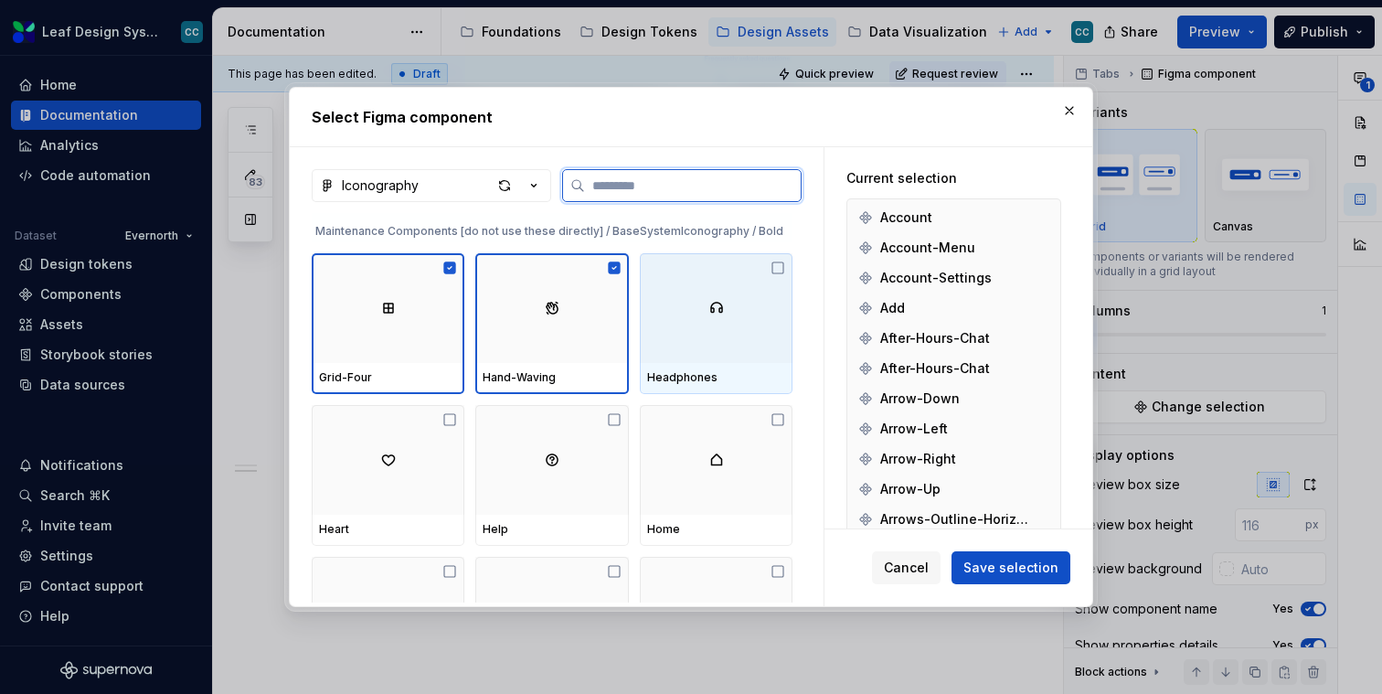
click at [736, 347] on div at bounding box center [716, 308] width 153 height 110
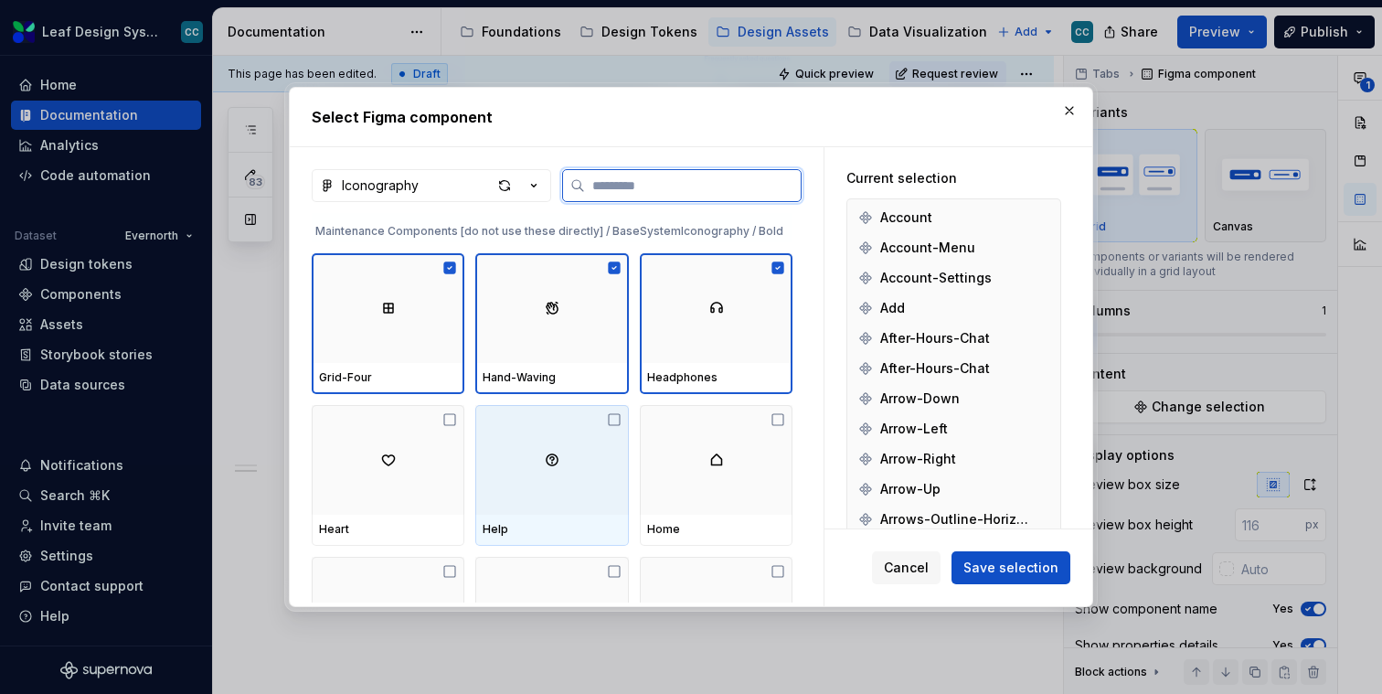
click at [415, 514] on div at bounding box center [388, 460] width 153 height 110
click at [570, 483] on div at bounding box center [551, 460] width 153 height 110
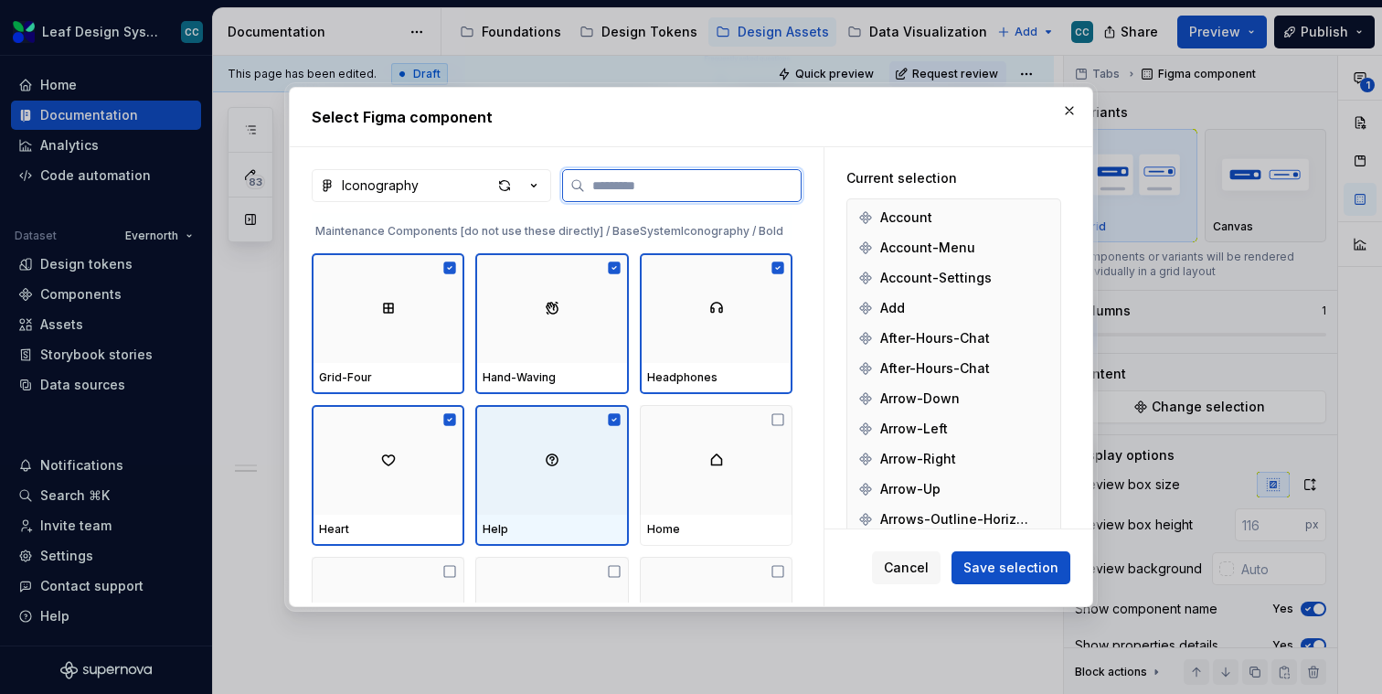
click at [759, 485] on div at bounding box center [716, 460] width 153 height 110
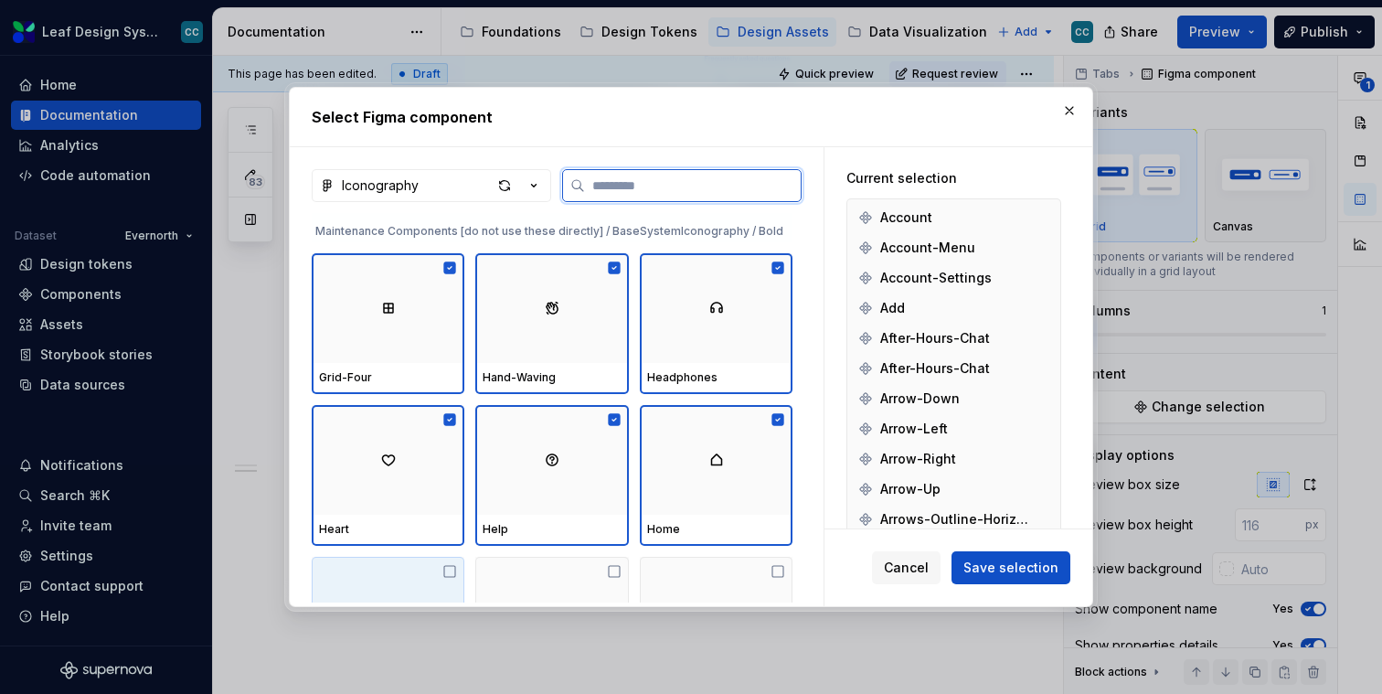
click at [436, 577] on div at bounding box center [388, 612] width 153 height 110
click at [576, 577] on div at bounding box center [551, 612] width 153 height 110
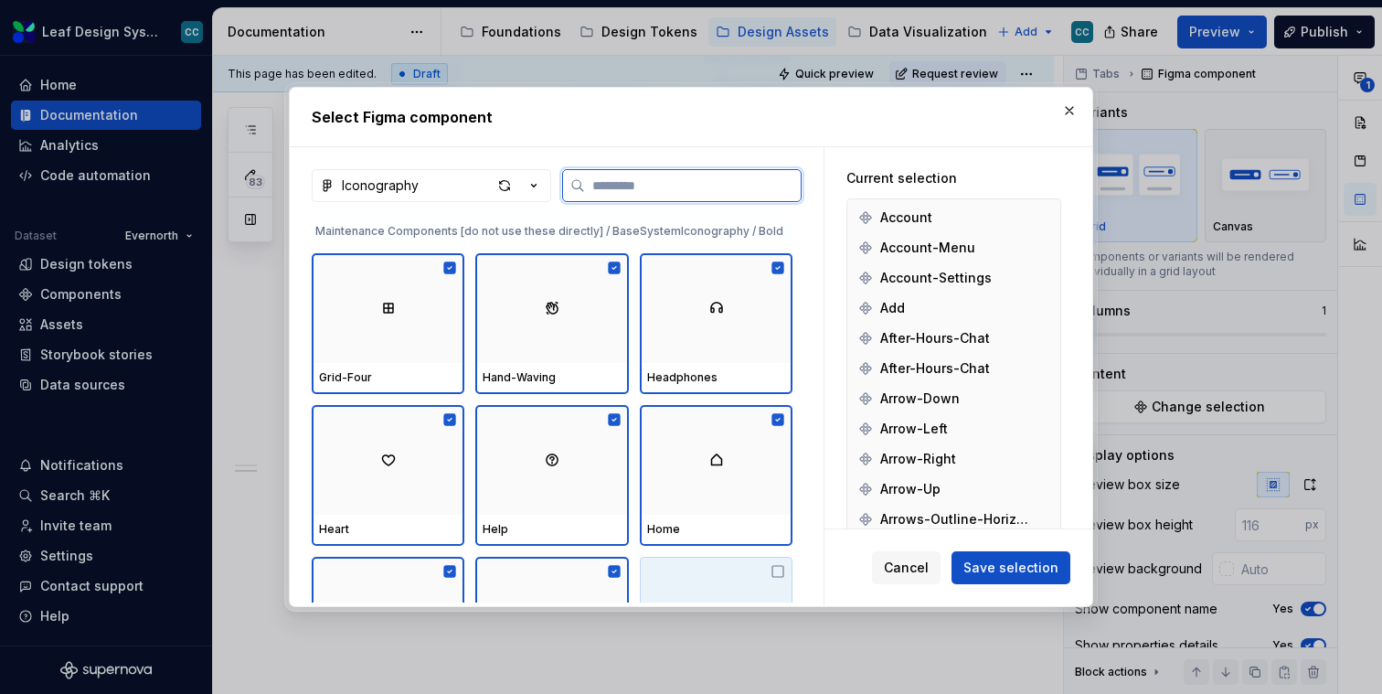
click at [762, 577] on div at bounding box center [716, 612] width 153 height 110
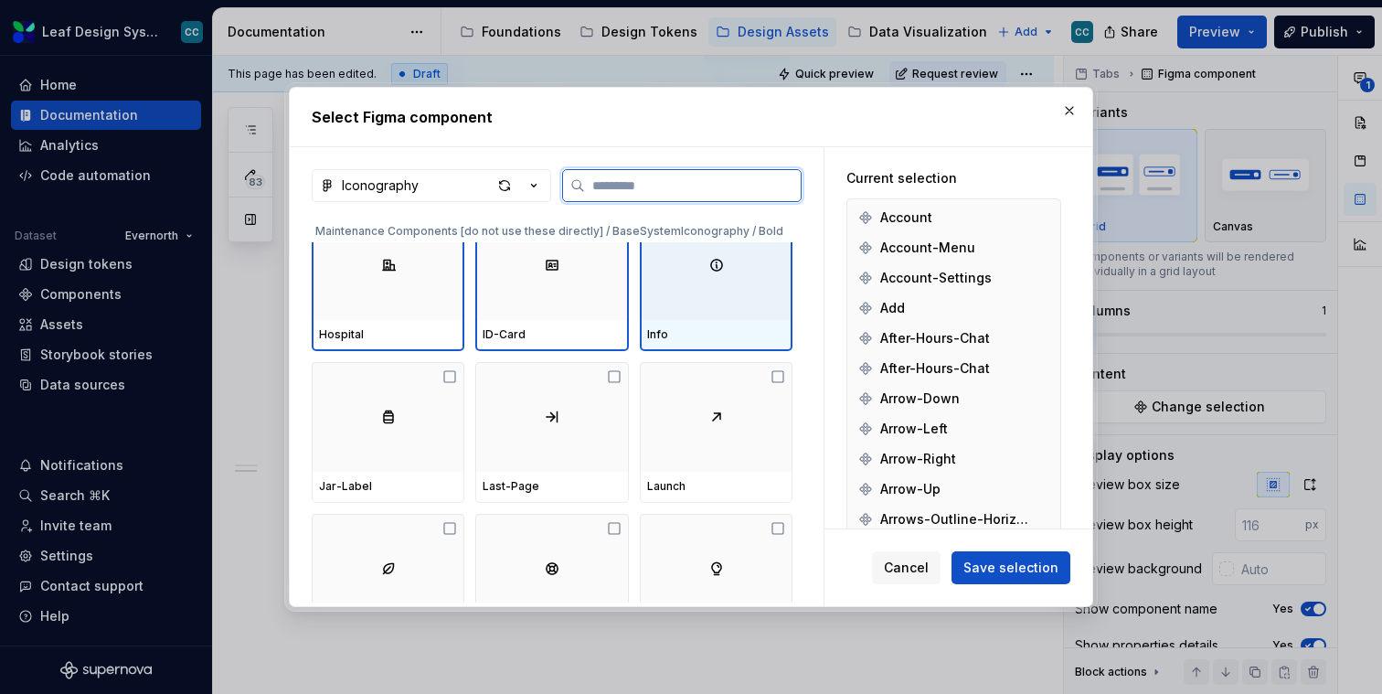
scroll to position [17053, 0]
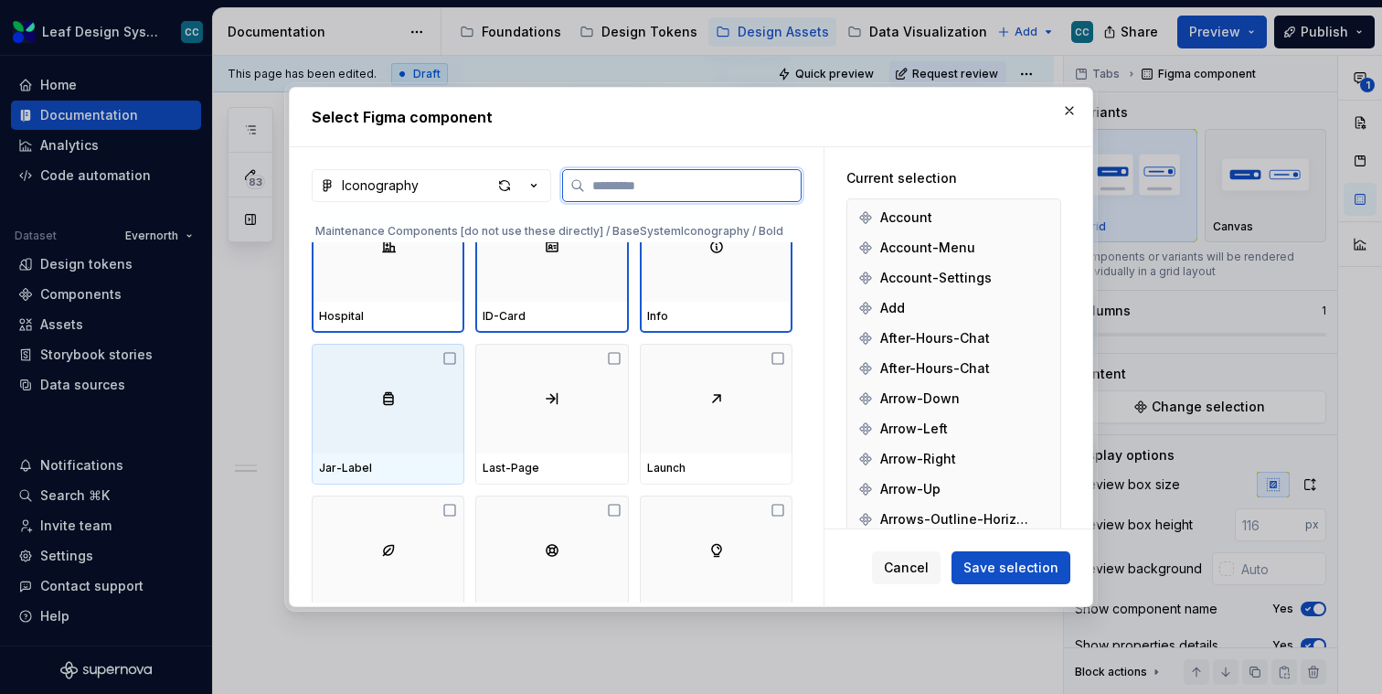
click at [454, 455] on div "Jar-Label" at bounding box center [388, 468] width 153 height 31
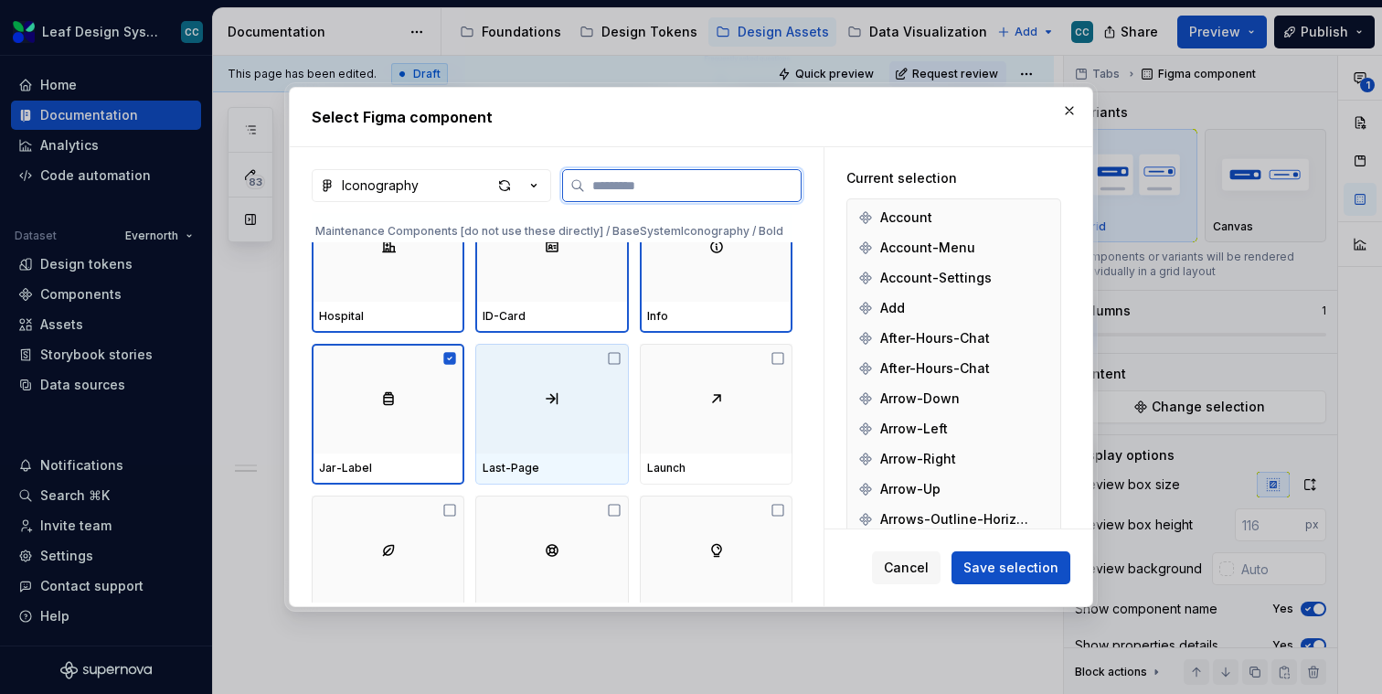
click at [542, 449] on div at bounding box center [551, 399] width 153 height 110
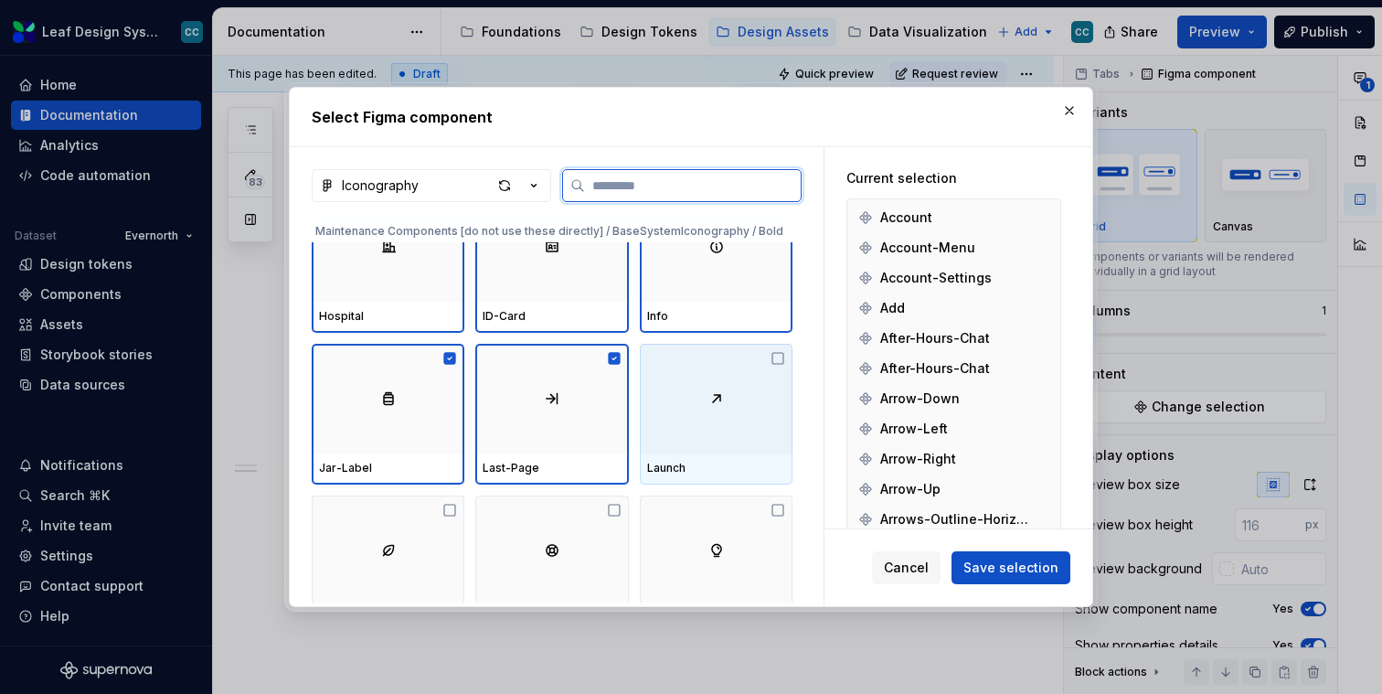
click at [701, 438] on div at bounding box center [716, 399] width 153 height 110
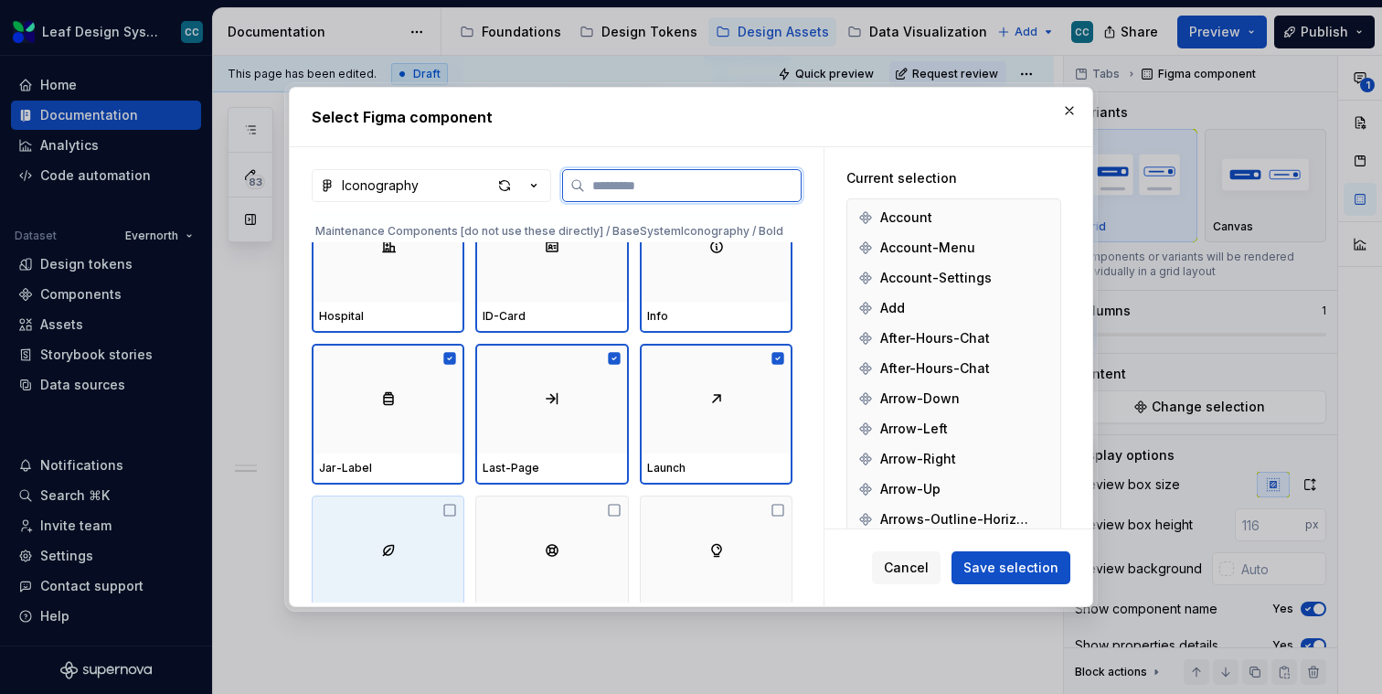
click at [394, 544] on img at bounding box center [388, 550] width 15 height 15
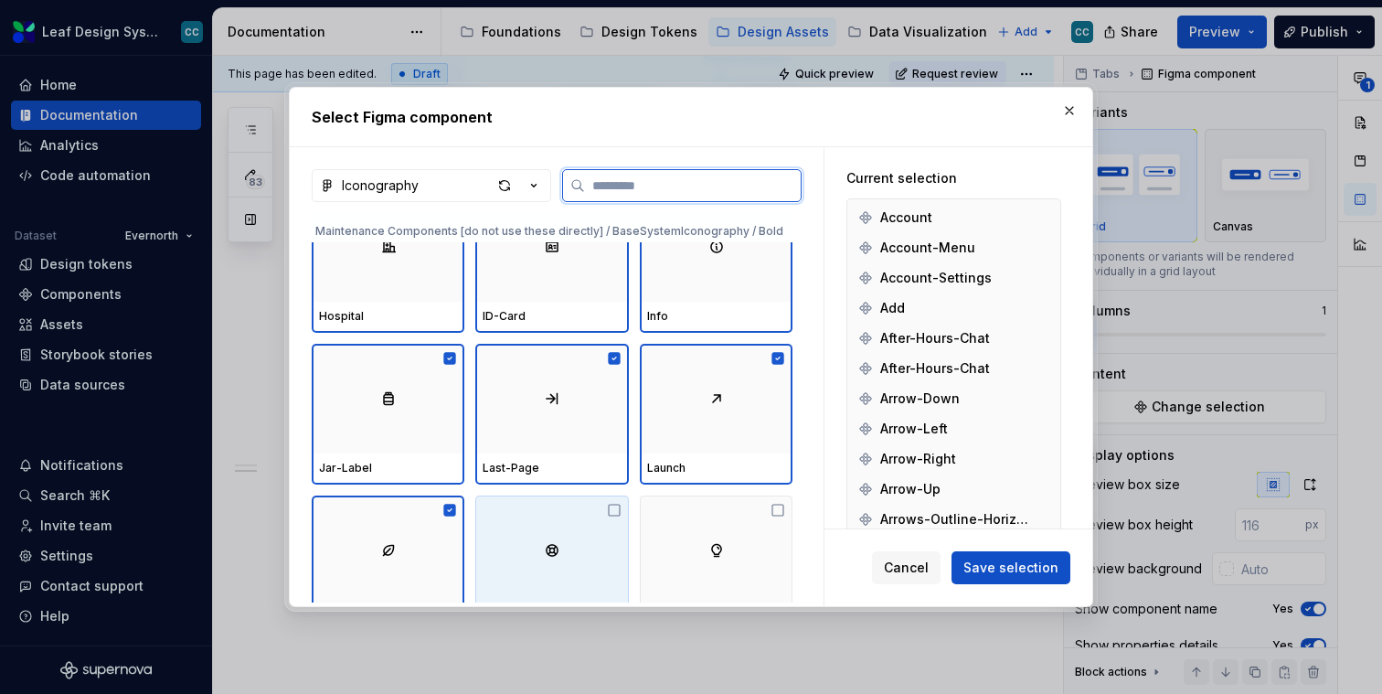
click at [543, 544] on div at bounding box center [551, 551] width 153 height 110
click at [706, 541] on div at bounding box center [716, 551] width 153 height 110
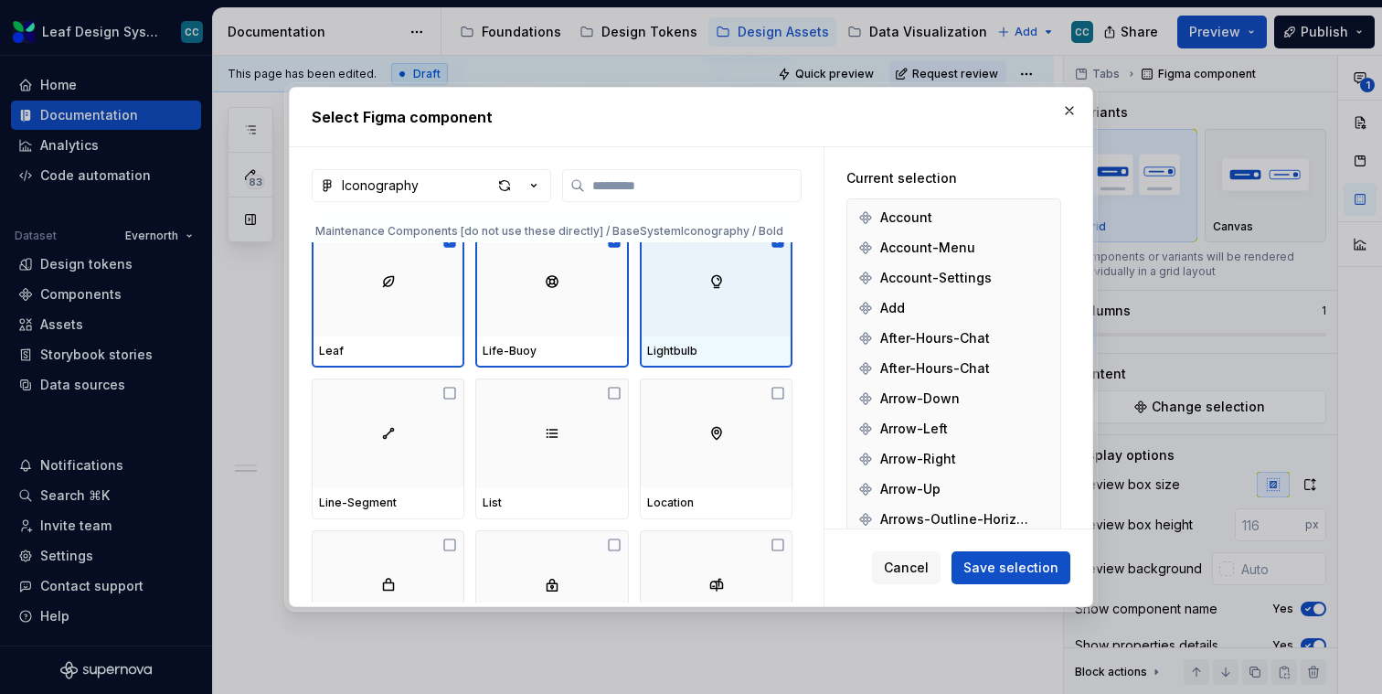
scroll to position [17280, 0]
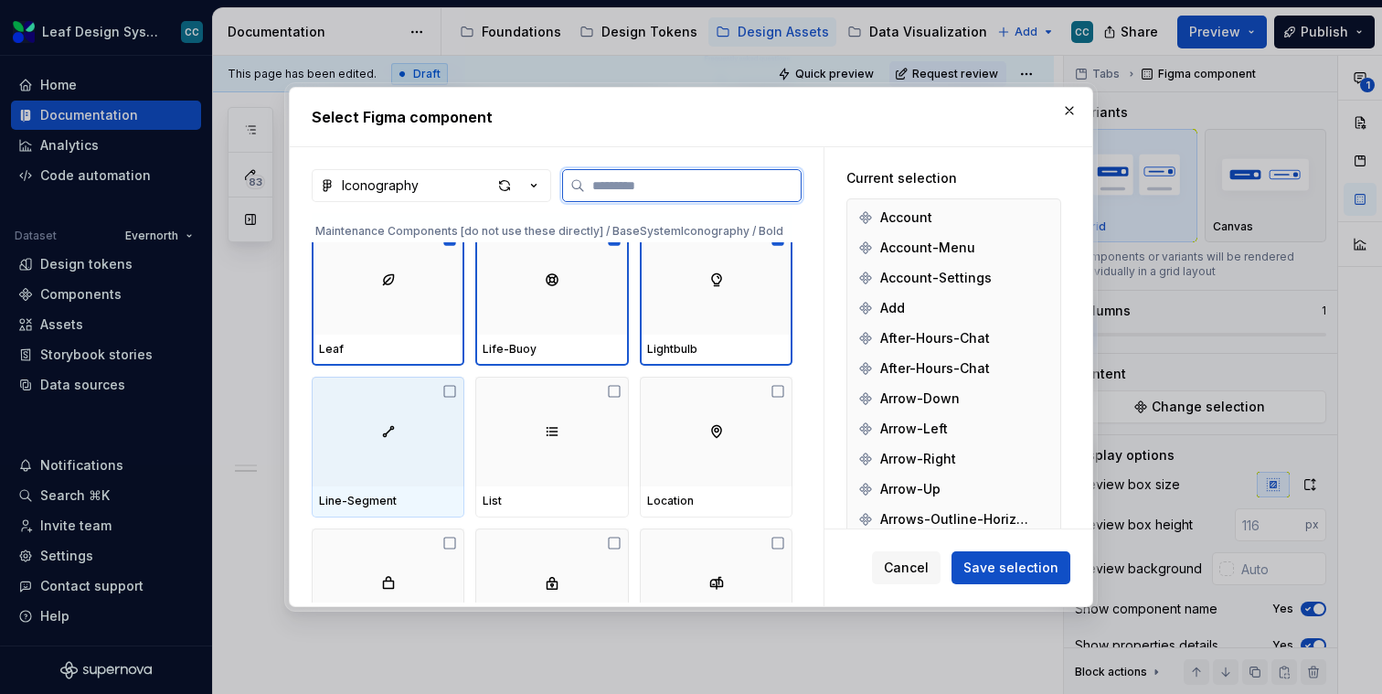
click at [420, 422] on div at bounding box center [388, 432] width 153 height 110
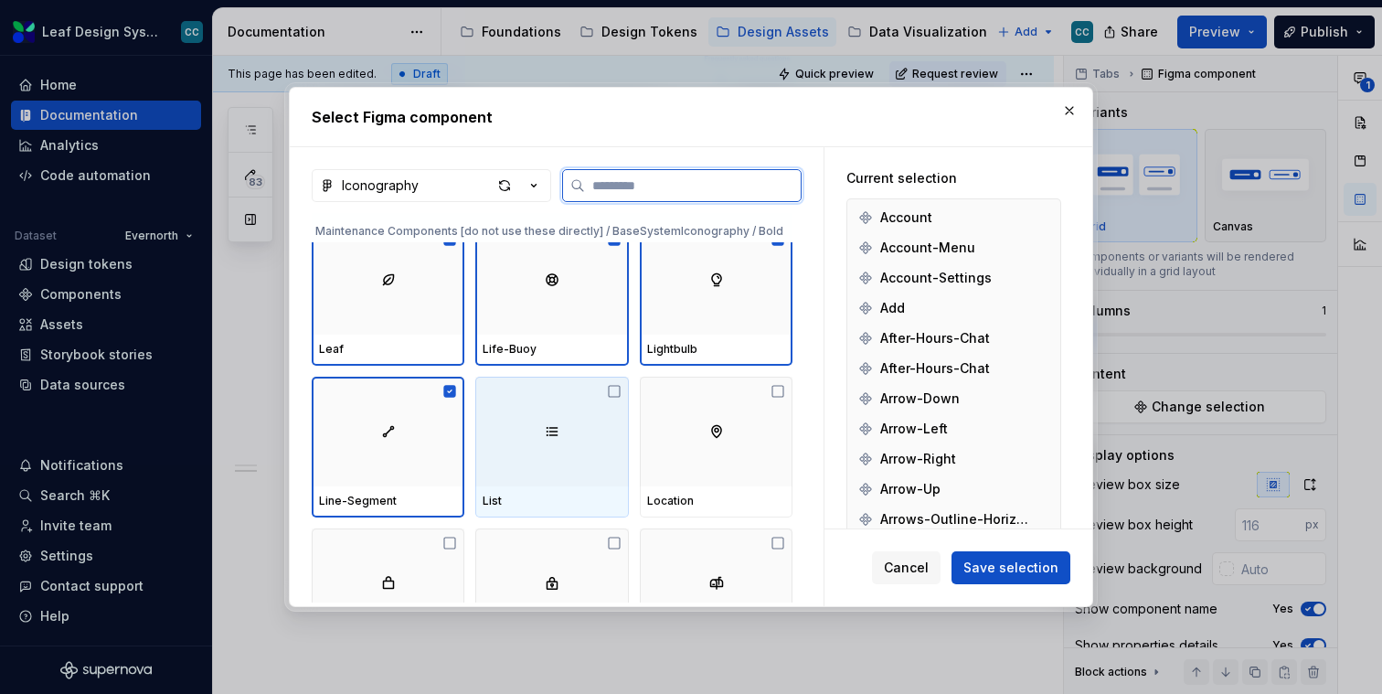
click at [558, 422] on div at bounding box center [551, 432] width 153 height 110
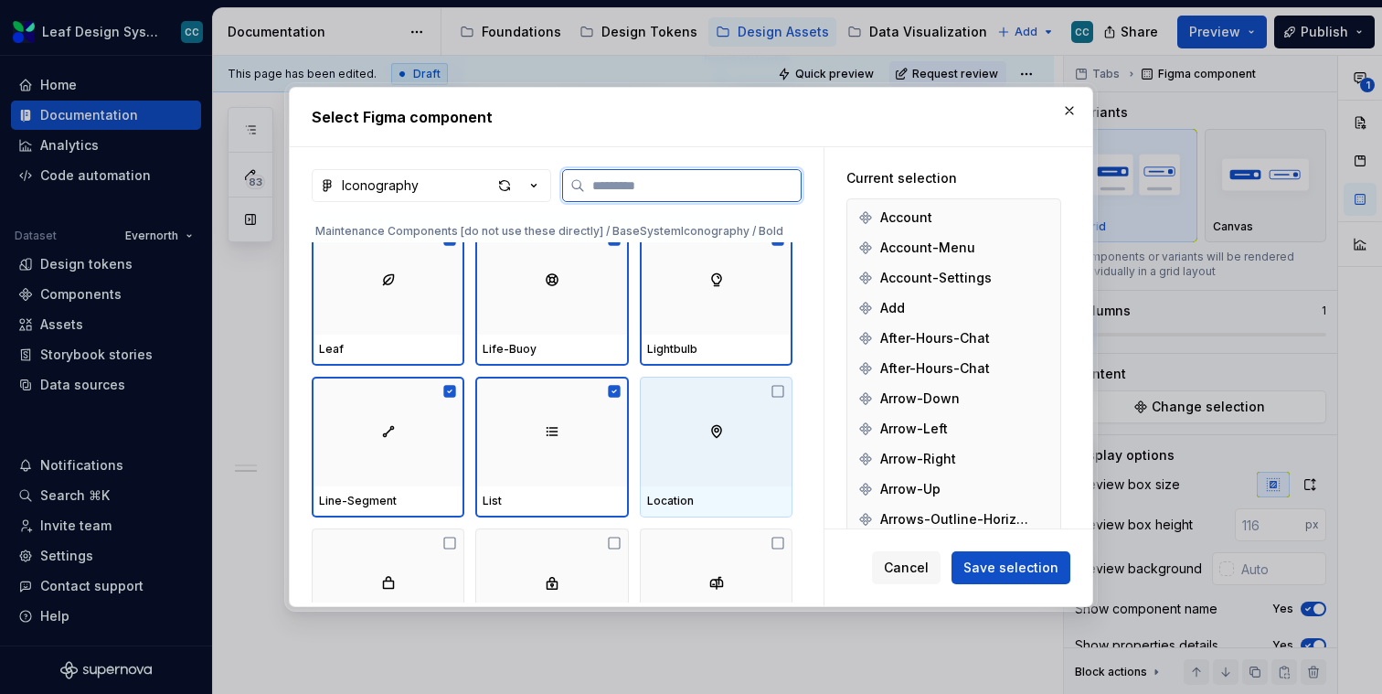
click at [759, 417] on div at bounding box center [716, 432] width 153 height 110
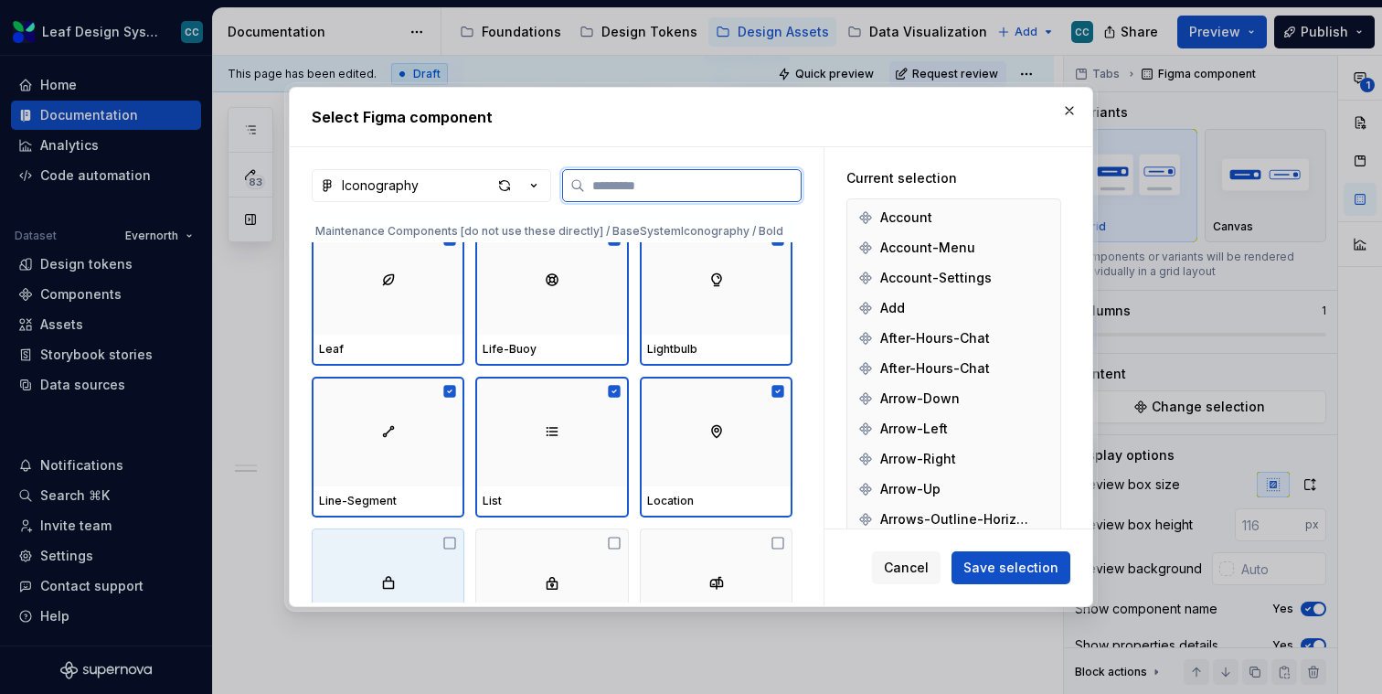
click at [392, 596] on div at bounding box center [388, 583] width 153 height 110
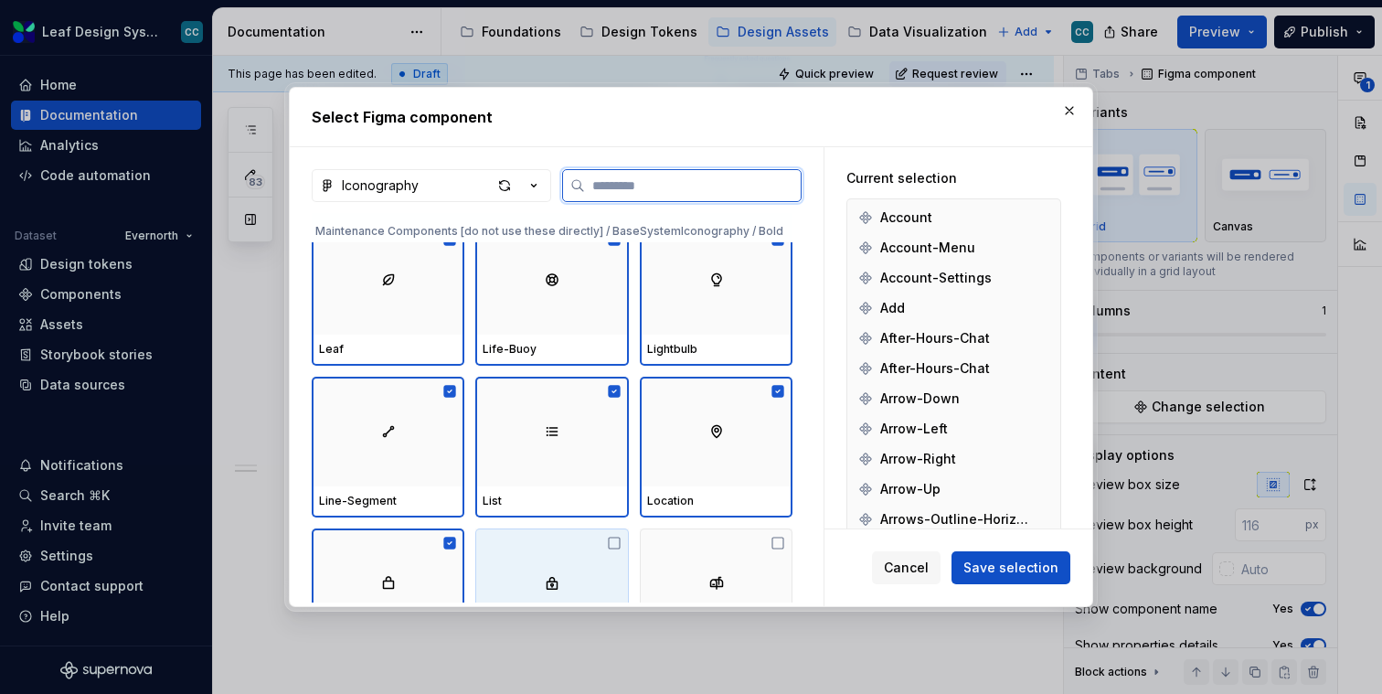
click at [570, 561] on div at bounding box center [551, 583] width 153 height 110
click at [693, 565] on div at bounding box center [716, 583] width 153 height 110
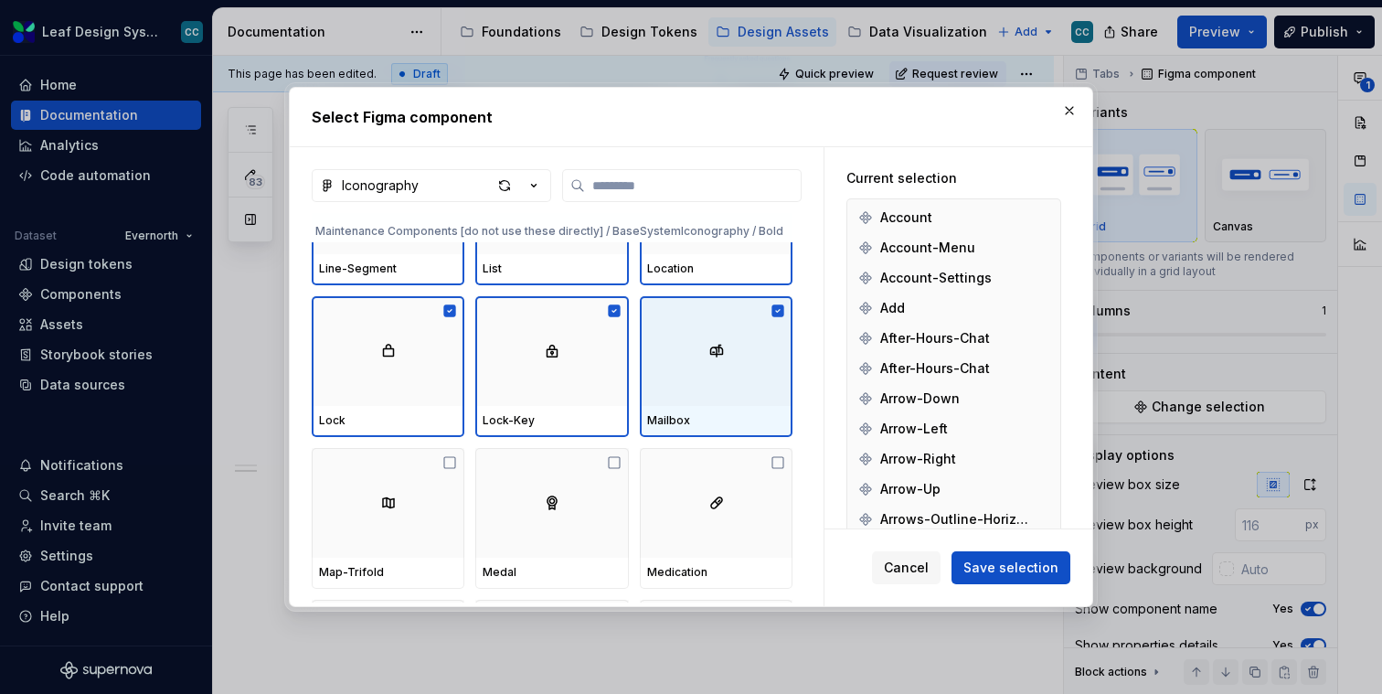
scroll to position [17526, 0]
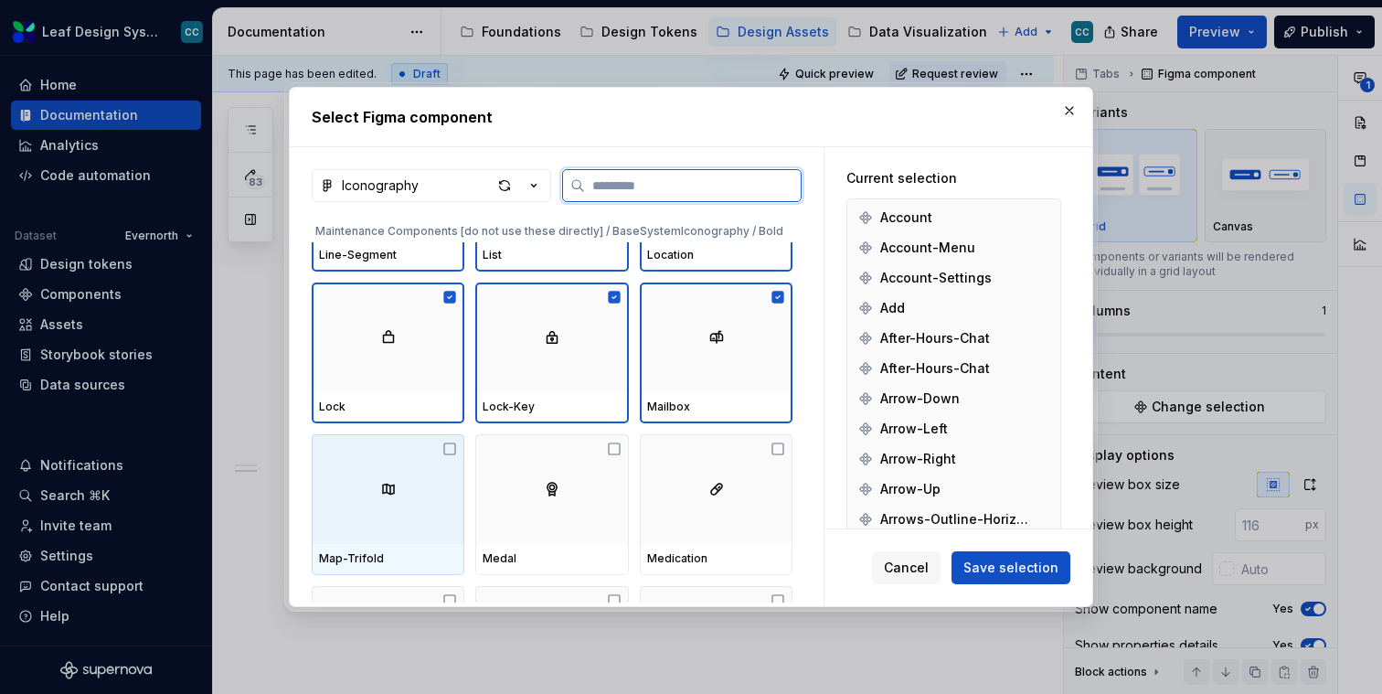
click at [390, 442] on div at bounding box center [388, 489] width 153 height 110
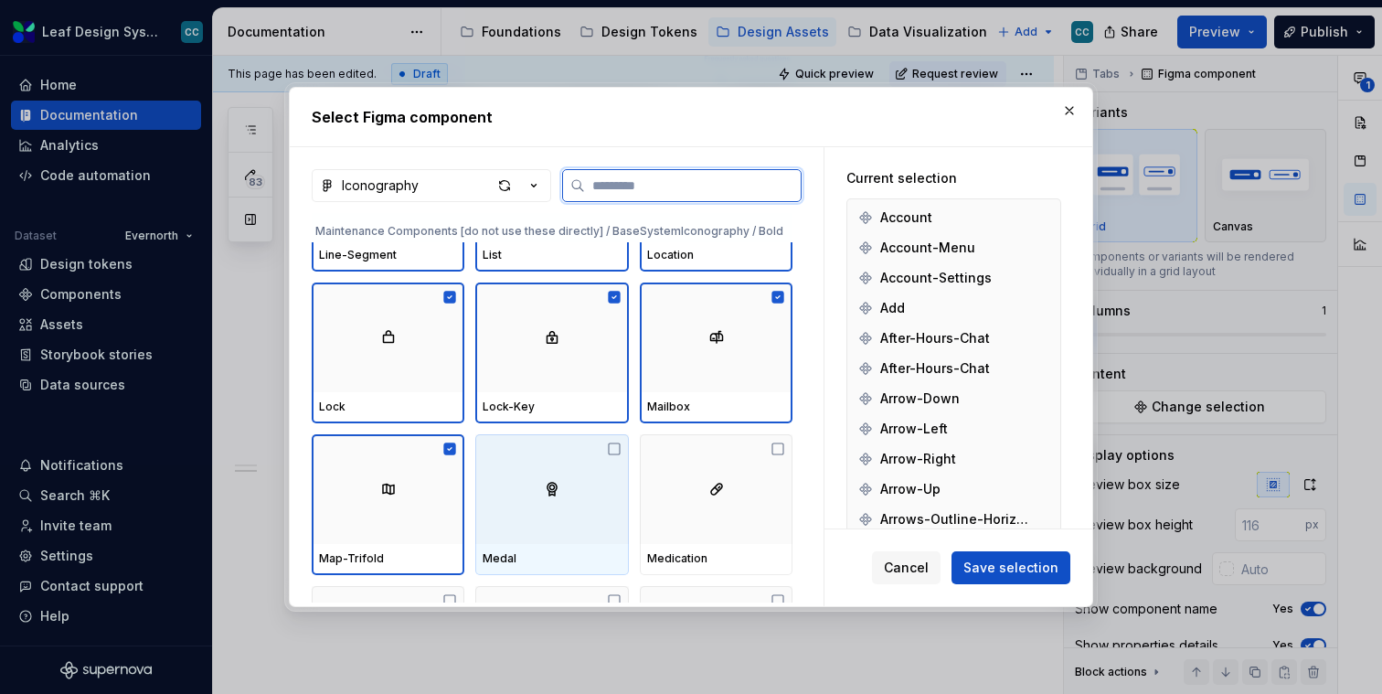
click at [547, 460] on div at bounding box center [551, 489] width 153 height 110
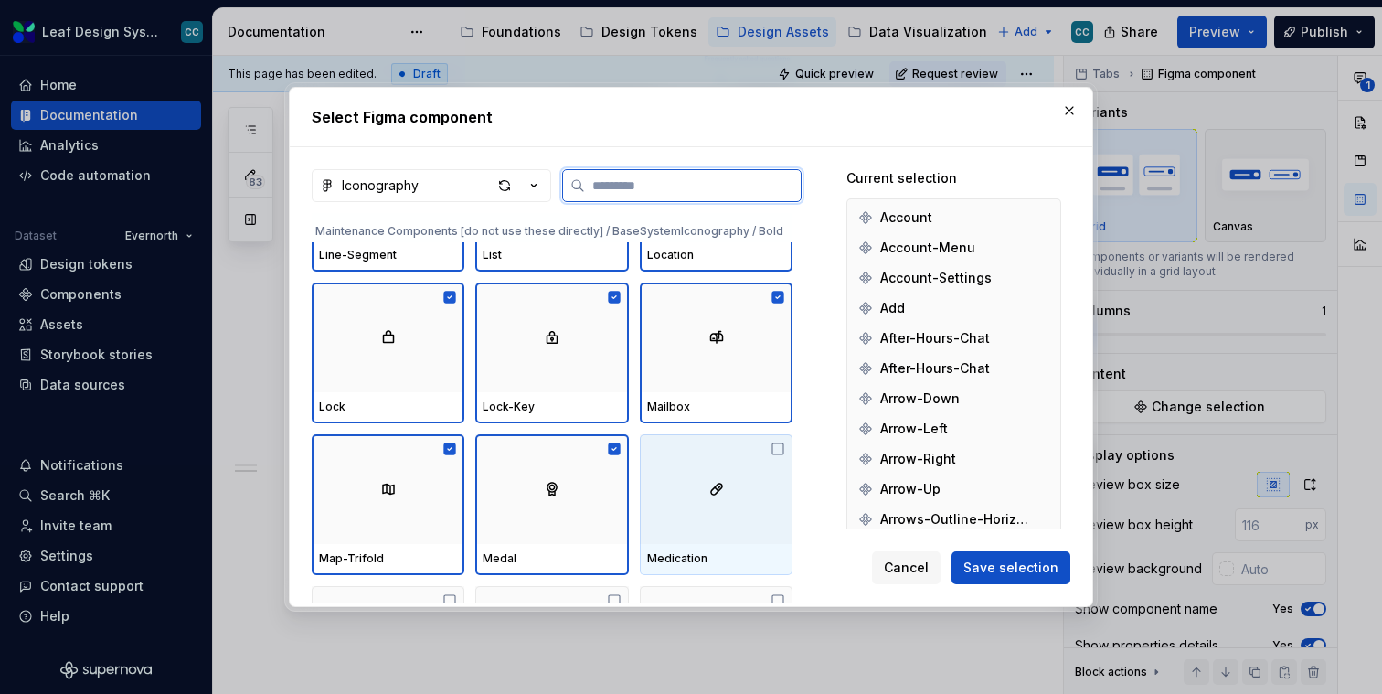
click at [724, 459] on div at bounding box center [716, 489] width 153 height 110
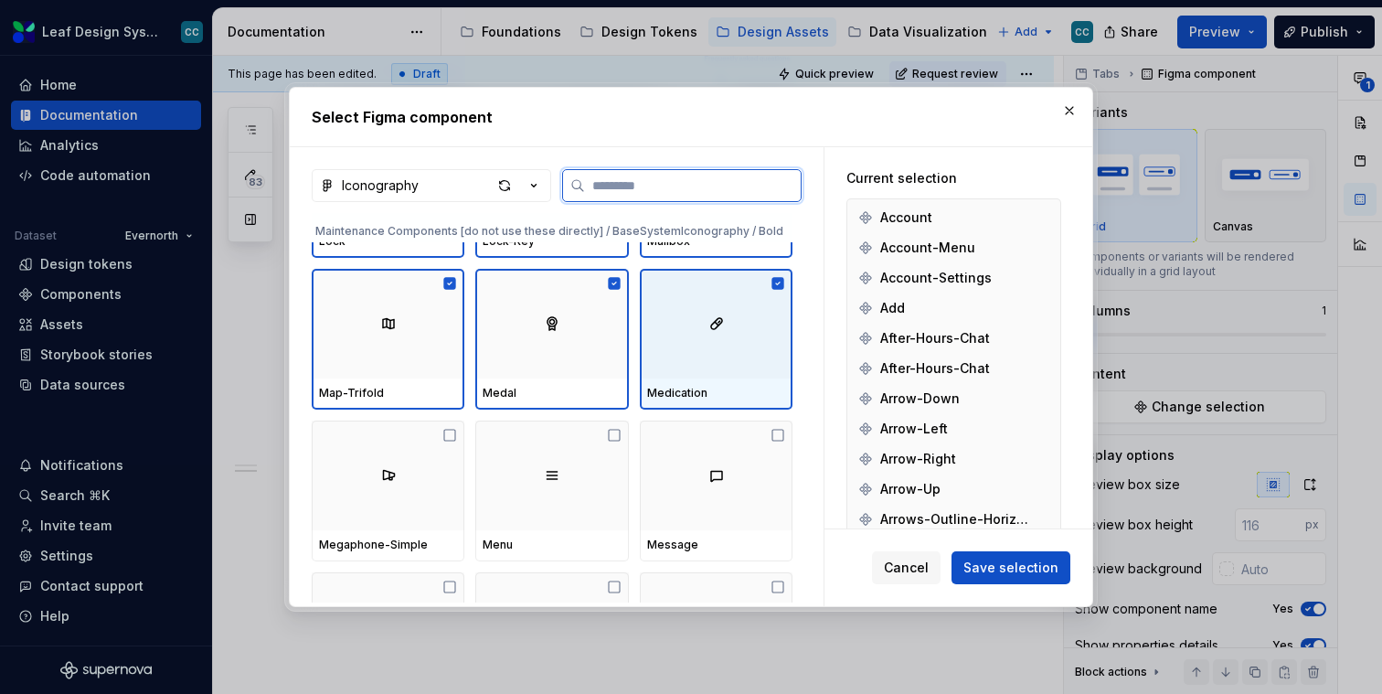
scroll to position [17753, 0]
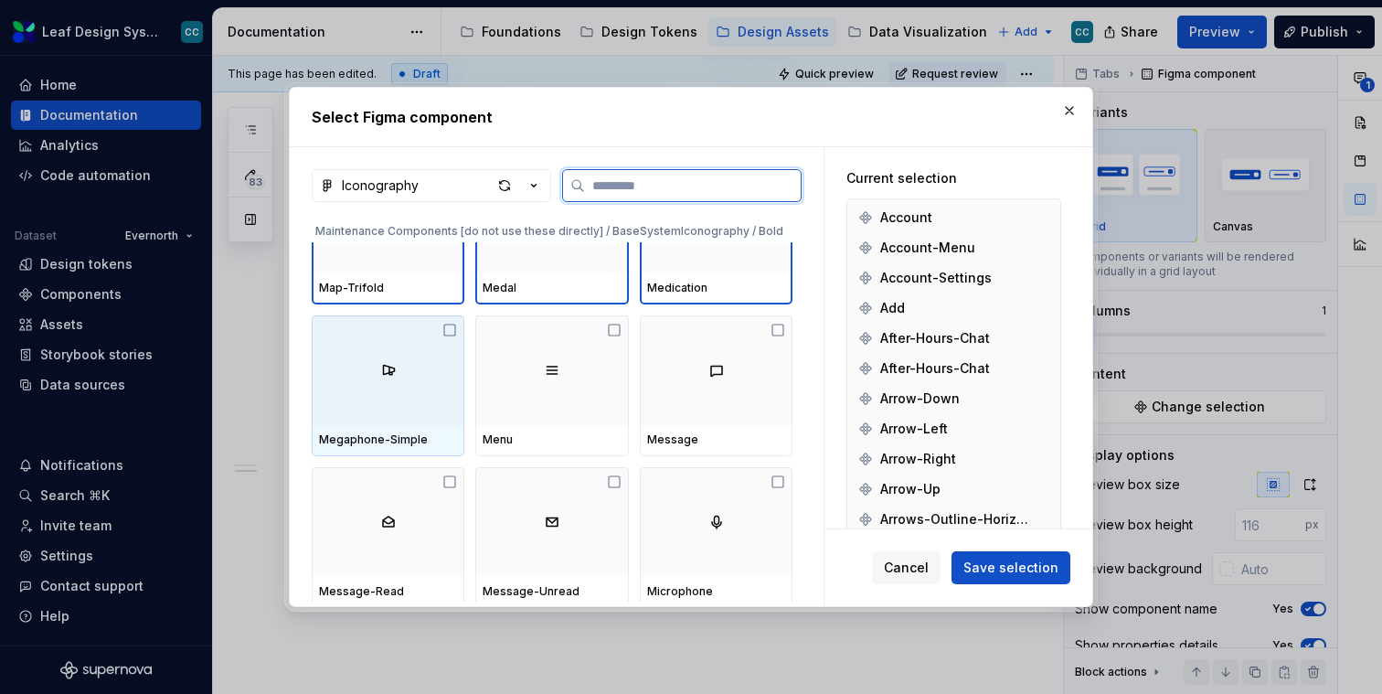
click at [415, 443] on div "Megaphone-Simple" at bounding box center [388, 439] width 138 height 15
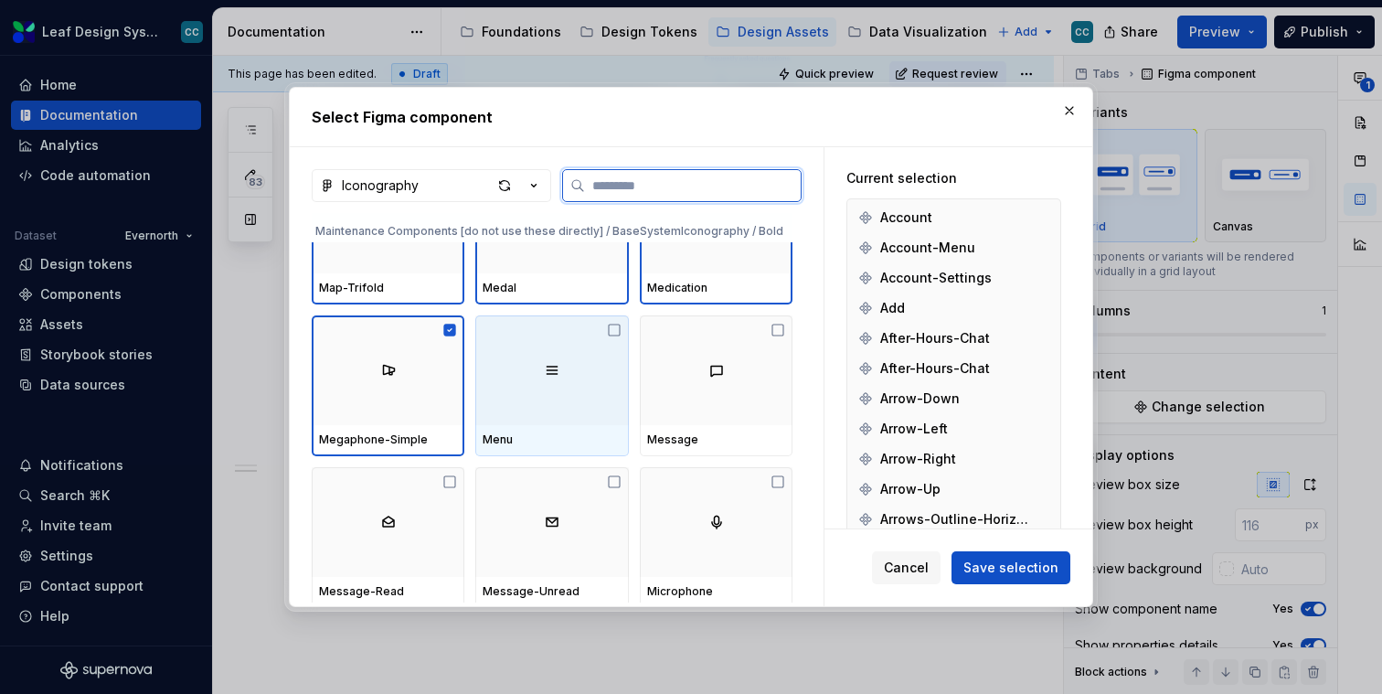
click at [538, 437] on div "Menu" at bounding box center [552, 439] width 138 height 15
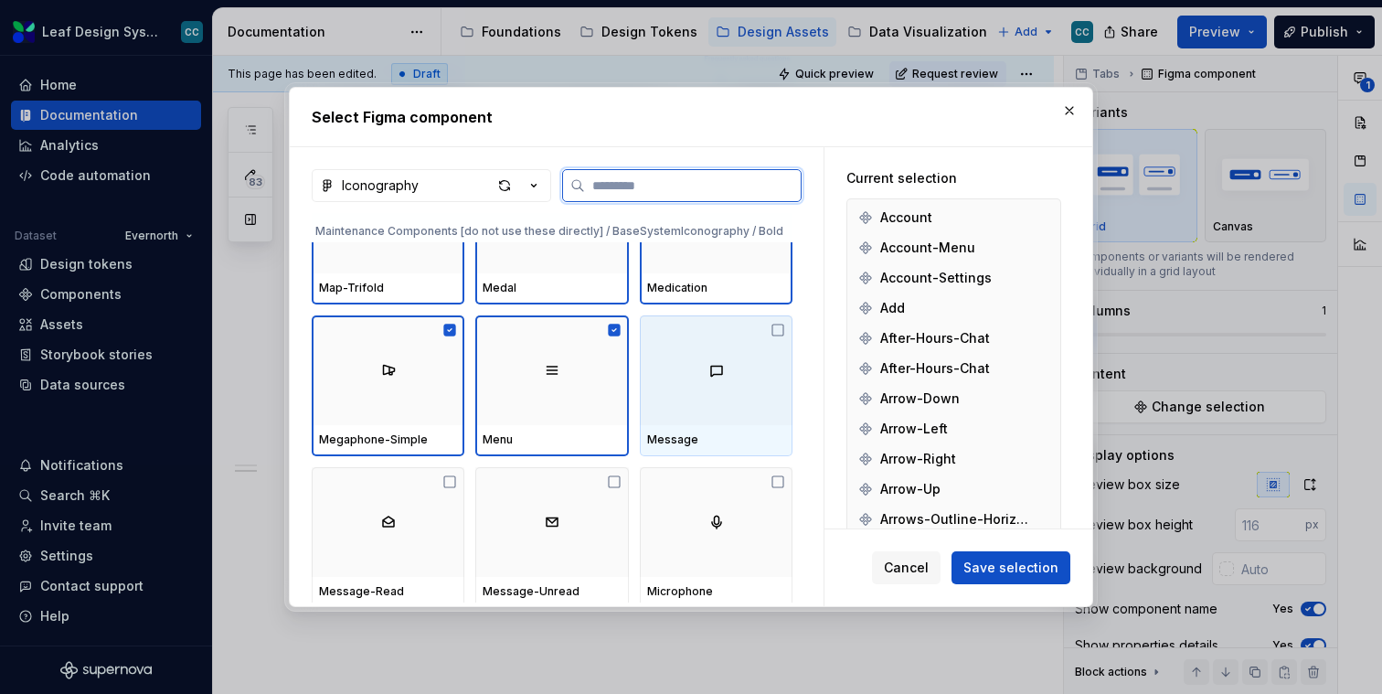
click at [769, 396] on div at bounding box center [716, 370] width 153 height 110
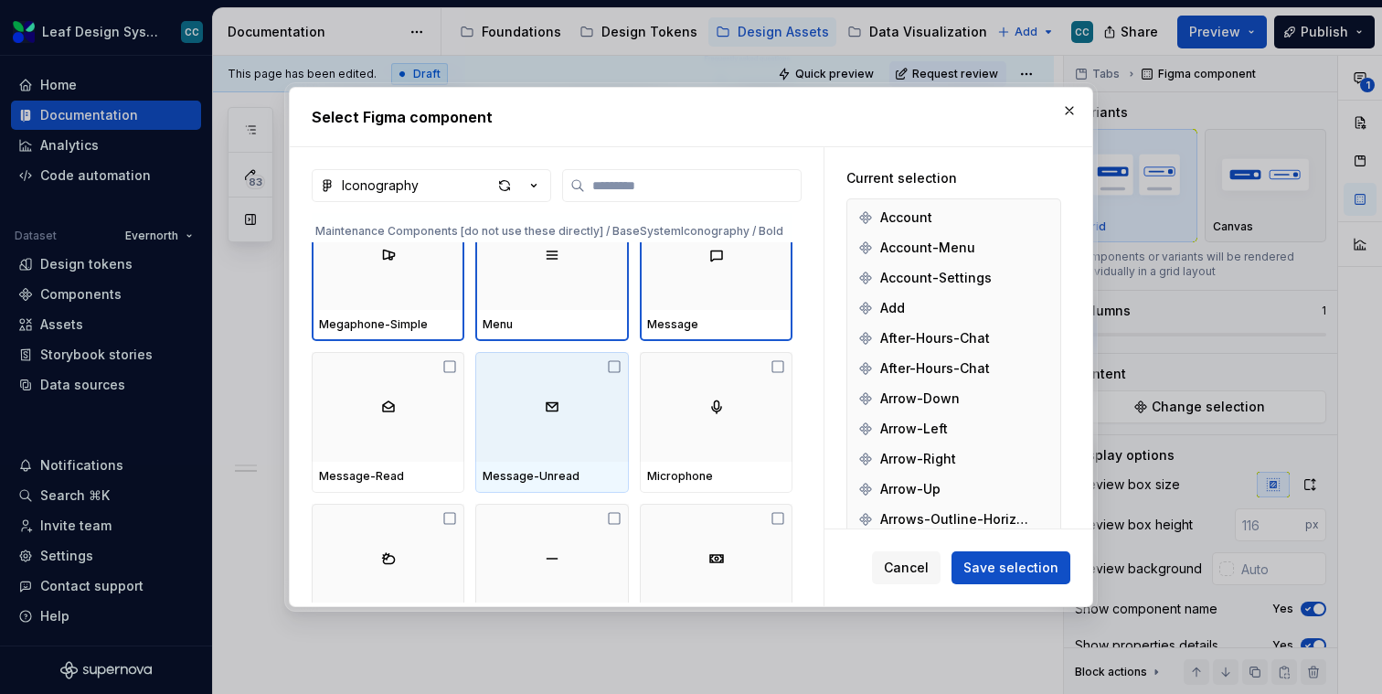
scroll to position [17945, 0]
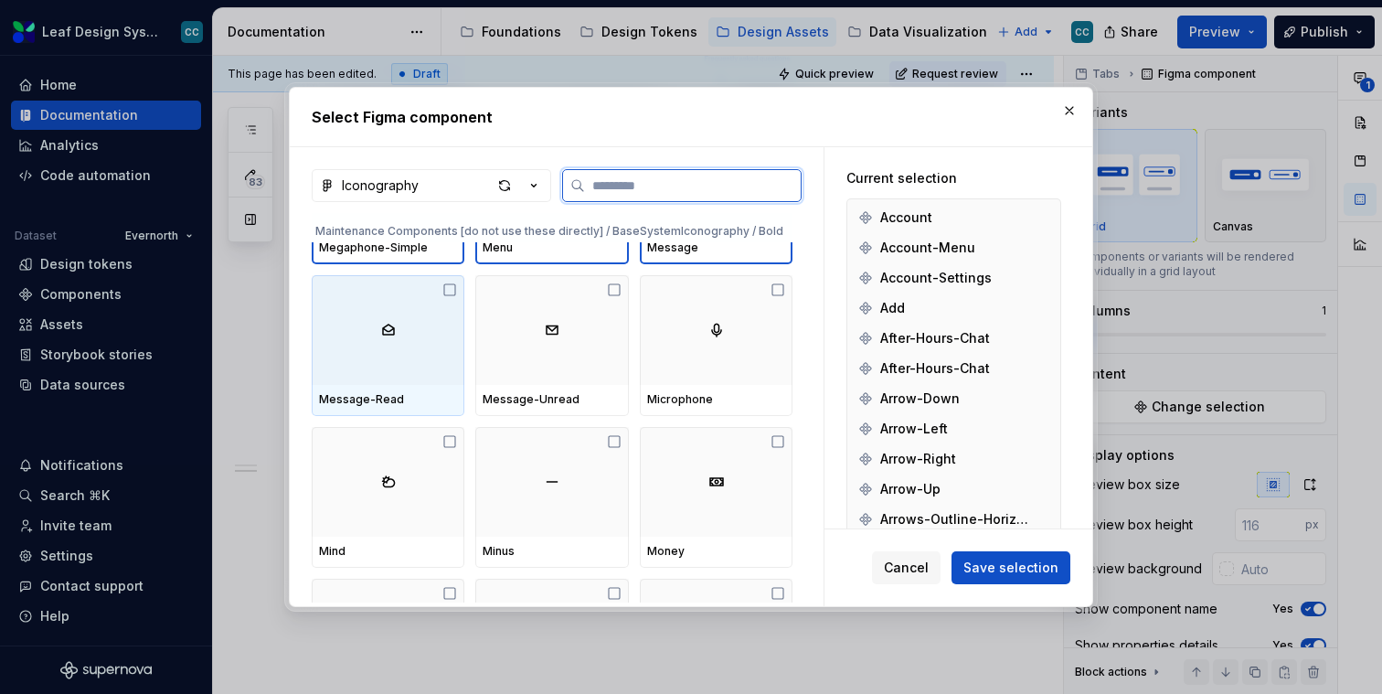
click at [355, 346] on div at bounding box center [388, 330] width 153 height 110
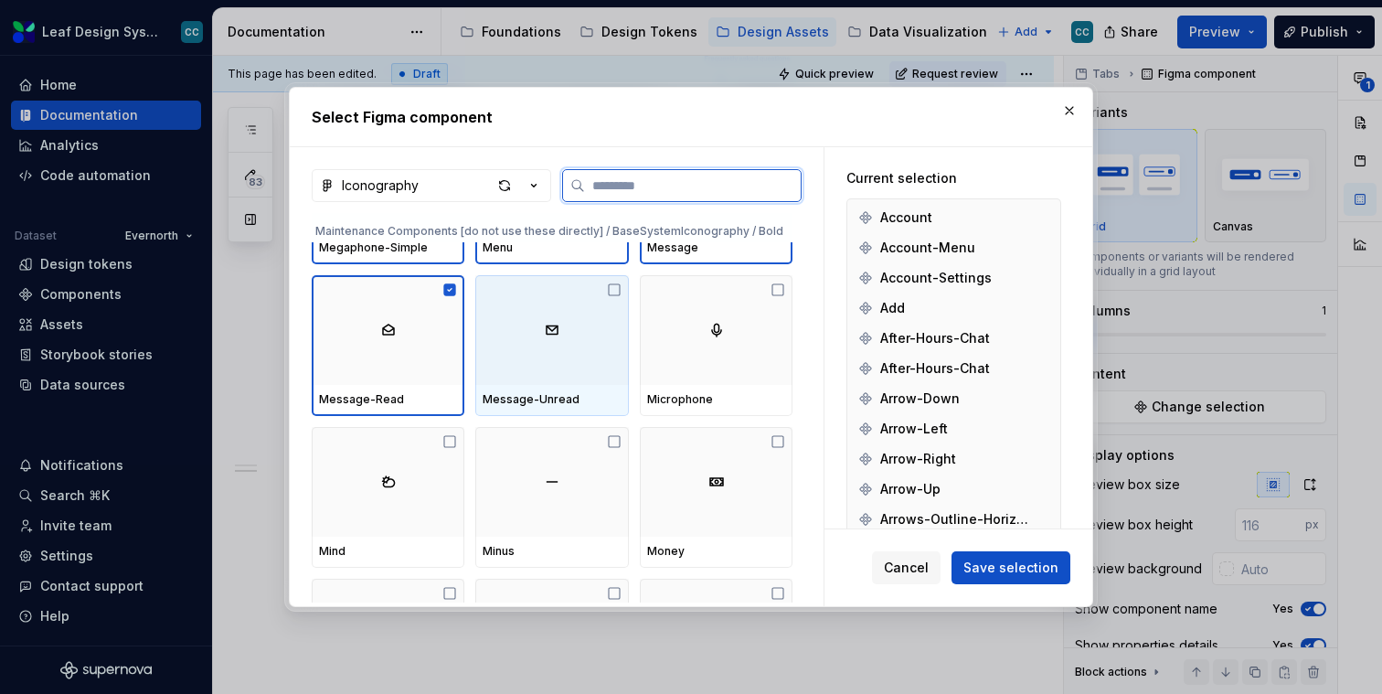
click at [515, 353] on div at bounding box center [551, 330] width 153 height 110
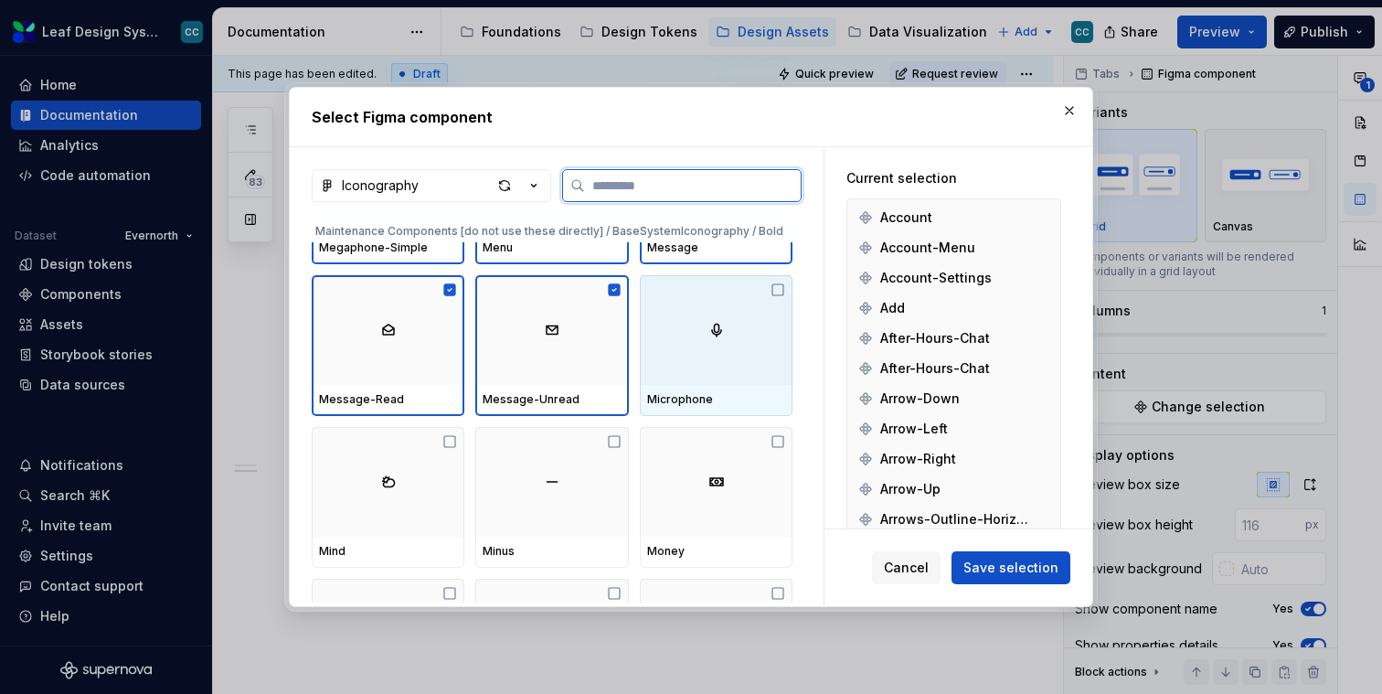
click at [680, 359] on div at bounding box center [716, 330] width 153 height 110
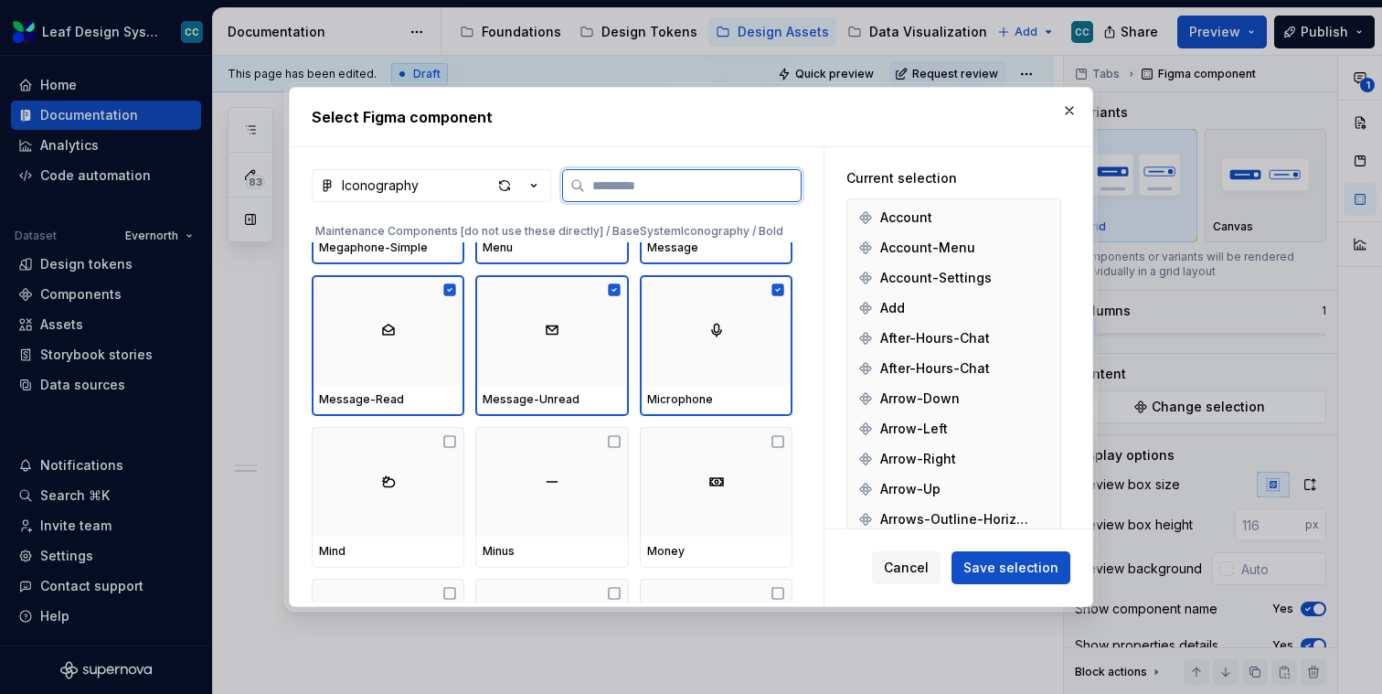
click at [389, 477] on img at bounding box center [388, 481] width 15 height 15
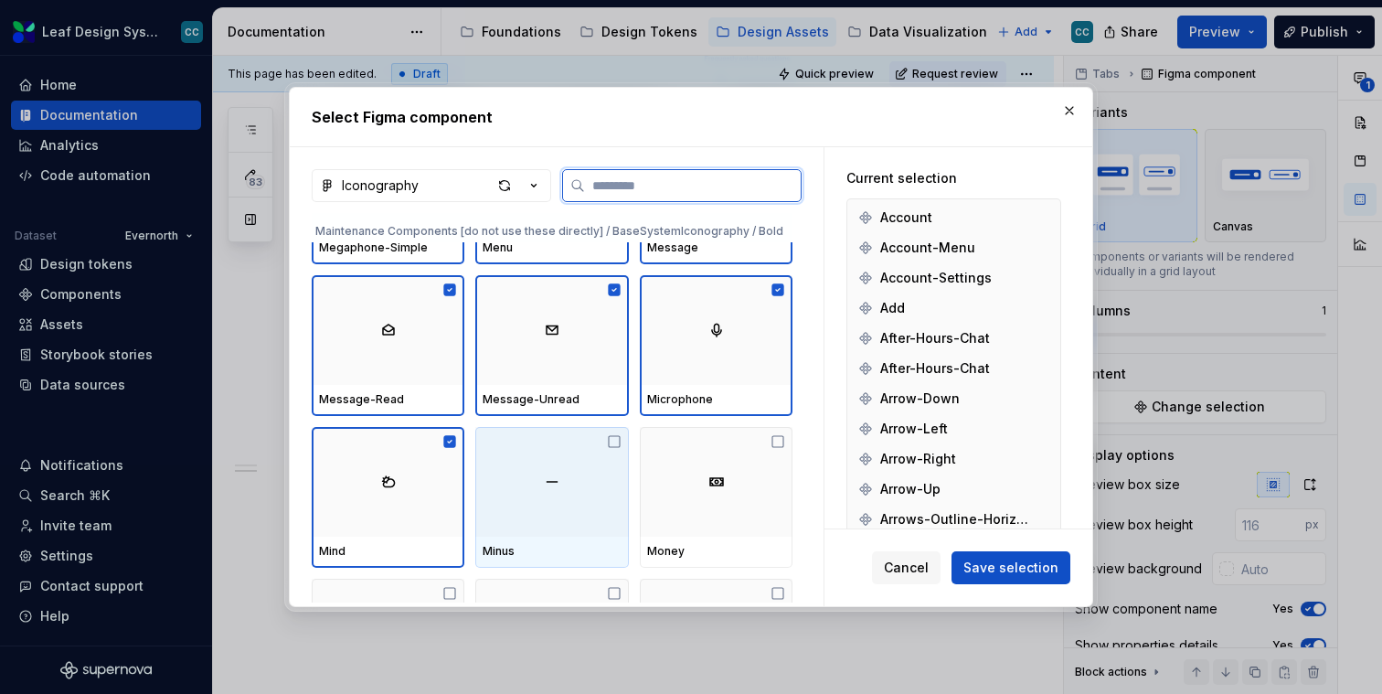
click at [497, 477] on div at bounding box center [551, 482] width 153 height 110
click at [711, 487] on div at bounding box center [716, 482] width 153 height 110
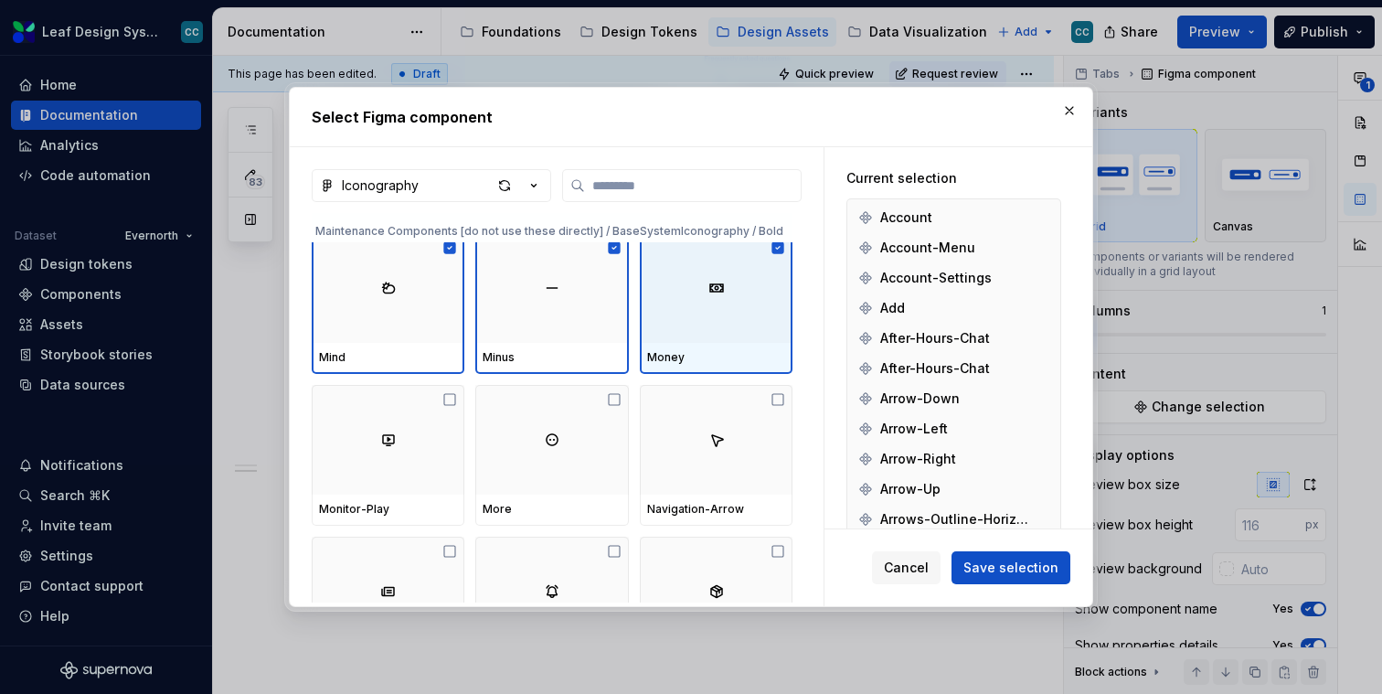
scroll to position [18144, 0]
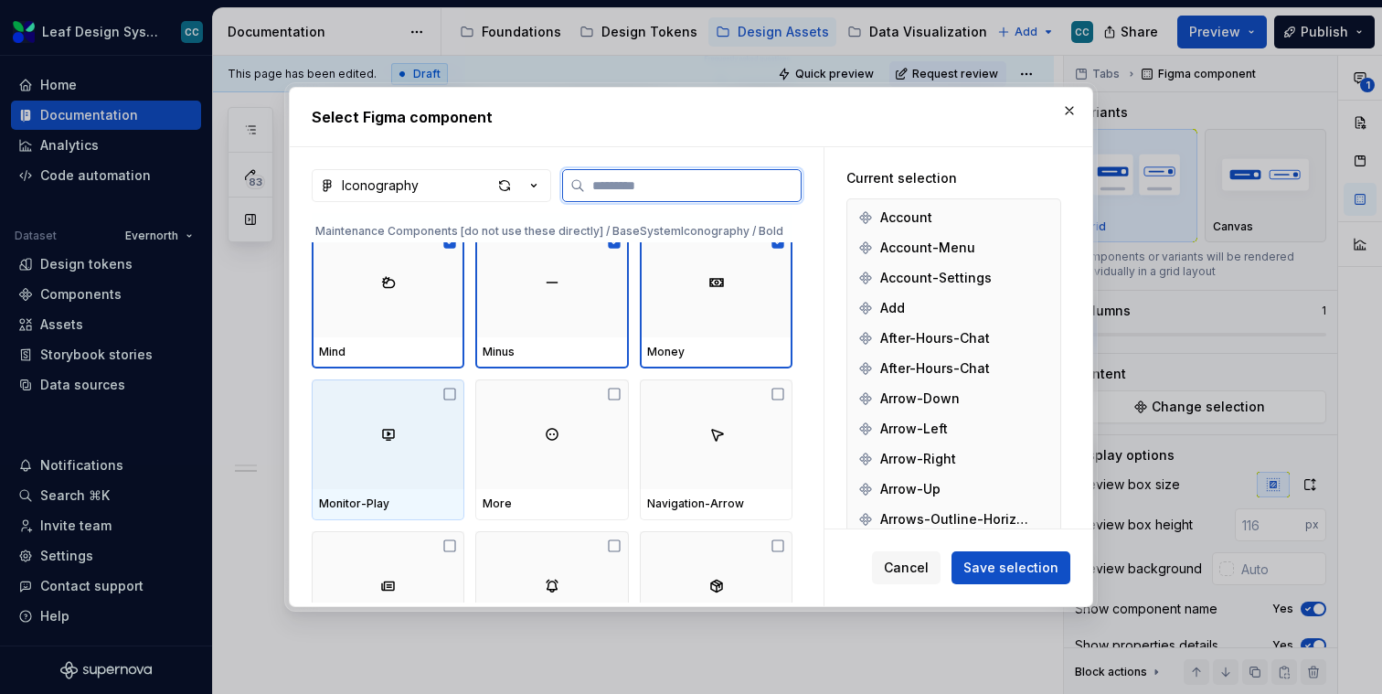
click at [390, 476] on div at bounding box center [388, 434] width 153 height 110
click at [548, 469] on div at bounding box center [551, 434] width 153 height 110
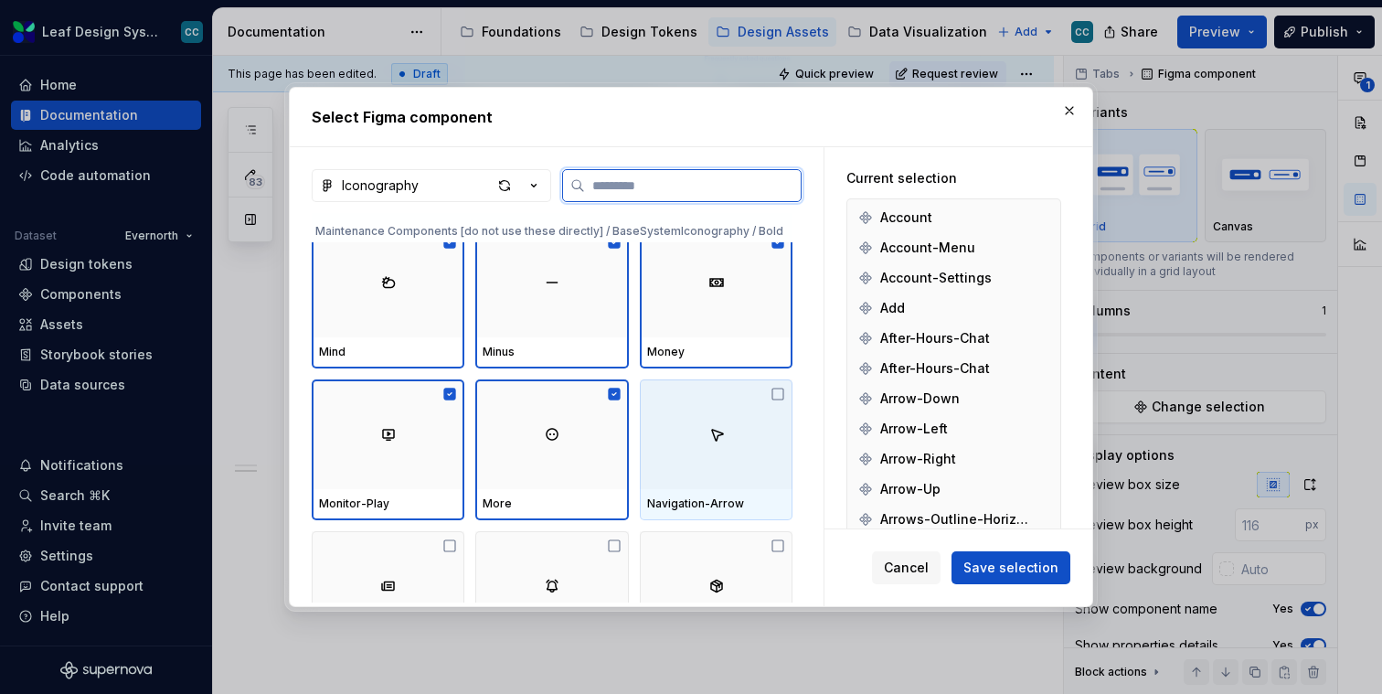
click at [736, 474] on div at bounding box center [716, 434] width 153 height 110
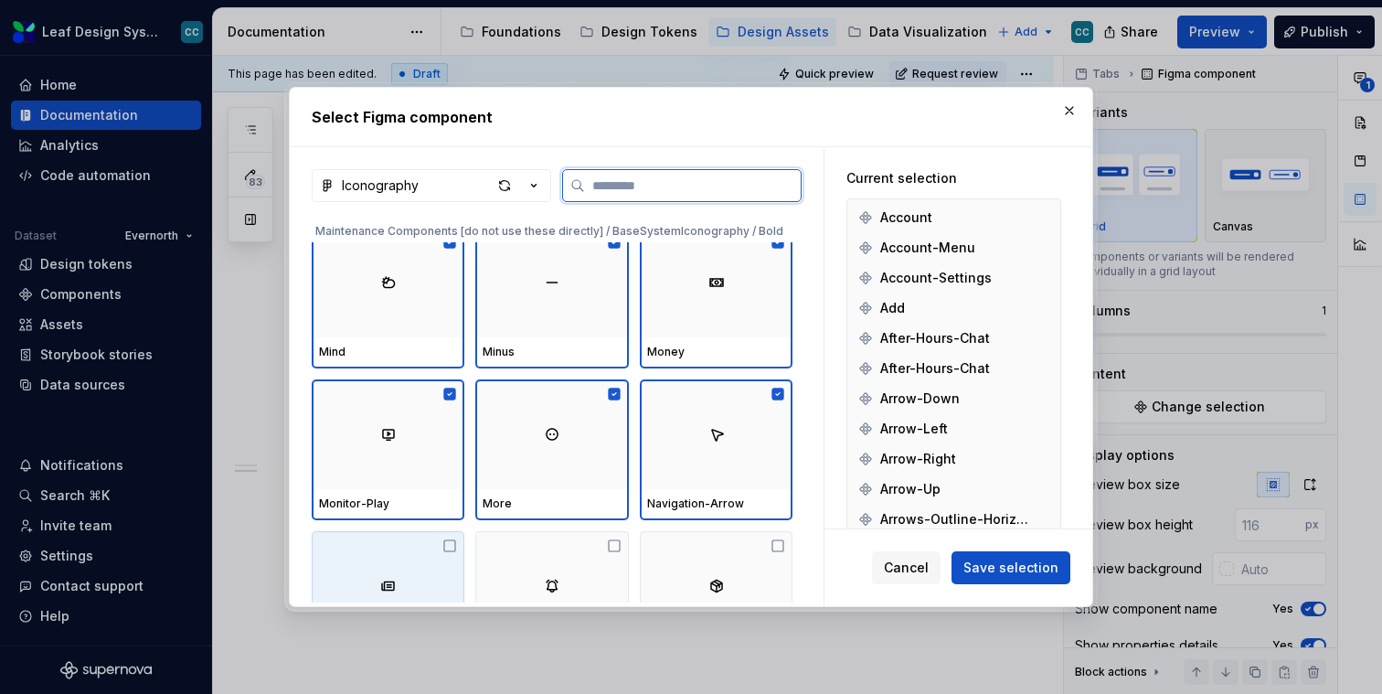
click at [381, 579] on div at bounding box center [388, 586] width 153 height 110
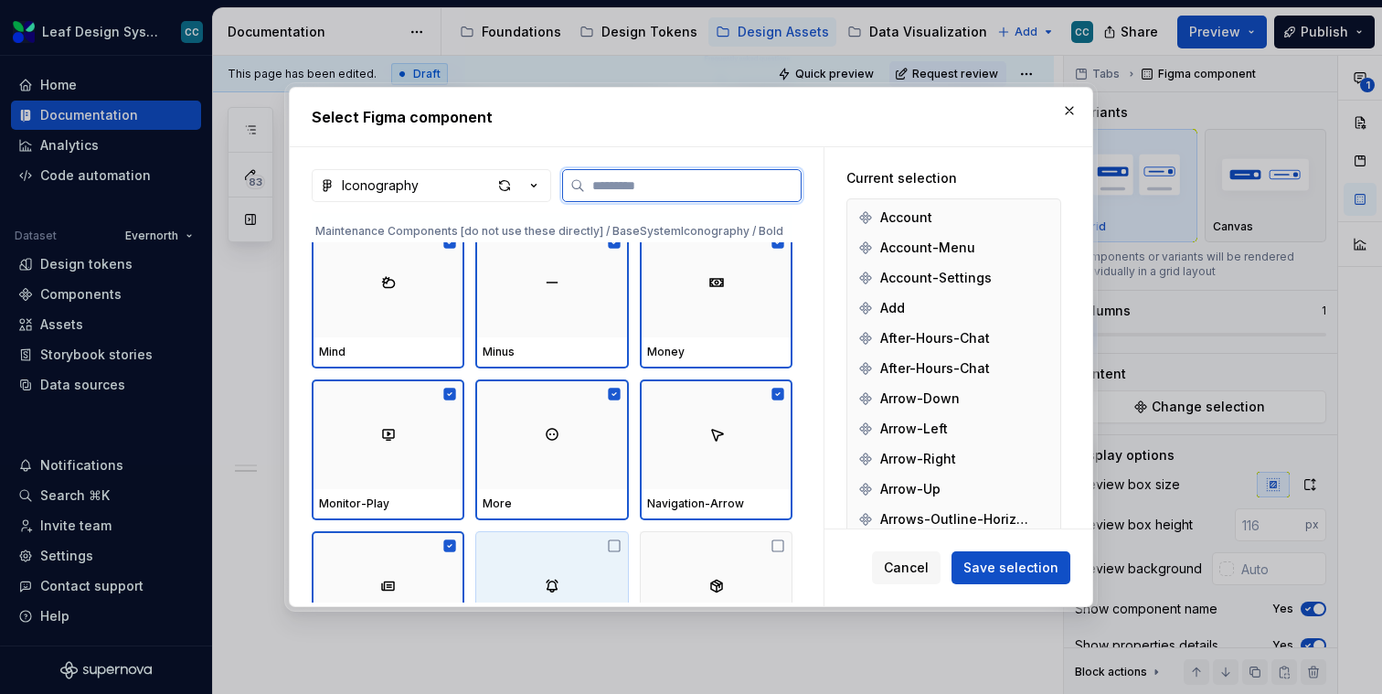
click at [579, 579] on div at bounding box center [551, 586] width 153 height 110
click at [703, 579] on div at bounding box center [716, 586] width 153 height 110
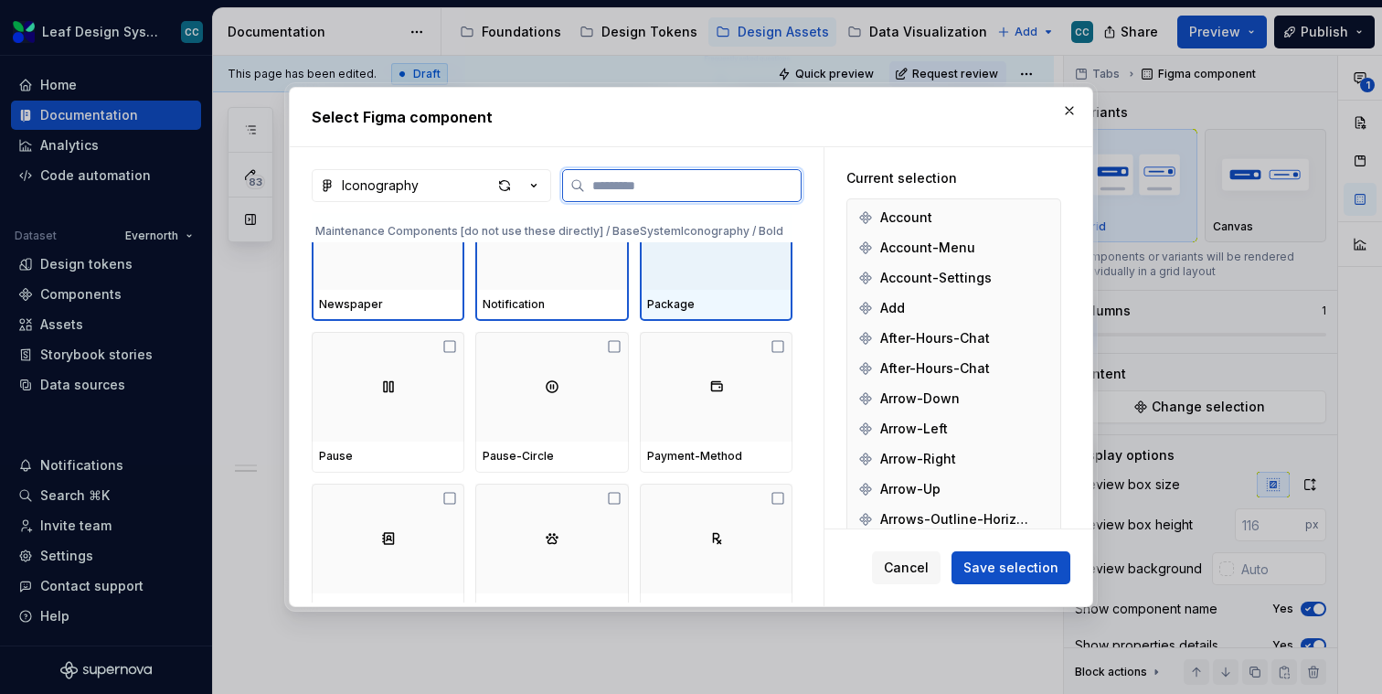
scroll to position [18483, 0]
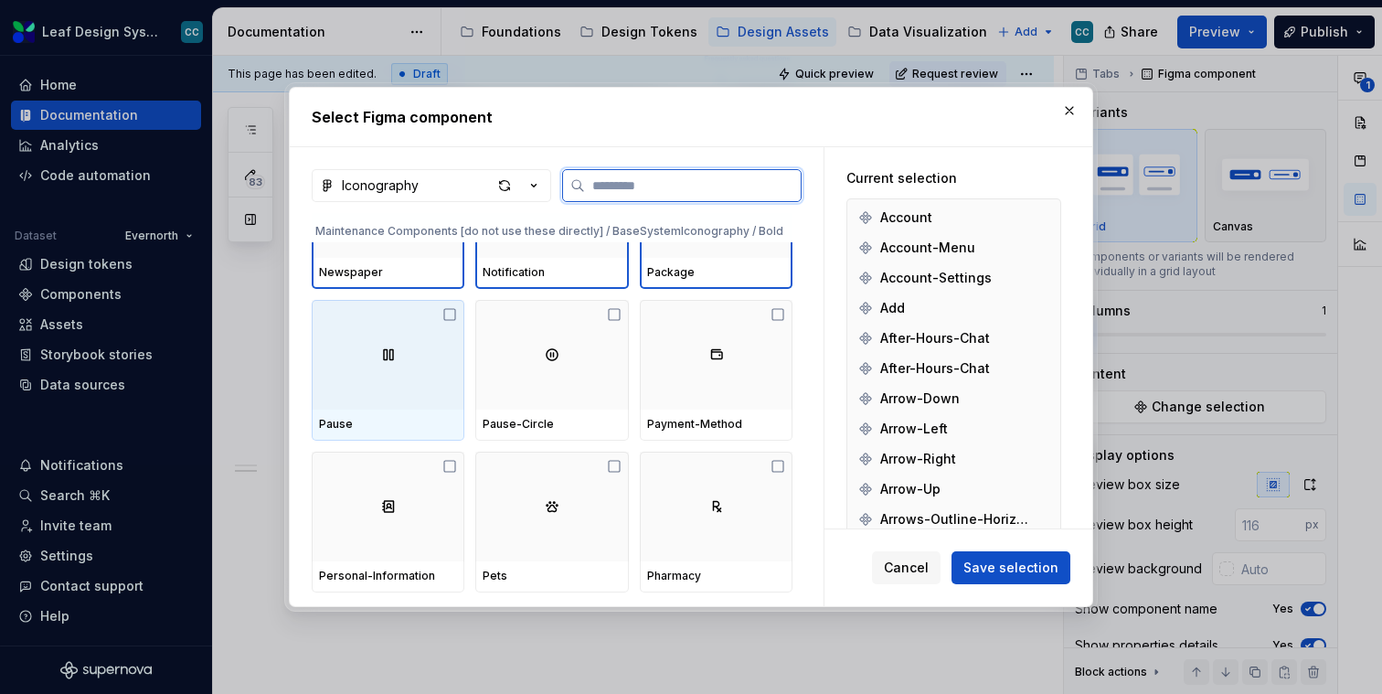
click at [410, 389] on div at bounding box center [388, 355] width 153 height 110
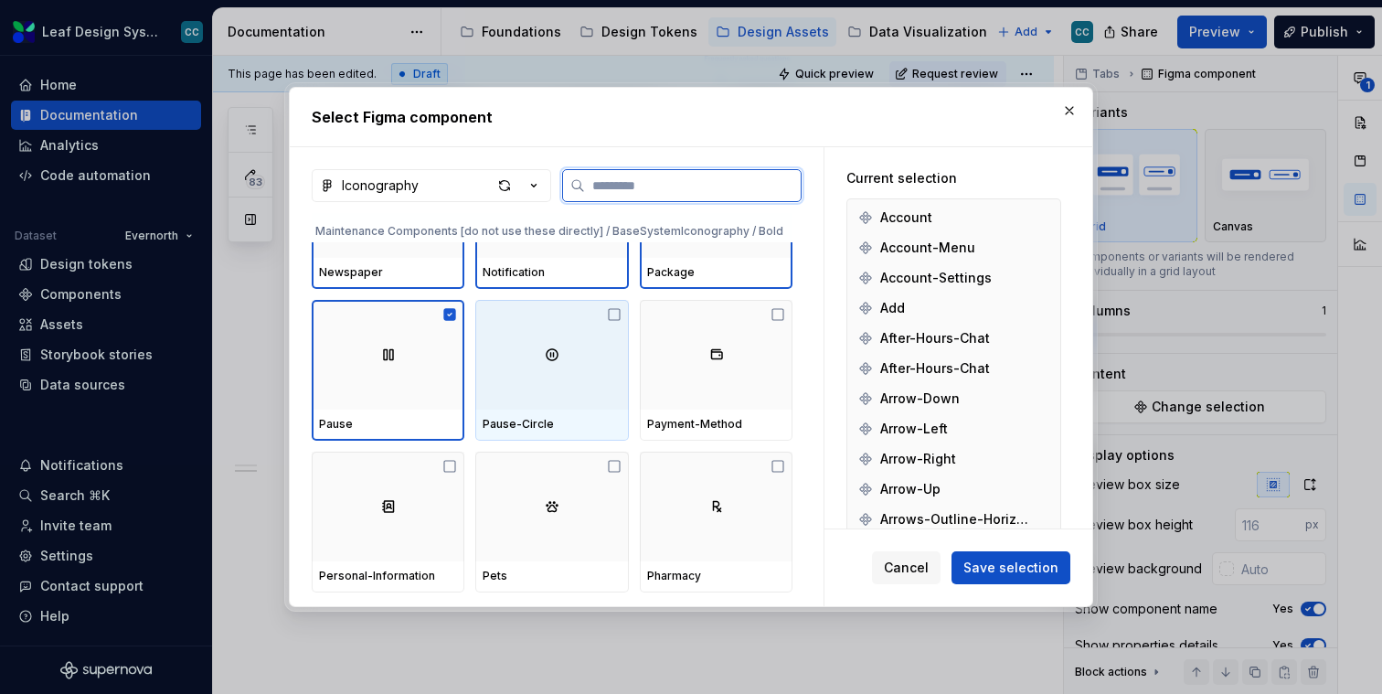
click at [560, 389] on div at bounding box center [551, 355] width 153 height 110
click at [693, 393] on div at bounding box center [716, 355] width 153 height 110
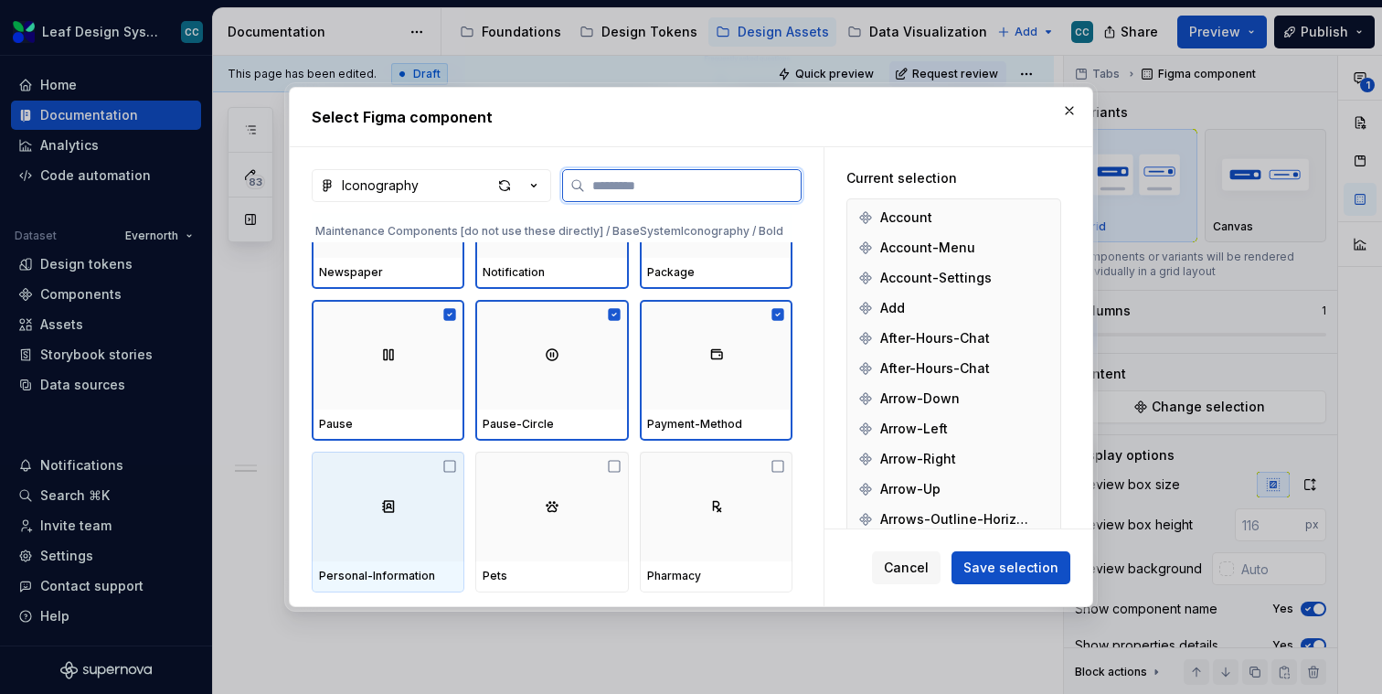
click at [417, 500] on div at bounding box center [388, 507] width 153 height 110
click at [513, 513] on div at bounding box center [551, 507] width 153 height 110
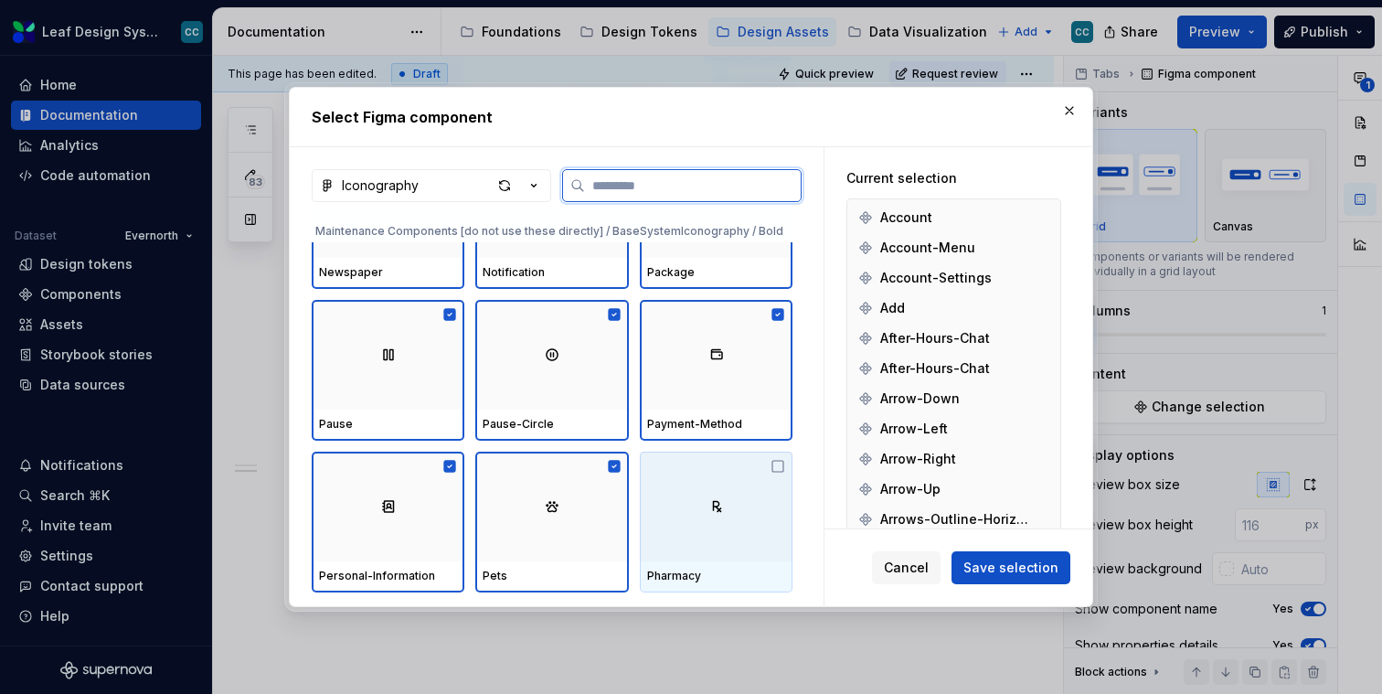
click at [698, 524] on div at bounding box center [716, 507] width 153 height 110
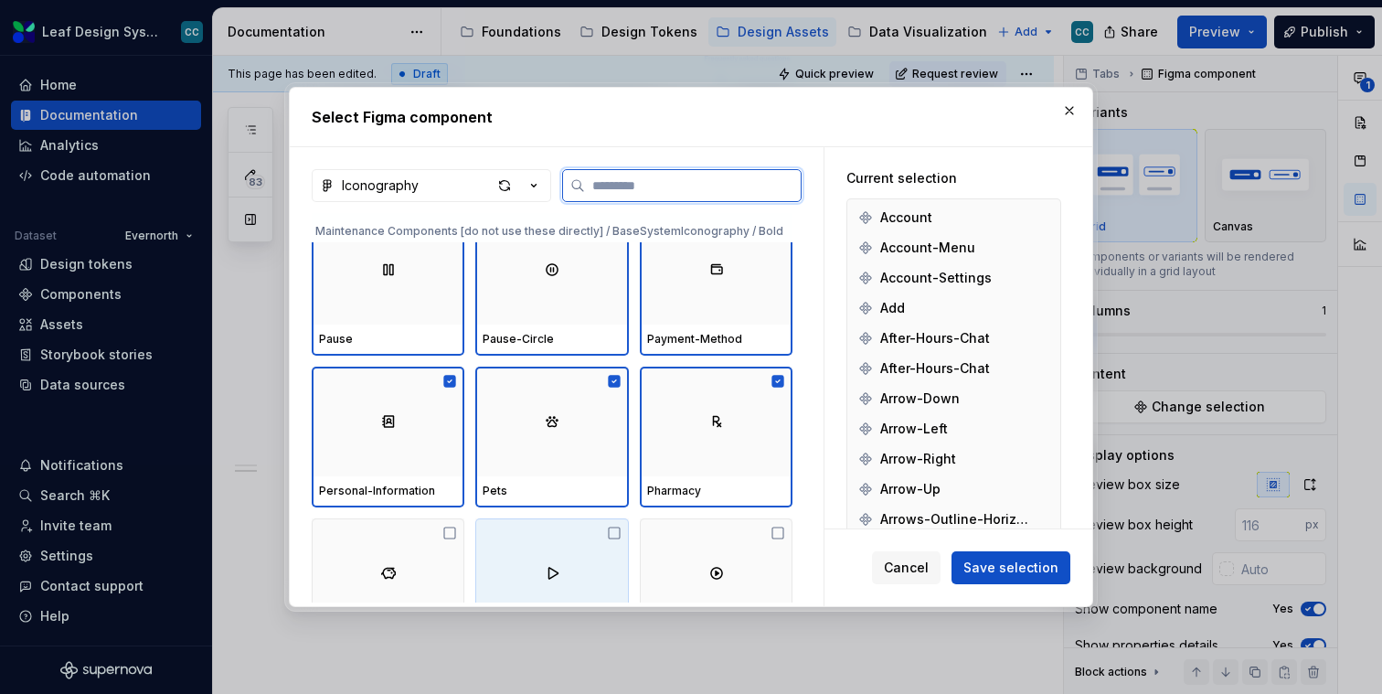
click at [314, 542] on div at bounding box center [388, 573] width 153 height 110
click at [519, 538] on div at bounding box center [551, 573] width 153 height 110
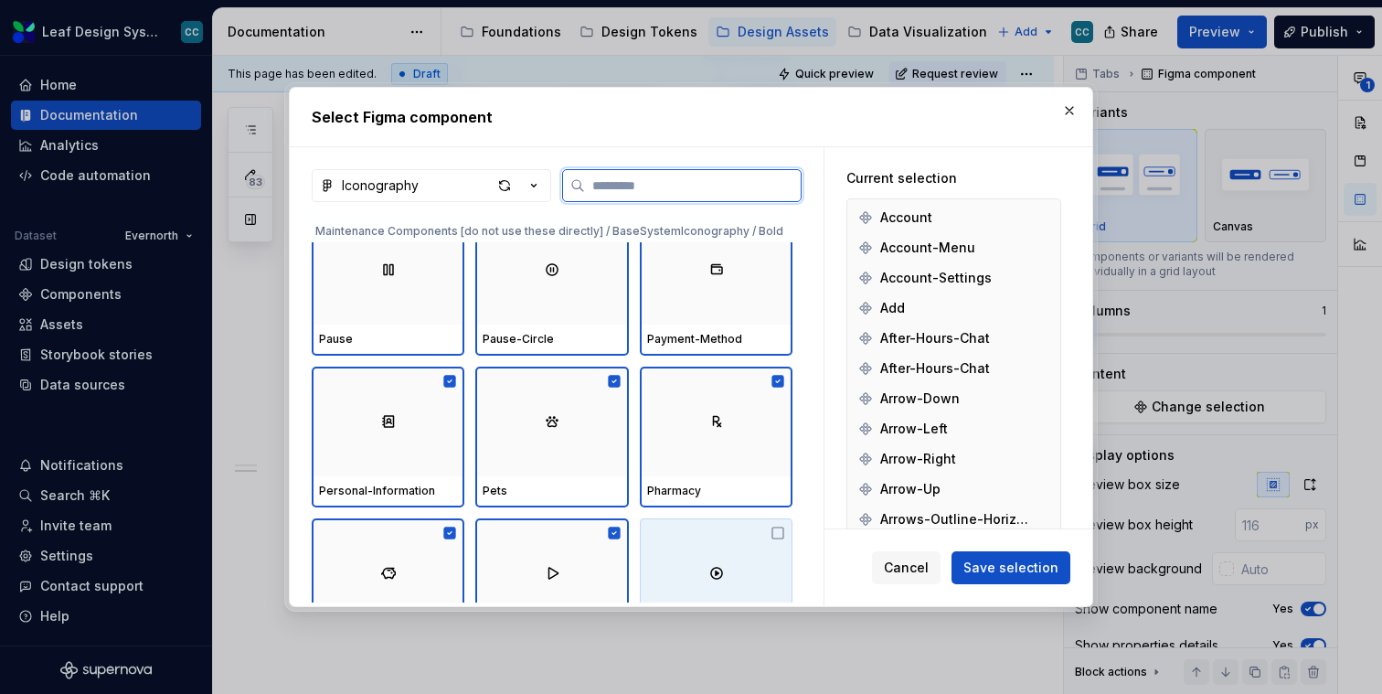
click at [783, 520] on div at bounding box center [716, 573] width 153 height 110
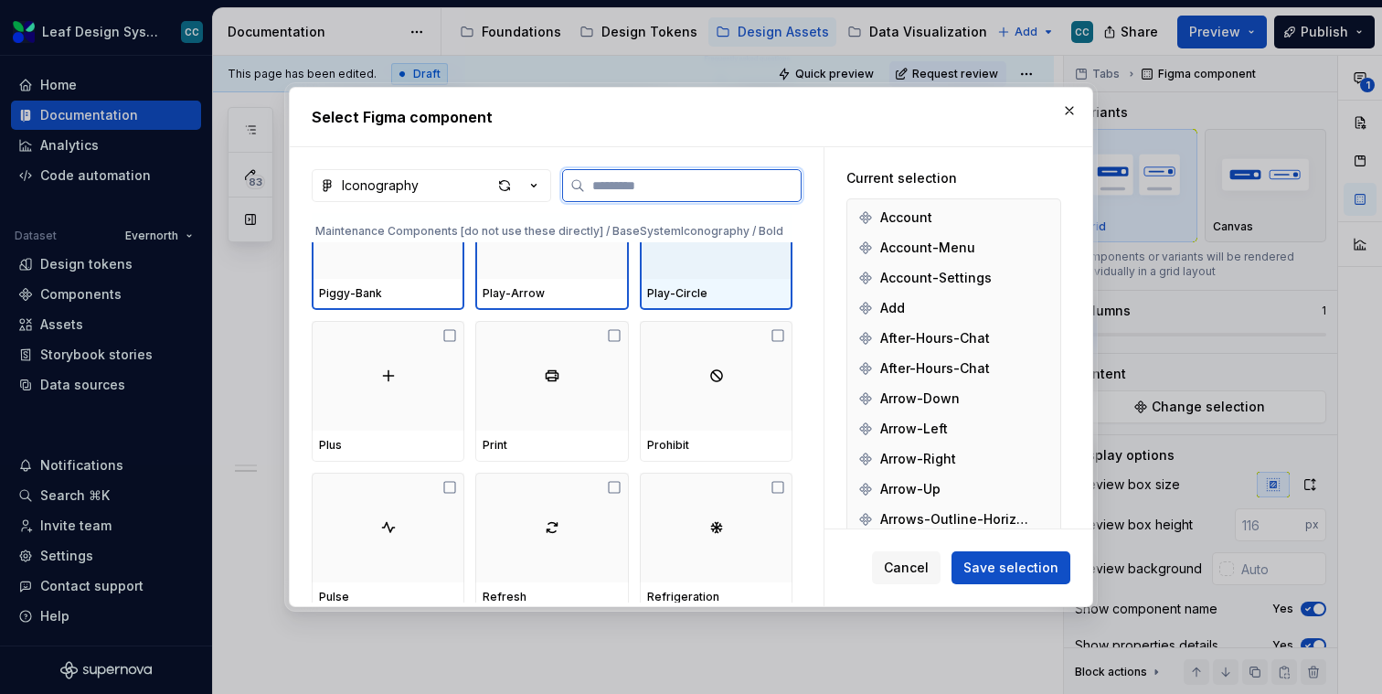
scroll to position [18958, 0]
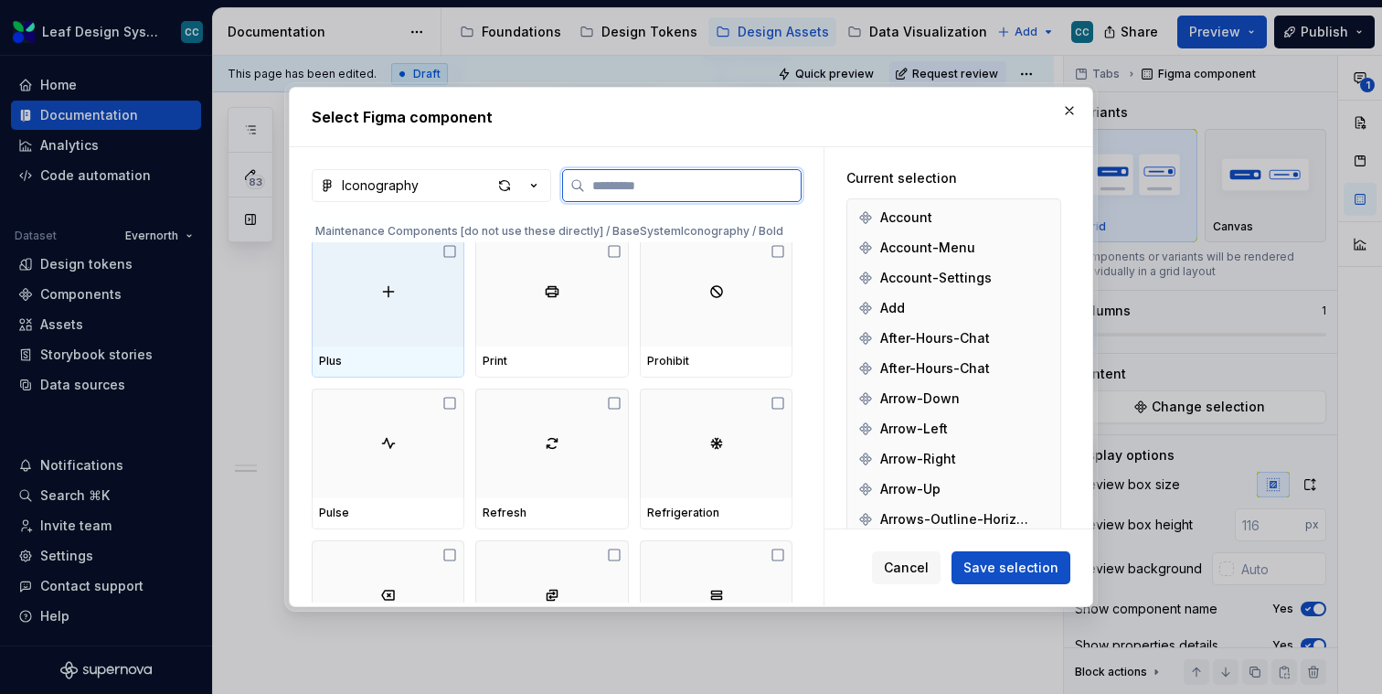
click at [429, 365] on div "Plus" at bounding box center [388, 361] width 138 height 15
click at [515, 365] on div "Print" at bounding box center [552, 361] width 138 height 15
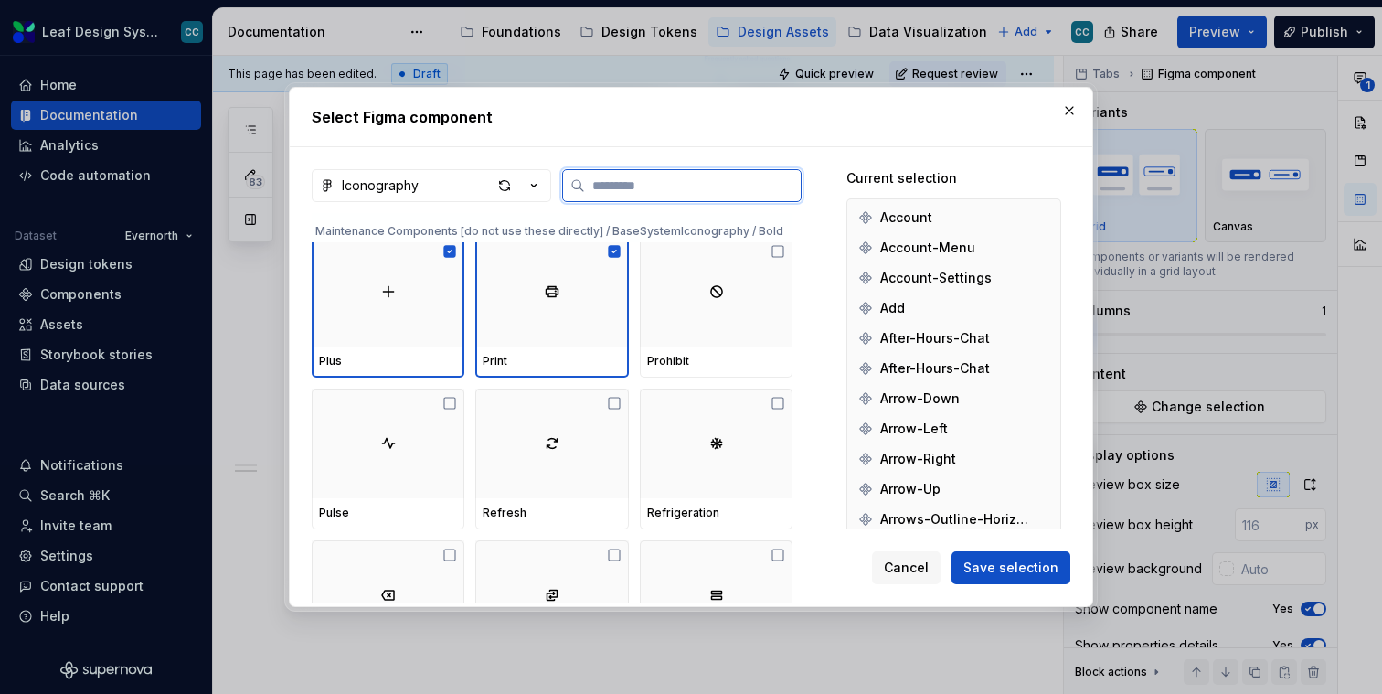
click at [647, 364] on div "Prohibit" at bounding box center [716, 361] width 153 height 31
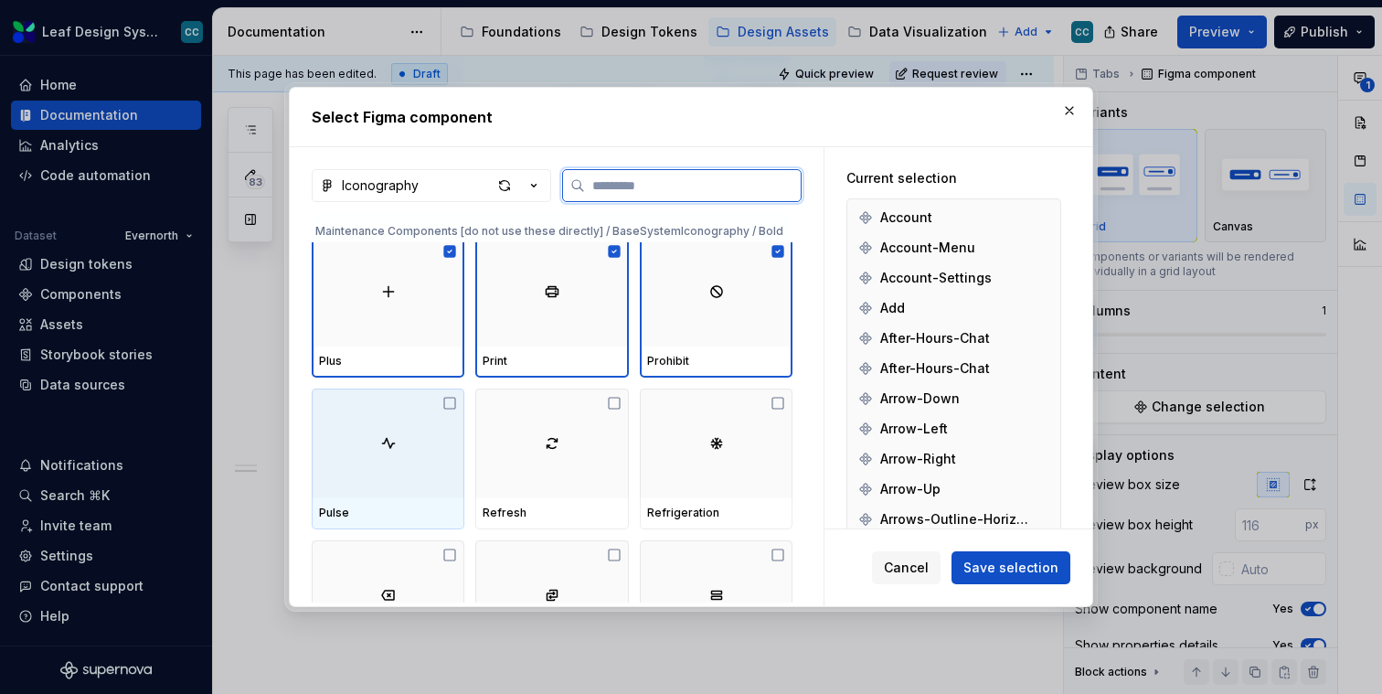
click at [374, 477] on div at bounding box center [388, 444] width 153 height 110
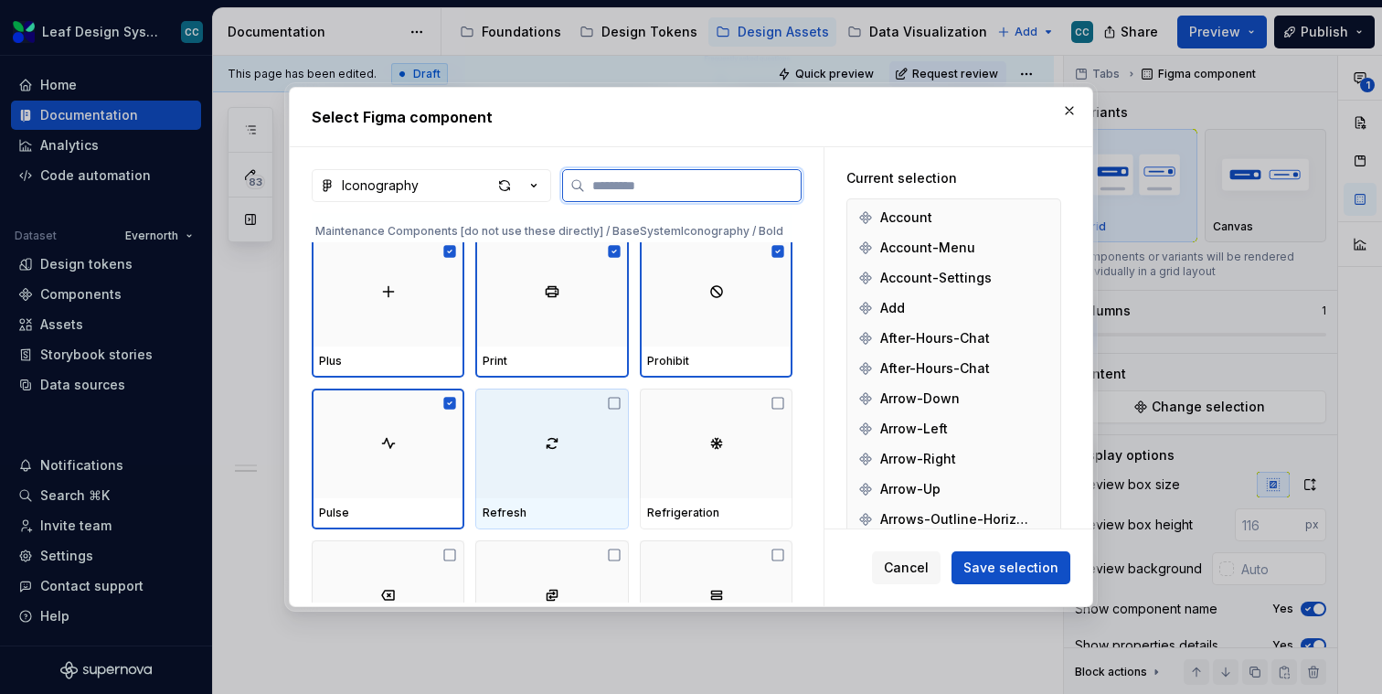
click at [594, 476] on div at bounding box center [551, 444] width 153 height 110
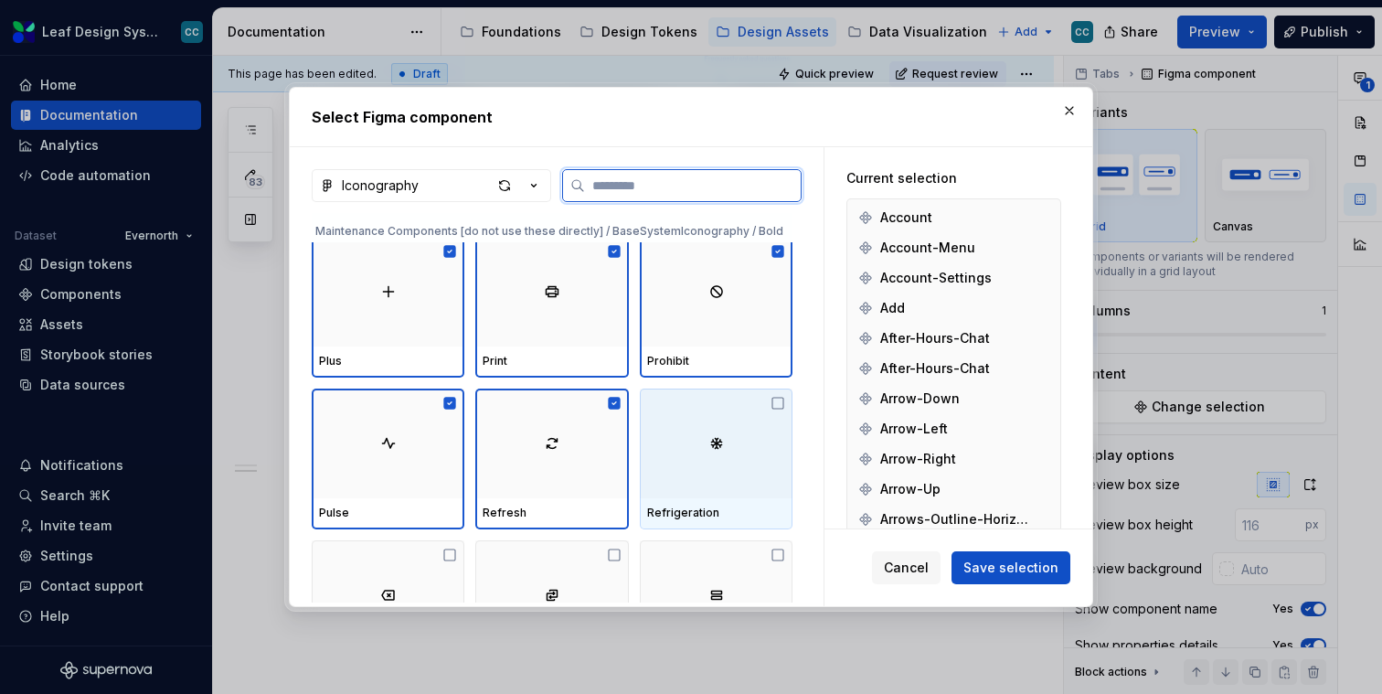
click at [709, 477] on div at bounding box center [716, 444] width 153 height 110
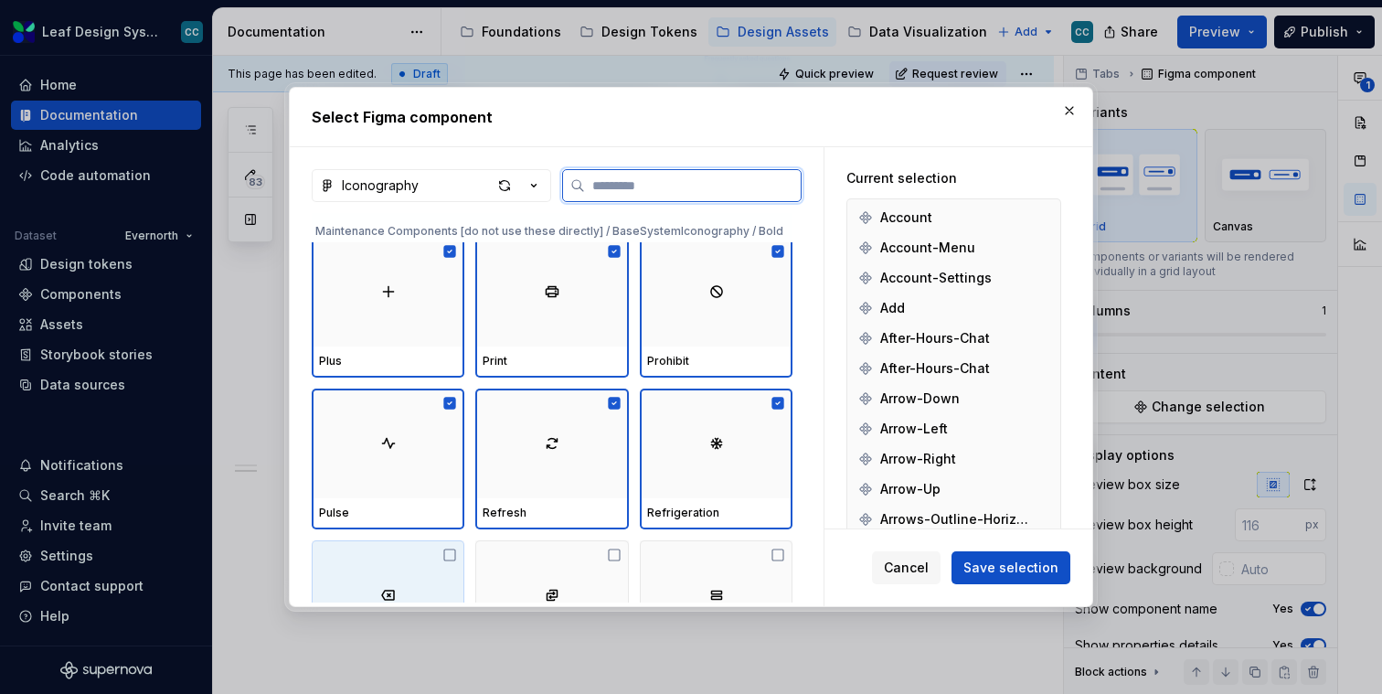
click at [416, 596] on div at bounding box center [388, 595] width 153 height 110
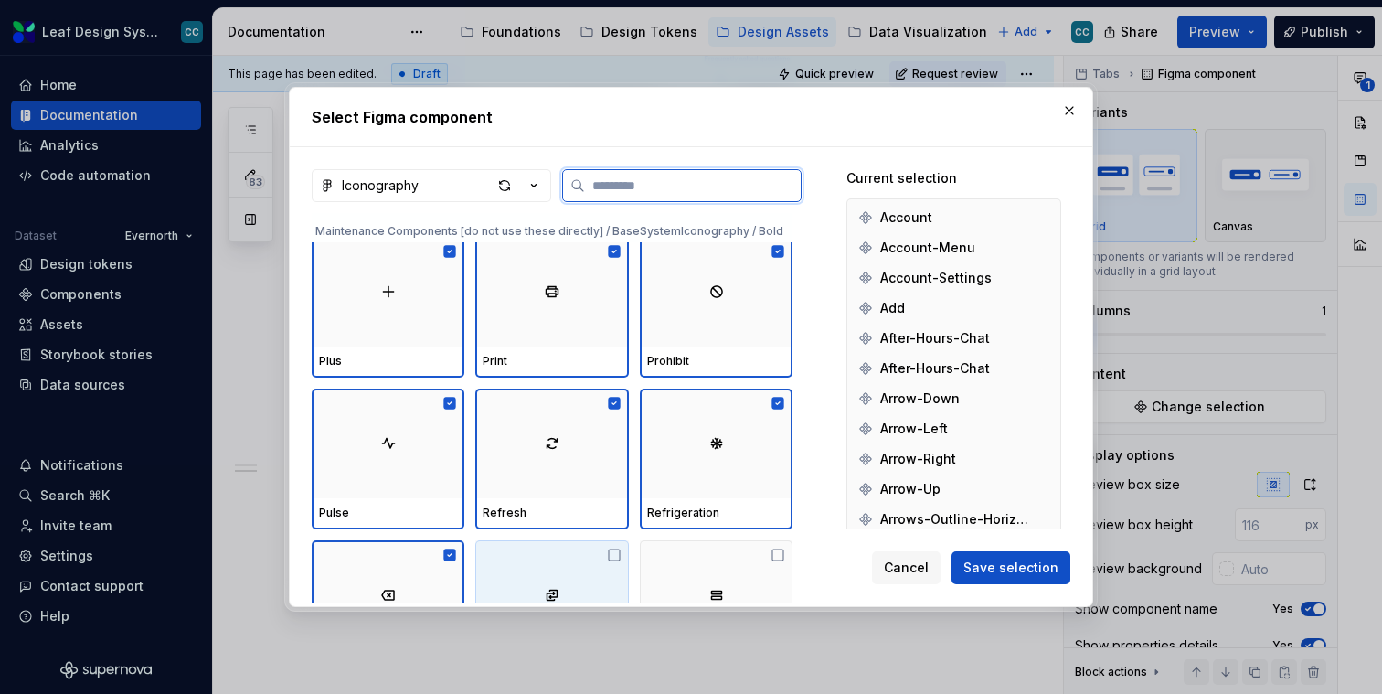
click at [577, 584] on div at bounding box center [551, 595] width 153 height 110
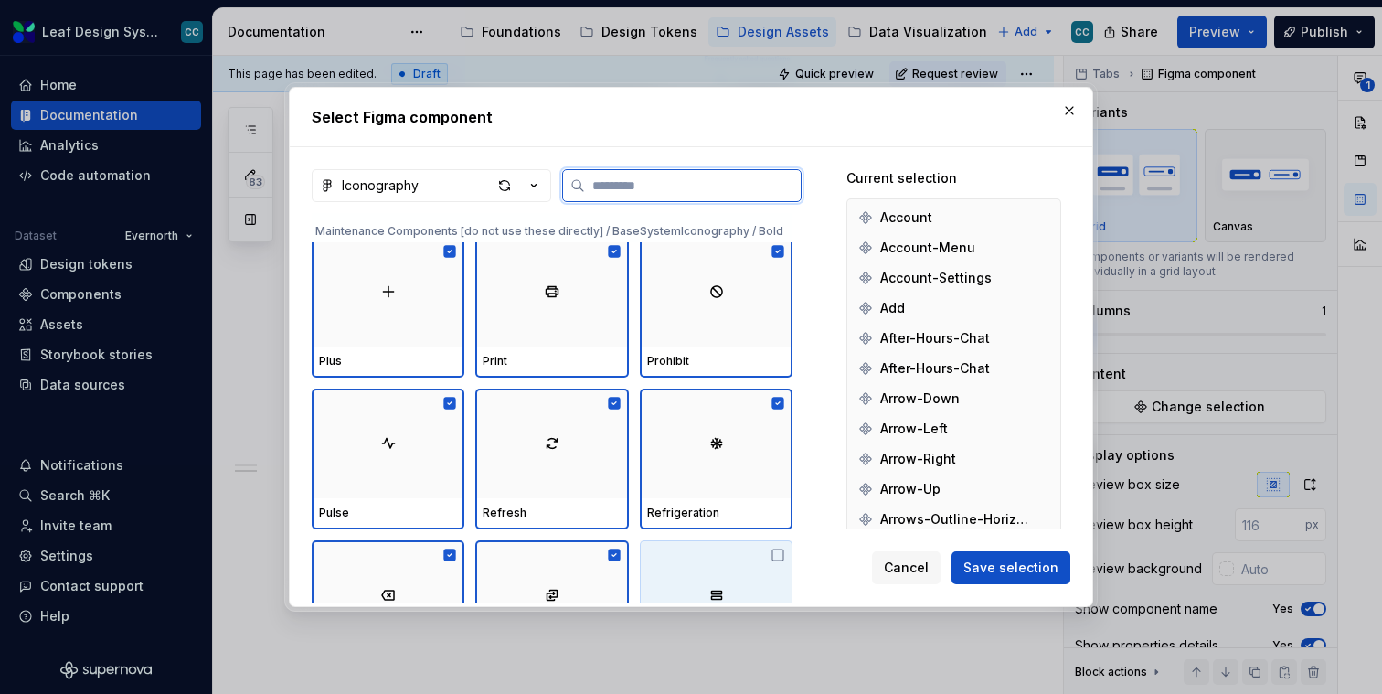
click at [710, 584] on div at bounding box center [716, 595] width 153 height 110
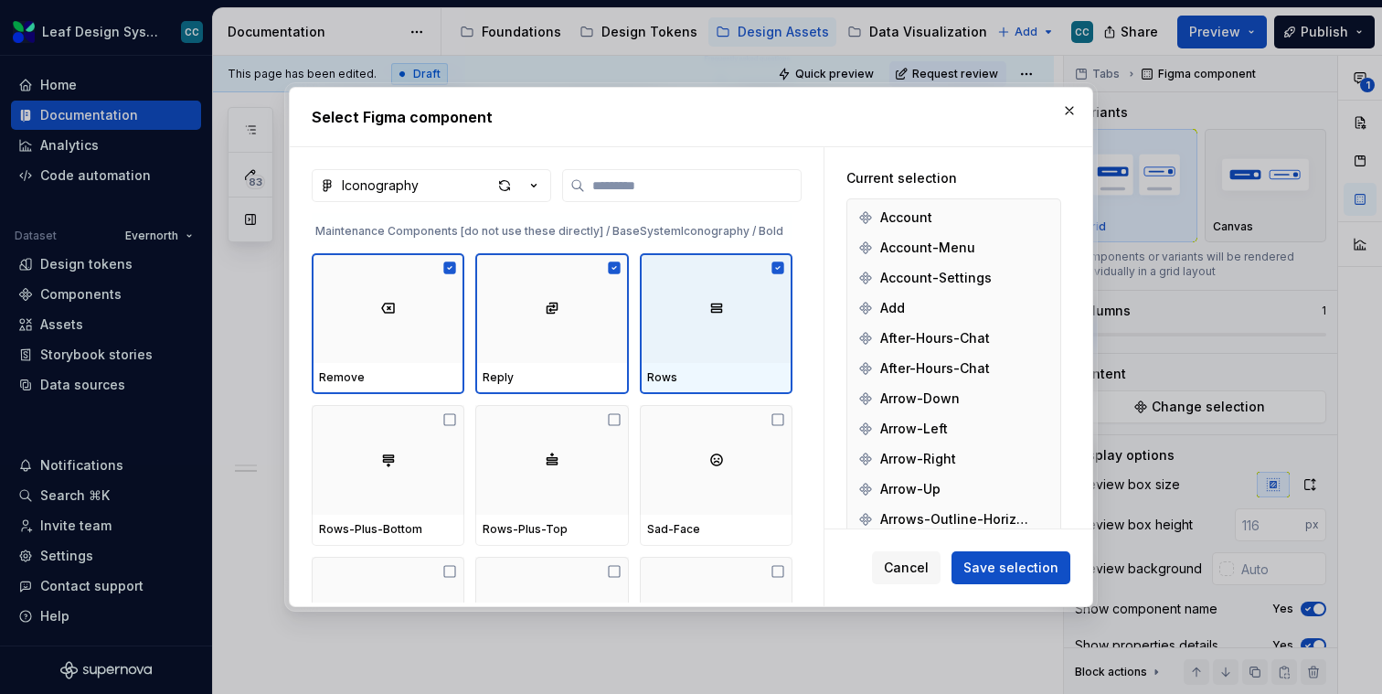
scroll to position [19274, 0]
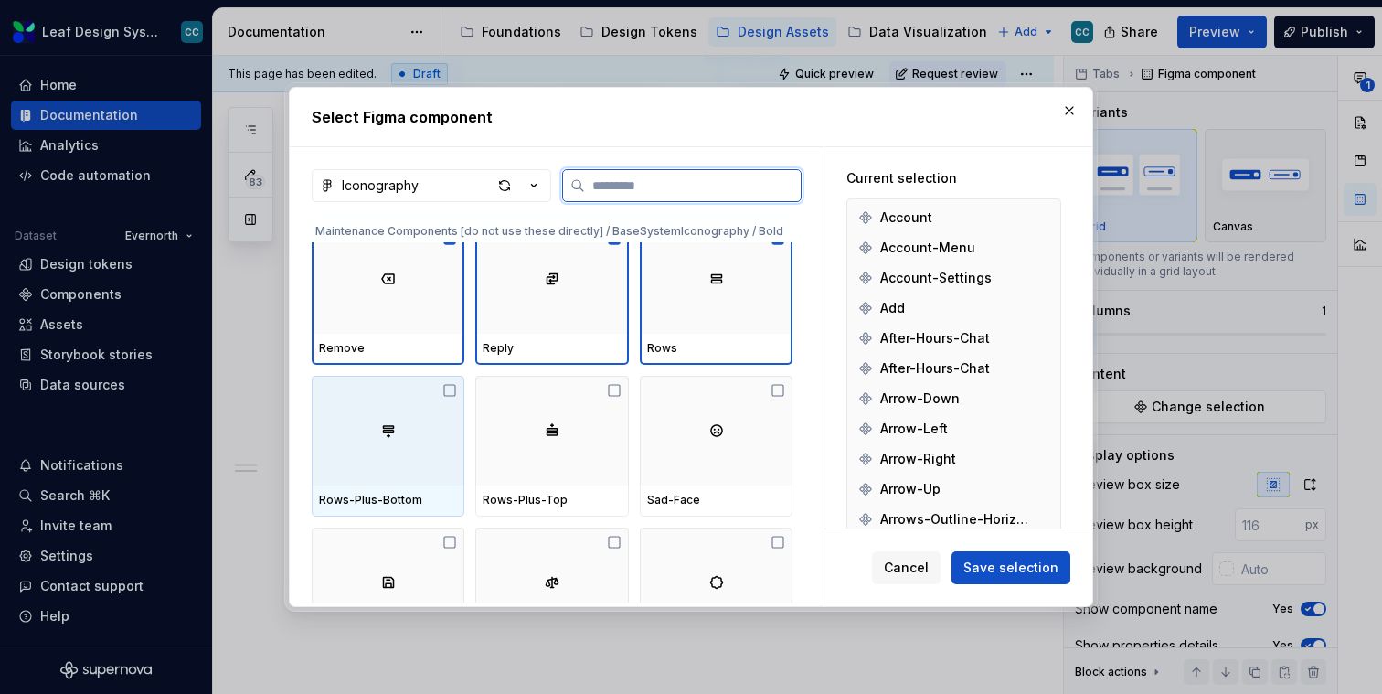
click at [425, 448] on div at bounding box center [388, 431] width 153 height 110
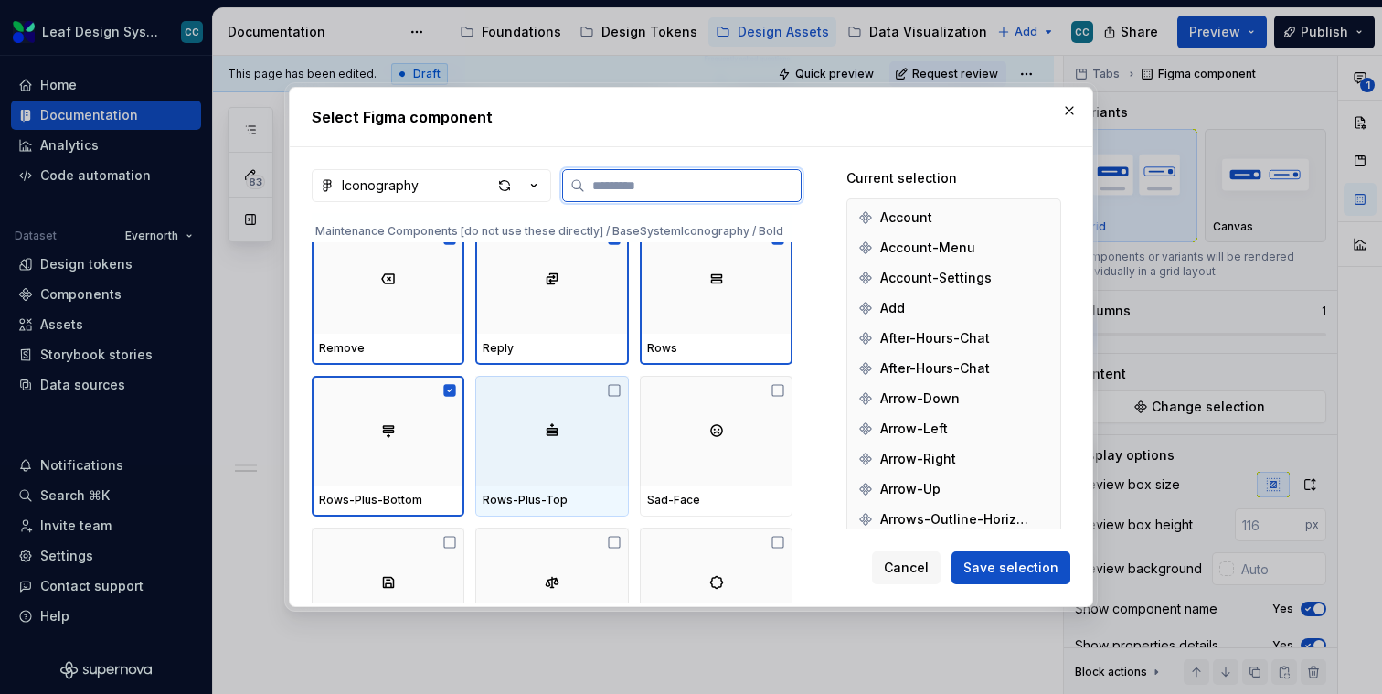
click at [540, 449] on div at bounding box center [551, 431] width 153 height 110
click at [717, 453] on div at bounding box center [716, 431] width 153 height 110
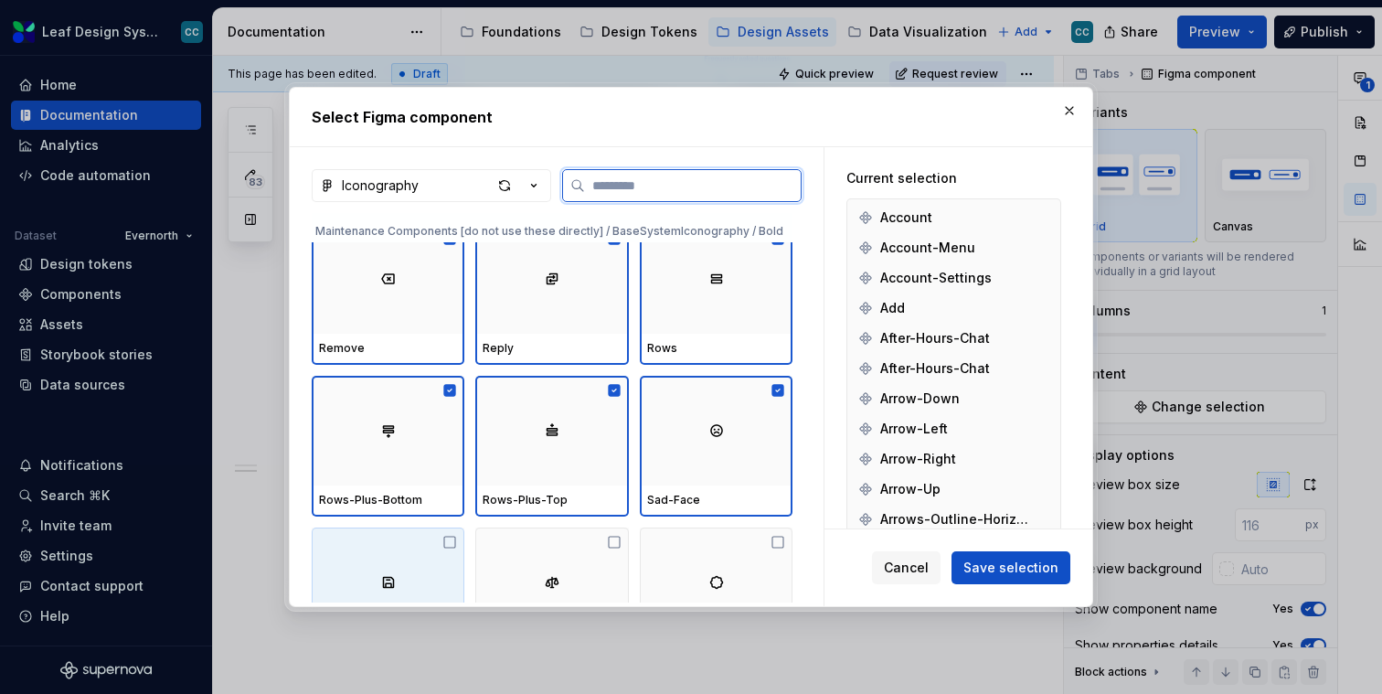
click at [427, 555] on div at bounding box center [388, 583] width 153 height 110
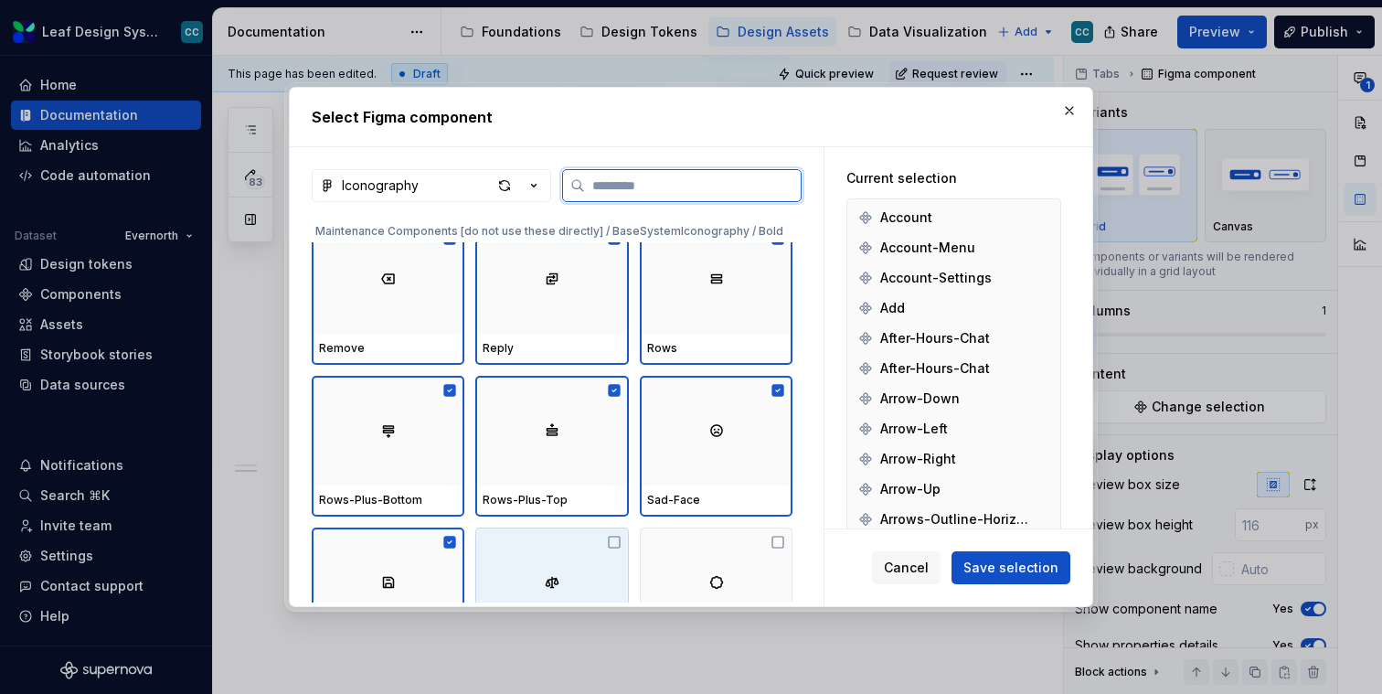
click at [587, 555] on div at bounding box center [551, 583] width 153 height 110
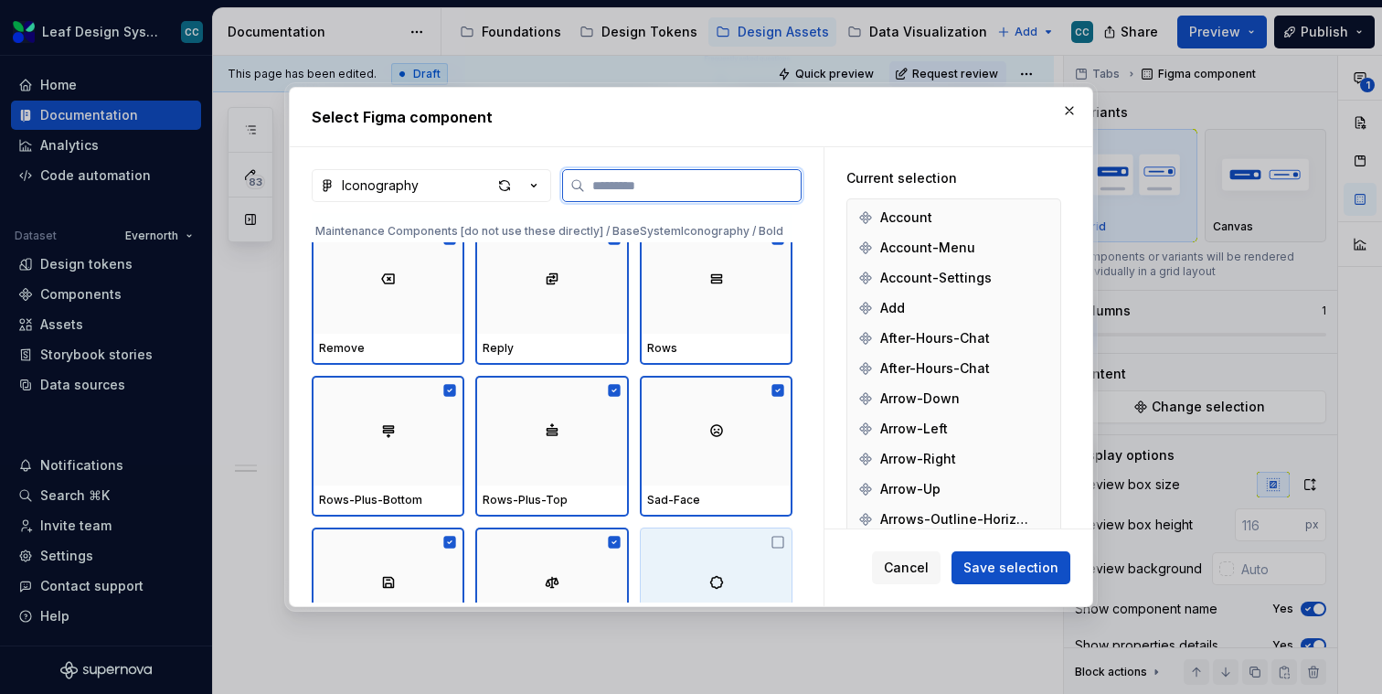
click at [717, 555] on div at bounding box center [716, 583] width 153 height 110
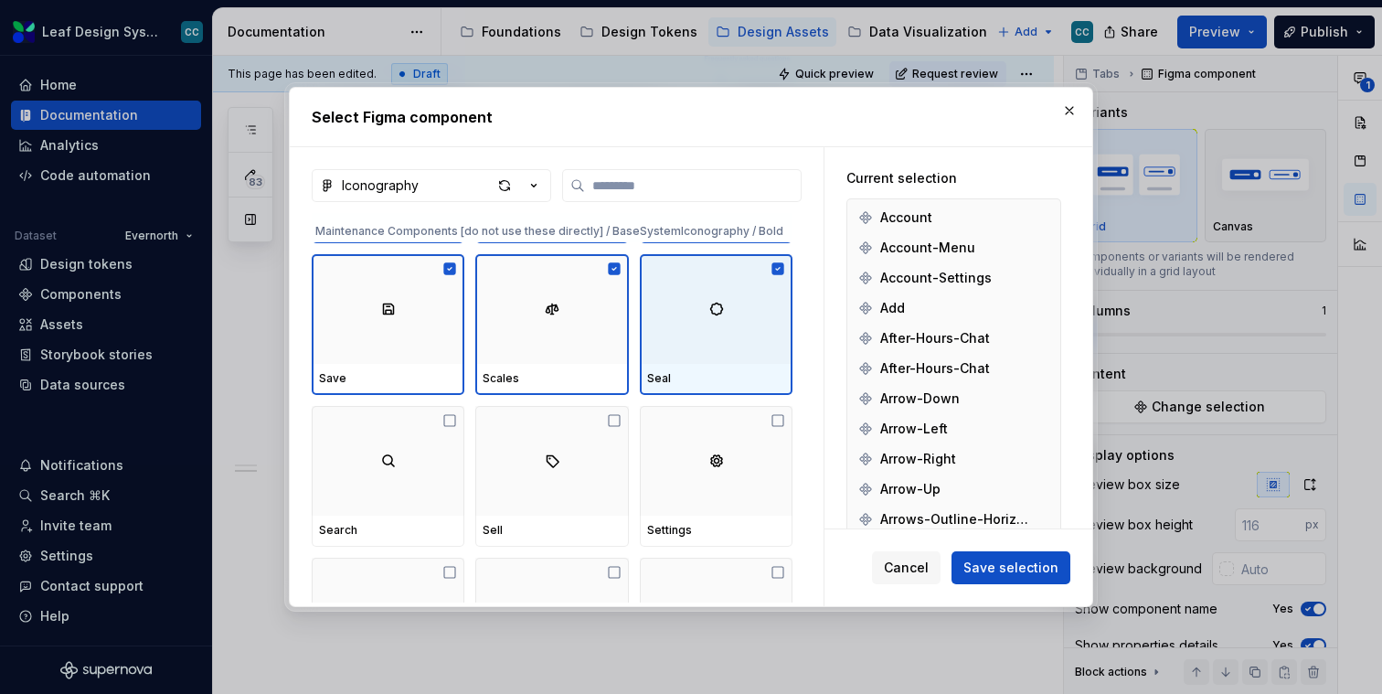
scroll to position [19523, 0]
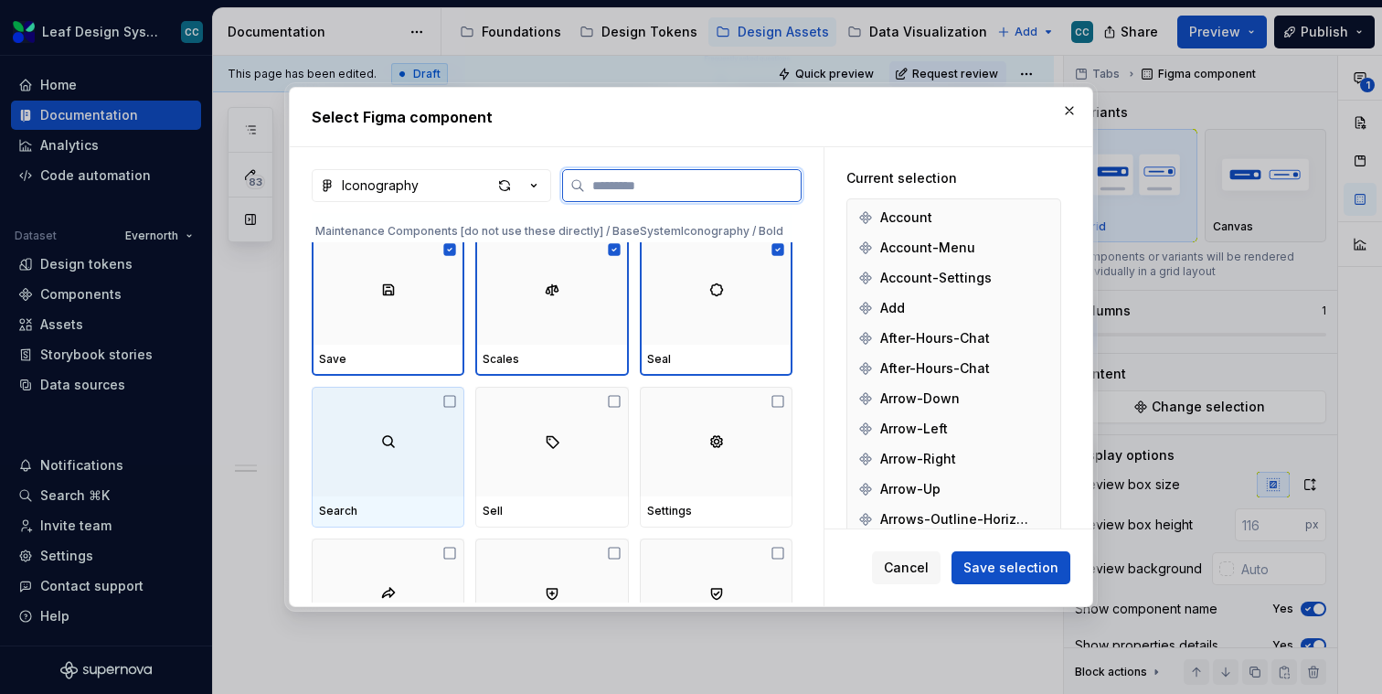
click at [404, 427] on div at bounding box center [388, 442] width 153 height 110
click at [537, 428] on div at bounding box center [551, 442] width 153 height 110
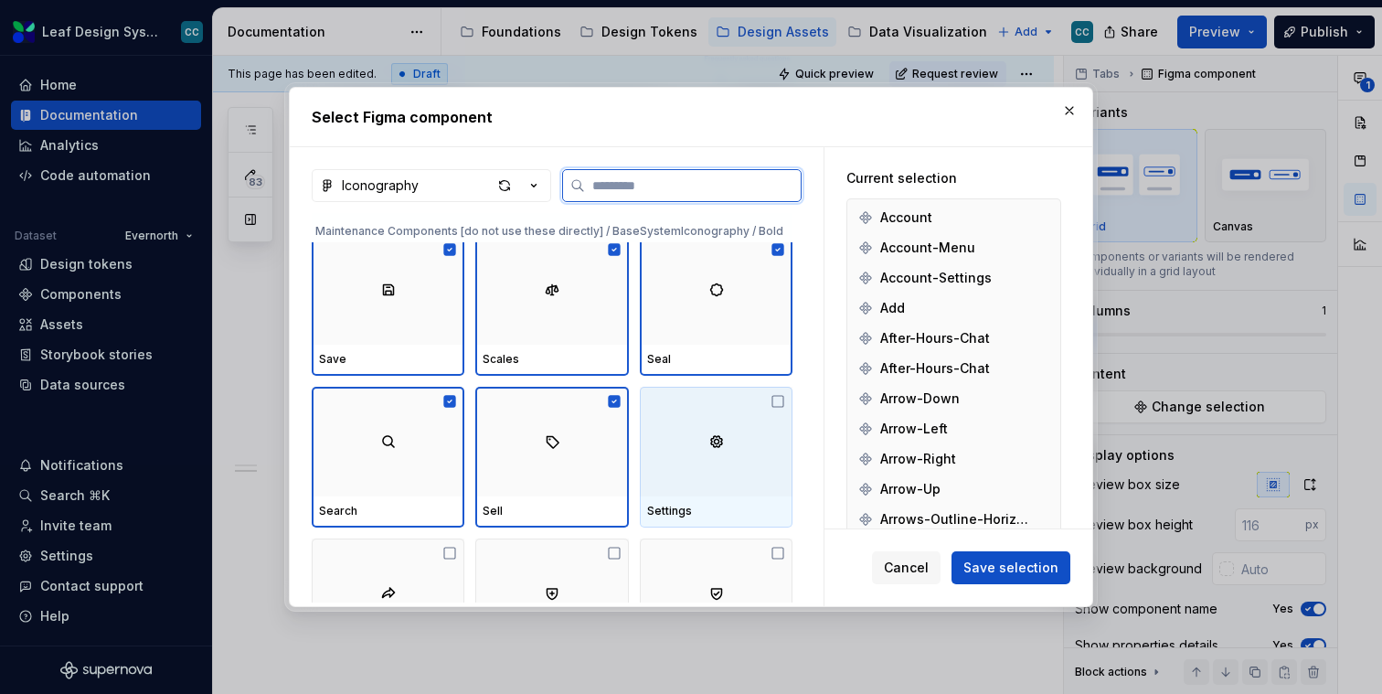
click at [694, 431] on div at bounding box center [716, 442] width 153 height 110
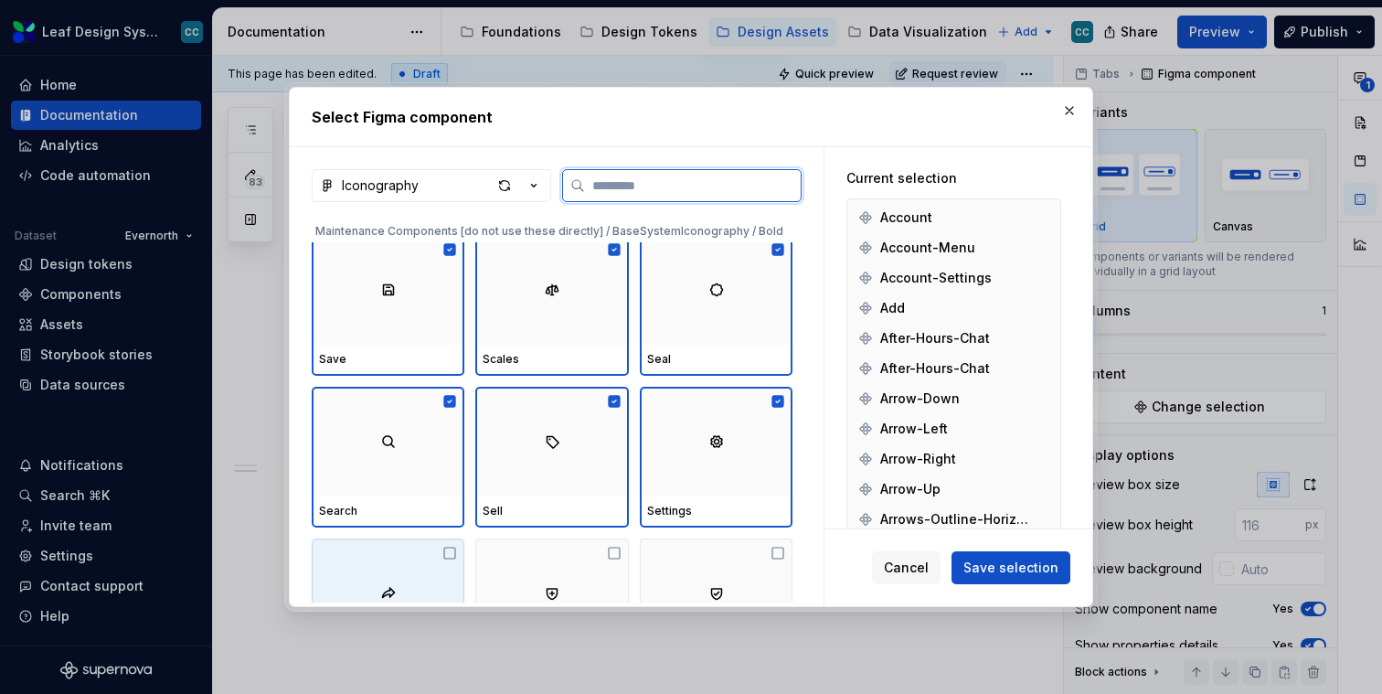
click at [428, 575] on div at bounding box center [388, 593] width 153 height 110
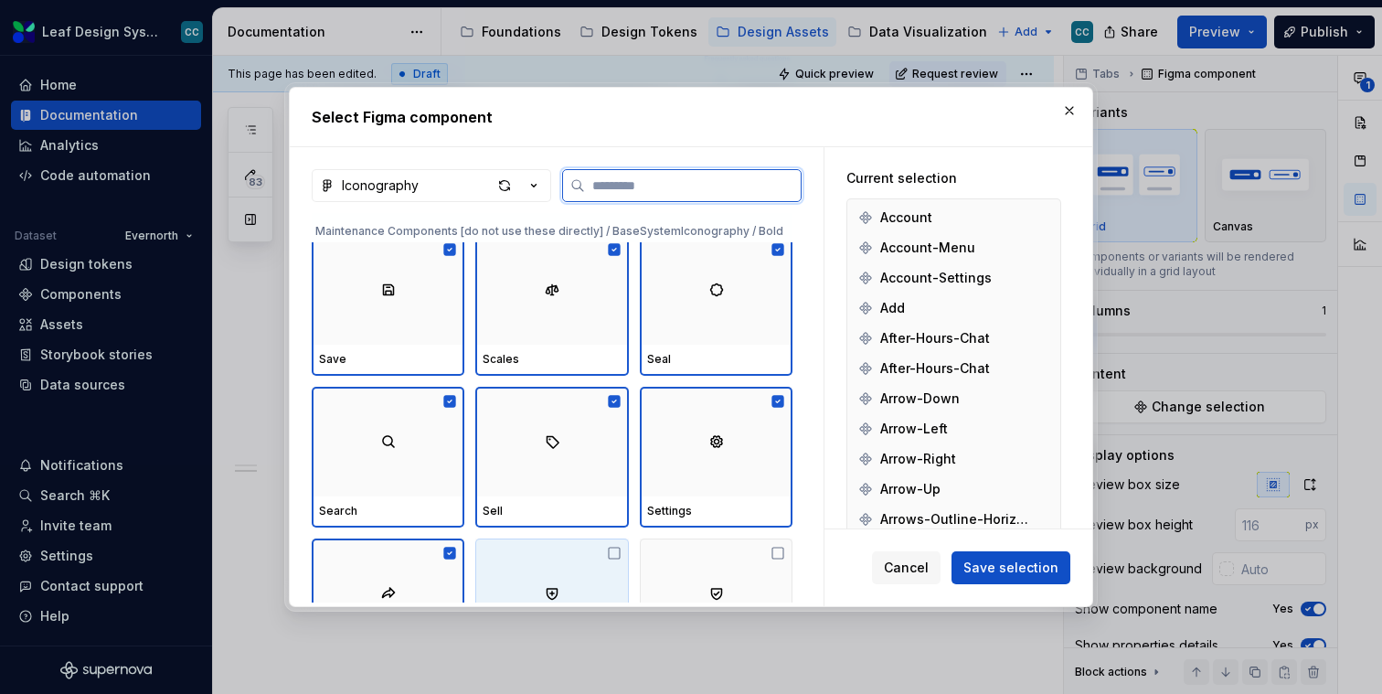
click at [590, 569] on div at bounding box center [551, 593] width 153 height 110
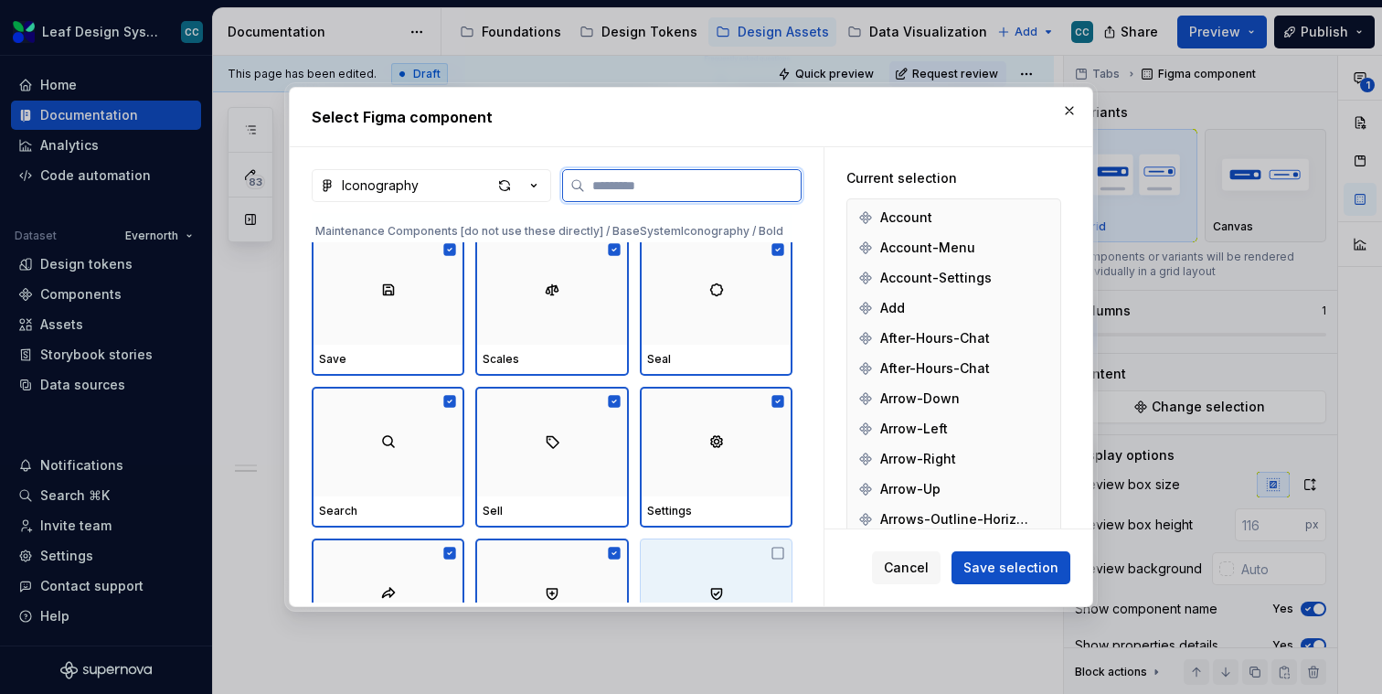
click at [690, 569] on div at bounding box center [716, 593] width 153 height 110
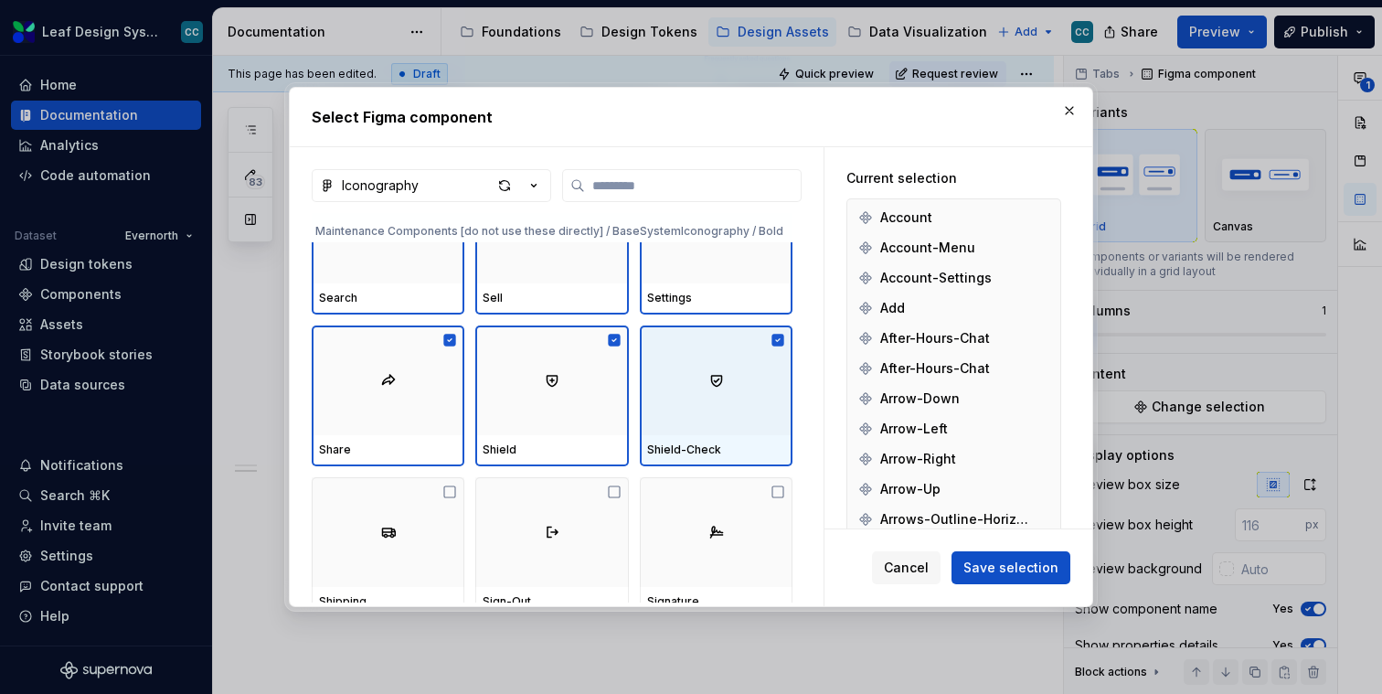
scroll to position [19747, 0]
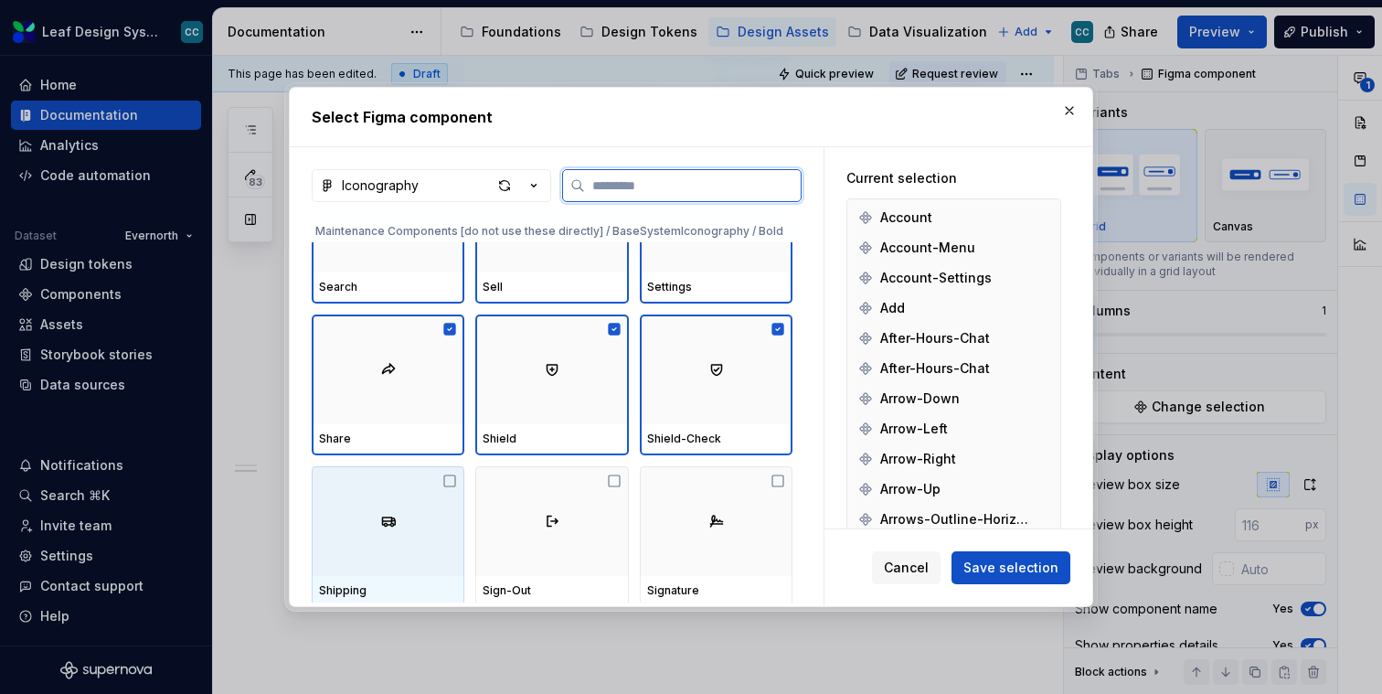
click at [398, 523] on div at bounding box center [388, 521] width 153 height 110
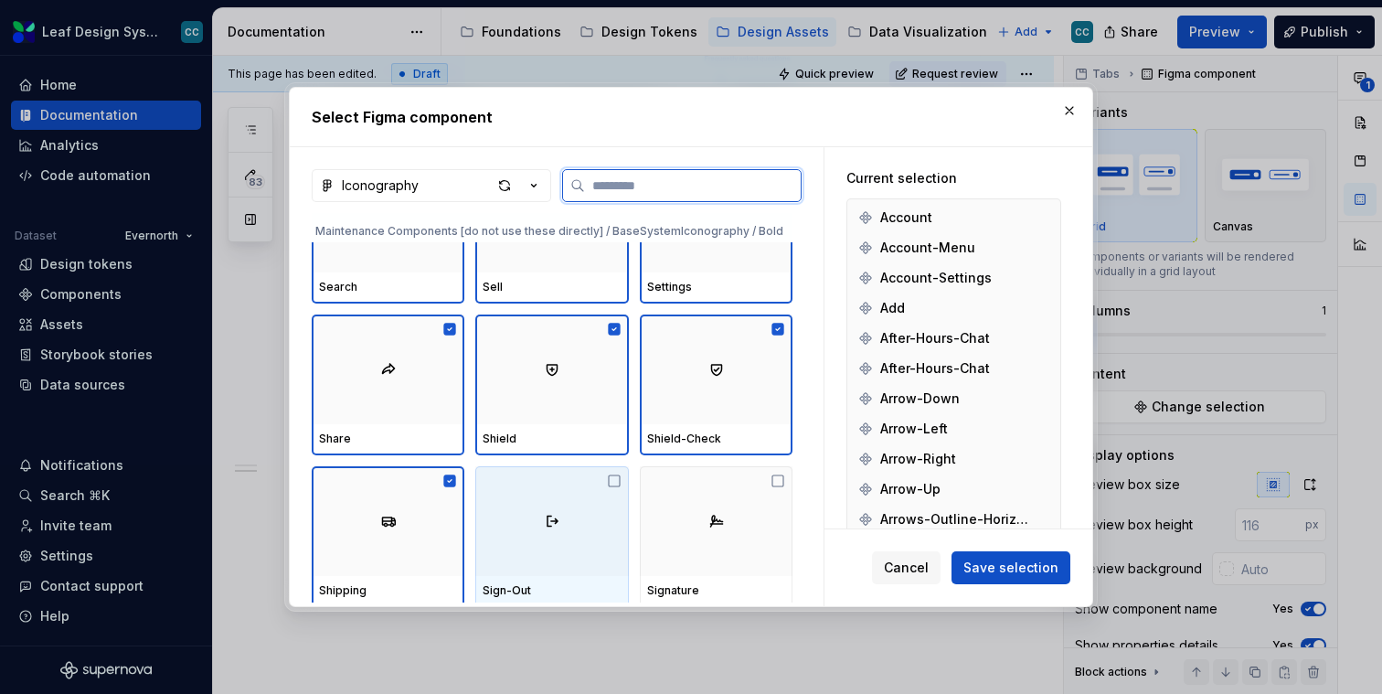
click at [598, 517] on div at bounding box center [551, 521] width 153 height 110
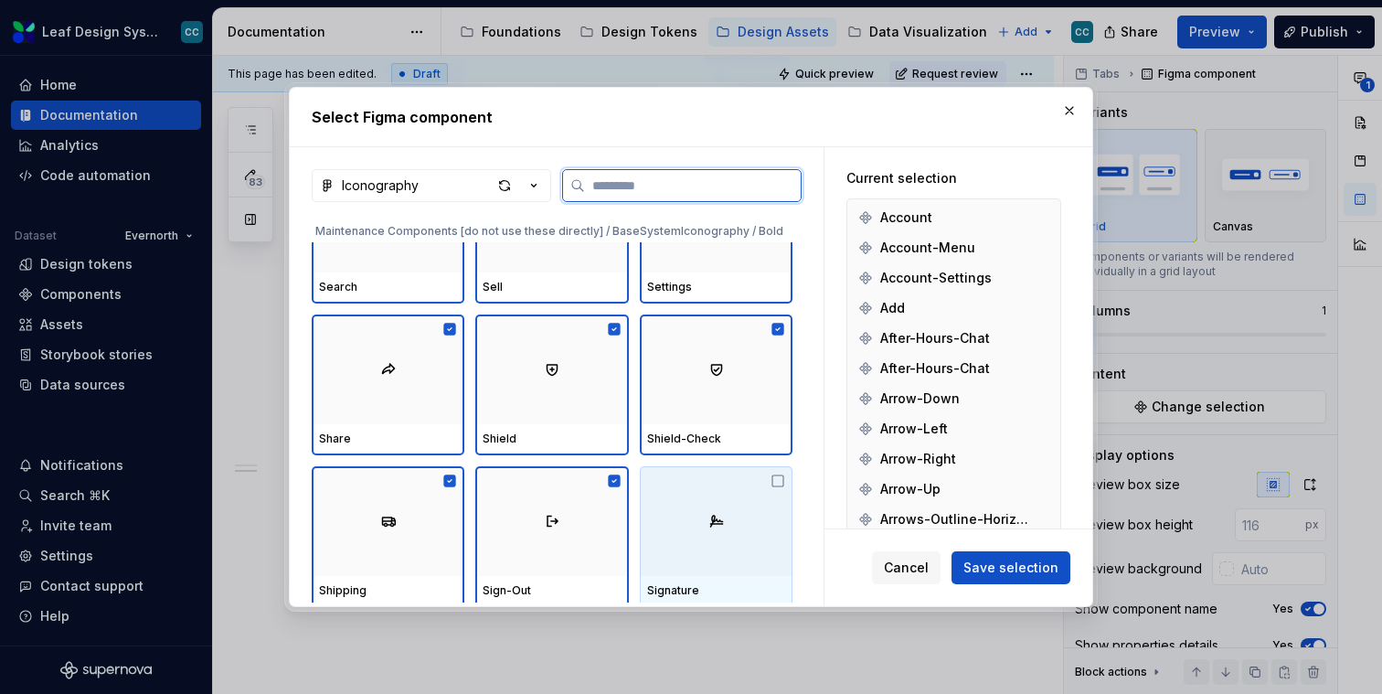
click at [738, 520] on div at bounding box center [716, 521] width 153 height 110
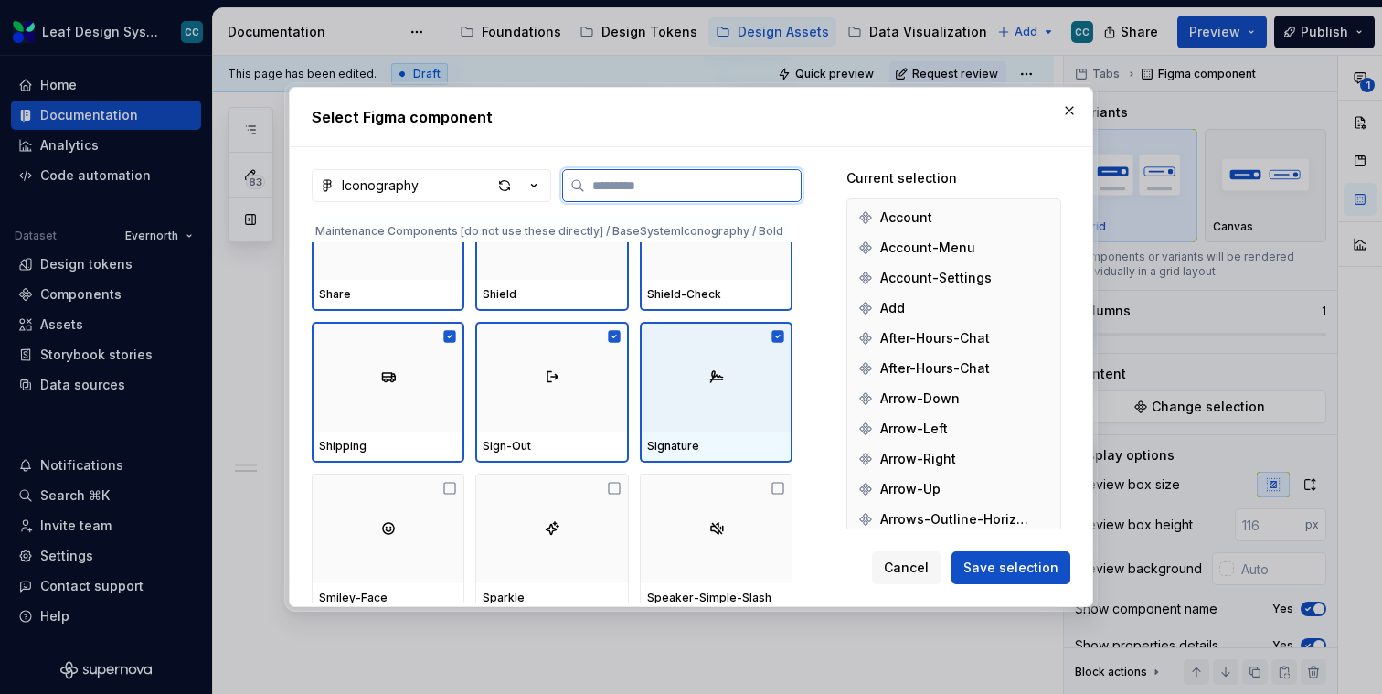
scroll to position [19949, 0]
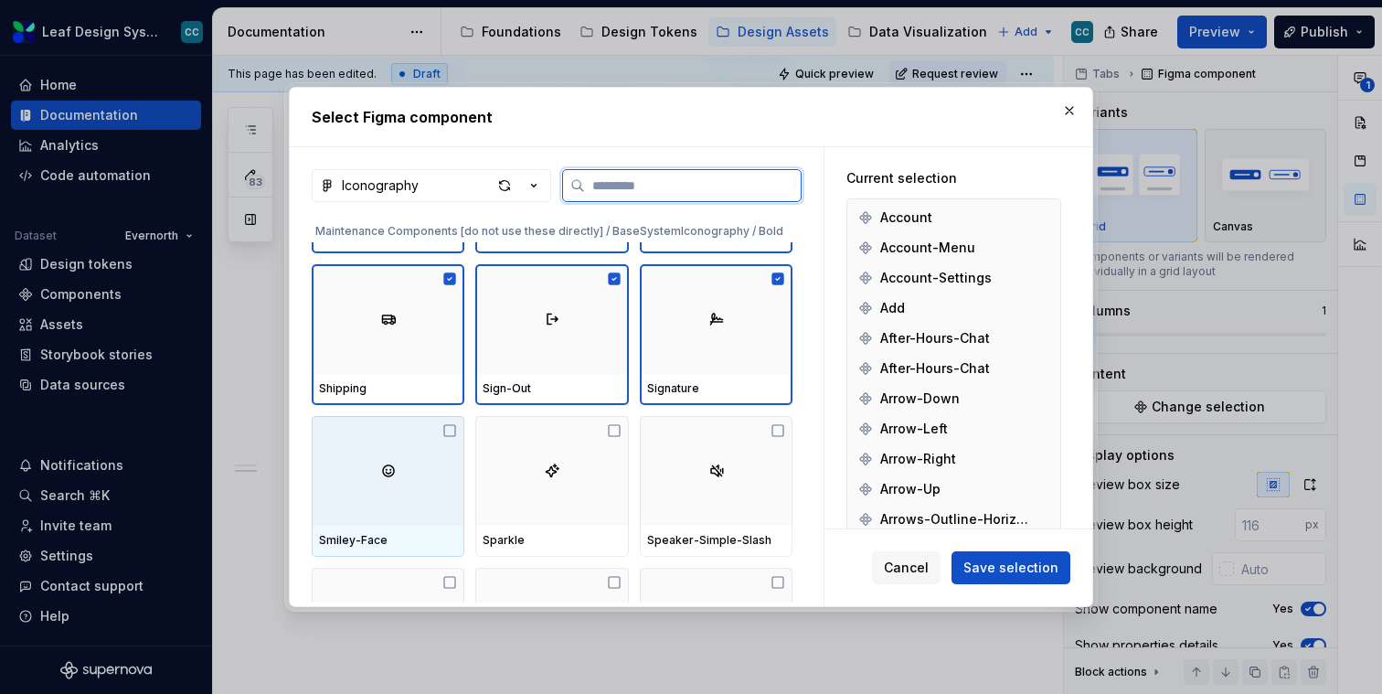
click at [380, 465] on div at bounding box center [388, 471] width 153 height 110
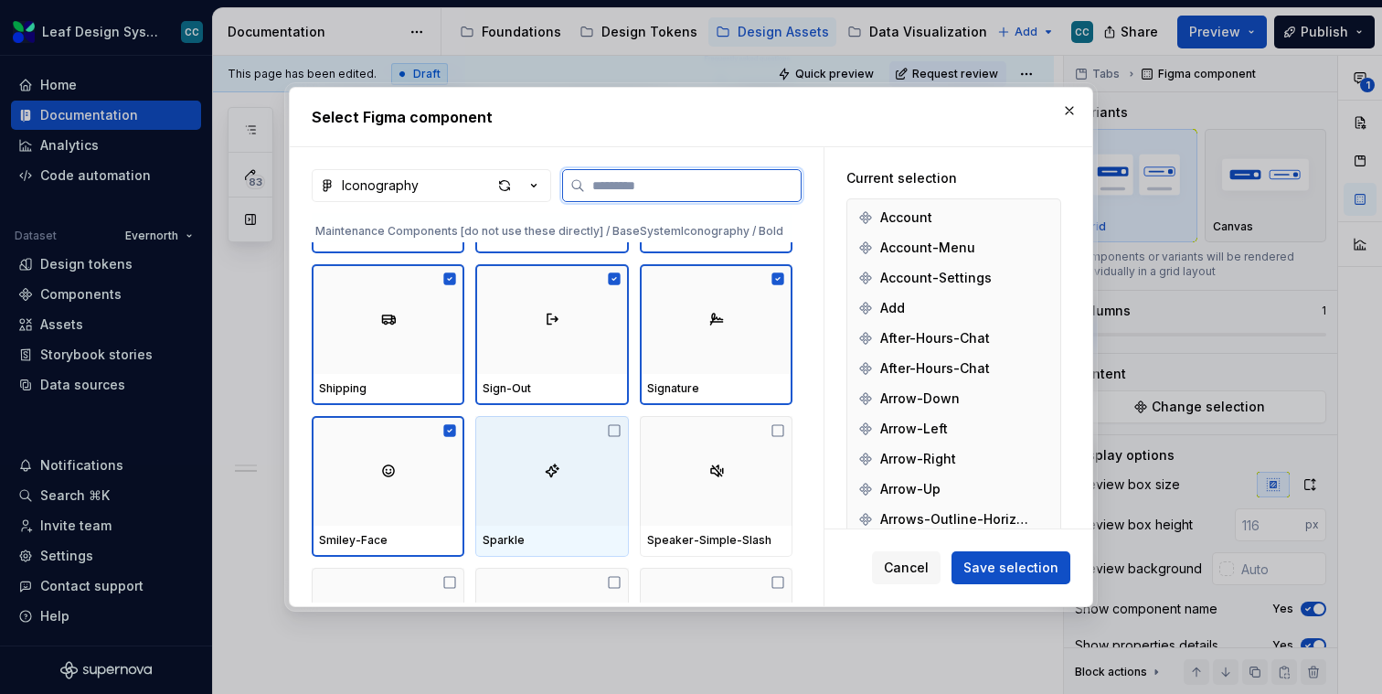
click at [552, 468] on img at bounding box center [552, 471] width 15 height 15
click at [719, 452] on div at bounding box center [716, 471] width 153 height 110
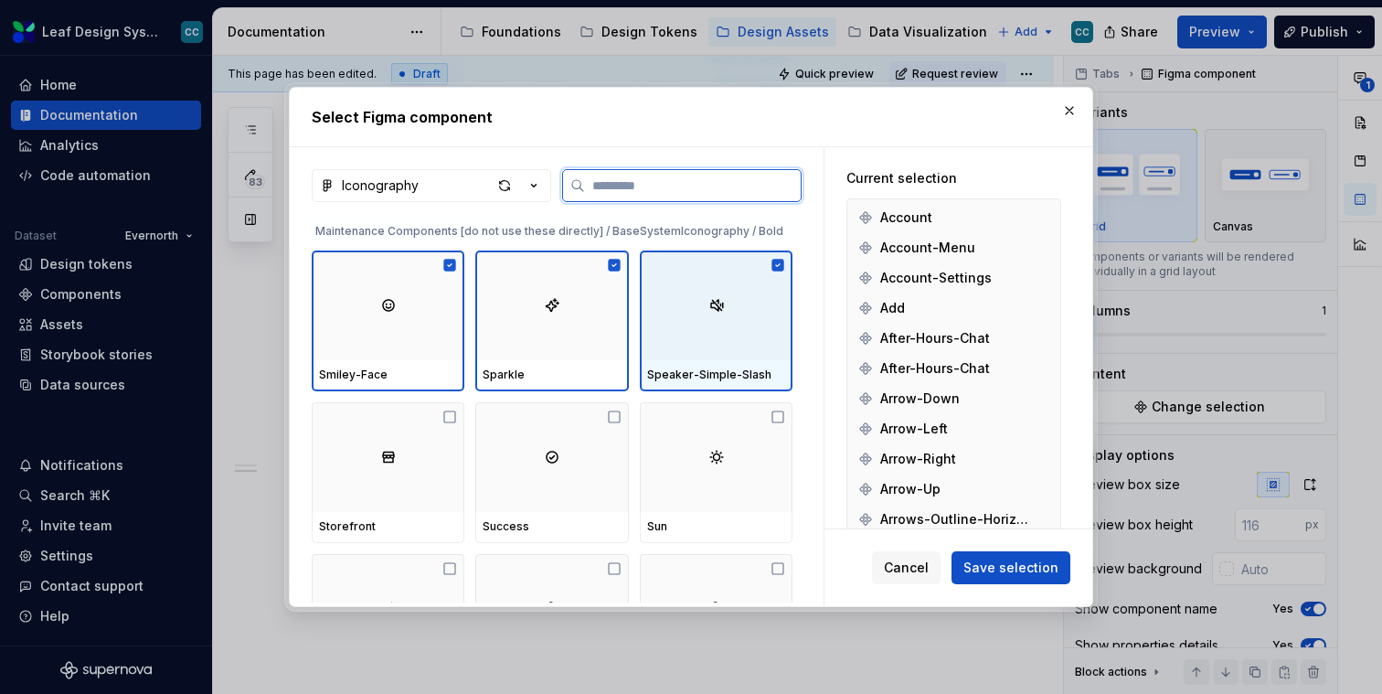
scroll to position [20150, 0]
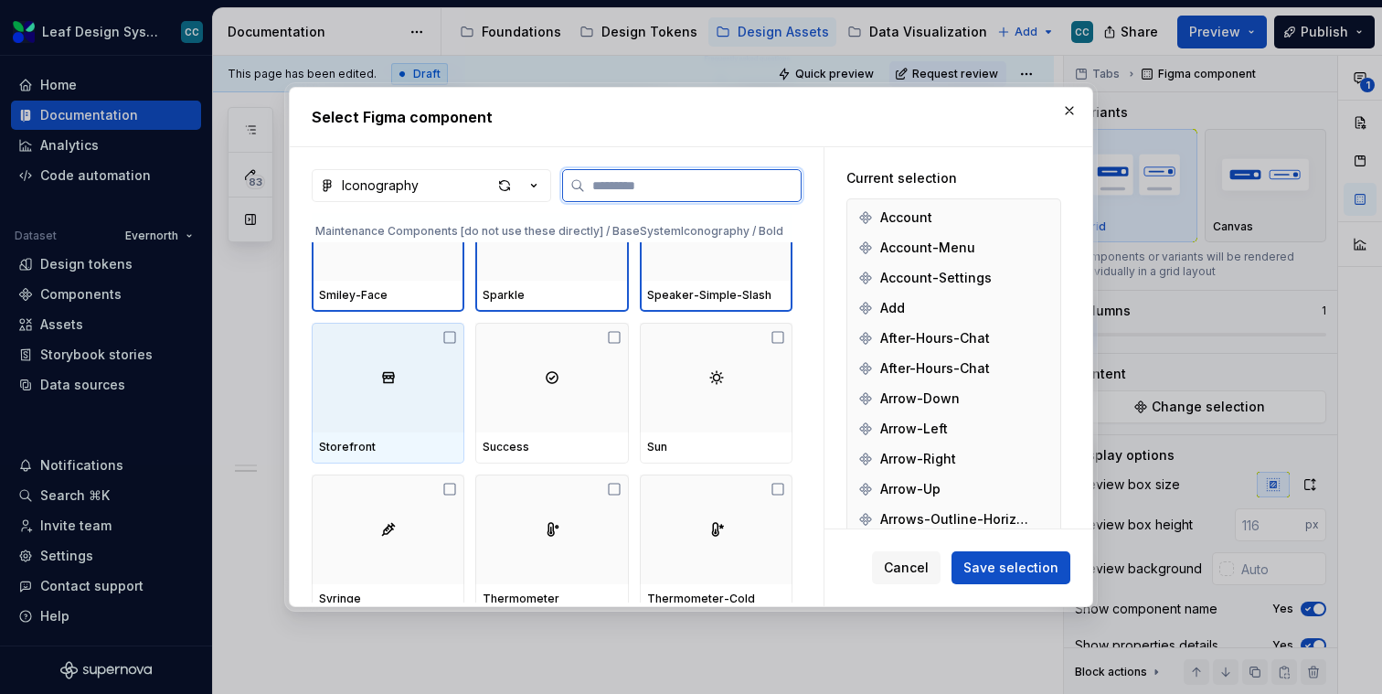
click at [386, 428] on div at bounding box center [388, 378] width 153 height 110
click at [558, 428] on div at bounding box center [551, 378] width 153 height 110
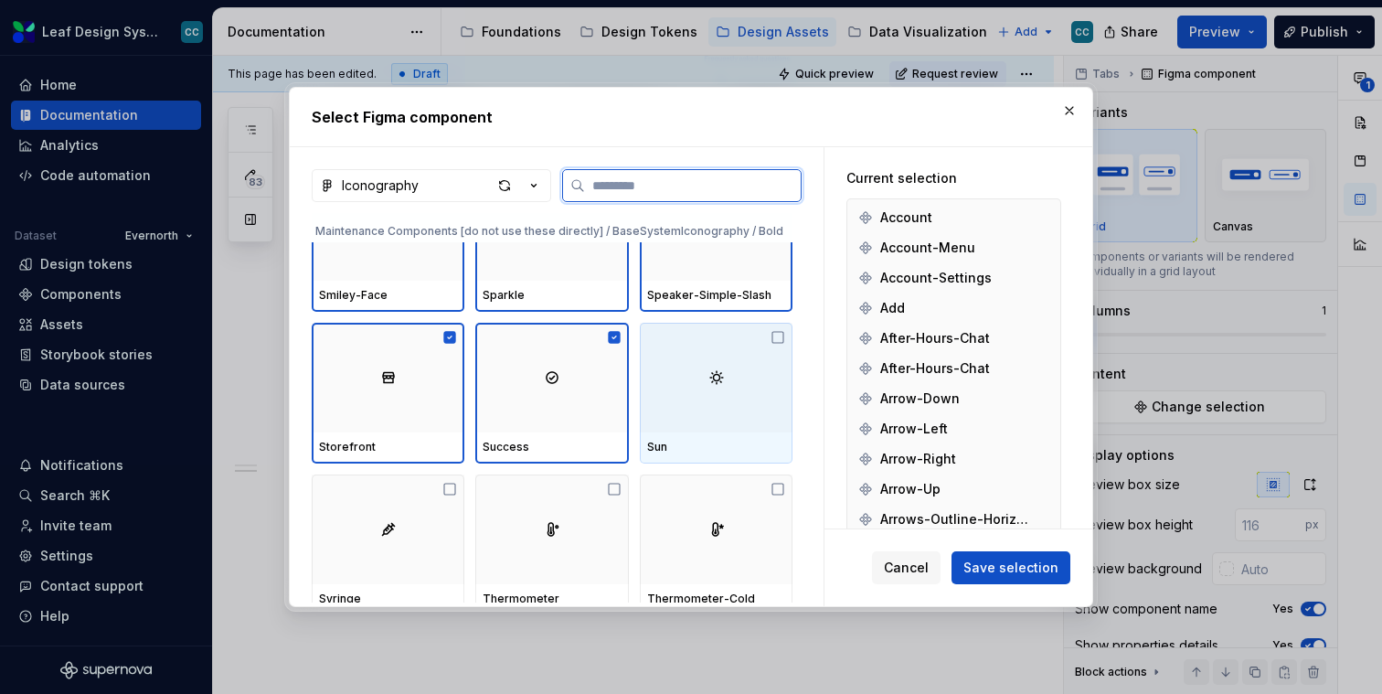
click at [676, 428] on div at bounding box center [716, 378] width 153 height 110
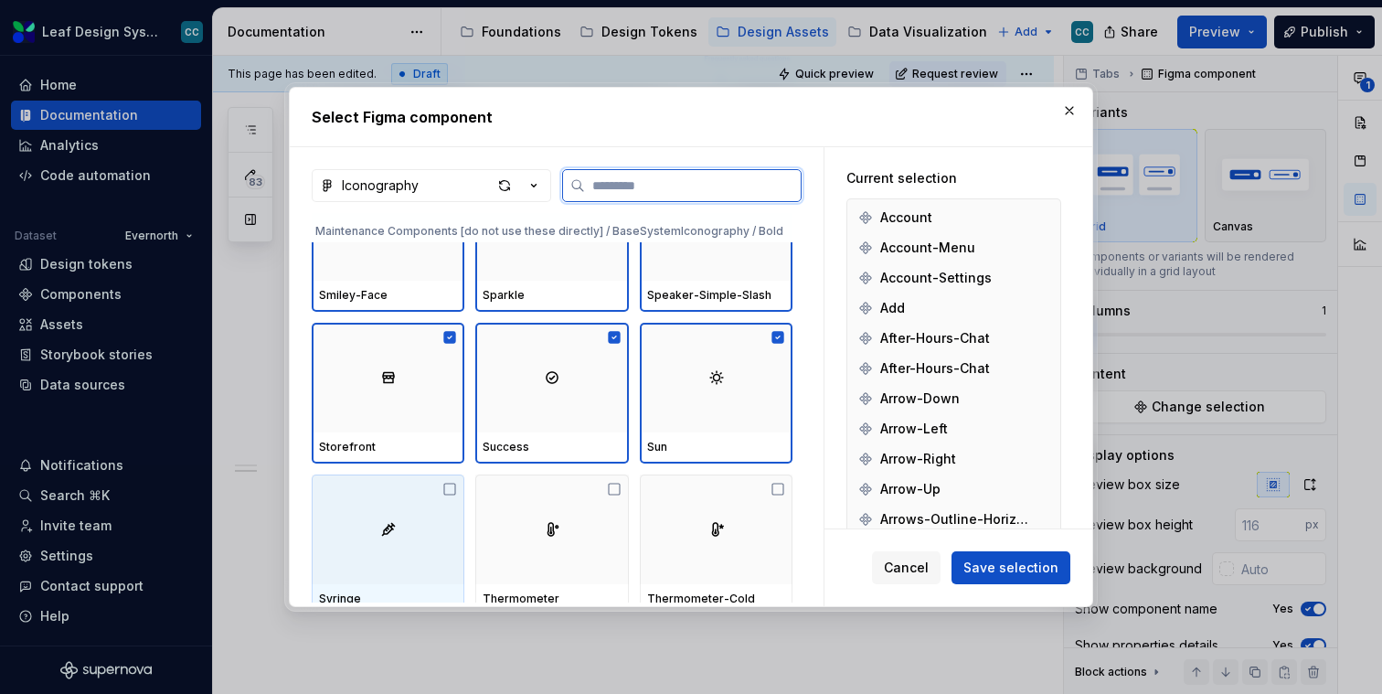
click at [326, 581] on div at bounding box center [388, 529] width 153 height 110
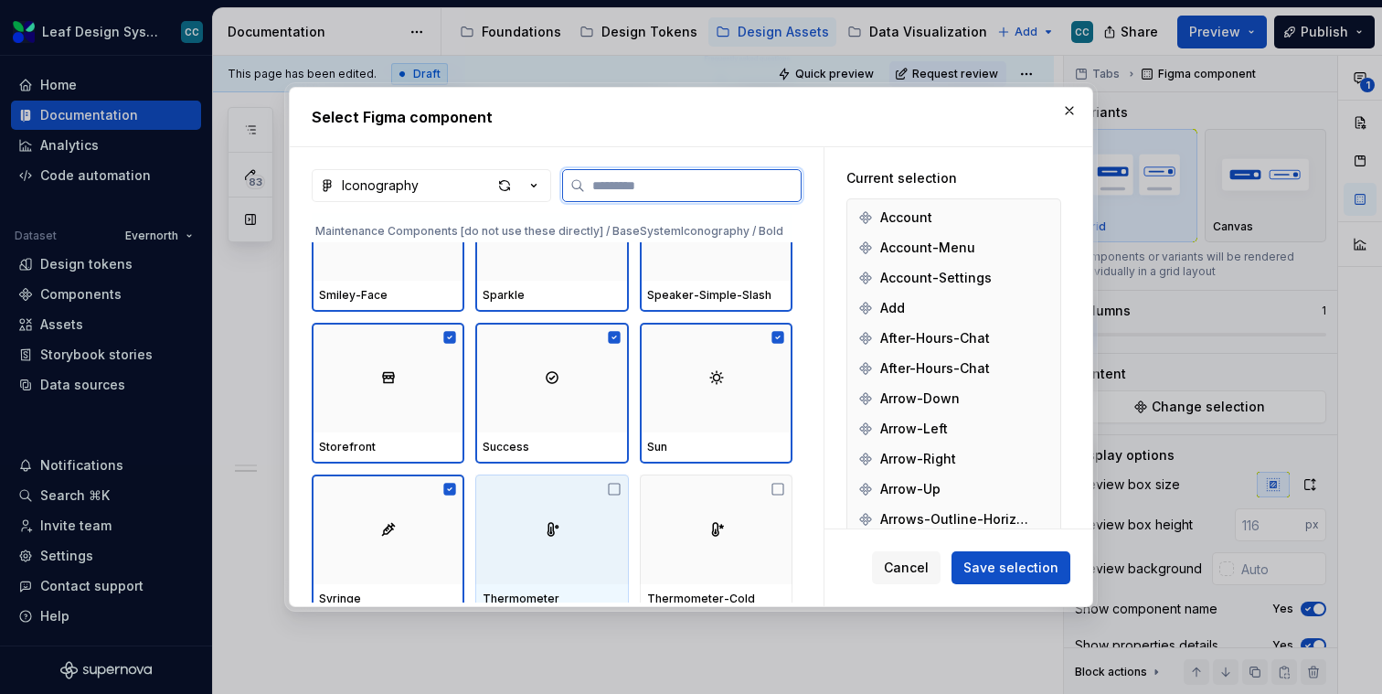
click at [579, 541] on div at bounding box center [551, 529] width 153 height 110
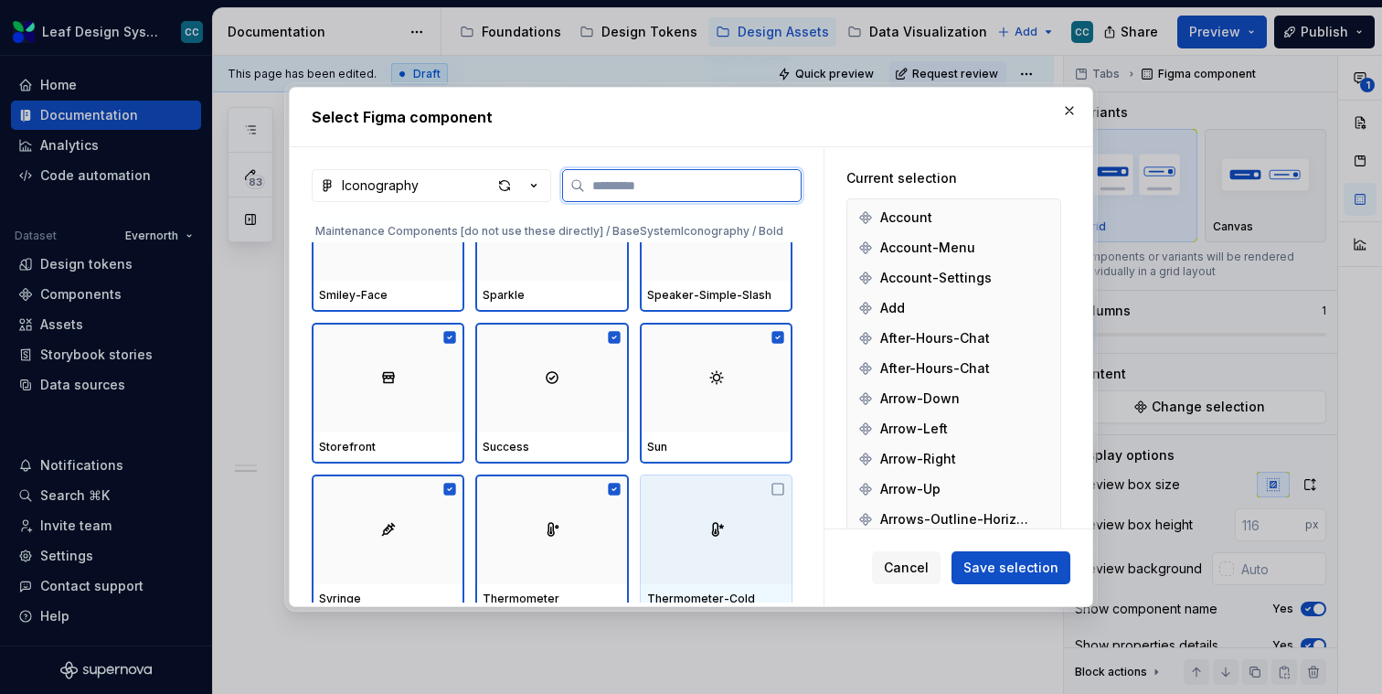
click at [692, 535] on div at bounding box center [716, 529] width 153 height 110
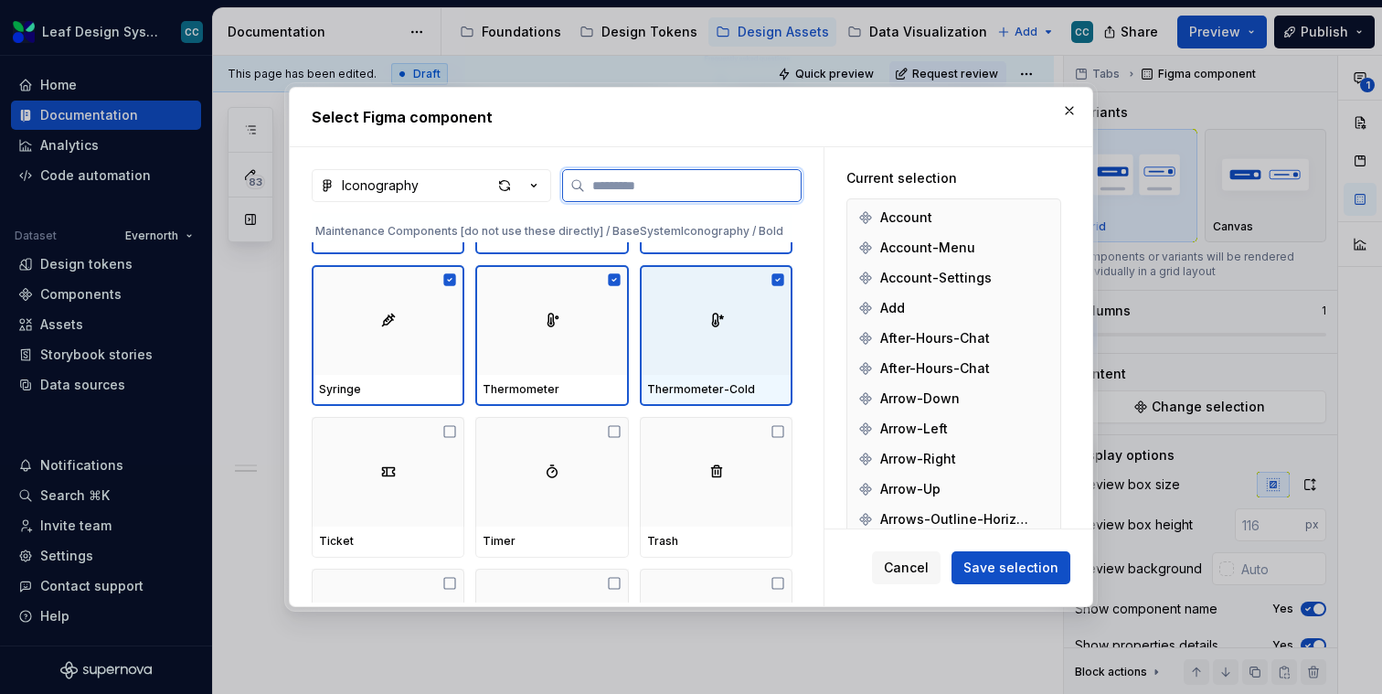
scroll to position [20372, 0]
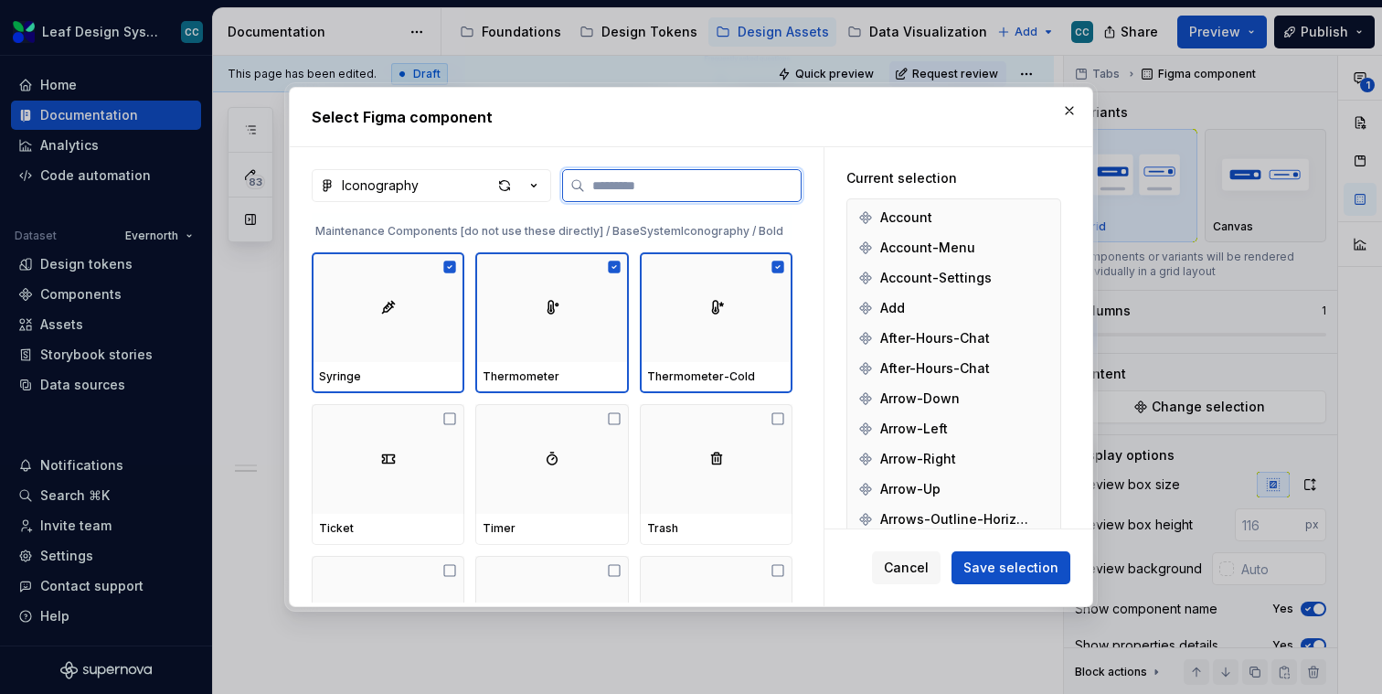
click at [312, 478] on div at bounding box center [388, 459] width 153 height 110
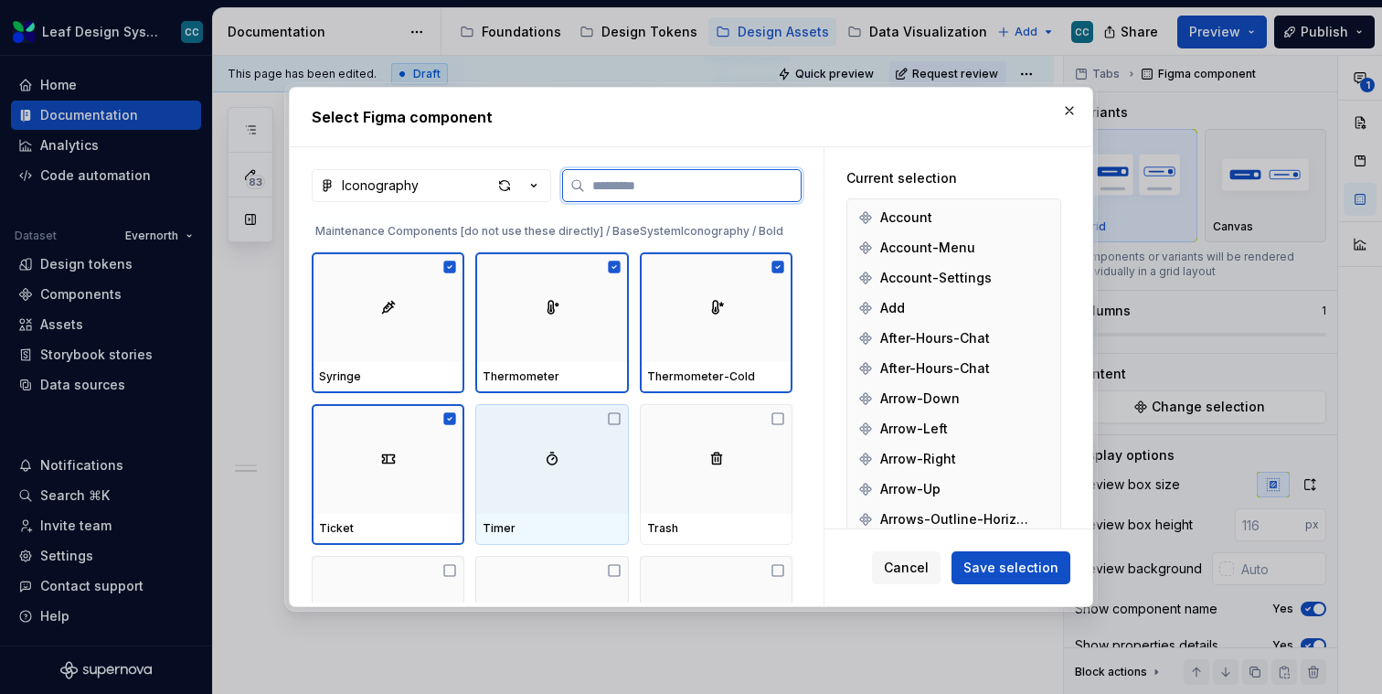
click at [493, 464] on div at bounding box center [551, 459] width 153 height 110
click at [666, 468] on div at bounding box center [716, 459] width 153 height 110
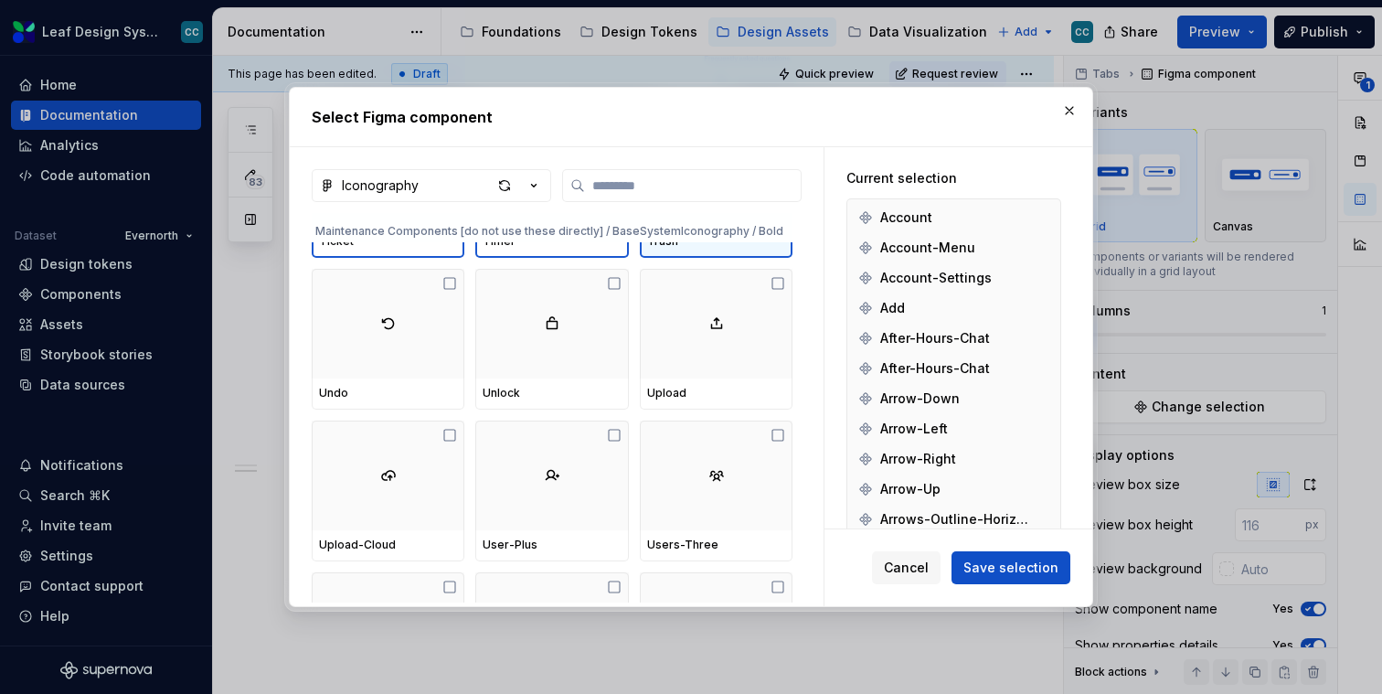
scroll to position [20619, 0]
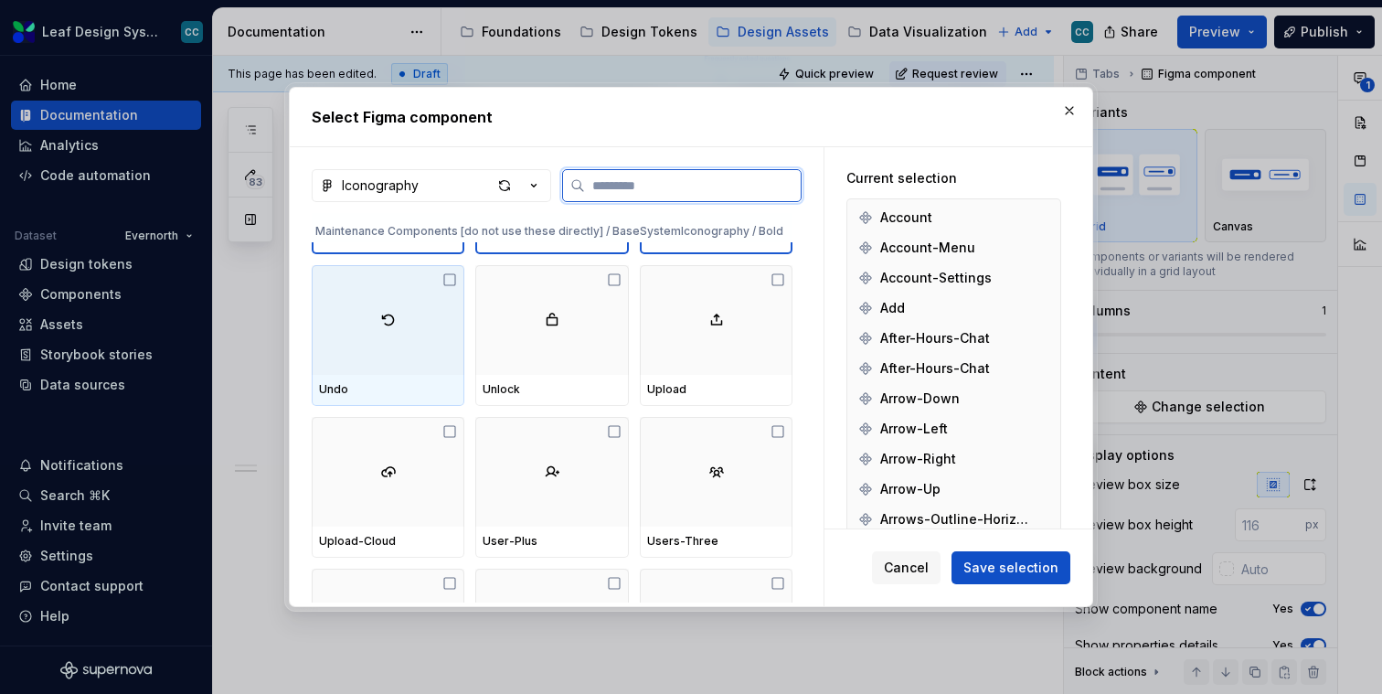
click at [395, 371] on div at bounding box center [388, 320] width 153 height 110
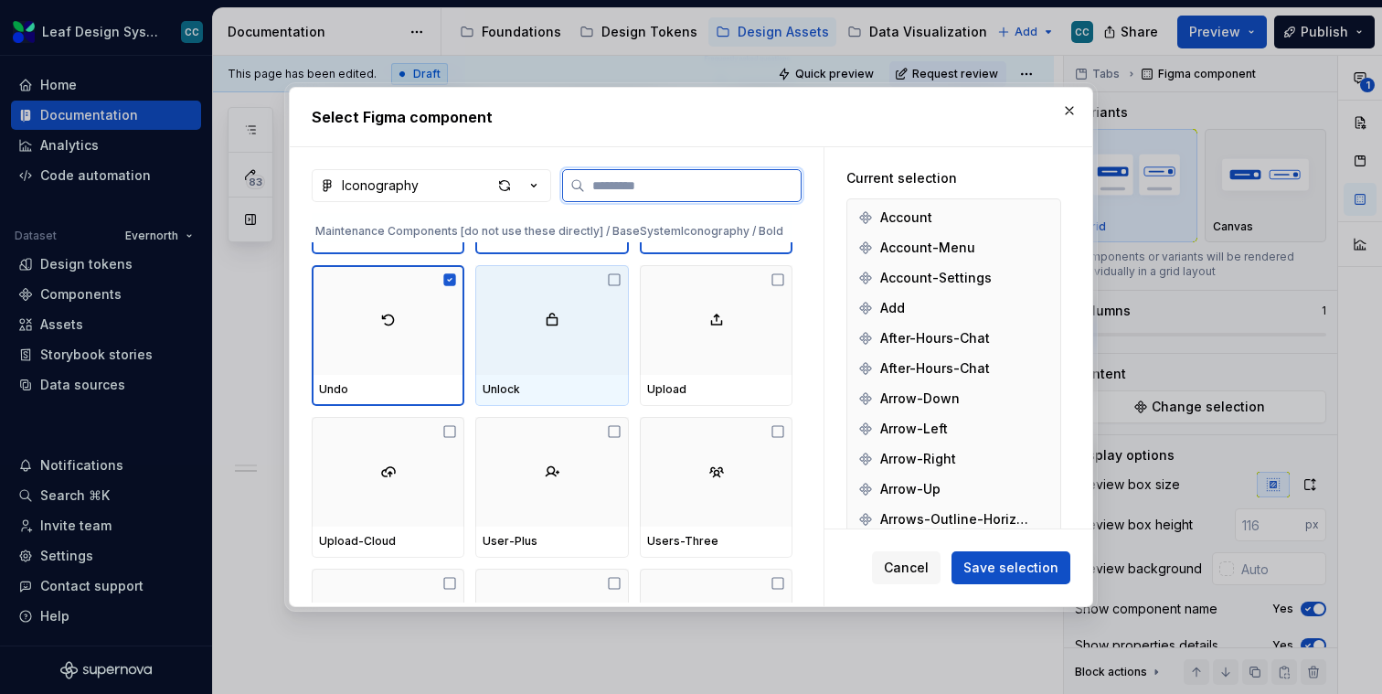
click at [538, 364] on div at bounding box center [551, 320] width 153 height 110
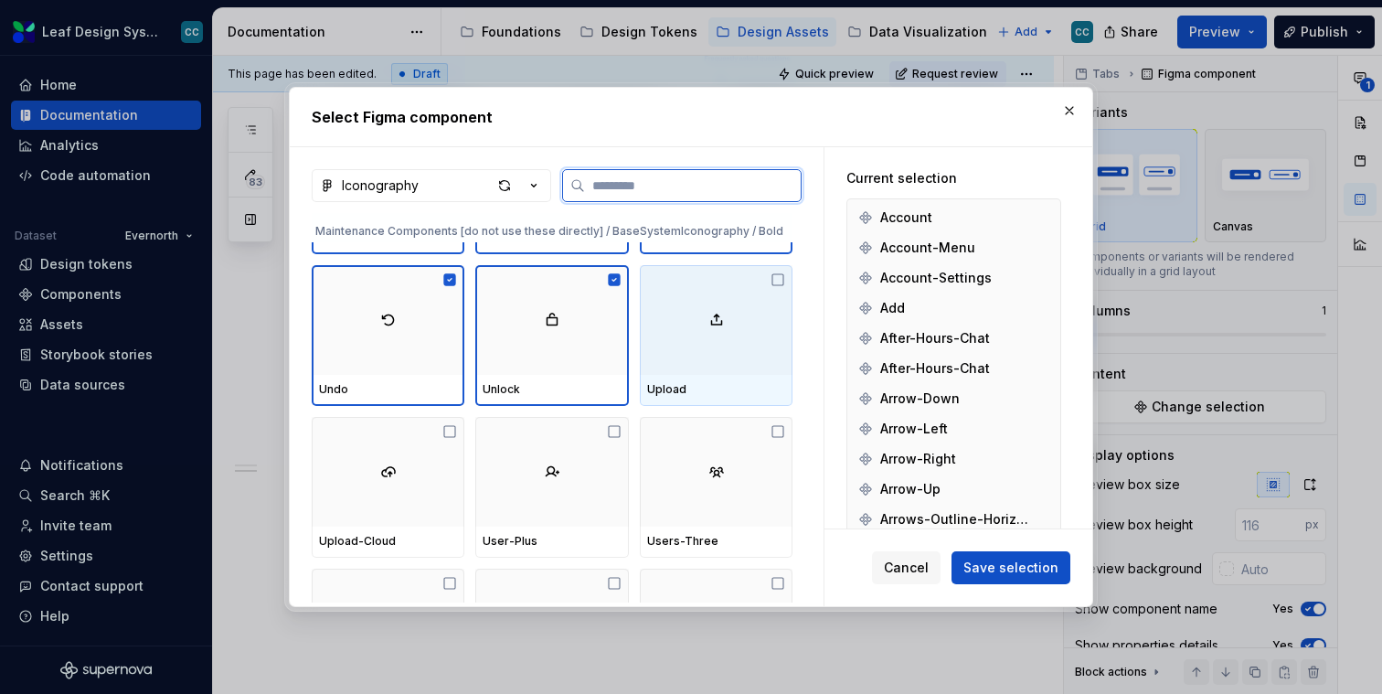
click at [707, 341] on div at bounding box center [716, 320] width 153 height 110
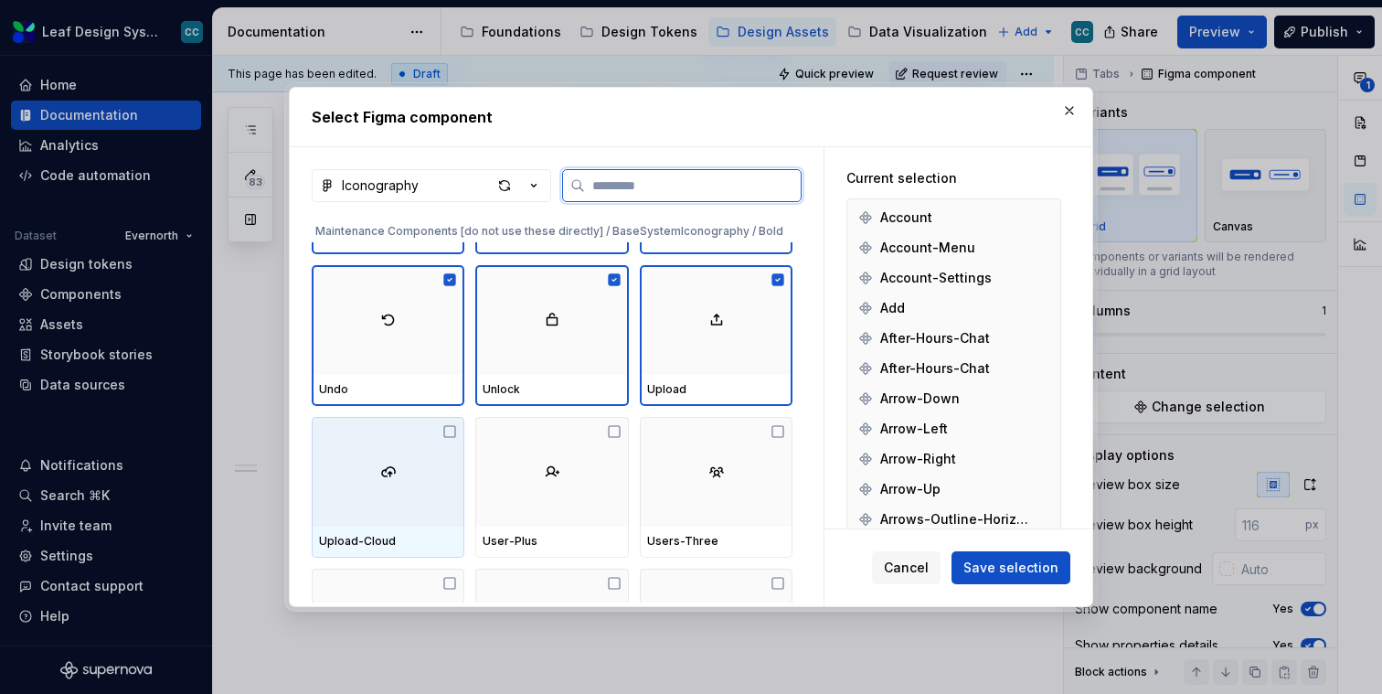
click at [389, 493] on div at bounding box center [388, 472] width 153 height 110
click at [597, 497] on div at bounding box center [551, 472] width 153 height 110
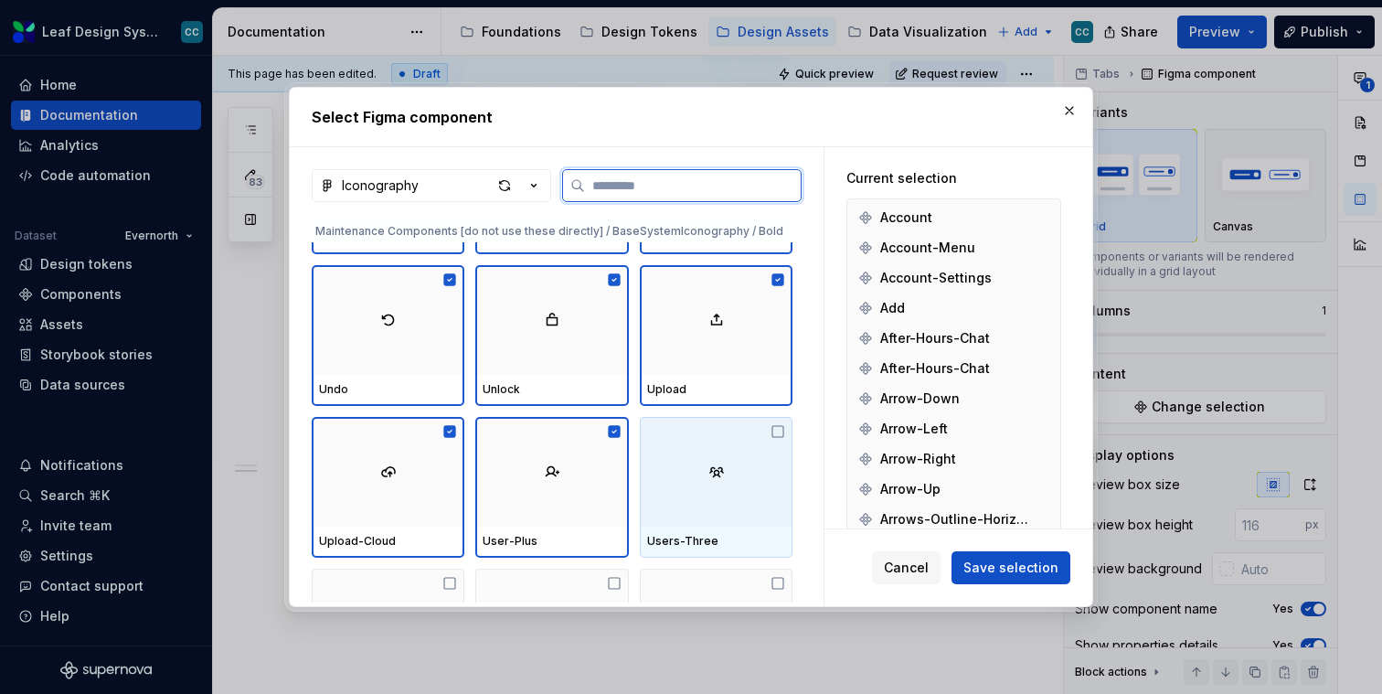
click at [714, 491] on div at bounding box center [716, 472] width 153 height 110
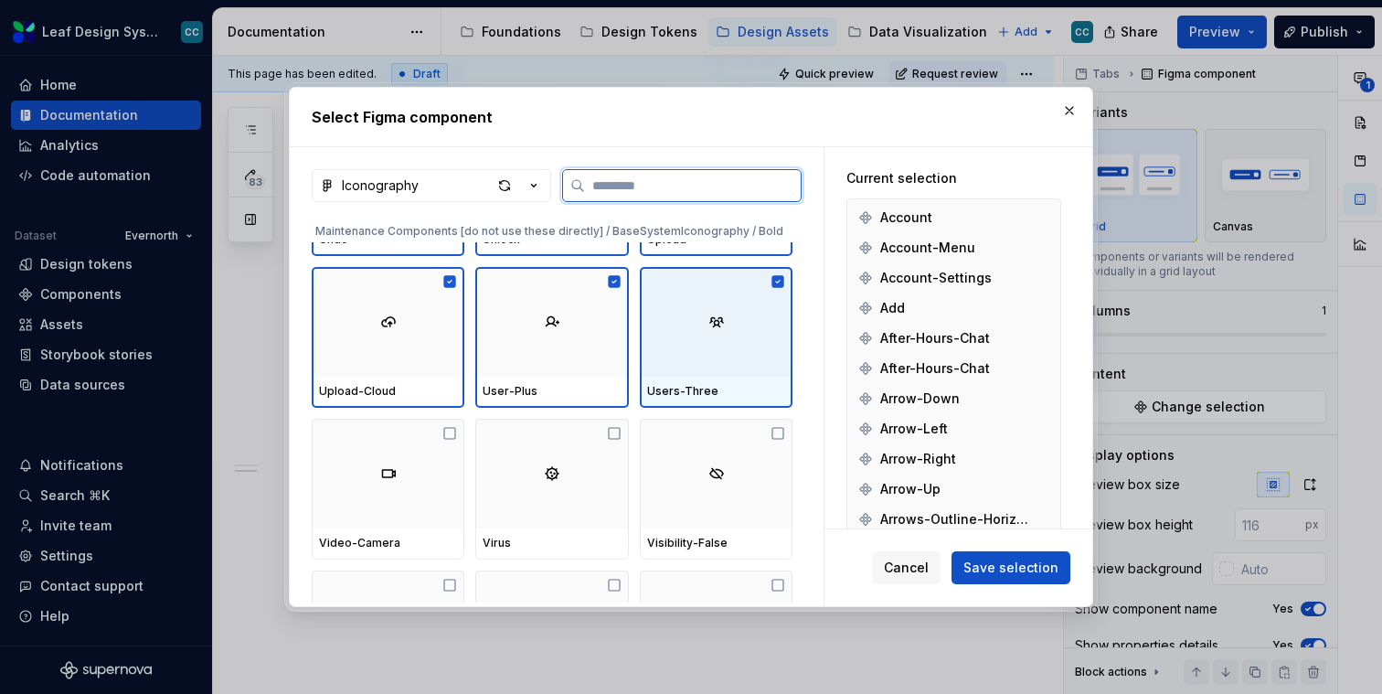
scroll to position [20801, 0]
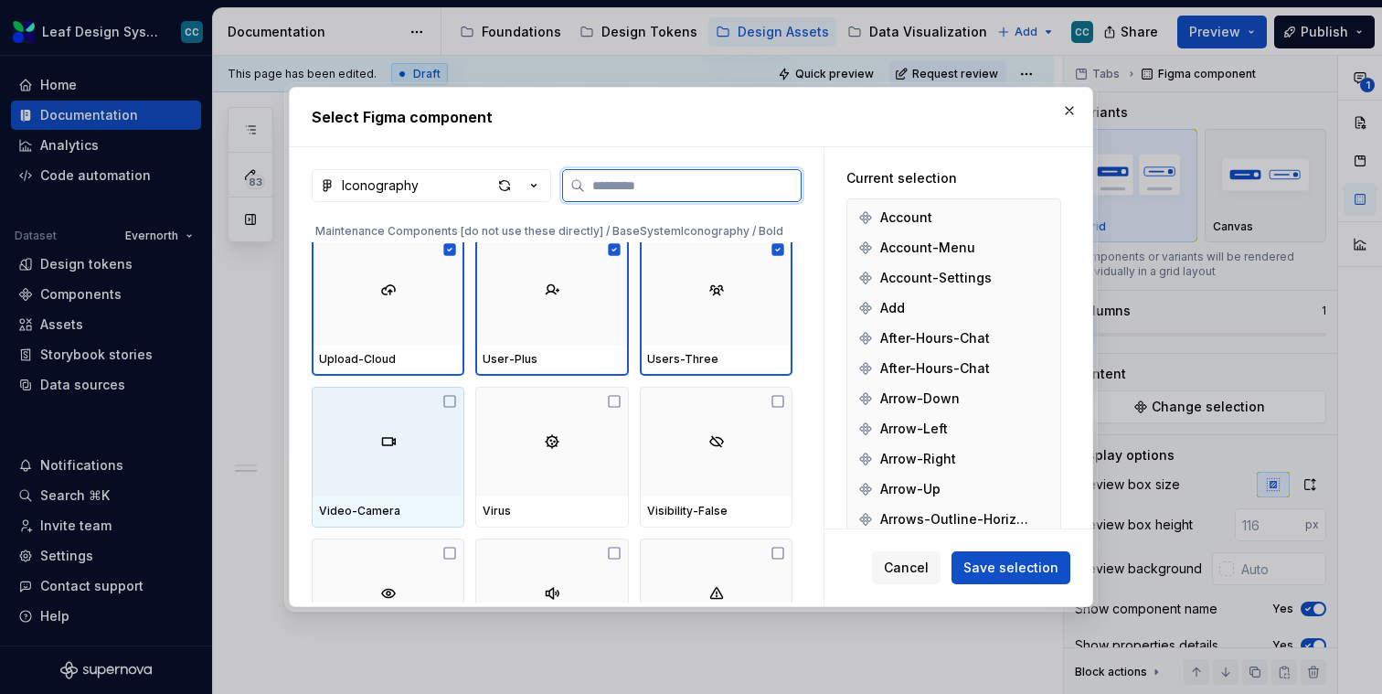
click at [425, 442] on div at bounding box center [388, 442] width 153 height 110
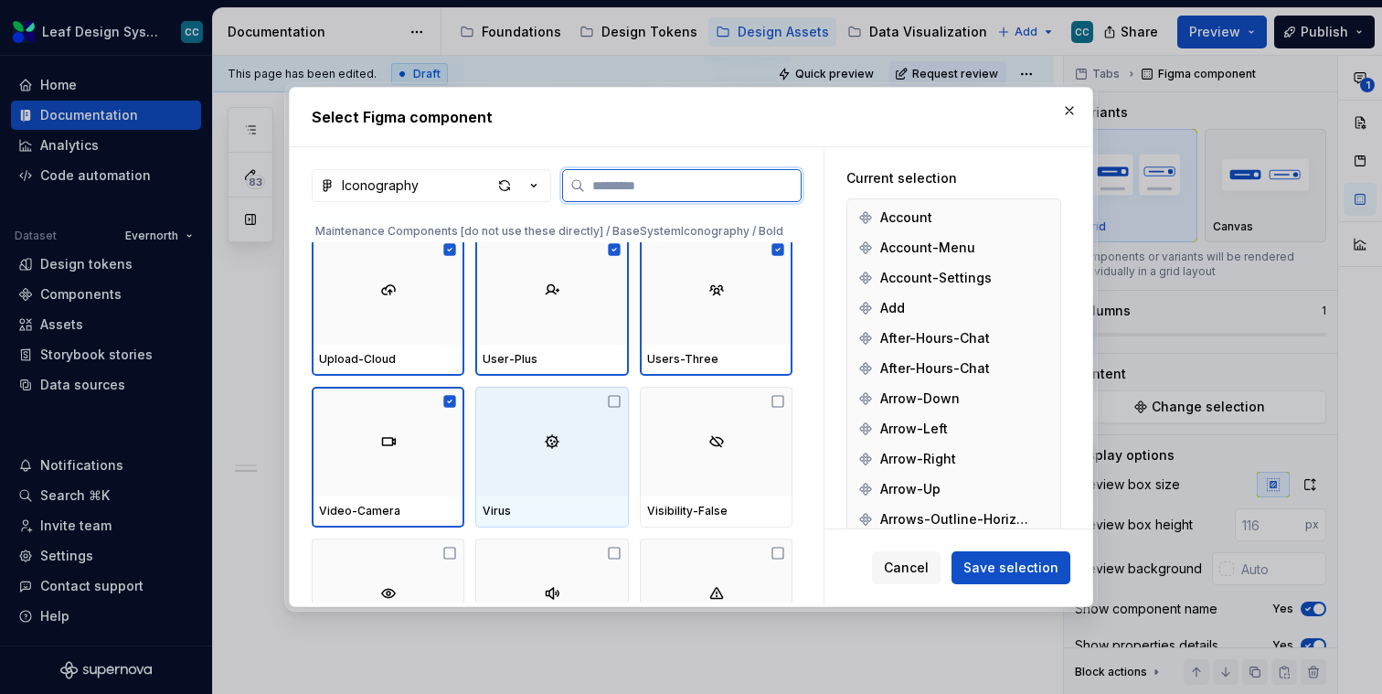
click at [539, 442] on div at bounding box center [551, 442] width 153 height 110
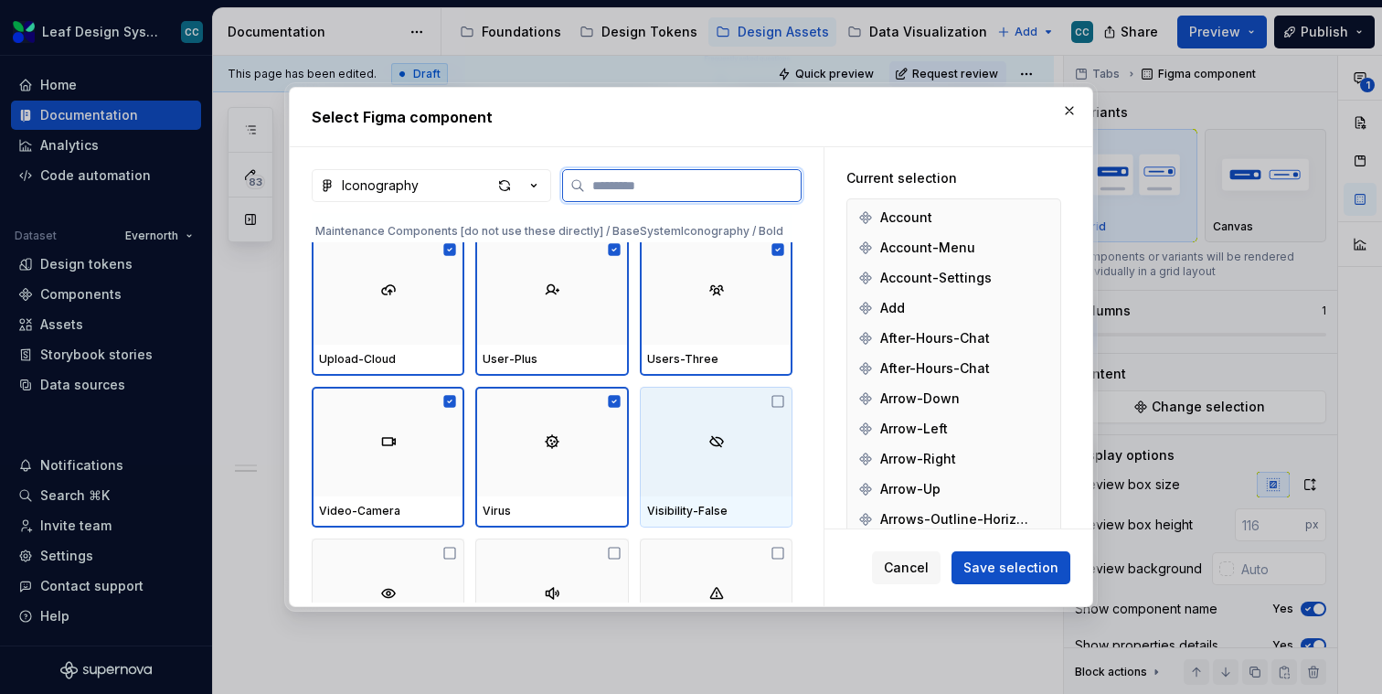
click at [694, 455] on div at bounding box center [716, 442] width 153 height 110
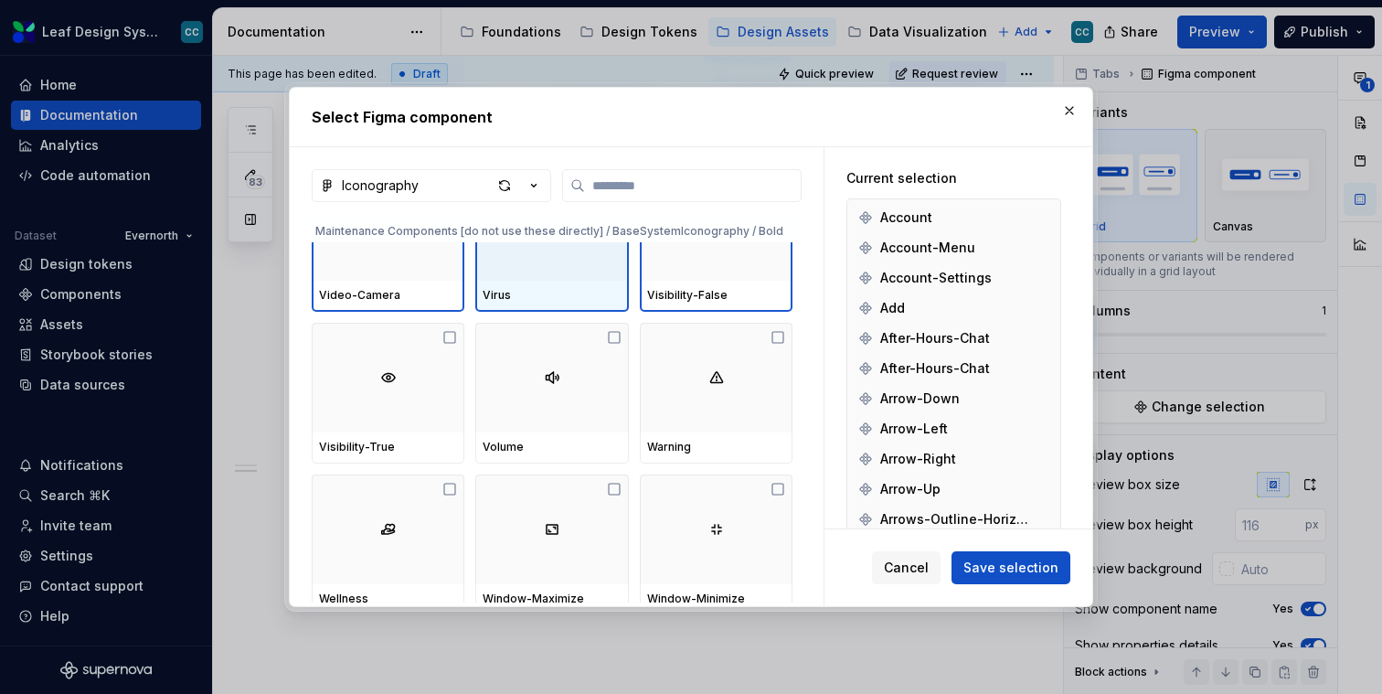
scroll to position [21035, 0]
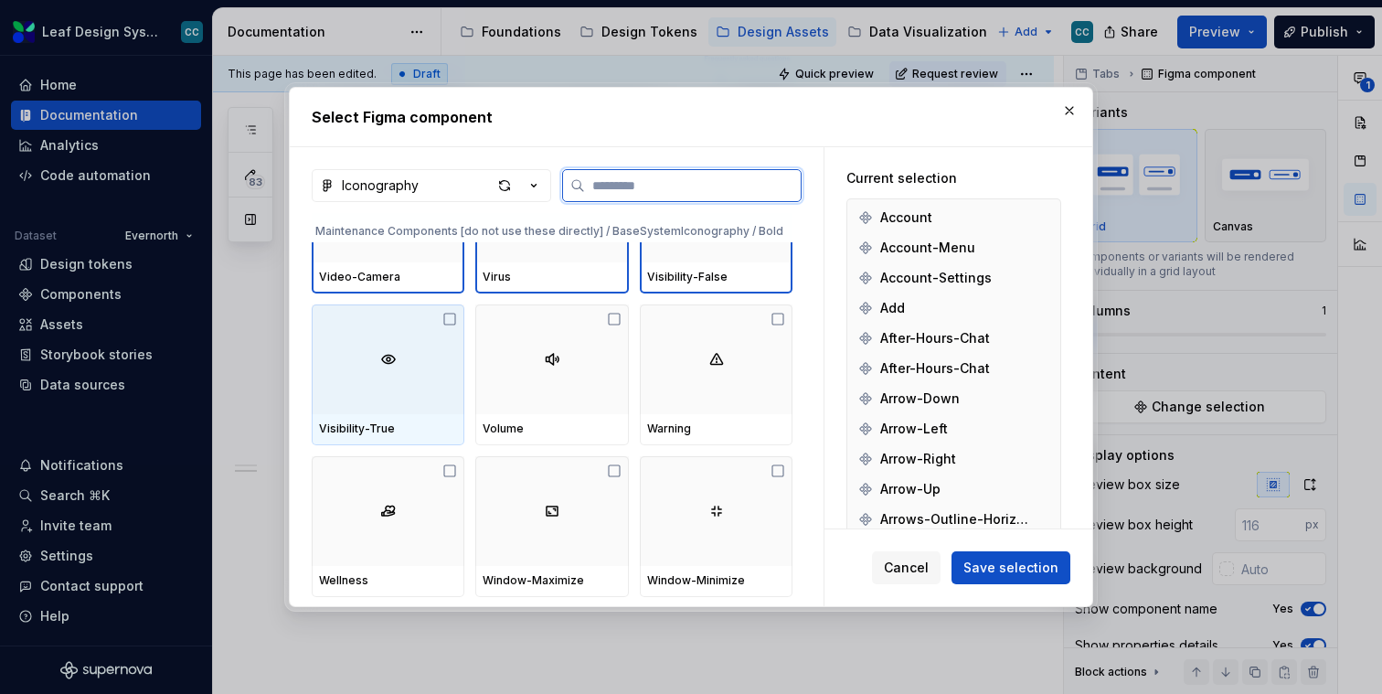
click at [412, 418] on div "Visibility-True" at bounding box center [388, 429] width 153 height 31
click at [566, 399] on div at bounding box center [551, 359] width 153 height 110
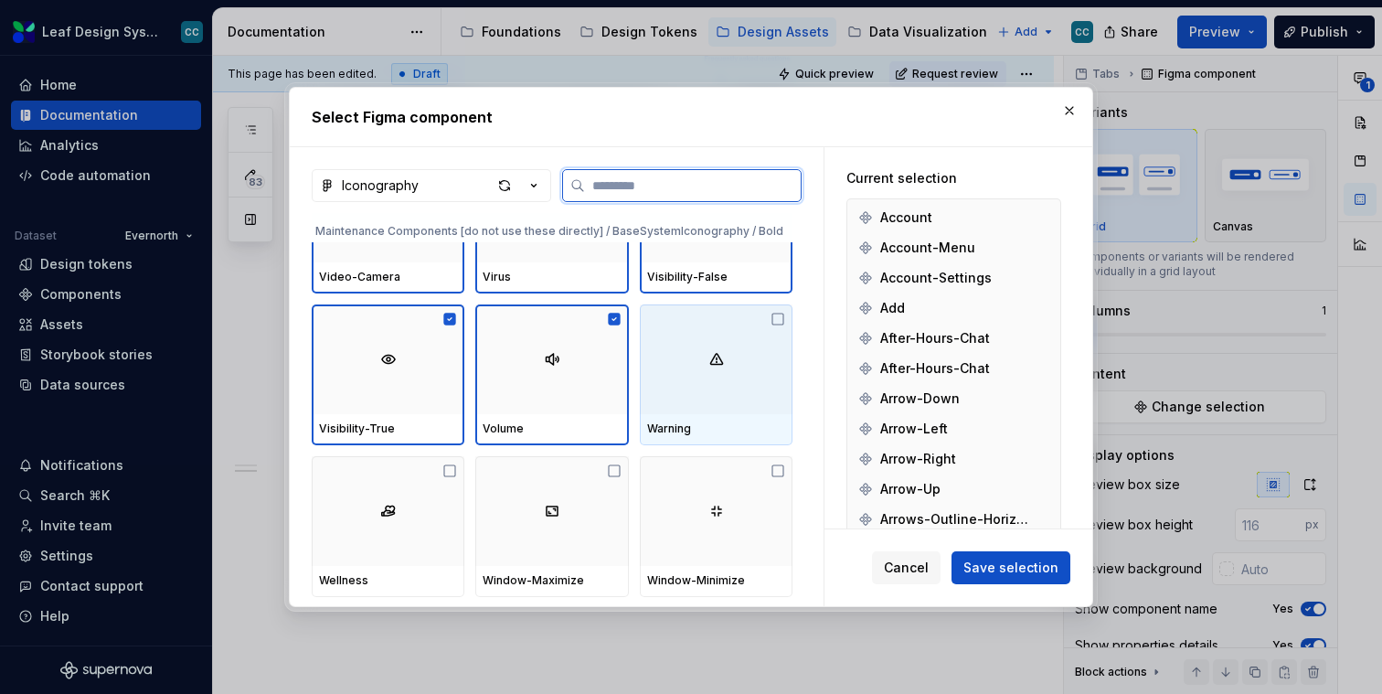
click at [697, 404] on div at bounding box center [716, 359] width 153 height 110
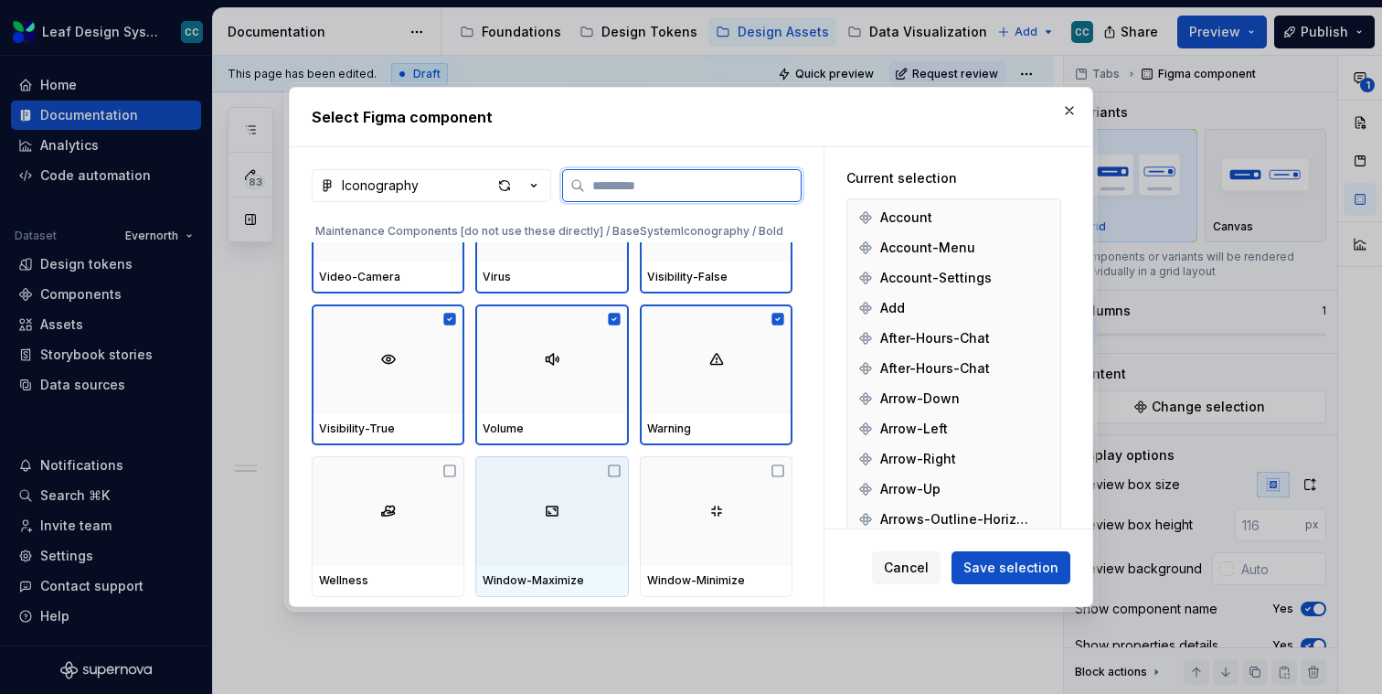
click at [406, 537] on div at bounding box center [388, 511] width 153 height 110
click at [571, 532] on div at bounding box center [551, 511] width 153 height 110
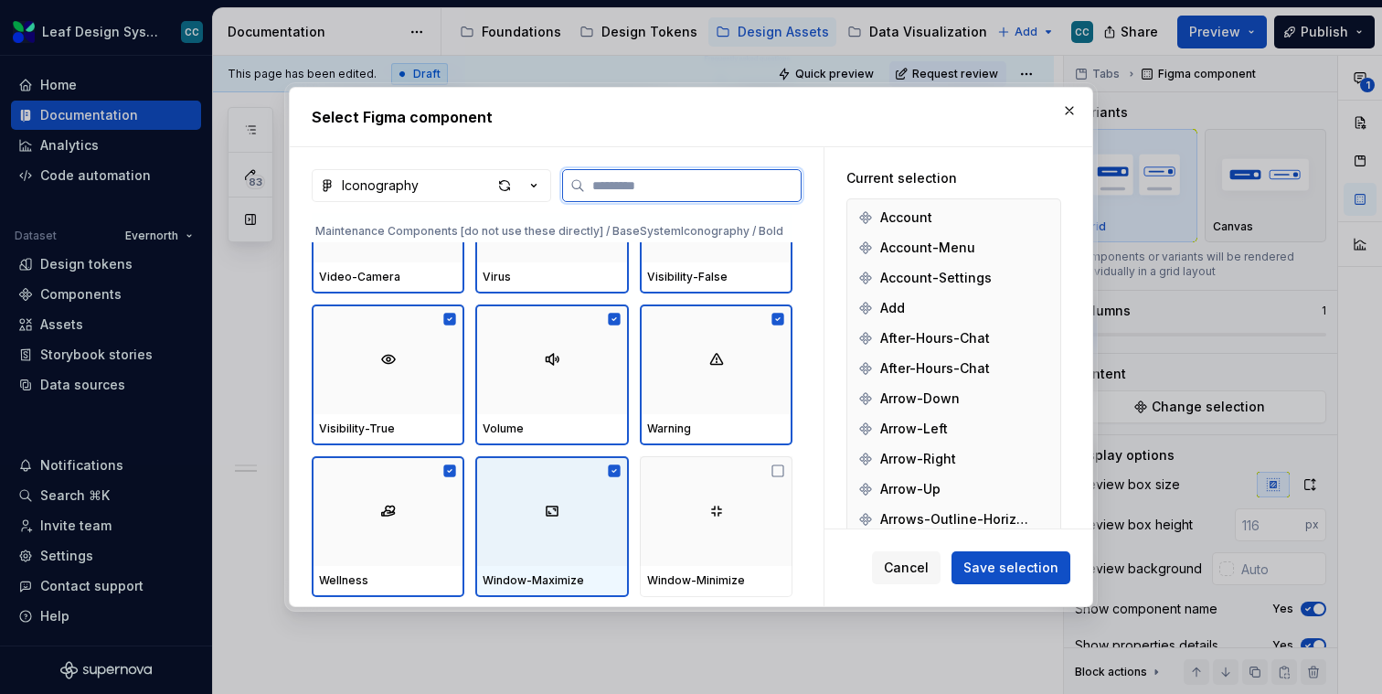
click at [717, 532] on div at bounding box center [716, 511] width 153 height 110
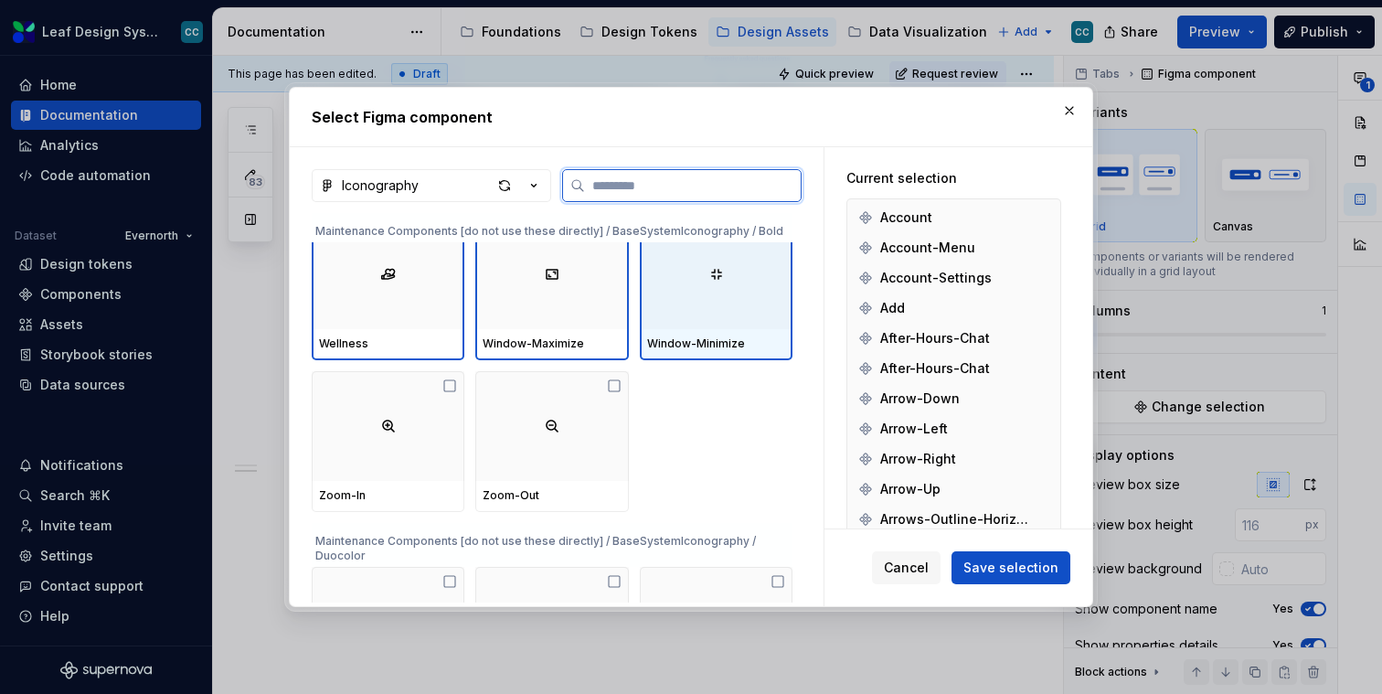
scroll to position [21267, 0]
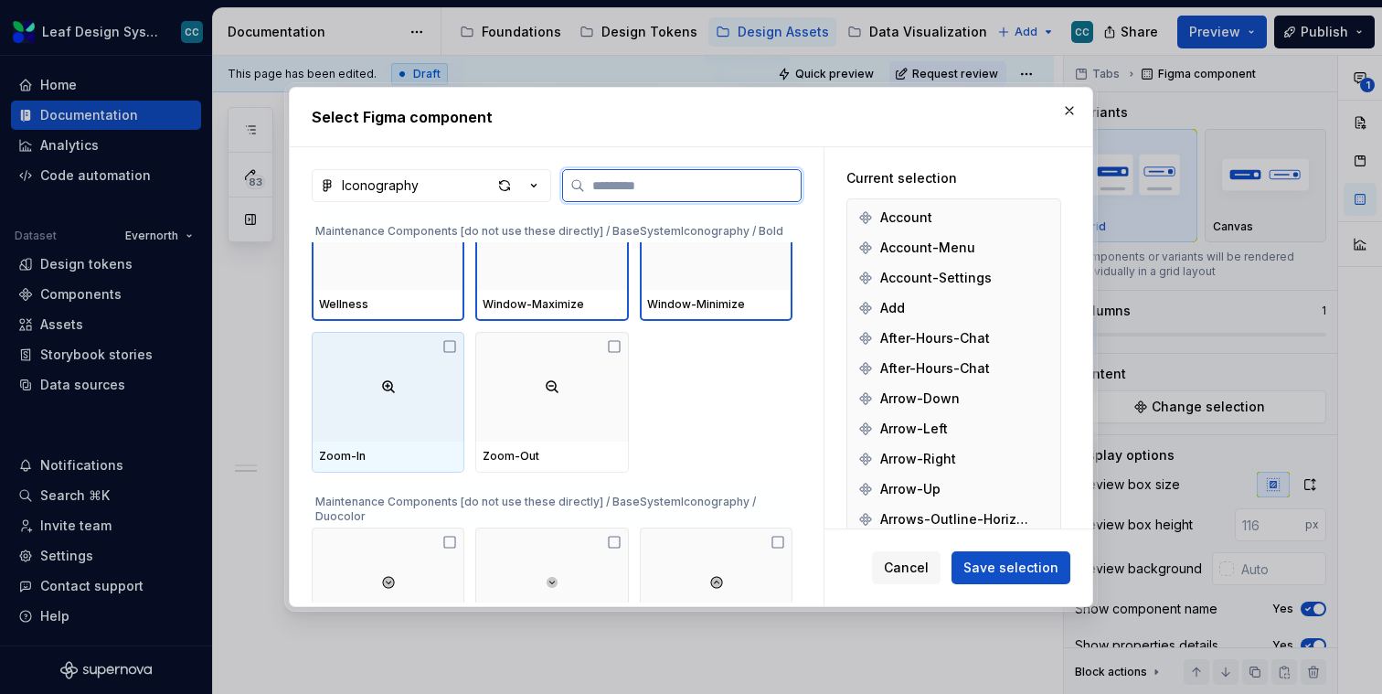
click at [425, 406] on div at bounding box center [388, 387] width 153 height 110
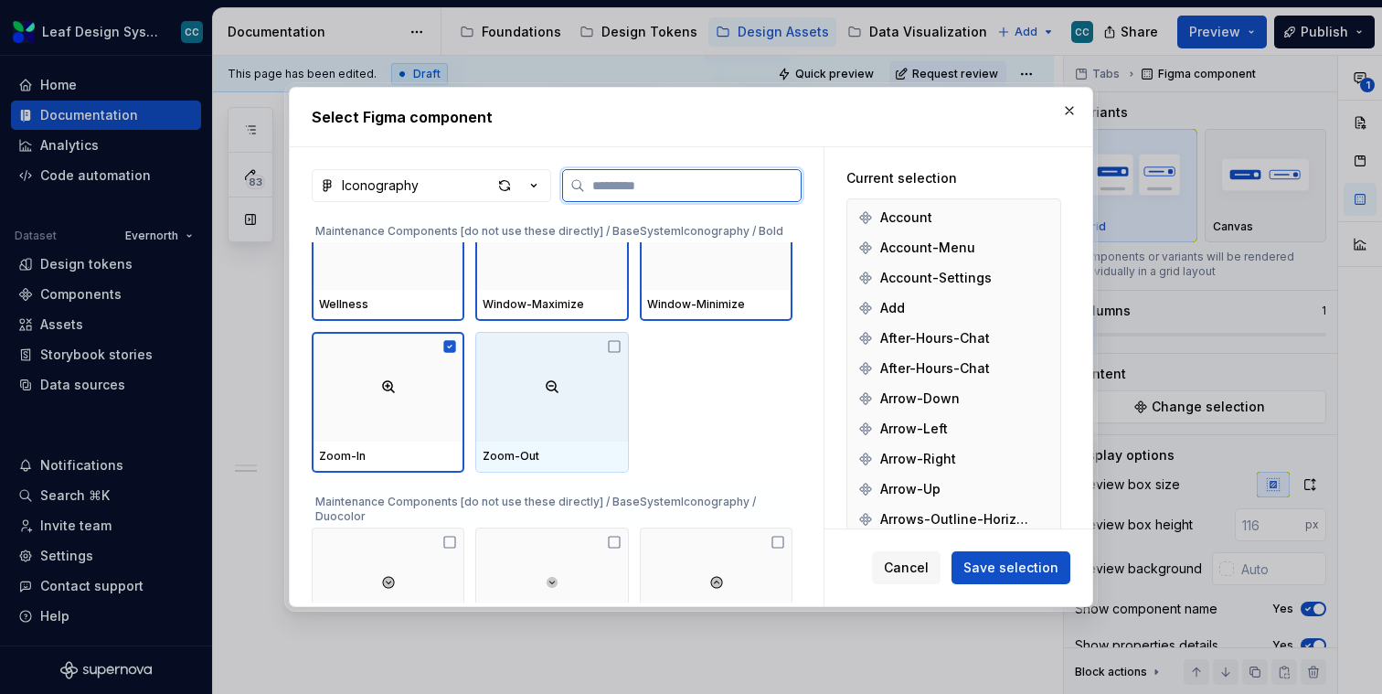
click at [539, 406] on div at bounding box center [551, 387] width 153 height 110
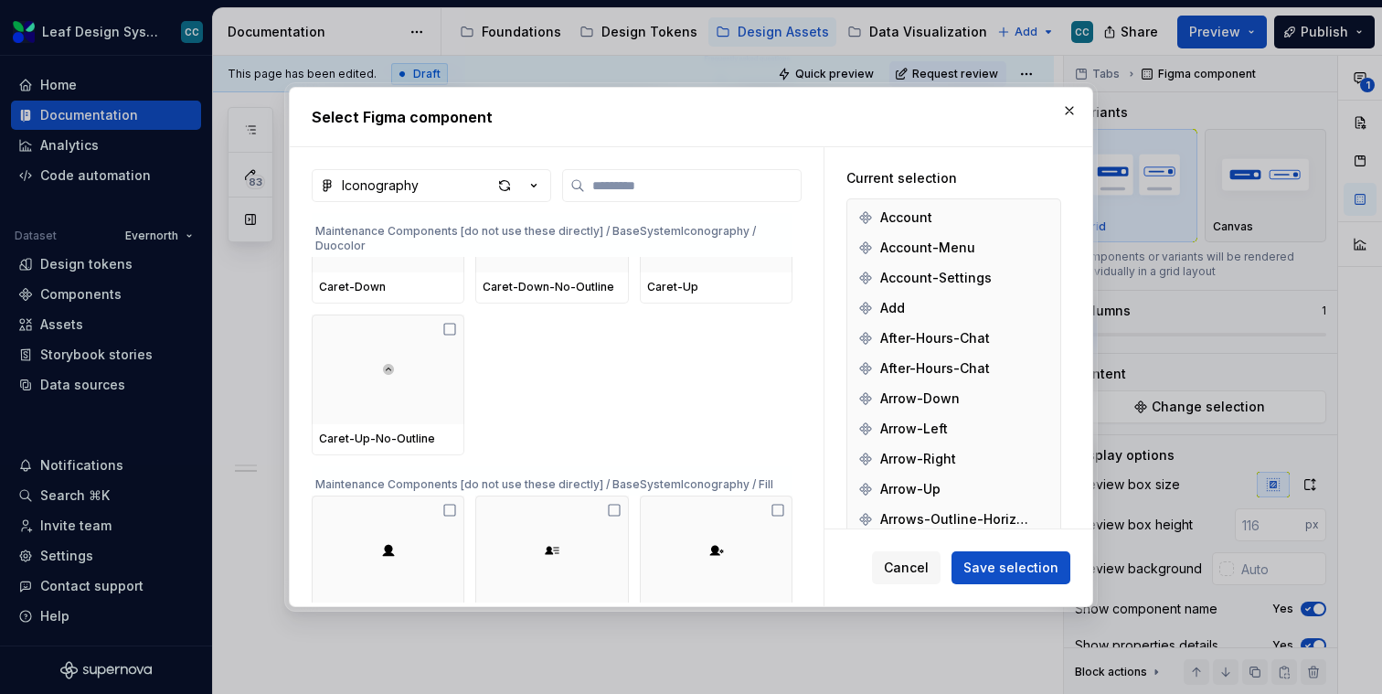
scroll to position [21594, 0]
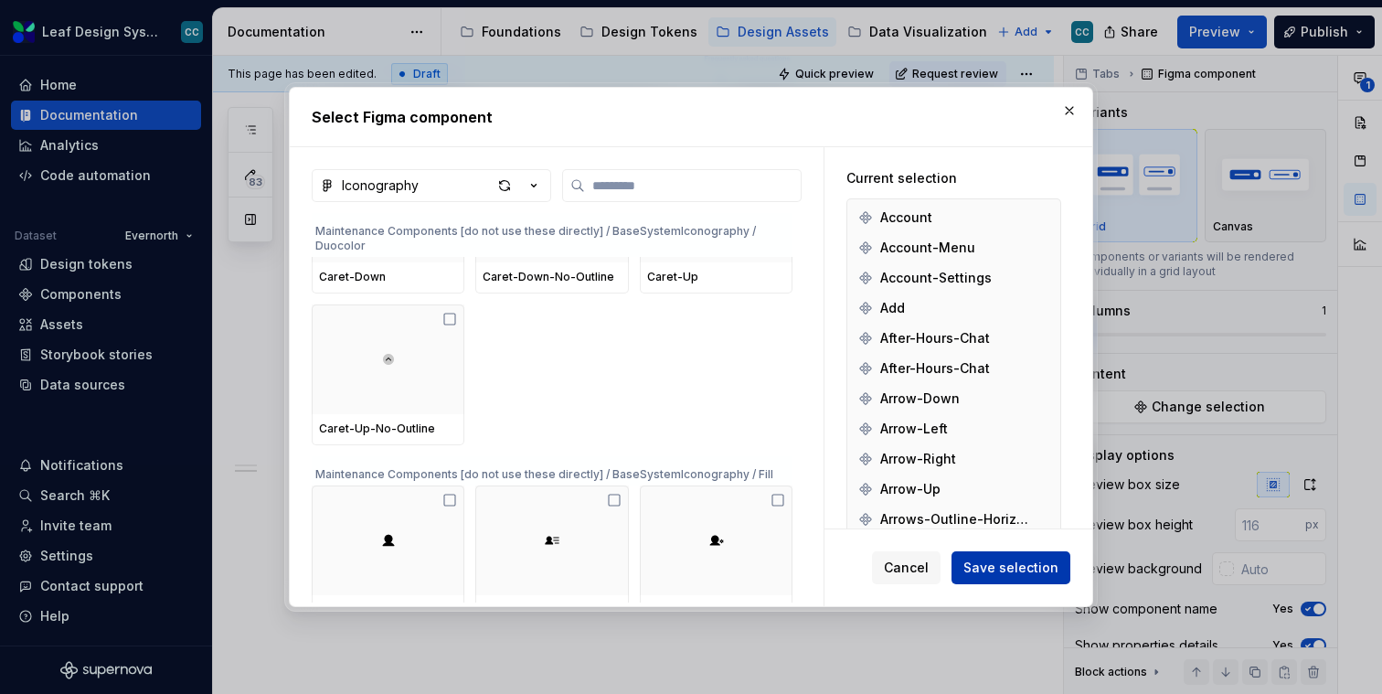
click at [997, 576] on span "Save selection" at bounding box center [1011, 568] width 95 height 18
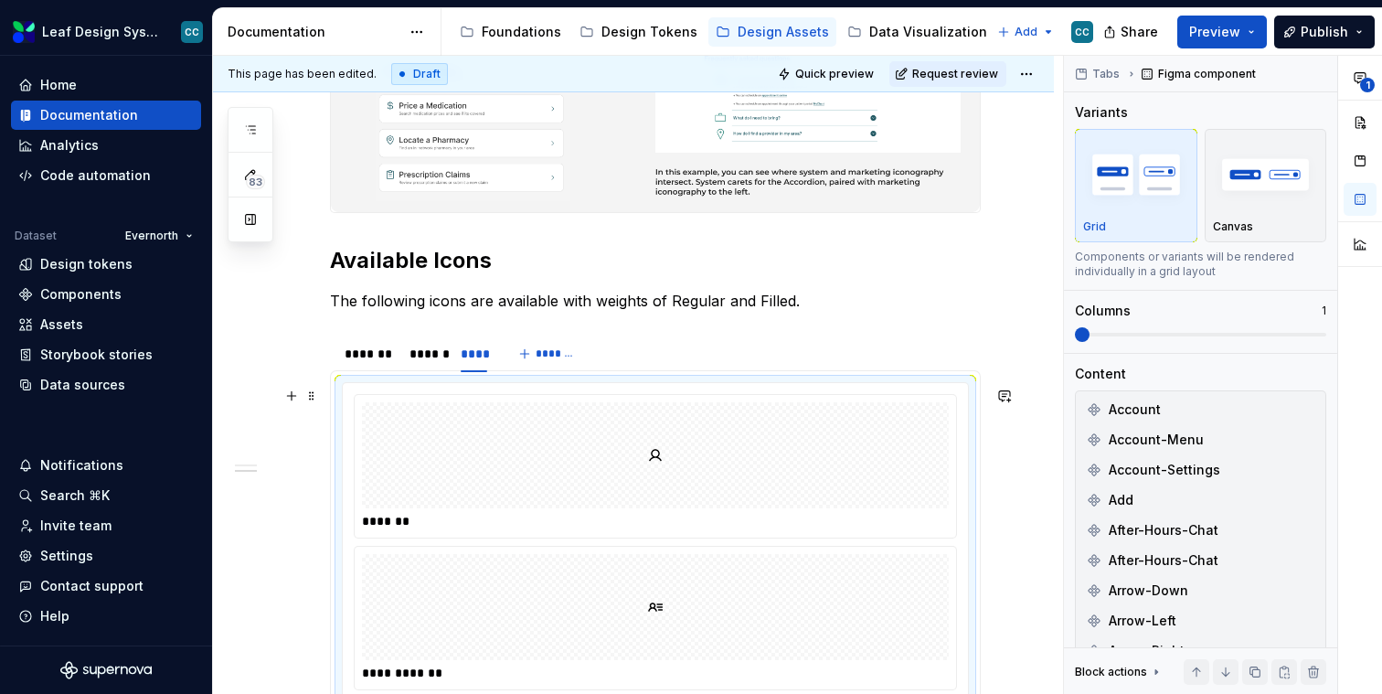
click at [778, 505] on div at bounding box center [655, 455] width 587 height 106
click at [1090, 327] on span at bounding box center [1082, 334] width 15 height 15
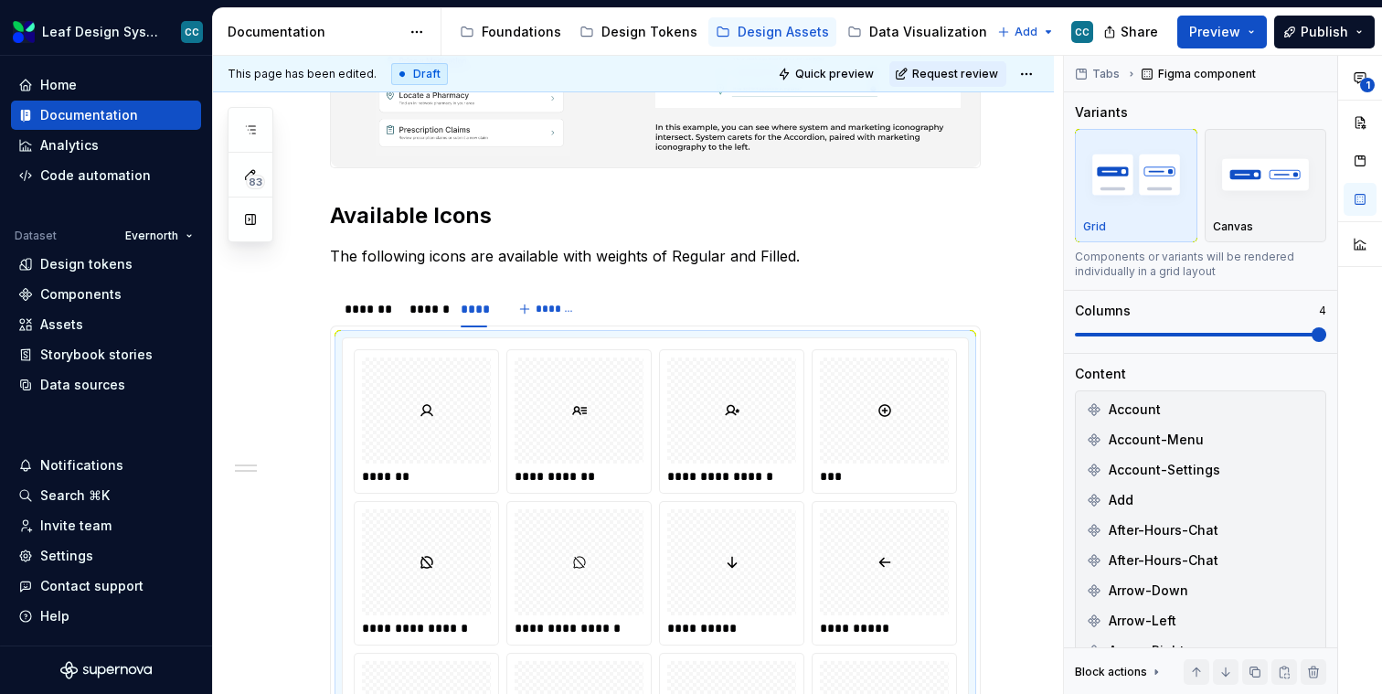
scroll to position [763, 0]
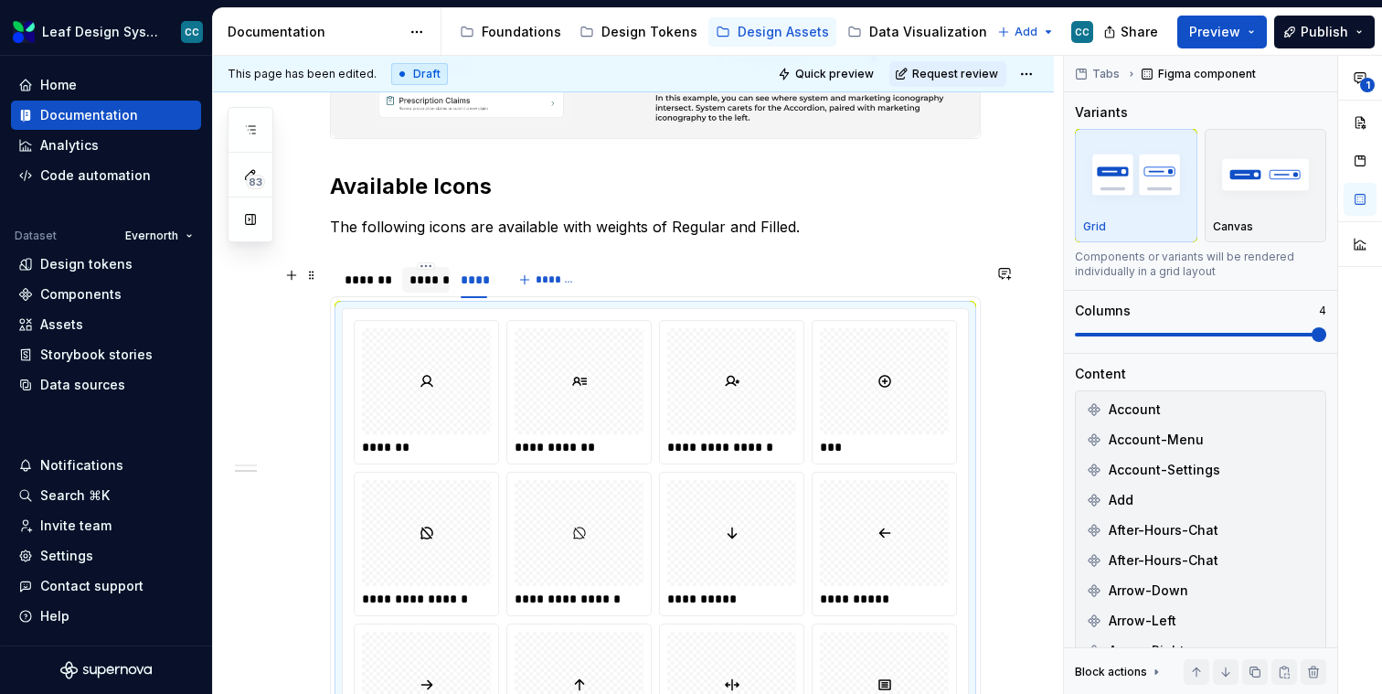
click at [425, 289] on div "******" at bounding box center [426, 280] width 33 height 18
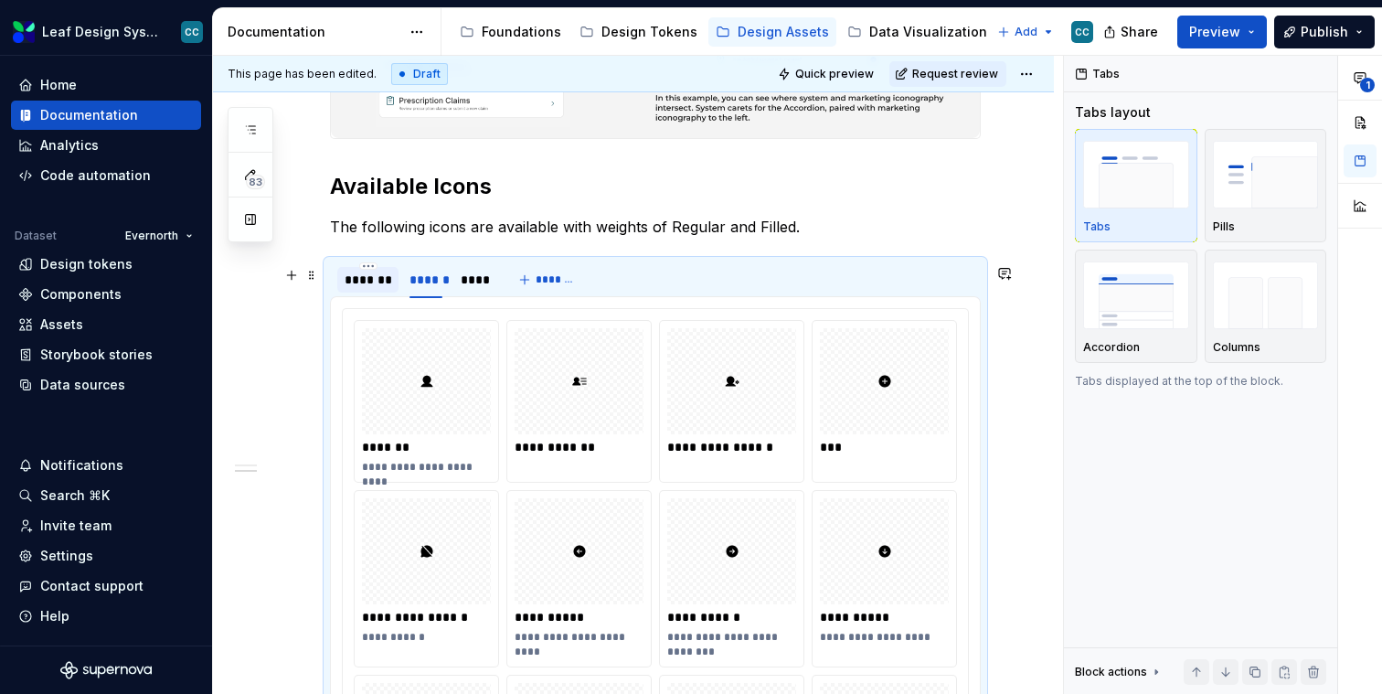
click at [361, 281] on div "*******" at bounding box center [368, 280] width 47 height 18
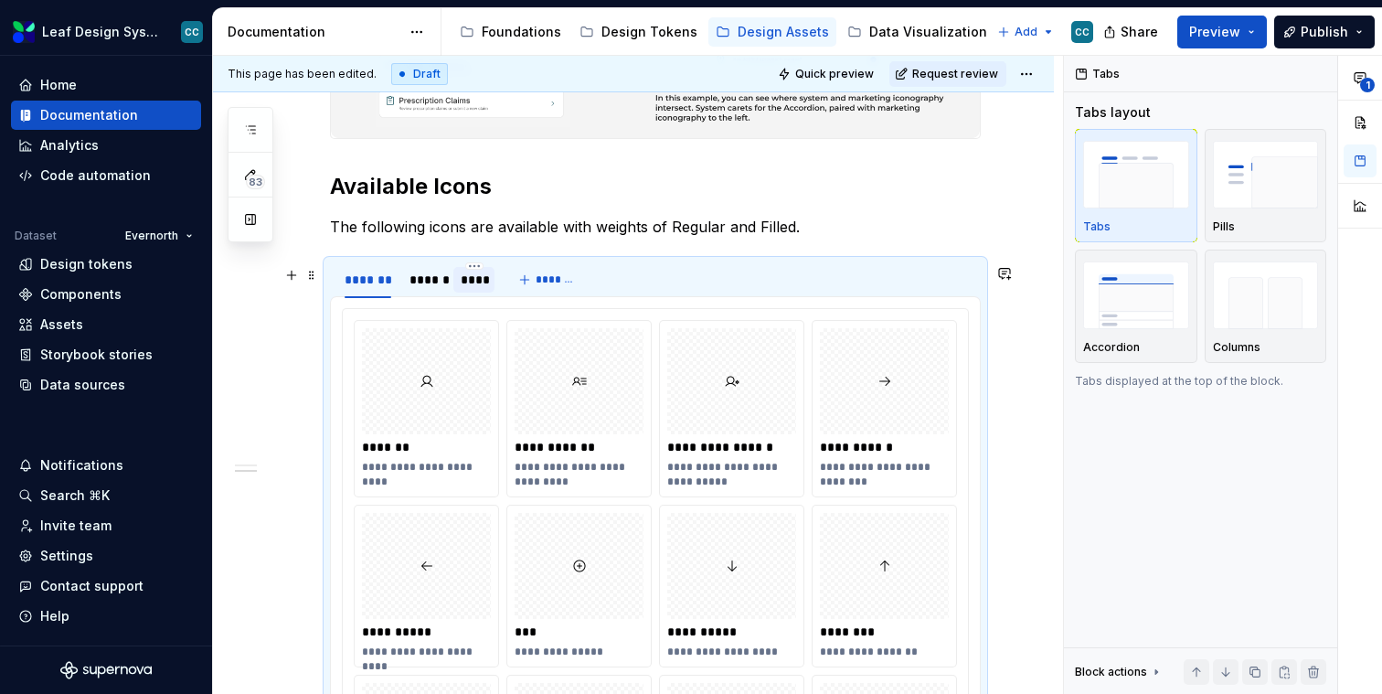
click at [485, 285] on div "****" at bounding box center [474, 280] width 27 height 18
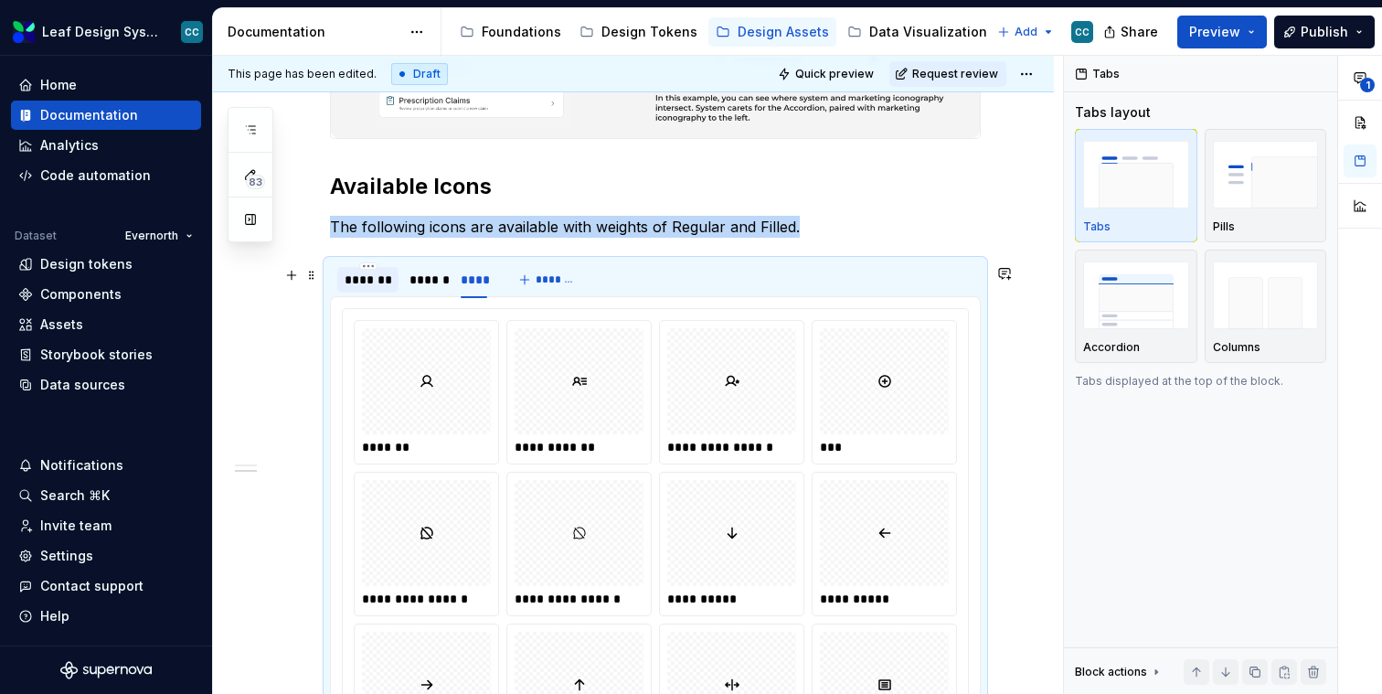
click at [370, 294] on div "*******" at bounding box center [367, 279] width 61 height 29
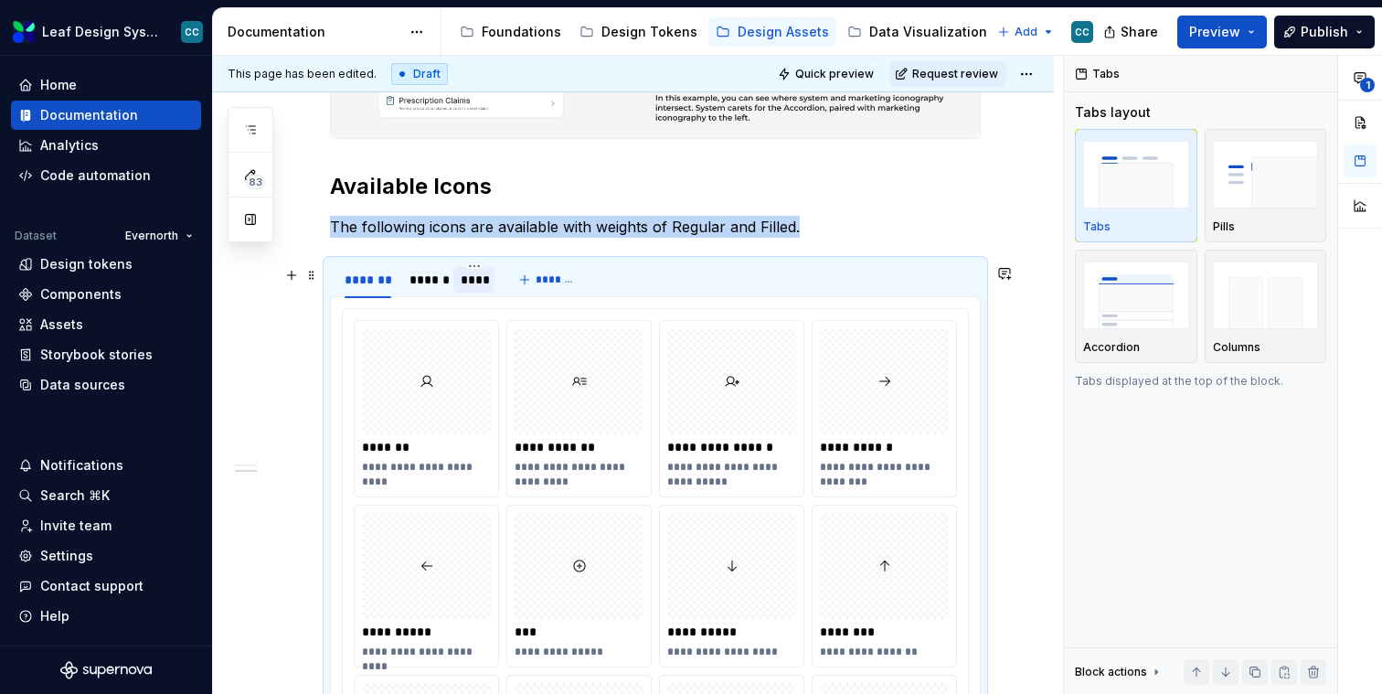
click at [469, 293] on div "****" at bounding box center [474, 280] width 42 height 26
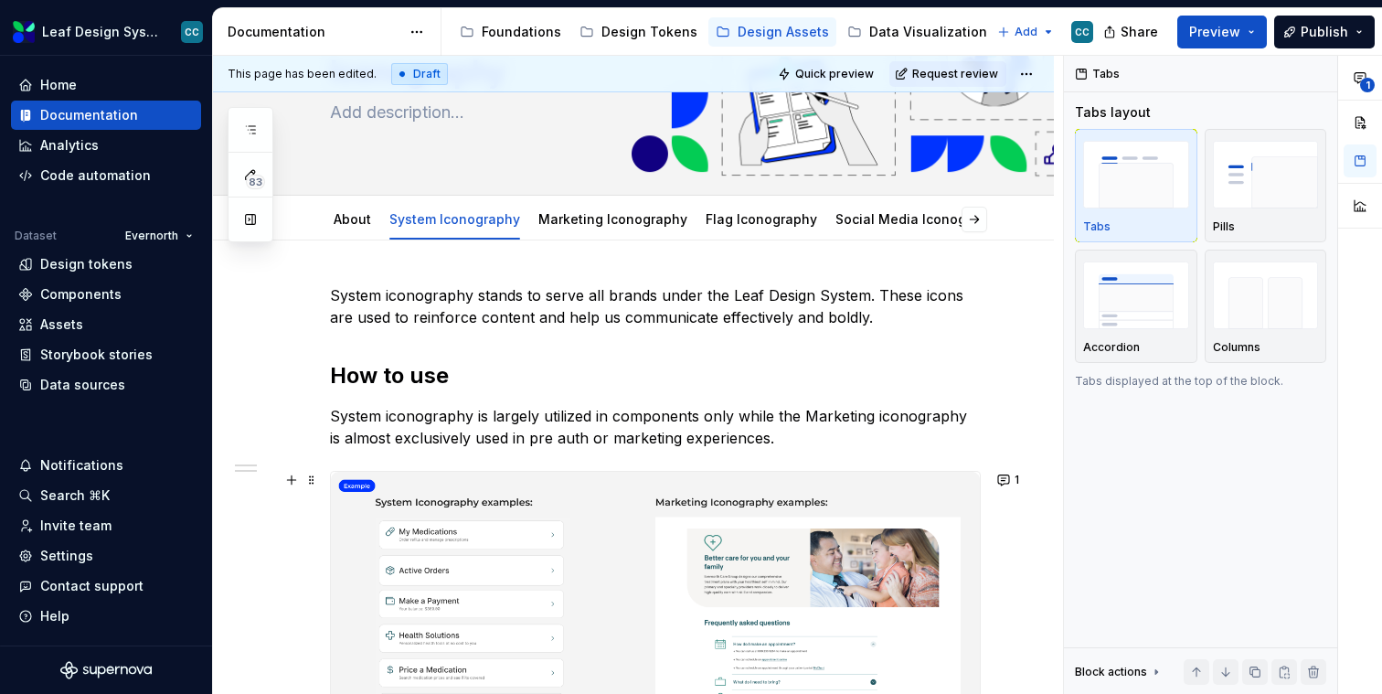
scroll to position [0, 0]
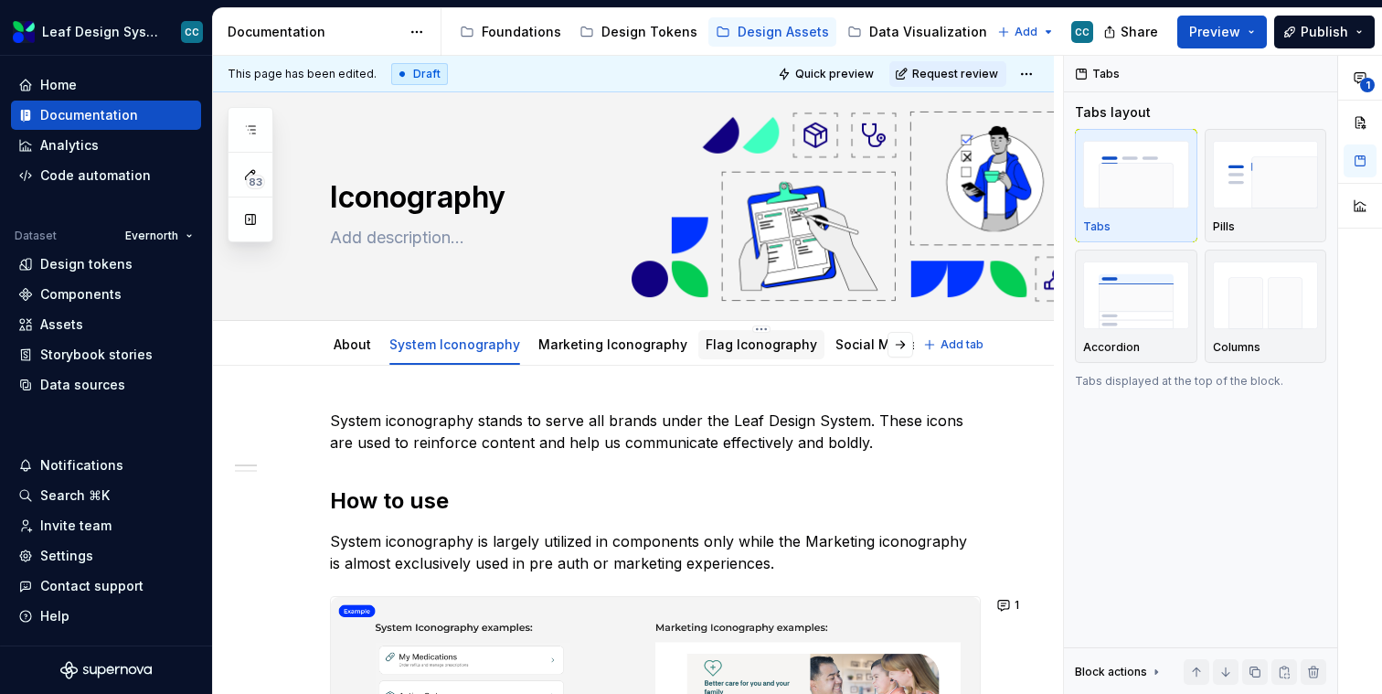
click at [751, 357] on div "Flag Iconography" at bounding box center [761, 344] width 126 height 29
type textarea "*"
